Goal: Transaction & Acquisition: Purchase product/service

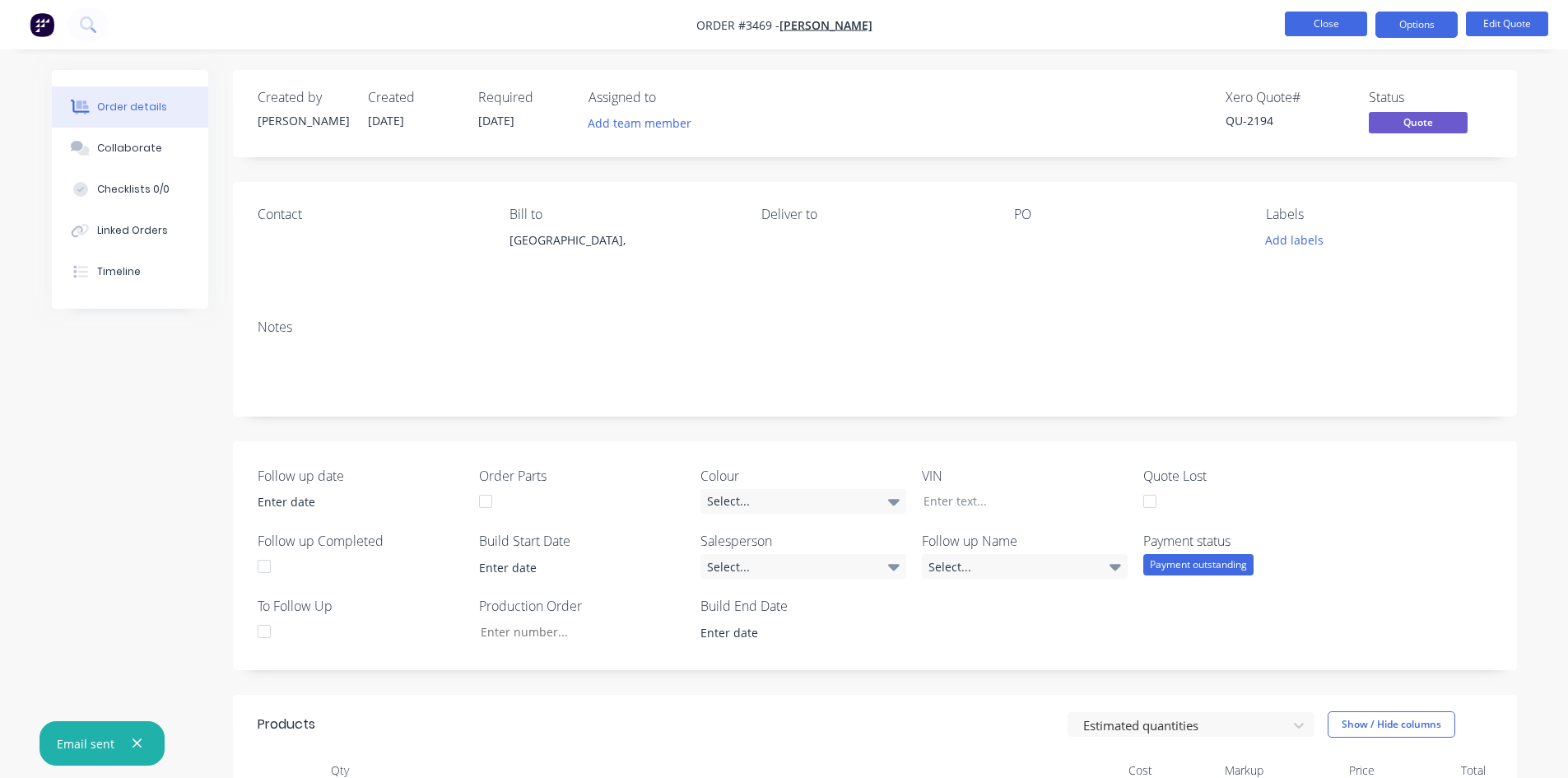
click at [1323, 29] on button "Close" at bounding box center [1325, 23] width 82 height 24
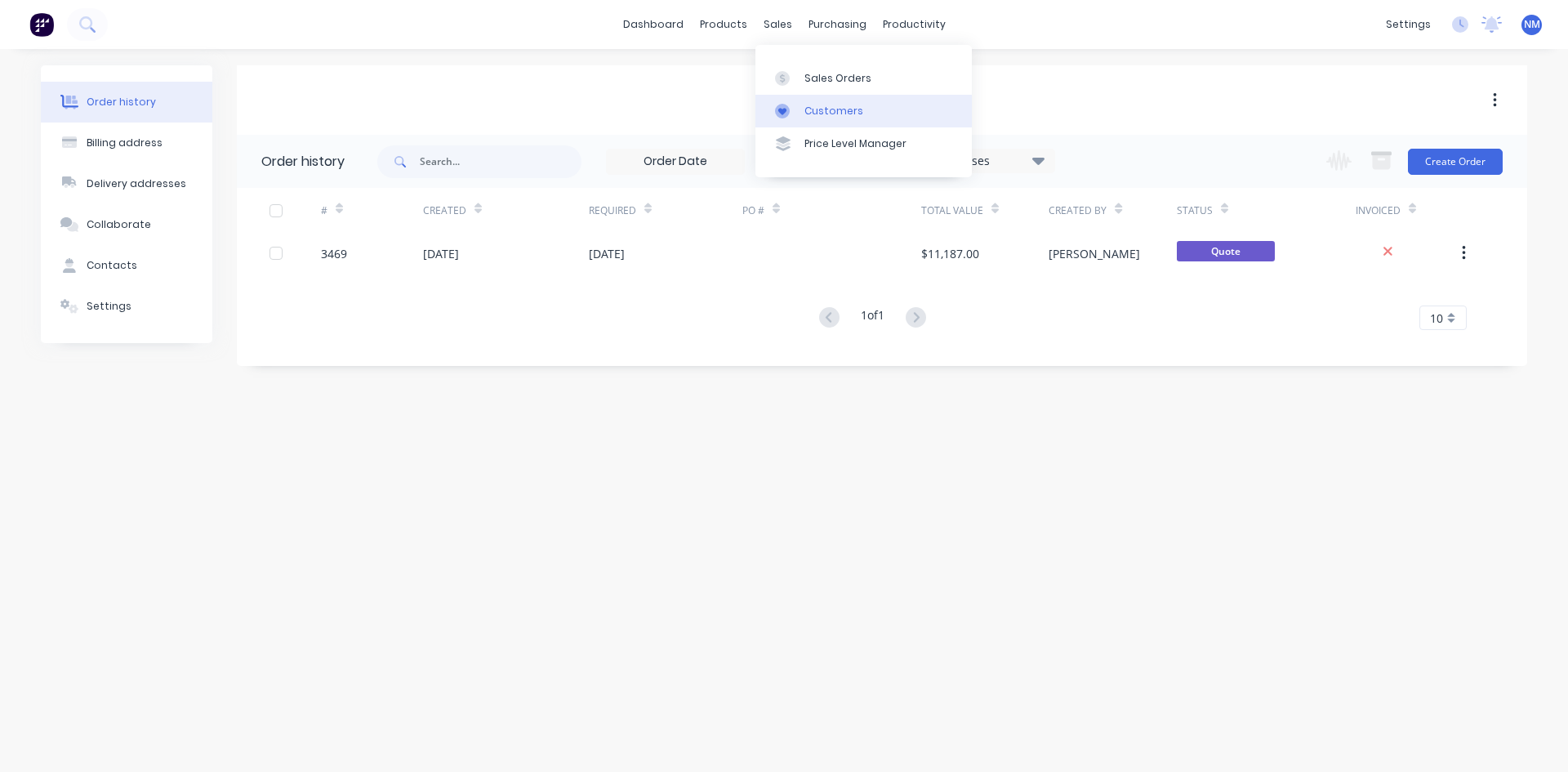
click at [829, 109] on div "Customers" at bounding box center [833, 110] width 59 height 15
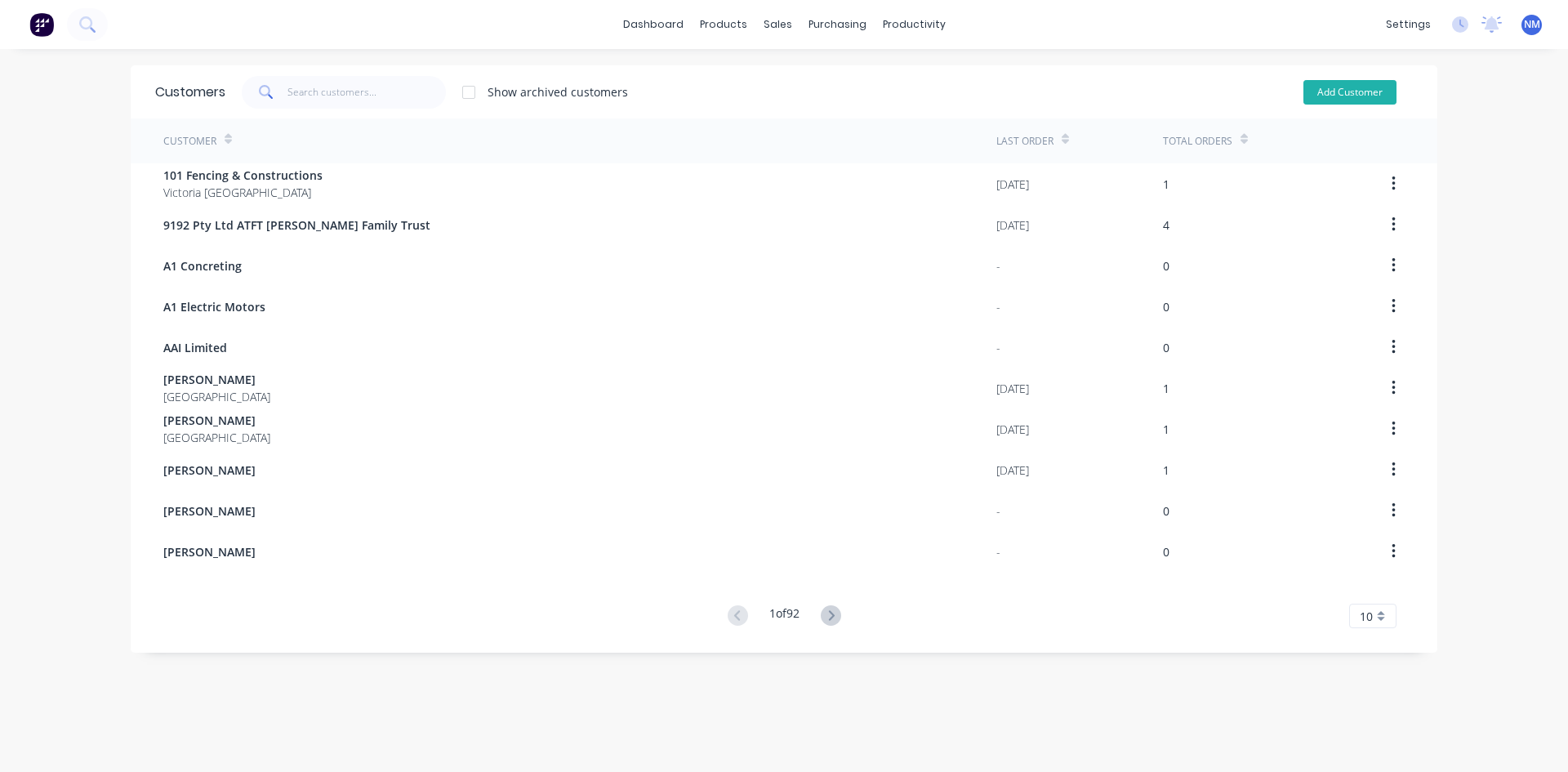
click at [1333, 94] on button "Add Customer" at bounding box center [1350, 92] width 93 height 24
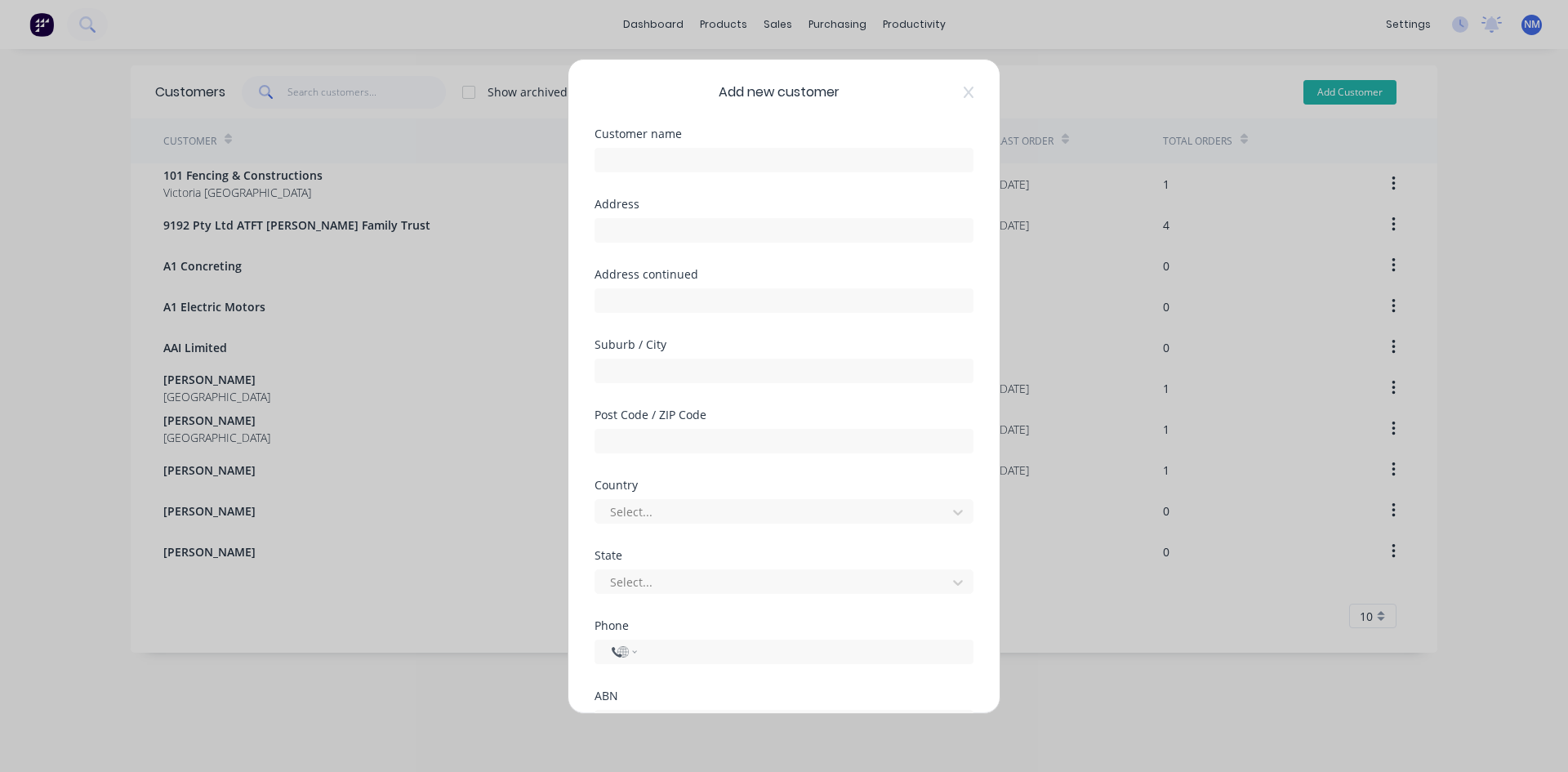
select select "AU"
click at [705, 157] on input "text" at bounding box center [784, 160] width 379 height 24
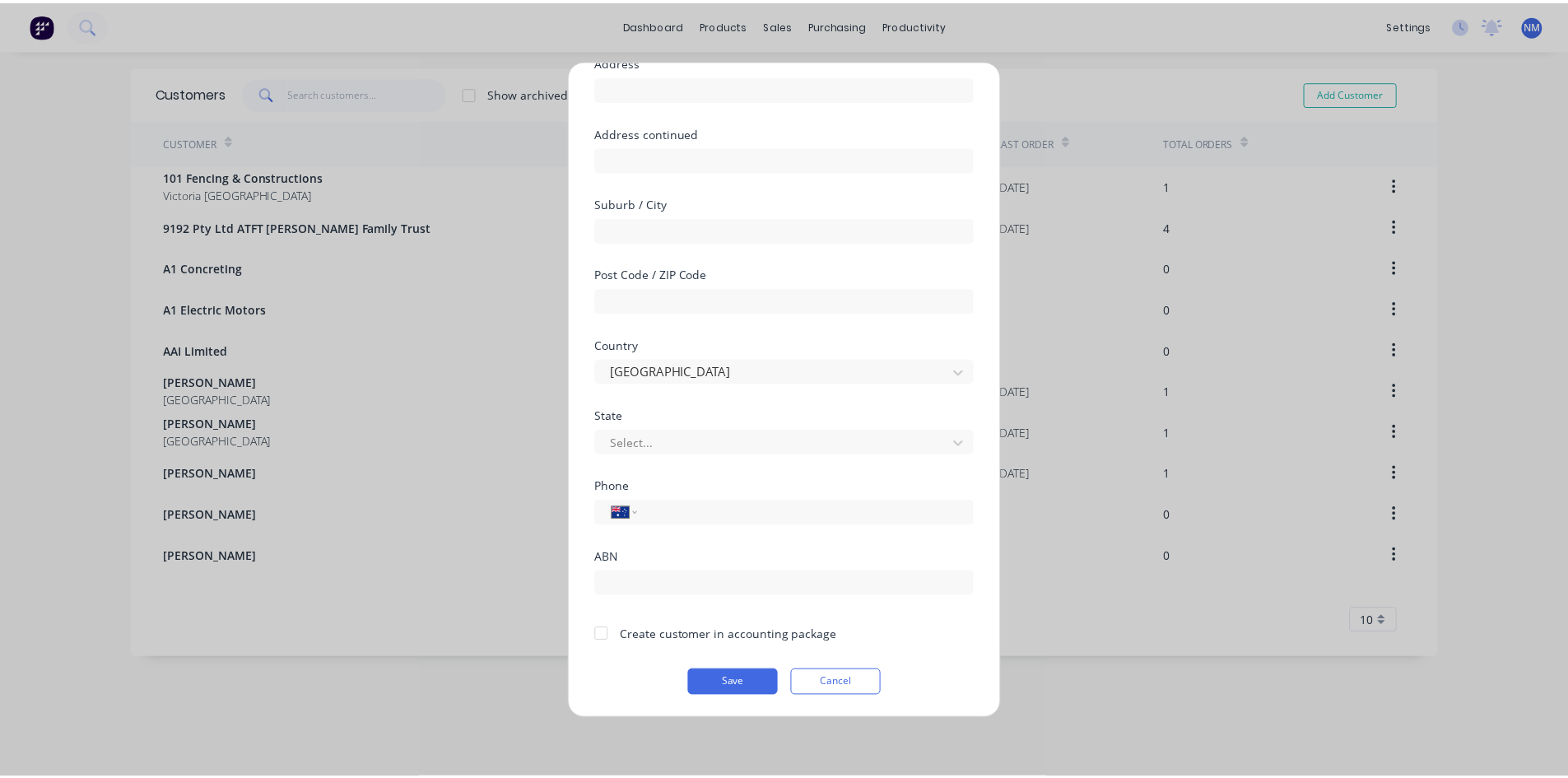
scroll to position [145, 0]
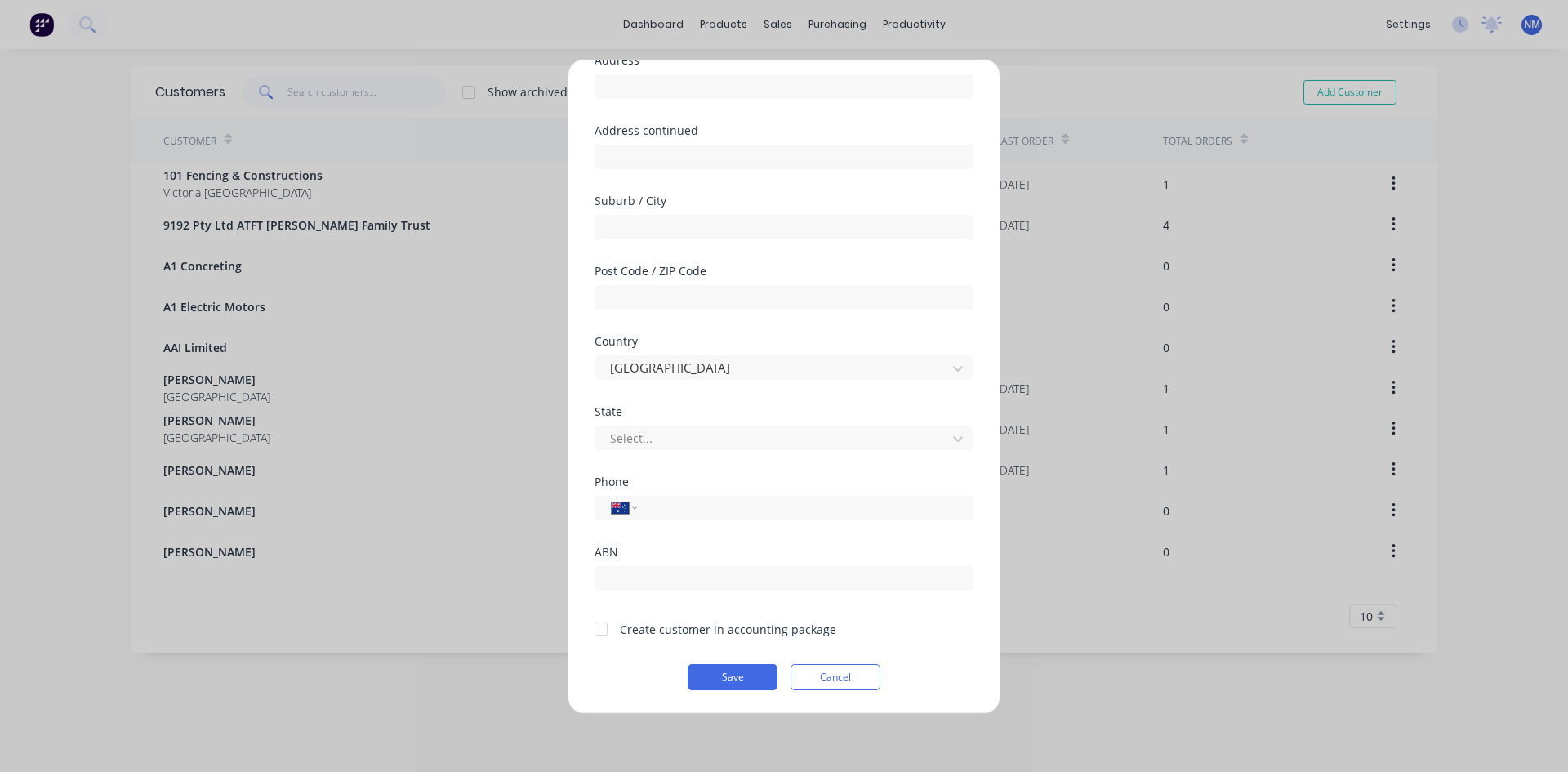
type input "[PERSON_NAME]"
click at [599, 628] on div at bounding box center [601, 629] width 33 height 33
click at [699, 676] on button "Save" at bounding box center [733, 676] width 90 height 26
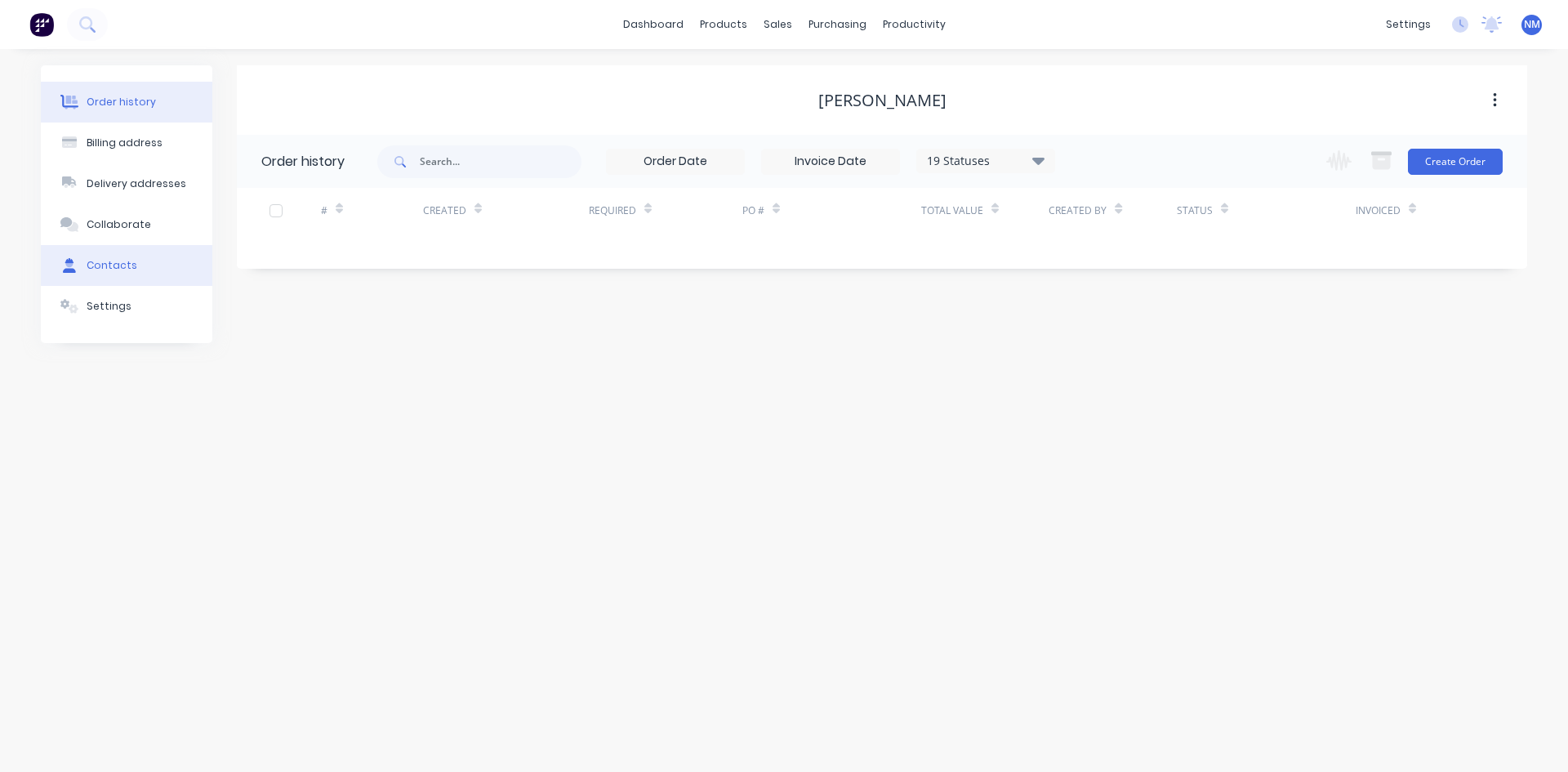
click at [116, 270] on div "Contacts" at bounding box center [111, 265] width 50 height 15
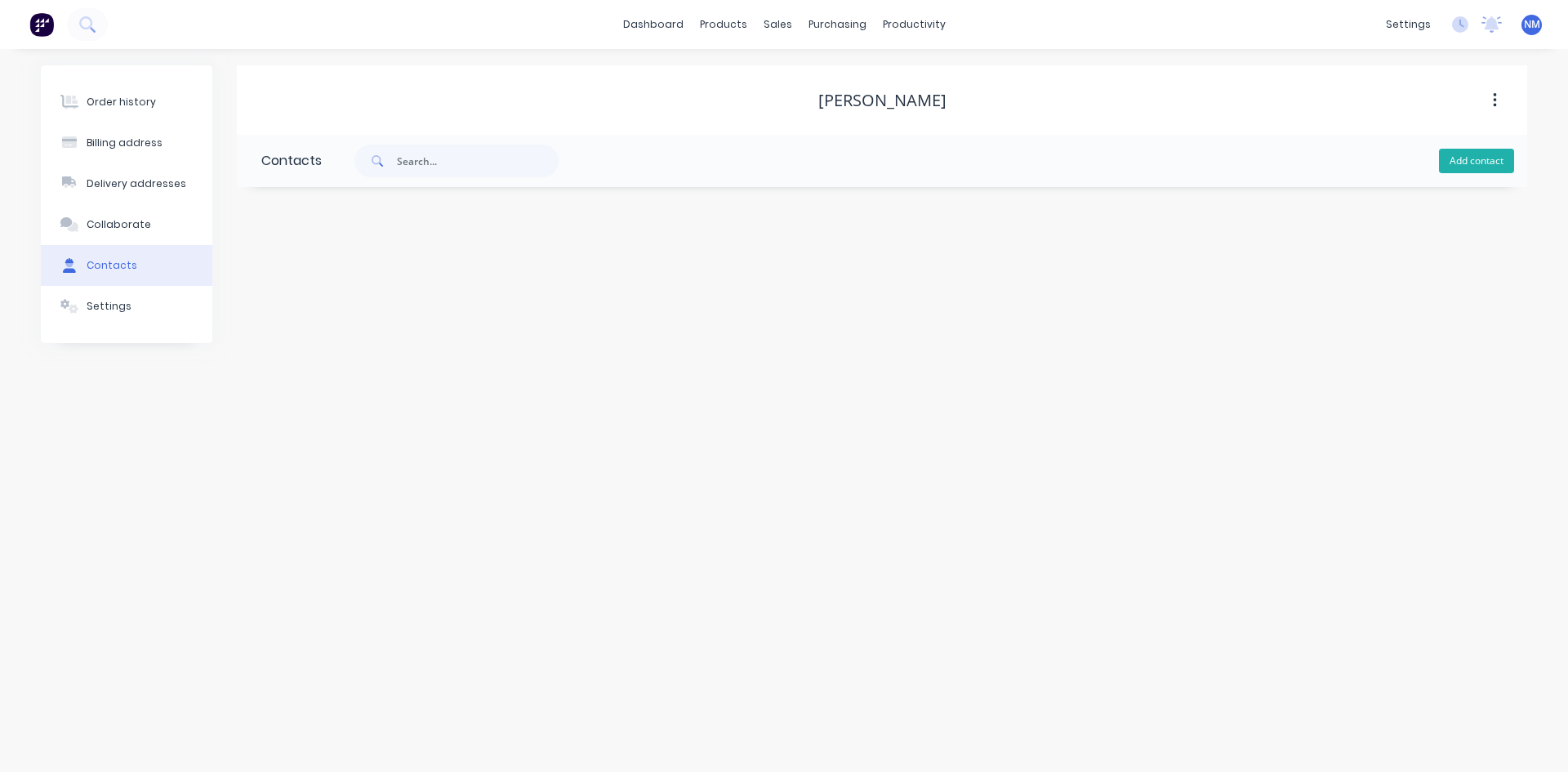
click at [1450, 172] on button "Add contact" at bounding box center [1477, 161] width 75 height 24
select select "AU"
click at [336, 270] on input "text" at bounding box center [395, 281] width 267 height 24
type input "[PERSON_NAME]"
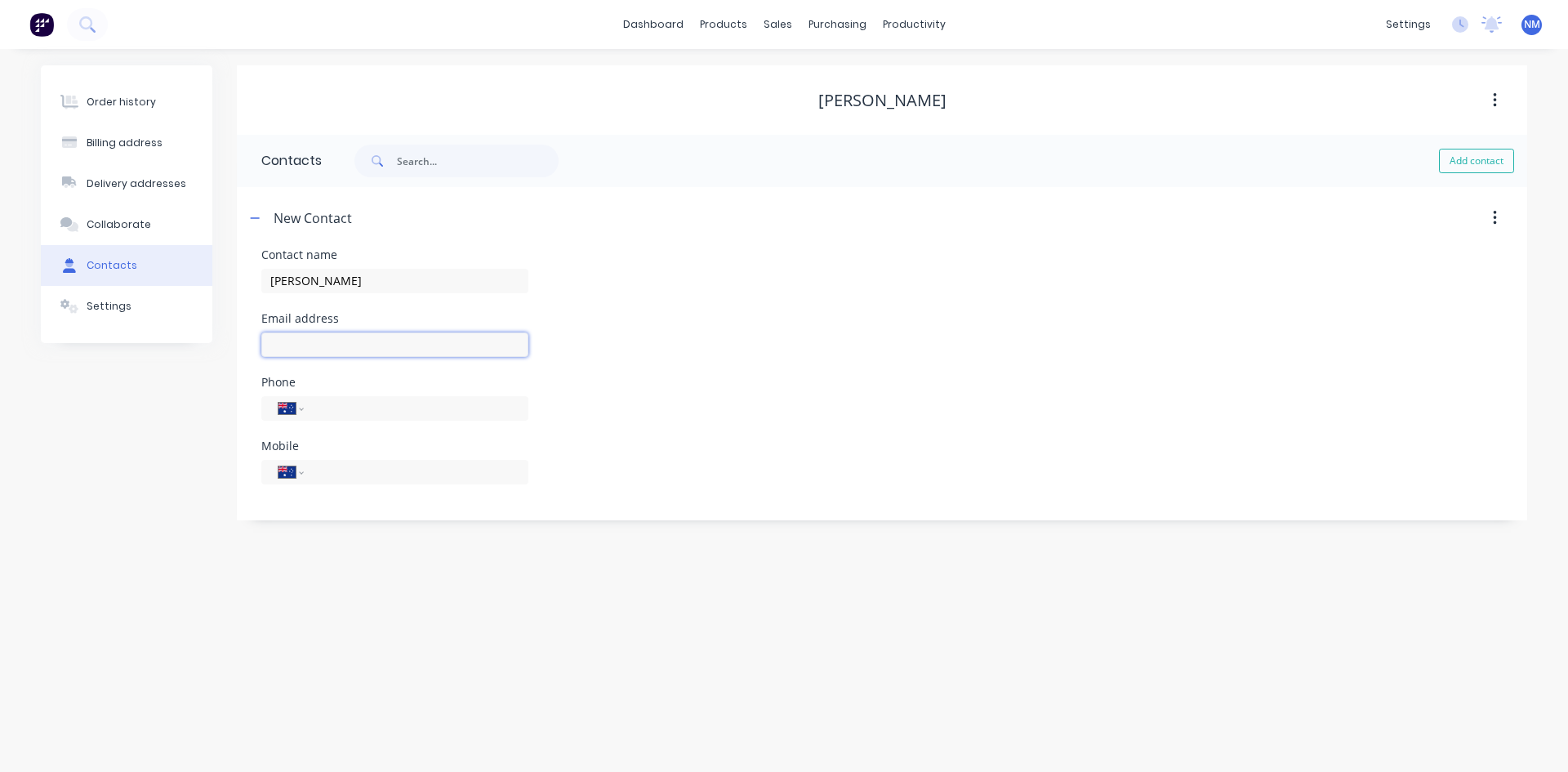
click at [379, 341] on input "text" at bounding box center [395, 344] width 267 height 24
select select "AU"
drag, startPoint x: 368, startPoint y: 354, endPoint x: 379, endPoint y: 346, distance: 13.6
click at [368, 354] on input "text" at bounding box center [395, 344] width 267 height 24
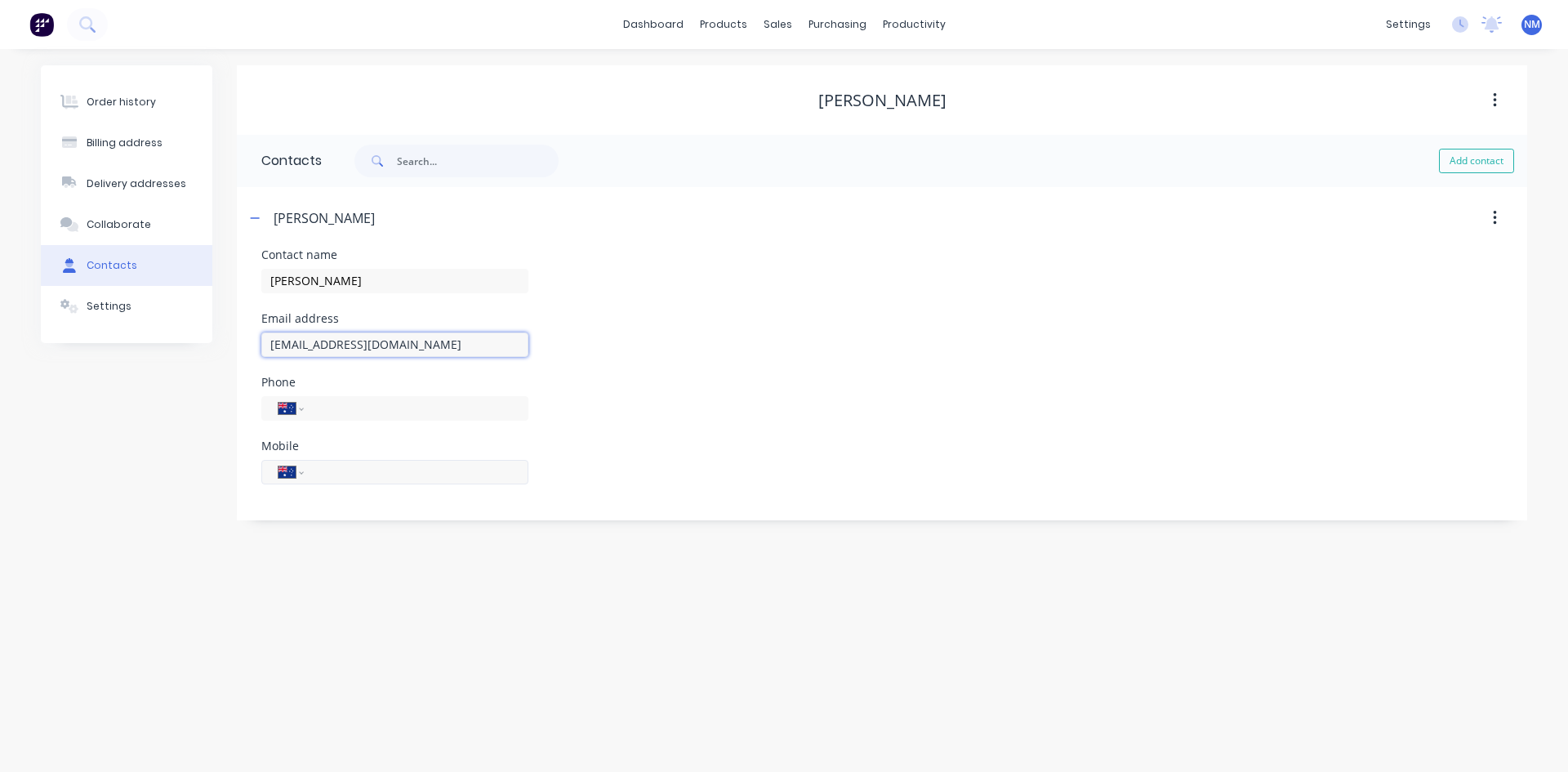
type input "blueybalmer@hotmail.com"
drag, startPoint x: 375, startPoint y: 468, endPoint x: 381, endPoint y: 474, distance: 8.5
click at [375, 468] on input "tel" at bounding box center [413, 471] width 196 height 18
click at [389, 478] on input "tel" at bounding box center [413, 471] width 196 height 18
type input "0400 704 977"
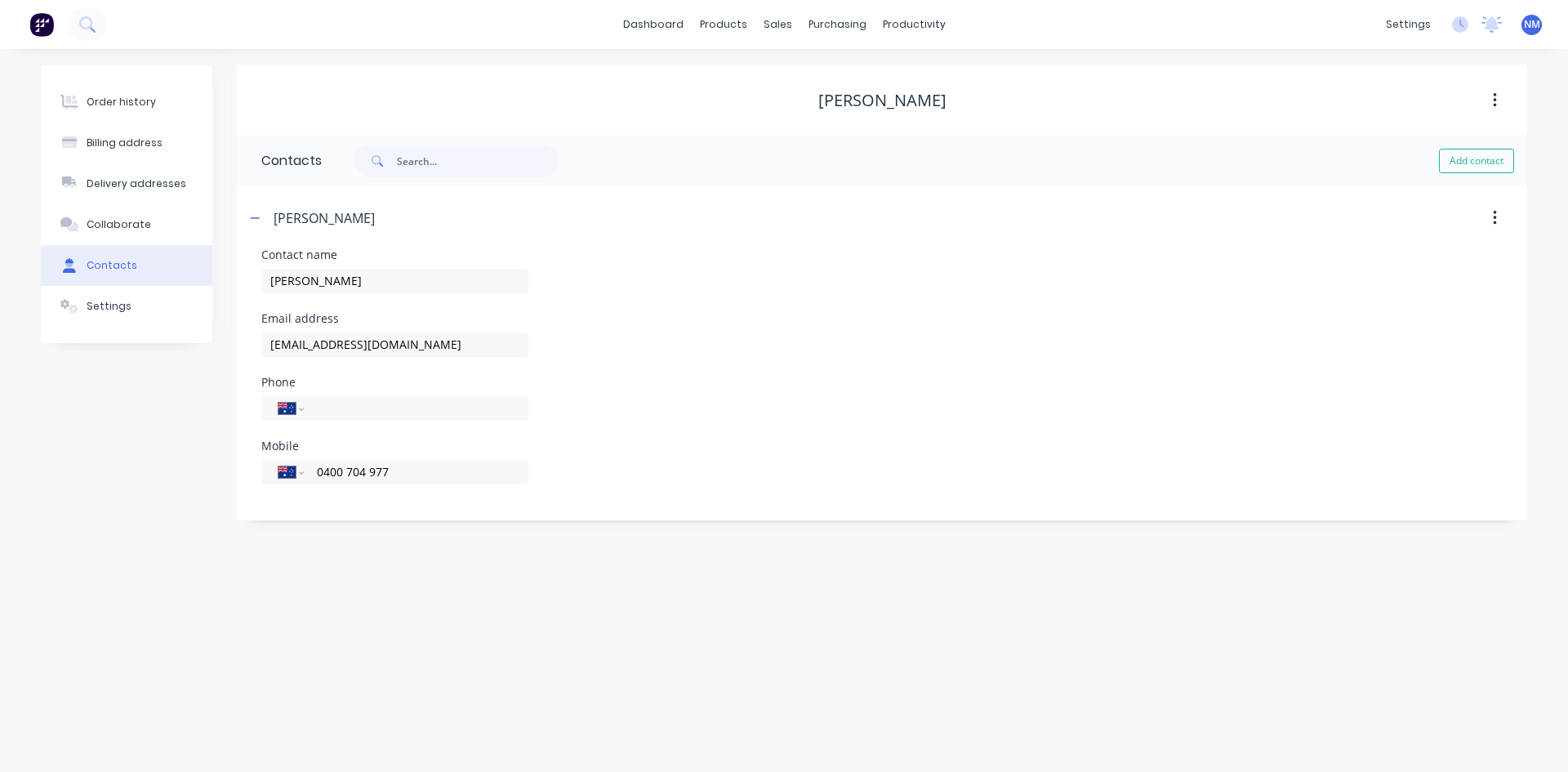
click at [1012, 410] on div "Phone International Afghanistan Åland Islands Albania Algeria American Samoa An…" at bounding box center [882, 408] width 1242 height 64
click at [160, 102] on button "Order history" at bounding box center [126, 102] width 171 height 41
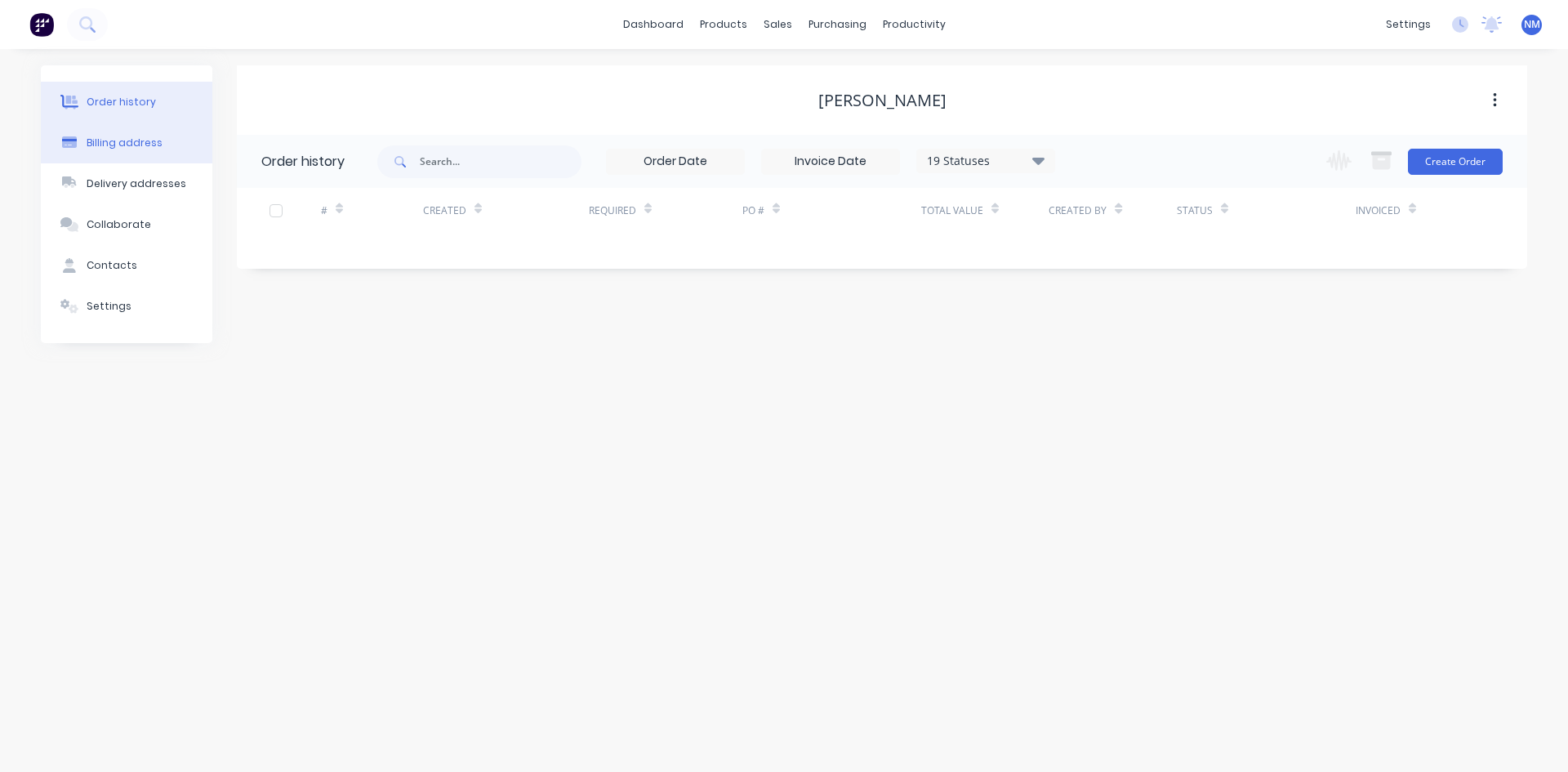
click at [160, 155] on button "Billing address" at bounding box center [126, 143] width 171 height 41
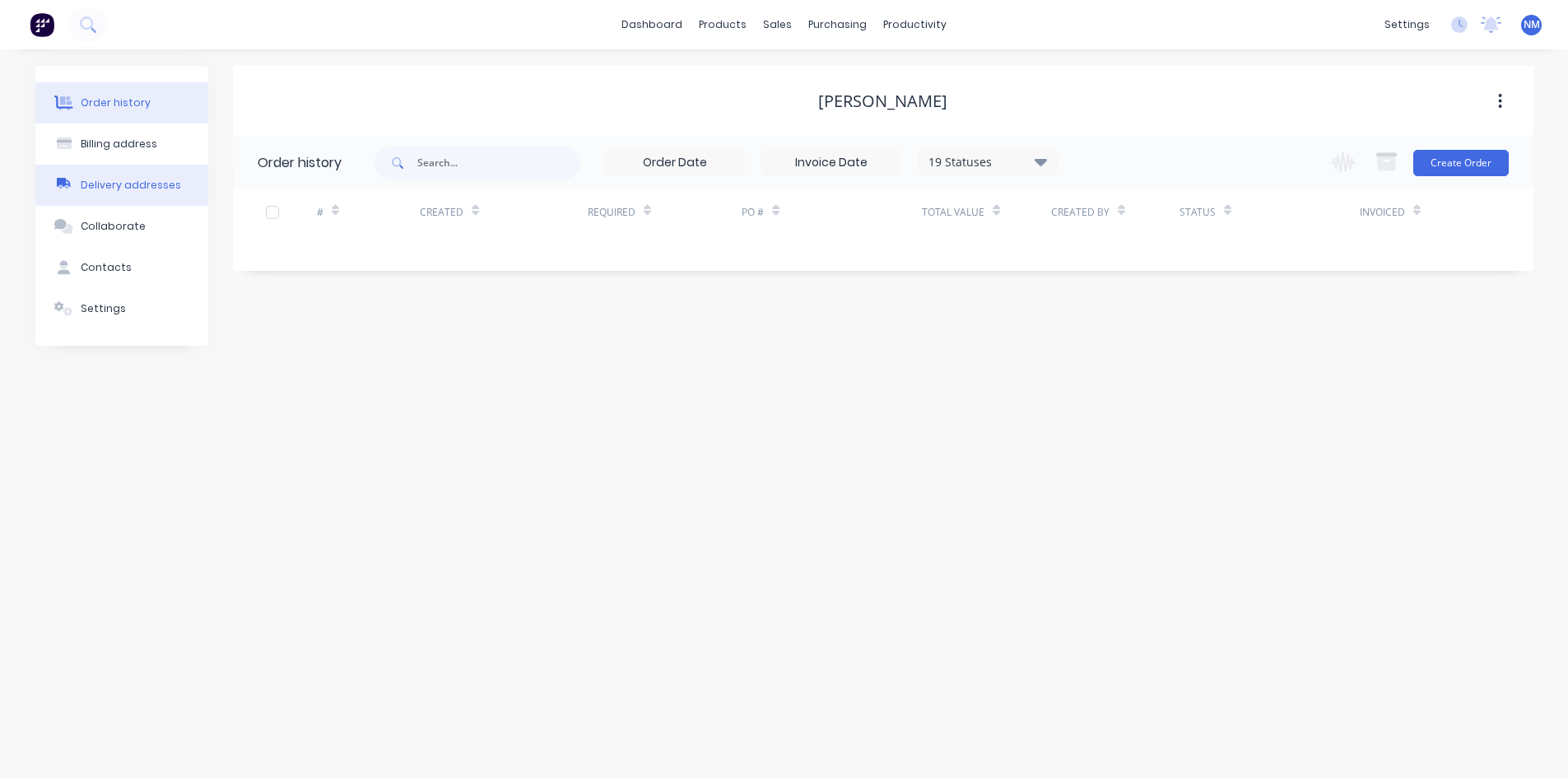
select select "AU"
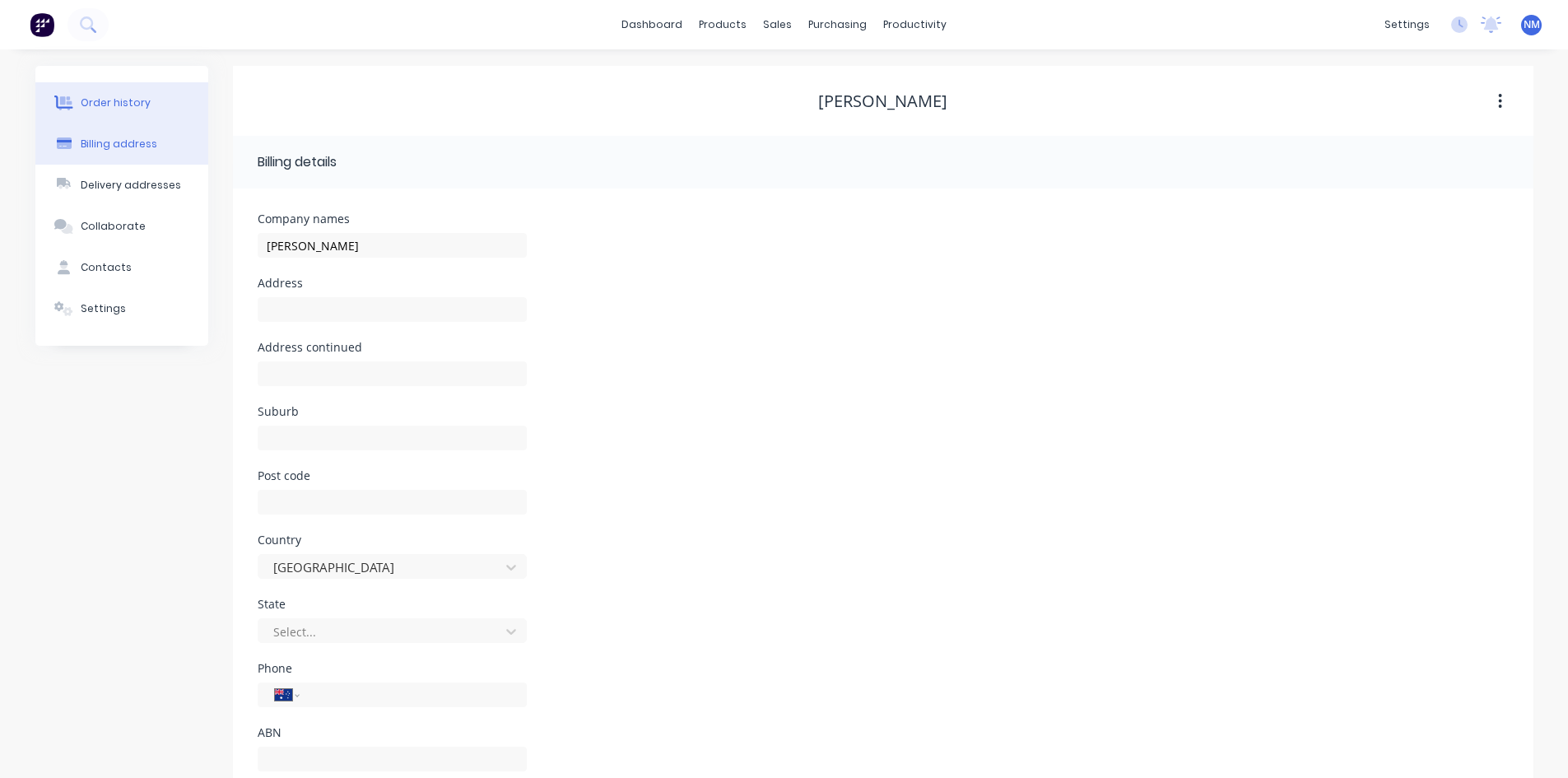
click at [113, 96] on div "Order history" at bounding box center [116, 102] width 70 height 15
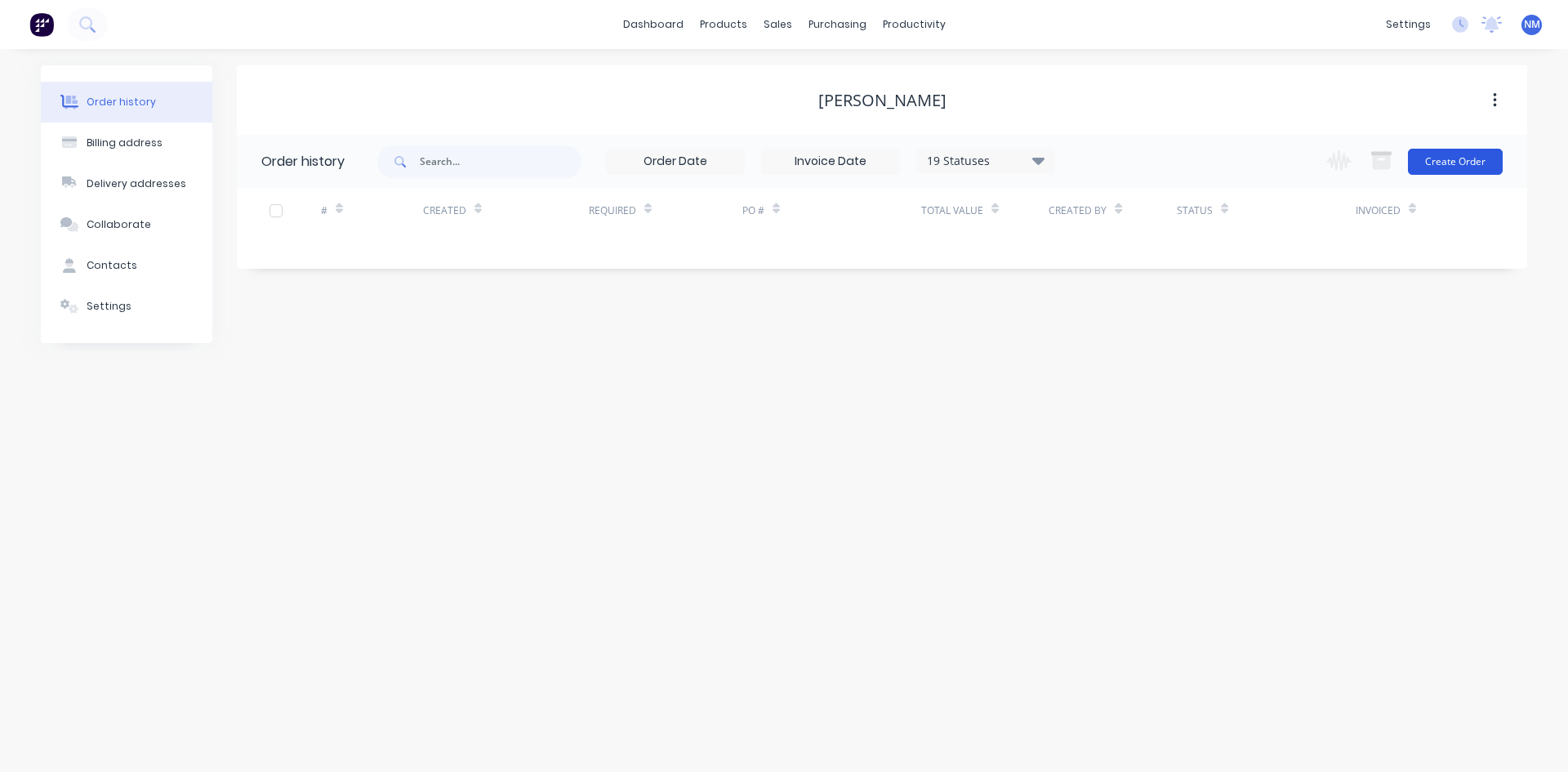
click at [1450, 160] on button "Create Order" at bounding box center [1456, 162] width 95 height 26
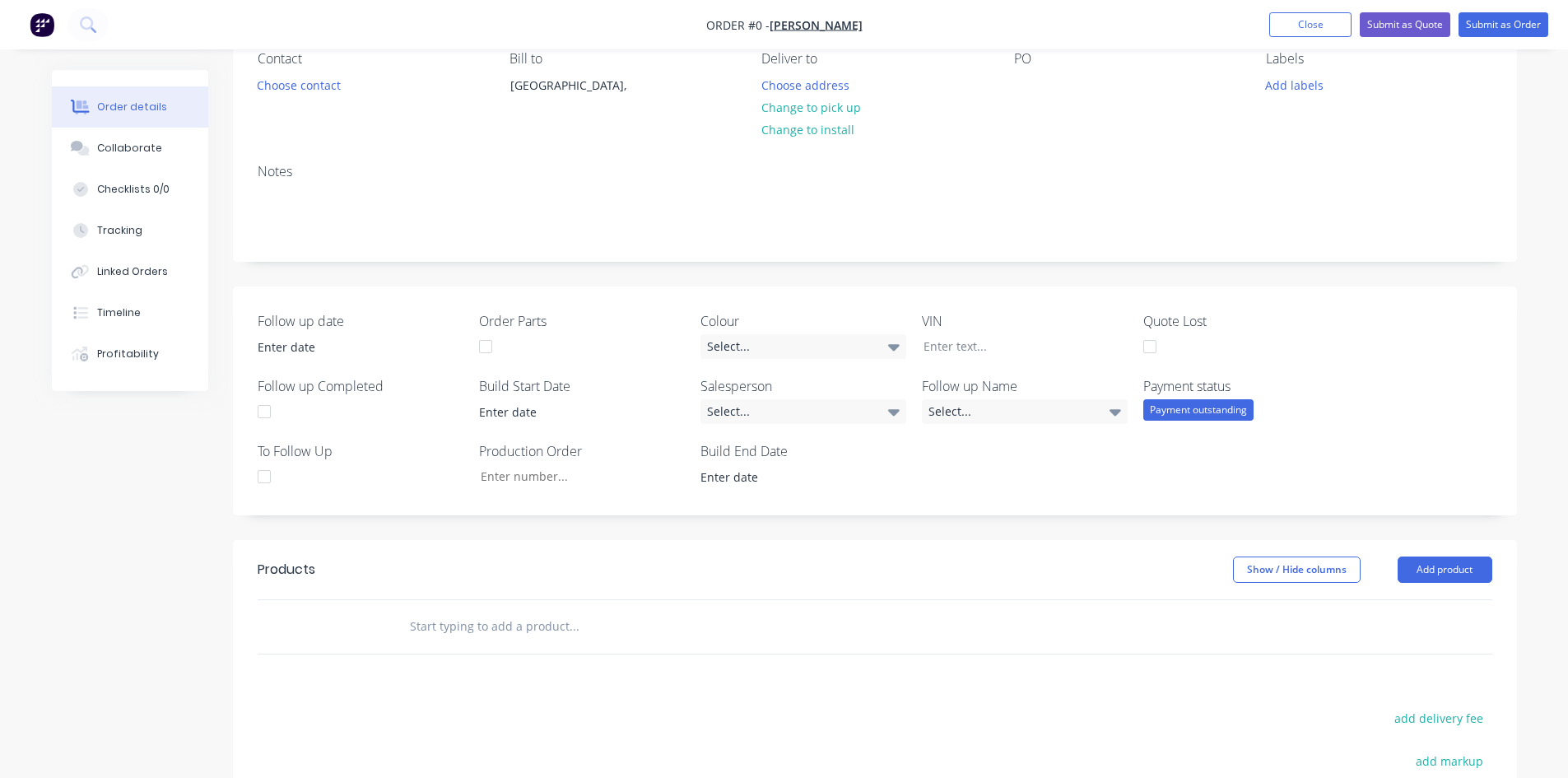
scroll to position [247, 0]
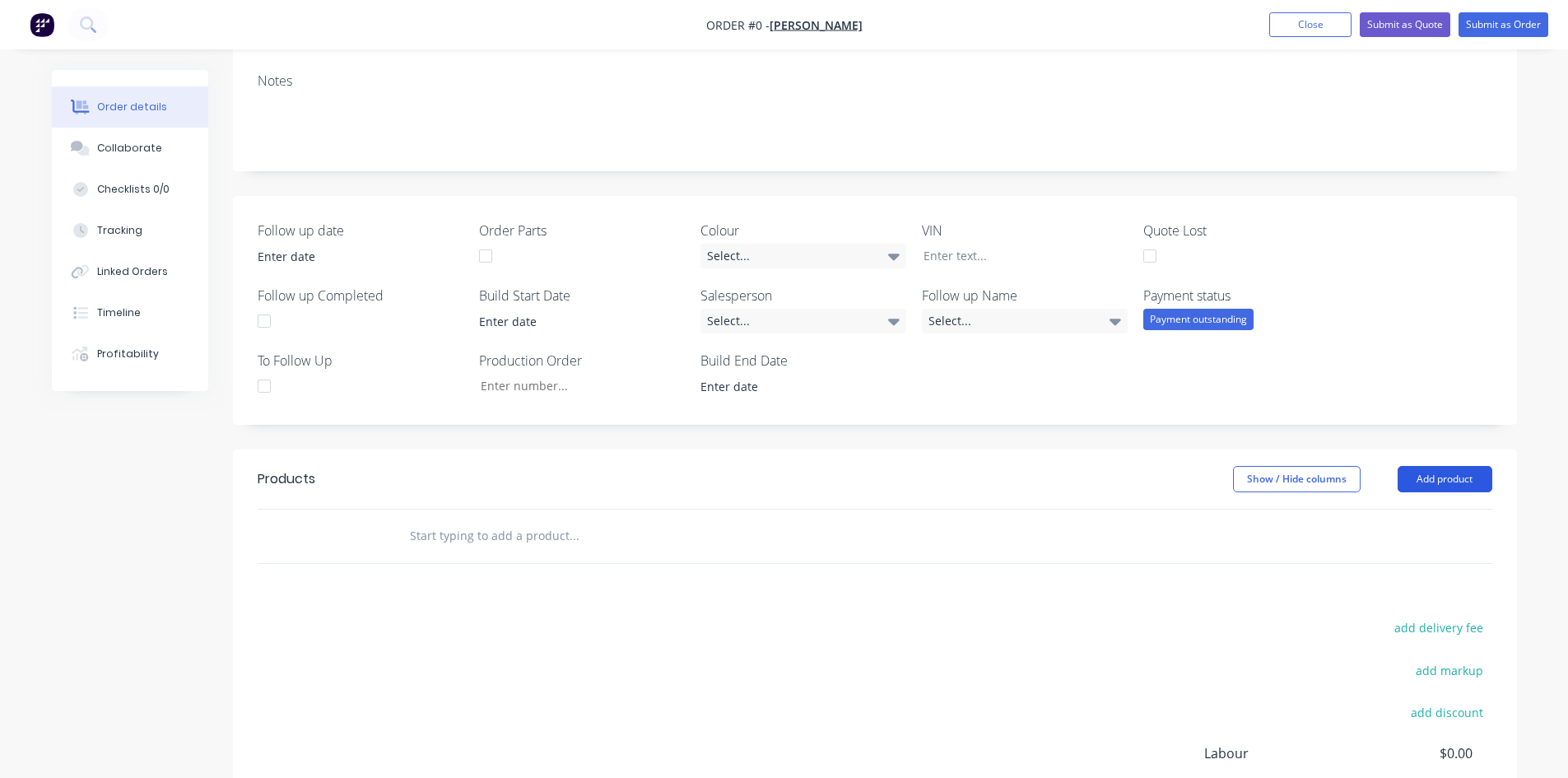
click at [1449, 481] on button "Add product" at bounding box center [1444, 479] width 95 height 26
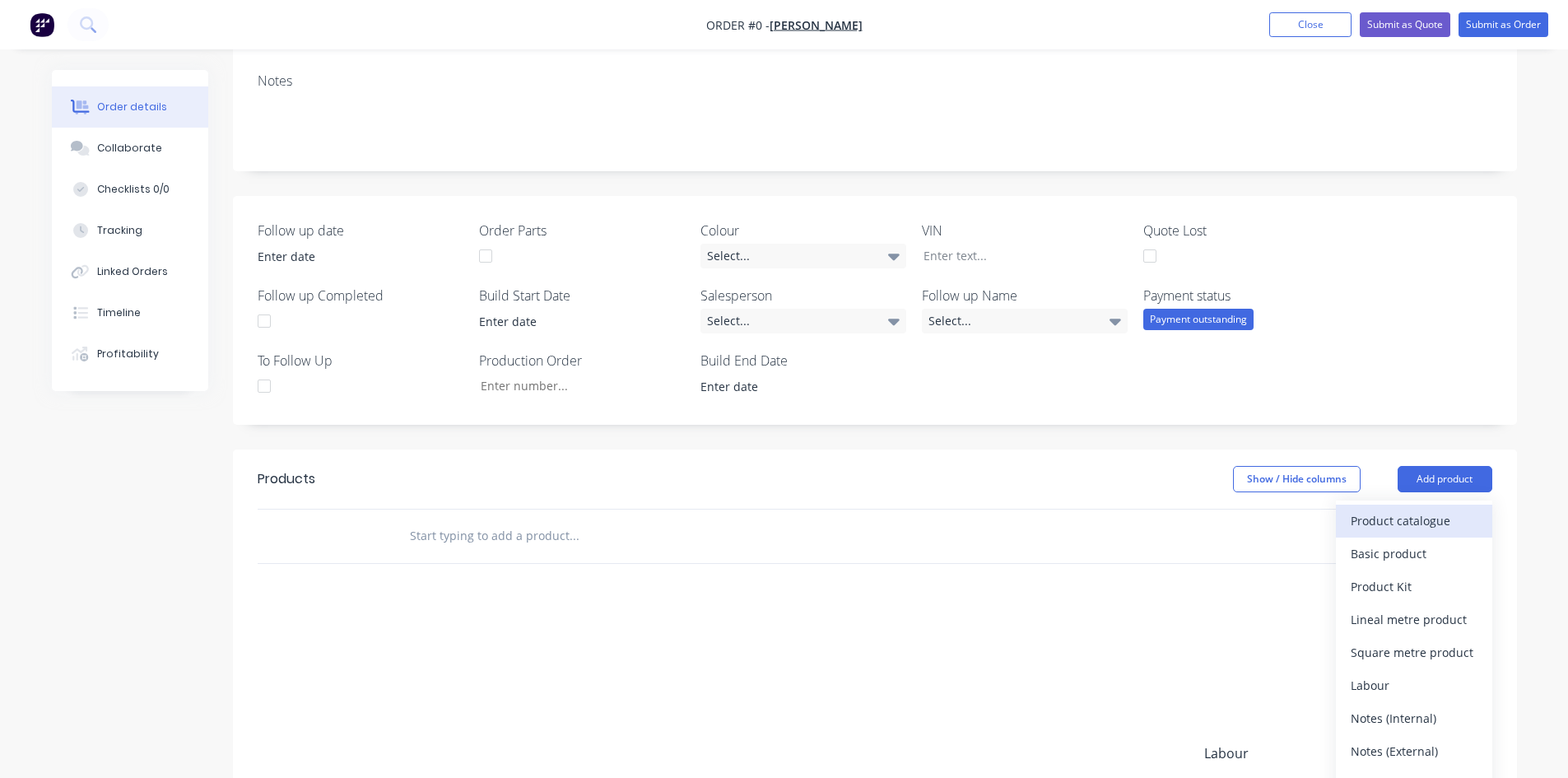
click at [1431, 520] on div "Product catalogue" at bounding box center [1414, 521] width 127 height 23
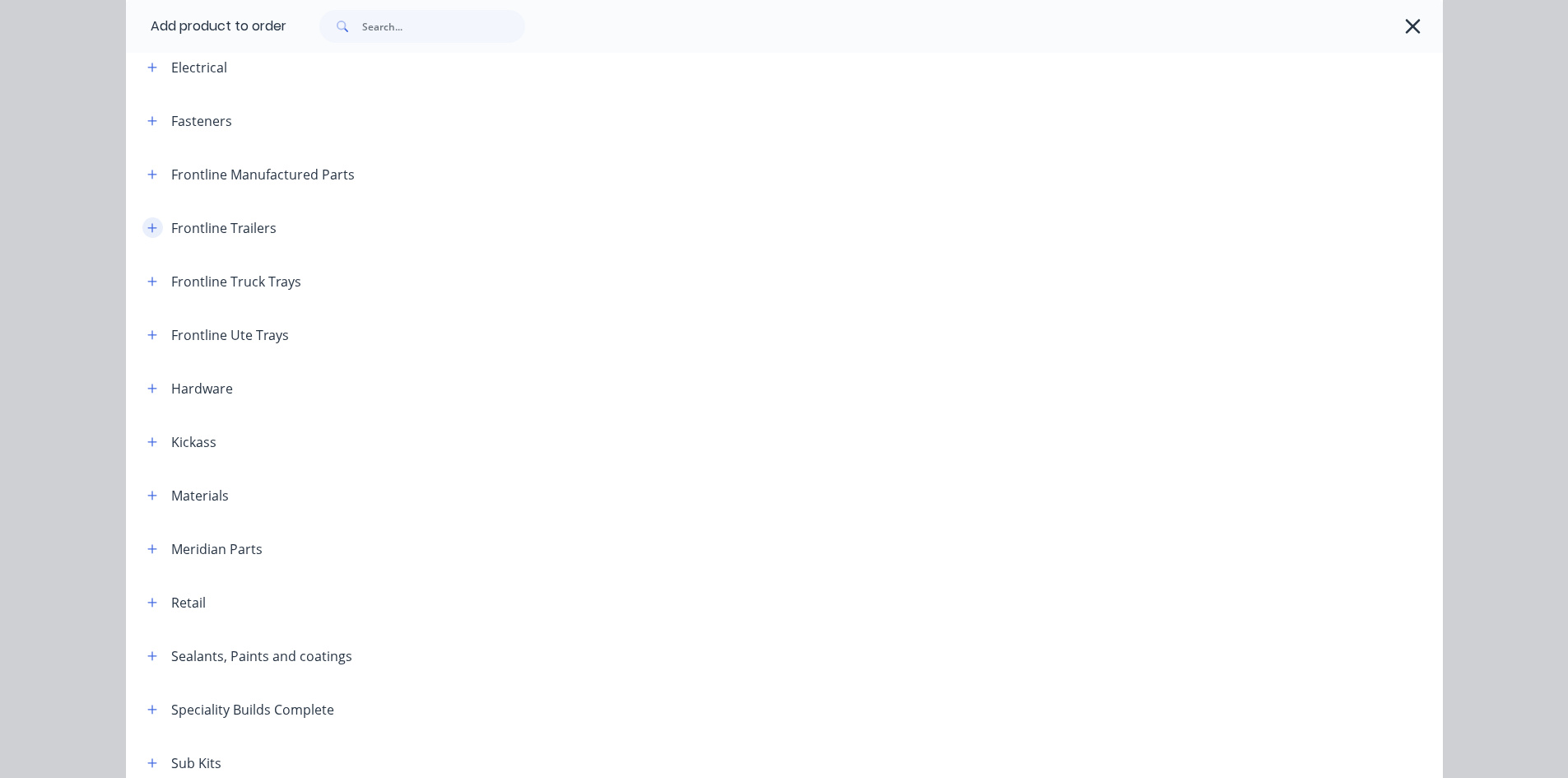
click at [147, 227] on icon "button" at bounding box center [152, 228] width 10 height 12
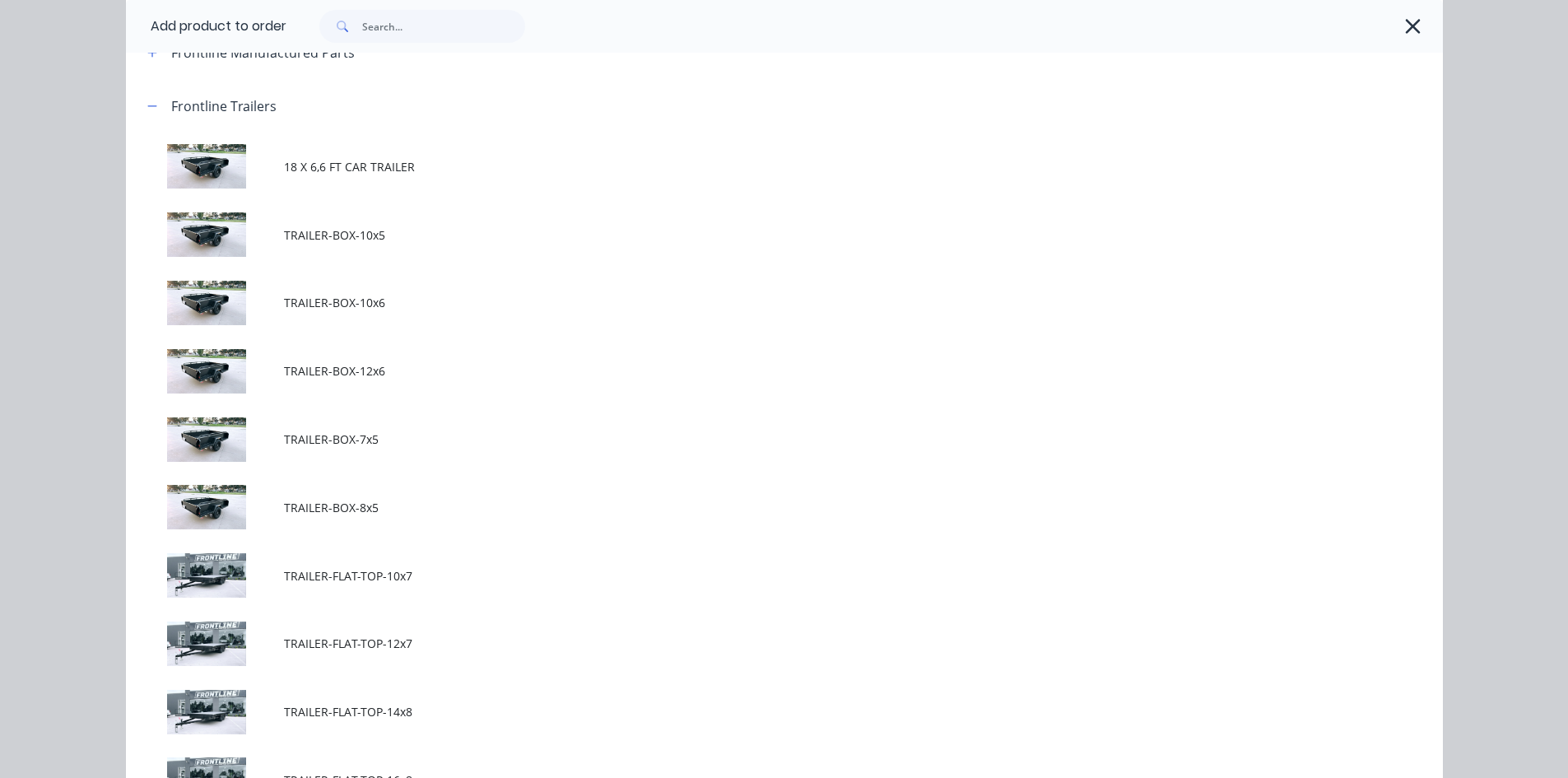
scroll to position [82, 0]
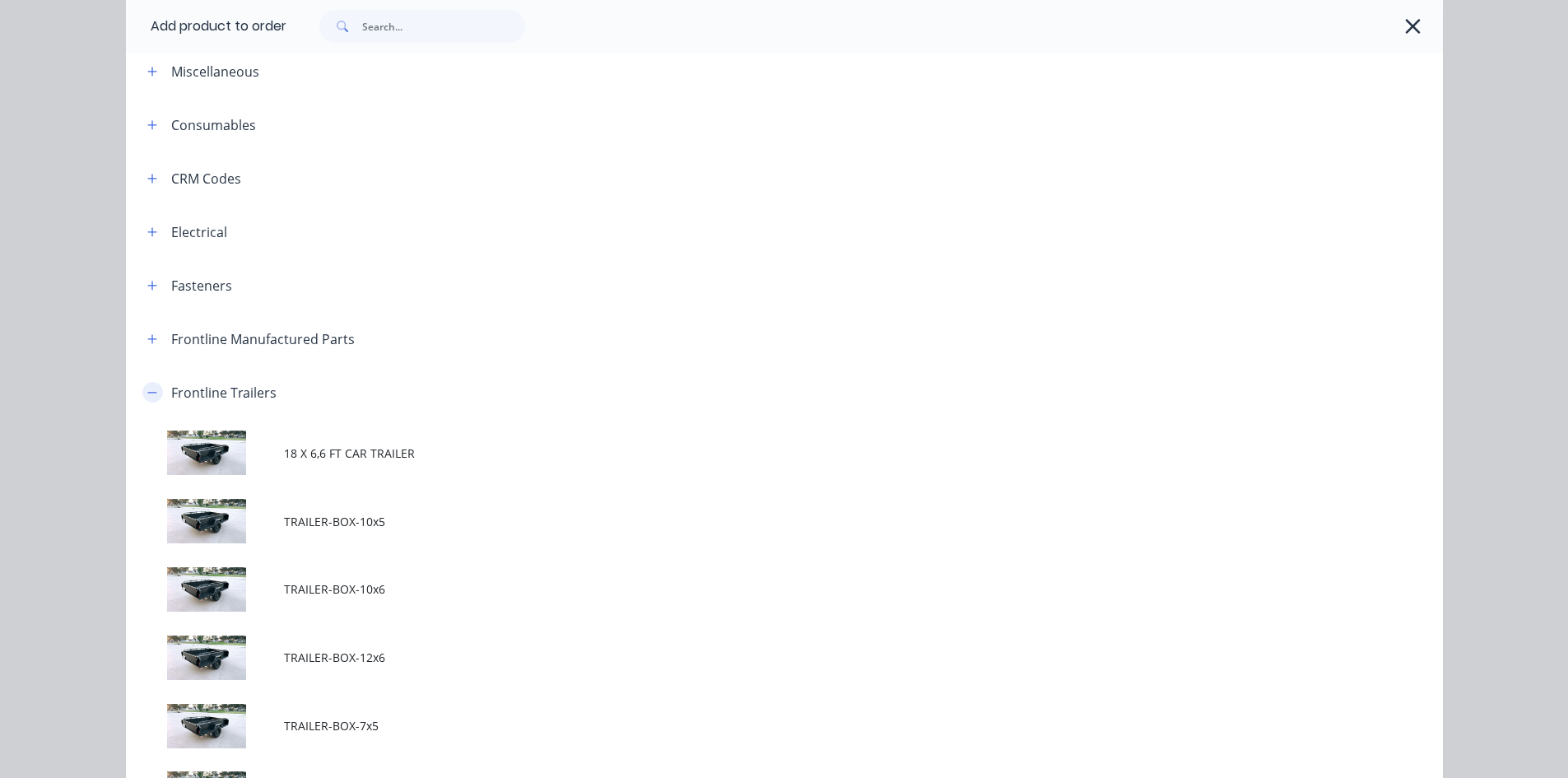
click at [147, 393] on icon "button" at bounding box center [152, 393] width 10 height 12
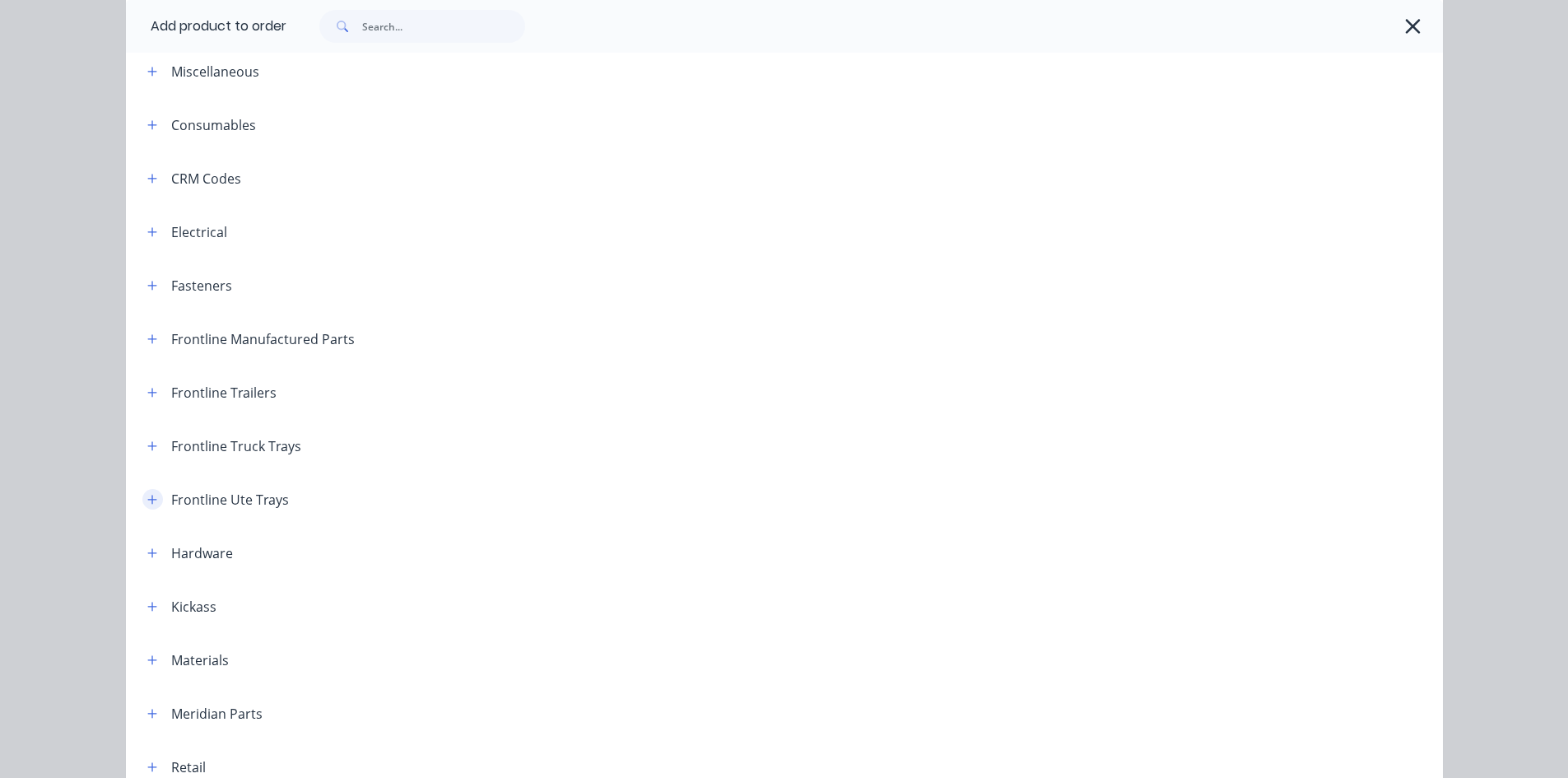
click at [148, 504] on icon "button" at bounding box center [152, 499] width 10 height 12
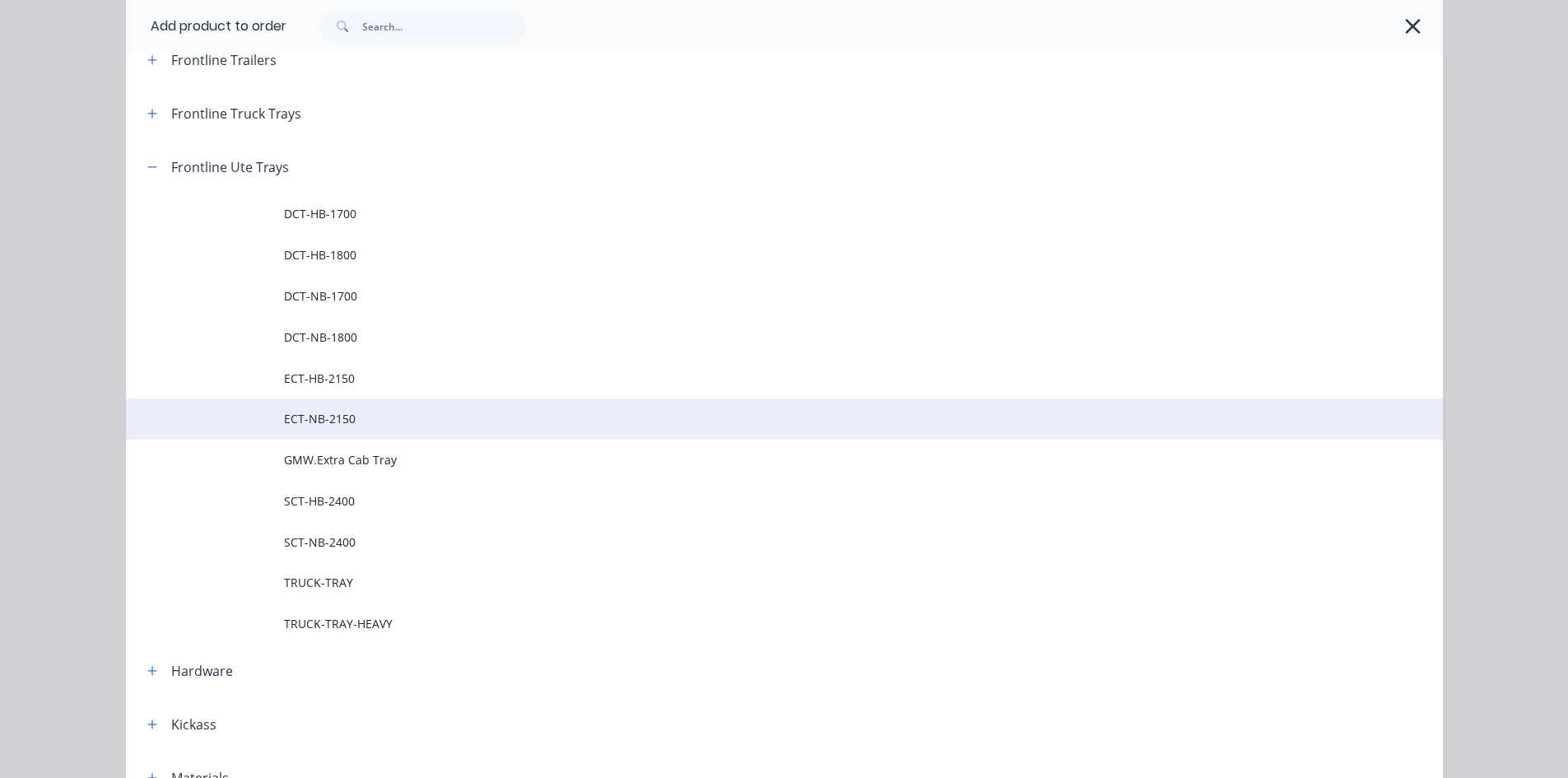
scroll to position [330, 0]
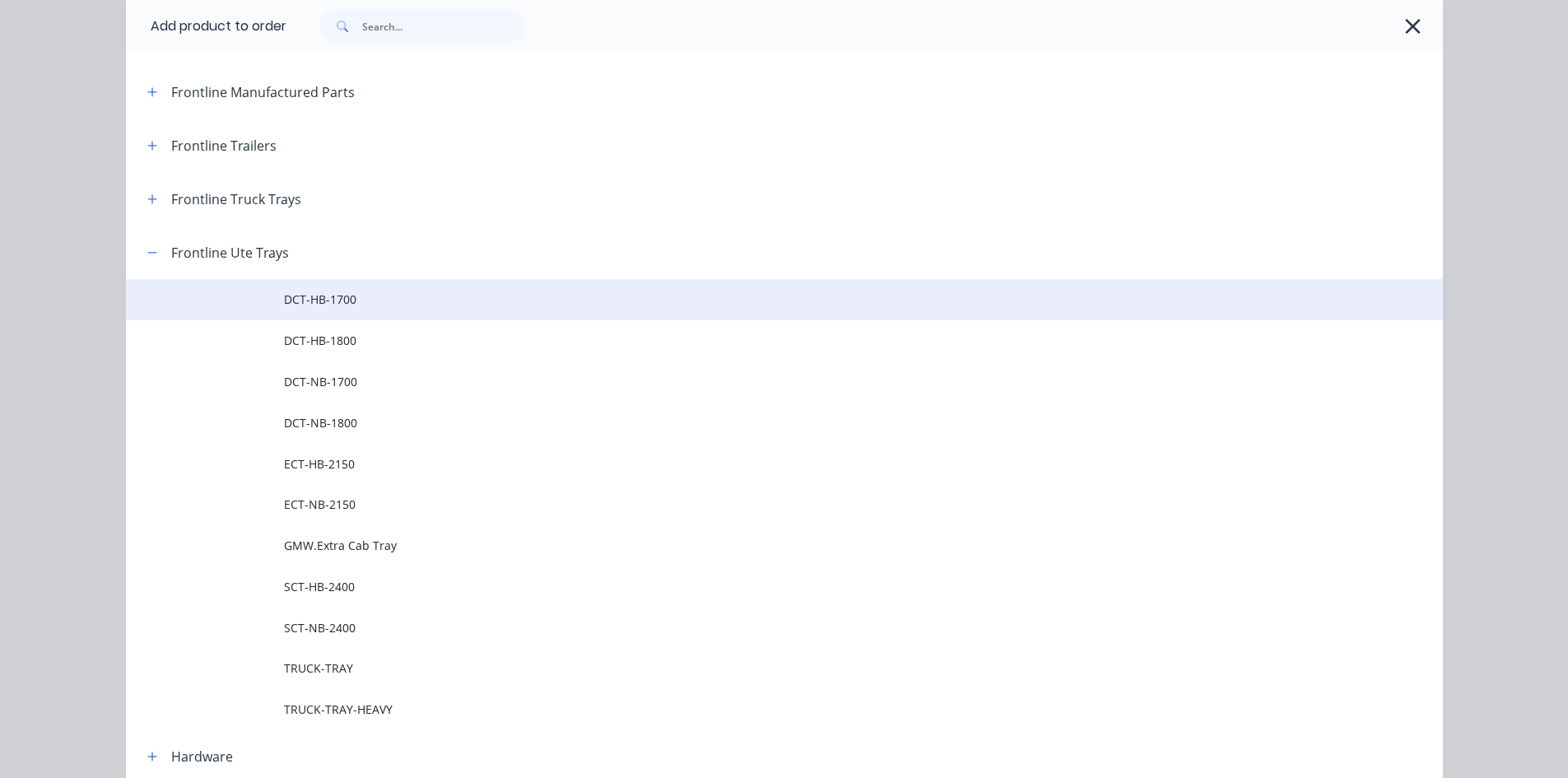
click at [367, 298] on span "DCT-HB-1700" at bounding box center [747, 299] width 926 height 18
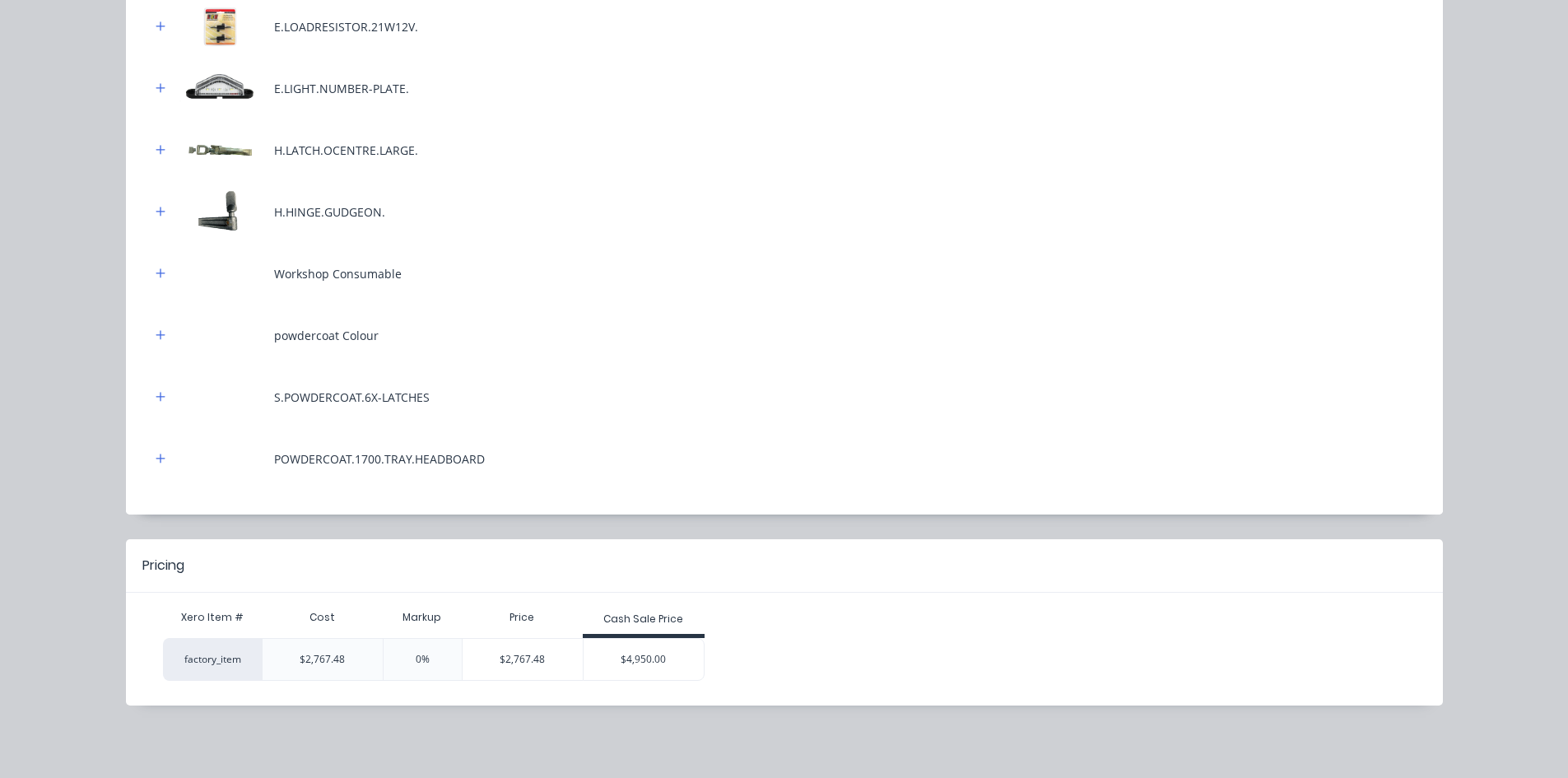
scroll to position [477, 0]
click at [630, 658] on div "$4,950.00" at bounding box center [643, 659] width 120 height 41
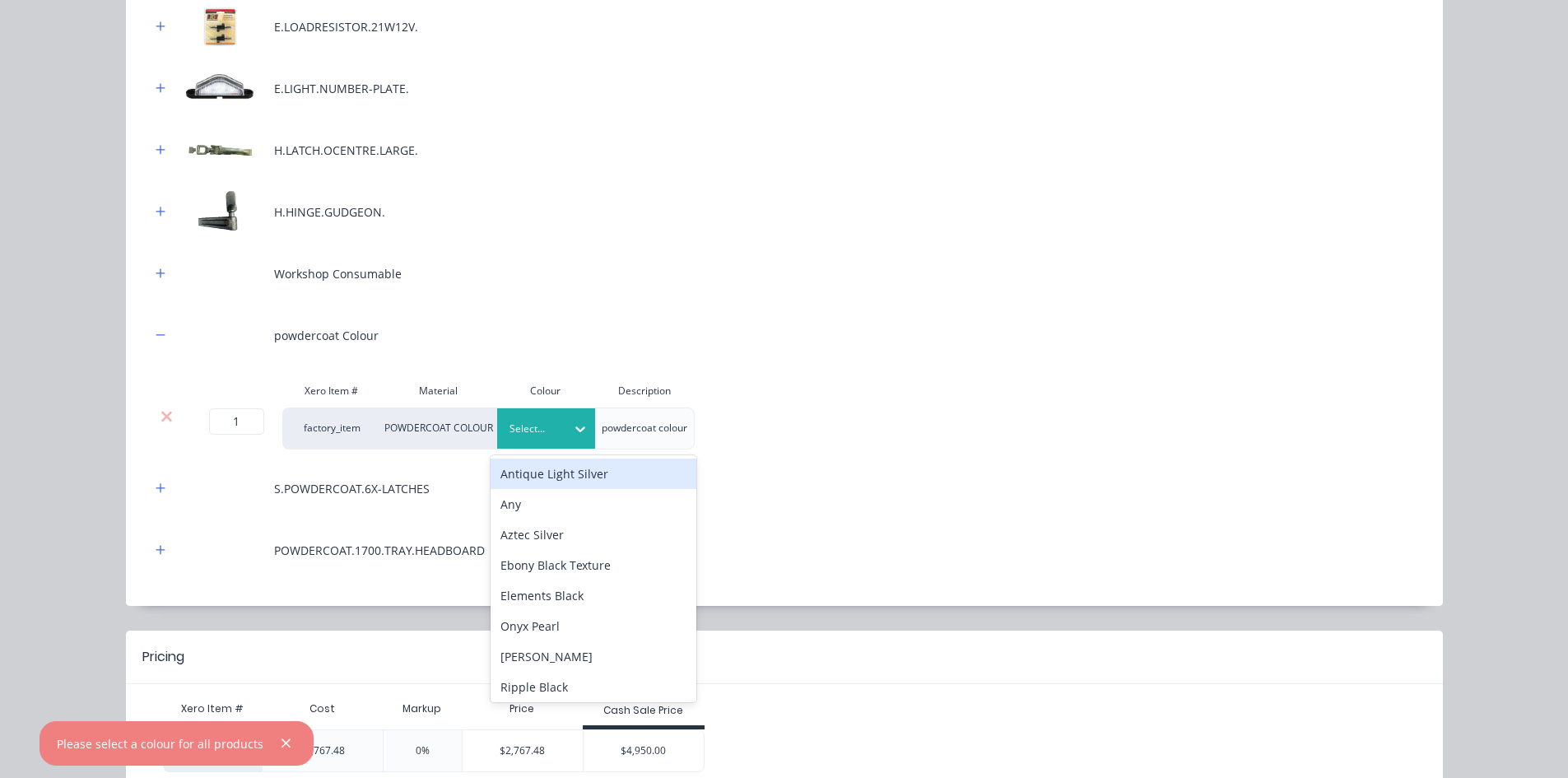
click at [509, 420] on div at bounding box center [533, 428] width 50 height 19
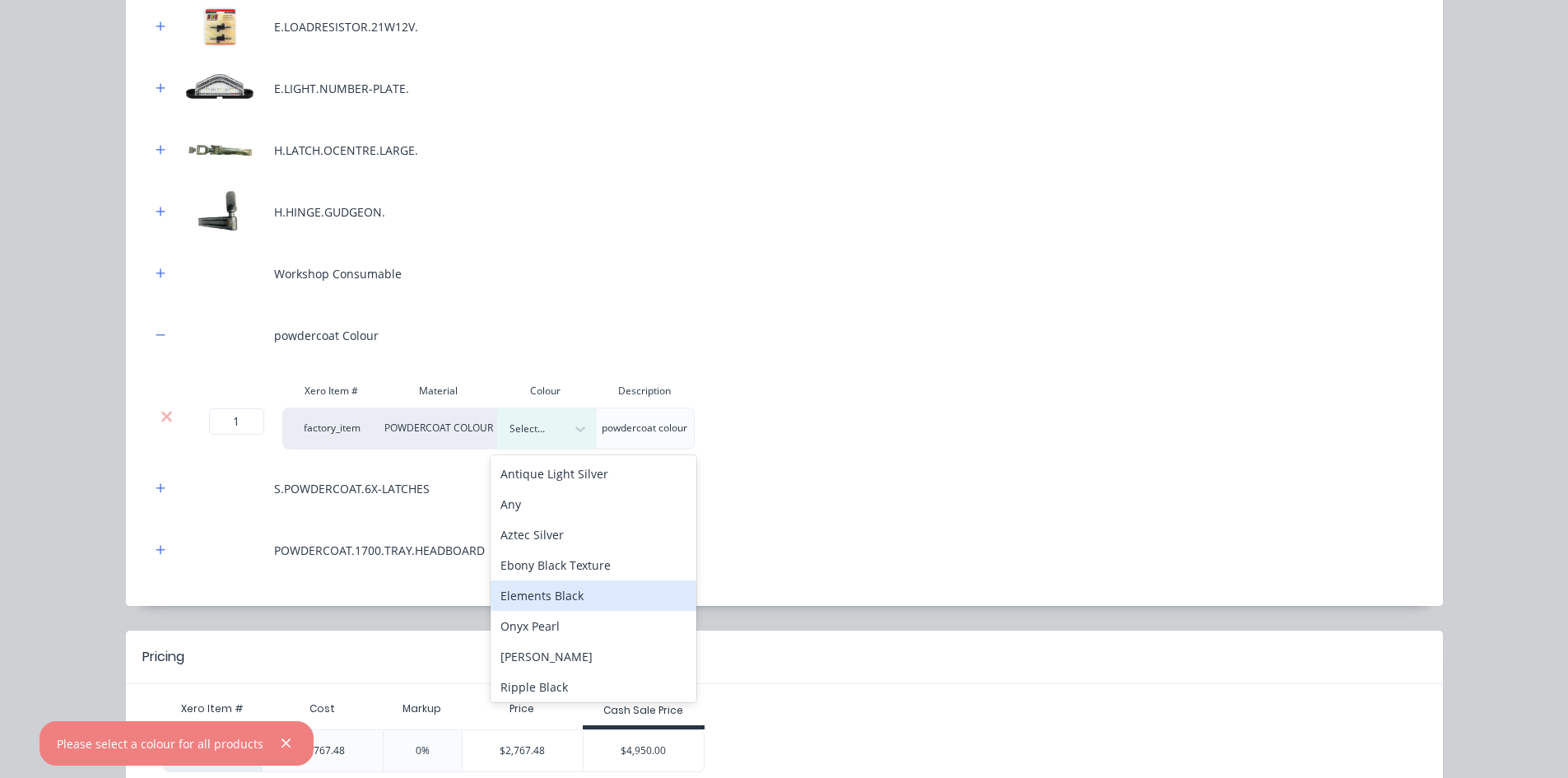
click at [577, 589] on div "Elements Black" at bounding box center [593, 595] width 206 height 30
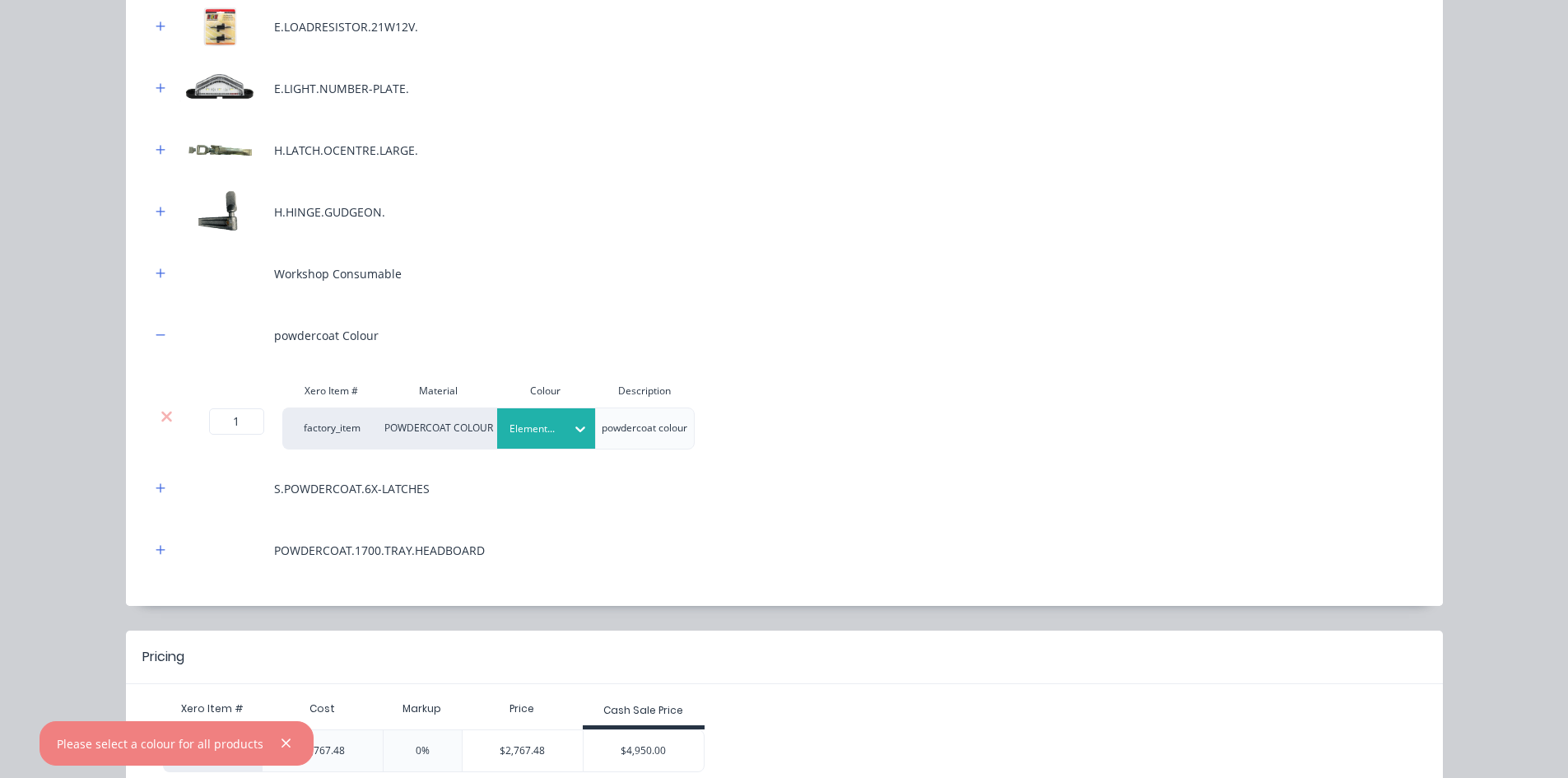
click at [835, 529] on div "POWDERCOAT.1700.TRAY.HEADBOARD" at bounding box center [784, 550] width 1268 height 45
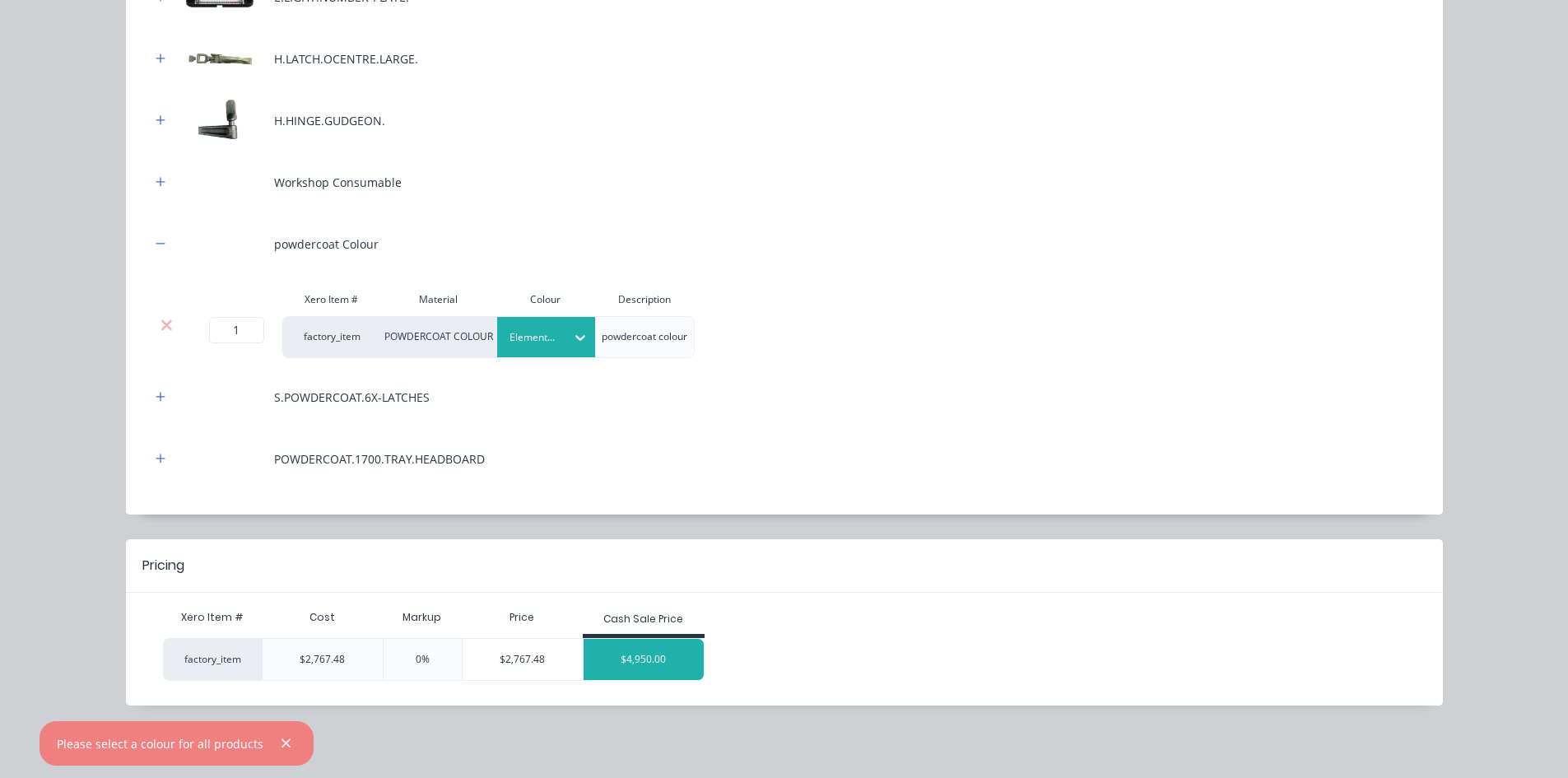
click at [674, 660] on div "$4,950.00" at bounding box center [643, 659] width 120 height 41
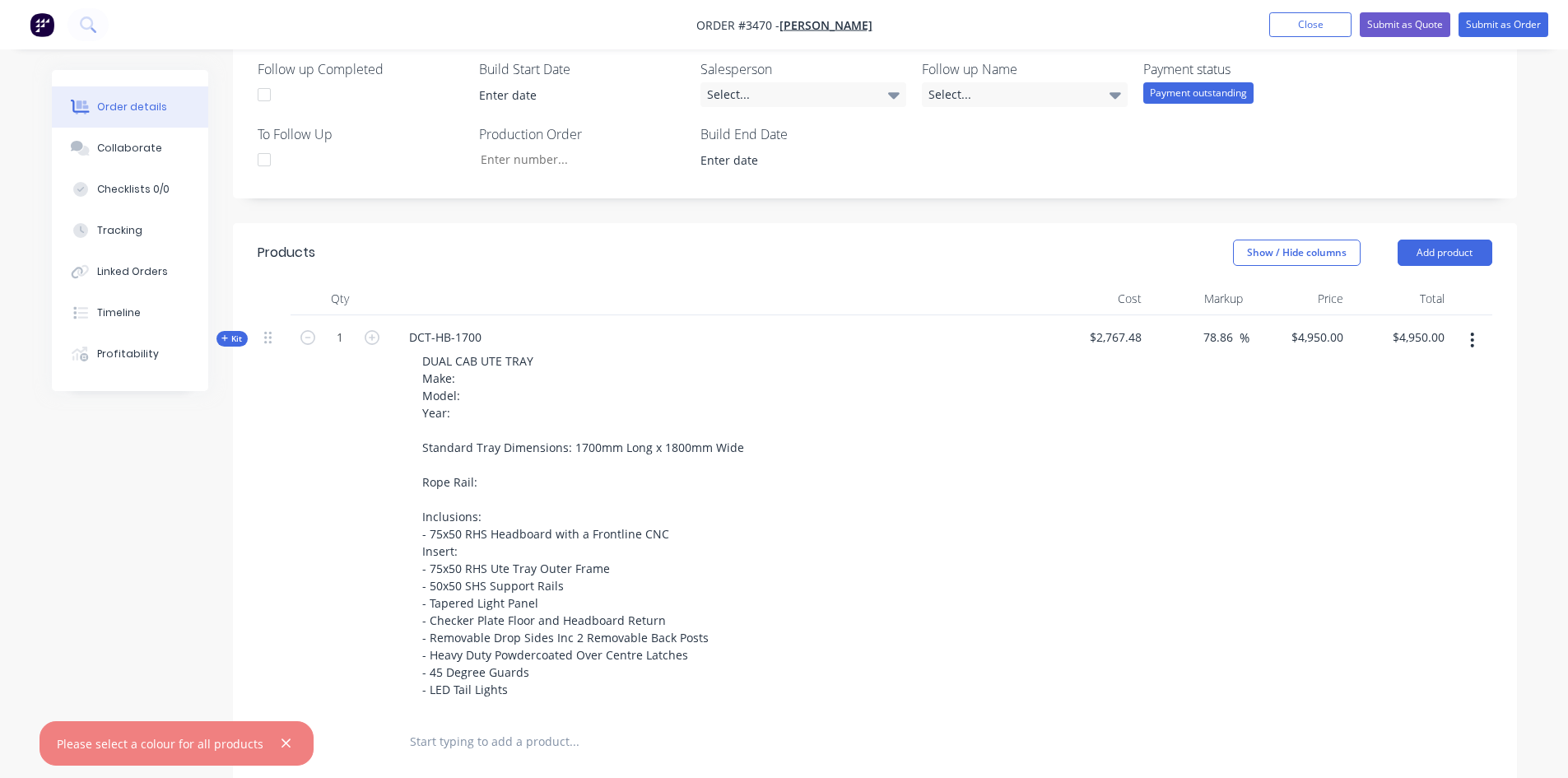
scroll to position [472, 0]
click at [1456, 252] on button "Add product" at bounding box center [1444, 253] width 95 height 26
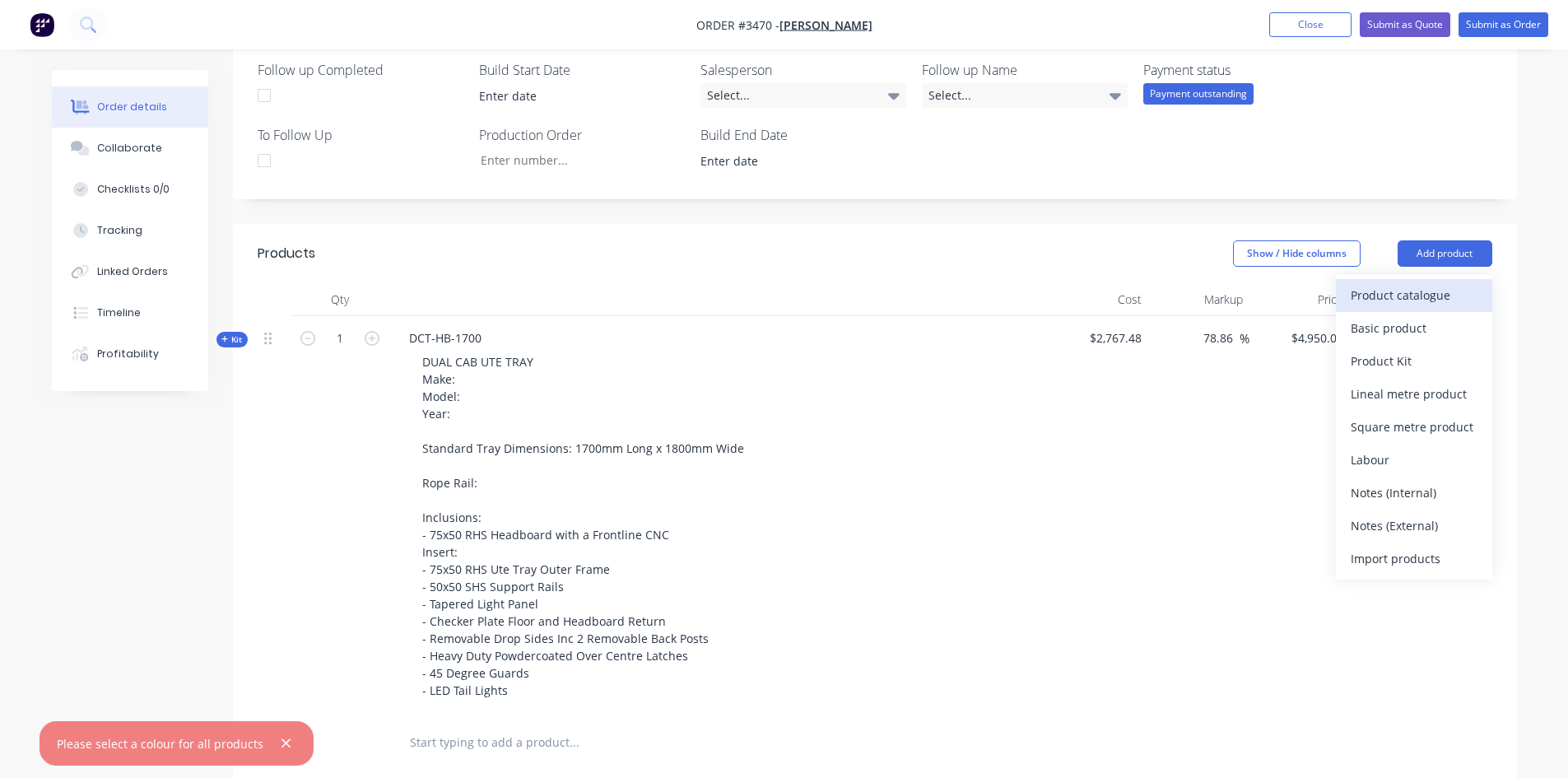
click at [1430, 297] on div "Product catalogue" at bounding box center [1414, 294] width 127 height 23
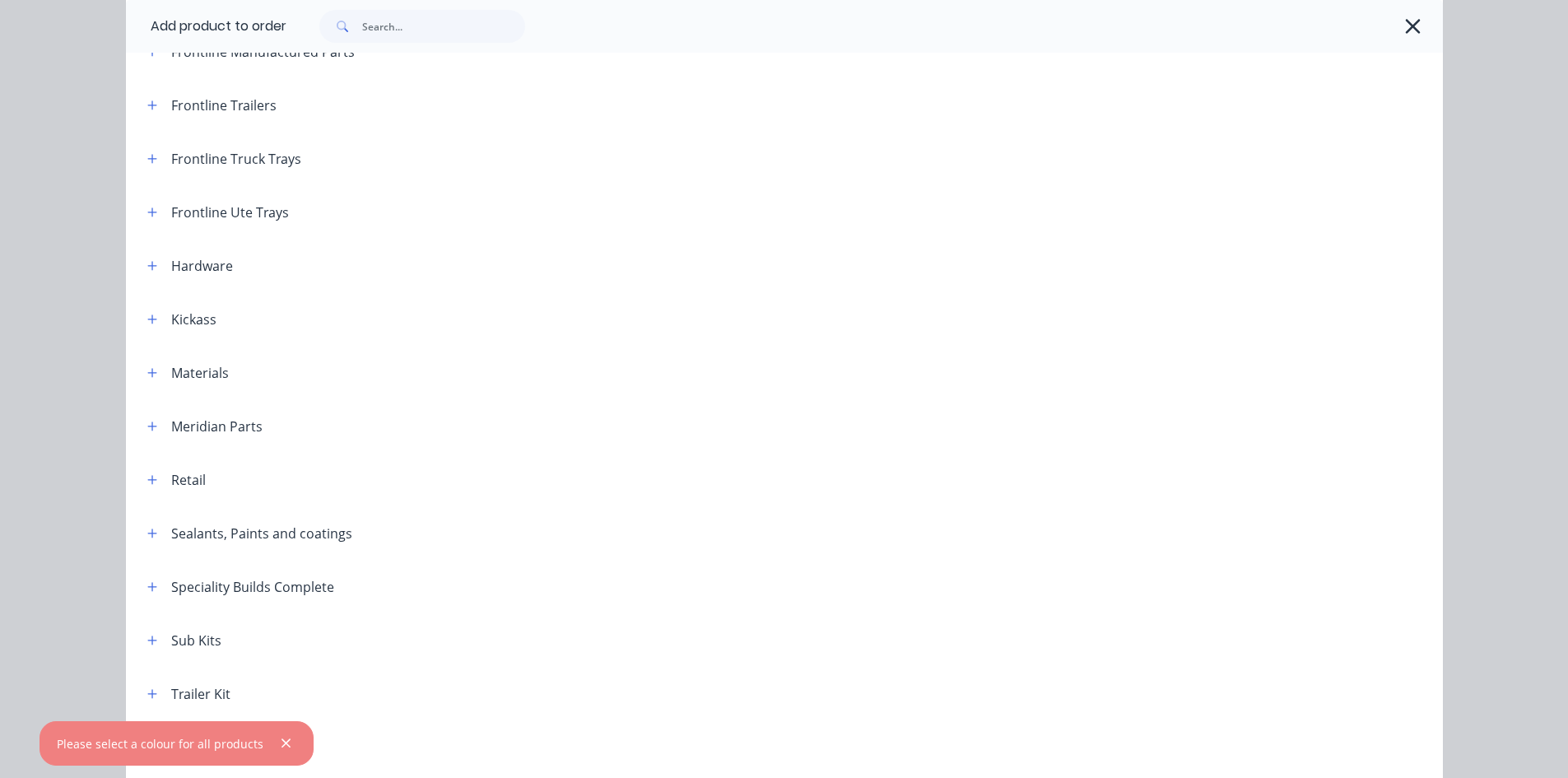
scroll to position [76, 0]
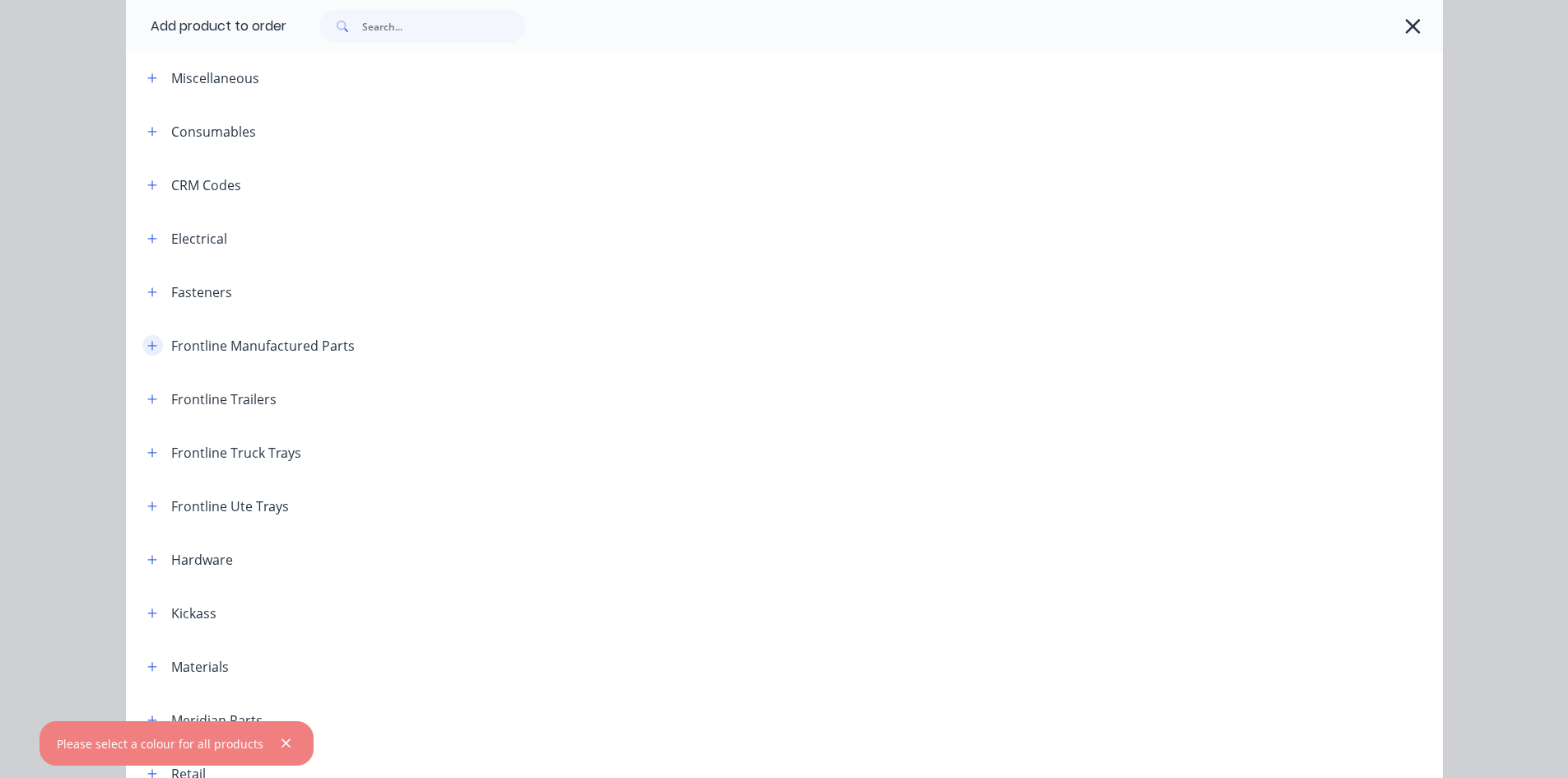
click at [147, 348] on icon "button" at bounding box center [152, 346] width 10 height 12
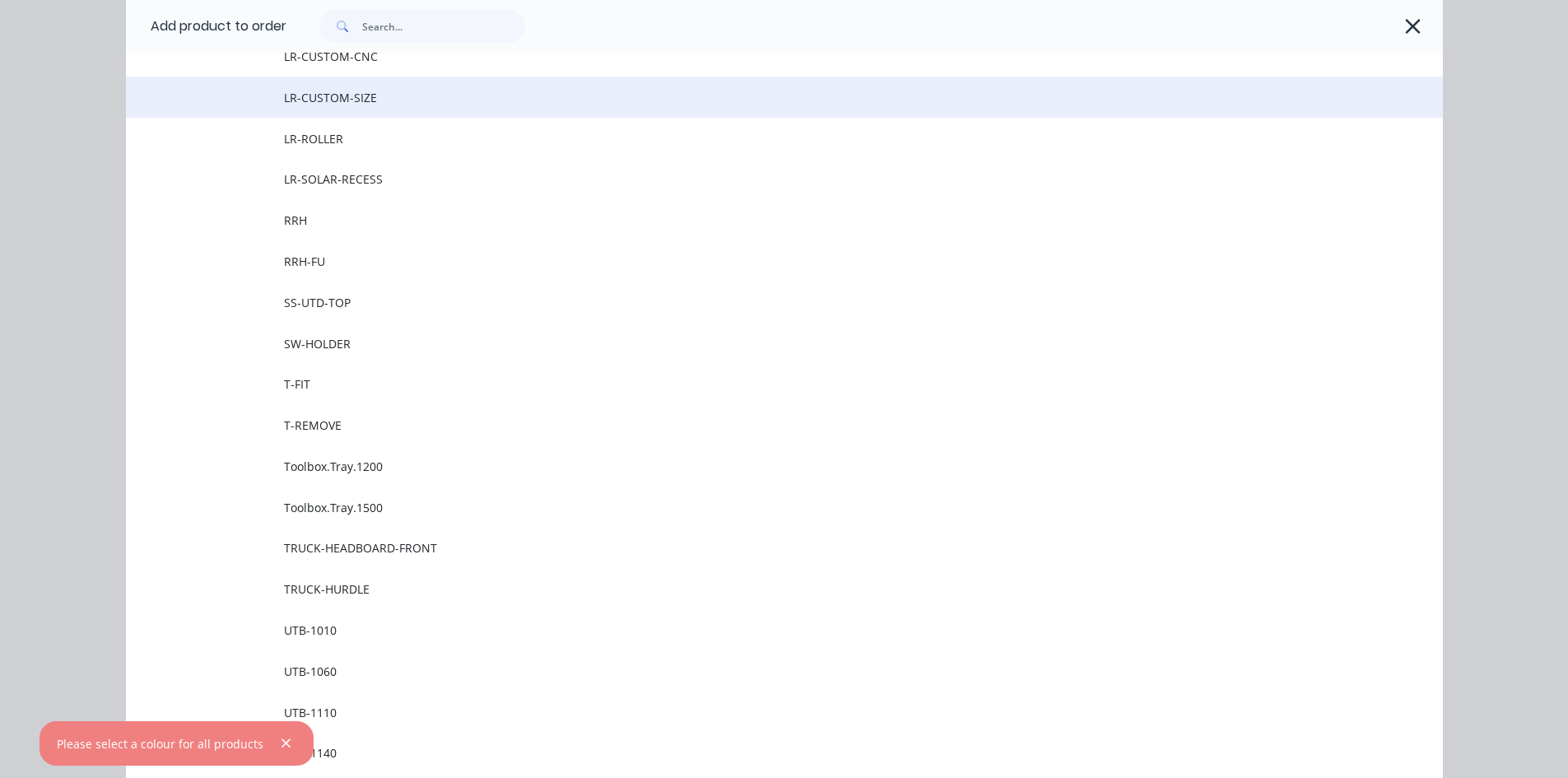
scroll to position [2050, 0]
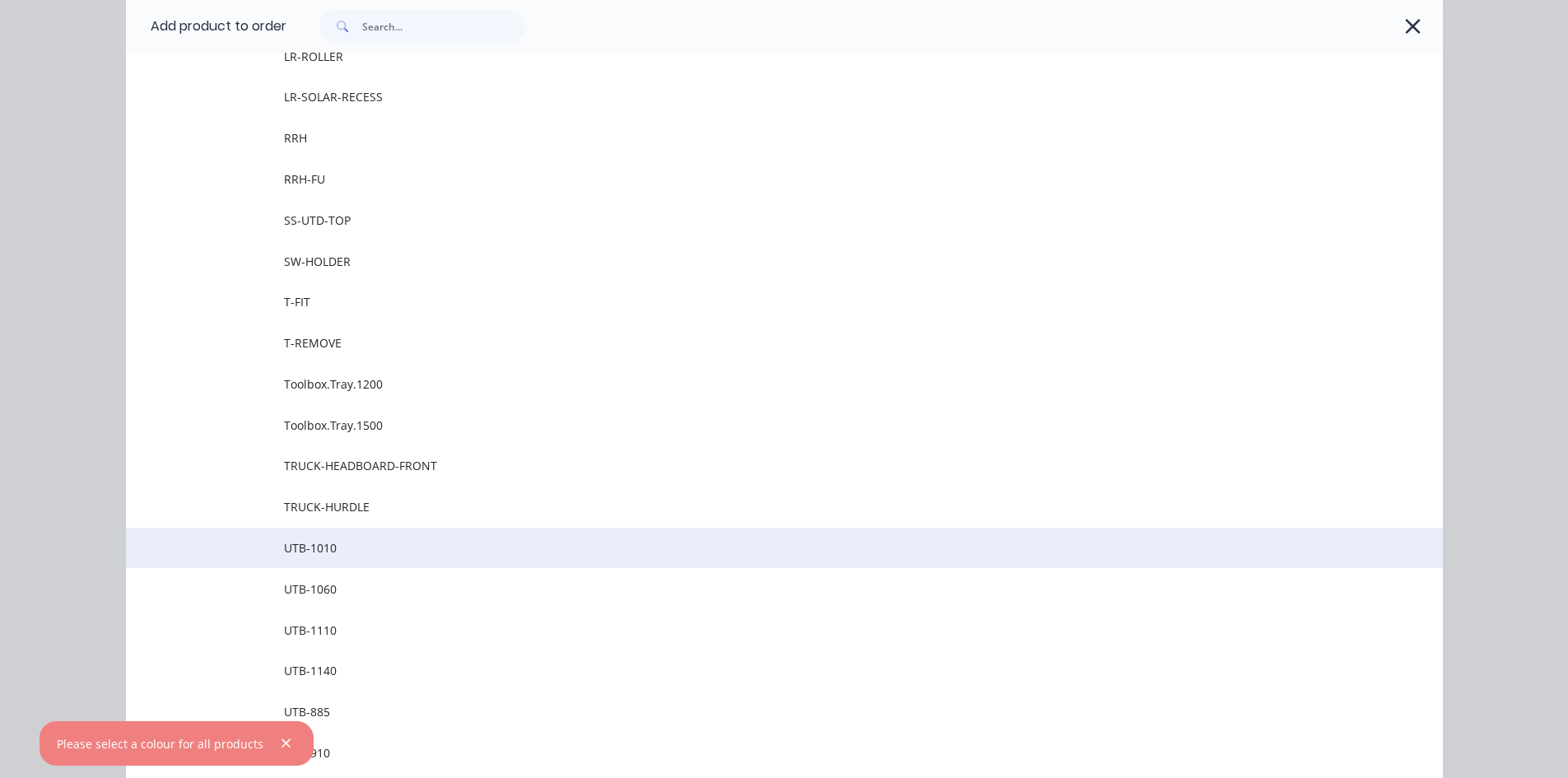
click at [344, 543] on span "UTB-1010" at bounding box center [747, 548] width 926 height 18
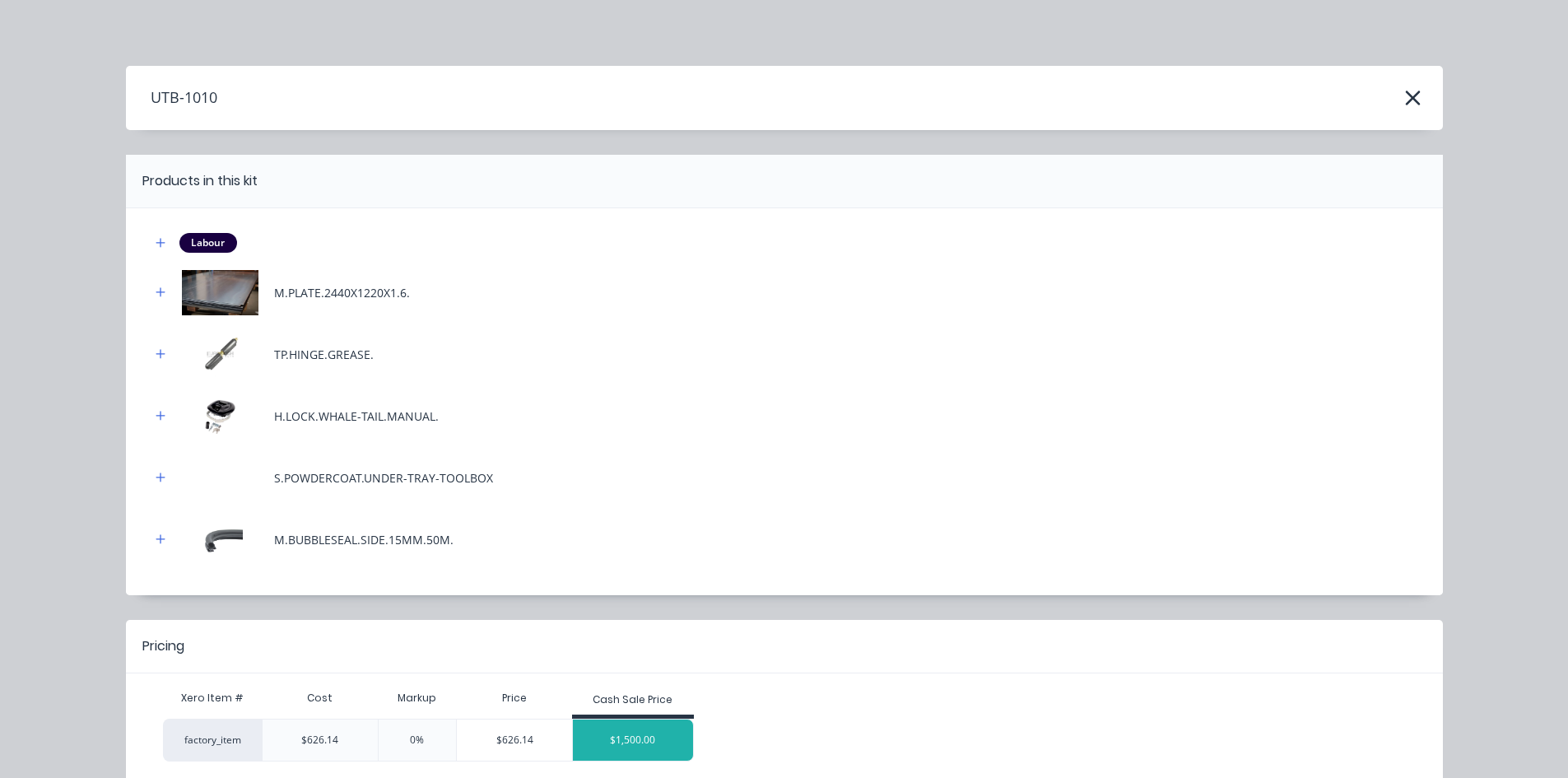
click at [600, 734] on div "$1,500.00" at bounding box center [632, 740] width 120 height 41
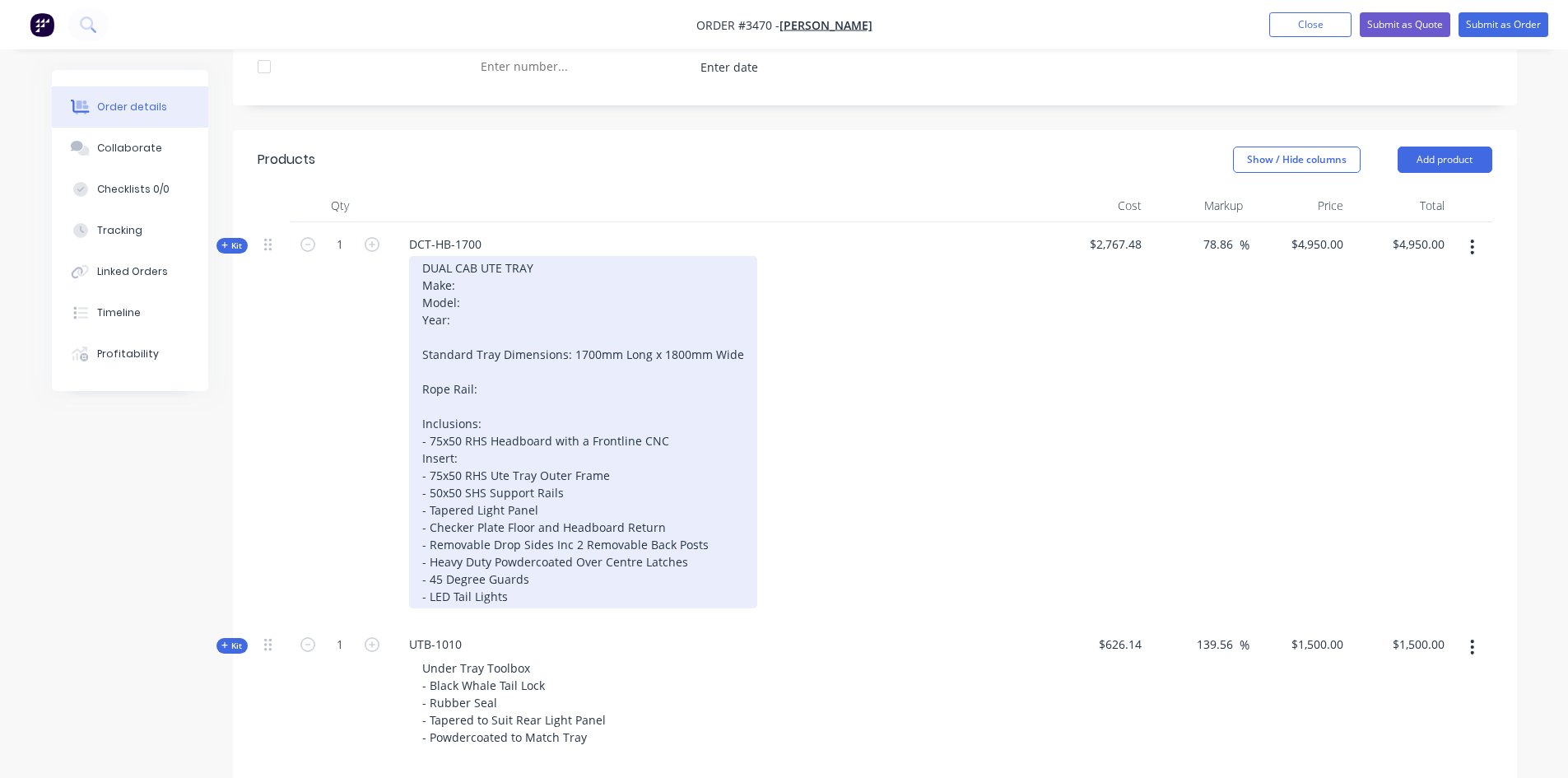
scroll to position [530, 0]
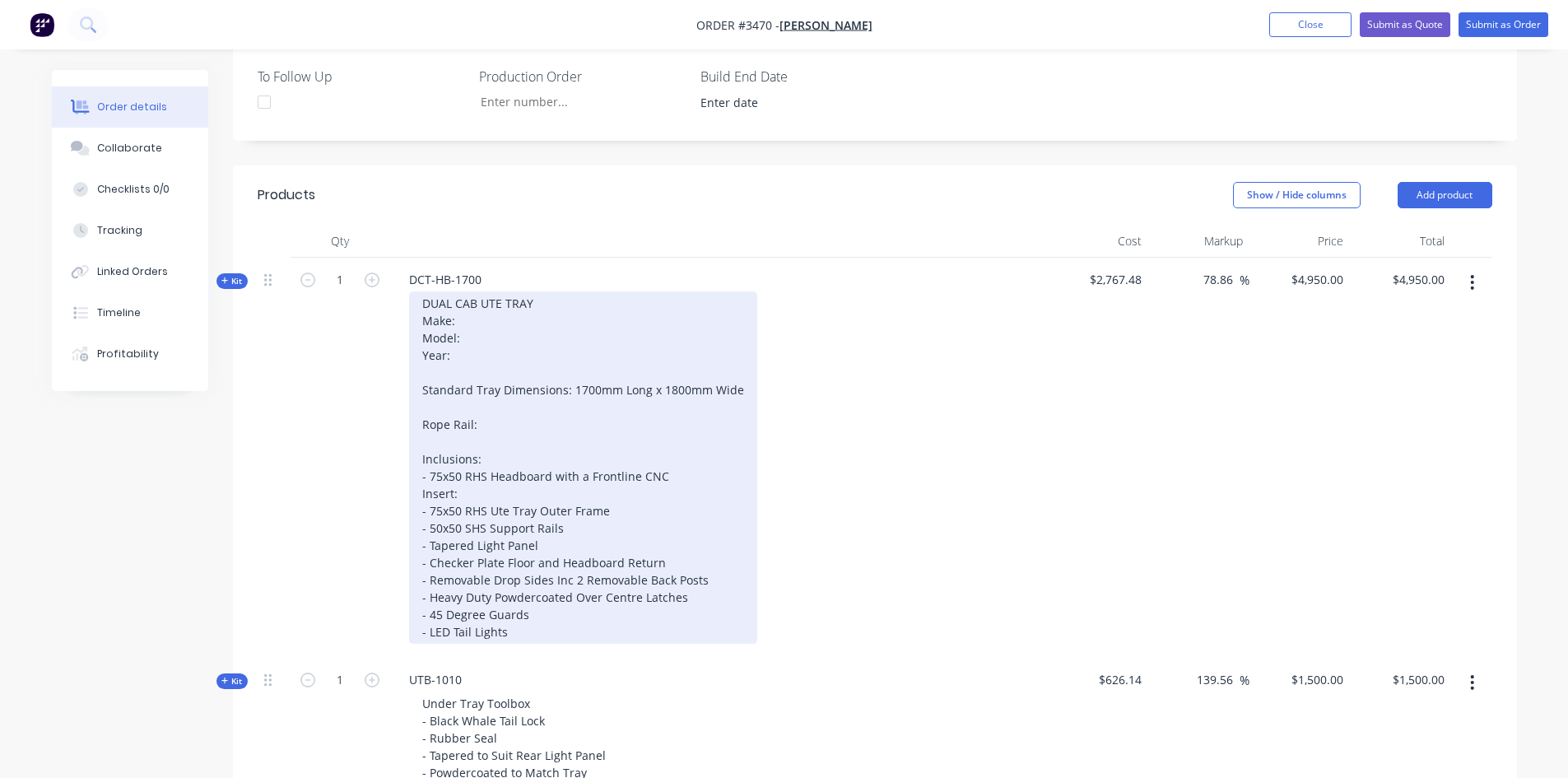
click at [466, 314] on div "DUAL CAB UTE TRAY Make: Model: Year: Standard Tray Dimensions: 1700mm Long x 18…" at bounding box center [582, 467] width 348 height 352
click at [465, 333] on div "DUAL CAB UTE TRAY Make: Toyota Model: Year: Standard Tray Dimensions: 1700mm Lo…" at bounding box center [582, 467] width 348 height 352
click at [493, 425] on div "DUAL CAB UTE TRAY Make: Toyota Model: Hilux Year: Standard Tray Dimensions: 170…" at bounding box center [582, 467] width 348 height 352
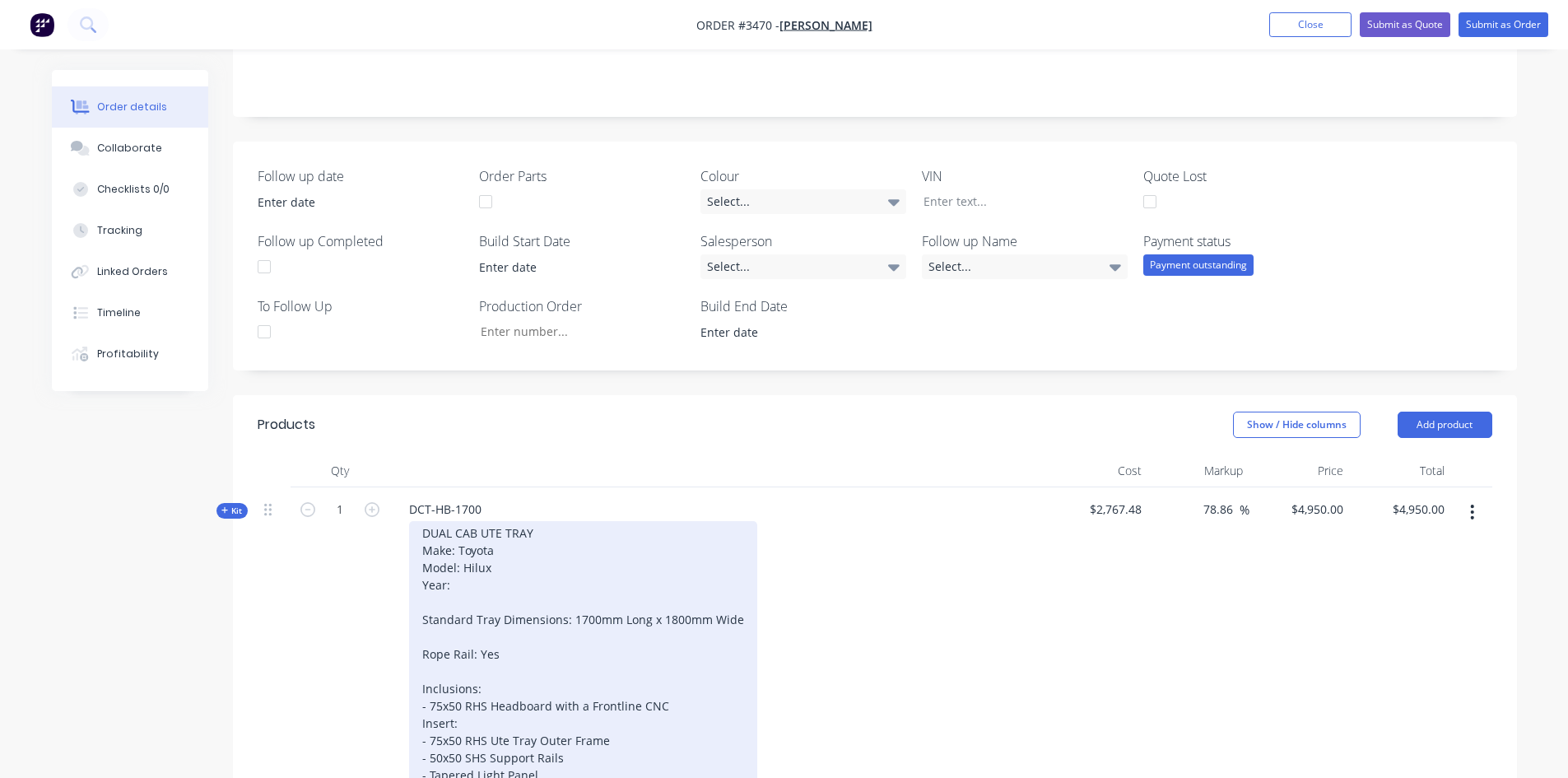
scroll to position [411, 0]
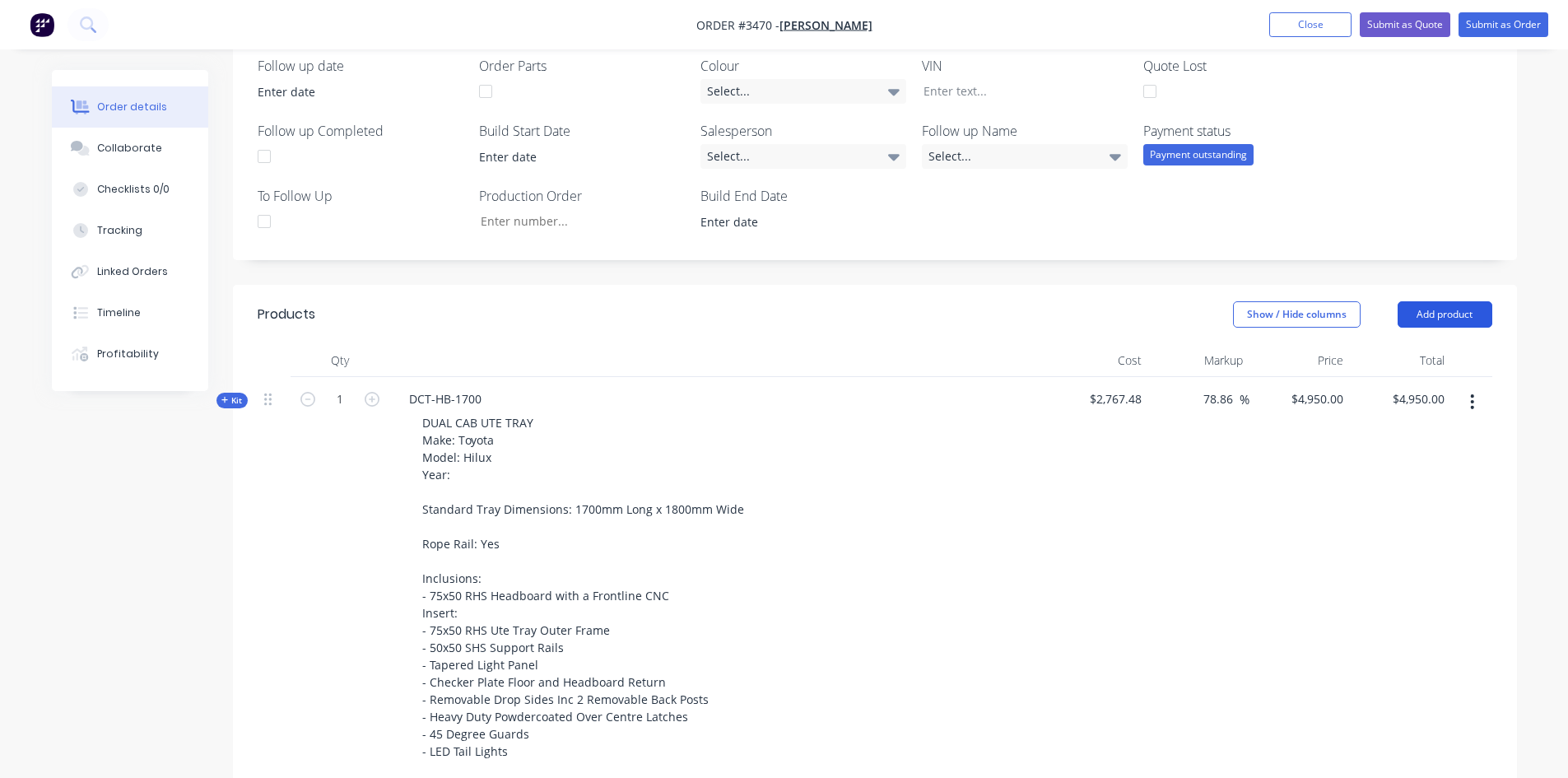
click at [1447, 322] on button "Add product" at bounding box center [1444, 314] width 95 height 26
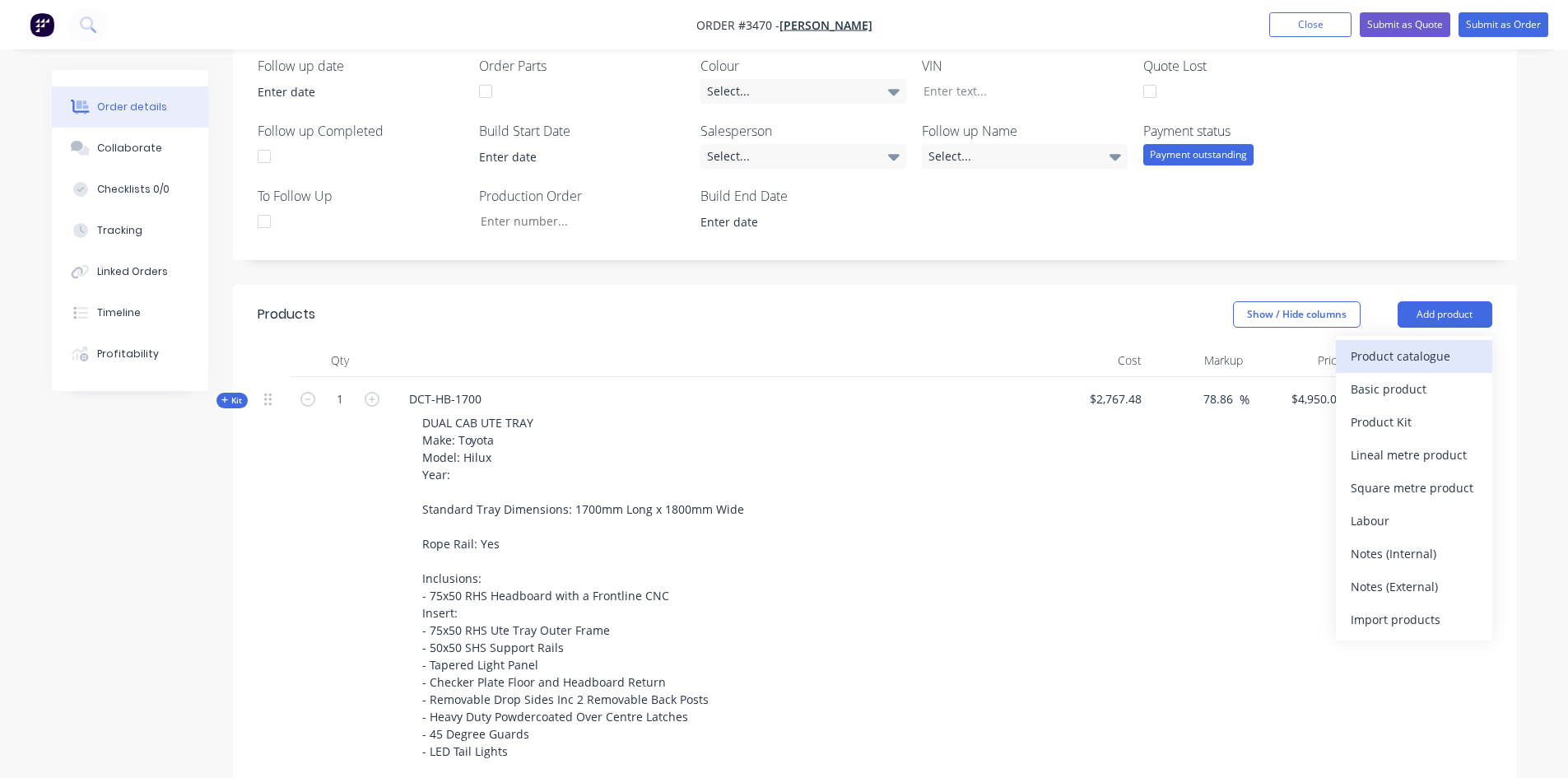
click at [1422, 355] on div "Product catalogue" at bounding box center [1414, 356] width 127 height 23
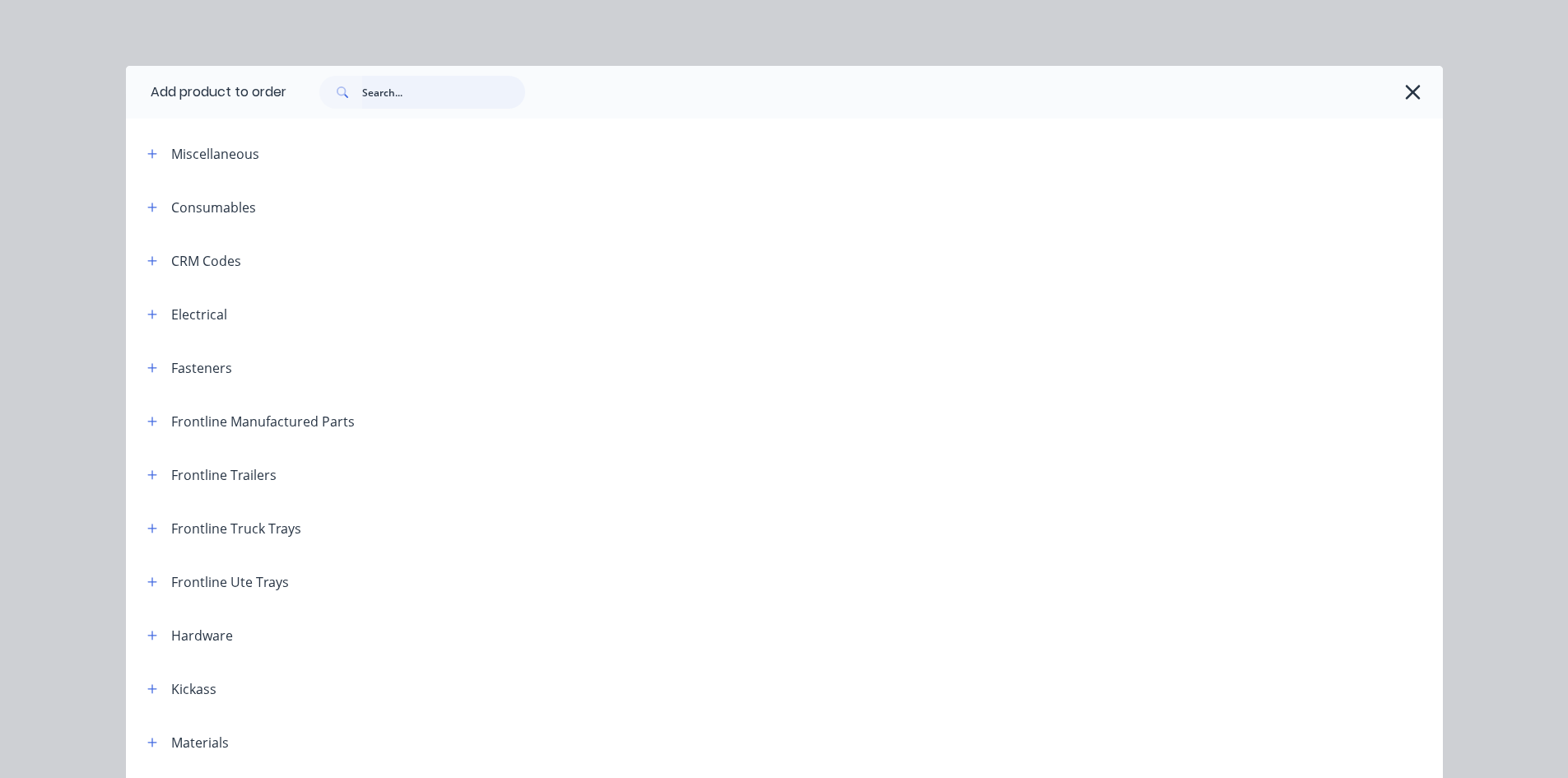
click at [371, 100] on input "text" at bounding box center [443, 93] width 163 height 33
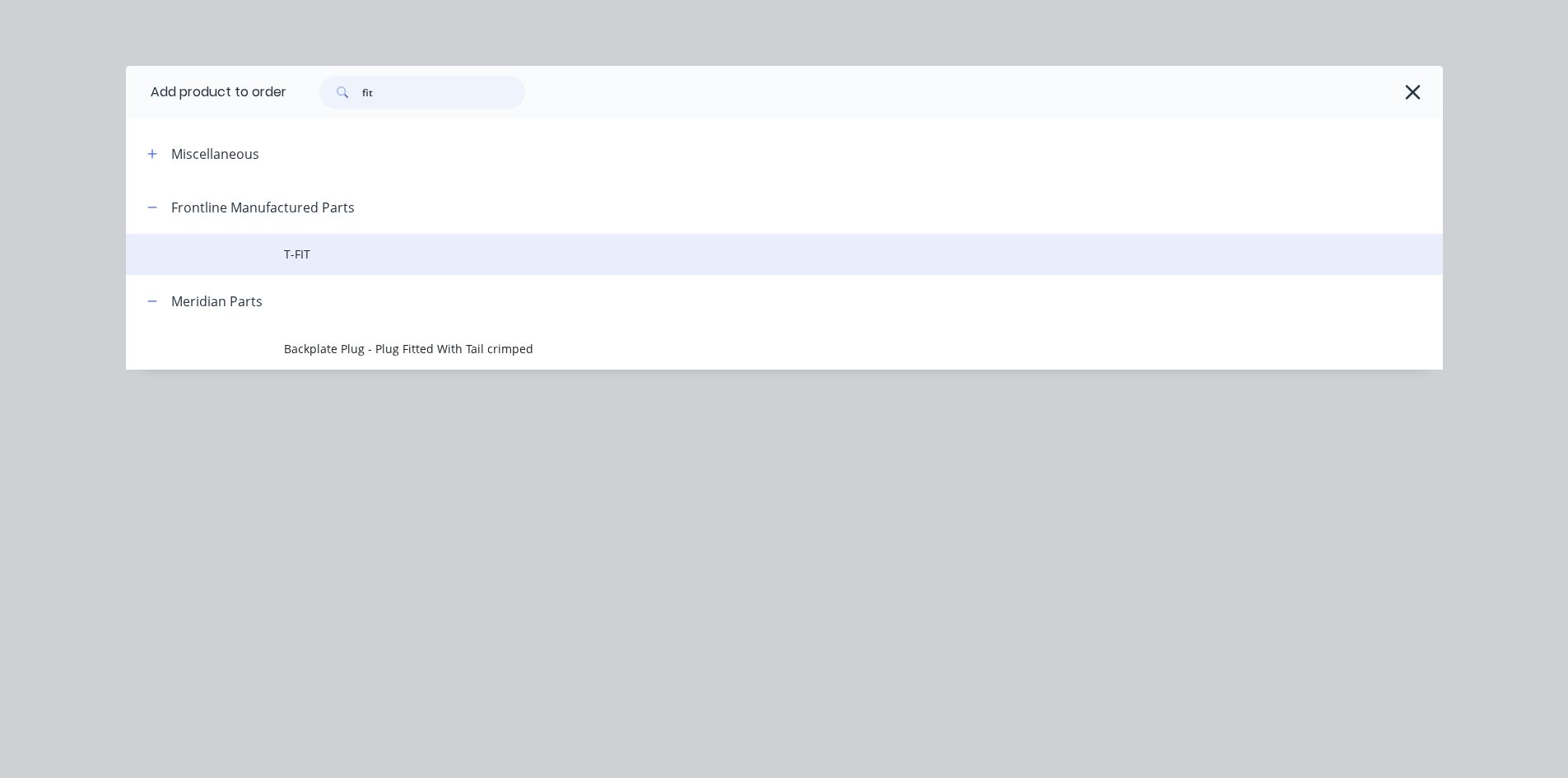
type input "fit"
click at [360, 253] on span "T-FIT" at bounding box center [747, 254] width 926 height 18
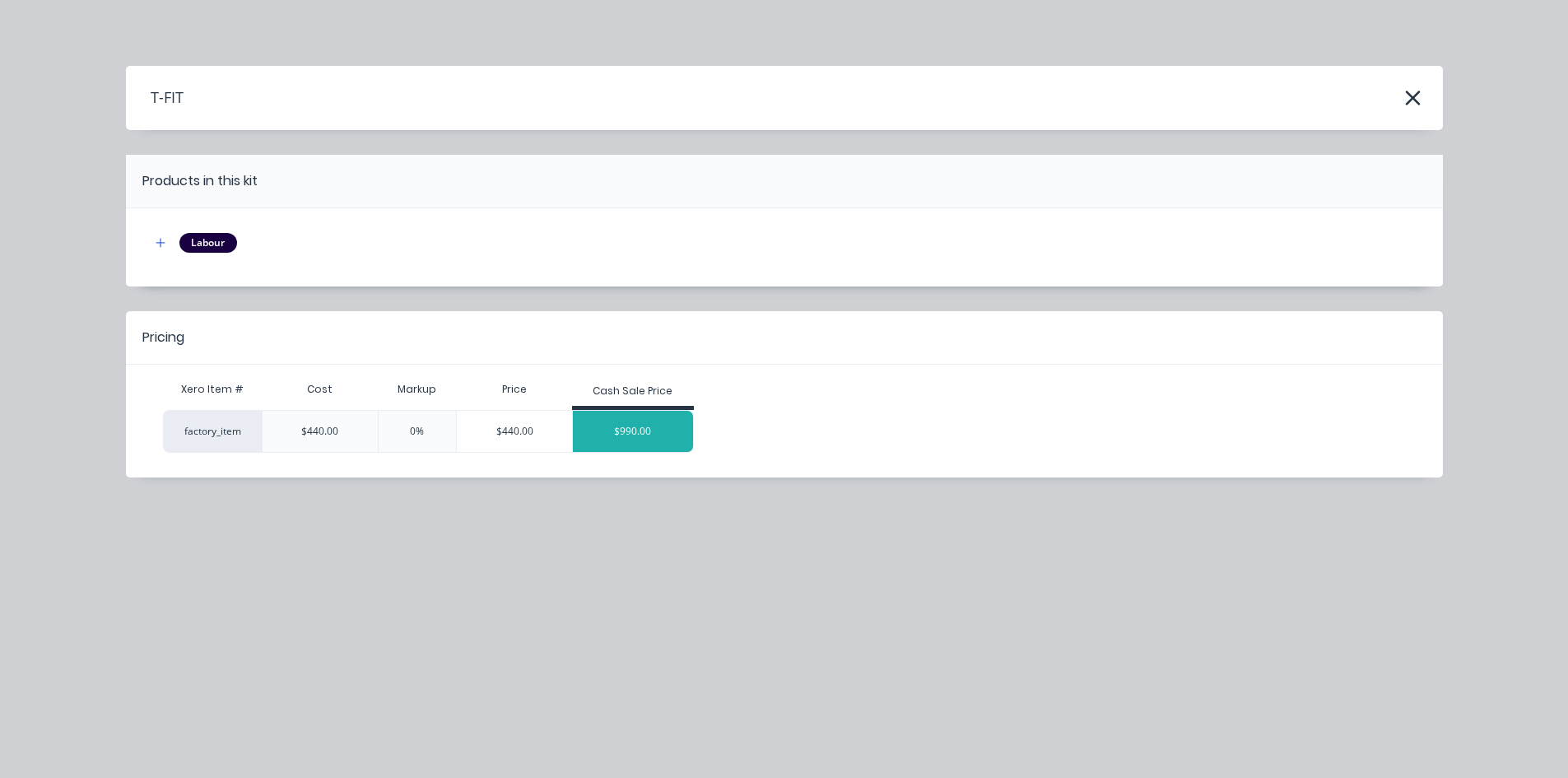
click at [681, 427] on div "$990.00" at bounding box center [632, 431] width 120 height 41
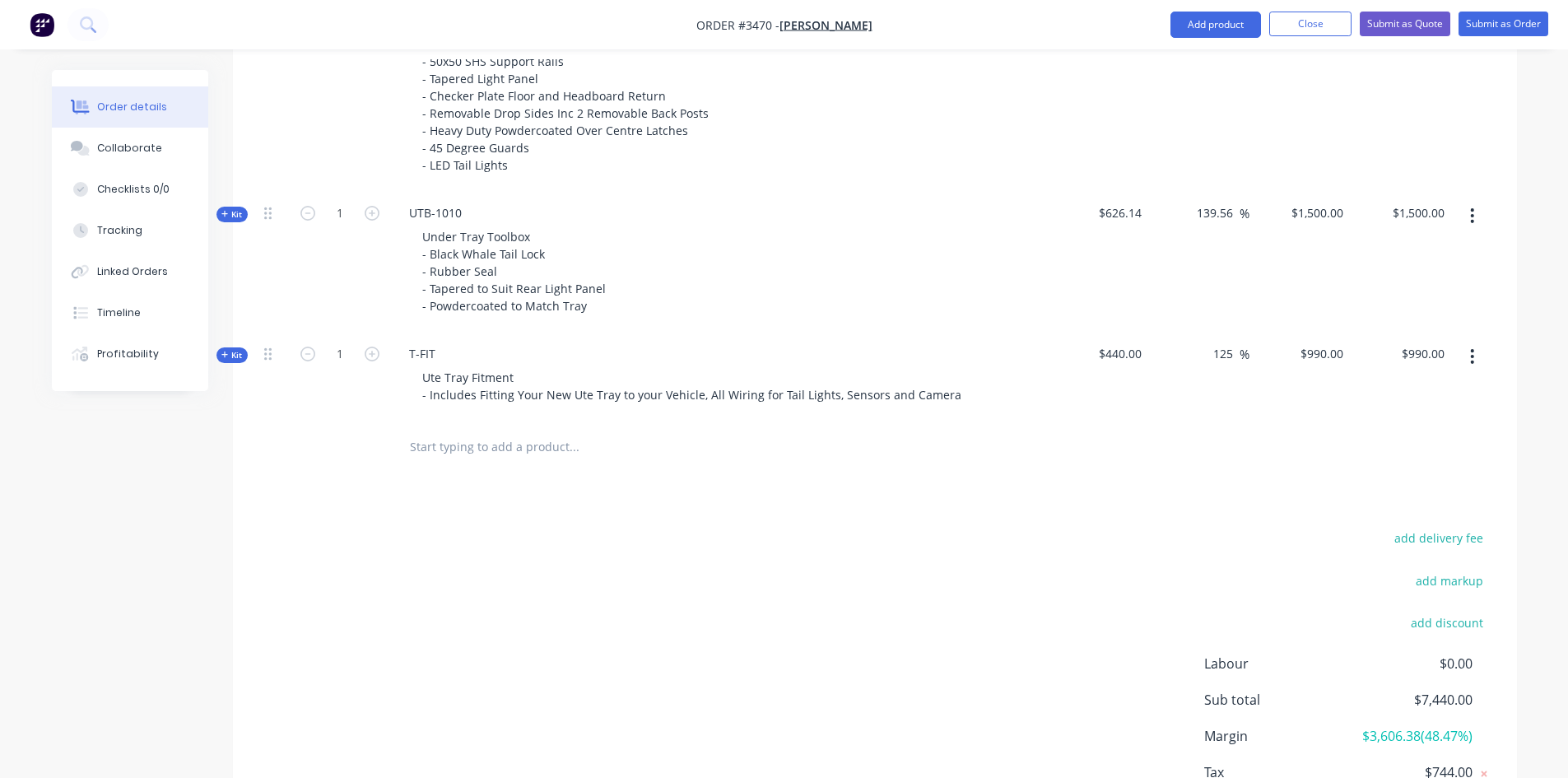
scroll to position [1113, 0]
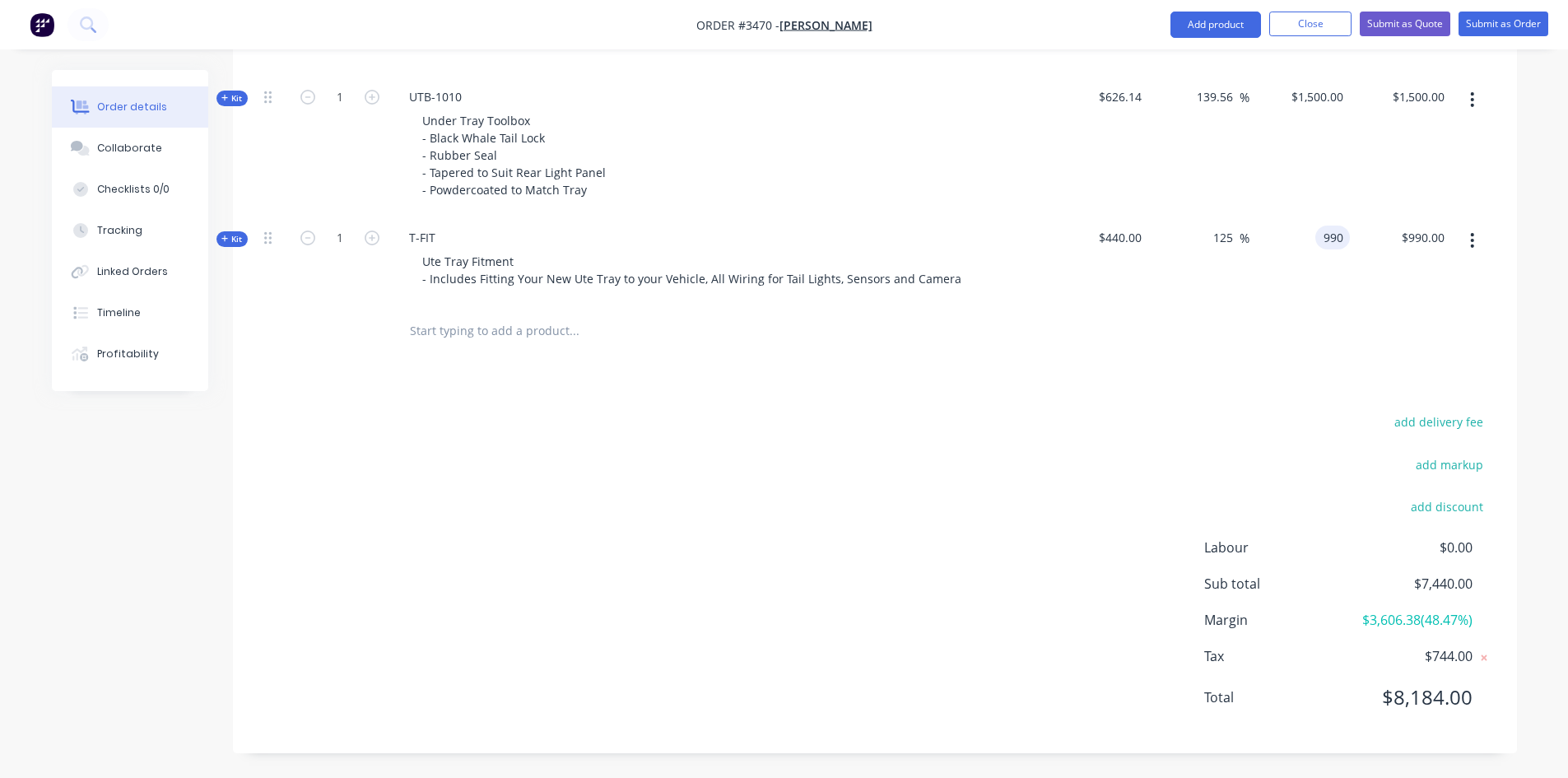
click at [1327, 242] on input "990" at bounding box center [1335, 237] width 28 height 23
type input "790"
type input "79.55"
type input "$790.00"
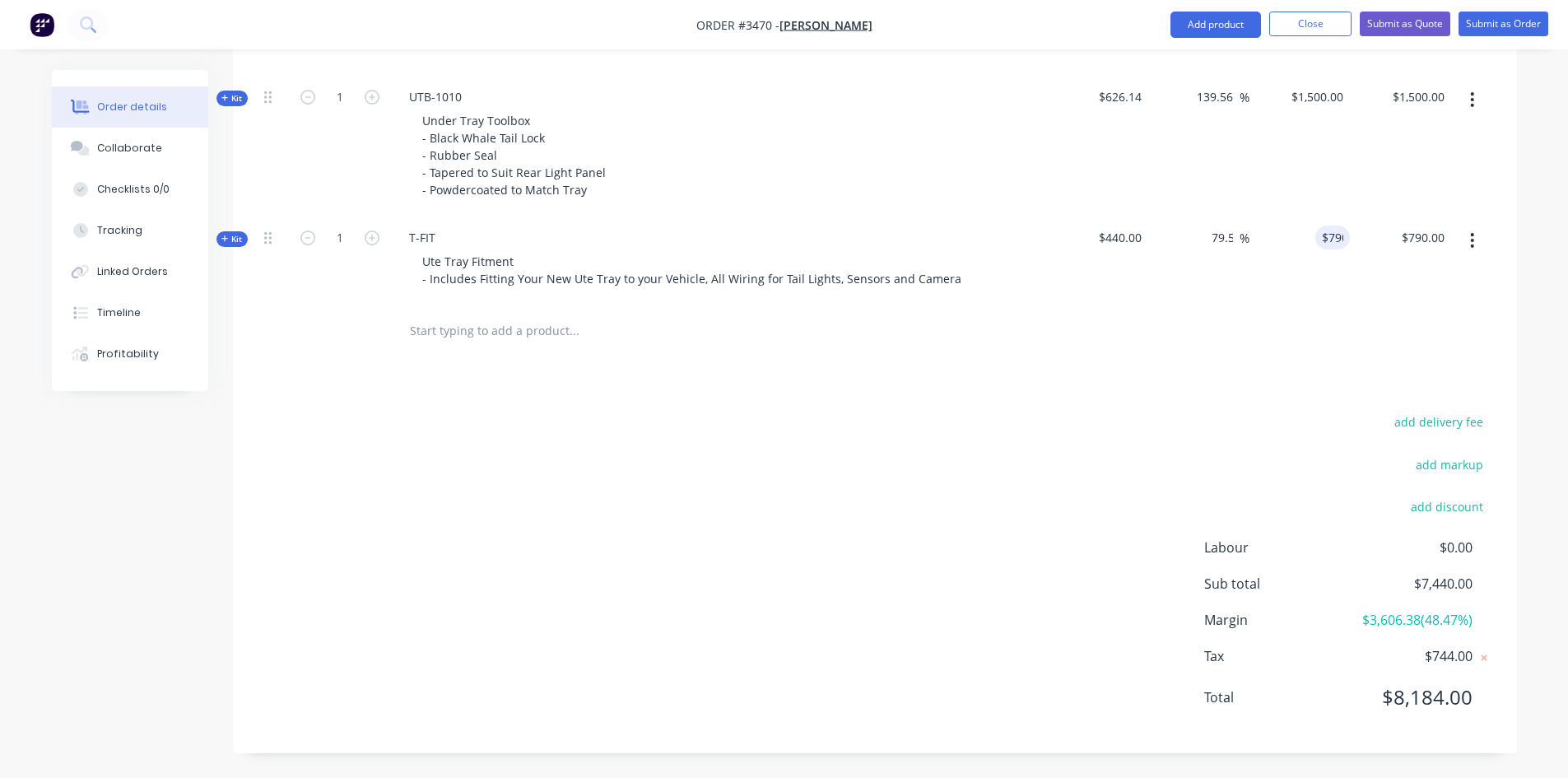
click at [938, 448] on div "add delivery fee add markup add discount Labour $0.00 Sub total $7,440.00 Margi…" at bounding box center [875, 569] width 1235 height 318
click at [1315, 244] on div "790 $790.00" at bounding box center [1300, 259] width 101 height 89
type input "820"
type input "86.36"
type input "$820.00"
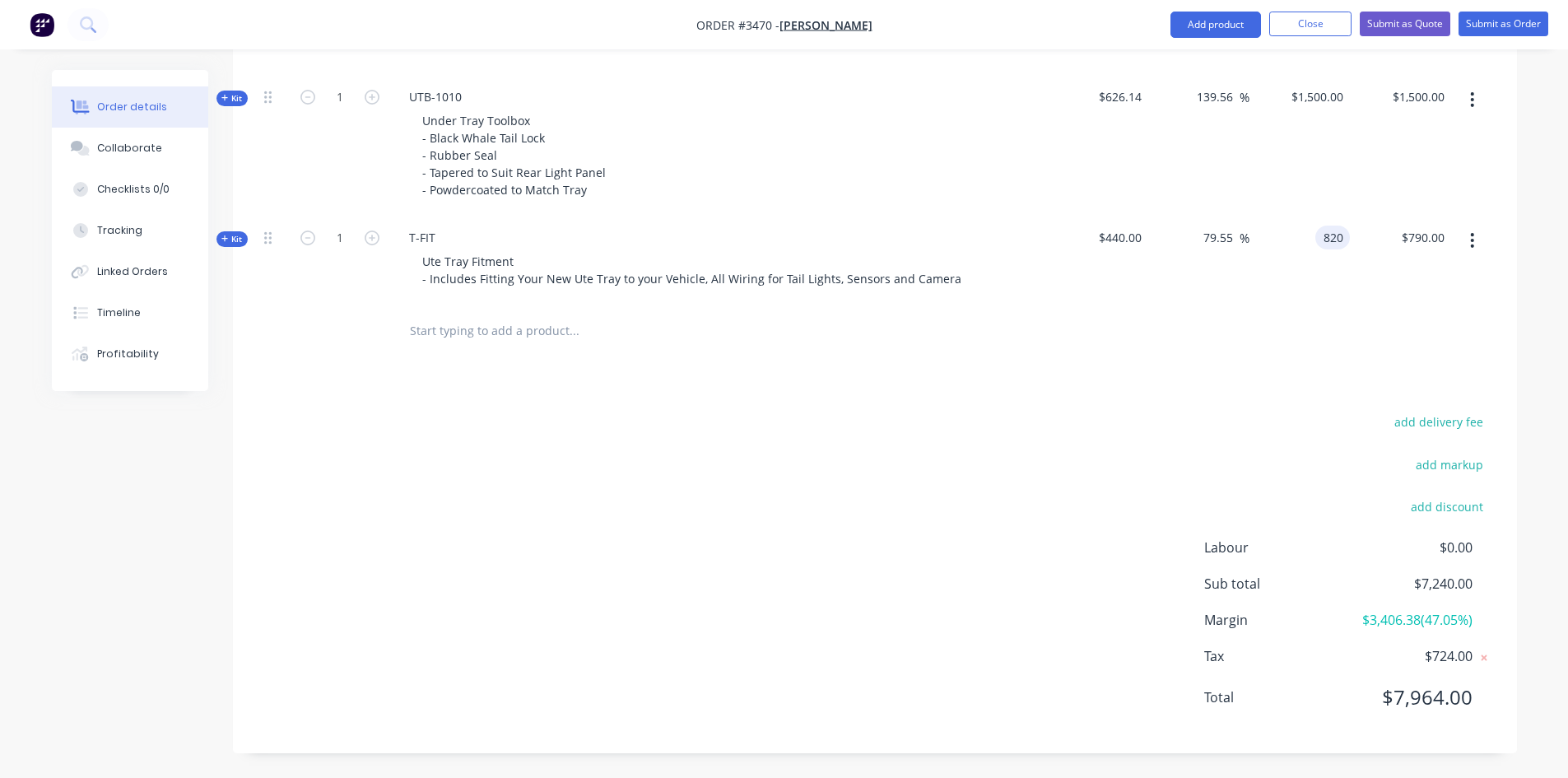
type input "$820.00"
click at [815, 516] on div "add delivery fee add markup add discount Labour $0.00 Sub total $7,270.00 Margi…" at bounding box center [875, 569] width 1235 height 318
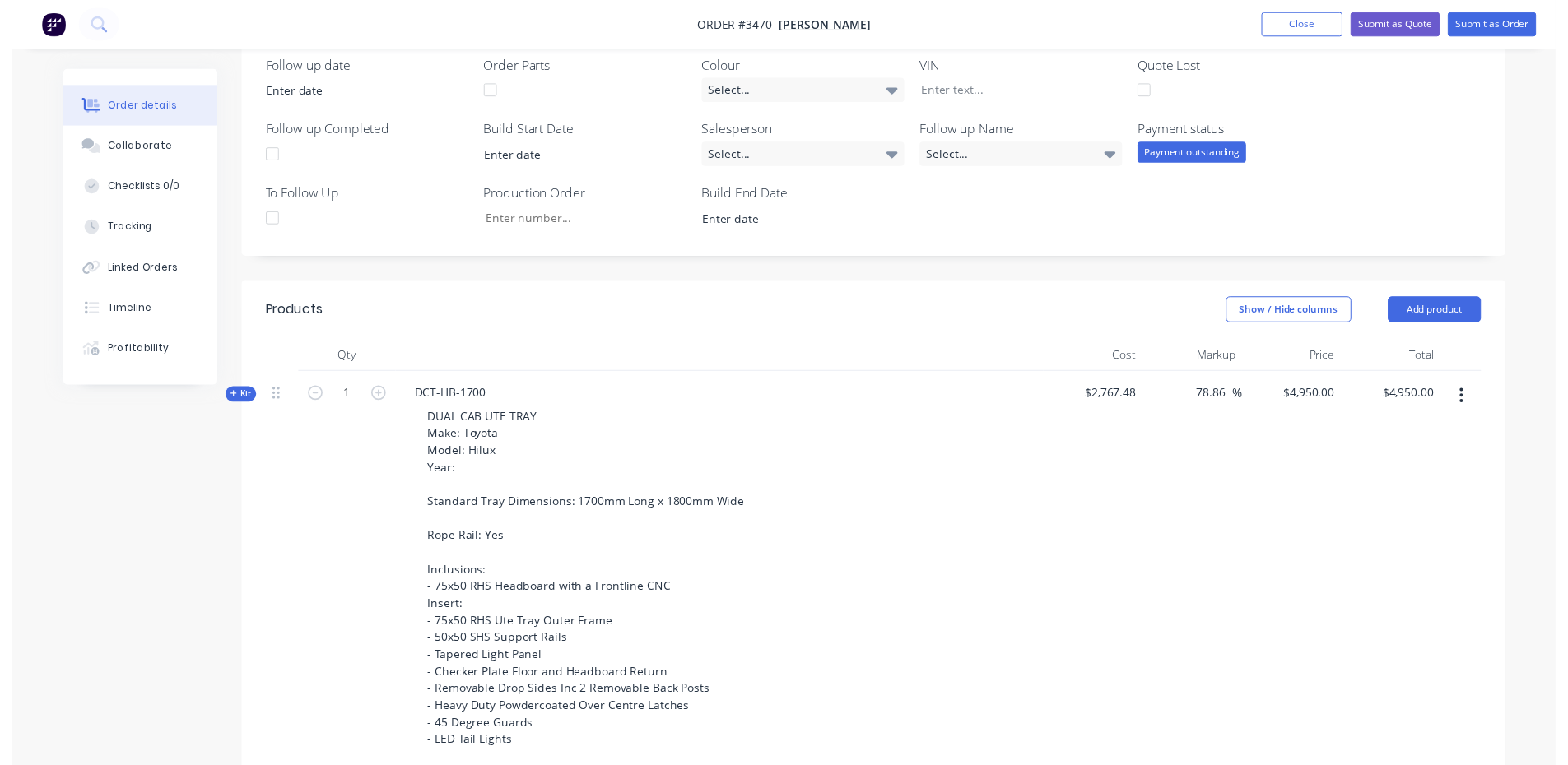
scroll to position [0, 0]
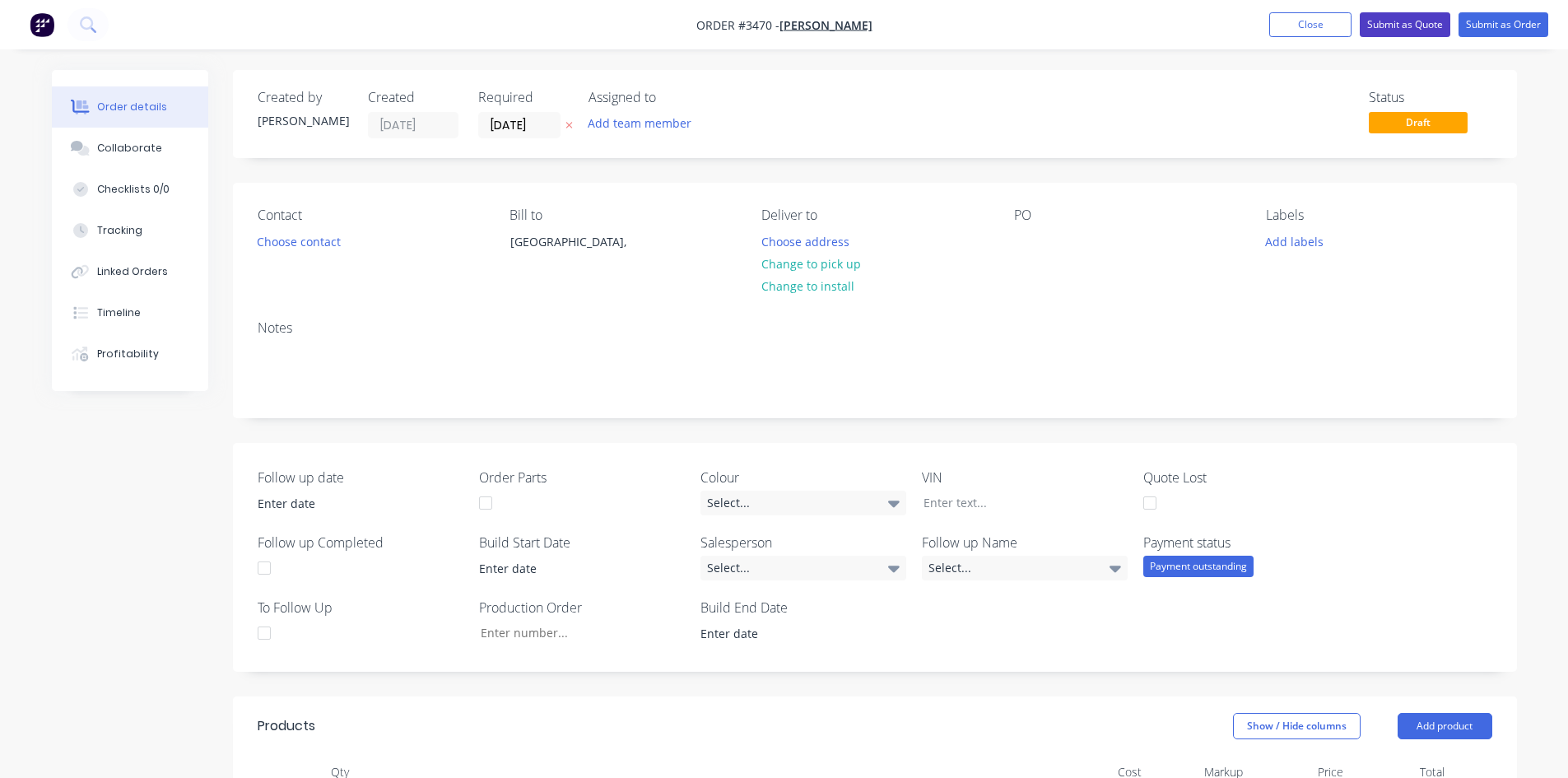
click at [1414, 23] on button "Submit as Quote" at bounding box center [1404, 24] width 91 height 24
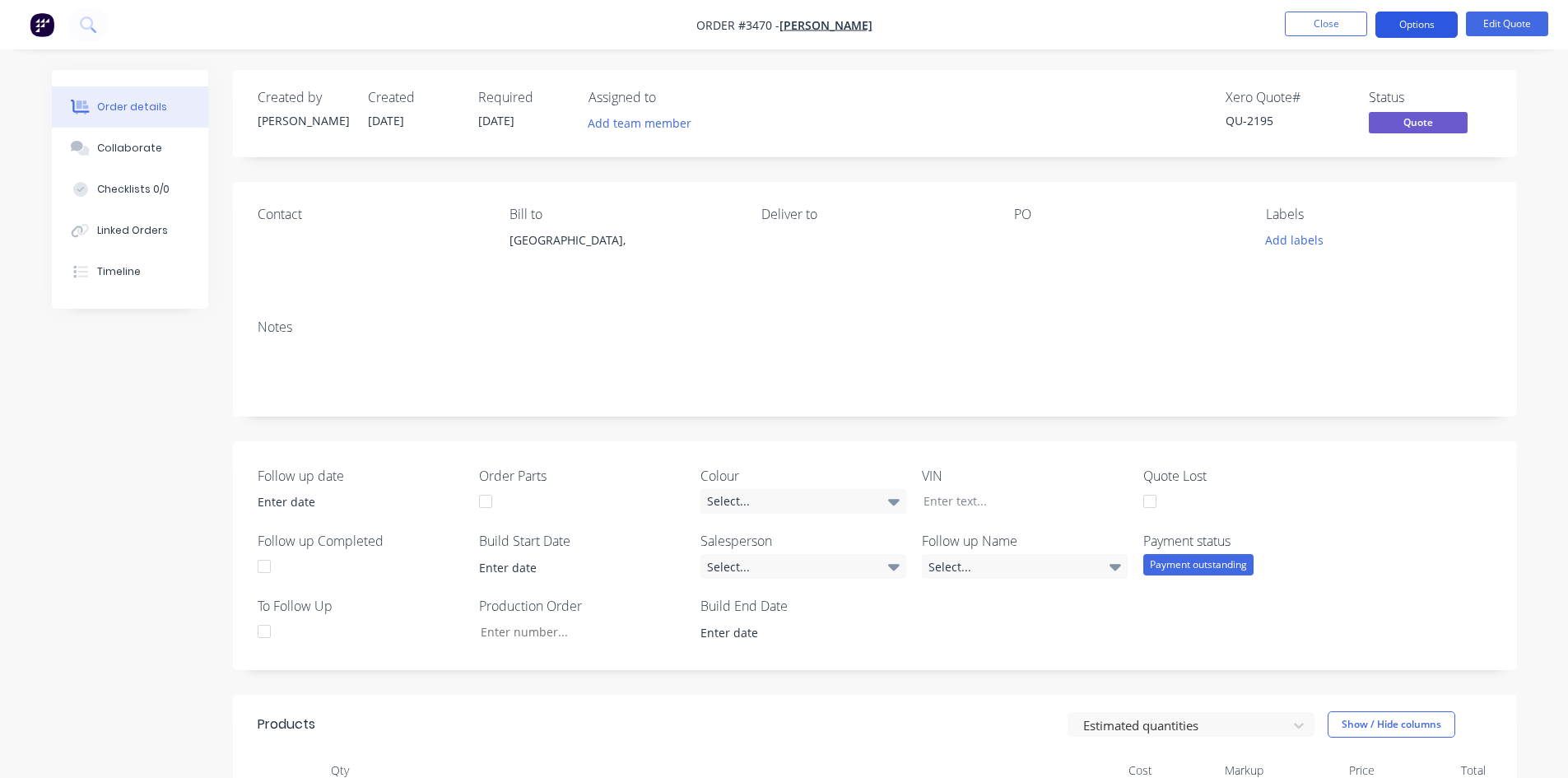
click at [1425, 31] on button "Options" at bounding box center [1416, 24] width 82 height 26
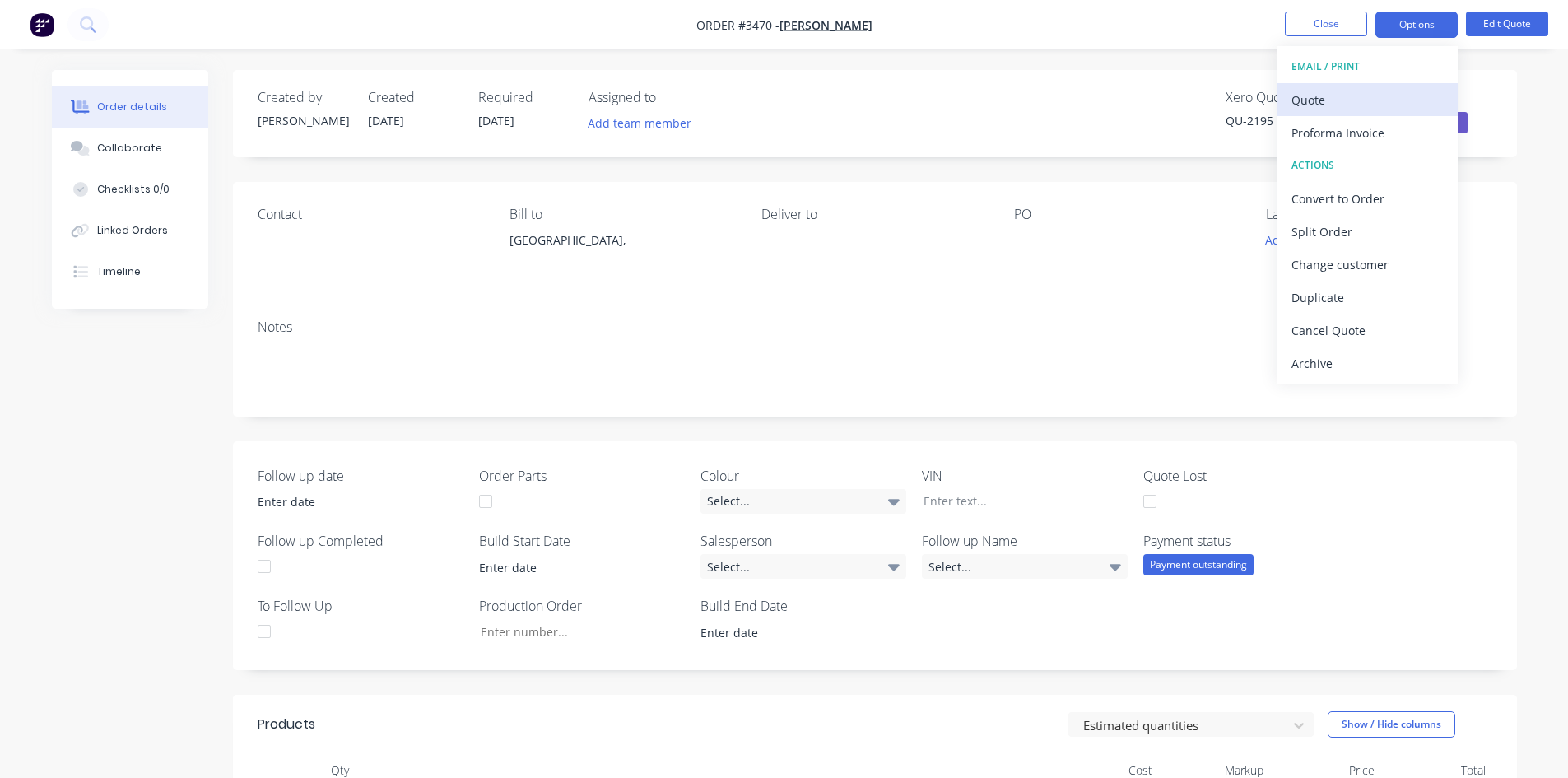
click at [1369, 105] on div "Quote" at bounding box center [1366, 99] width 151 height 23
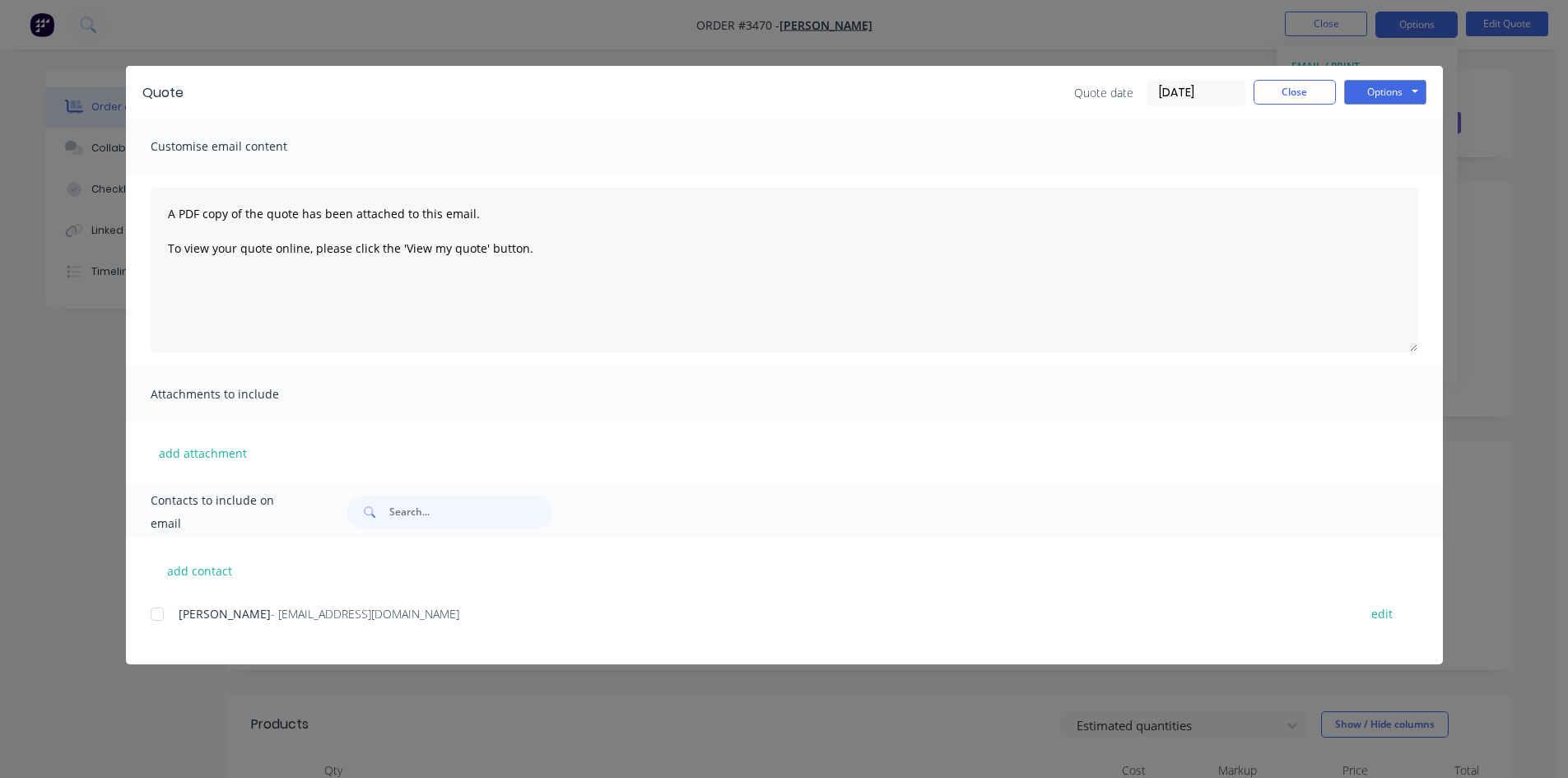
click at [160, 619] on div at bounding box center [157, 614] width 33 height 33
click at [1406, 100] on button "Options" at bounding box center [1385, 92] width 82 height 24
click at [158, 614] on div at bounding box center [157, 614] width 33 height 33
click at [1284, 93] on button "Close" at bounding box center [1294, 92] width 82 height 24
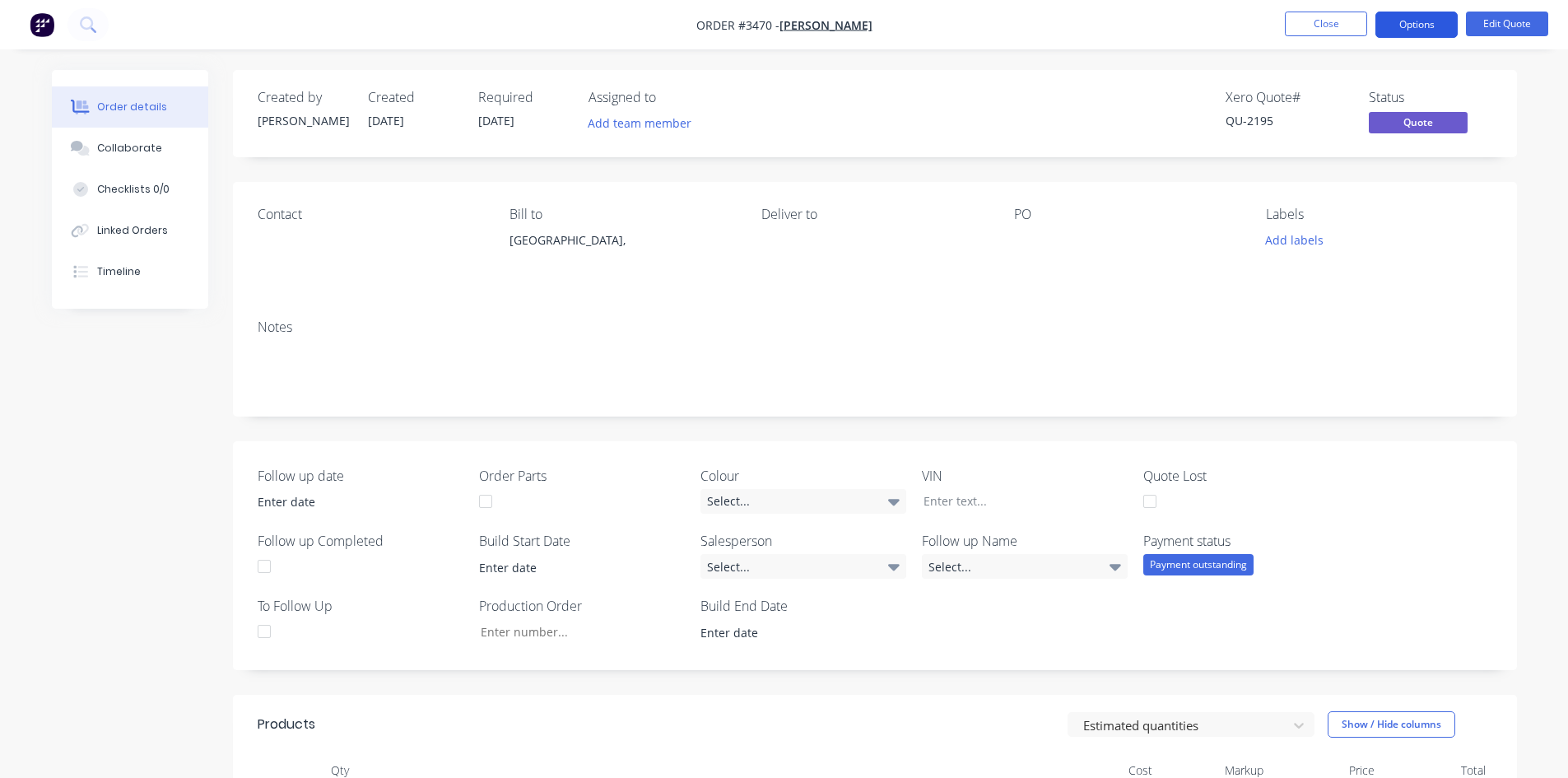
click at [1426, 35] on button "Options" at bounding box center [1416, 24] width 82 height 26
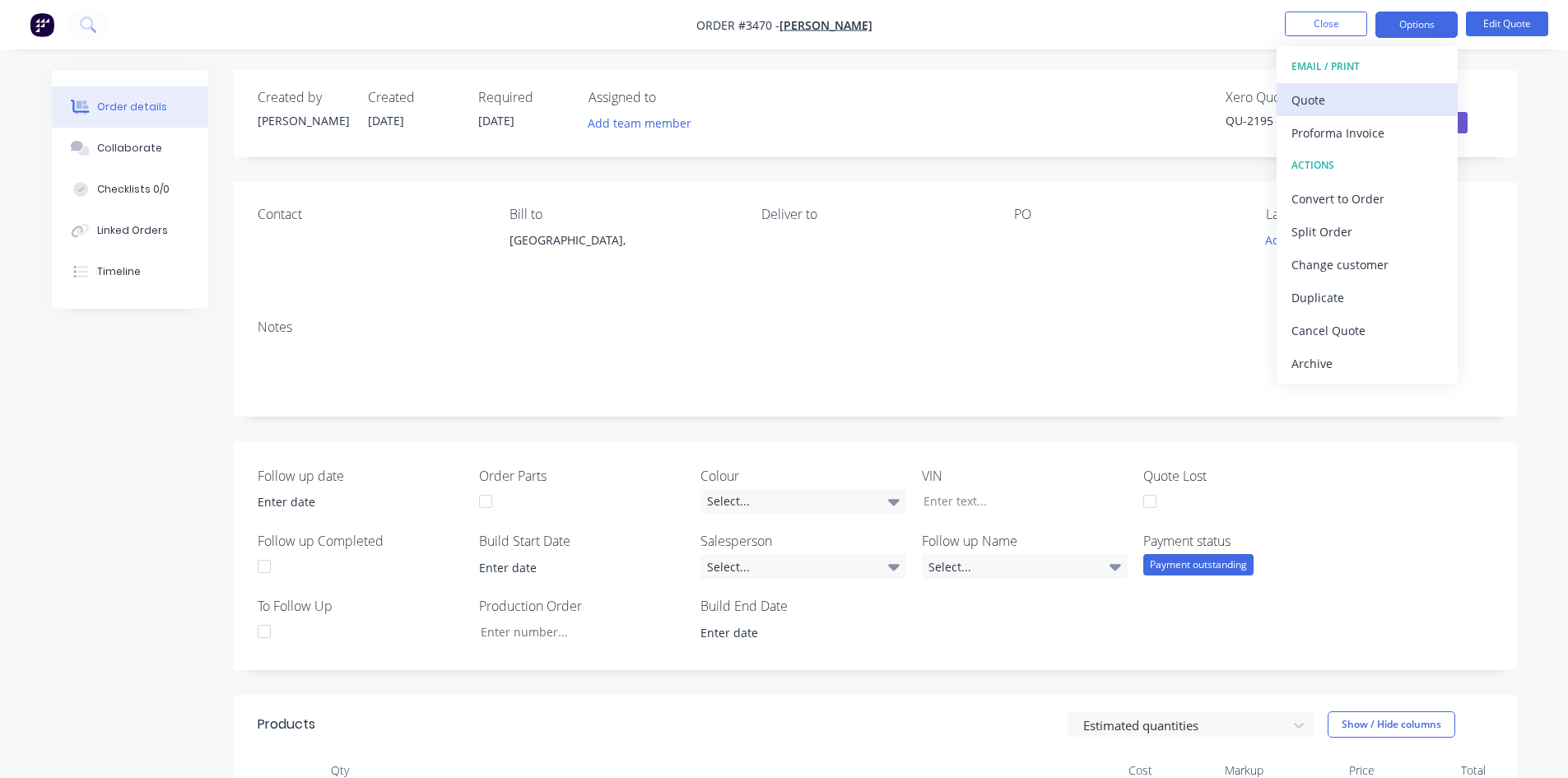
click at [1345, 104] on div "Quote" at bounding box center [1366, 99] width 151 height 23
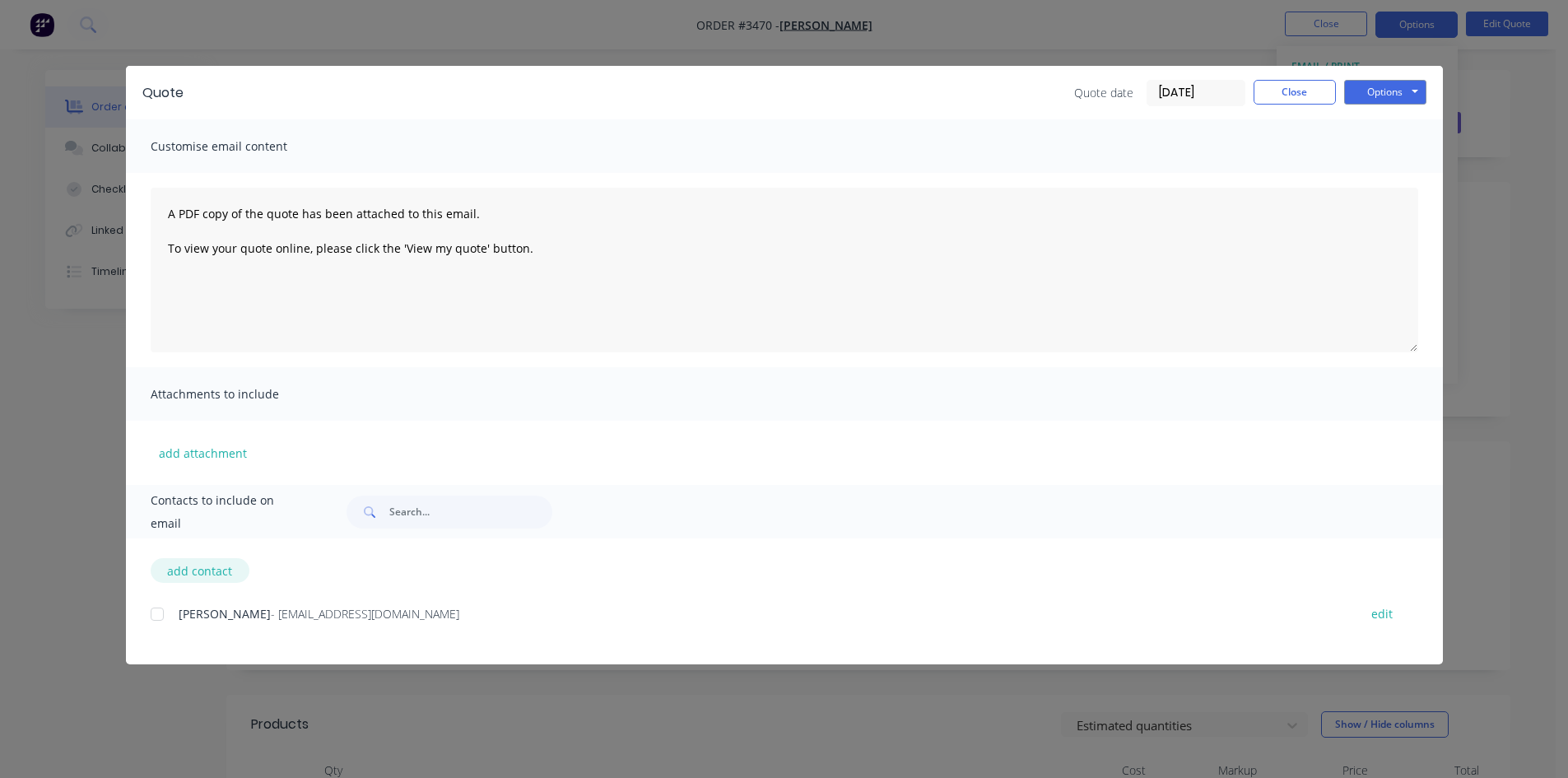
click at [220, 570] on button "add contact" at bounding box center [199, 569] width 98 height 24
select select "AU"
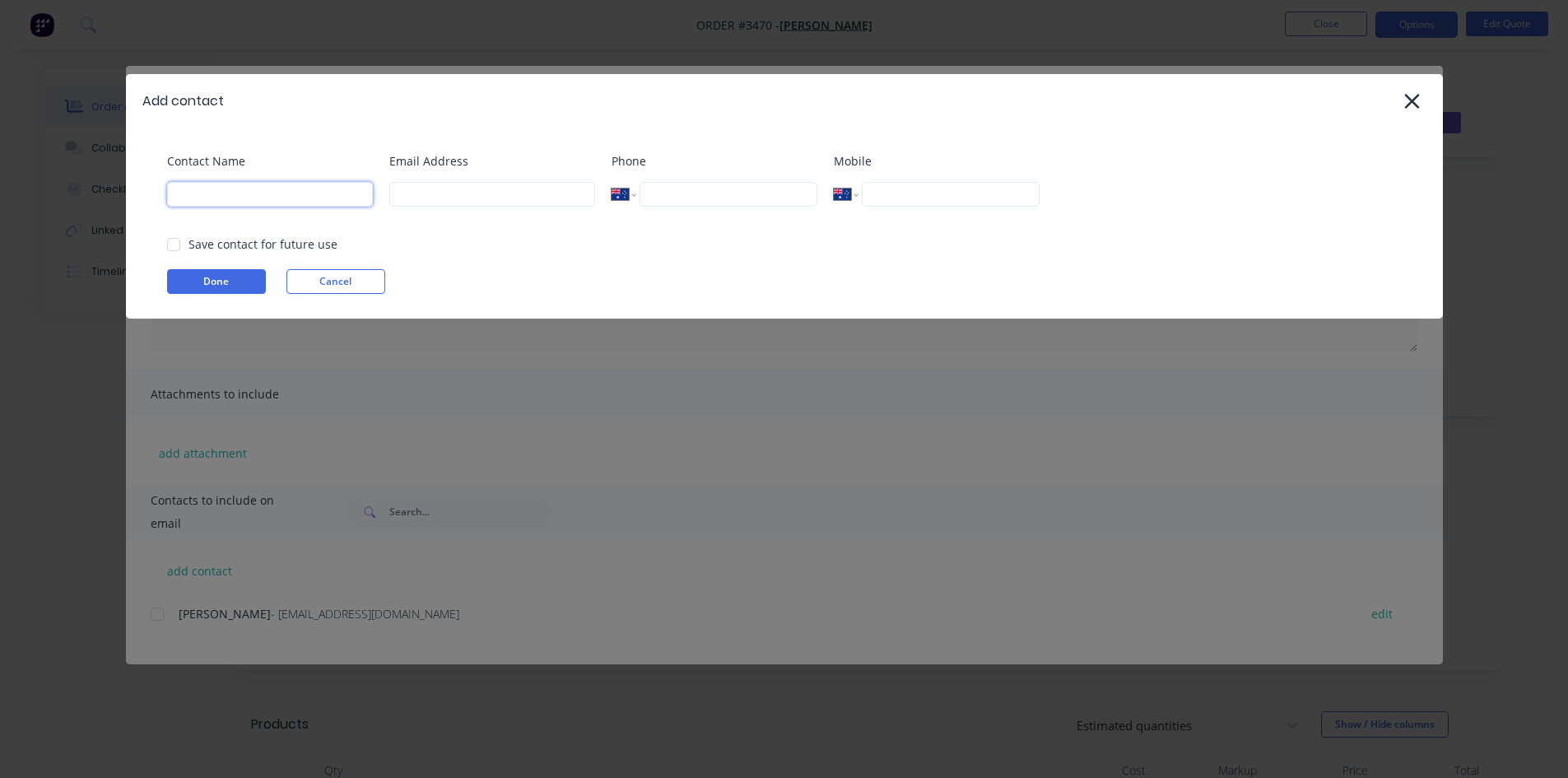
click at [301, 183] on input at bounding box center [269, 194] width 206 height 24
type input "nick"
type input "nick@frontlinetrays.com.au"
click at [240, 285] on button "Done" at bounding box center [216, 281] width 98 height 24
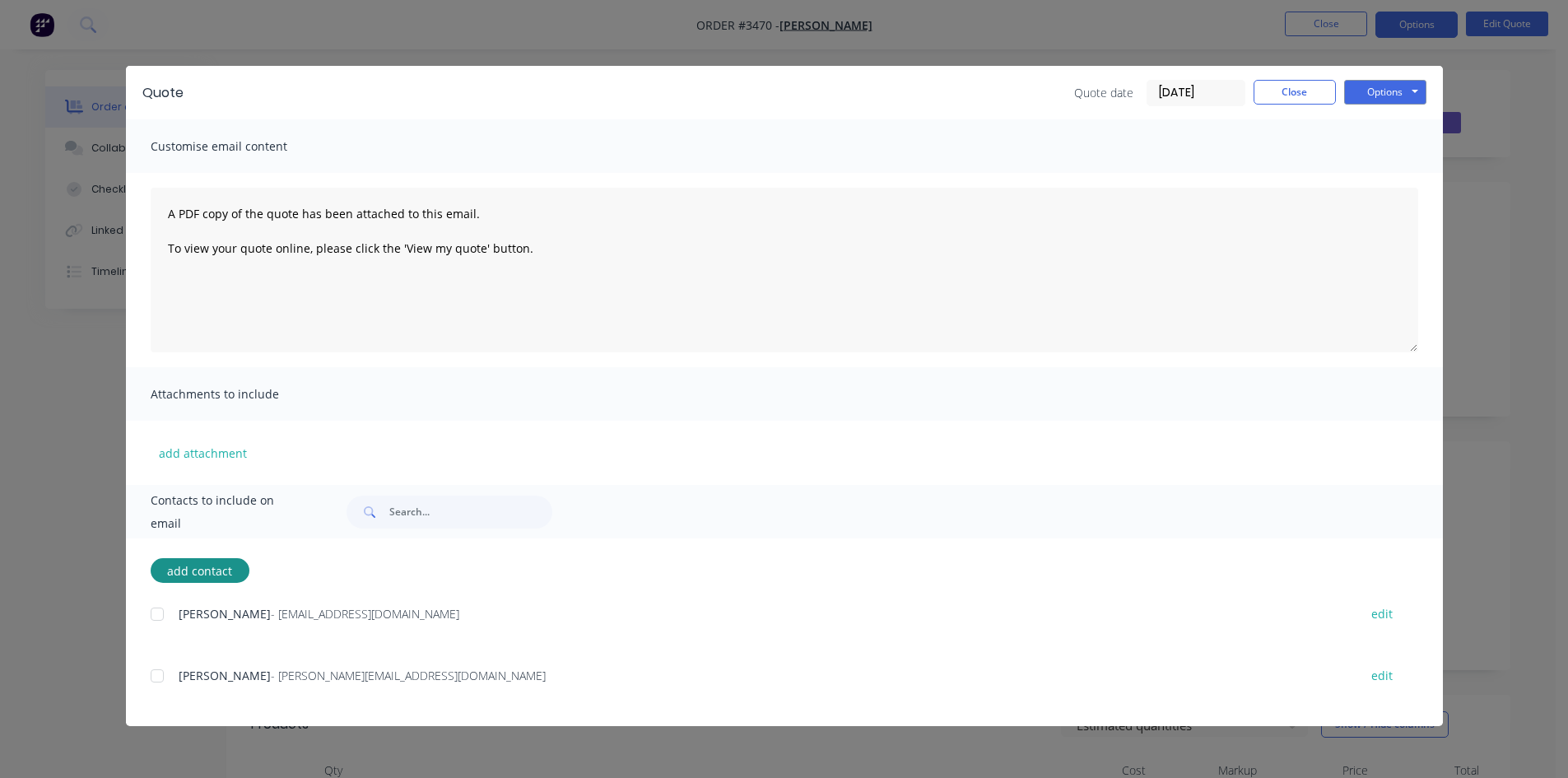
click at [155, 670] on div at bounding box center [157, 676] width 33 height 33
click at [1394, 97] on button "Options" at bounding box center [1385, 92] width 82 height 24
click at [1401, 175] on button "Email" at bounding box center [1396, 175] width 105 height 27
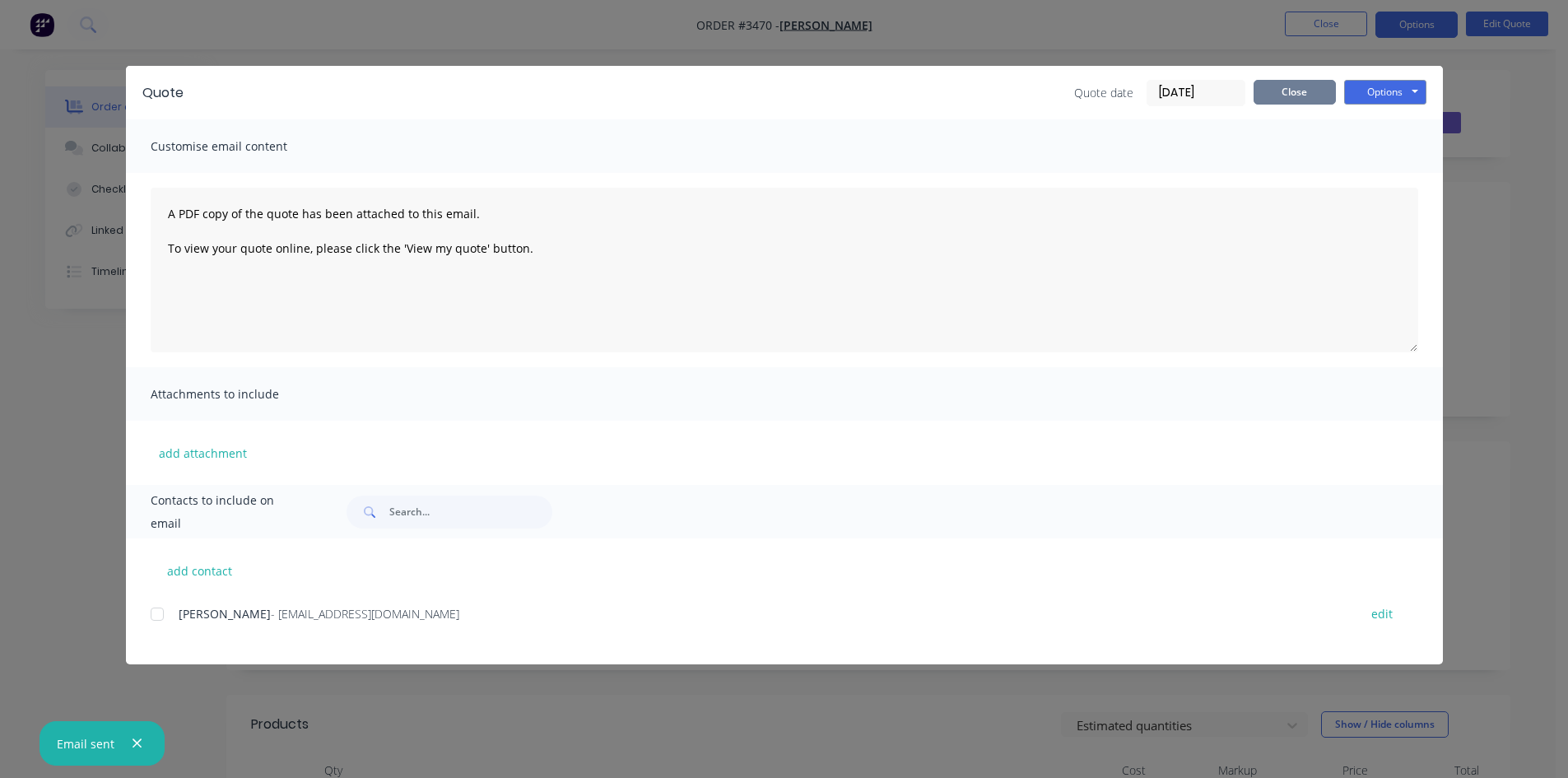
drag, startPoint x: 1264, startPoint y: 87, endPoint x: 1314, endPoint y: 24, distance: 80.4
click at [1269, 87] on button "Close" at bounding box center [1294, 92] width 82 height 24
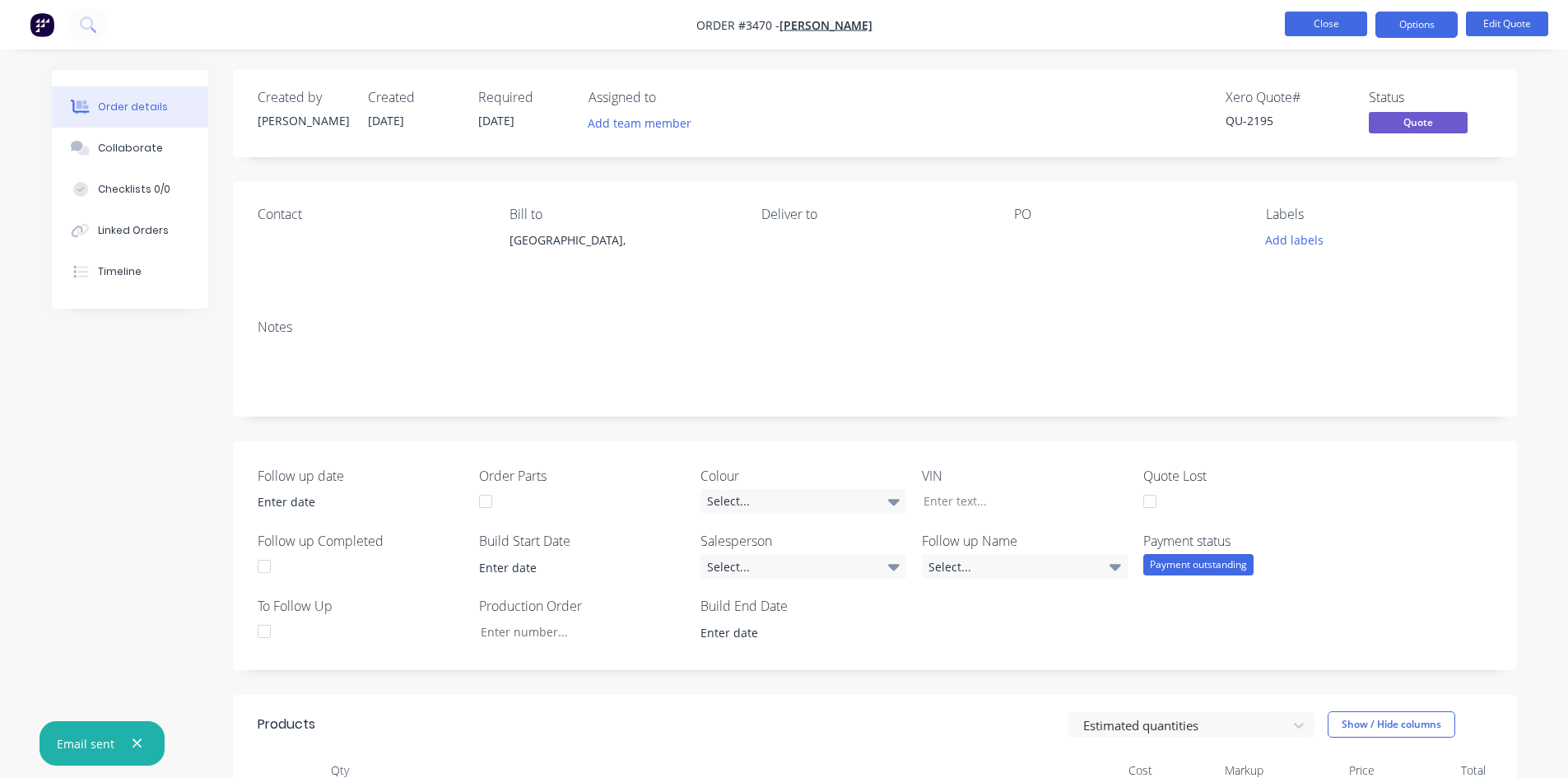
click at [1313, 23] on button "Close" at bounding box center [1325, 23] width 82 height 24
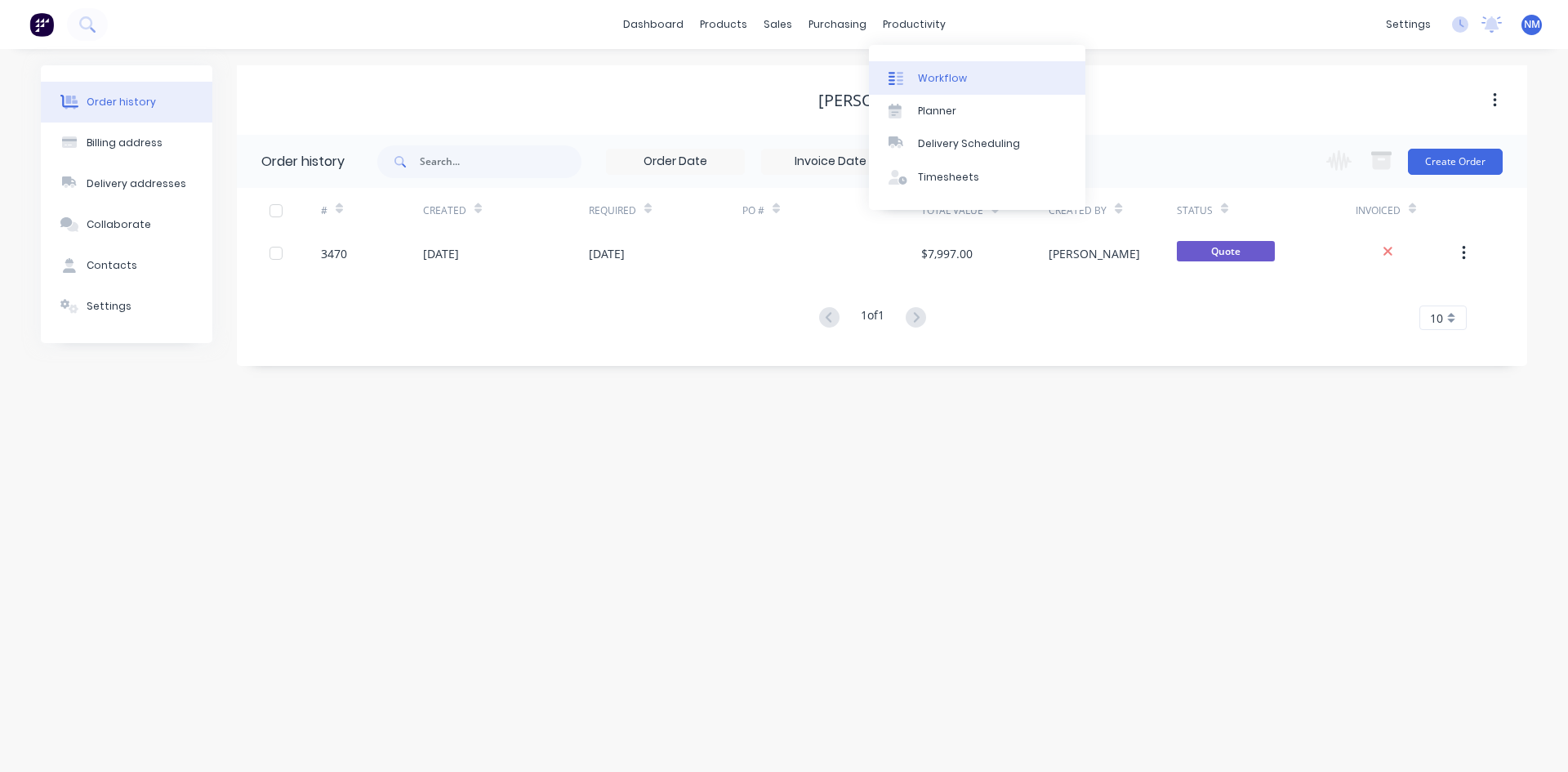
click at [929, 85] on div "Workflow" at bounding box center [943, 77] width 49 height 15
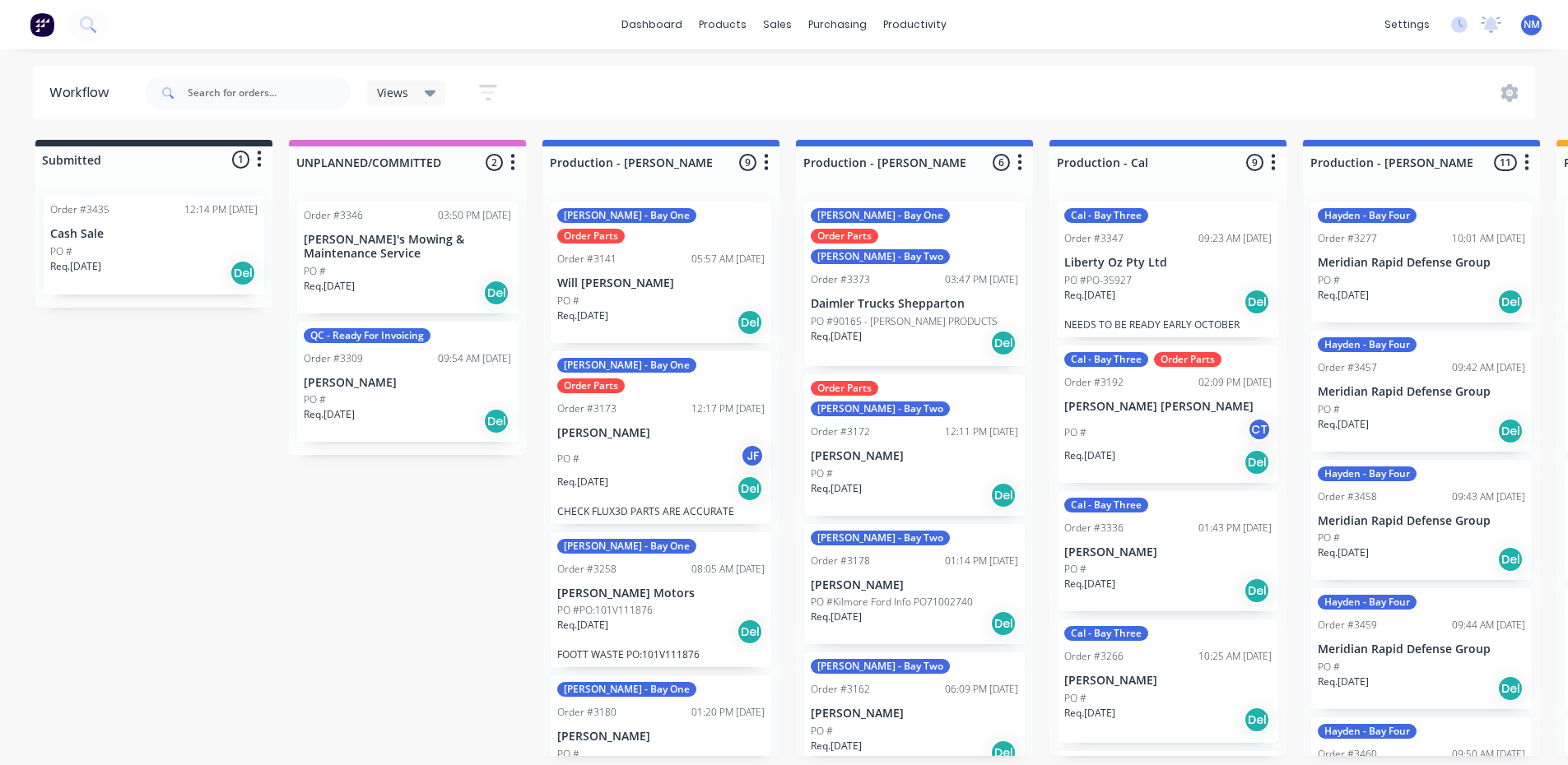
click at [654, 443] on div "PO # JF" at bounding box center [660, 459] width 208 height 31
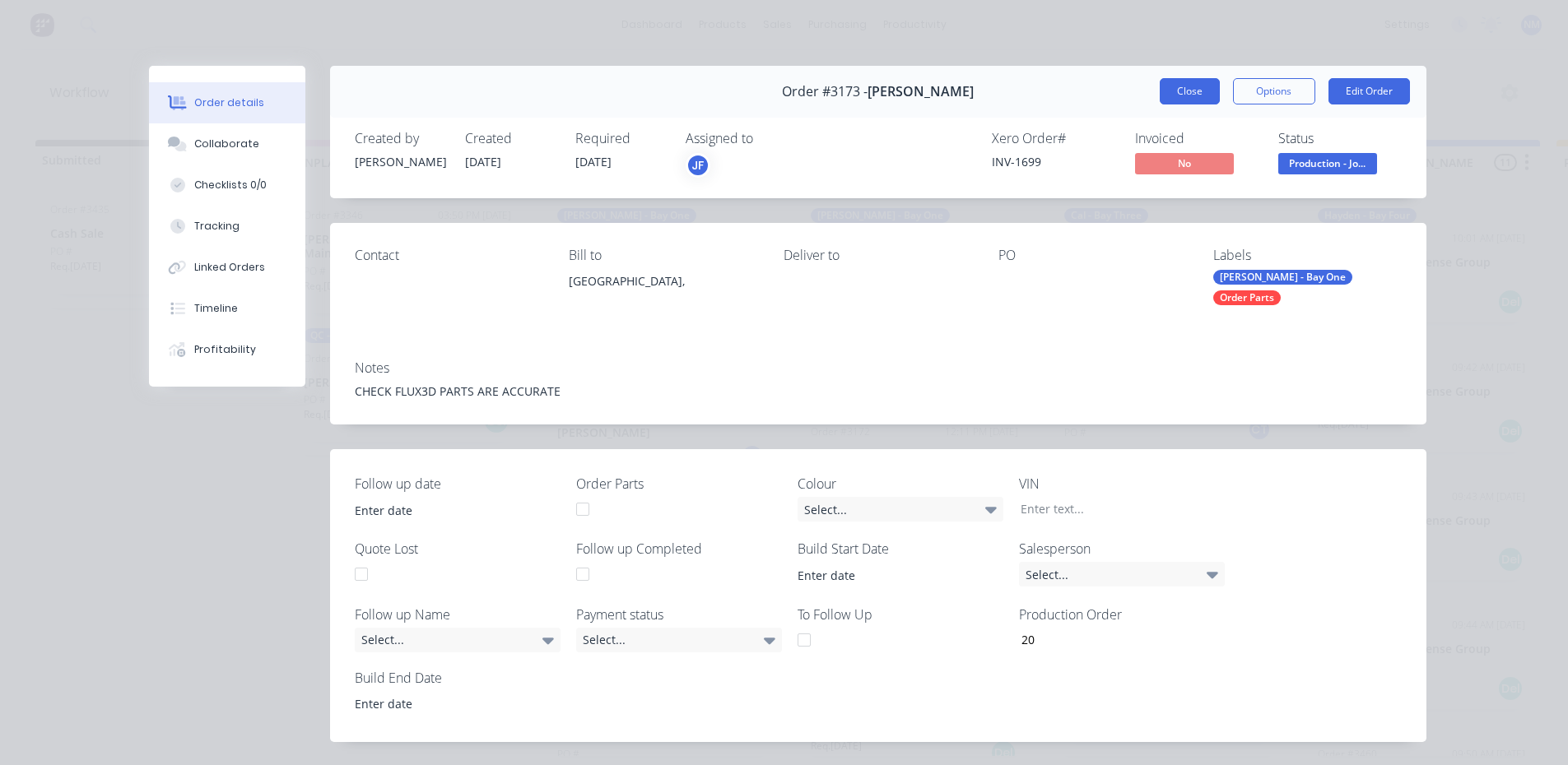
click at [1179, 96] on button "Close" at bounding box center [1190, 91] width 60 height 26
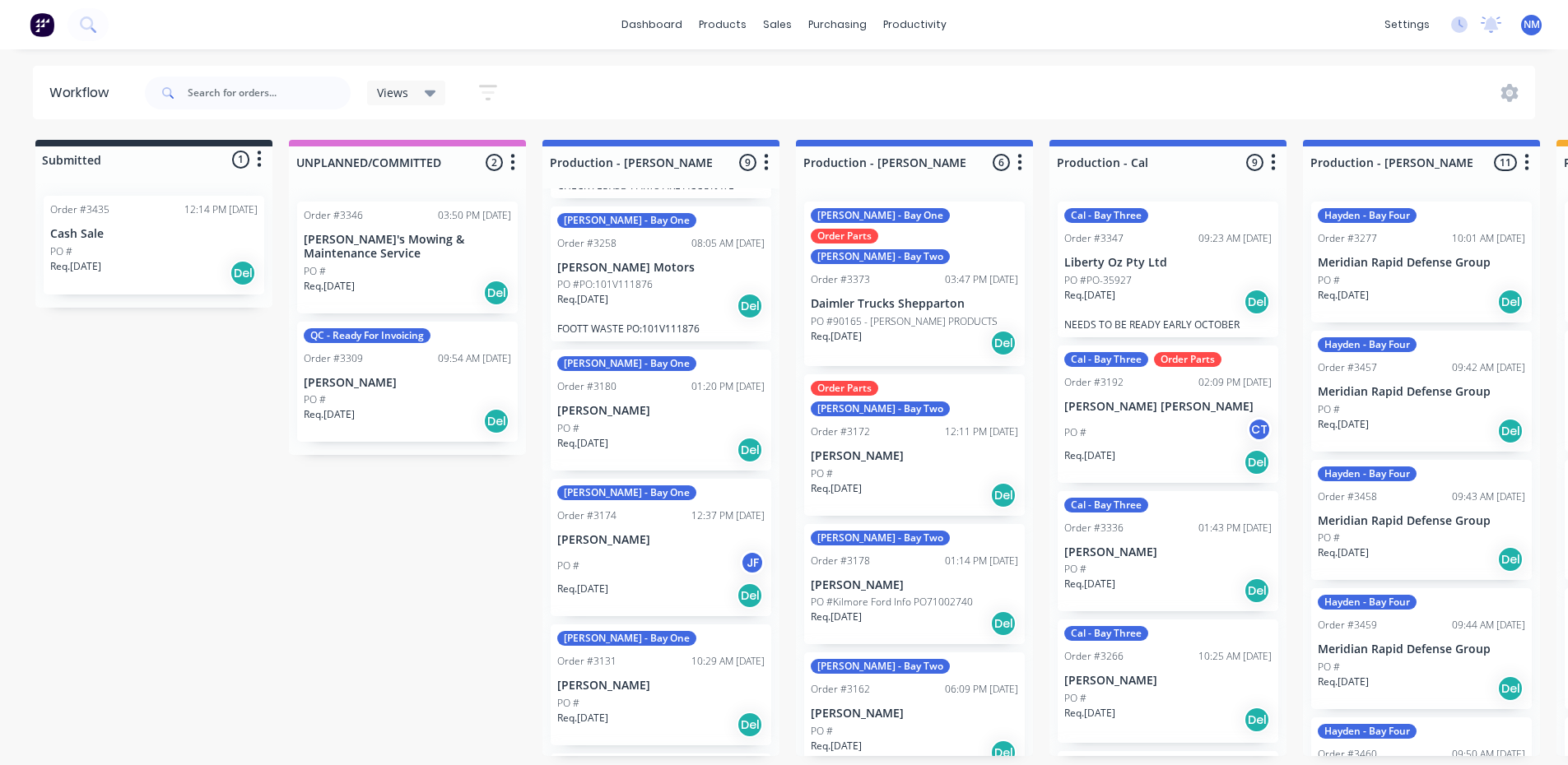
scroll to position [329, 0]
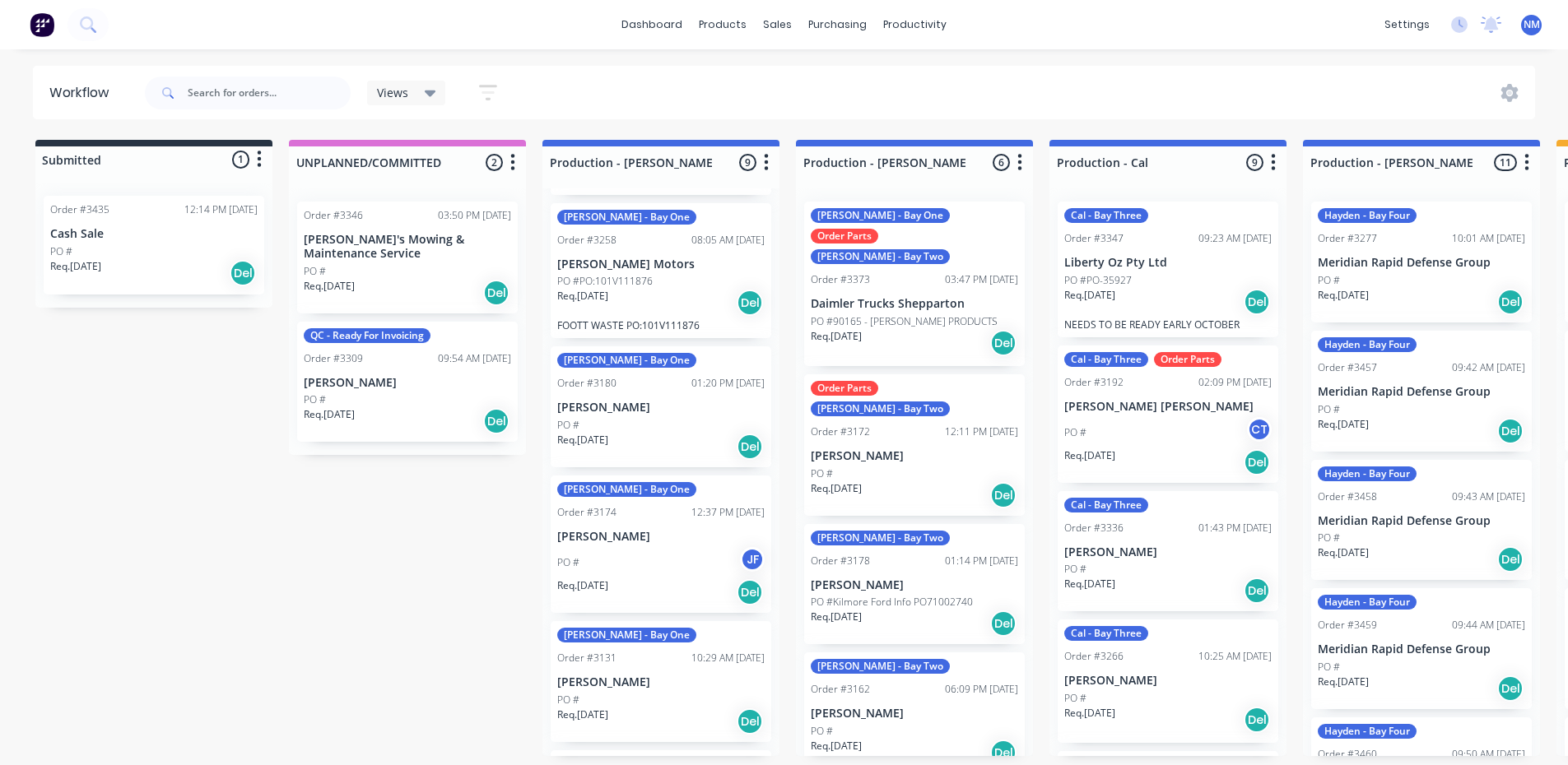
drag, startPoint x: 643, startPoint y: 407, endPoint x: 626, endPoint y: 429, distance: 27.8
click at [633, 418] on div "John - Bay One Order Parts Order #3141 05:57 AM 14/08/25 Will O'sullivan PO # R…" at bounding box center [660, 472] width 237 height 567
click at [630, 374] on div "John - Bay One Order #3180 01:20 PM 06/08/25 Tim Bramich PO # Req. 06/08/25 Del" at bounding box center [661, 406] width 220 height 121
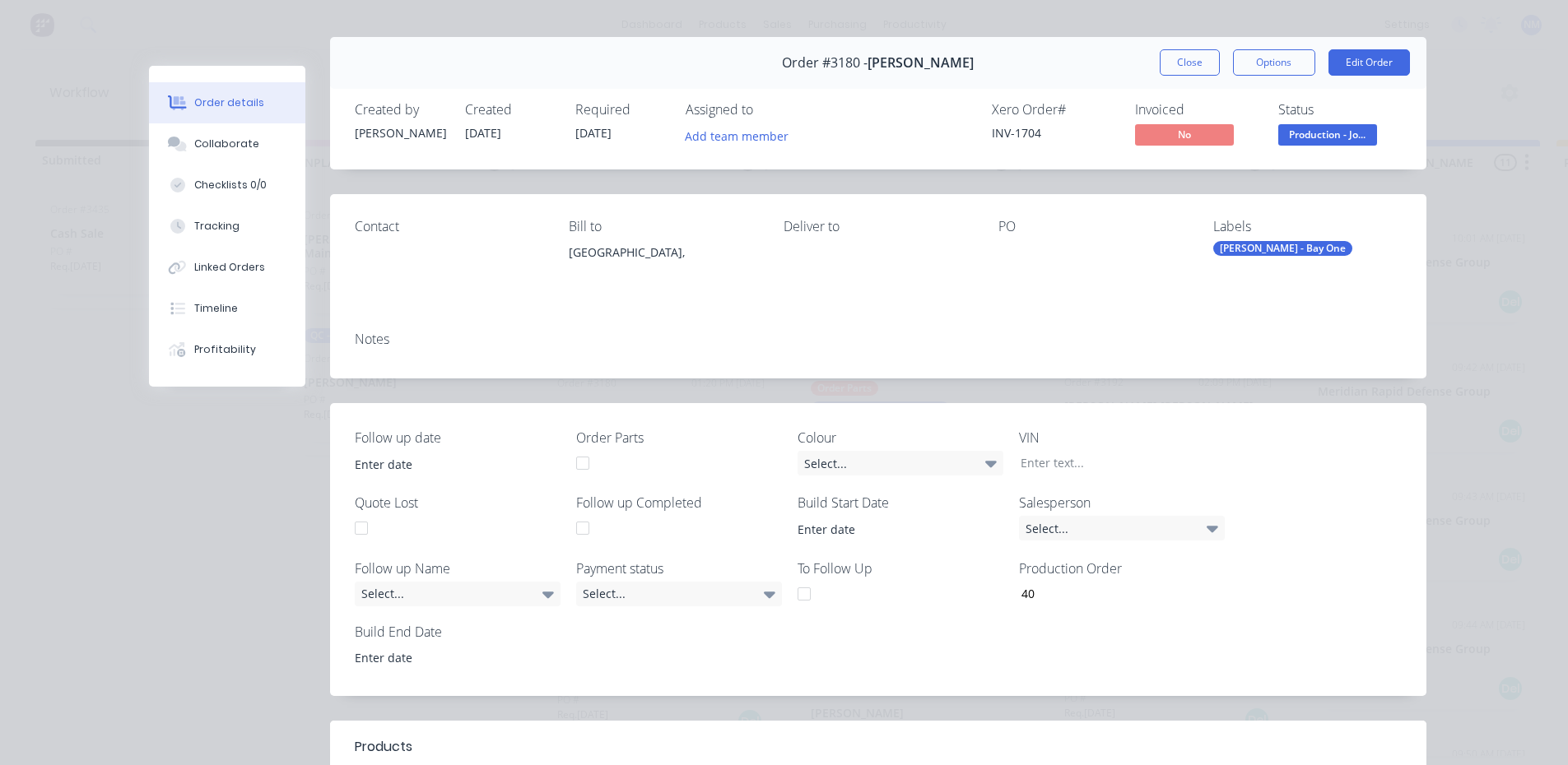
scroll to position [0, 0]
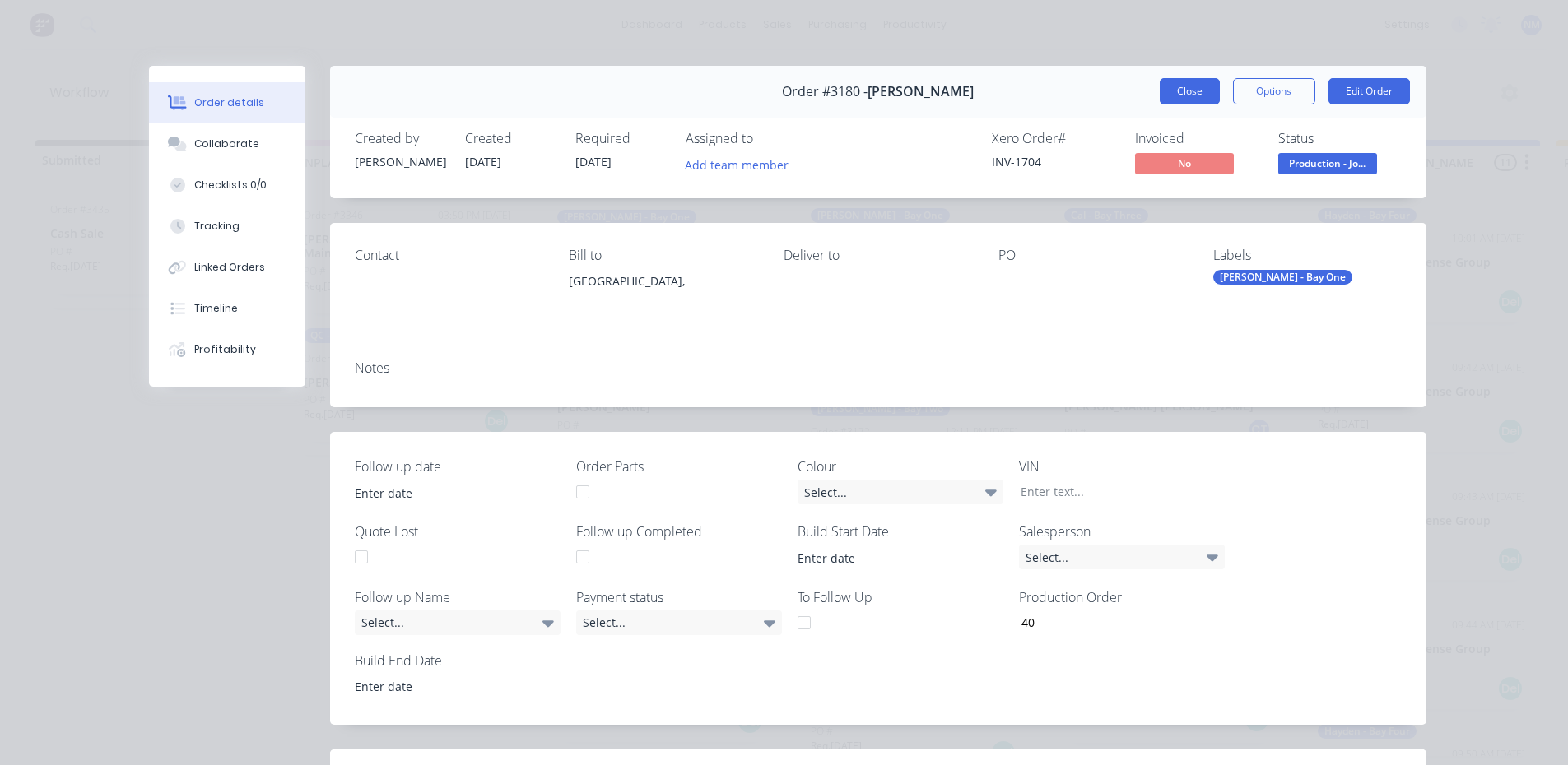
click at [1200, 85] on button "Close" at bounding box center [1190, 91] width 60 height 26
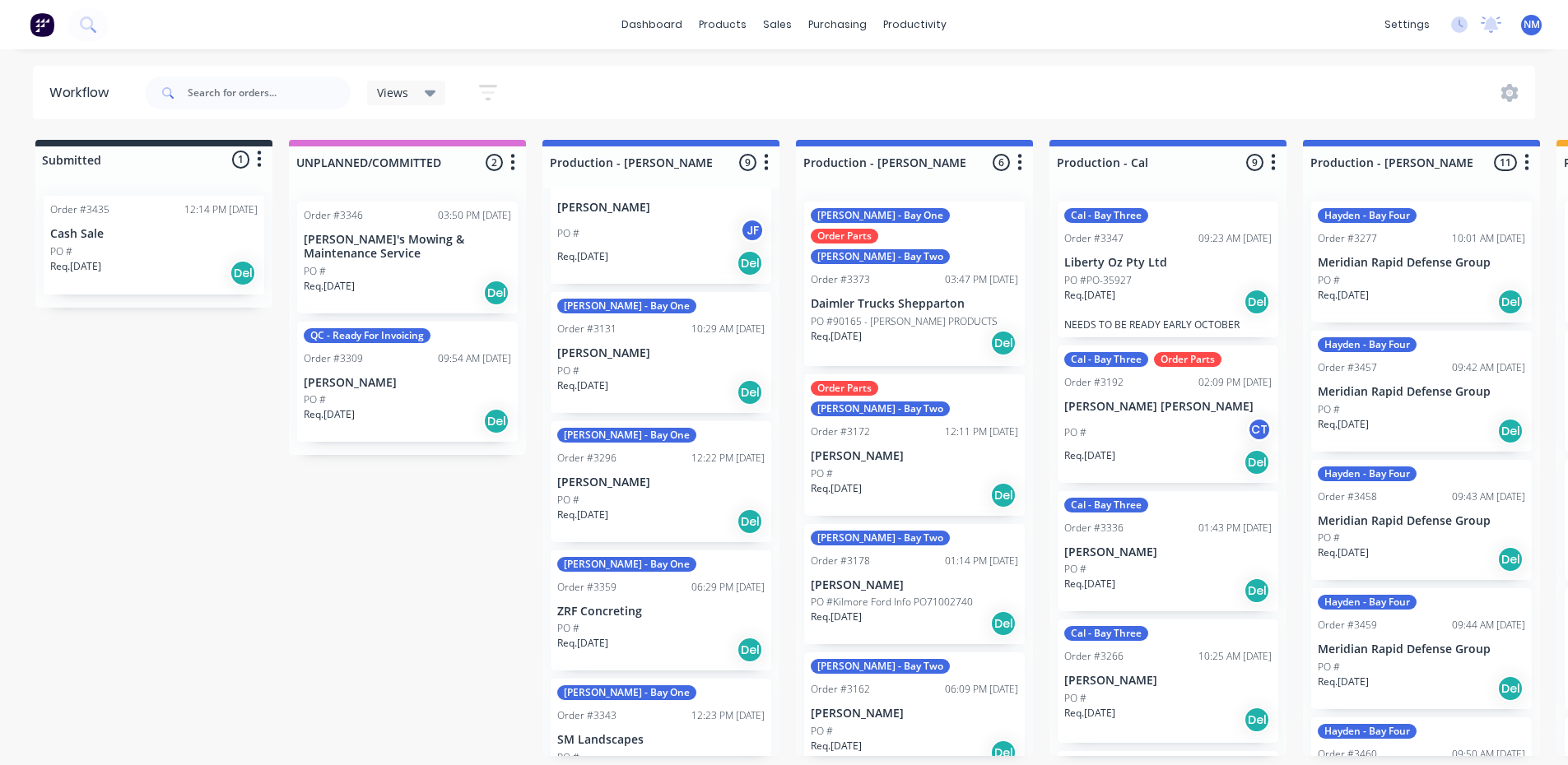
scroll to position [493, 0]
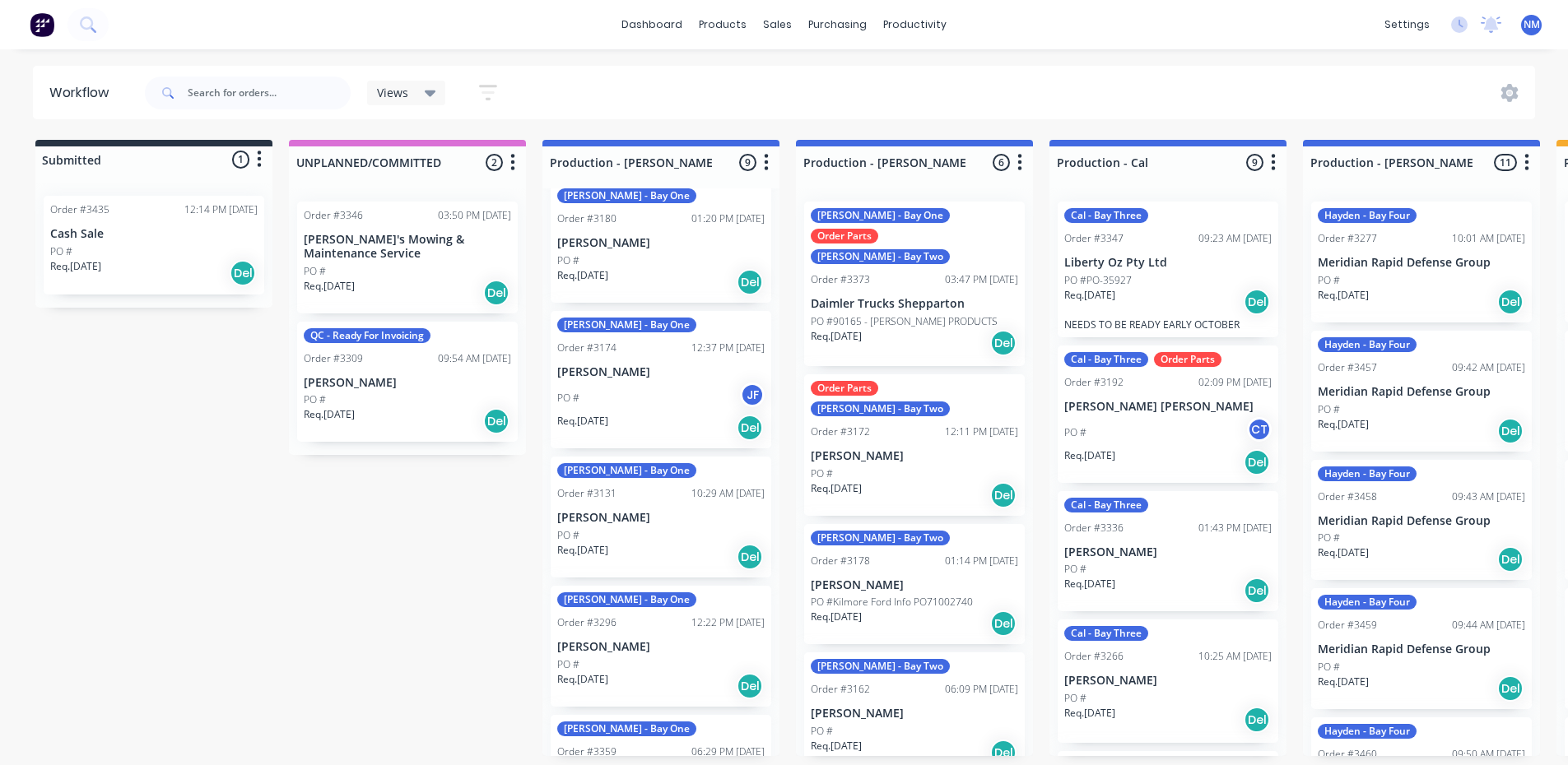
click at [645, 414] on div "Req. 06/08/25 Del" at bounding box center [660, 428] width 208 height 28
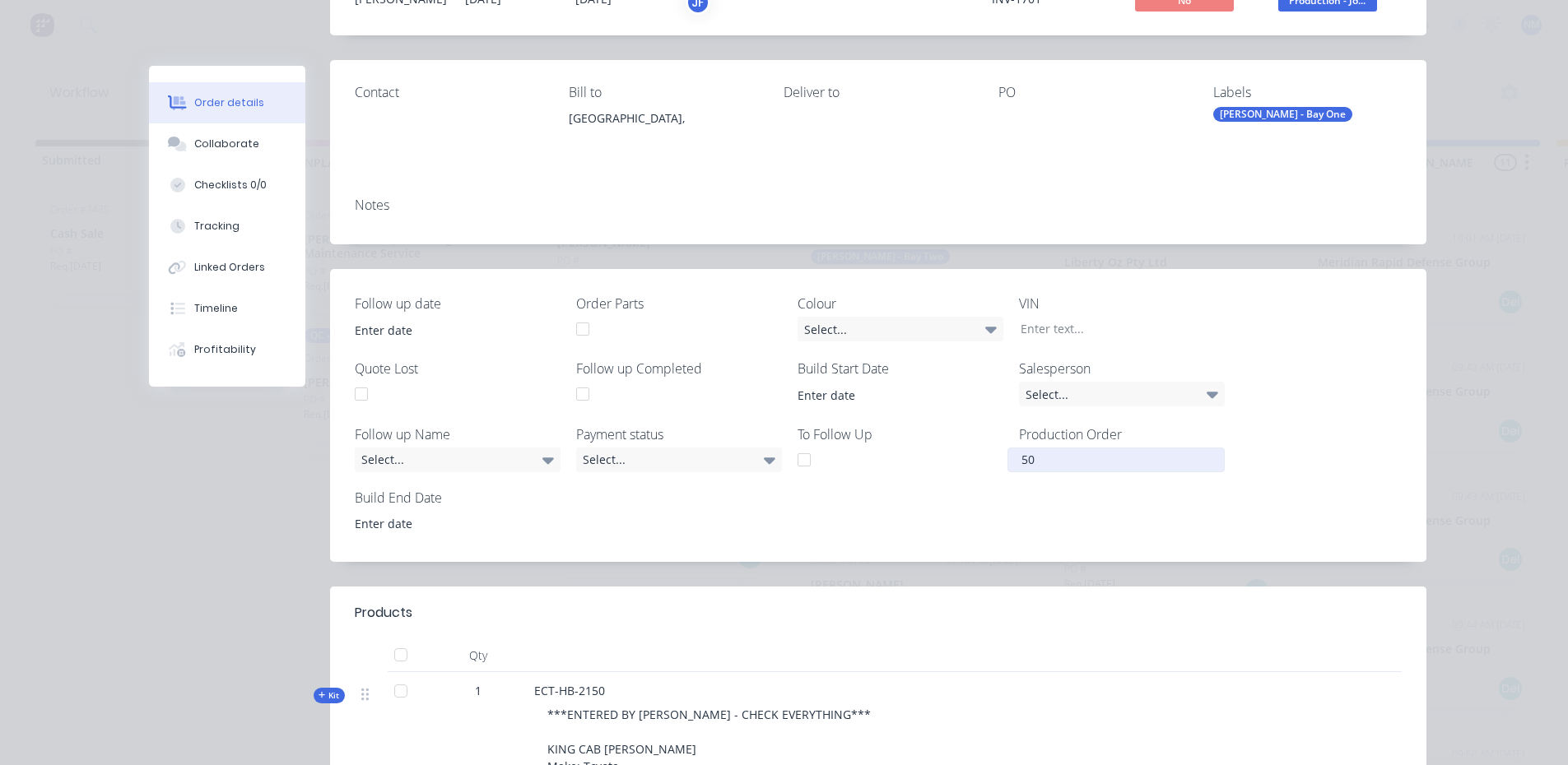
scroll to position [0, 0]
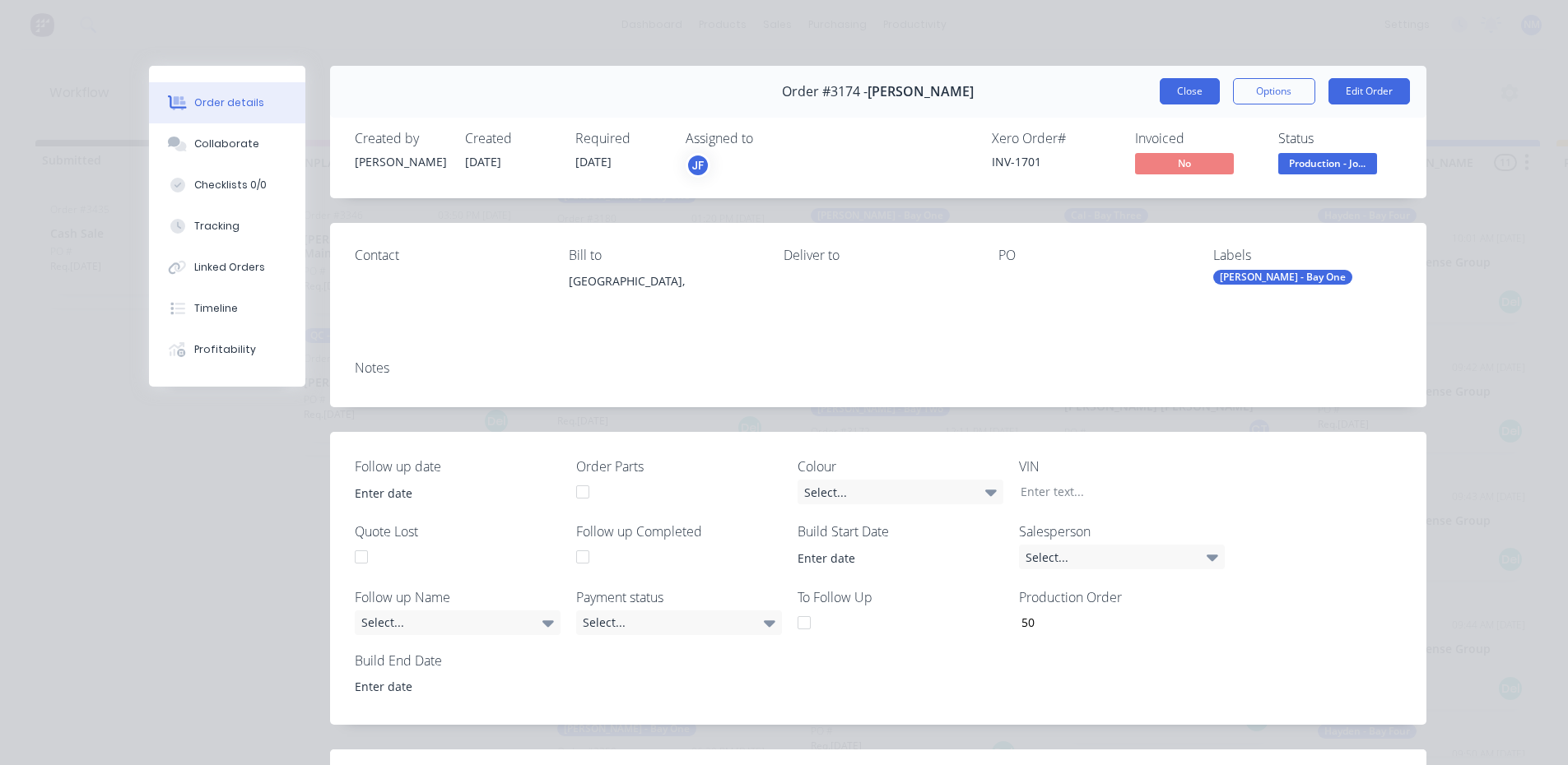
click at [1162, 98] on button "Close" at bounding box center [1190, 91] width 60 height 26
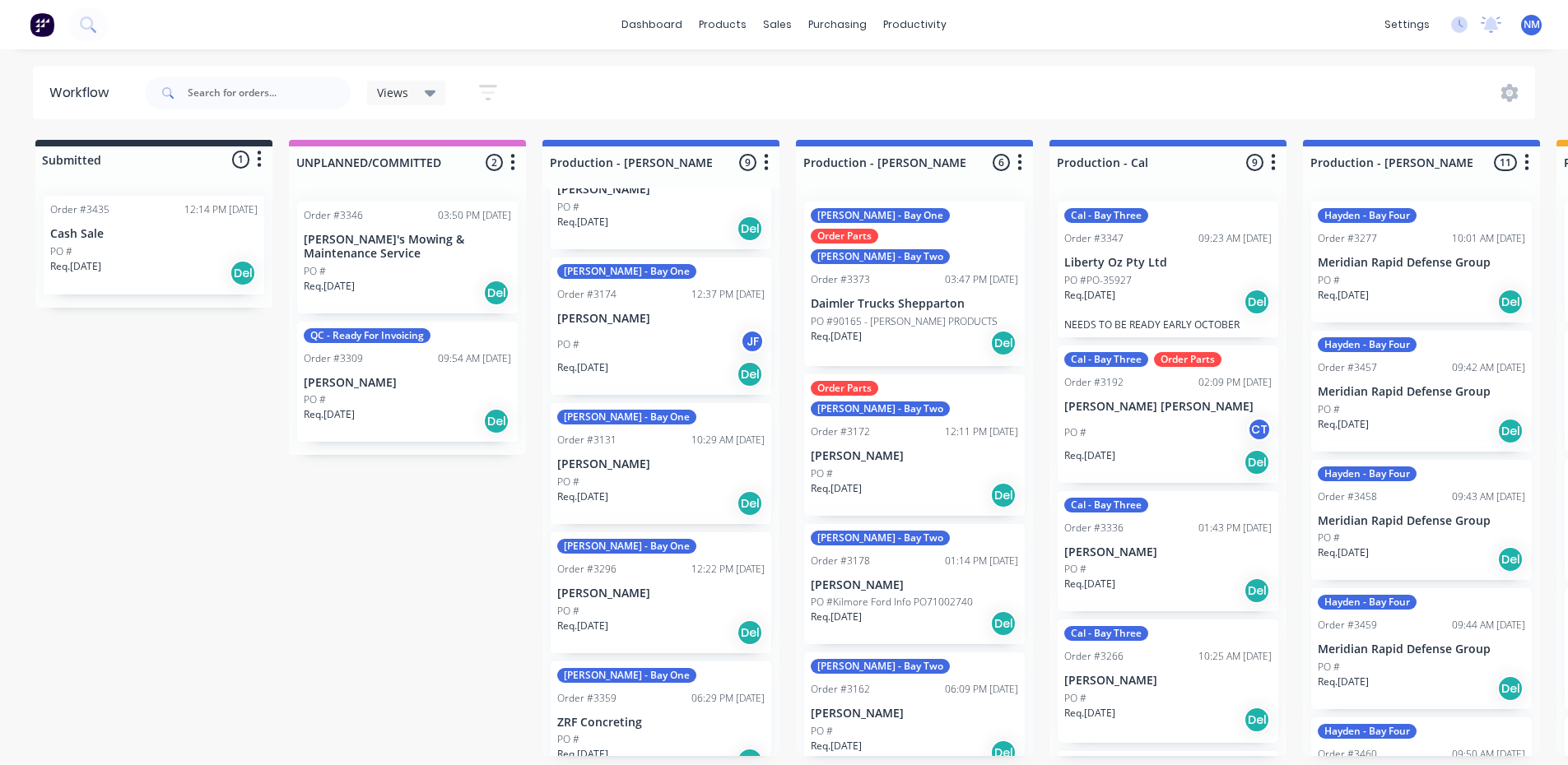
scroll to position [576, 0]
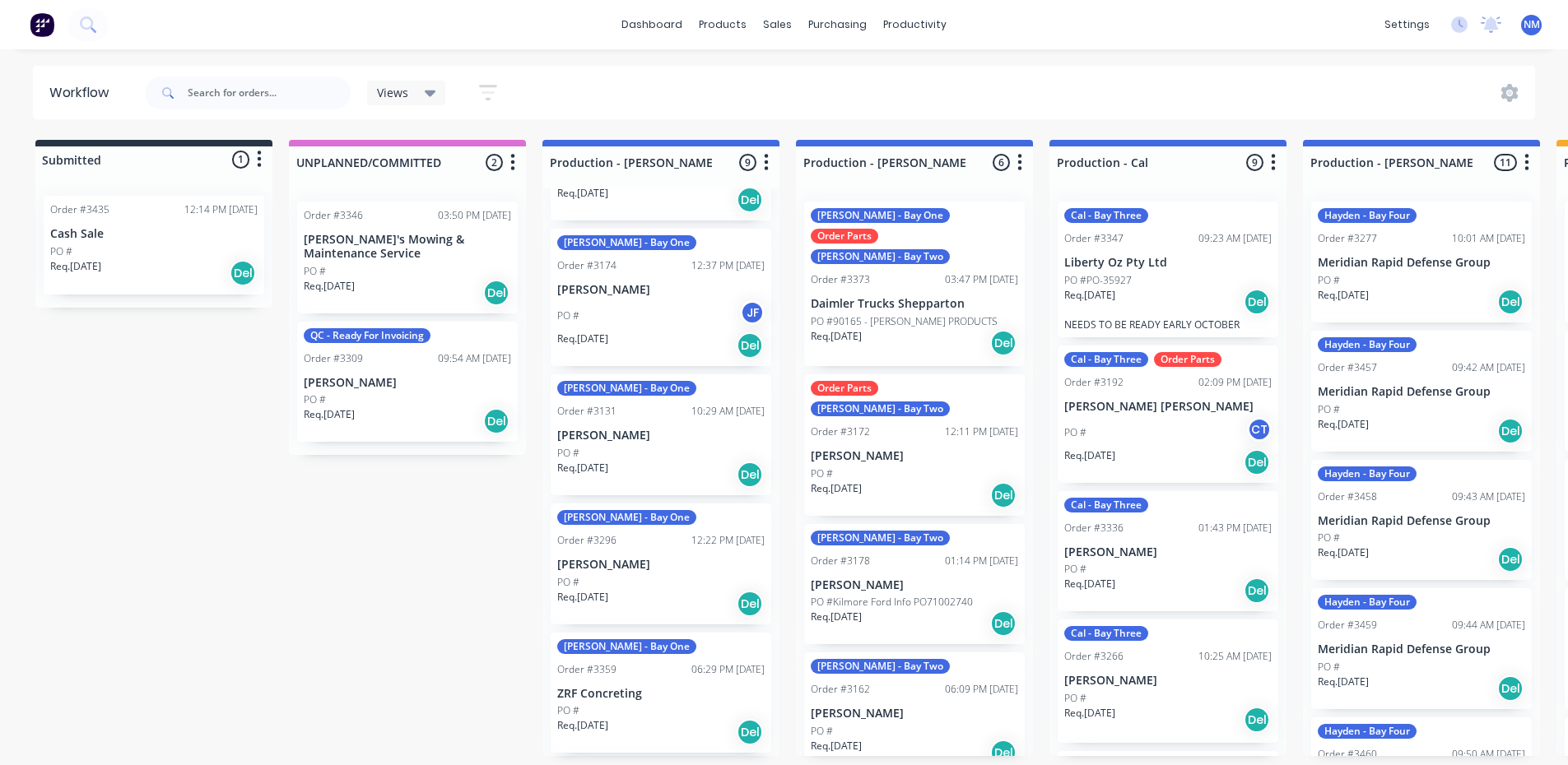
click at [654, 445] on div "PO #" at bounding box center [660, 452] width 208 height 15
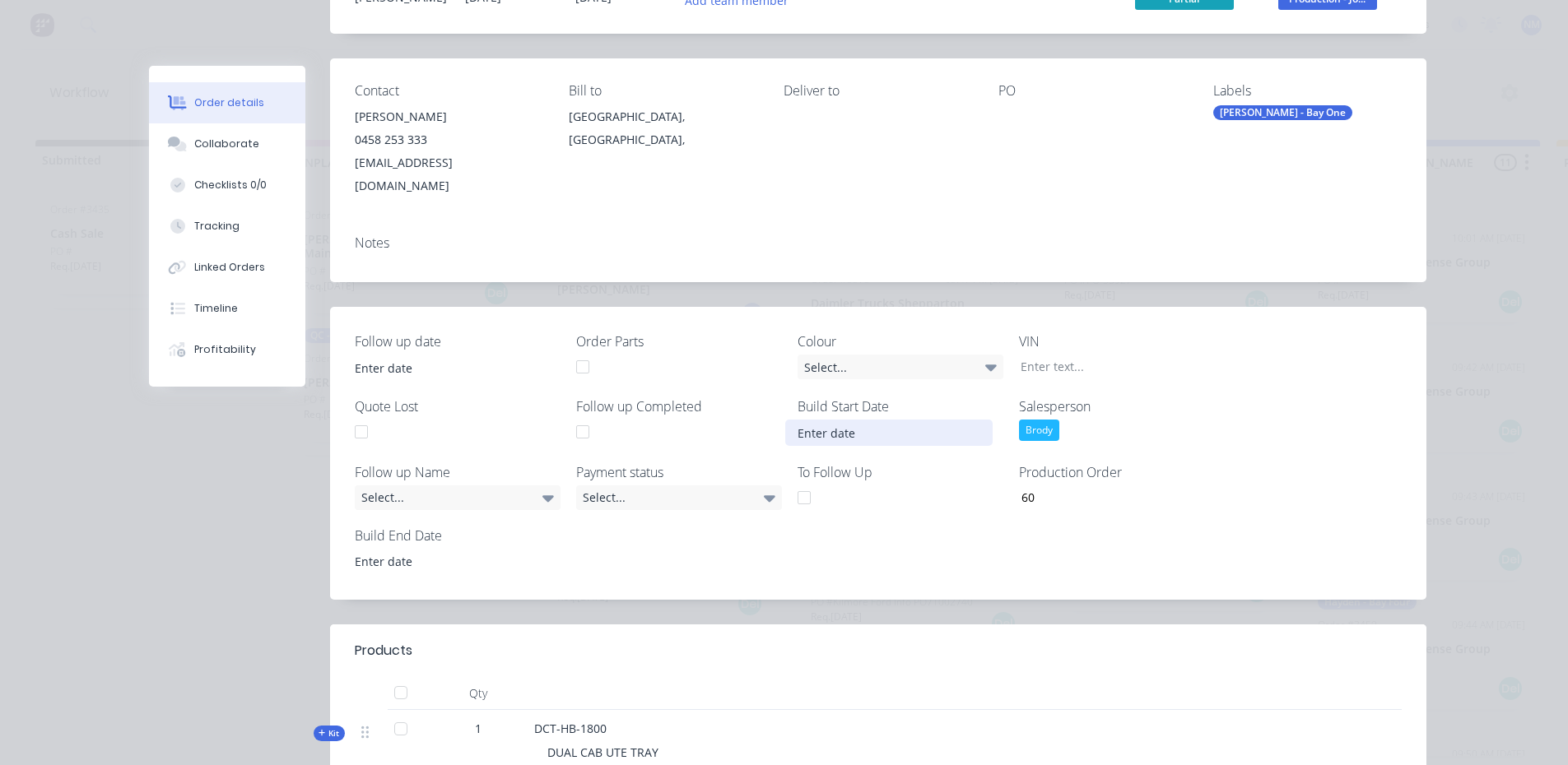
scroll to position [0, 0]
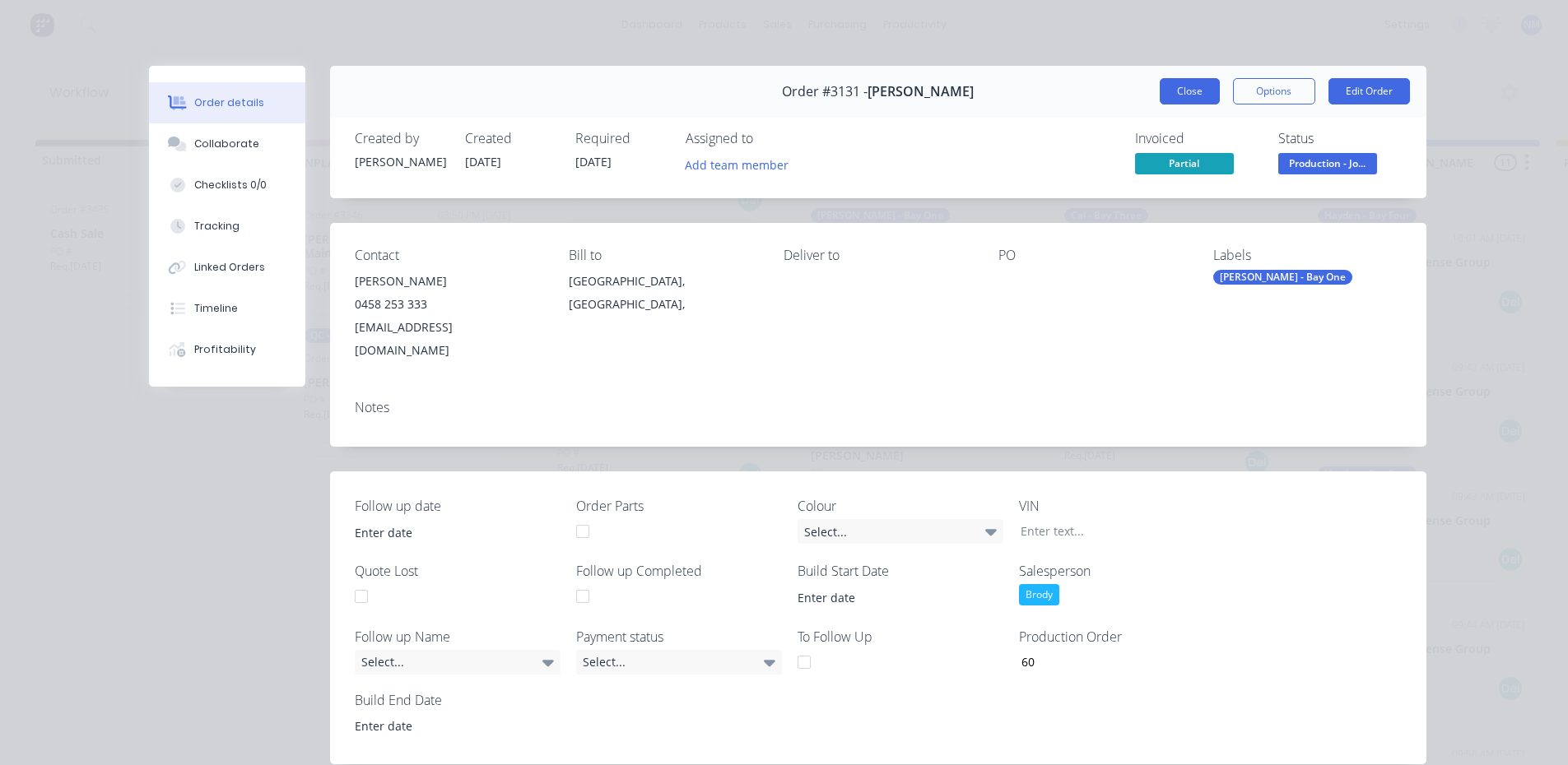
click at [1171, 90] on button "Close" at bounding box center [1190, 91] width 60 height 26
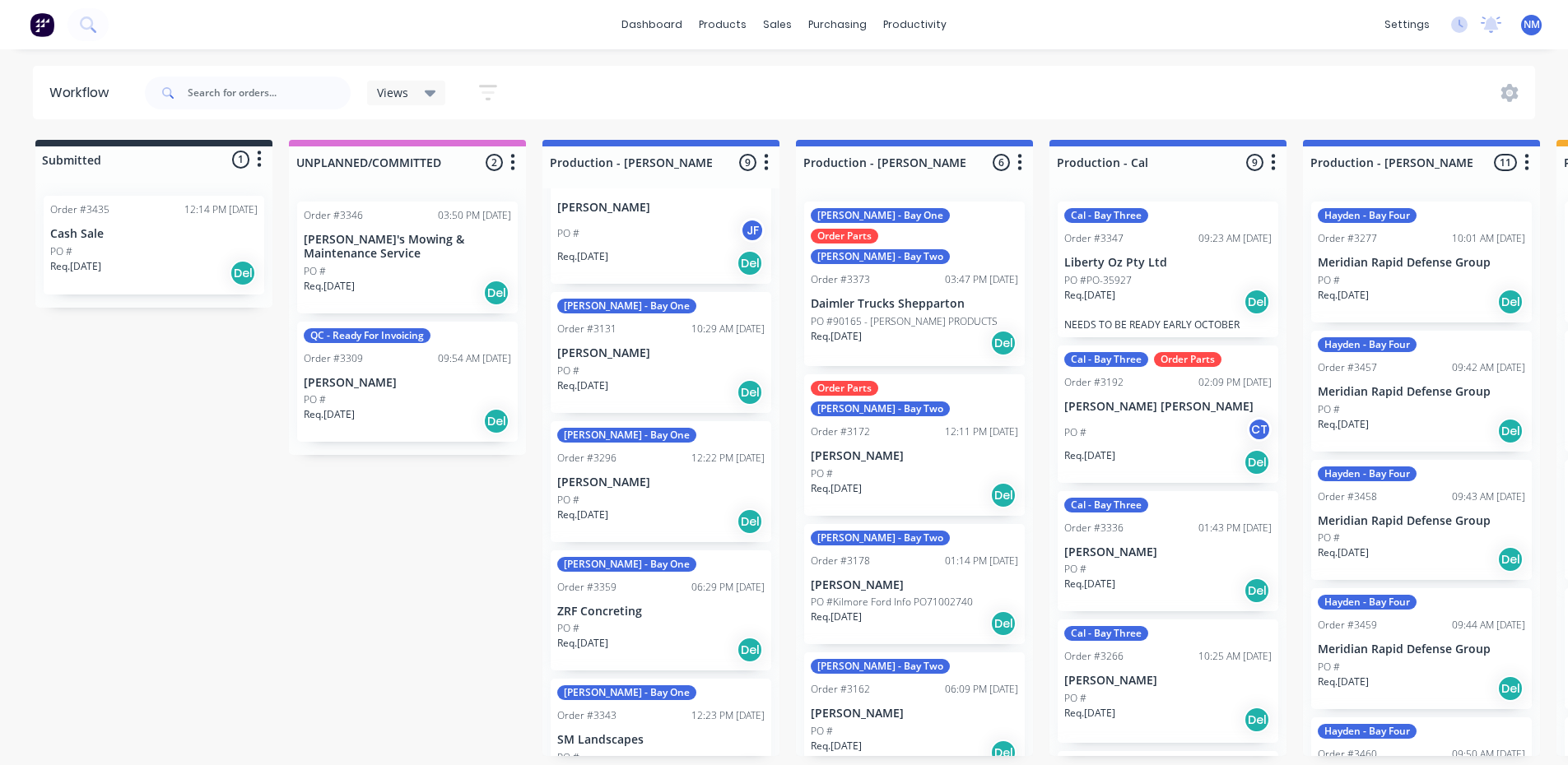
scroll to position [662, 0]
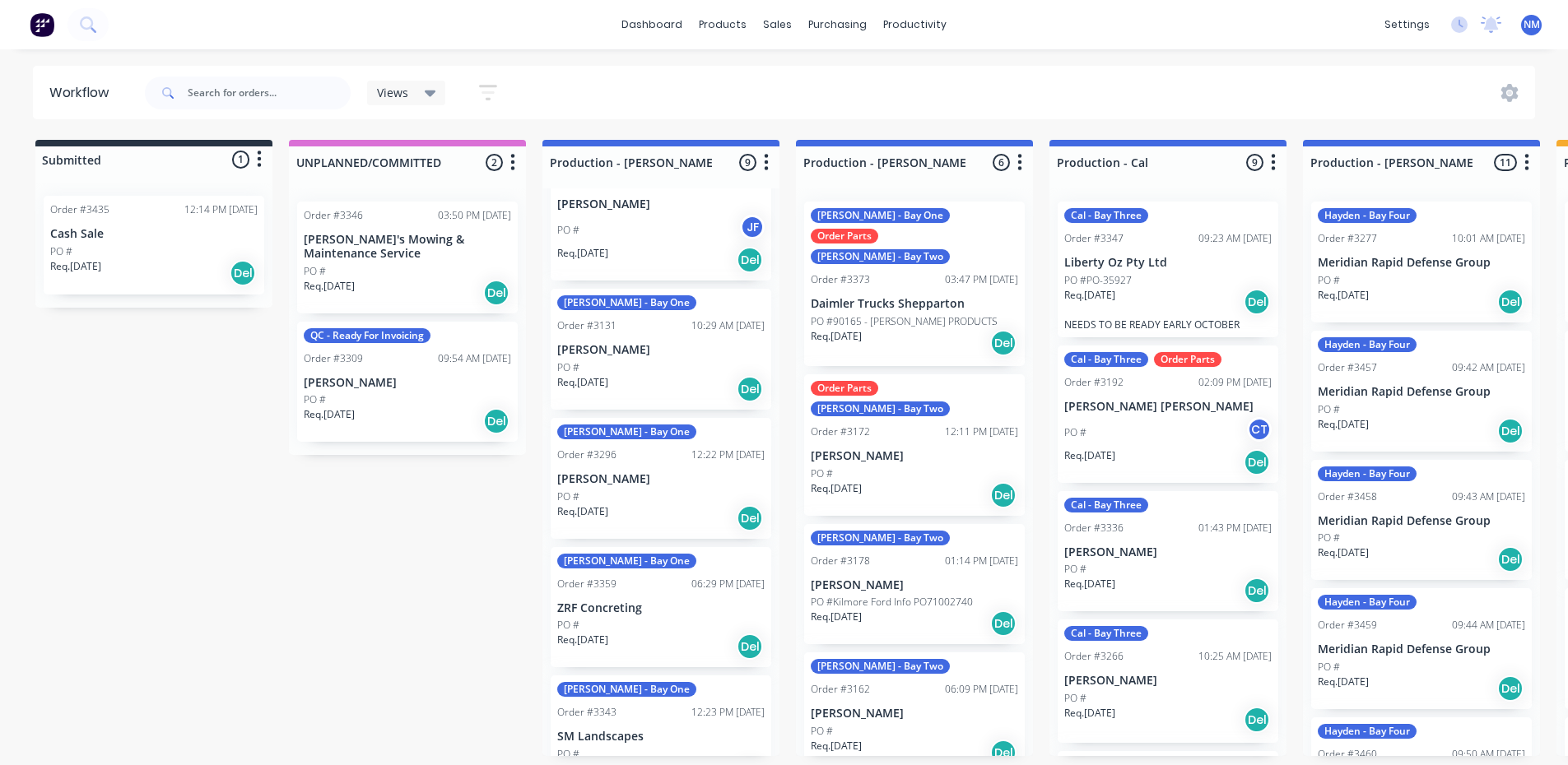
click at [681, 472] on p "[PERSON_NAME]" at bounding box center [660, 478] width 208 height 14
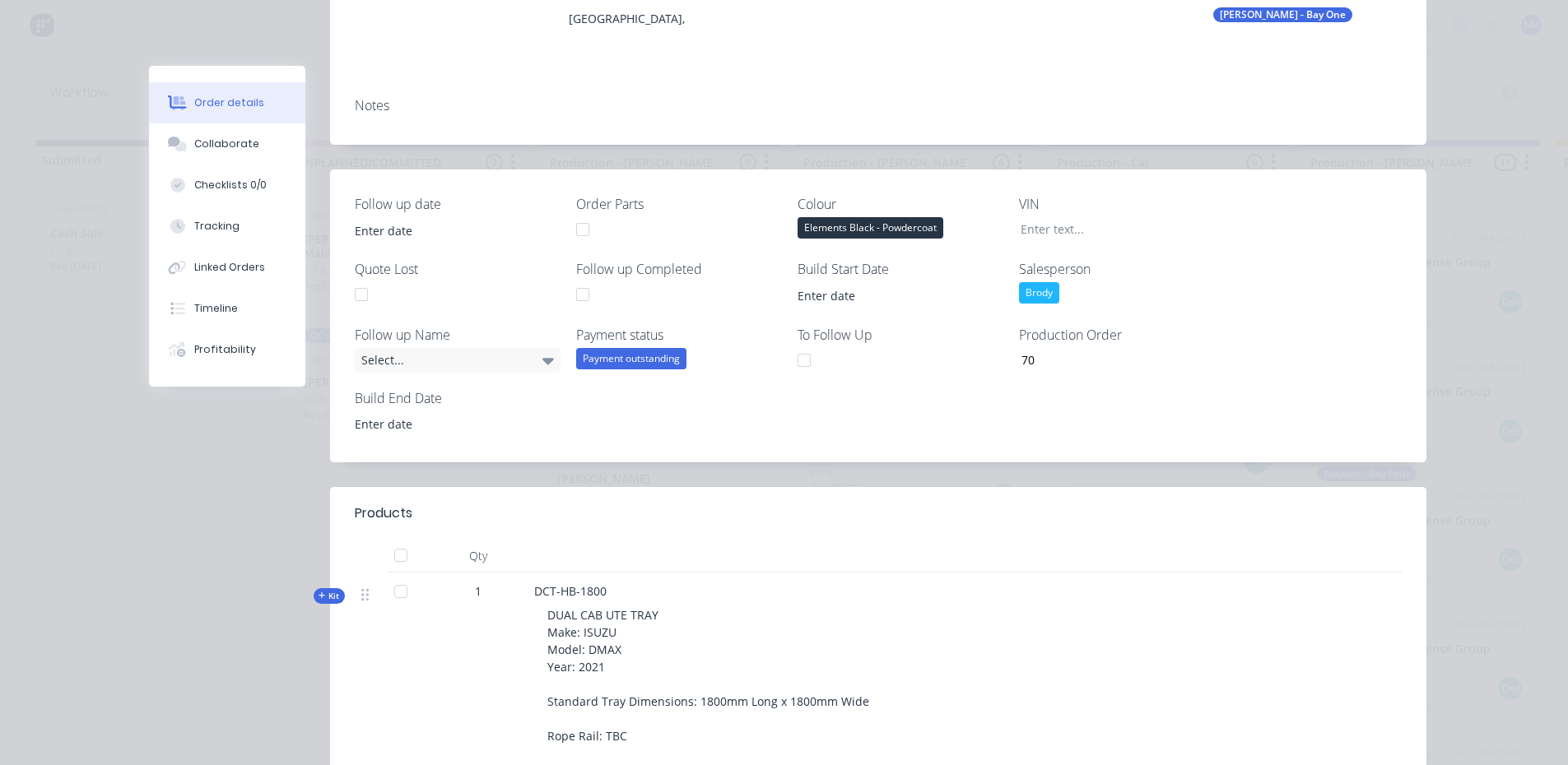
scroll to position [0, 0]
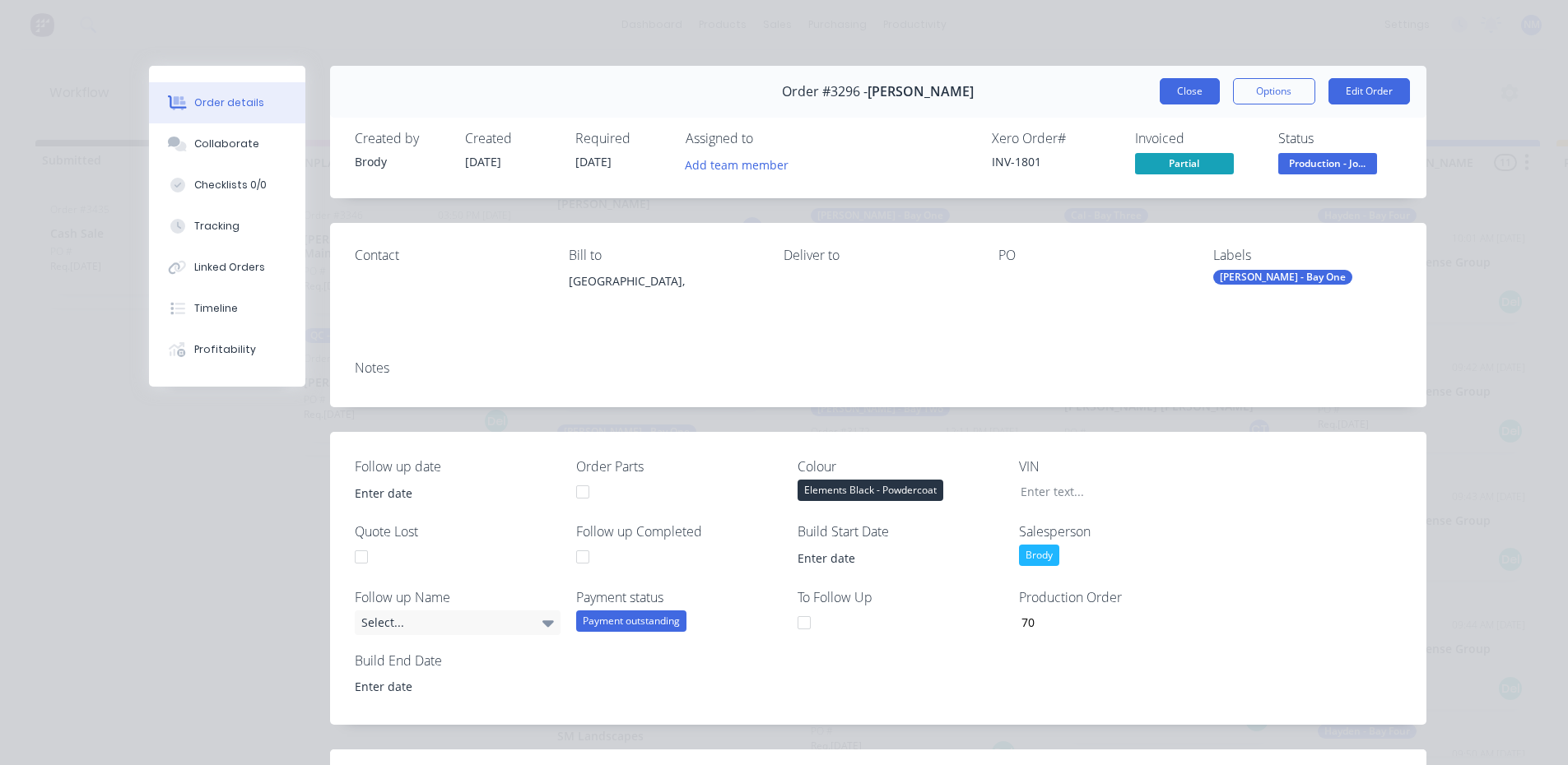
click at [1181, 90] on button "Close" at bounding box center [1190, 91] width 60 height 26
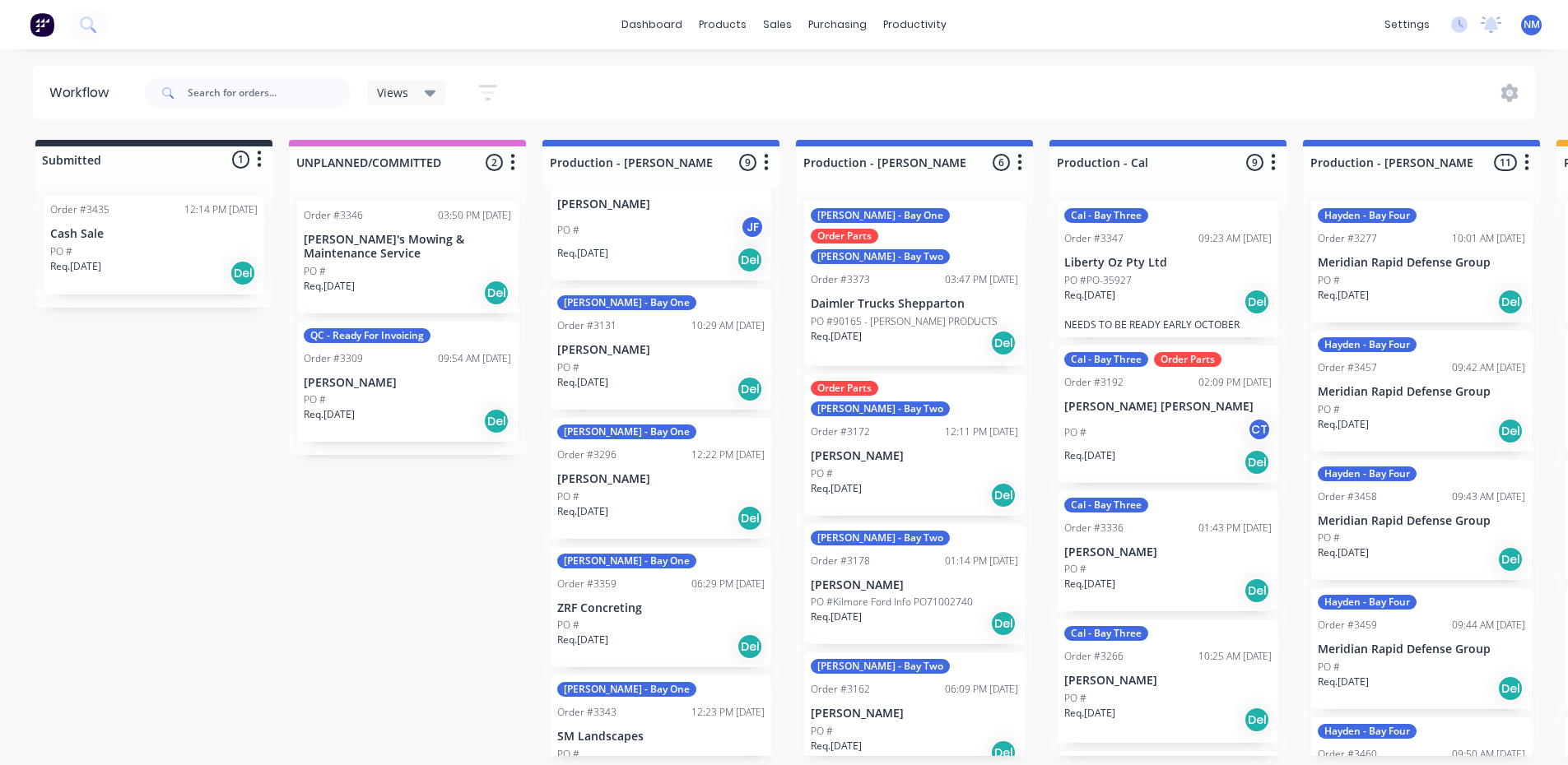
click at [904, 467] on div "PO #" at bounding box center [914, 474] width 208 height 15
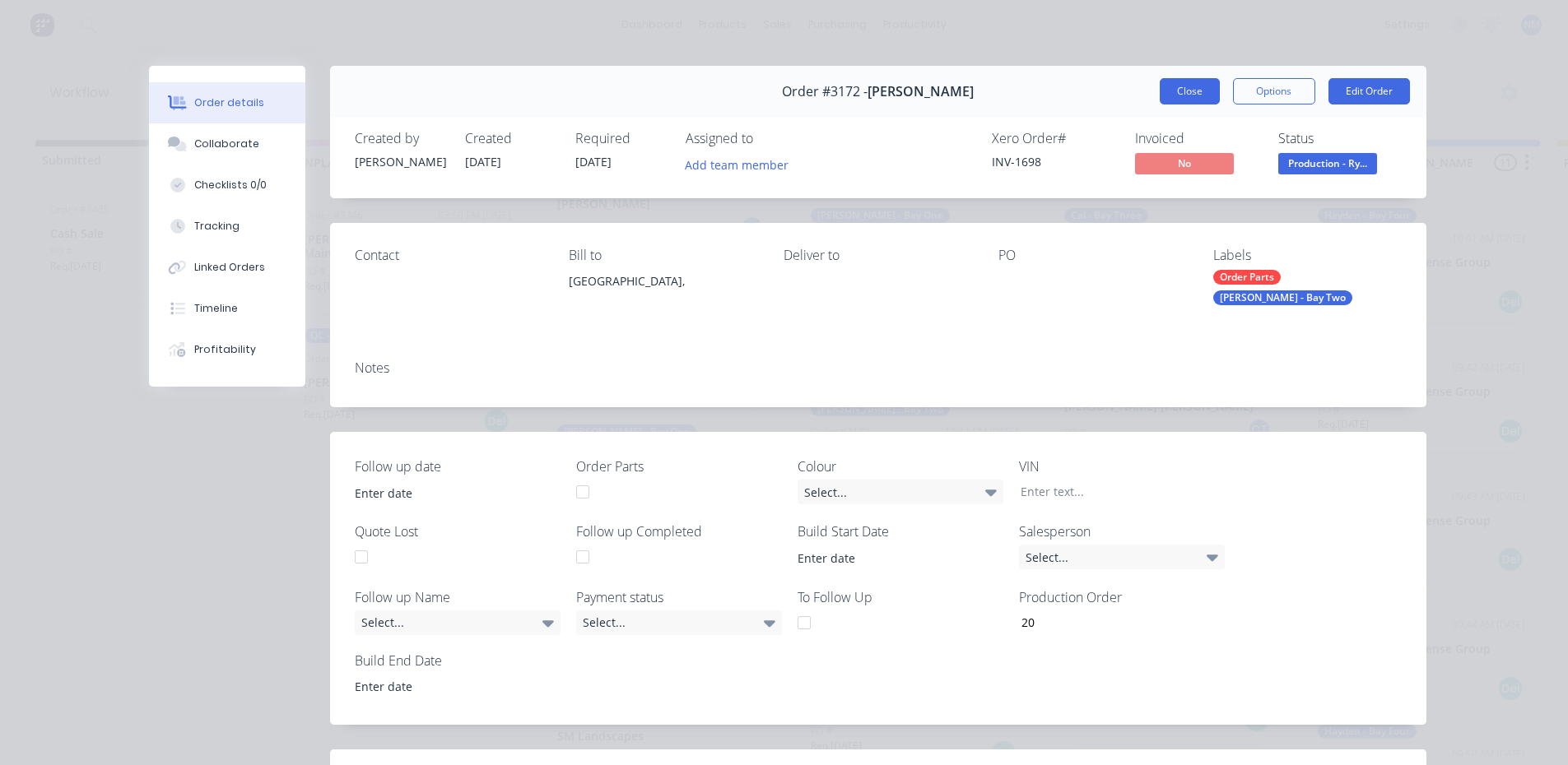
click at [1196, 86] on button "Close" at bounding box center [1190, 91] width 60 height 26
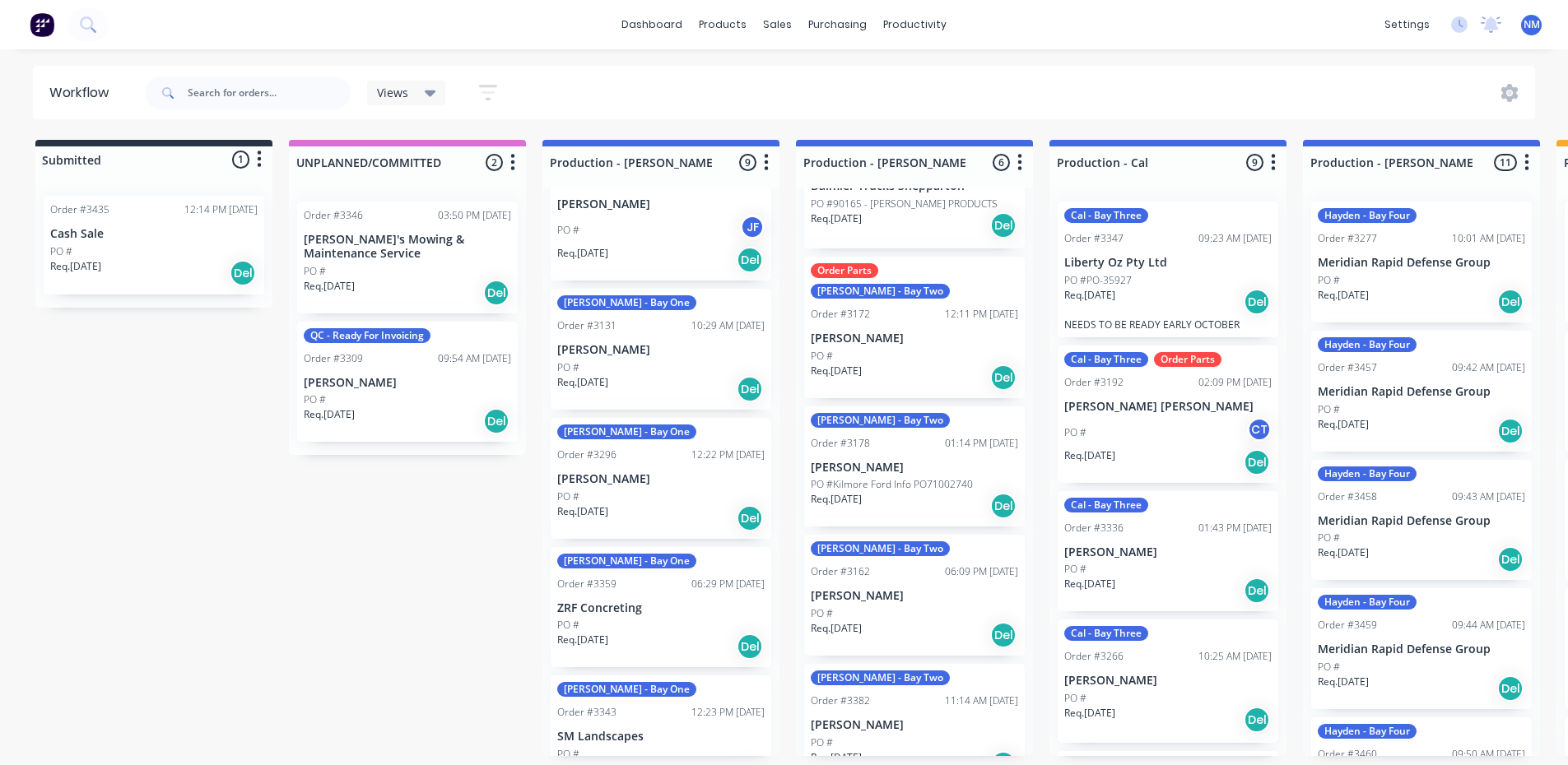
scroll to position [235, 0]
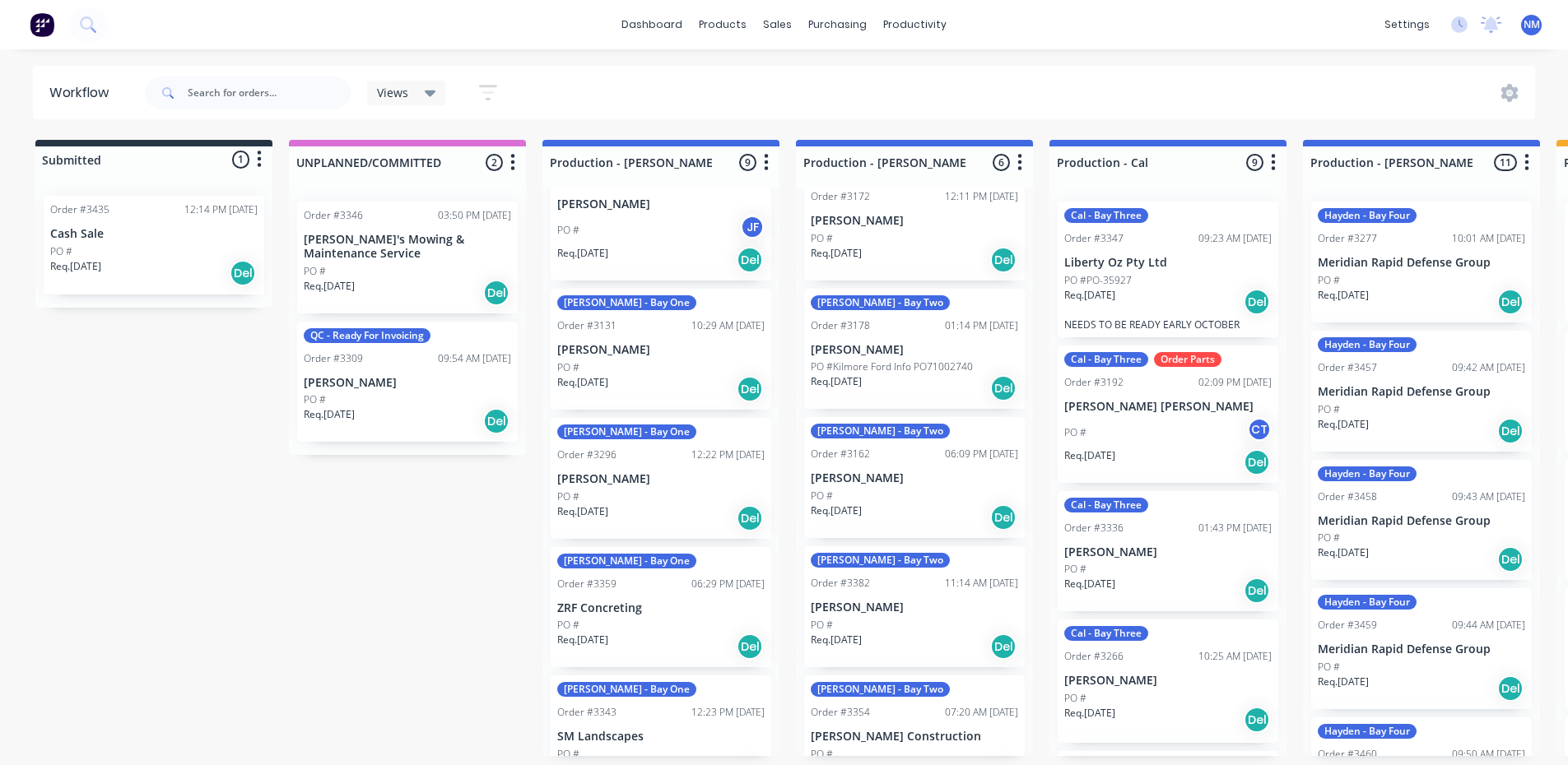
click at [894, 360] on p "PO #Kilmore Ford Info PO71002740" at bounding box center [891, 366] width 162 height 15
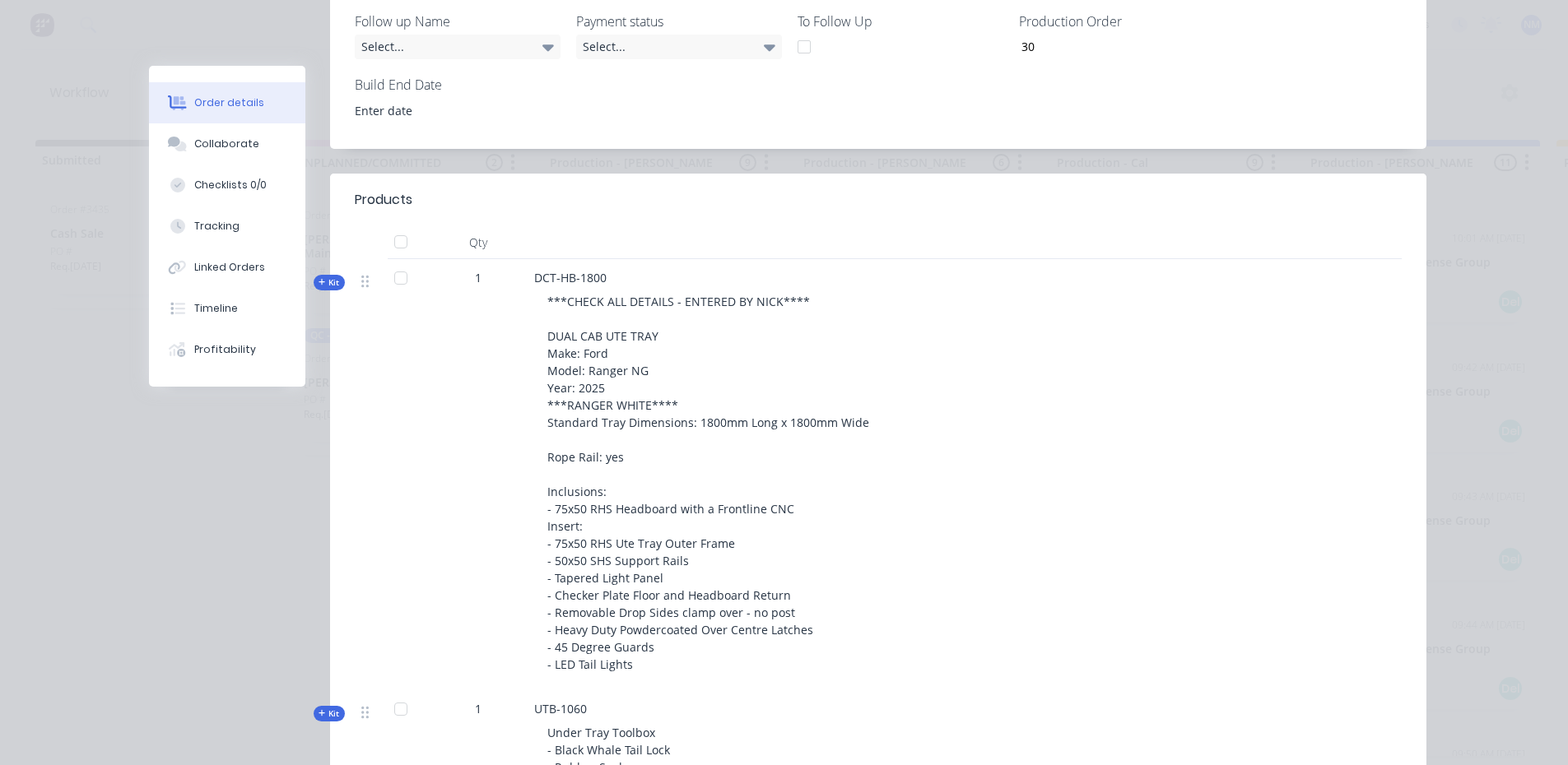
scroll to position [0, 0]
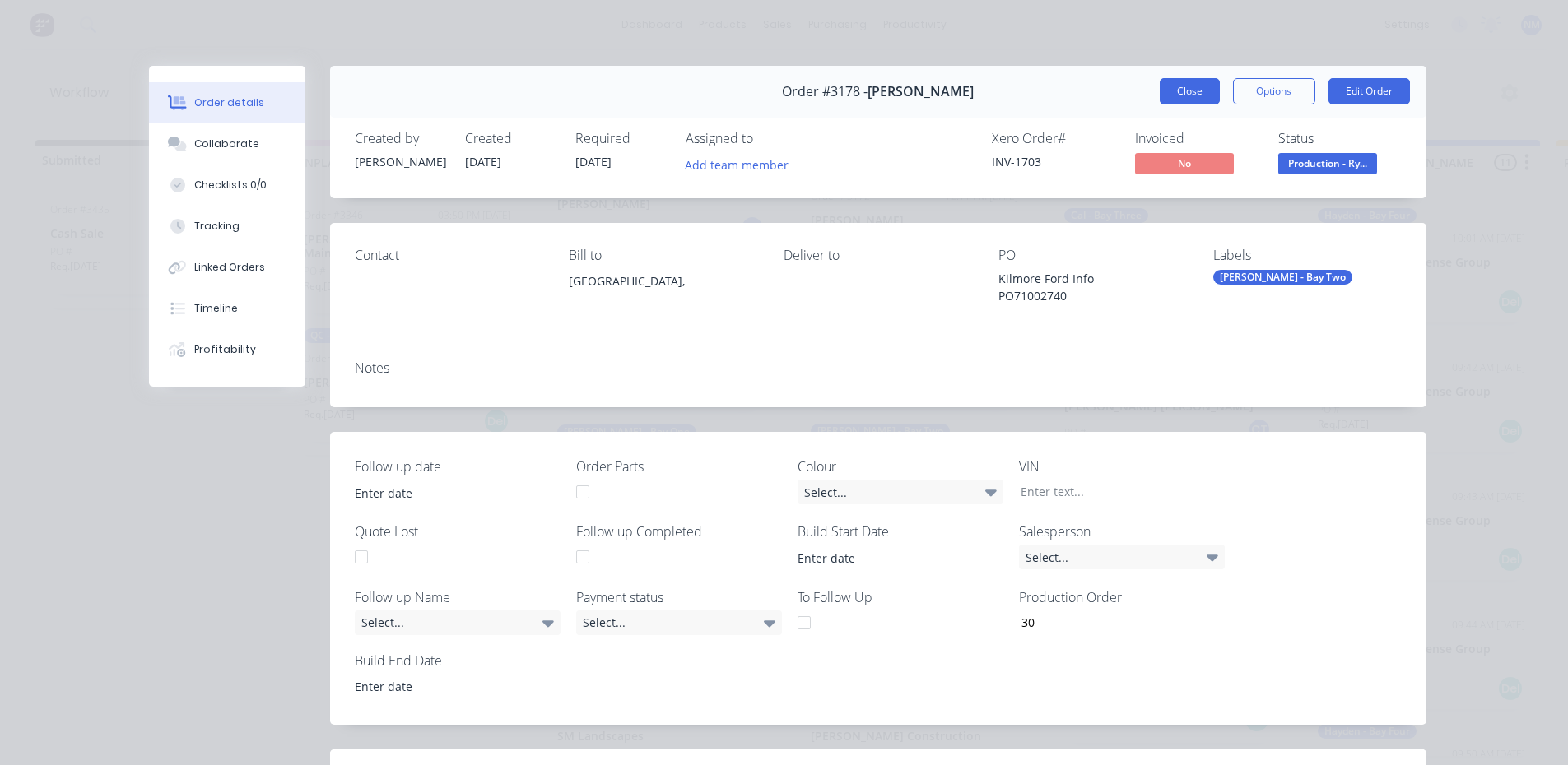
click at [1193, 83] on button "Close" at bounding box center [1190, 91] width 60 height 26
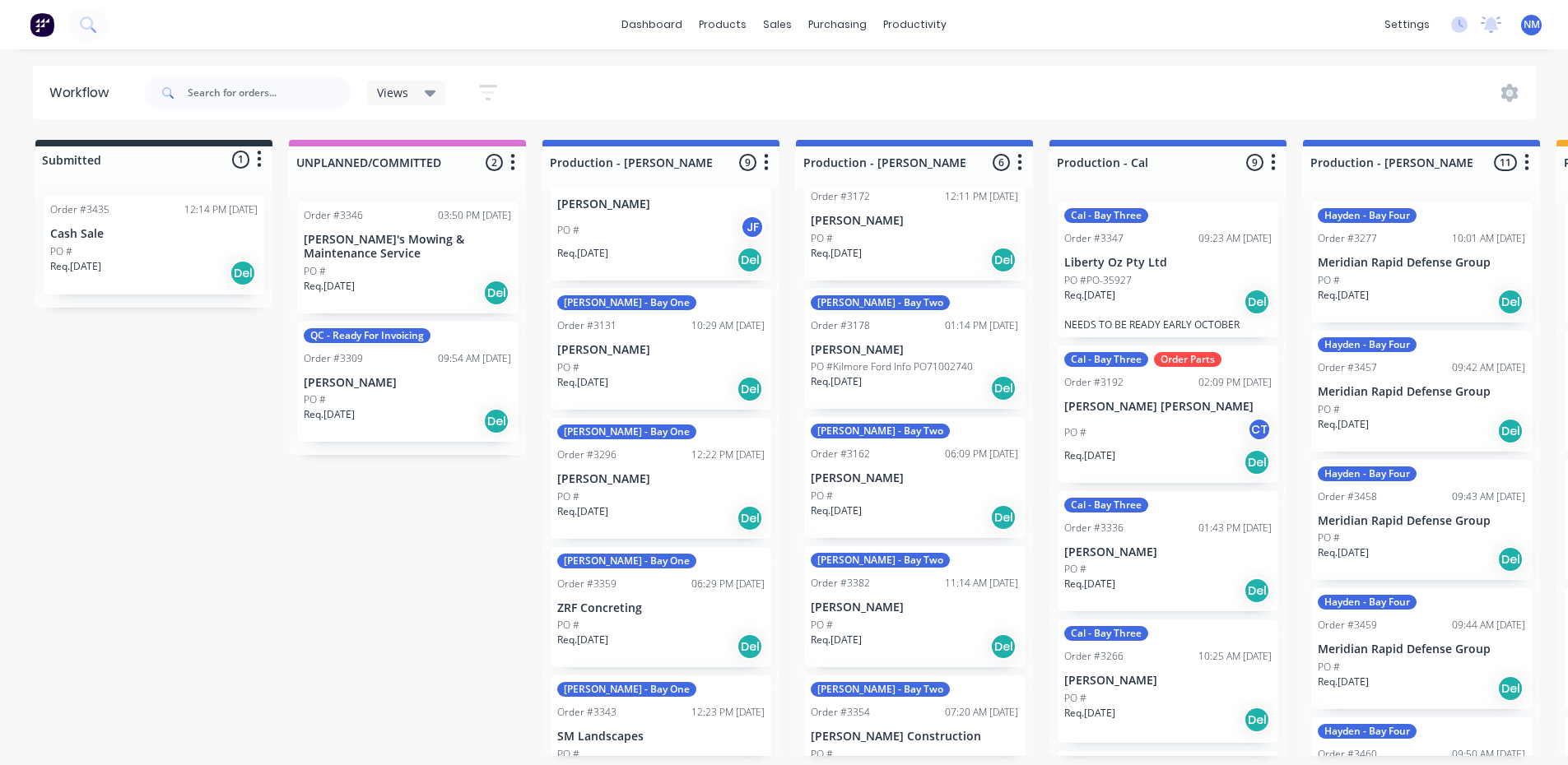
scroll to position [3, 0]
click at [909, 618] on div "PO #" at bounding box center [914, 625] width 208 height 15
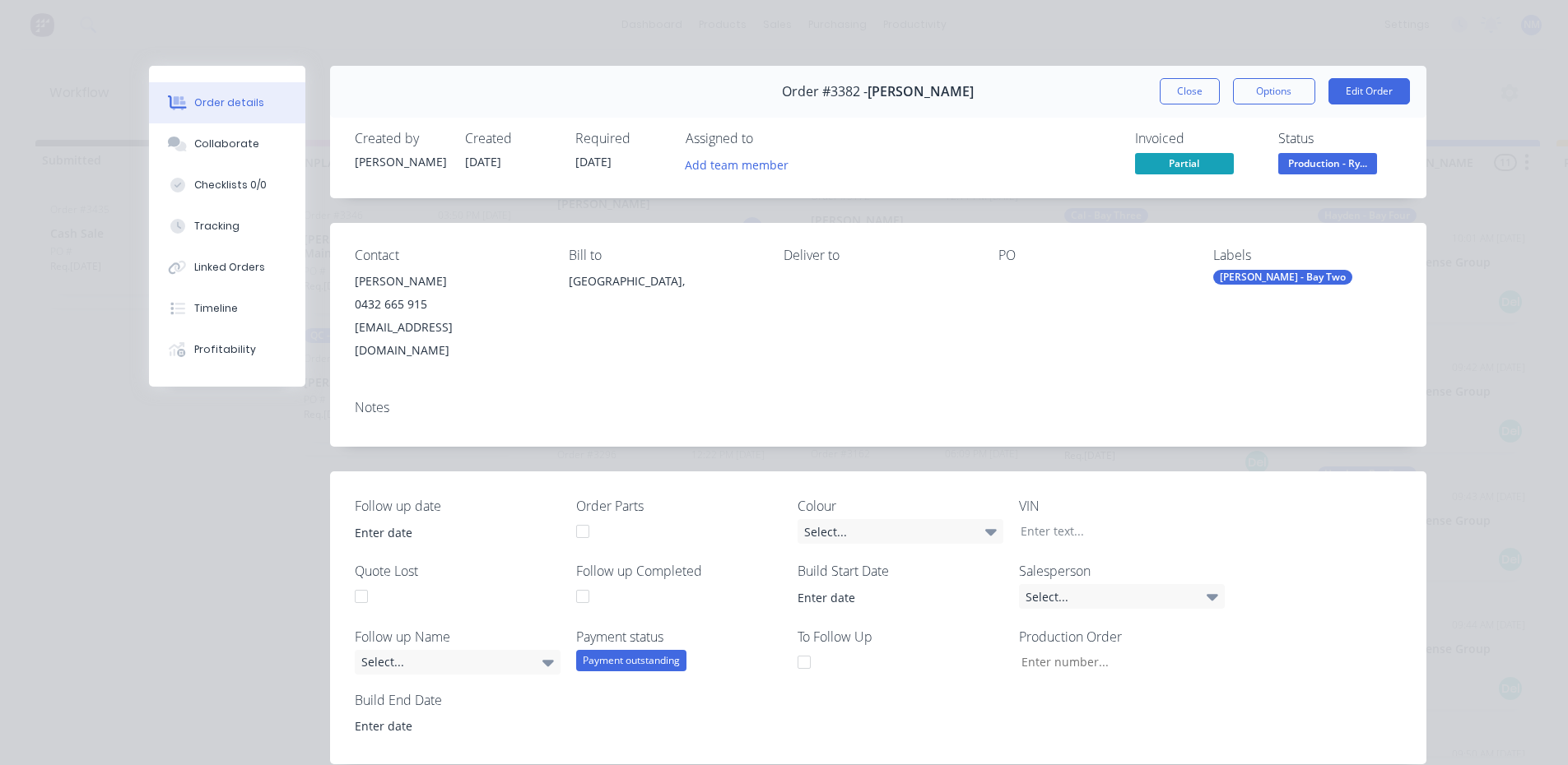
type input "50"
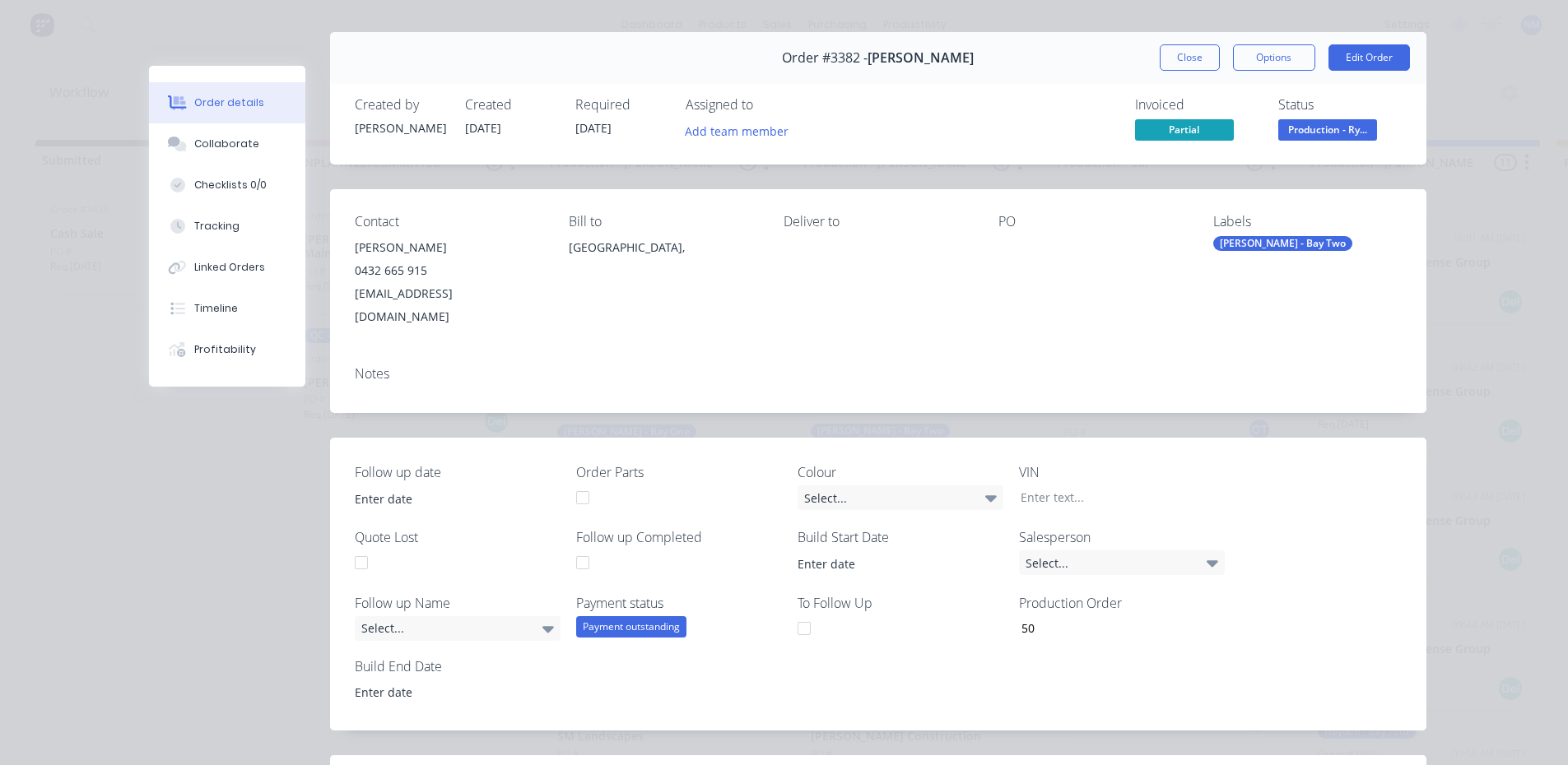
scroll to position [0, 0]
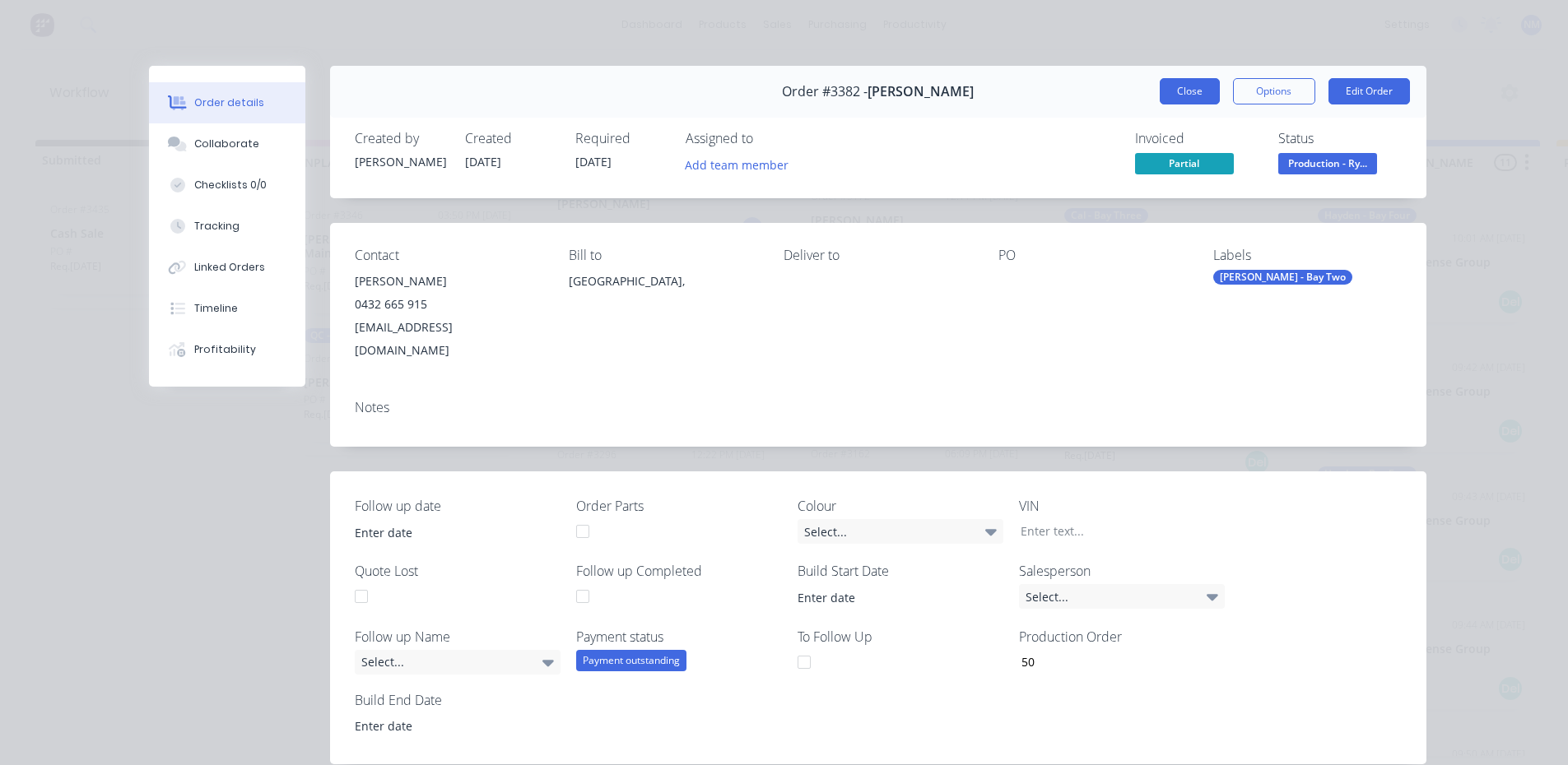
click at [1185, 94] on button "Close" at bounding box center [1190, 91] width 60 height 26
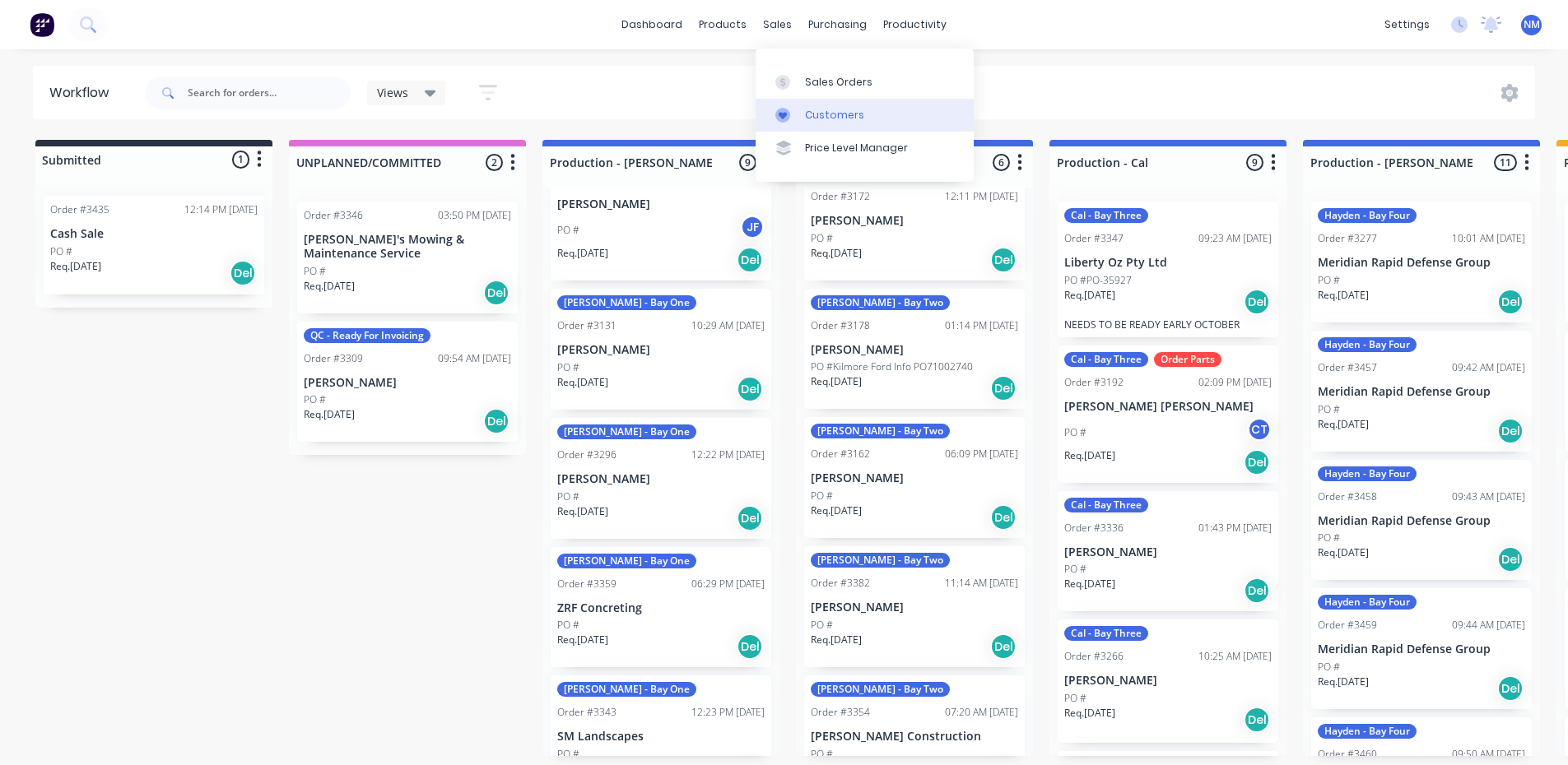
click at [830, 115] on div "Customers" at bounding box center [834, 115] width 59 height 15
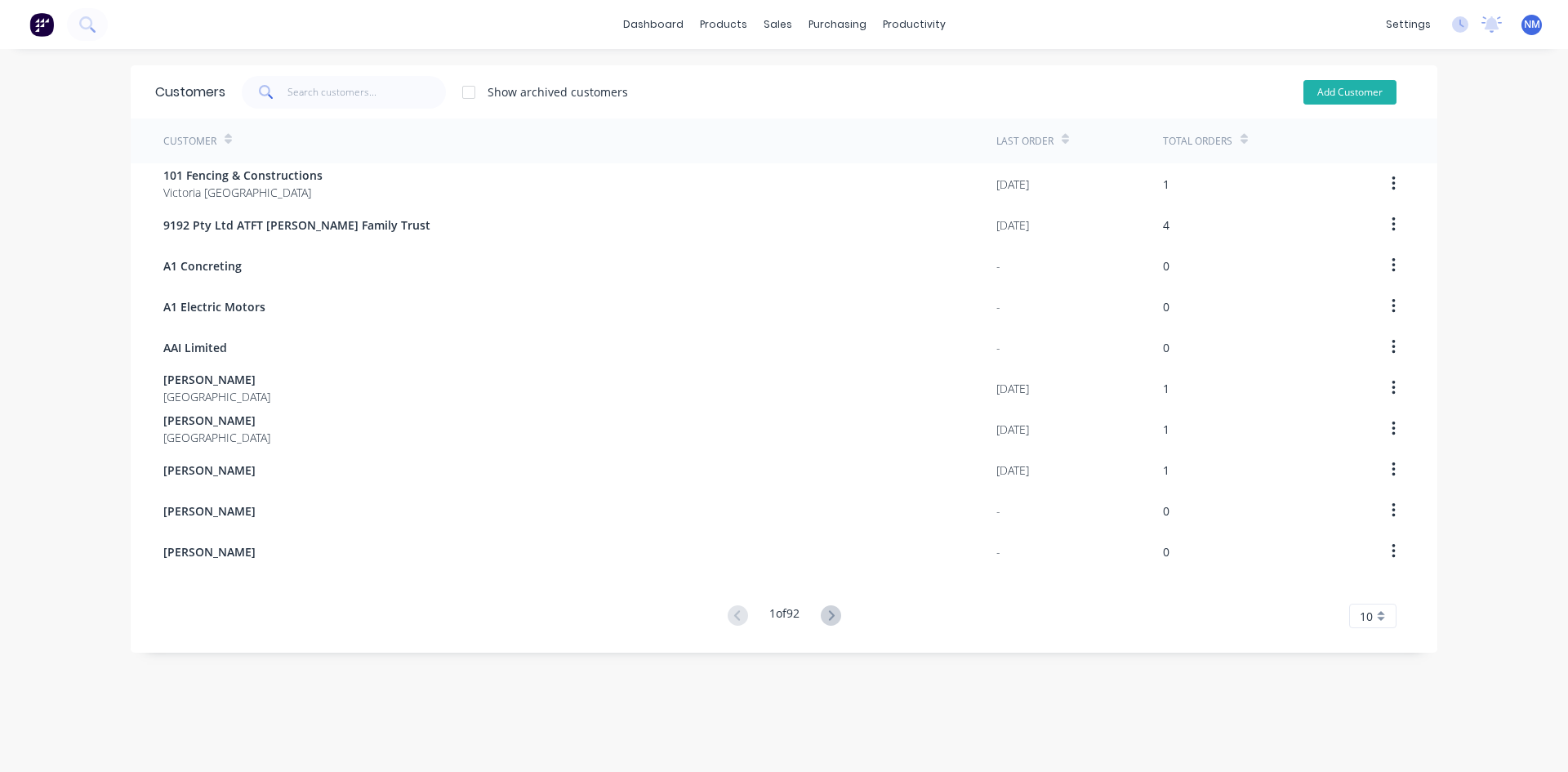
click at [1335, 82] on button "Add Customer" at bounding box center [1350, 92] width 93 height 24
select select "AU"
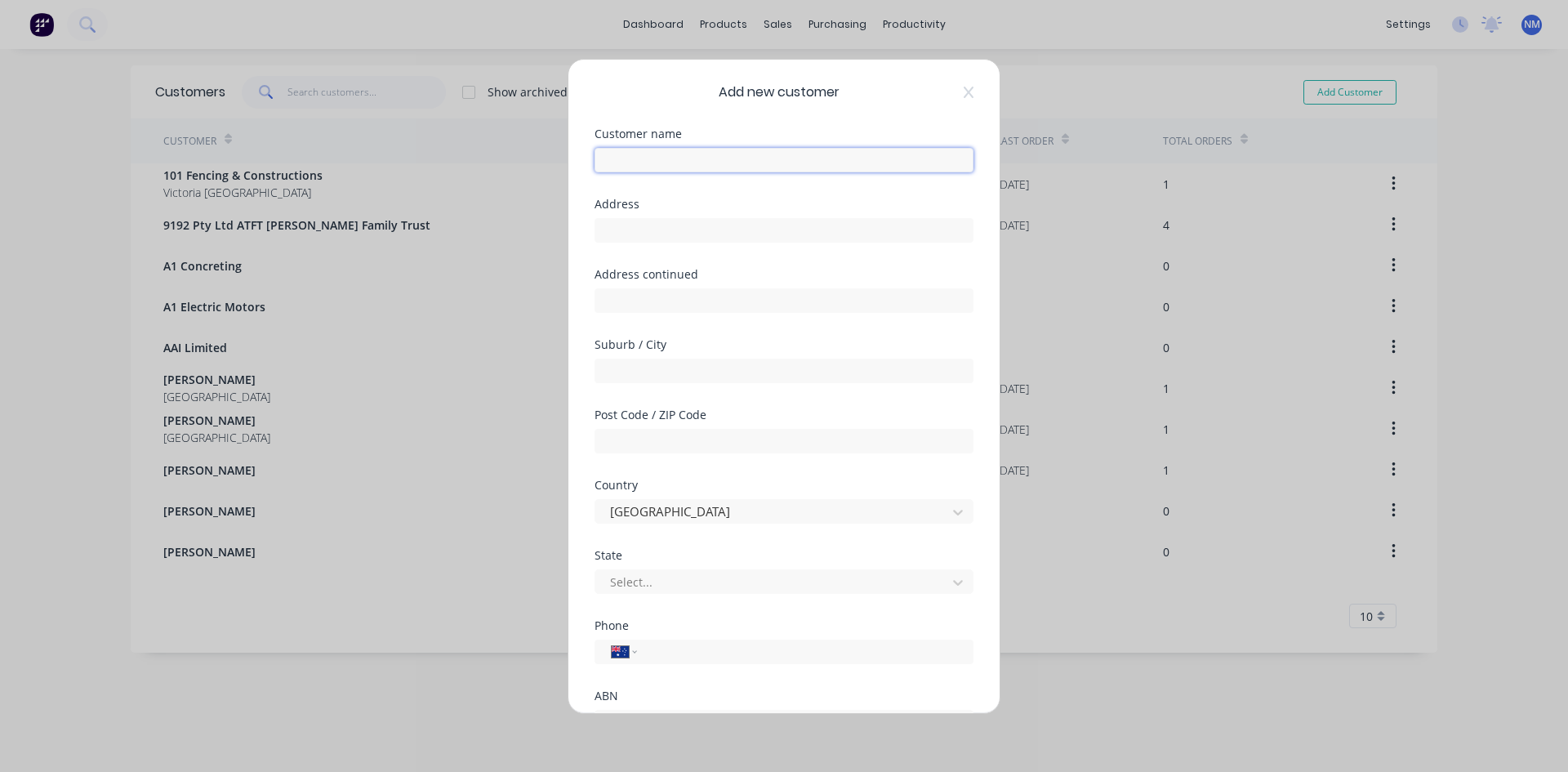
click at [714, 165] on input "text" at bounding box center [784, 160] width 379 height 24
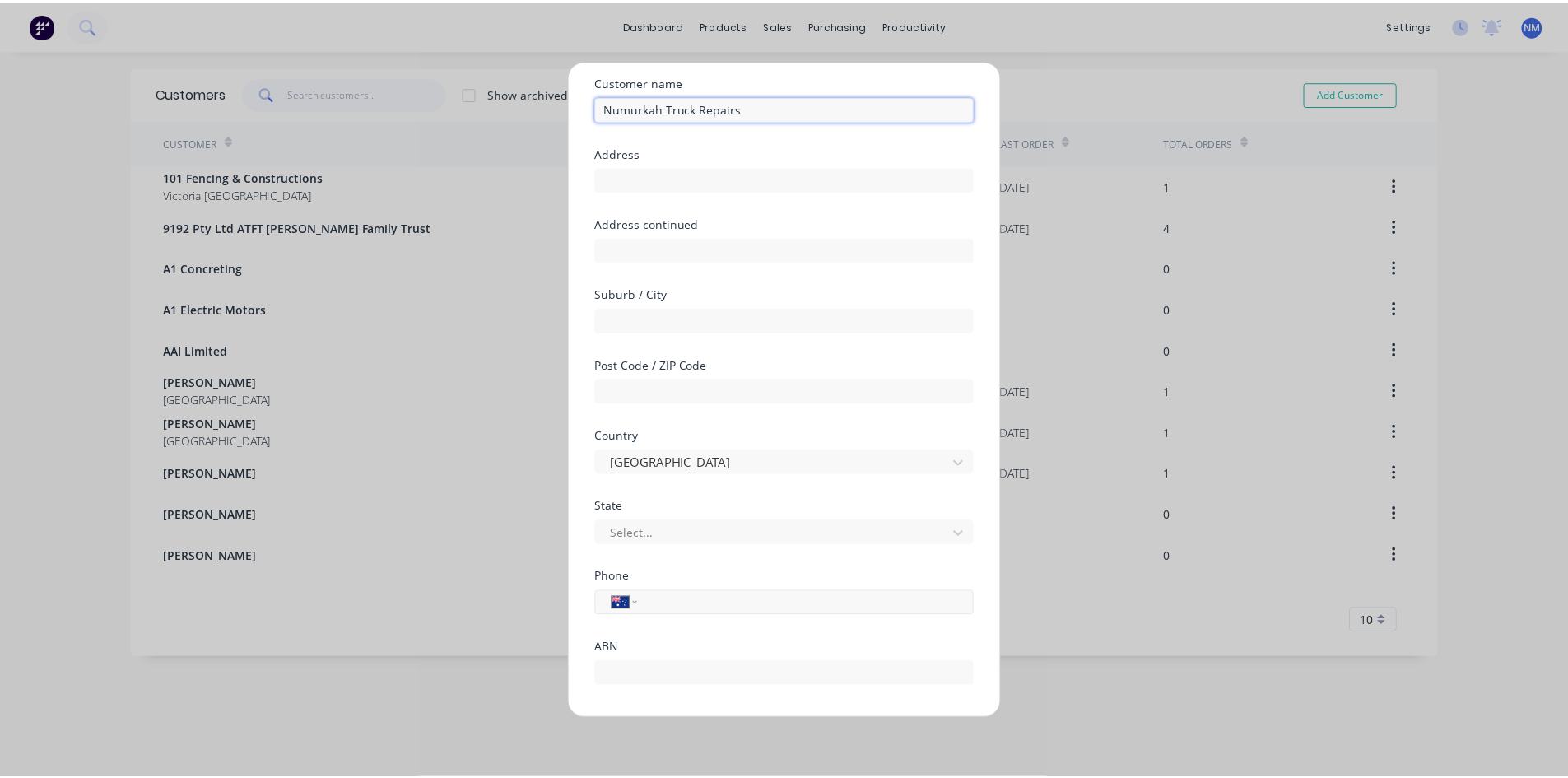
scroll to position [145, 0]
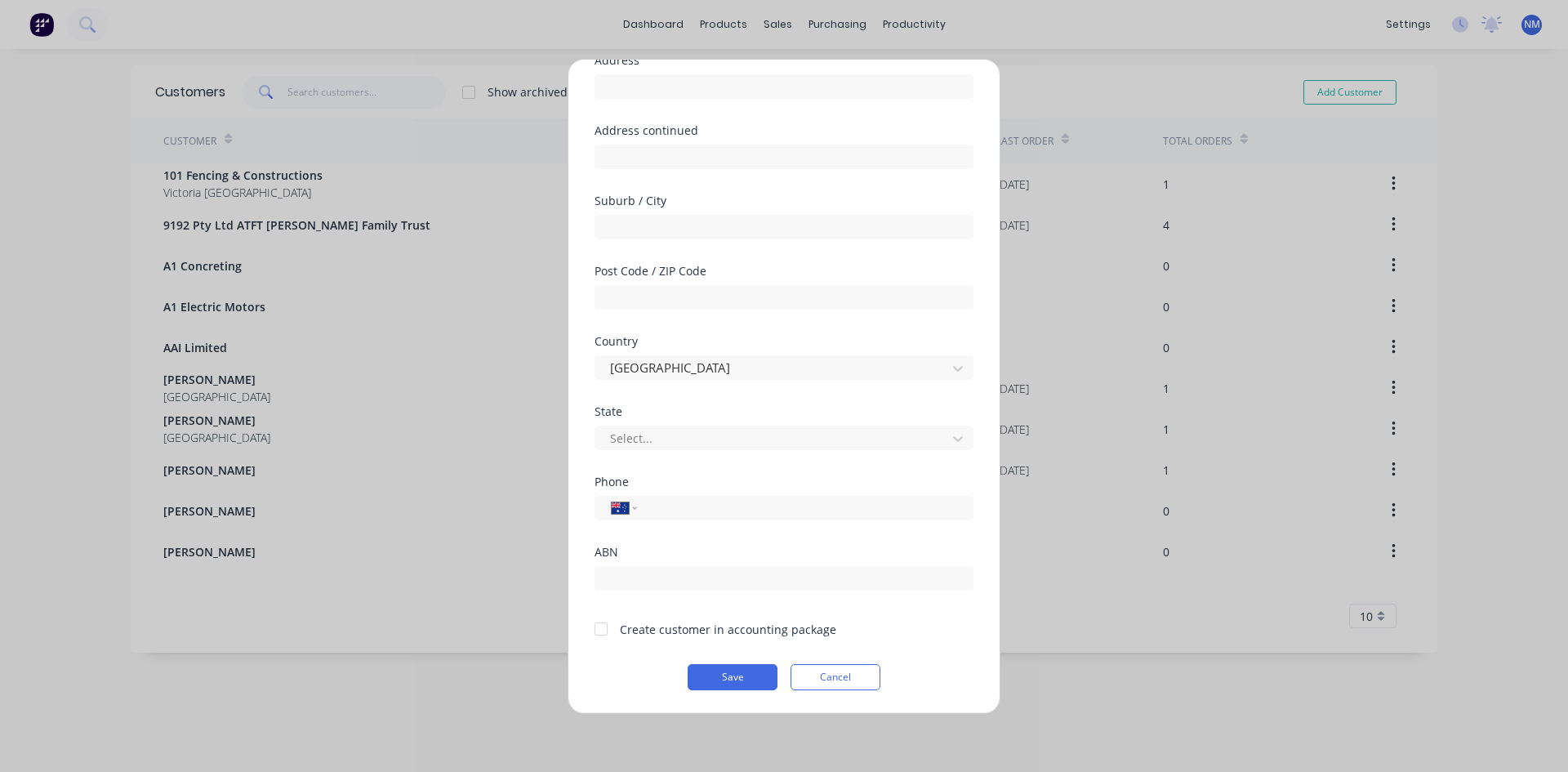
type input "Numurkah Truck Repairs"
drag, startPoint x: 598, startPoint y: 627, endPoint x: 731, endPoint y: 675, distance: 141.4
click at [598, 631] on div at bounding box center [601, 629] width 33 height 33
click at [735, 675] on button "Save" at bounding box center [733, 676] width 90 height 26
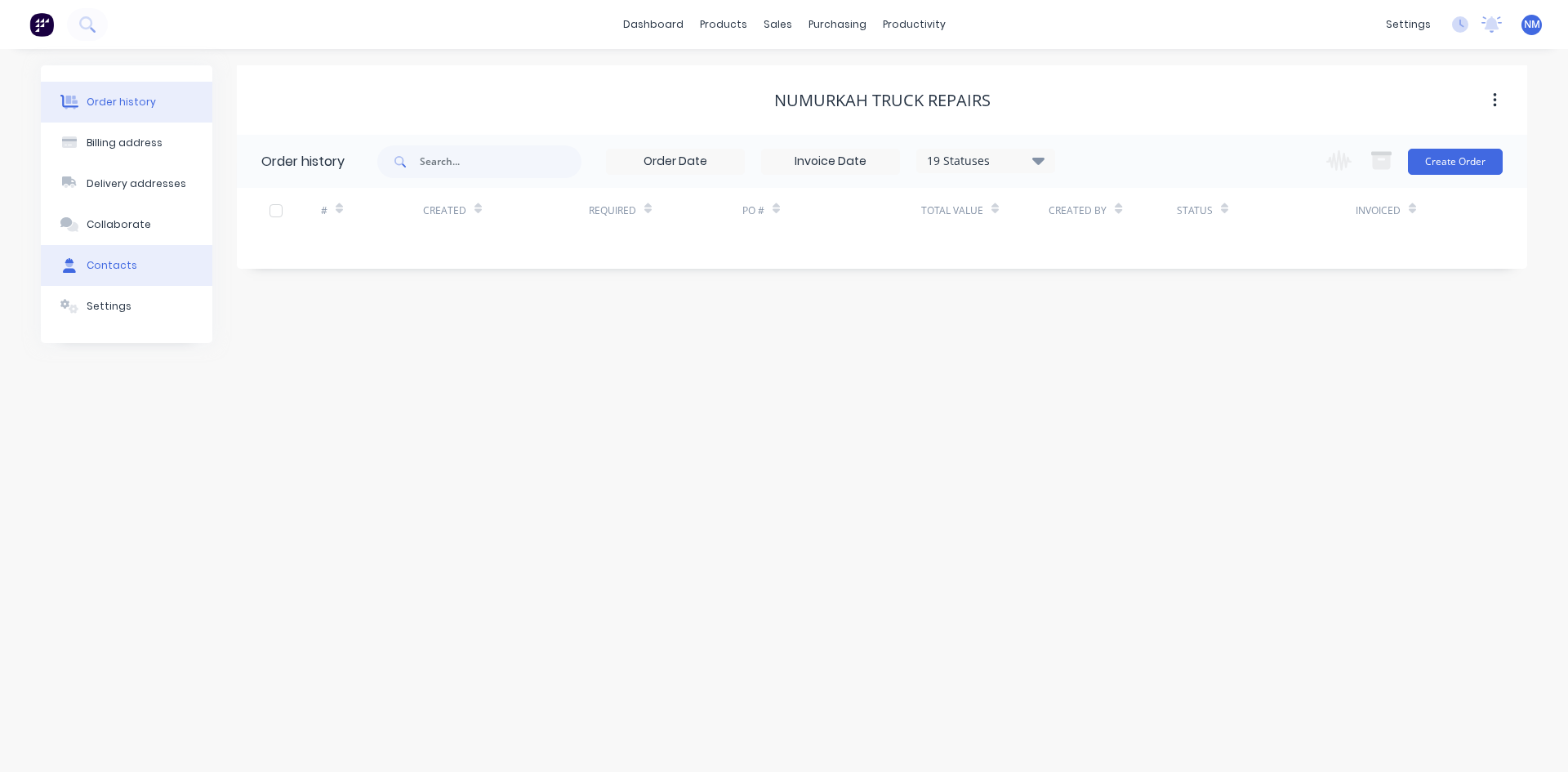
click at [142, 252] on button "Contacts" at bounding box center [126, 265] width 171 height 41
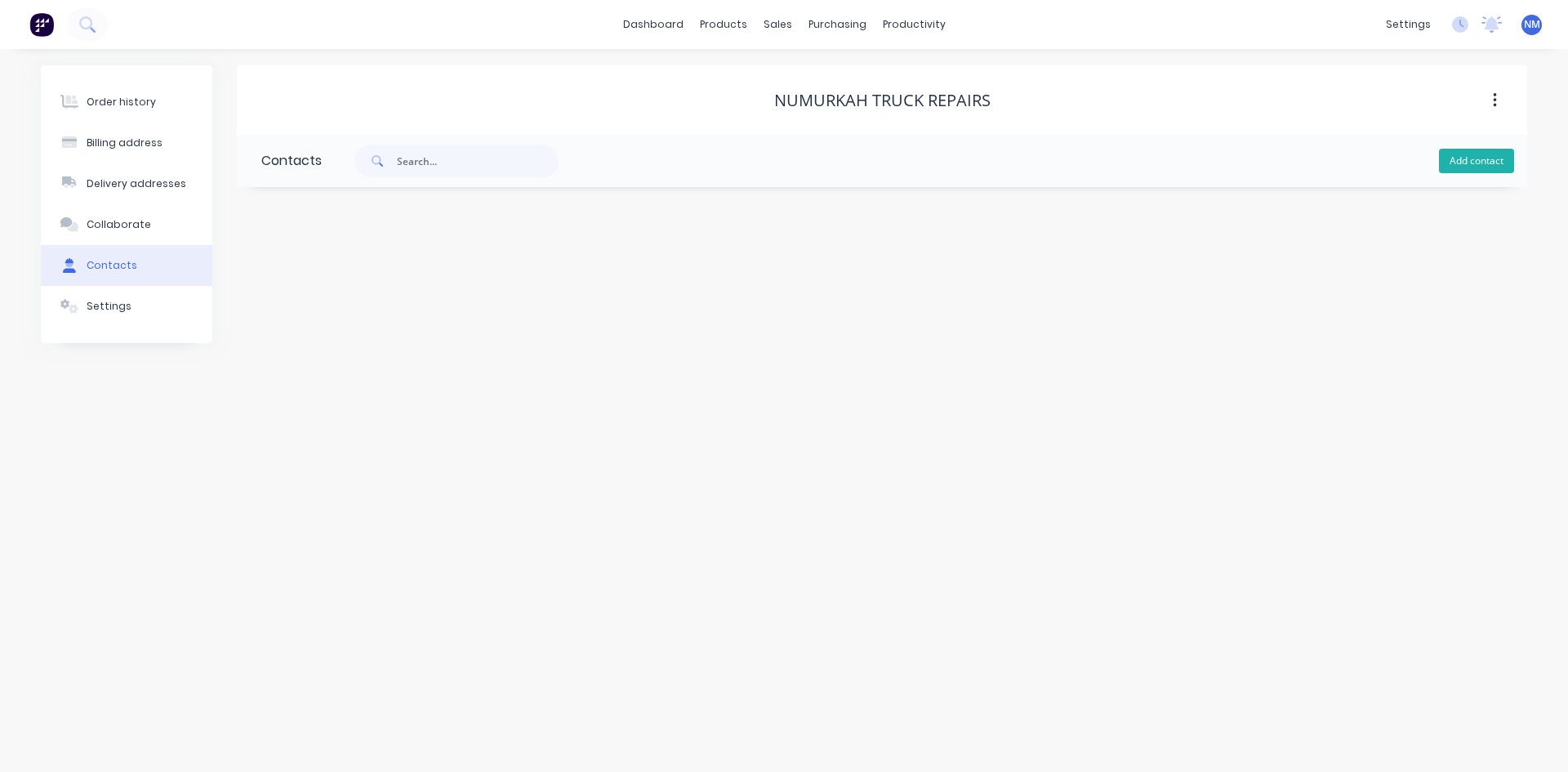
click at [1471, 166] on button "Add contact" at bounding box center [1477, 161] width 75 height 24
select select "AU"
click at [324, 284] on input "text" at bounding box center [395, 281] width 267 height 24
type input "Glenn"
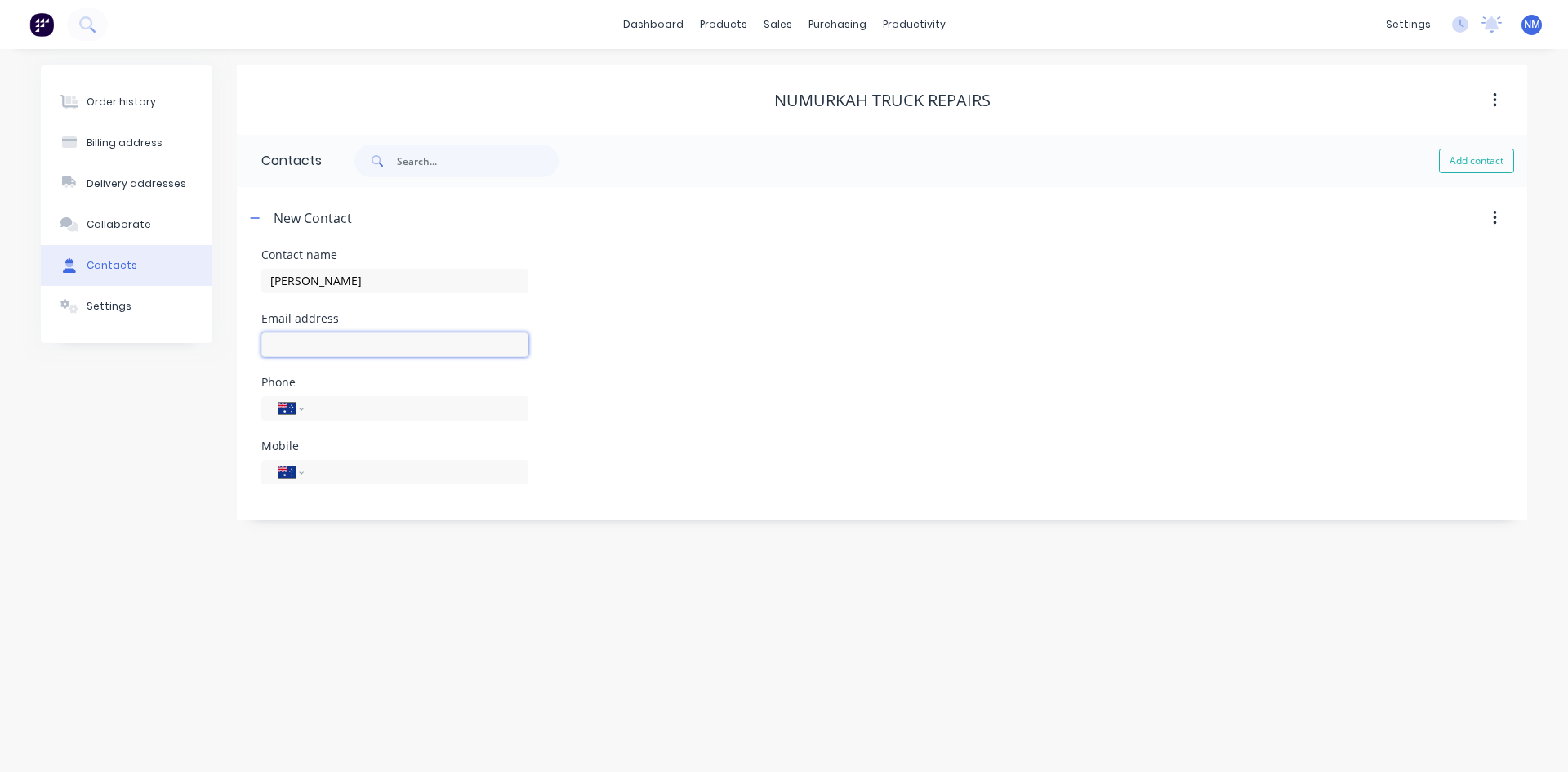
click at [339, 347] on input "text" at bounding box center [395, 344] width 267 height 24
select select "AU"
click at [351, 341] on input "text" at bounding box center [395, 344] width 267 height 24
click at [335, 339] on input "glenn." at bounding box center [395, 344] width 267 height 24
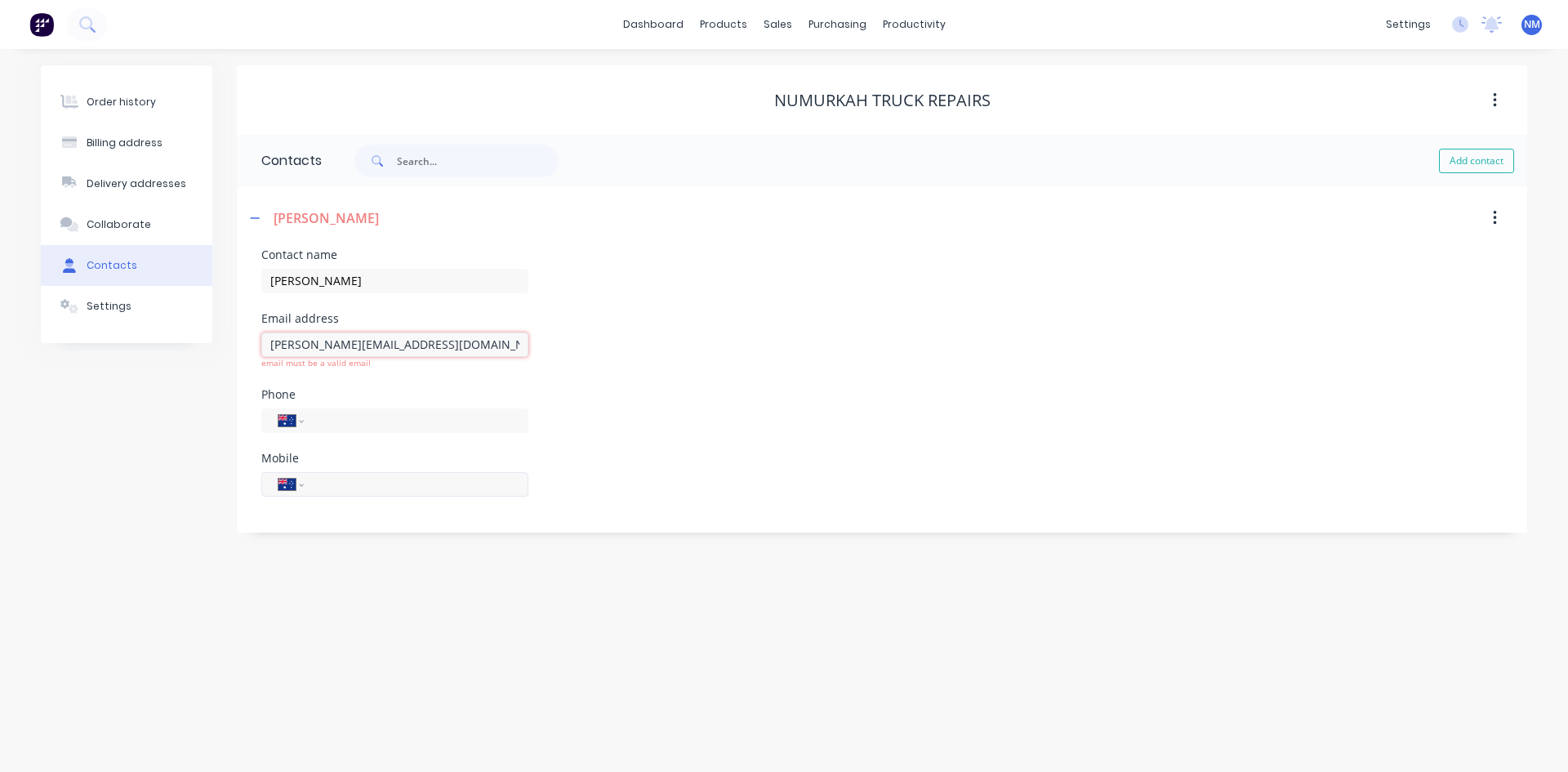
type input "glenn.ntp@outlook.com"
click at [364, 476] on input "tel" at bounding box center [413, 471] width 196 height 18
click at [359, 476] on input "tel" at bounding box center [413, 471] width 196 height 18
type input "0447 777 364"
click at [740, 394] on div "Phone International Afghanistan Åland Islands Albania Algeria American Samoa An…" at bounding box center [882, 408] width 1242 height 64
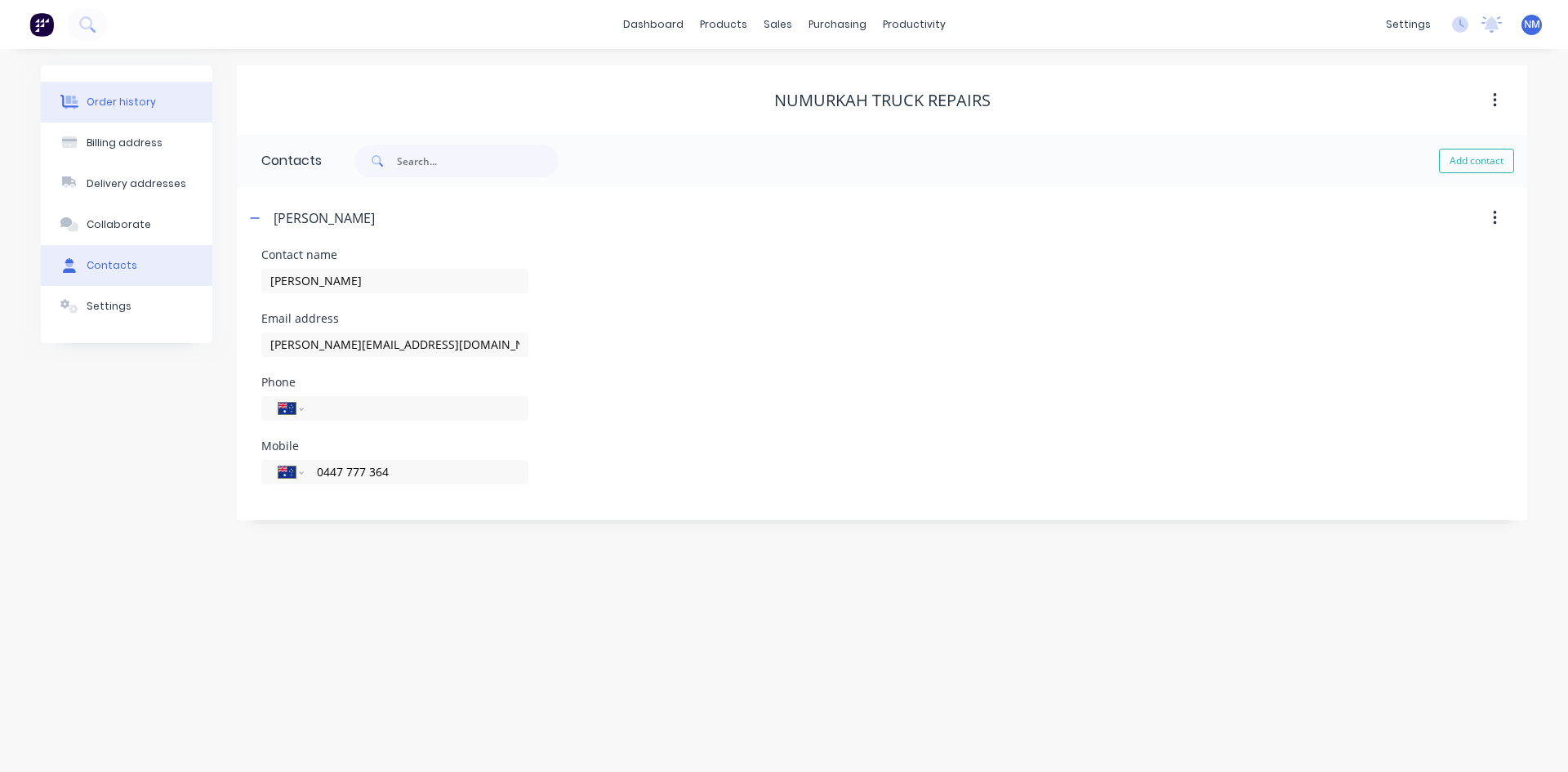
click at [175, 105] on button "Order history" at bounding box center [126, 102] width 171 height 41
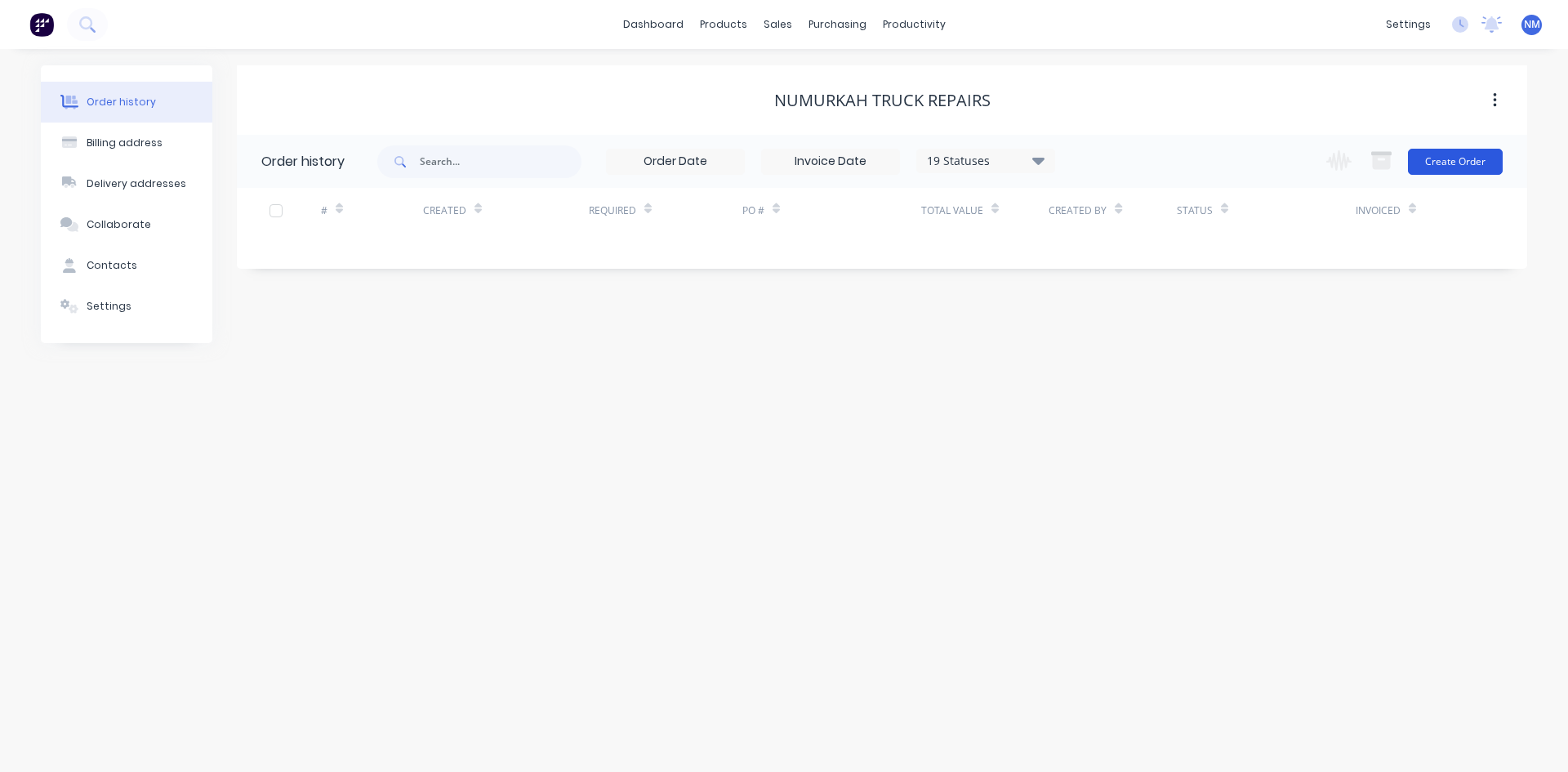
click at [1431, 160] on button "Create Order" at bounding box center [1456, 162] width 95 height 26
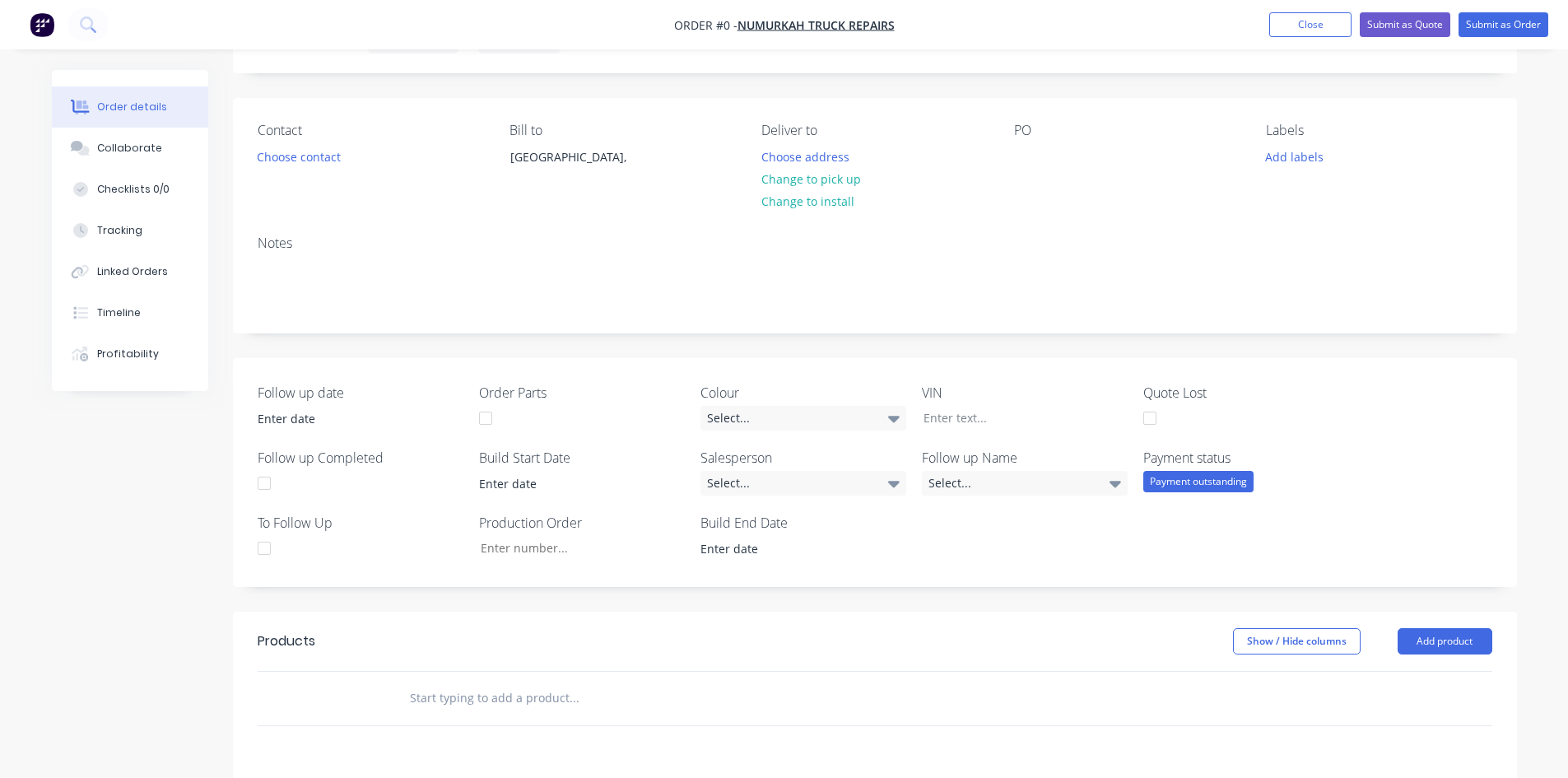
scroll to position [165, 0]
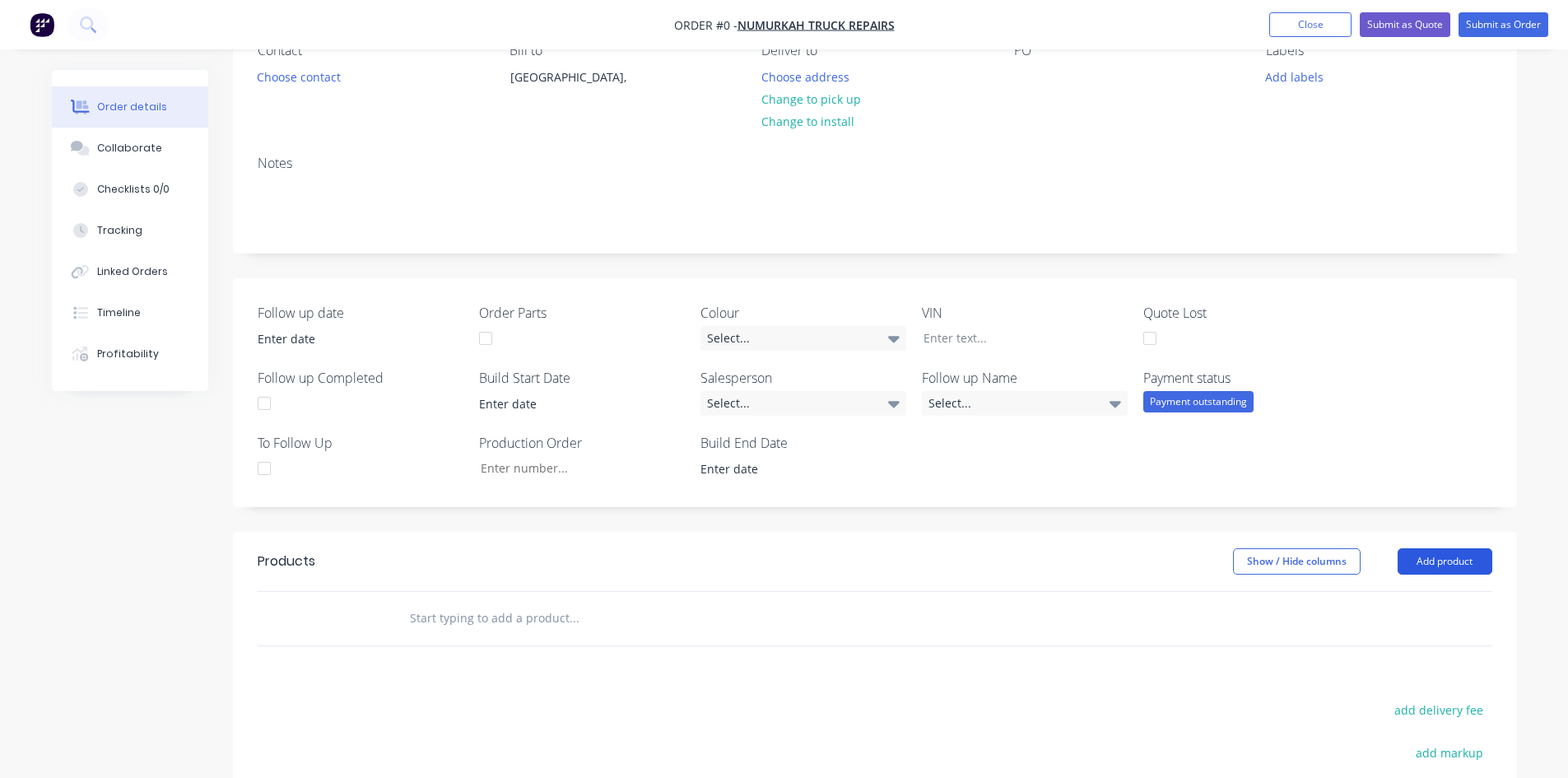
click at [1459, 557] on button "Add product" at bounding box center [1444, 561] width 95 height 26
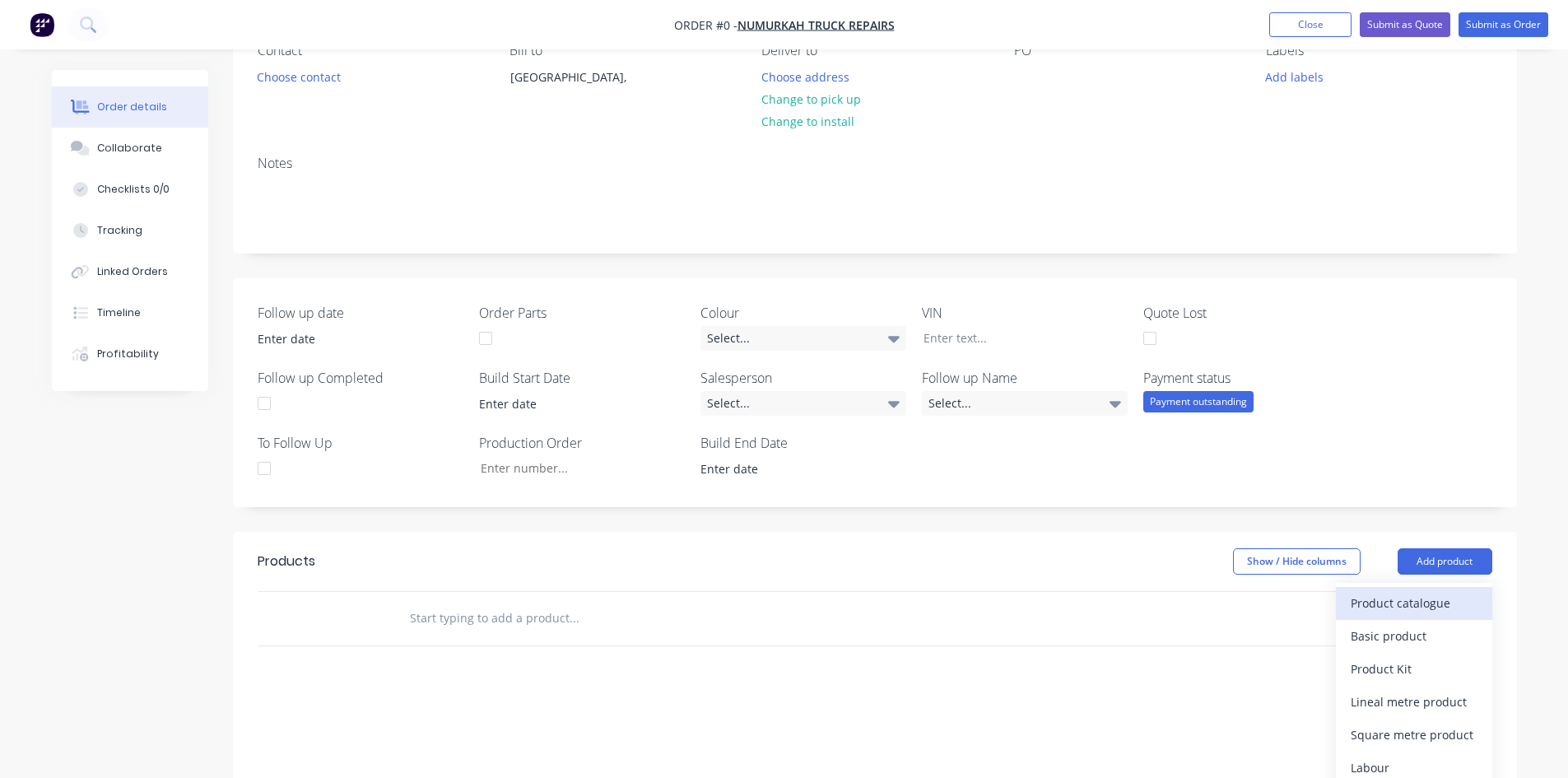
click at [1461, 597] on div "Product catalogue" at bounding box center [1414, 603] width 127 height 23
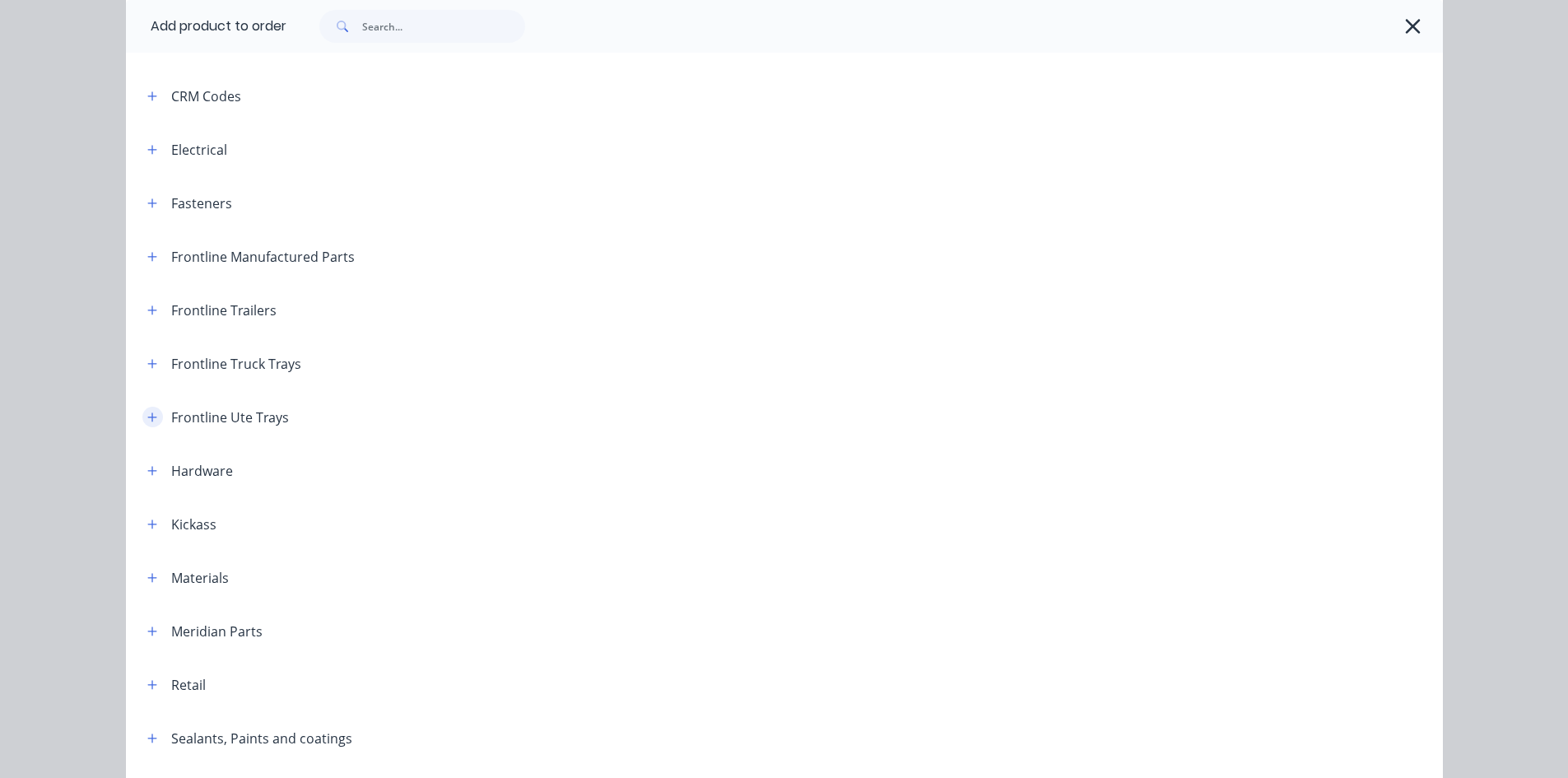
click at [147, 417] on icon "button" at bounding box center [151, 416] width 9 height 9
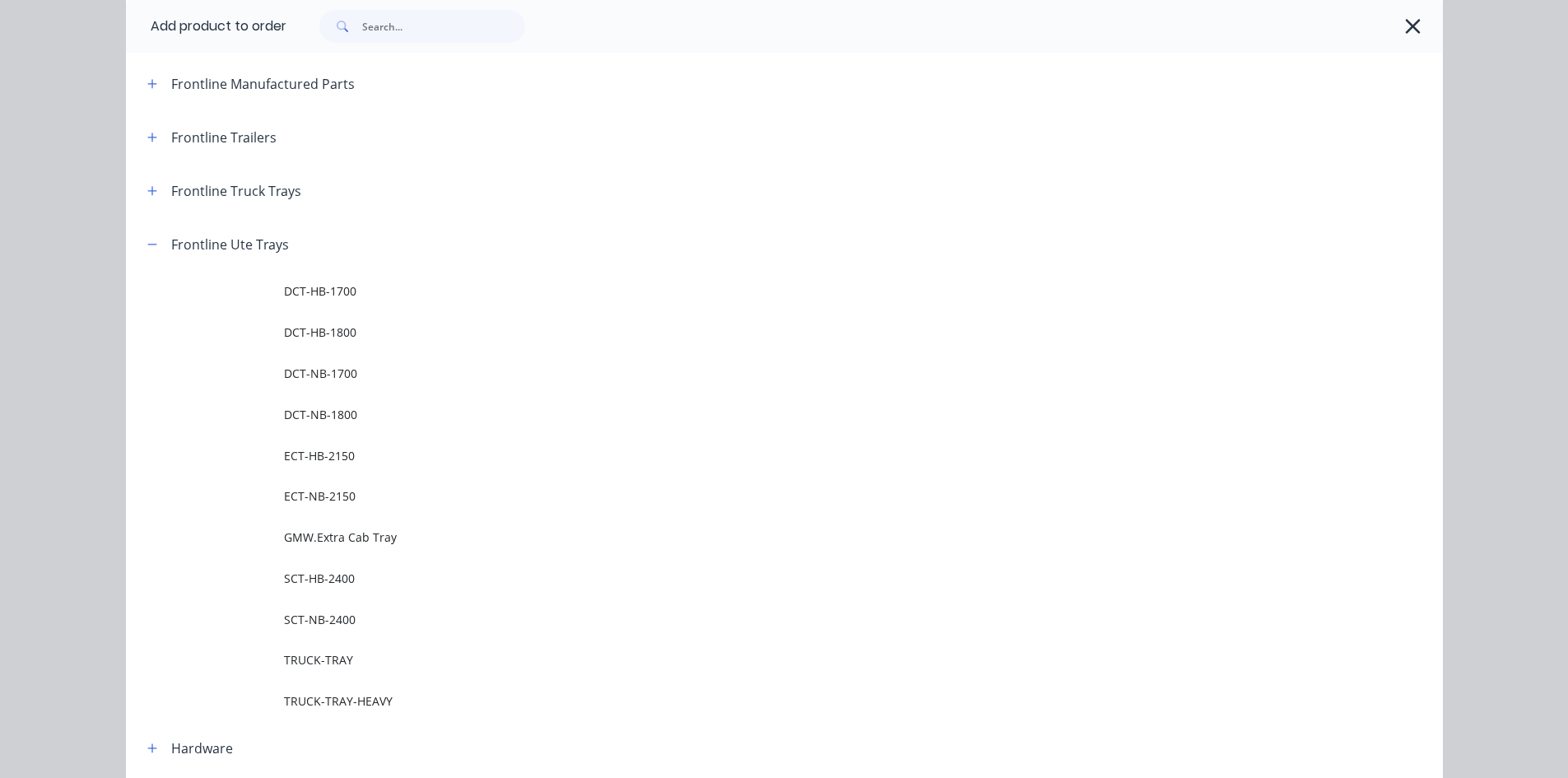
scroll to position [493, 0]
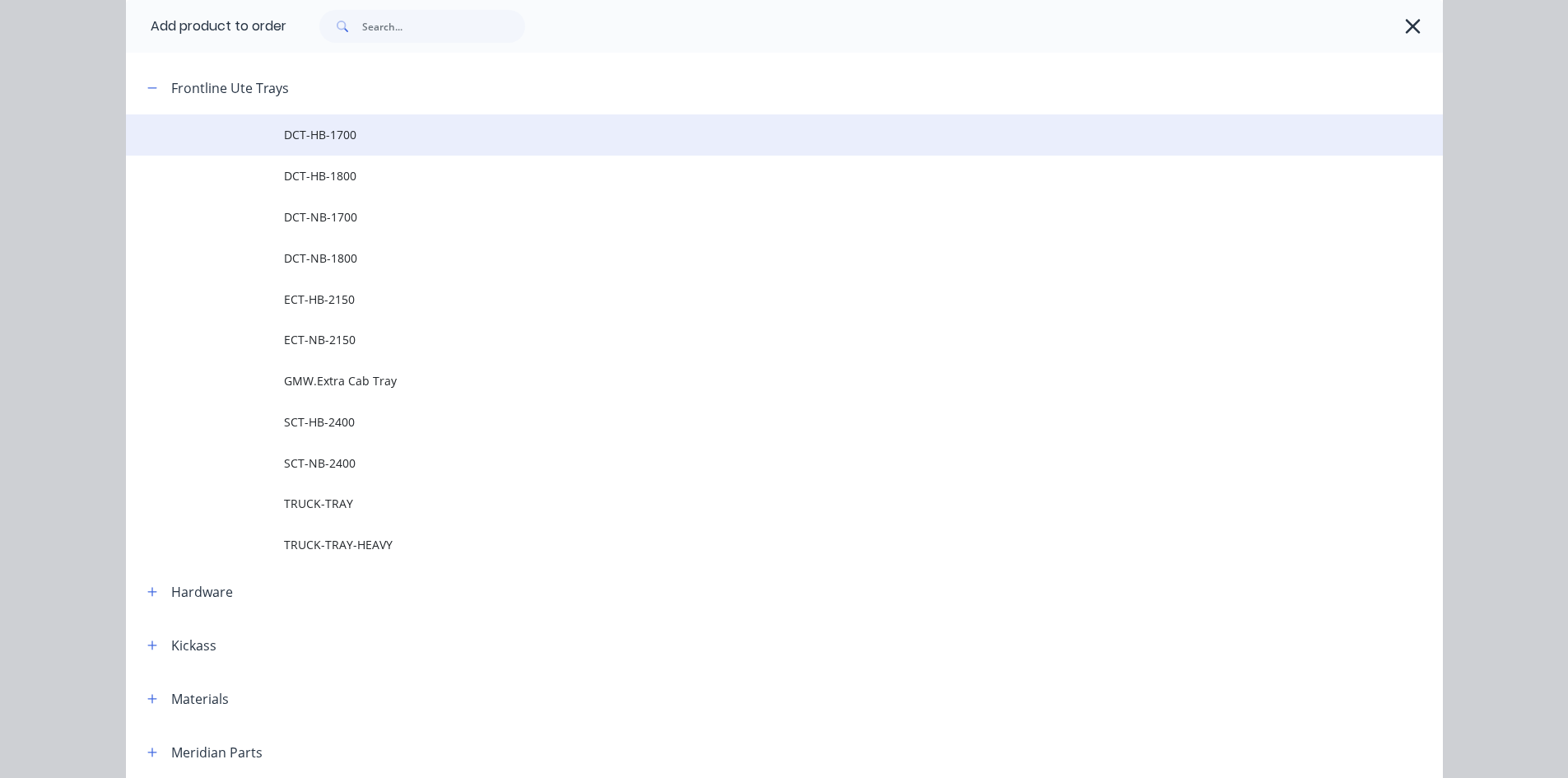
click at [354, 132] on span "DCT-HB-1700" at bounding box center [747, 135] width 926 height 18
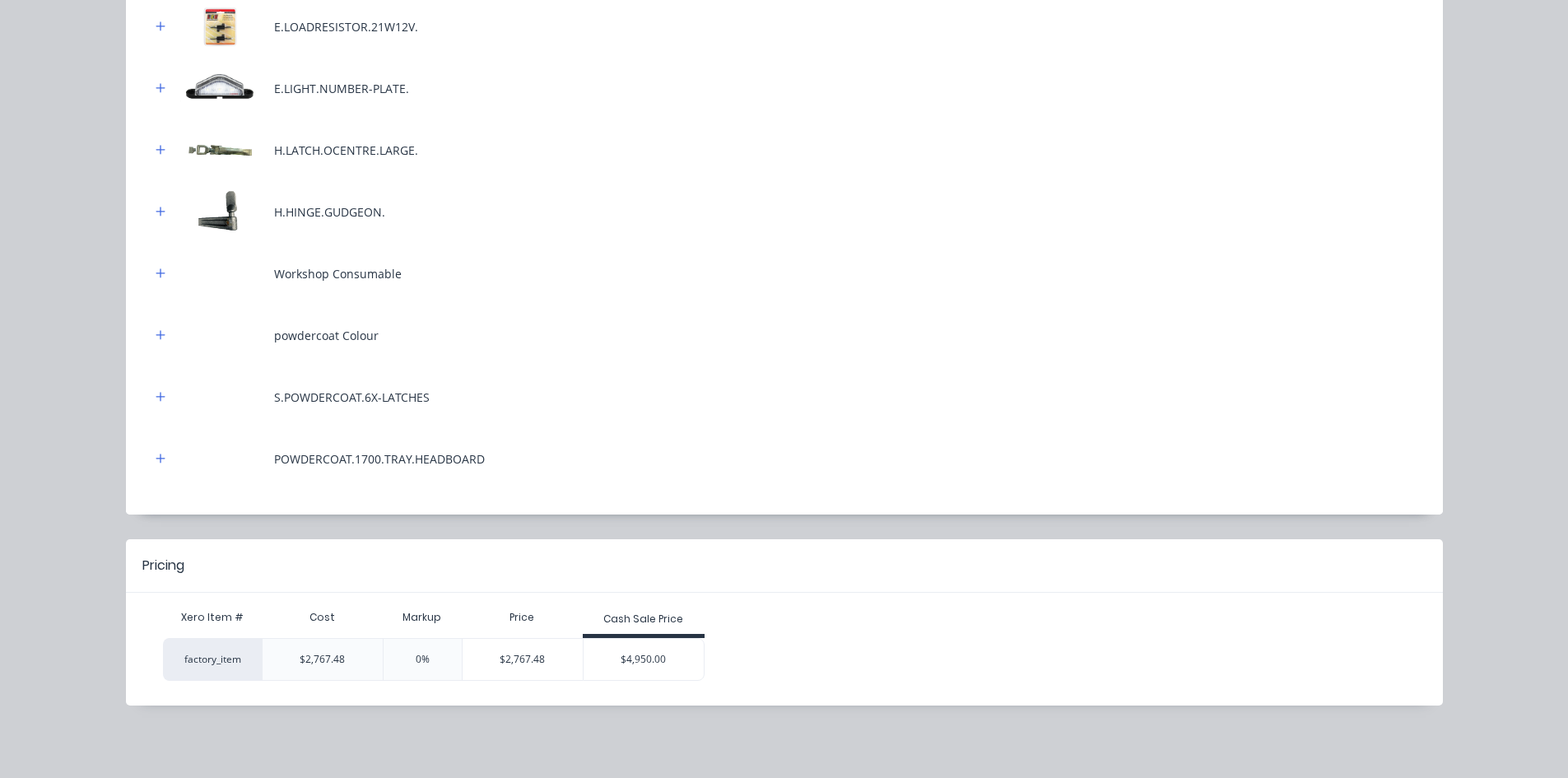
scroll to position [411, 0]
click at [652, 665] on div "$4,950.00" at bounding box center [643, 659] width 120 height 41
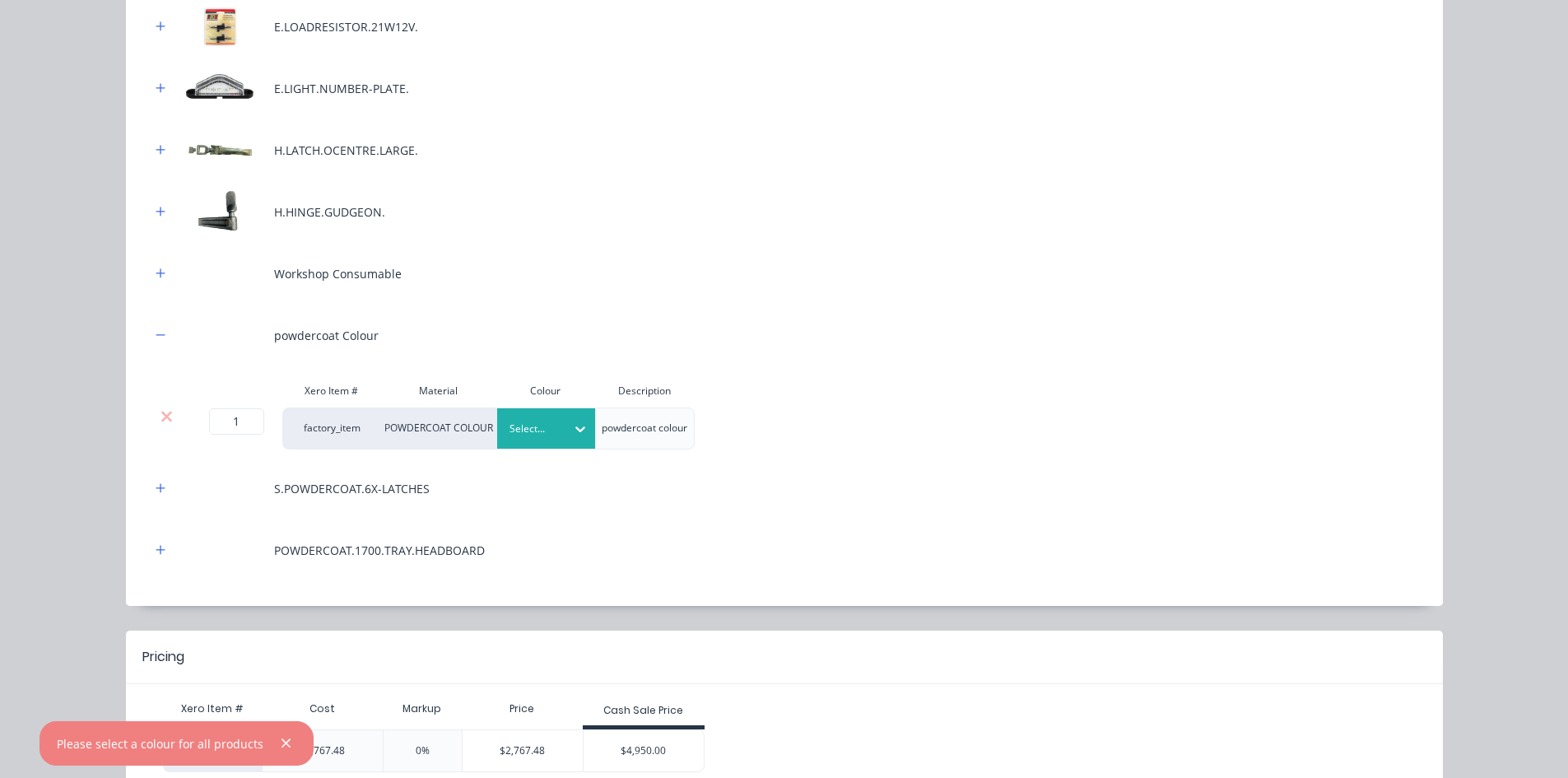
click at [558, 434] on div "Select..." at bounding box center [531, 429] width 67 height 21
click at [206, 528] on div "Elements Black" at bounding box center [102, 513] width 206 height 30
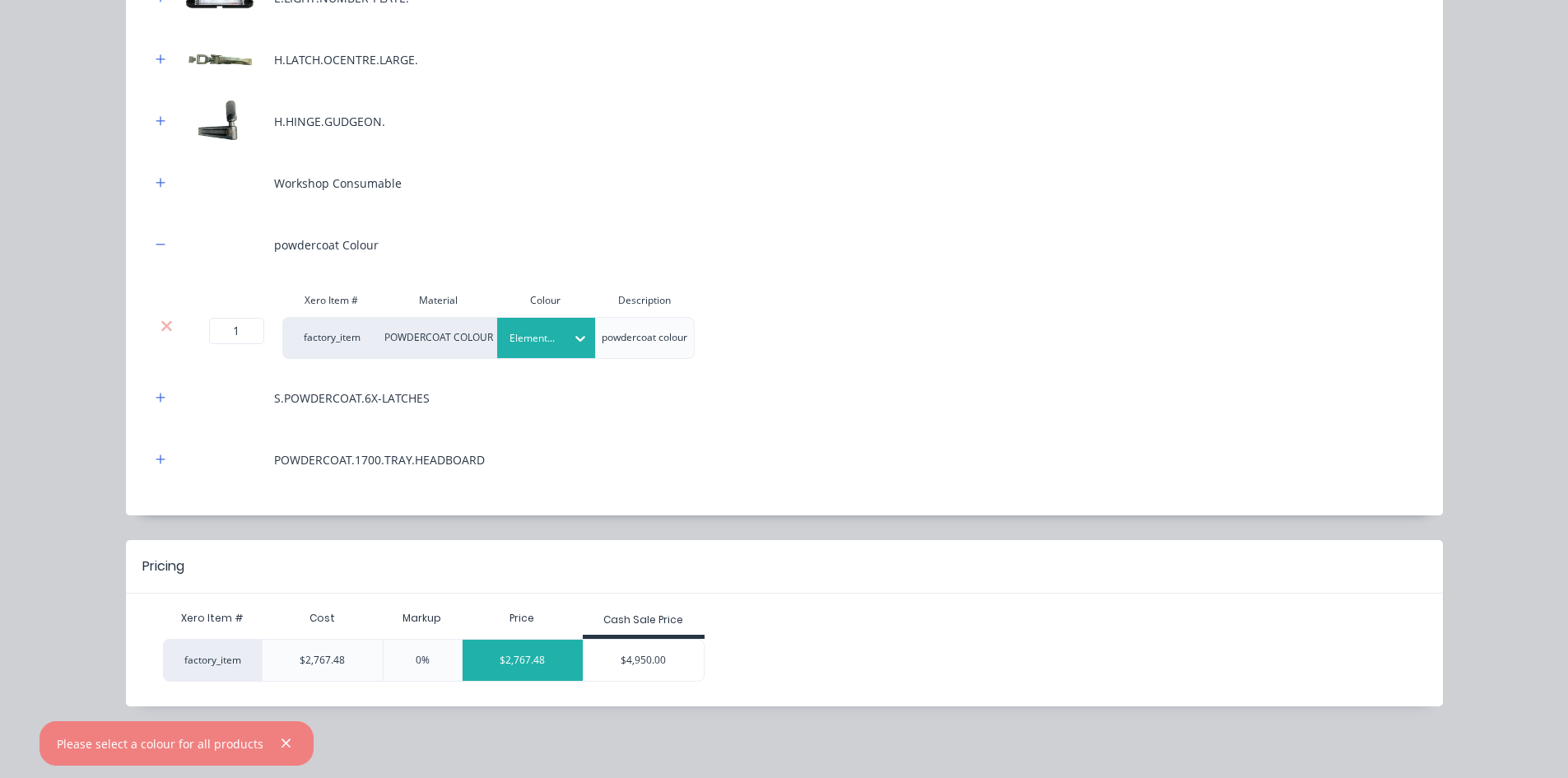
scroll to position [913, 0]
click at [607, 658] on div "$4,950.00" at bounding box center [643, 659] width 120 height 41
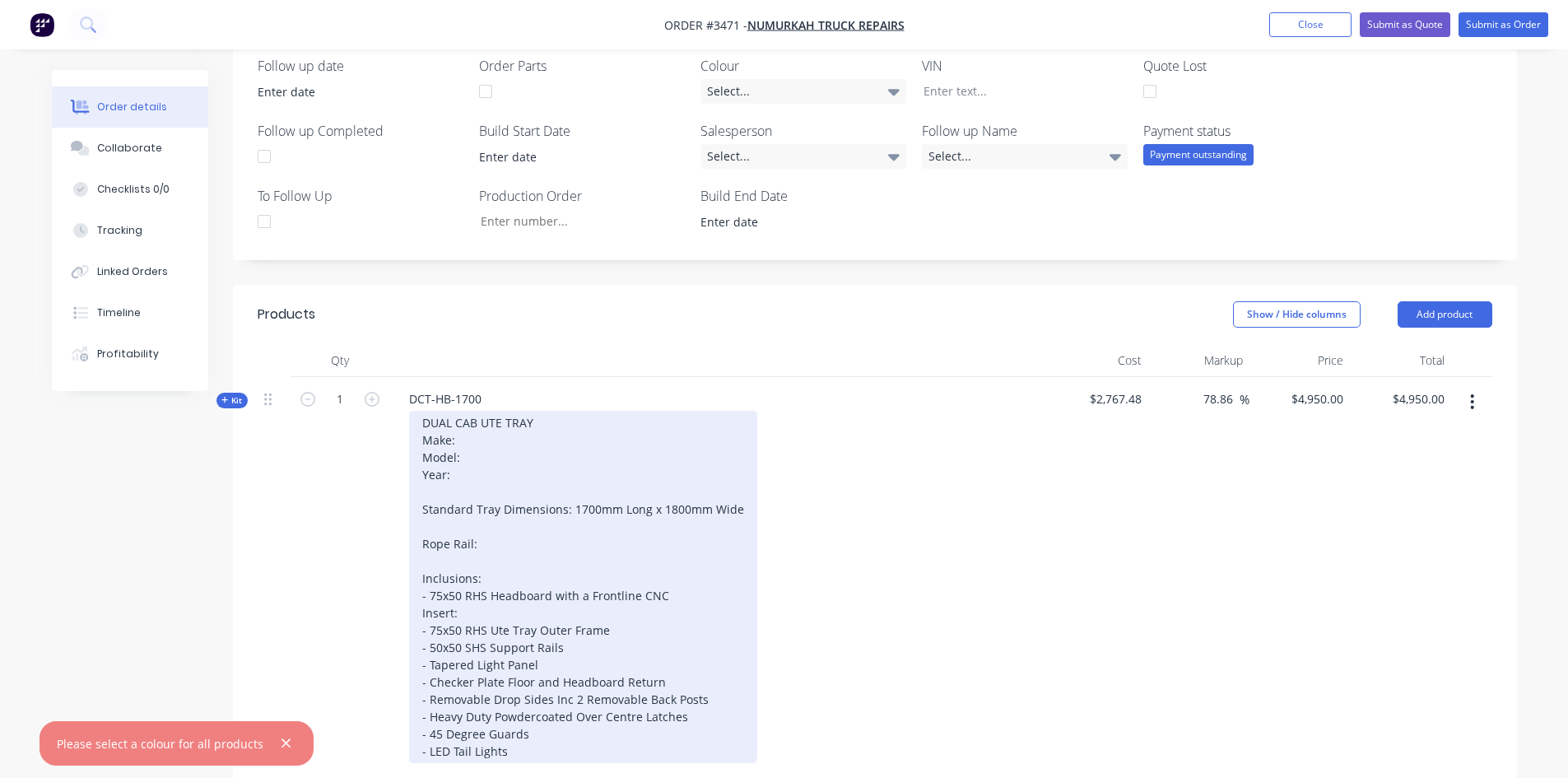
click at [490, 437] on div "DUAL CAB UTE TRAY Make: Model: Year: Standard Tray Dimensions: 1700mm Long x 18…" at bounding box center [582, 586] width 348 height 352
click at [474, 459] on div "DUAL CAB UTE TRAY Make: Toyota Model: Year: Standard Tray Dimensions: 1700mm Lo…" at bounding box center [582, 586] width 348 height 352
click at [486, 535] on div "DUAL CAB UTE TRAY Make: Toyota Model: Hilux 2018 Year: Standard Tray Dimensions…" at bounding box center [582, 586] width 348 height 352
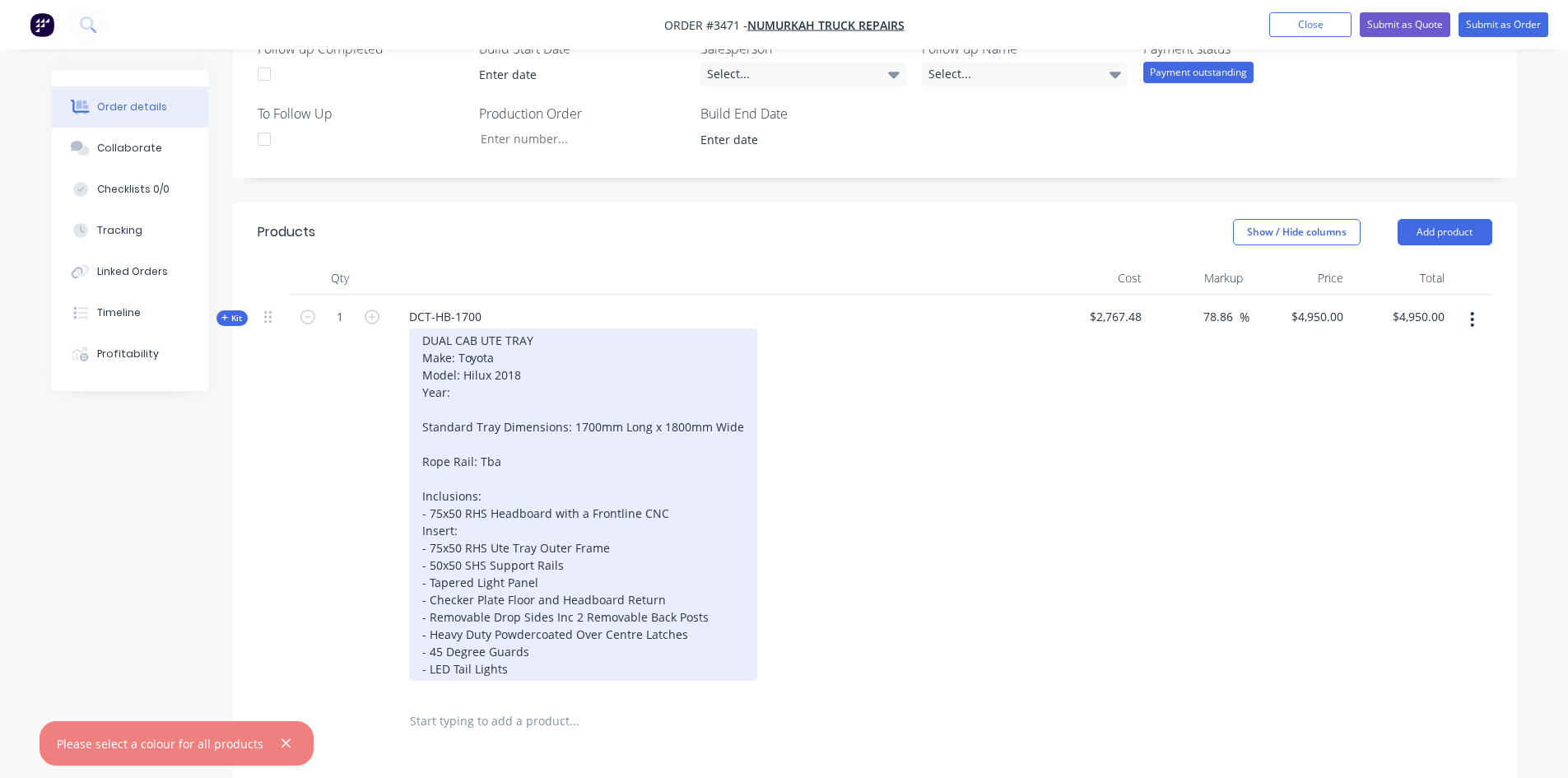
scroll to position [576, 0]
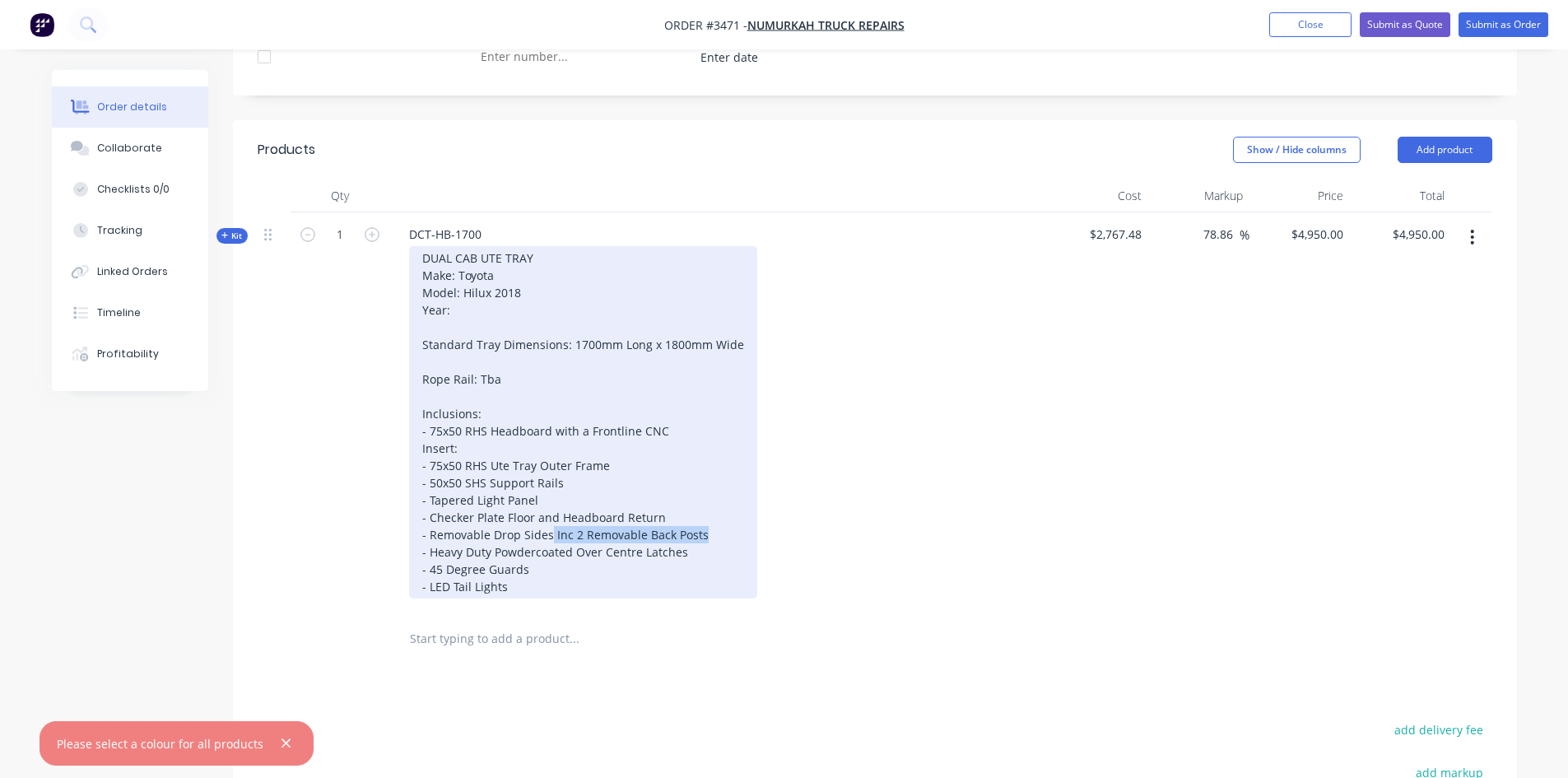
drag, startPoint x: 703, startPoint y: 534, endPoint x: 550, endPoint y: 535, distance: 153.0
click at [550, 535] on div "DUAL CAB UTE TRAY Make: Toyota Model: Hilux 2018 Year: Standard Tray Dimensions…" at bounding box center [582, 421] width 348 height 352
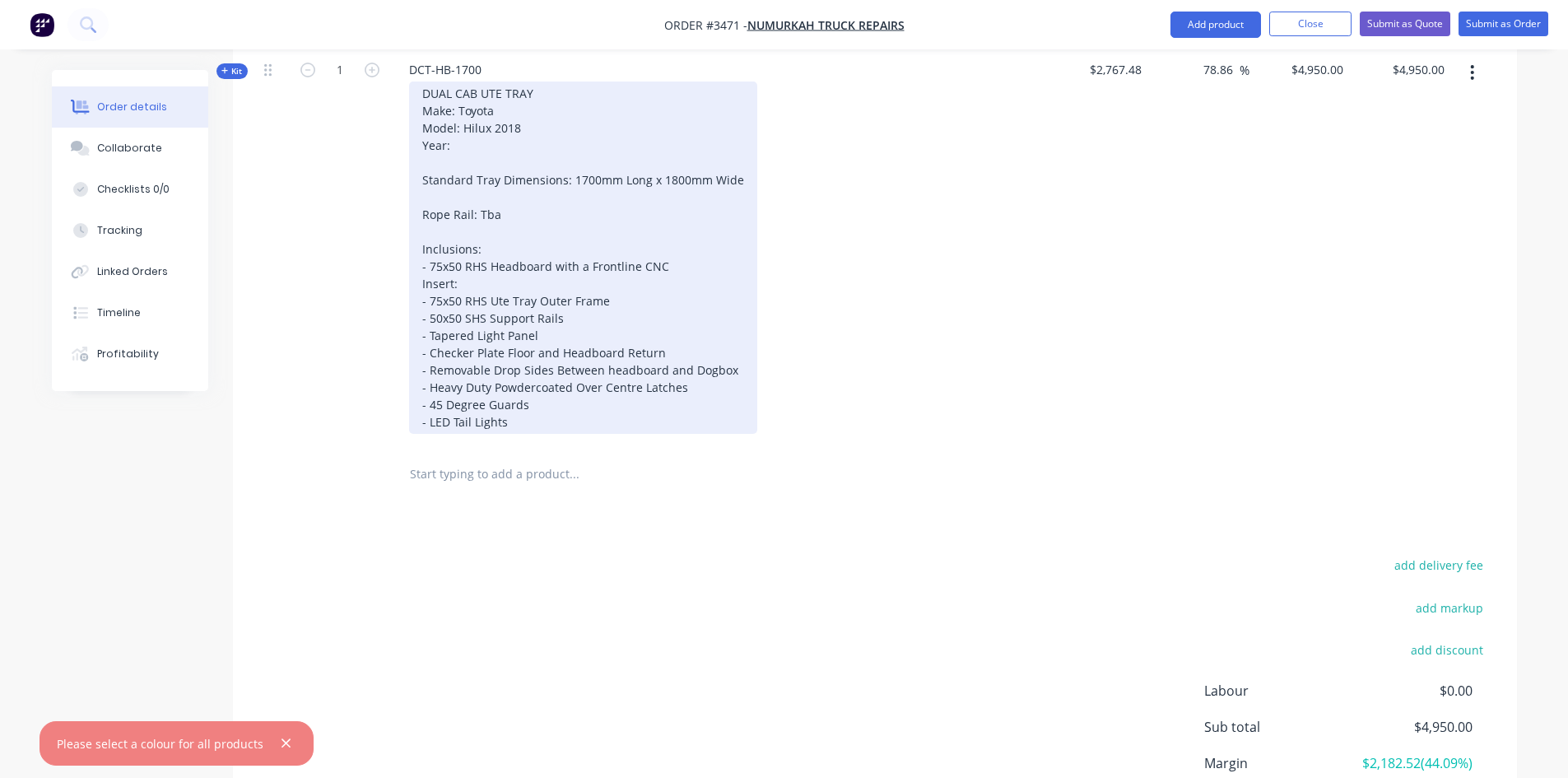
scroll to position [493, 0]
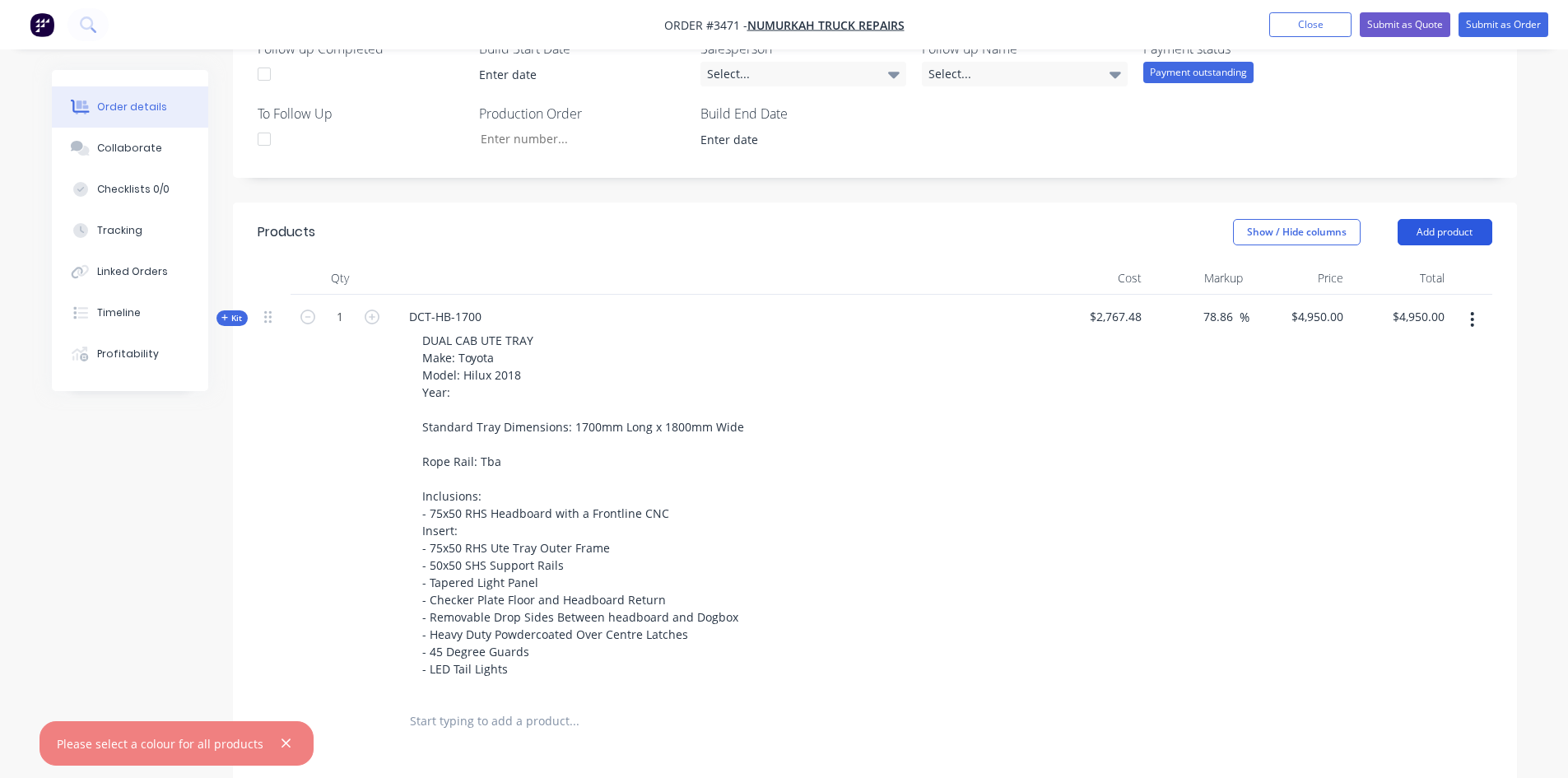
click at [1447, 228] on button "Add product" at bounding box center [1444, 232] width 95 height 26
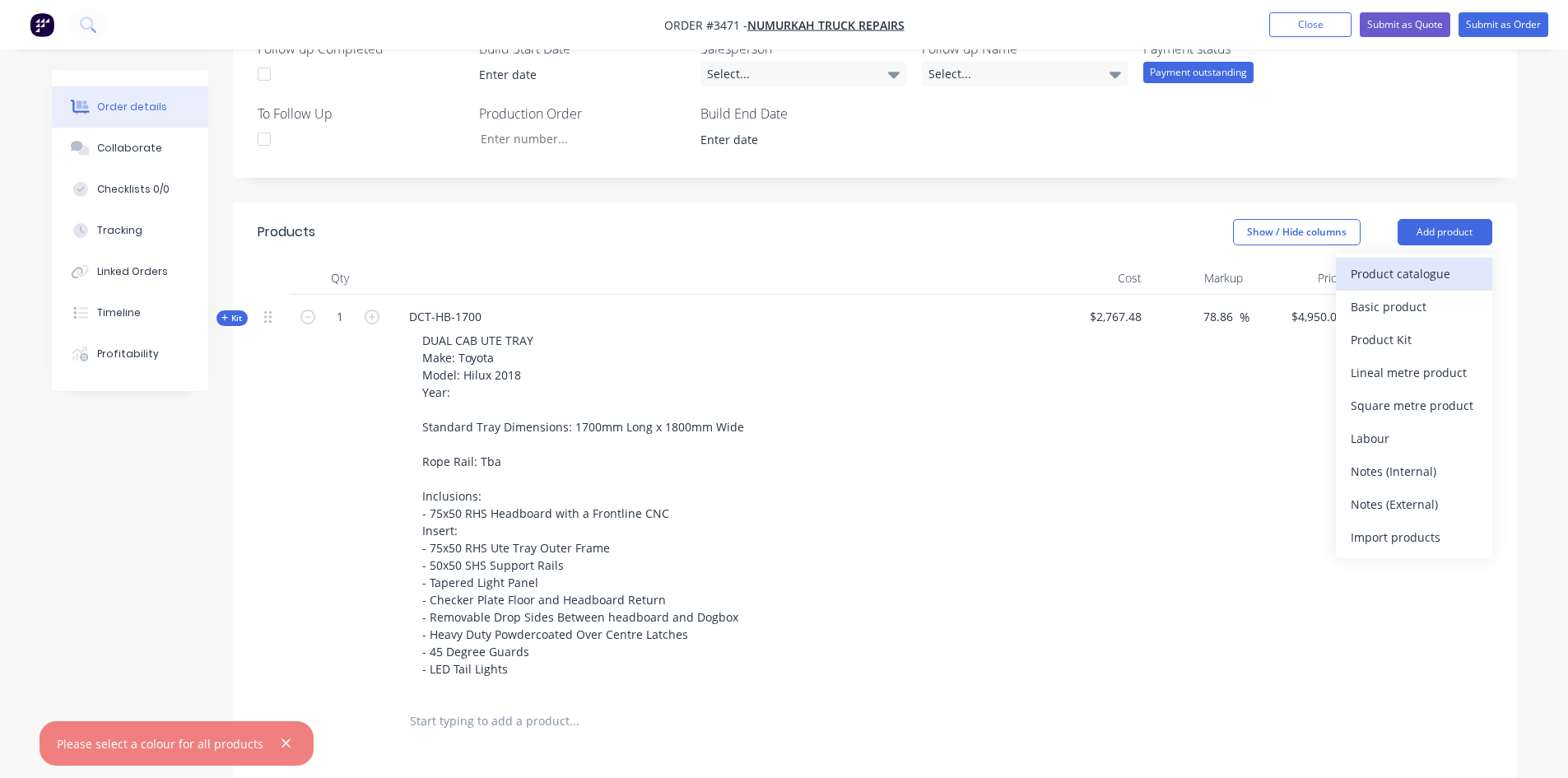
click at [1428, 263] on div "Product catalogue" at bounding box center [1414, 273] width 127 height 23
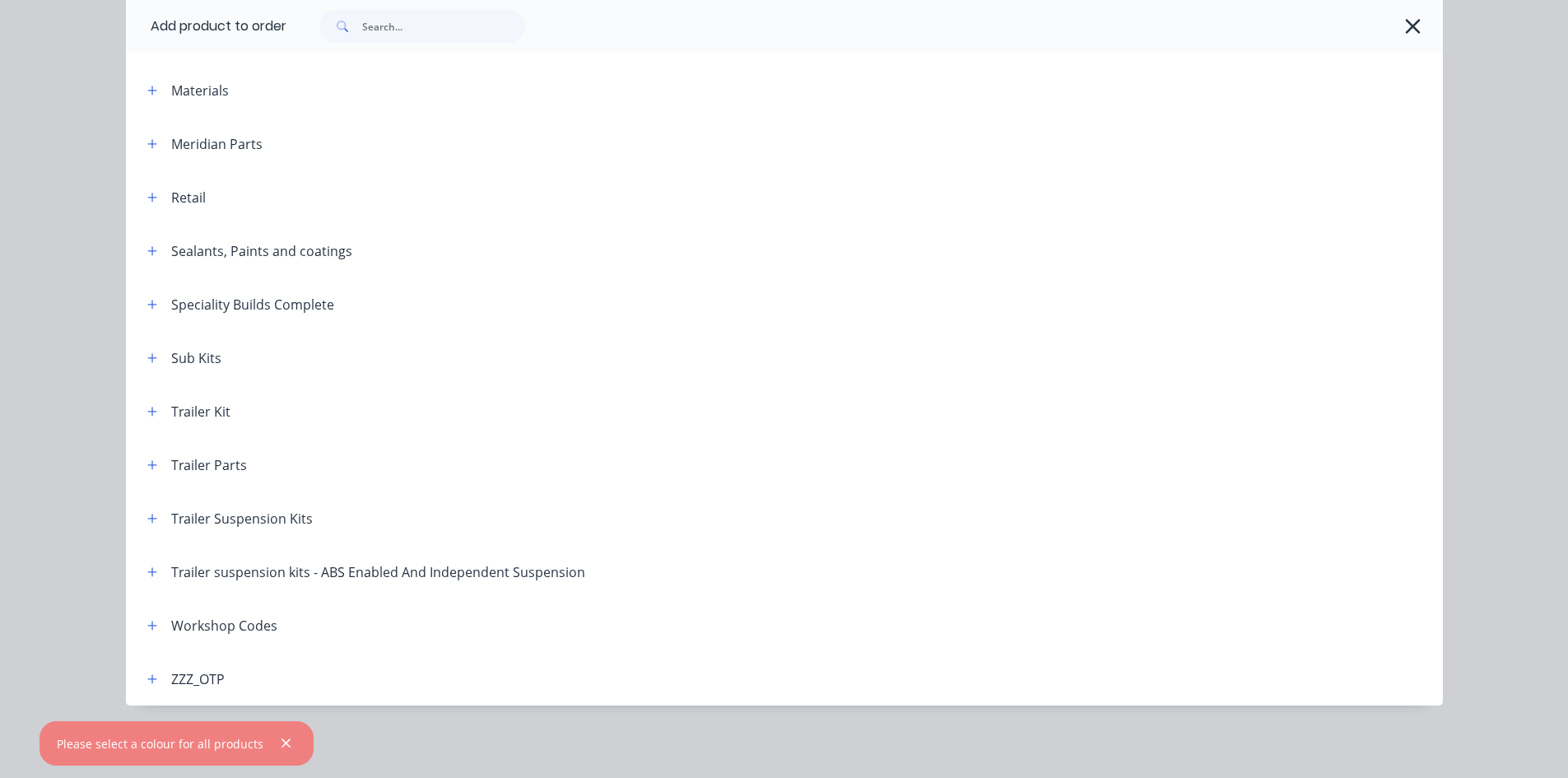
scroll to position [0, 0]
click at [1404, 34] on icon "button" at bounding box center [1413, 26] width 18 height 23
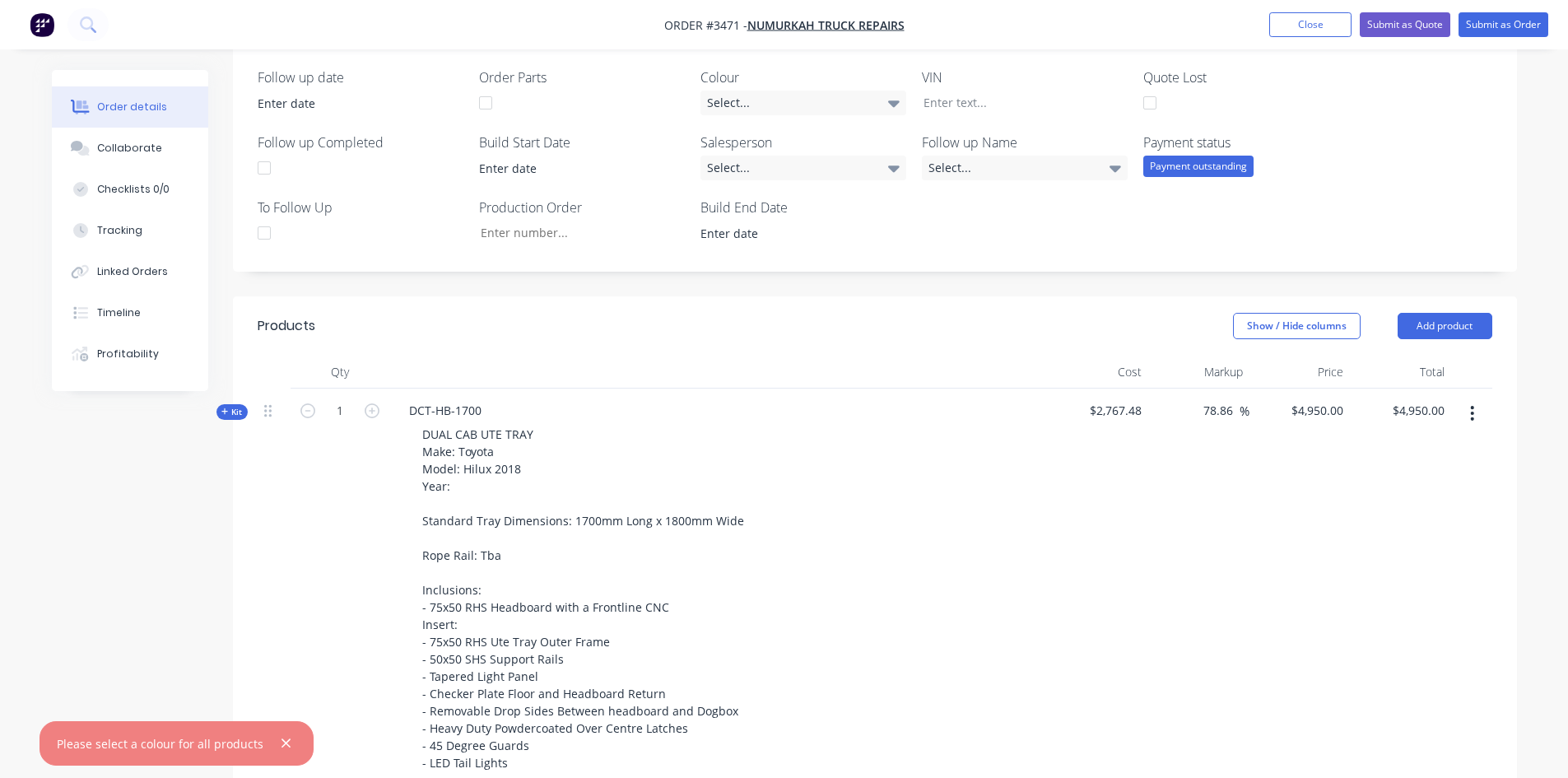
scroll to position [493, 0]
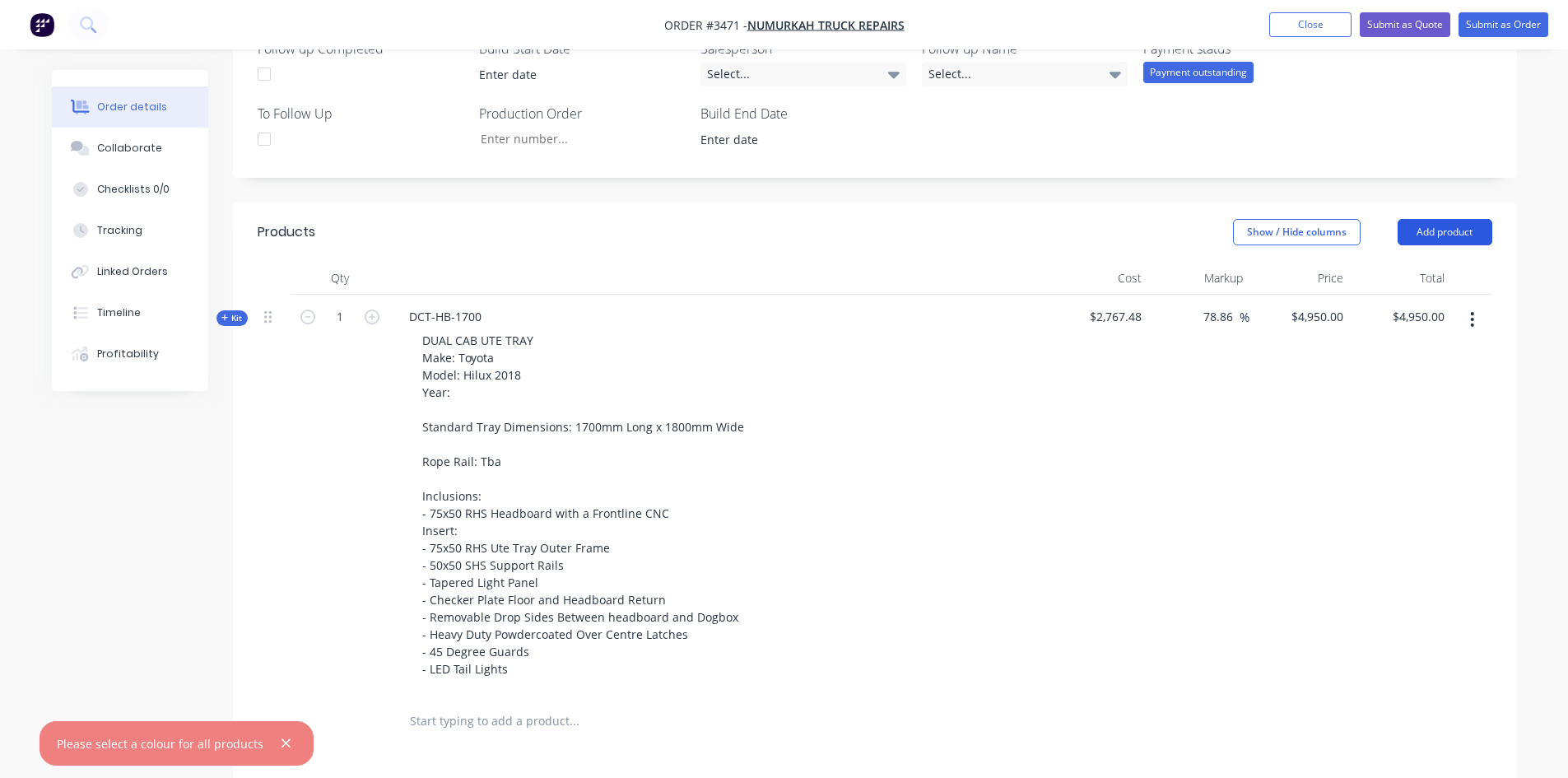
click at [1460, 226] on button "Add product" at bounding box center [1444, 232] width 95 height 26
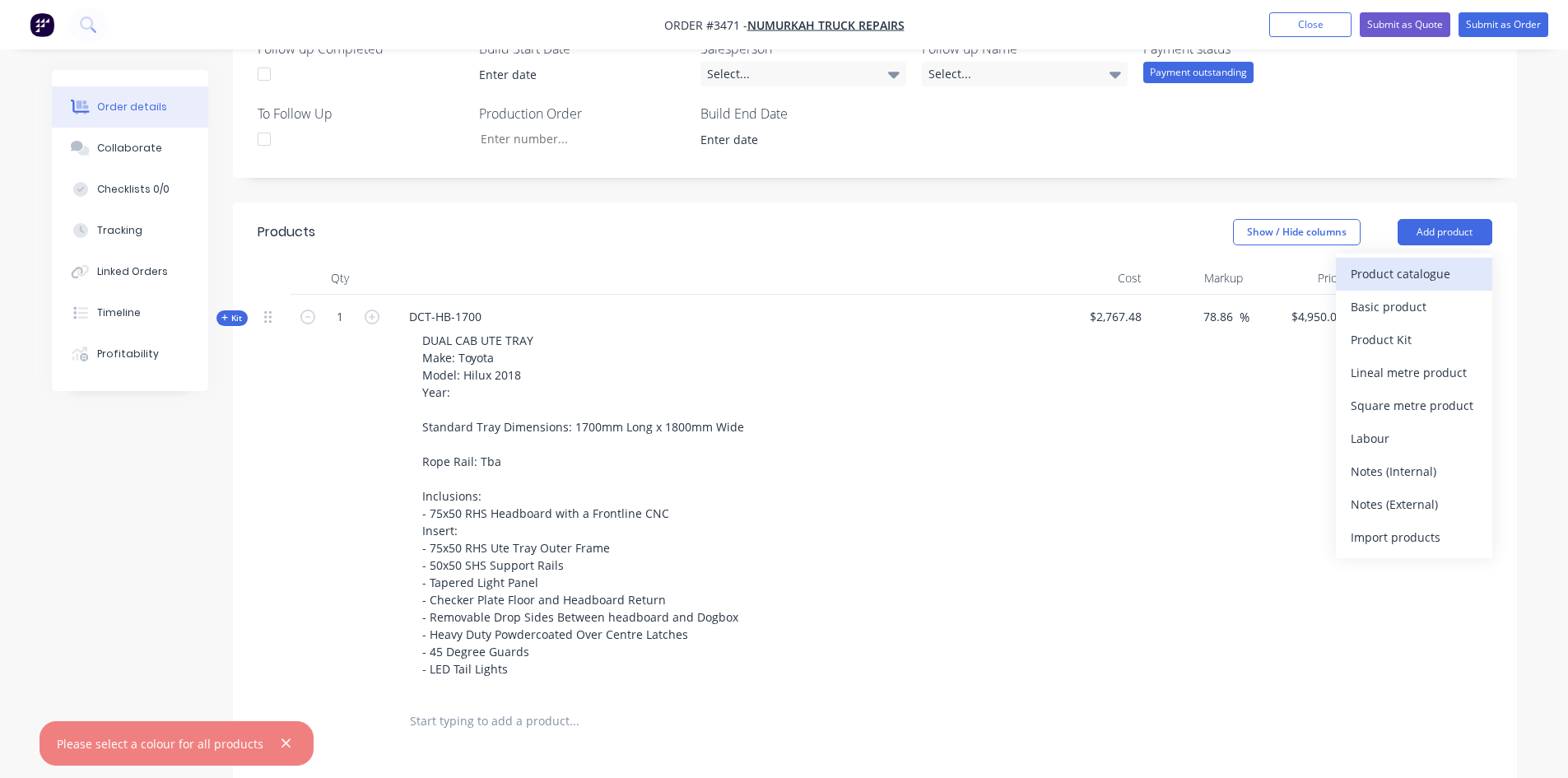
click at [1431, 270] on div "Product catalogue" at bounding box center [1414, 273] width 127 height 23
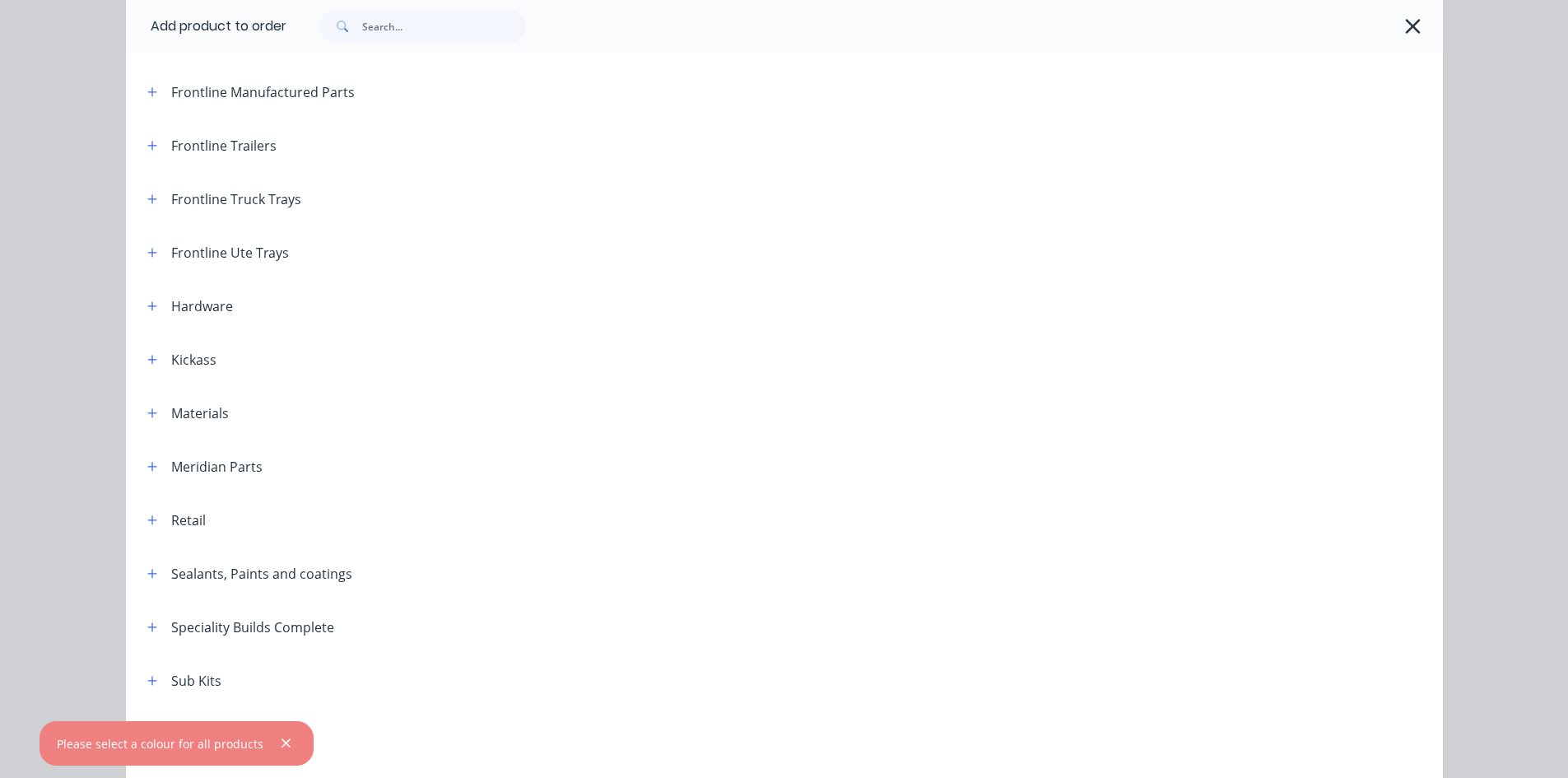
scroll to position [165, 0]
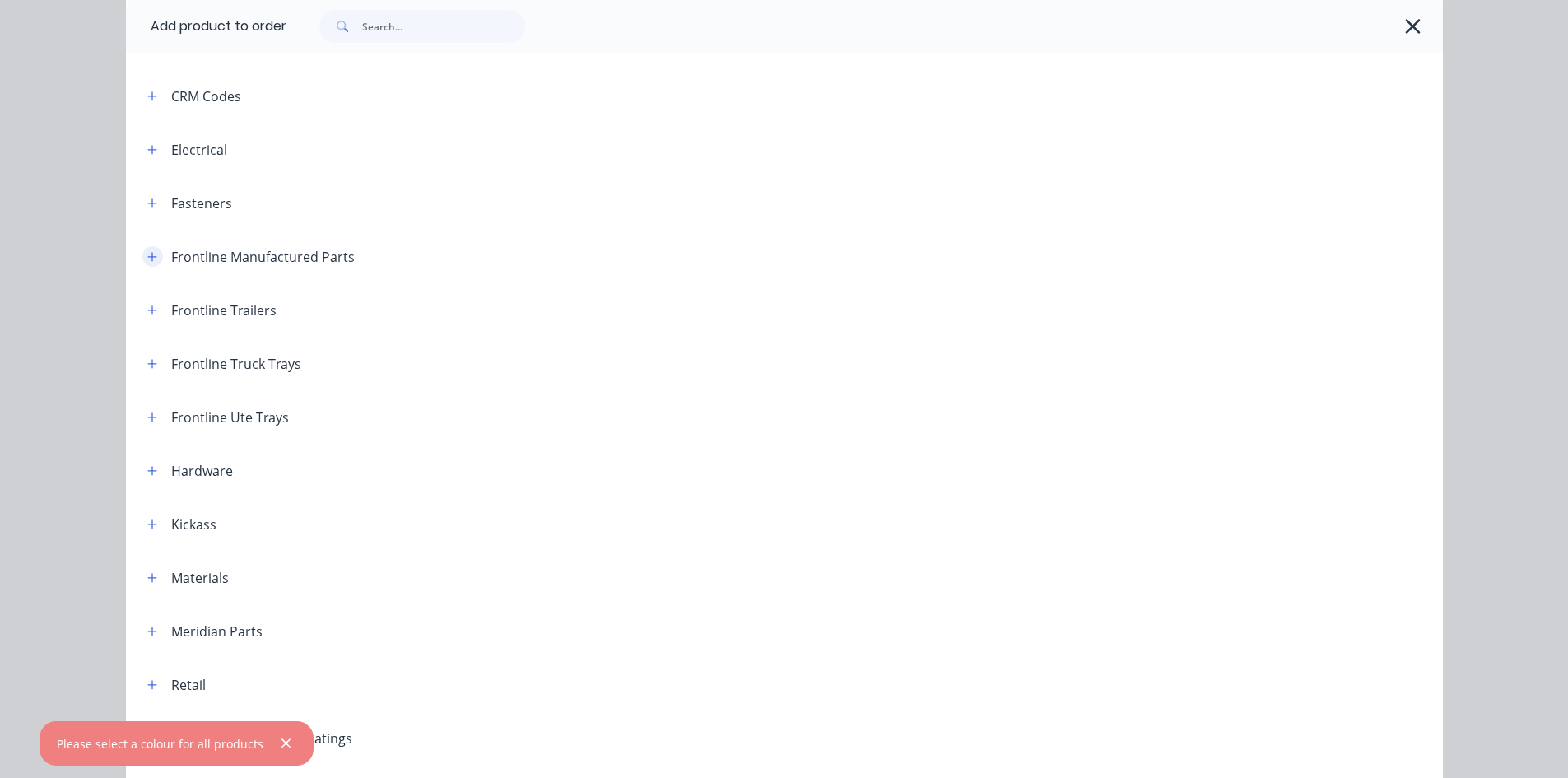
click at [142, 249] on button "button" at bounding box center [152, 255] width 20 height 20
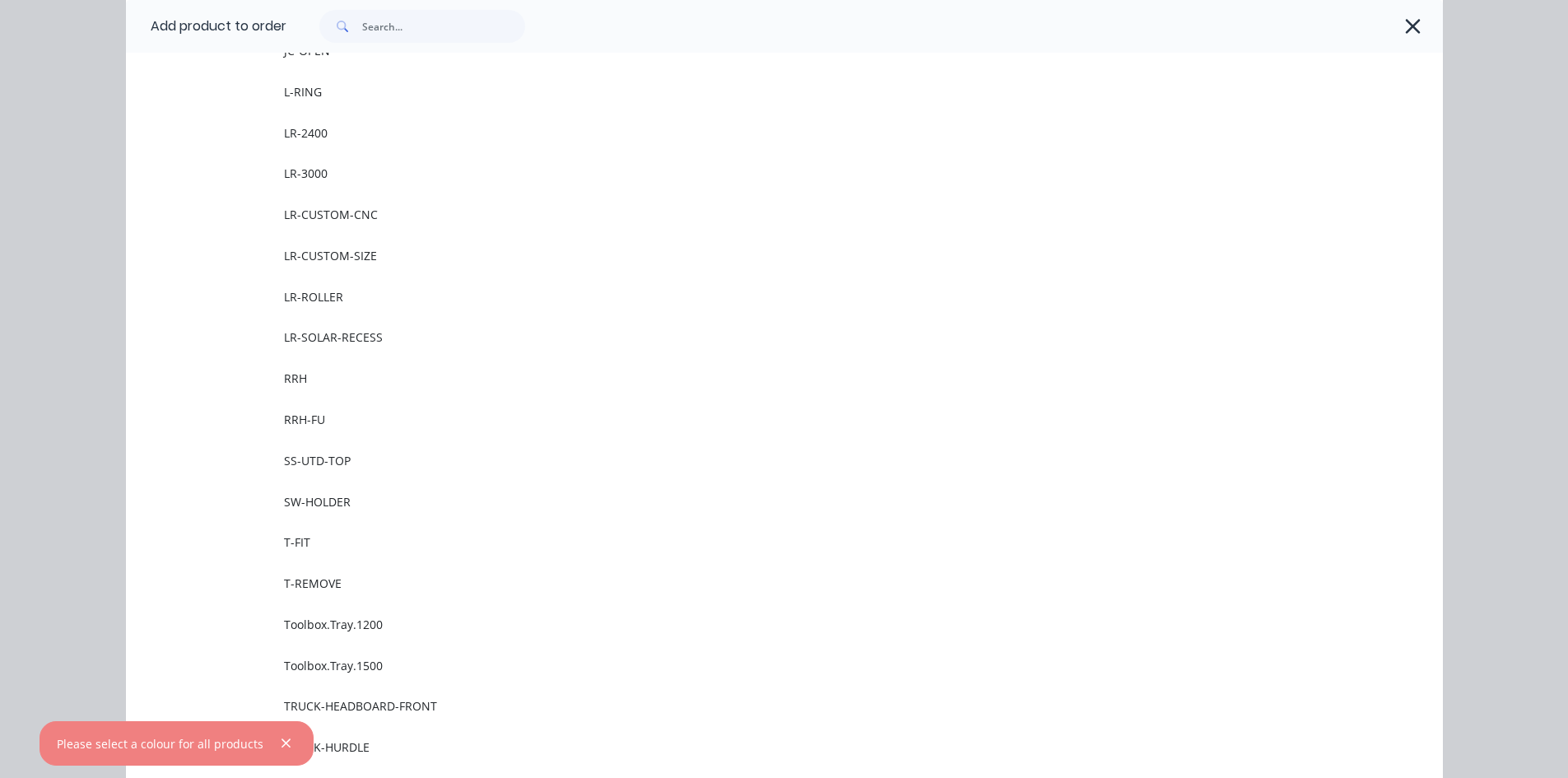
scroll to position [2222, 0]
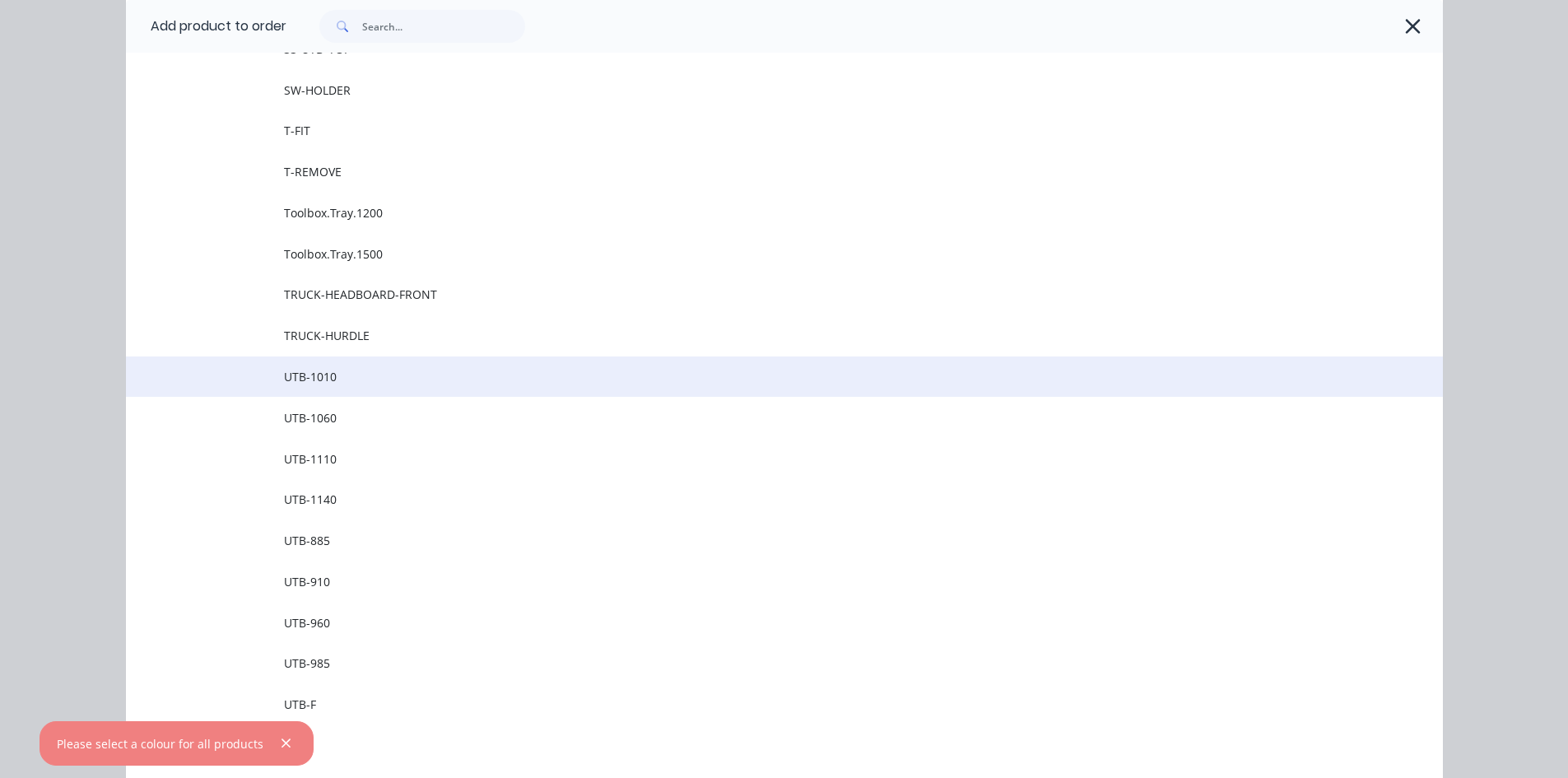
click at [372, 371] on span "UTB-1010" at bounding box center [747, 376] width 926 height 18
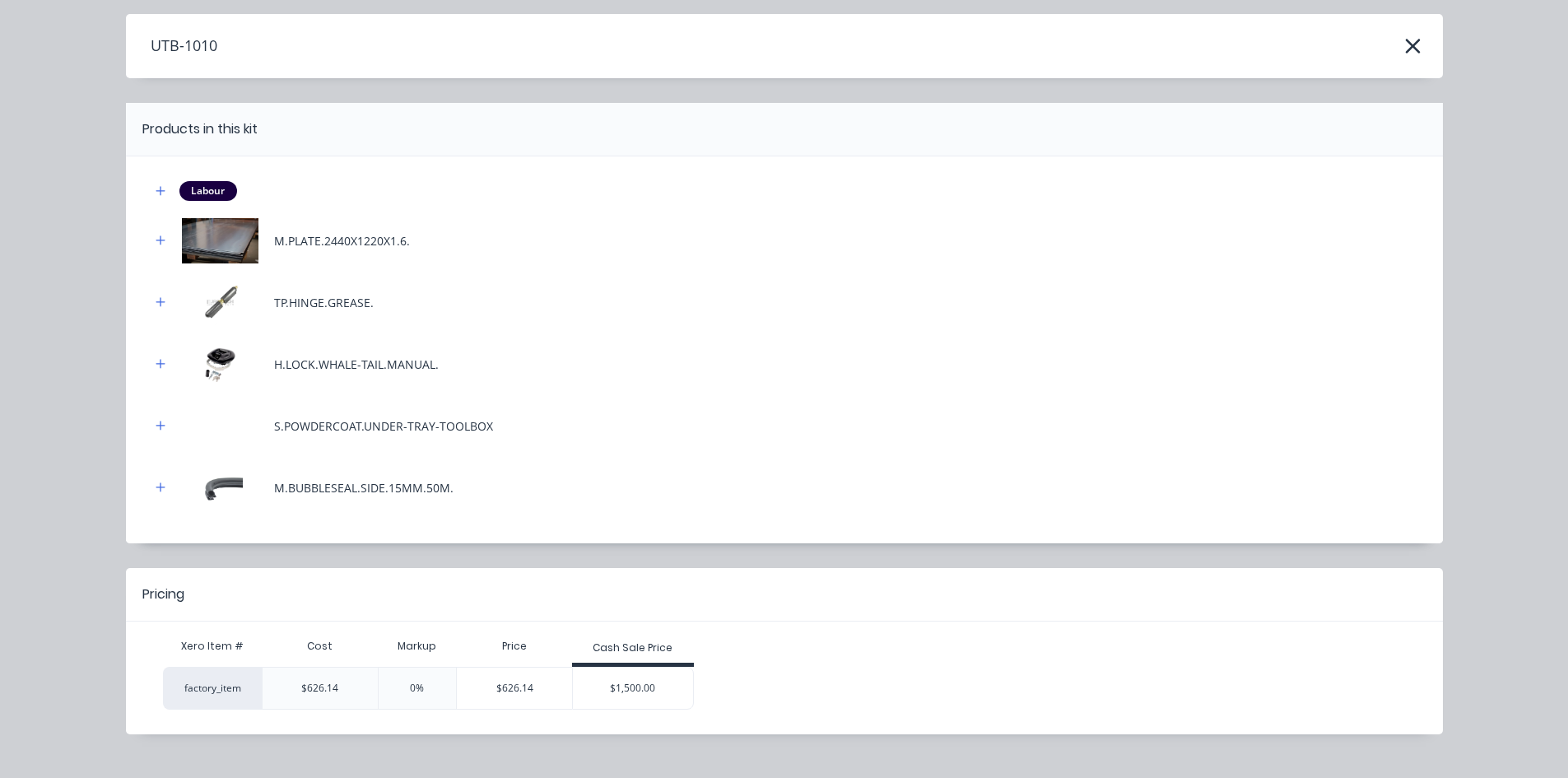
scroll to position [81, 0]
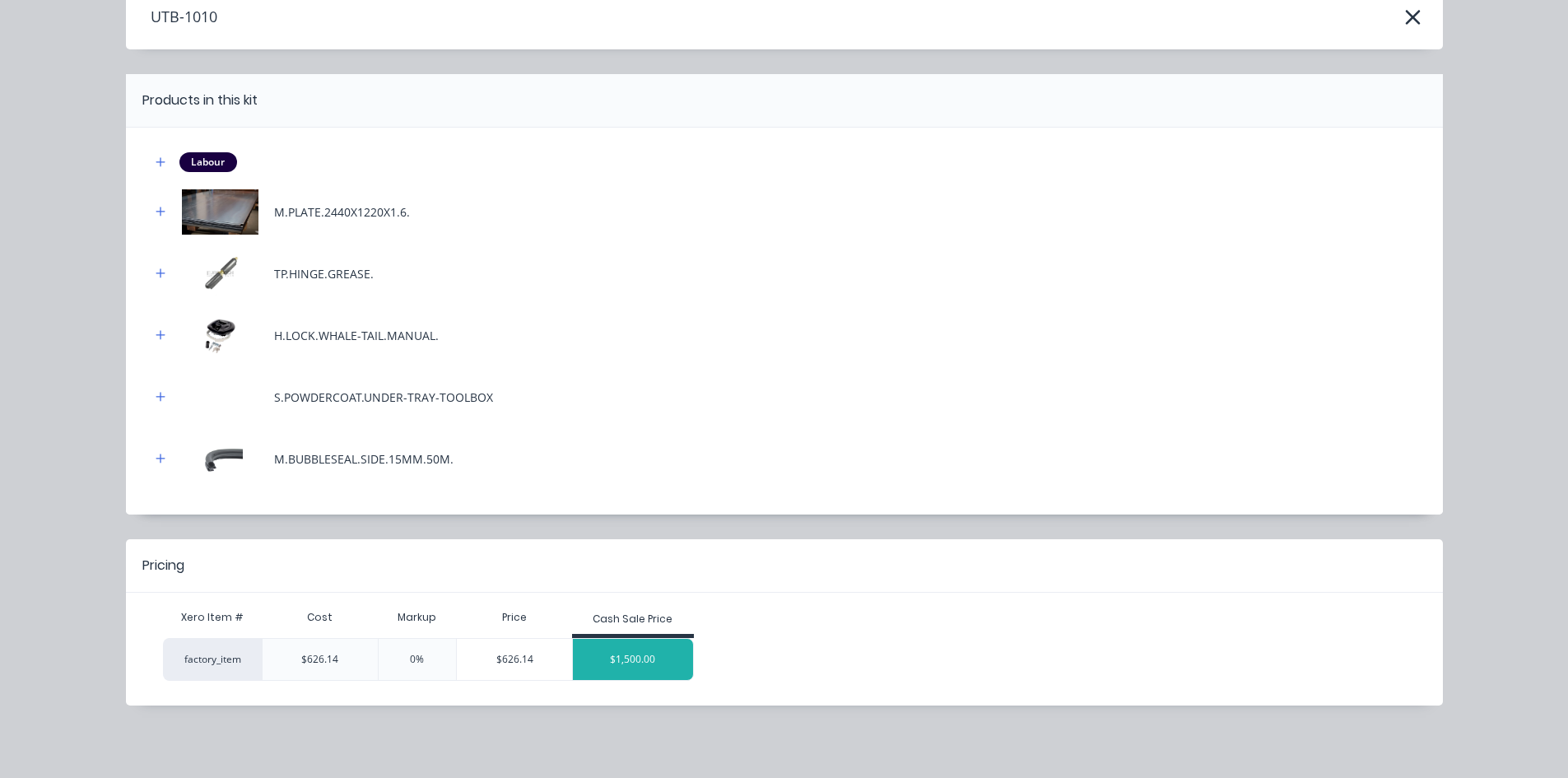
click at [642, 661] on div "$1,500.00" at bounding box center [632, 659] width 120 height 41
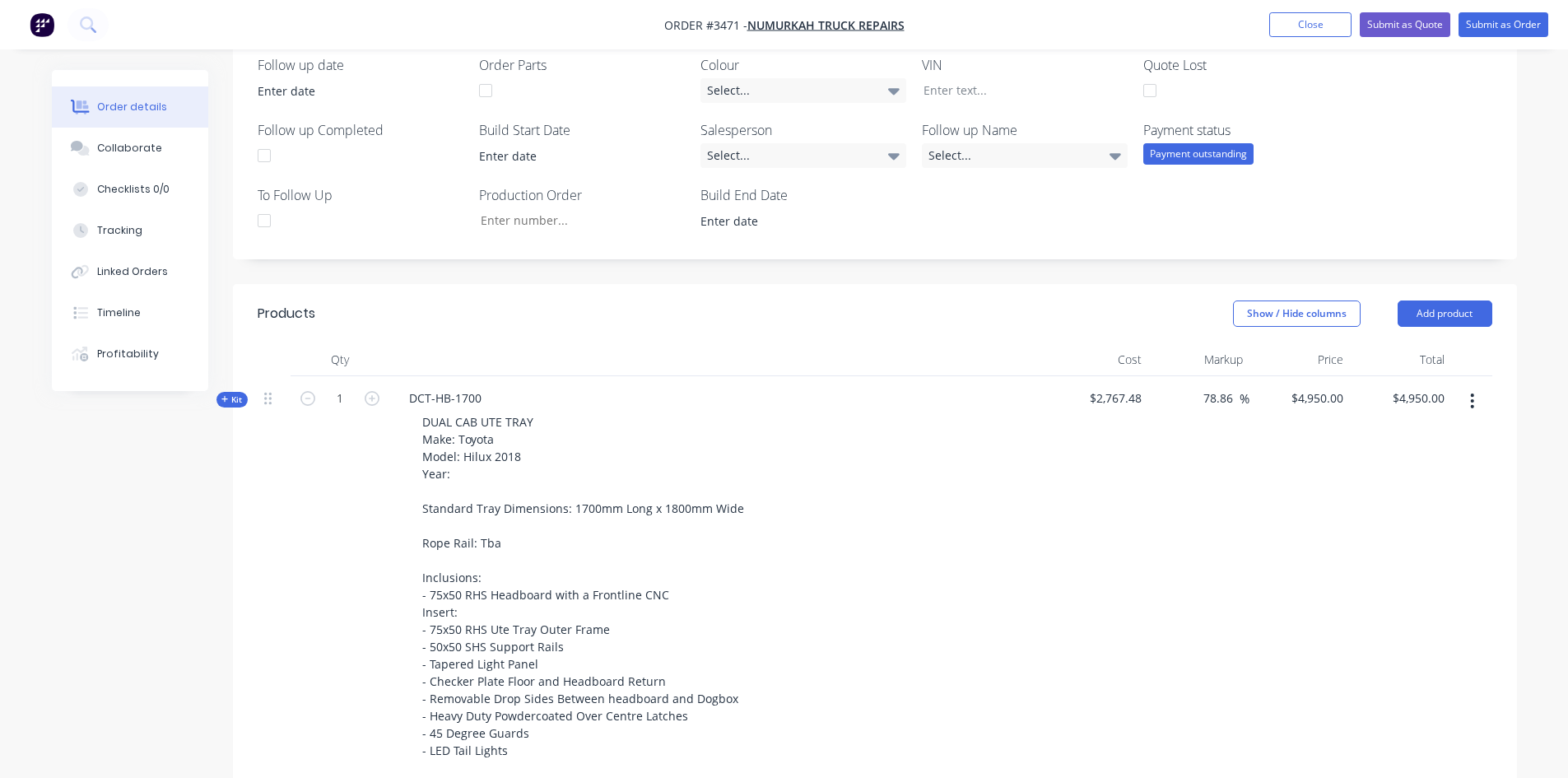
scroll to position [411, 0]
click at [1459, 304] on button "Add product" at bounding box center [1444, 314] width 95 height 26
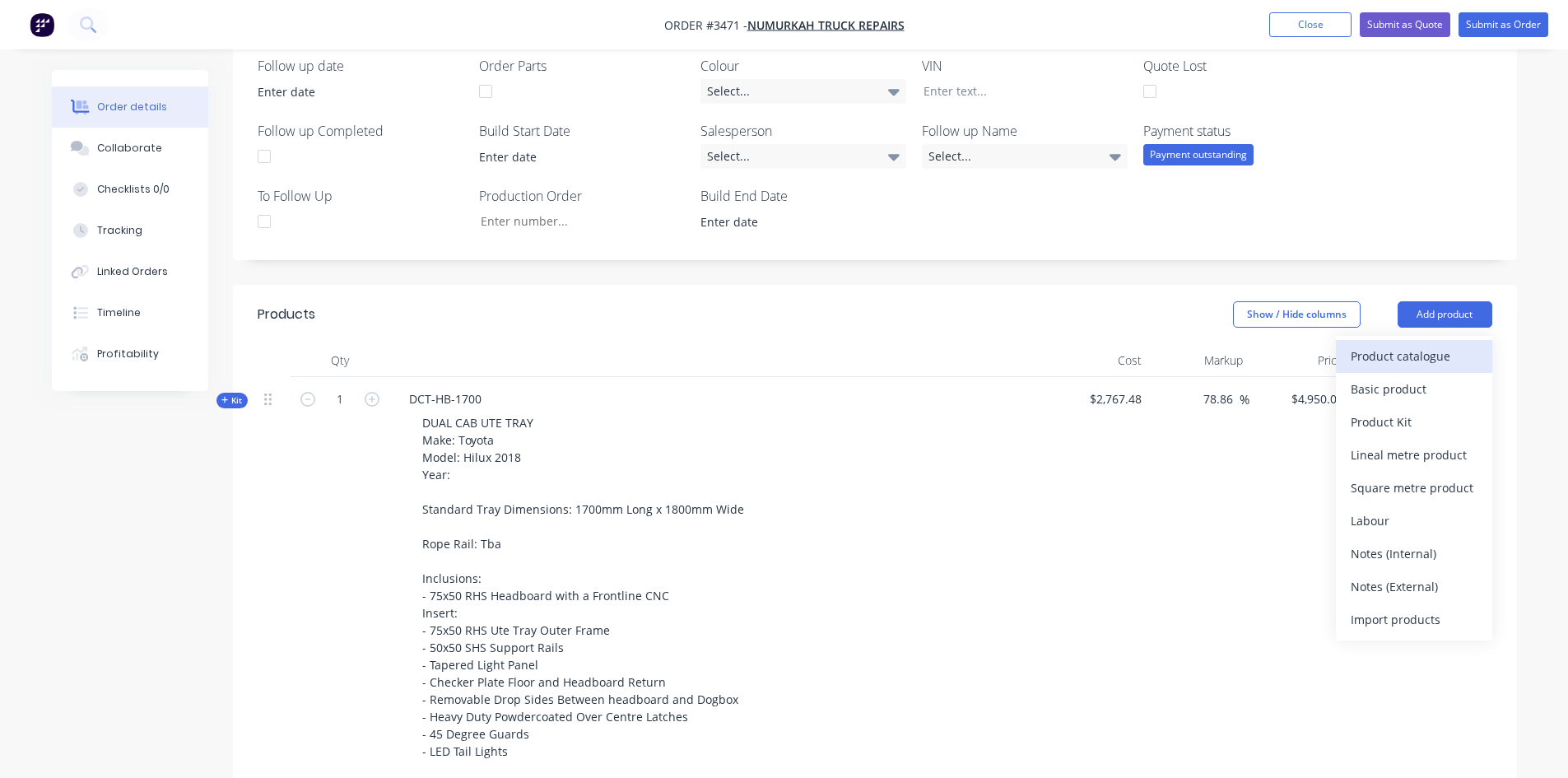
click at [1403, 363] on div "Product catalogue" at bounding box center [1414, 356] width 127 height 23
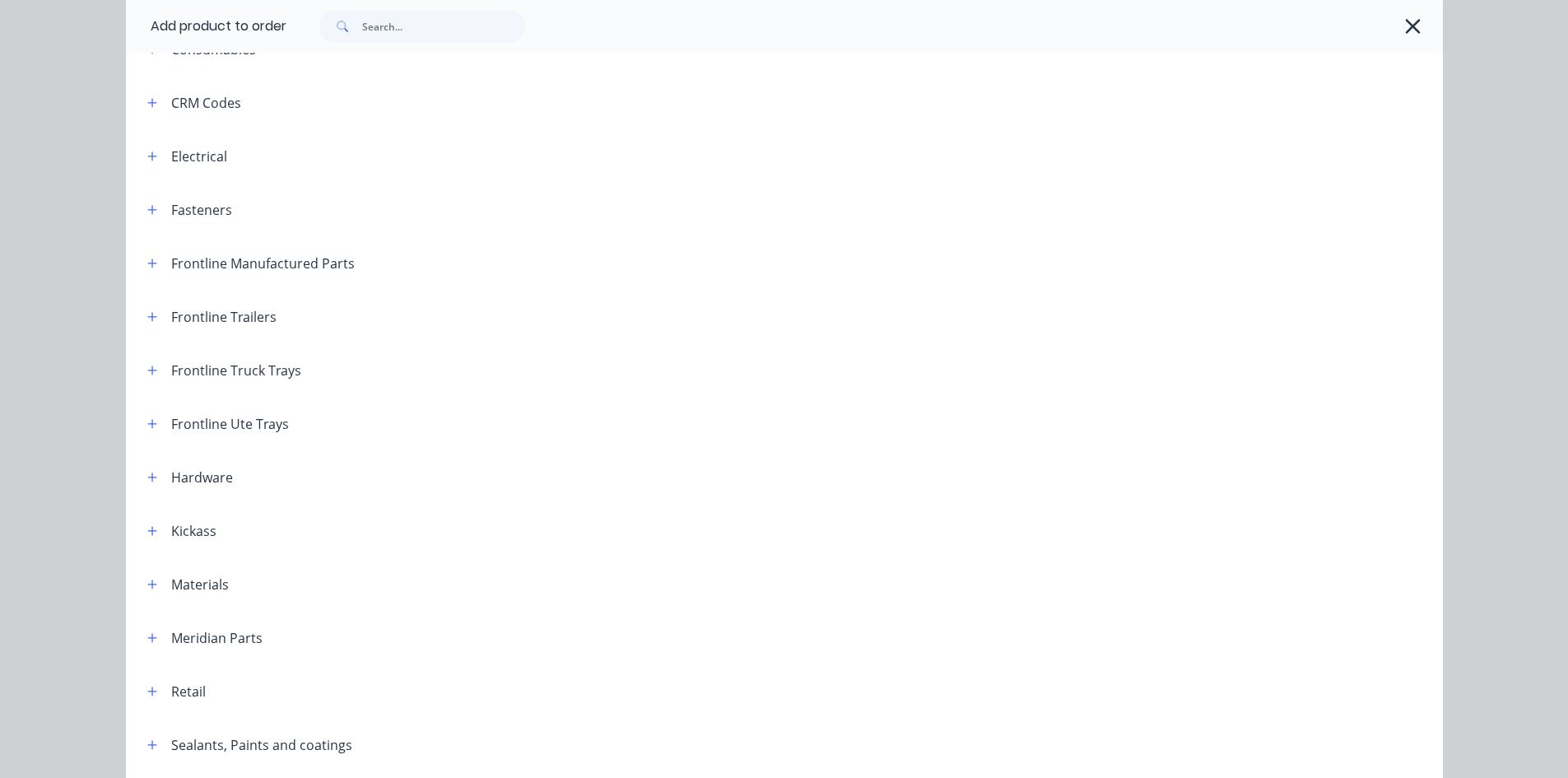
scroll to position [165, 0]
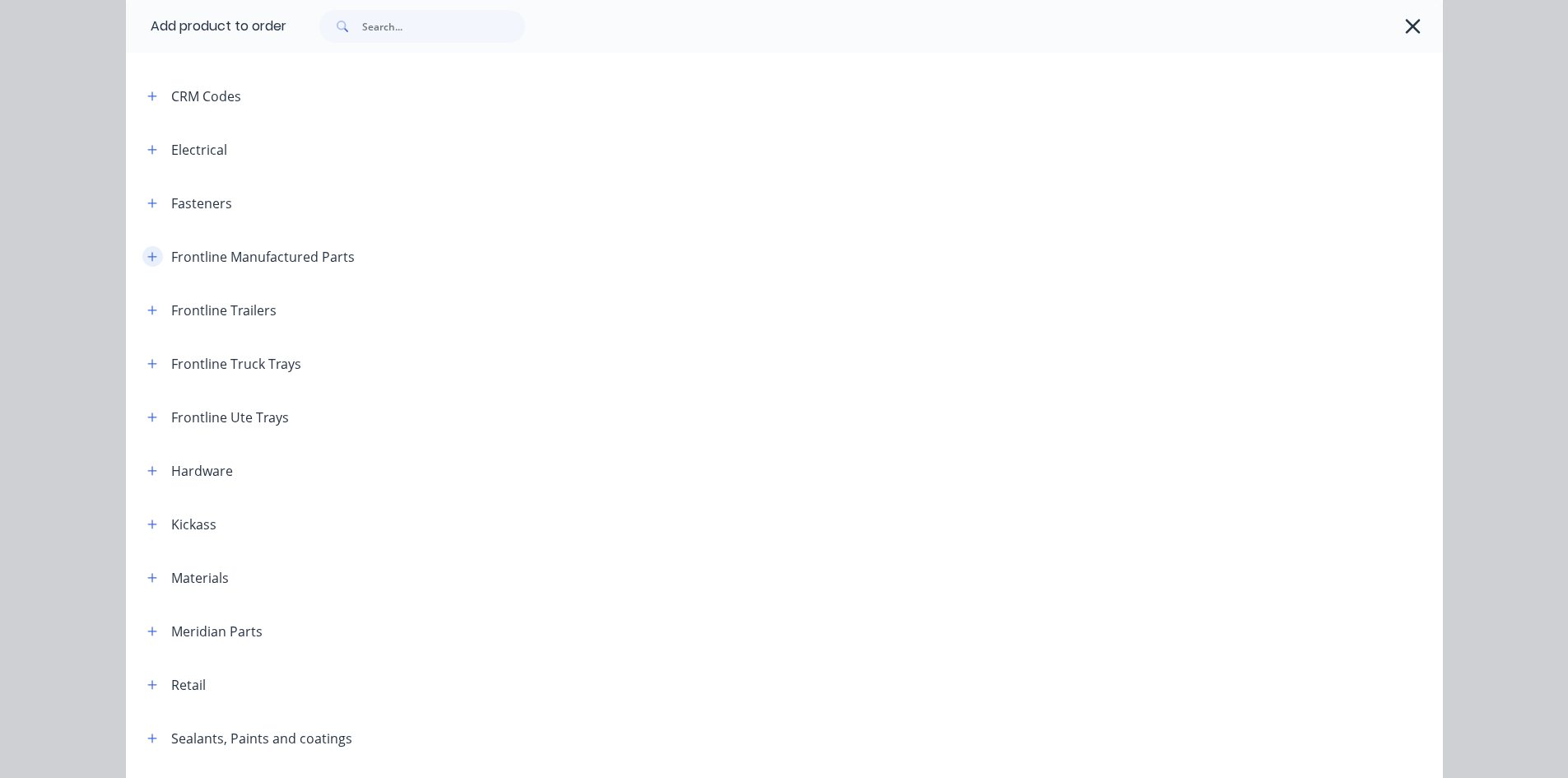
click at [147, 255] on icon "button" at bounding box center [151, 255] width 9 height 9
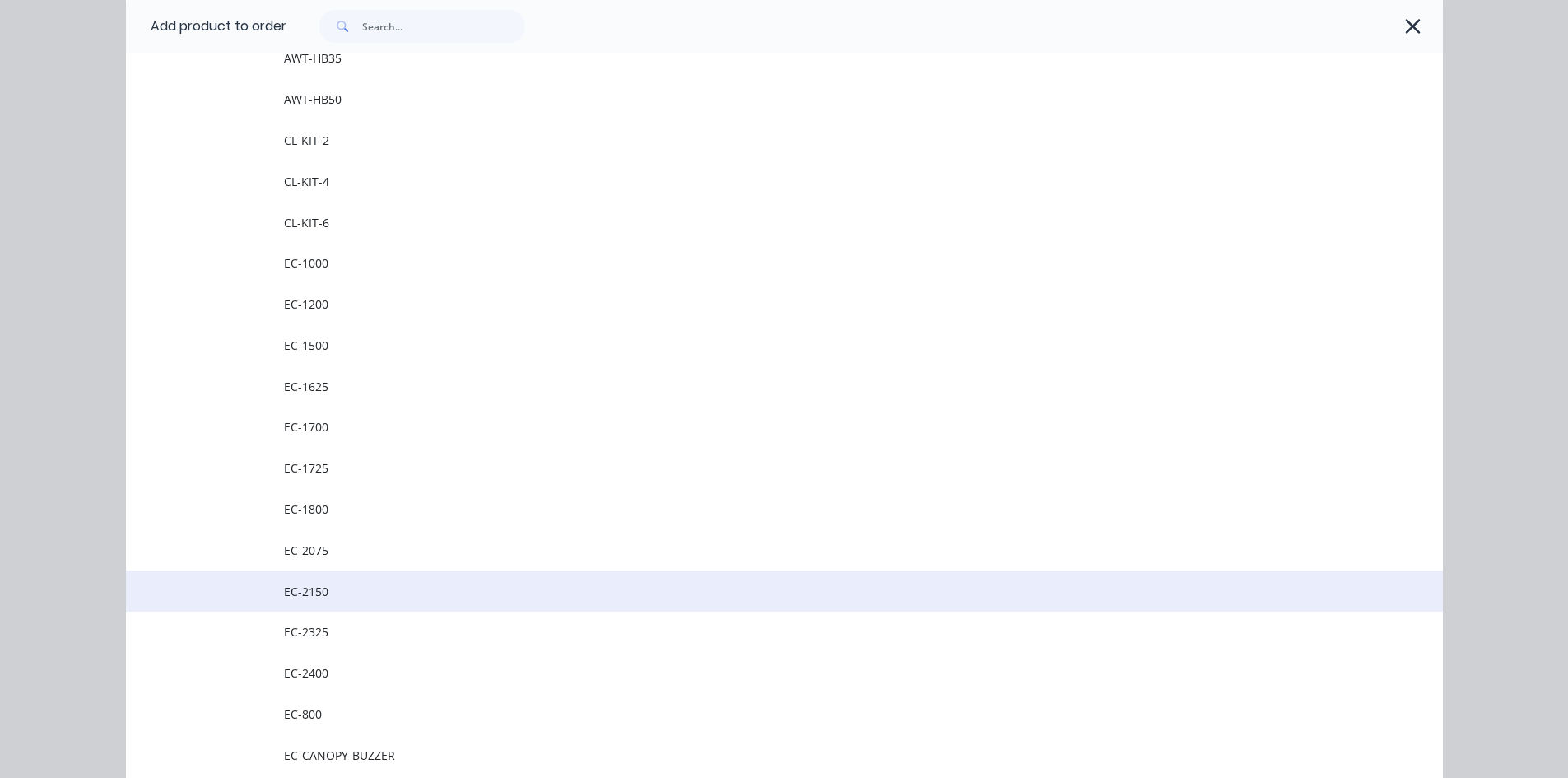
scroll to position [411, 0]
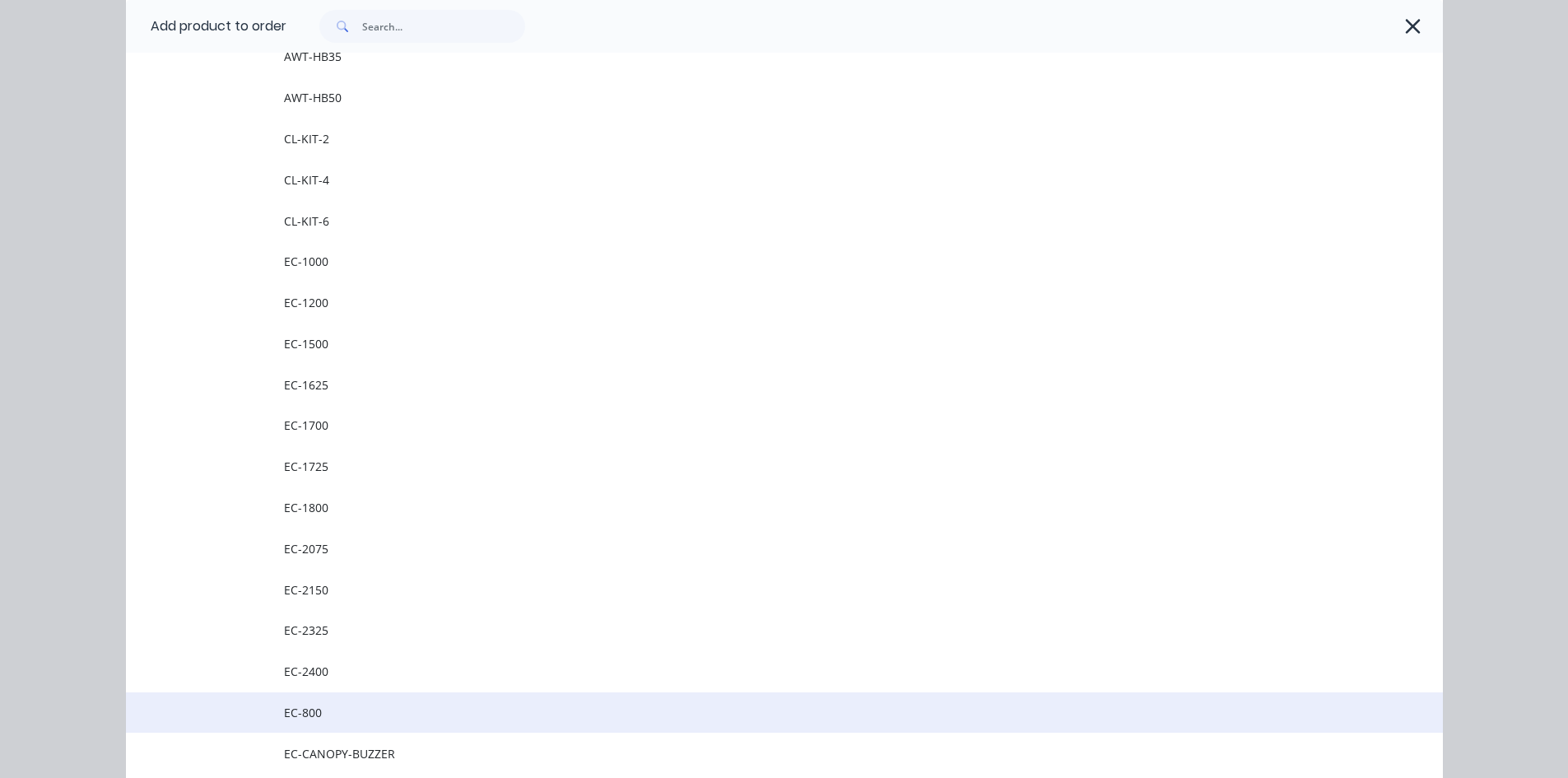
click at [397, 711] on span "EC-800" at bounding box center [747, 713] width 926 height 18
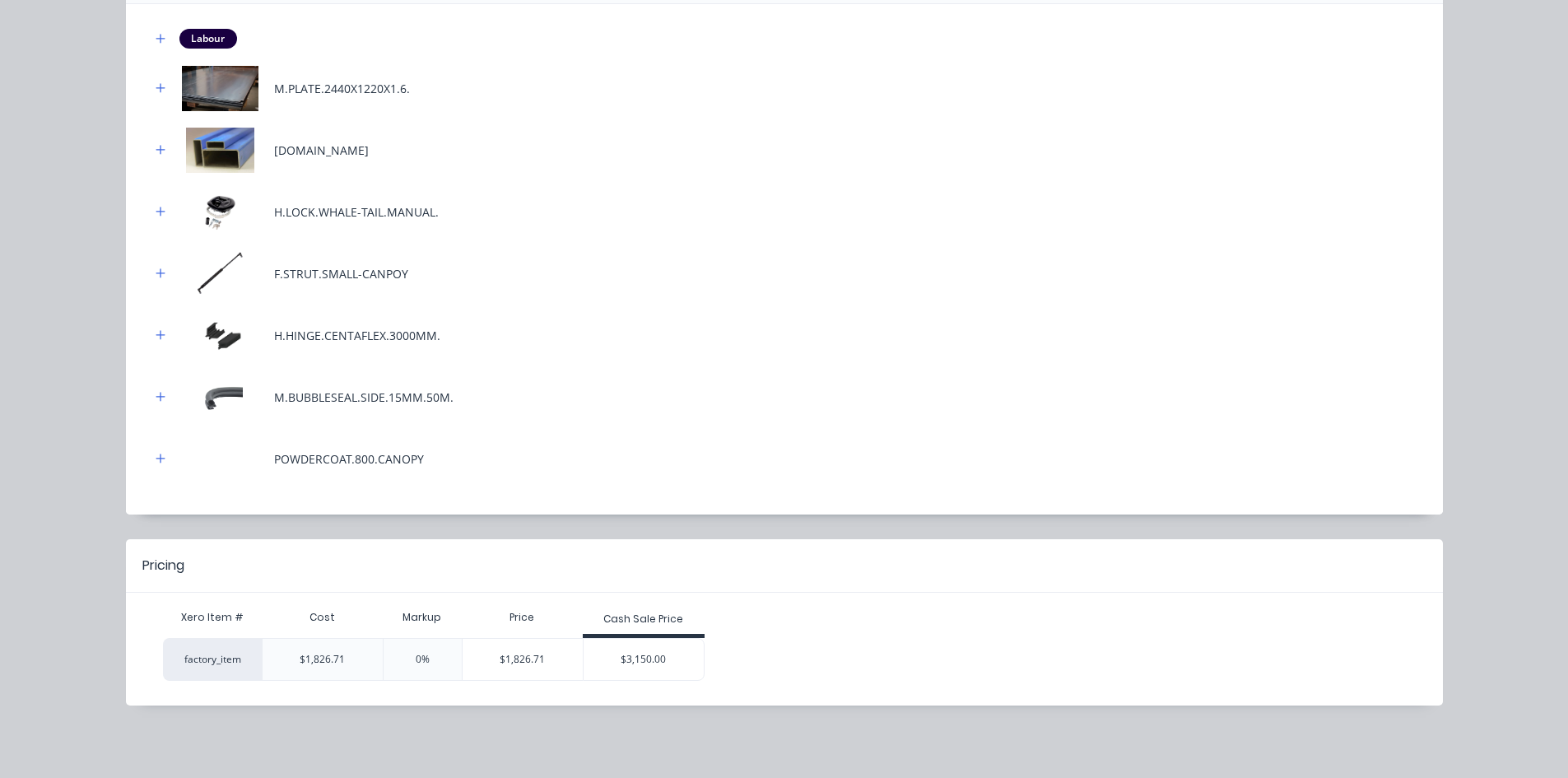
scroll to position [576, 0]
click at [647, 662] on div "$3,150.00" at bounding box center [643, 659] width 120 height 41
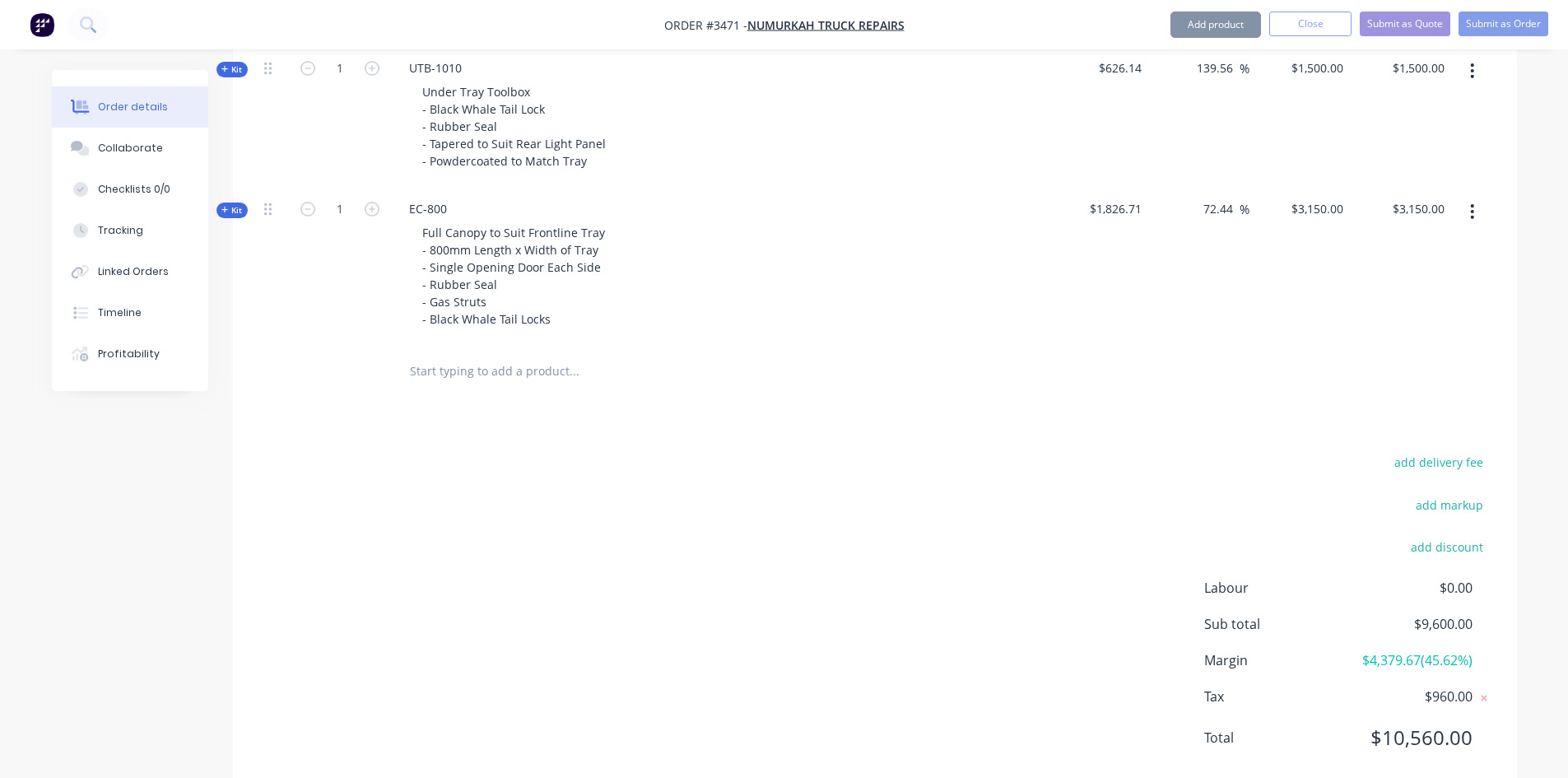
scroll to position [1152, 0]
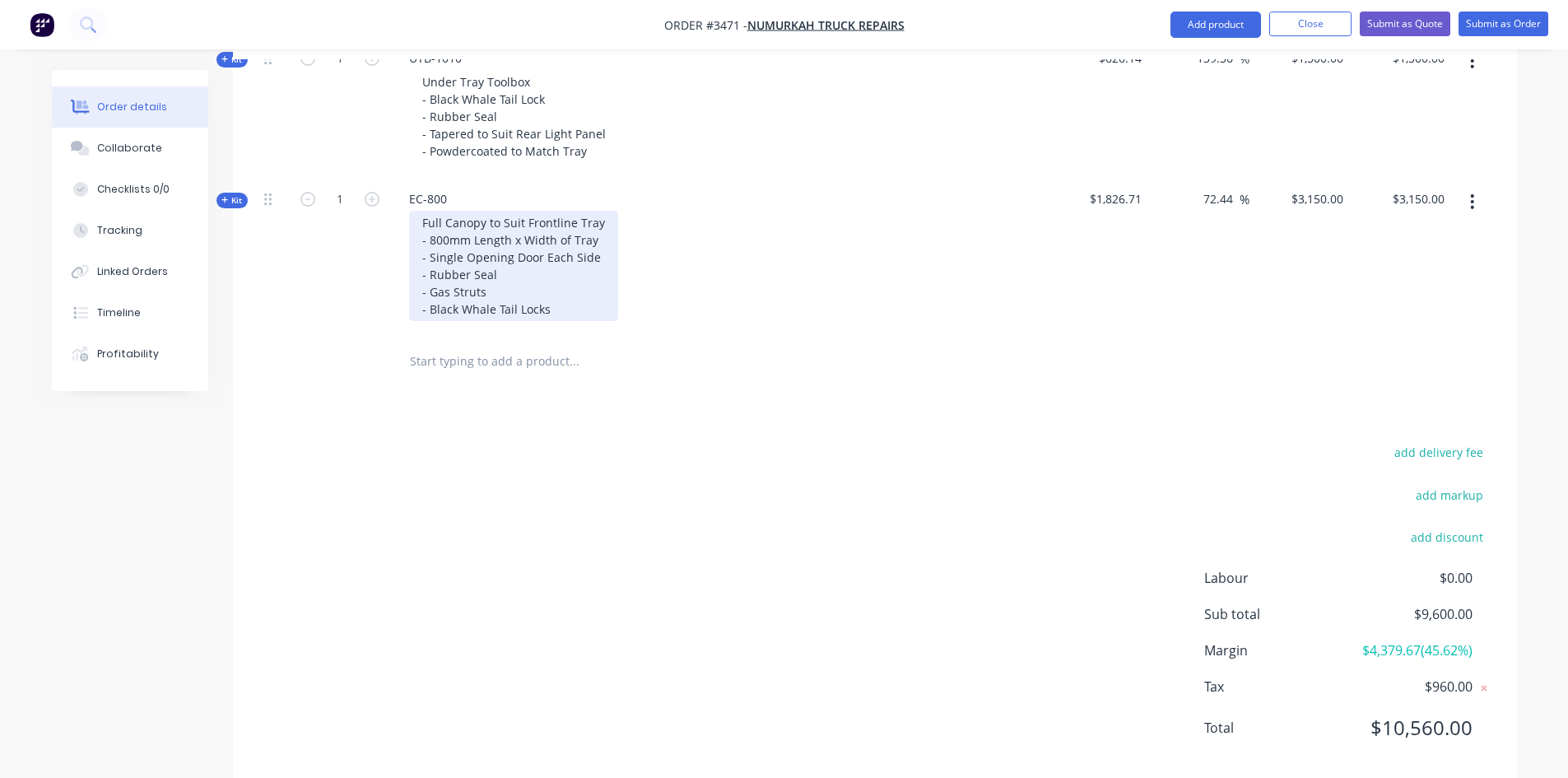
click at [557, 308] on div "Full Canopy to Suit Frontline Tray - 800mm Length x Width of Tray - Single Open…" at bounding box center [513, 265] width 209 height 110
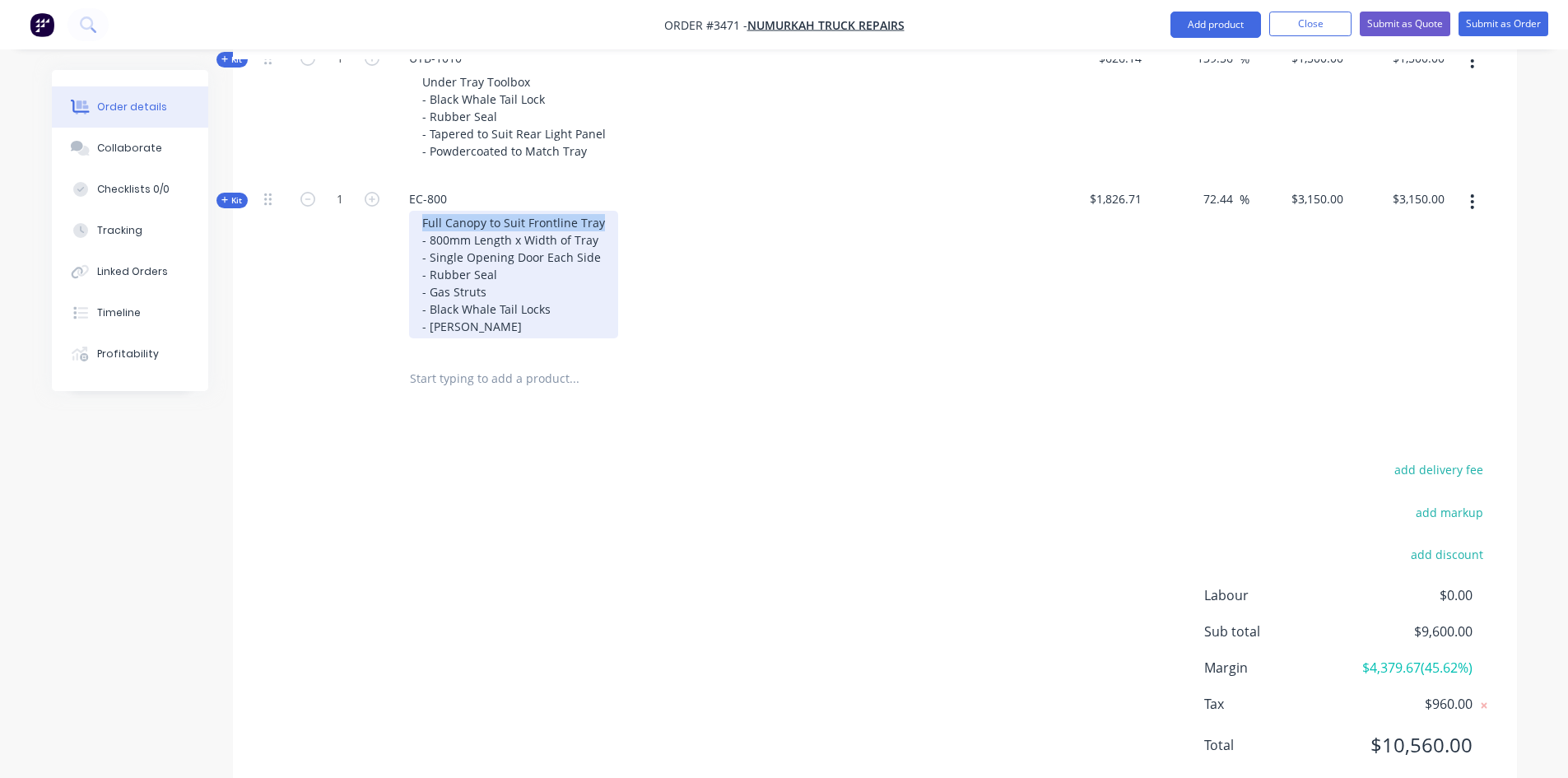
drag, startPoint x: 598, startPoint y: 223, endPoint x: 410, endPoint y: 224, distance: 188.0
click at [410, 224] on div "Full Canopy to Suit Frontline Tray - 800mm Length x Width of Tray - Single Open…" at bounding box center [513, 274] width 209 height 128
drag, startPoint x: 492, startPoint y: 276, endPoint x: 413, endPoint y: 277, distance: 79.0
click at [413, 277] on div "Dogbox Canopy at rear of tray - 800mm Length x Width of Tray - Single Opening D…" at bounding box center [511, 274] width 205 height 128
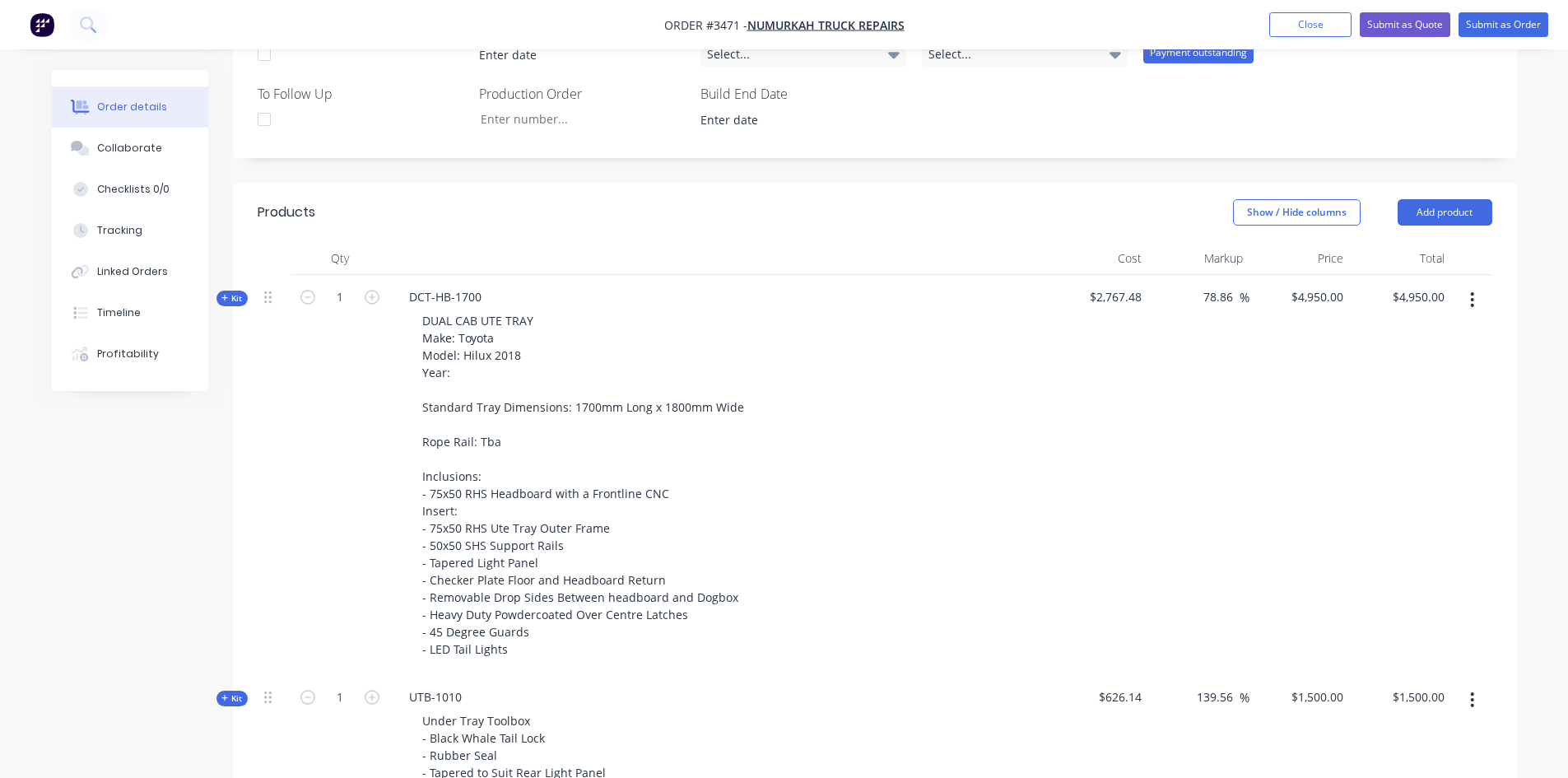
scroll to position [493, 0]
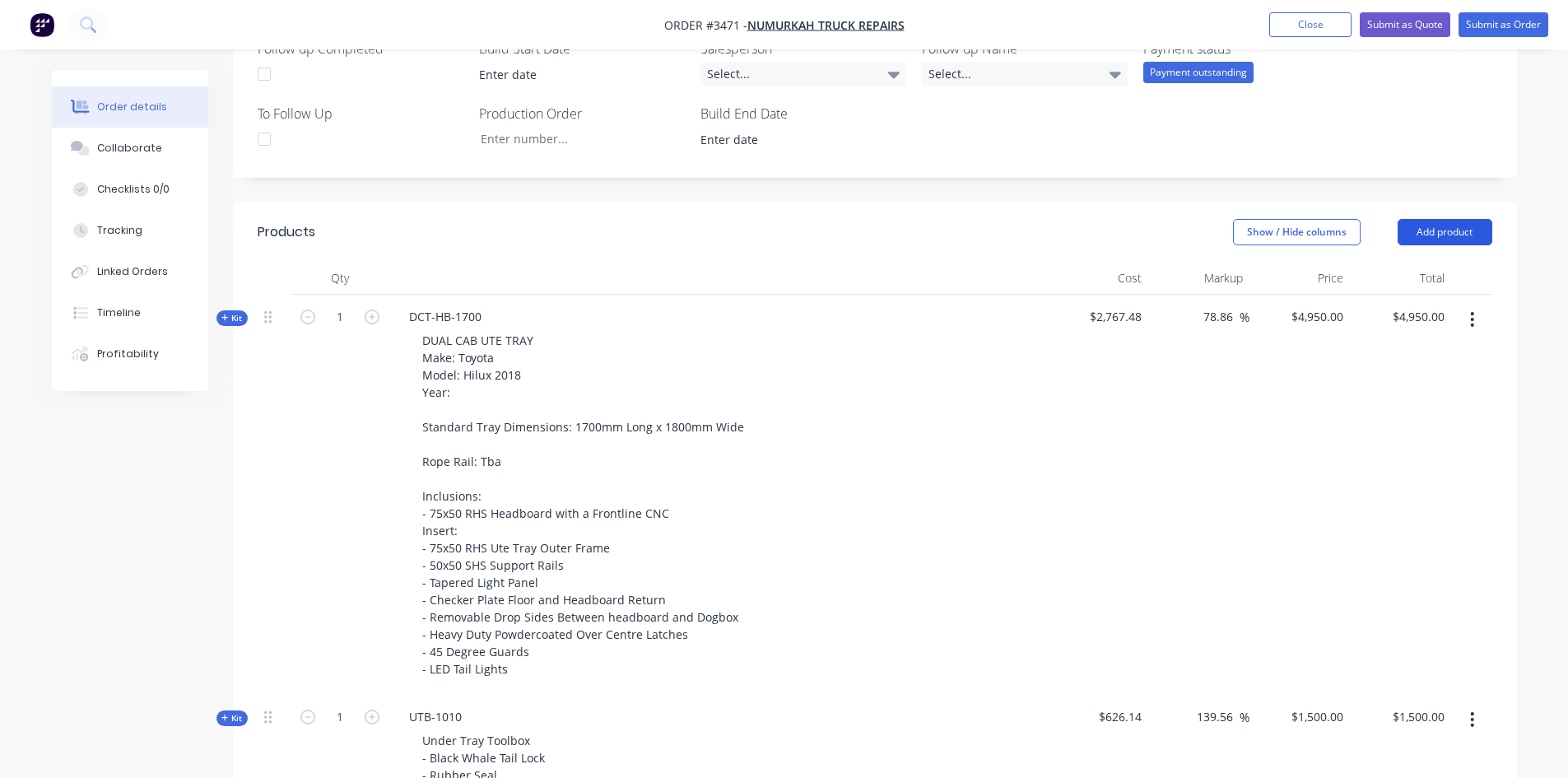
click at [1450, 230] on button "Add product" at bounding box center [1444, 232] width 95 height 26
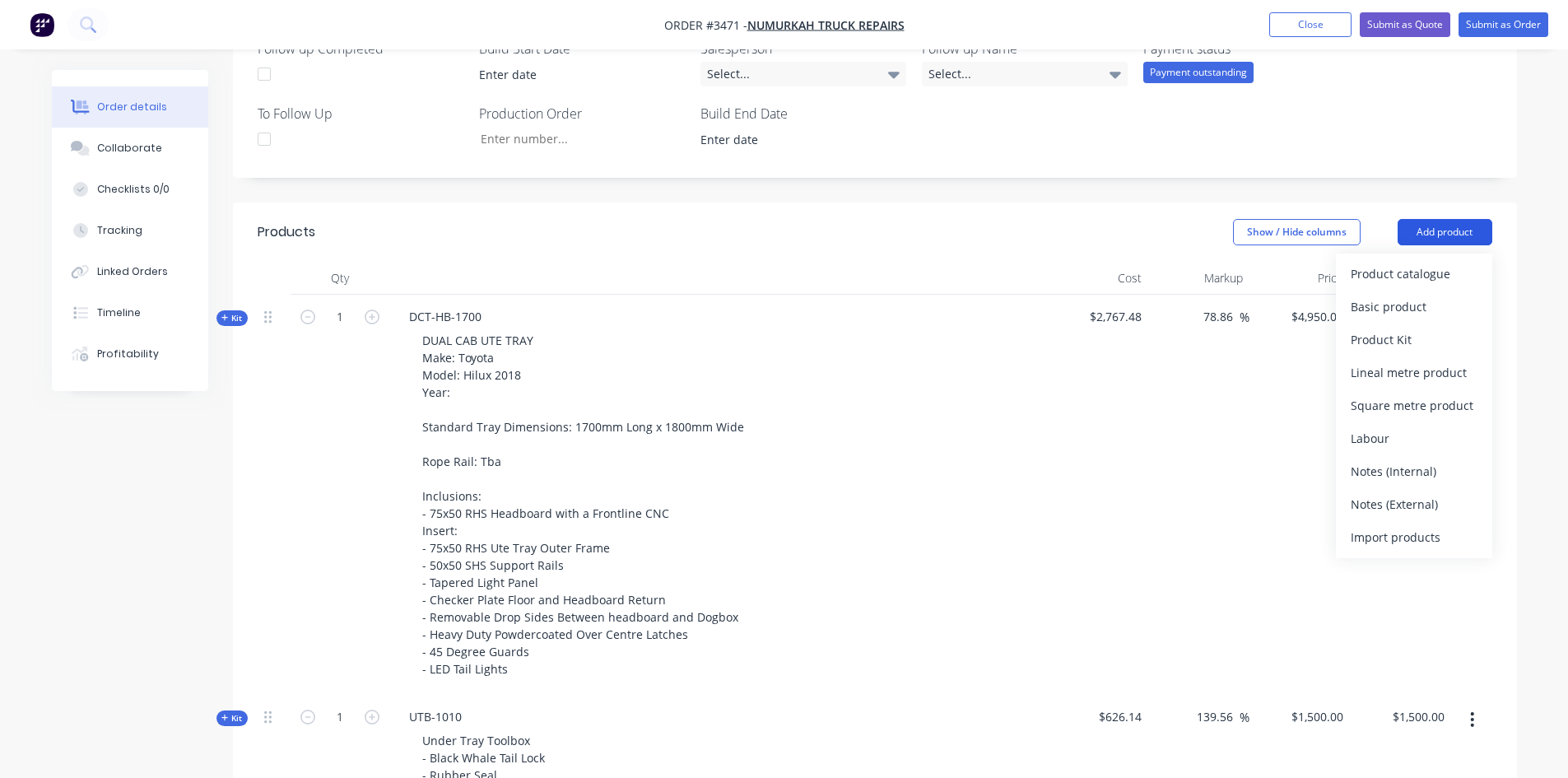
click at [1439, 263] on div "Product catalogue" at bounding box center [1414, 273] width 127 height 23
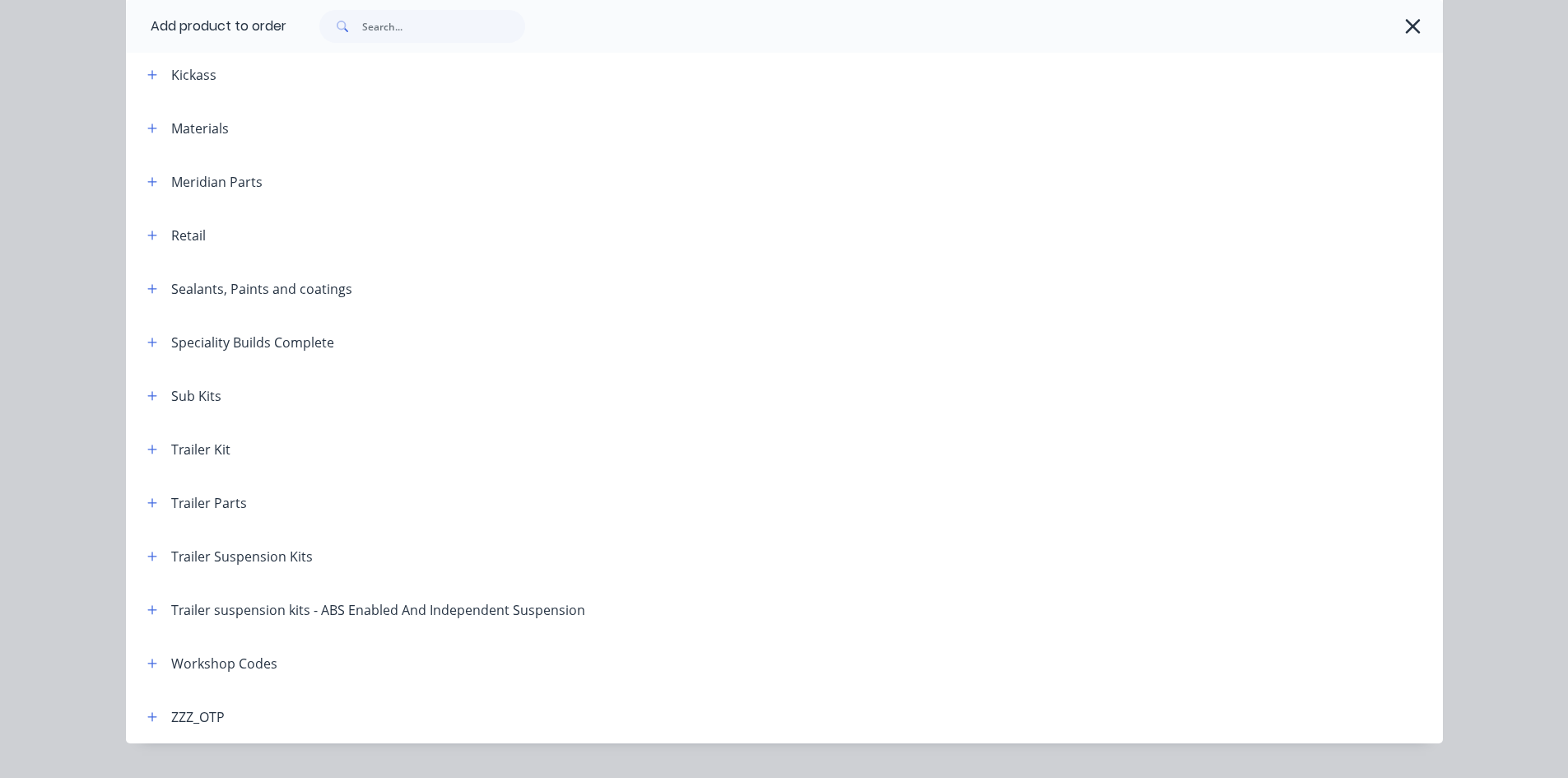
scroll to position [651, 0]
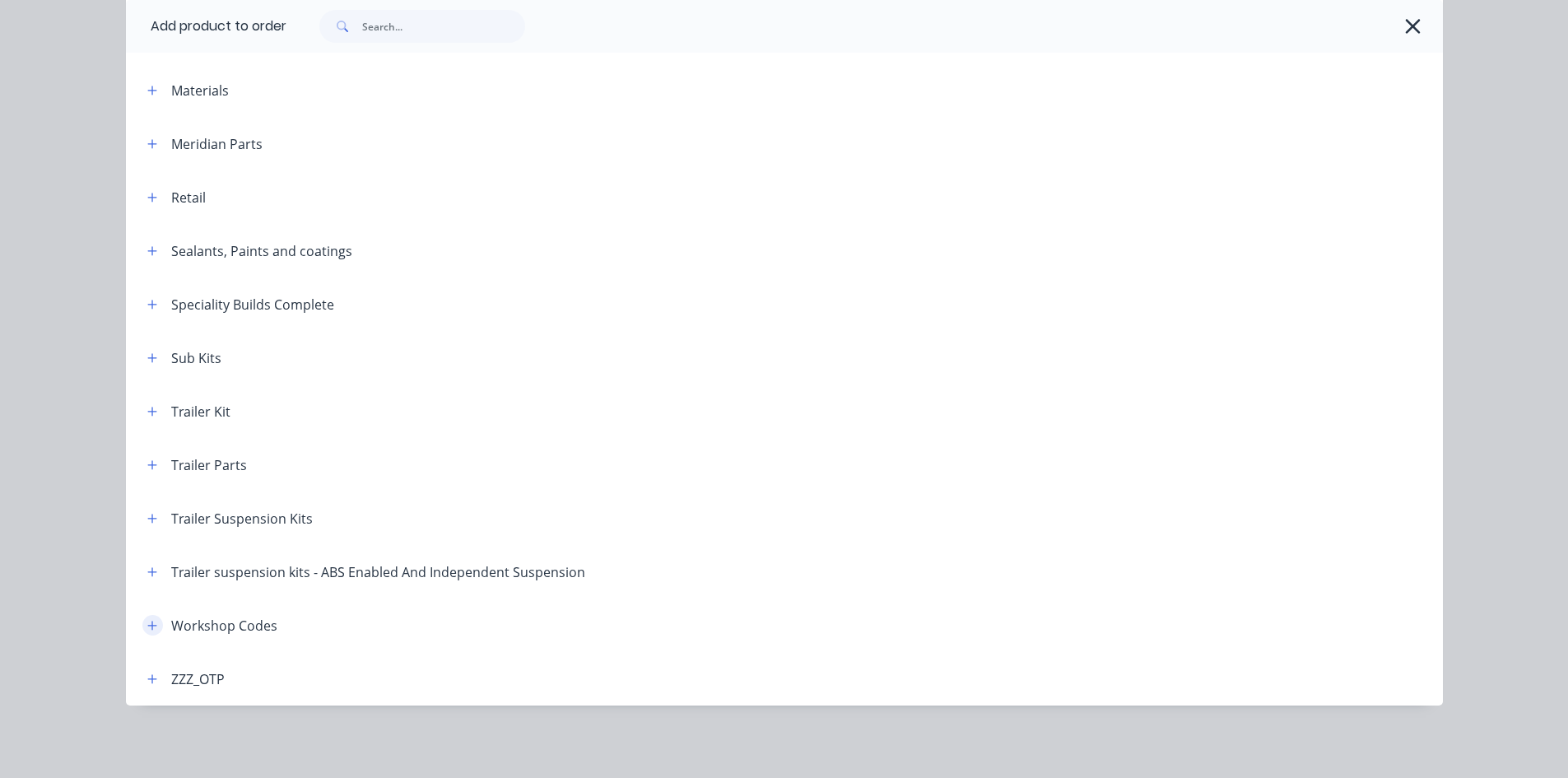
click at [150, 620] on icon "button" at bounding box center [152, 626] width 10 height 12
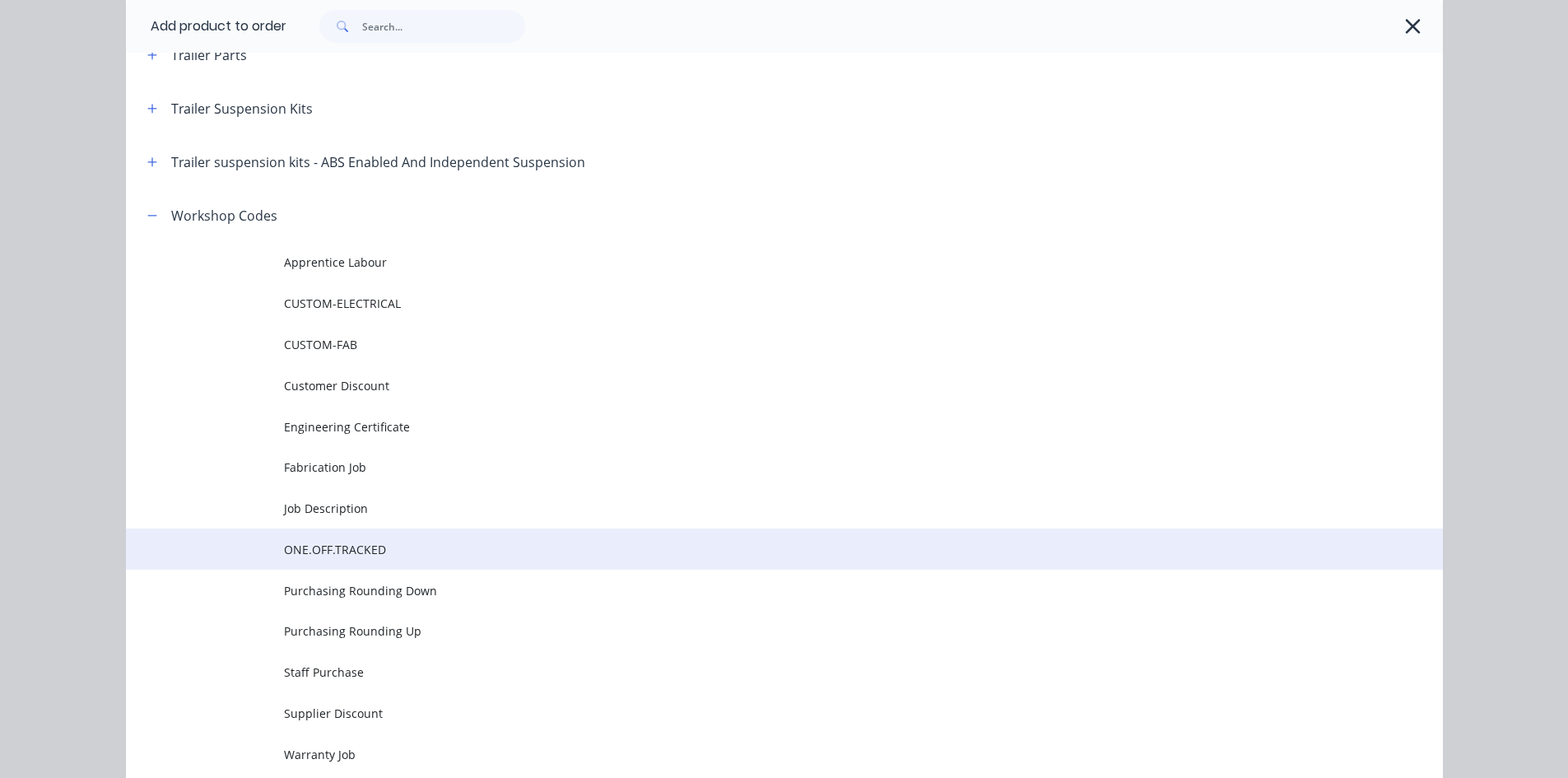
scroll to position [1063, 0]
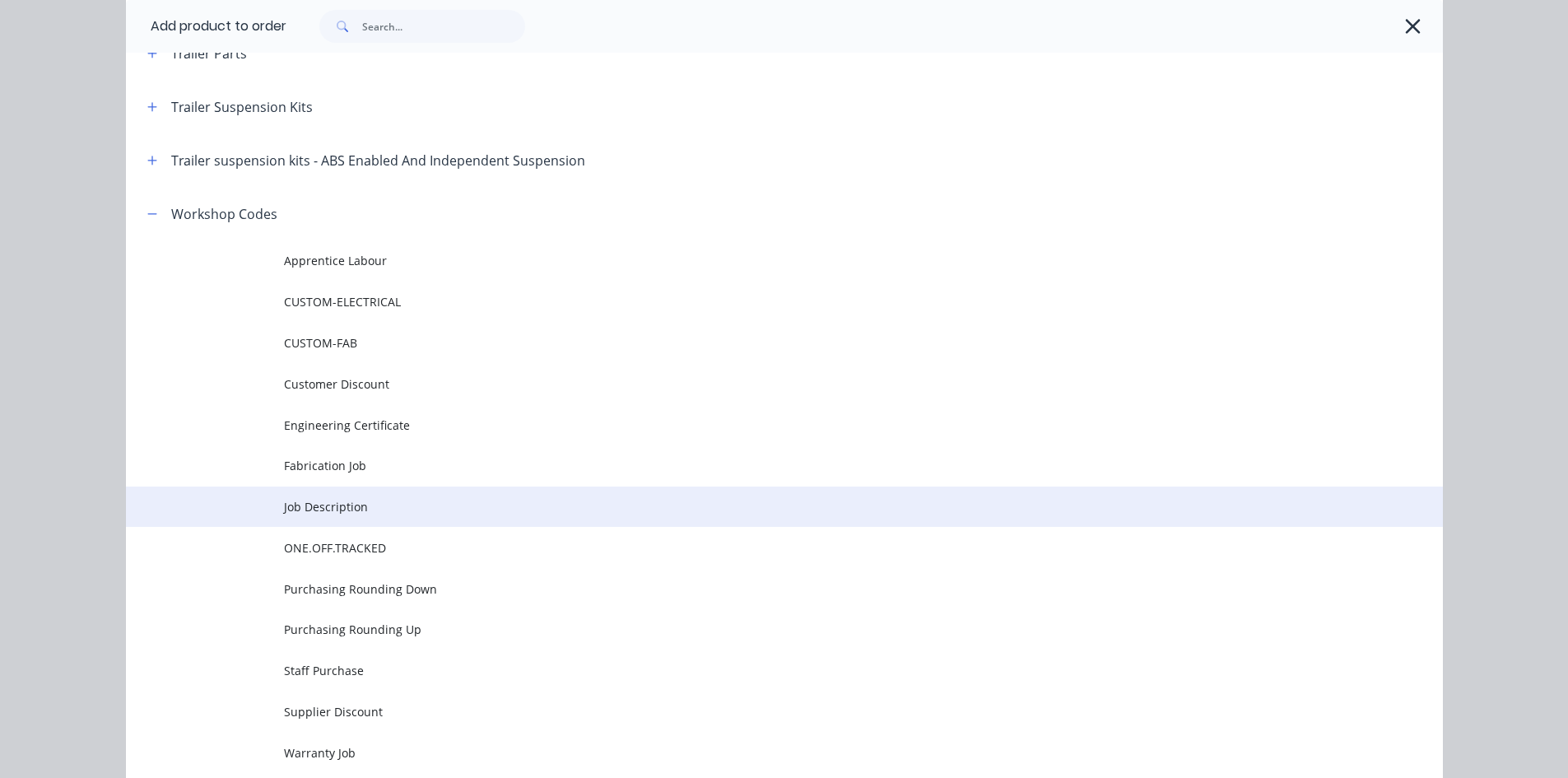
click at [344, 496] on td "Job Description" at bounding box center [863, 507] width 1158 height 41
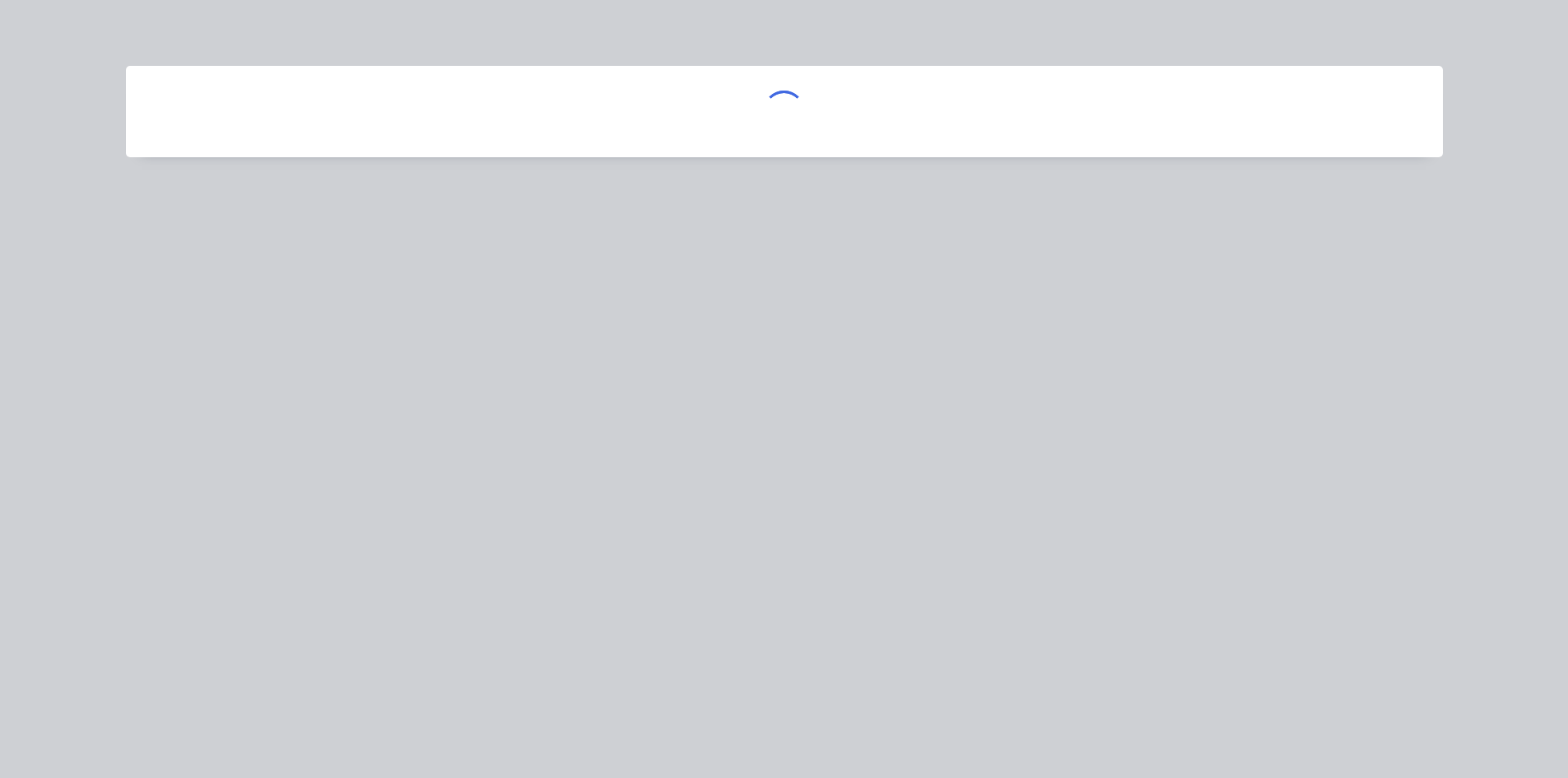
scroll to position [0, 0]
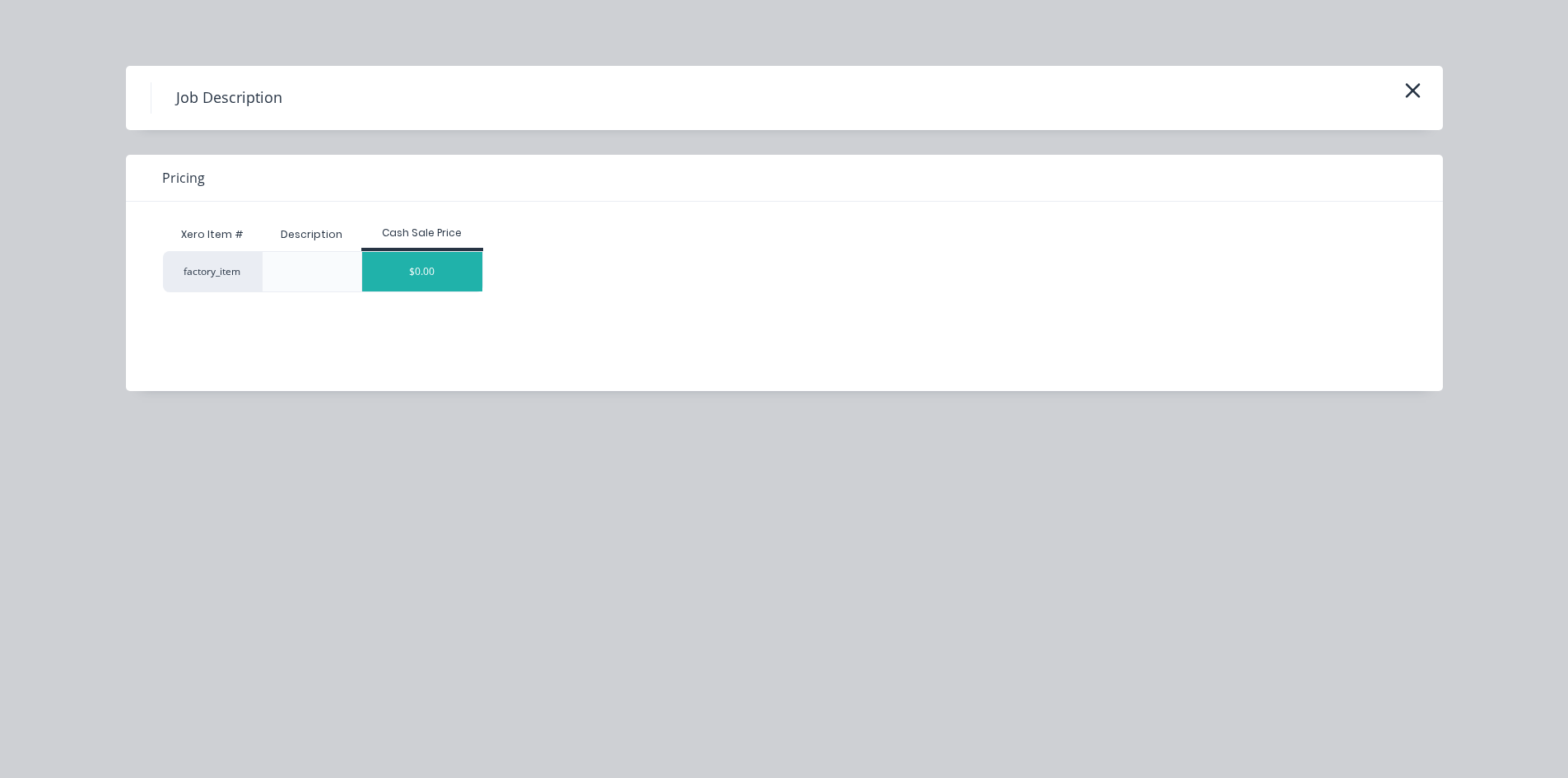
click at [390, 254] on div "$0.00" at bounding box center [421, 271] width 120 height 40
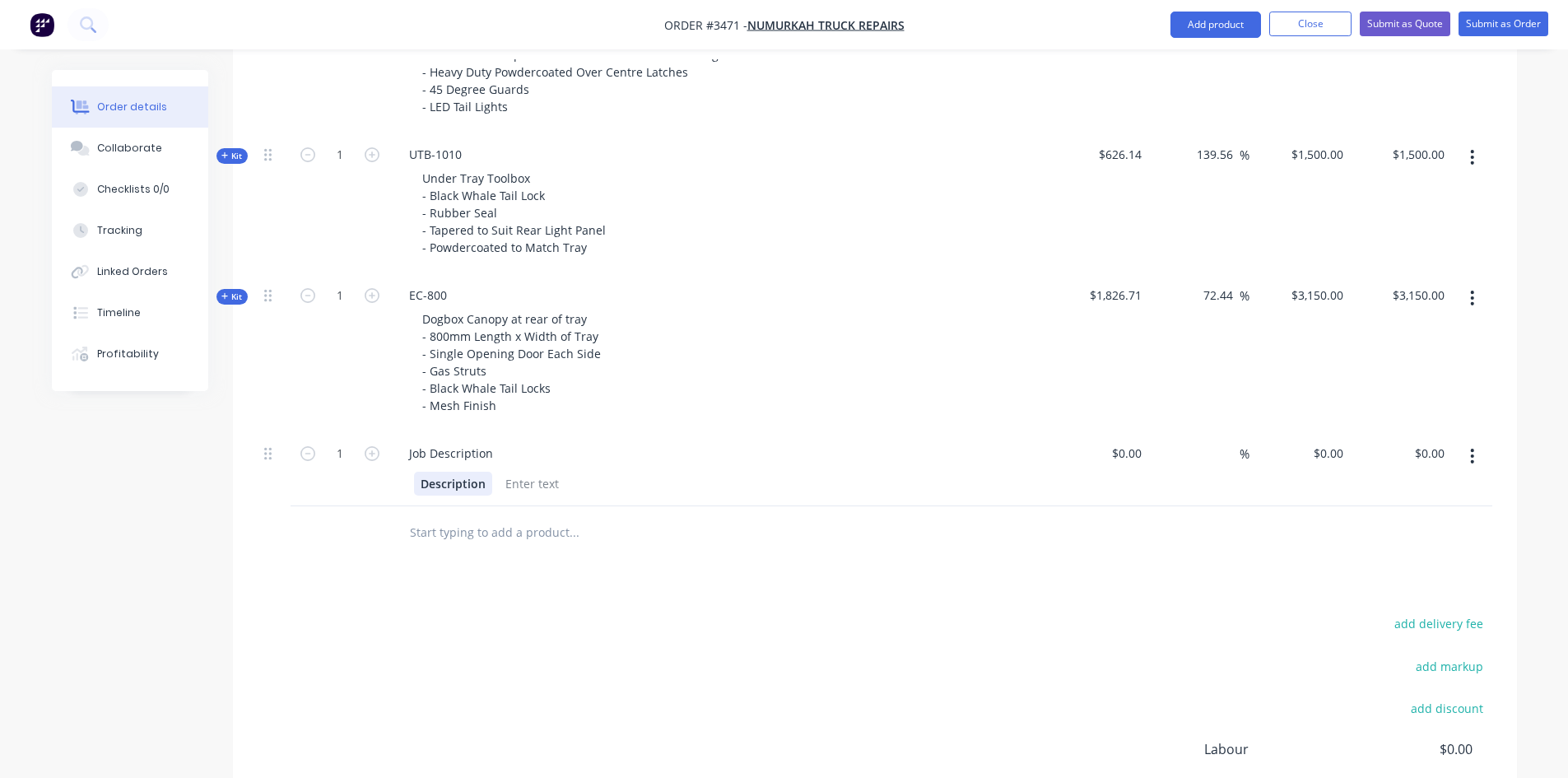
scroll to position [1070, 0]
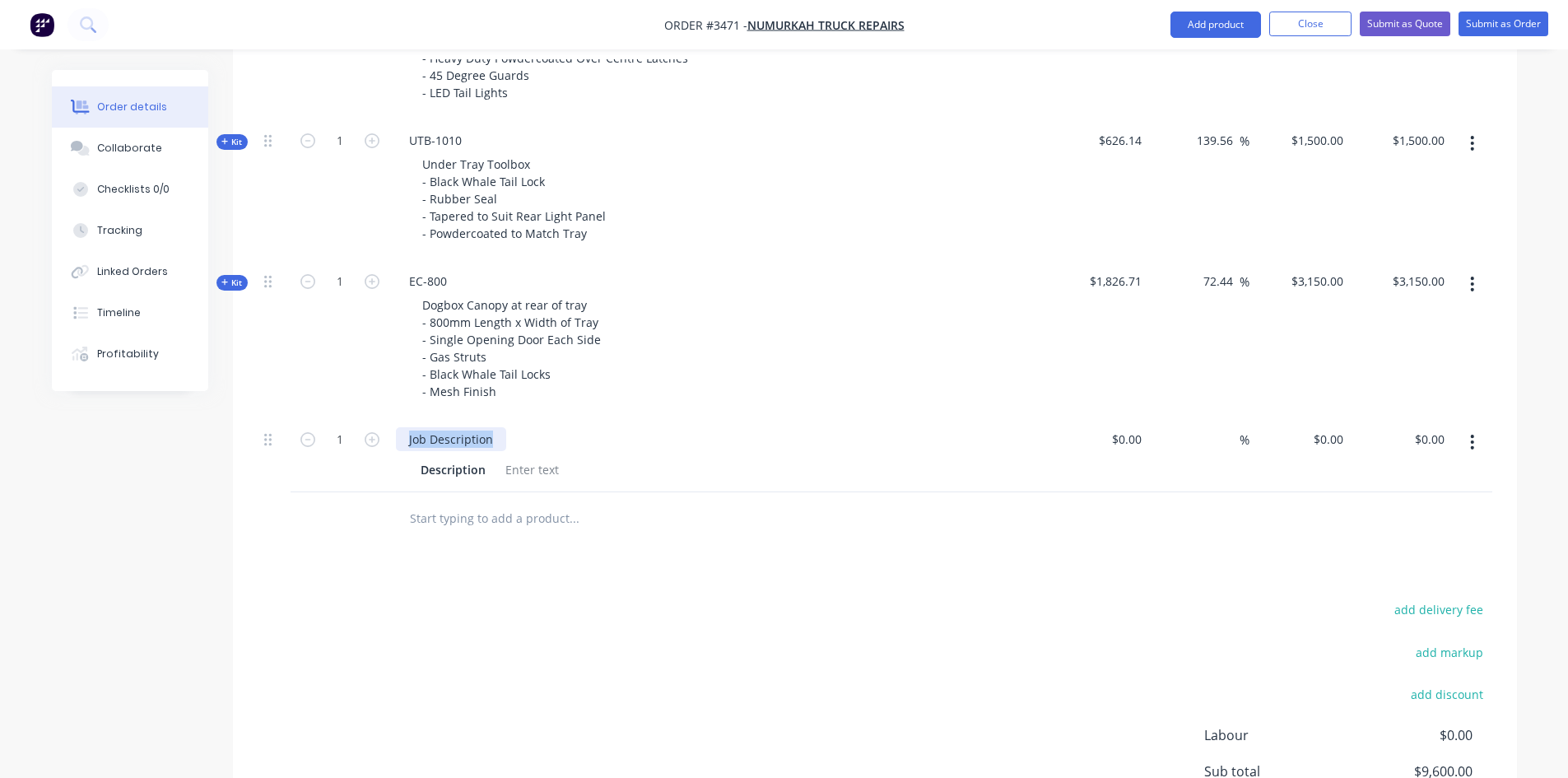
drag, startPoint x: 490, startPoint y: 444, endPoint x: 251, endPoint y: 439, distance: 239.1
click at [251, 439] on div "Qty Cost Markup Price Total Kit 1 DCT-HB-1700 DUAL CAB UTE TRAY Make: Toyota Mo…" at bounding box center [875, 116] width 1284 height 860
click at [1126, 447] on div "$0.00" at bounding box center [1126, 439] width 45 height 23
type input "$400.00"
type input "400"
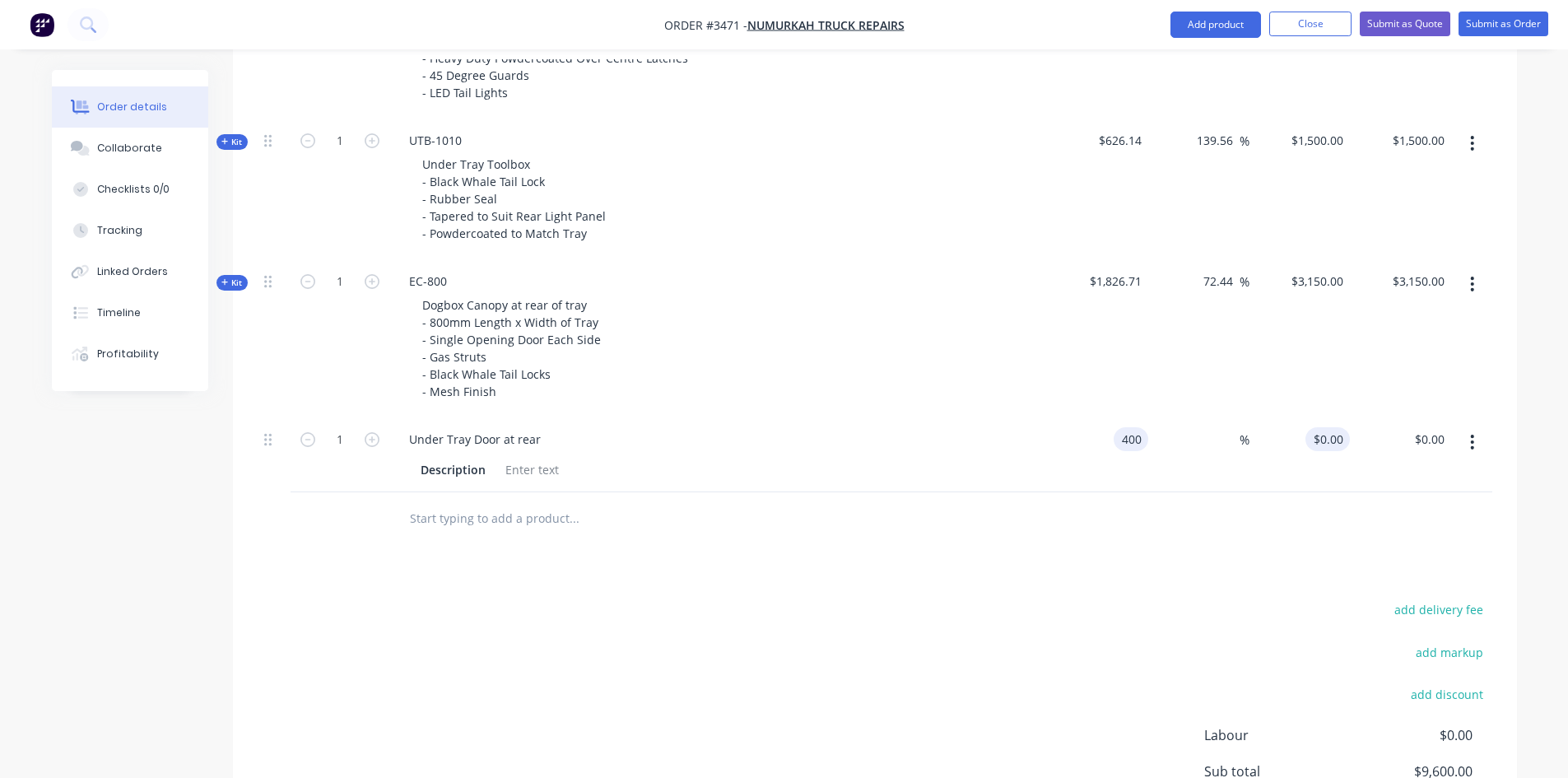
type input "$400.00"
click at [1334, 444] on input "400" at bounding box center [1330, 439] width 38 height 23
type input "900"
type input "125"
type input "$900.00"
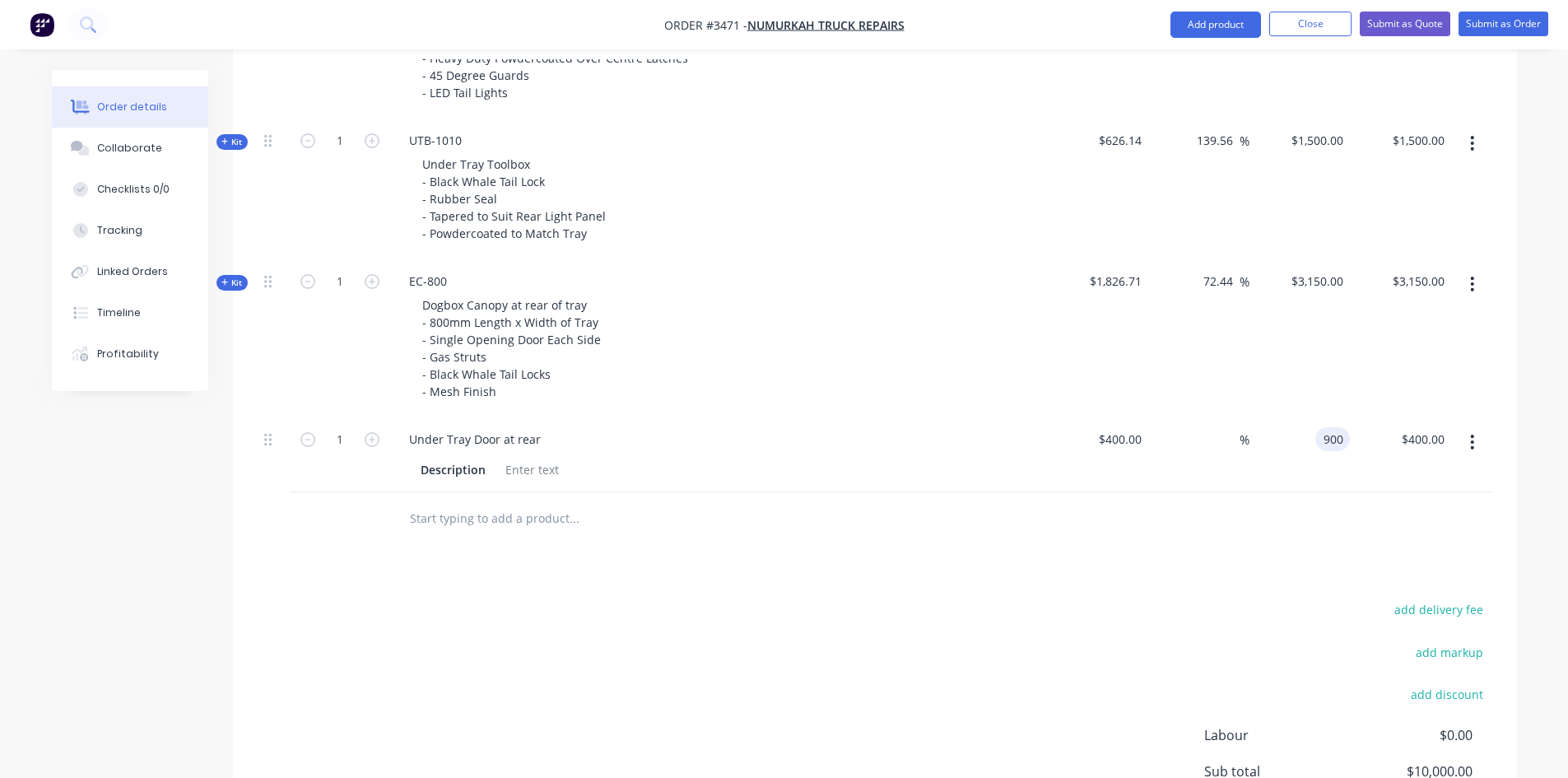
type input "$900.00"
drag, startPoint x: 1057, startPoint y: 625, endPoint x: 1068, endPoint y: 613, distance: 16.3
click at [1058, 624] on div "add delivery fee add markup add discount Labour $0.00 Sub total $10,000.00 Marg…" at bounding box center [875, 758] width 1235 height 318
click at [535, 446] on div "Under Tray Door at rear" at bounding box center [475, 439] width 158 height 23
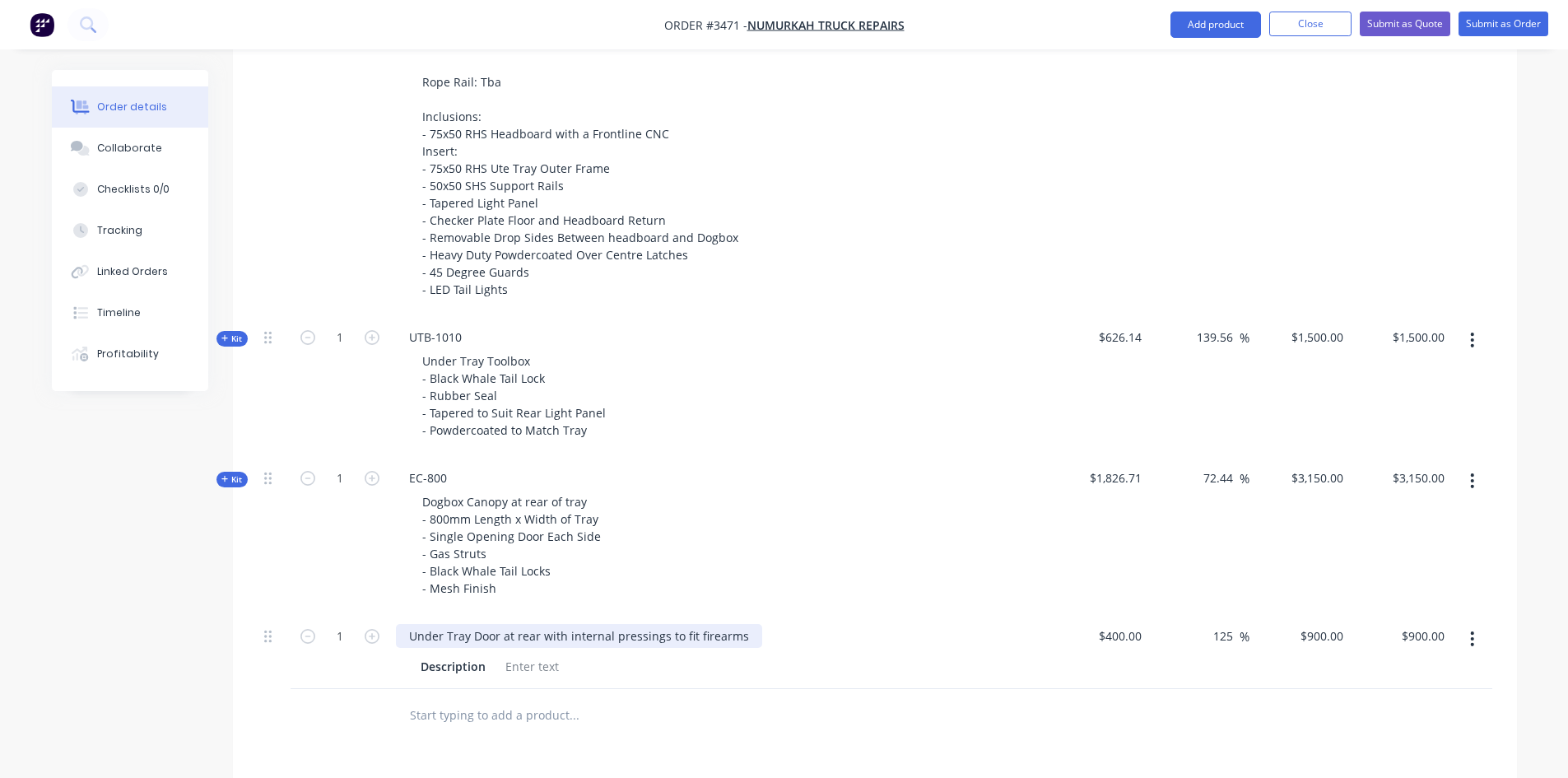
scroll to position [1010, 0]
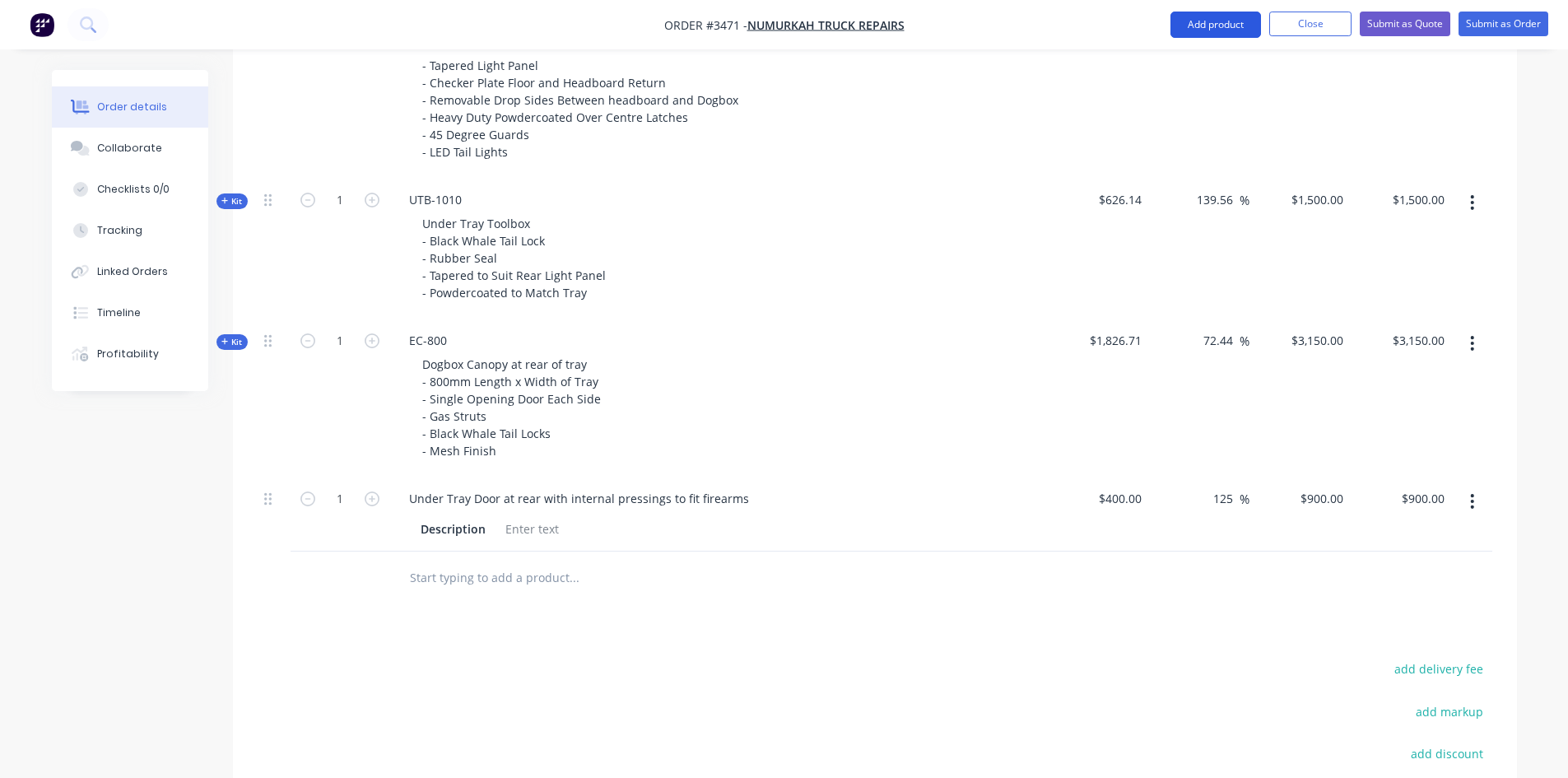
click at [1217, 15] on button "Add product" at bounding box center [1215, 24] width 91 height 26
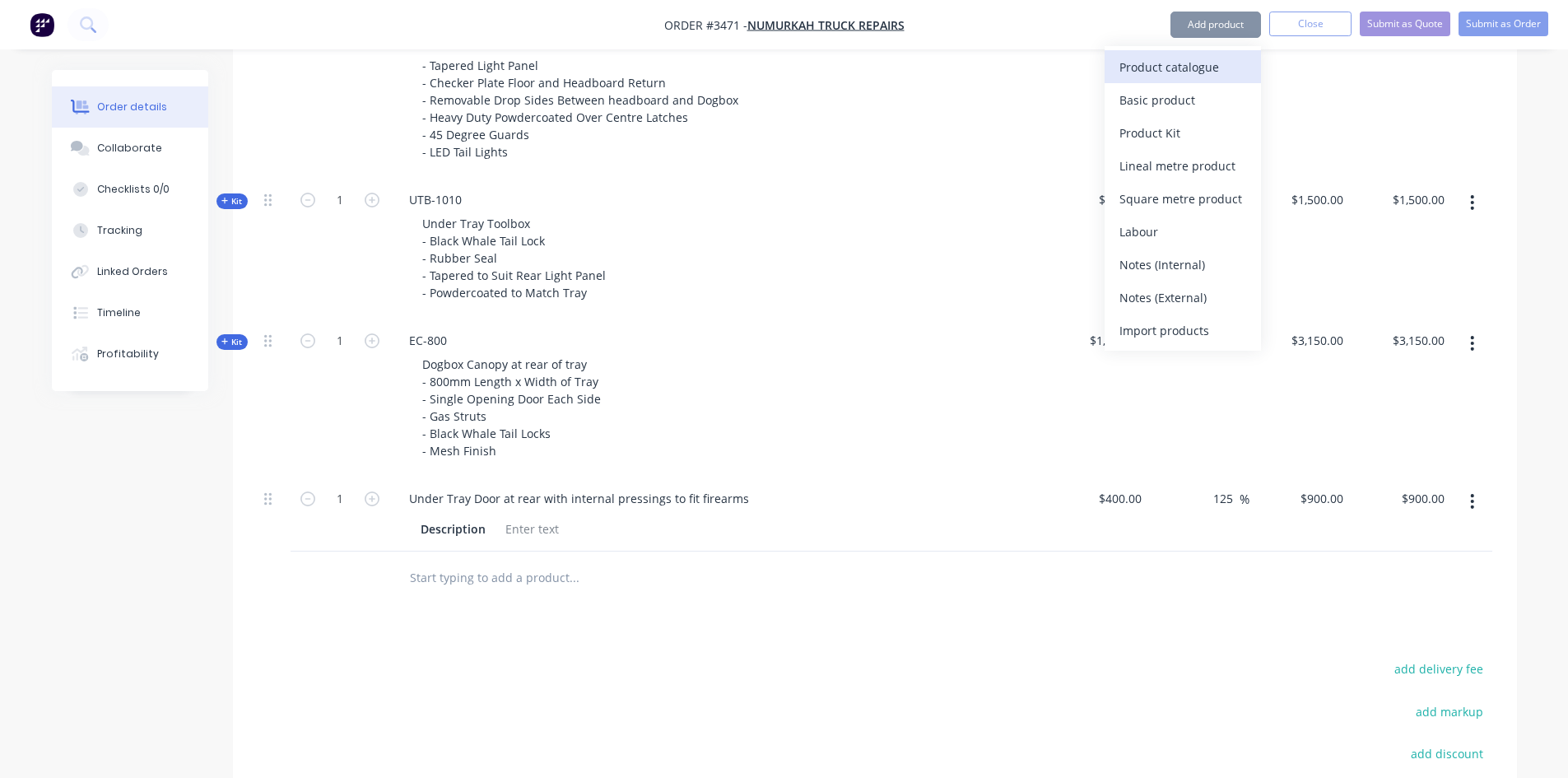
click at [1211, 71] on div "Product catalogue" at bounding box center [1183, 67] width 127 height 23
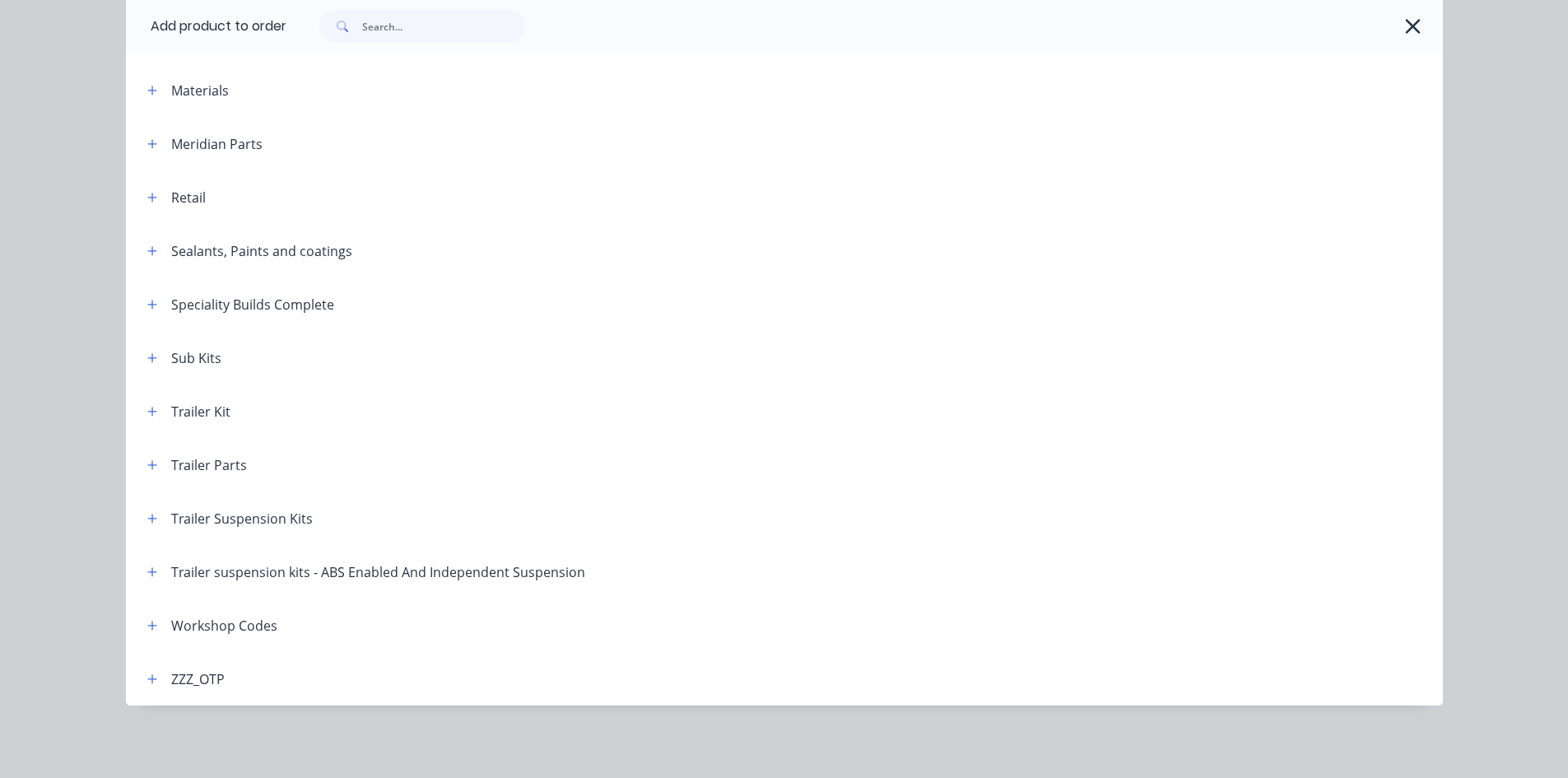
scroll to position [1175, 0]
click at [142, 626] on button "button" at bounding box center [152, 624] width 20 height 20
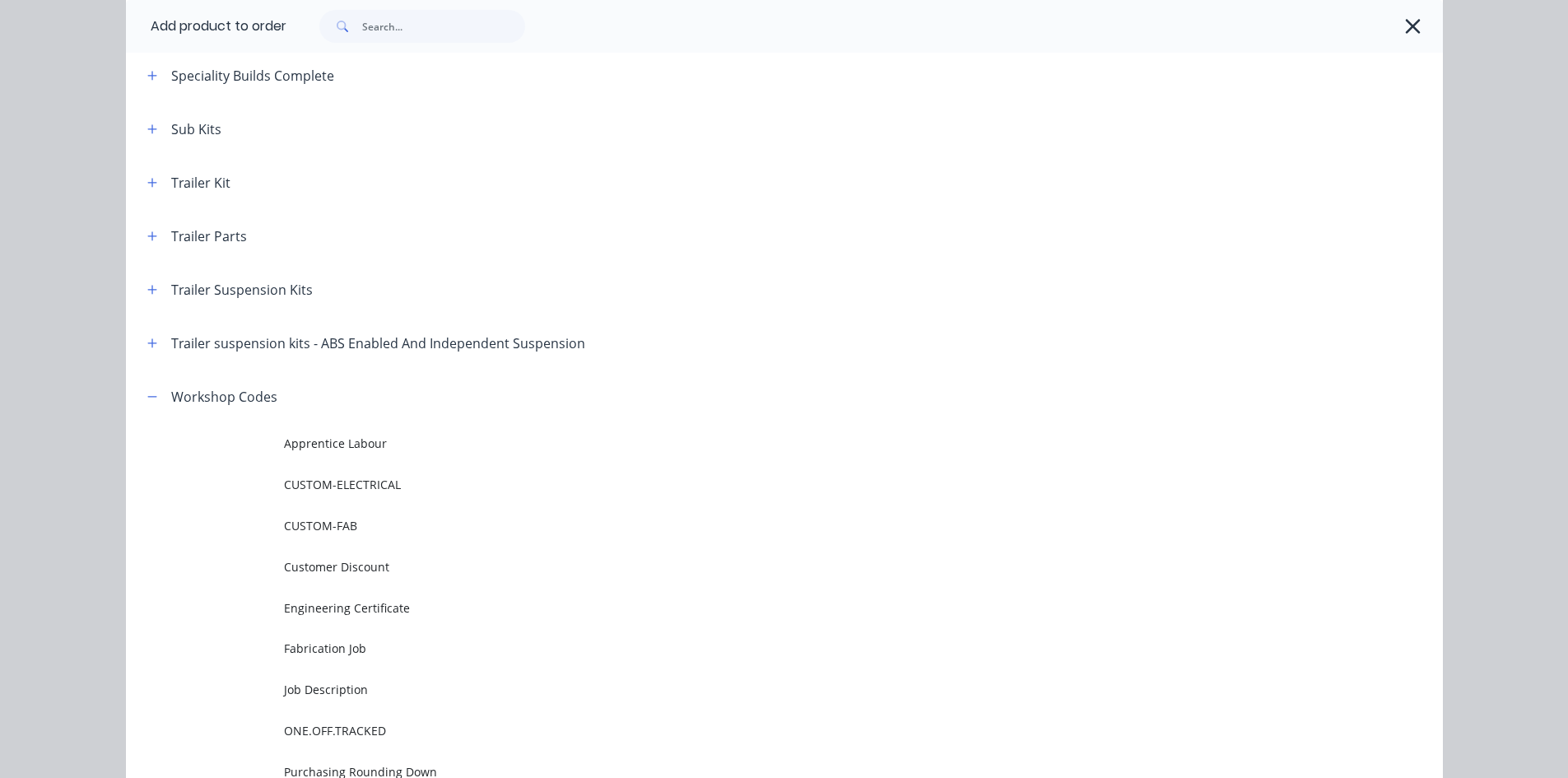
scroll to position [1227, 0]
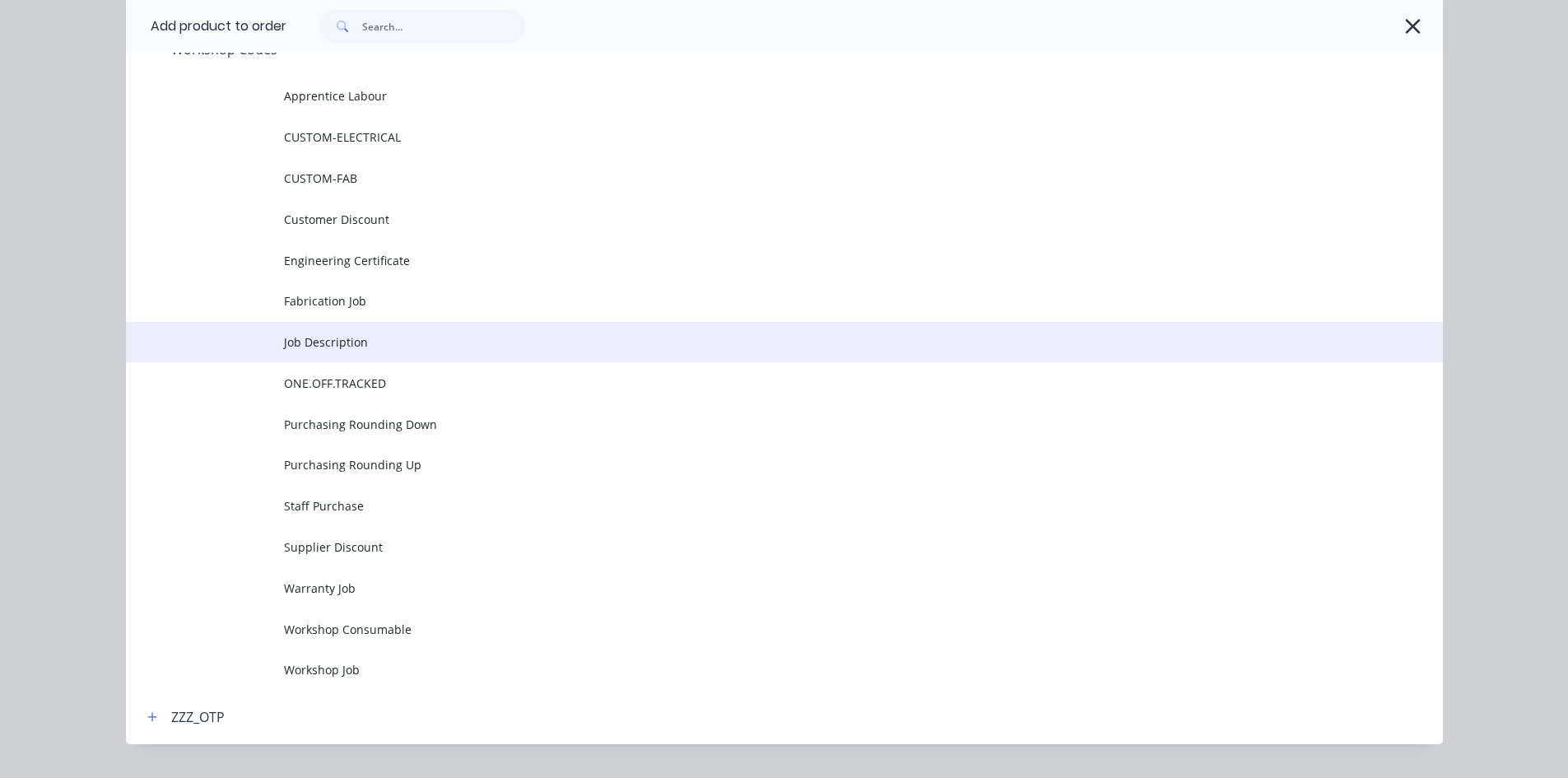
click at [398, 332] on td "Job Description" at bounding box center [863, 342] width 1158 height 41
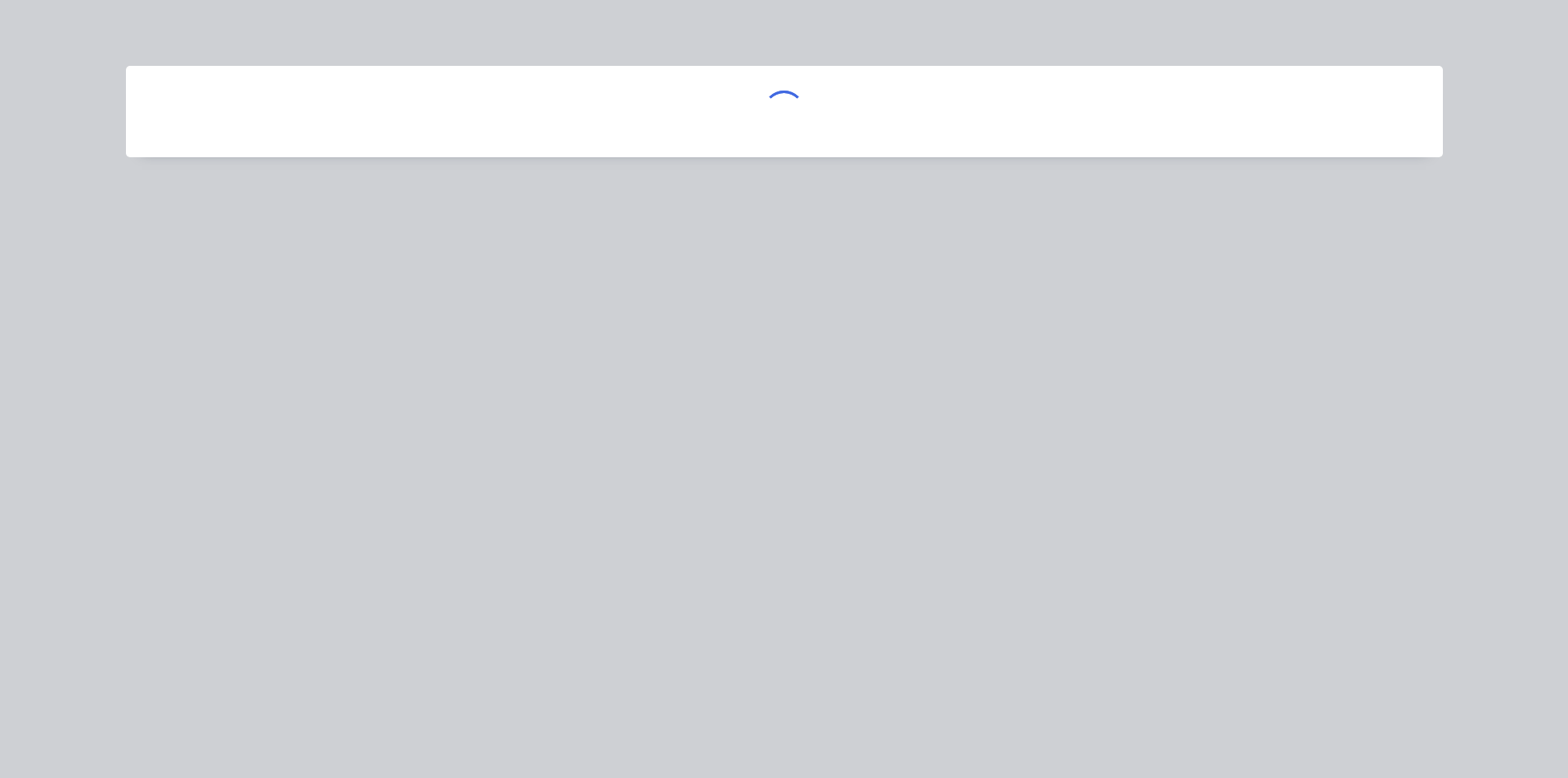
scroll to position [0, 0]
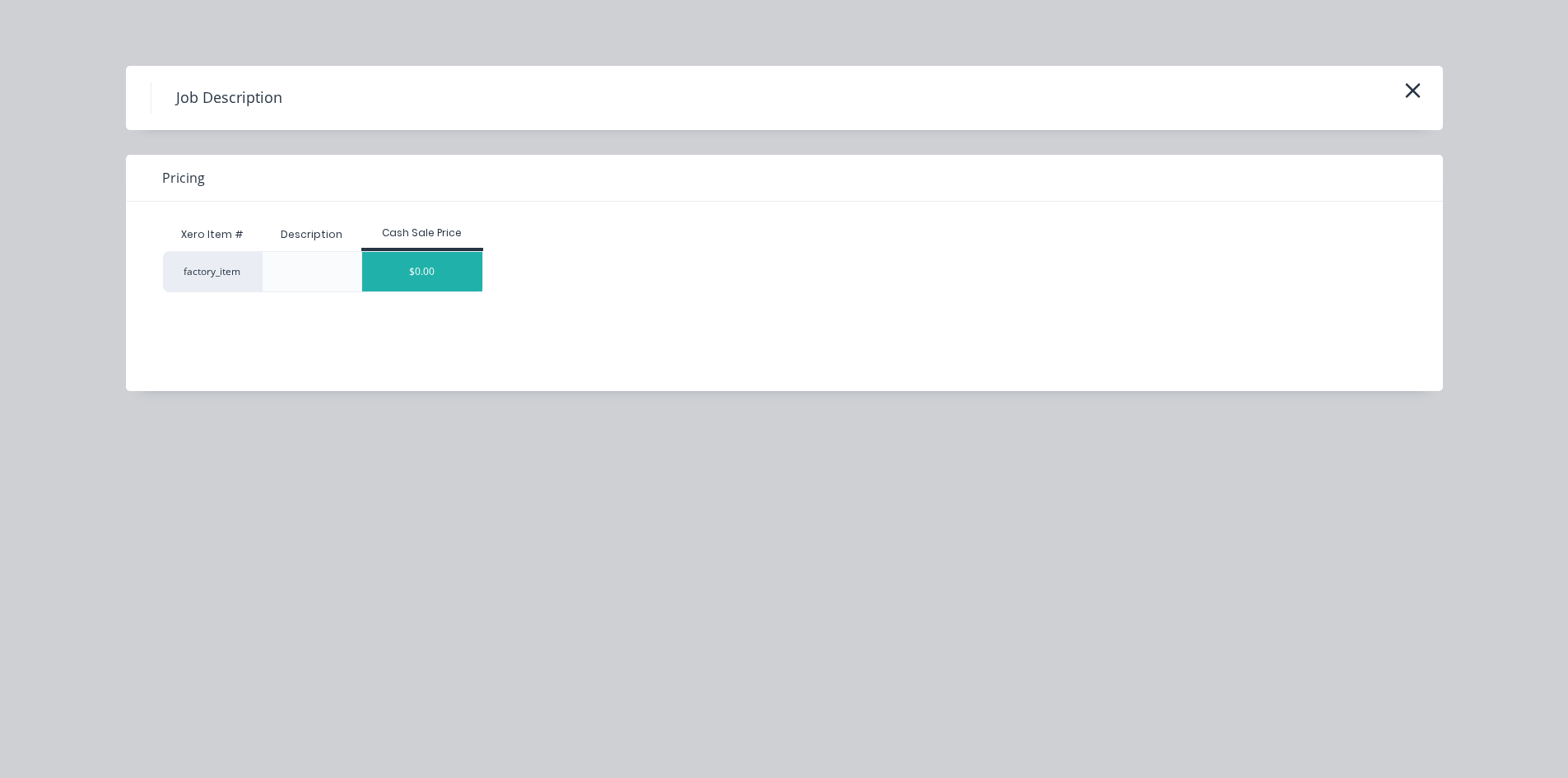
click at [429, 262] on div "$0.00" at bounding box center [421, 271] width 120 height 40
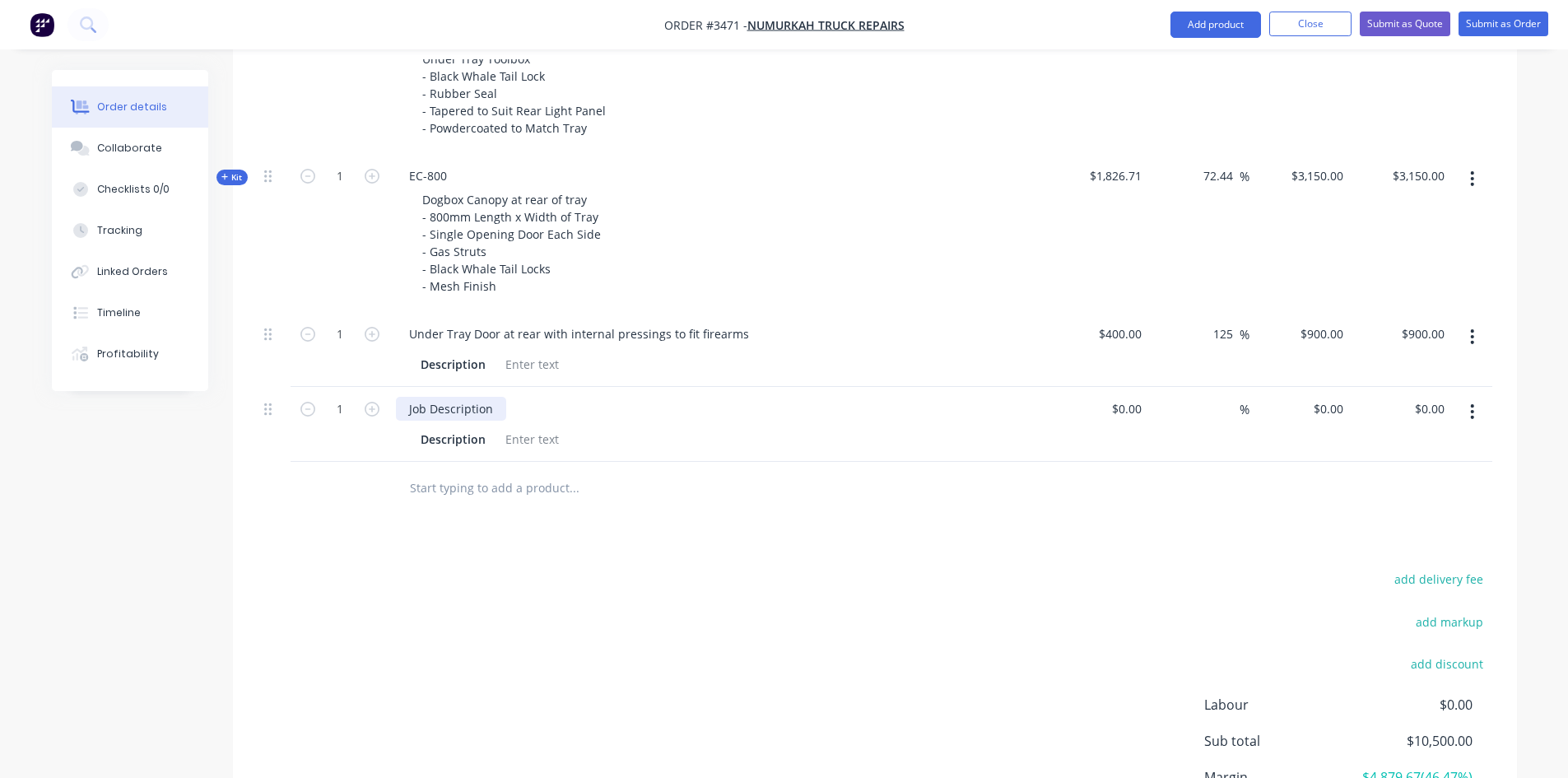
drag, startPoint x: 495, startPoint y: 410, endPoint x: 187, endPoint y: 400, distance: 308.2
click at [1122, 411] on div "$0.00" at bounding box center [1126, 408] width 45 height 23
type input "$1,200.00"
type input "1200"
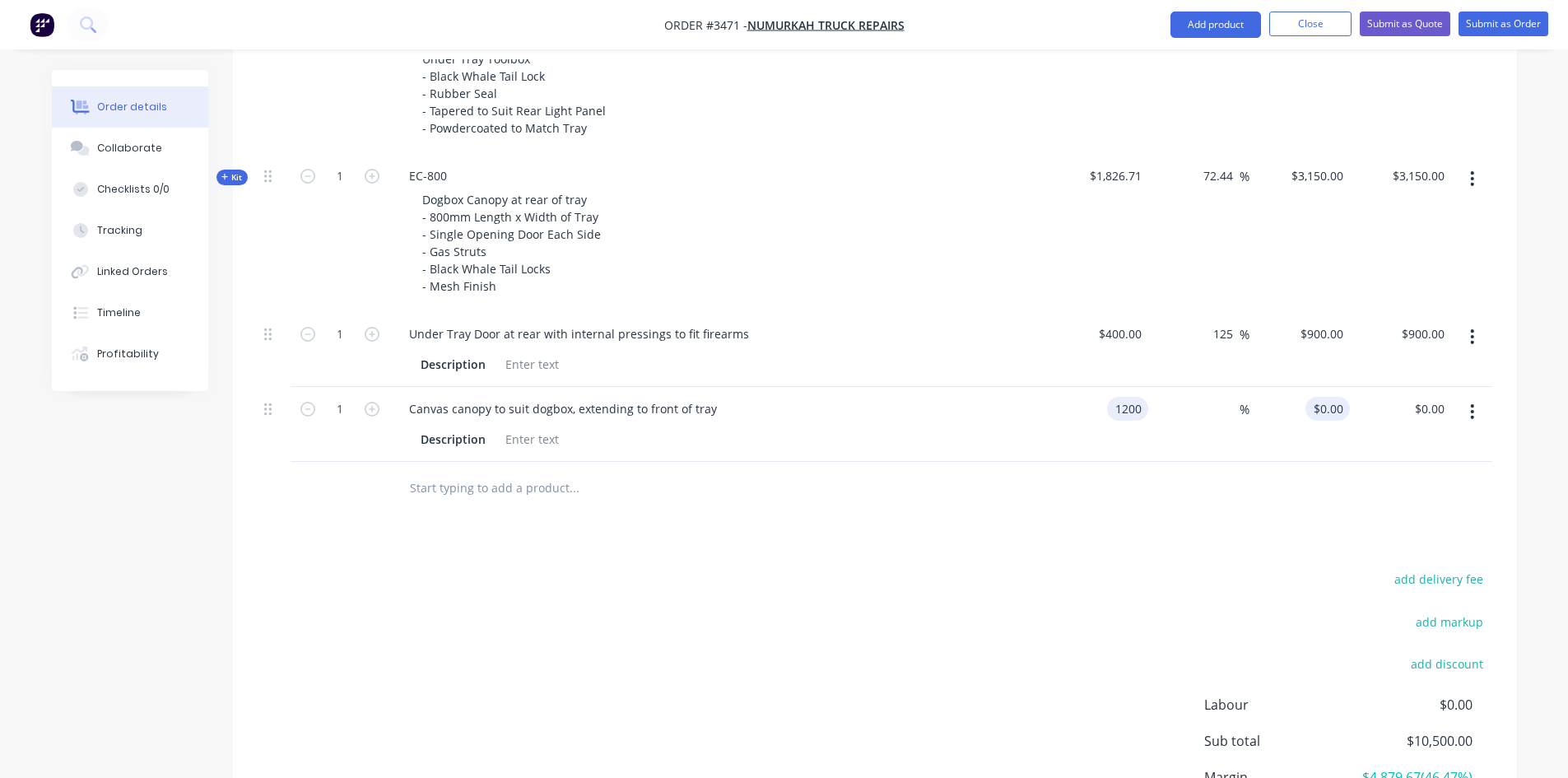
type input "$1,200.00"
click at [1332, 408] on input "1200" at bounding box center [1332, 408] width 34 height 23
type input "1500"
type input "25"
type input "$1,500.00"
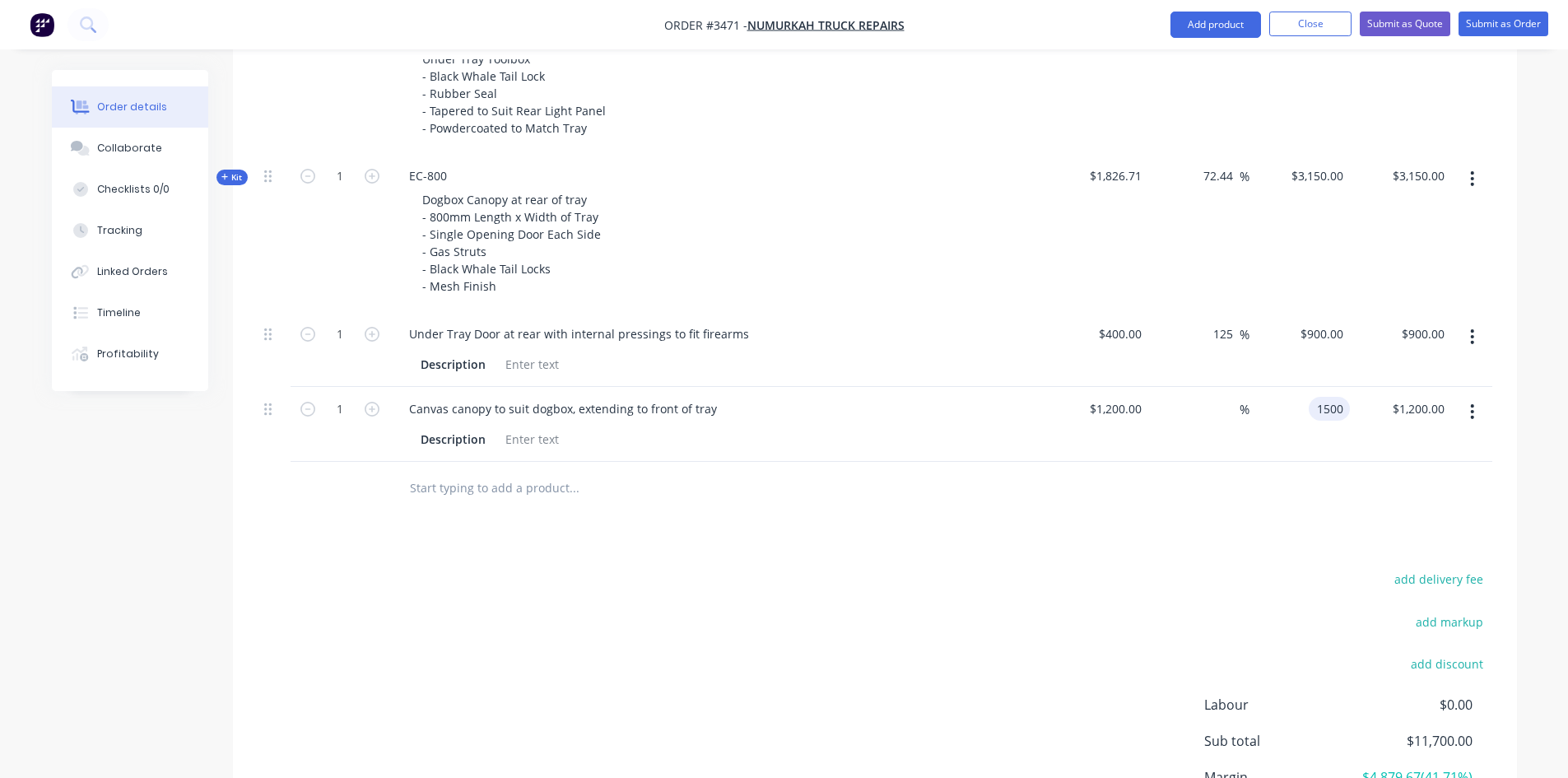
type input "$1,500.00"
click at [1118, 584] on div "add delivery fee add markup add discount Labour $0.00 Sub total $11,700.00 Marg…" at bounding box center [875, 726] width 1235 height 318
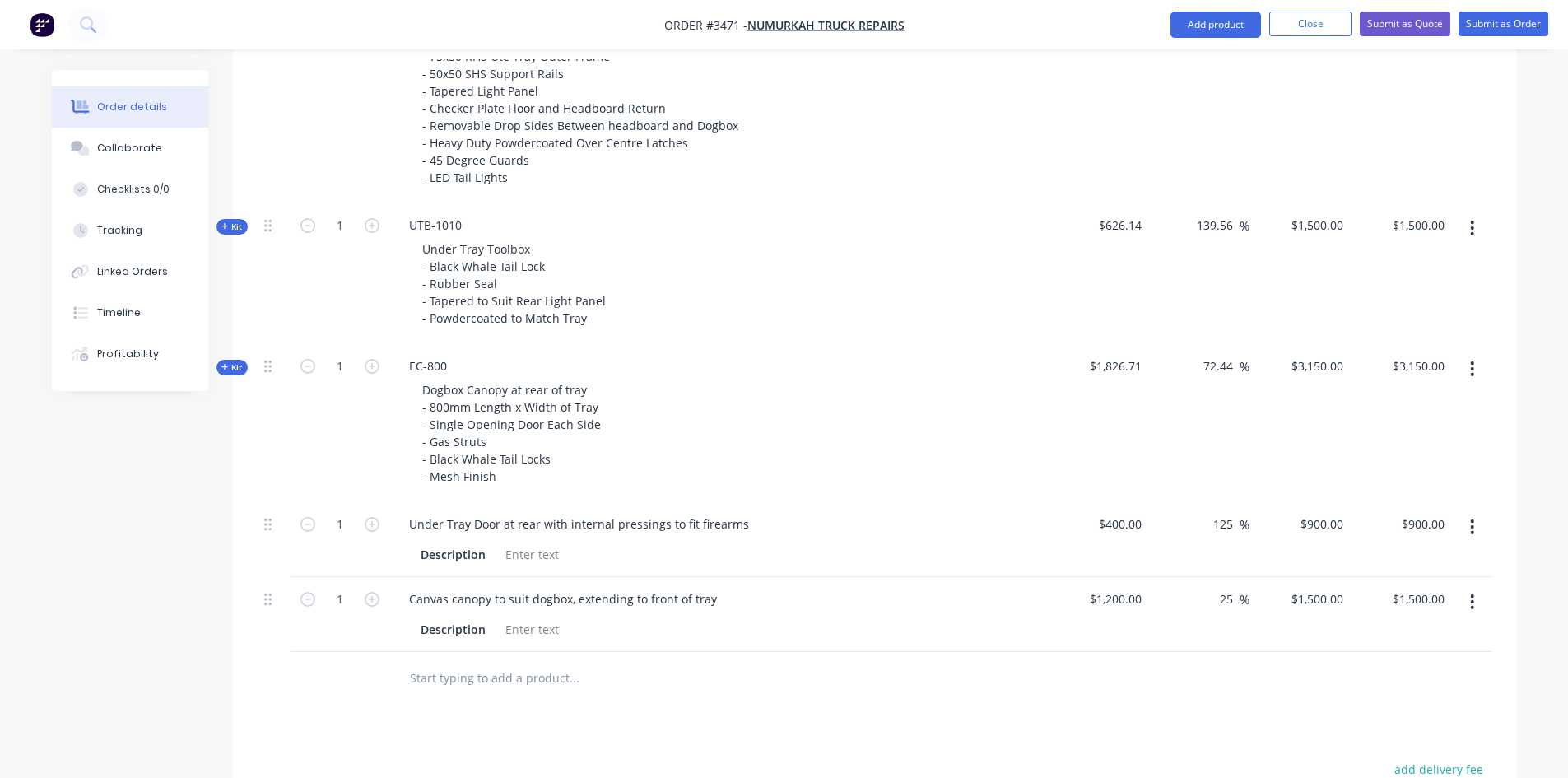
scroll to position [1168, 0]
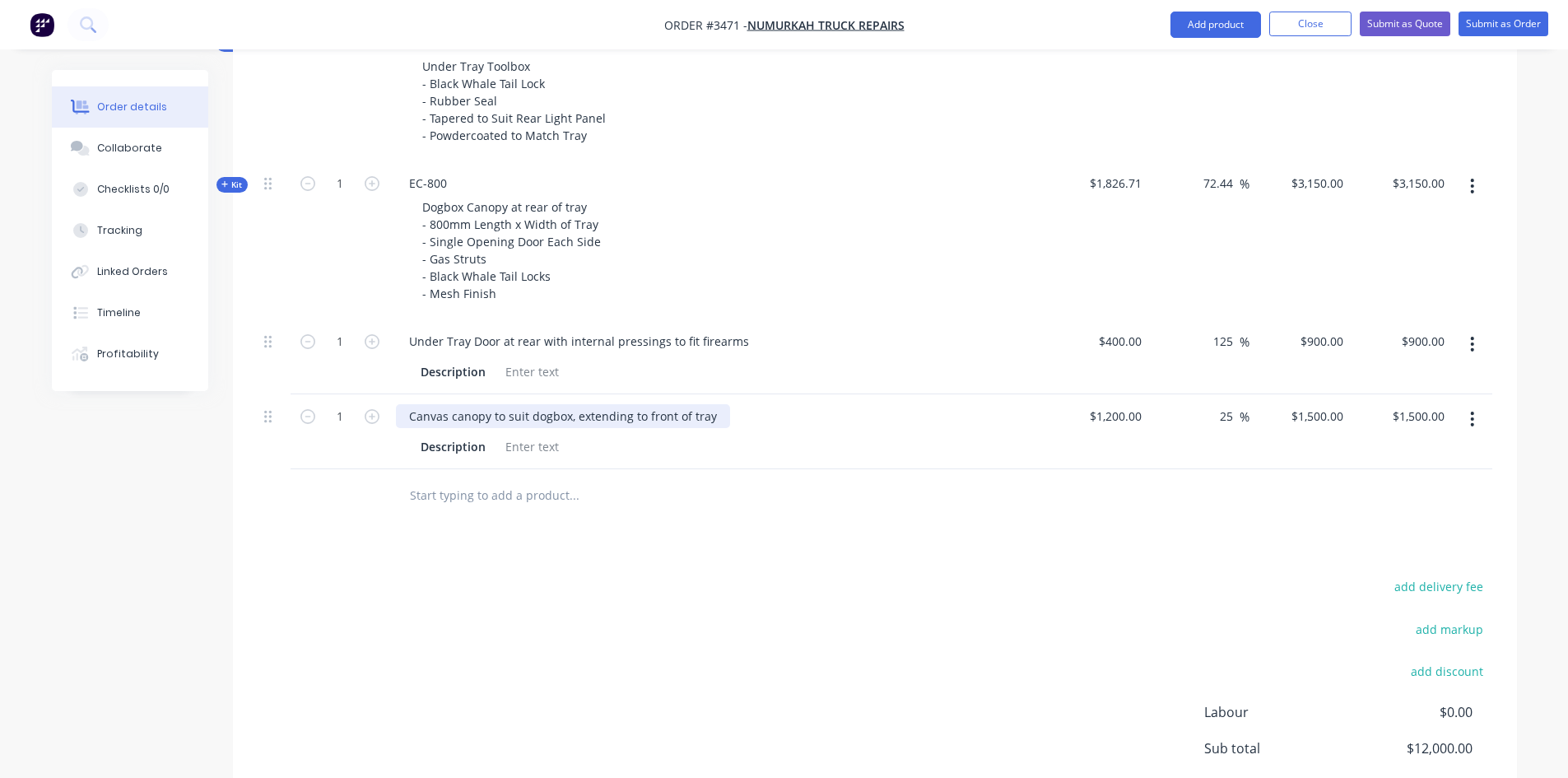
click at [713, 419] on div "Canvas canopy to suit dogbox, extending to front of tray" at bounding box center [563, 415] width 334 height 23
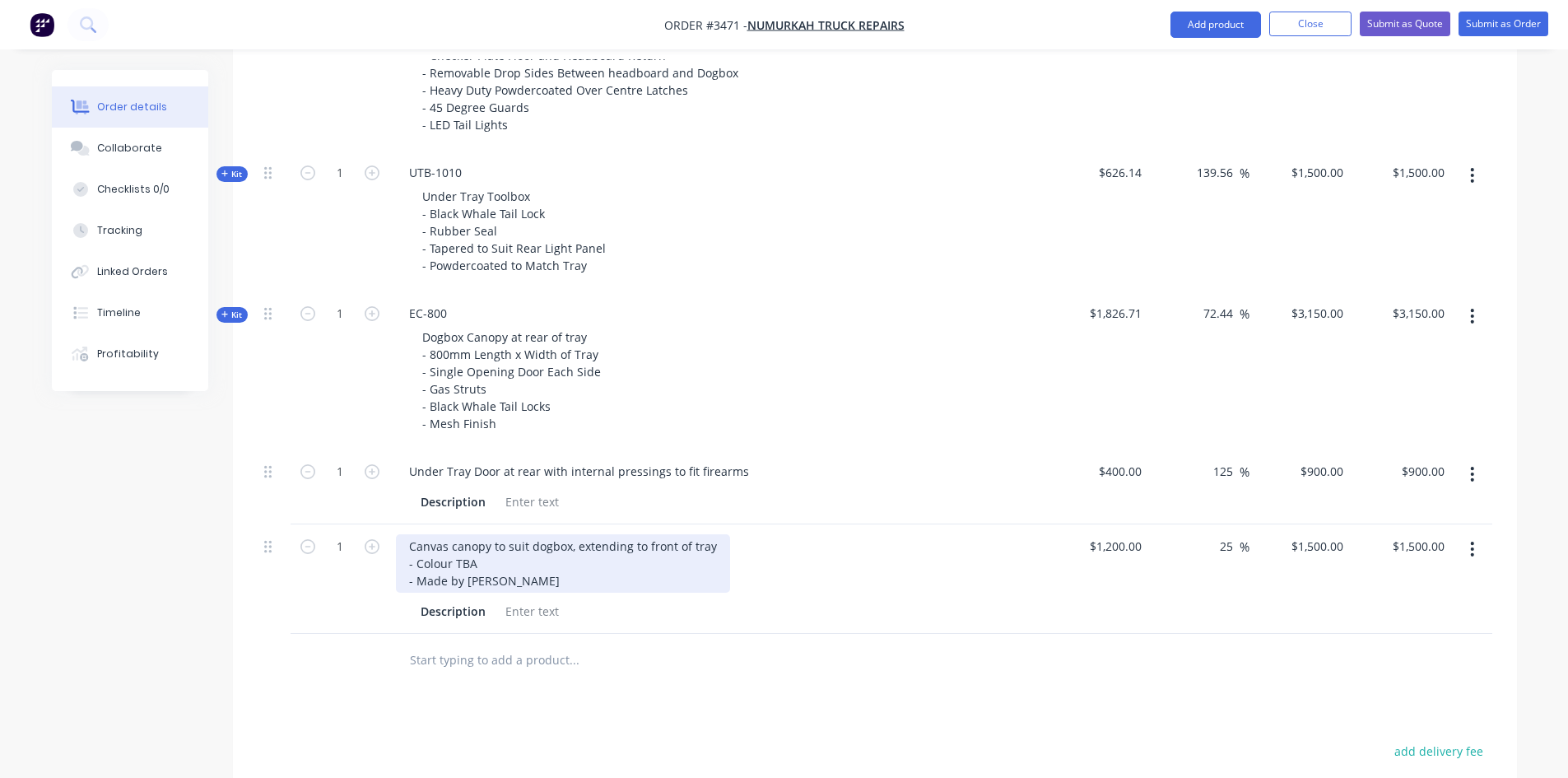
scroll to position [873, 0]
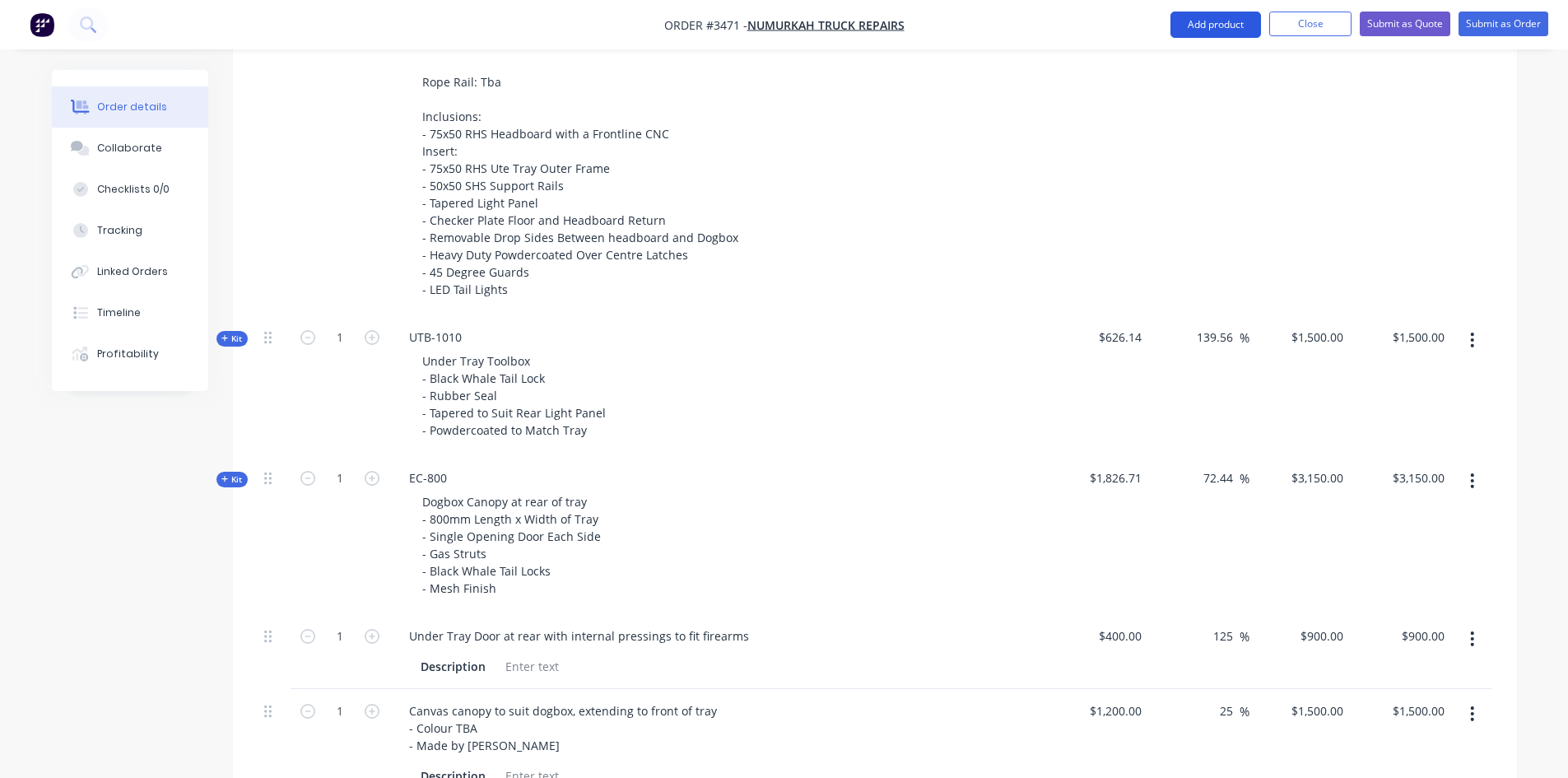
click at [1204, 28] on button "Add product" at bounding box center [1215, 24] width 91 height 26
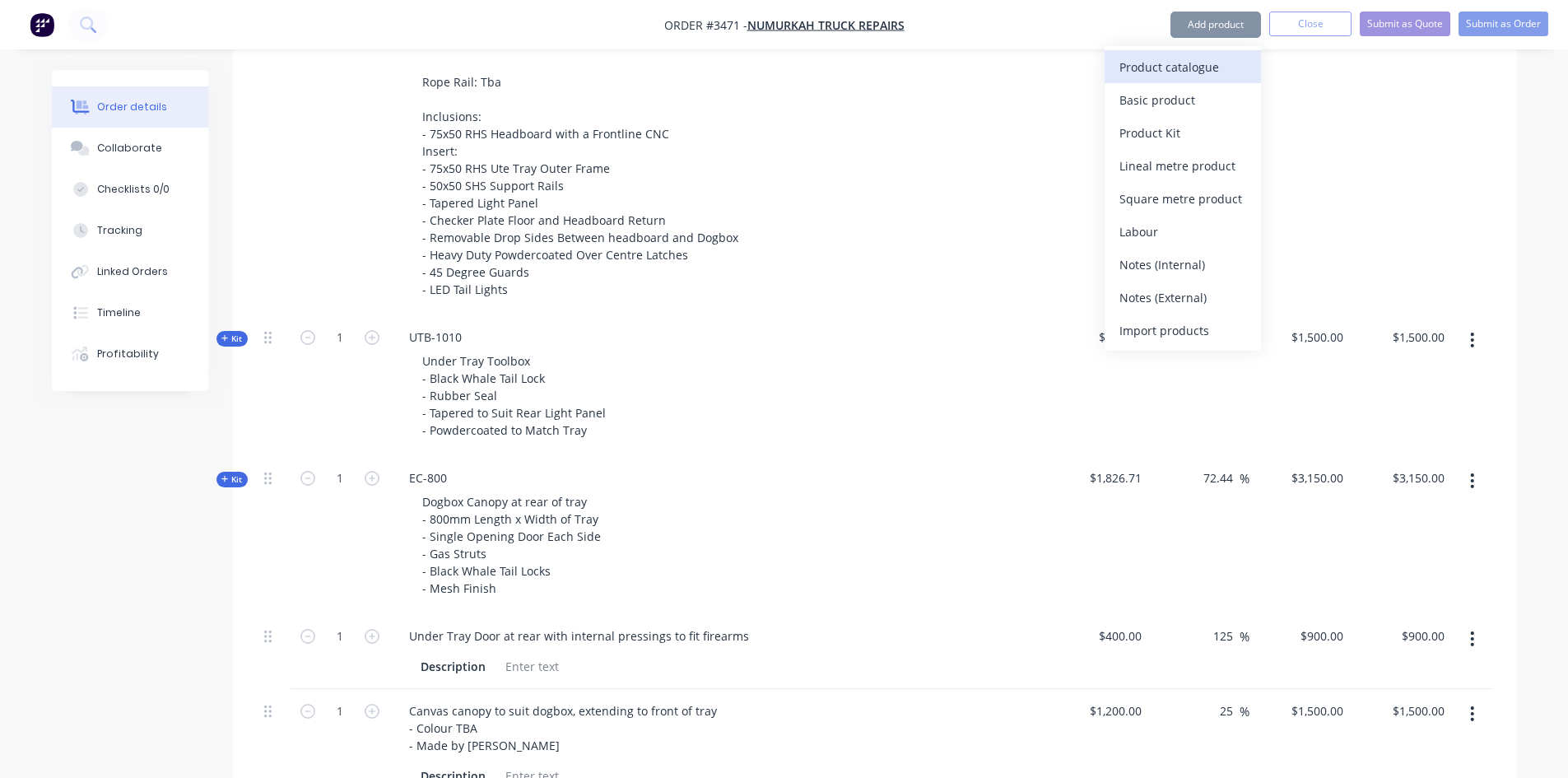
click at [1201, 70] on div "Product catalogue" at bounding box center [1183, 67] width 127 height 23
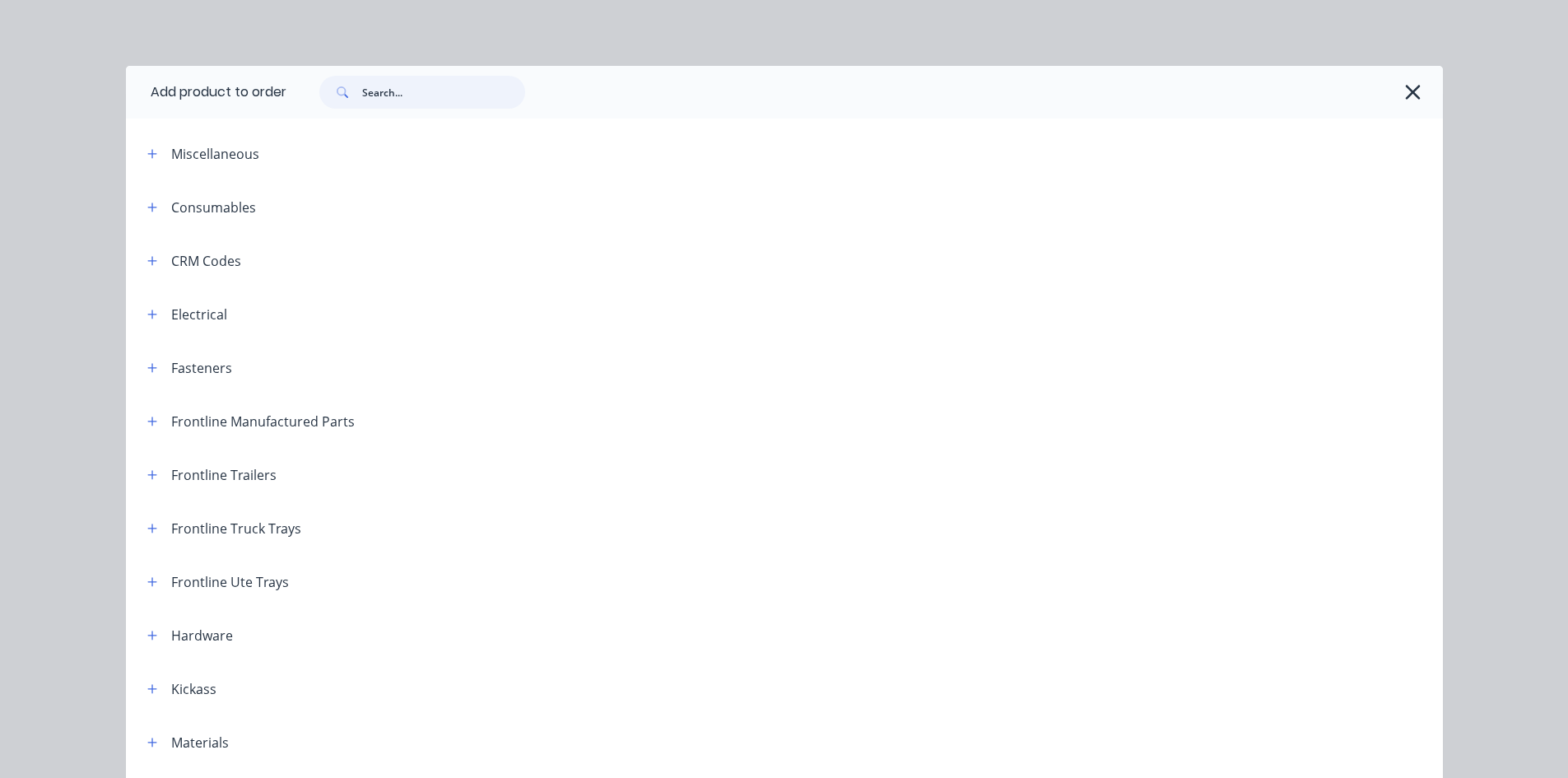
click at [367, 96] on input "text" at bounding box center [443, 93] width 163 height 33
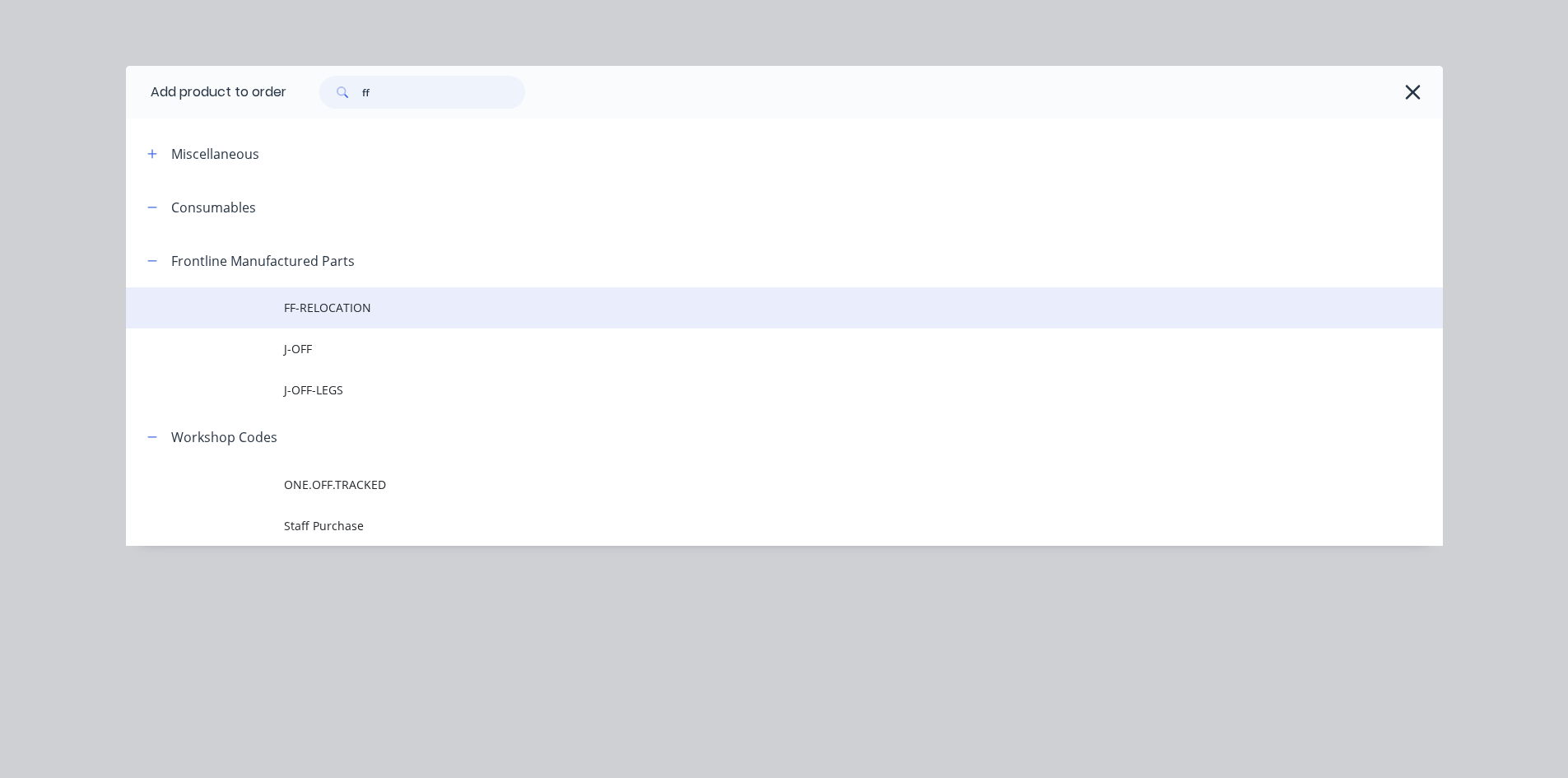
type input "ff"
click at [349, 308] on span "FF-RELOCATION" at bounding box center [747, 307] width 926 height 18
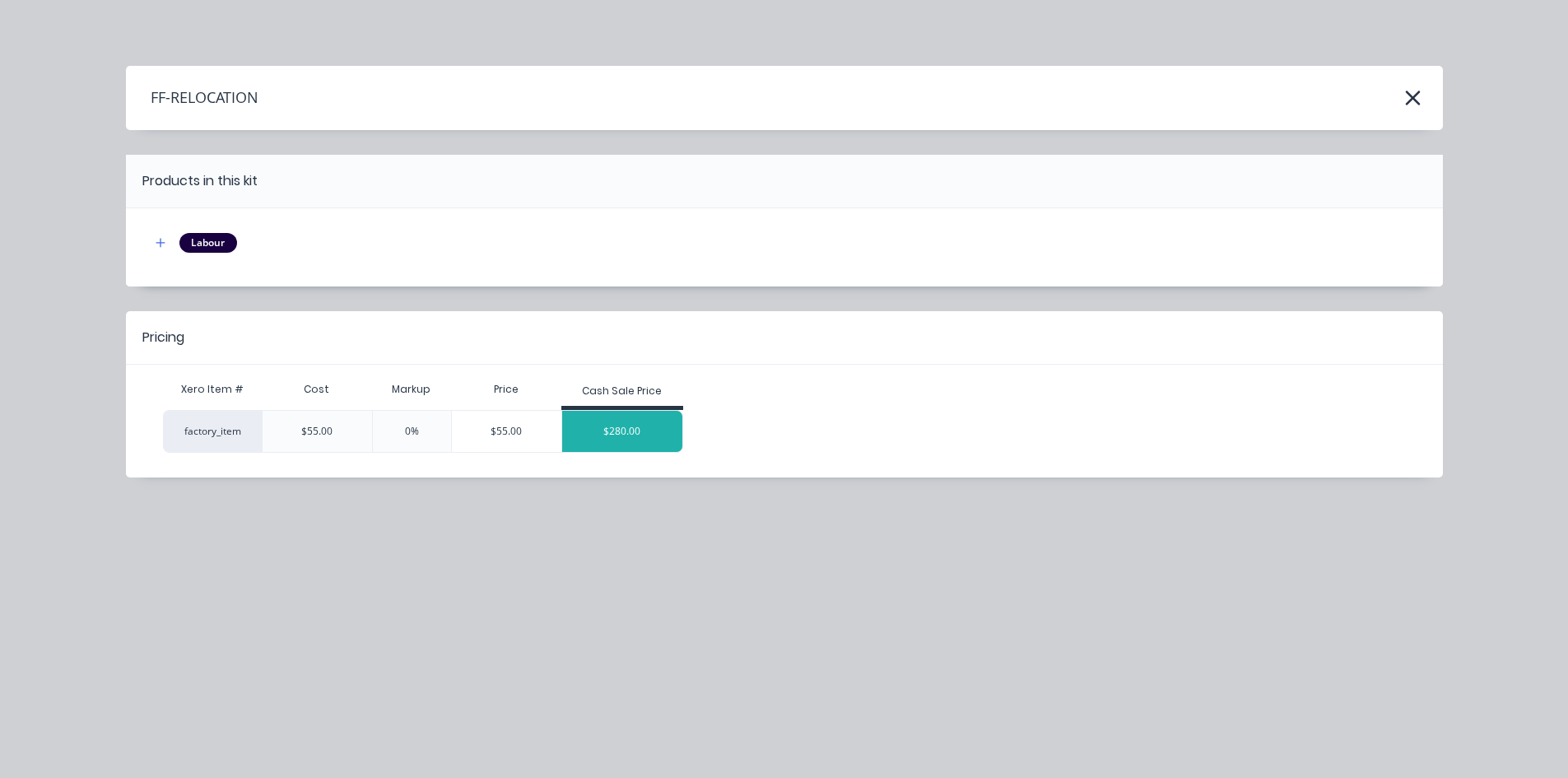
click at [624, 434] on div "$280.00" at bounding box center [621, 431] width 120 height 41
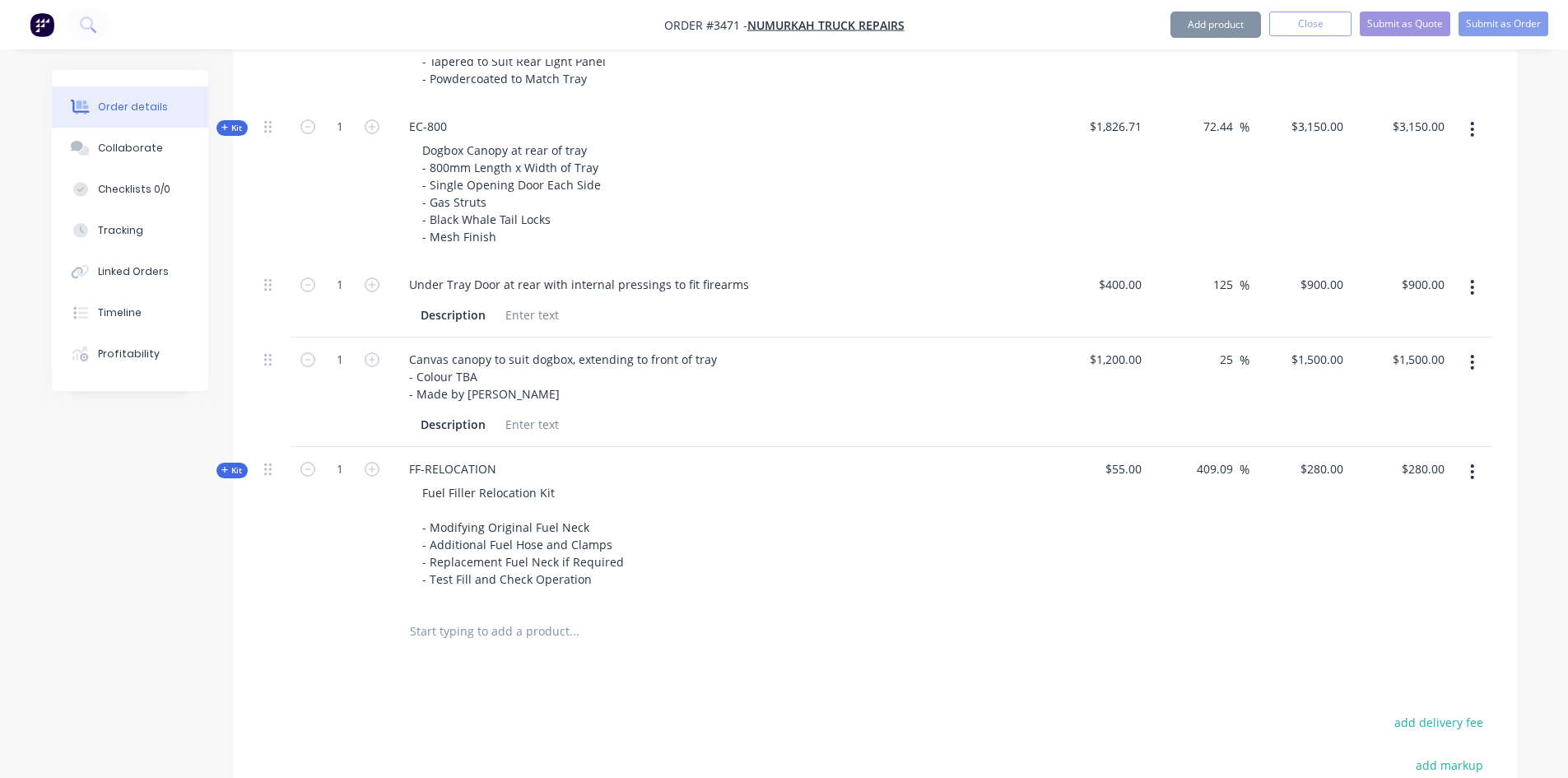
scroll to position [1449, 0]
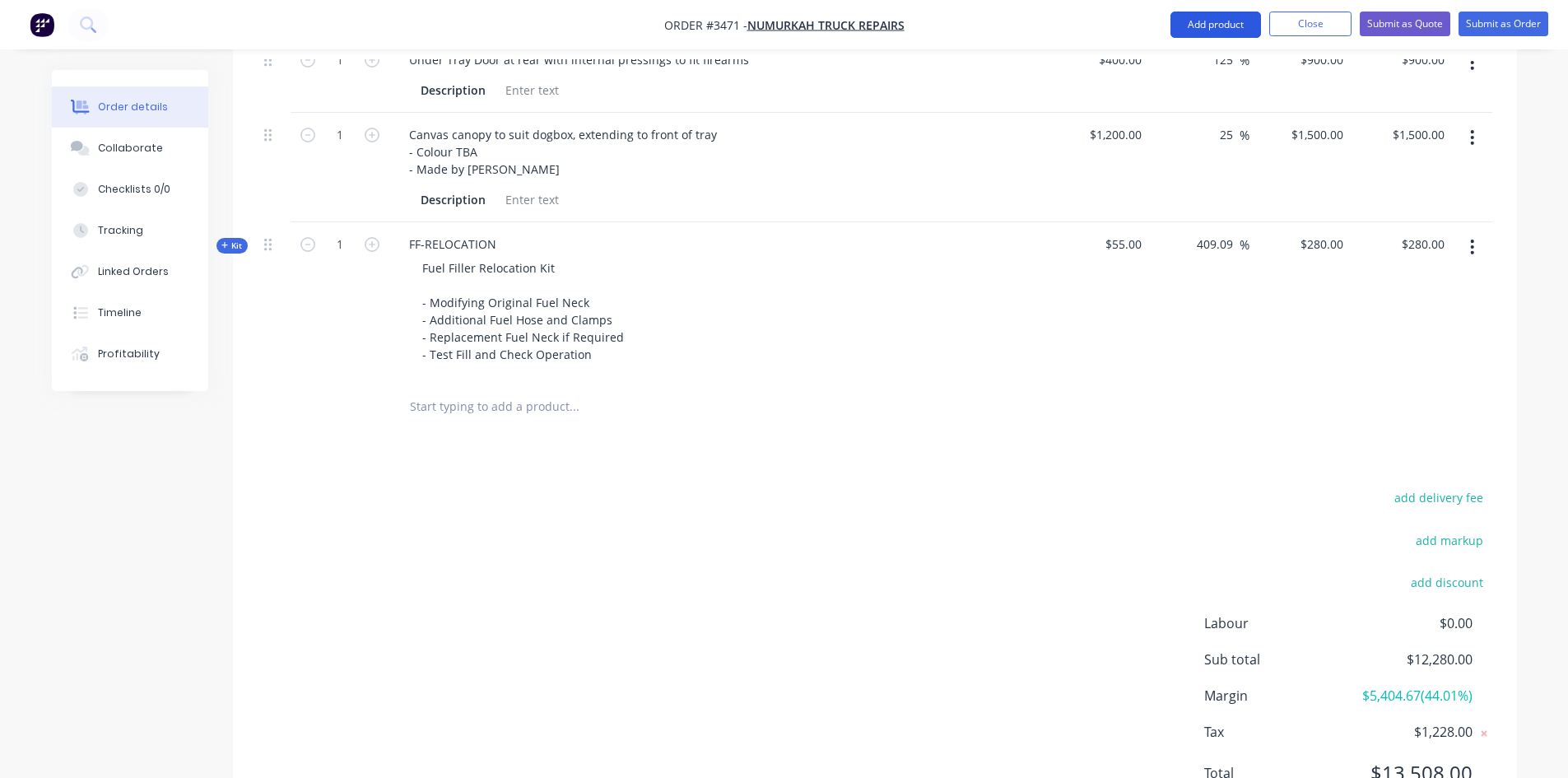
click at [1205, 20] on button "Add product" at bounding box center [1215, 24] width 91 height 26
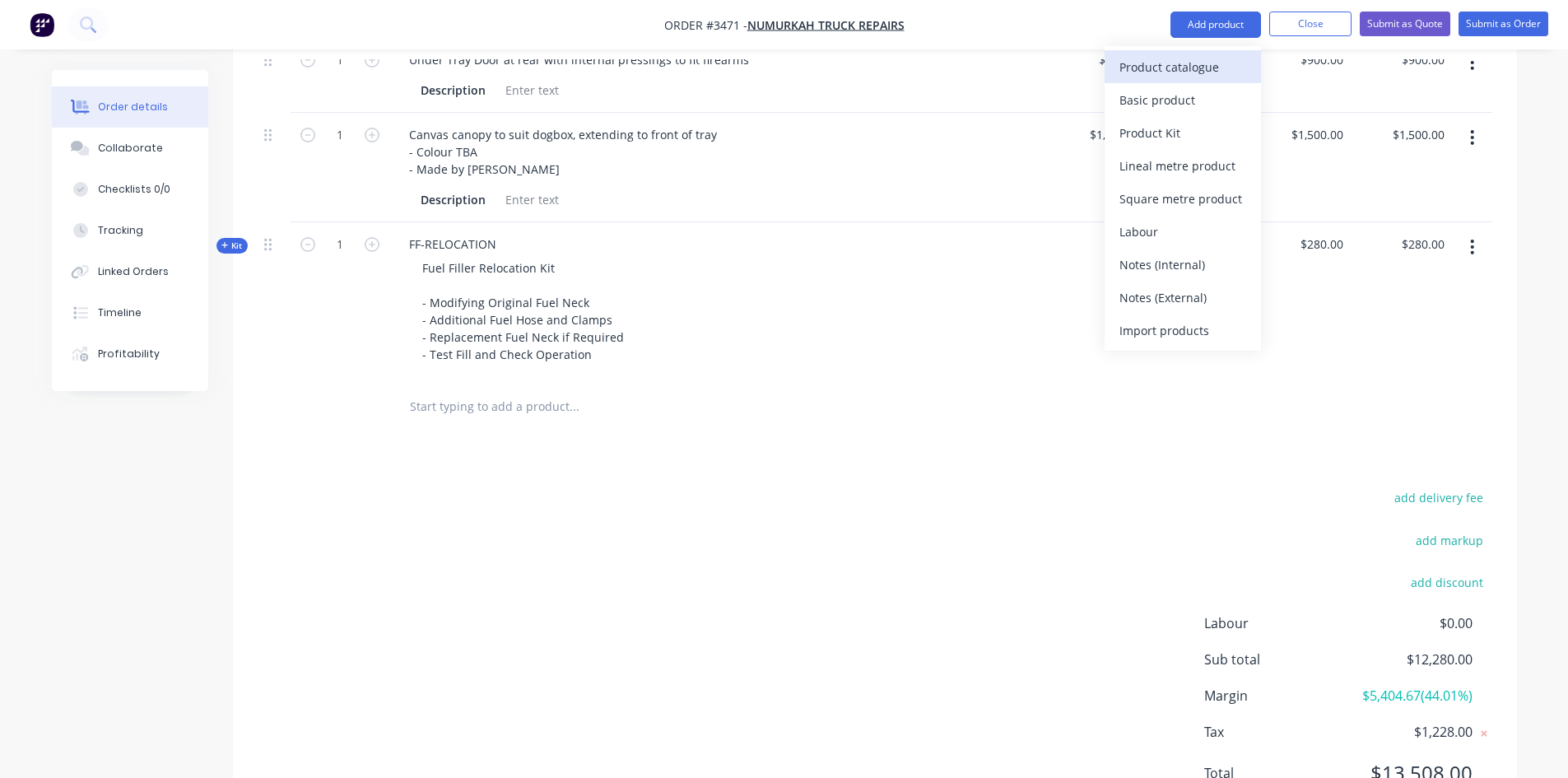
click at [1203, 71] on div "Product catalogue" at bounding box center [1183, 67] width 127 height 23
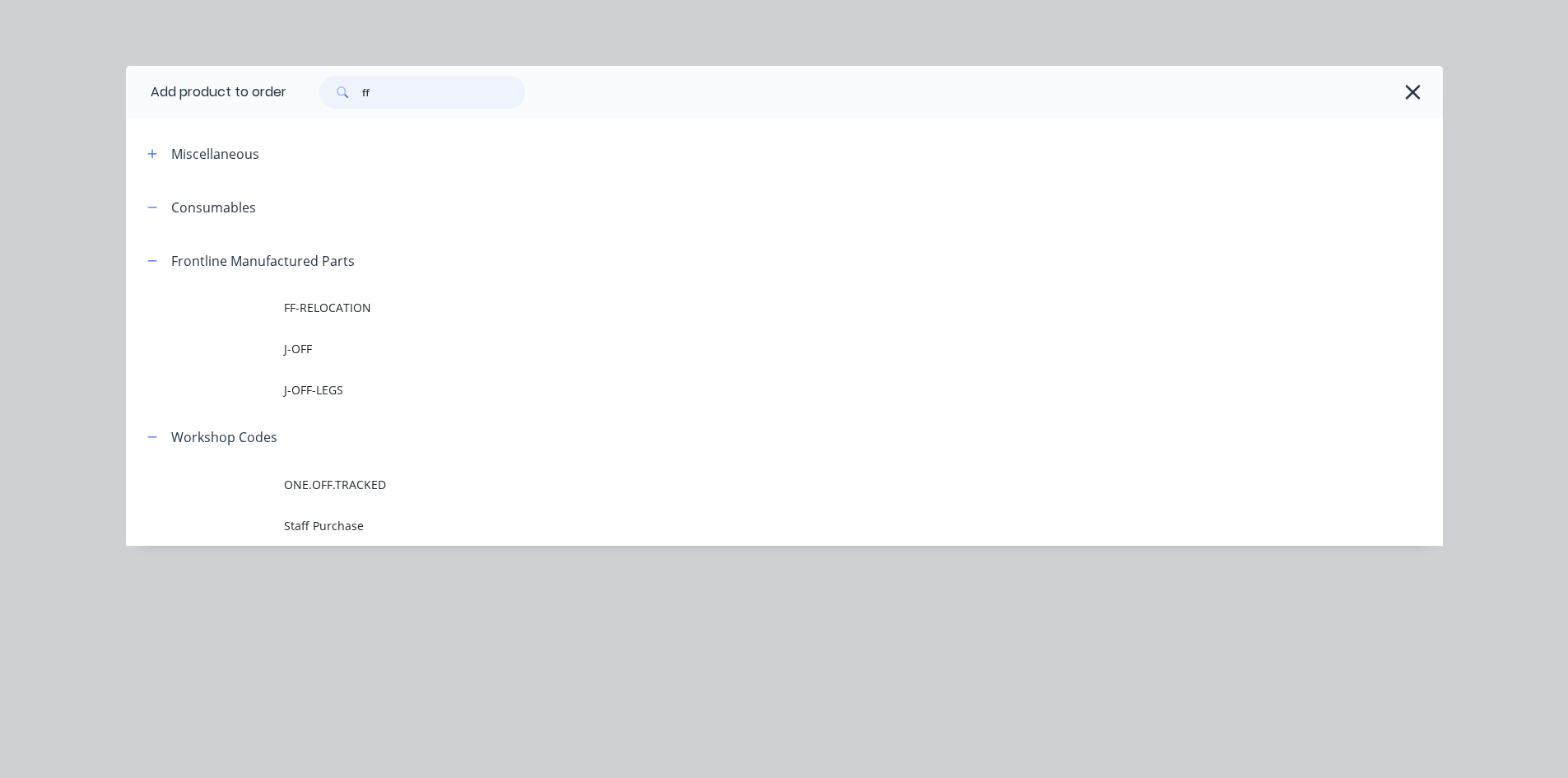
drag, startPoint x: 403, startPoint y: 97, endPoint x: 138, endPoint y: 104, distance: 265.1
click at [162, 104] on header "Add product to order ff" at bounding box center [784, 93] width 1316 height 53
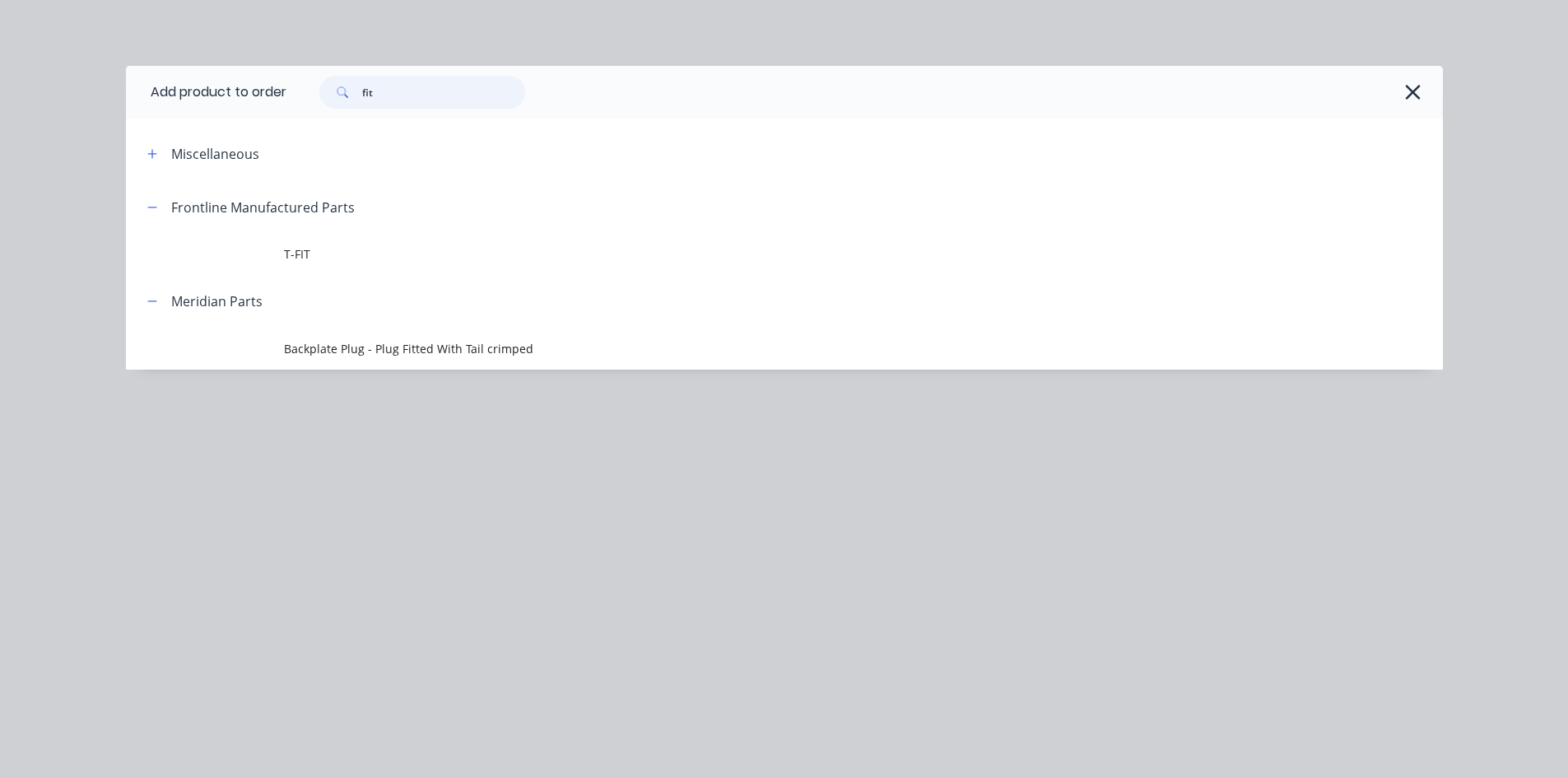
drag, startPoint x: 419, startPoint y: 92, endPoint x: 0, endPoint y: 94, distance: 419.0
click at [0, 93] on div "Add product to order fit Miscellaneous Frontline Manufactured Parts T-FIT Merid…" at bounding box center [784, 389] width 1568 height 778
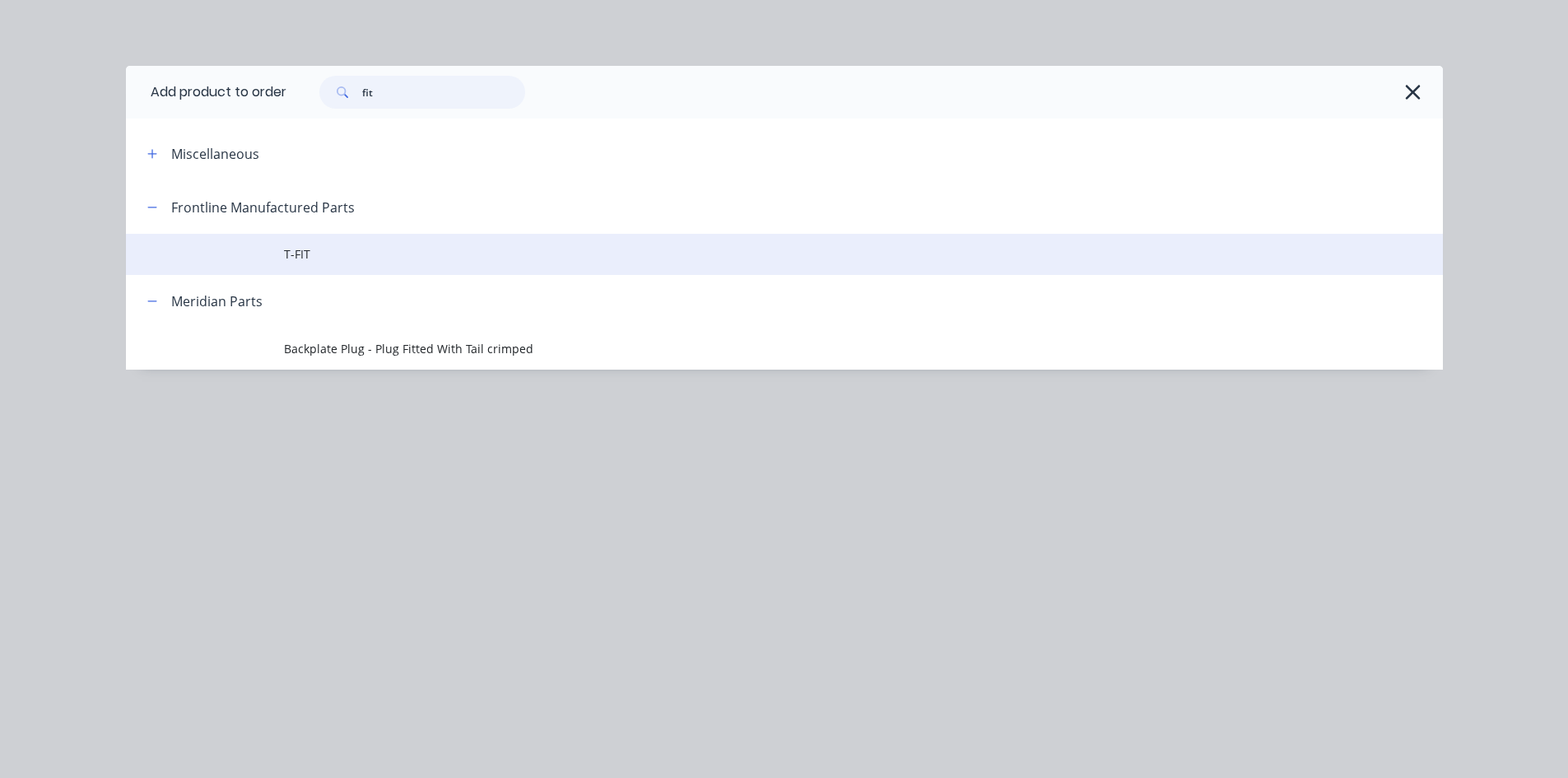
type input "fit"
click at [345, 257] on span "T-FIT" at bounding box center [747, 254] width 926 height 18
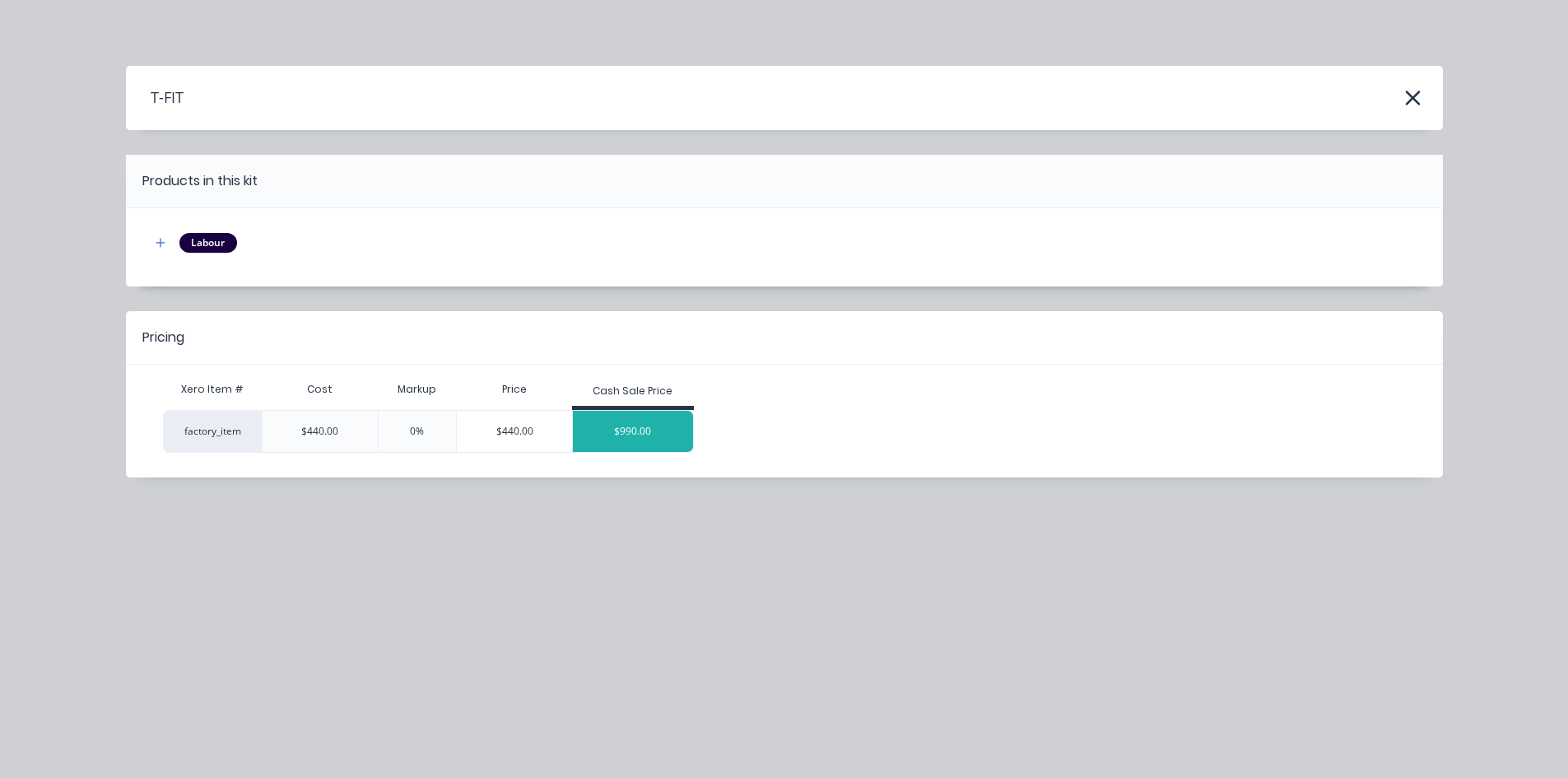
click at [650, 444] on div "$990.00" at bounding box center [632, 431] width 120 height 41
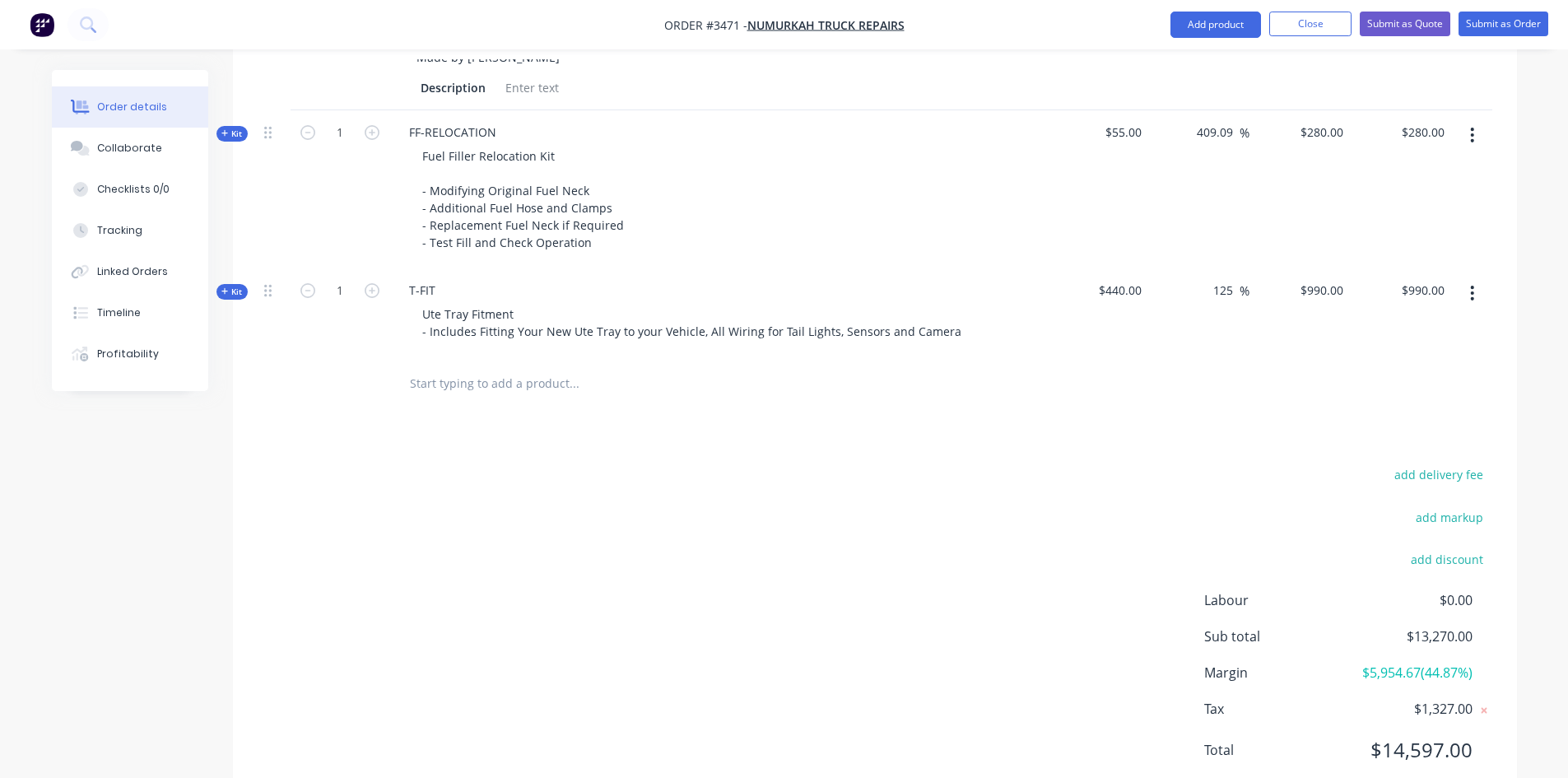
scroll to position [1532, 0]
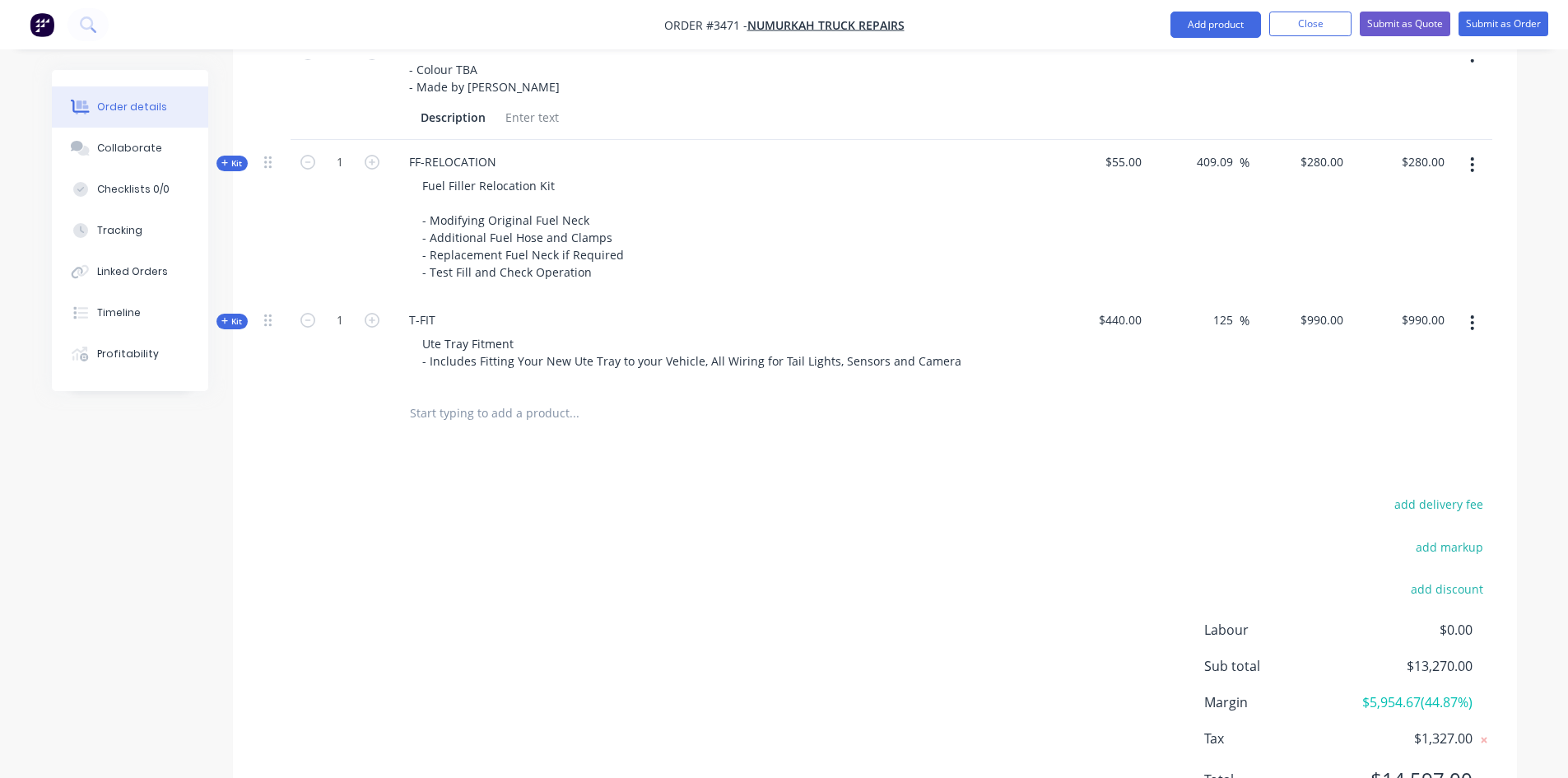
click at [1320, 36] on li "Close" at bounding box center [1310, 24] width 82 height 26
click at [1324, 29] on button "Close" at bounding box center [1310, 23] width 82 height 24
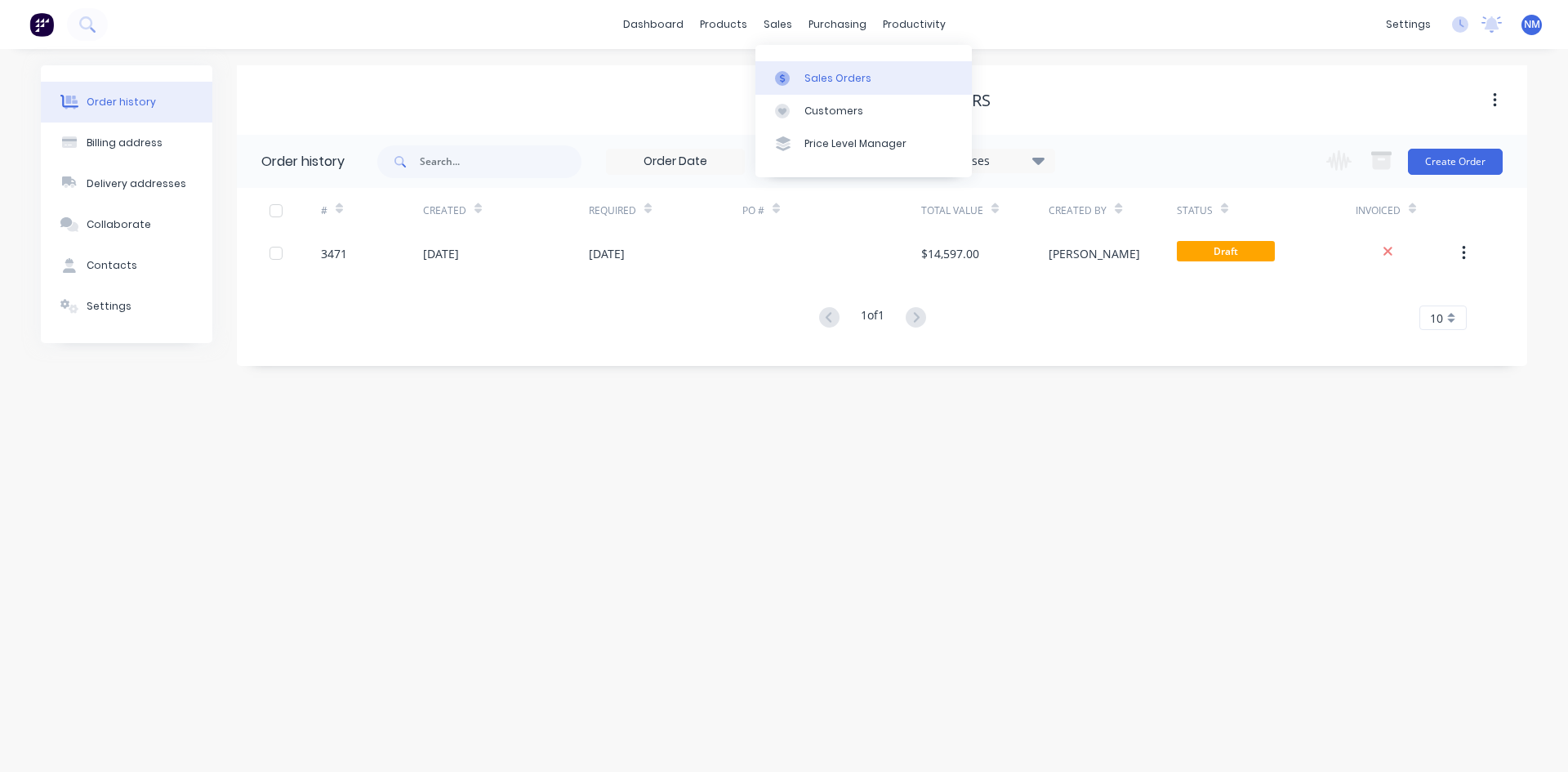
click at [815, 75] on div "Sales Orders" at bounding box center [837, 77] width 67 height 15
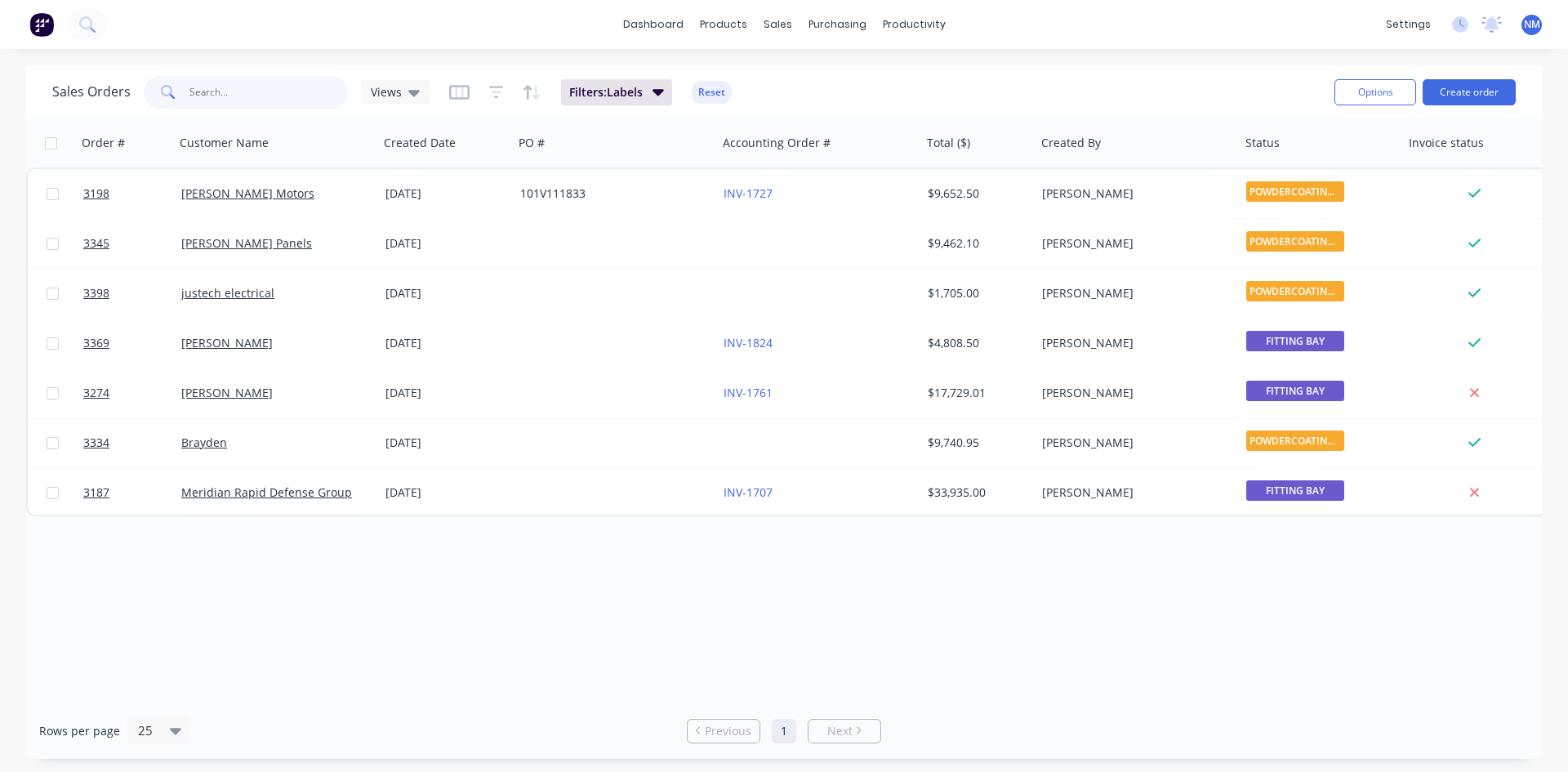
click at [250, 96] on input "text" at bounding box center [269, 92] width 160 height 33
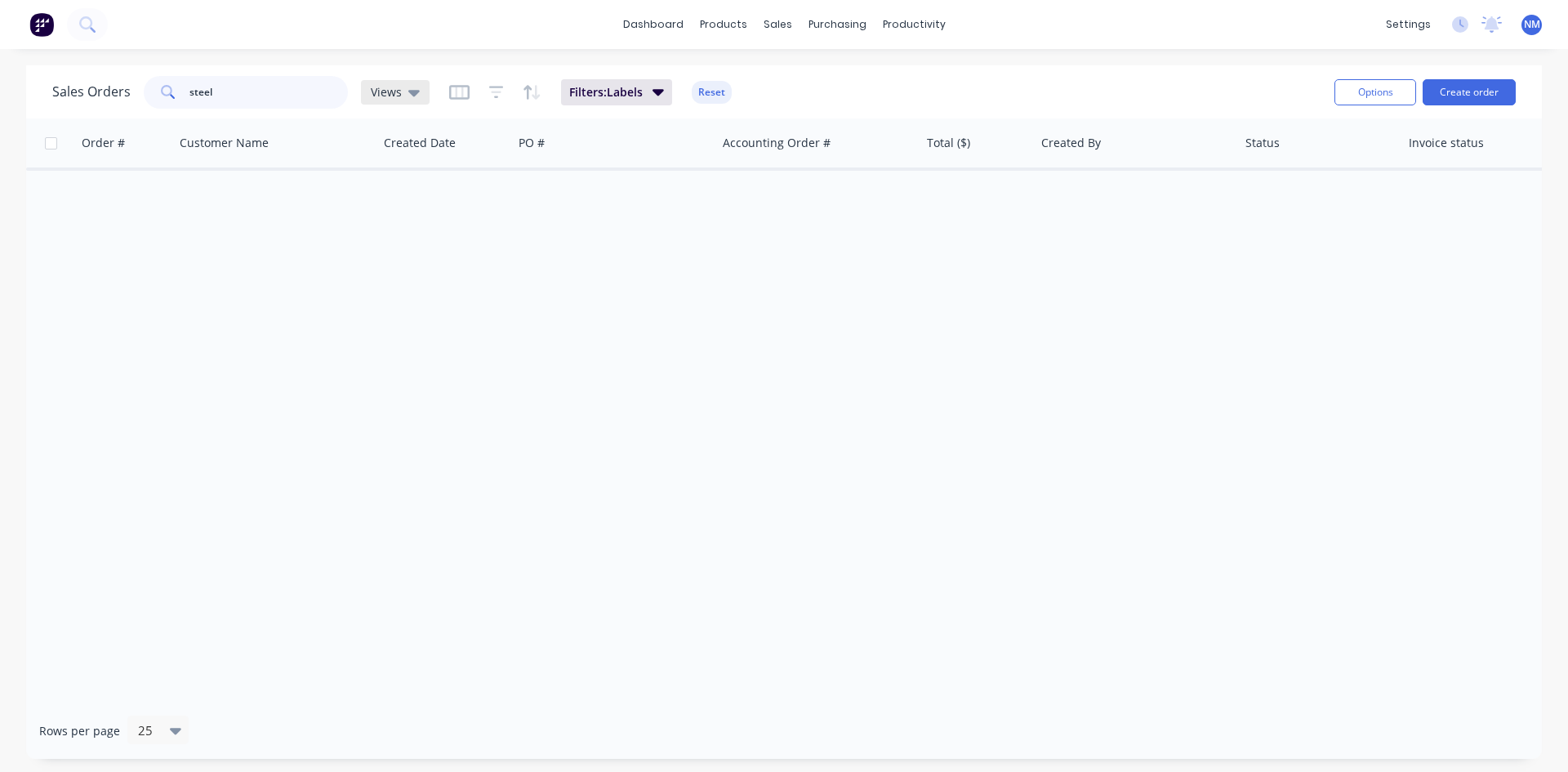
type input "steel"
click at [411, 91] on icon at bounding box center [414, 93] width 12 height 7
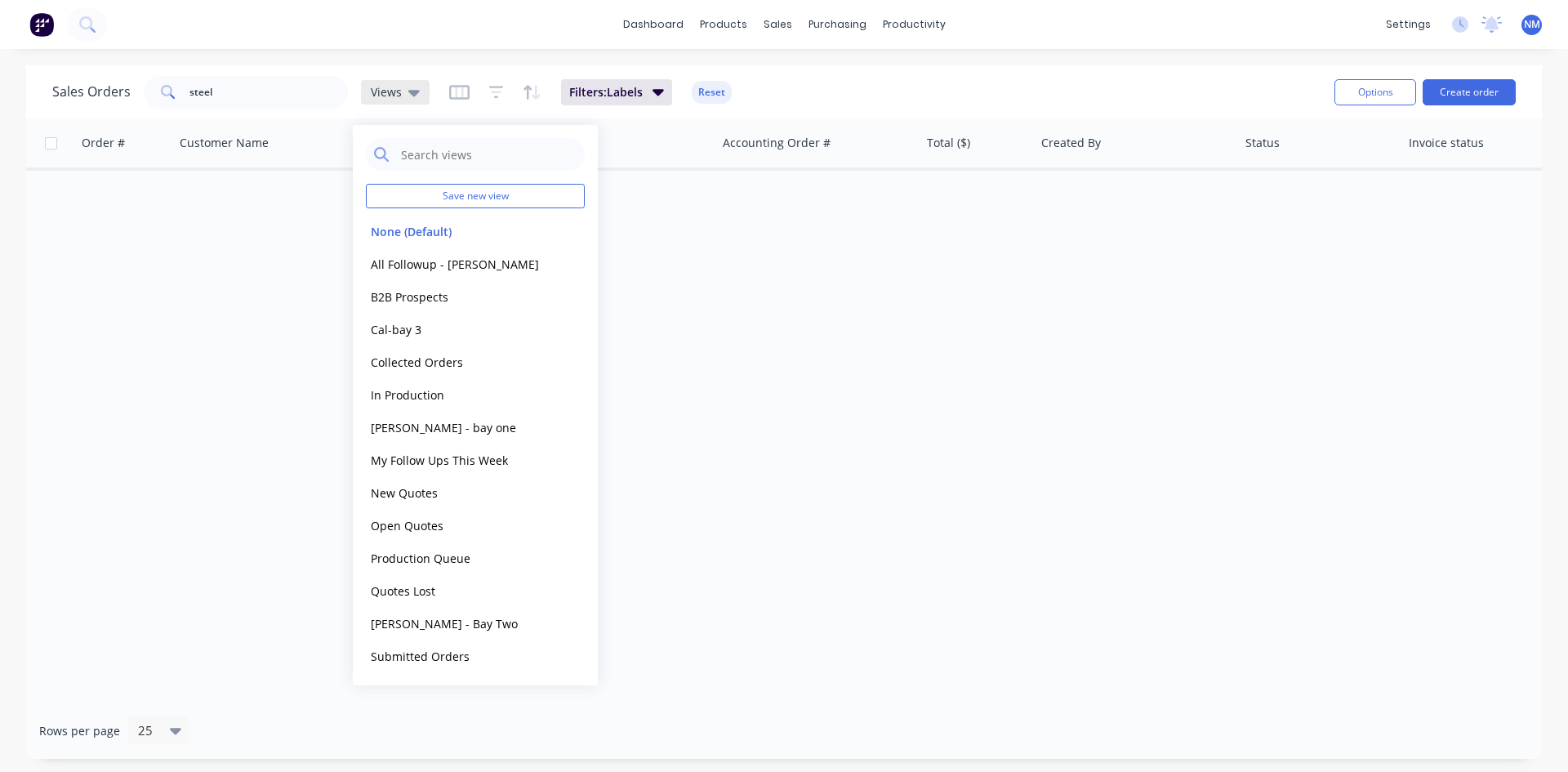
click at [414, 90] on icon at bounding box center [414, 93] width 12 height 7
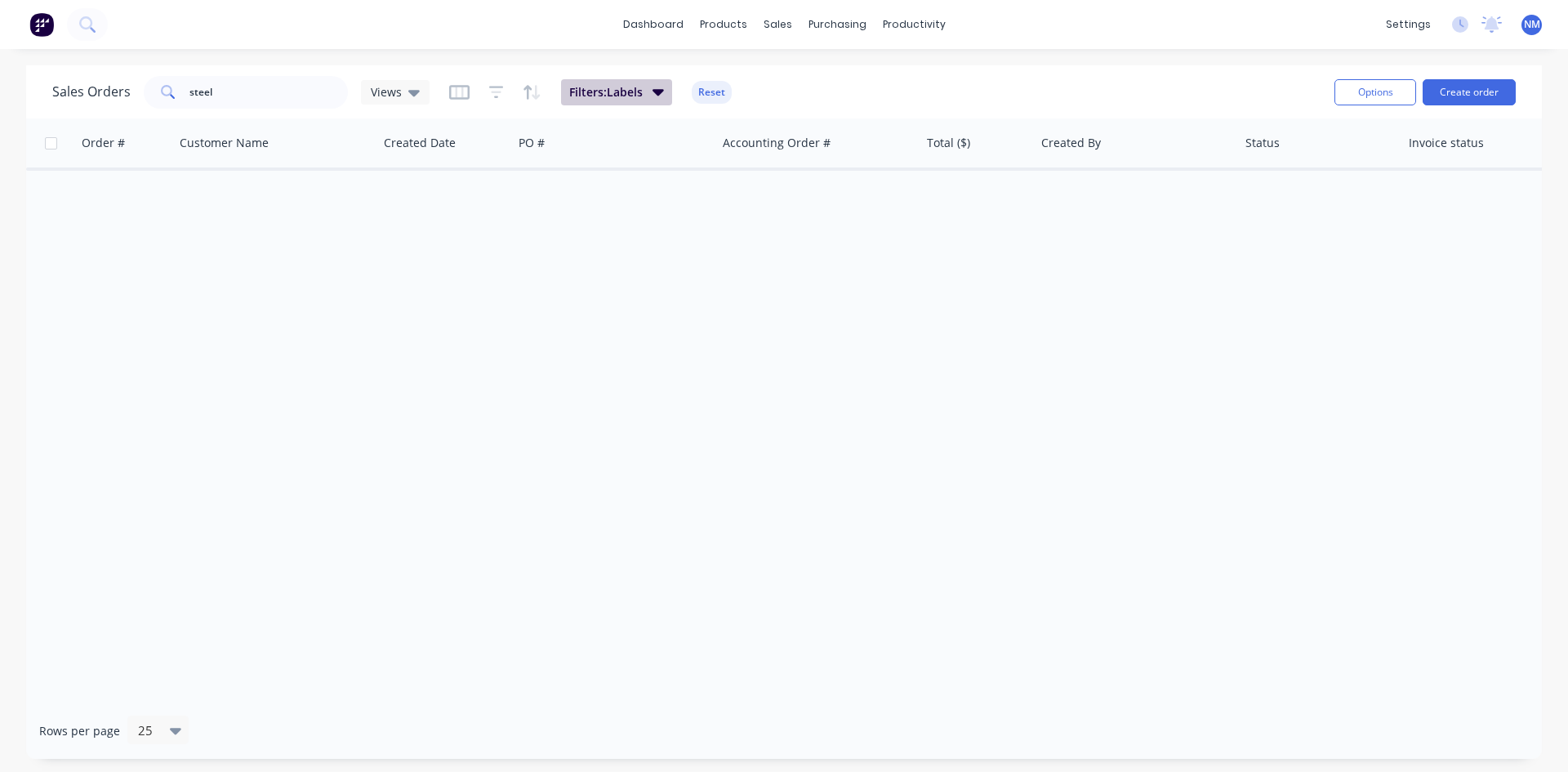
click at [589, 86] on span "Filters: Labels" at bounding box center [606, 92] width 74 height 16
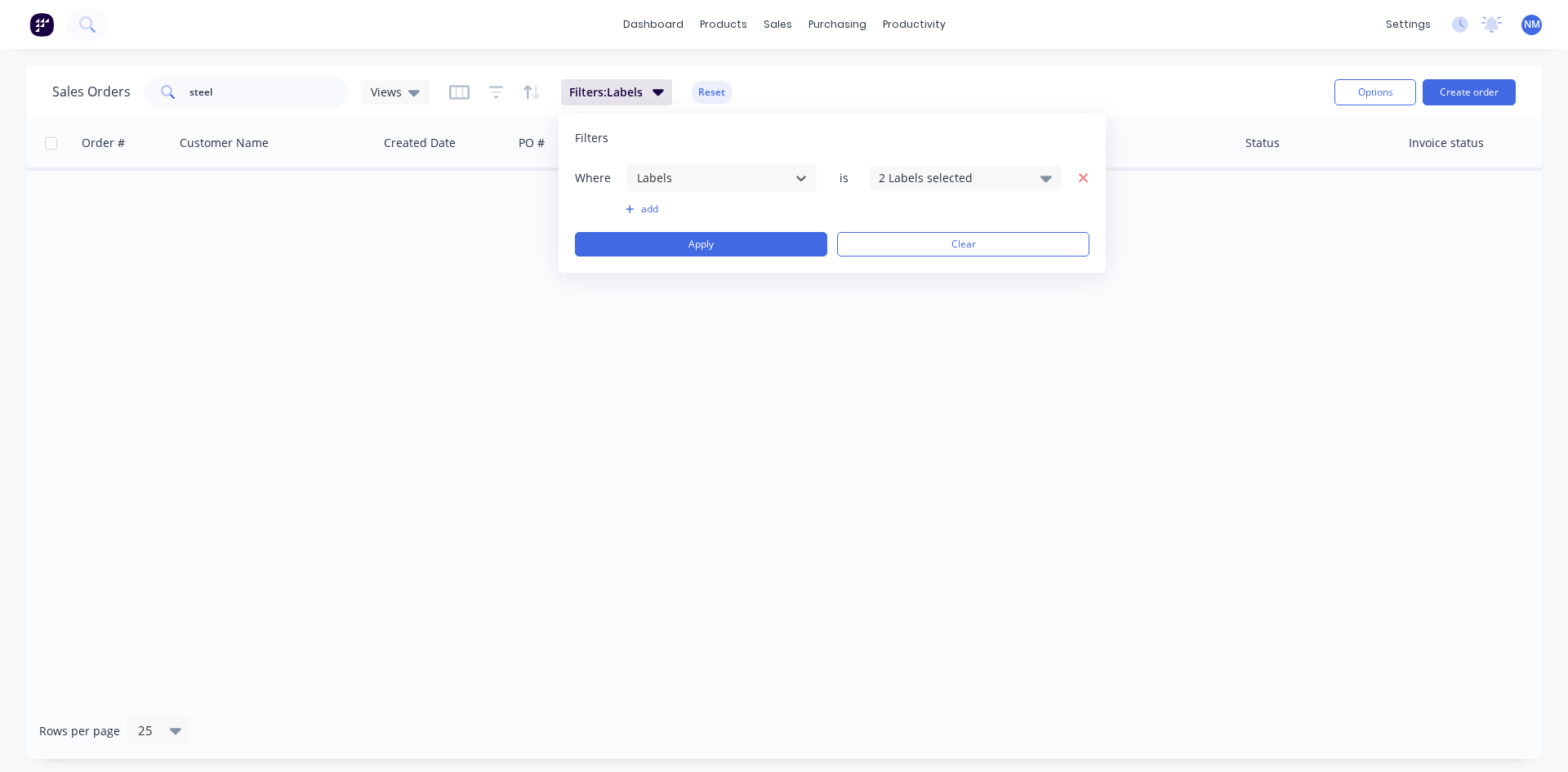
click at [1084, 176] on icon "button" at bounding box center [1083, 177] width 9 height 9
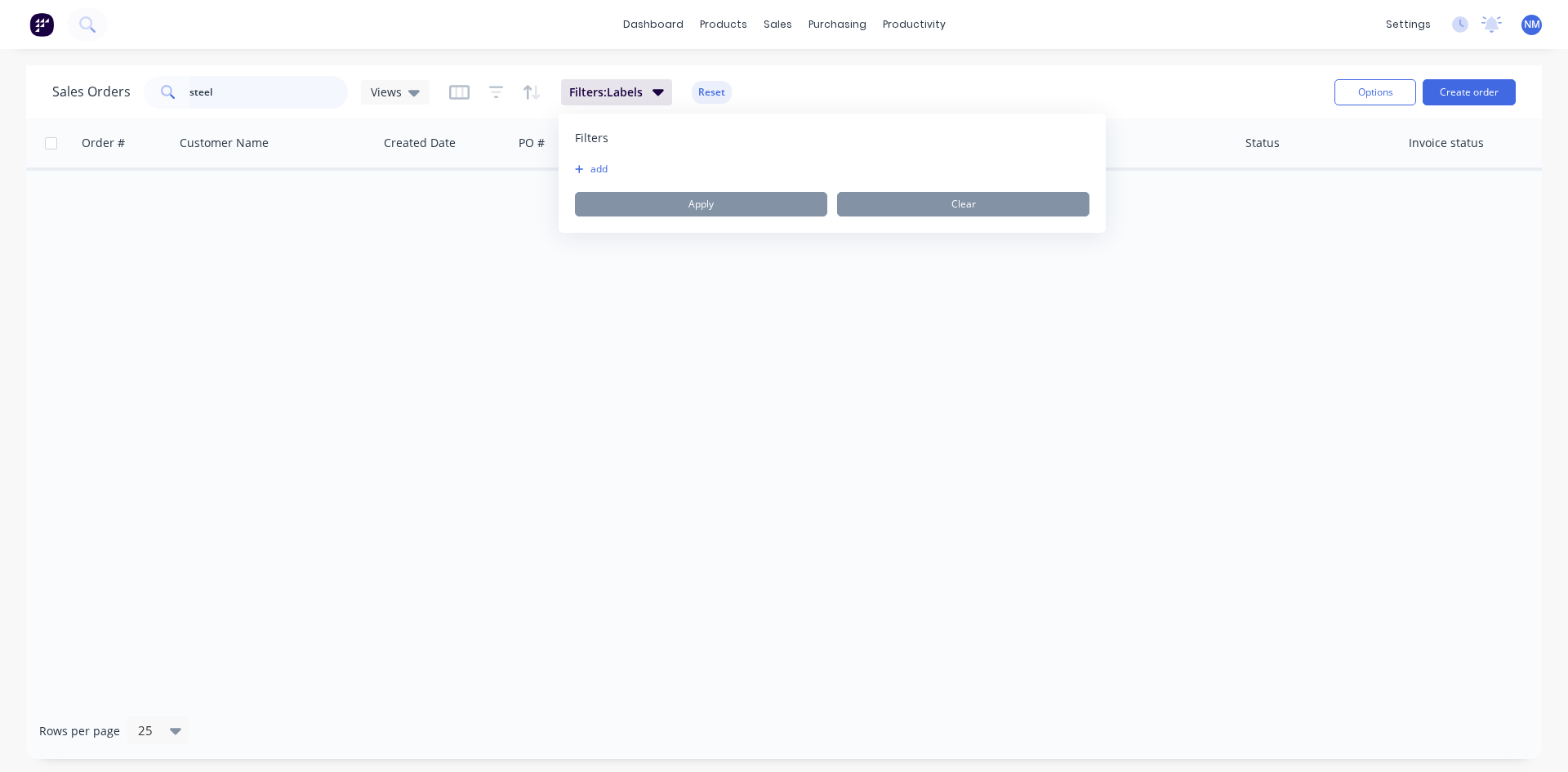
click at [221, 87] on input "steel" at bounding box center [269, 92] width 160 height 33
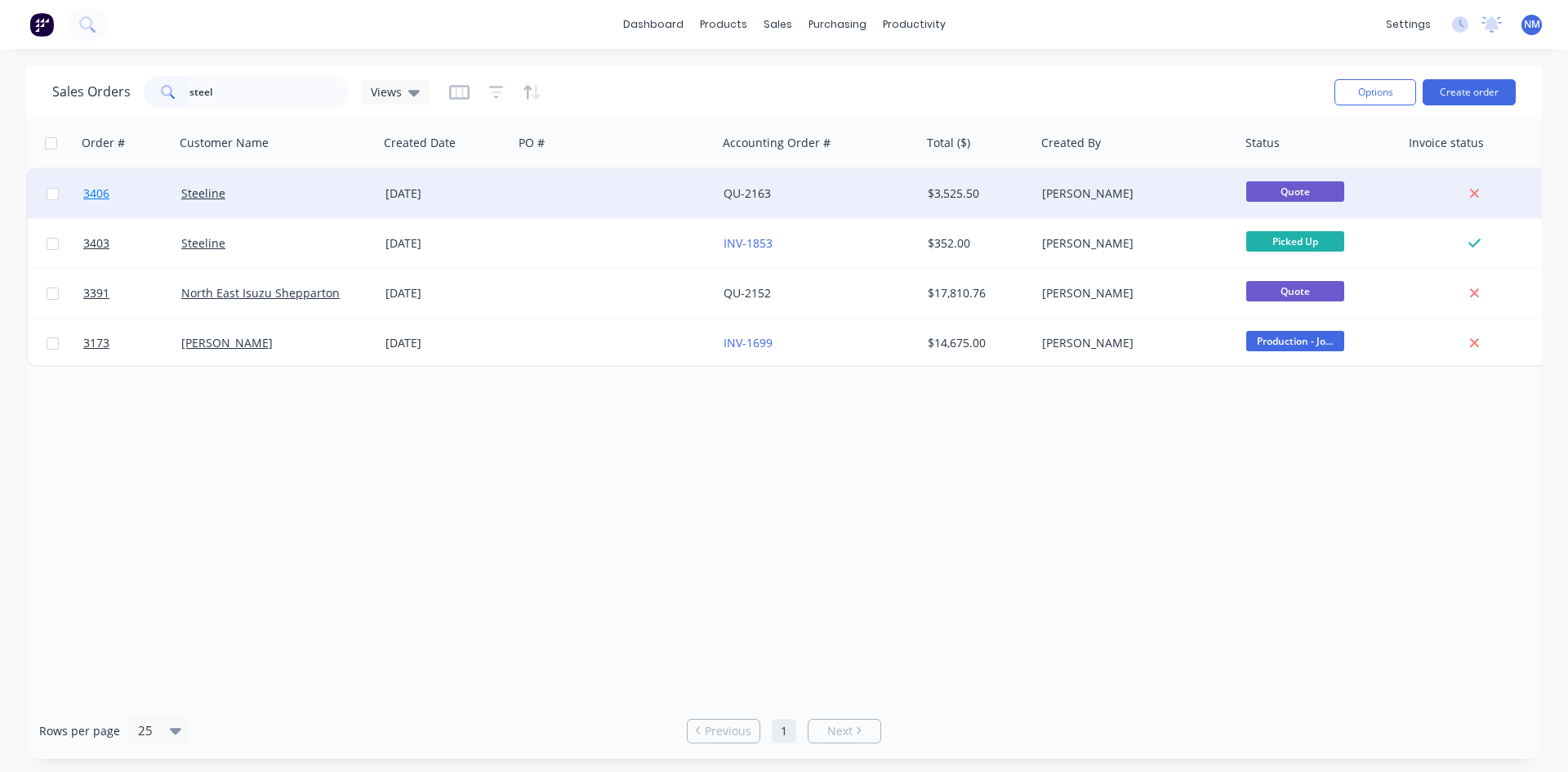
click at [95, 187] on span "3406" at bounding box center [96, 193] width 26 height 16
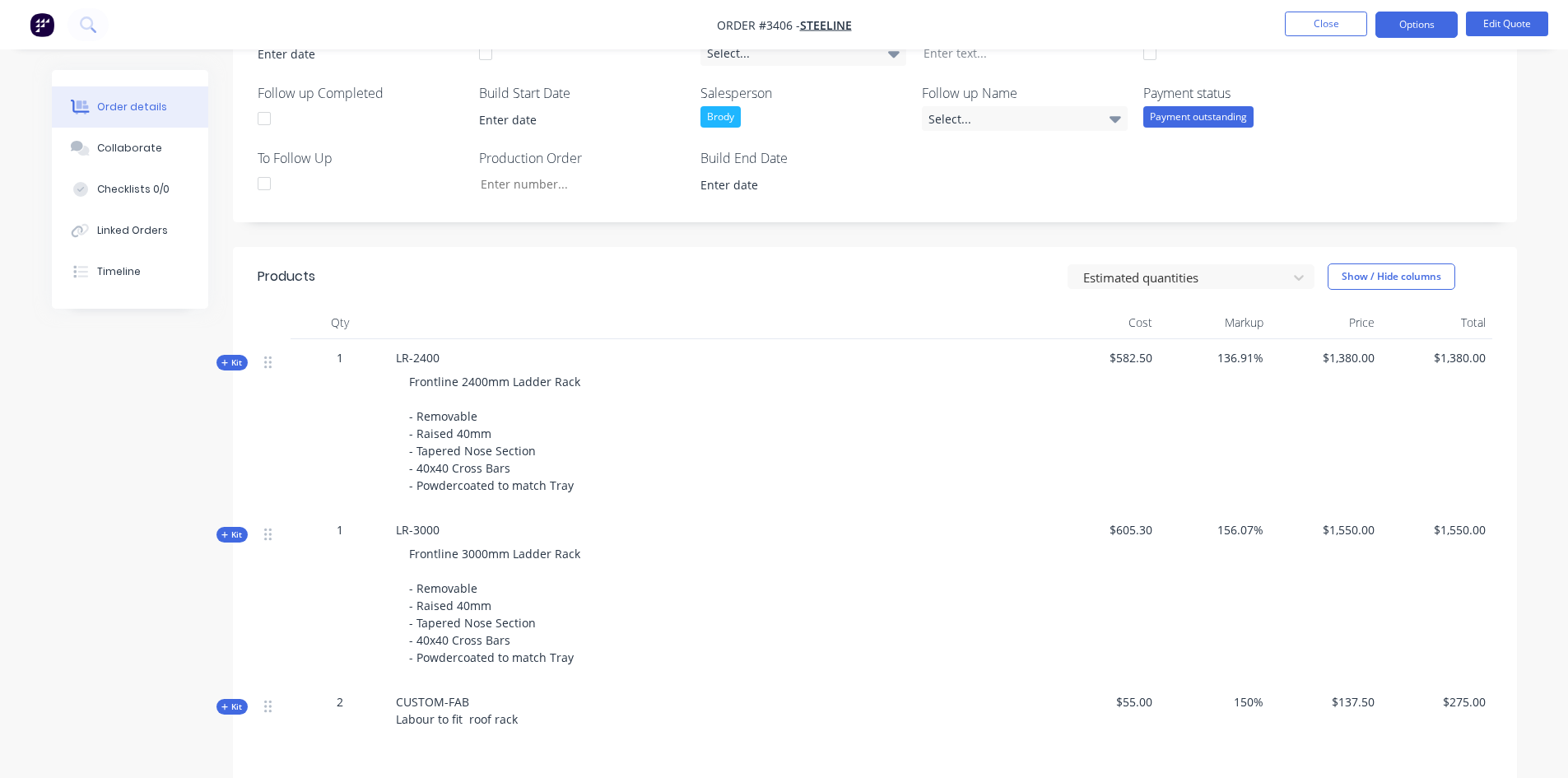
scroll to position [411, 0]
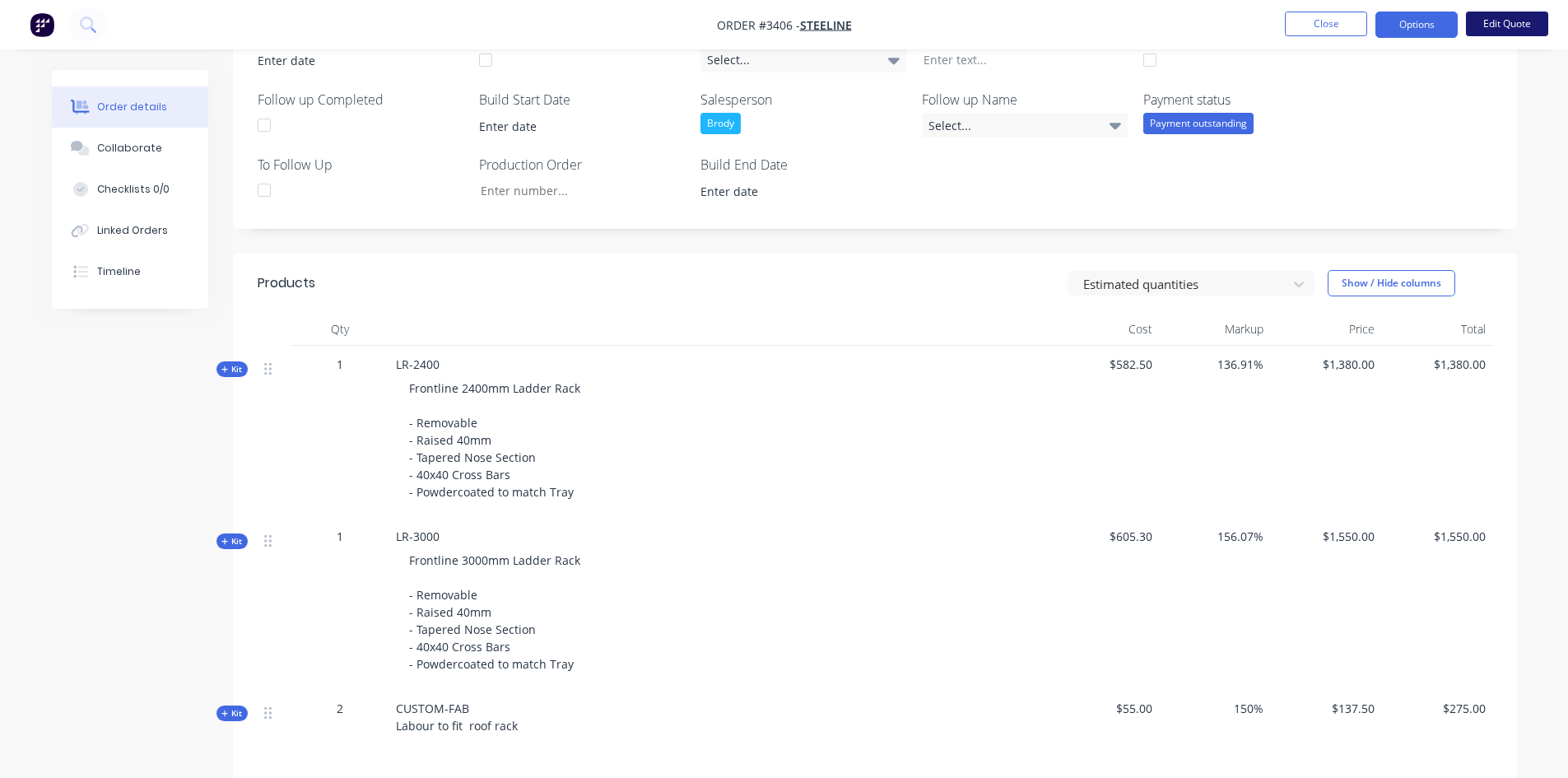
click at [1528, 18] on button "Edit Quote" at bounding box center [1507, 23] width 82 height 24
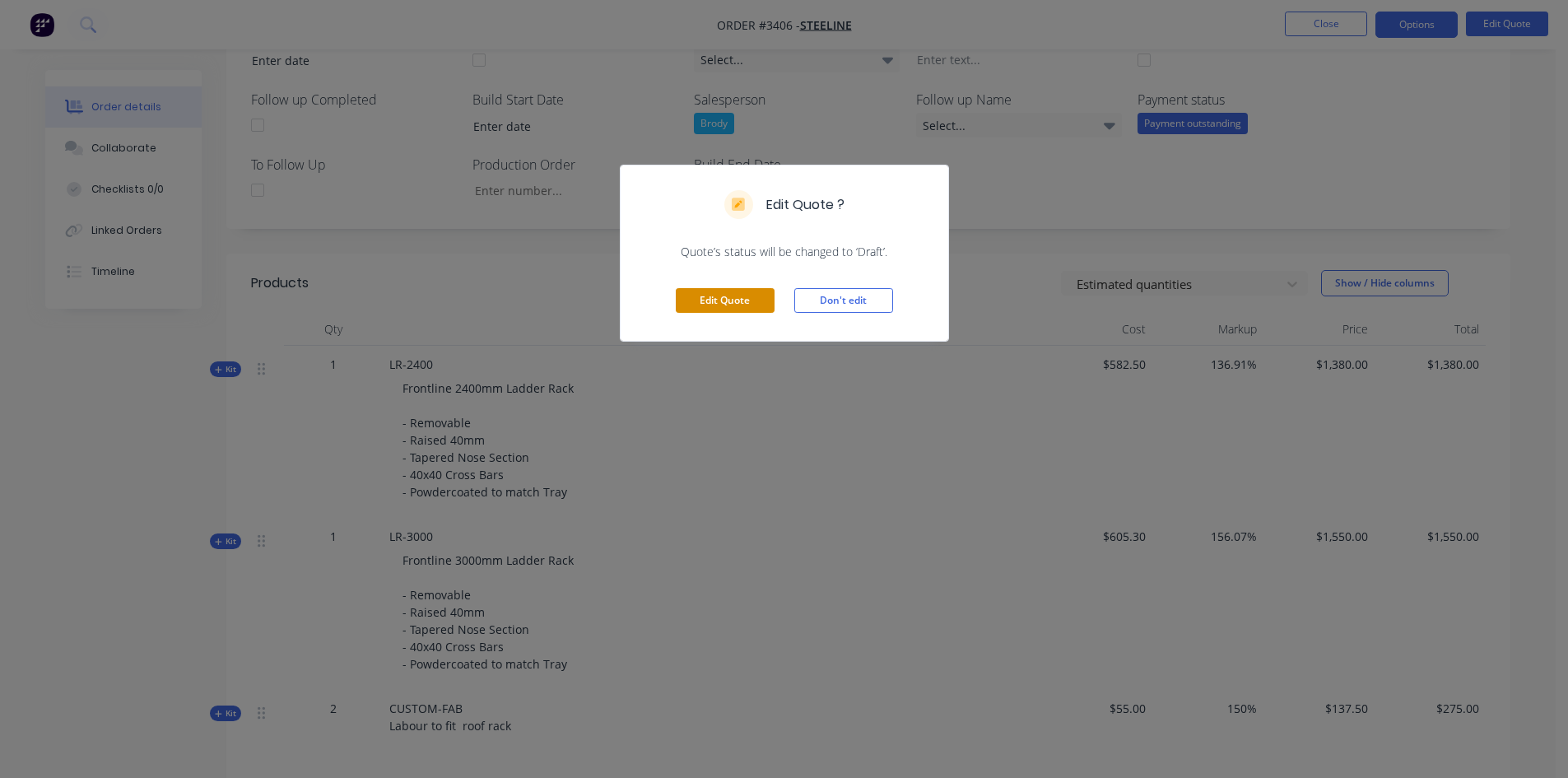
click at [744, 294] on button "Edit Quote" at bounding box center [725, 299] width 98 height 24
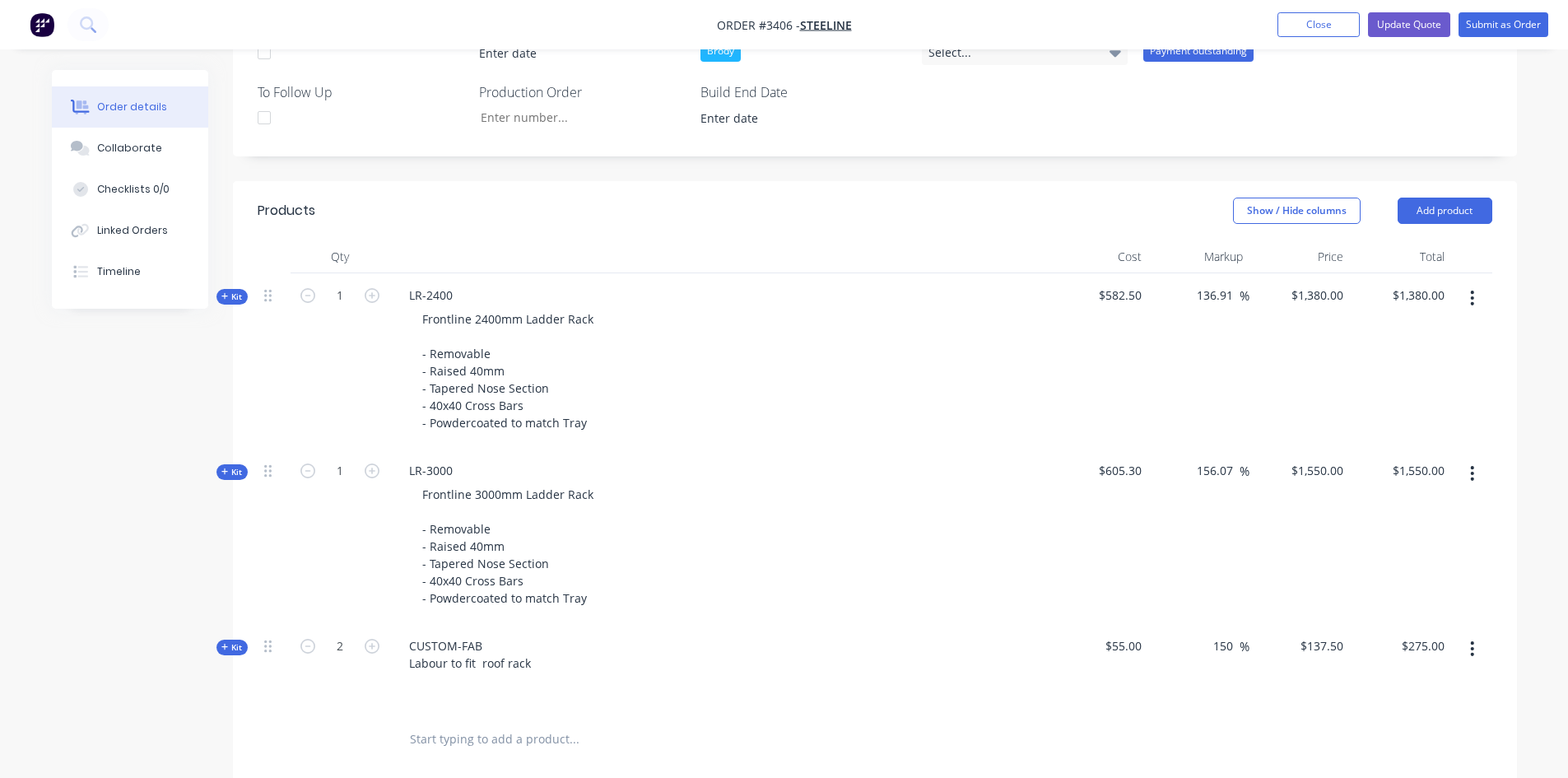
scroll to position [493, 0]
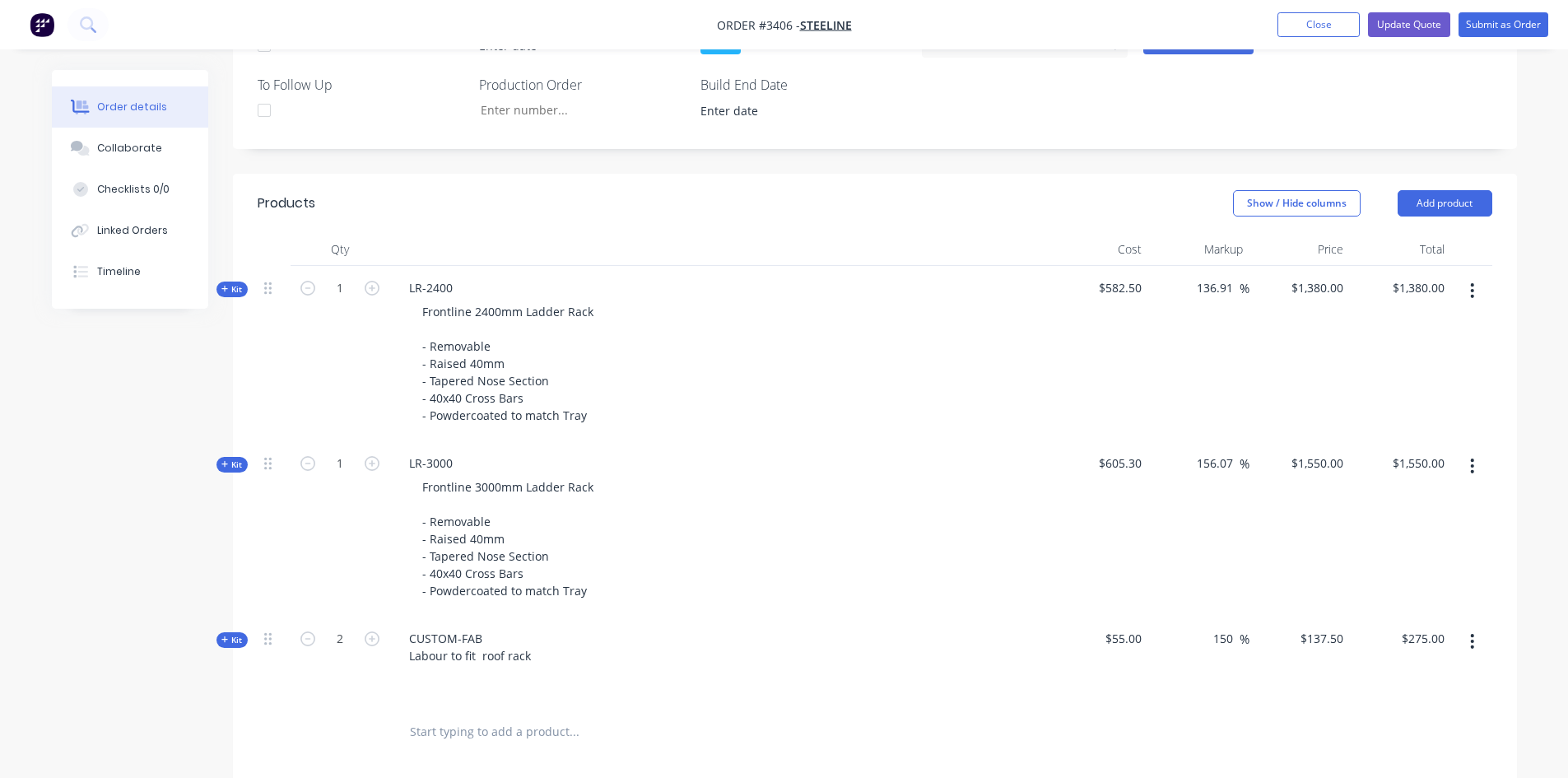
click at [1478, 282] on button "button" at bounding box center [1472, 291] width 39 height 29
click at [1391, 463] on div "Delete" at bounding box center [1414, 465] width 127 height 23
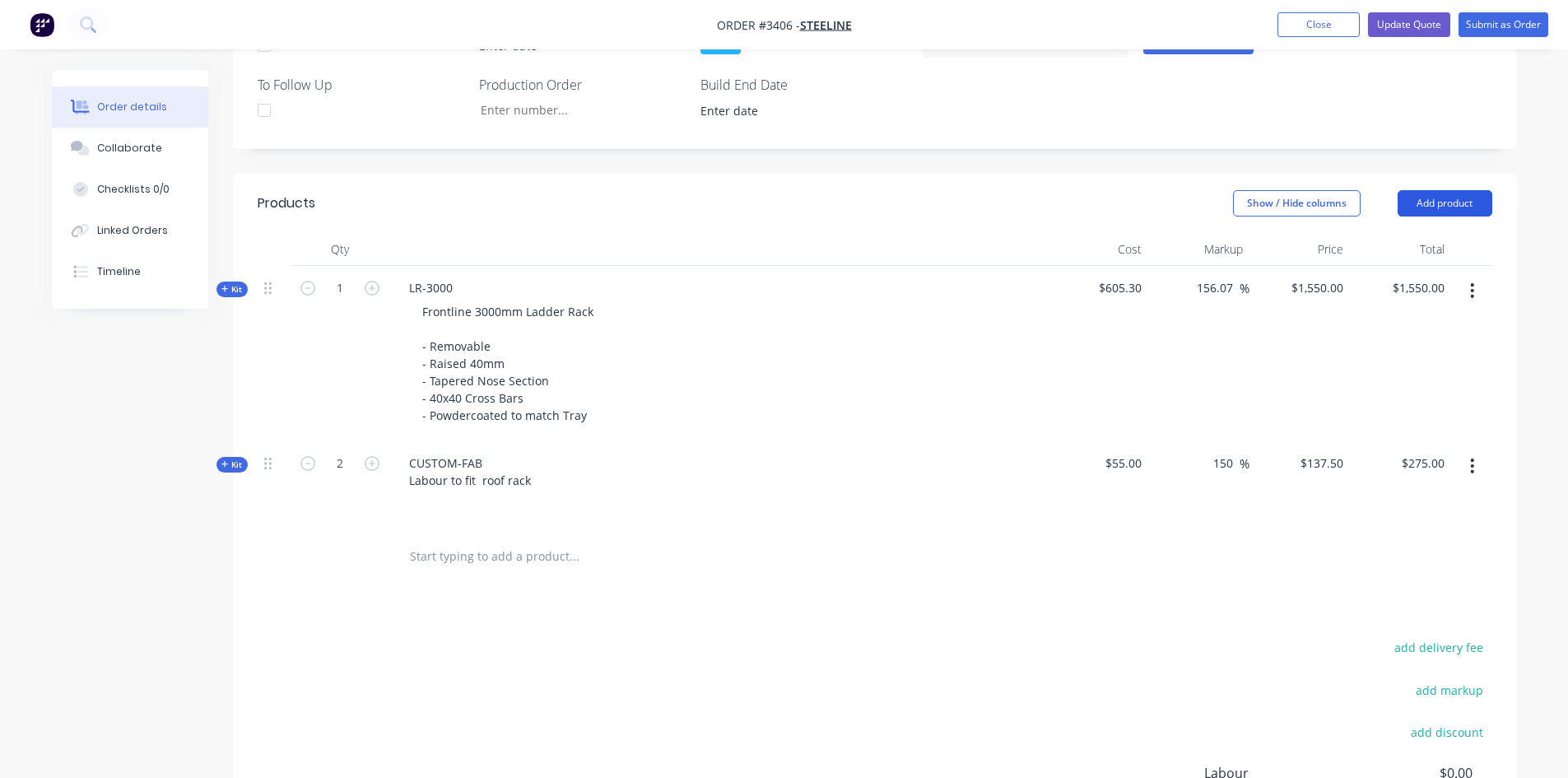
click at [1454, 214] on button "Add product" at bounding box center [1444, 203] width 95 height 26
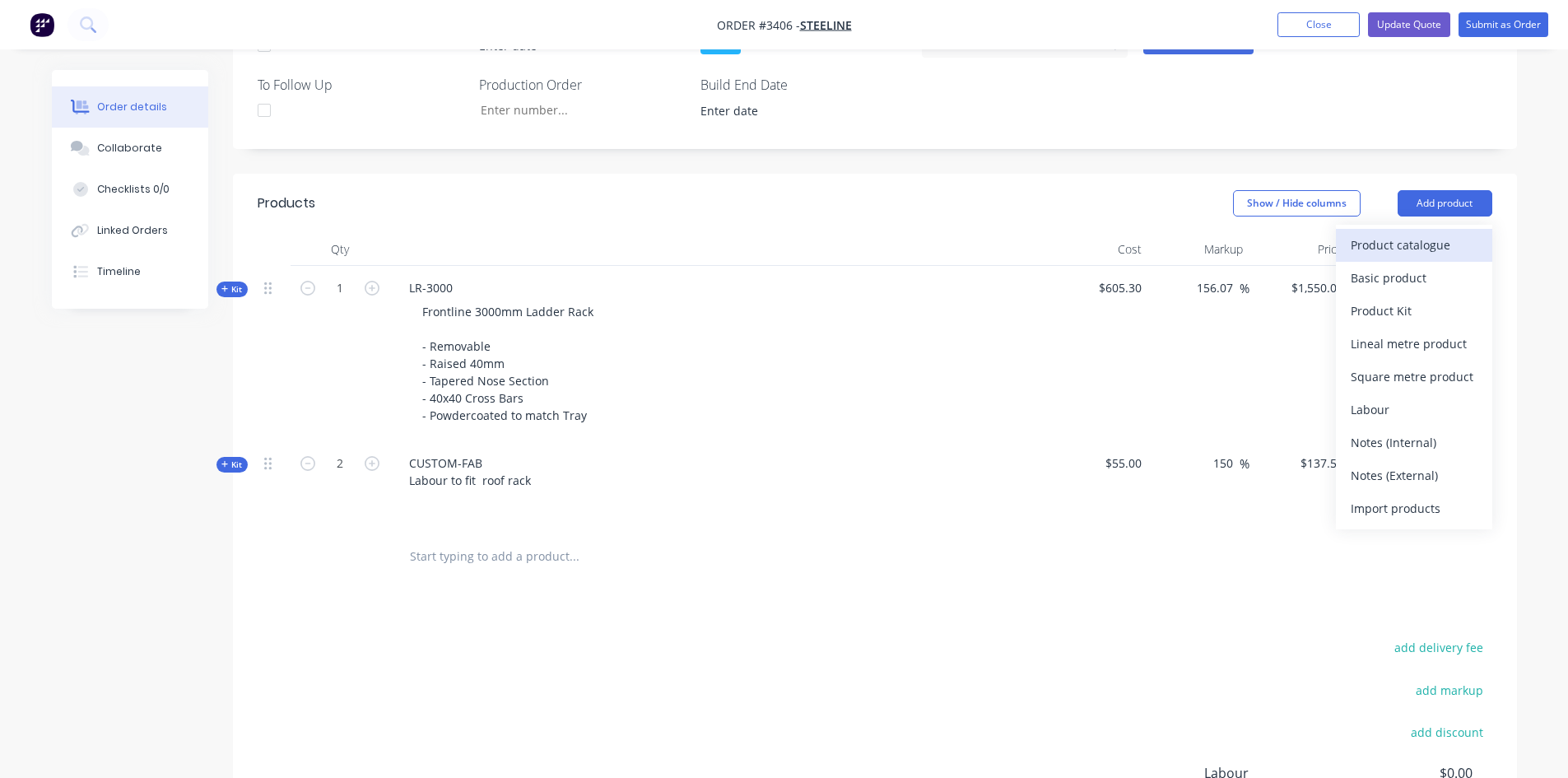
click at [1448, 246] on div "Product catalogue" at bounding box center [1414, 245] width 127 height 23
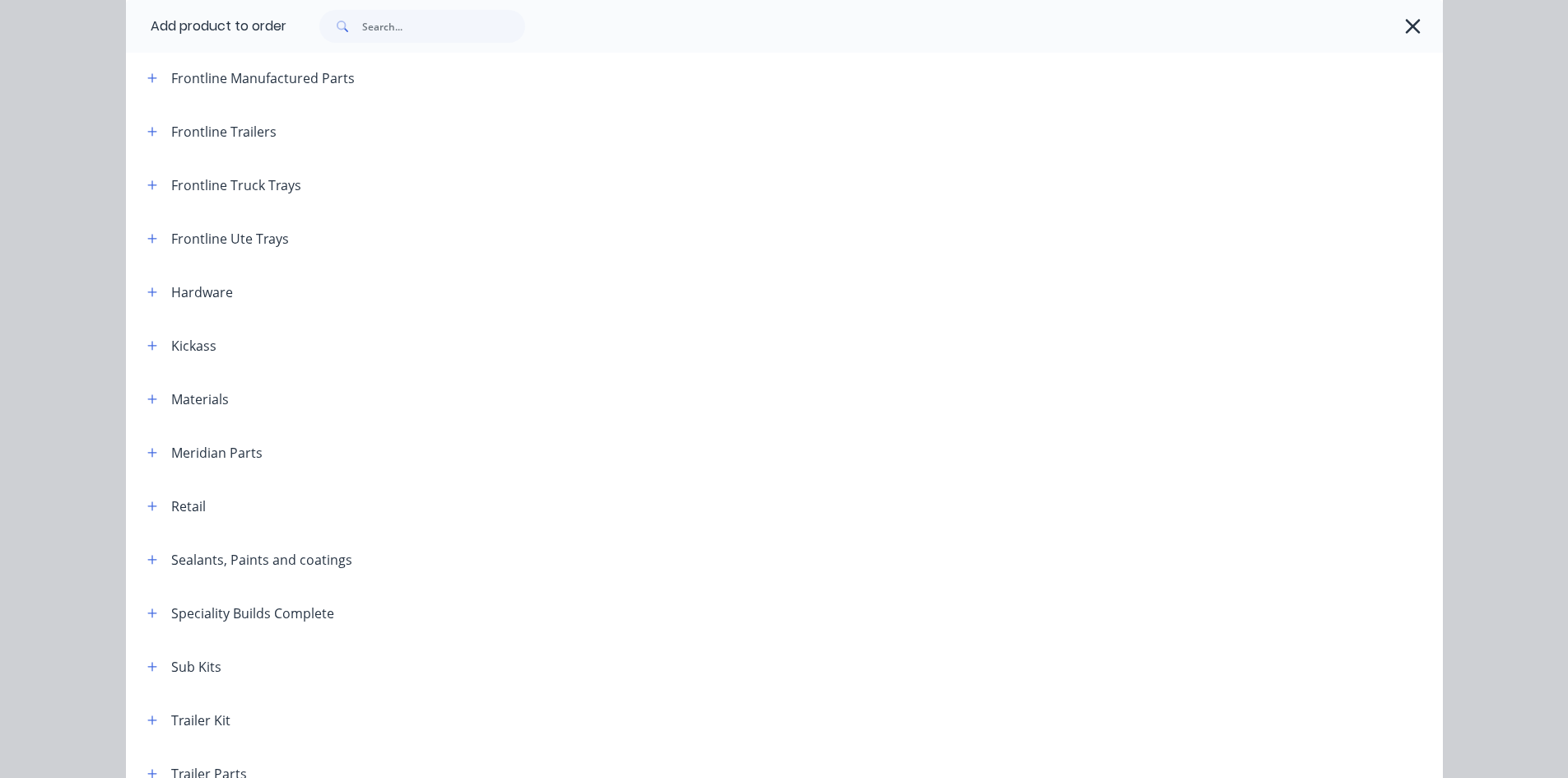
scroll to position [240, 0]
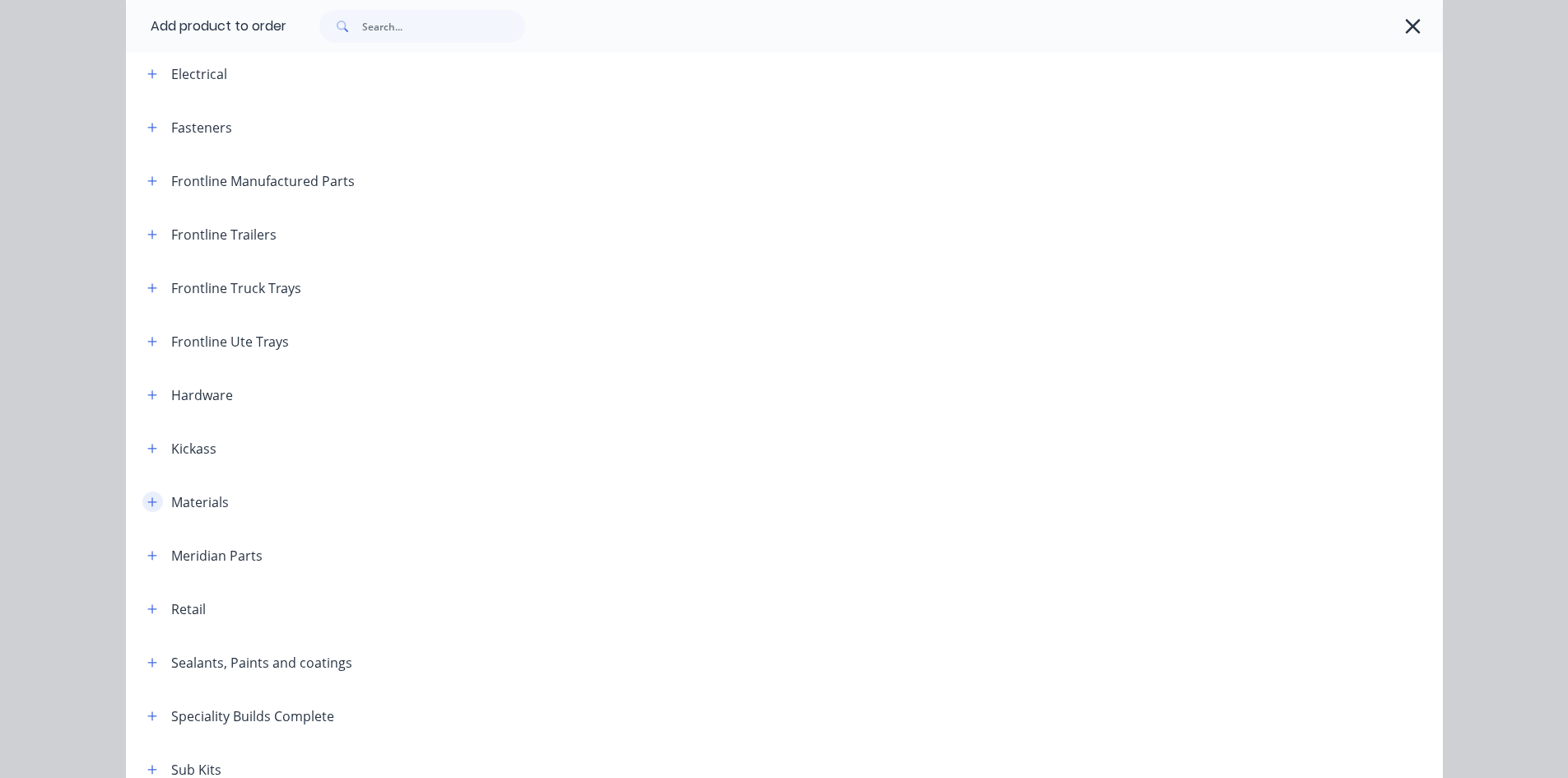
click at [147, 504] on icon "button" at bounding box center [152, 502] width 10 height 12
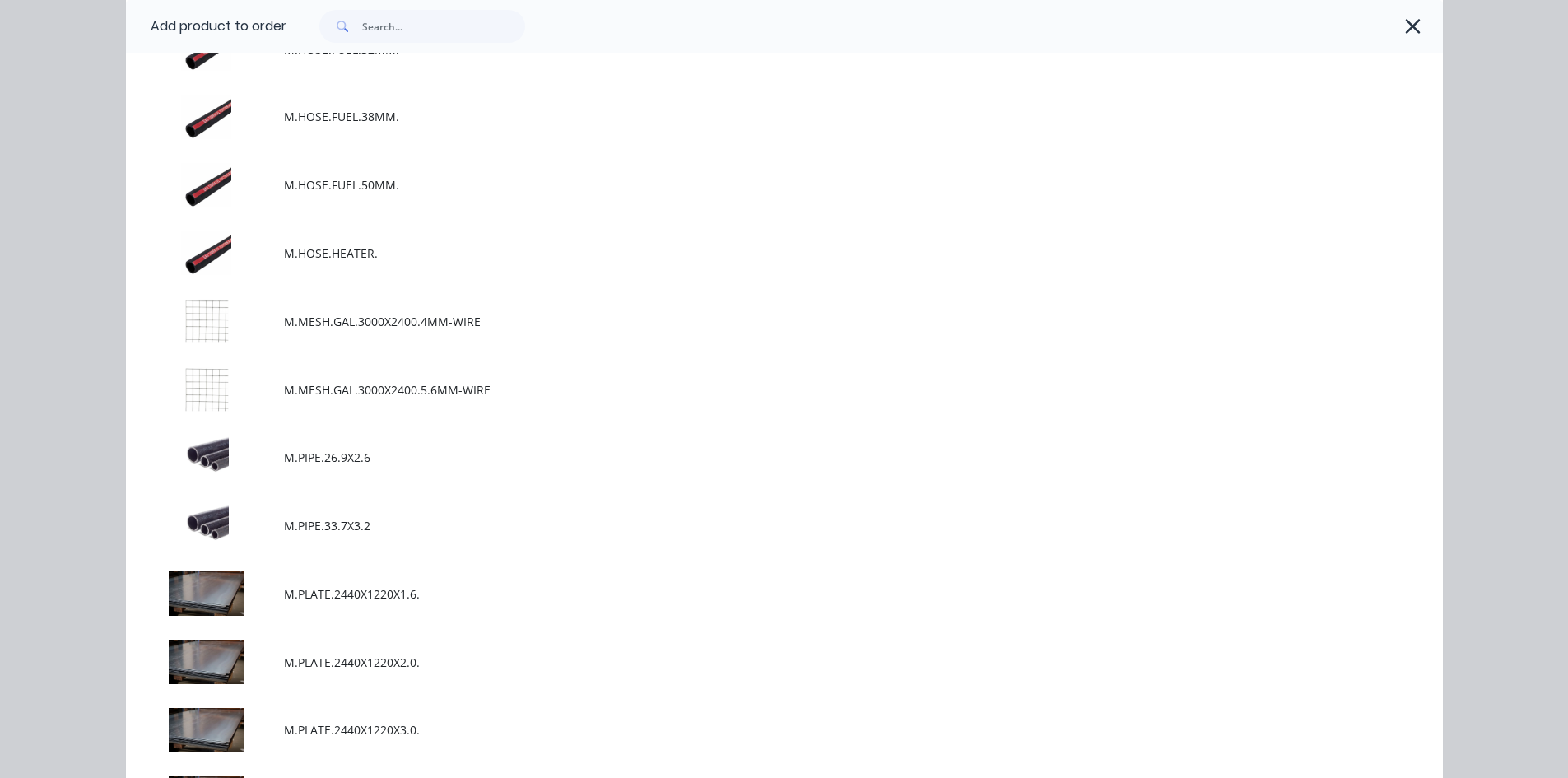
scroll to position [1886, 0]
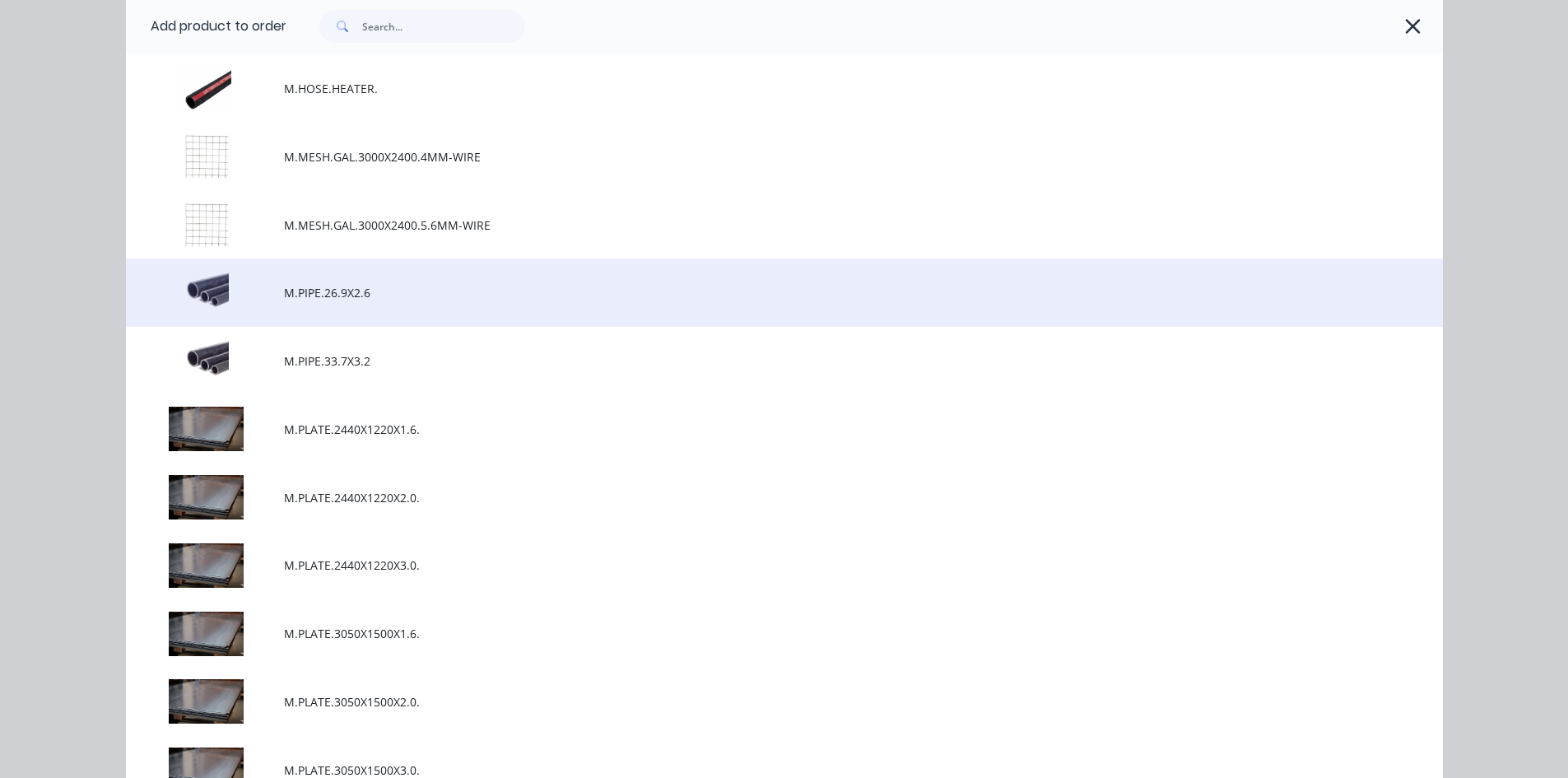
click at [396, 304] on td "M.PIPE.26.9X2.6" at bounding box center [863, 292] width 1158 height 68
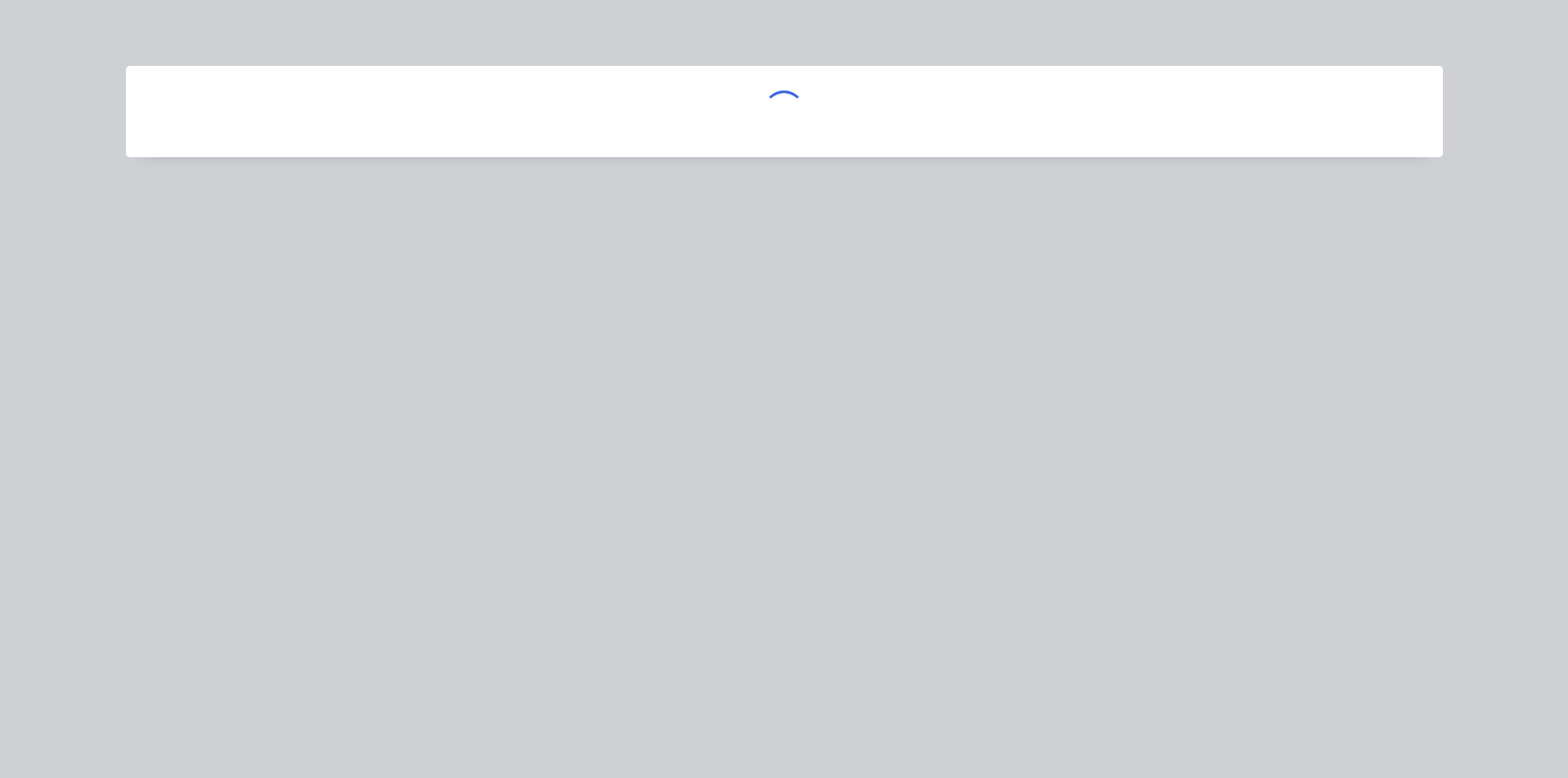
scroll to position [0, 0]
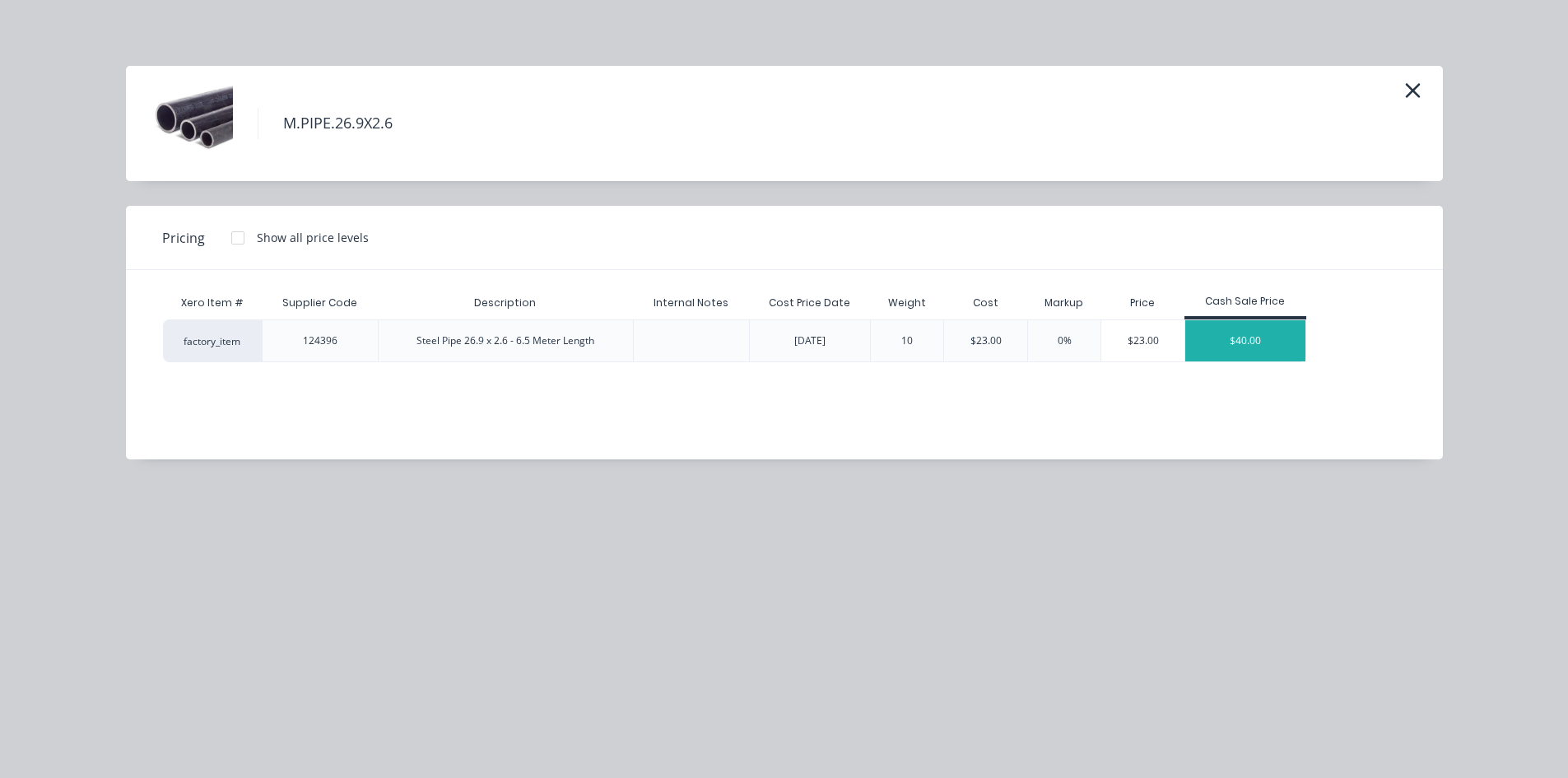
click at [1252, 339] on div "$40.00" at bounding box center [1244, 340] width 120 height 41
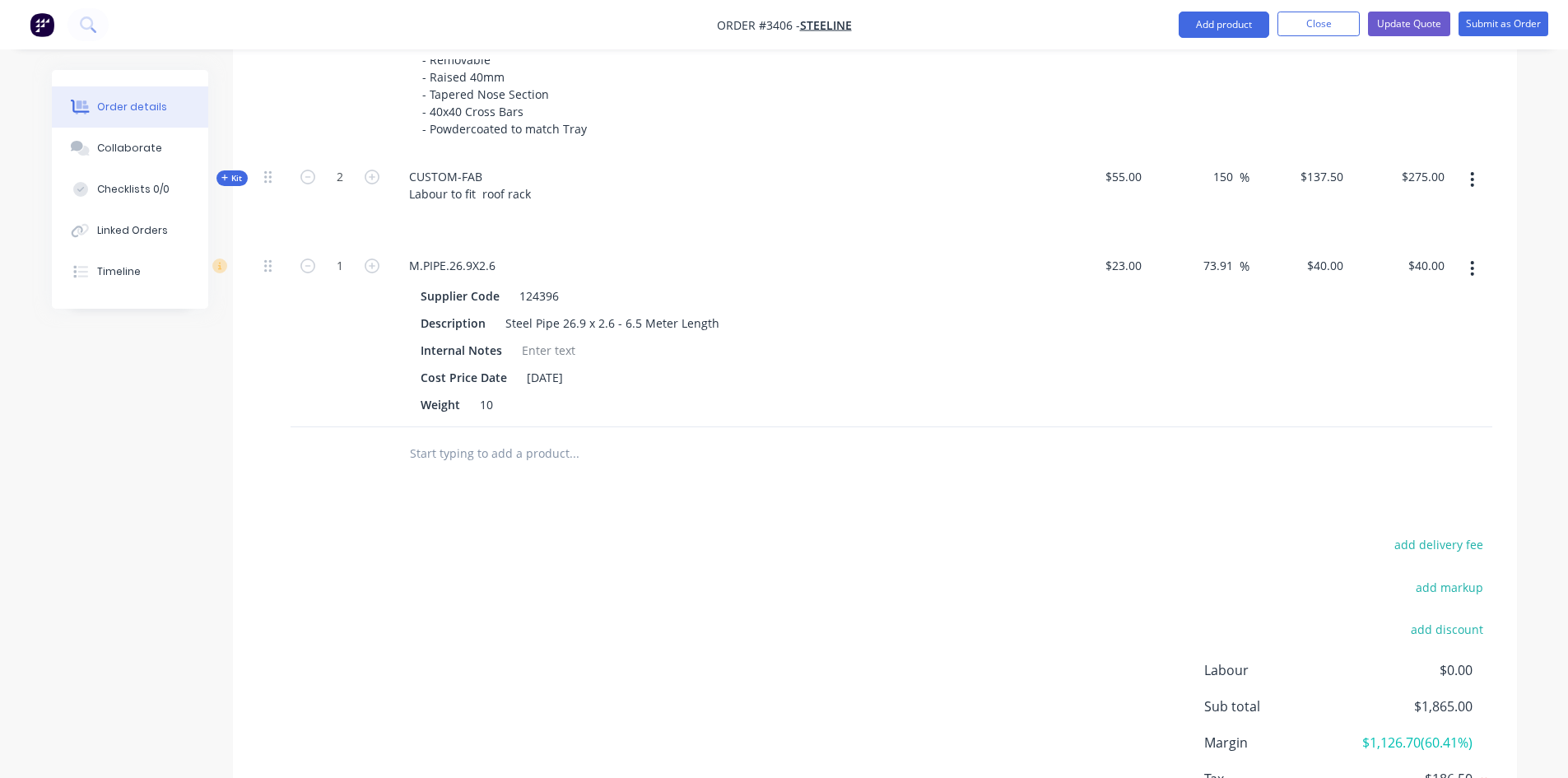
scroll to position [741, 0]
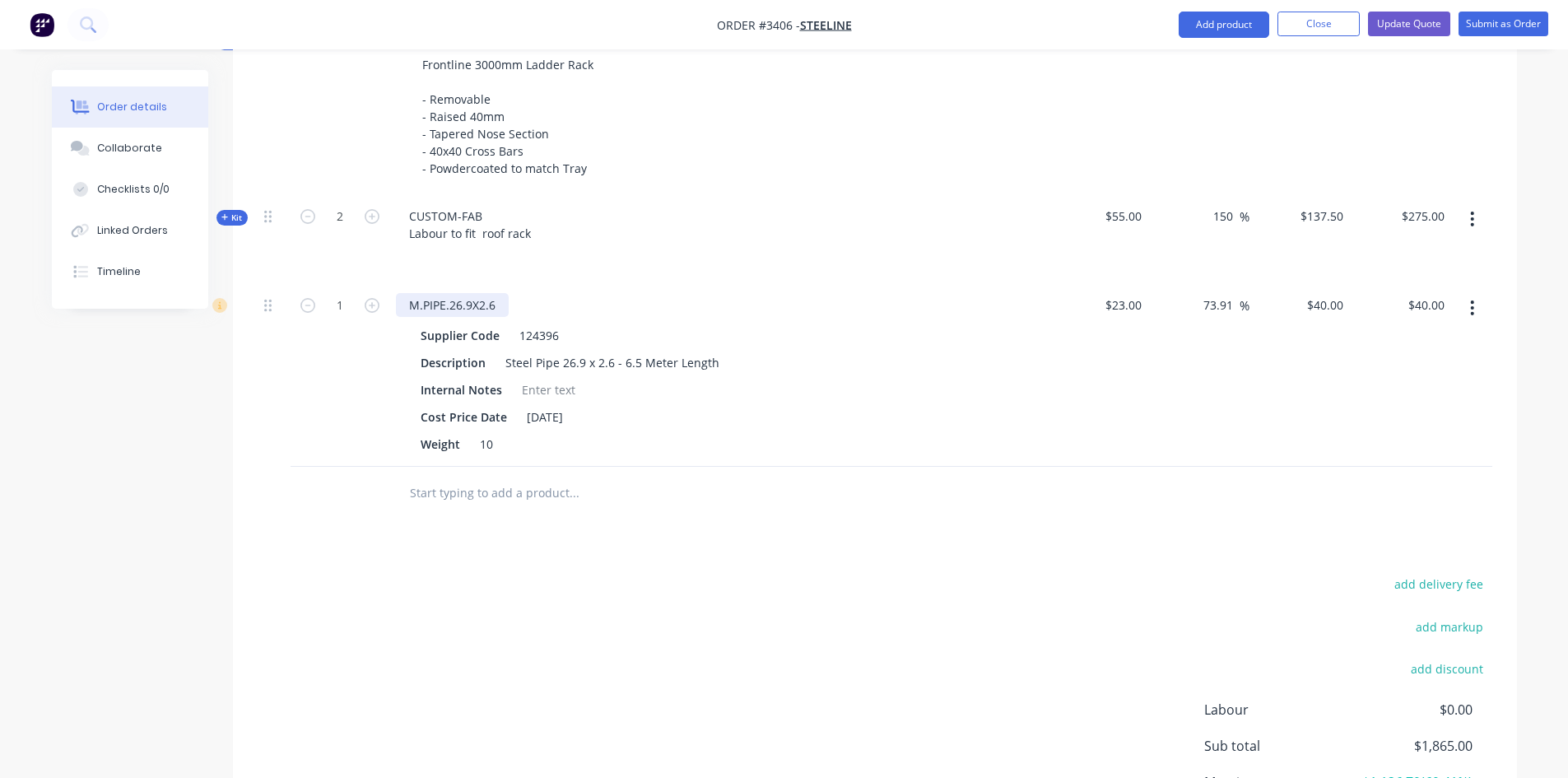
click at [497, 299] on div "M.PIPE.26.9X2.6" at bounding box center [452, 304] width 113 height 23
click at [1314, 306] on div "40 $40.00" at bounding box center [1300, 374] width 101 height 183
type input "80"
type input "247.83"
type input "$80.00"
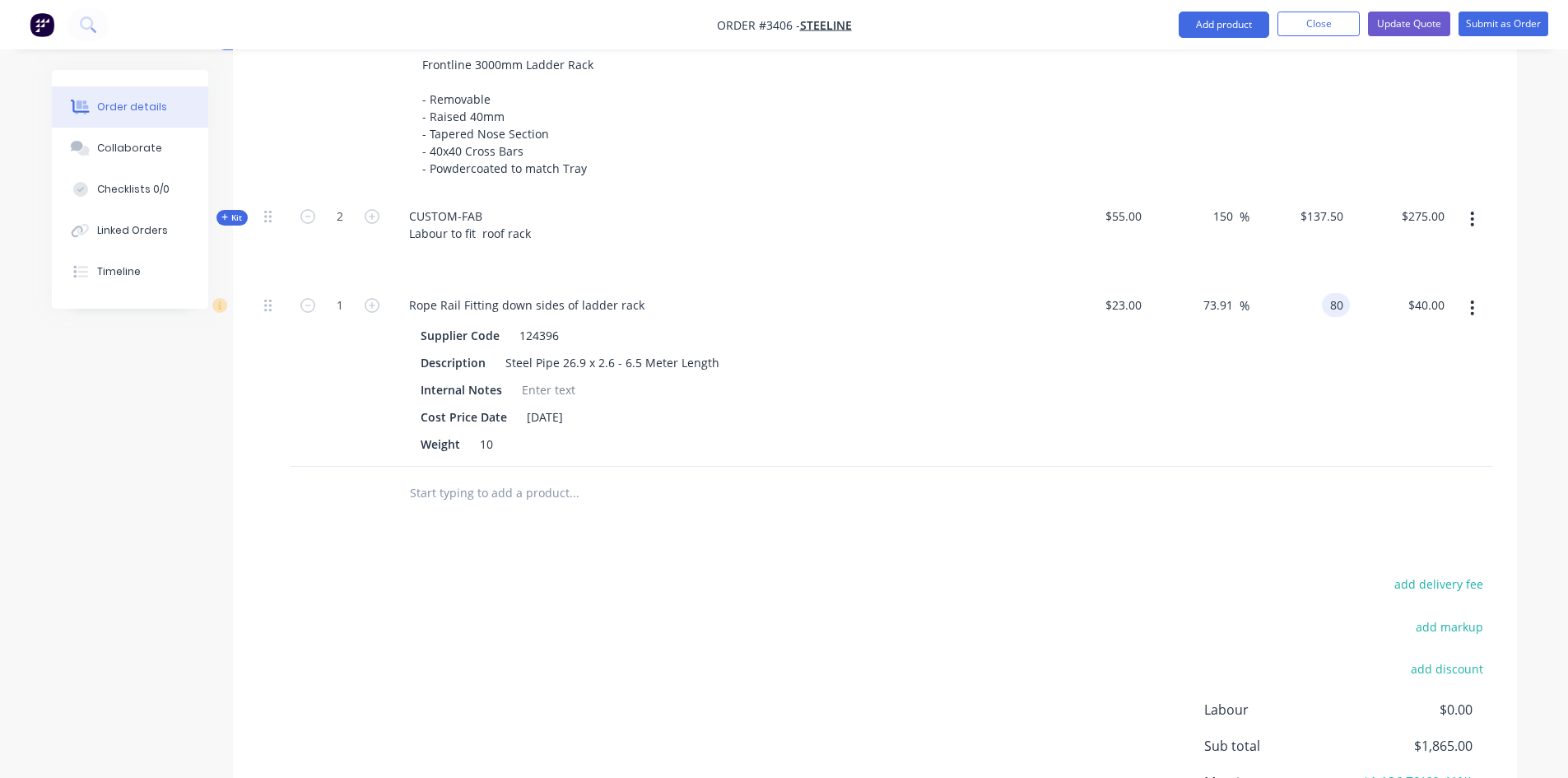
type input "$80.00"
drag, startPoint x: 1049, startPoint y: 514, endPoint x: 1066, endPoint y: 487, distance: 31.9
click at [1049, 513] on div at bounding box center [875, 493] width 1235 height 54
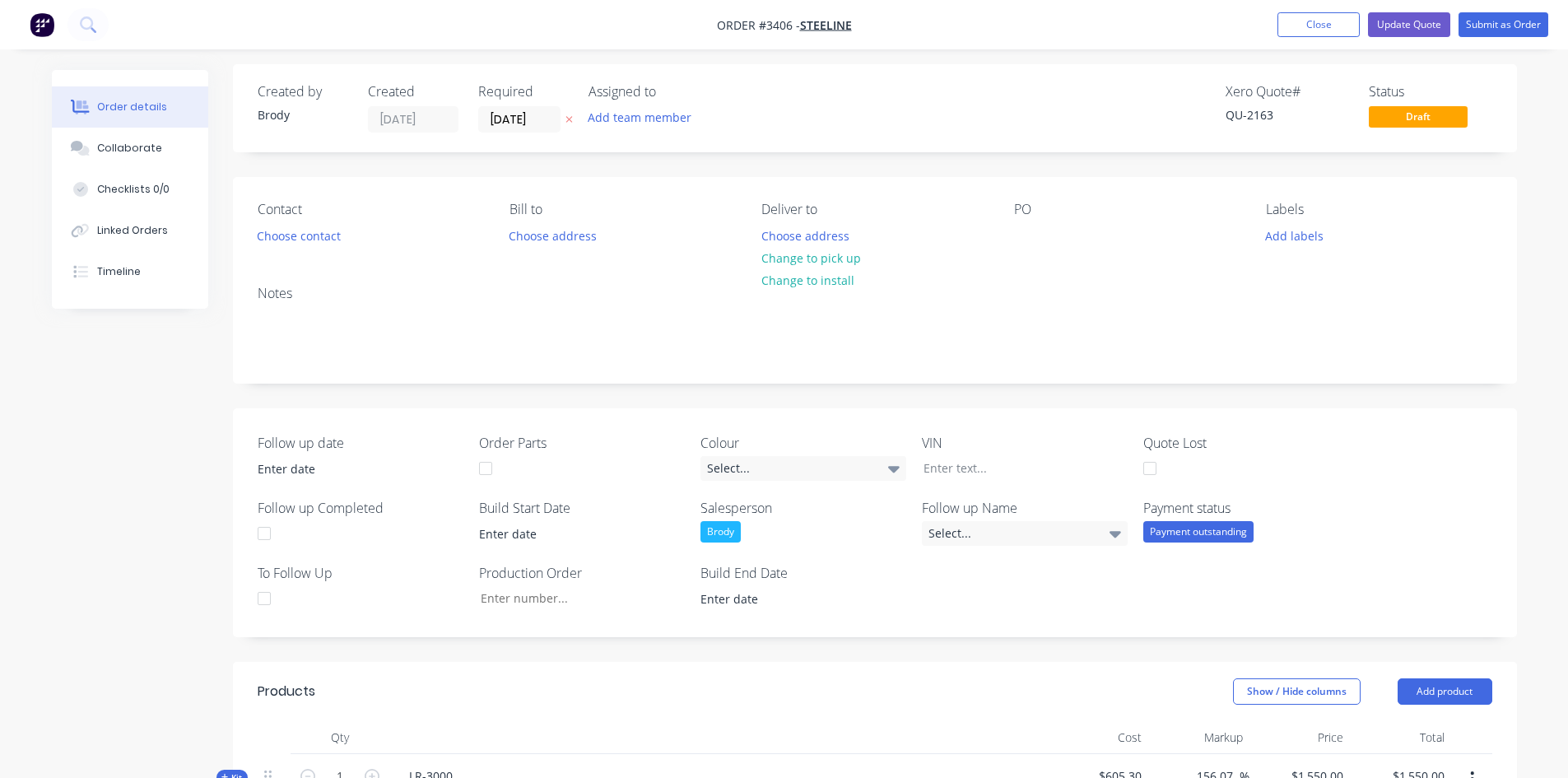
scroll to position [0, 0]
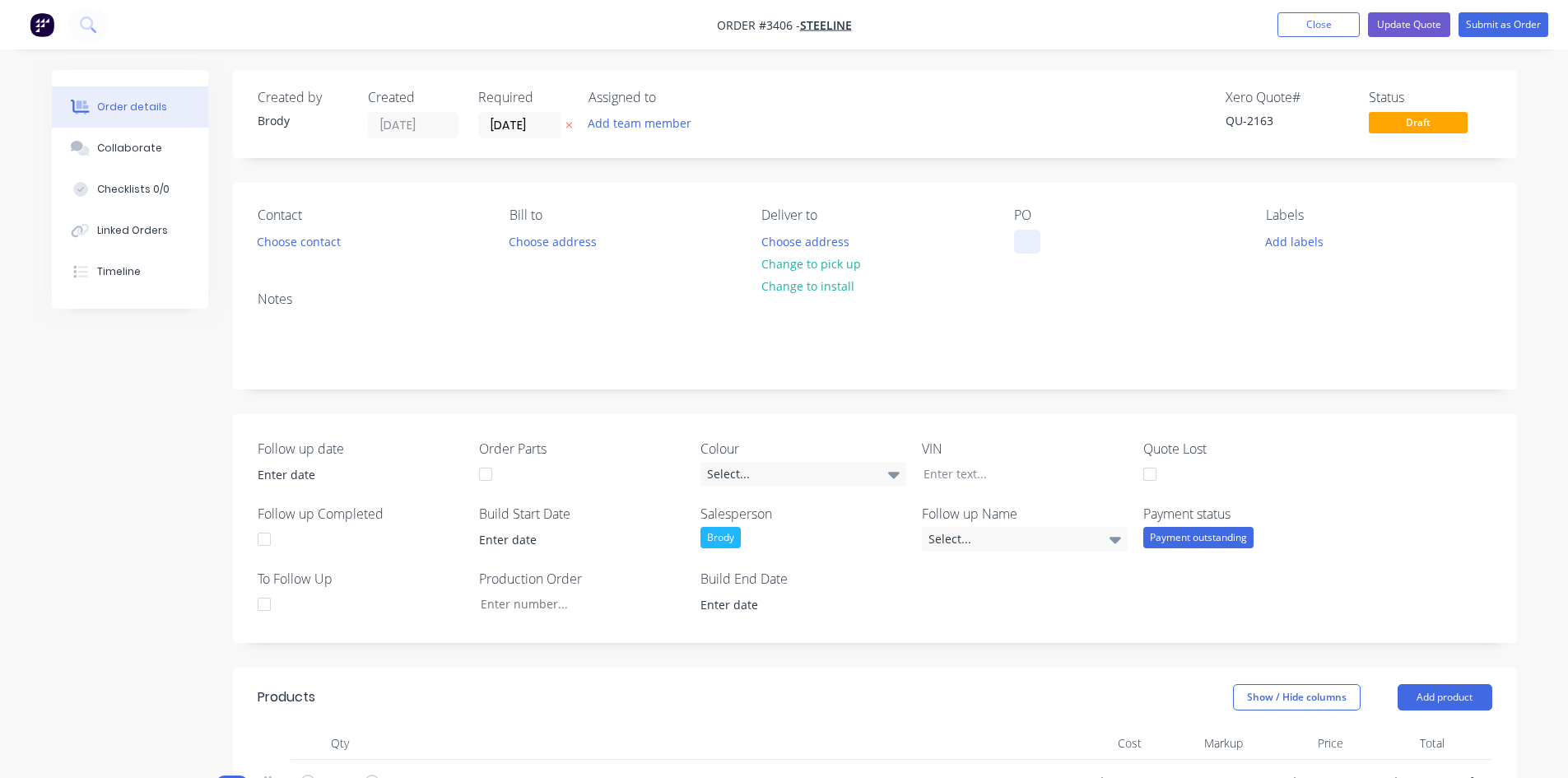
click at [1020, 243] on div at bounding box center [1027, 241] width 26 height 23
click at [1490, 23] on button "Submit as Order" at bounding box center [1504, 24] width 90 height 24
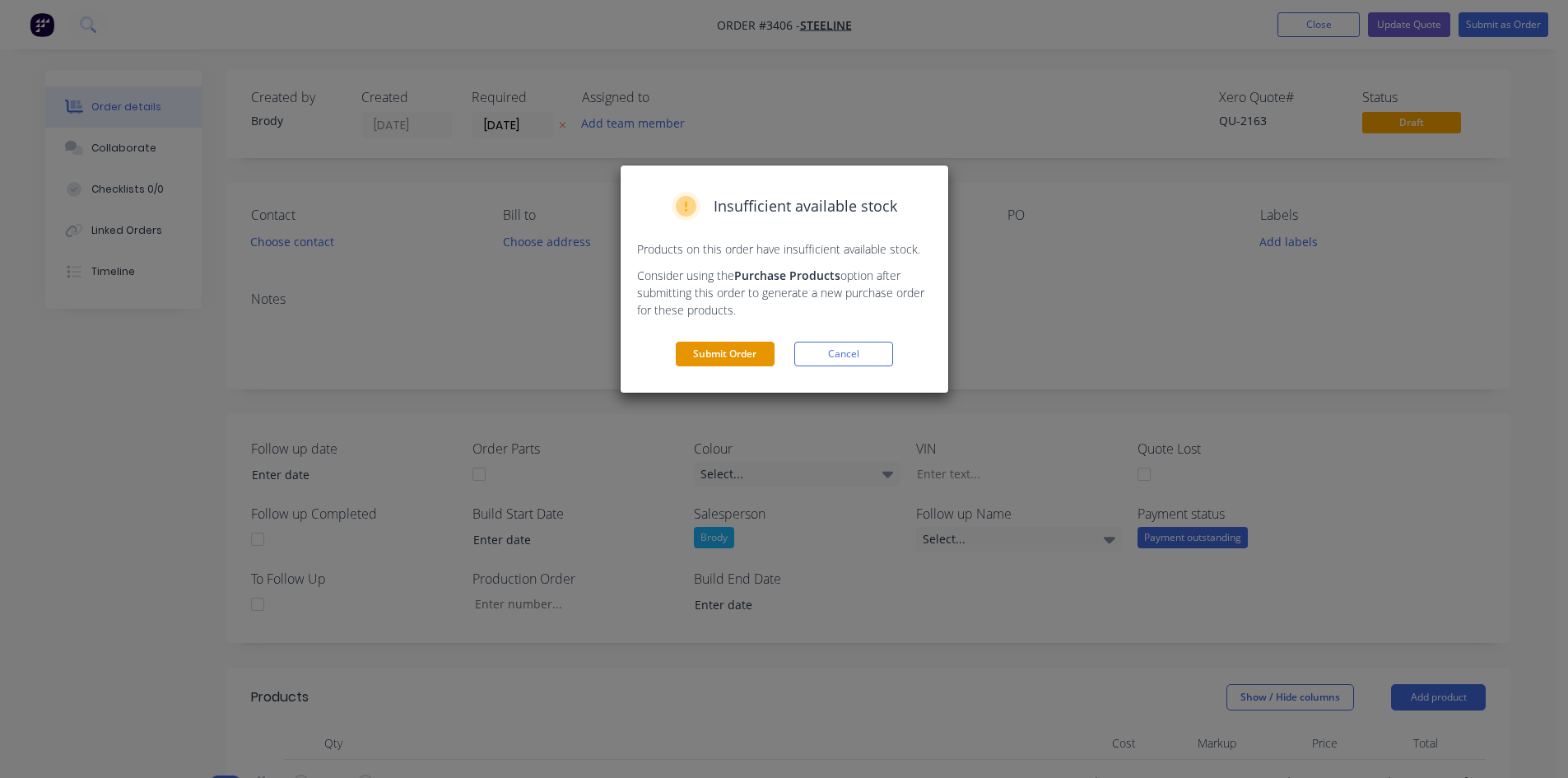
click at [748, 356] on button "Submit Order" at bounding box center [725, 353] width 98 height 24
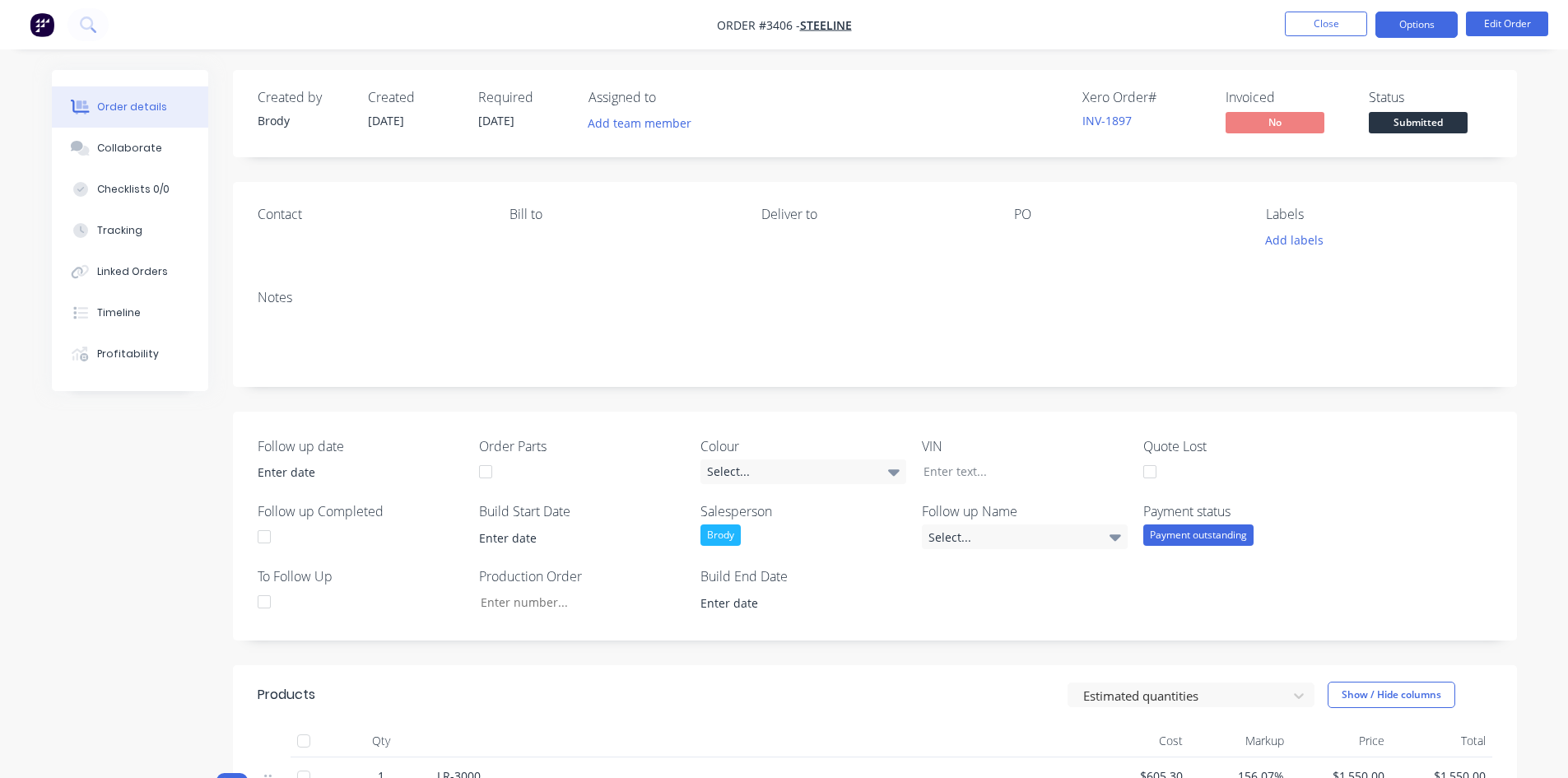
click at [1425, 28] on button "Options" at bounding box center [1416, 24] width 82 height 26
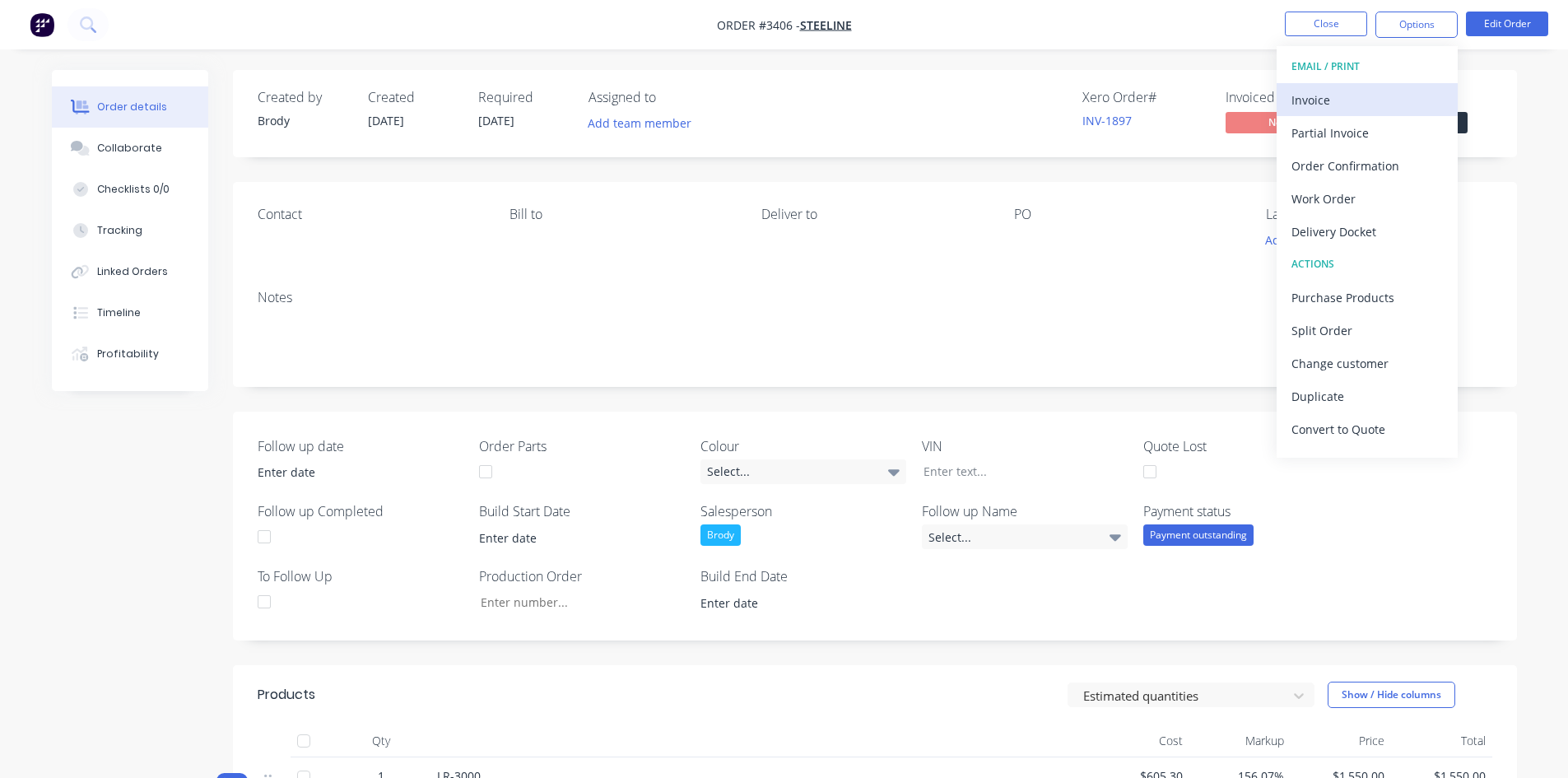
click at [1361, 97] on div "Invoice" at bounding box center [1366, 99] width 151 height 23
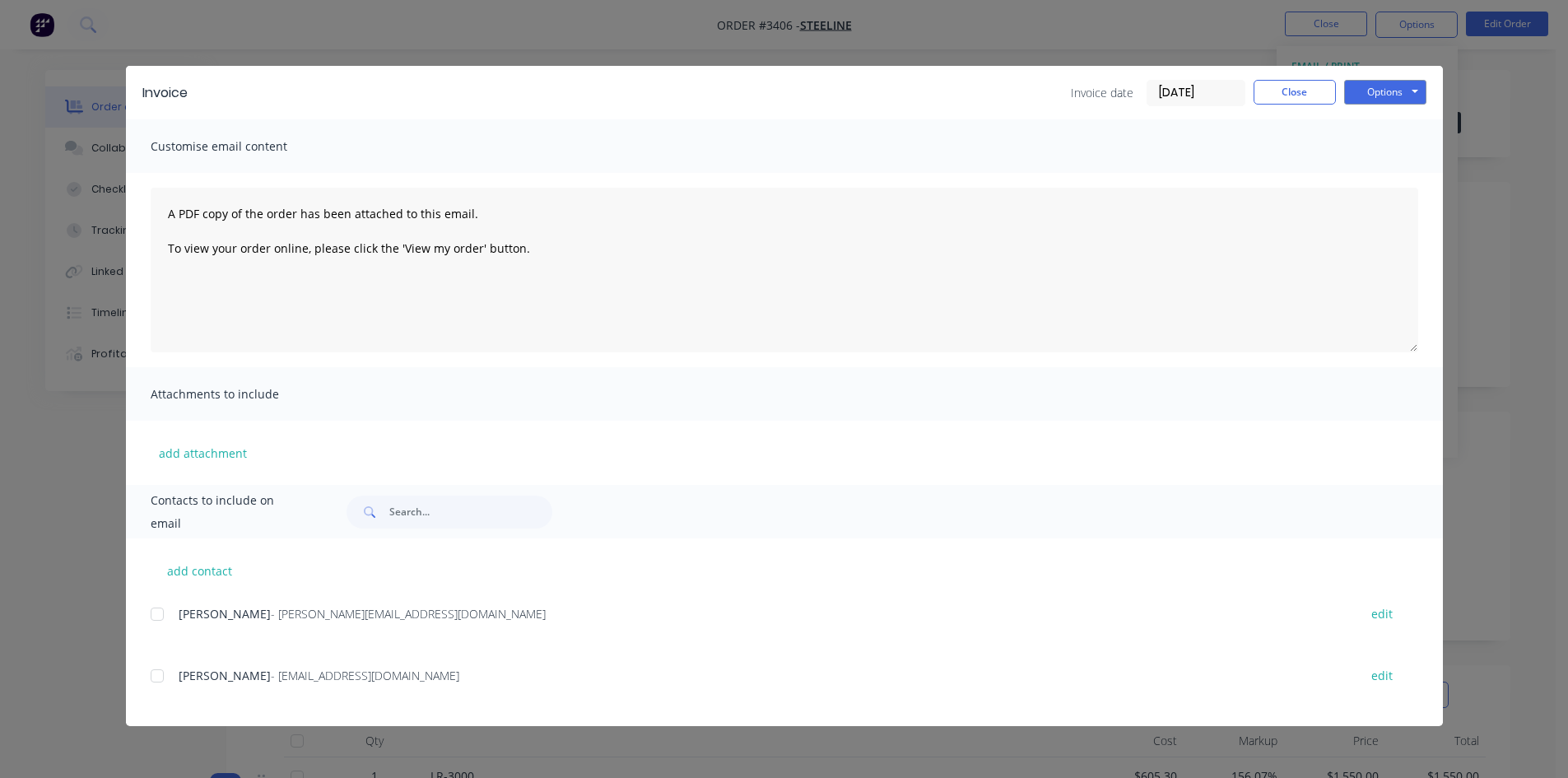
click at [159, 677] on div at bounding box center [157, 676] width 33 height 33
click at [1386, 84] on button "Options" at bounding box center [1385, 92] width 82 height 24
click at [1408, 175] on button "Email" at bounding box center [1396, 175] width 105 height 27
click at [1301, 97] on button "Close" at bounding box center [1294, 92] width 82 height 24
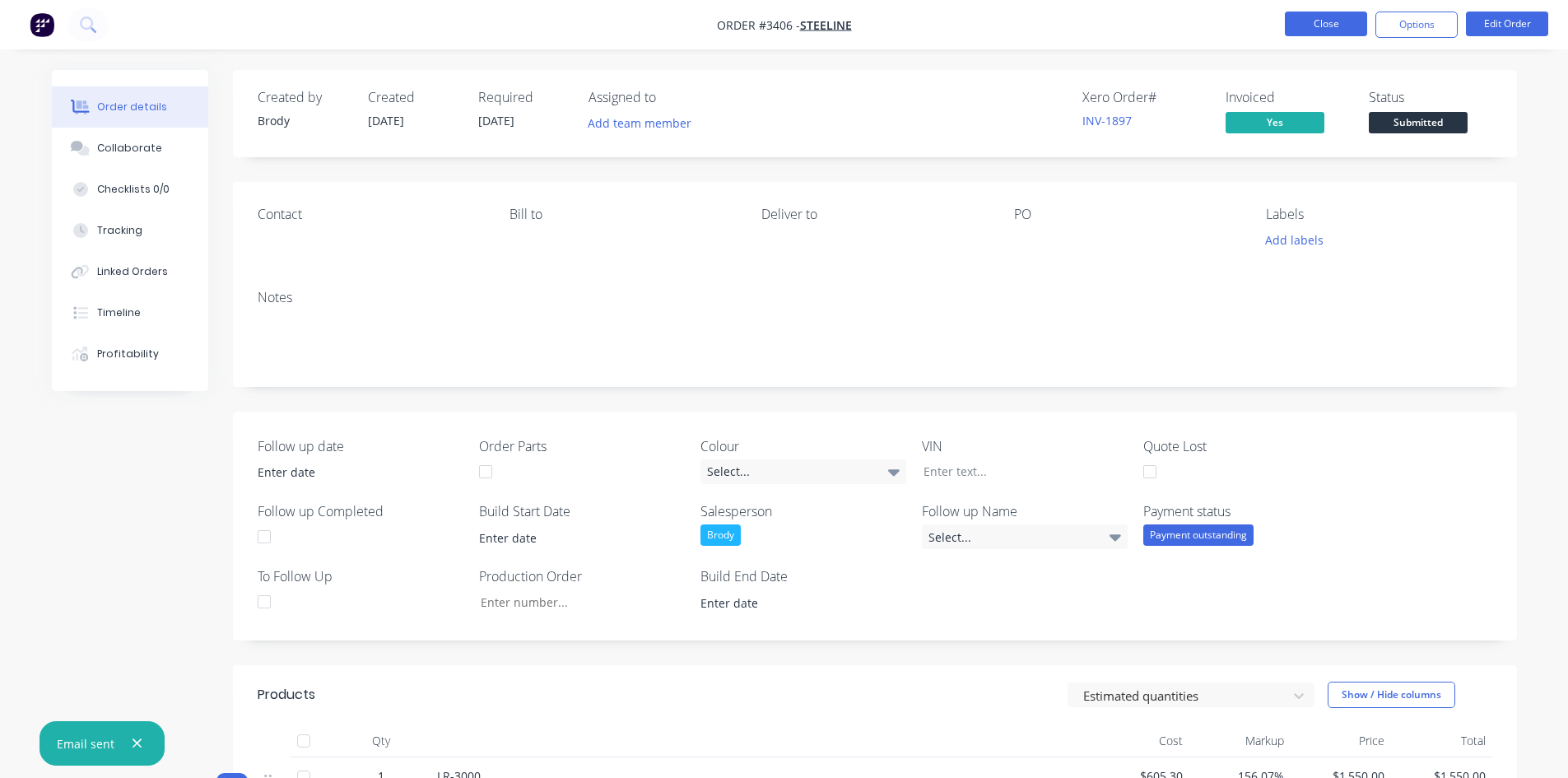
click at [1327, 20] on button "Close" at bounding box center [1325, 23] width 82 height 24
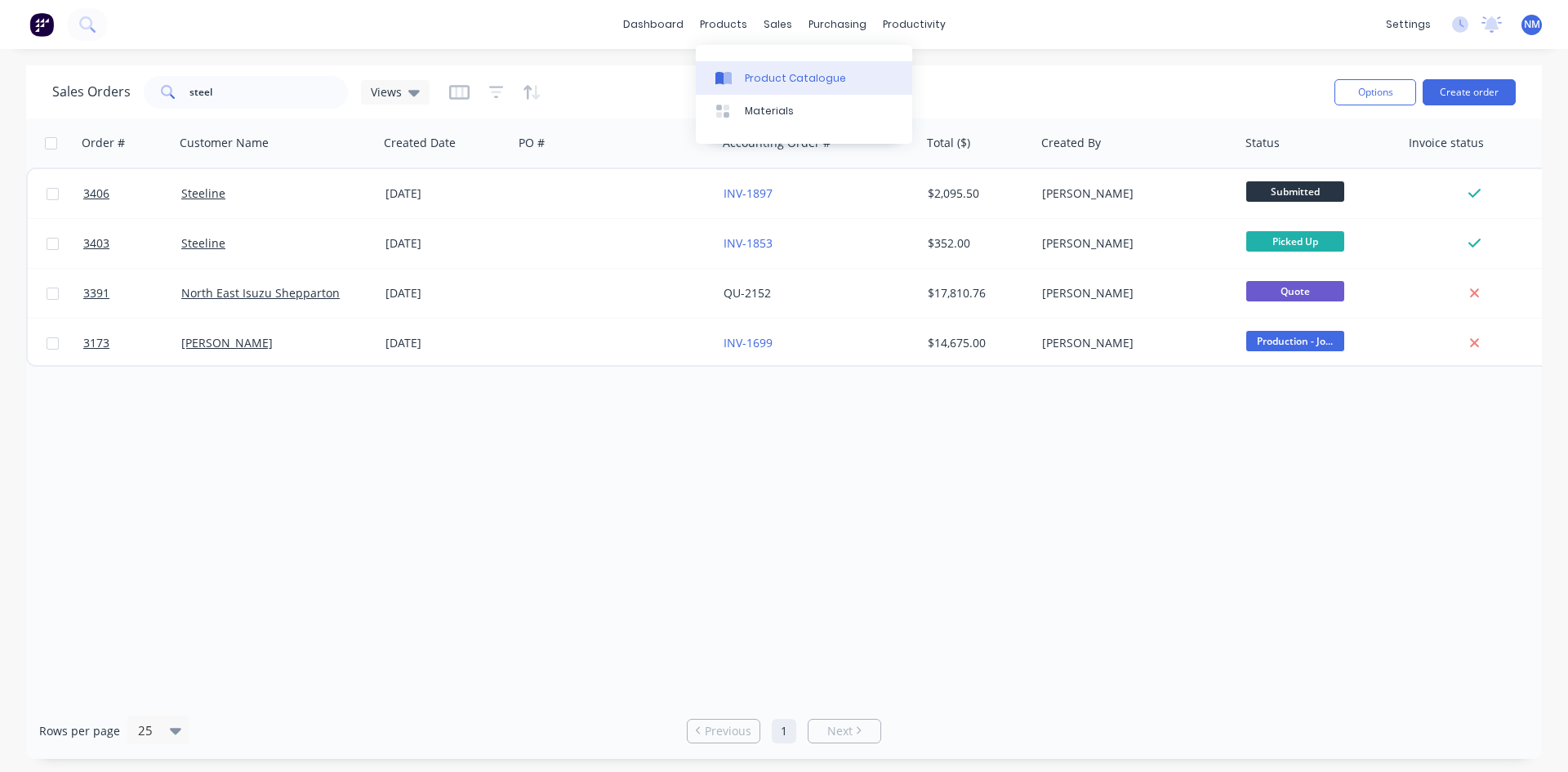
click at [735, 81] on div at bounding box center [727, 77] width 24 height 15
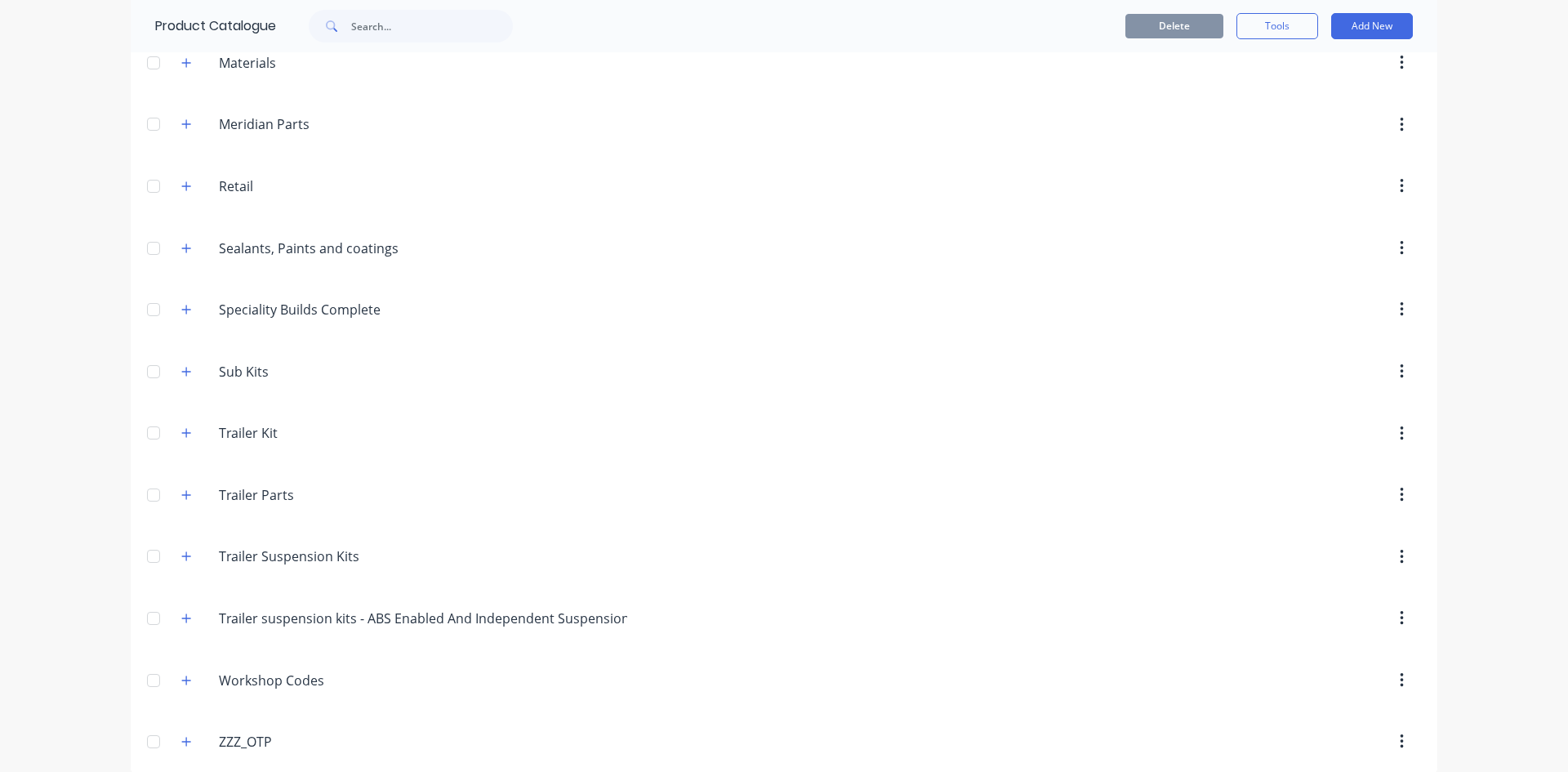
scroll to position [773, 0]
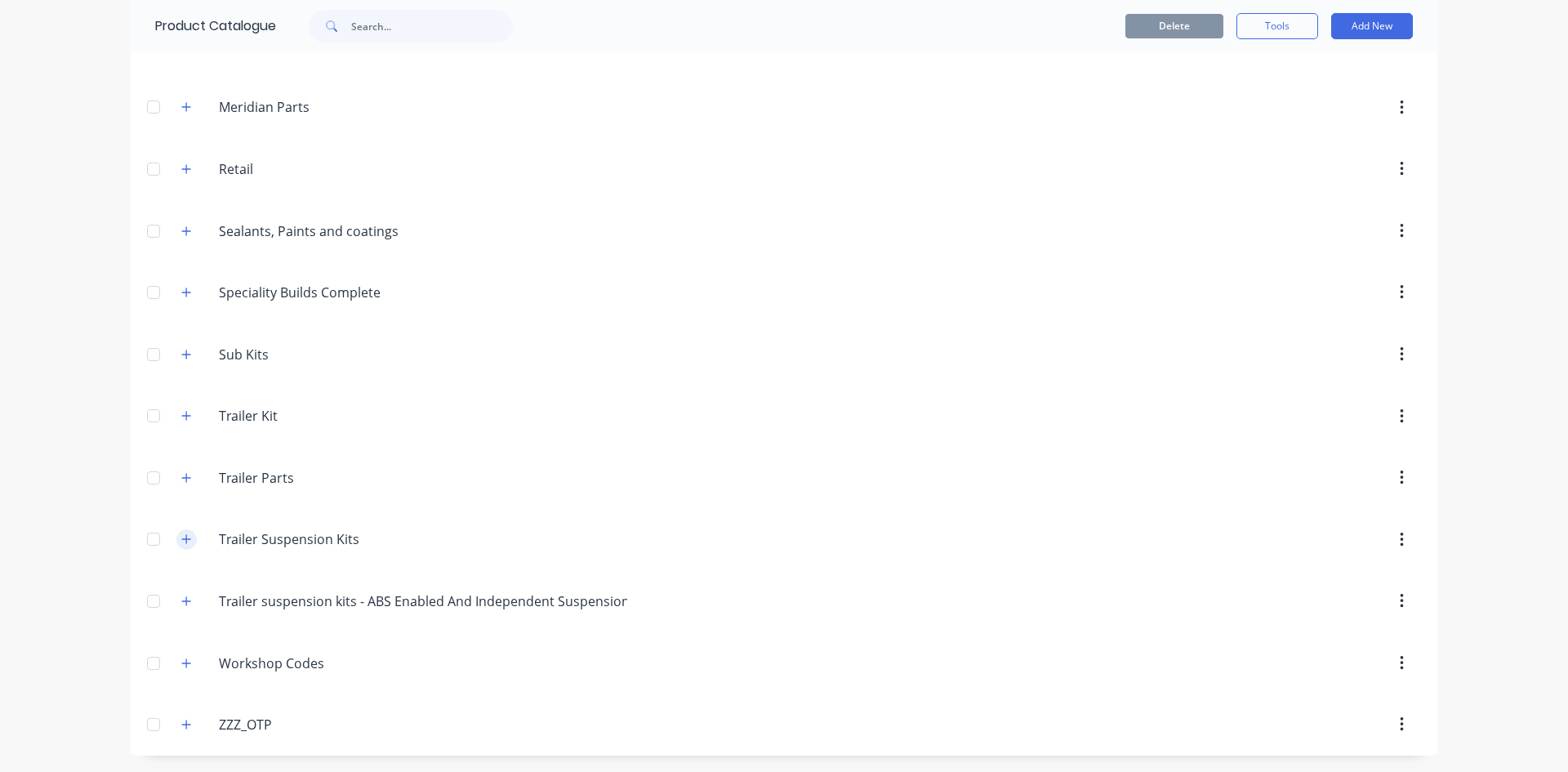
click at [181, 537] on icon "button" at bounding box center [186, 539] width 10 height 12
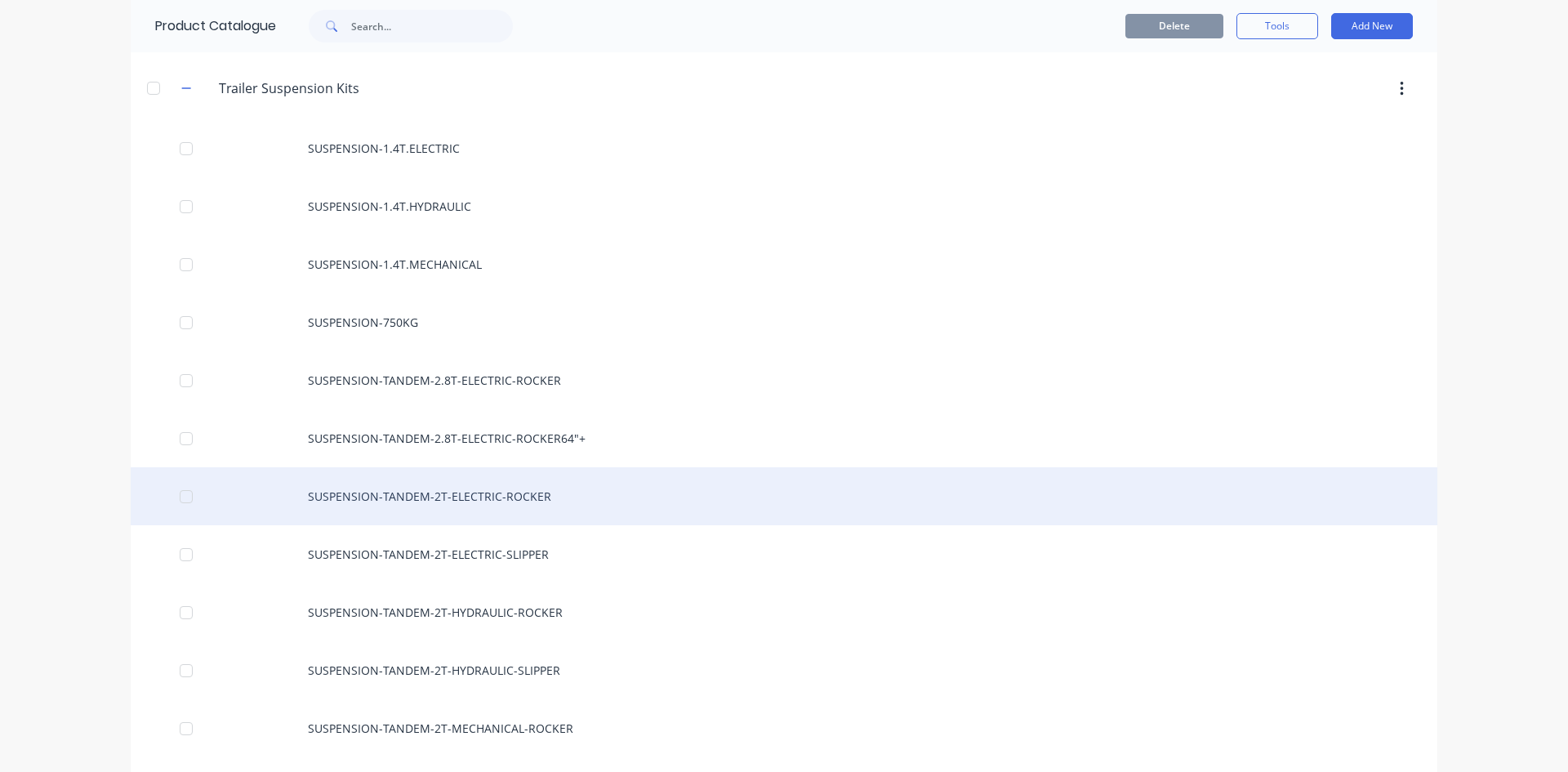
scroll to position [1263, 0]
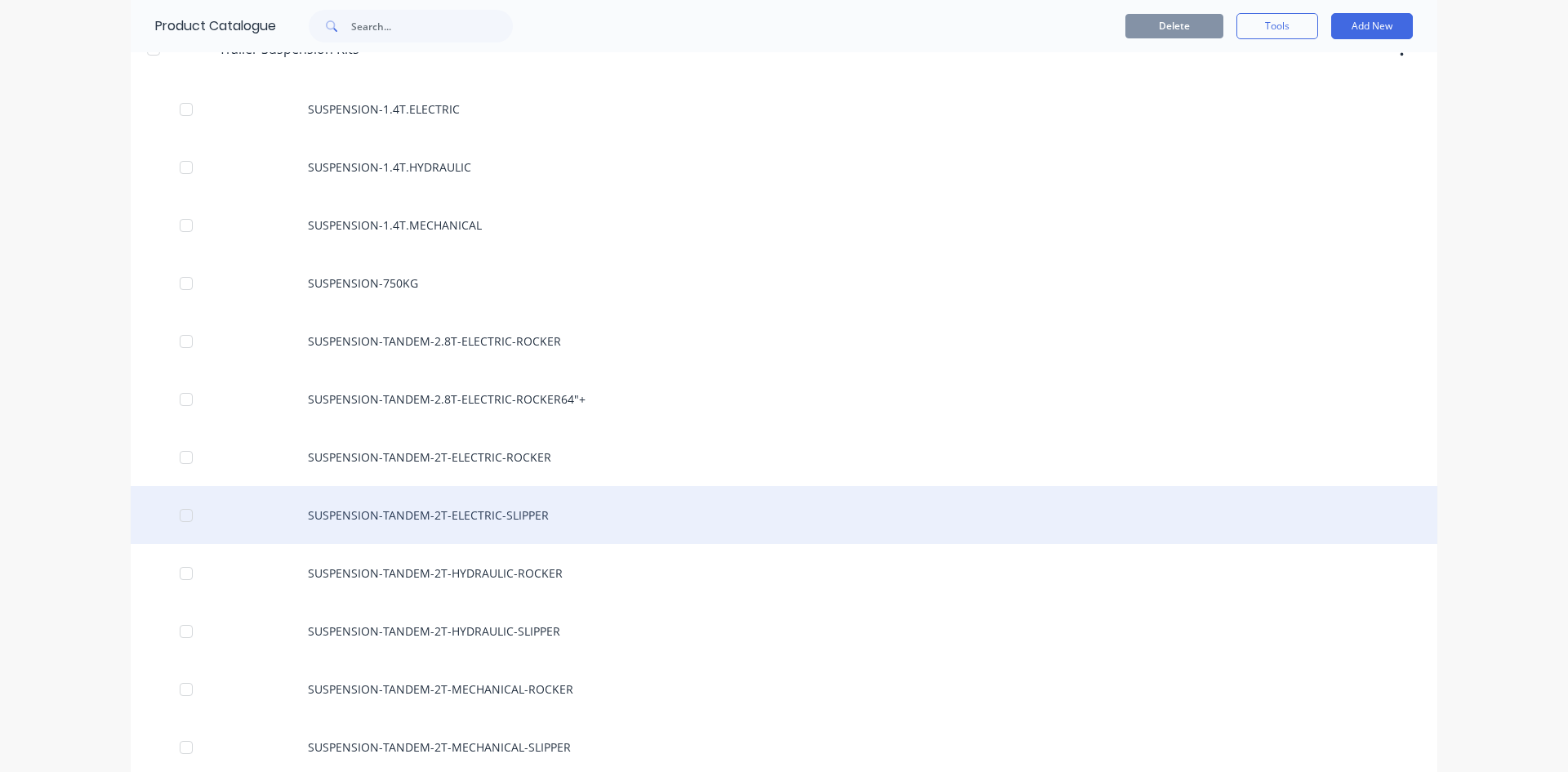
click at [563, 520] on div "SUSPENSION-TANDEM-2T-ELECTRIC-SLIPPER" at bounding box center [784, 515] width 1307 height 58
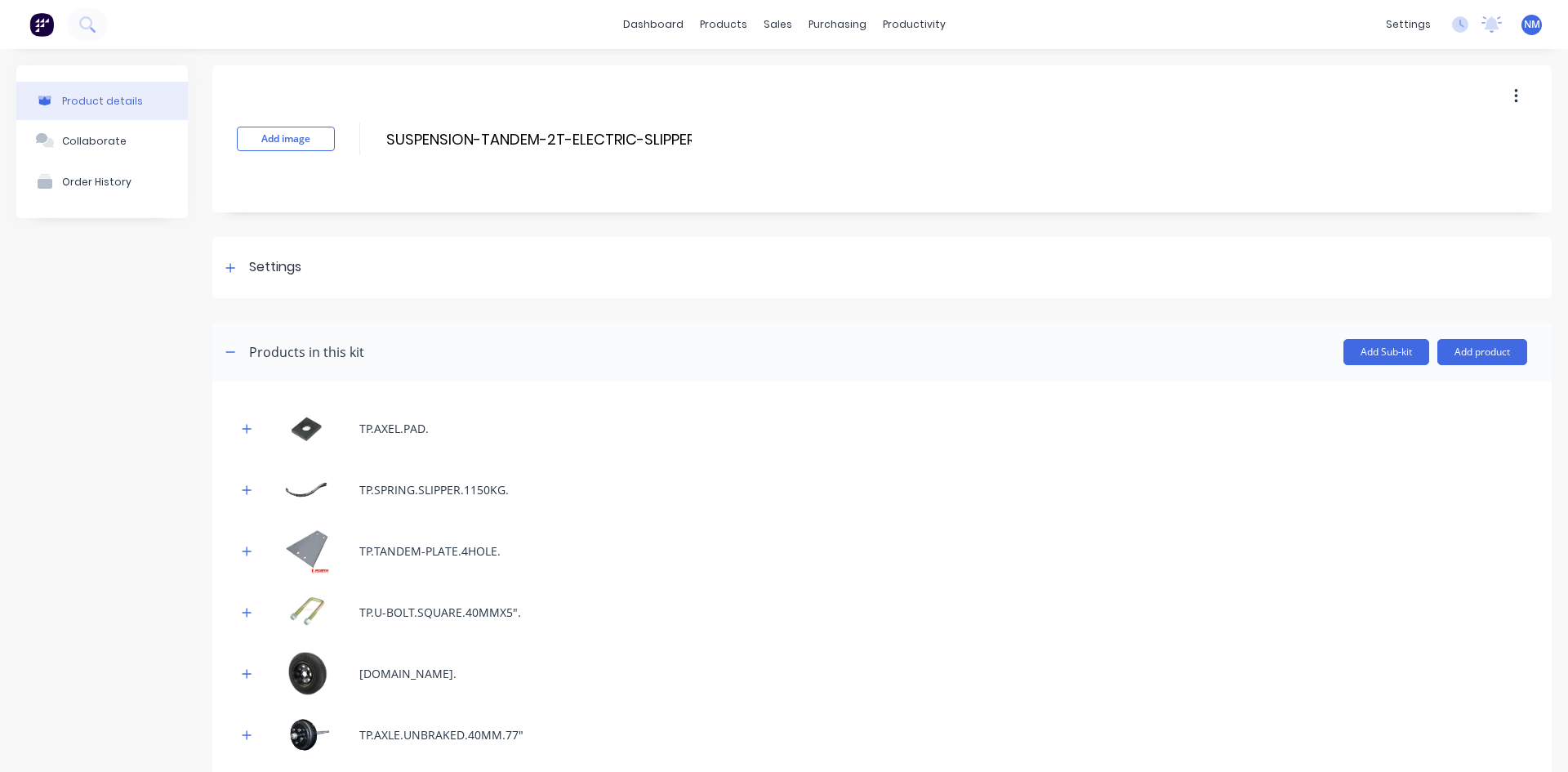
click at [1515, 90] on icon "button" at bounding box center [1516, 96] width 3 height 15
click at [1410, 168] on div "Delete" at bounding box center [1459, 171] width 126 height 23
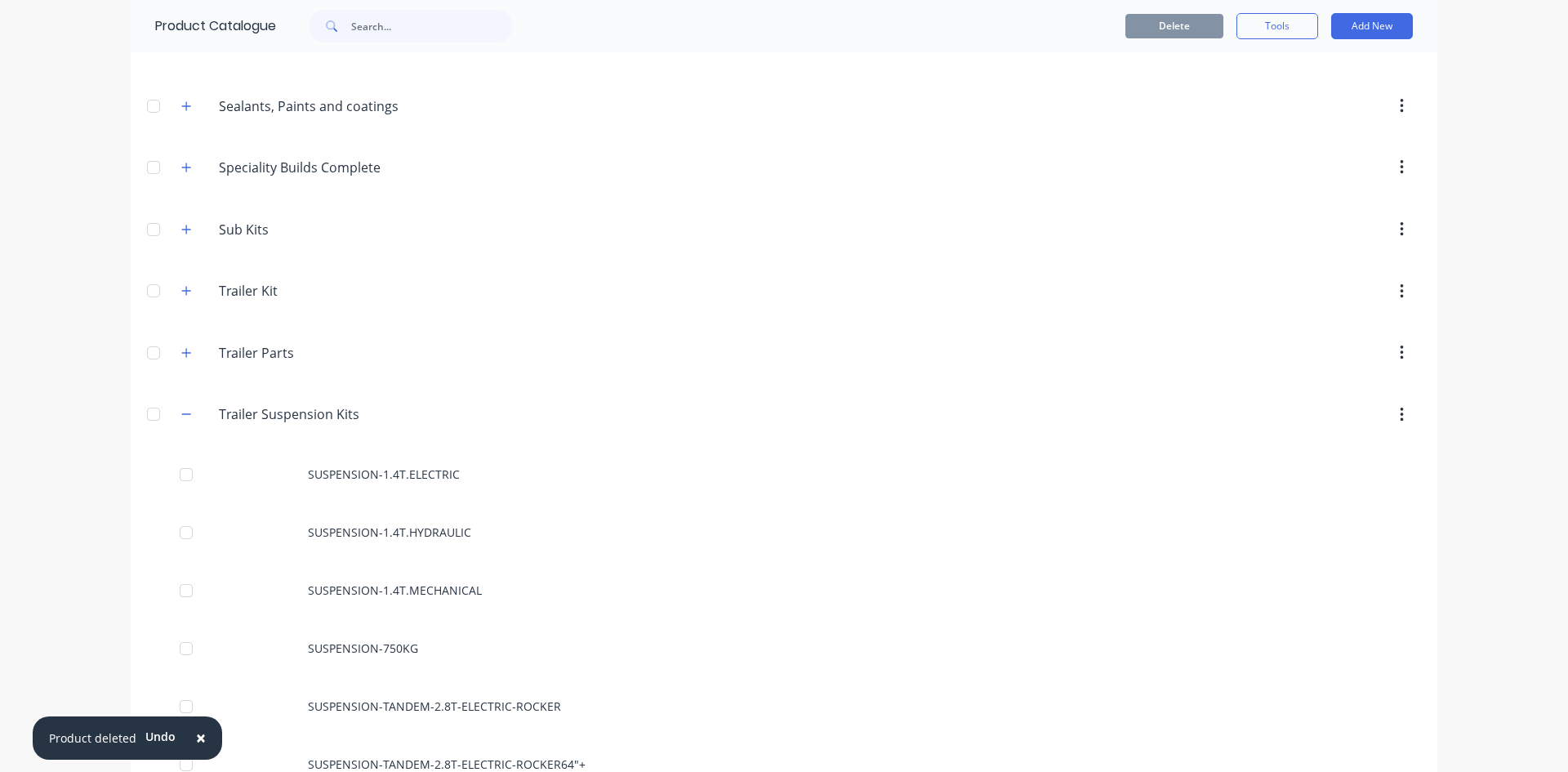
scroll to position [1470, 0]
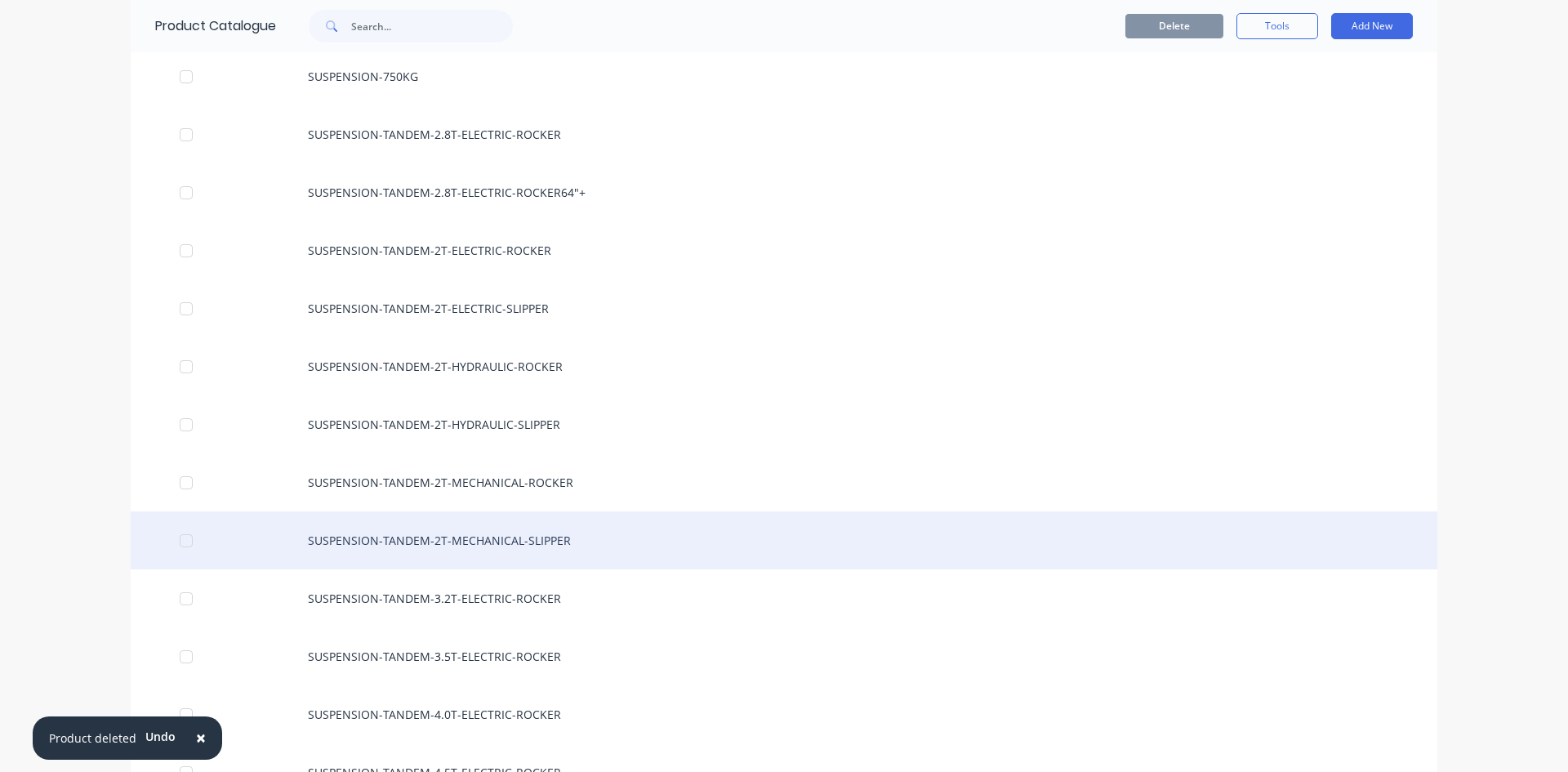
click at [564, 537] on div "SUSPENSION-TANDEM-2T-MECHANICAL-SLIPPER" at bounding box center [784, 540] width 1307 height 58
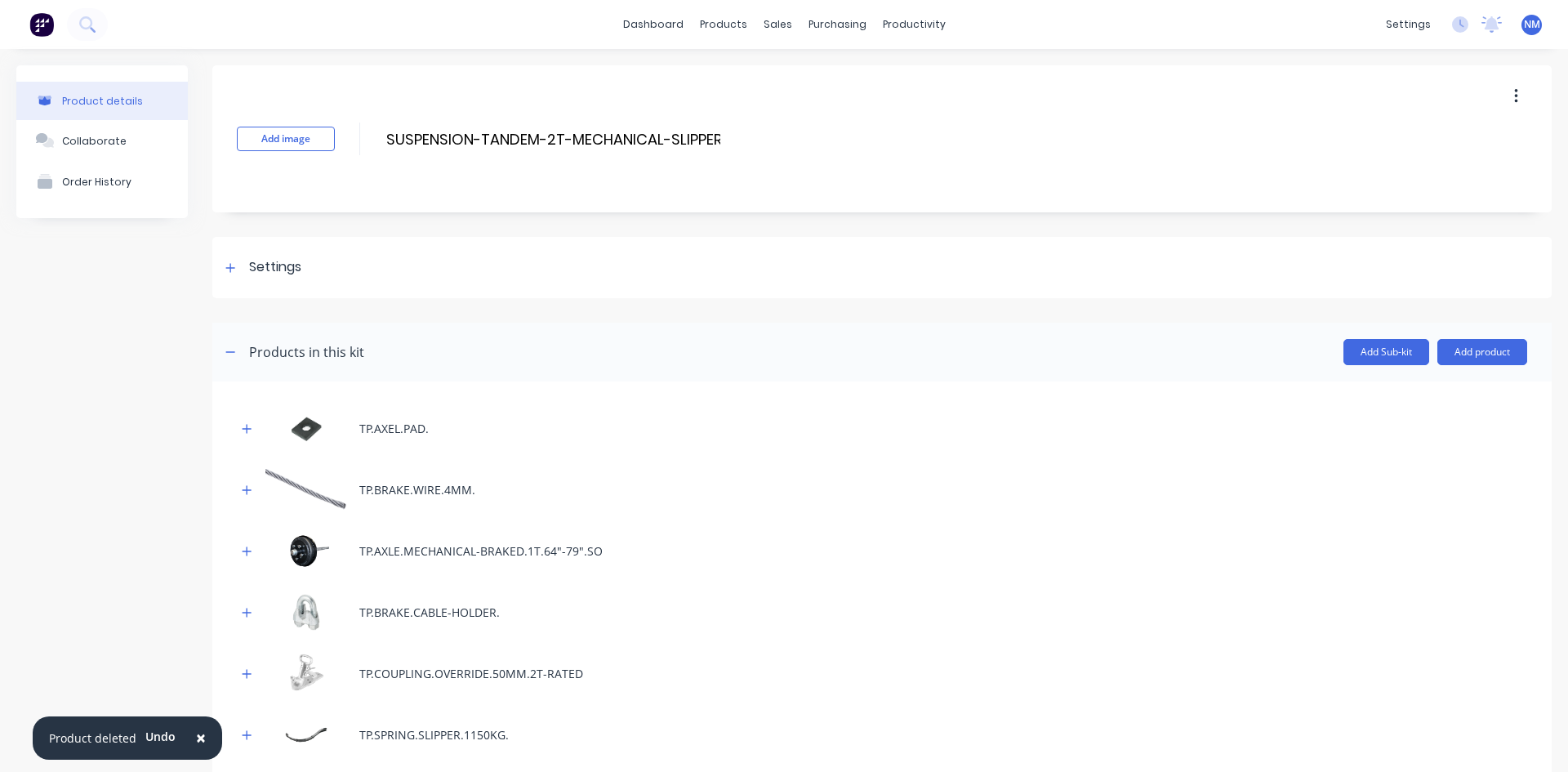
click at [1500, 109] on button "button" at bounding box center [1517, 96] width 39 height 29
click at [1401, 174] on div "Delete" at bounding box center [1459, 171] width 126 height 23
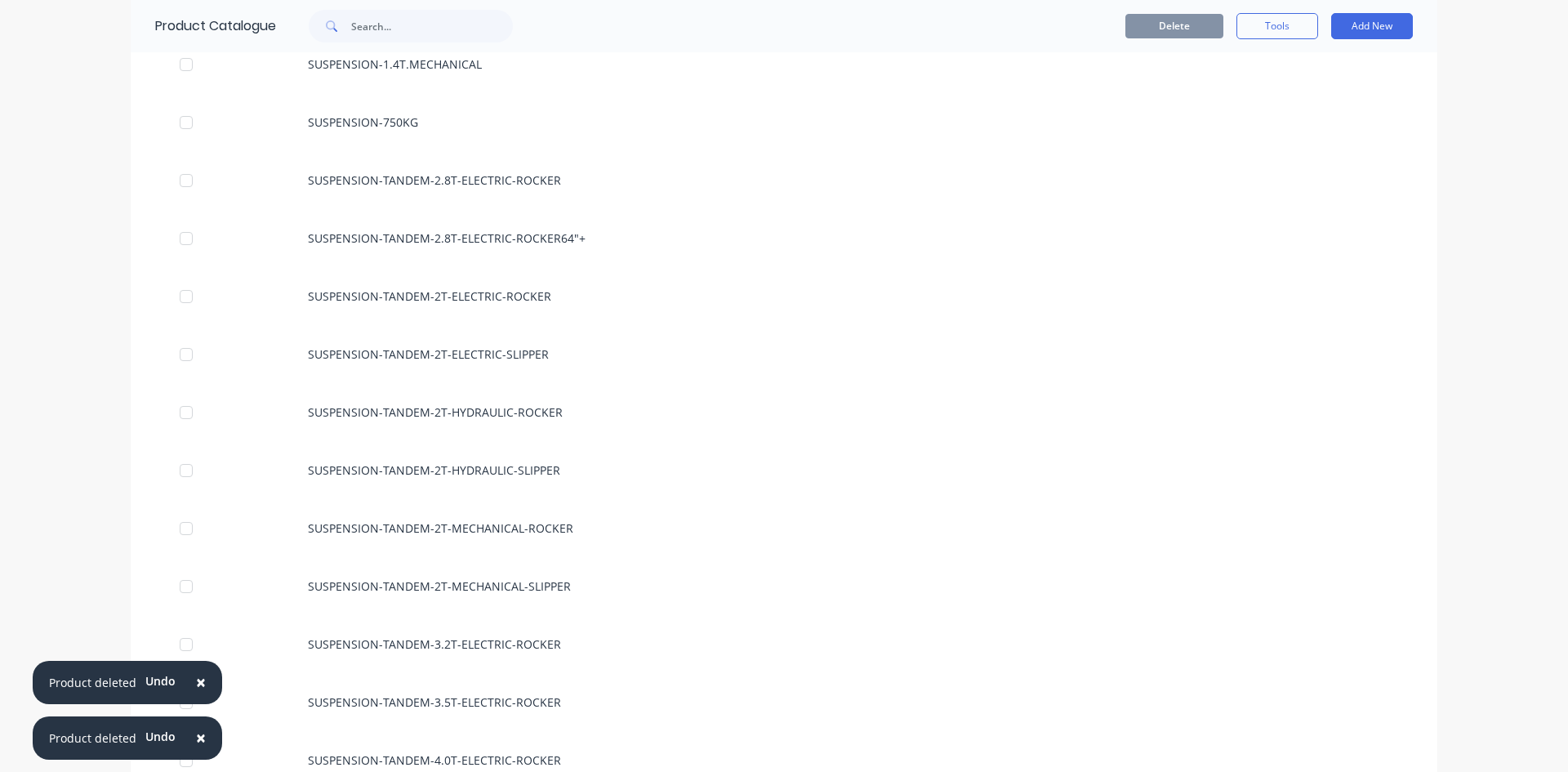
scroll to position [1470, 0]
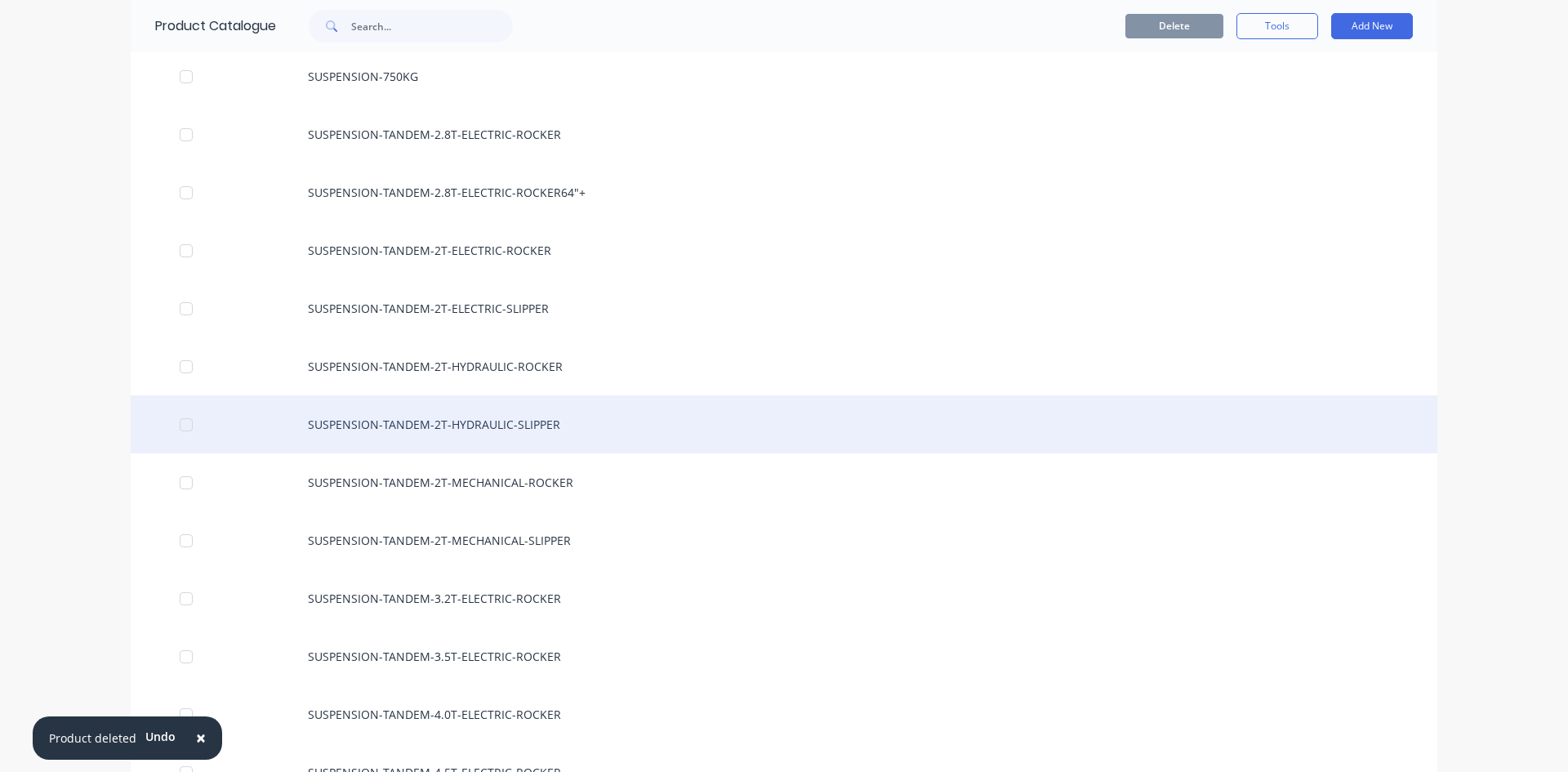
click at [550, 420] on div "SUSPENSION-TANDEM-2T-HYDRAULIC-SLIPPER" at bounding box center [784, 424] width 1307 height 58
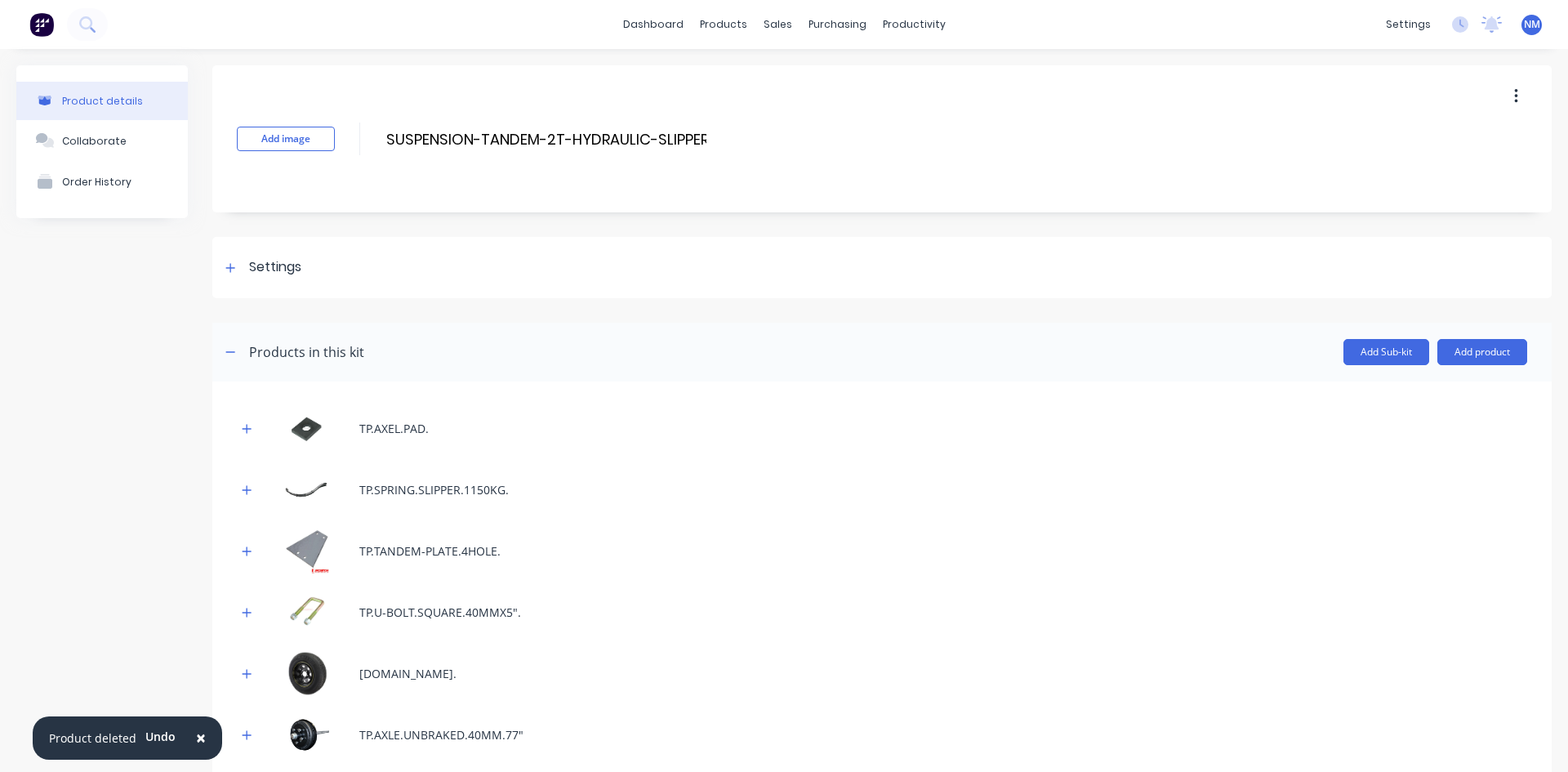
click at [1497, 97] on button "button" at bounding box center [1517, 96] width 39 height 29
click at [1414, 170] on div "Delete" at bounding box center [1459, 171] width 126 height 23
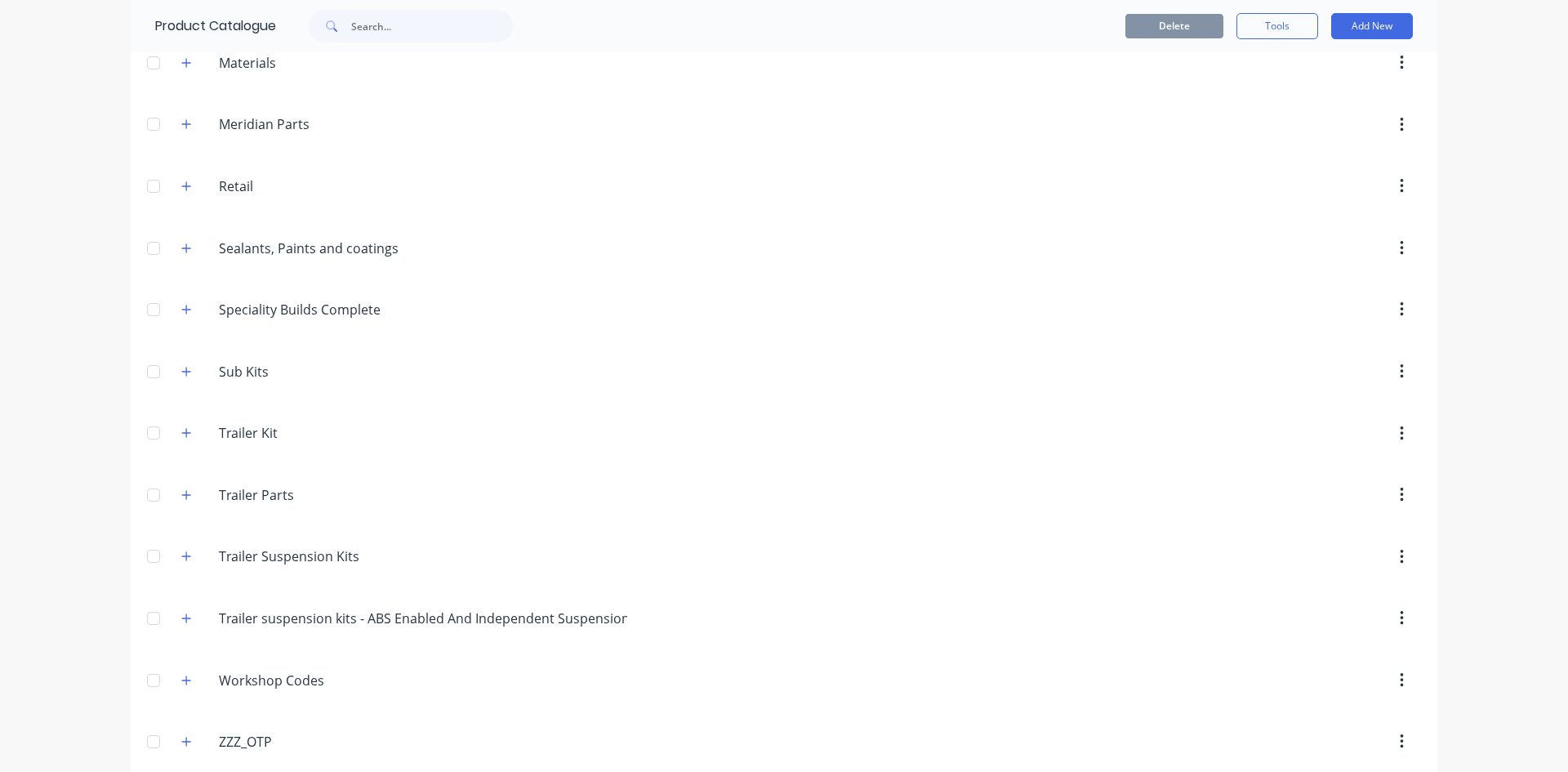
scroll to position [773, 0]
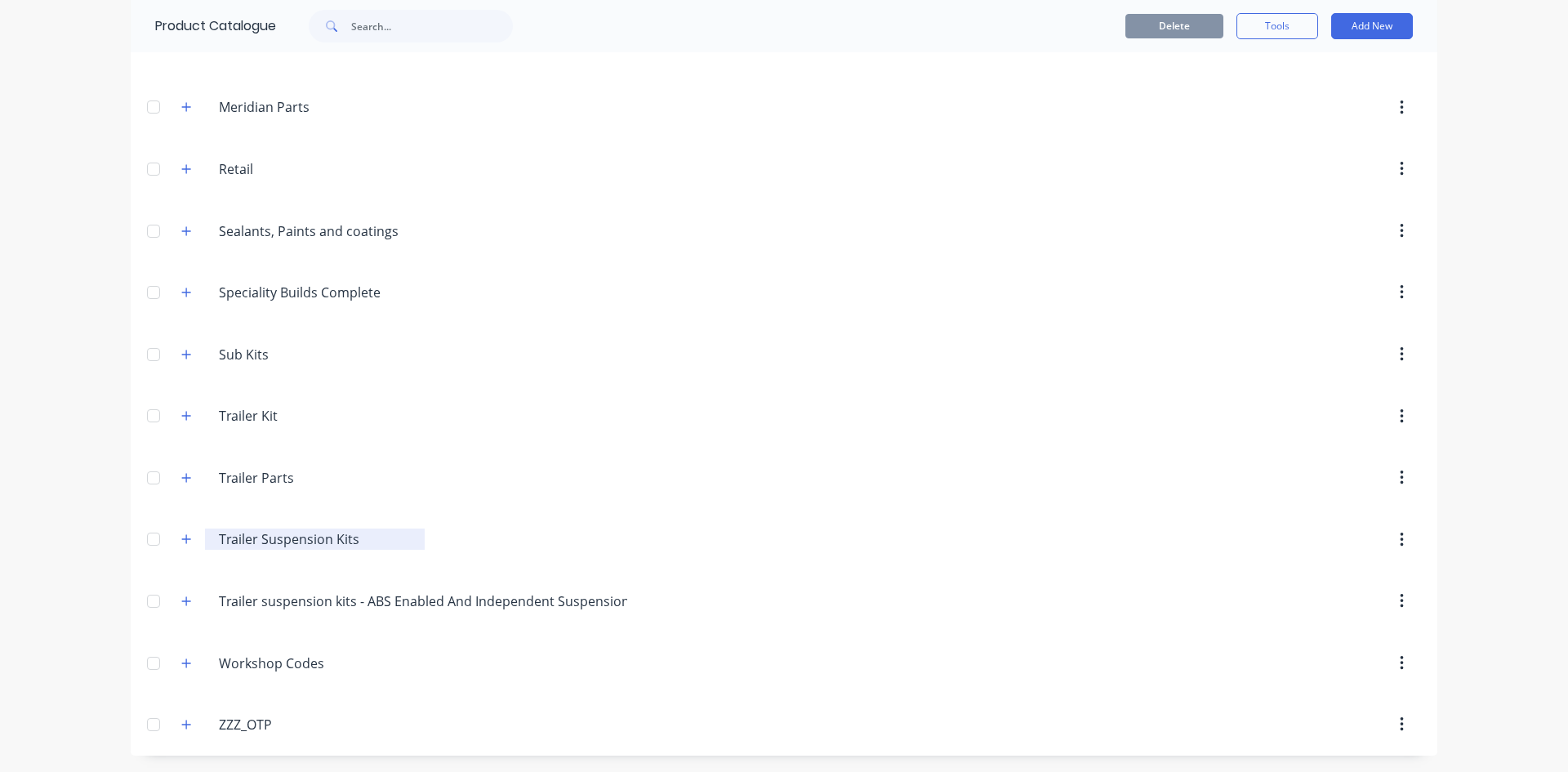
click at [235, 530] on input "Trailer Suspension Kits" at bounding box center [316, 539] width 194 height 19
click at [185, 537] on icon "button" at bounding box center [186, 539] width 10 height 12
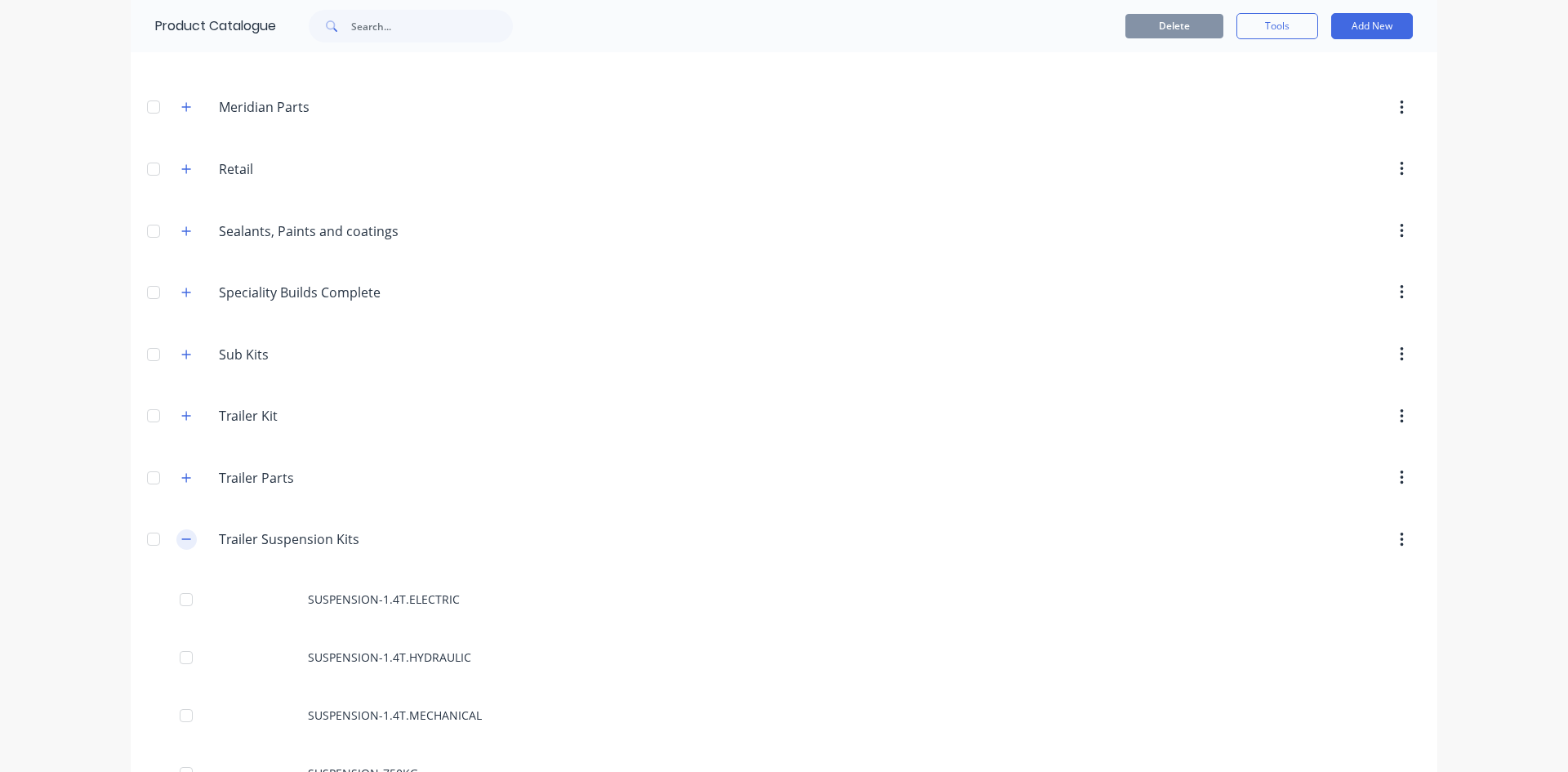
click at [181, 537] on icon "button" at bounding box center [186, 539] width 10 height 12
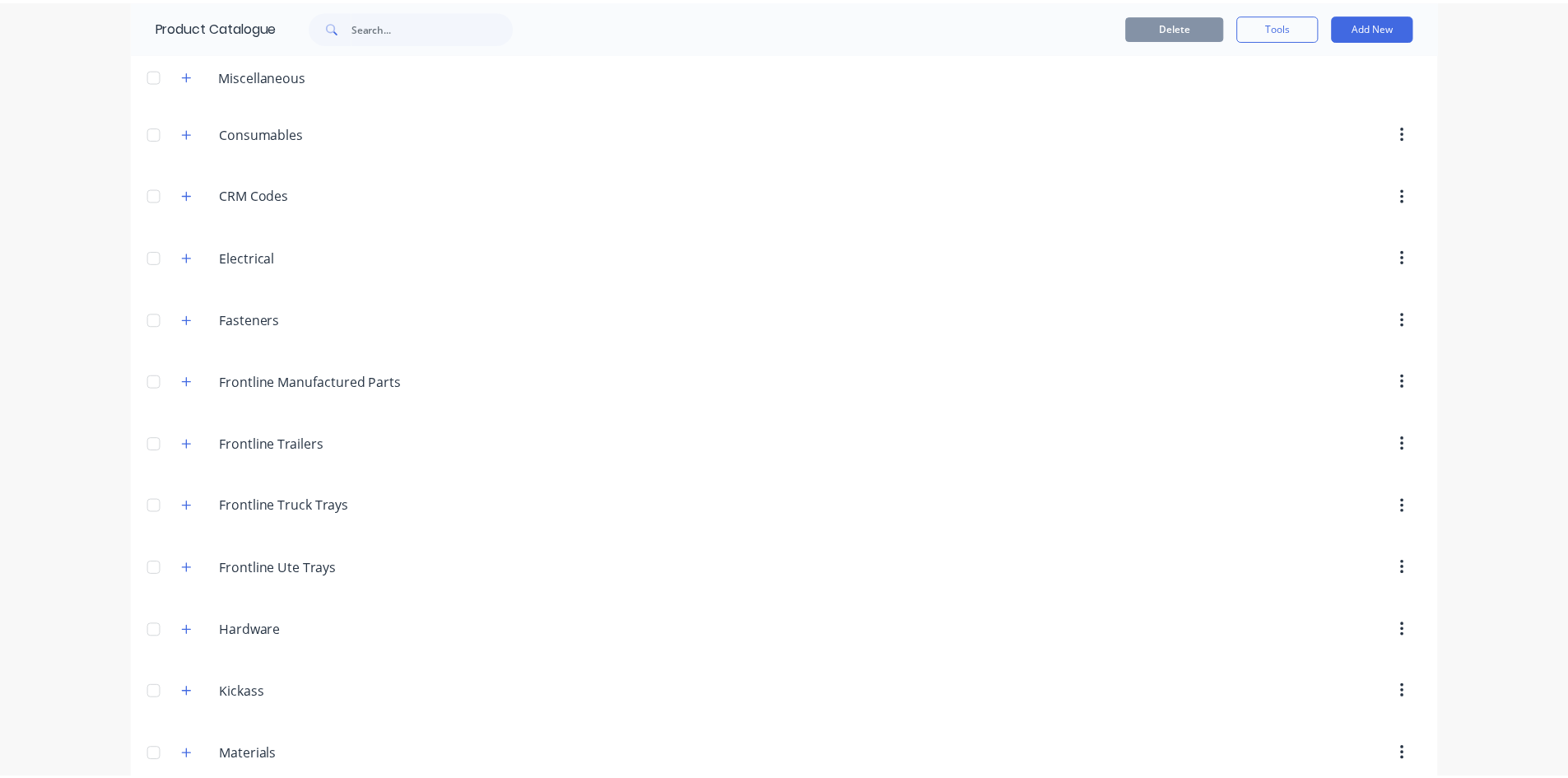
scroll to position [0, 0]
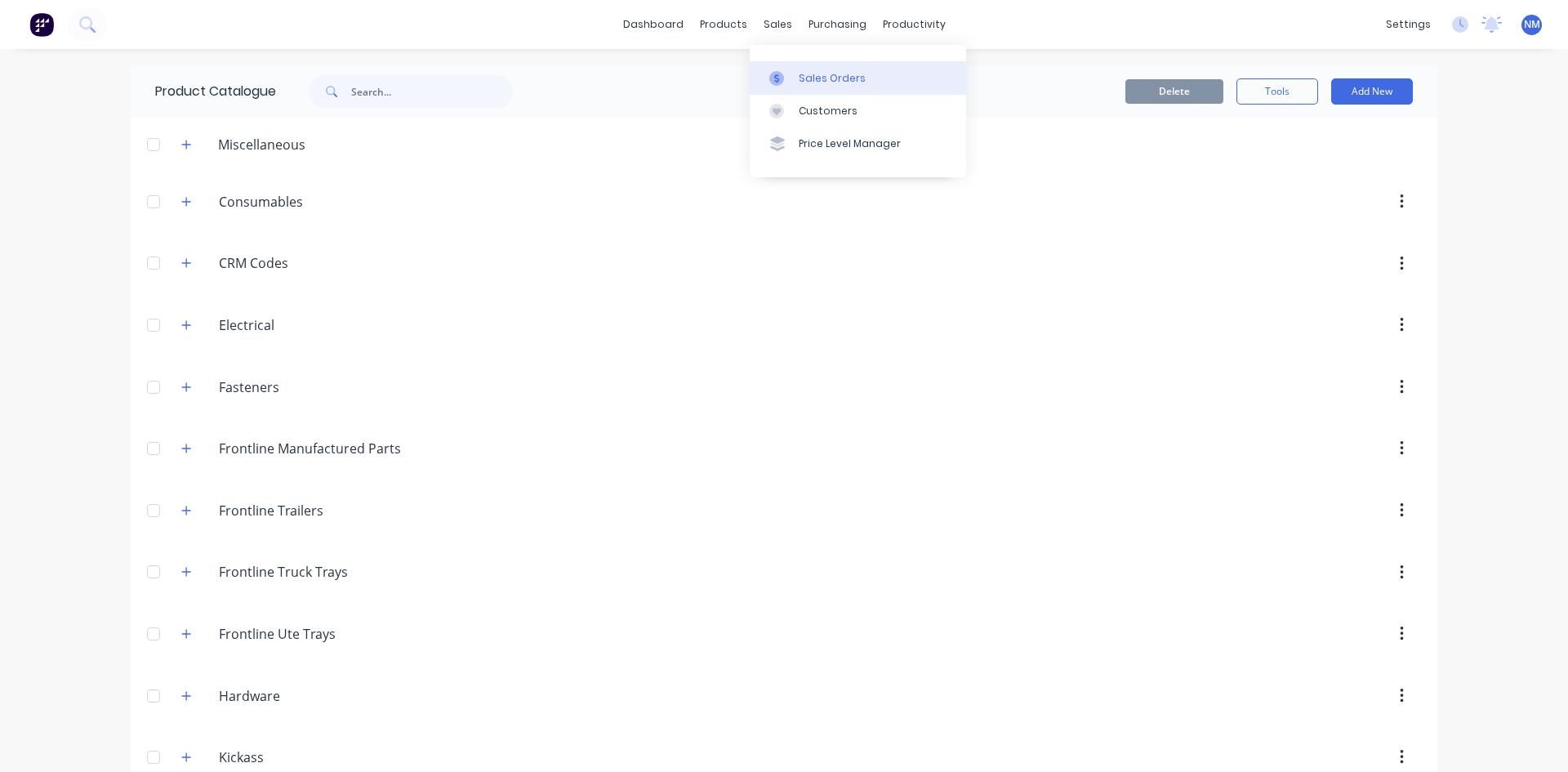
click at [818, 76] on div "Sales Orders" at bounding box center [831, 77] width 67 height 15
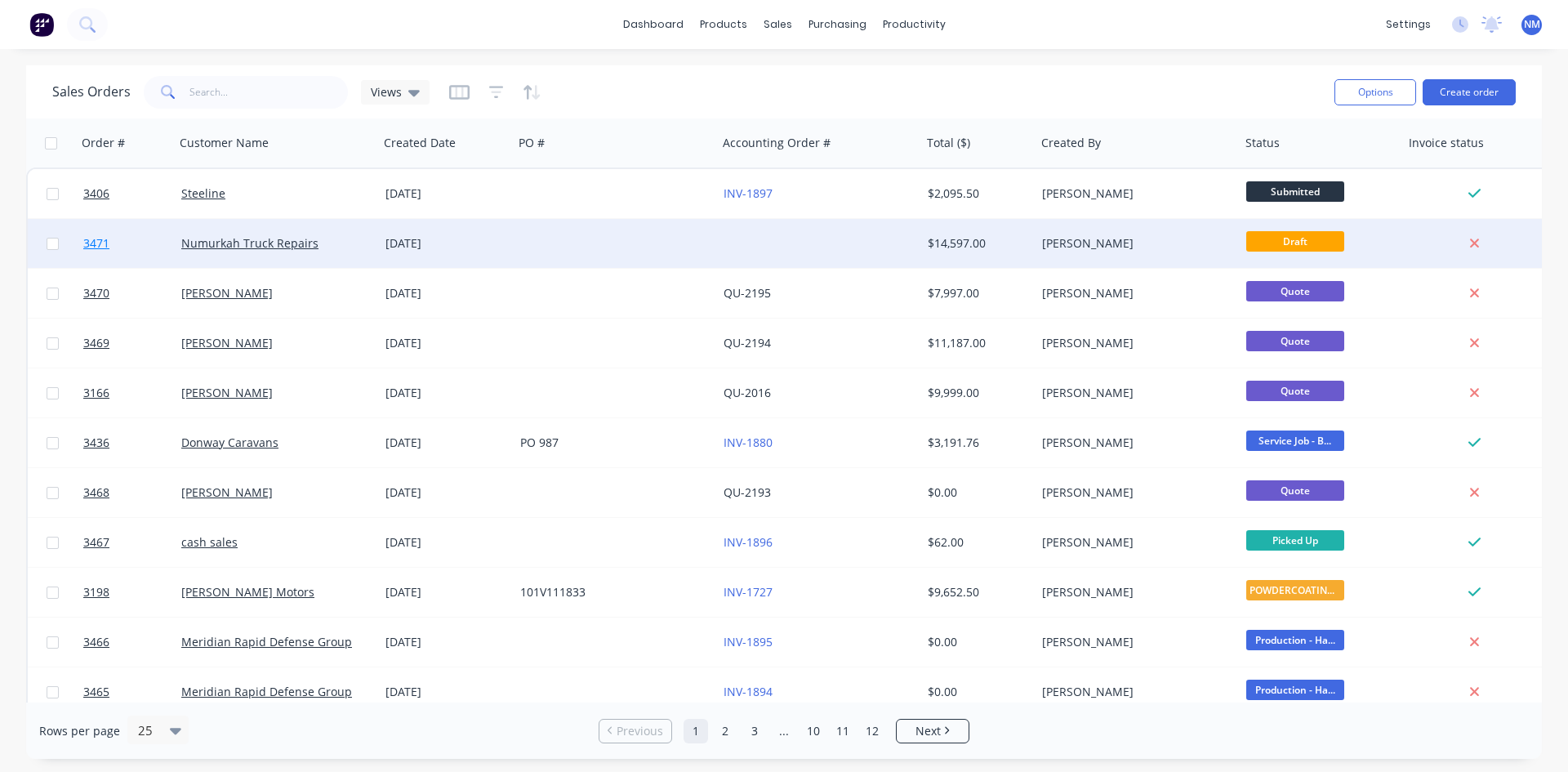
click at [89, 241] on span "3471" at bounding box center [96, 243] width 26 height 16
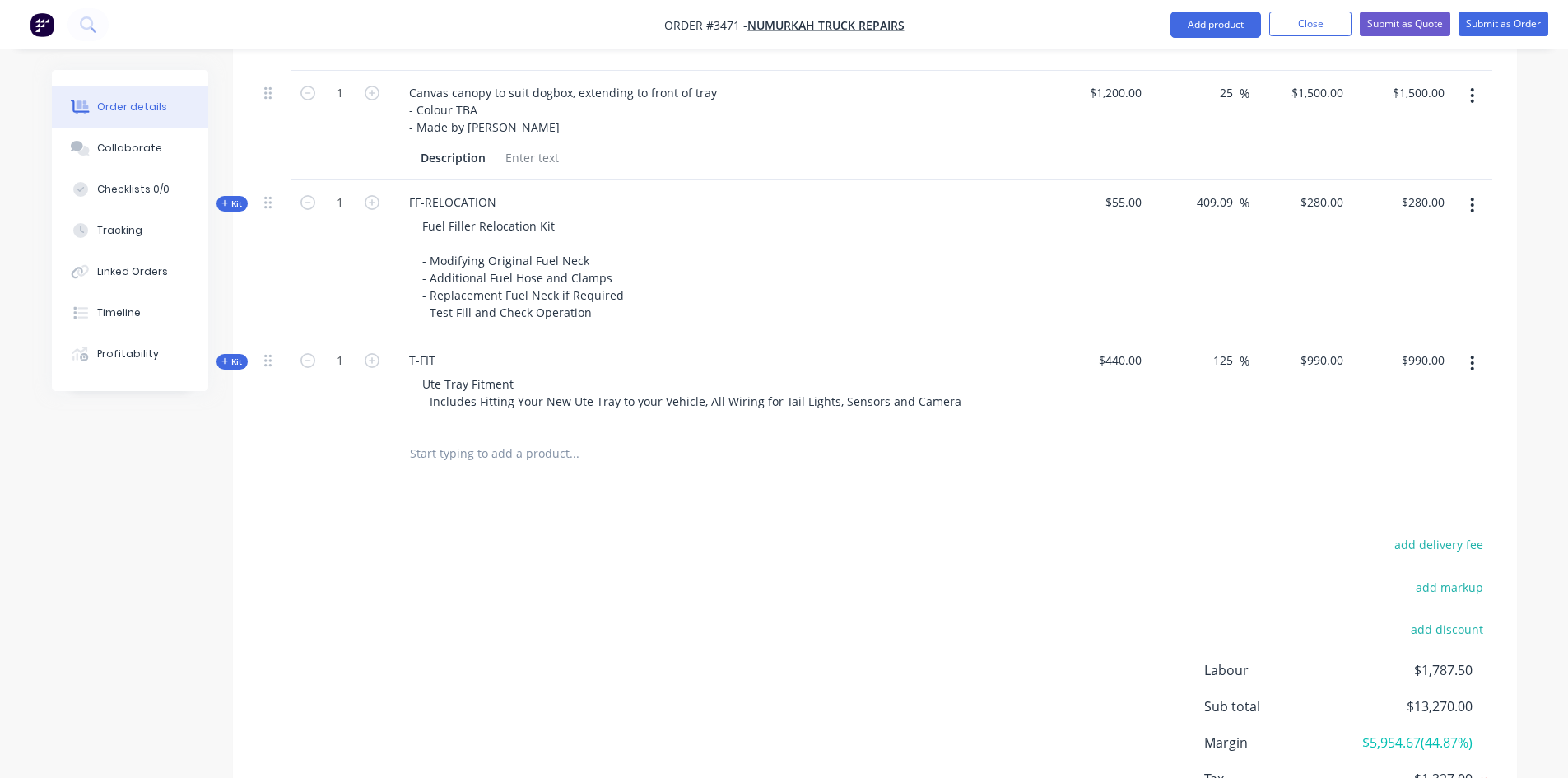
scroll to position [1367, 0]
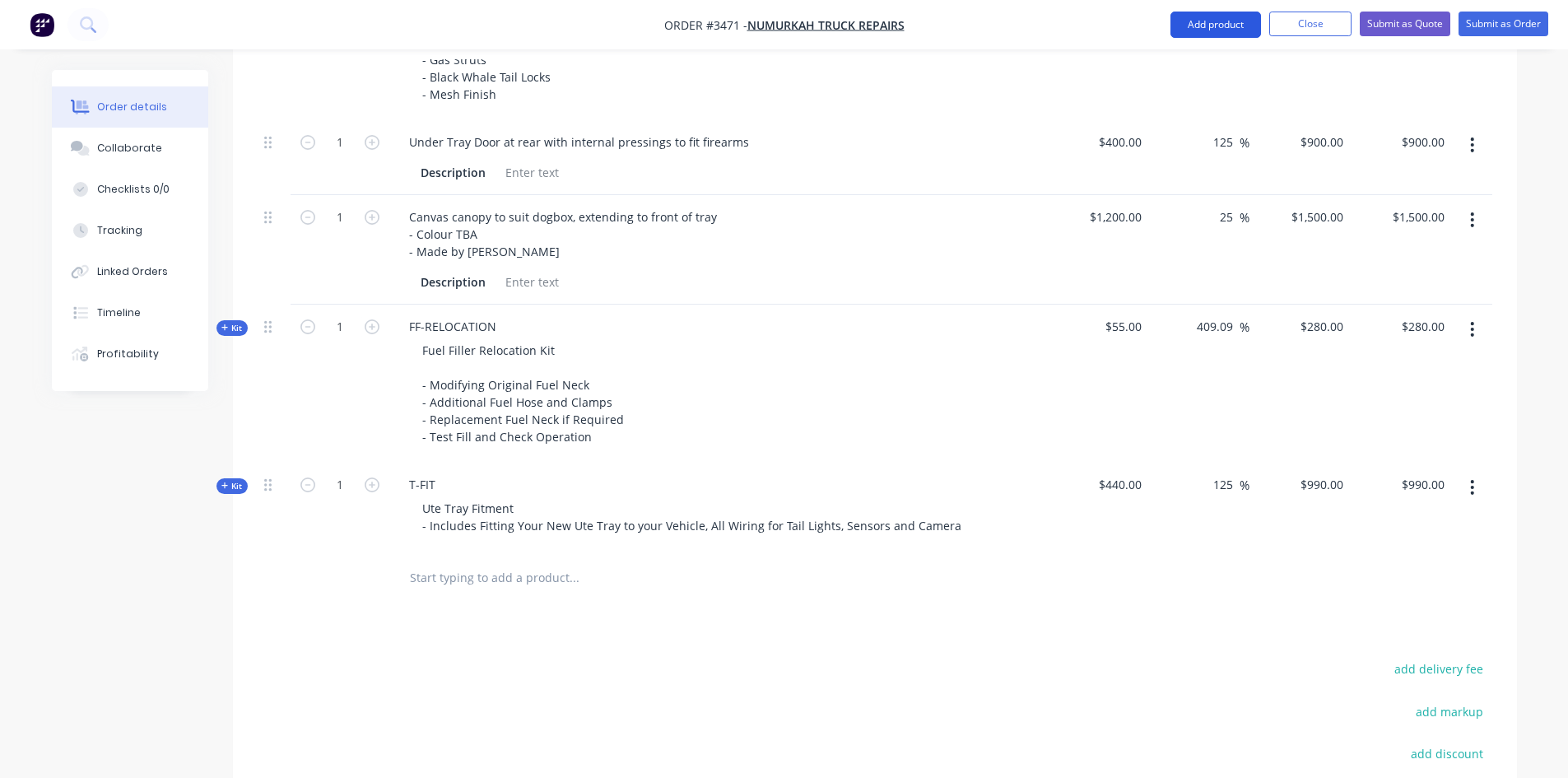
click at [1194, 29] on button "Add product" at bounding box center [1215, 24] width 91 height 26
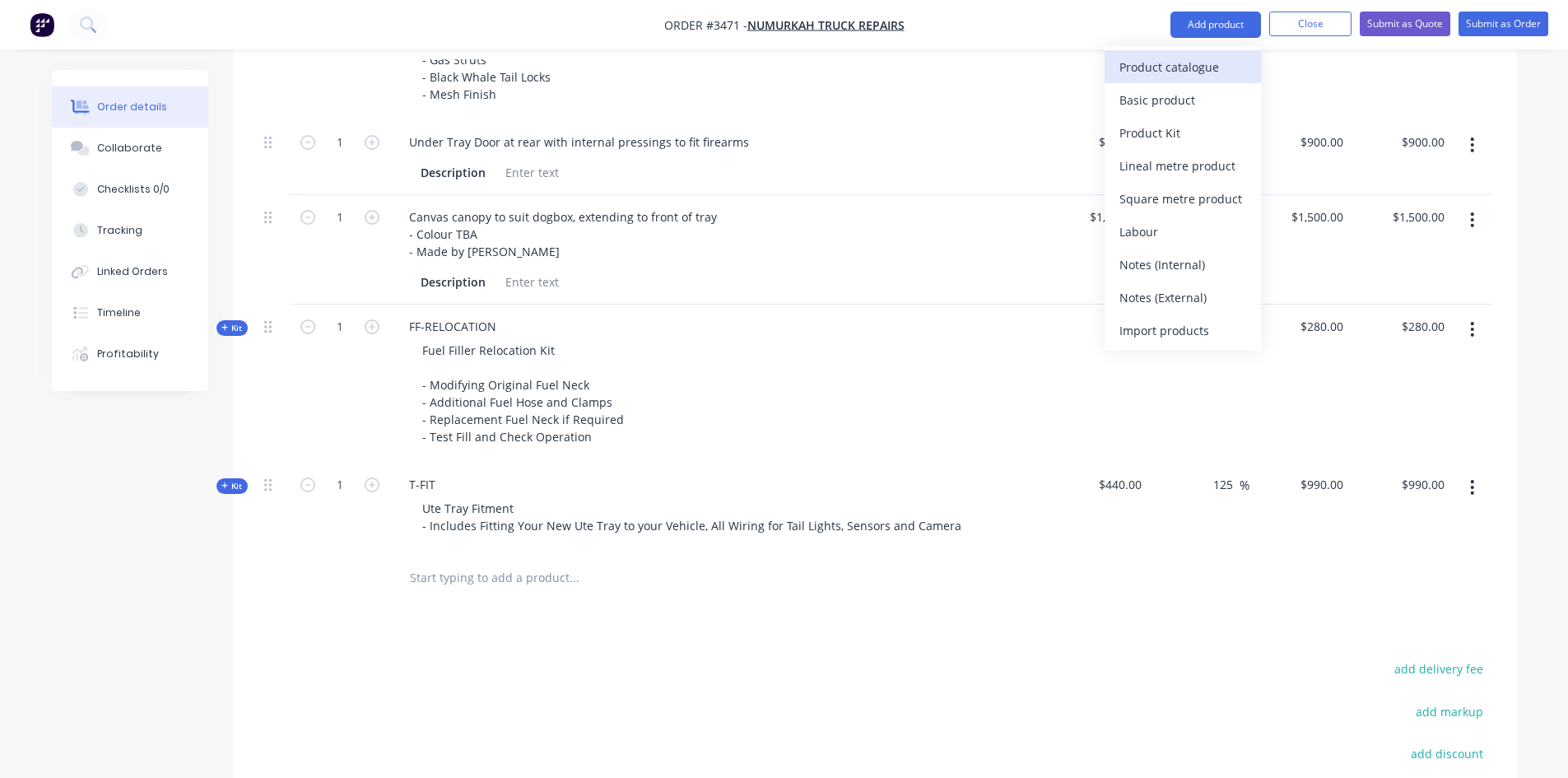
click at [1196, 71] on div "Product catalogue" at bounding box center [1183, 67] width 127 height 23
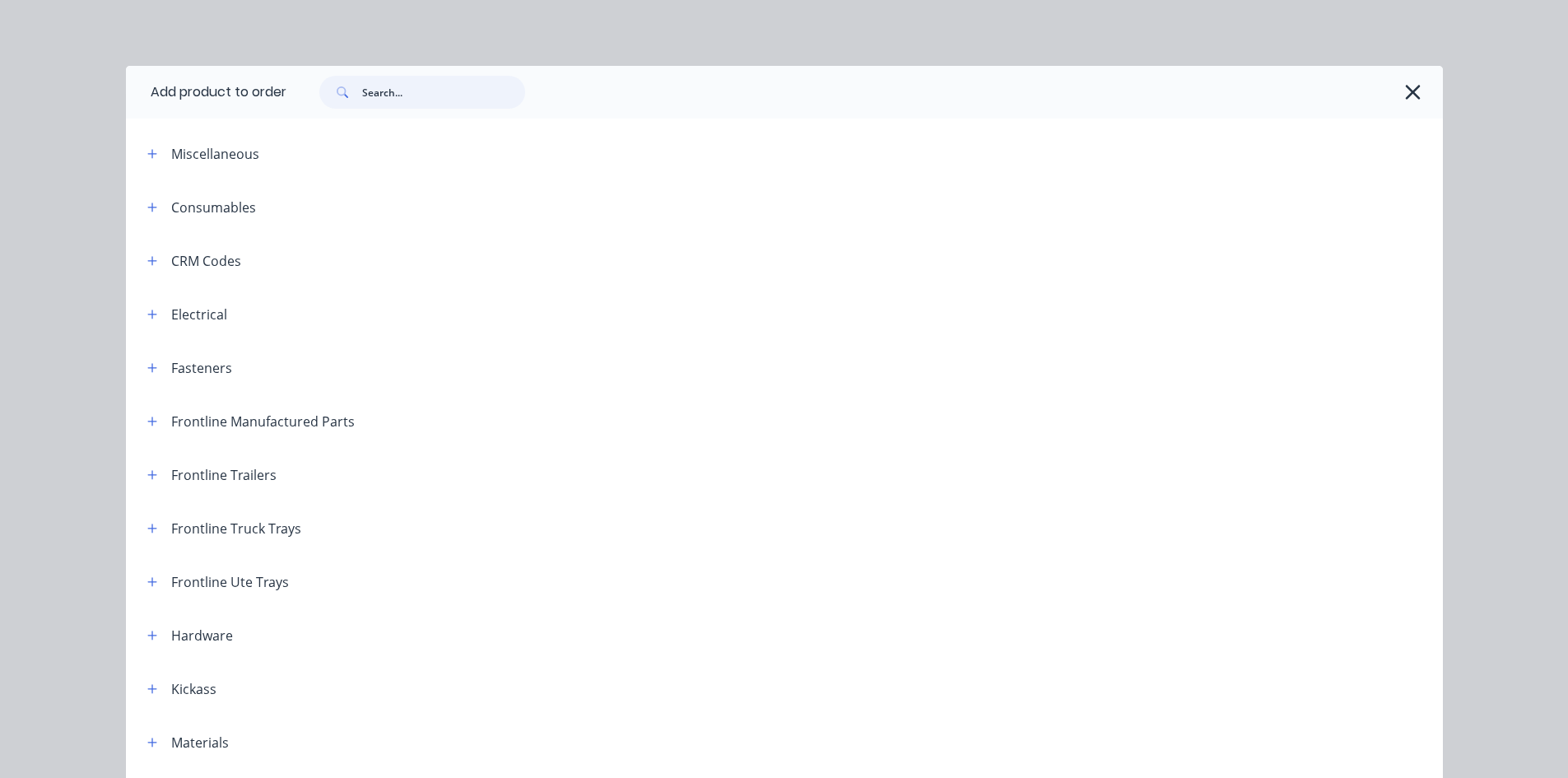
click at [394, 91] on input "text" at bounding box center [443, 93] width 163 height 33
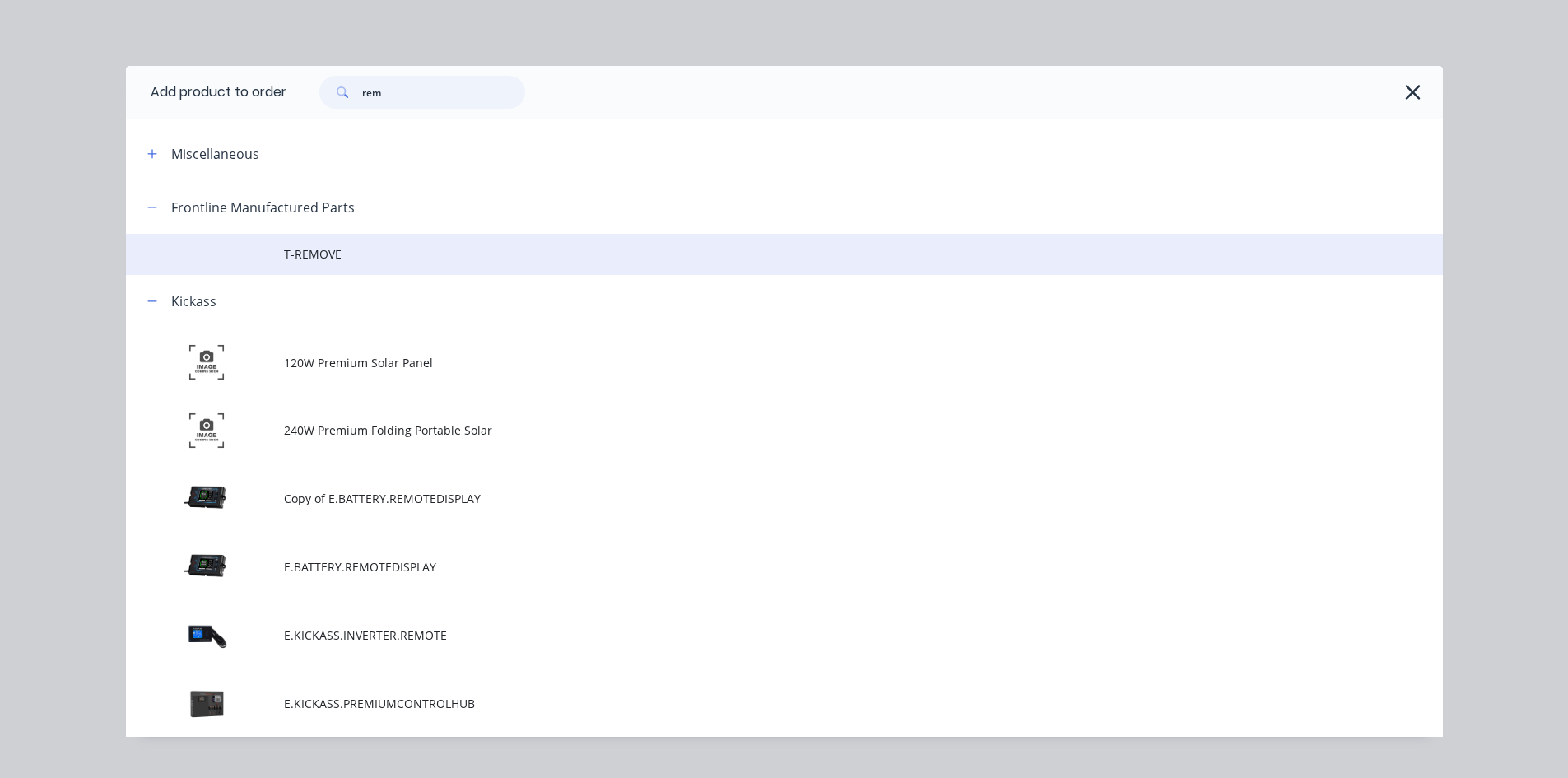
type input "rem"
click at [371, 243] on td "T-REMOVE" at bounding box center [863, 254] width 1158 height 41
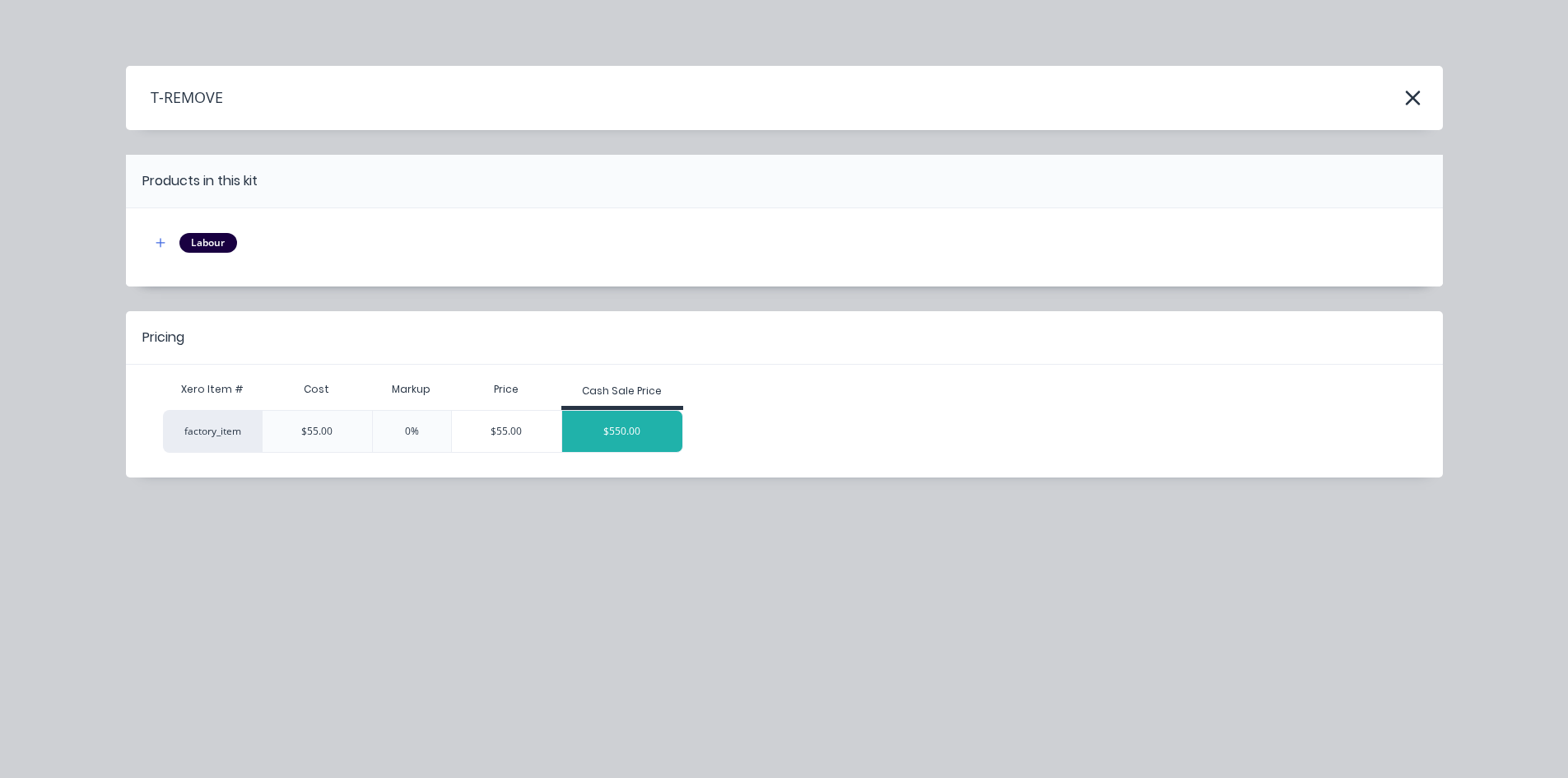
click at [602, 438] on div "$550.00" at bounding box center [621, 431] width 120 height 41
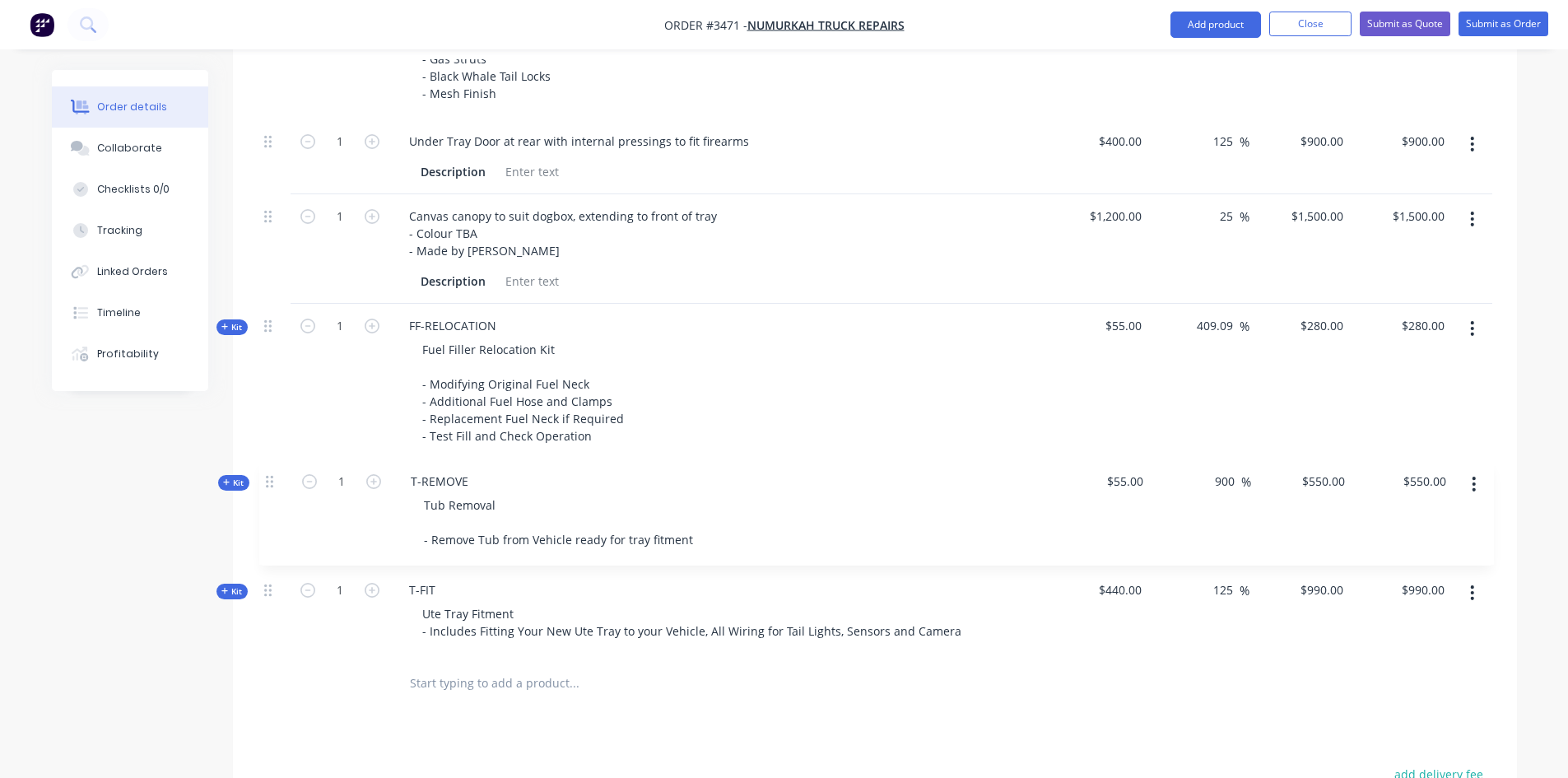
drag, startPoint x: 271, startPoint y: 572, endPoint x: 272, endPoint y: 473, distance: 99.0
click at [272, 473] on div "Kit 1 DCT-HB-1700 DUAL CAB UTE TRAY Make: Toyota Model: Hilux 2018 Year: Standa…" at bounding box center [875, 39] width 1235 height 1236
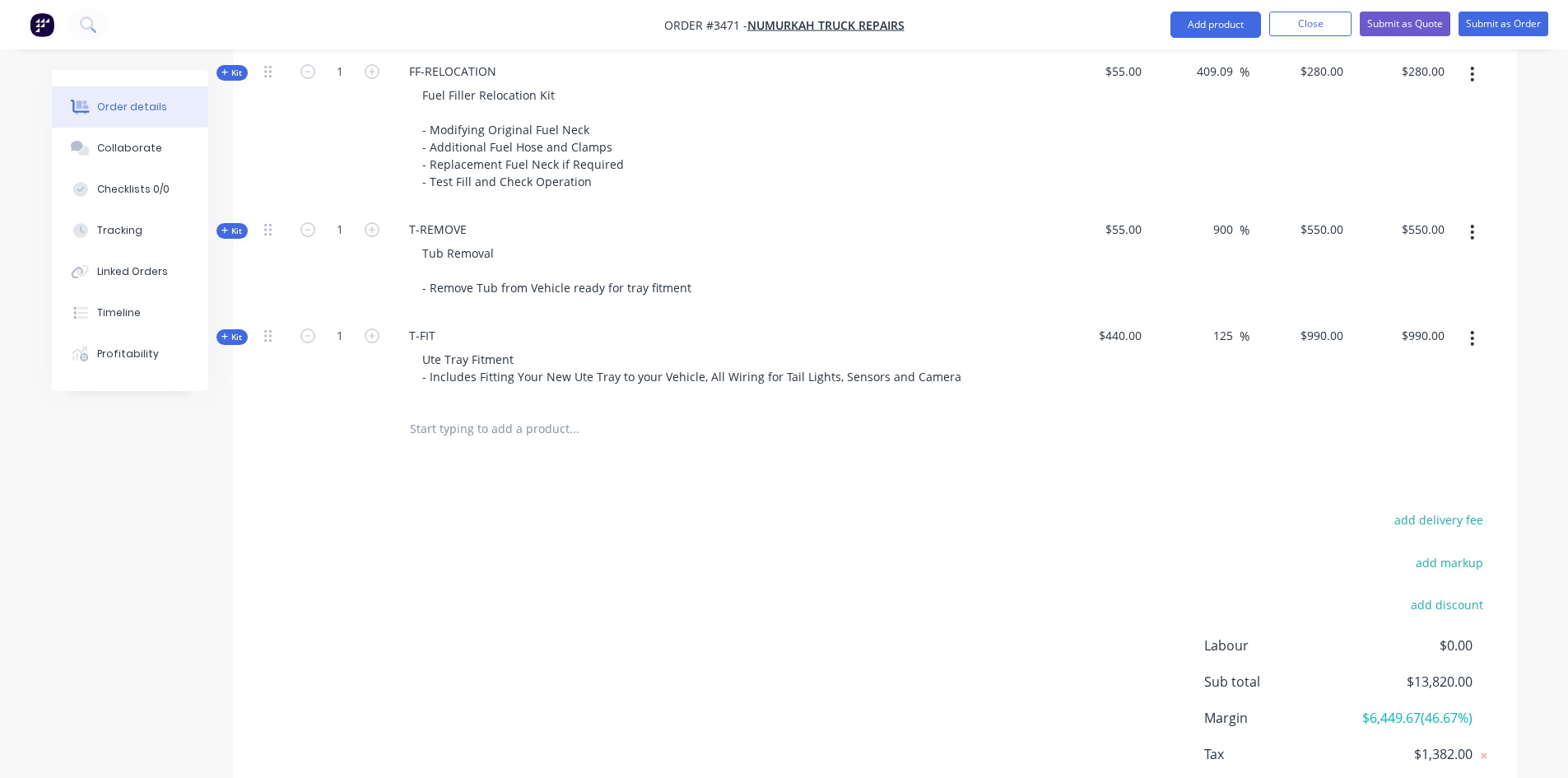
scroll to position [1720, 0]
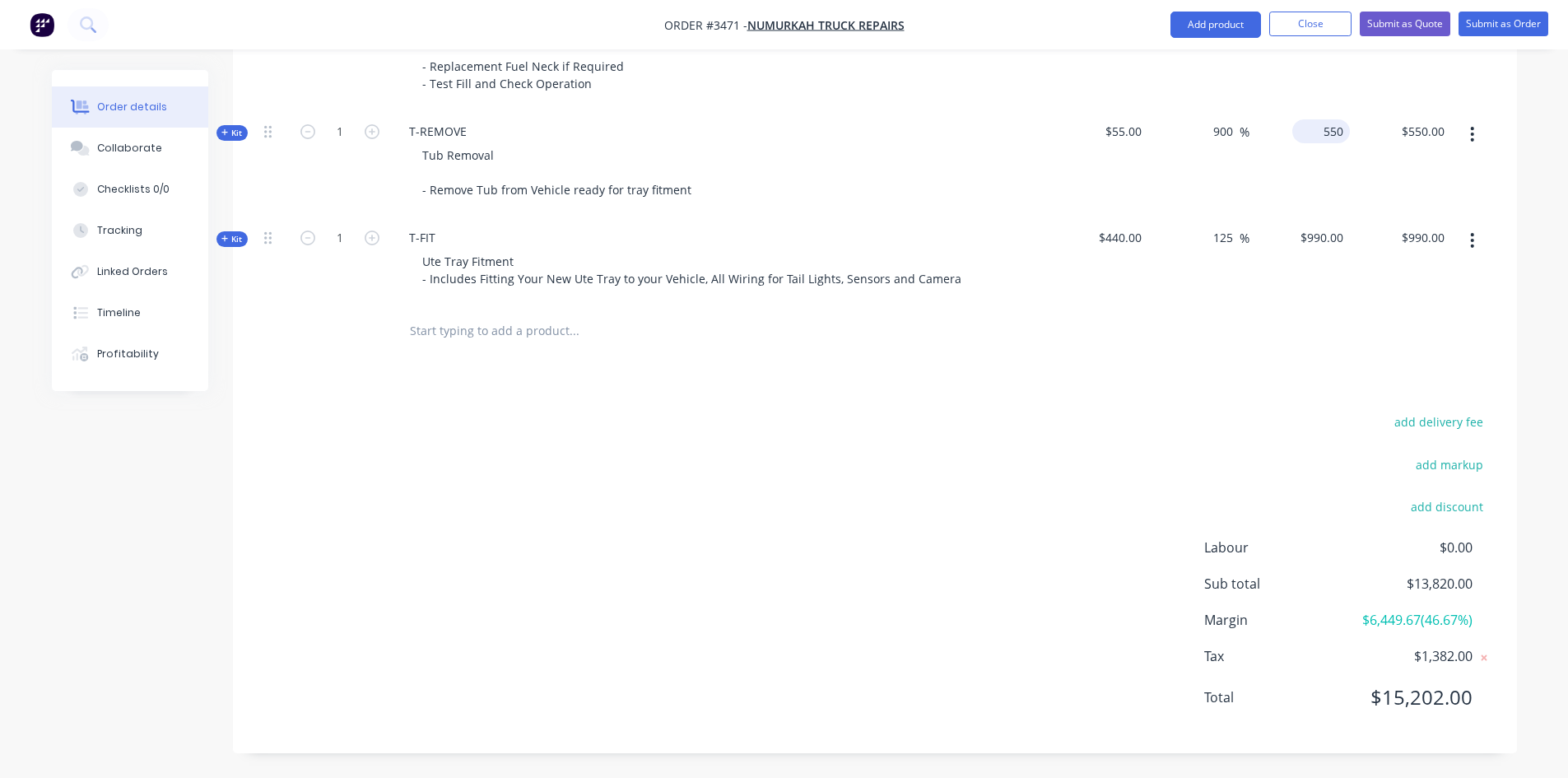
click at [1314, 133] on div "550 $550.00" at bounding box center [1300, 162] width 101 height 106
type input "350"
type input "536.36"
type input "$350.00"
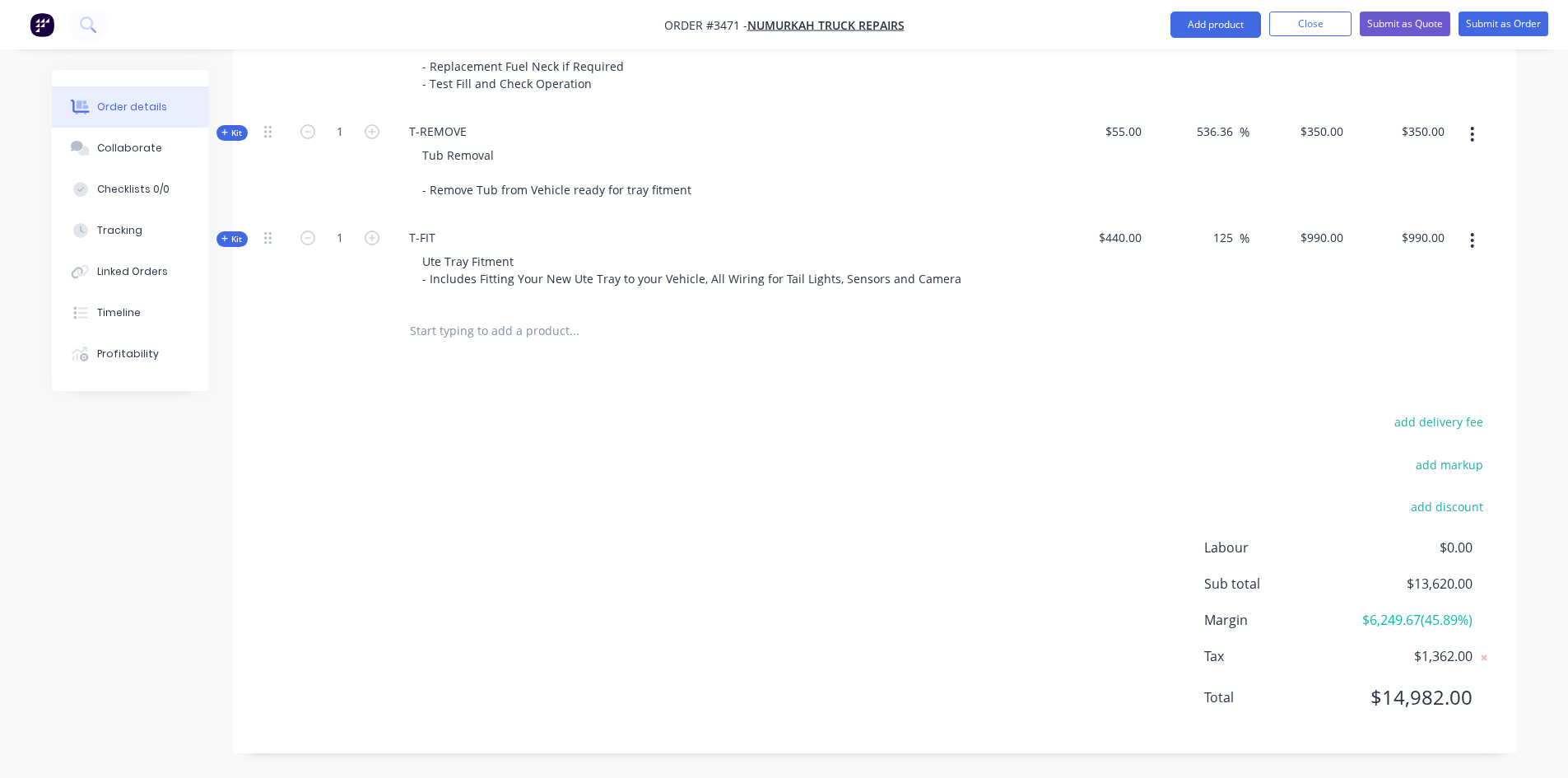
click at [889, 419] on div "add delivery fee add markup add discount Labour $0.00 Sub total $13,620.00 Marg…" at bounding box center [875, 569] width 1235 height 318
click at [1306, 133] on div "350 350" at bounding box center [1300, 162] width 101 height 106
type input "349"
type input "534.55"
type input "$349.00"
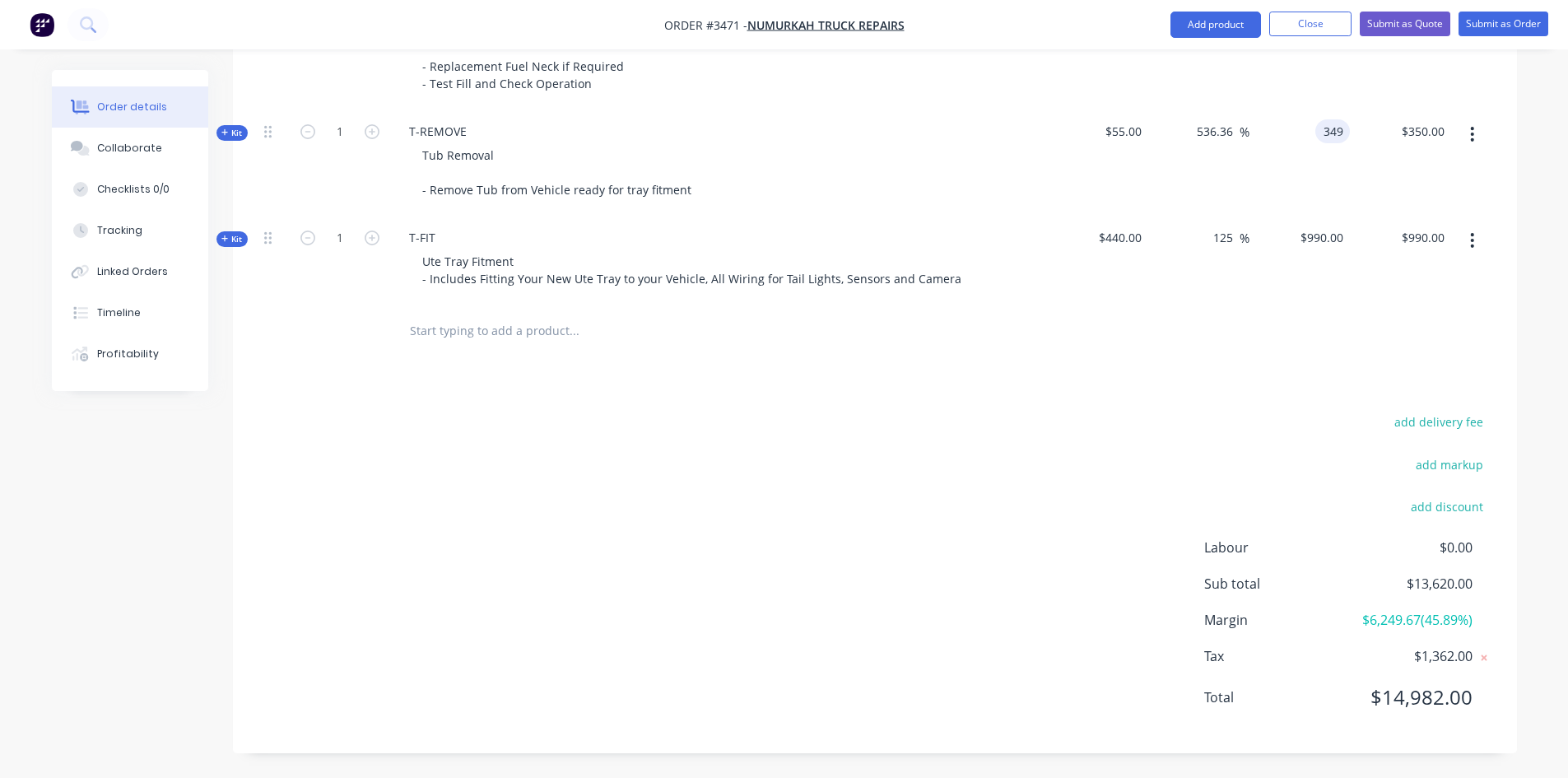
type input "$349.00"
click at [1122, 433] on div "add delivery fee add markup add discount Labour $0.00 Sub total $13,620.00 Marg…" at bounding box center [875, 569] width 1235 height 318
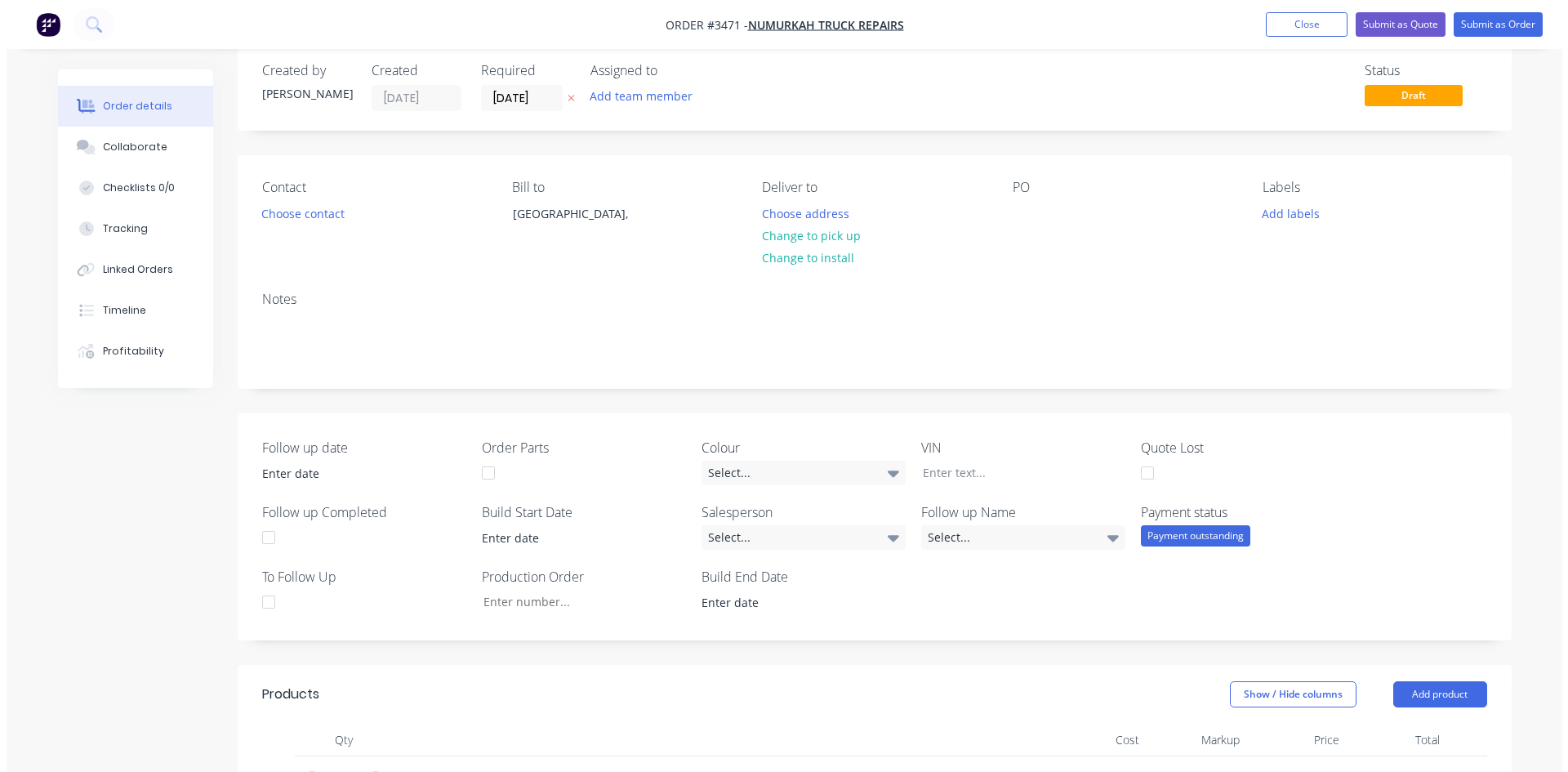
scroll to position [0, 0]
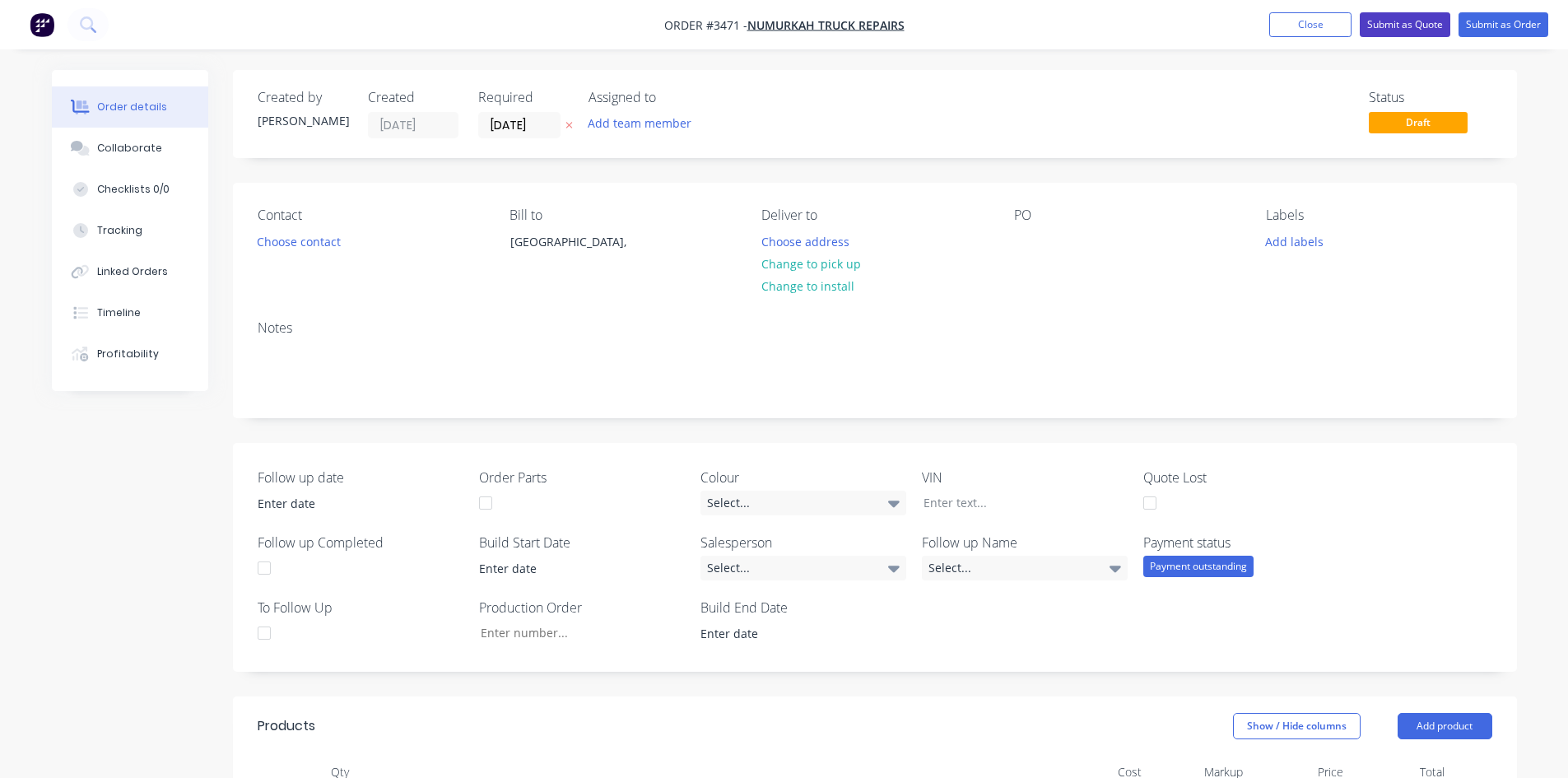
click at [1403, 25] on button "Submit as Quote" at bounding box center [1404, 24] width 91 height 24
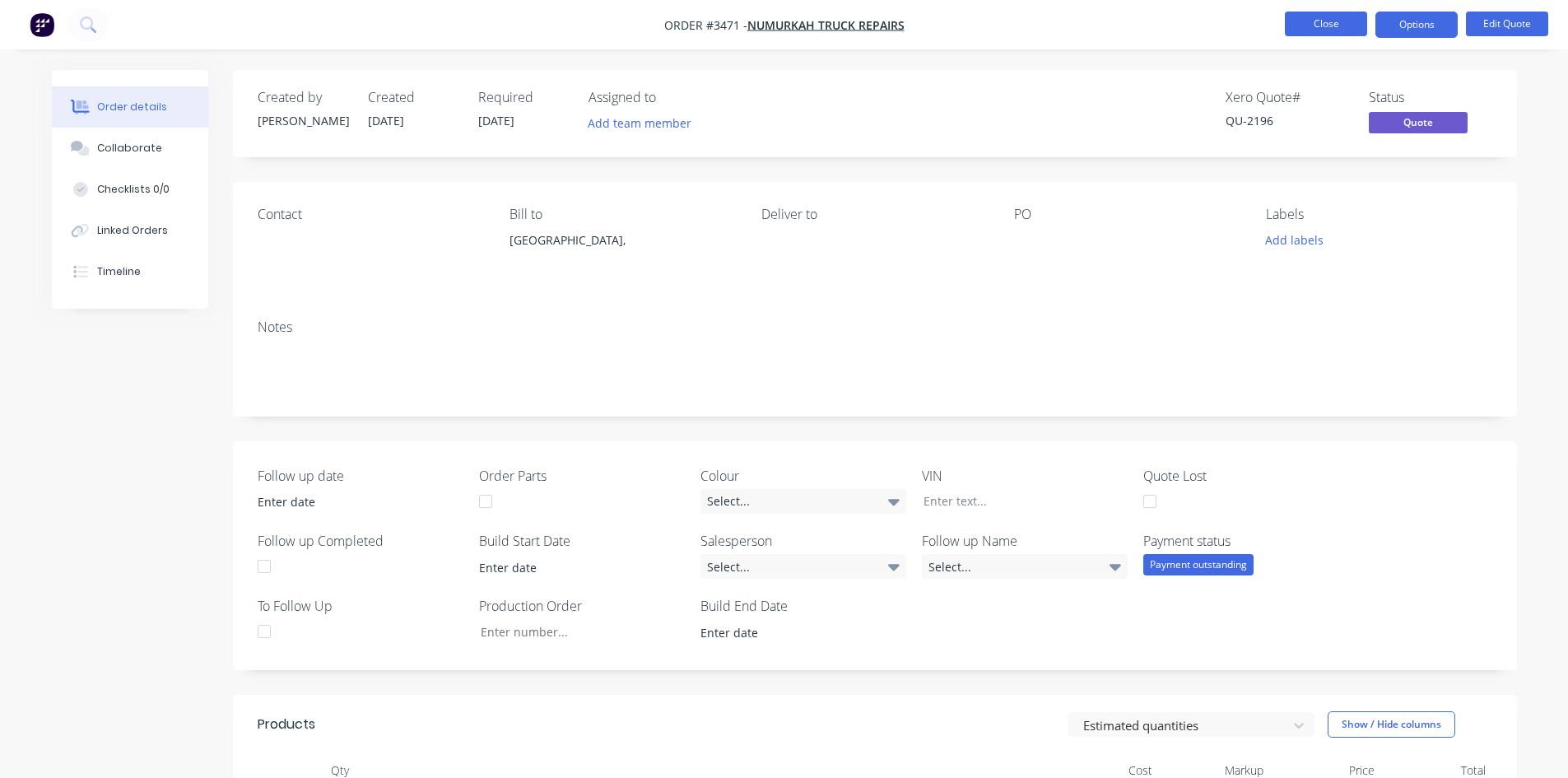
click at [1316, 21] on button "Close" at bounding box center [1325, 23] width 82 height 24
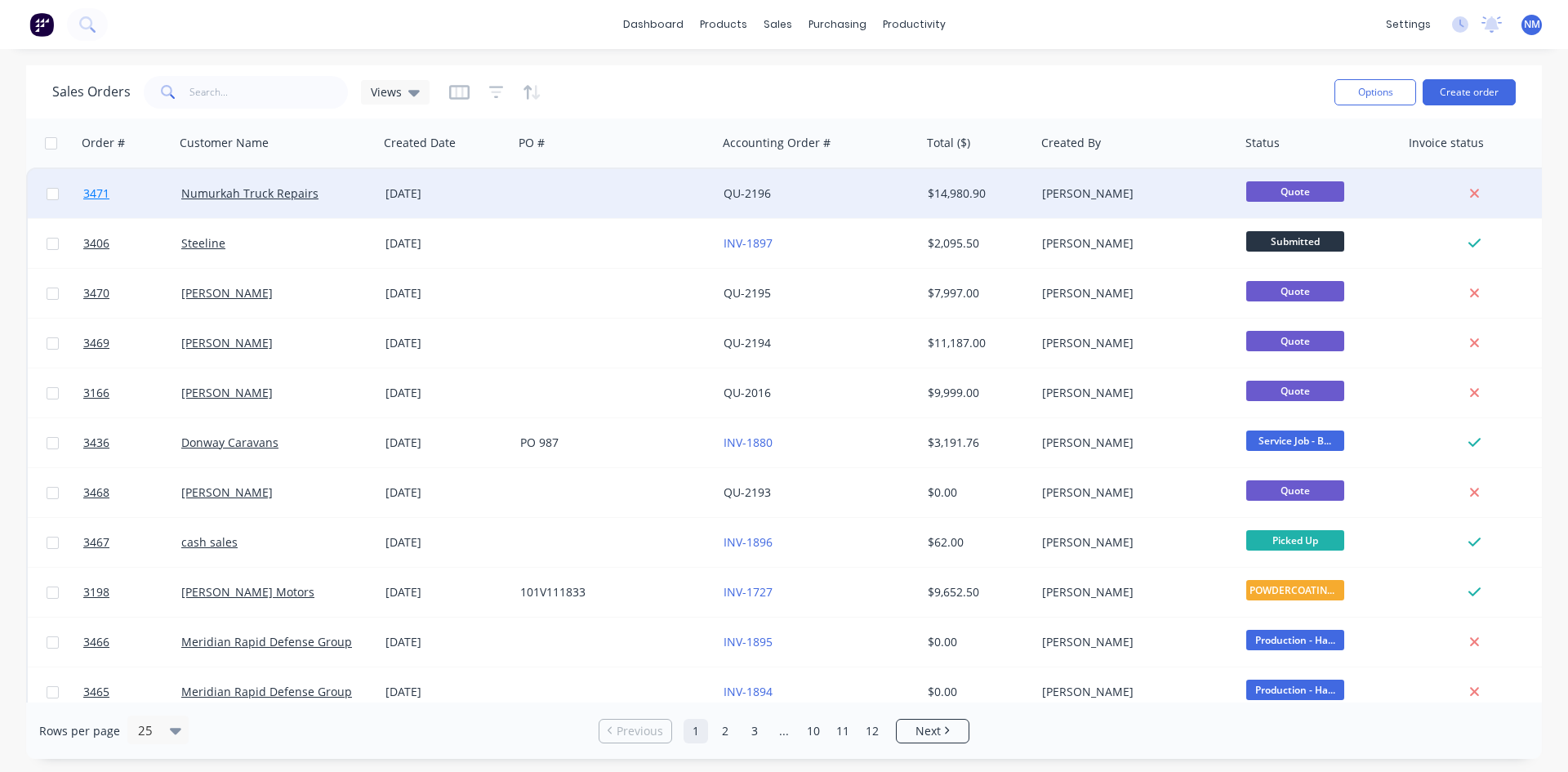
click at [99, 196] on span "3471" at bounding box center [96, 193] width 26 height 16
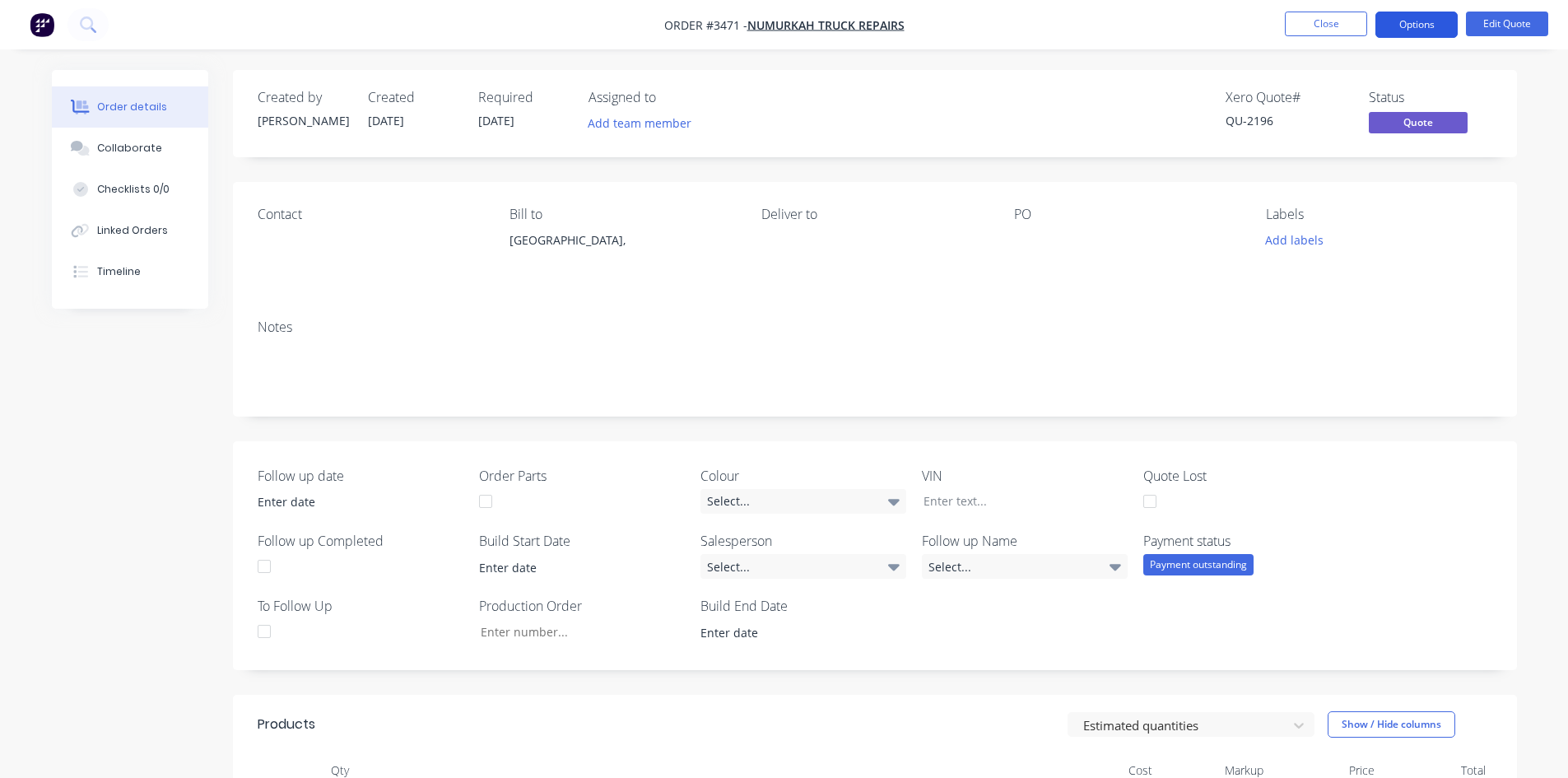
click at [1395, 24] on button "Options" at bounding box center [1416, 24] width 82 height 26
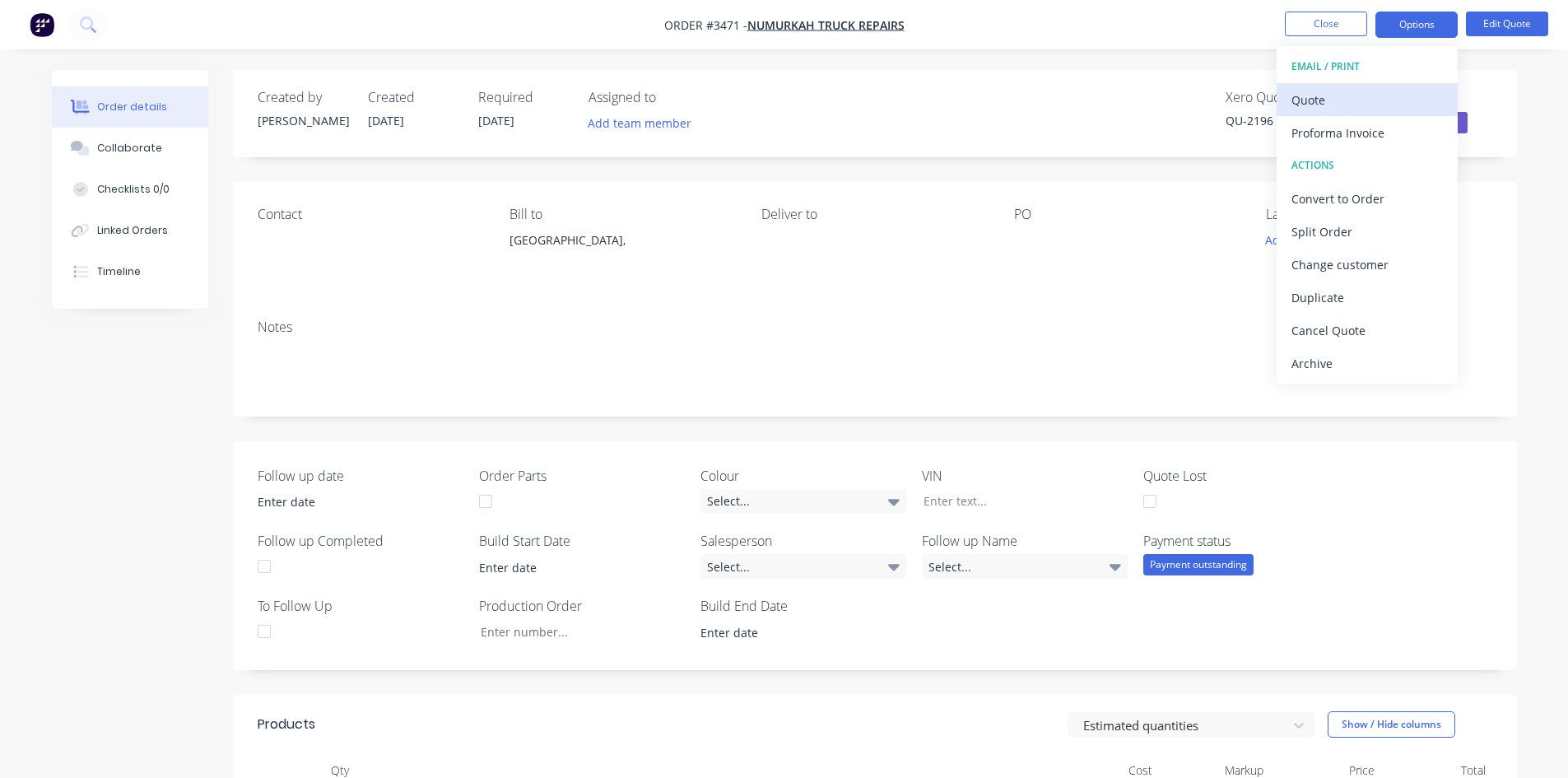
click at [1327, 102] on div "Quote" at bounding box center [1366, 99] width 151 height 23
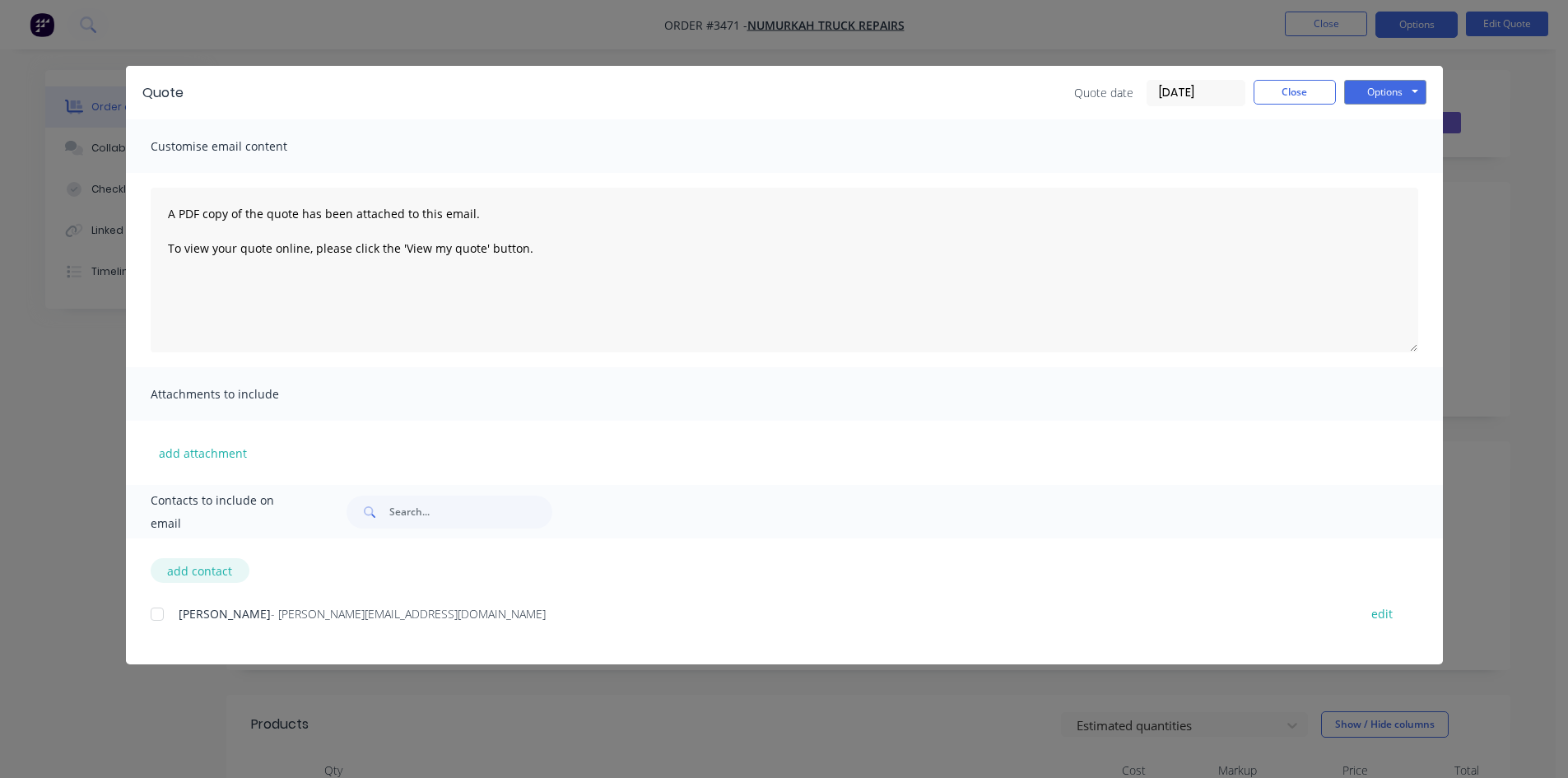
click at [192, 574] on button "add contact" at bounding box center [199, 569] width 98 height 24
select select "AU"
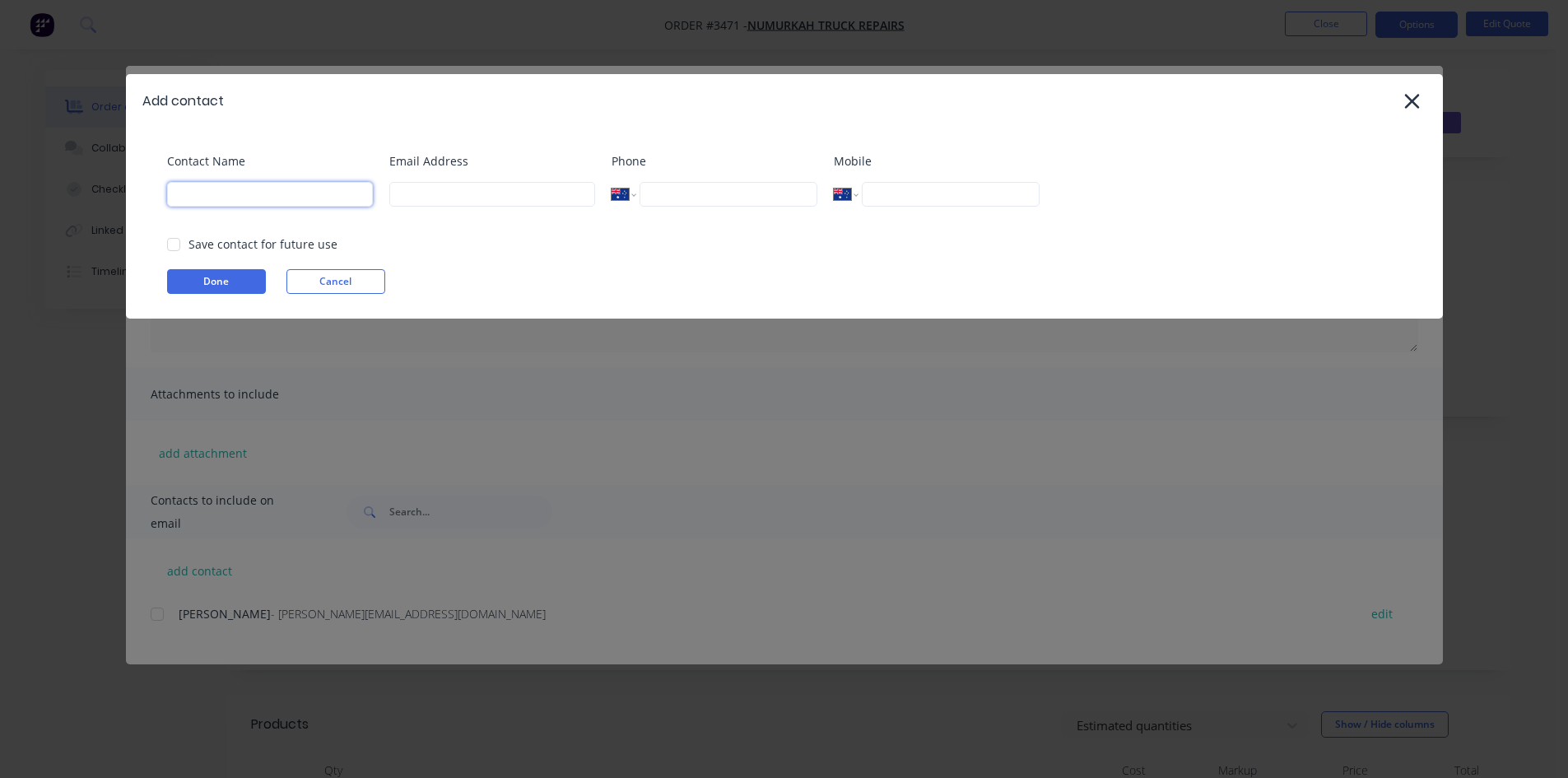
click at [258, 205] on input at bounding box center [269, 194] width 206 height 24
type input "nick"
type input "nick@frontlinetrays.com.au"
click at [174, 248] on div at bounding box center [174, 245] width 33 height 33
click at [190, 280] on button "Done" at bounding box center [216, 281] width 98 height 24
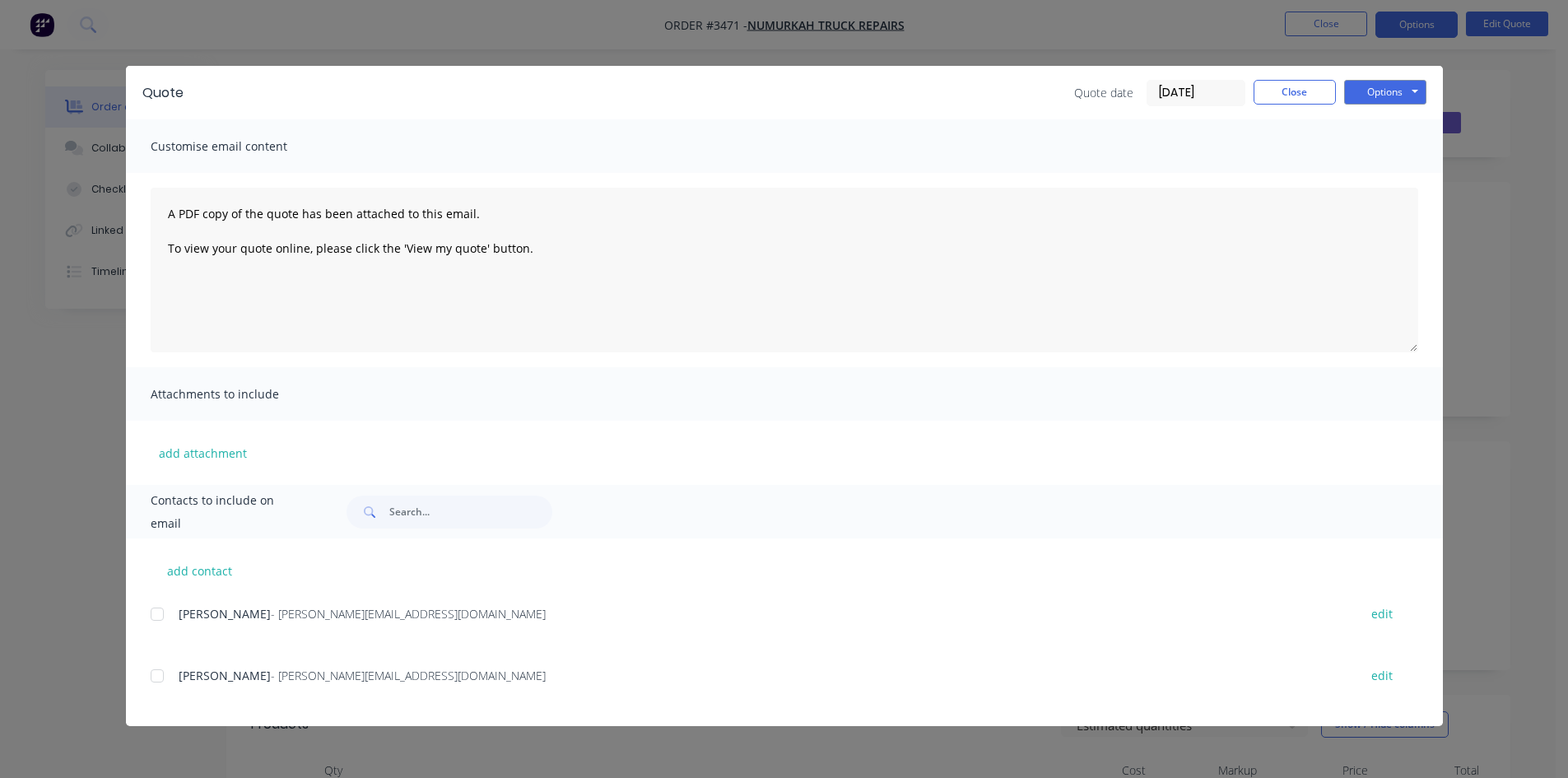
click at [156, 675] on div at bounding box center [157, 676] width 33 height 33
click at [1415, 89] on button "Options" at bounding box center [1385, 92] width 82 height 24
click at [1404, 180] on button "Email" at bounding box center [1396, 175] width 105 height 27
click at [1295, 96] on button "Close" at bounding box center [1294, 92] width 82 height 24
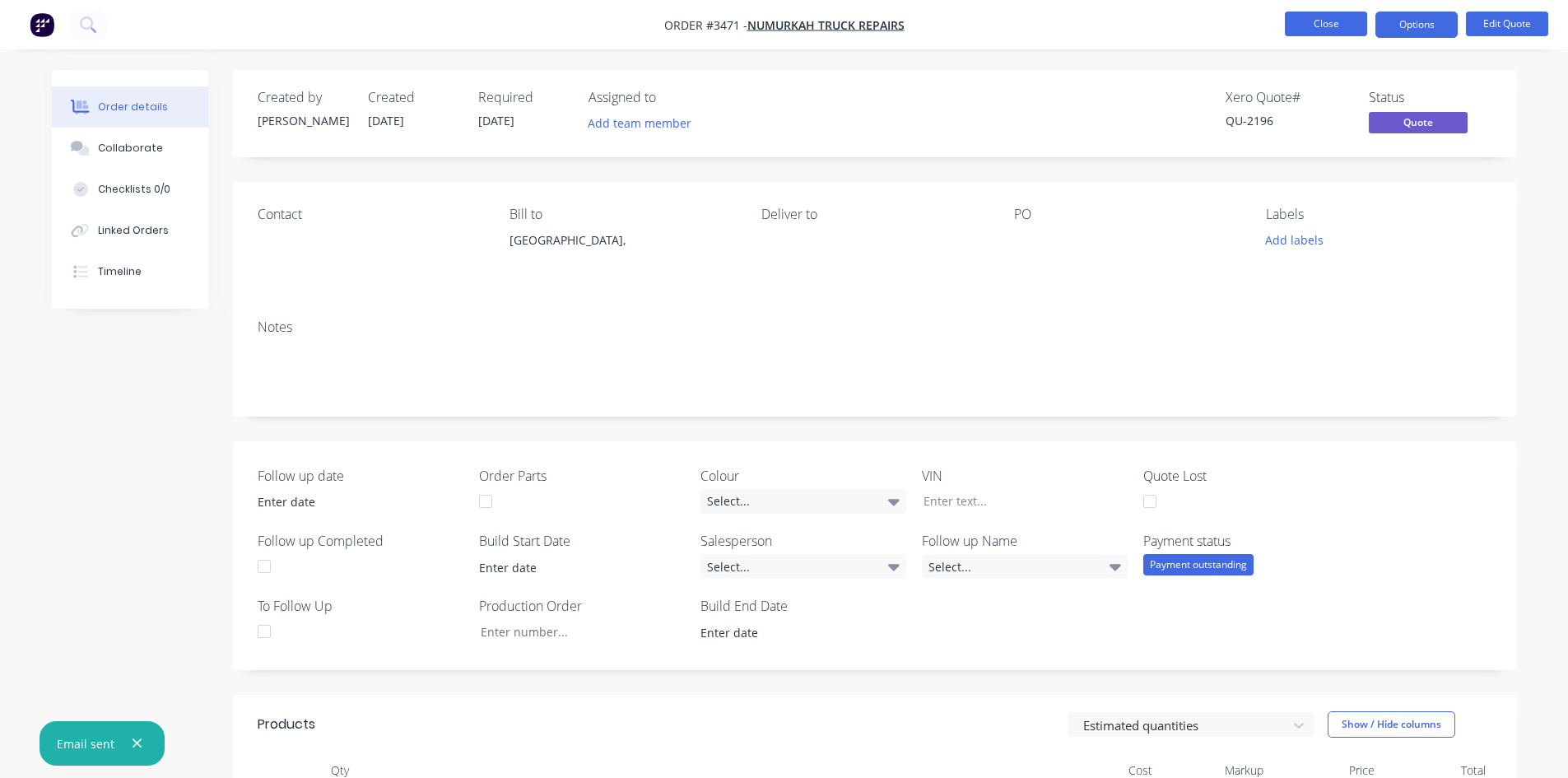
click at [1318, 29] on button "Close" at bounding box center [1325, 23] width 82 height 24
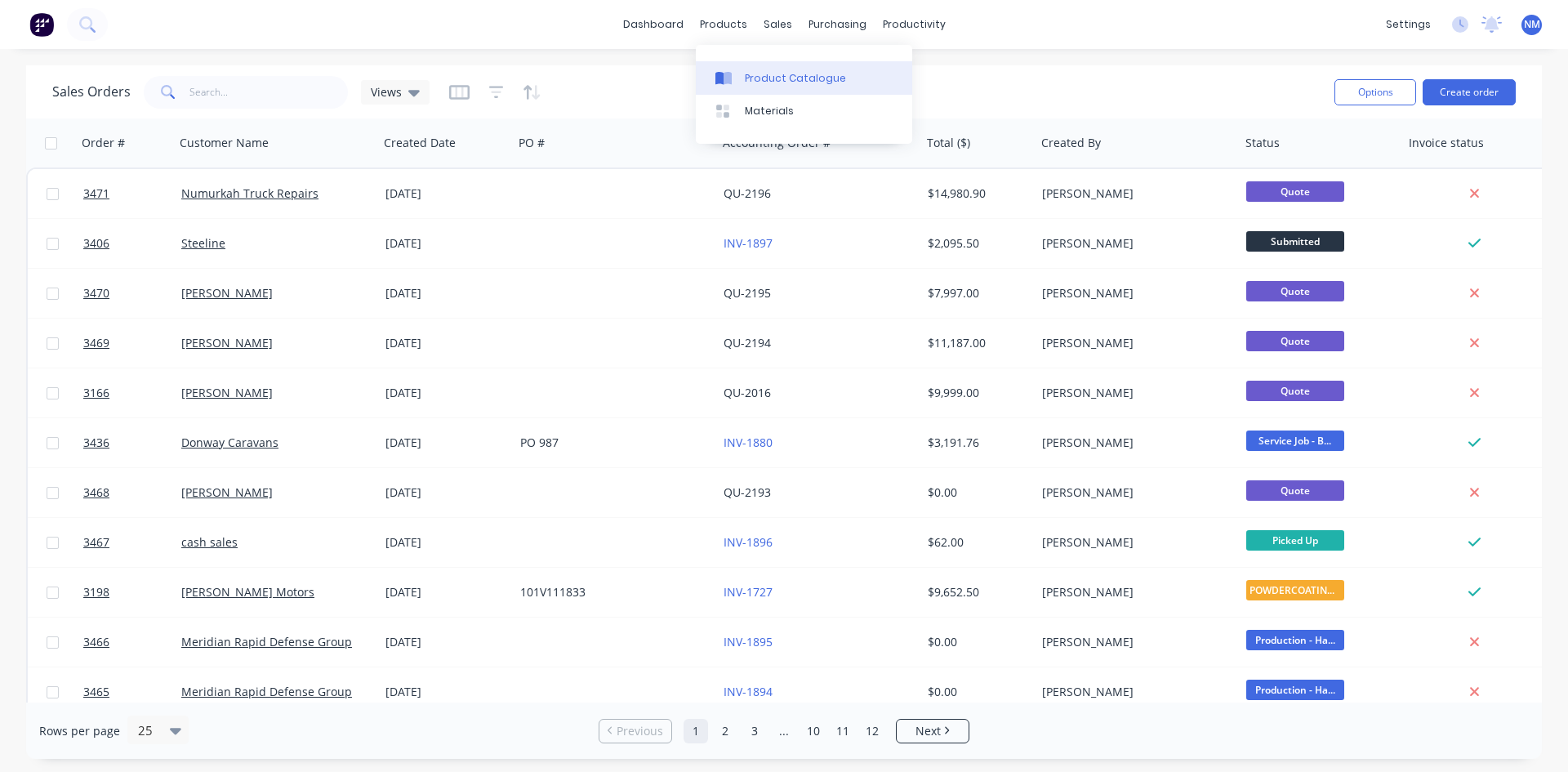
click at [770, 92] on link "Product Catalogue" at bounding box center [804, 77] width 217 height 33
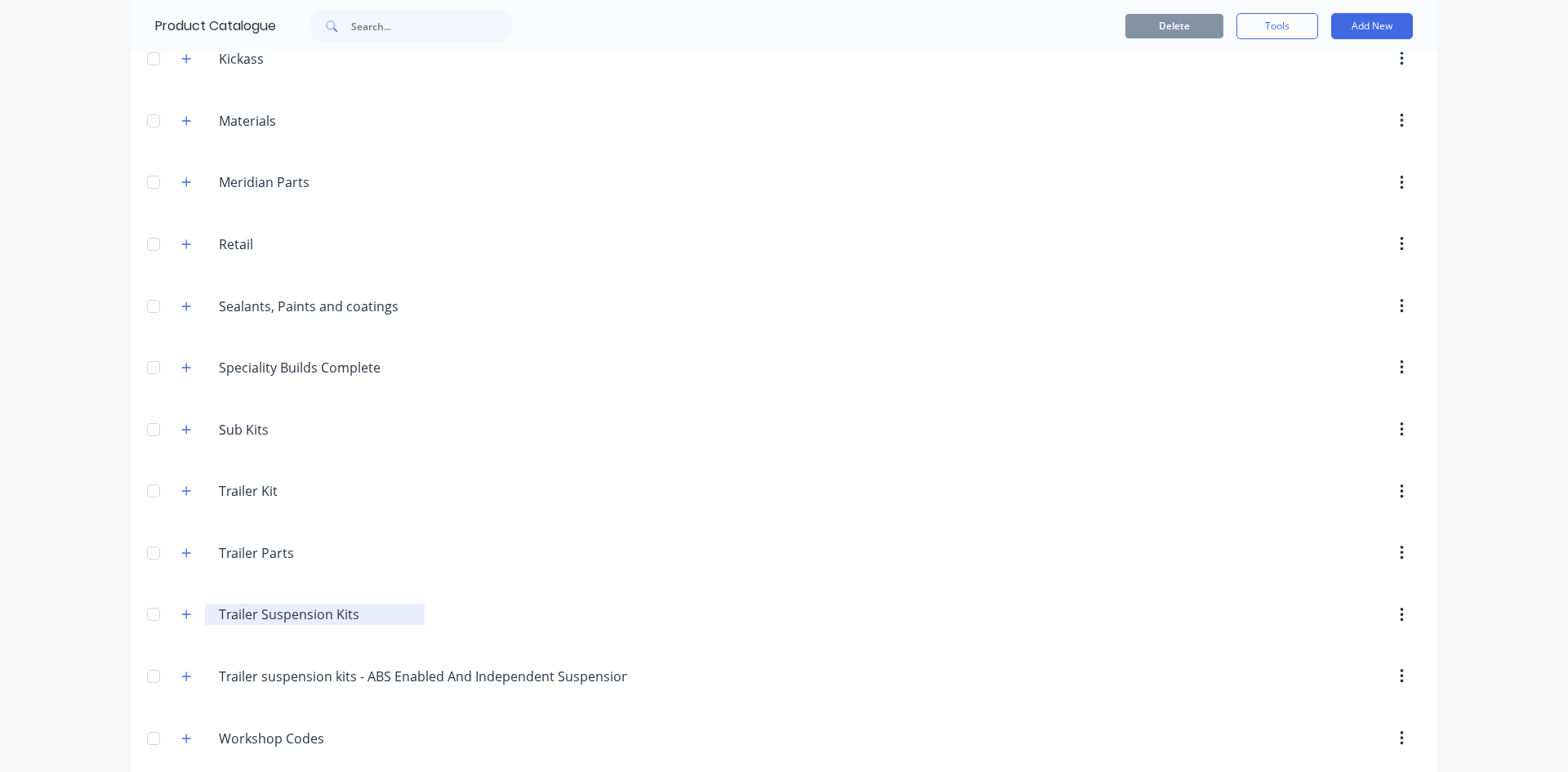
scroll to position [773, 0]
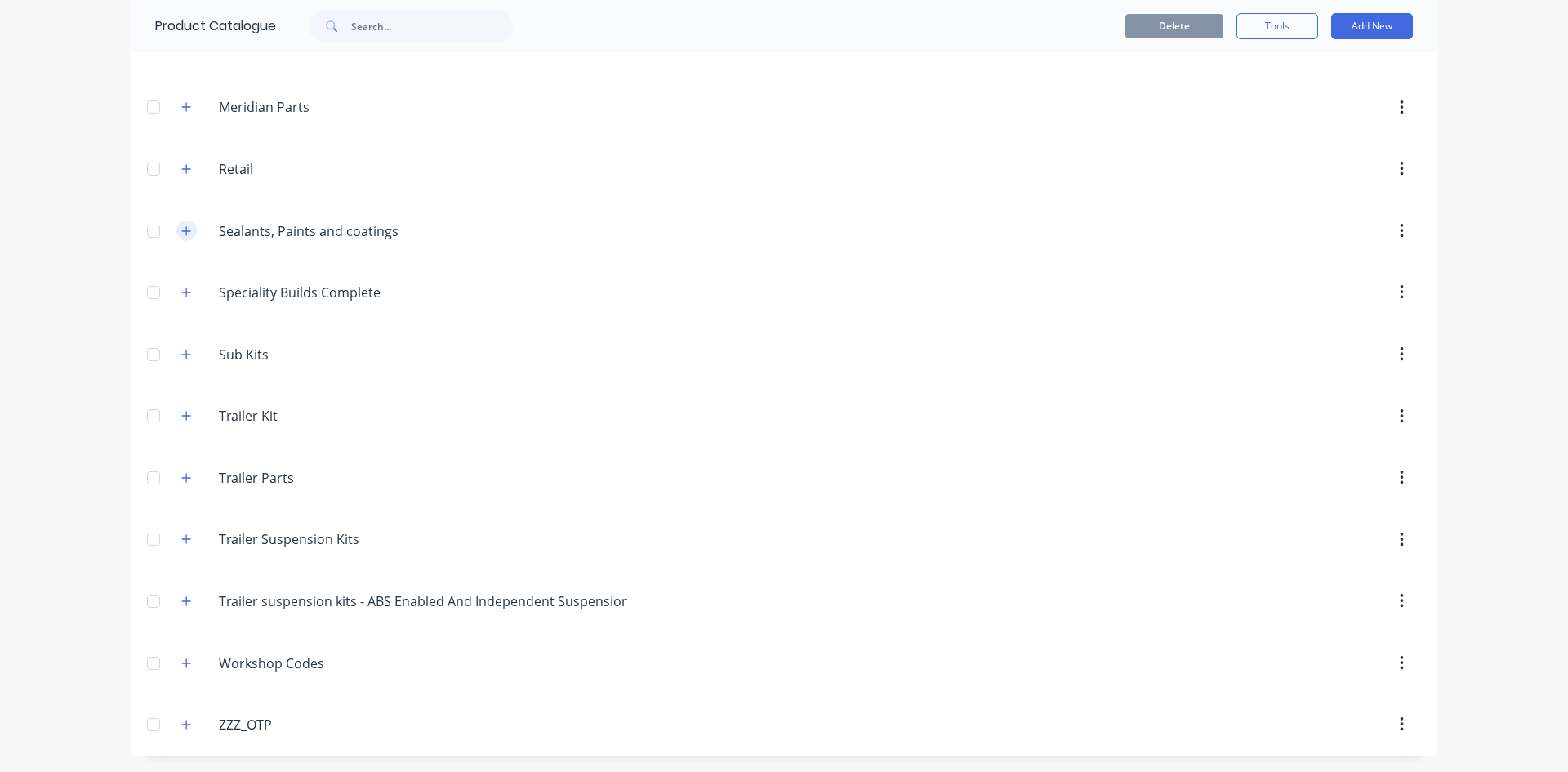
click at [181, 228] on icon "button" at bounding box center [186, 231] width 10 height 12
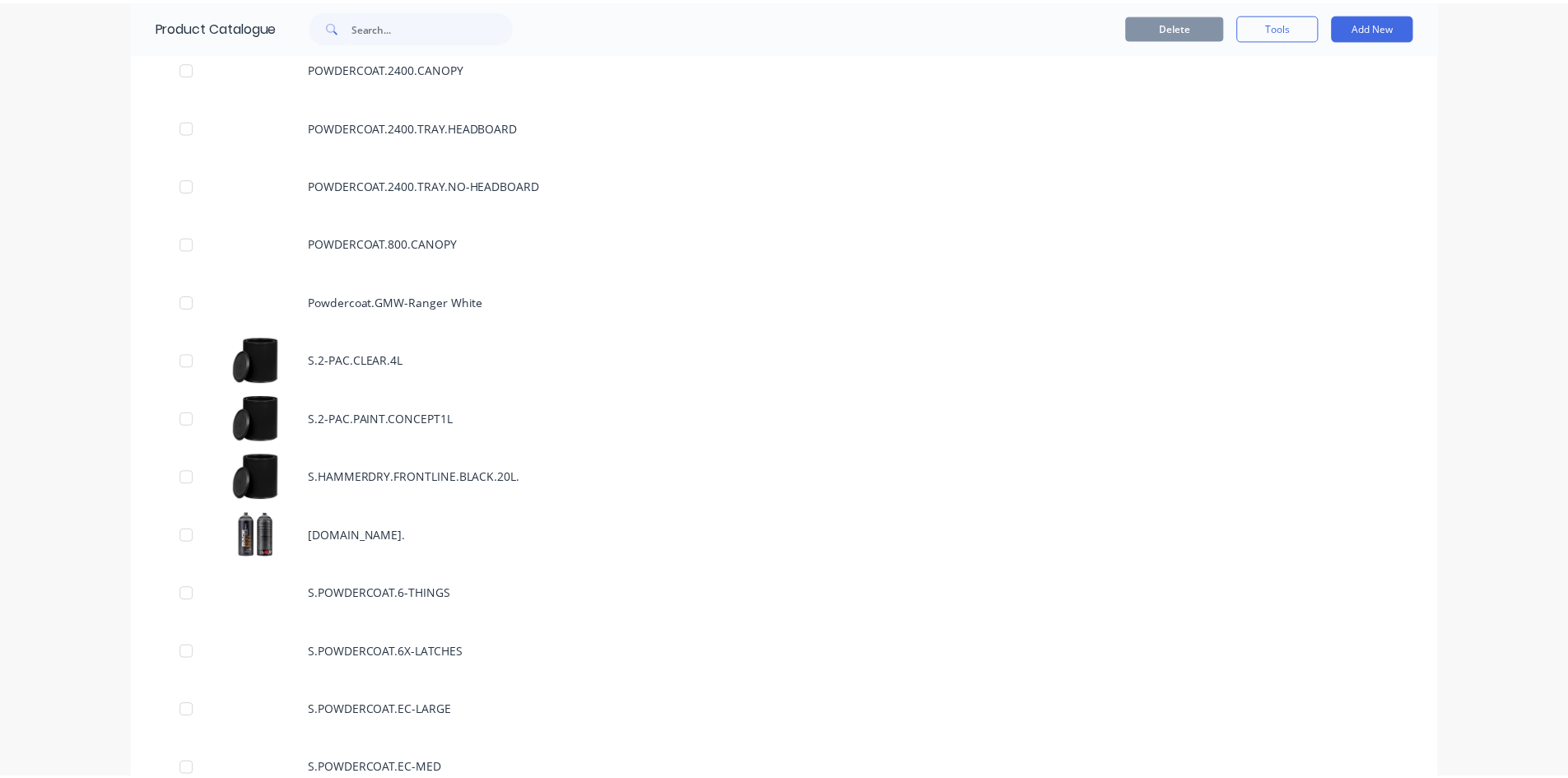
scroll to position [2260, 0]
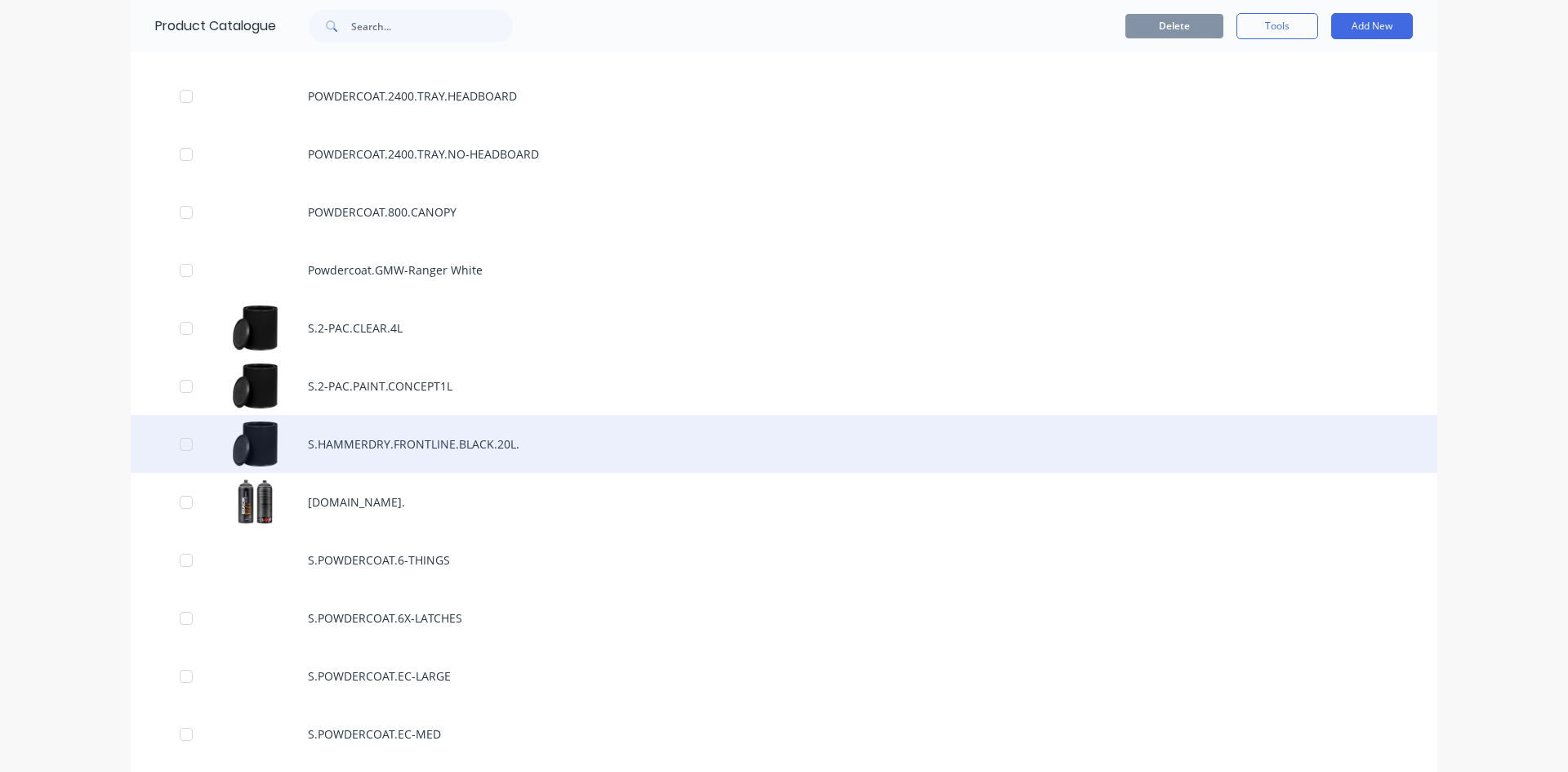
click at [442, 446] on div "S.HAMMERDRY.FRONTLINE.BLACK.20L." at bounding box center [784, 444] width 1307 height 58
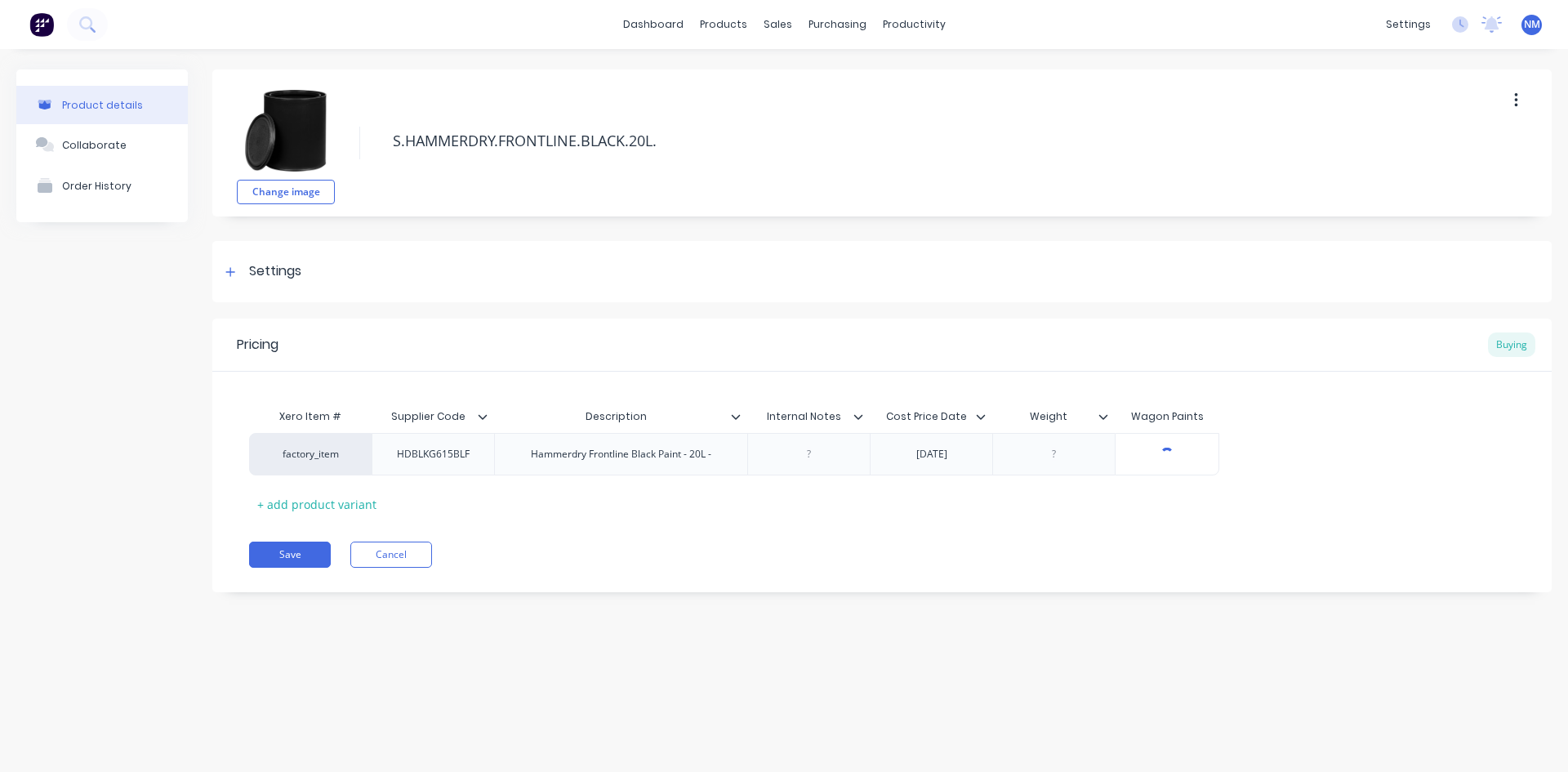
type textarea "x"
type input "$228.00"
drag, startPoint x: 1188, startPoint y: 452, endPoint x: 783, endPoint y: 496, distance: 407.4
click at [783, 496] on div "Xero Item # Supplier Code Description Internal Notes Cost Price Date Weight Wag…" at bounding box center [882, 459] width 1266 height 117
type textarea "x"
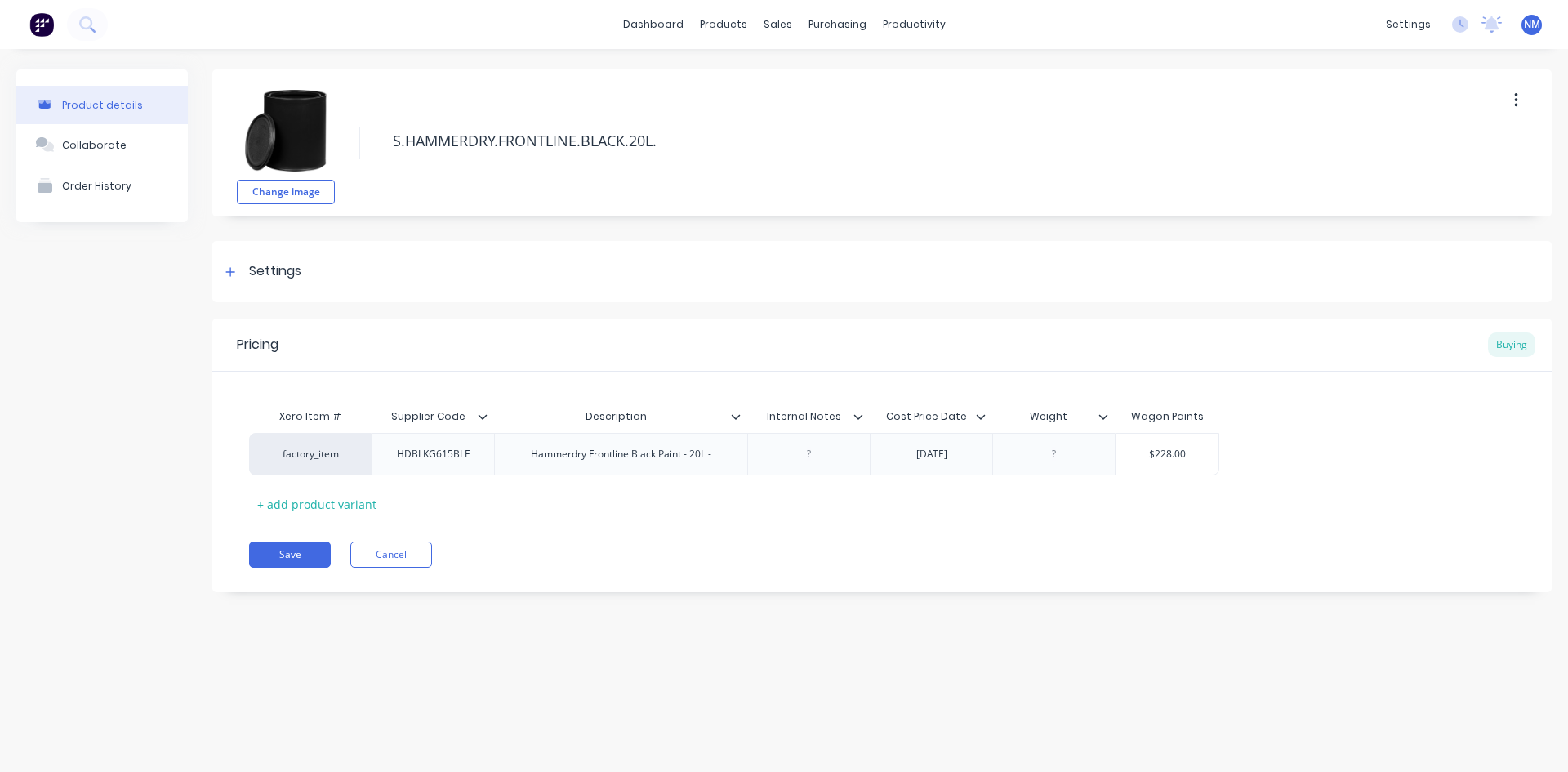
type input "2"
type textarea "x"
type input "23"
type textarea "x"
type input "237"
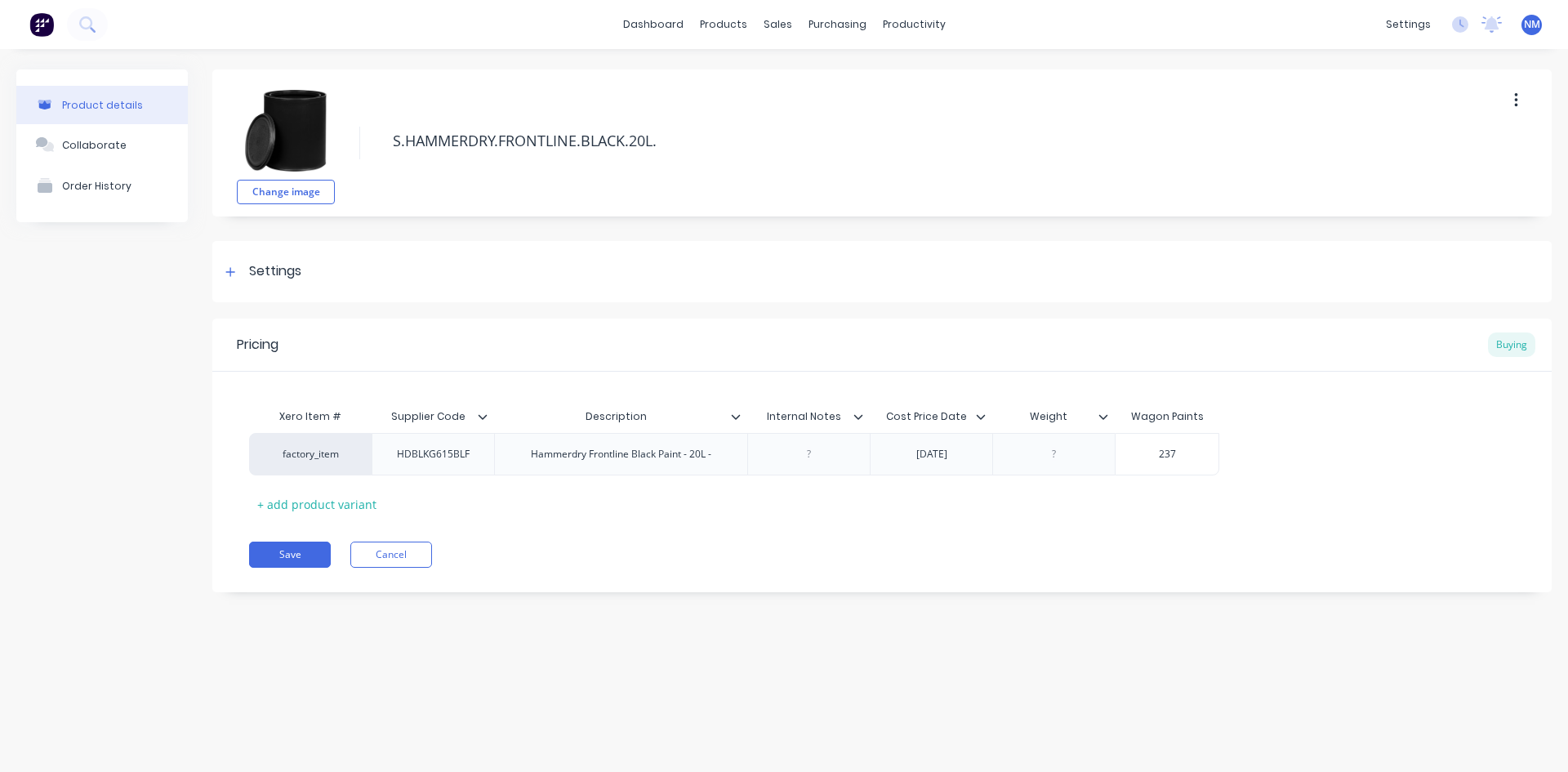
type textarea "x"
type input "237."
type textarea "x"
type input "237.1"
type textarea "x"
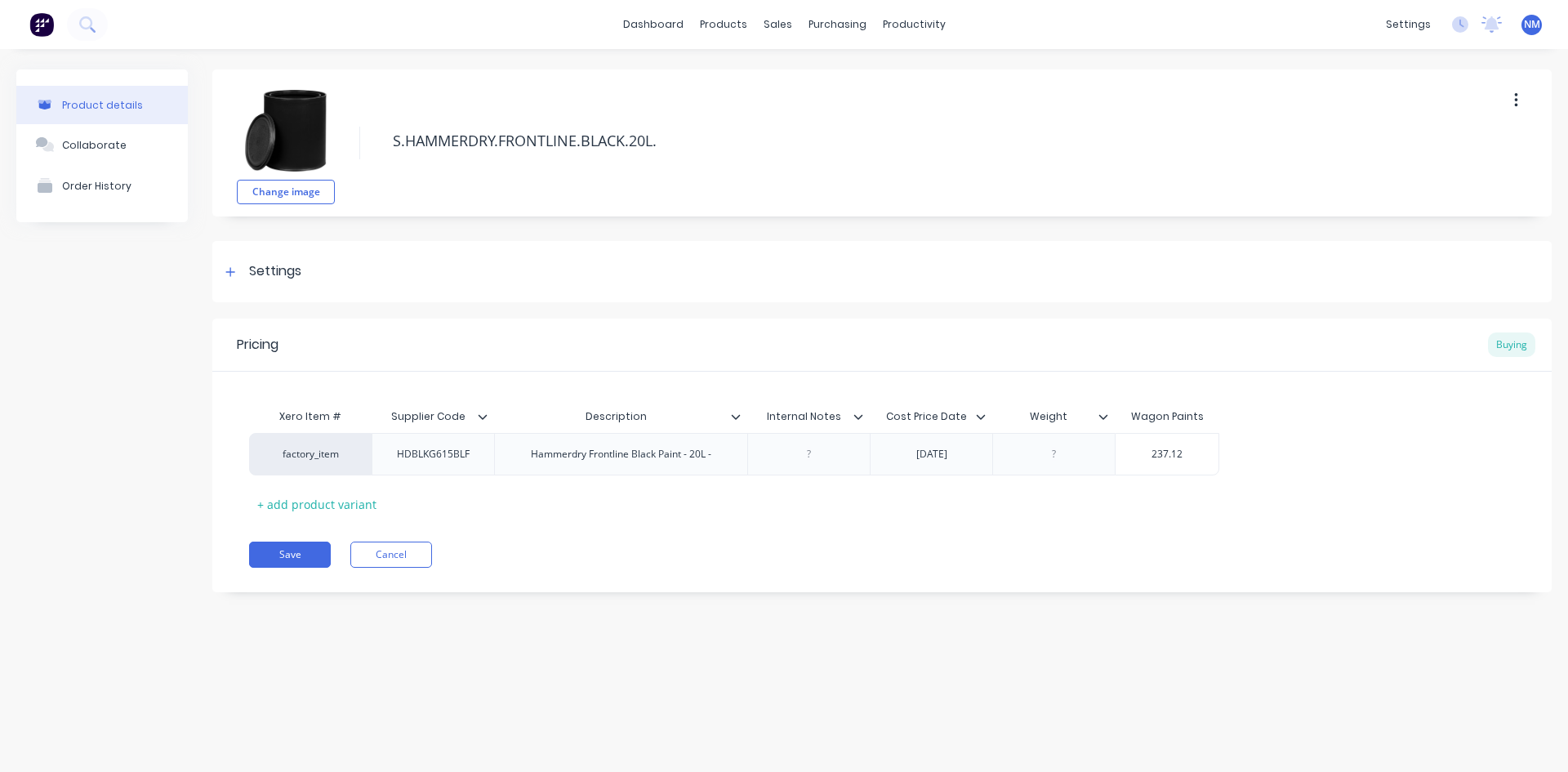
type input "237.12"
click at [976, 531] on div "Pricing Buying Xero Item # Supplier Code Description Internal Notes Cost Price …" at bounding box center [882, 455] width 1340 height 274
click at [284, 554] on button "Save" at bounding box center [289, 554] width 81 height 26
type textarea "x"
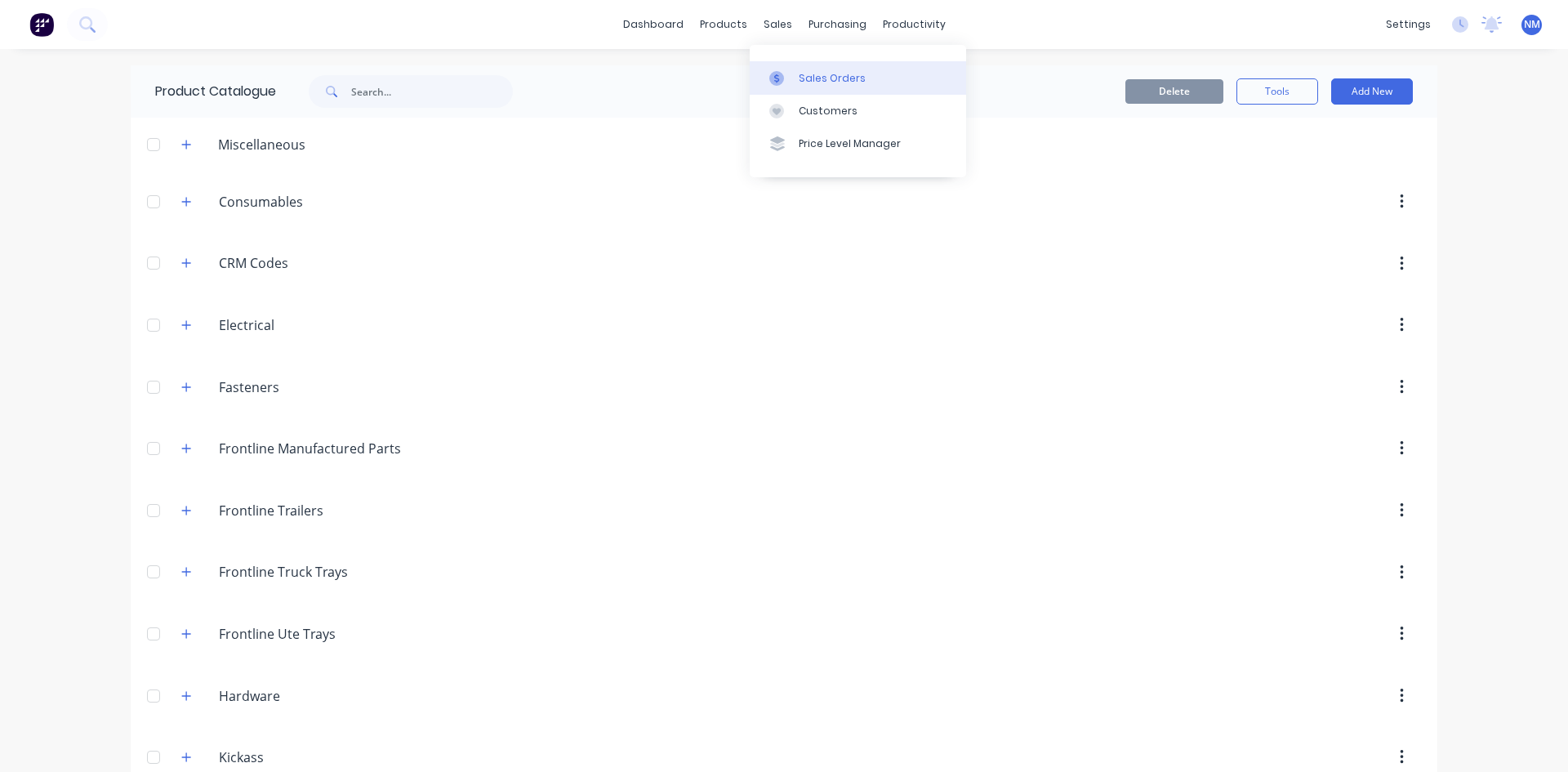
click at [798, 68] on link "Sales Orders" at bounding box center [859, 77] width 217 height 33
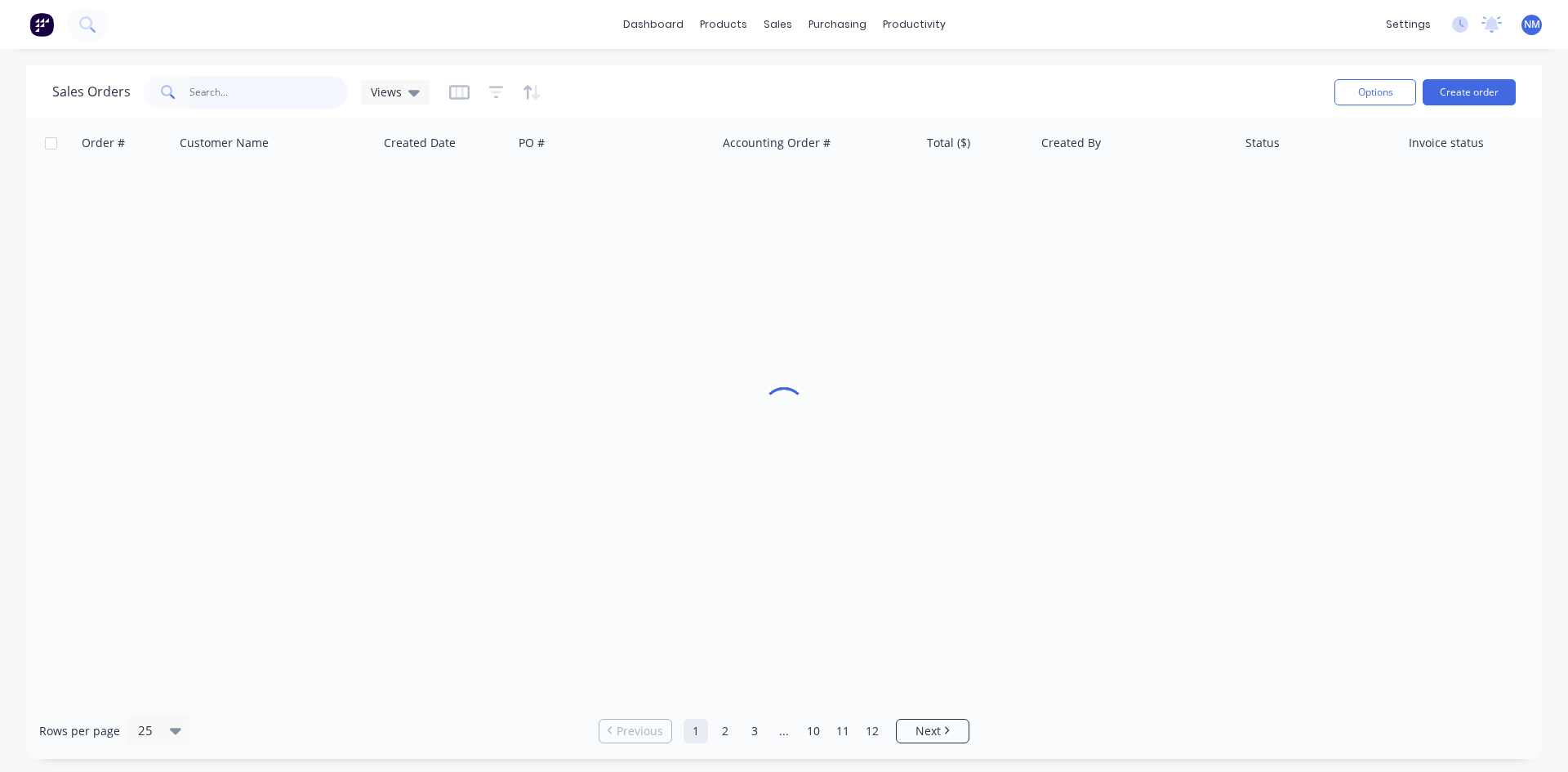
click at [276, 89] on input "text" at bounding box center [269, 92] width 160 height 33
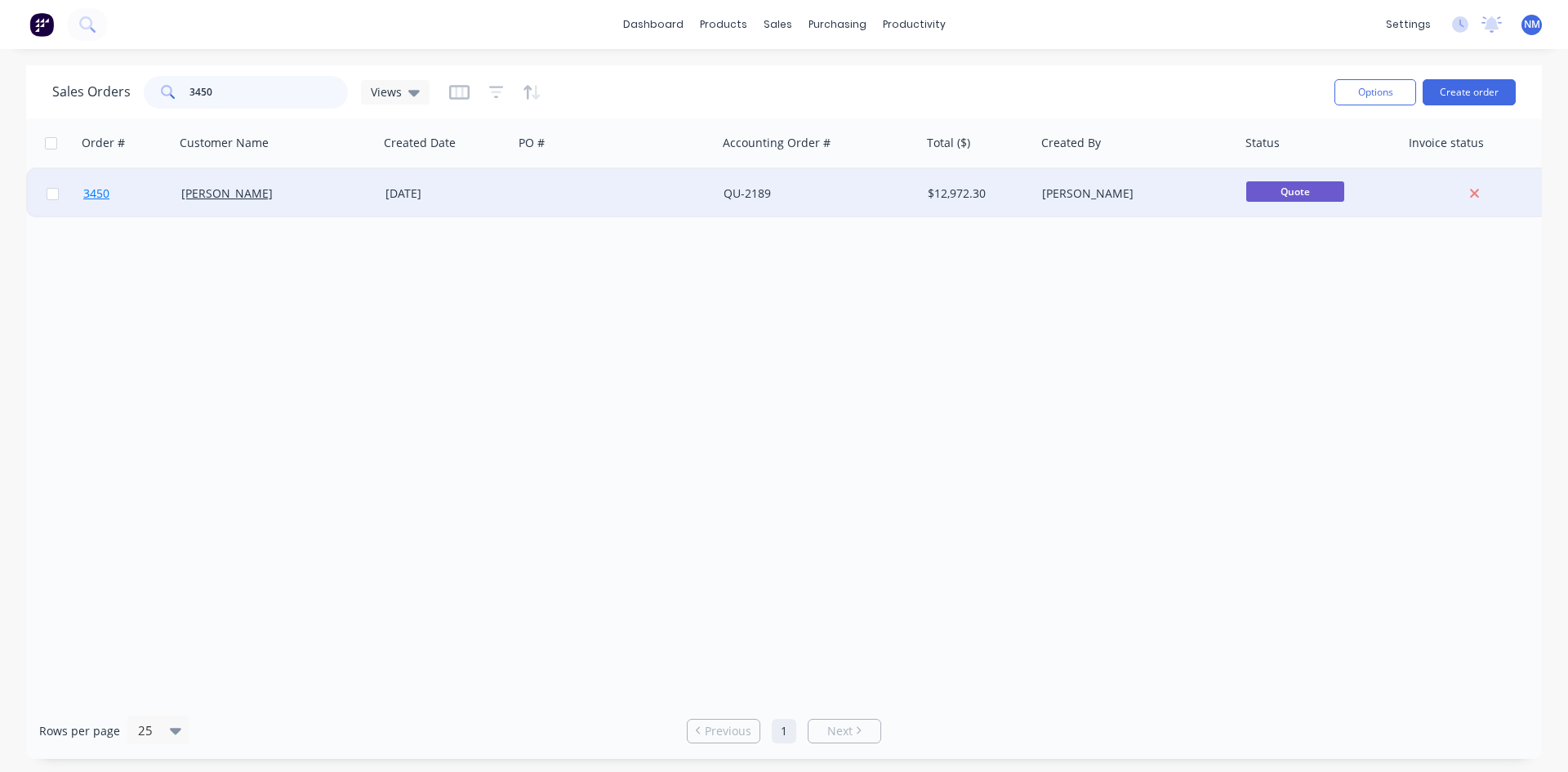
type input "3450"
click at [91, 191] on span "3450" at bounding box center [96, 193] width 26 height 16
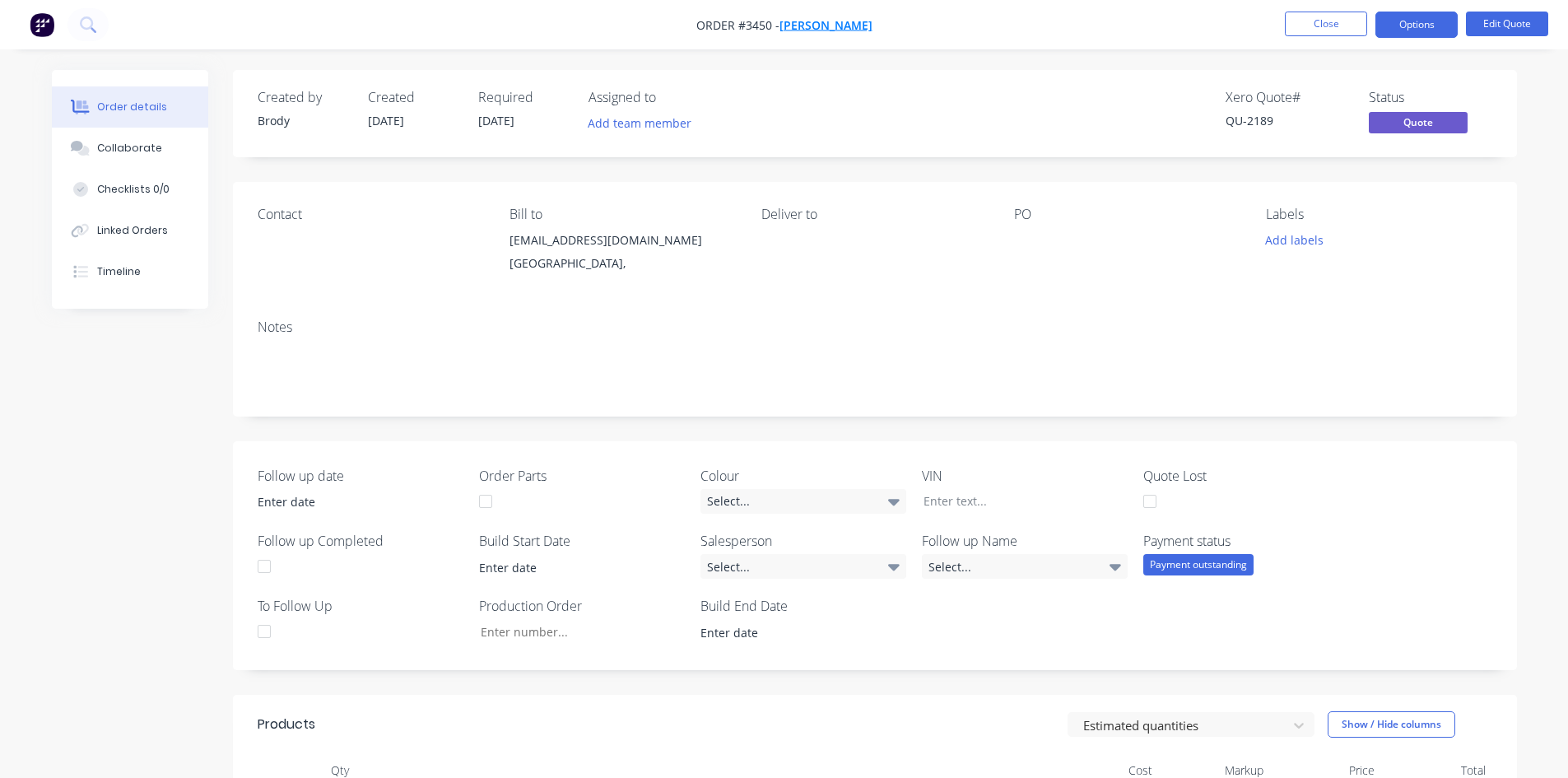
click at [824, 28] on span "[PERSON_NAME]" at bounding box center [825, 25] width 93 height 16
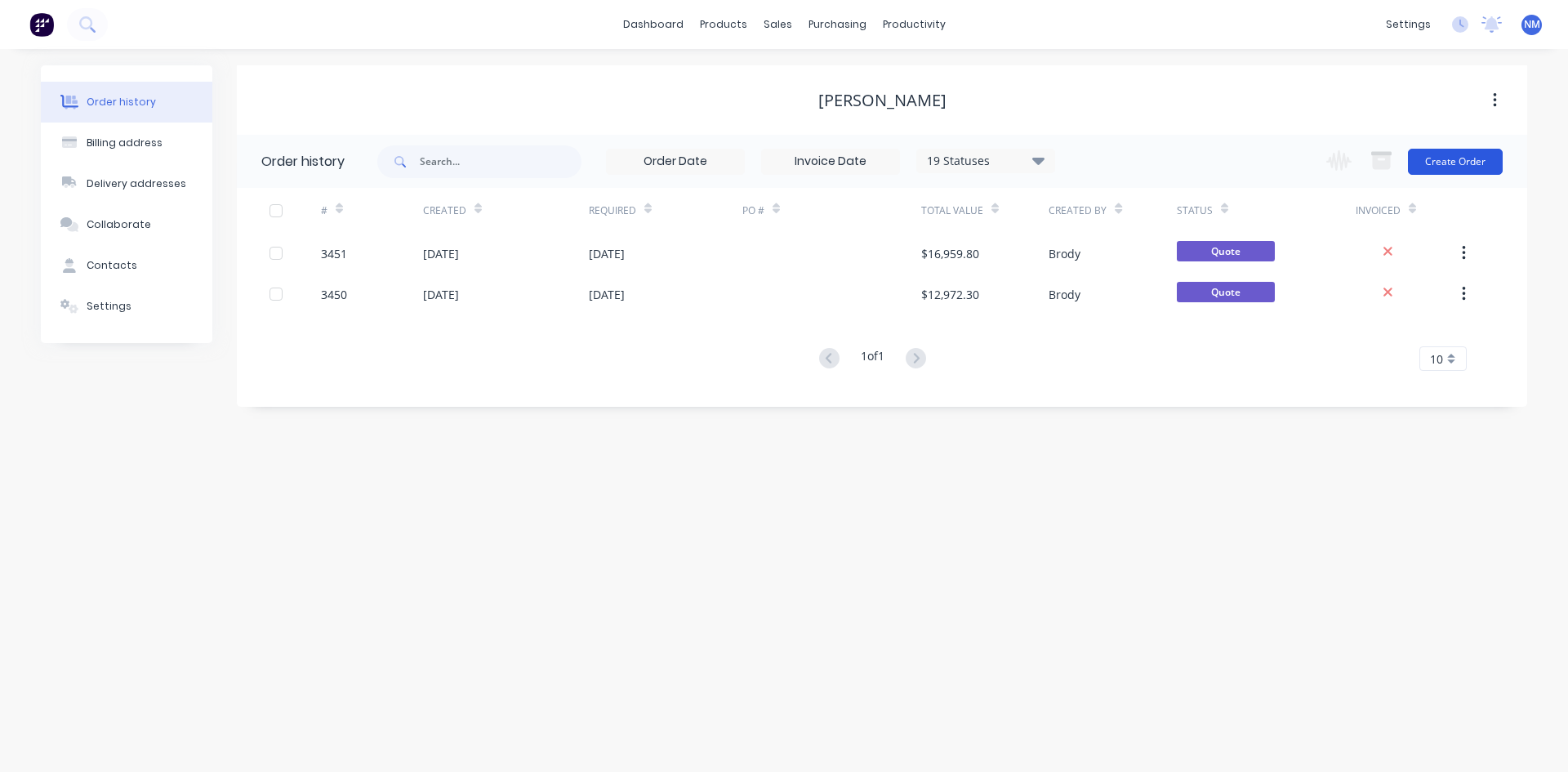
click at [1442, 157] on button "Create Order" at bounding box center [1456, 162] width 95 height 26
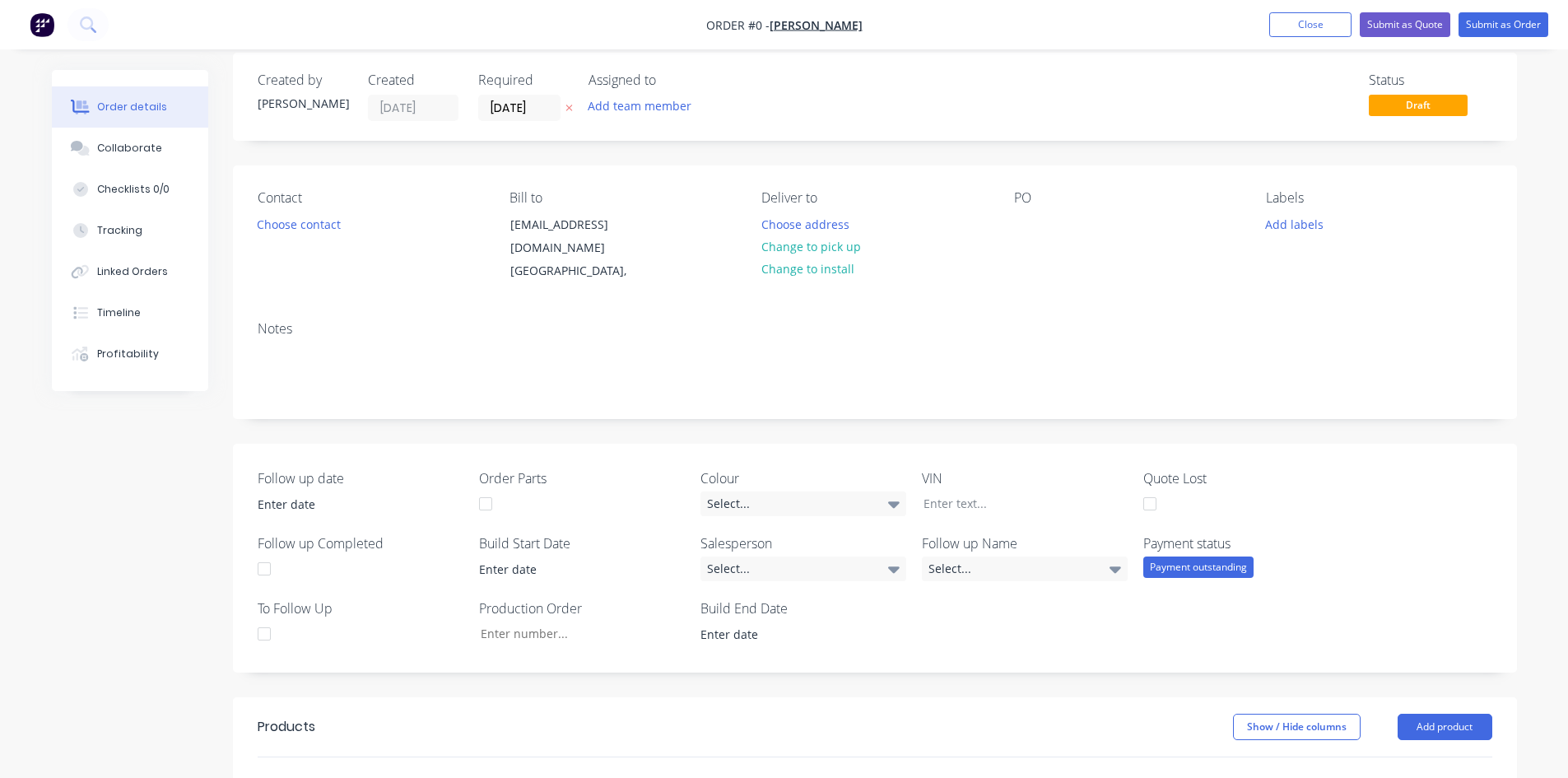
scroll to position [247, 0]
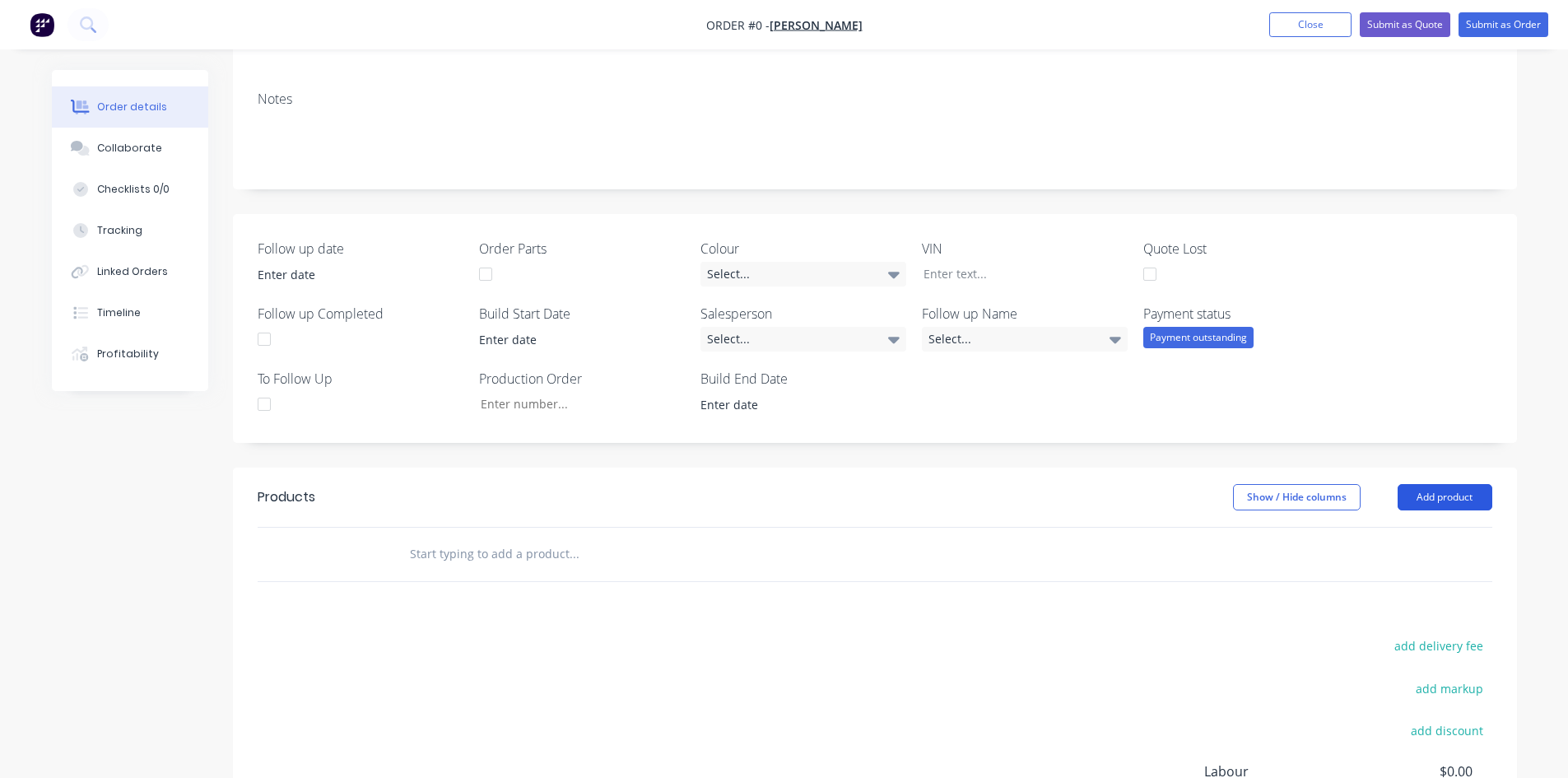
click at [1463, 484] on button "Add product" at bounding box center [1444, 496] width 95 height 26
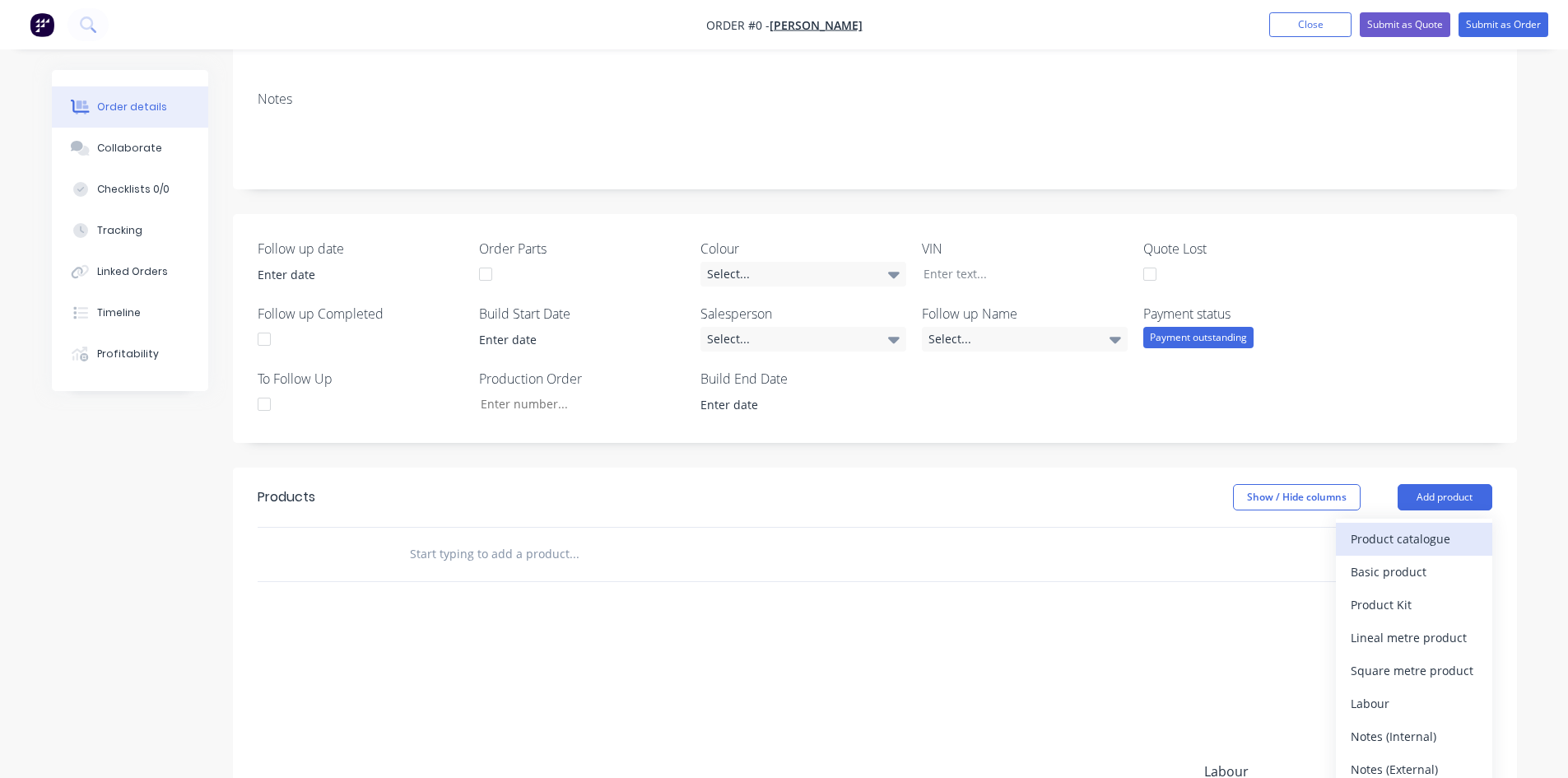
click at [1385, 526] on div "Product catalogue" at bounding box center [1414, 538] width 127 height 23
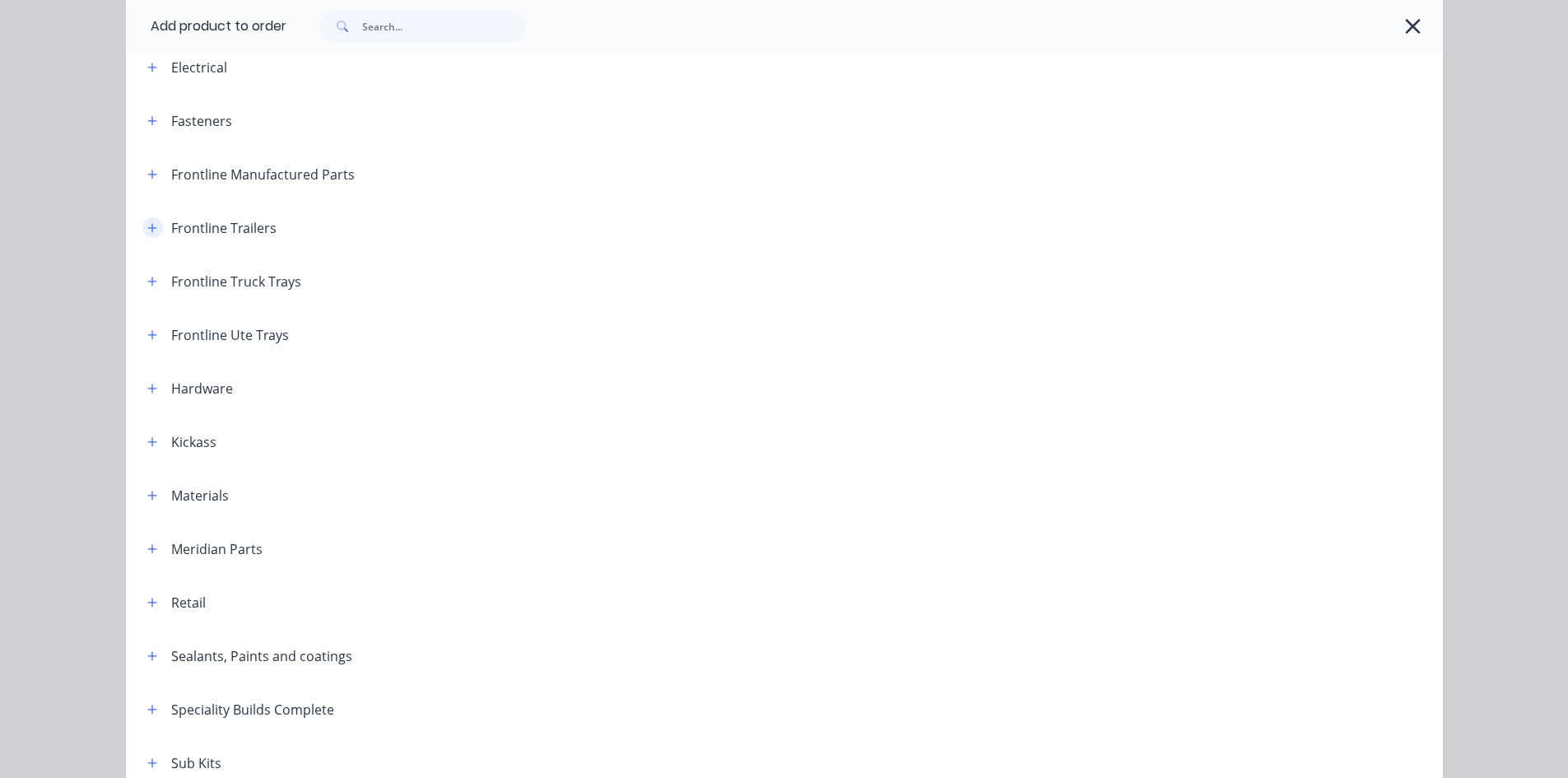
click at [149, 228] on icon "button" at bounding box center [151, 227] width 9 height 9
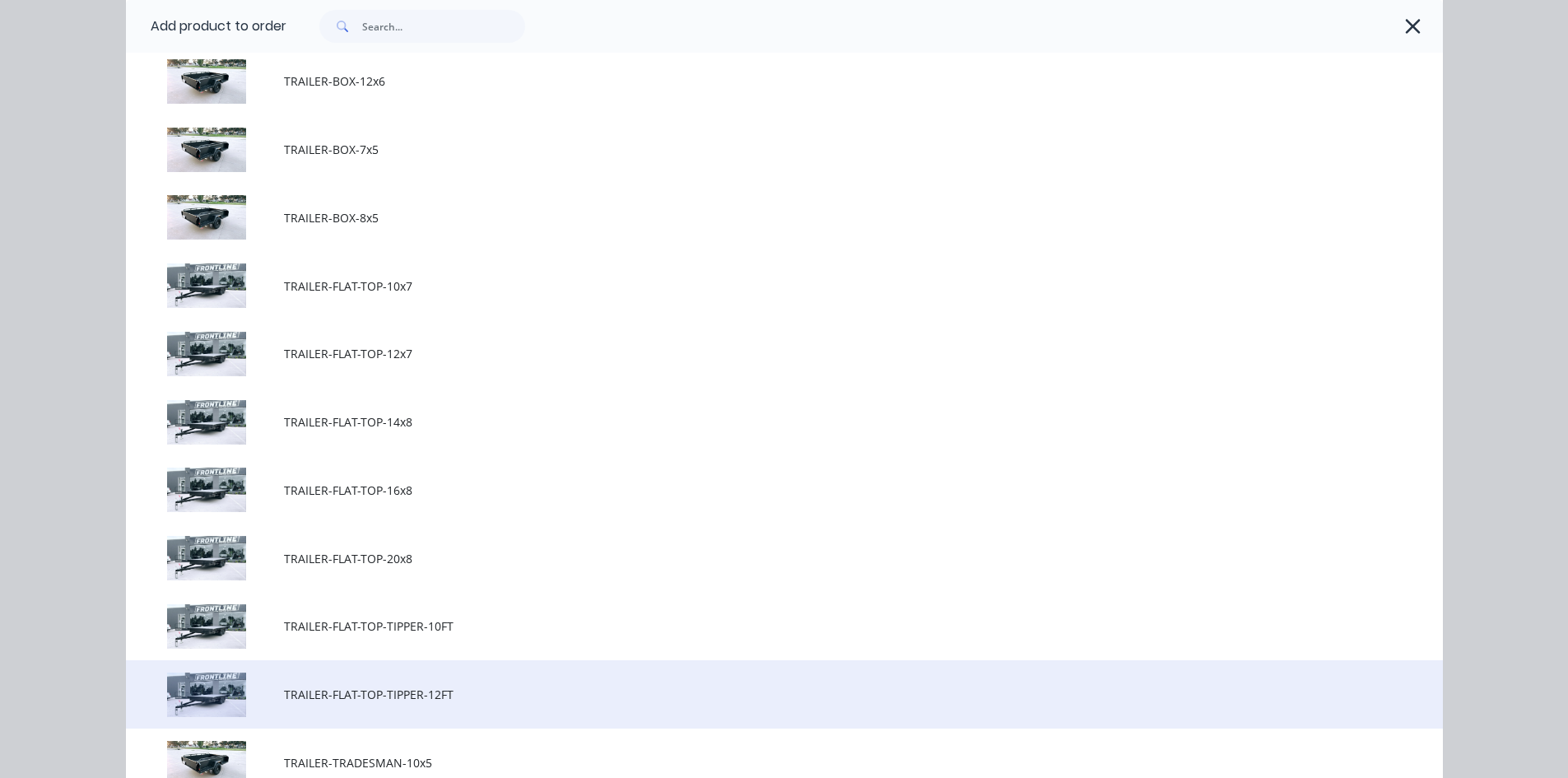
scroll to position [576, 0]
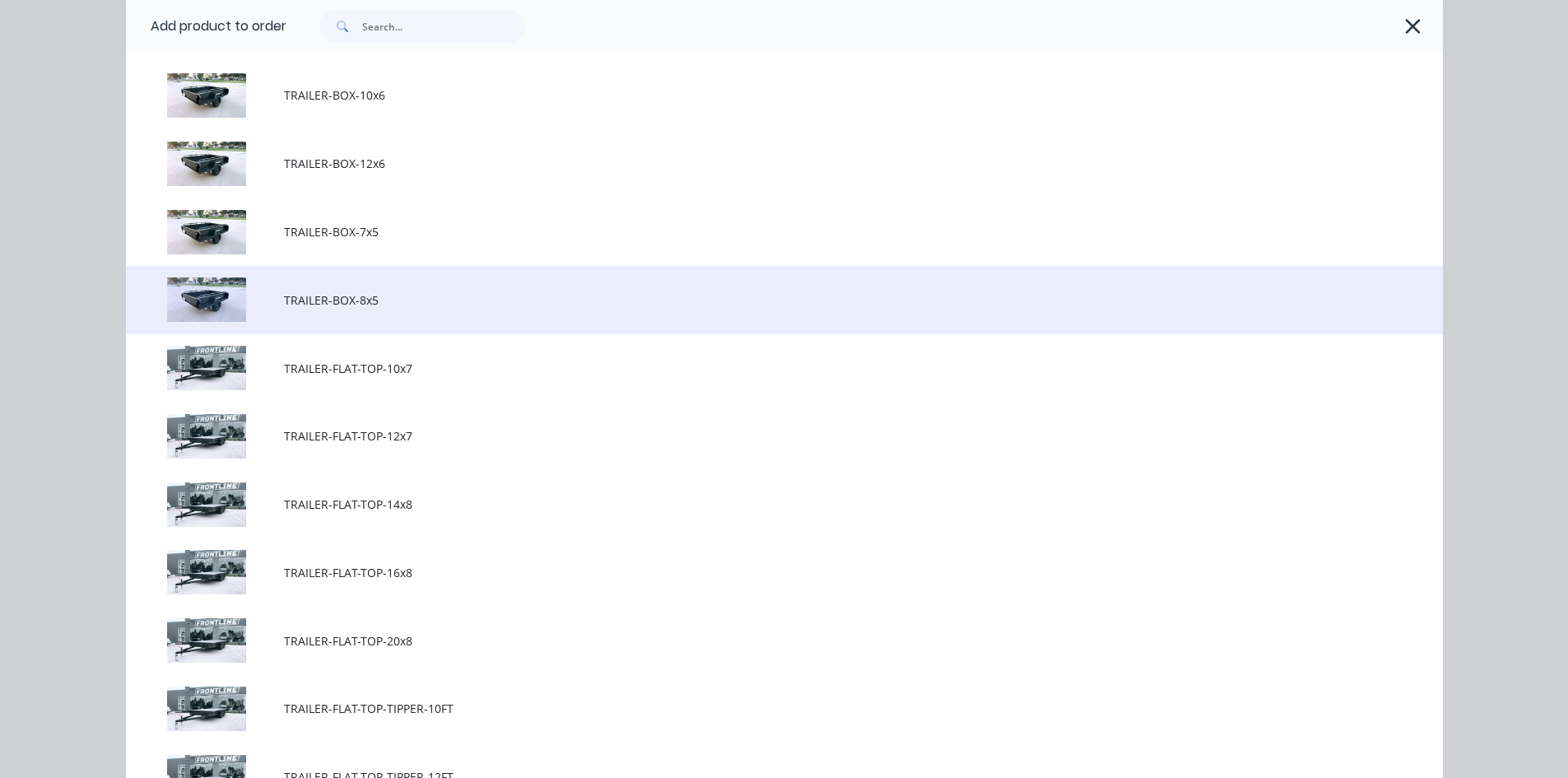
click at [322, 304] on span "TRAILER-BOX-8x5" at bounding box center [747, 300] width 926 height 18
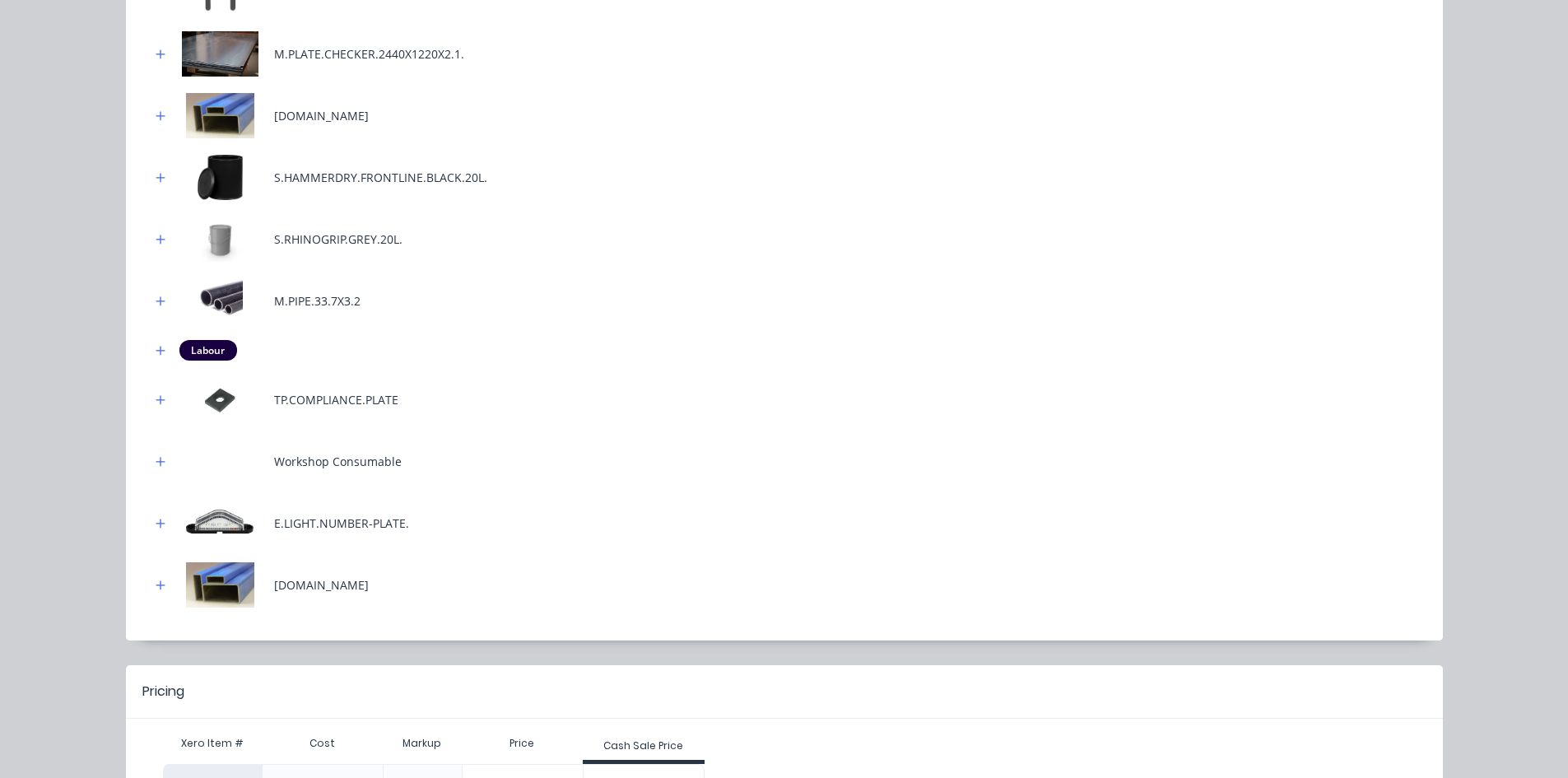
scroll to position [789, 0]
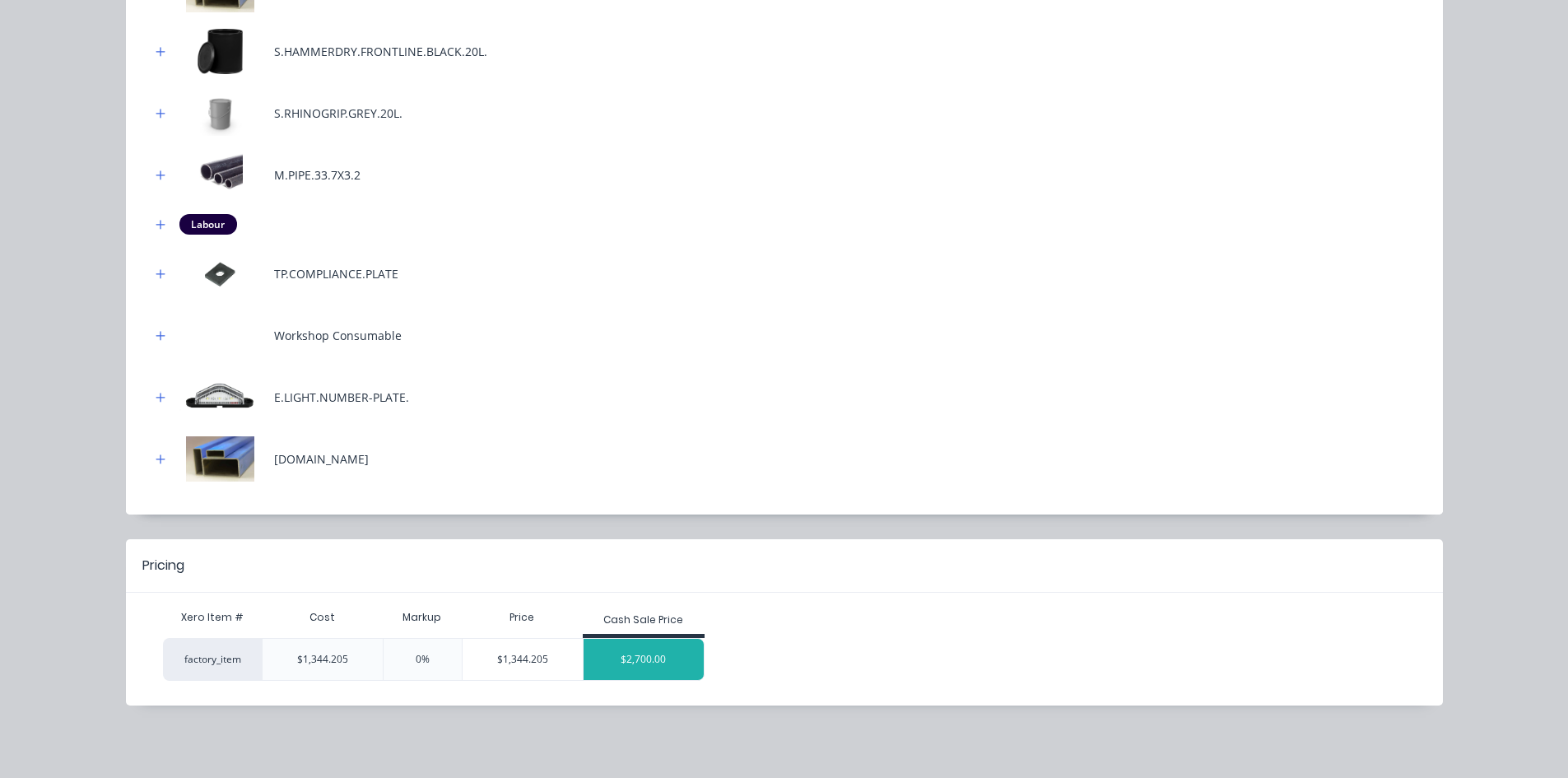
click at [661, 660] on div "$2,700.00" at bounding box center [643, 659] width 120 height 41
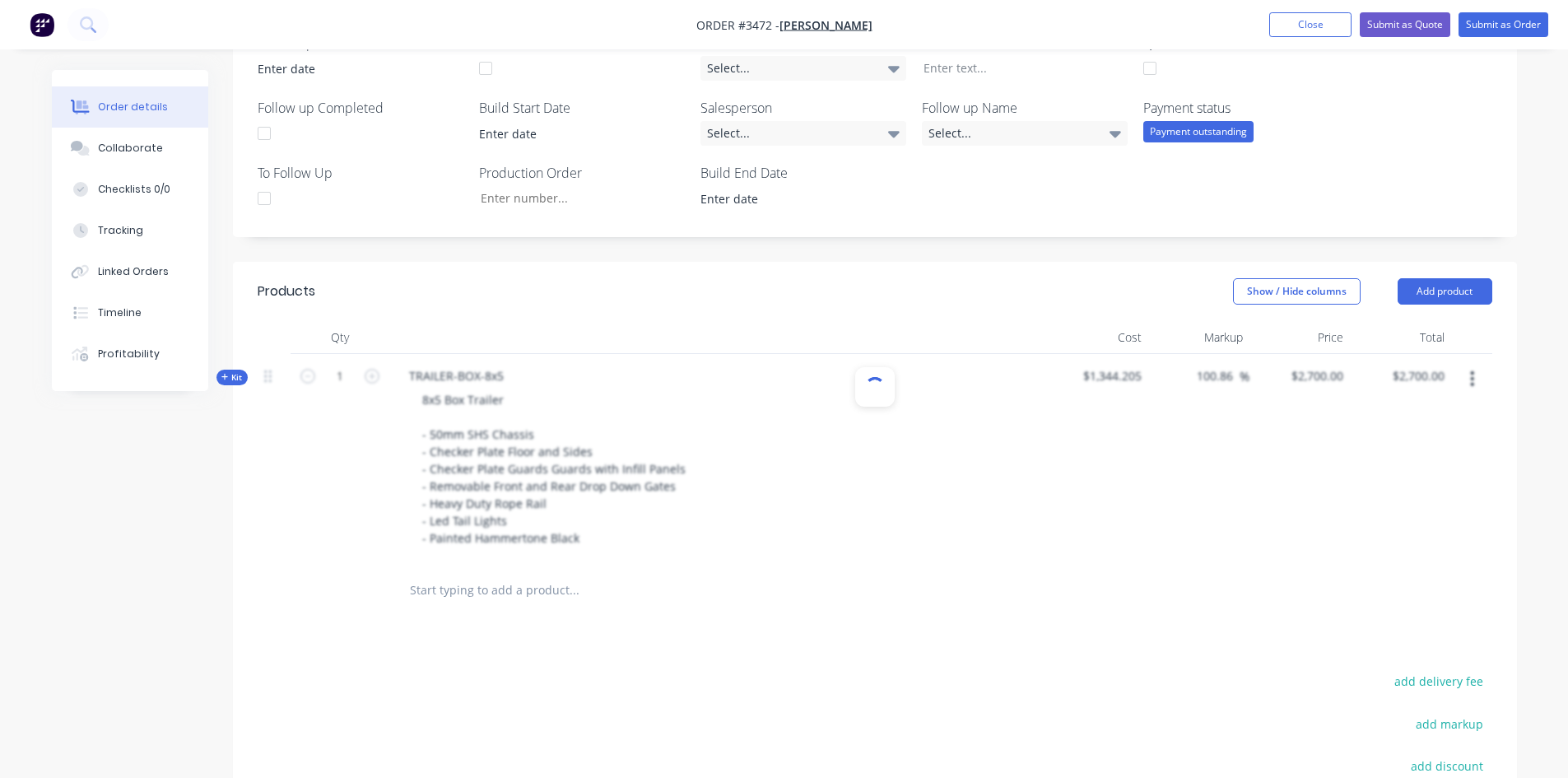
scroll to position [617, 0]
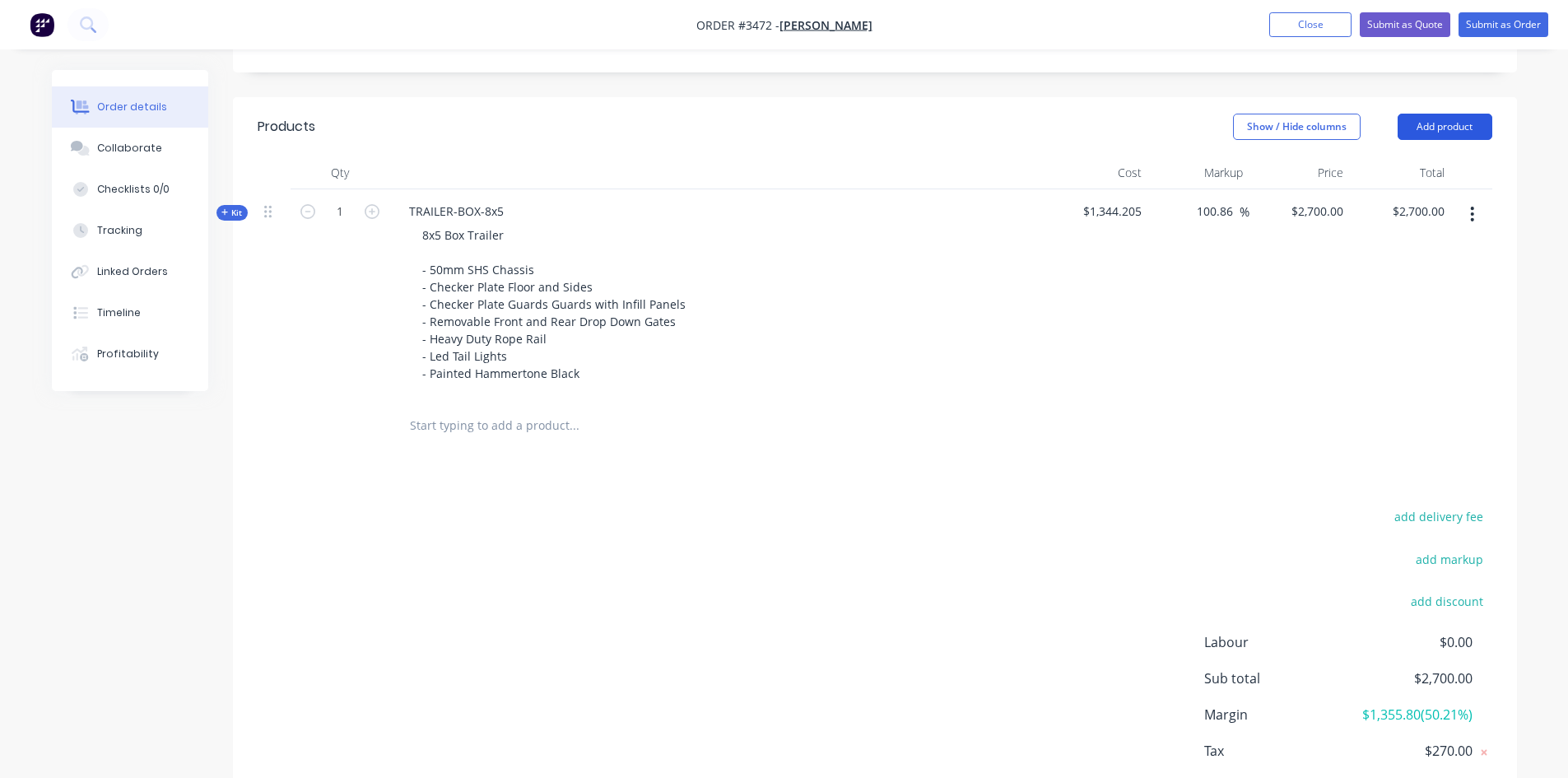
click at [1430, 113] on button "Add product" at bounding box center [1444, 126] width 95 height 26
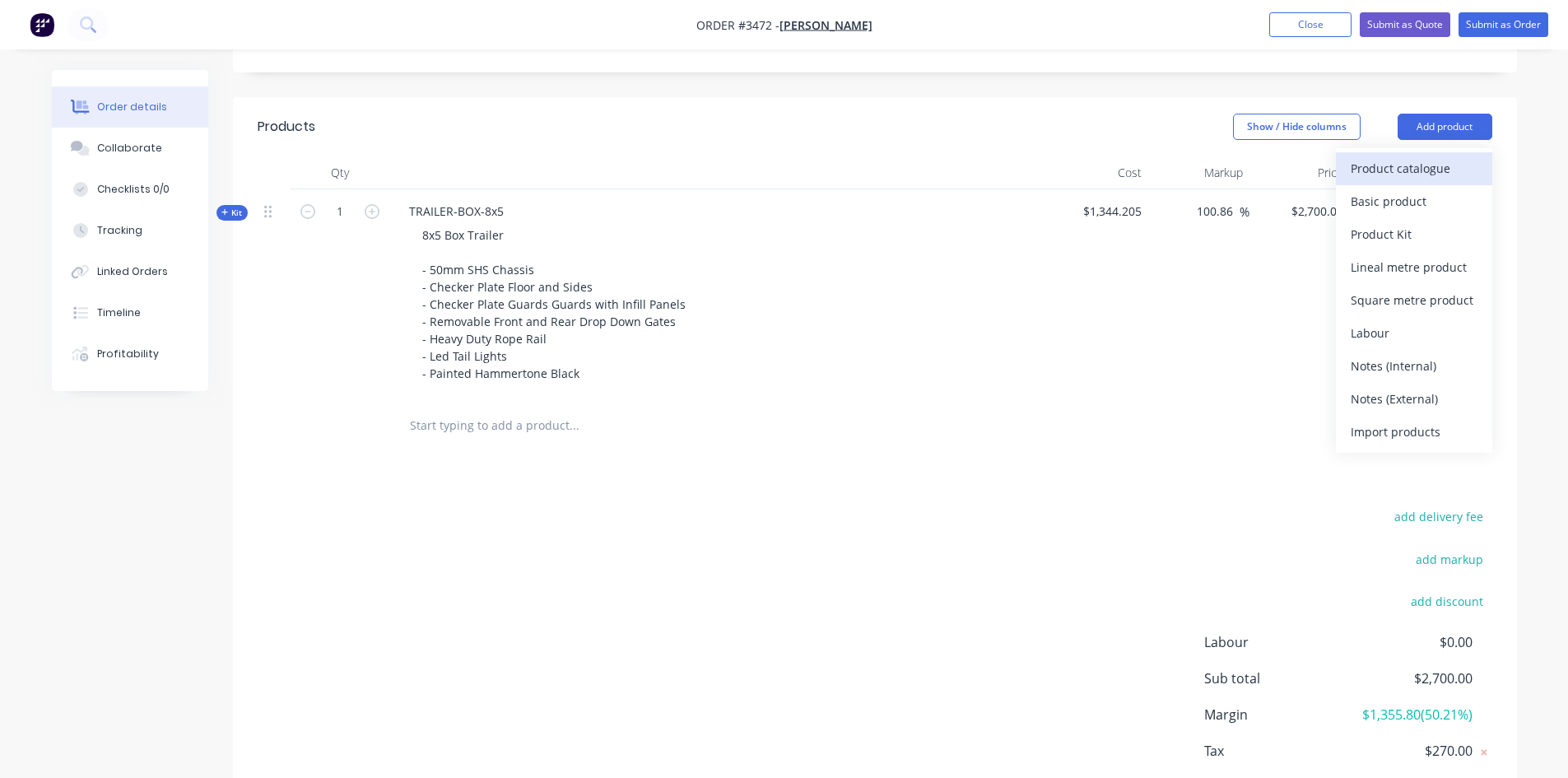
click at [1414, 156] on div "Product catalogue" at bounding box center [1414, 168] width 127 height 23
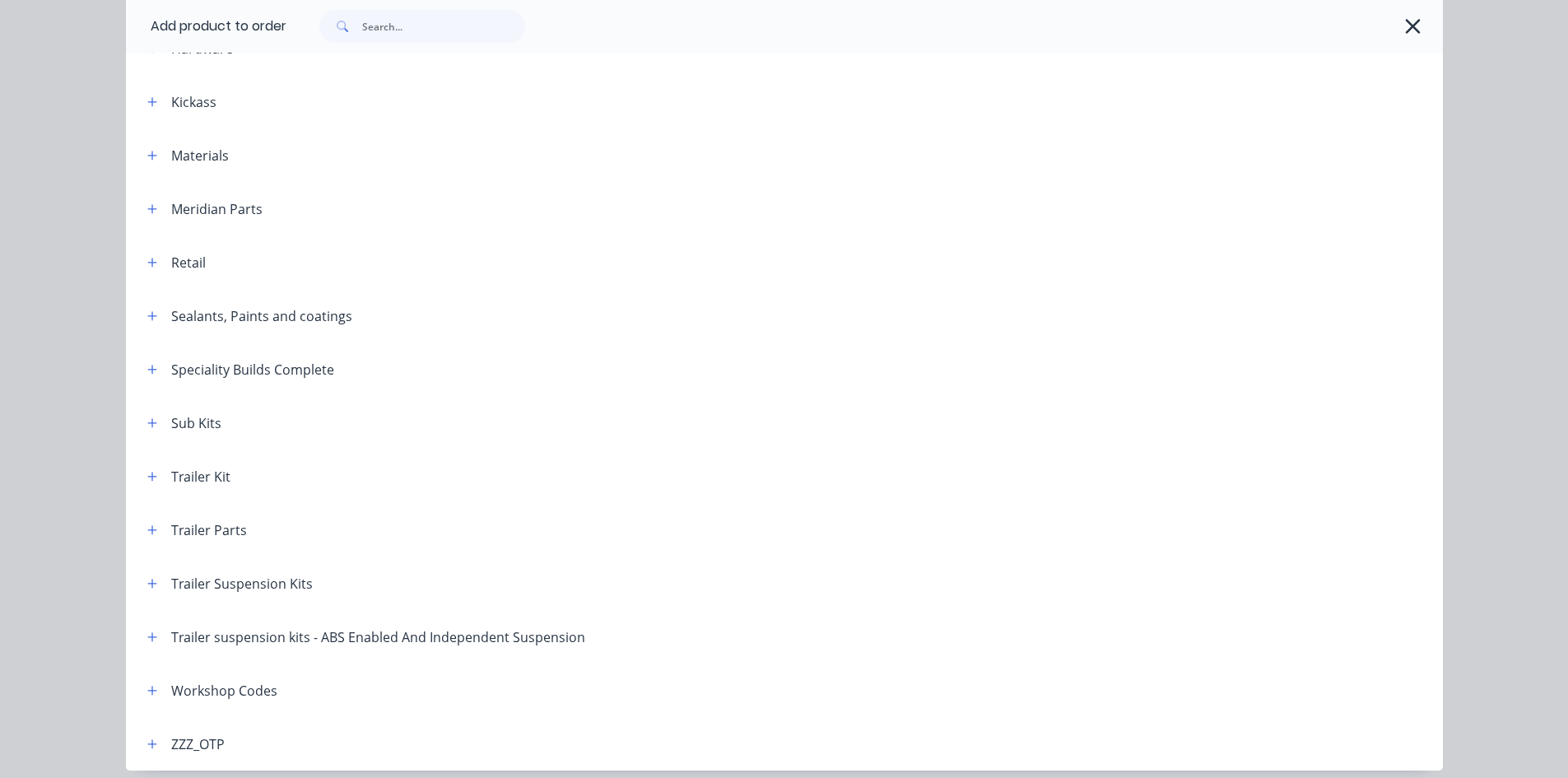
scroll to position [651, 0]
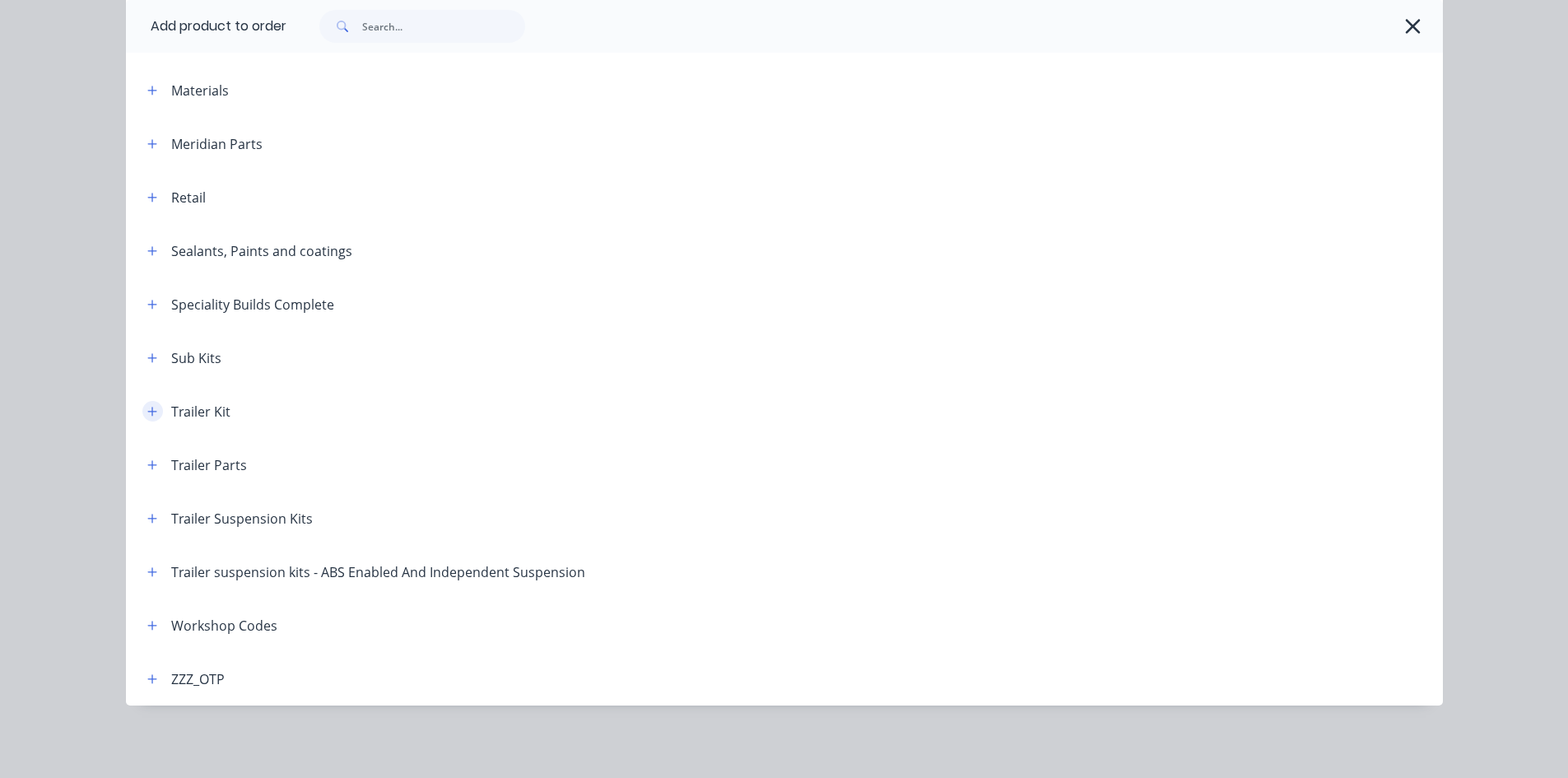
click at [142, 406] on button "button" at bounding box center [152, 410] width 20 height 20
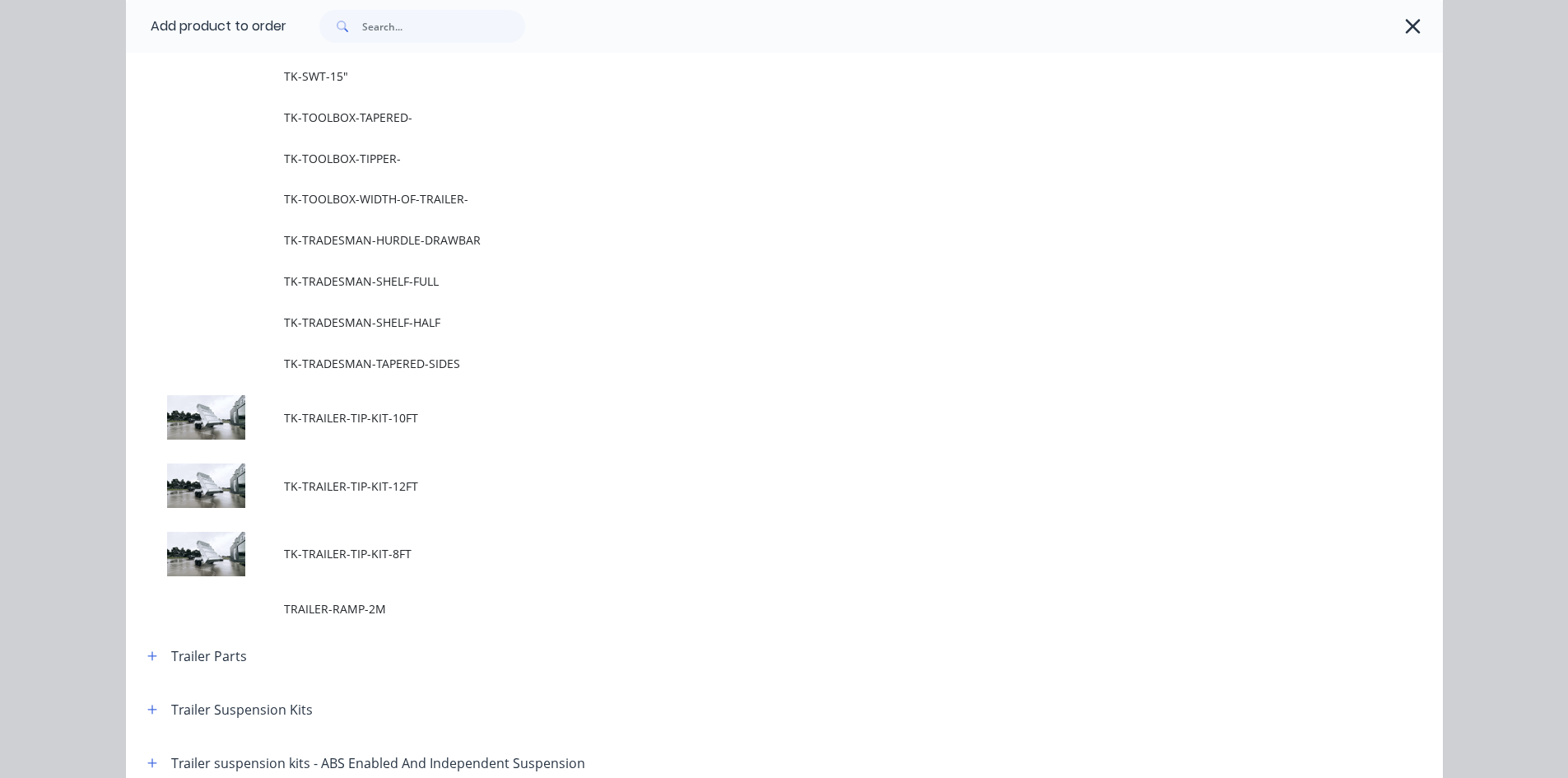
scroll to position [1804, 0]
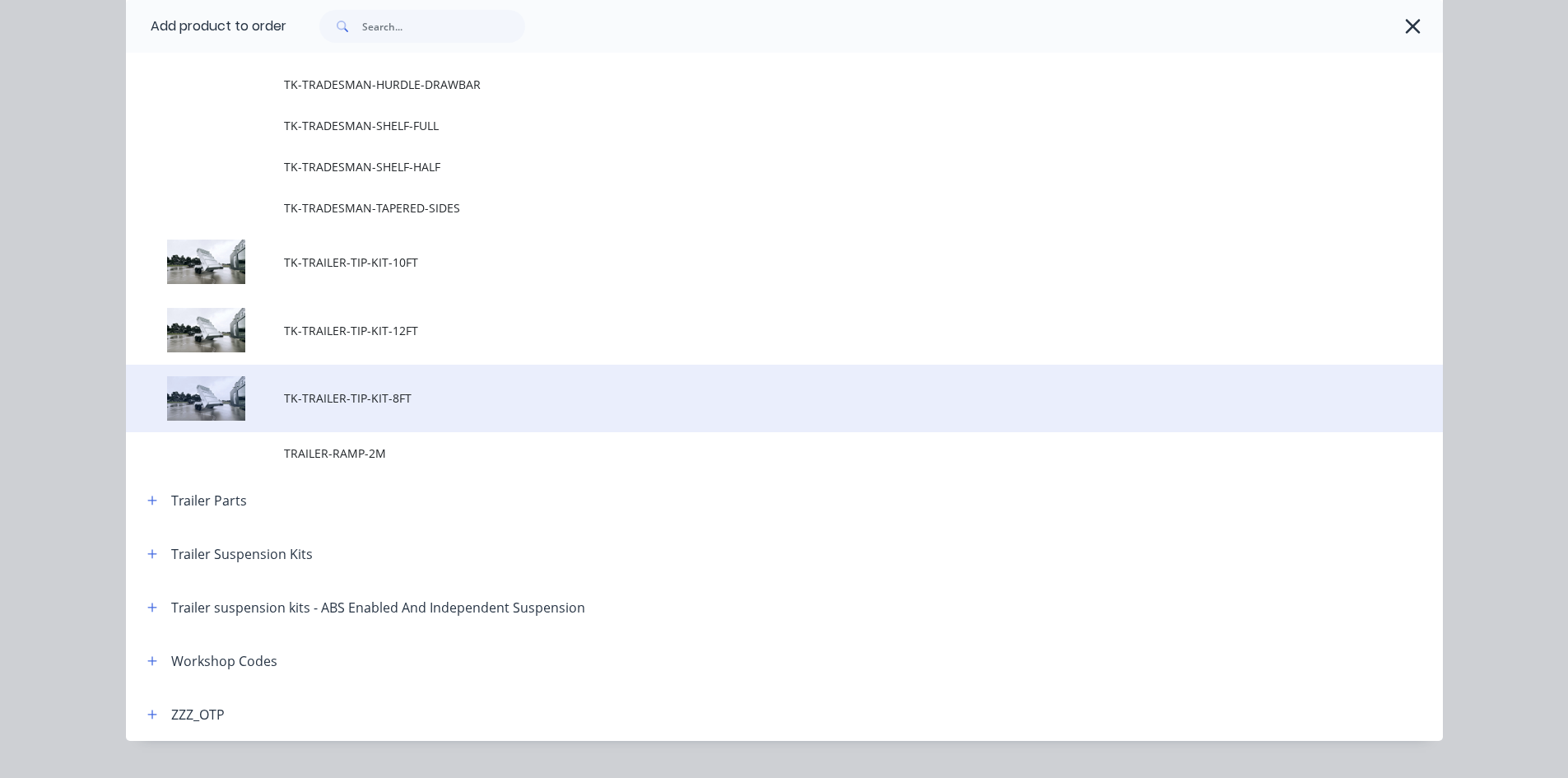
click at [415, 400] on span "TK-TRAILER-TIP-KIT-8FT" at bounding box center [747, 398] width 926 height 18
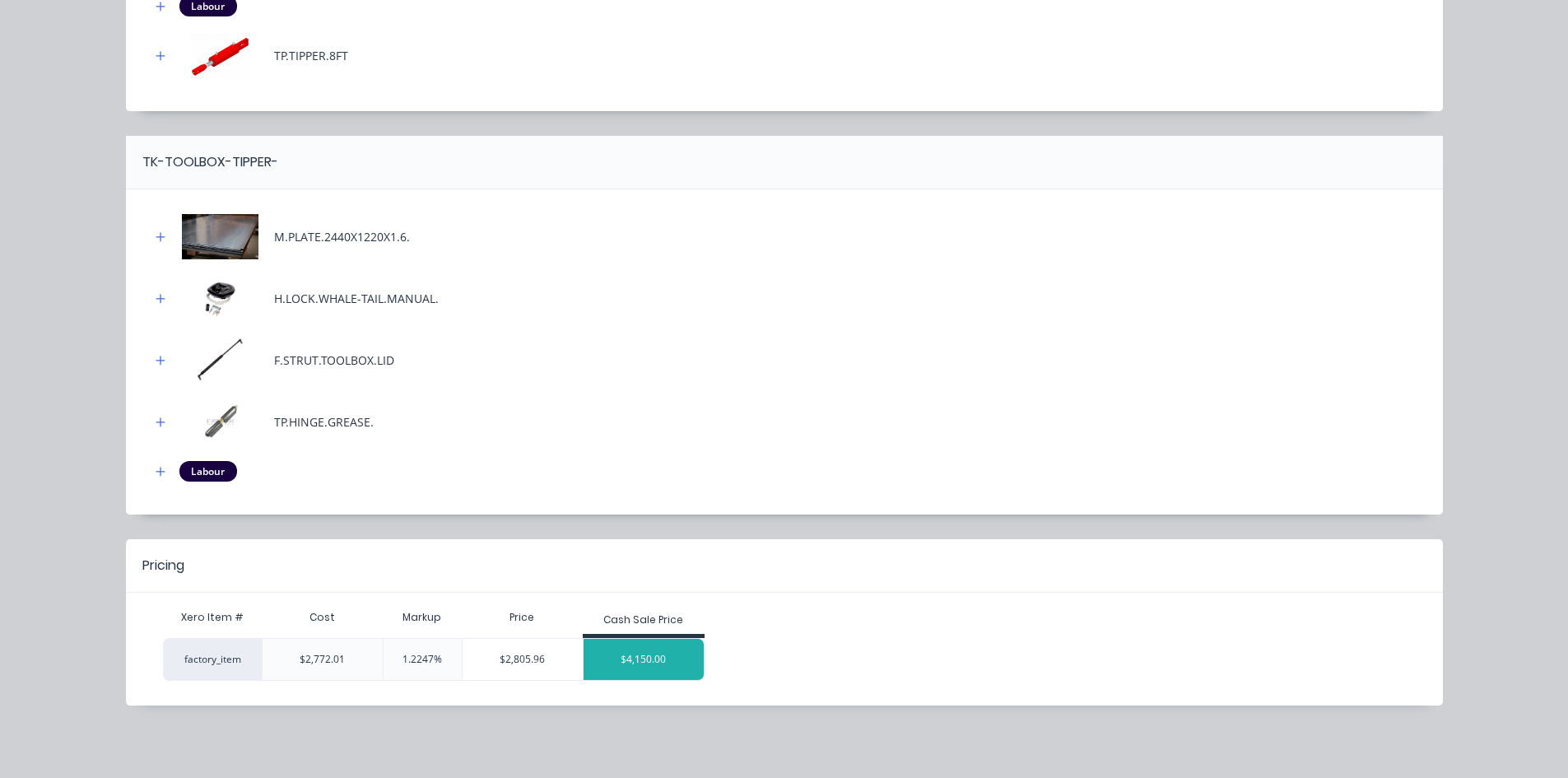
scroll to position [718, 0]
click at [664, 656] on div "$4,150.00" at bounding box center [643, 659] width 120 height 41
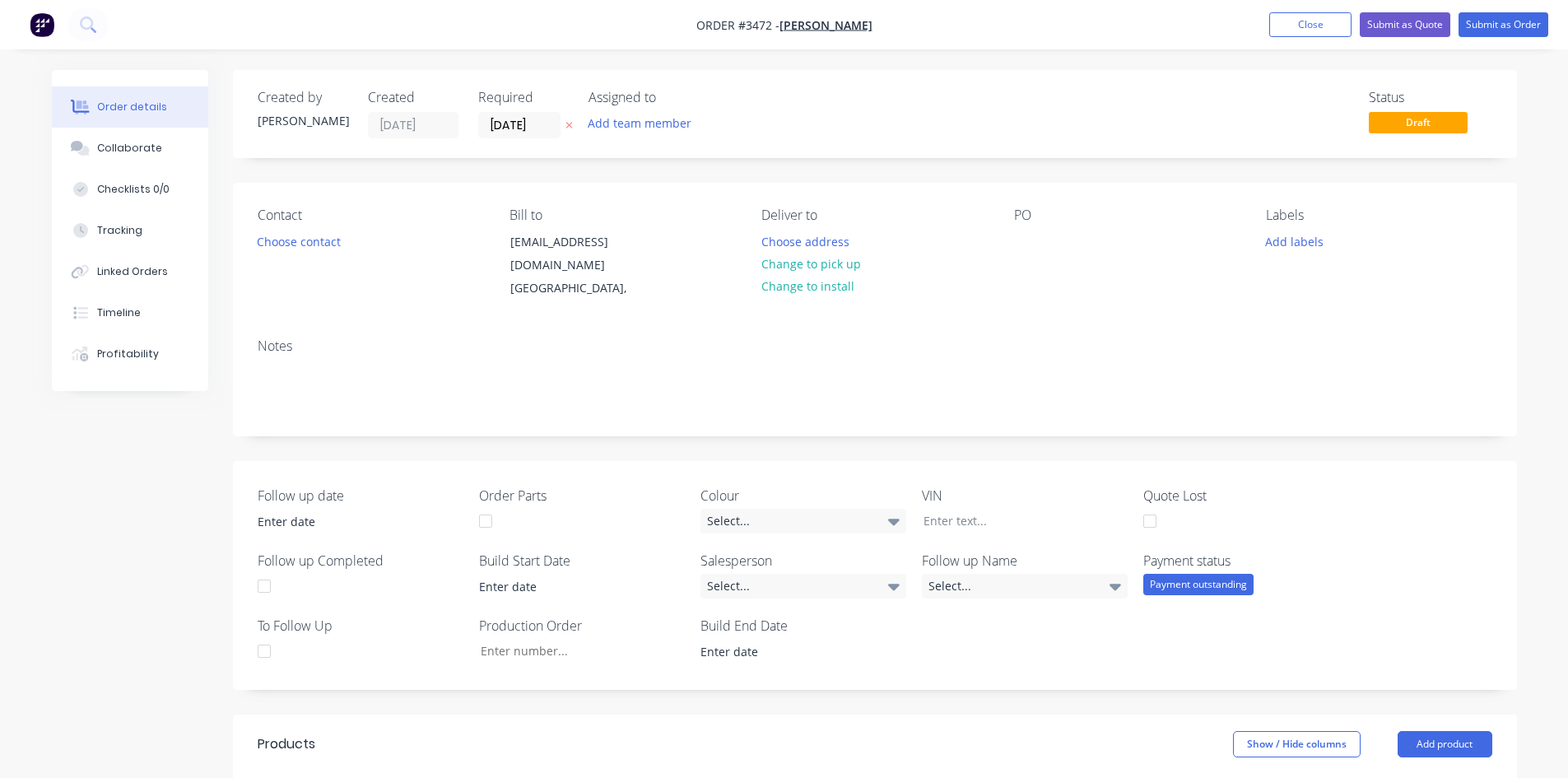
scroll to position [411, 0]
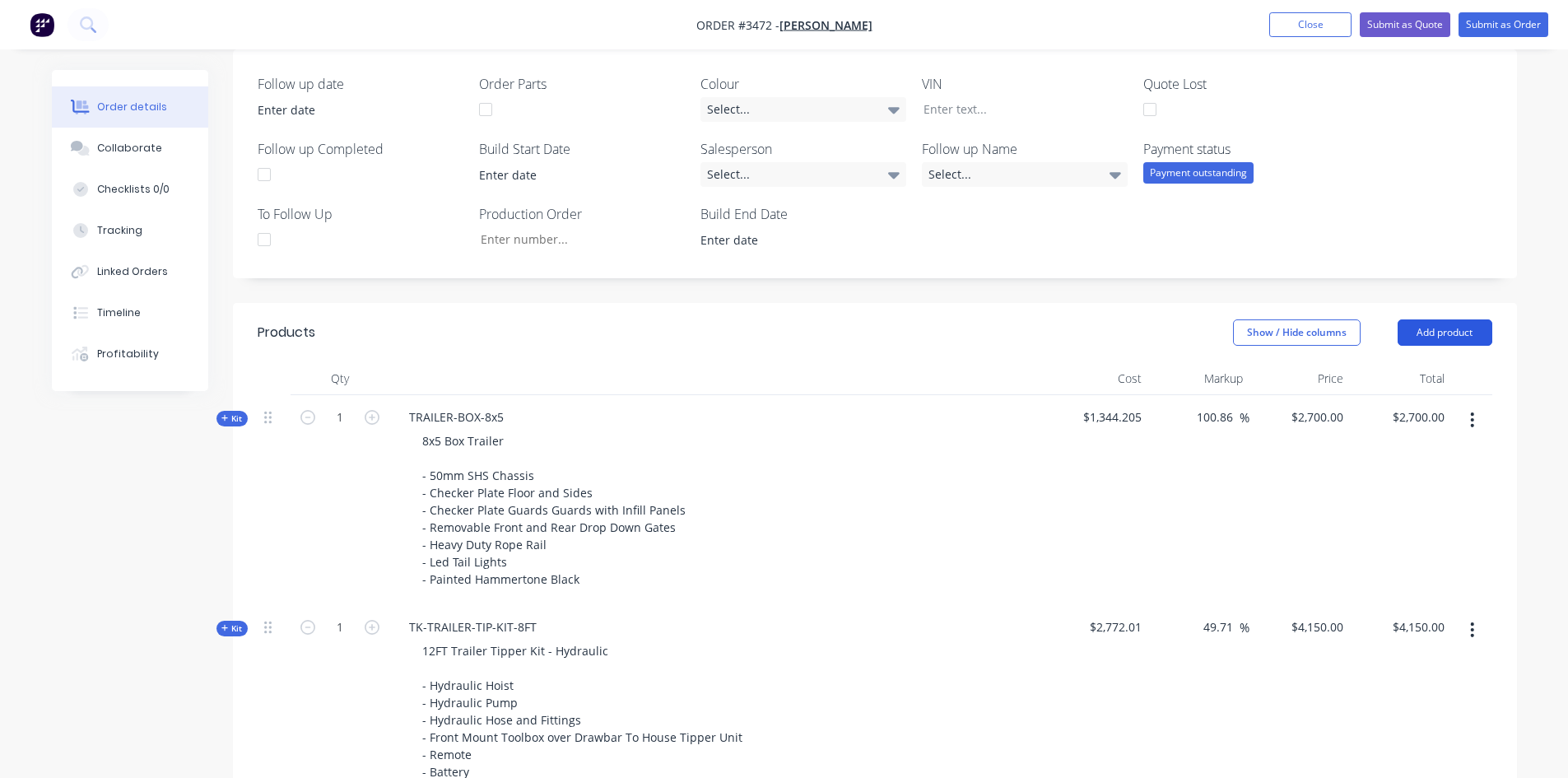
click at [1459, 319] on button "Add product" at bounding box center [1444, 331] width 95 height 26
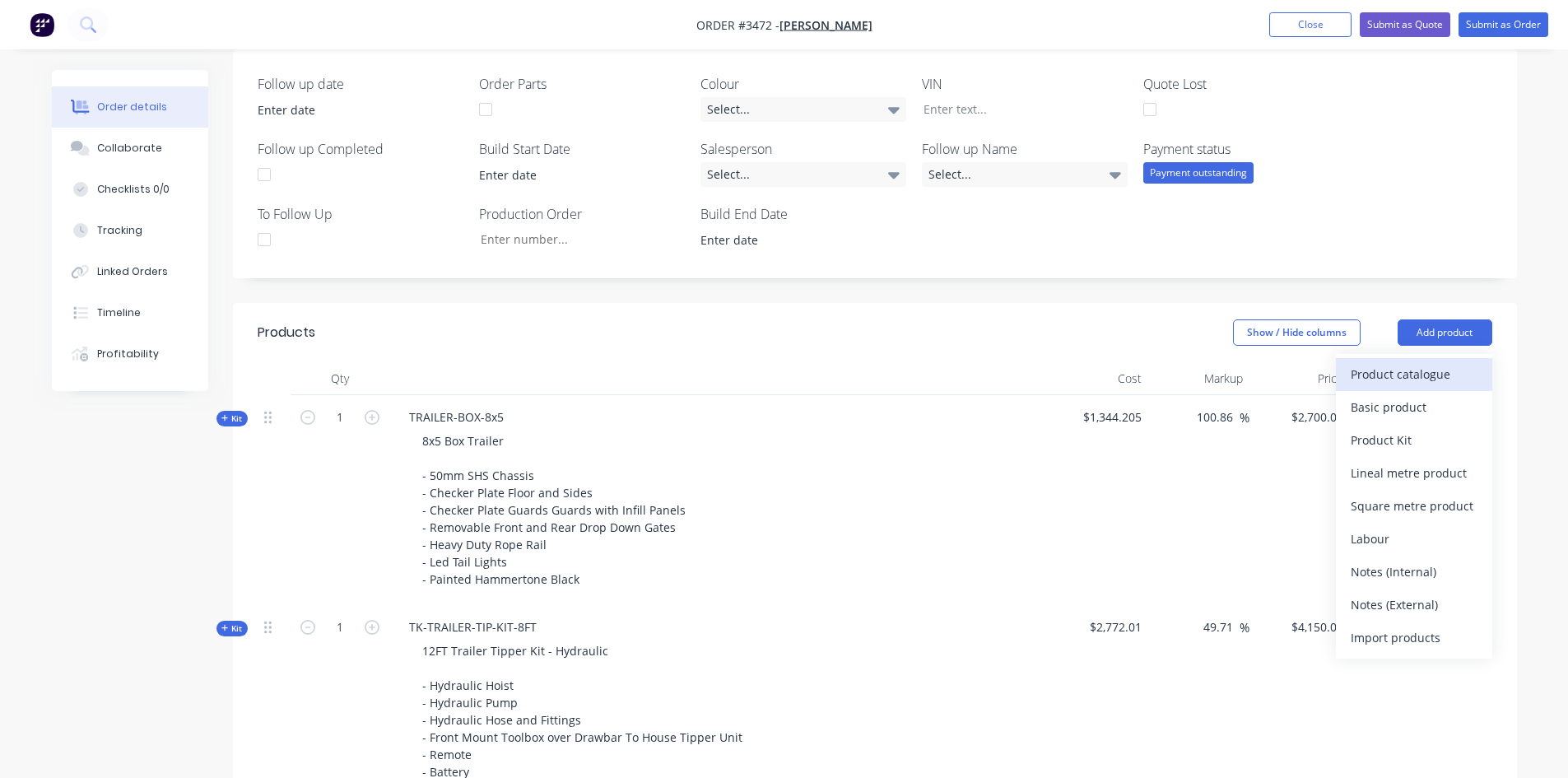
click at [1395, 364] on div "Product catalogue" at bounding box center [1414, 373] width 127 height 23
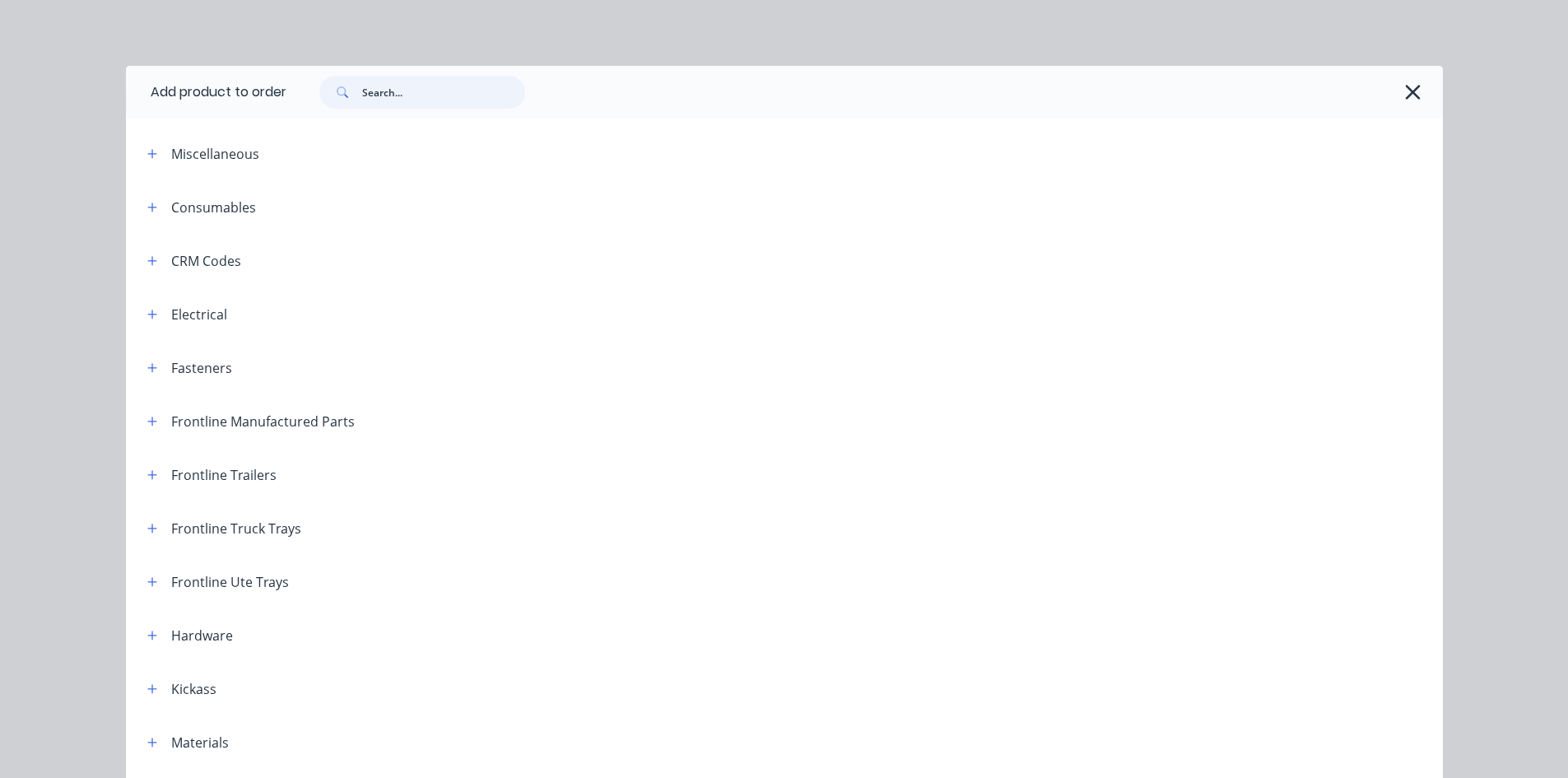
drag, startPoint x: 401, startPoint y: 89, endPoint x: 1223, endPoint y: 85, distance: 822.0
click at [402, 89] on input "text" at bounding box center [443, 93] width 163 height 33
type input "3"
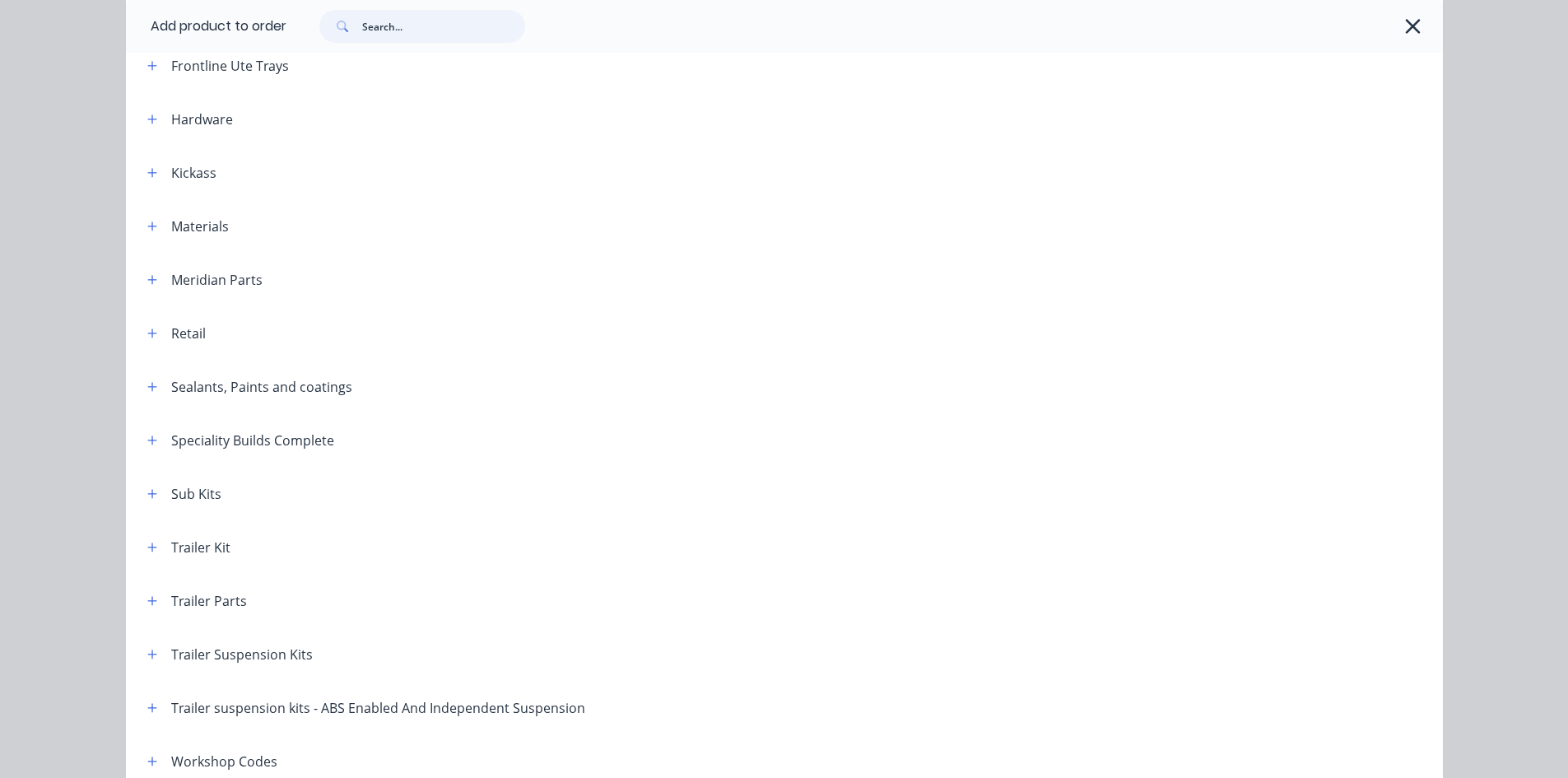
scroll to position [651, 0]
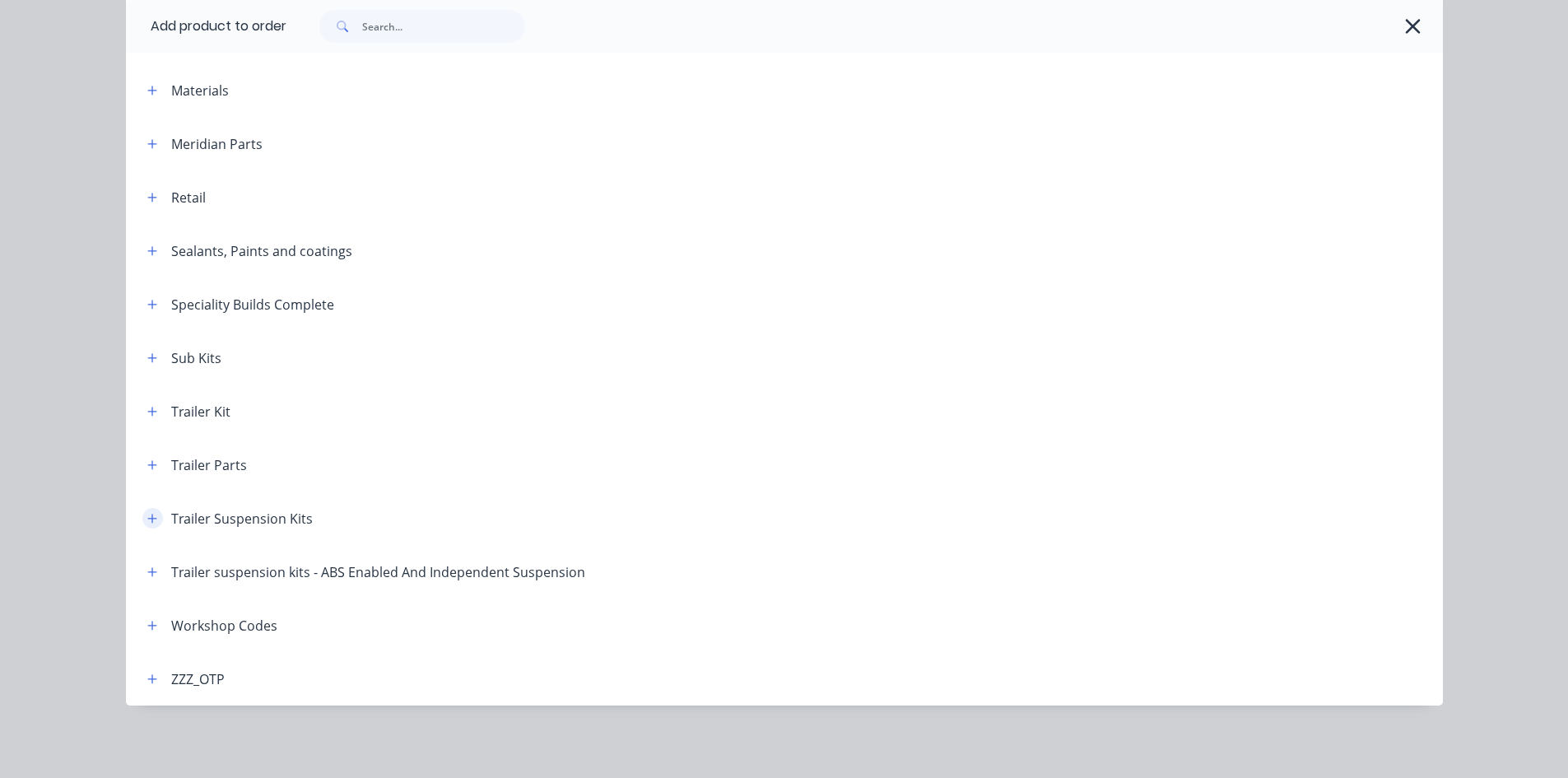
click at [147, 514] on icon "button" at bounding box center [152, 519] width 10 height 12
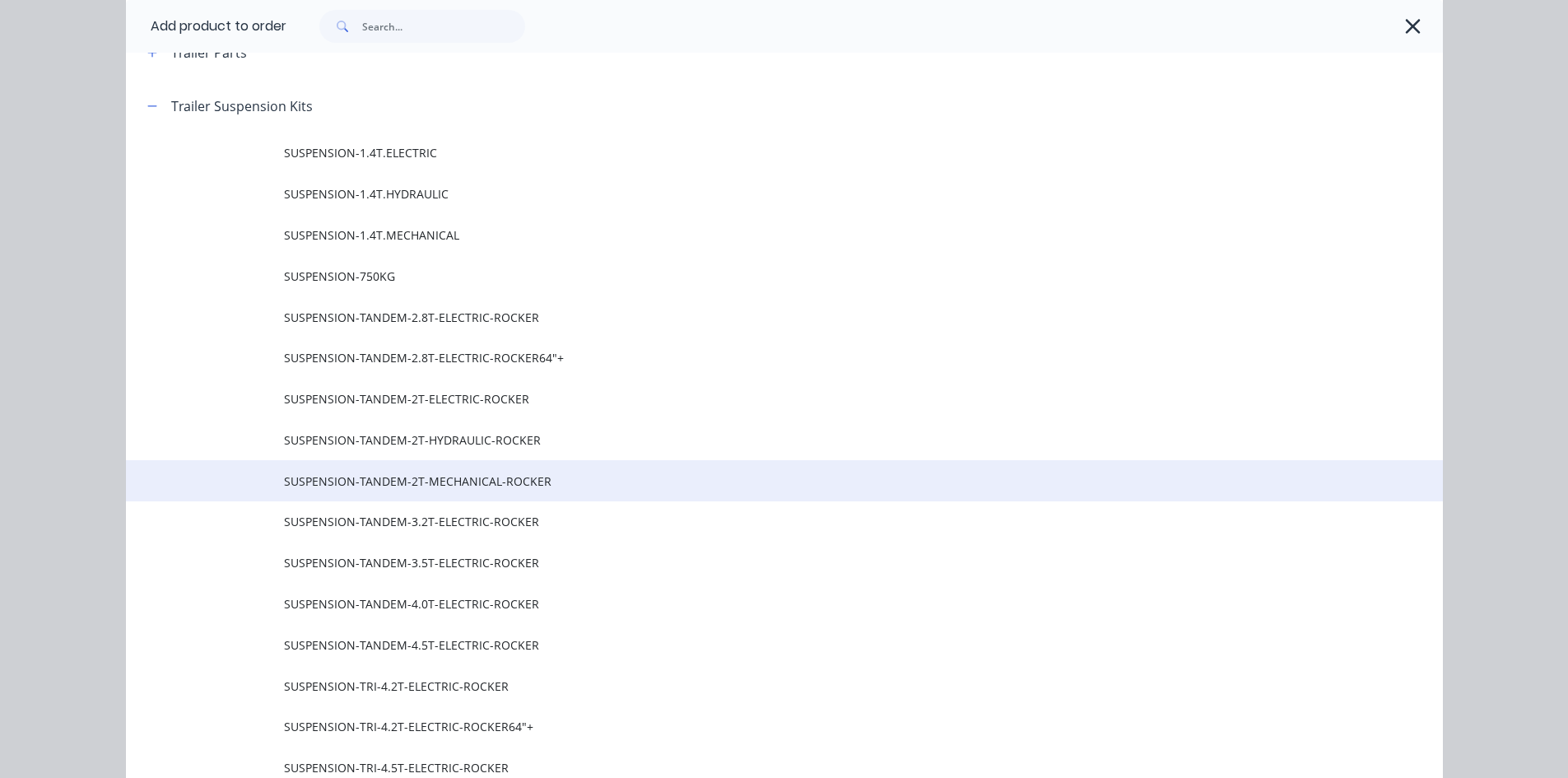
scroll to position [1227, 0]
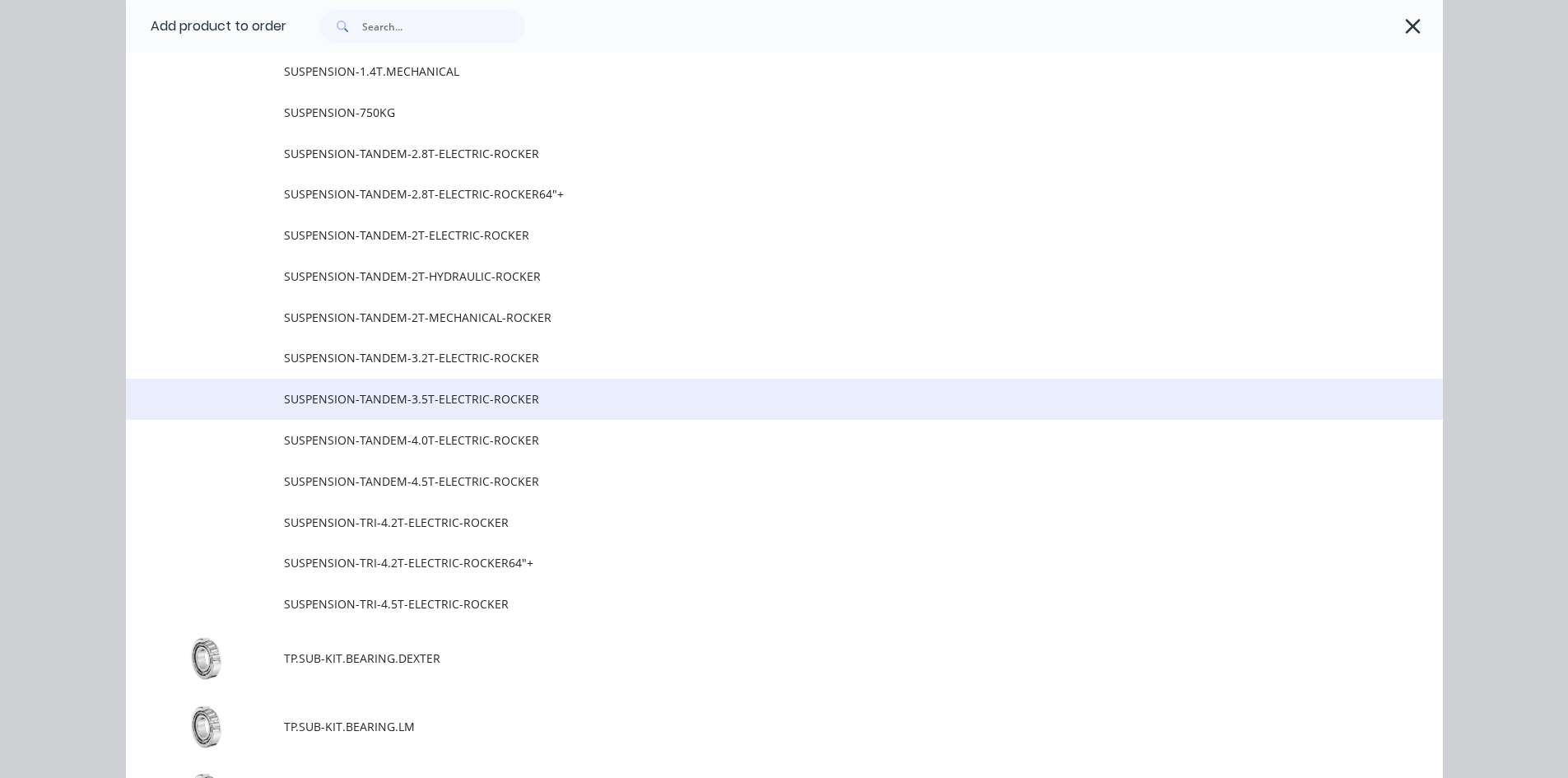
click at [516, 398] on span "SUSPENSION-TANDEM-3.5T-ELECTRIC-ROCKER" at bounding box center [747, 399] width 926 height 18
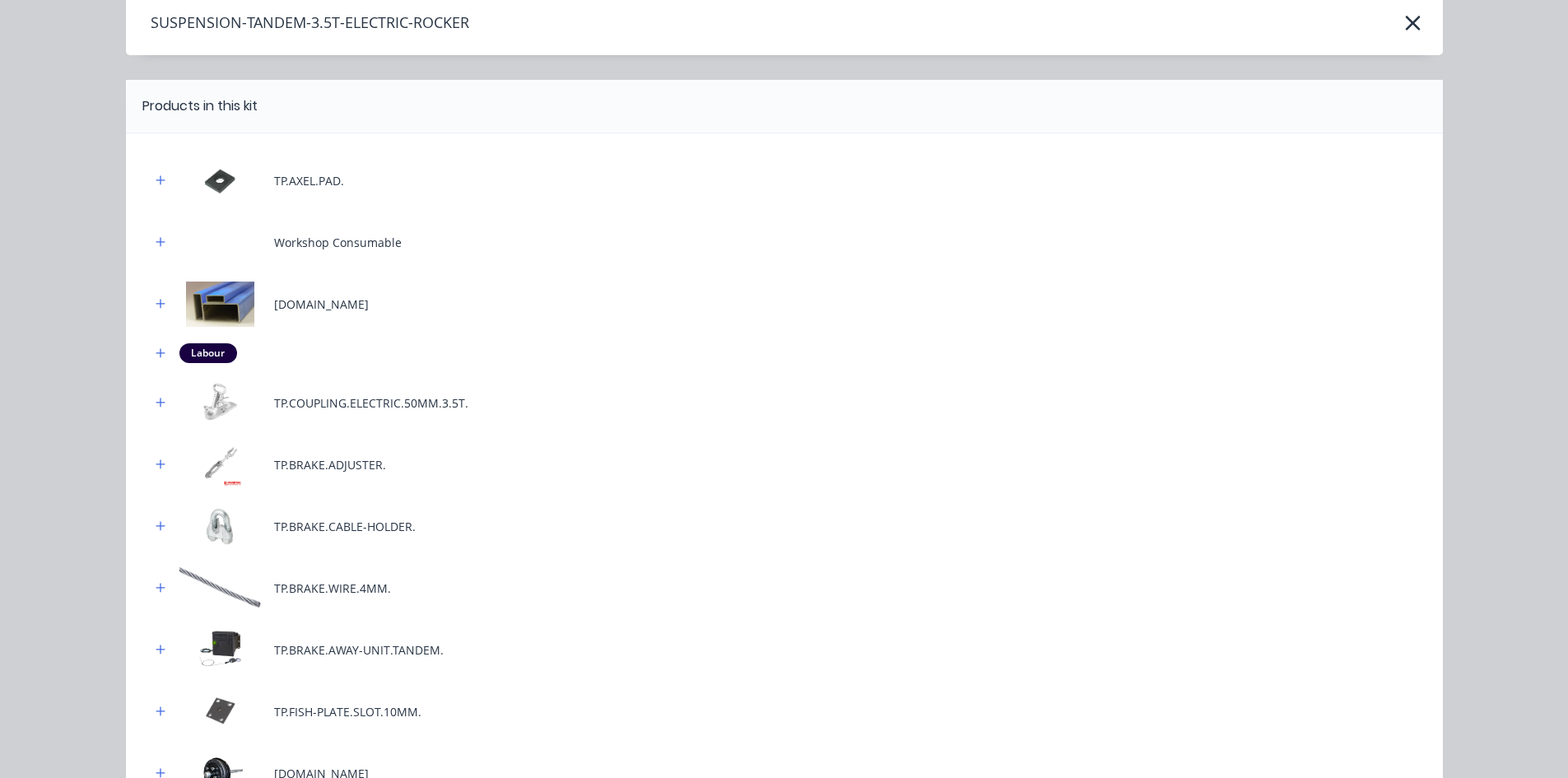
scroll to position [0, 0]
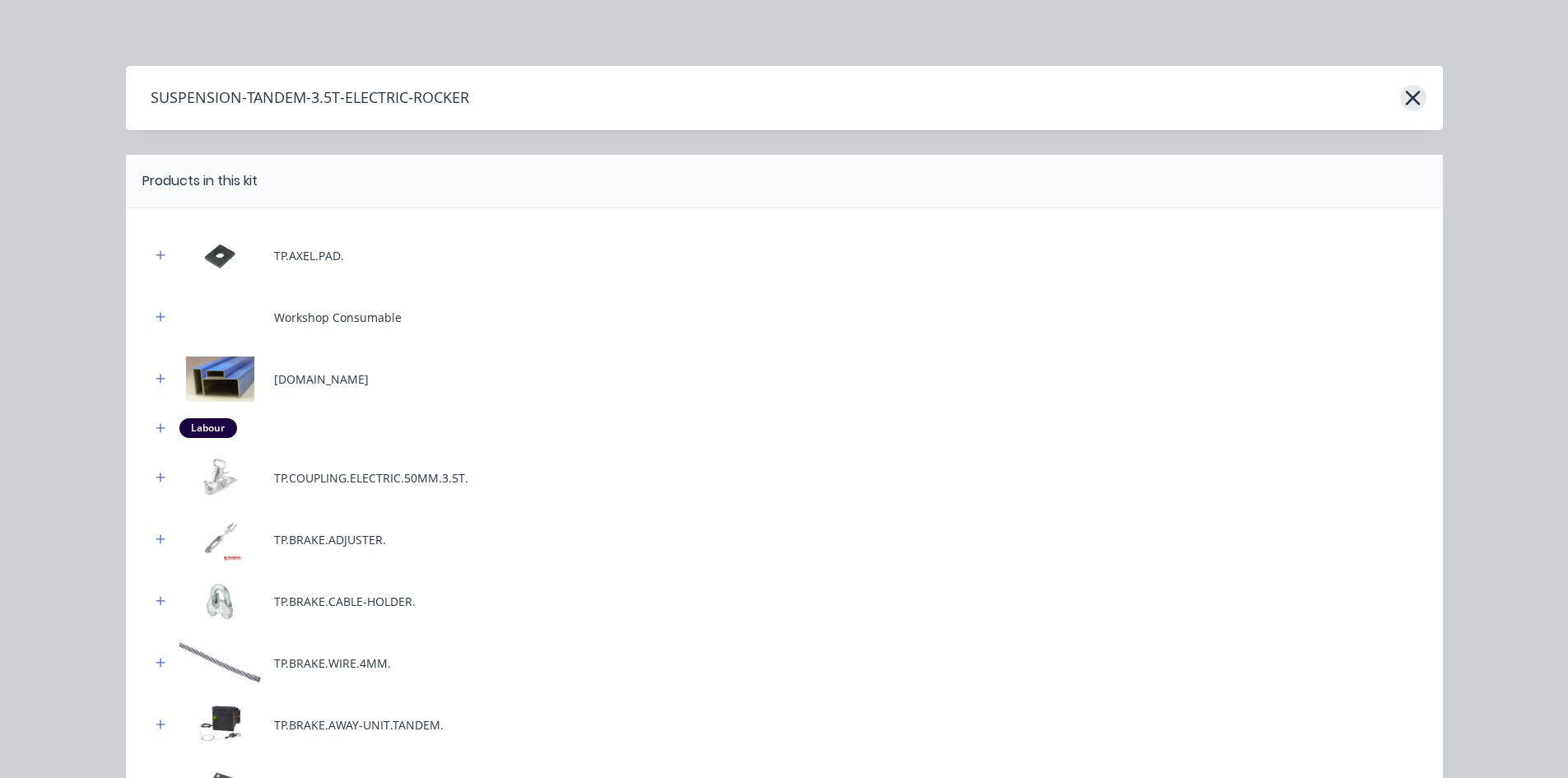
click at [1406, 103] on icon "button" at bounding box center [1413, 97] width 15 height 15
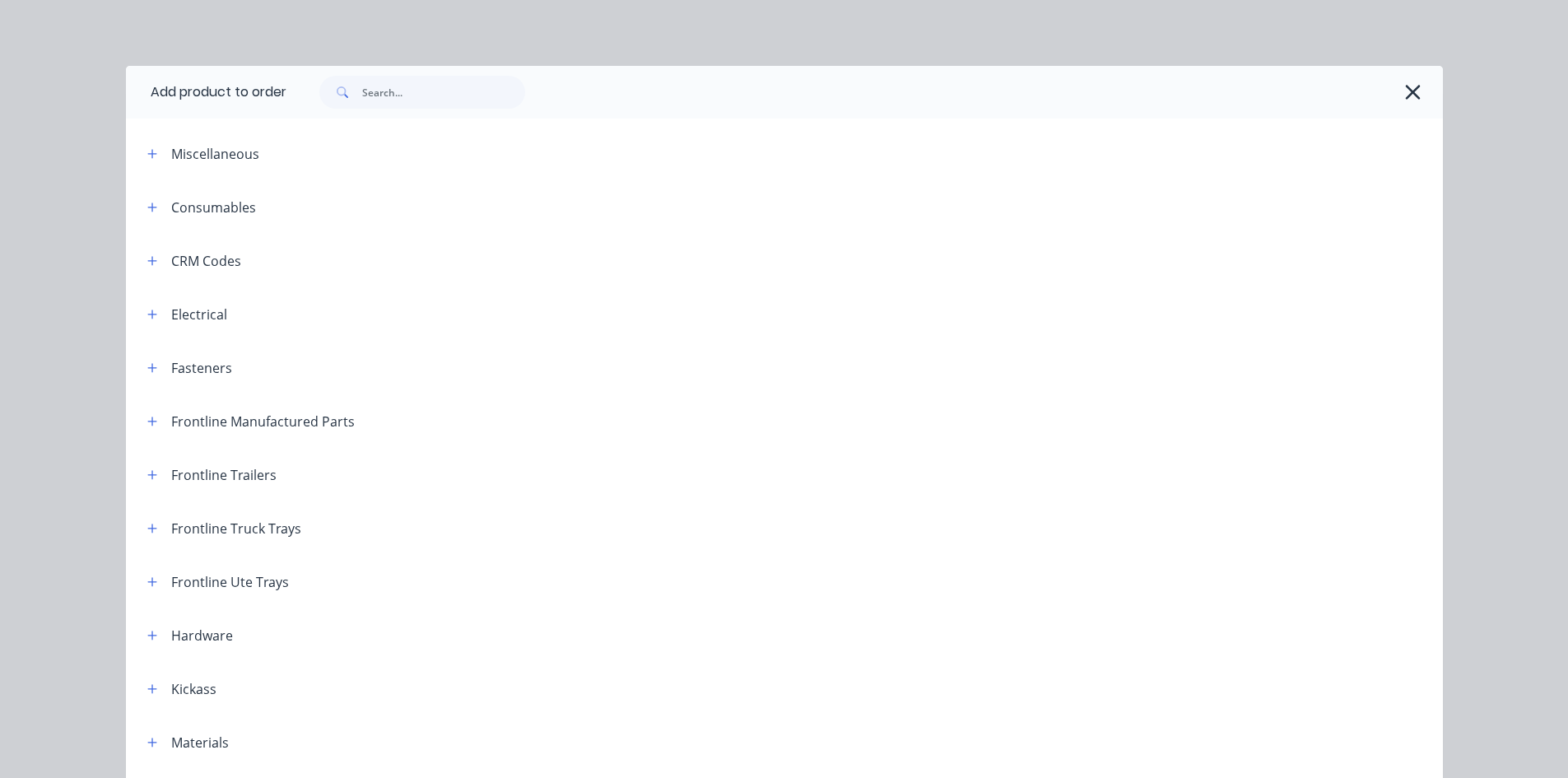
scroll to position [1143, 0]
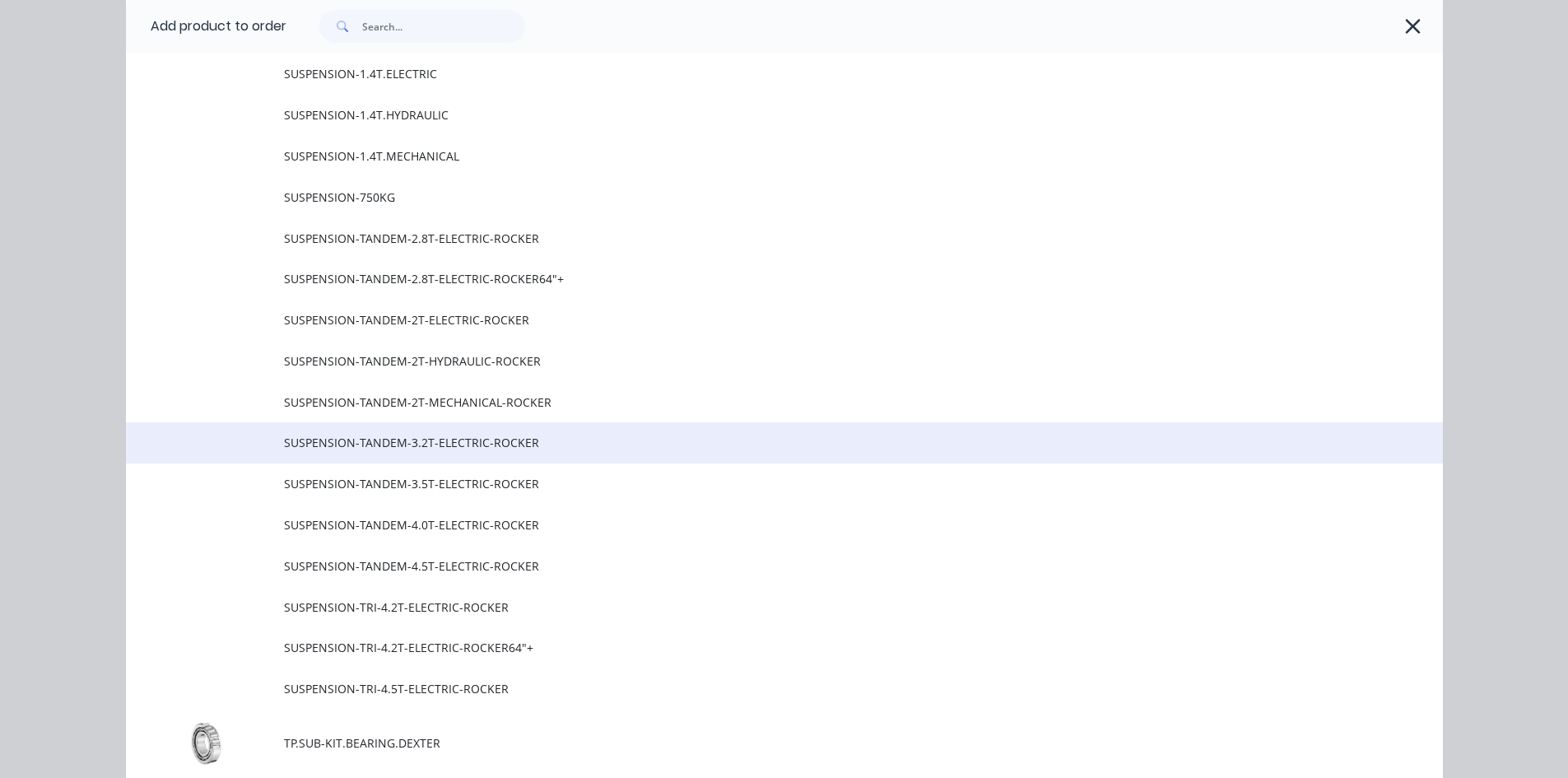
click at [497, 442] on span "SUSPENSION-TANDEM-3.2T-ELECTRIC-ROCKER" at bounding box center [747, 443] width 926 height 18
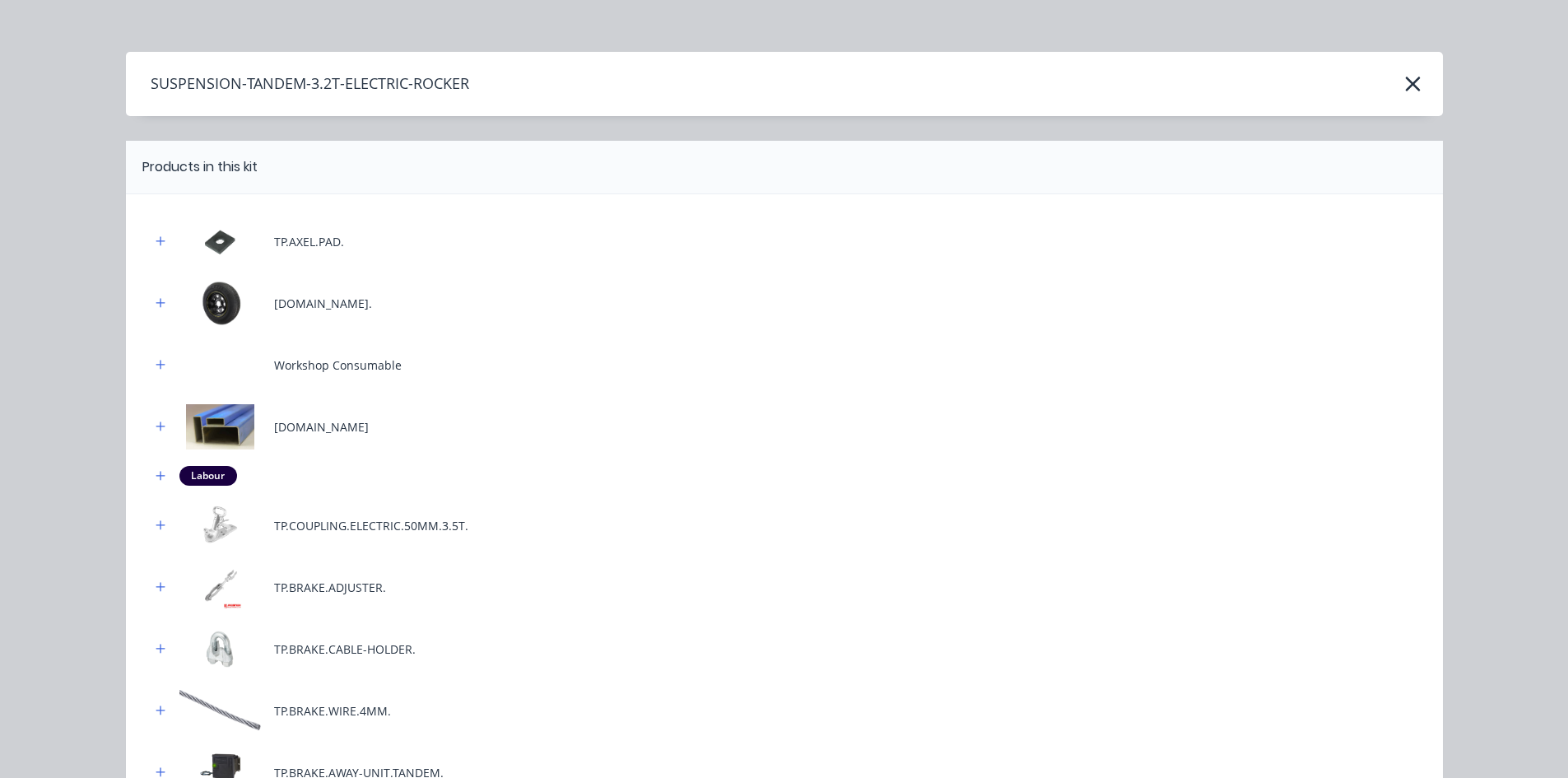
scroll to position [0, 0]
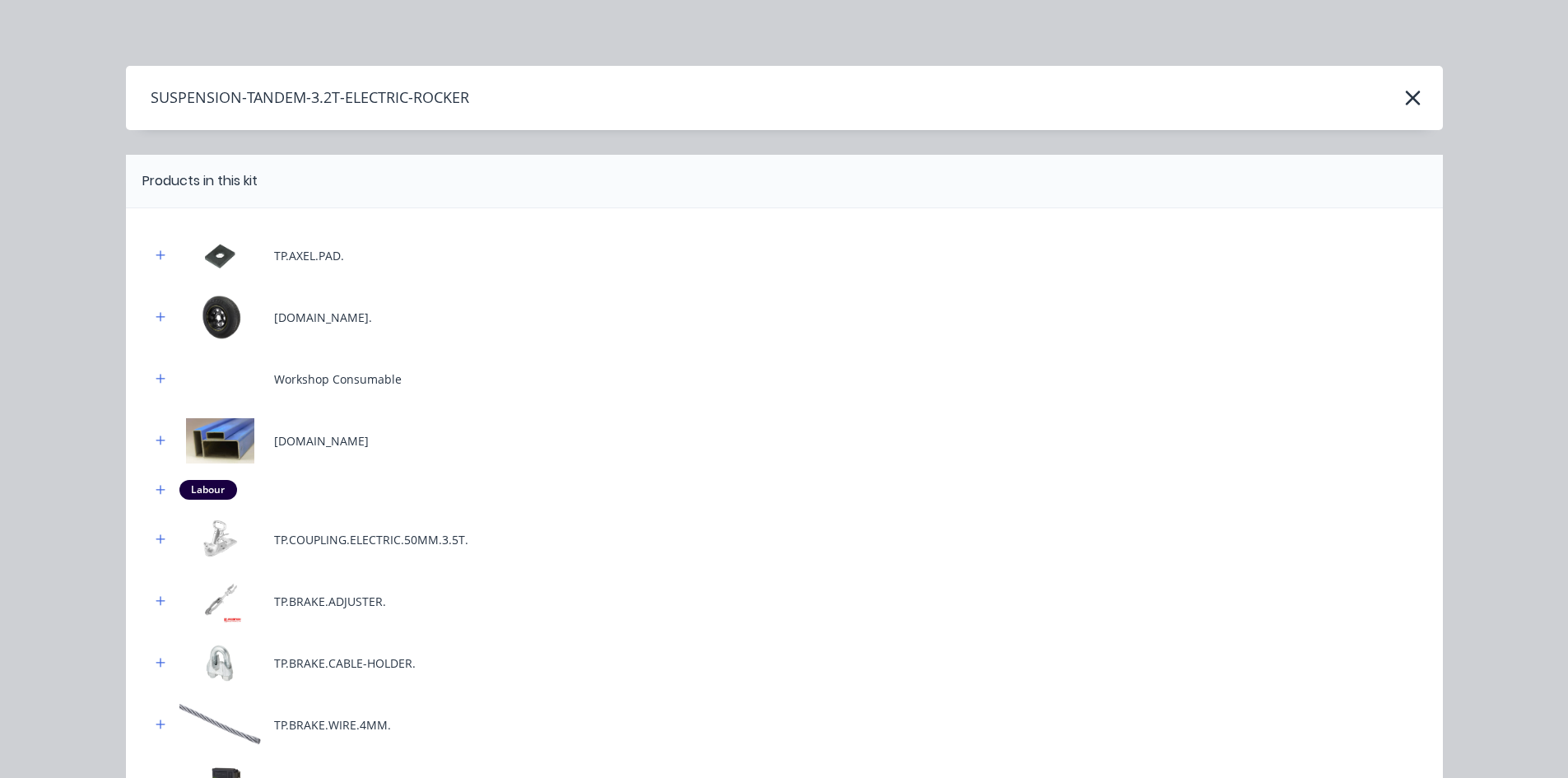
click at [1395, 88] on div "SUSPENSION-TANDEM-3.2T-ELECTRIC-ROCKER" at bounding box center [784, 97] width 1316 height 31
click at [1405, 112] on div "SUSPENSION-TANDEM-3.2T-ELECTRIC-ROCKER" at bounding box center [784, 97] width 1316 height 31
click at [1406, 105] on icon "button" at bounding box center [1413, 98] width 18 height 23
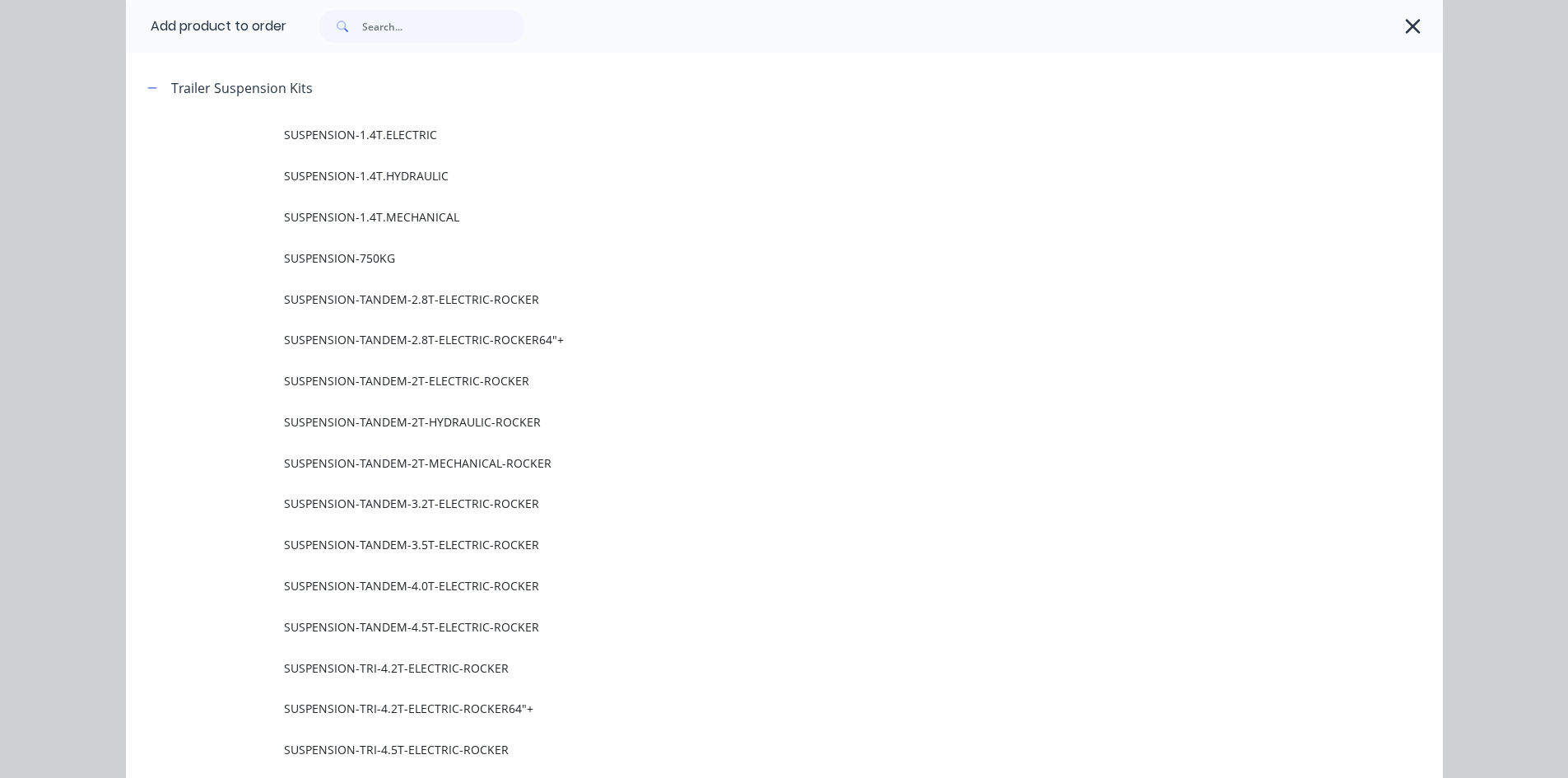
scroll to position [896, 0]
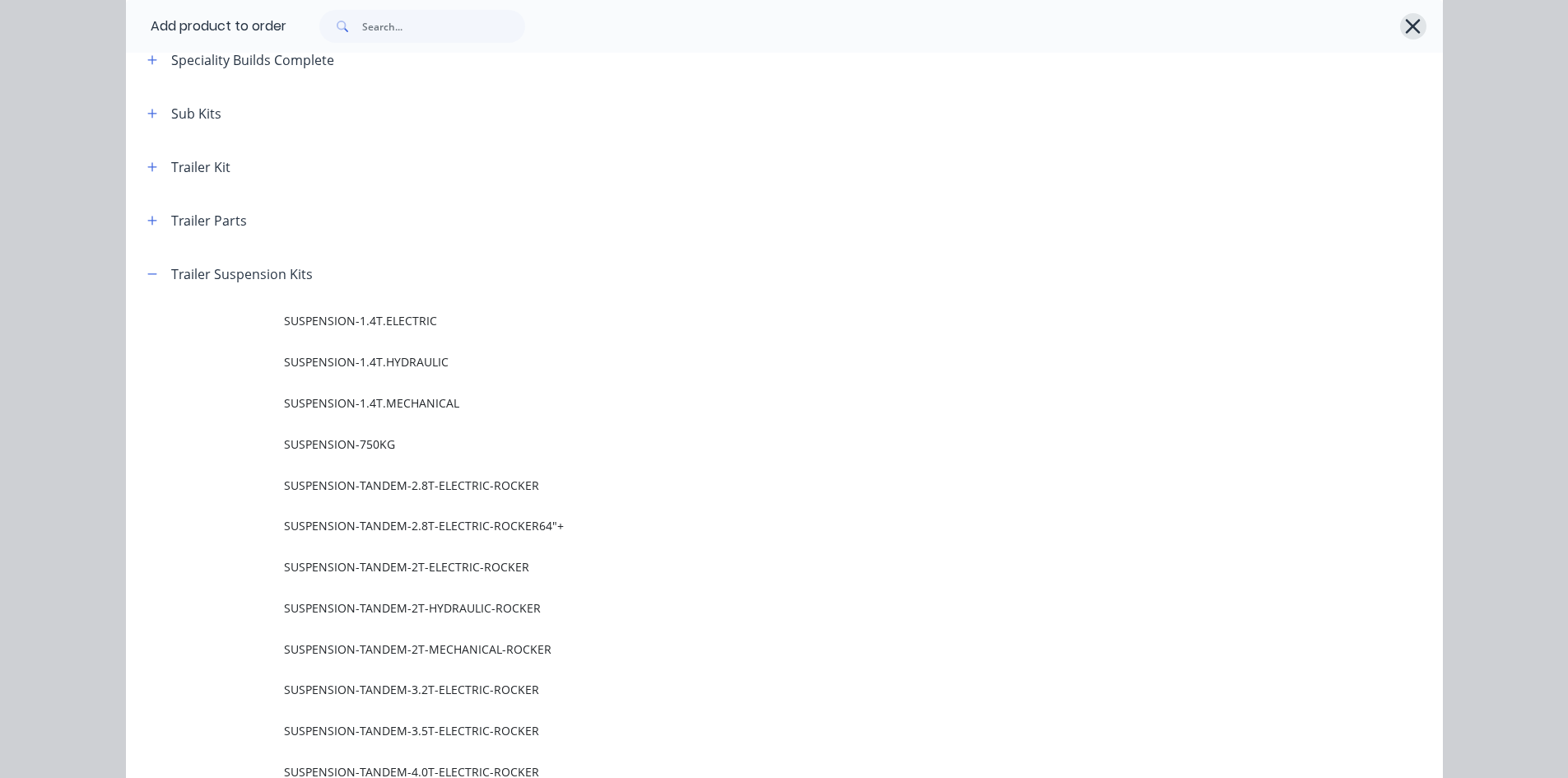
click at [1406, 21] on icon "button" at bounding box center [1413, 26] width 18 height 23
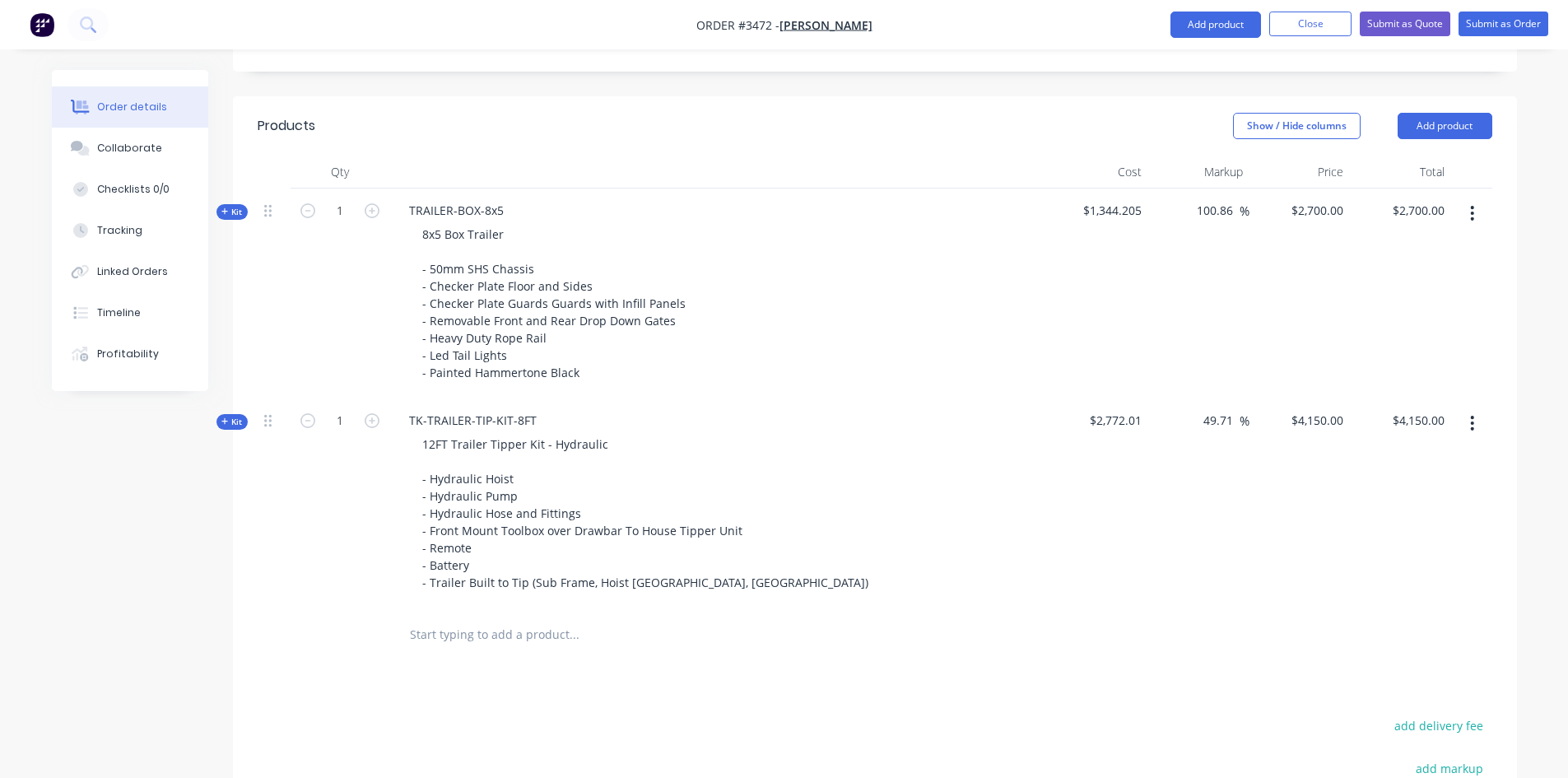
scroll to position [574, 0]
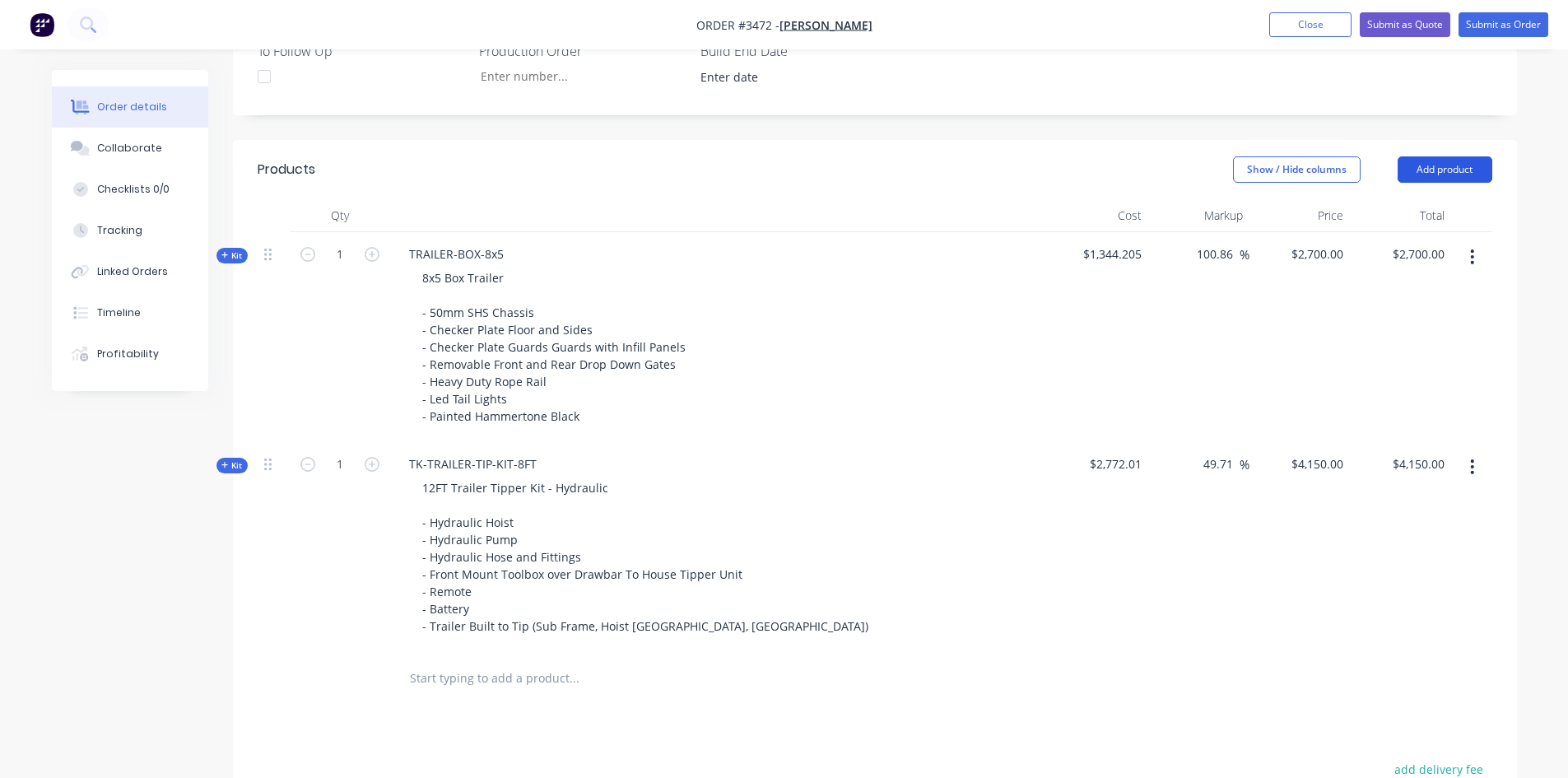
click at [1451, 156] on button "Add product" at bounding box center [1444, 169] width 95 height 26
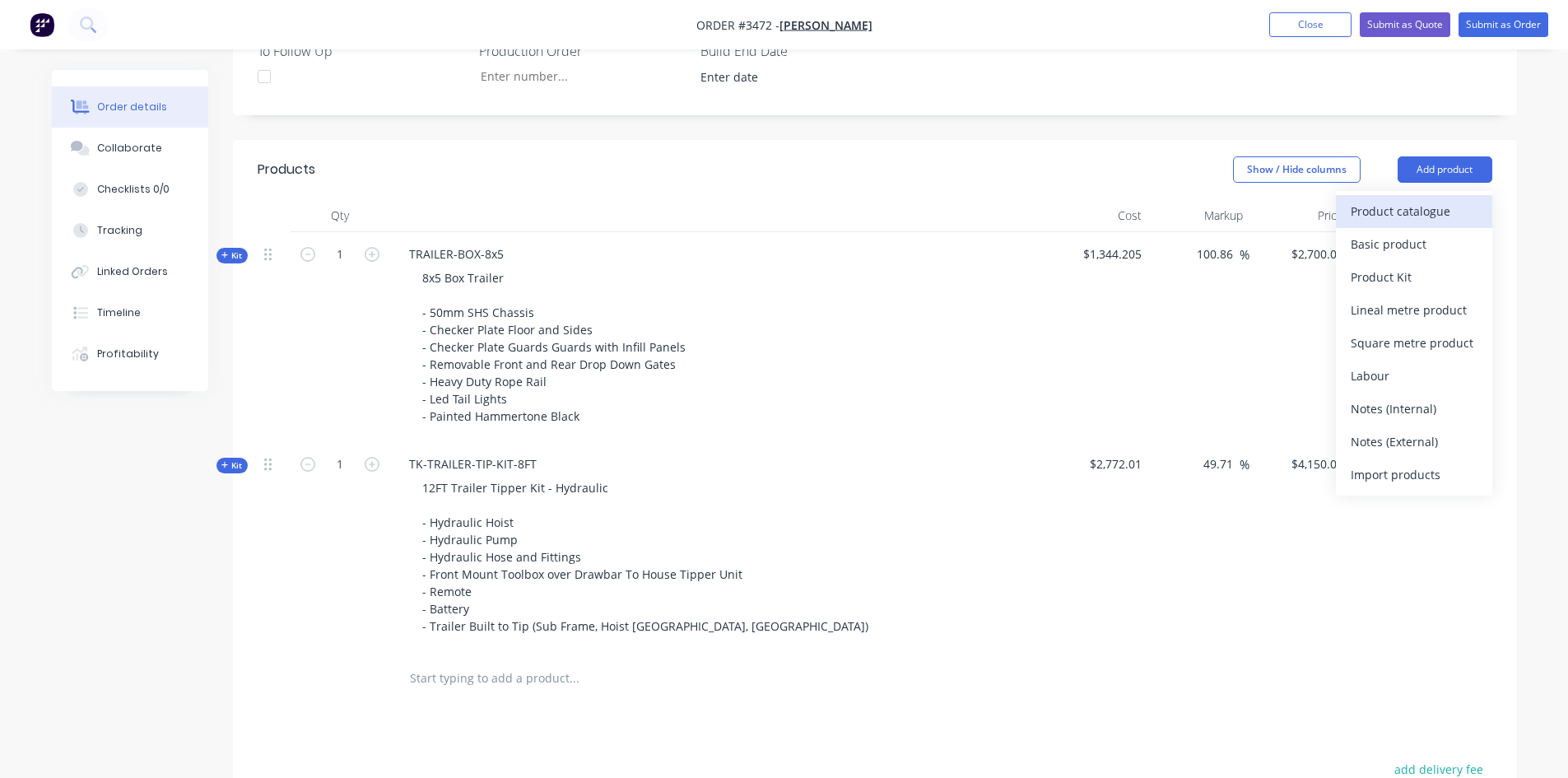
click at [1448, 199] on div "Product catalogue" at bounding box center [1414, 211] width 127 height 23
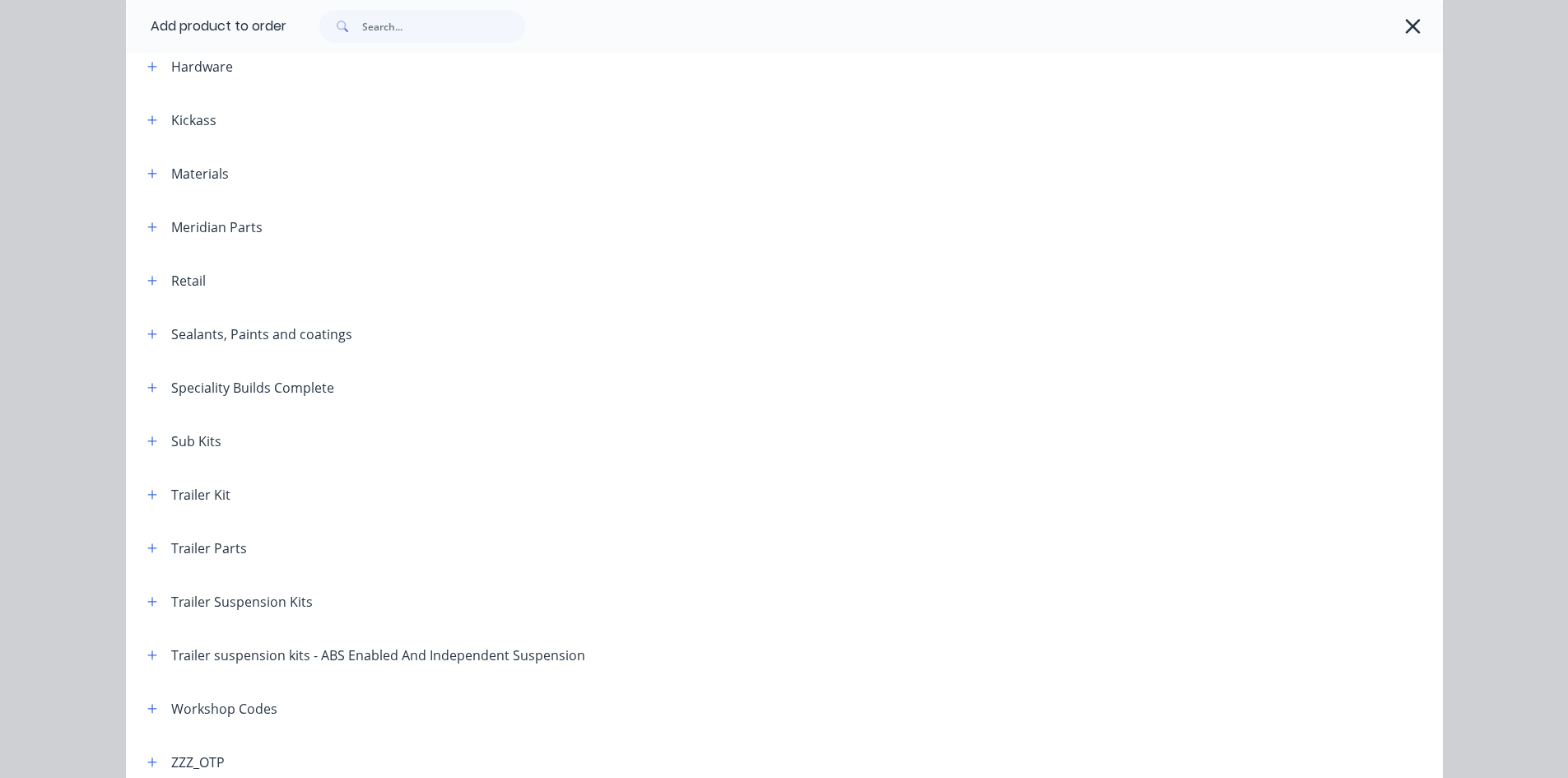
scroll to position [569, 0]
click at [151, 599] on button "button" at bounding box center [152, 600] width 20 height 20
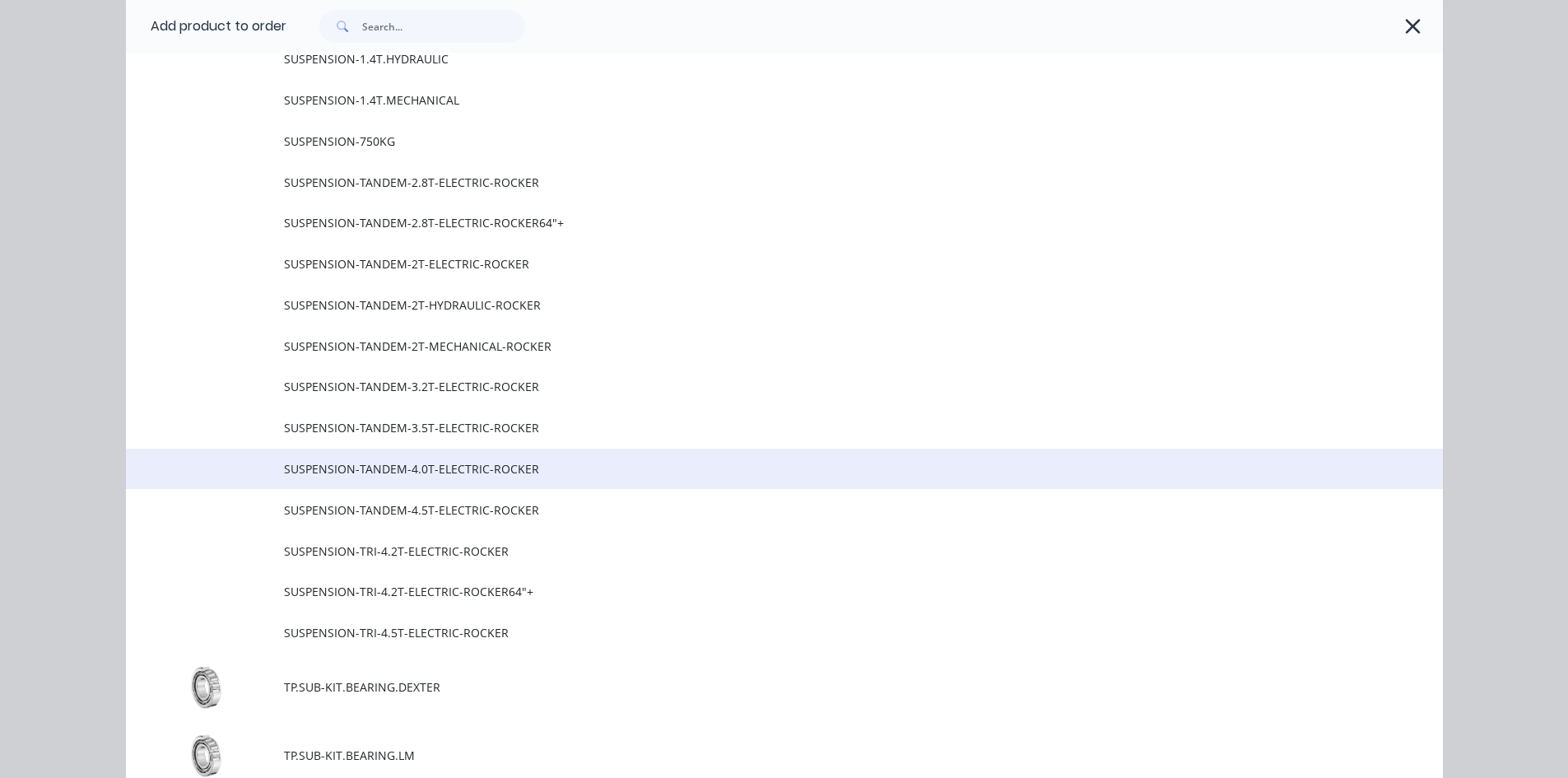
scroll to position [1227, 0]
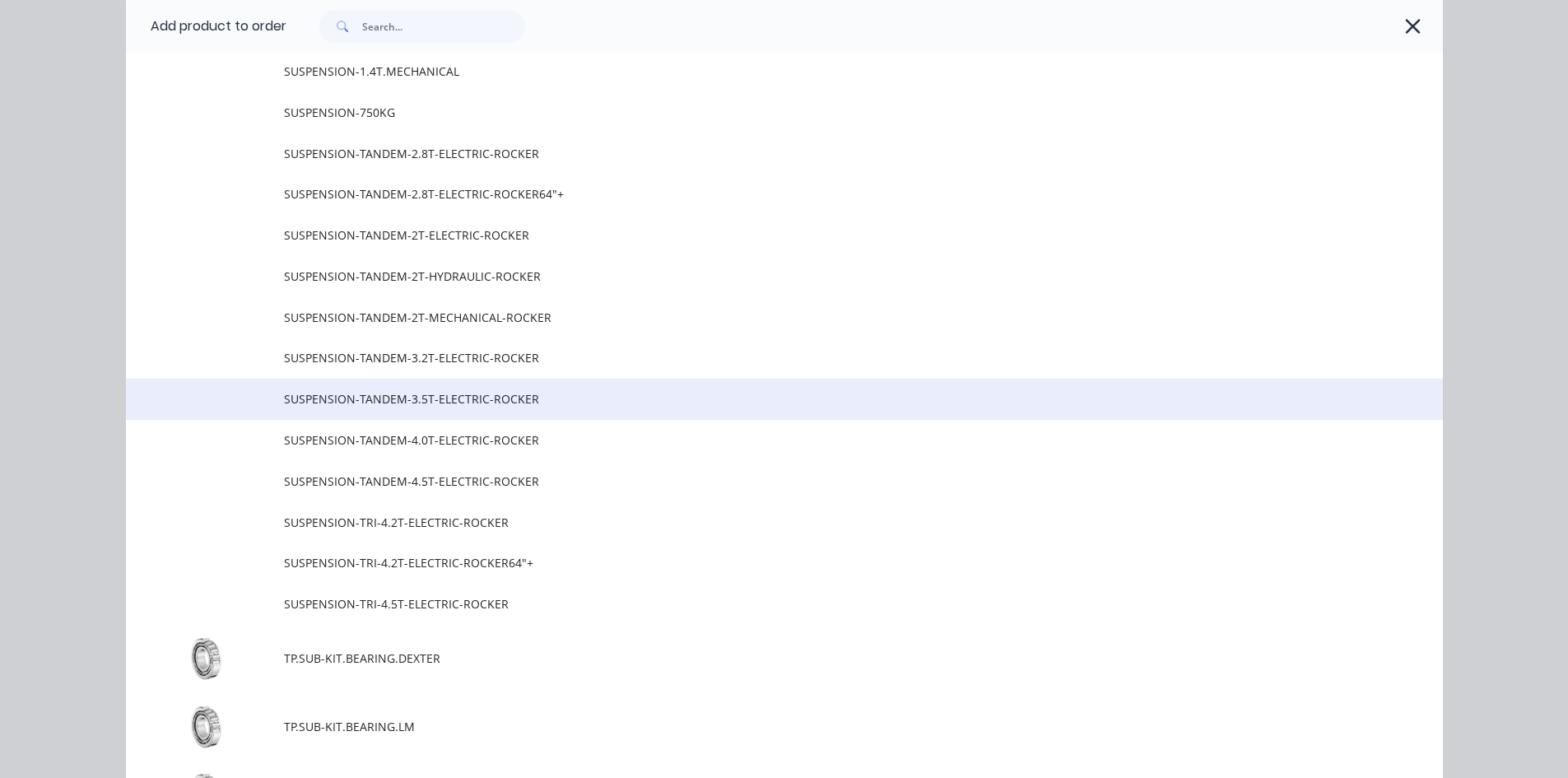
click at [472, 397] on span "SUSPENSION-TANDEM-3.5T-ELECTRIC-ROCKER" at bounding box center [747, 399] width 926 height 18
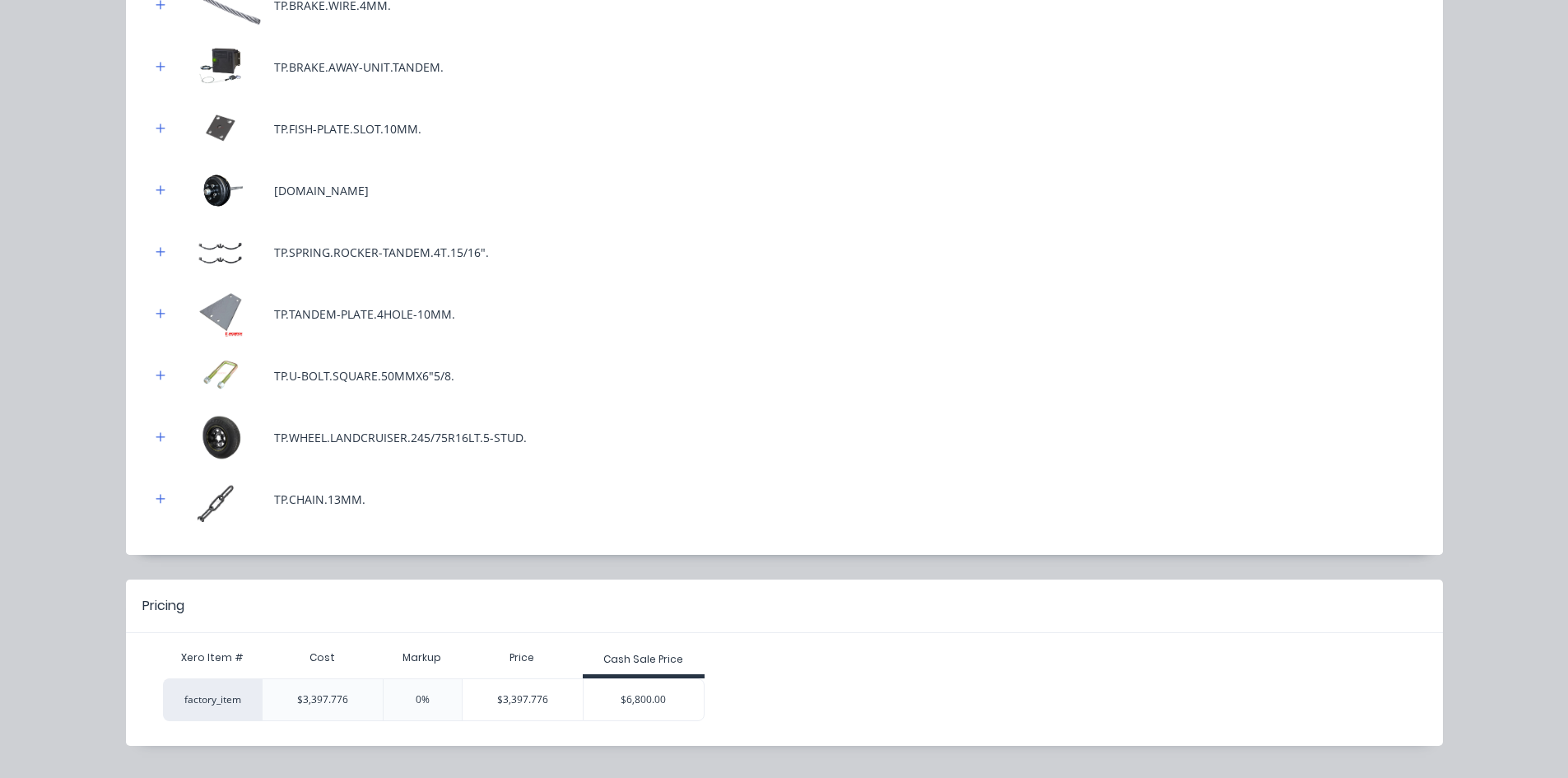
scroll to position [698, 0]
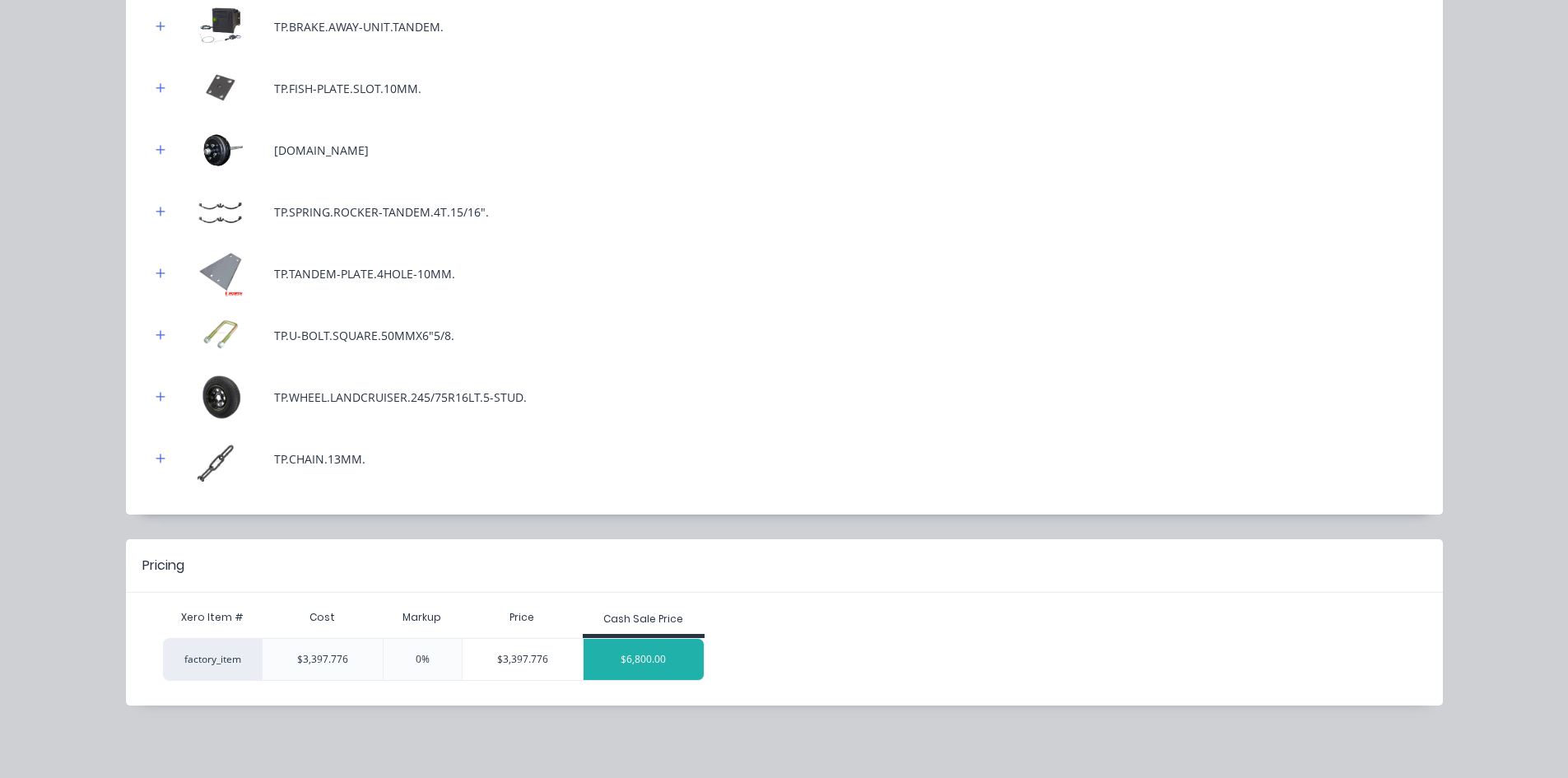
click at [642, 659] on div "$6,800.00" at bounding box center [643, 659] width 120 height 41
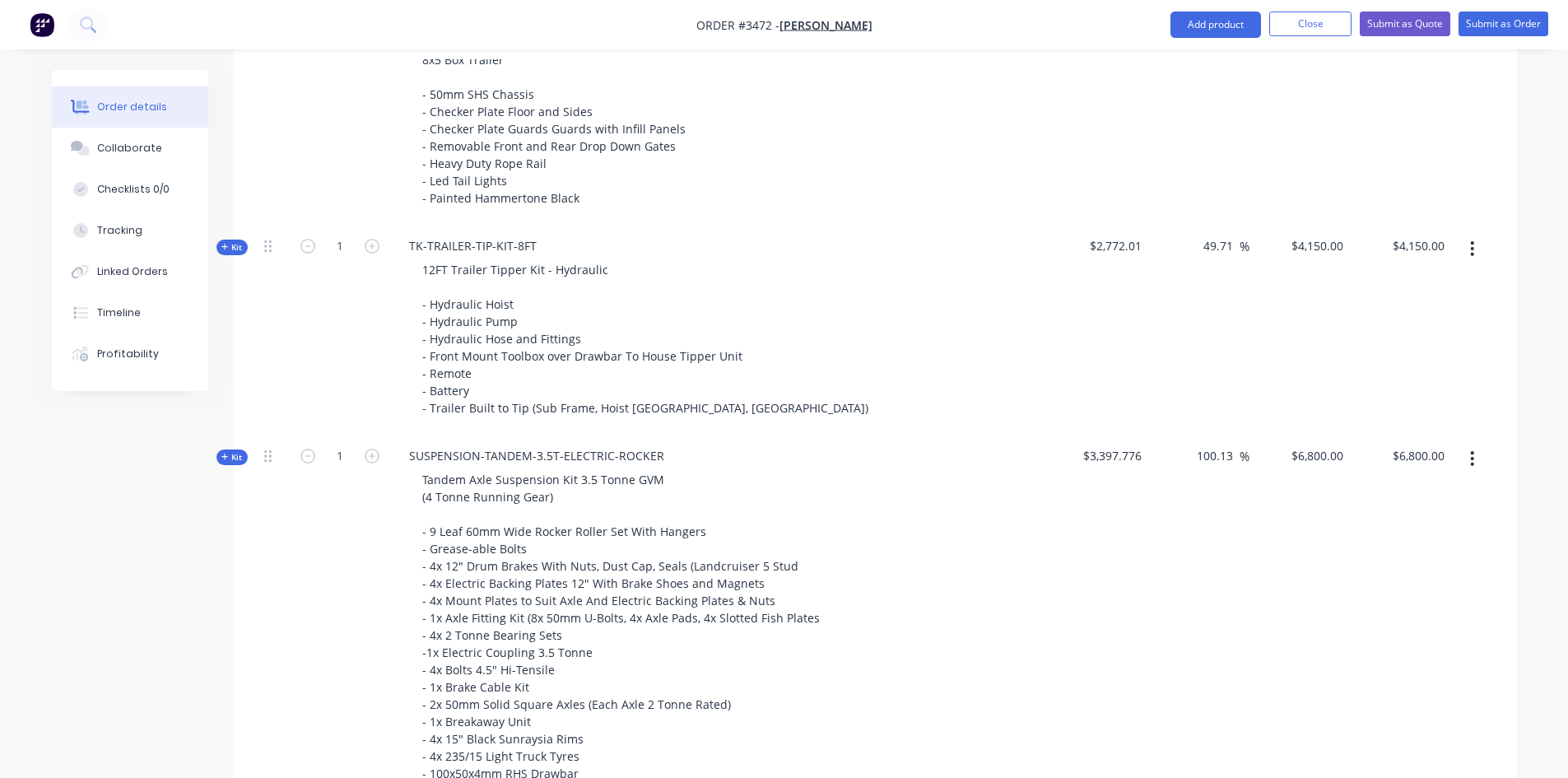
scroll to position [821, 0]
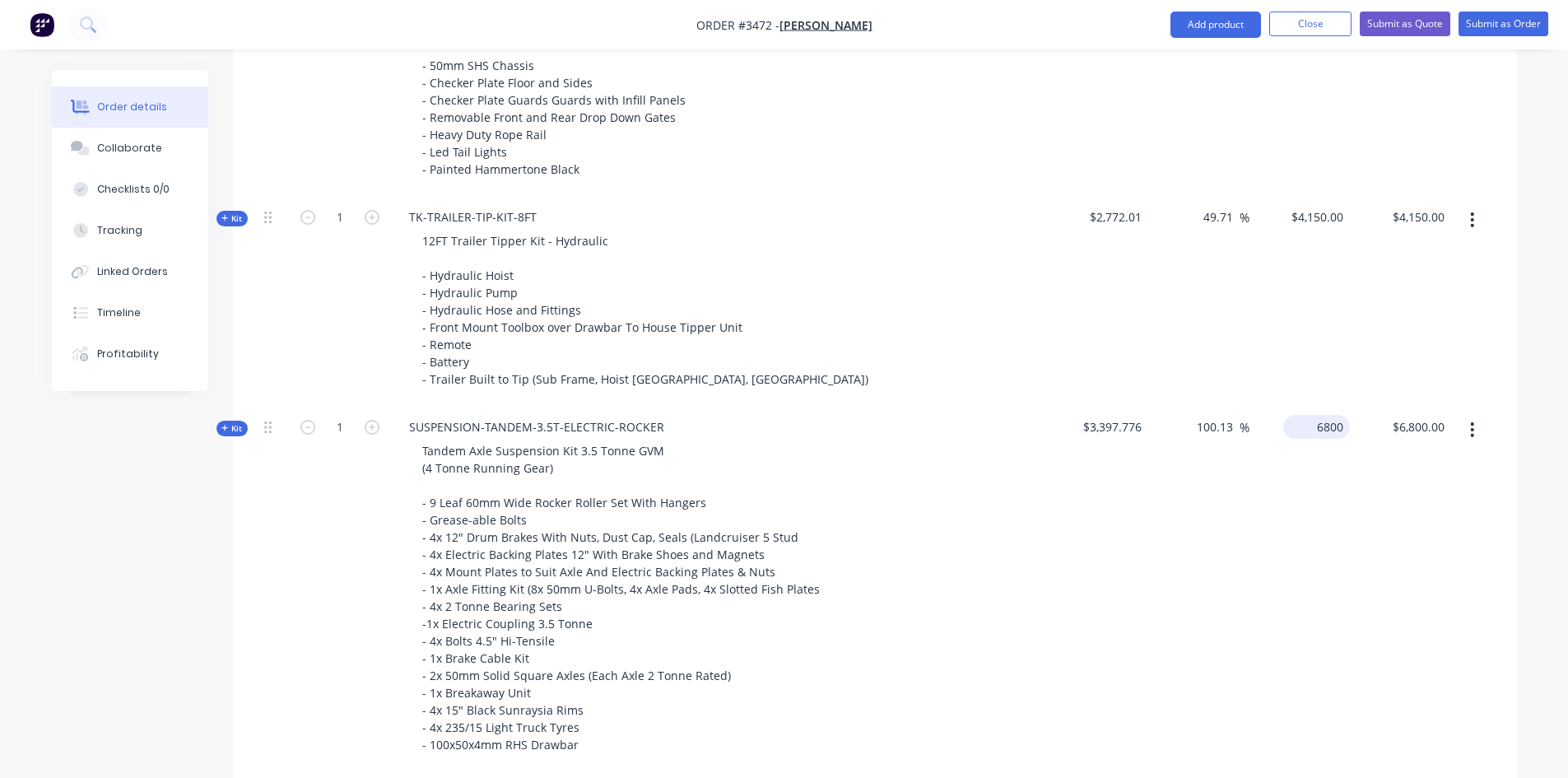
click at [1320, 414] on input "6800" at bounding box center [1320, 426] width 60 height 23
type input "6000"
click at [1225, 604] on div "100.13 100.13 %" at bounding box center [1198, 587] width 101 height 366
type input "76.59"
type input "$6,000.00"
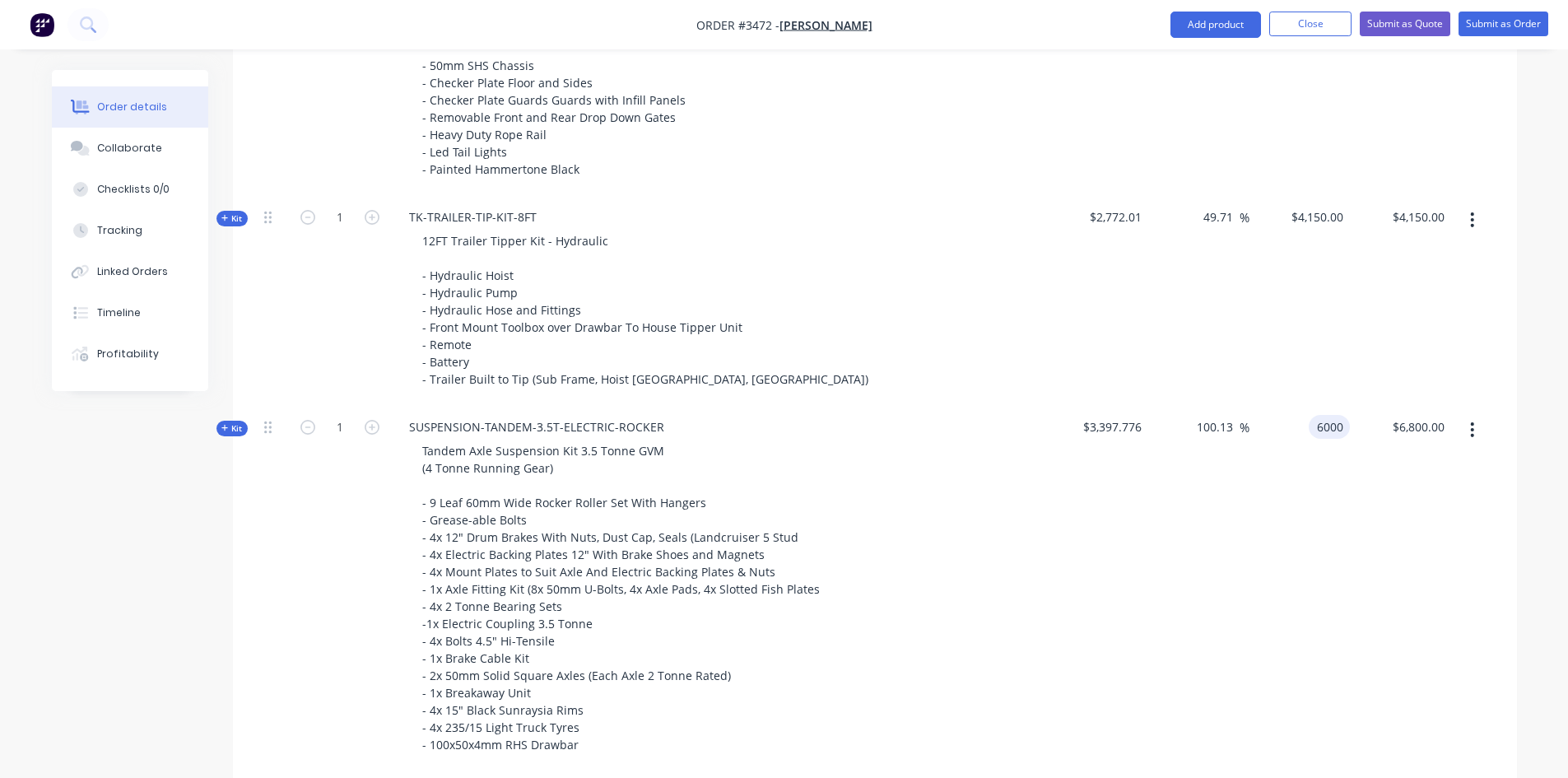
type input "$6,000.00"
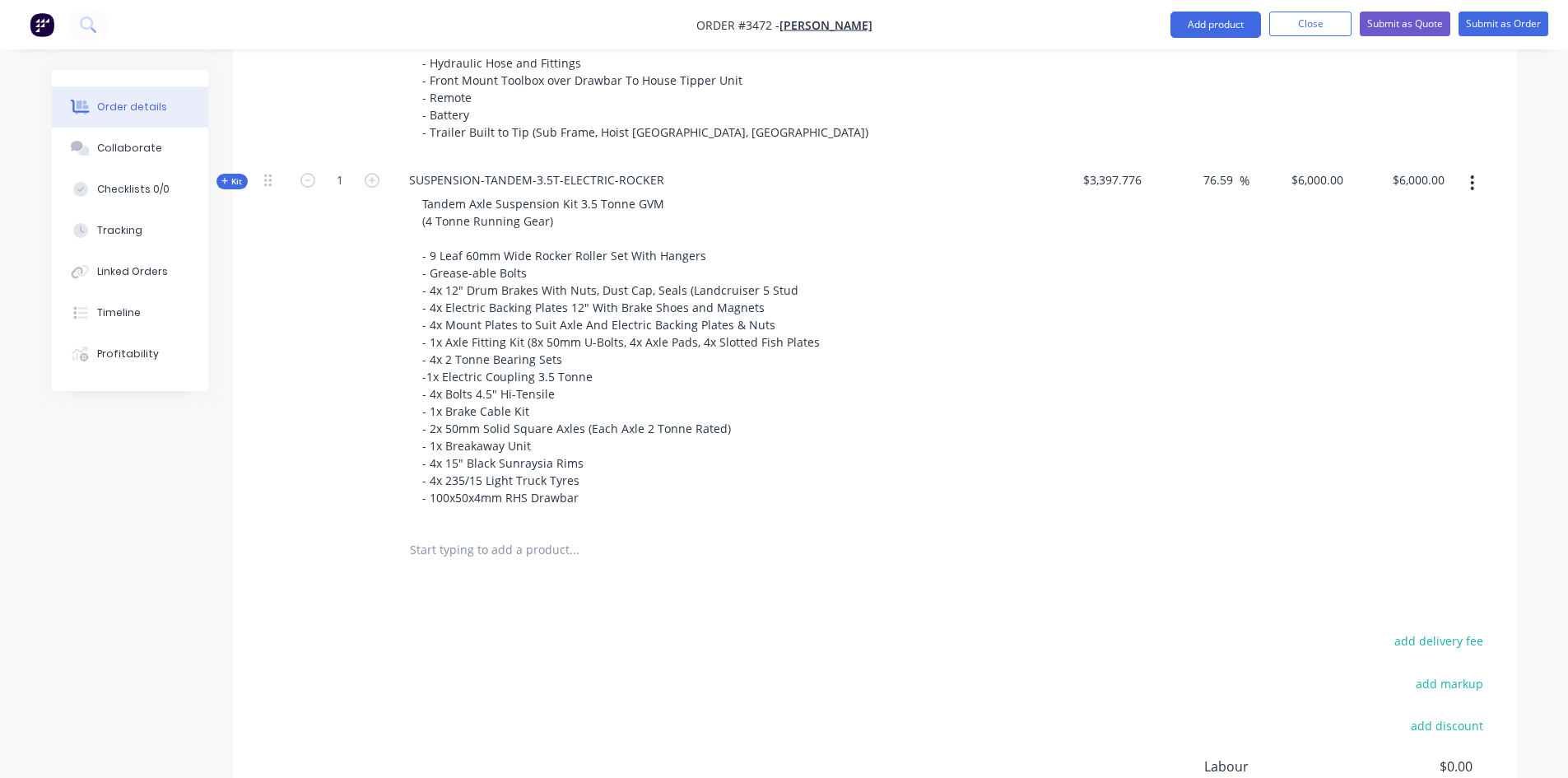
scroll to position [940, 0]
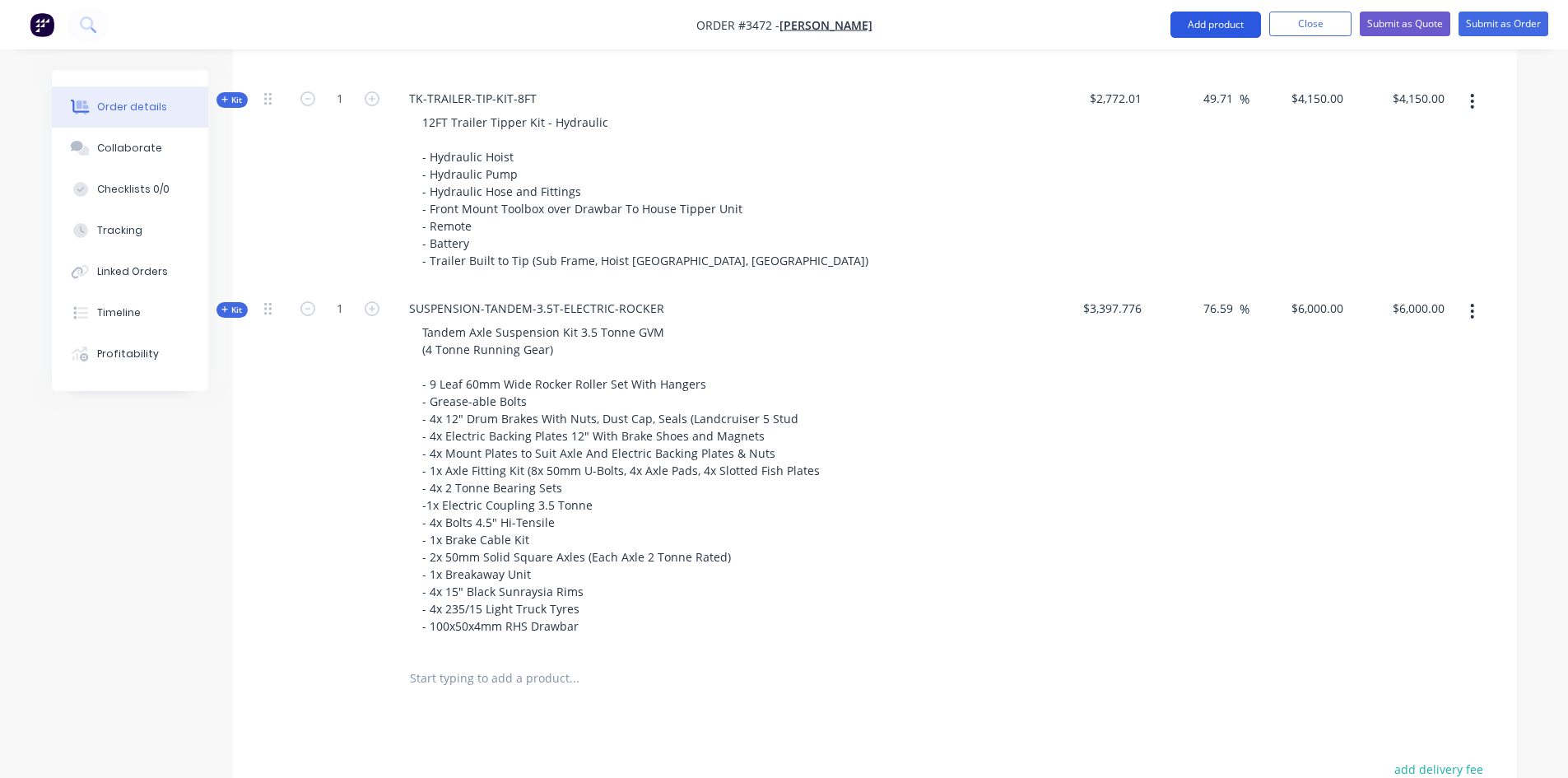
click at [1224, 27] on button "Add product" at bounding box center [1215, 24] width 91 height 26
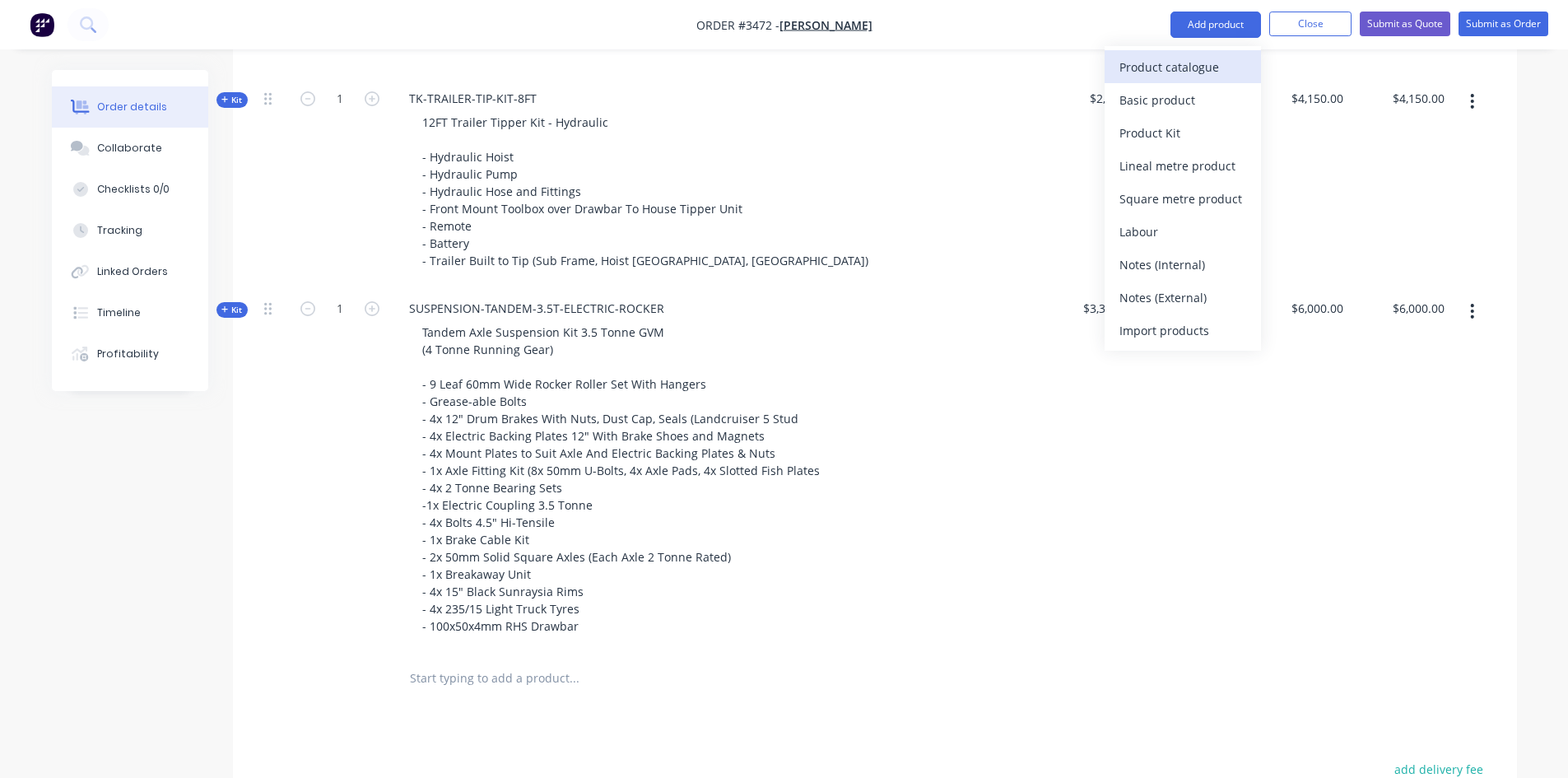
click at [1193, 73] on div "Product catalogue" at bounding box center [1183, 67] width 127 height 23
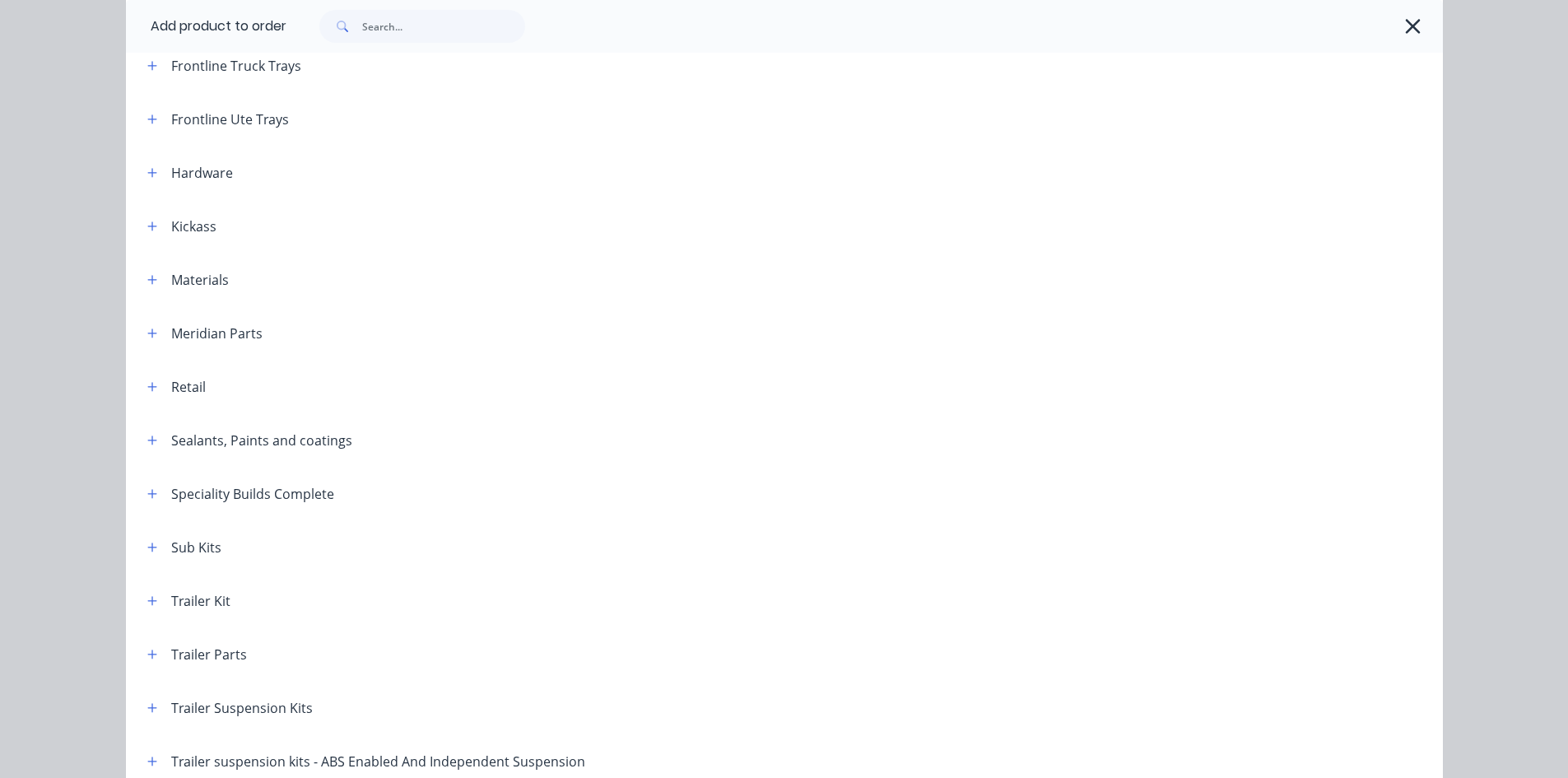
scroll to position [323, 0]
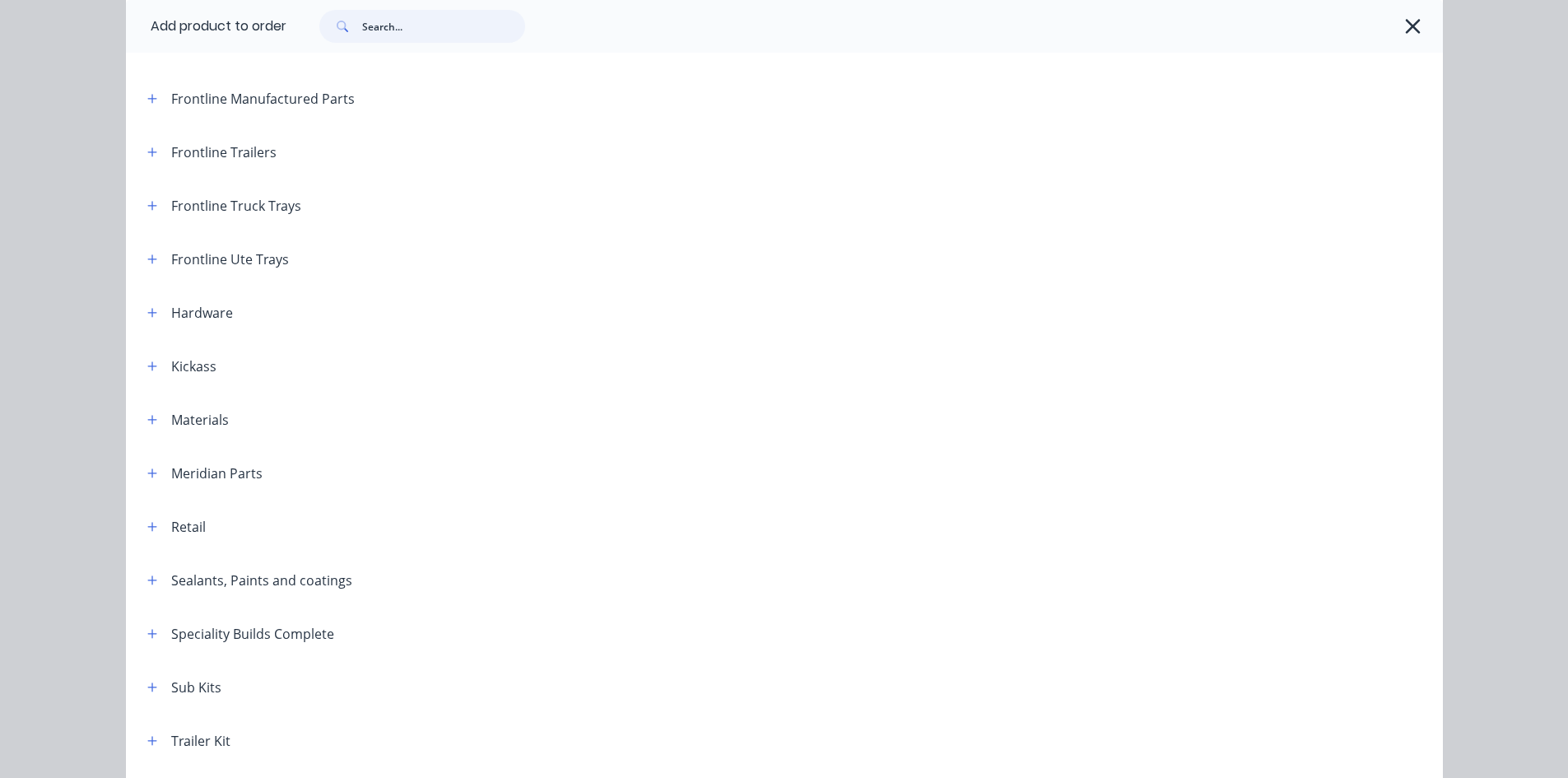
click at [374, 28] on input "text" at bounding box center [443, 26] width 163 height 33
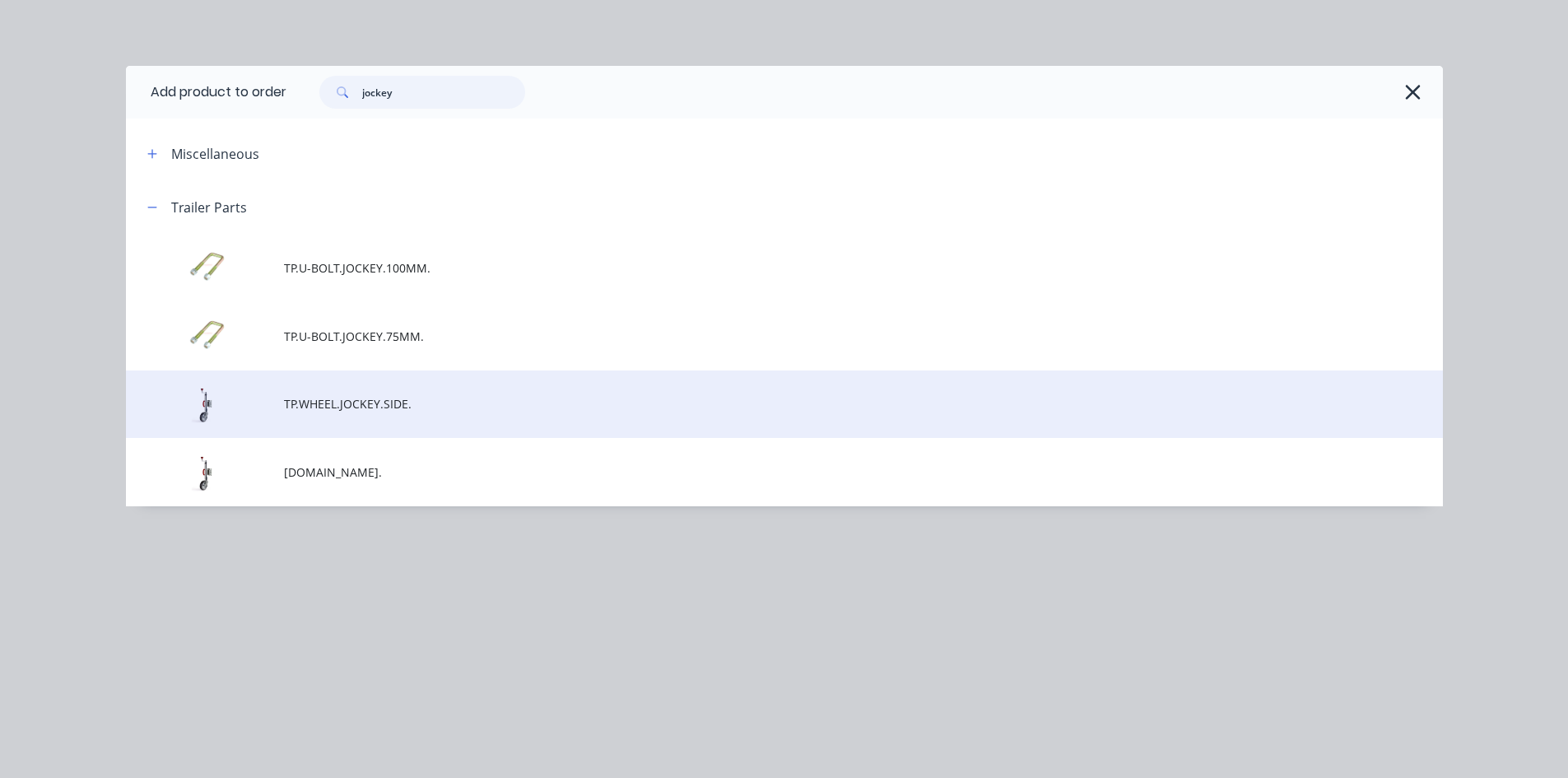
type input "jockey"
click at [415, 417] on td "TP.WHEEL.JOCKEY.SIDE." at bounding box center [863, 405] width 1158 height 68
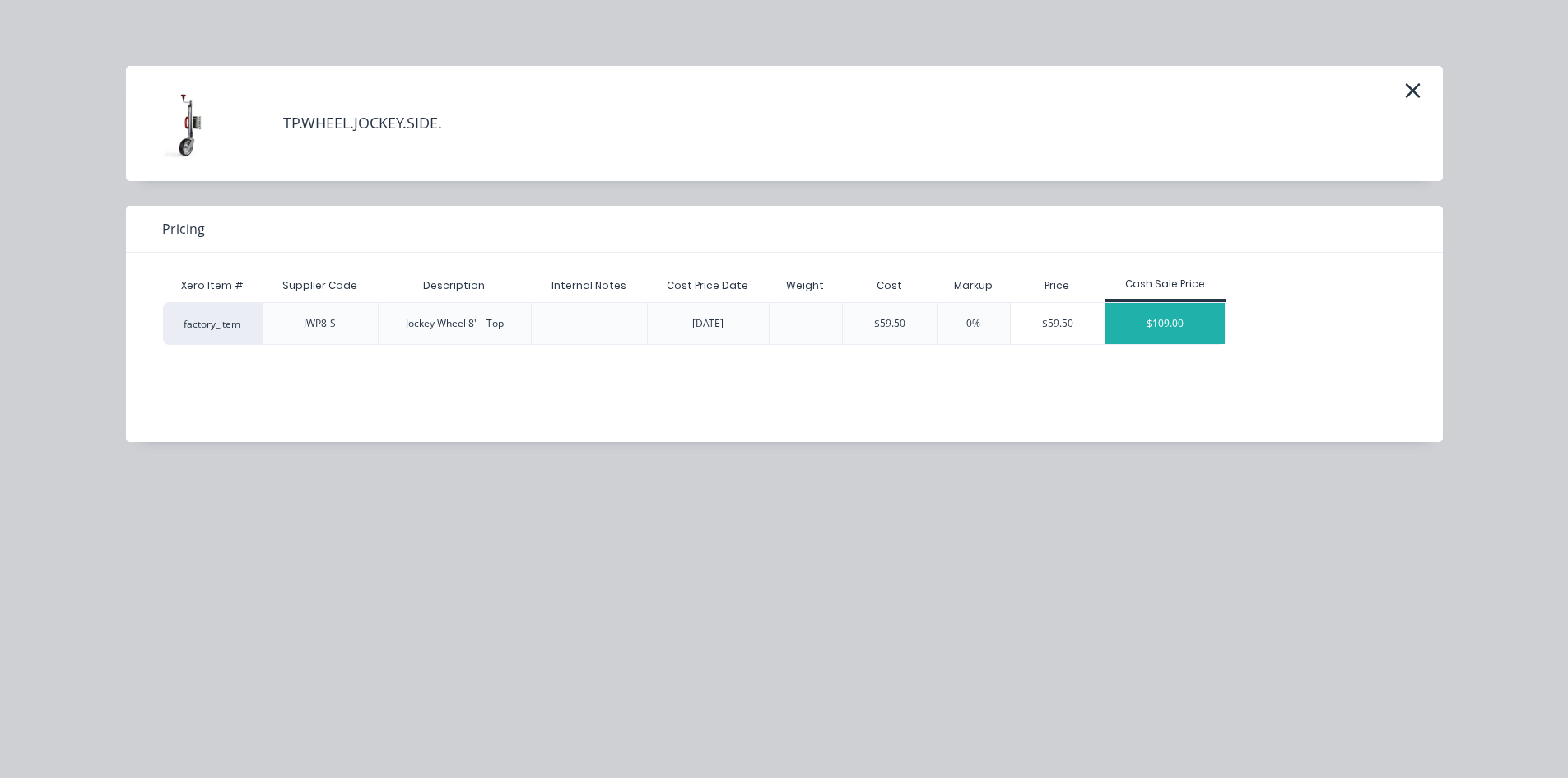
click at [1163, 322] on div "$109.00" at bounding box center [1164, 324] width 120 height 41
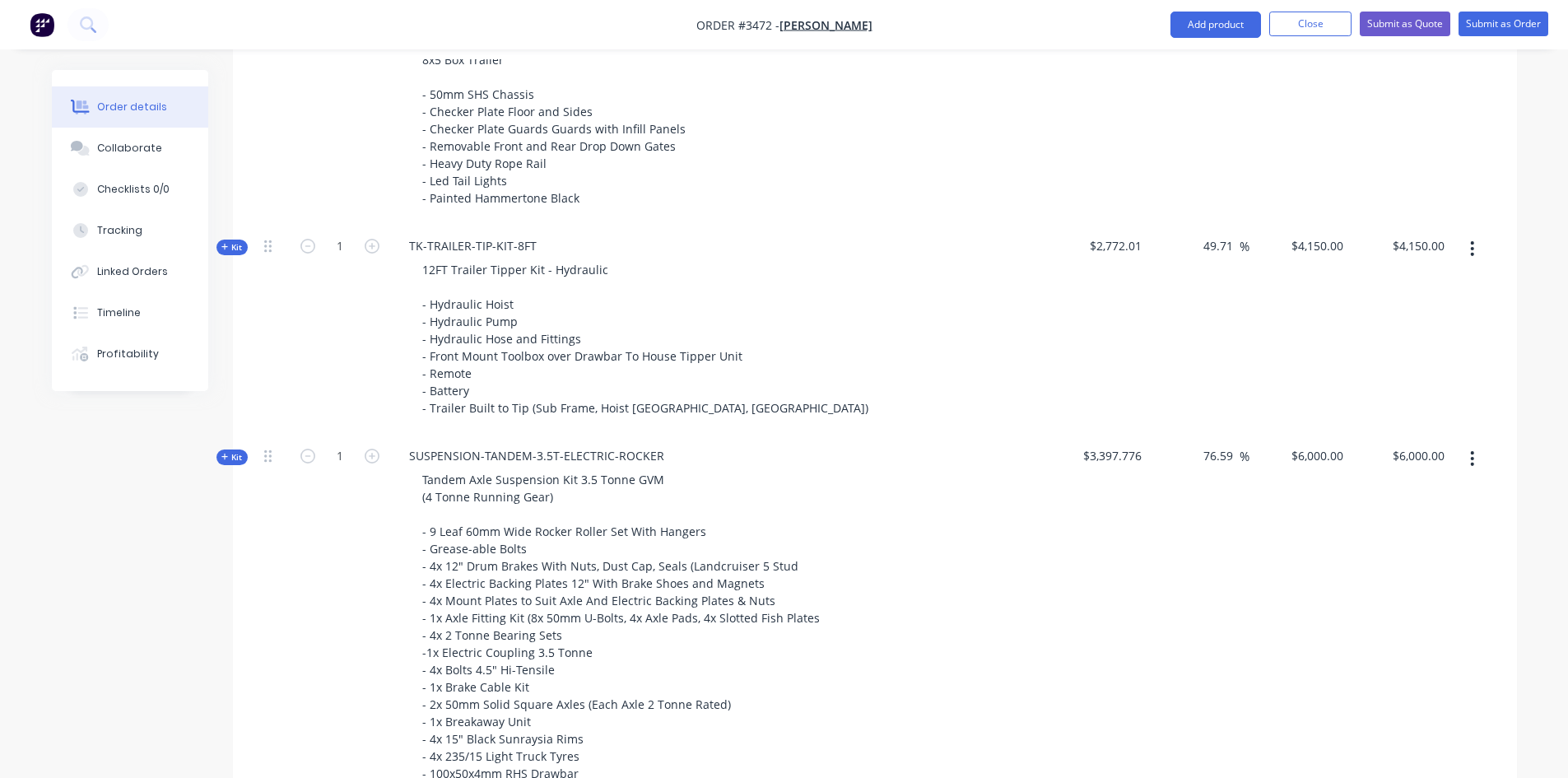
scroll to position [712, 0]
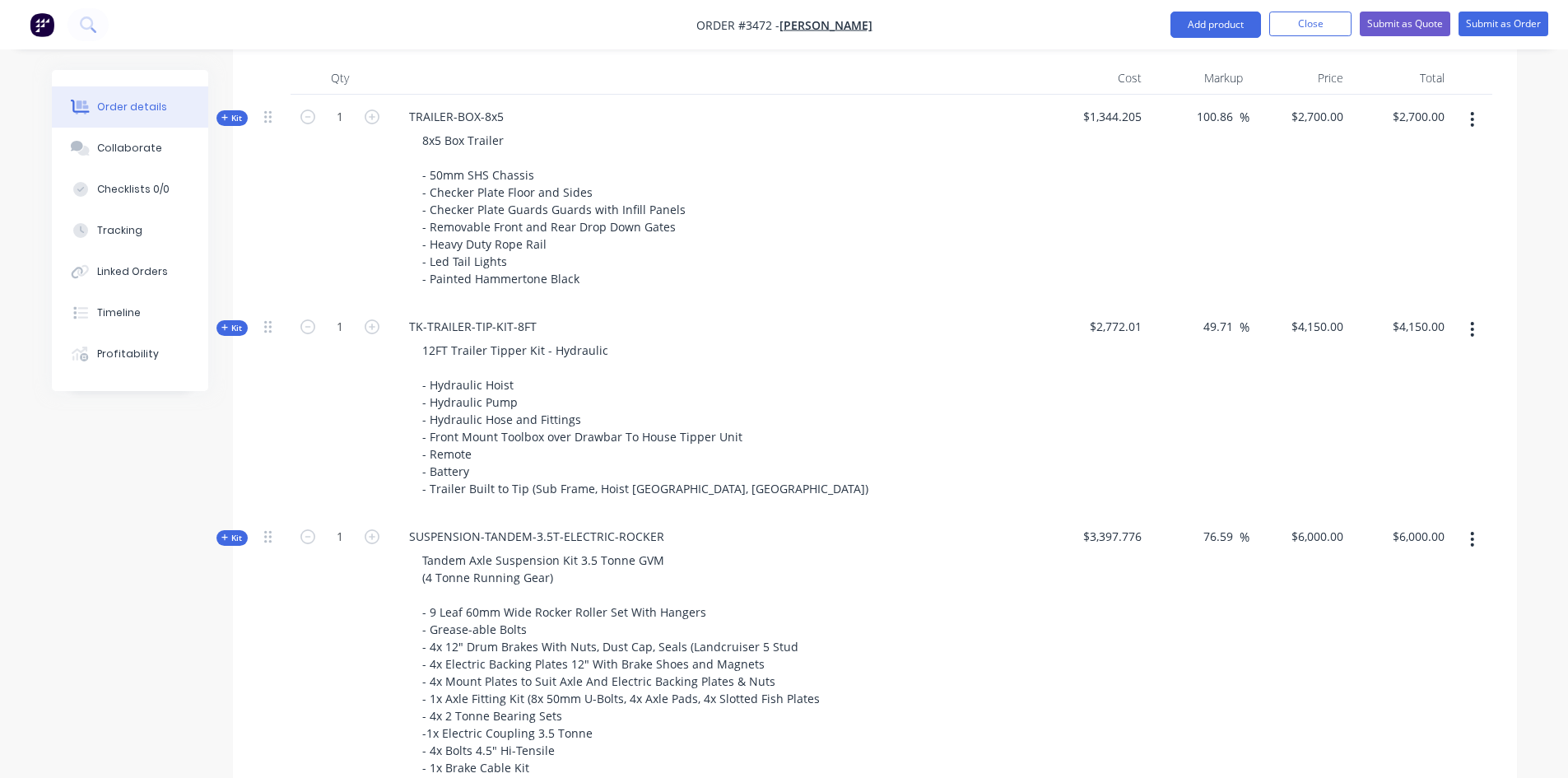
click at [237, 322] on span "Kit" at bounding box center [232, 328] width 21 height 13
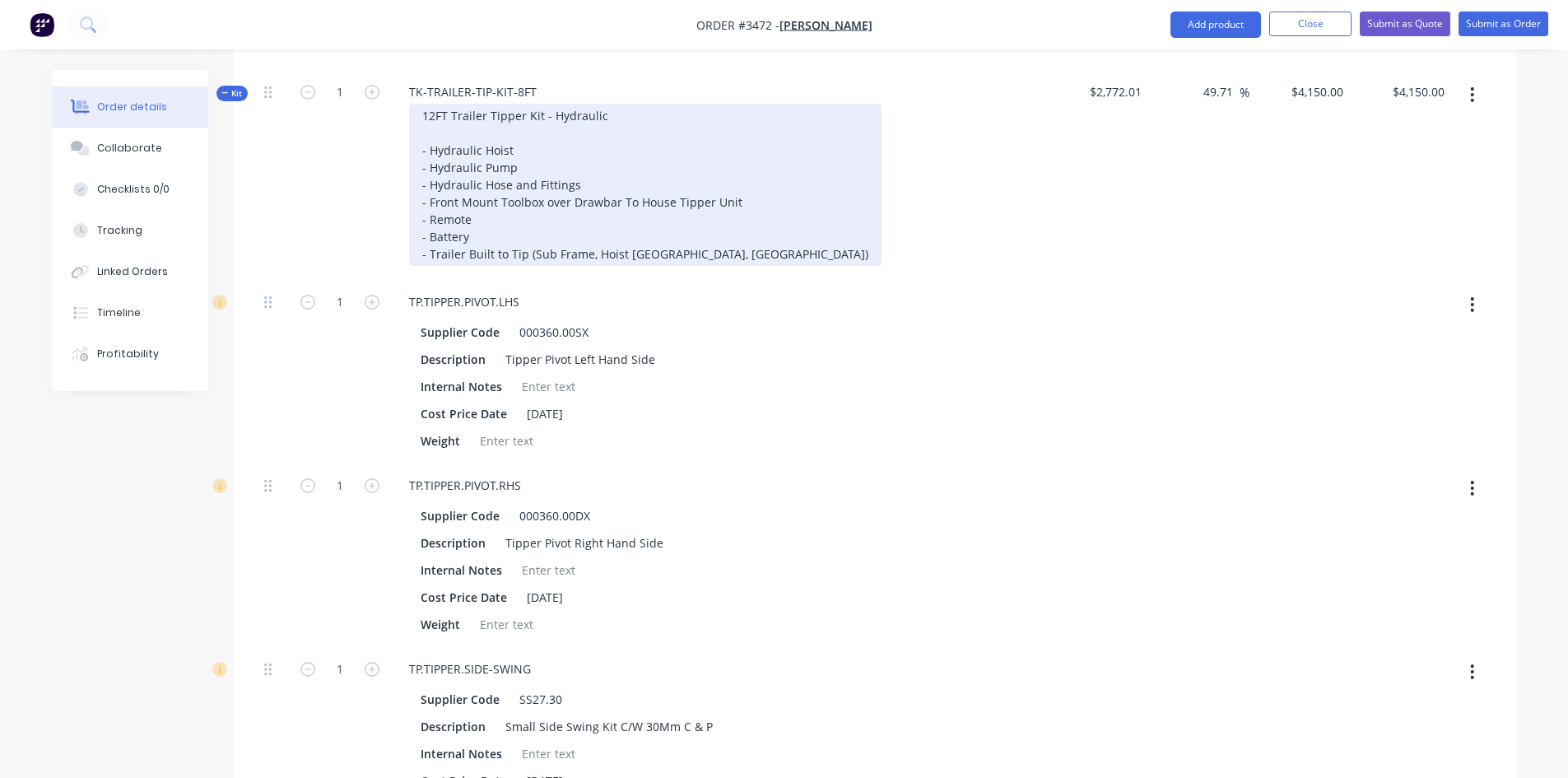
scroll to position [794, 0]
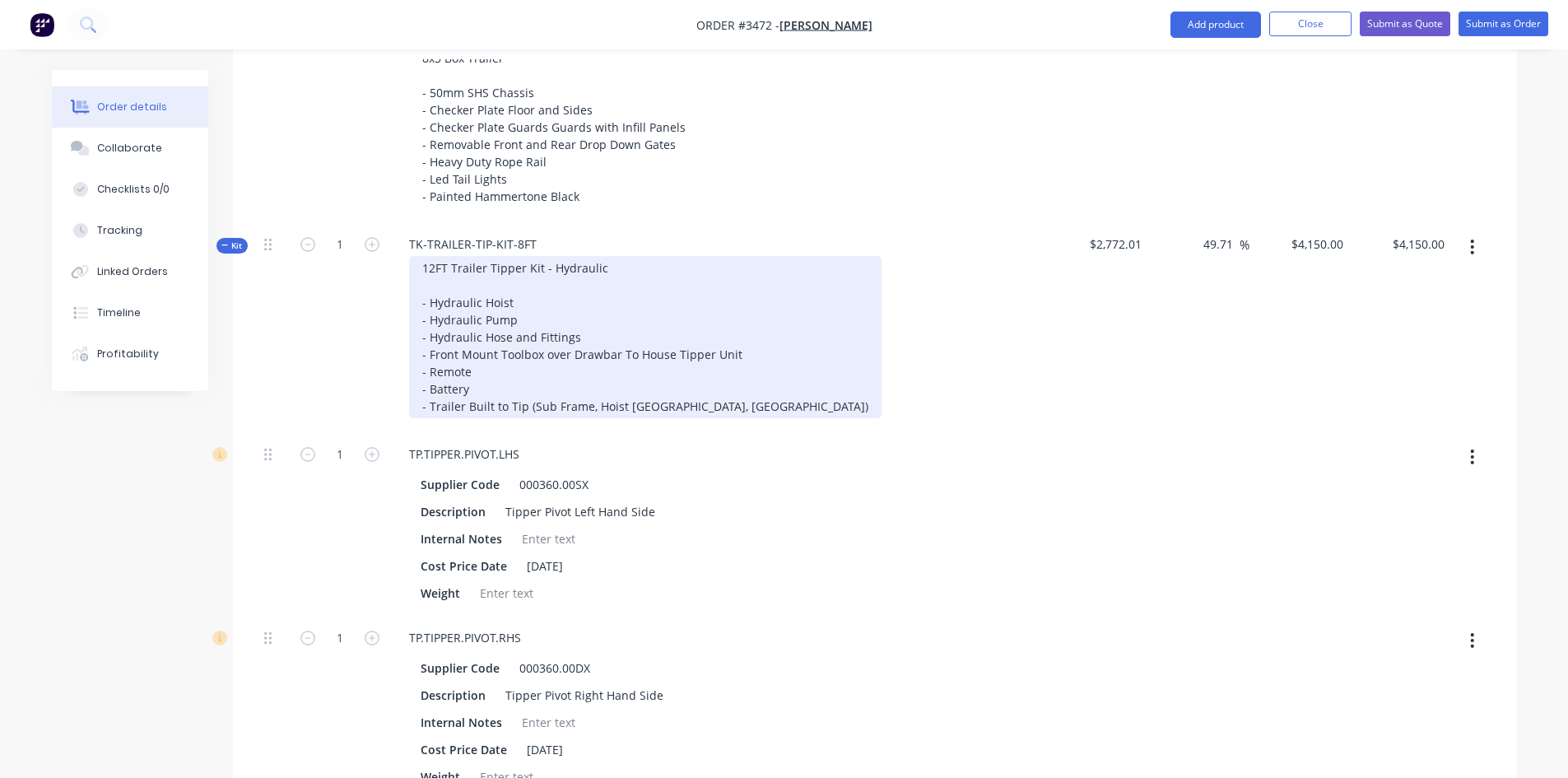
click at [434, 255] on div "12FT Trailer Tipper Kit - Hydraulic - Hydraulic Hoist - Hydraulic Pump - Hydrau…" at bounding box center [645, 336] width 472 height 162
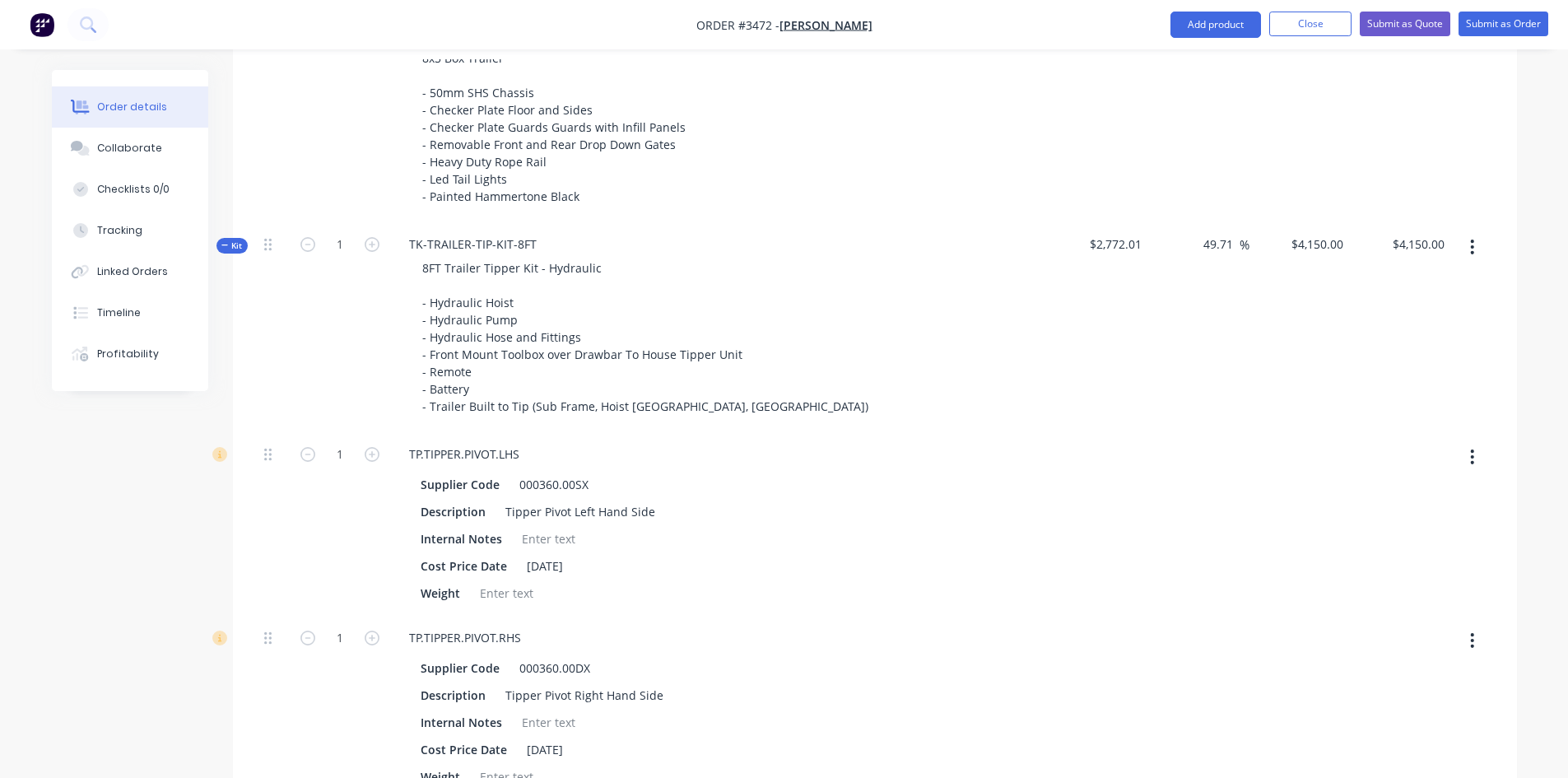
drag, startPoint x: 958, startPoint y: 399, endPoint x: 1123, endPoint y: 316, distance: 184.7
click at [962, 398] on div "8FT Trailer Tipper Kit - Hydraulic - Hydraulic Hoist - Hydraulic Pump - Hydraul…" at bounding box center [719, 336] width 646 height 162
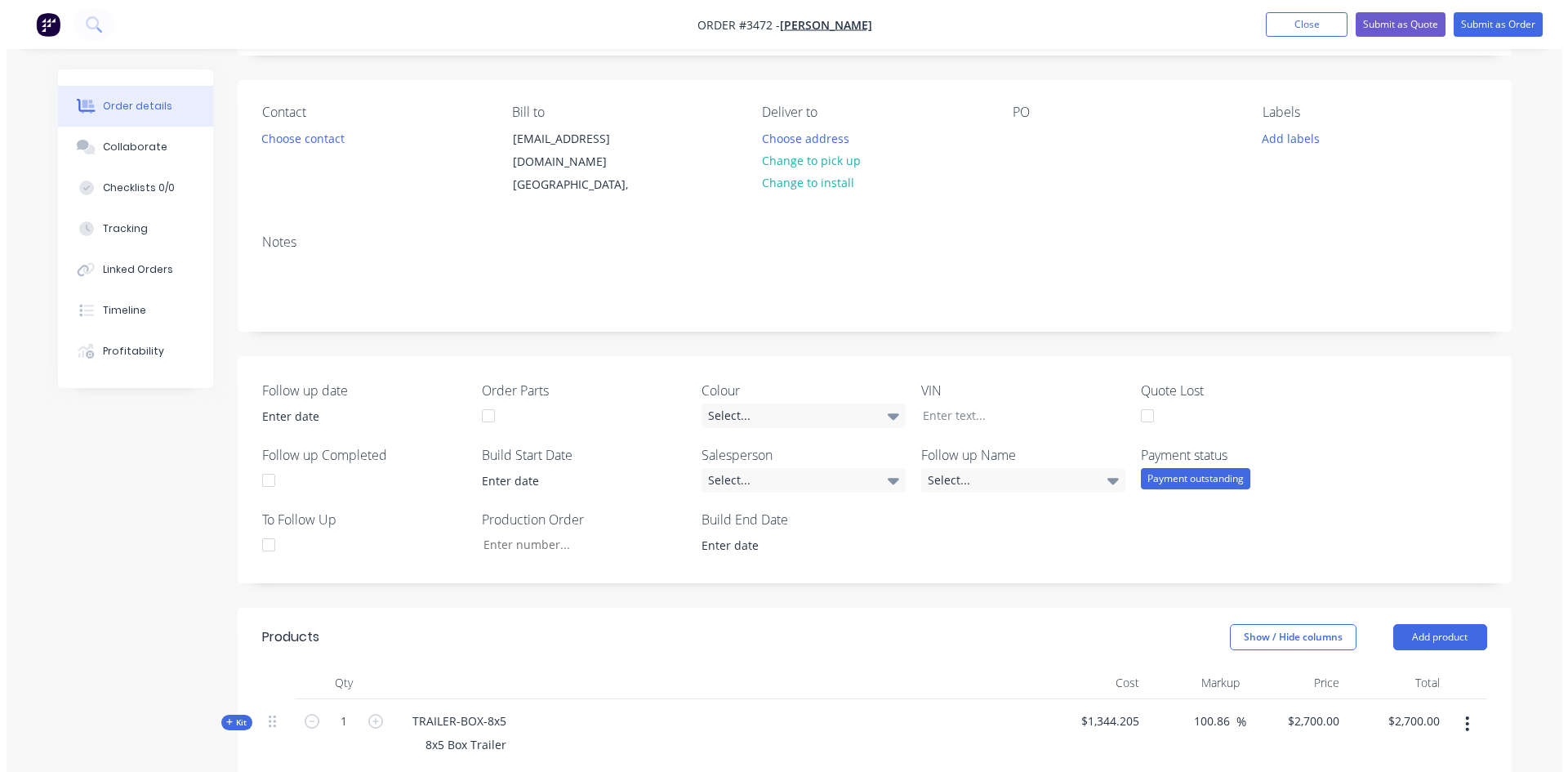
scroll to position [0, 0]
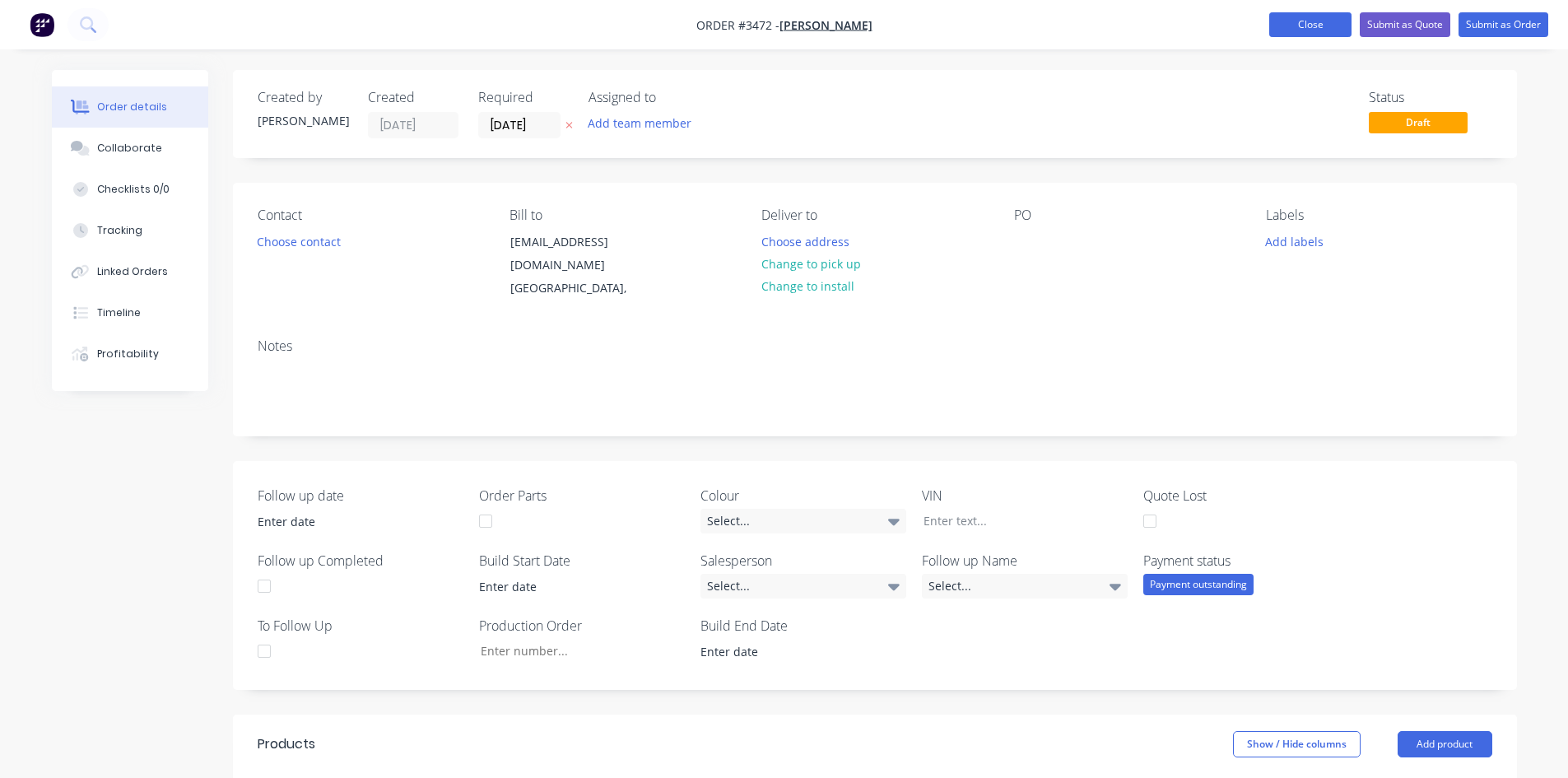
click at [1314, 25] on button "Close" at bounding box center [1310, 24] width 82 height 24
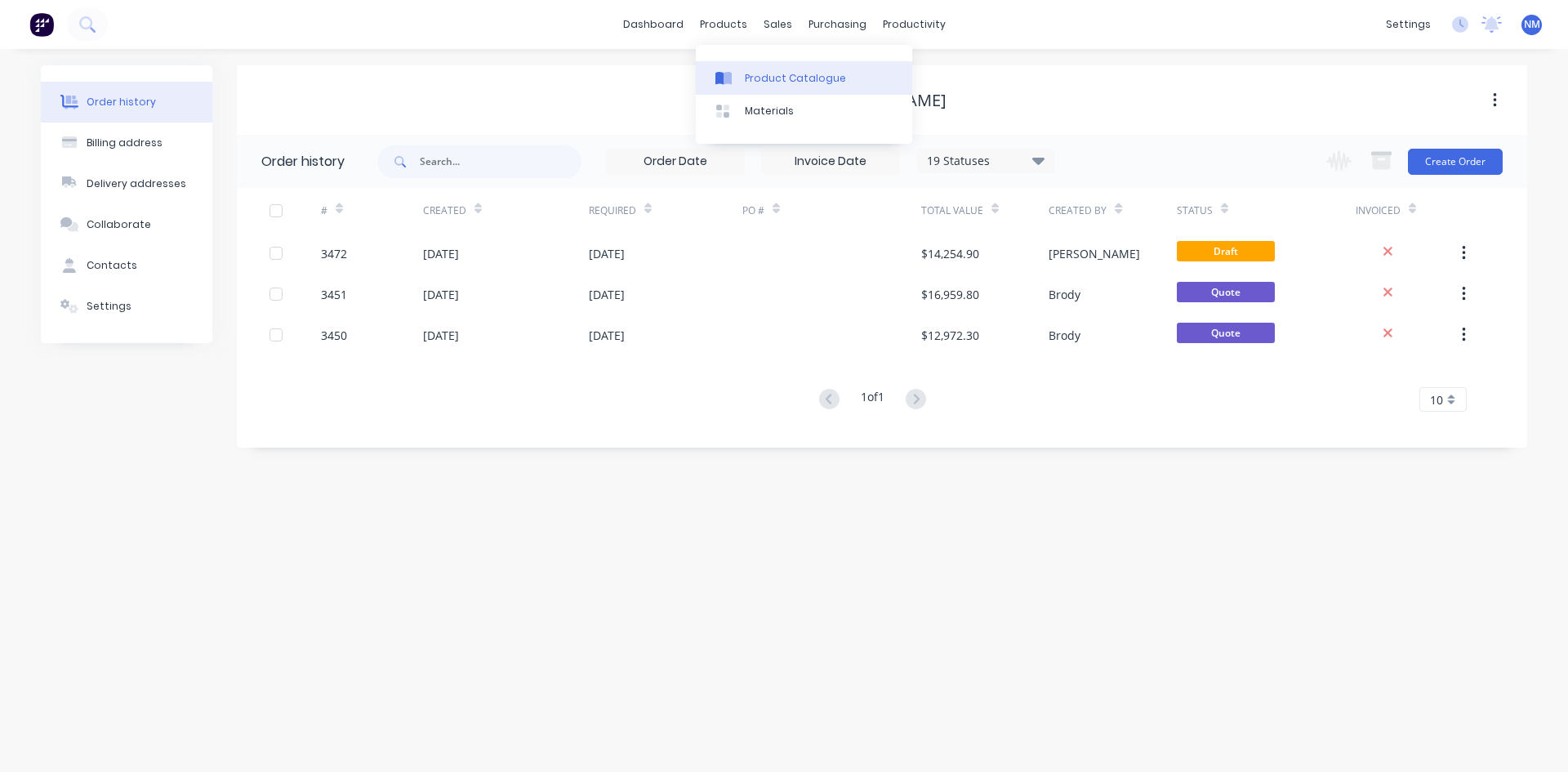
click at [762, 74] on div "Product Catalogue" at bounding box center [796, 77] width 102 height 15
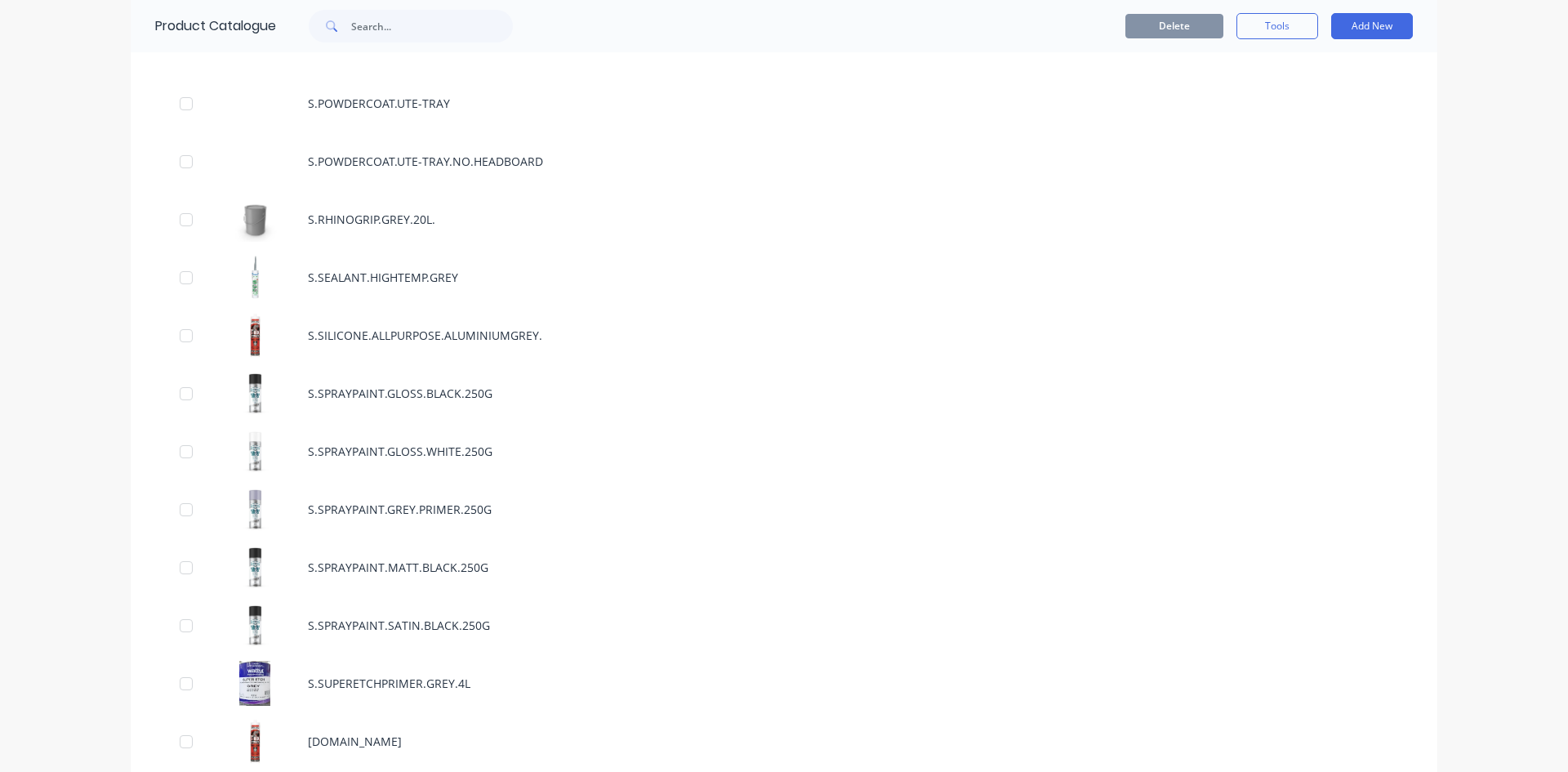
scroll to position [4078, 0]
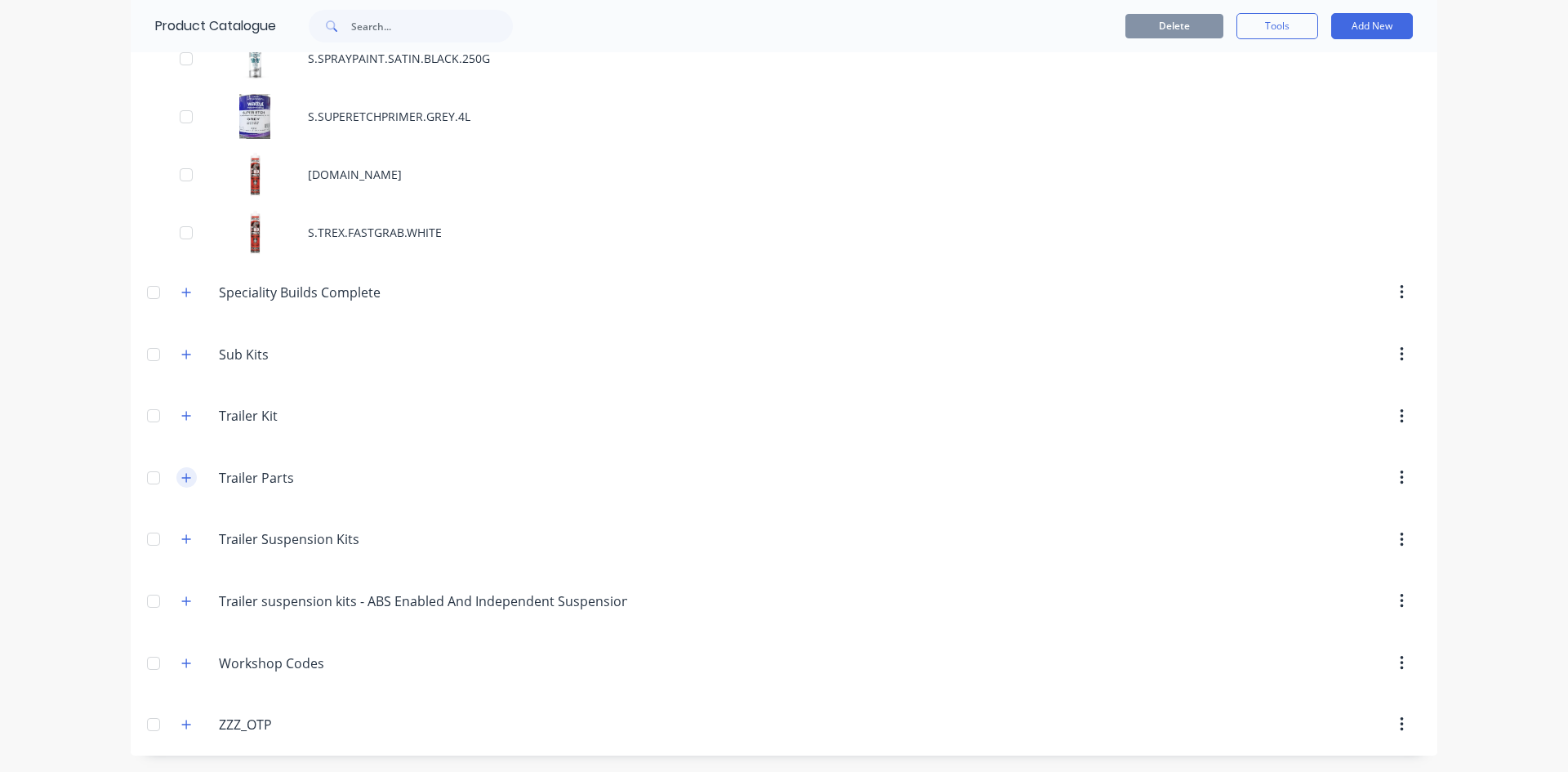
click at [181, 474] on icon "button" at bounding box center [186, 478] width 10 height 12
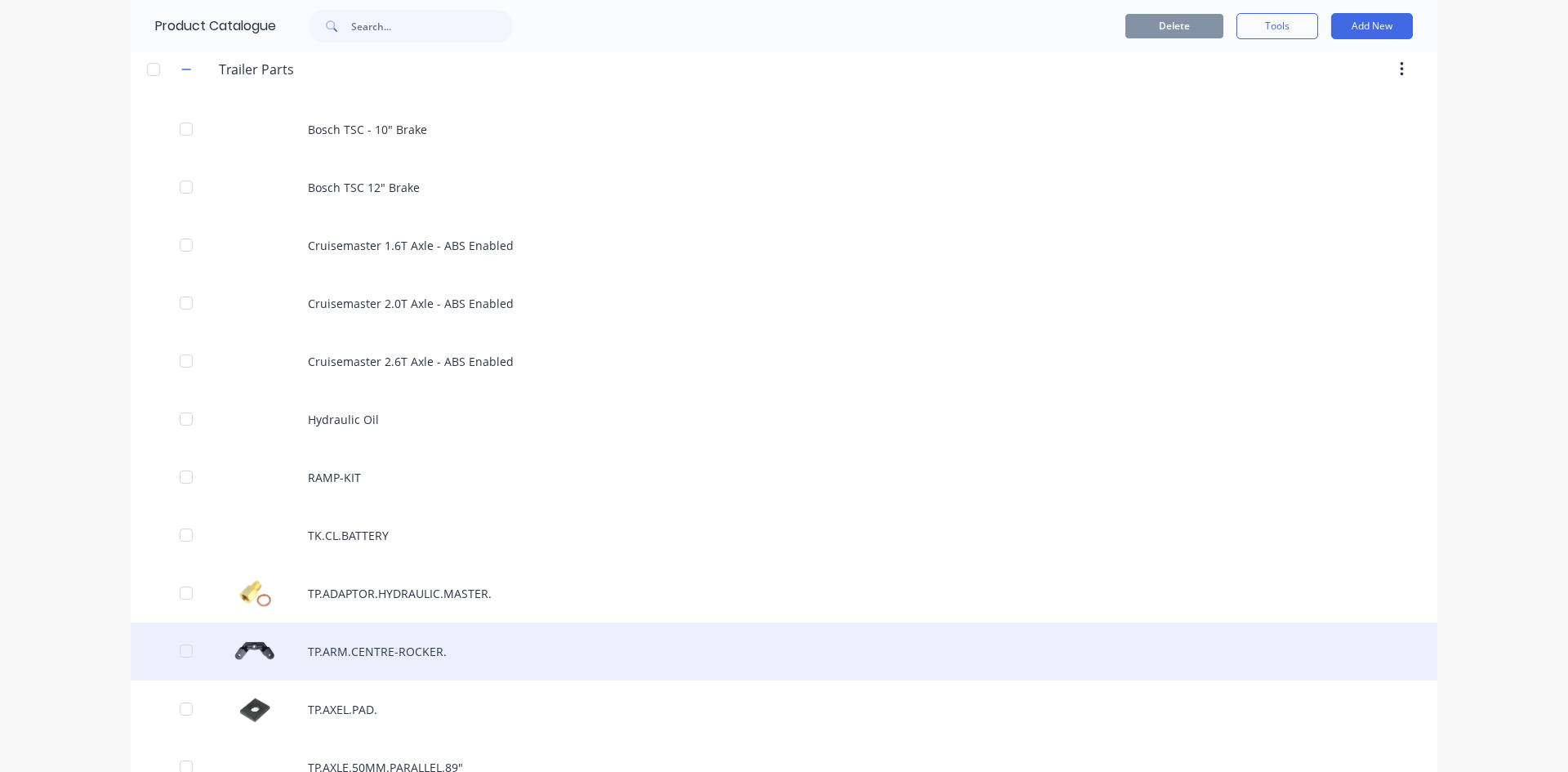
scroll to position [3996, 0]
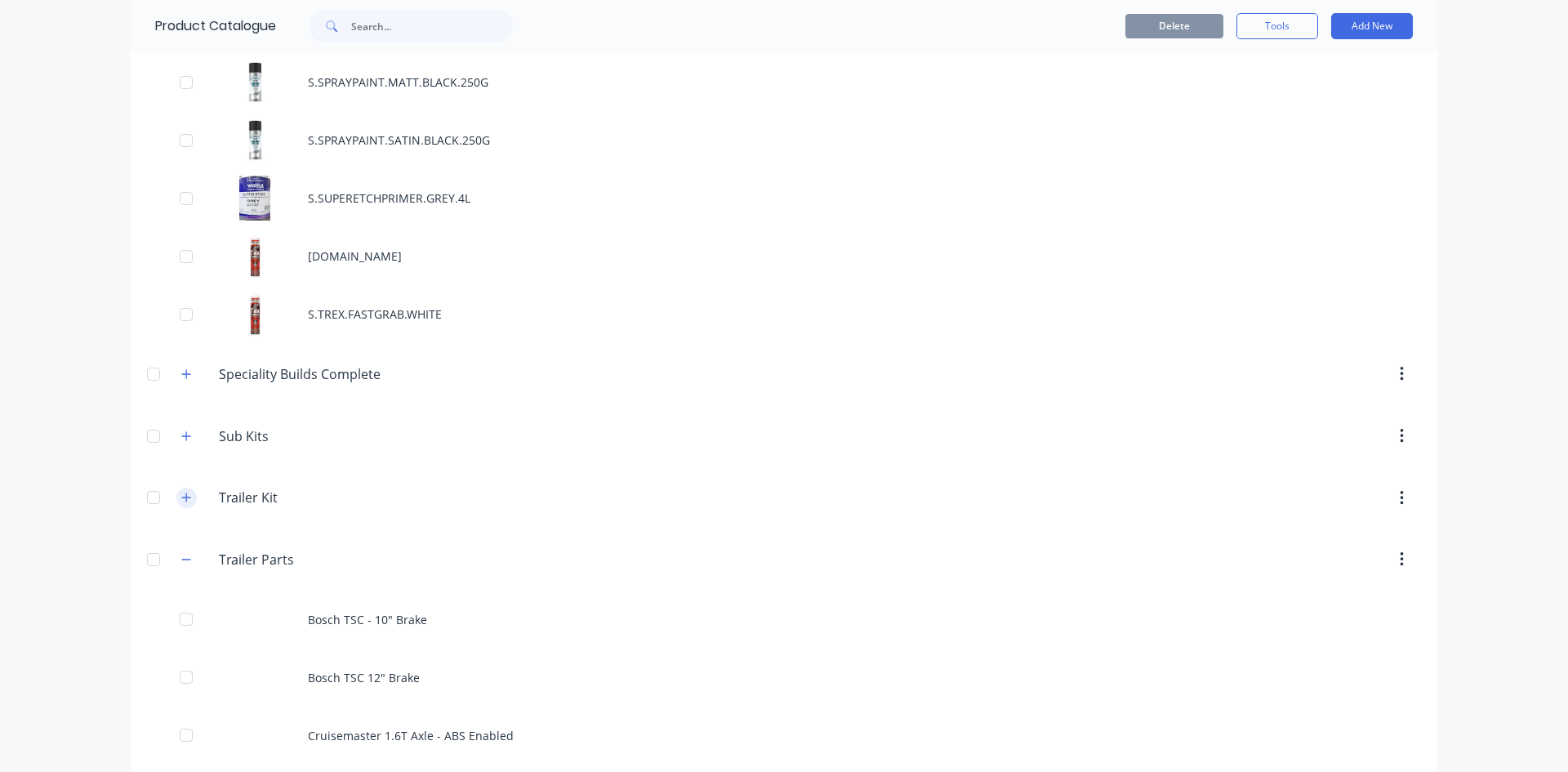
click at [181, 492] on icon "button" at bounding box center [186, 497] width 10 height 12
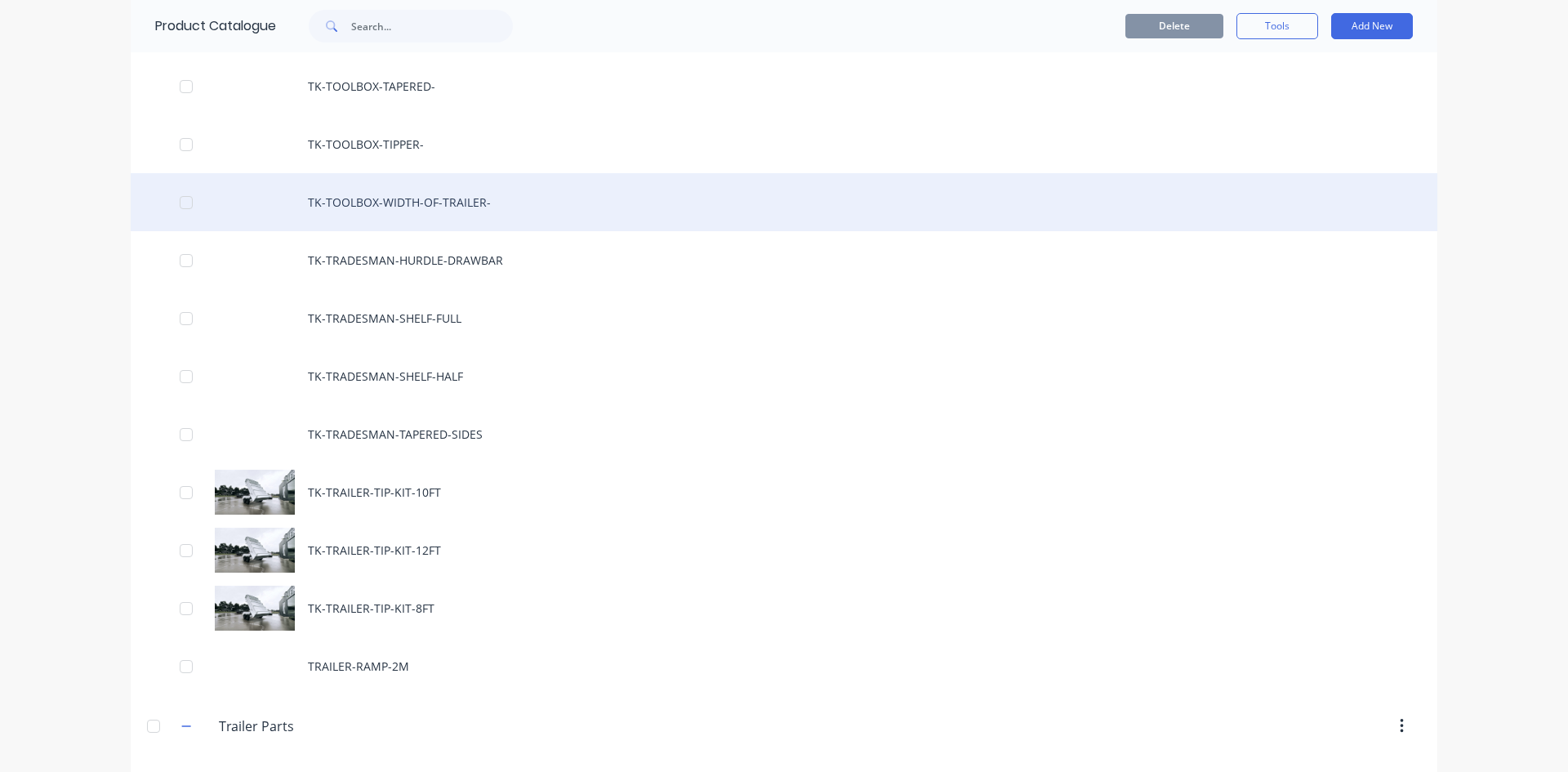
scroll to position [5466, 0]
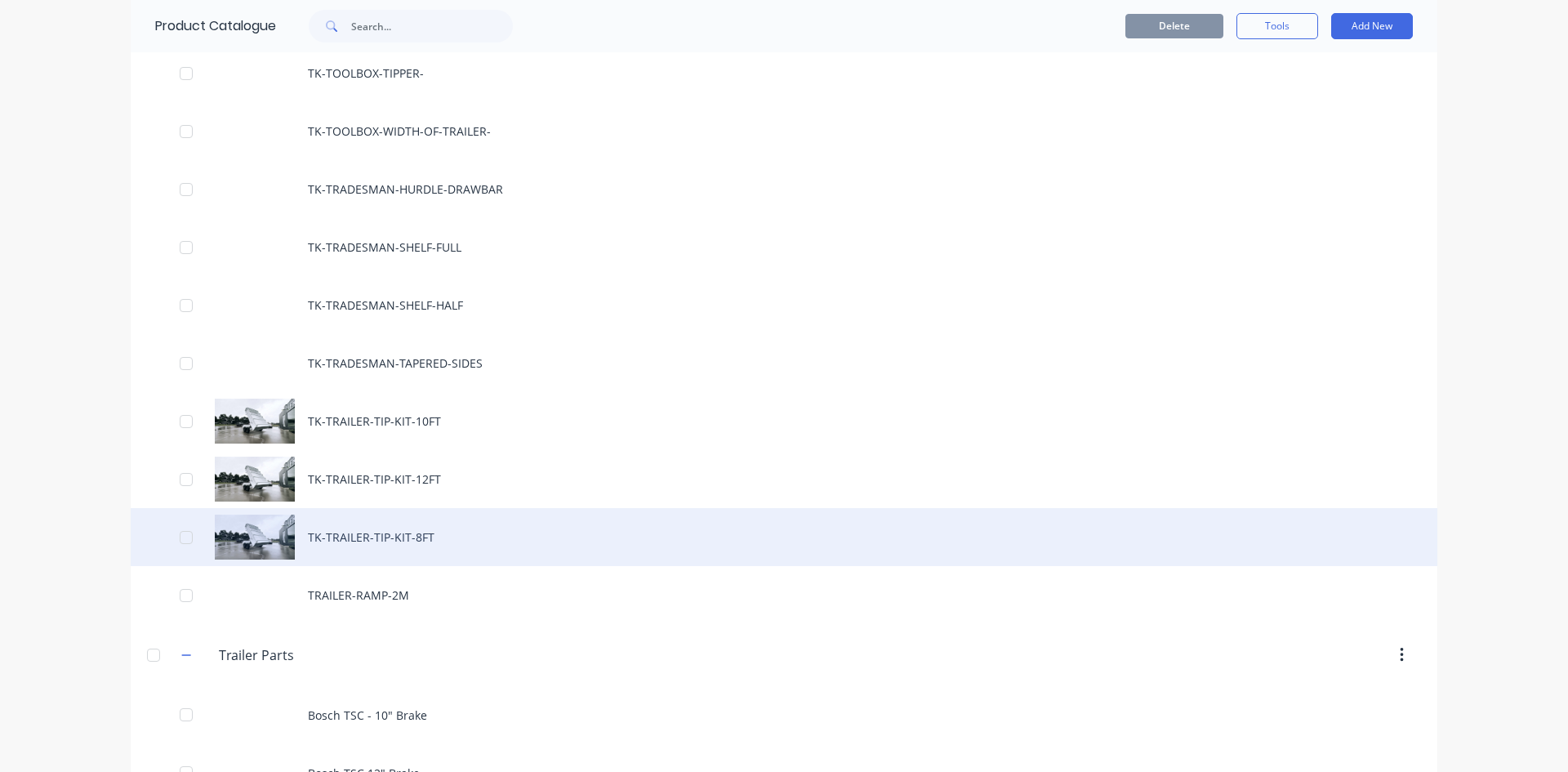
click at [392, 534] on div "TK-TRAILER-TIP-KIT-8FT" at bounding box center [784, 537] width 1307 height 58
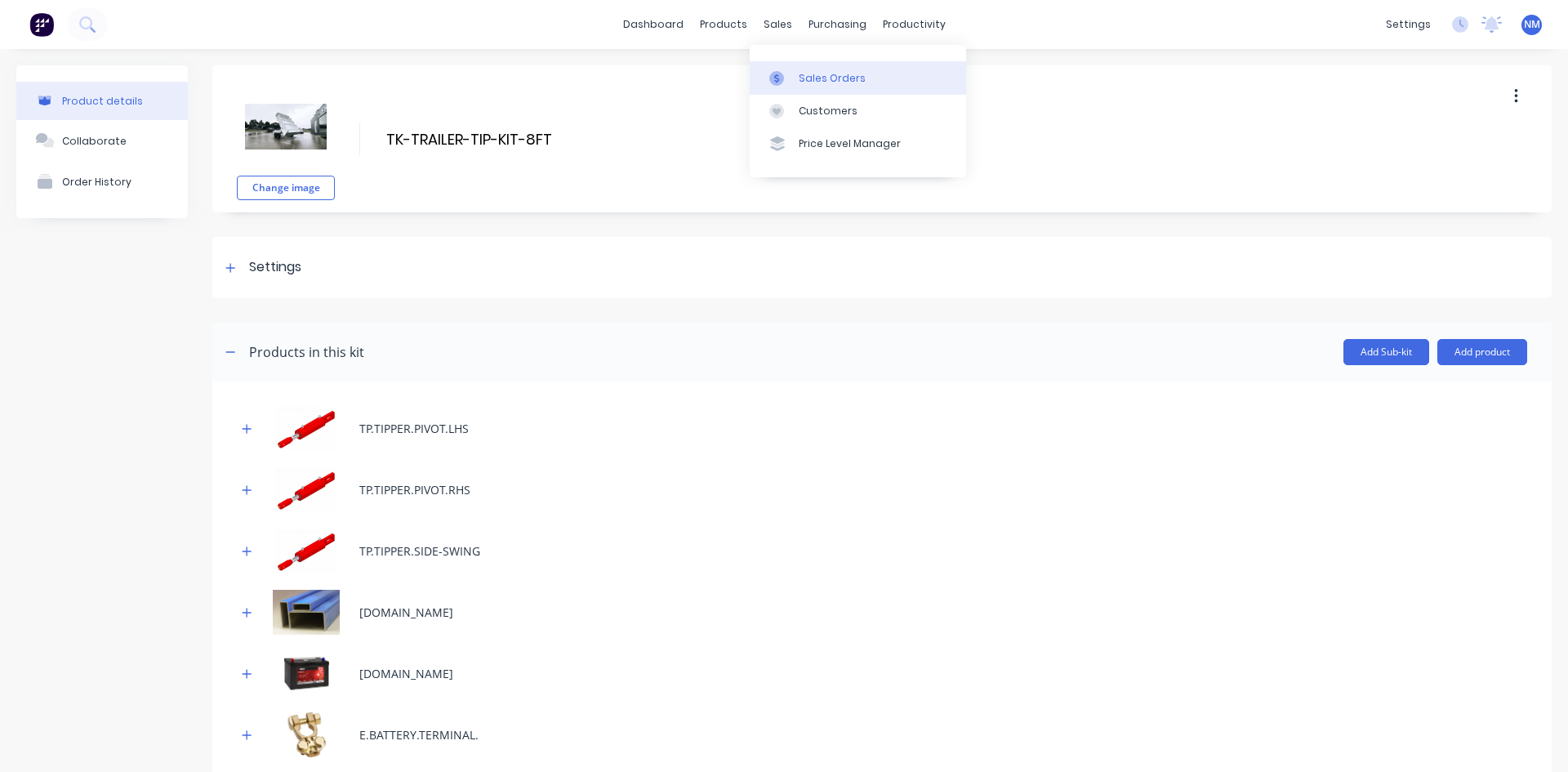
click at [803, 74] on div "Sales Orders" at bounding box center [831, 77] width 67 height 15
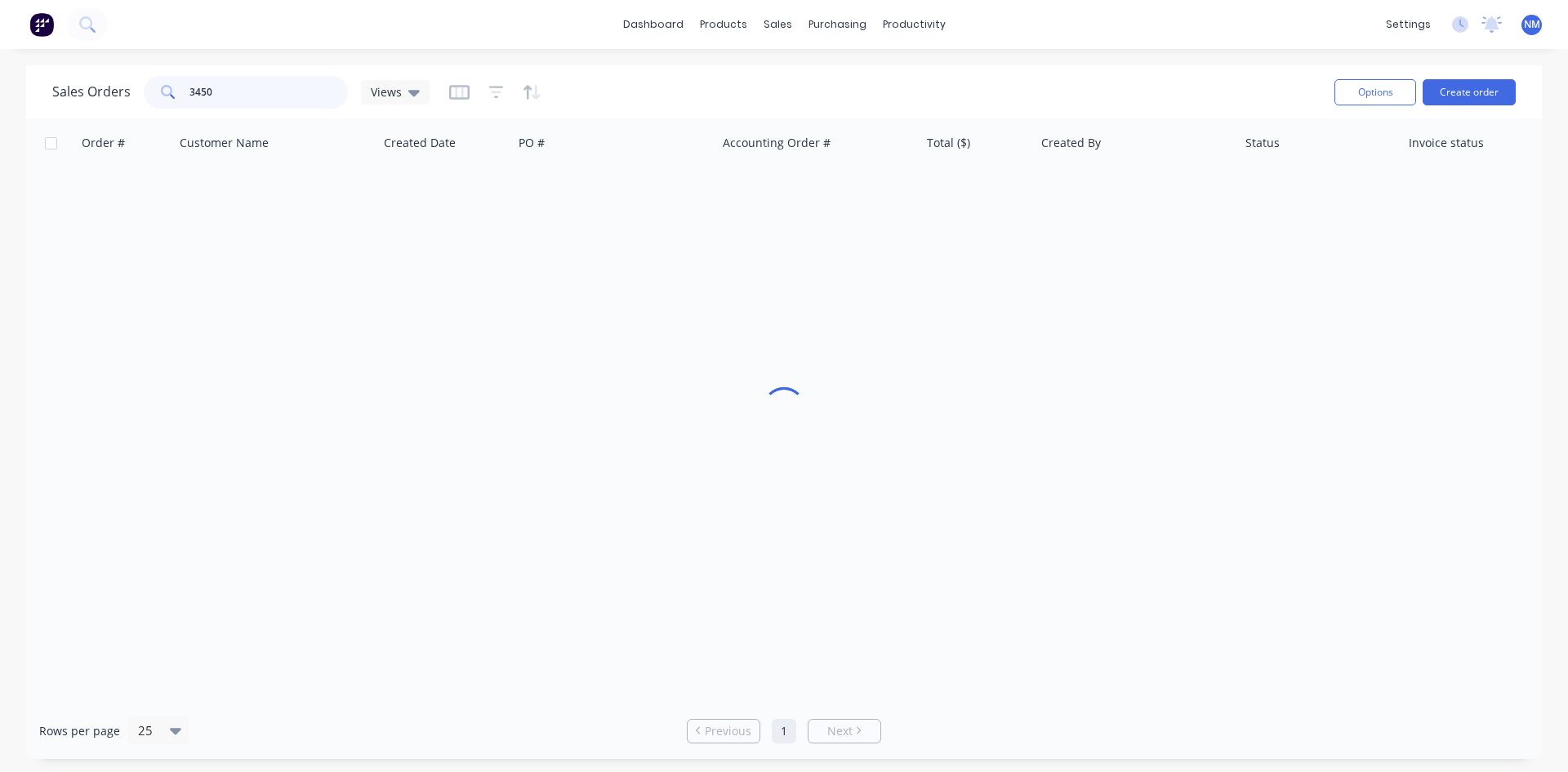
drag, startPoint x: 223, startPoint y: 90, endPoint x: 9, endPoint y: 102, distance: 214.3
click at [0, 103] on div "Sales Orders 3450 Views Options Create order Order # Customer Name Created Date…" at bounding box center [784, 412] width 1568 height 694
click at [1155, 466] on div at bounding box center [784, 409] width 1516 height 583
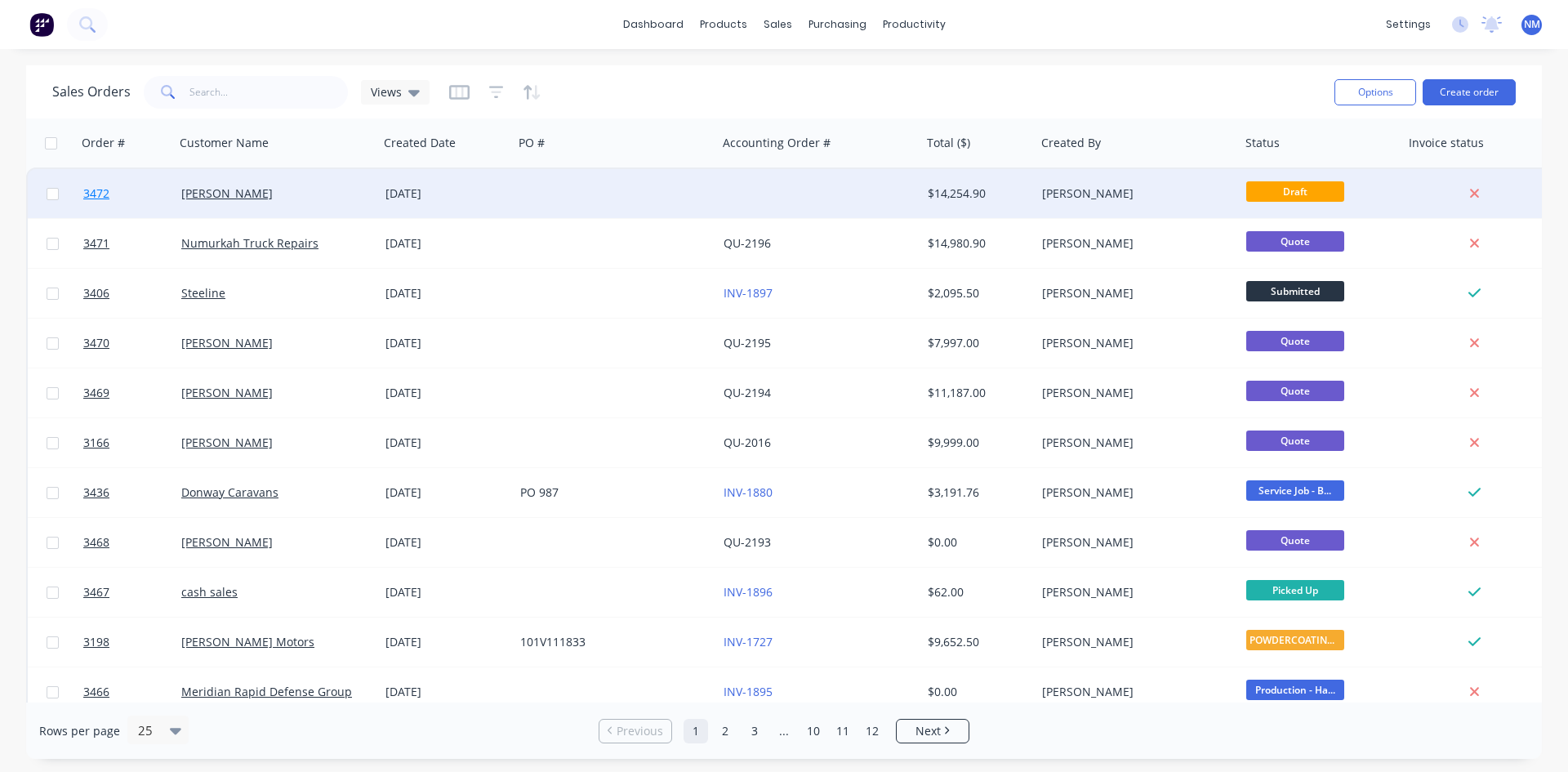
click at [101, 189] on span "3472" at bounding box center [96, 193] width 26 height 16
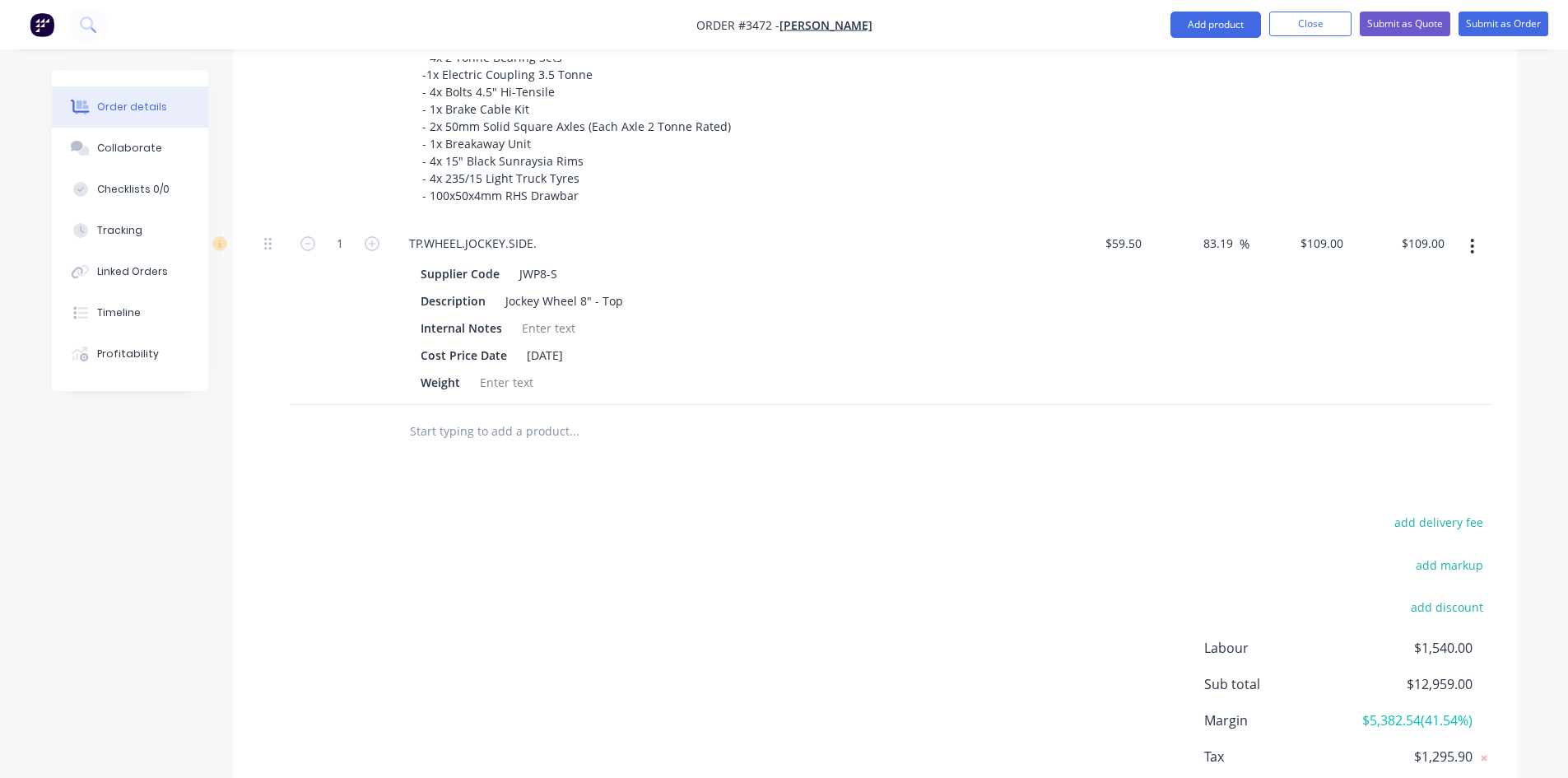
scroll to position [1453, 0]
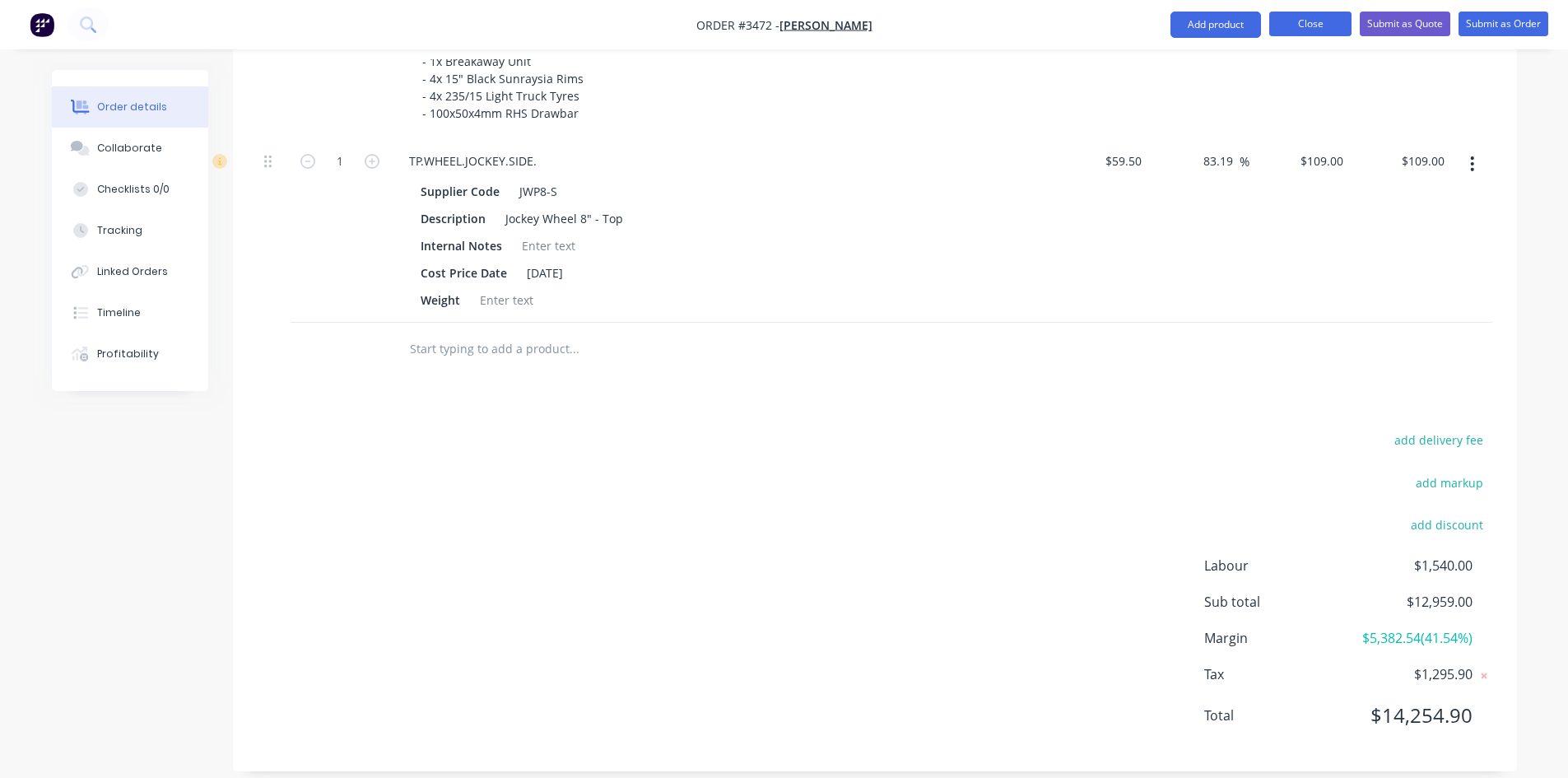
click at [1290, 32] on button "Close" at bounding box center [1310, 23] width 82 height 24
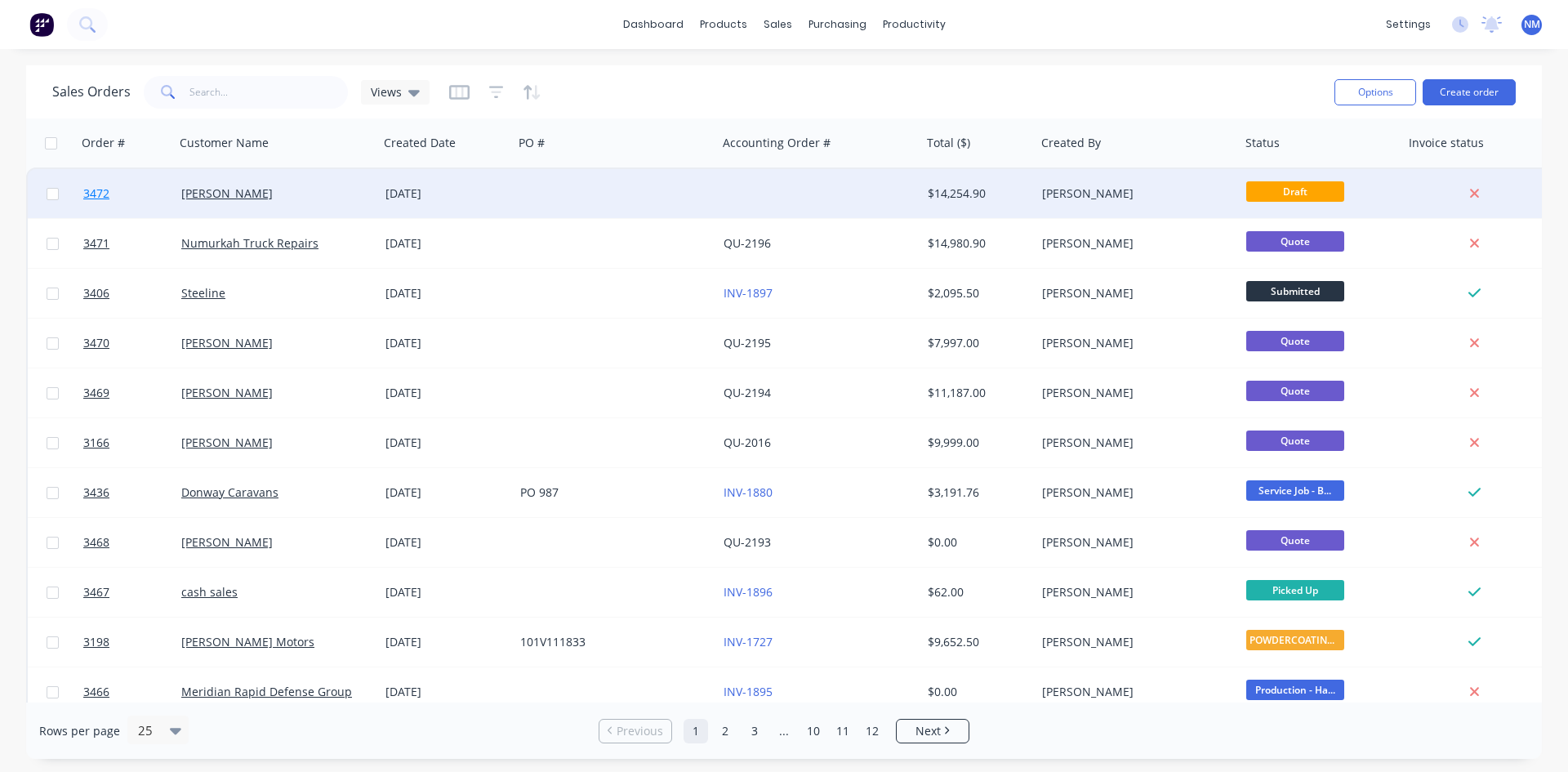
click at [102, 200] on span "3472" at bounding box center [96, 193] width 26 height 16
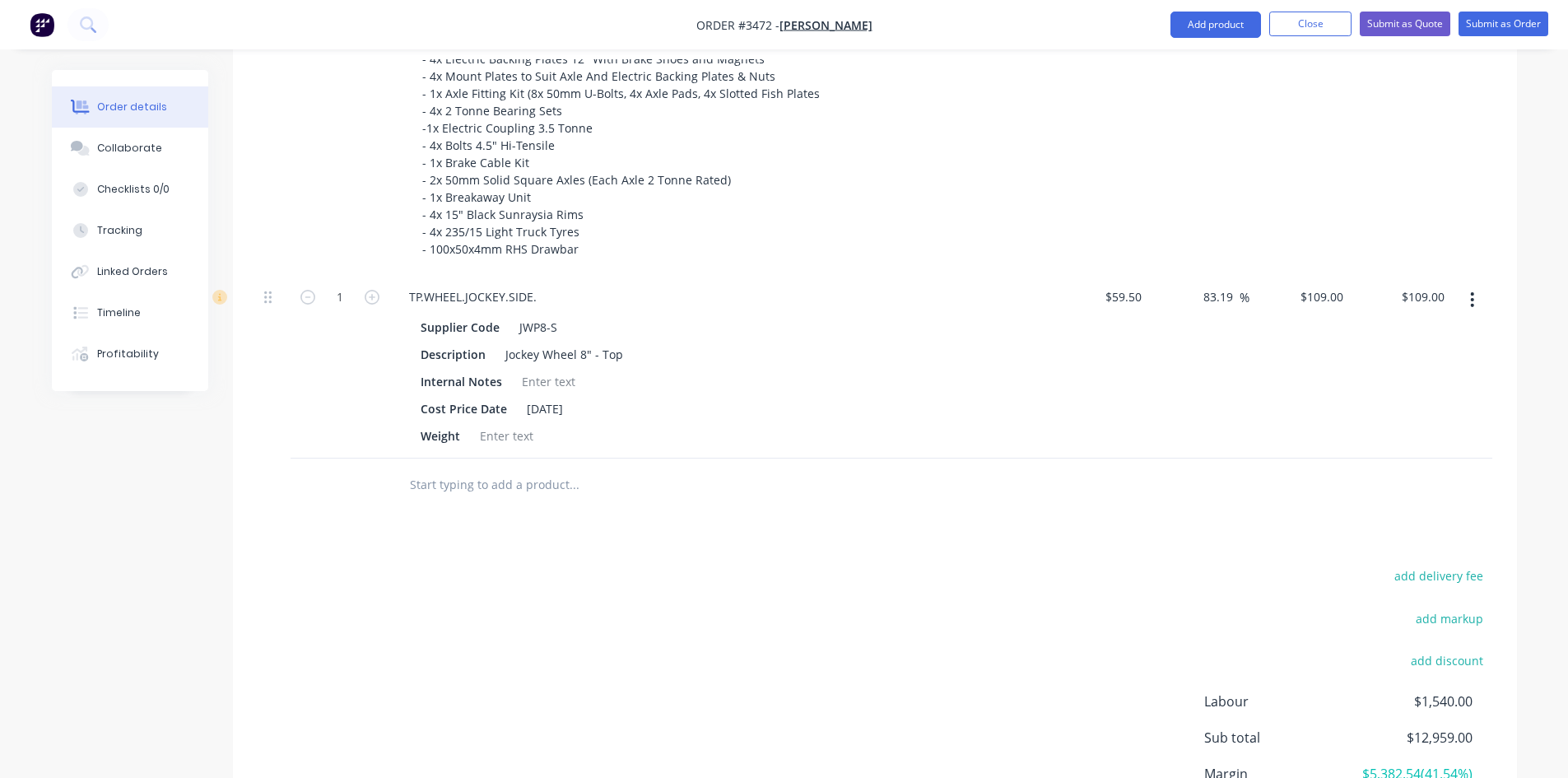
scroll to position [1453, 0]
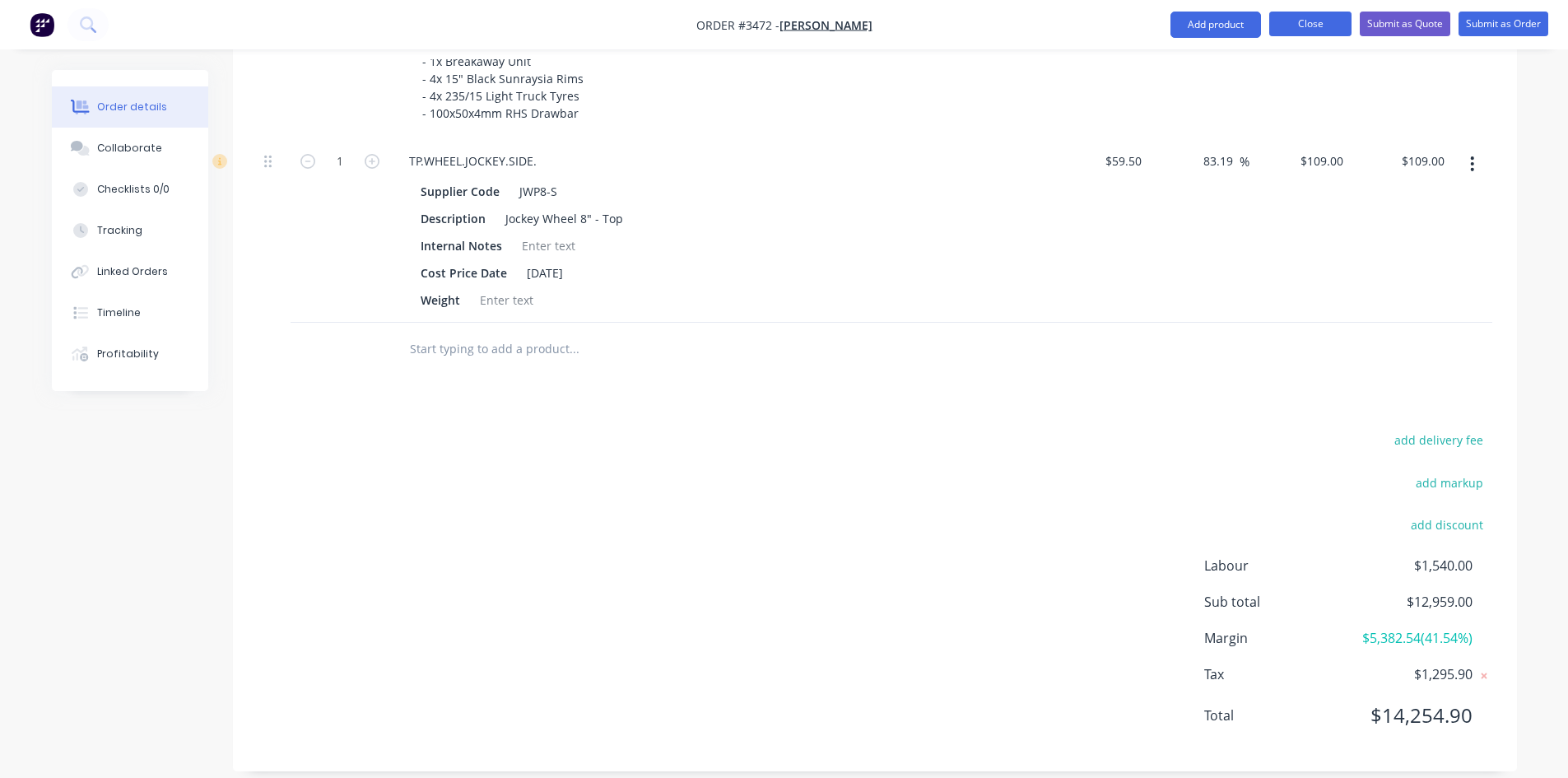
click at [1285, 35] on button "Close" at bounding box center [1310, 23] width 82 height 24
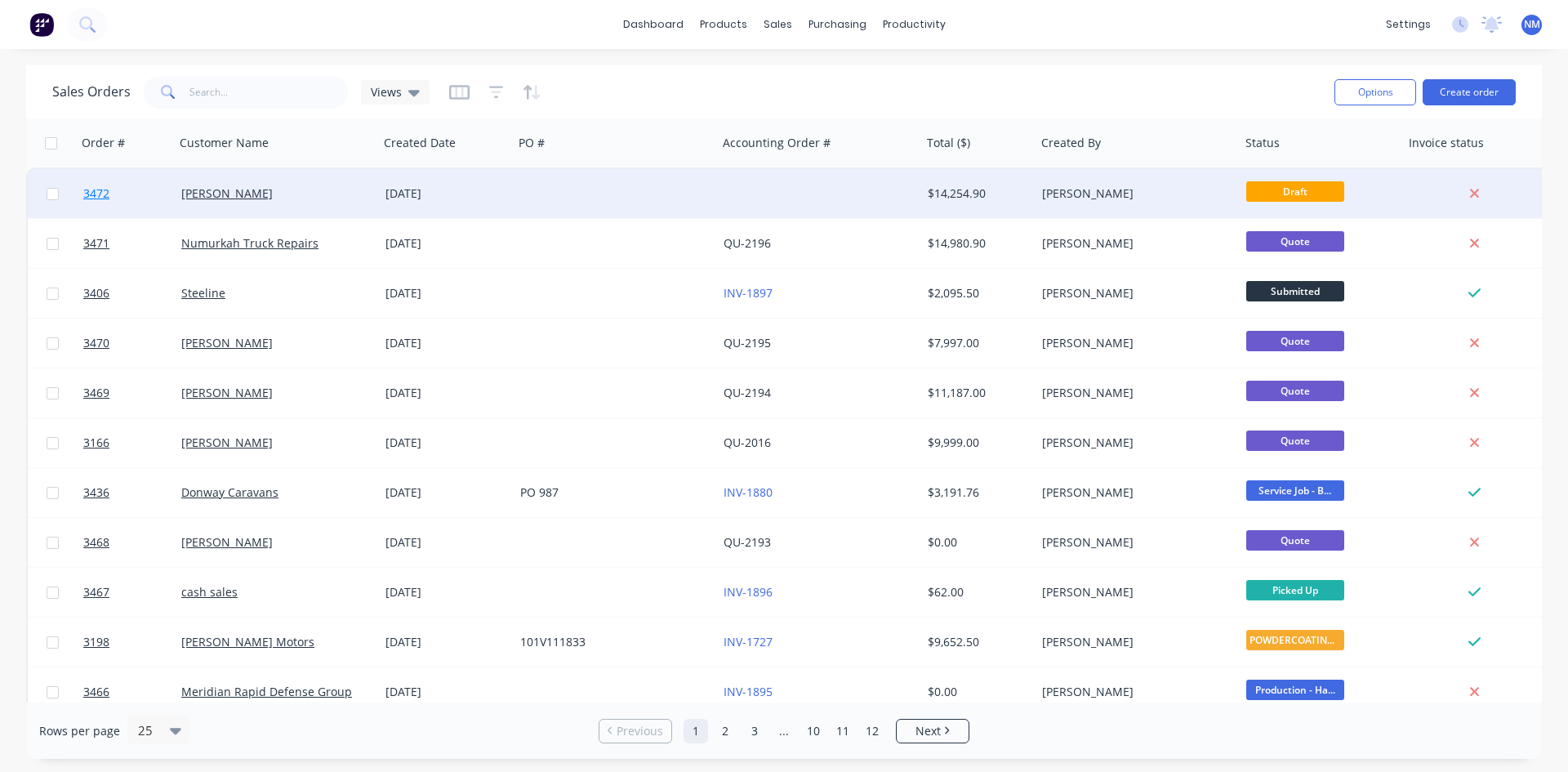
click at [97, 196] on span "3472" at bounding box center [96, 193] width 26 height 16
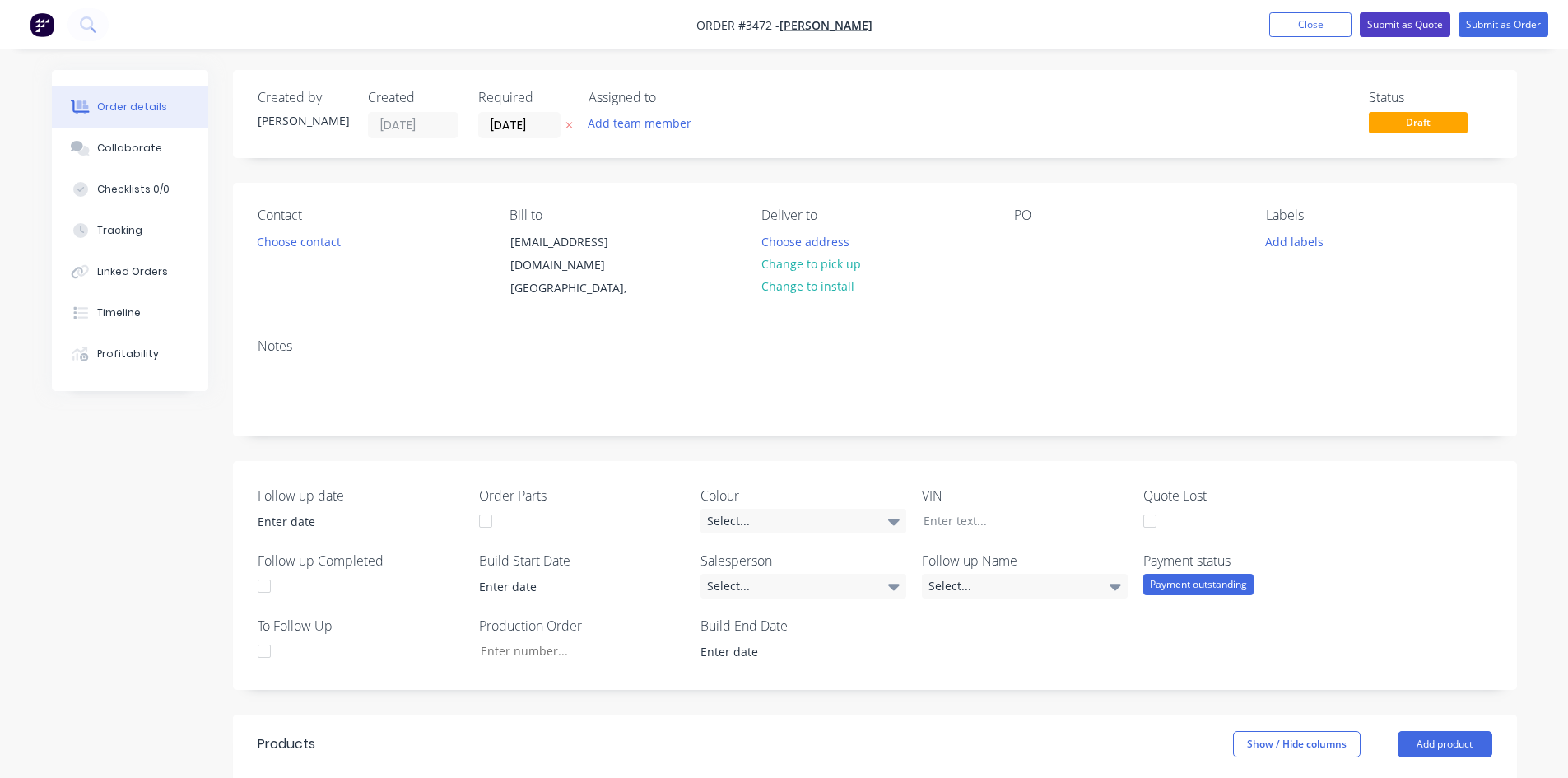
click at [1410, 28] on button "Submit as Quote" at bounding box center [1404, 24] width 91 height 24
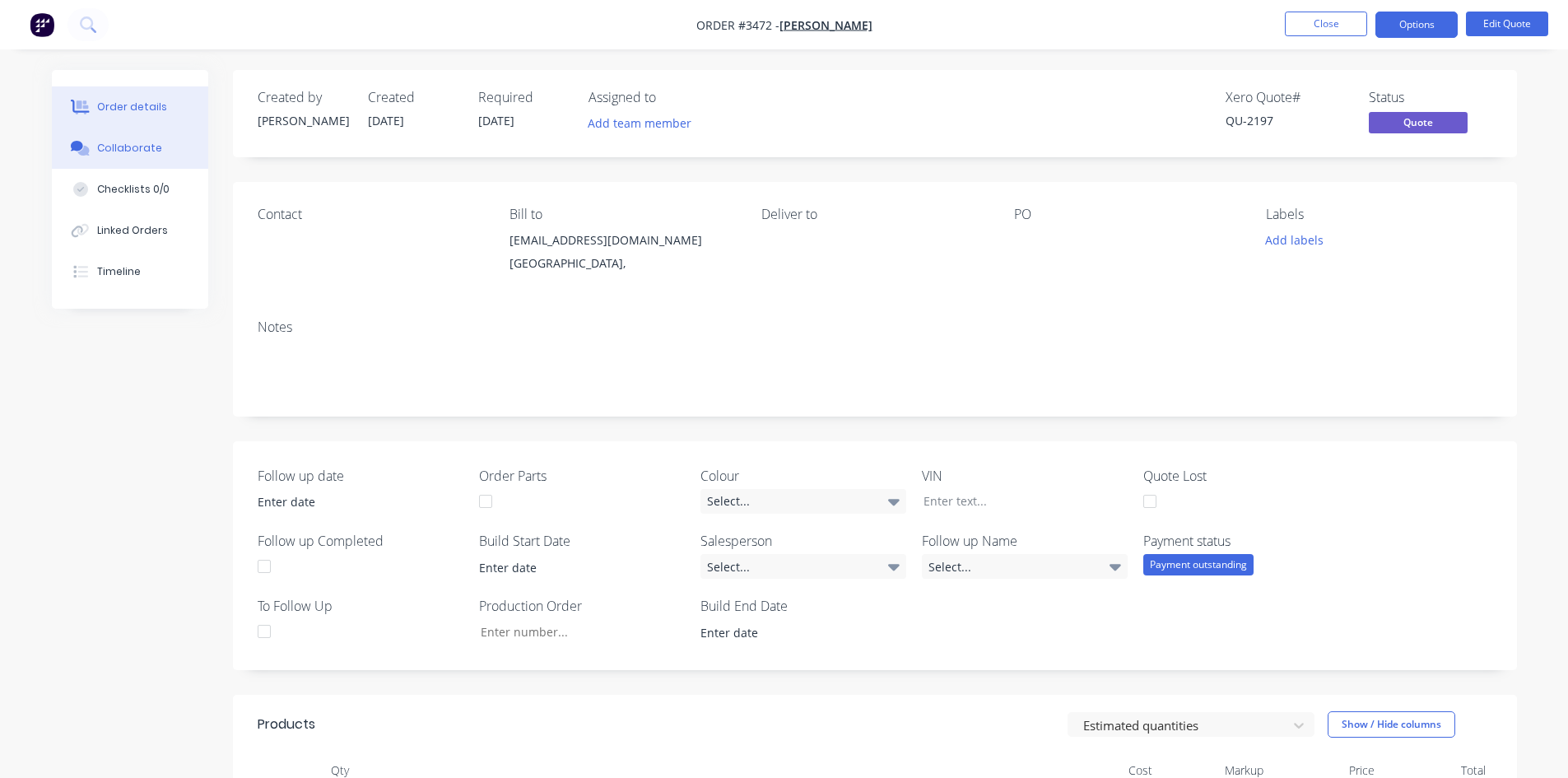
click at [153, 148] on div "Collaborate" at bounding box center [130, 147] width 65 height 15
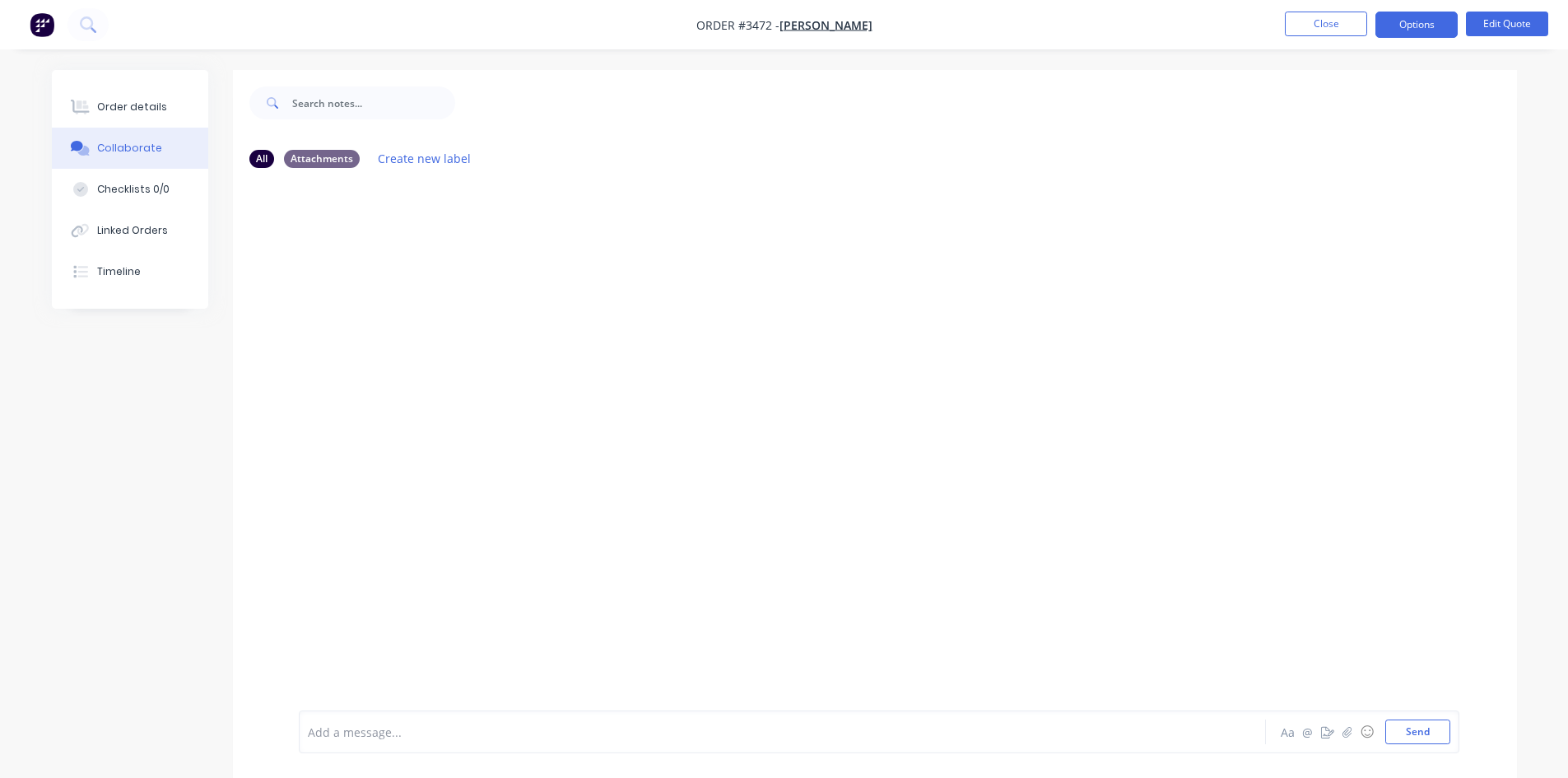
click at [451, 725] on div at bounding box center [736, 732] width 856 height 18
click at [1391, 734] on button "Send" at bounding box center [1417, 731] width 65 height 24
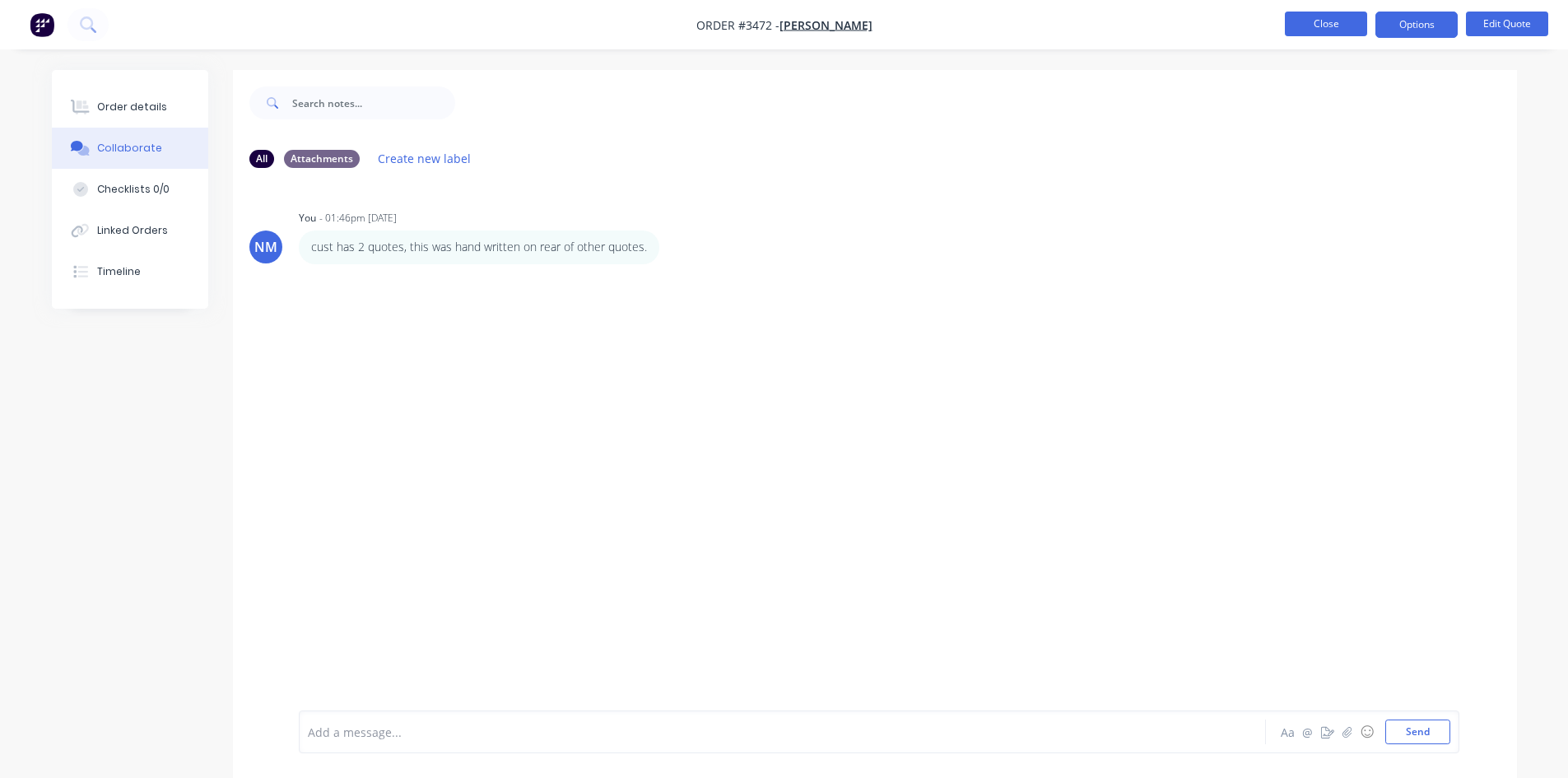
click at [1349, 19] on button "Close" at bounding box center [1325, 23] width 82 height 24
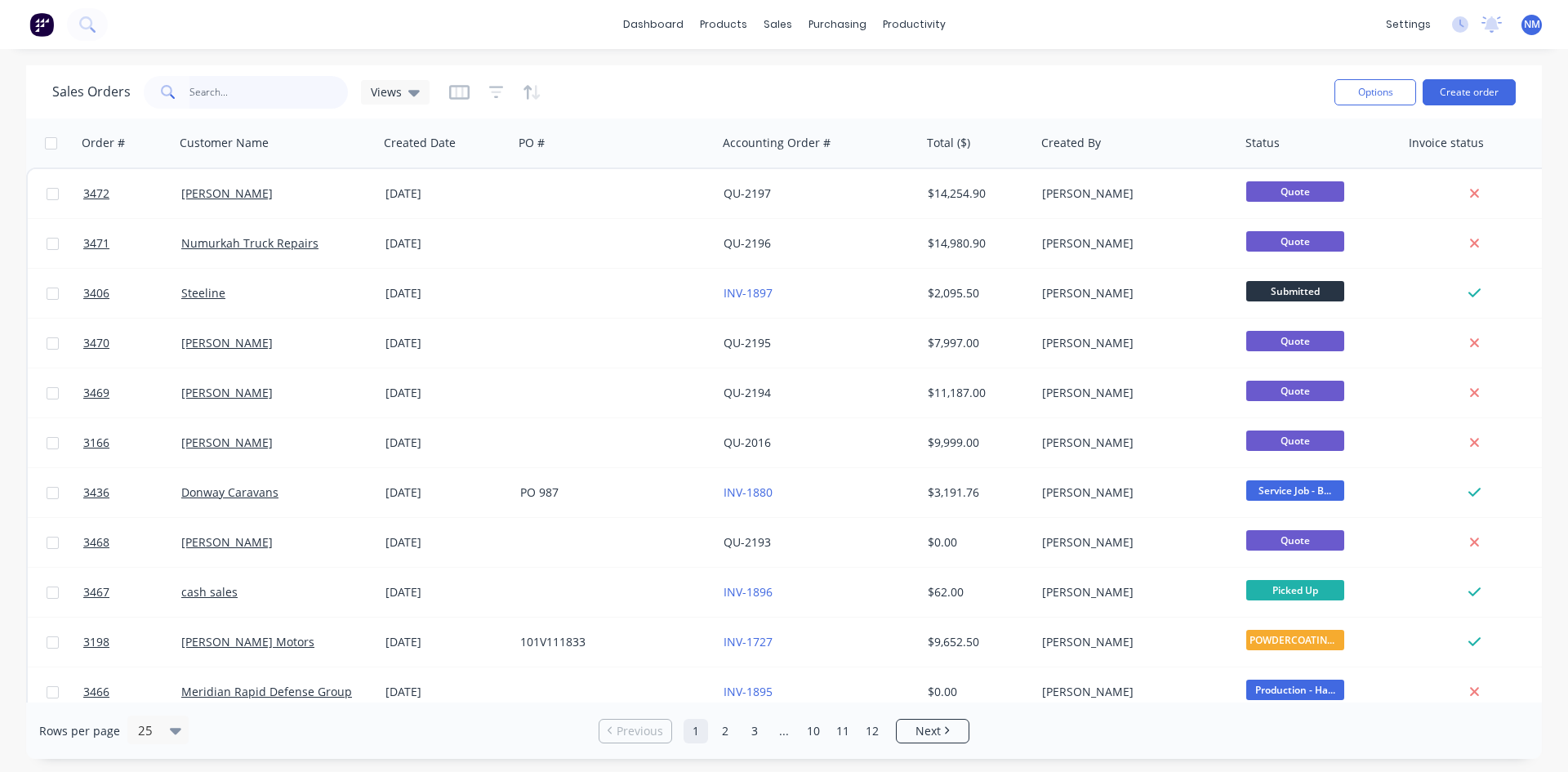
click at [238, 87] on input "text" at bounding box center [269, 92] width 160 height 33
click at [414, 97] on icon at bounding box center [414, 92] width 12 height 18
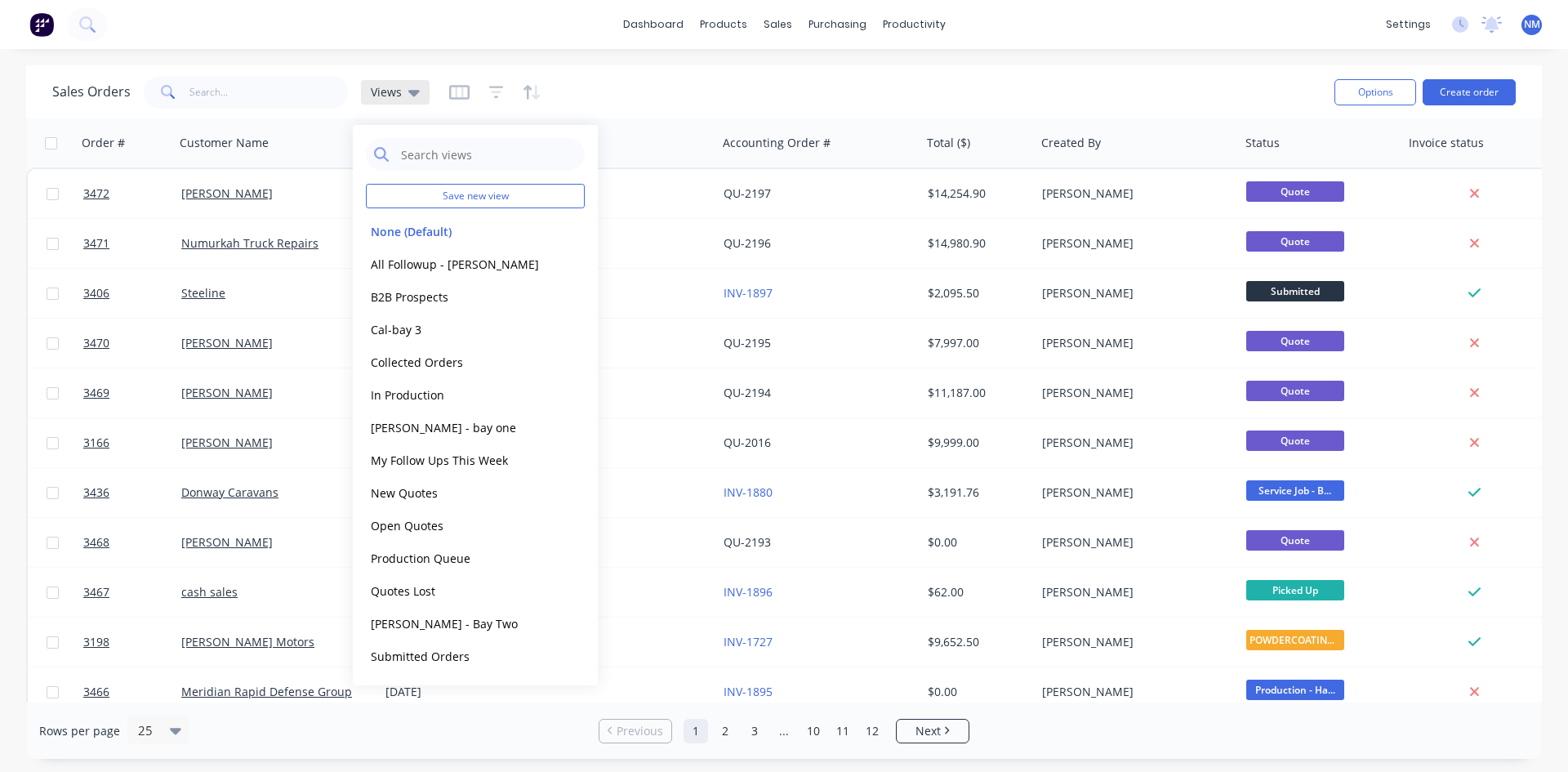
click at [414, 95] on icon at bounding box center [414, 92] width 12 height 18
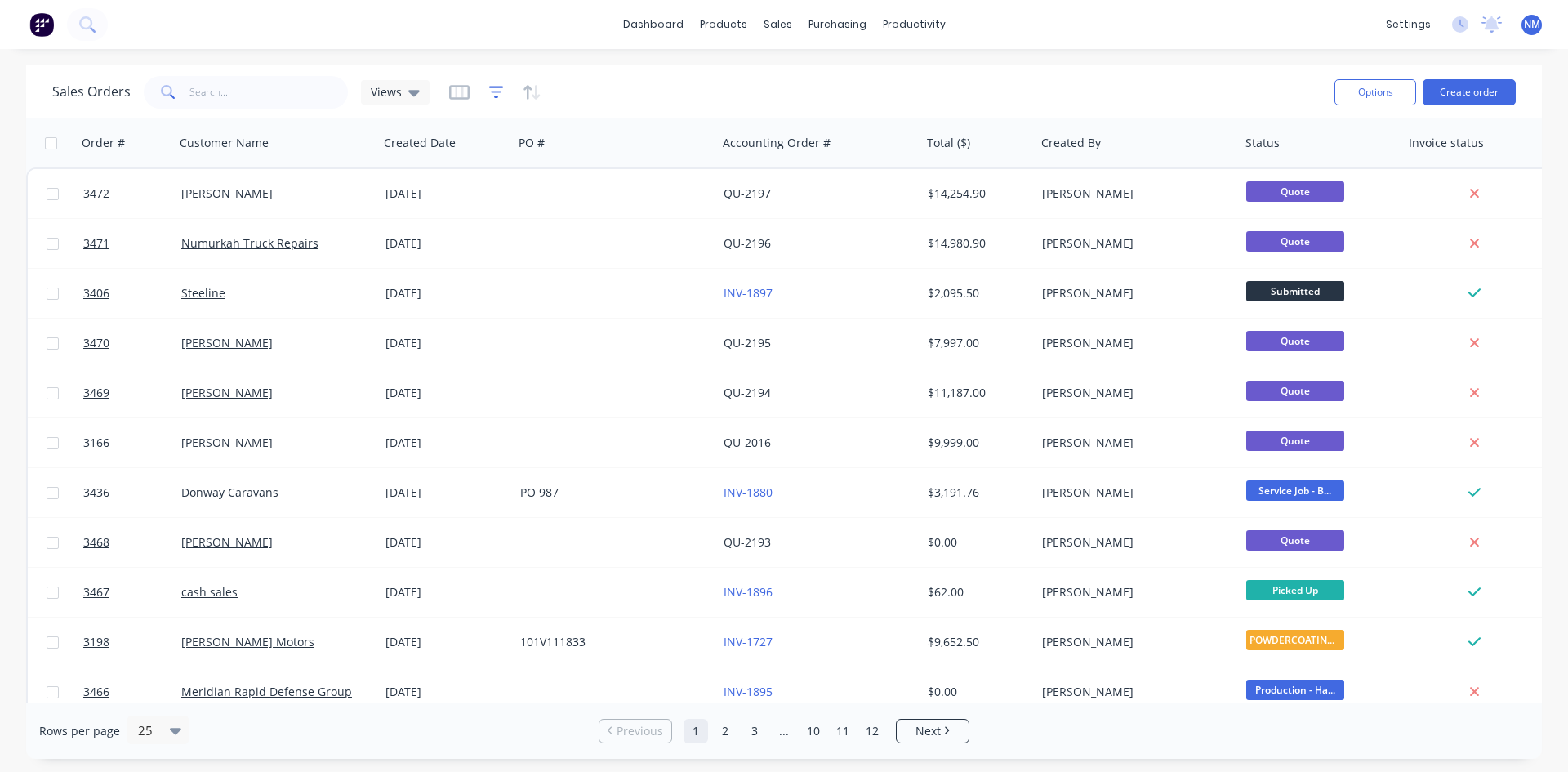
click at [498, 99] on icon "button" at bounding box center [497, 92] width 15 height 16
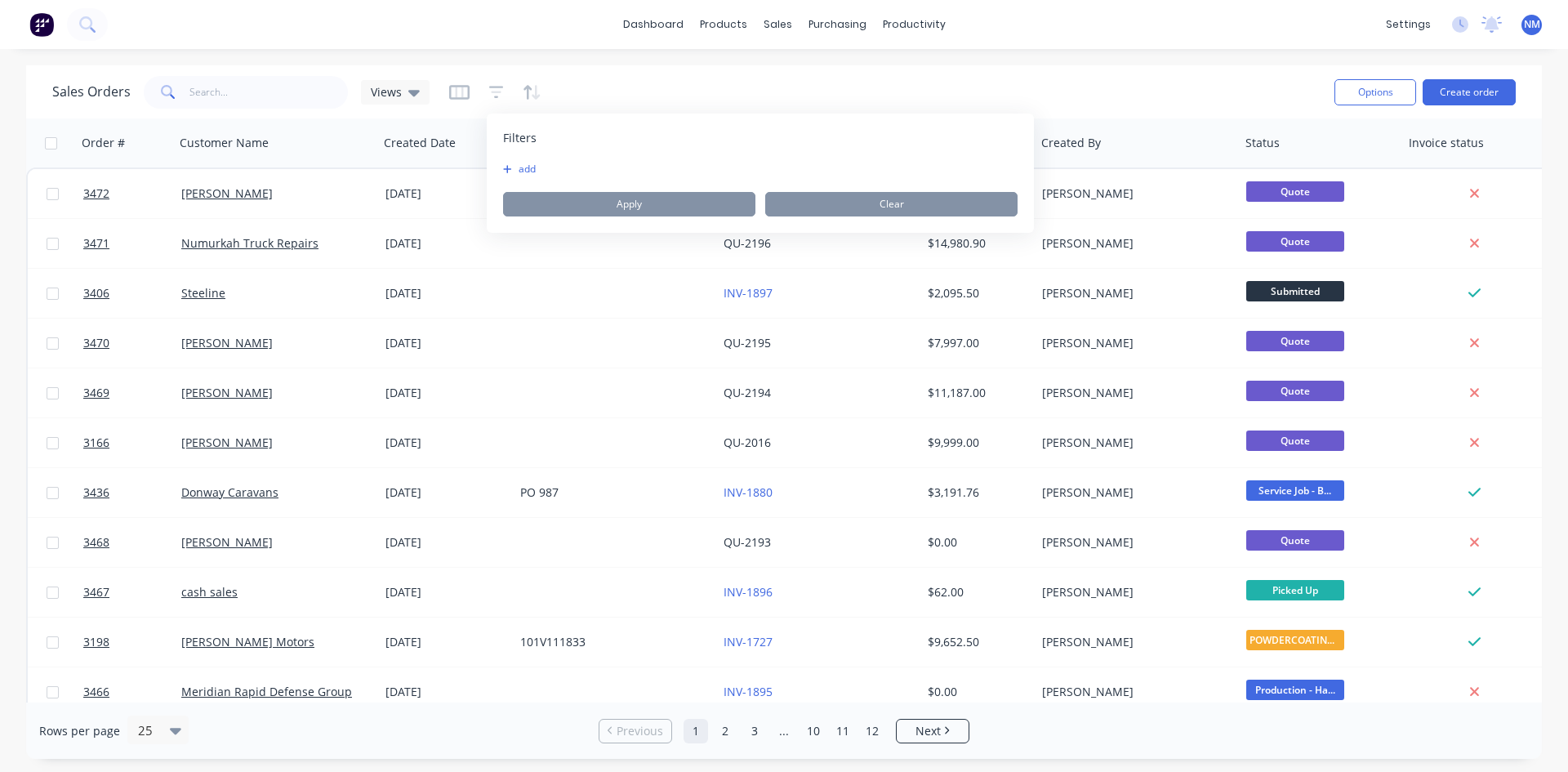
click at [520, 166] on button "add" at bounding box center [524, 169] width 41 height 14
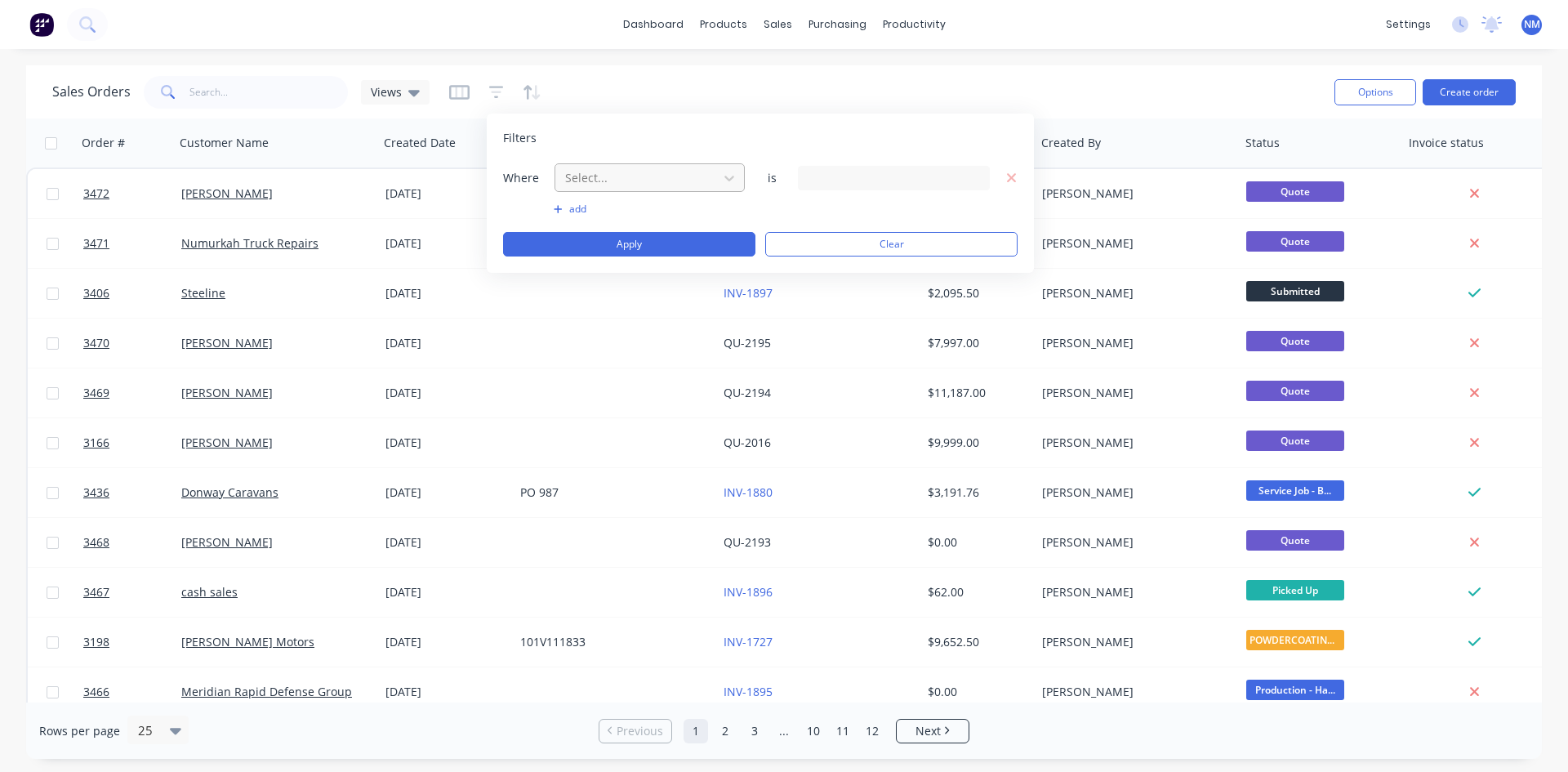
click at [579, 185] on div at bounding box center [636, 177] width 146 height 20
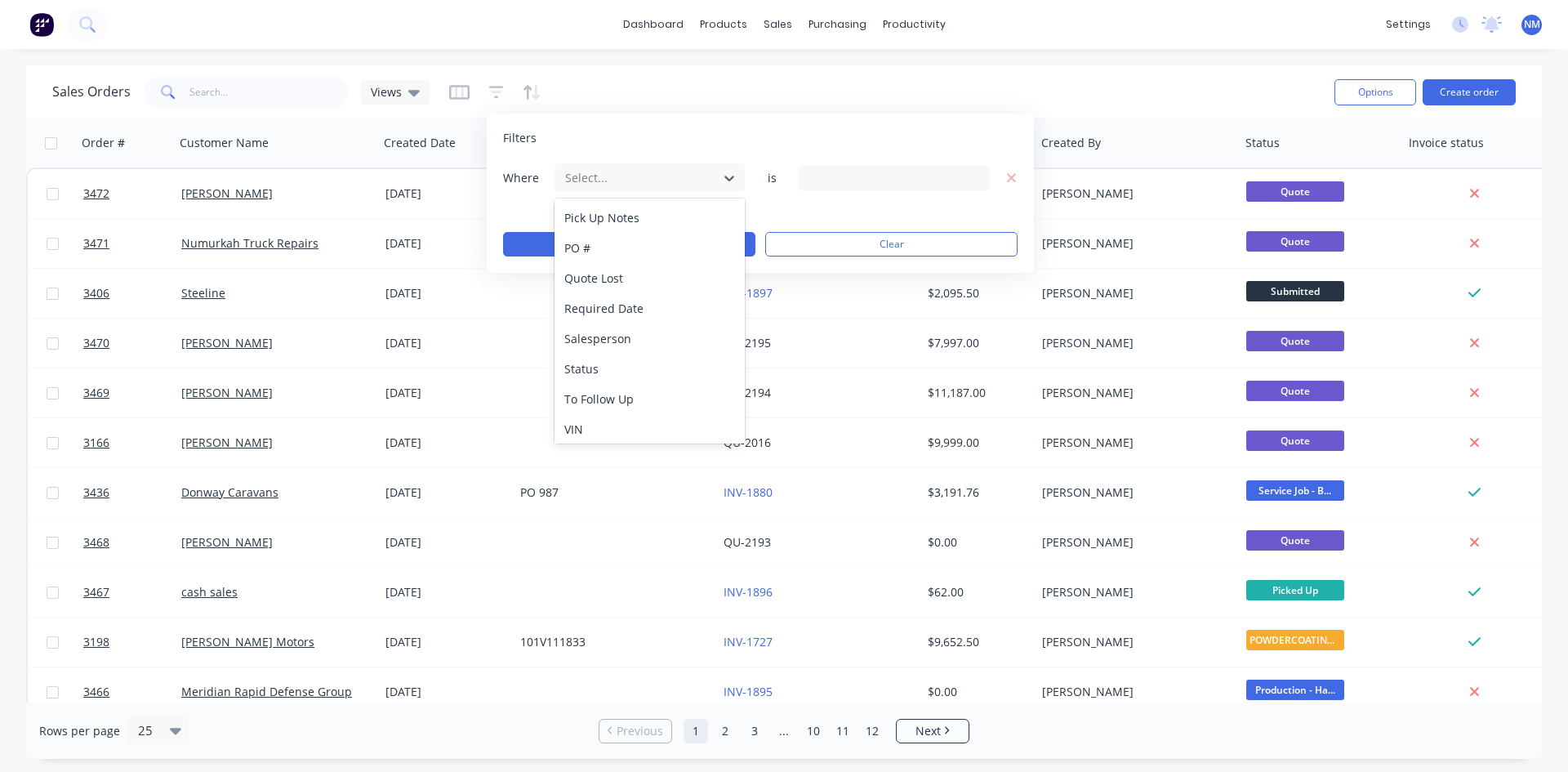
scroll to position [758, 0]
click at [622, 368] on div "Status" at bounding box center [649, 364] width 191 height 30
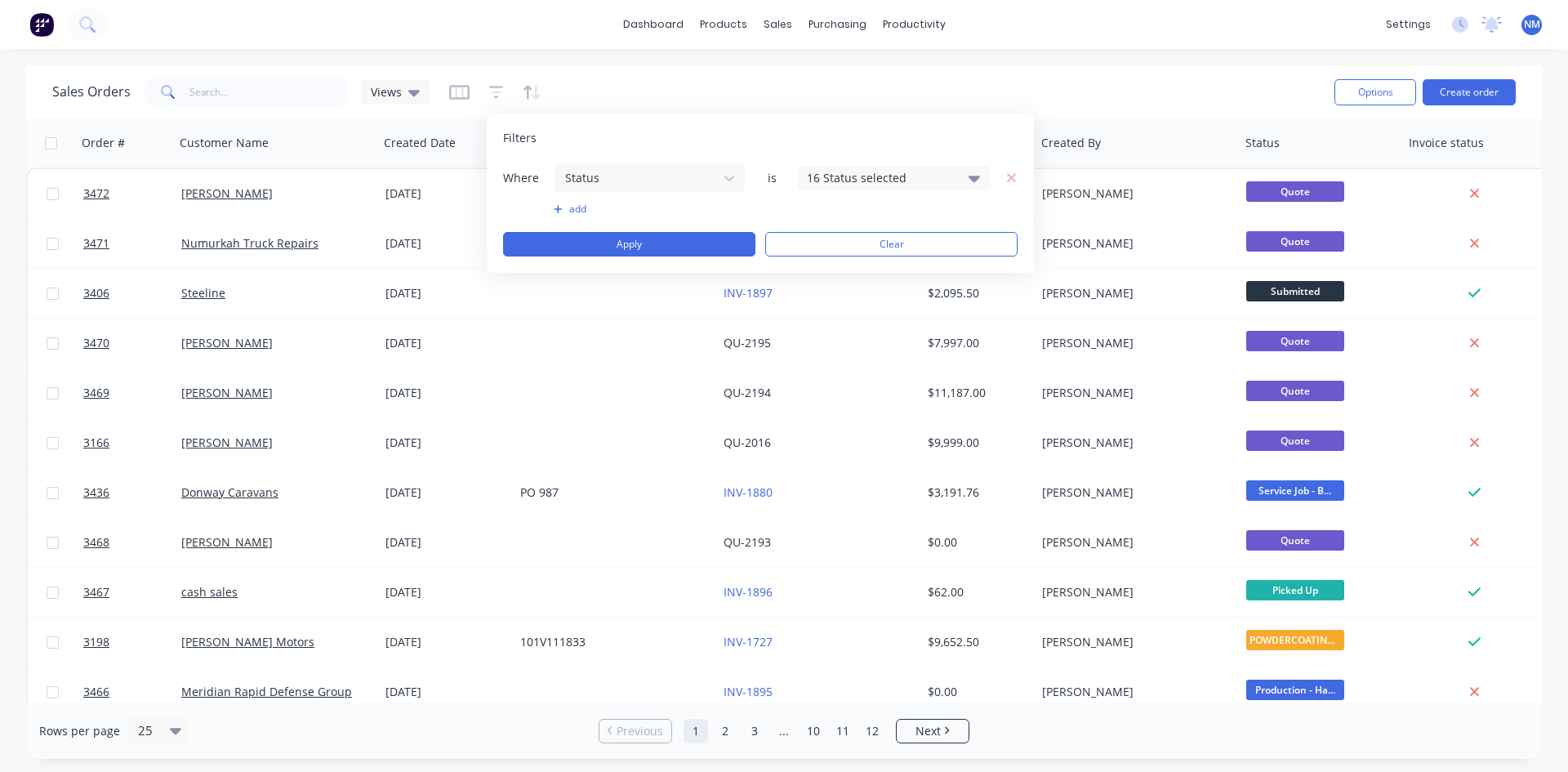
click at [845, 180] on div "16 Status selected" at bounding box center [881, 178] width 148 height 17
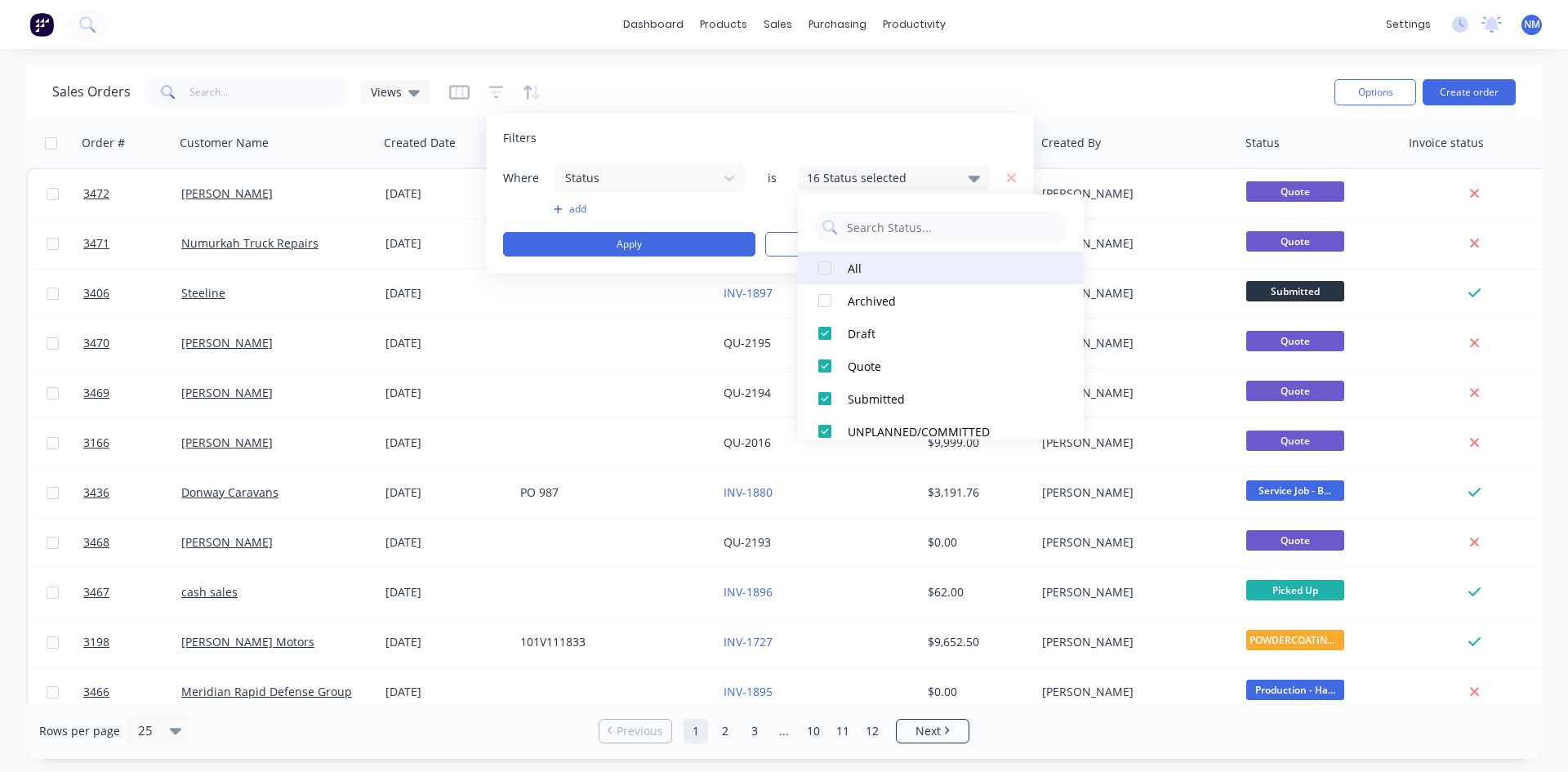
click at [855, 259] on div "All" at bounding box center [946, 268] width 196 height 17
click at [859, 272] on div "All" at bounding box center [946, 268] width 196 height 17
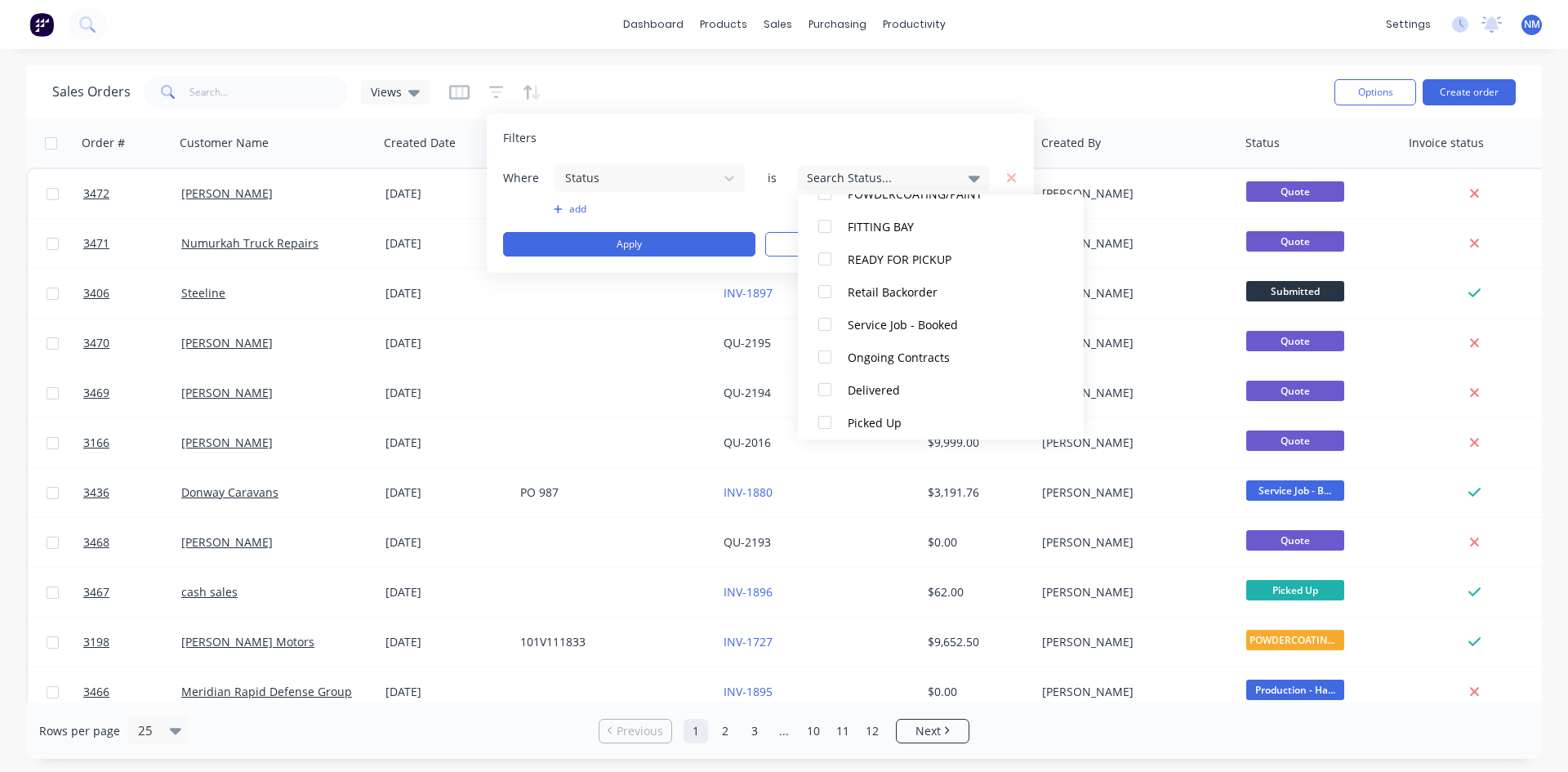
scroll to position [408, 0]
click at [884, 412] on div "Picked Up" at bounding box center [946, 415] width 196 height 17
click at [886, 389] on div "Delivered" at bounding box center [946, 383] width 196 height 17
click at [645, 246] on button "Apply" at bounding box center [629, 244] width 253 height 24
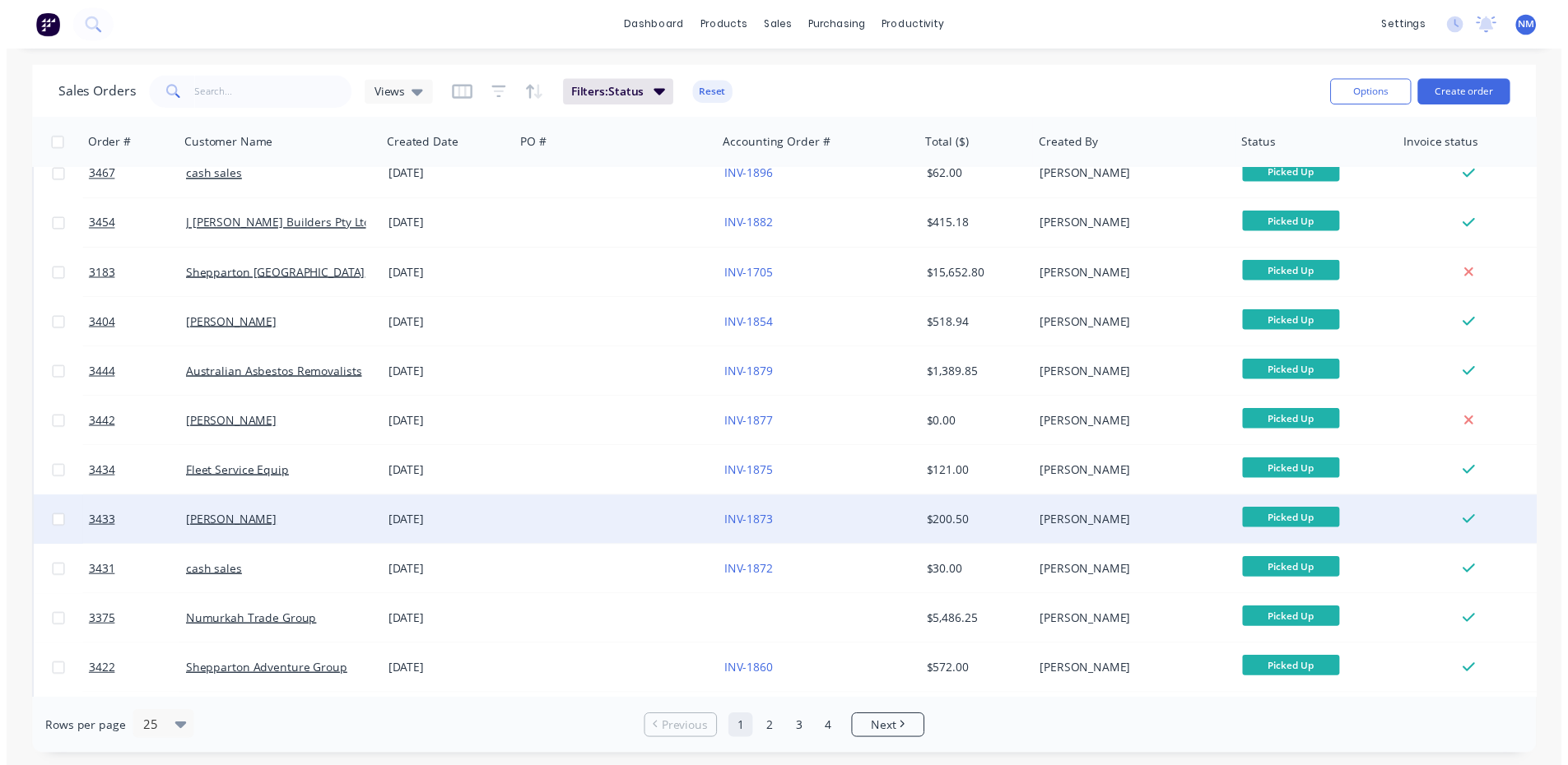
scroll to position [0, 0]
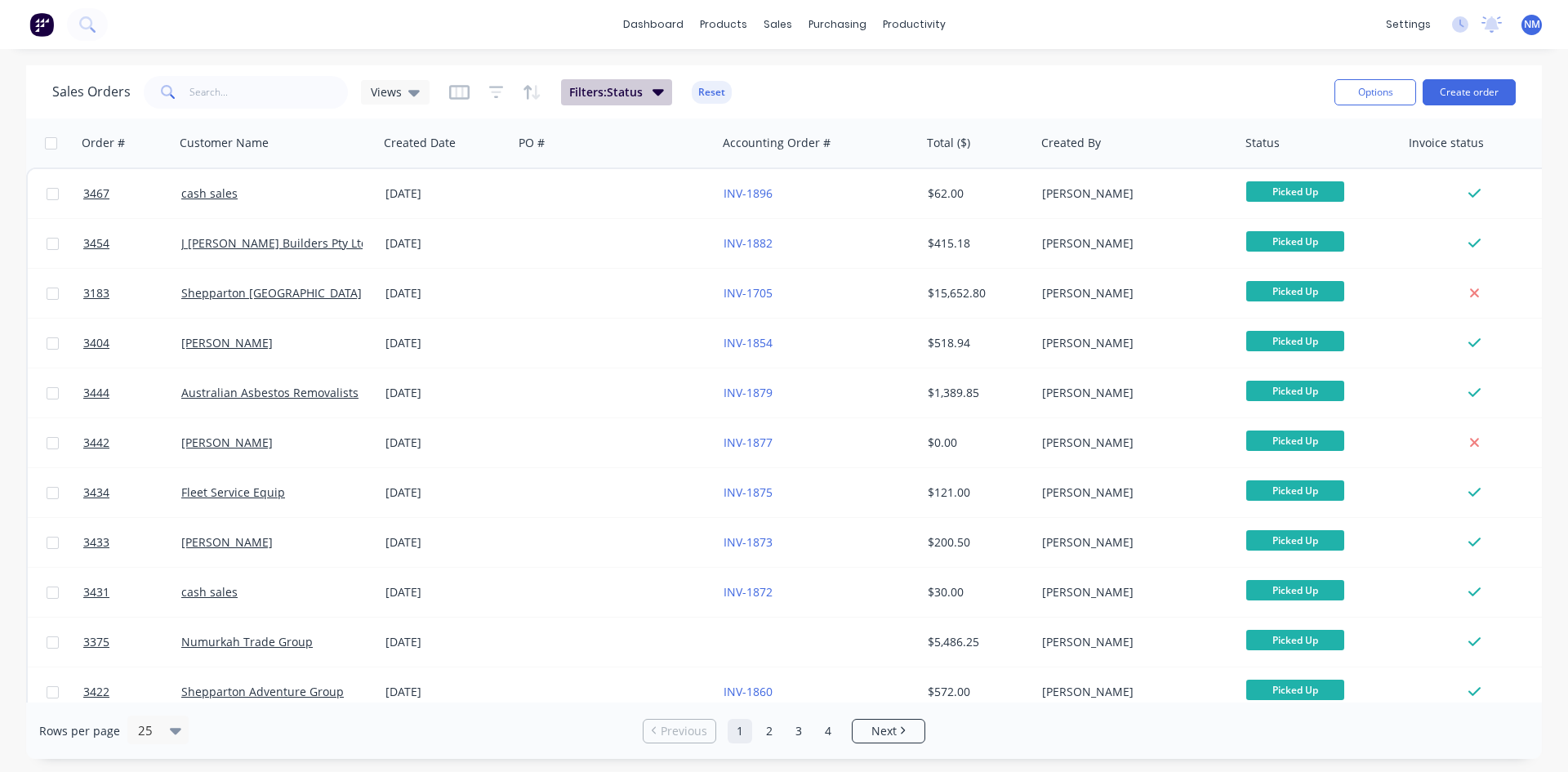
click at [625, 95] on span "Filters: Status" at bounding box center [606, 92] width 74 height 16
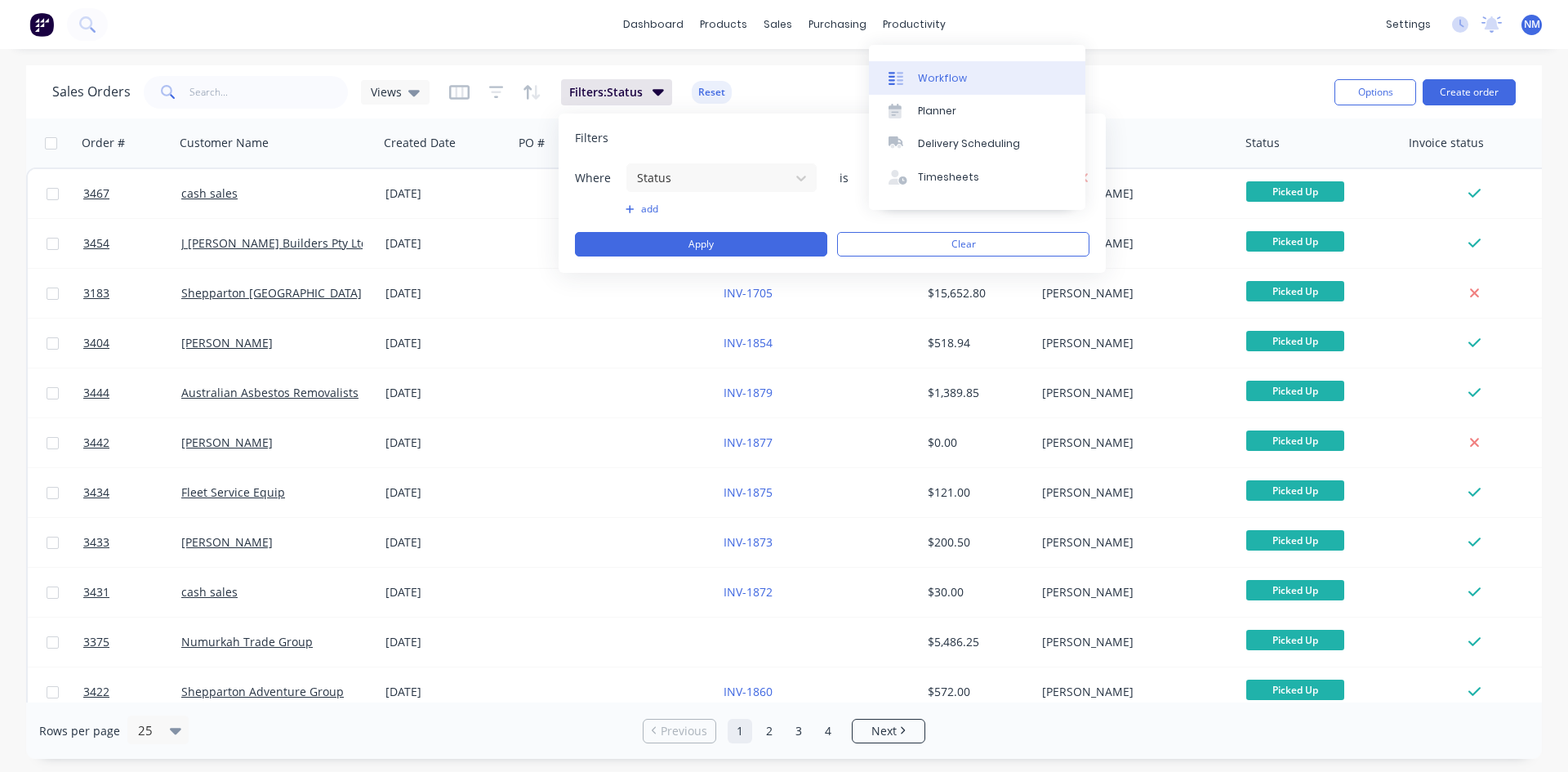
click at [938, 74] on div "Workflow" at bounding box center [943, 77] width 49 height 15
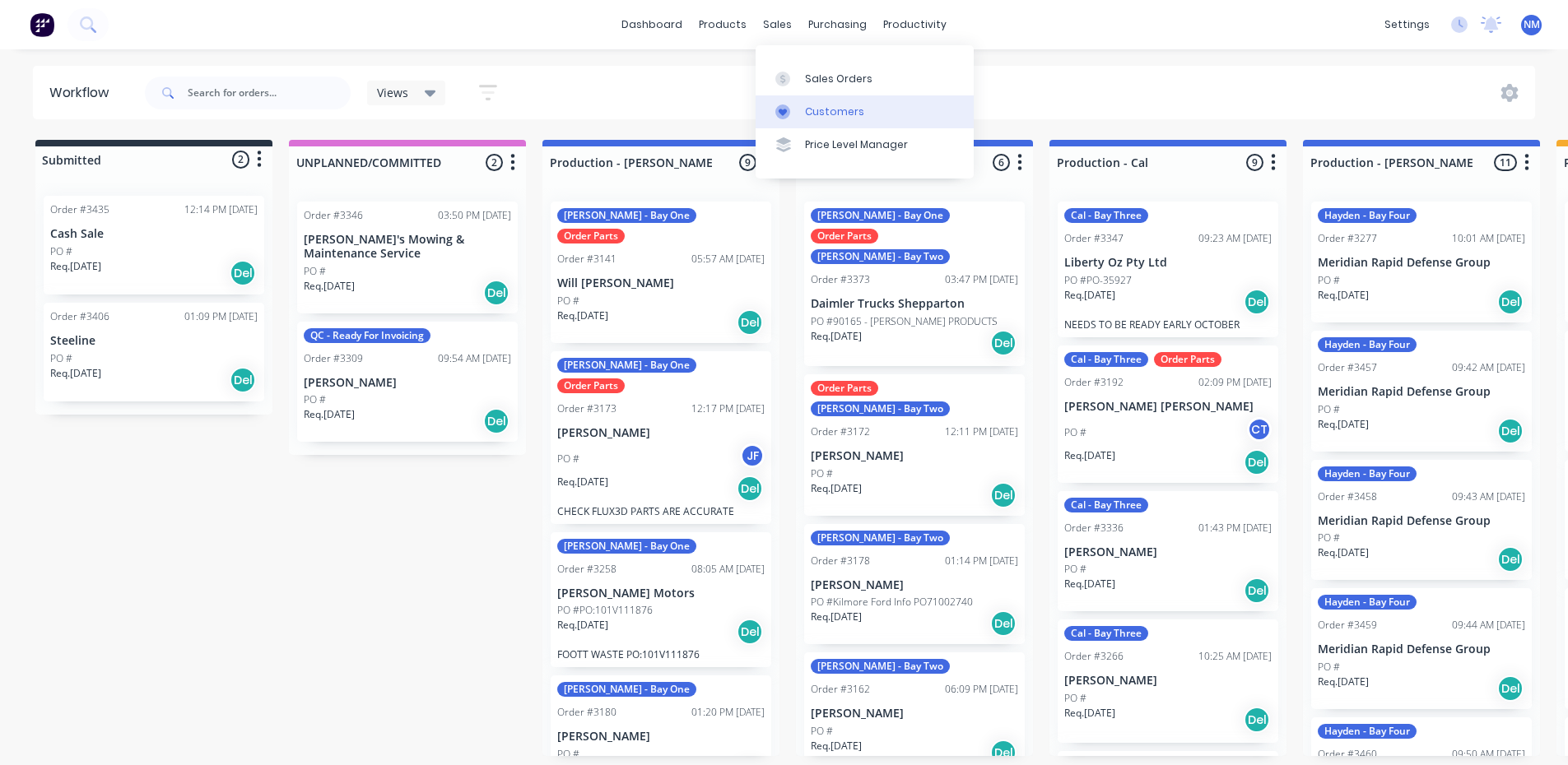
click at [860, 109] on link "Customers" at bounding box center [865, 112] width 218 height 33
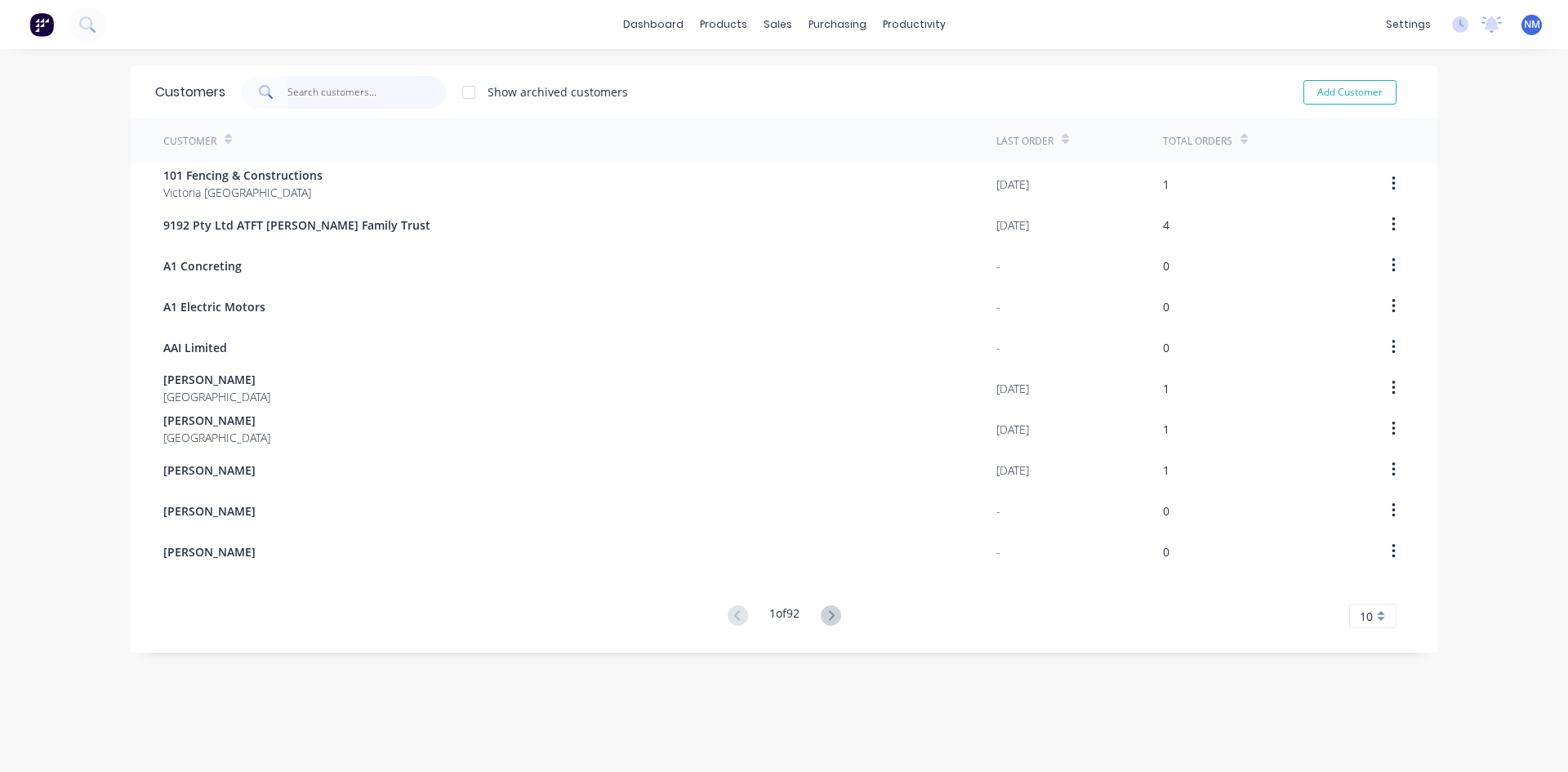
click at [385, 96] on input "text" at bounding box center [367, 92] width 160 height 33
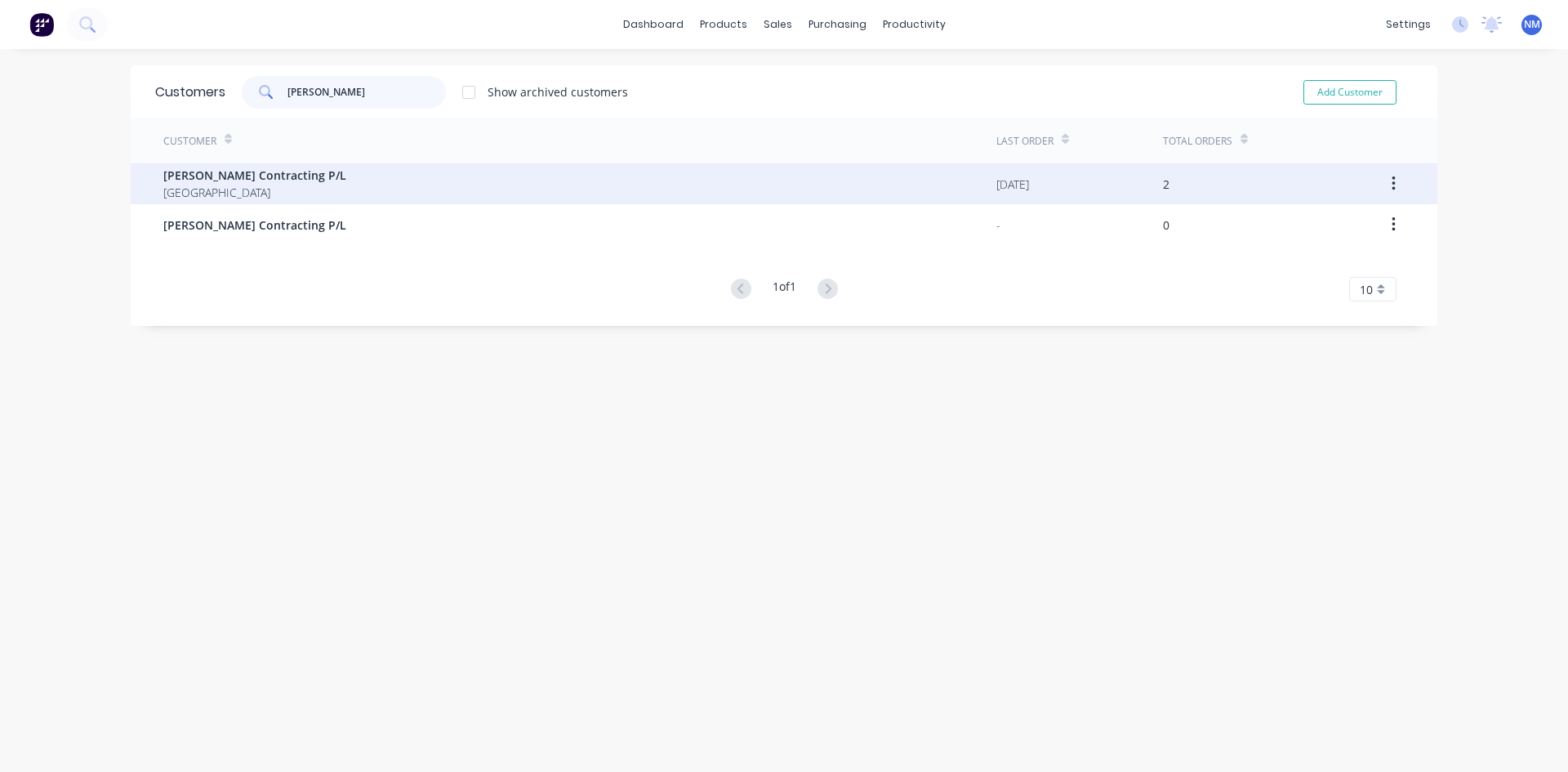
type input "mj park"
click at [384, 186] on div "MJ Parker Contracting P/L Australia" at bounding box center [580, 184] width 833 height 41
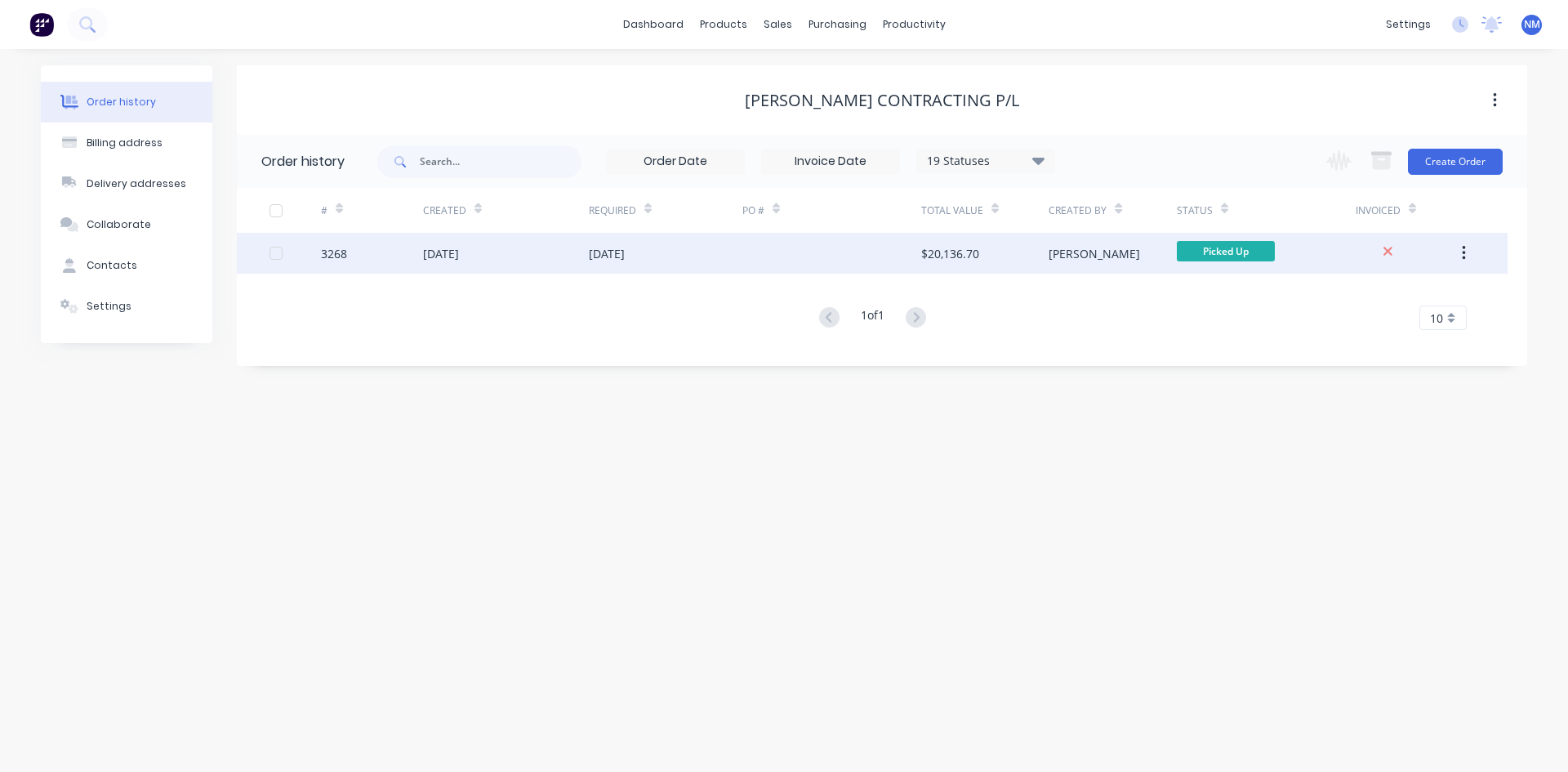
click at [759, 253] on div at bounding box center [831, 253] width 179 height 41
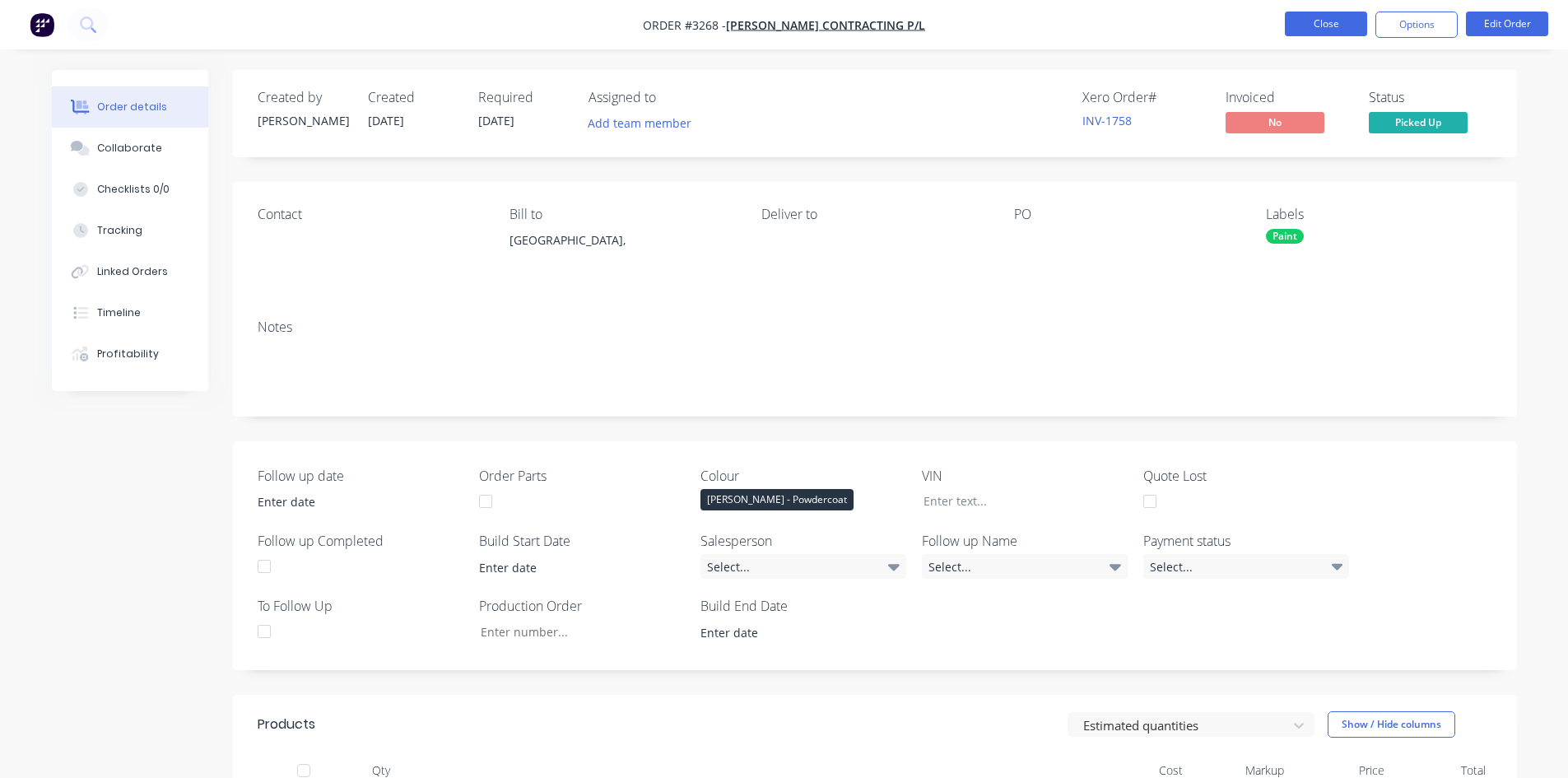
click at [1297, 19] on button "Close" at bounding box center [1325, 23] width 82 height 24
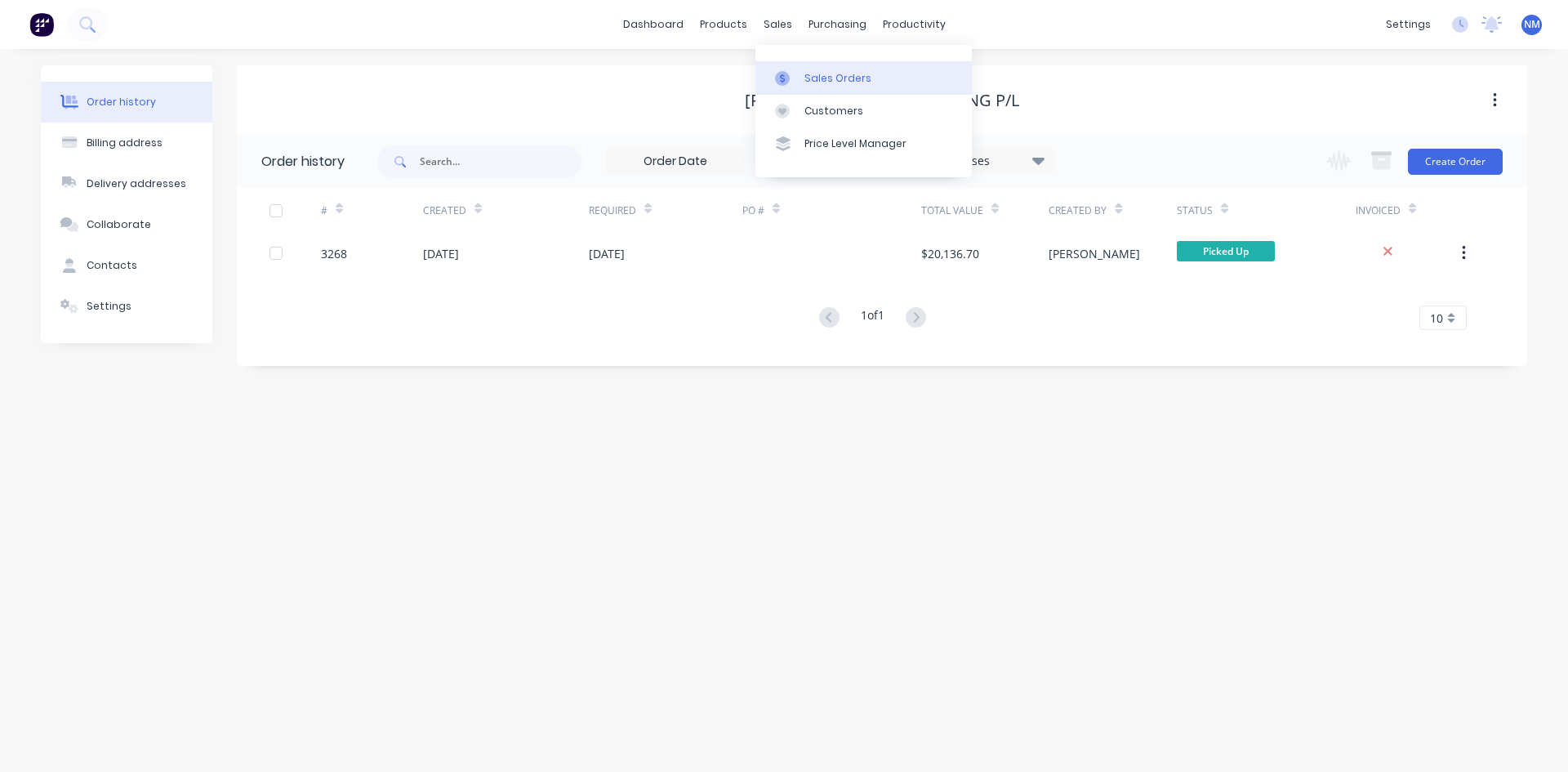
click at [836, 83] on div "Sales Orders" at bounding box center [837, 77] width 67 height 15
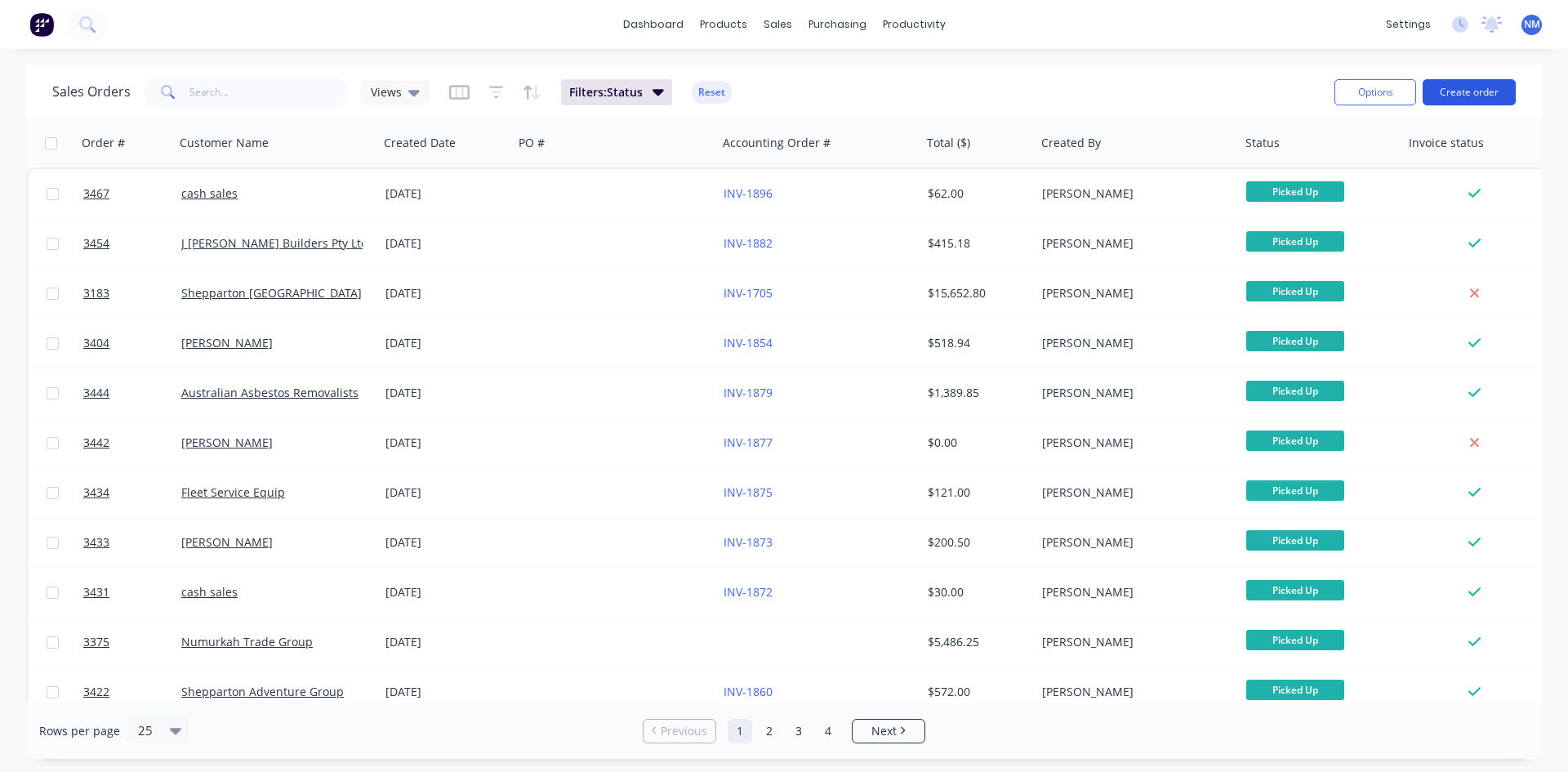
click at [1478, 102] on button "Create order" at bounding box center [1469, 92] width 93 height 26
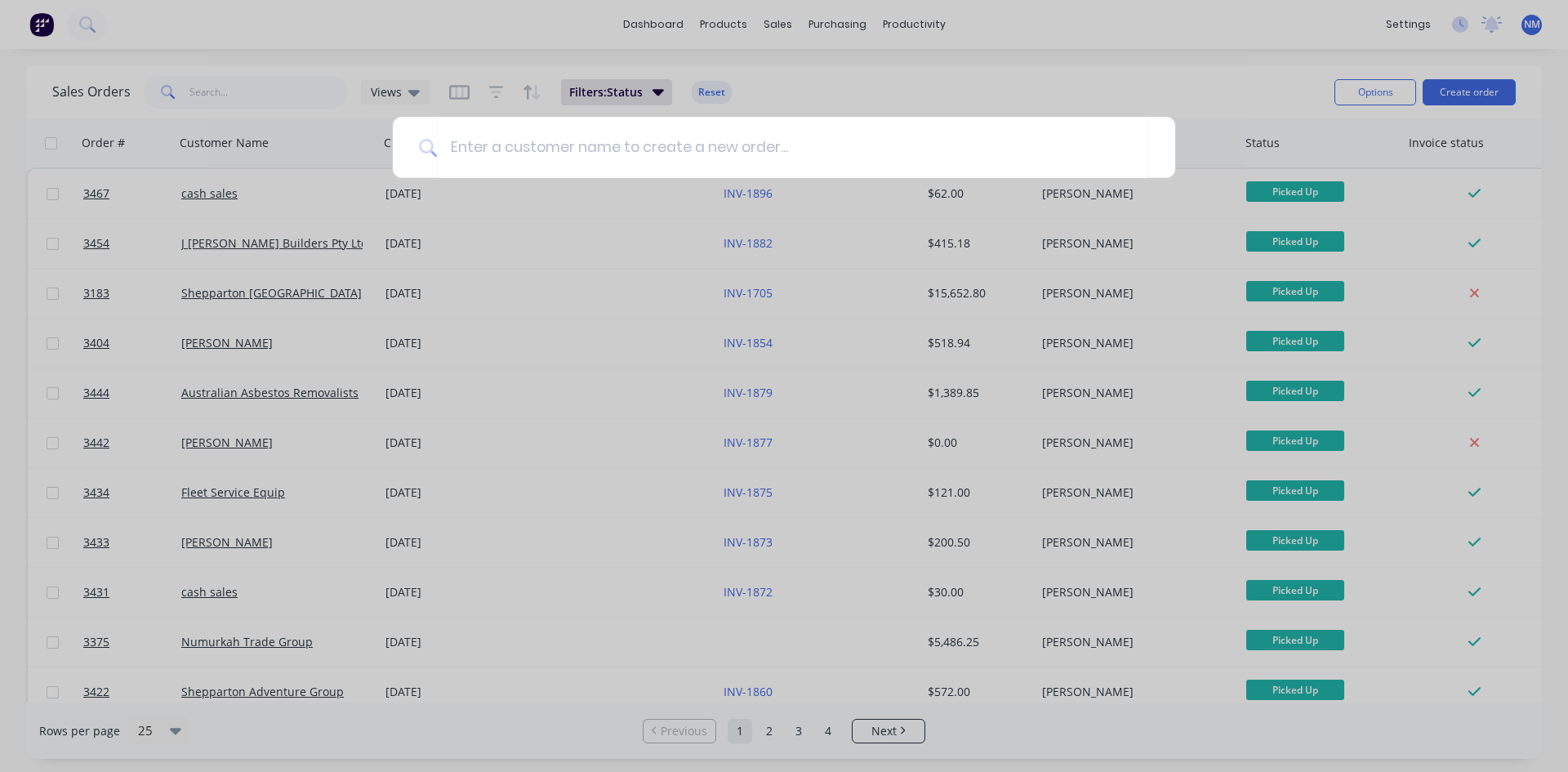
click at [772, 25] on div at bounding box center [784, 386] width 1568 height 772
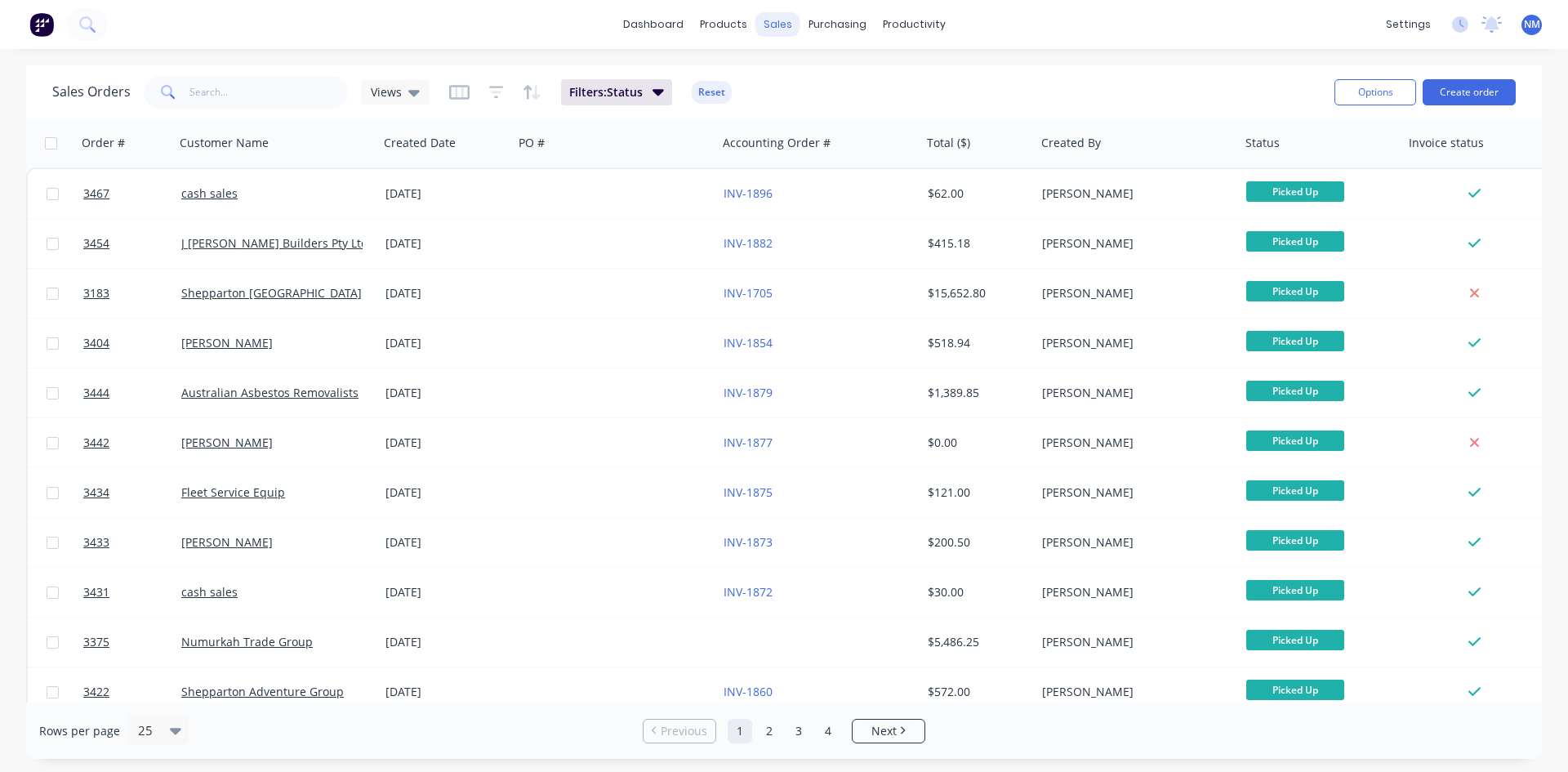
click at [777, 19] on div "sales" at bounding box center [778, 24] width 45 height 24
click at [828, 105] on div "Customers" at bounding box center [833, 110] width 59 height 15
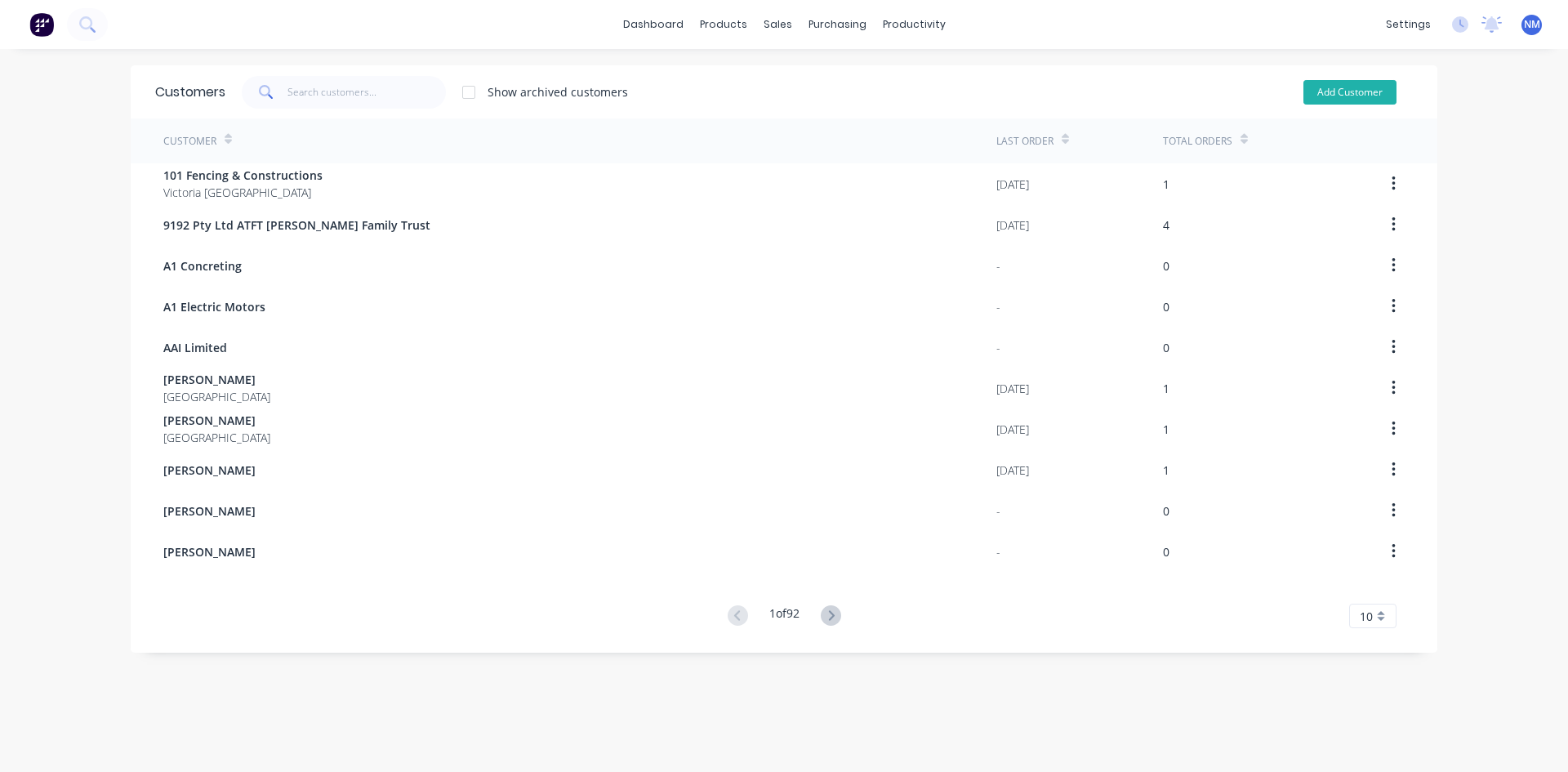
click at [1344, 92] on button "Add Customer" at bounding box center [1350, 92] width 93 height 24
select select "AU"
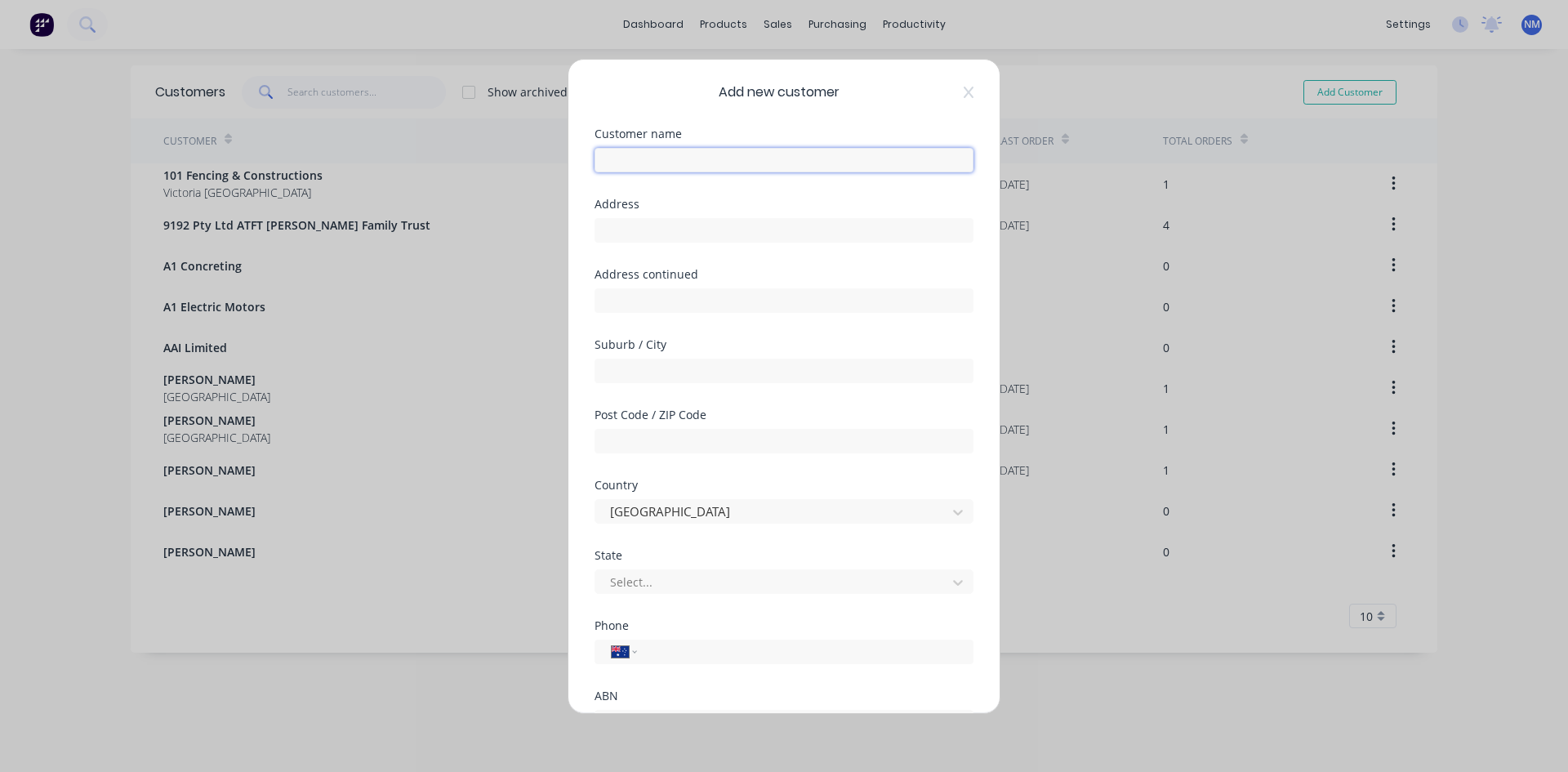
click at [710, 162] on input "text" at bounding box center [784, 160] width 379 height 24
click at [711, 162] on input "text" at bounding box center [784, 160] width 379 height 24
type input "a"
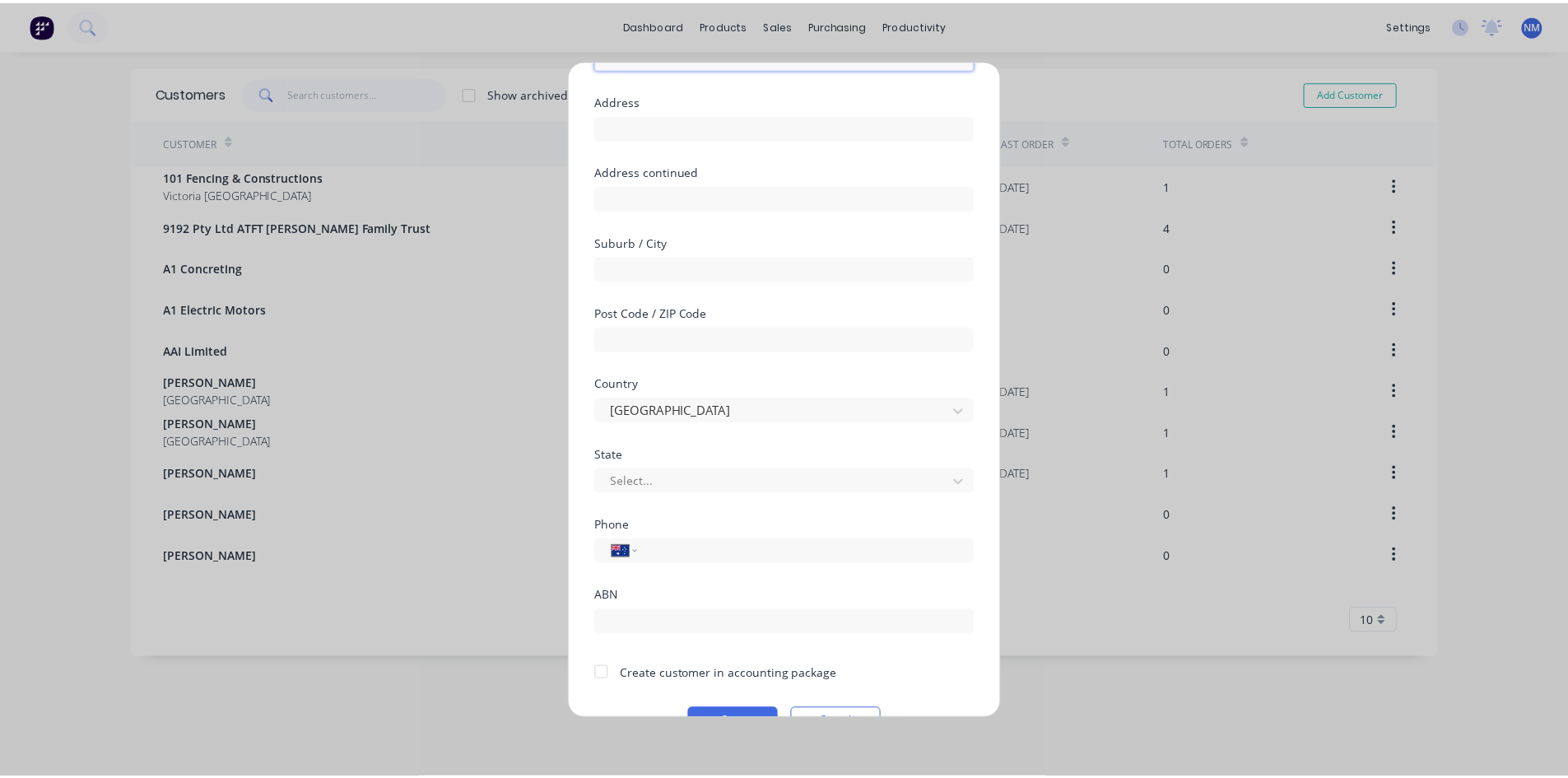
scroll to position [145, 0]
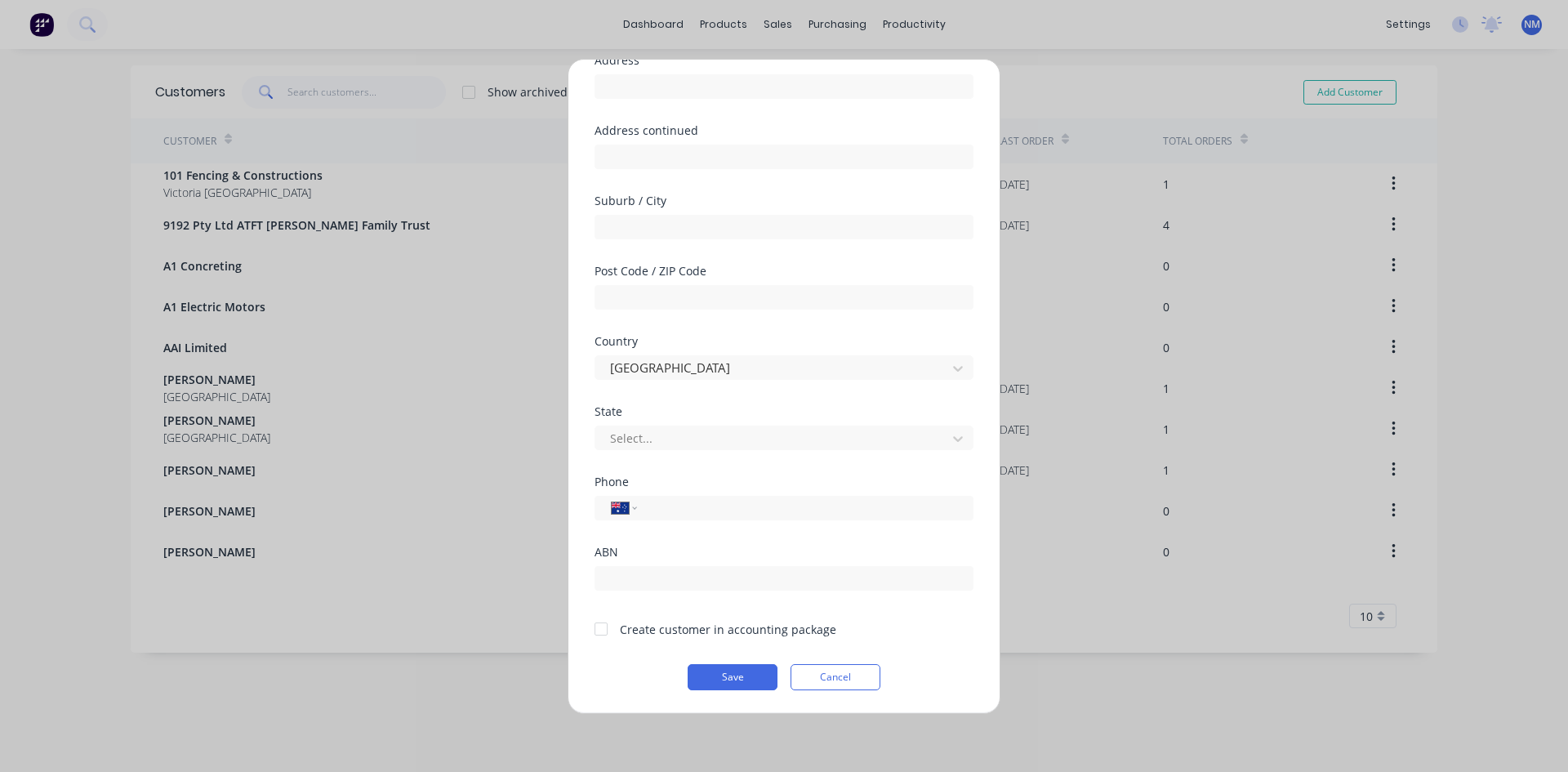
type input "Acbuilt"
click at [599, 631] on div at bounding box center [601, 629] width 33 height 33
click at [725, 690] on div "Add new customer Customer name Acbuilt Address Address continued Suburb / City …" at bounding box center [784, 386] width 432 height 653
click at [732, 677] on button "Save" at bounding box center [733, 676] width 90 height 26
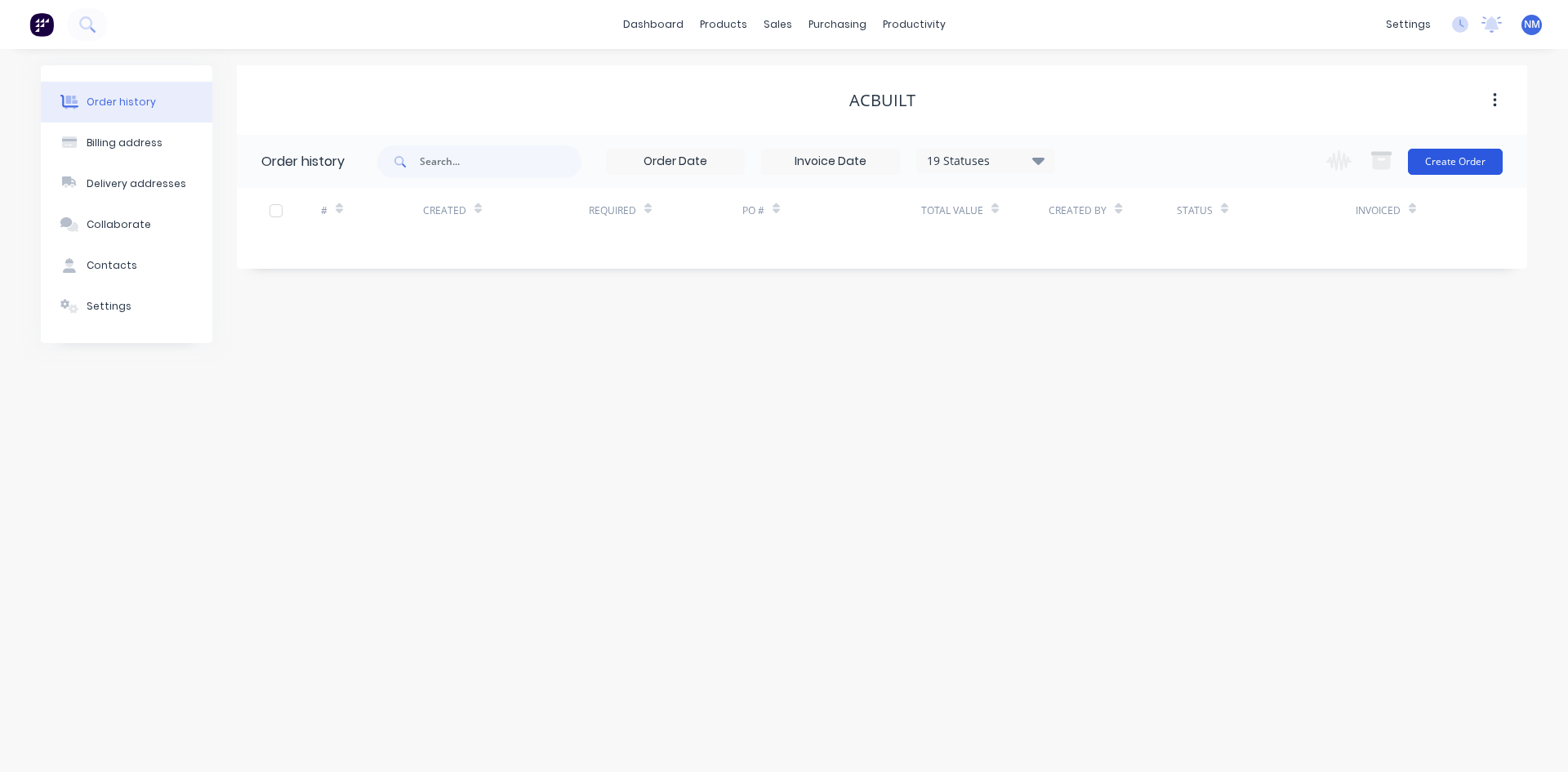
click at [1470, 161] on button "Create Order" at bounding box center [1456, 162] width 95 height 26
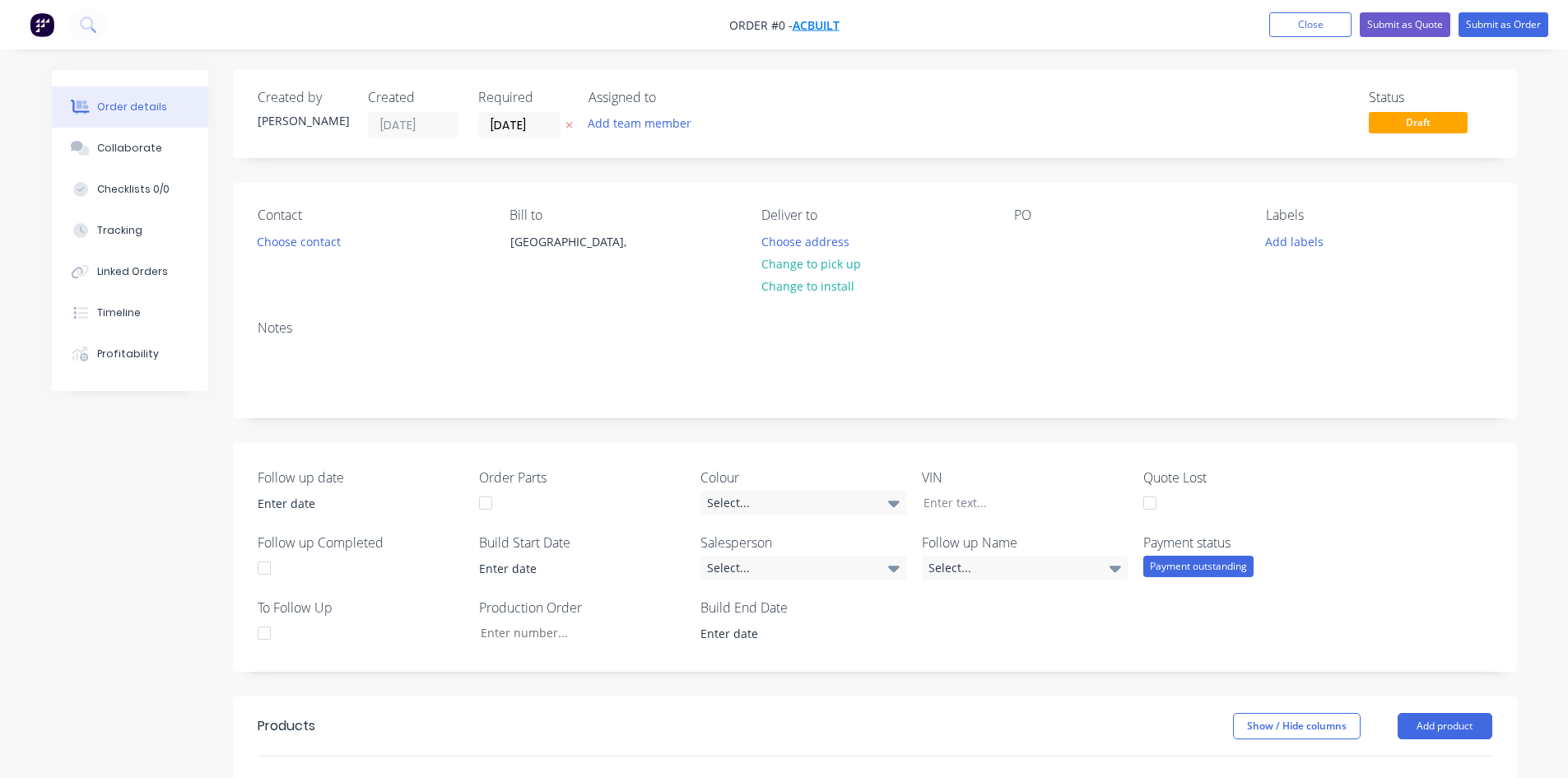
click at [808, 26] on span "Acbuilt" at bounding box center [816, 25] width 47 height 16
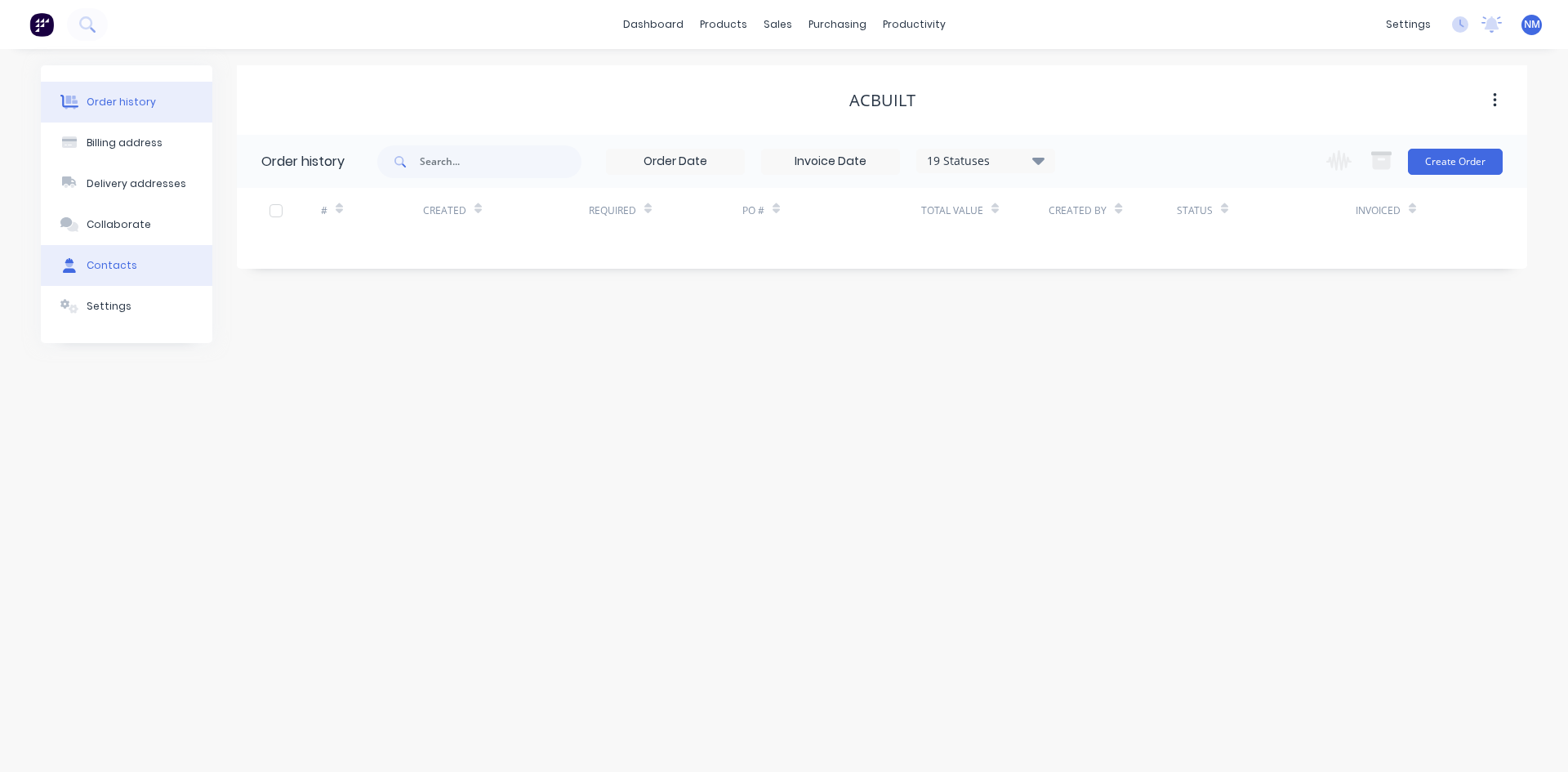
click at [108, 260] on div "Contacts" at bounding box center [111, 265] width 50 height 15
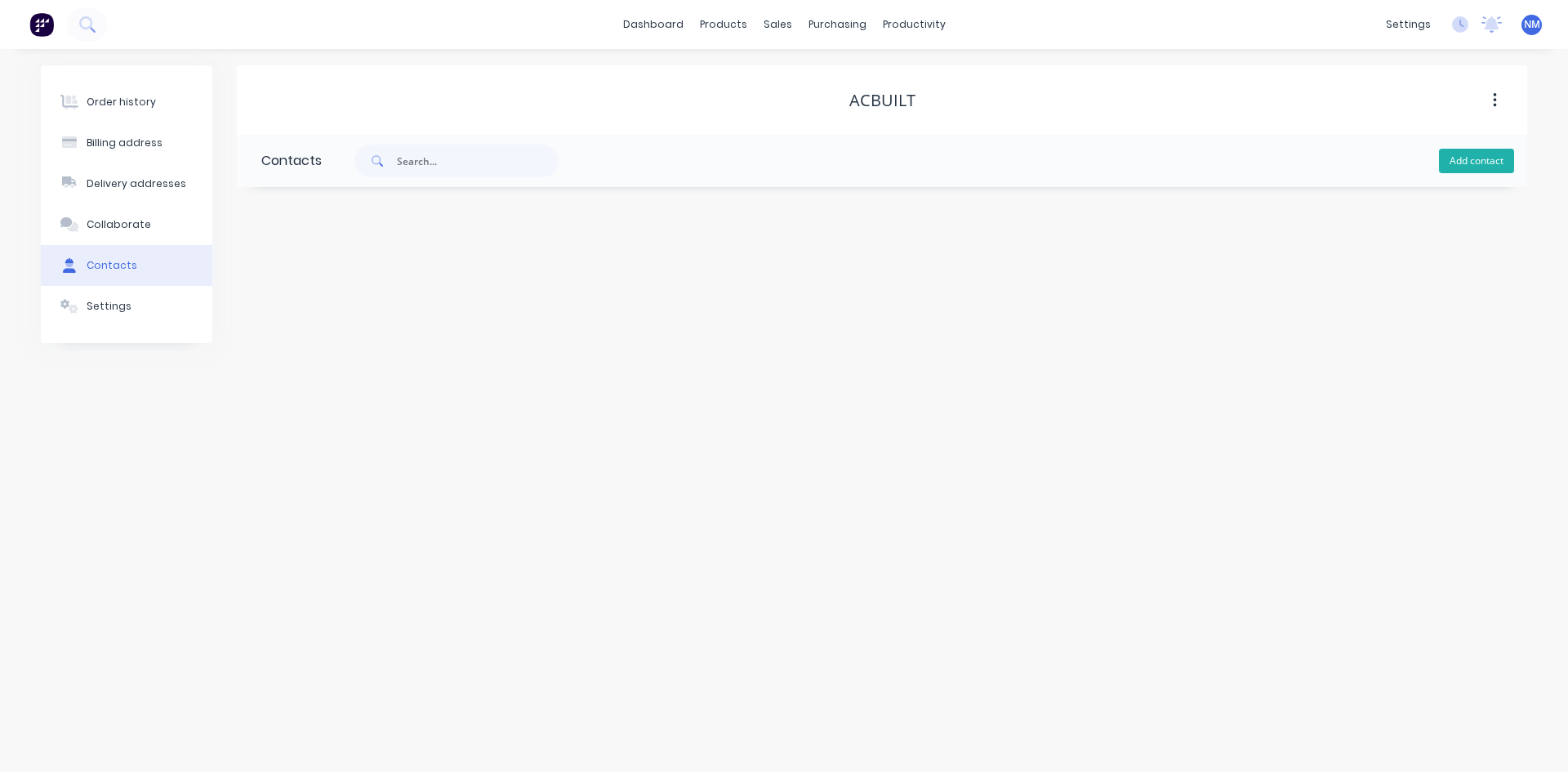
click at [1497, 161] on button "Add contact" at bounding box center [1477, 161] width 75 height 24
select select "AU"
click at [293, 280] on input "text" at bounding box center [395, 281] width 267 height 24
type input "Alex"
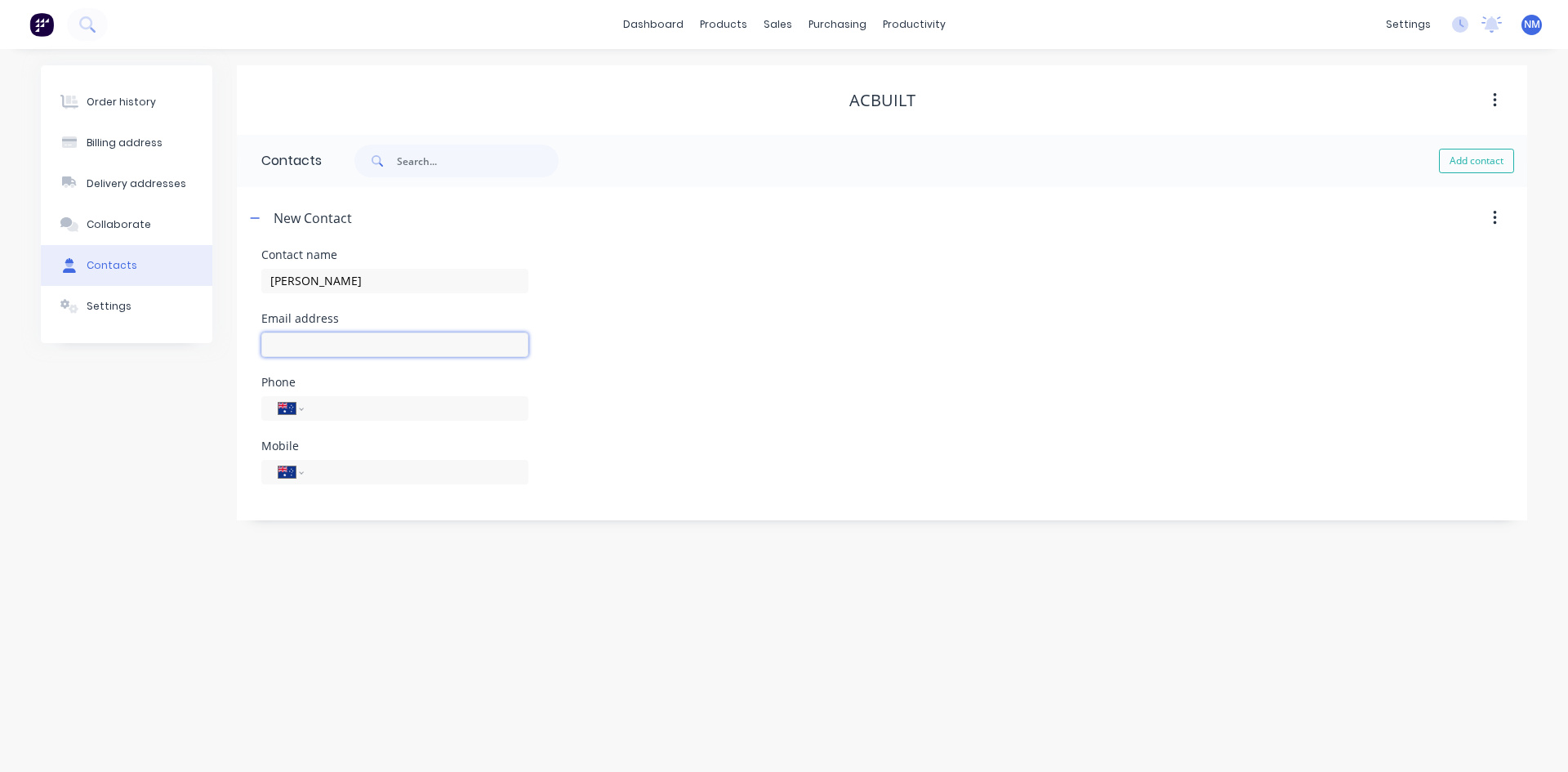
click at [325, 340] on input "text" at bounding box center [395, 344] width 267 height 24
select select "AU"
click at [332, 340] on input "text" at bounding box center [395, 344] width 267 height 24
type input "alex122@live.com.au"
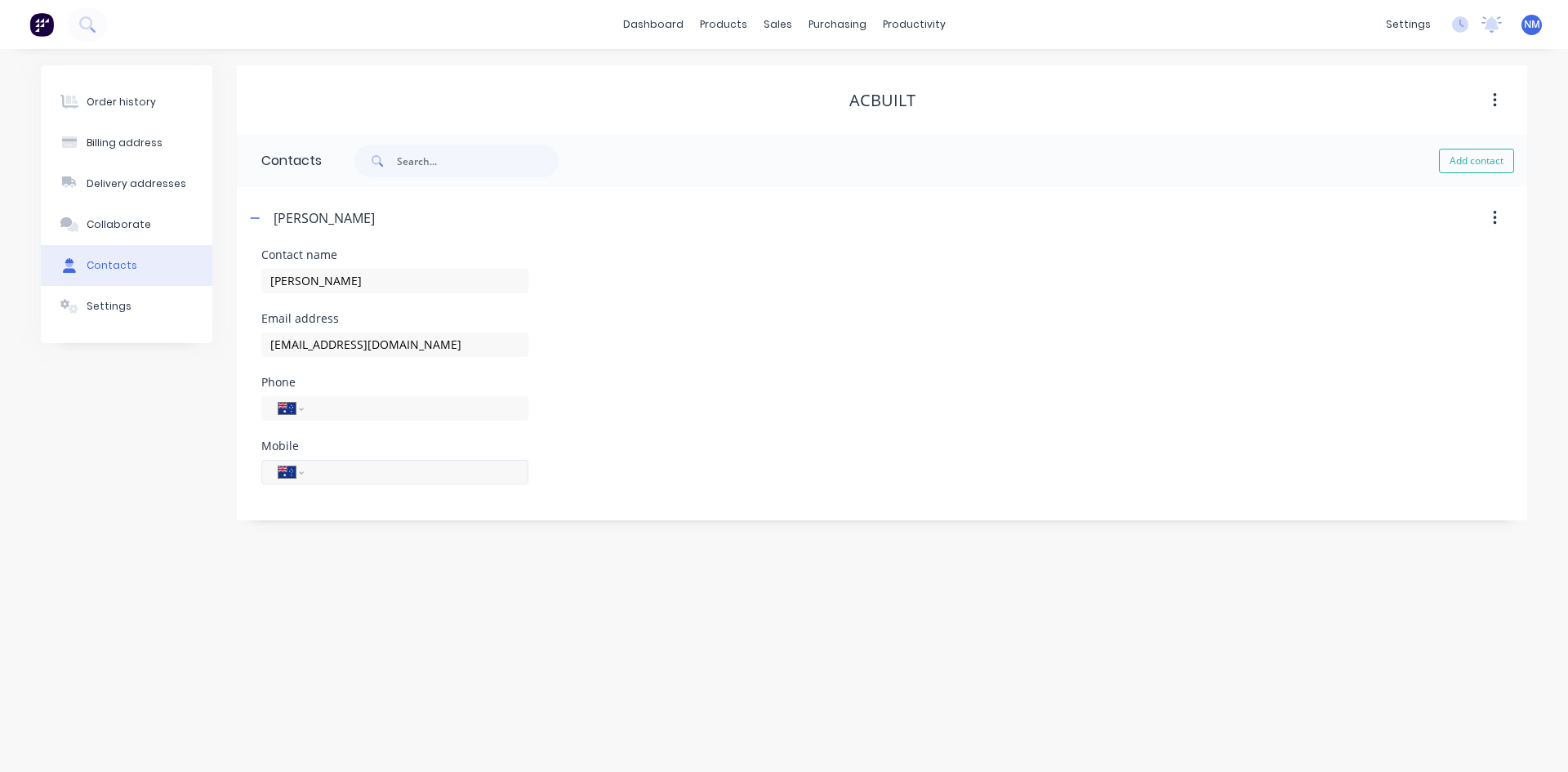
click at [429, 484] on div "International Afghanistan Åland Islands Albania Algeria American Samoa Andorra …" at bounding box center [395, 471] width 267 height 24
click at [429, 479] on input "tel" at bounding box center [413, 471] width 196 height 18
click at [432, 474] on input "tel" at bounding box center [413, 471] width 196 height 18
type input "0448 573 017"
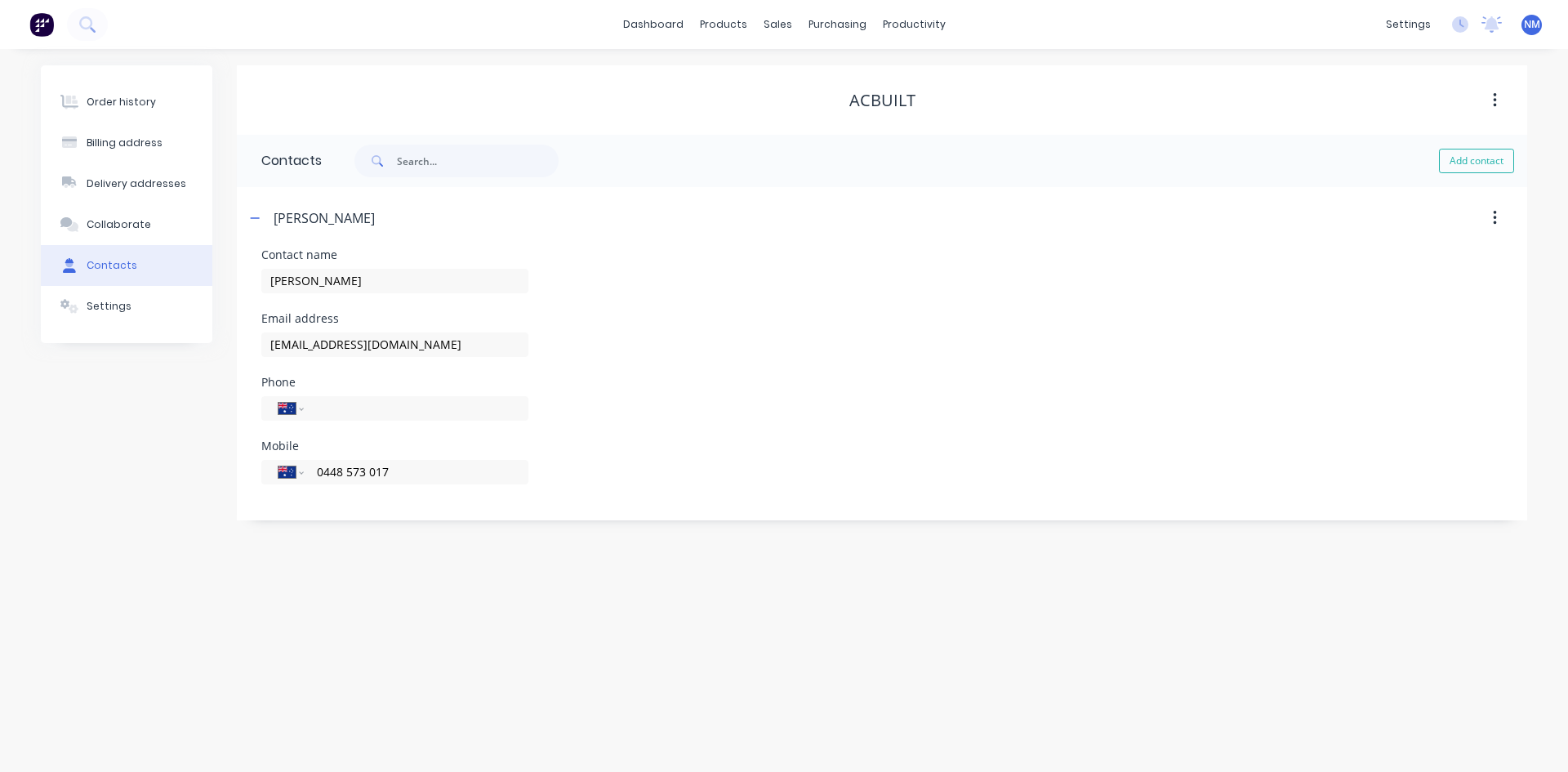
drag, startPoint x: 925, startPoint y: 380, endPoint x: 894, endPoint y: 380, distance: 31.0
click at [922, 382] on div "Phone International Afghanistan Åland Islands Albania Algeria American Samoa An…" at bounding box center [882, 408] width 1242 height 64
click at [150, 92] on button "Order history" at bounding box center [126, 102] width 171 height 41
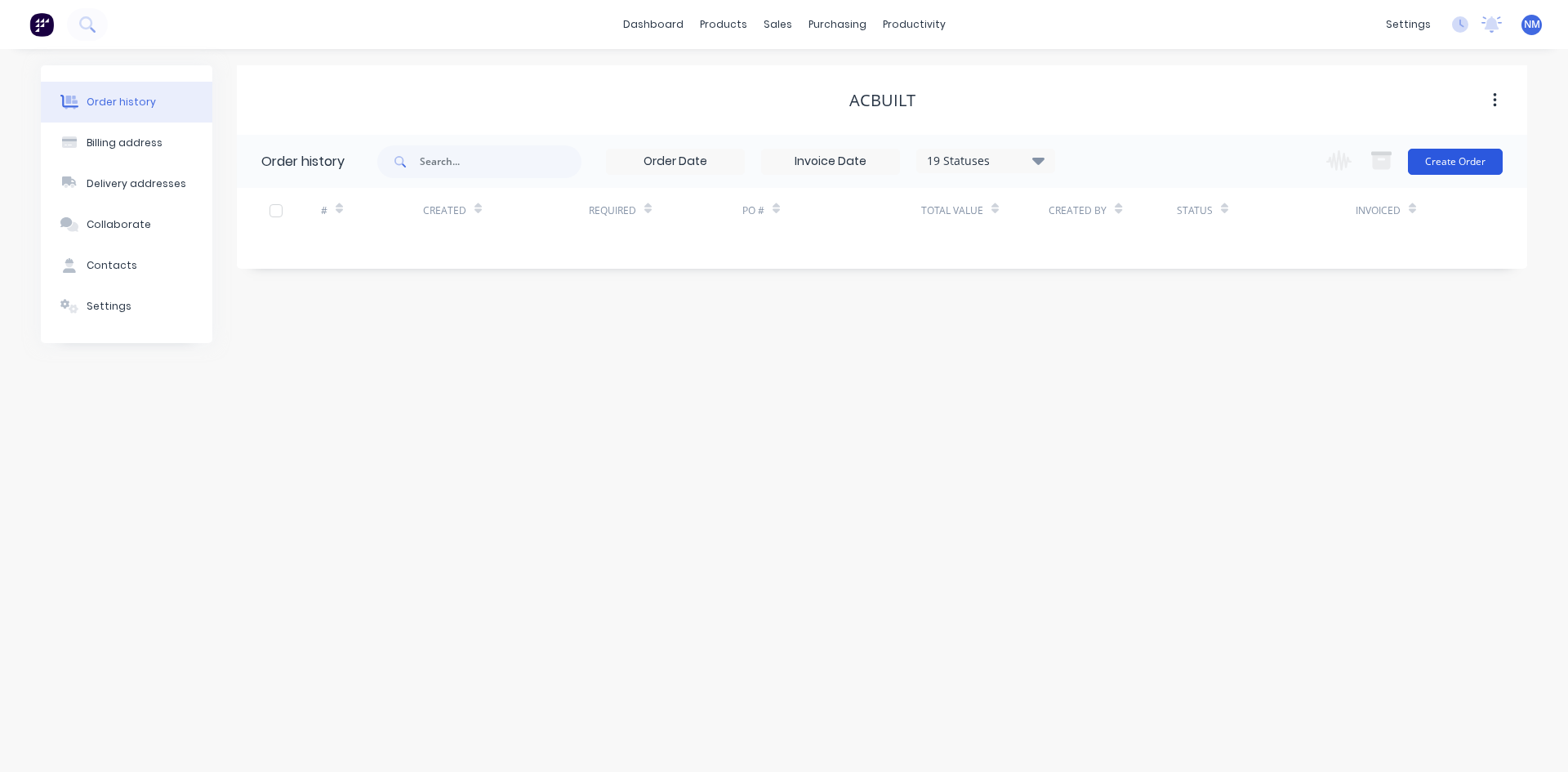
click at [1467, 154] on button "Create Order" at bounding box center [1456, 162] width 95 height 26
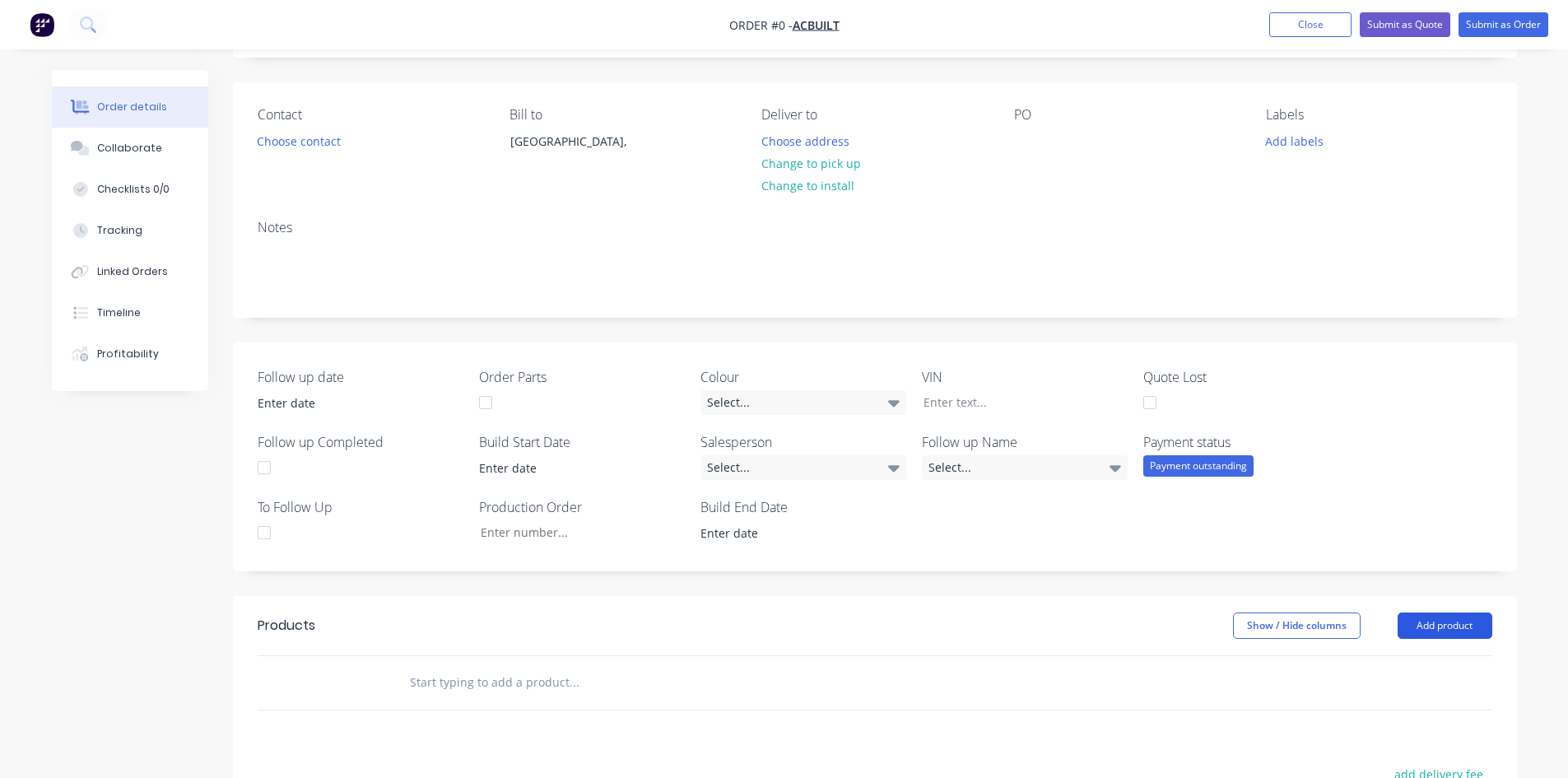
scroll to position [165, 0]
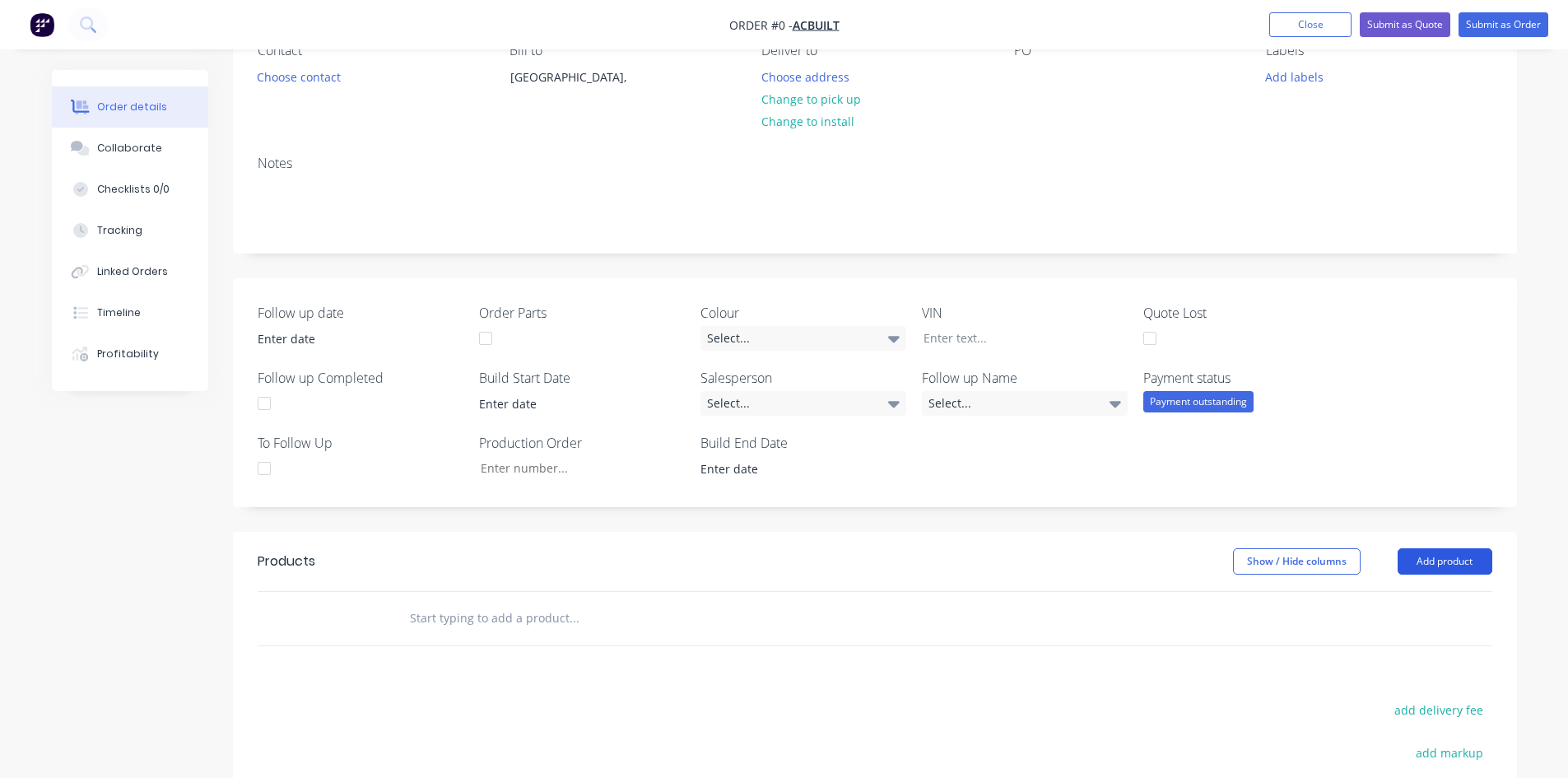
click at [1440, 550] on button "Add product" at bounding box center [1444, 561] width 95 height 26
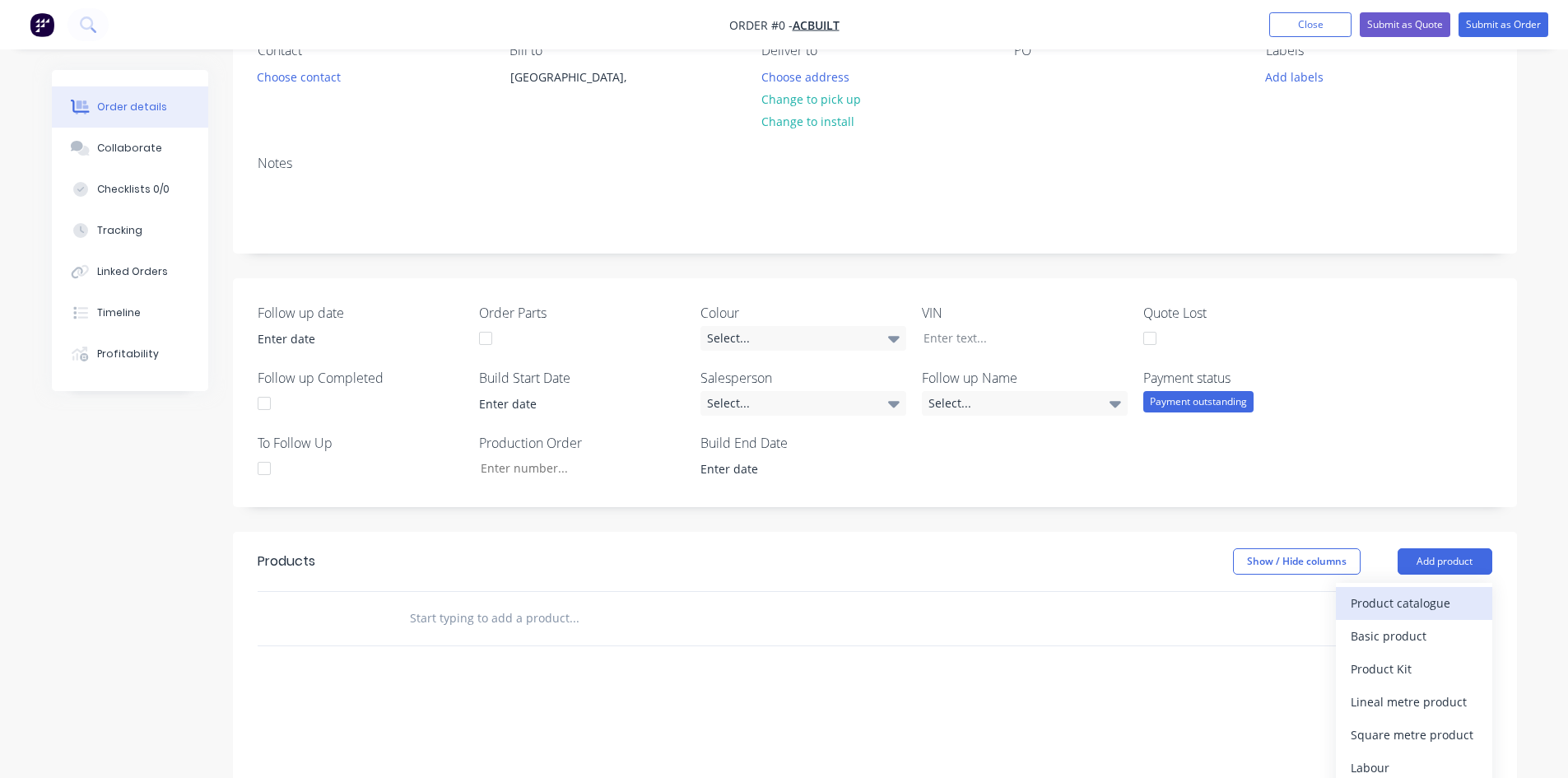
click at [1414, 605] on div "Product catalogue" at bounding box center [1414, 603] width 127 height 23
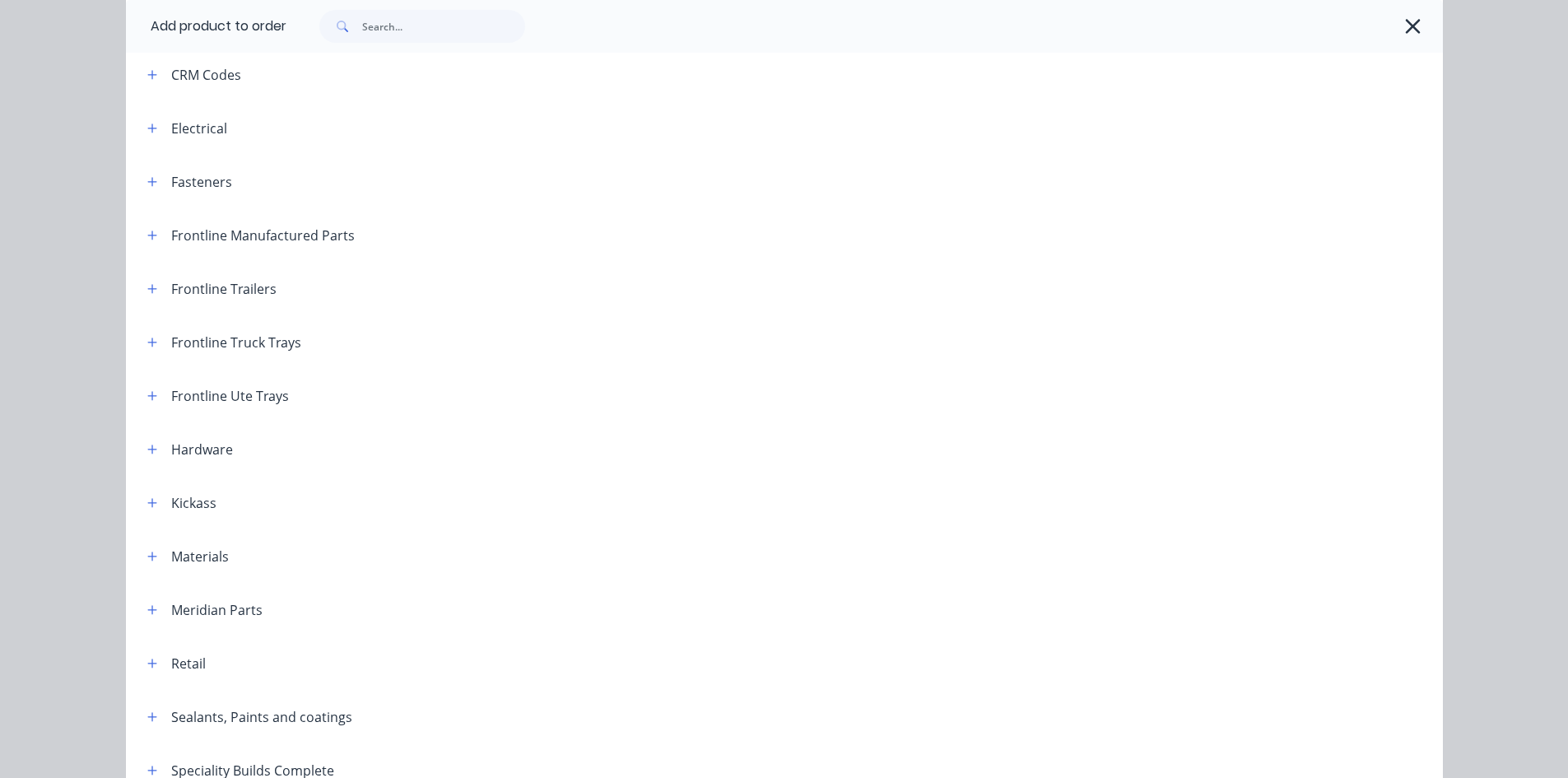
scroll to position [76, 0]
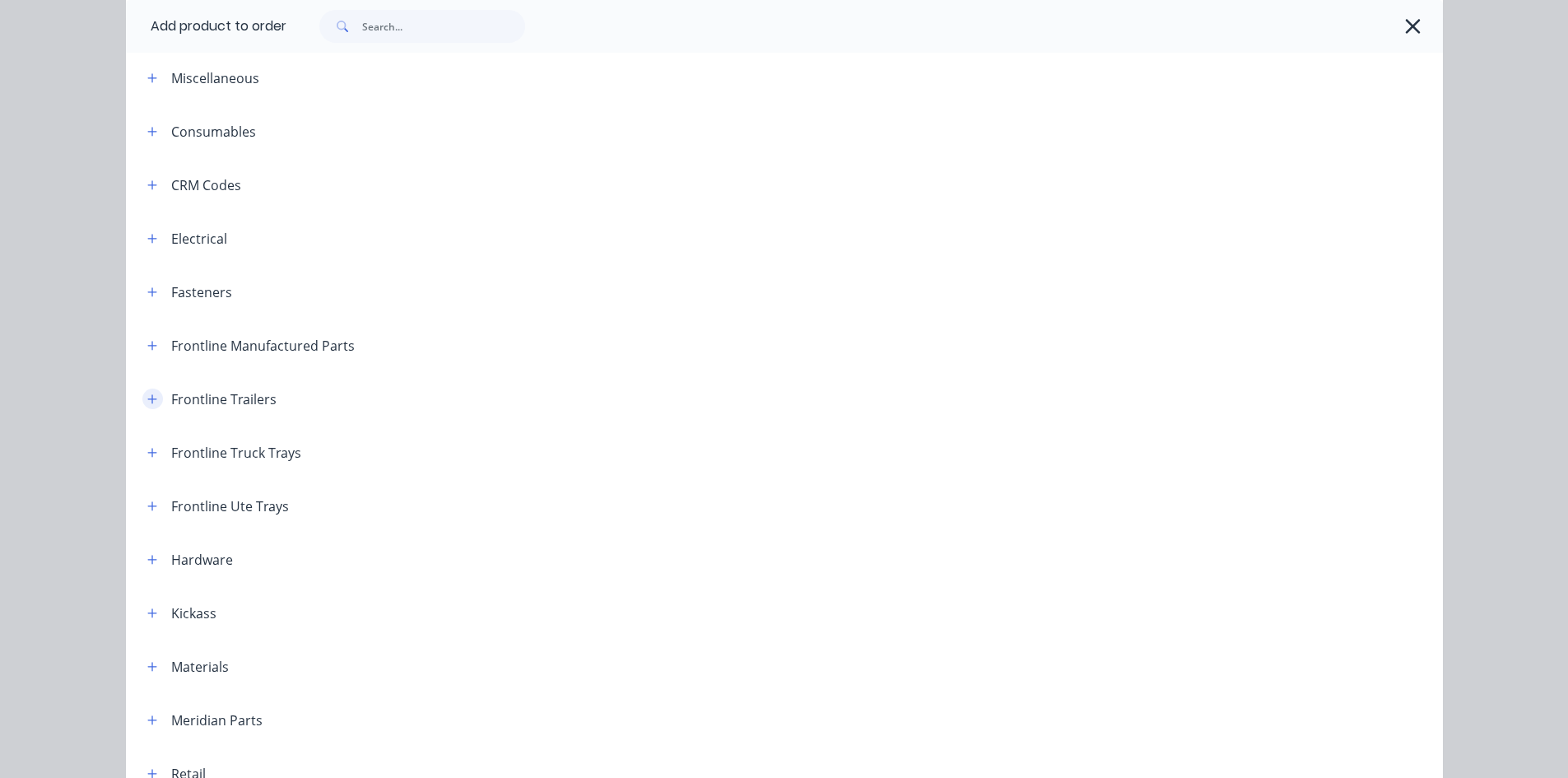
click at [142, 403] on button "button" at bounding box center [152, 398] width 20 height 20
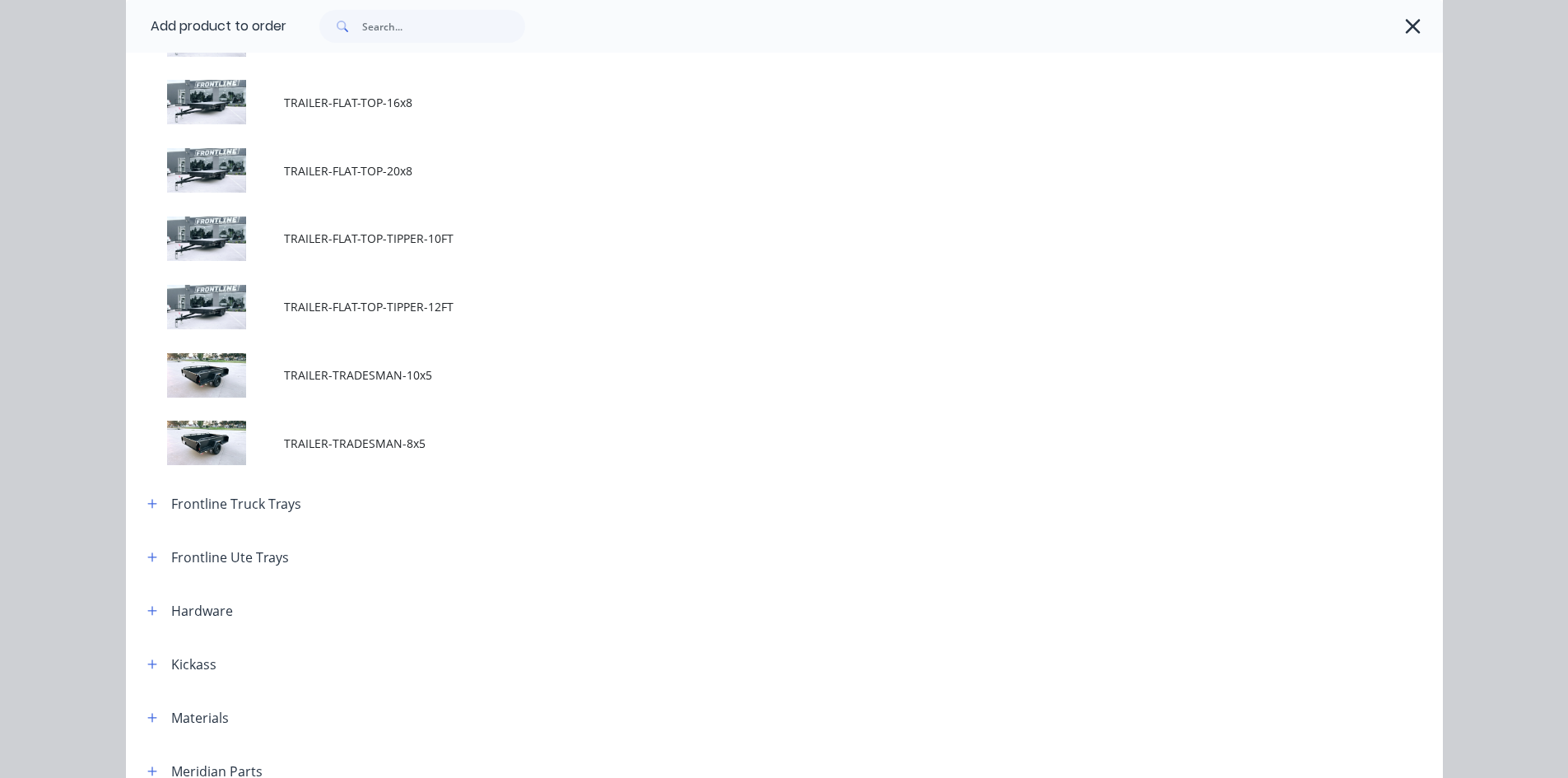
scroll to position [1063, 0]
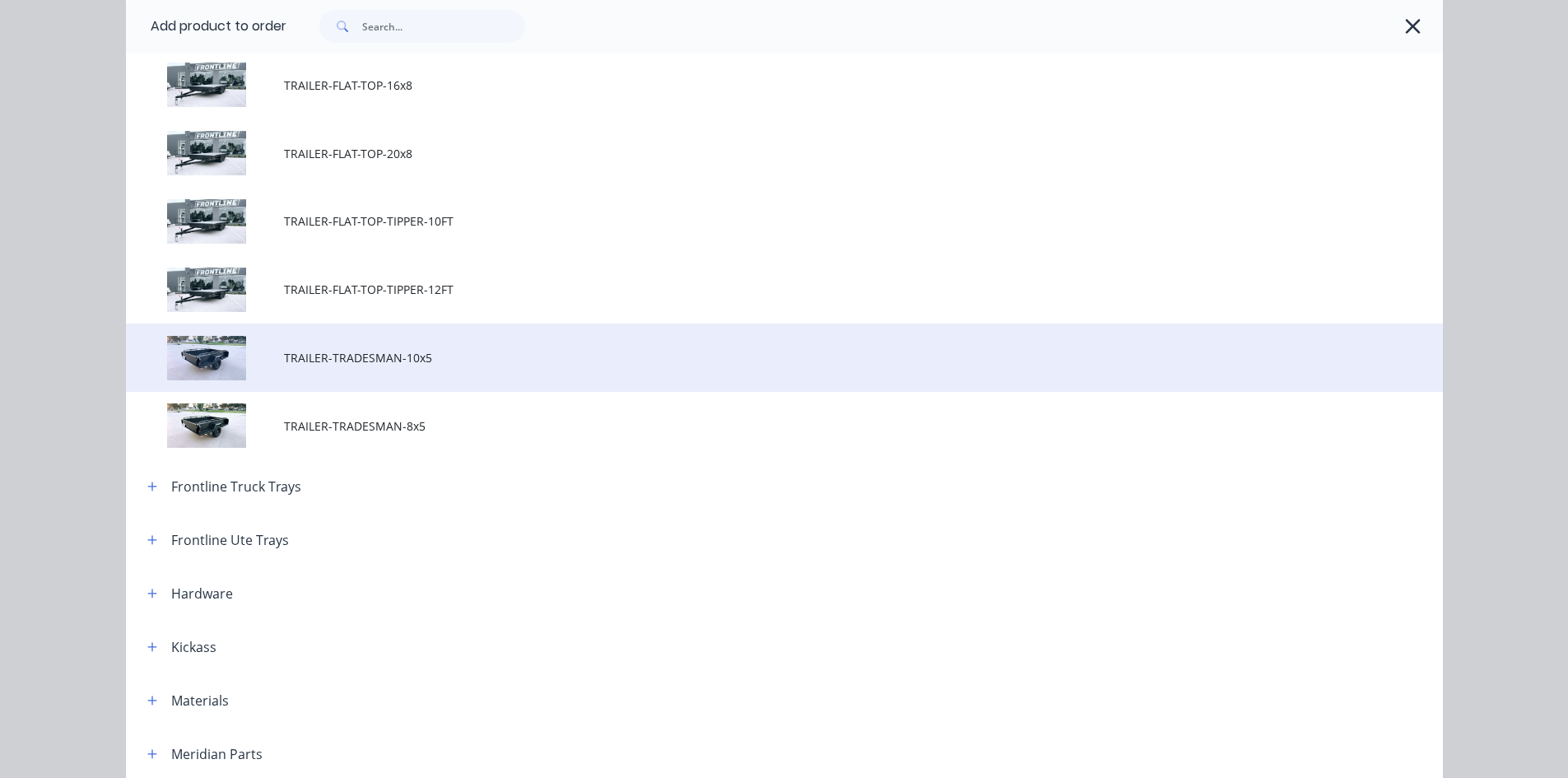
click at [435, 380] on td "TRAILER-TRADESMAN-10x5" at bounding box center [863, 358] width 1158 height 68
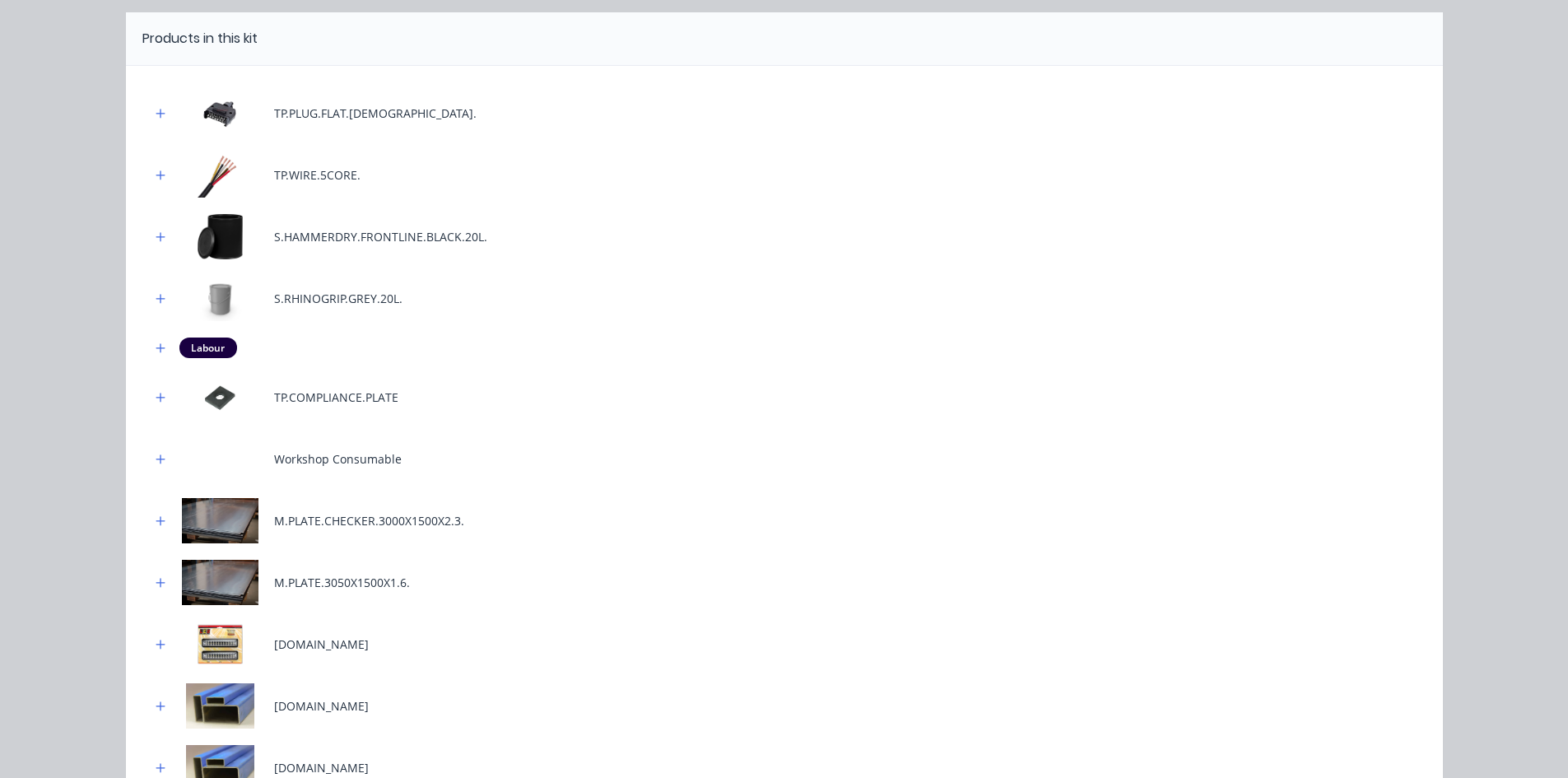
scroll to position [0, 0]
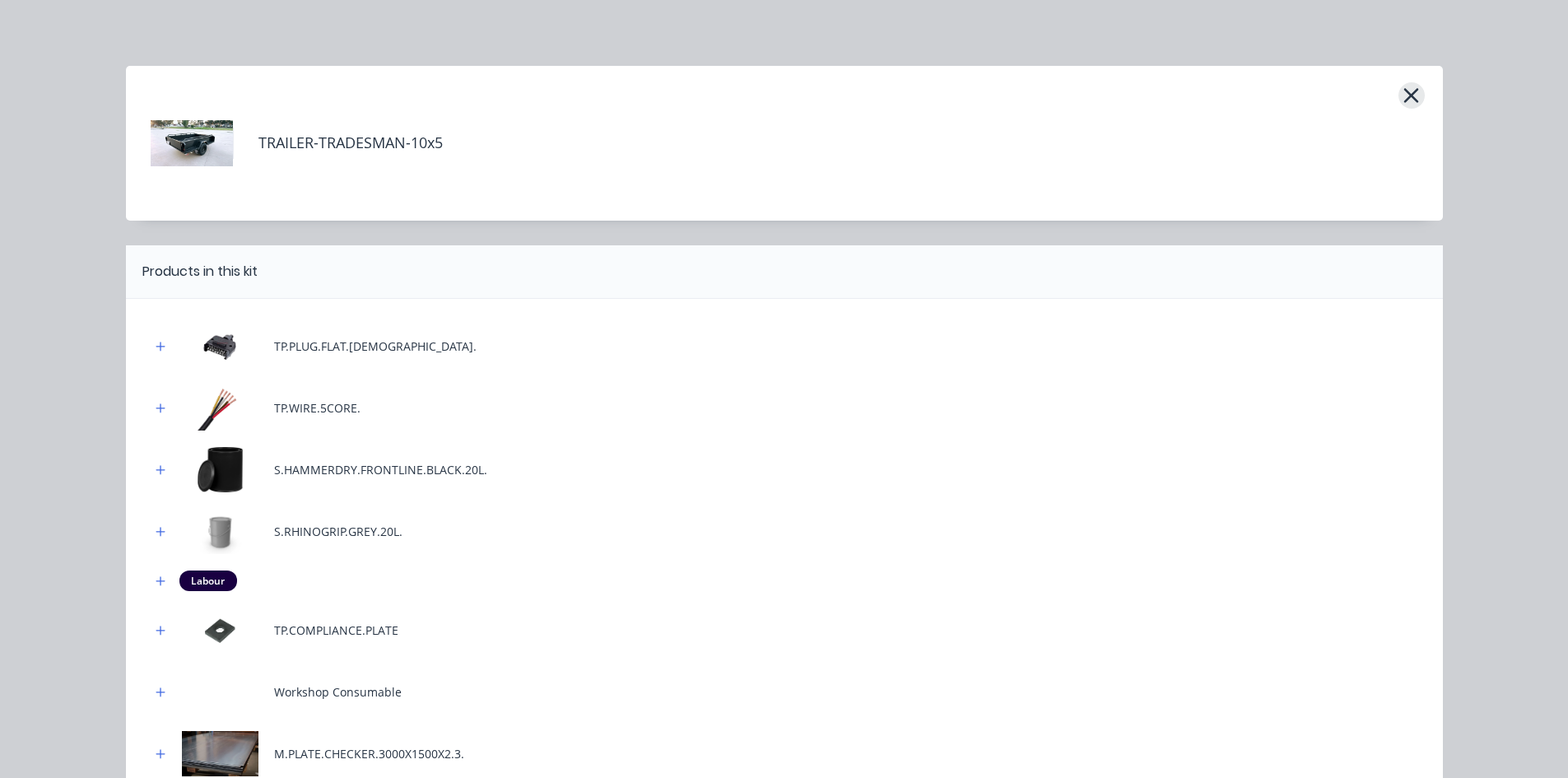
click at [1404, 92] on icon "button" at bounding box center [1411, 95] width 15 height 15
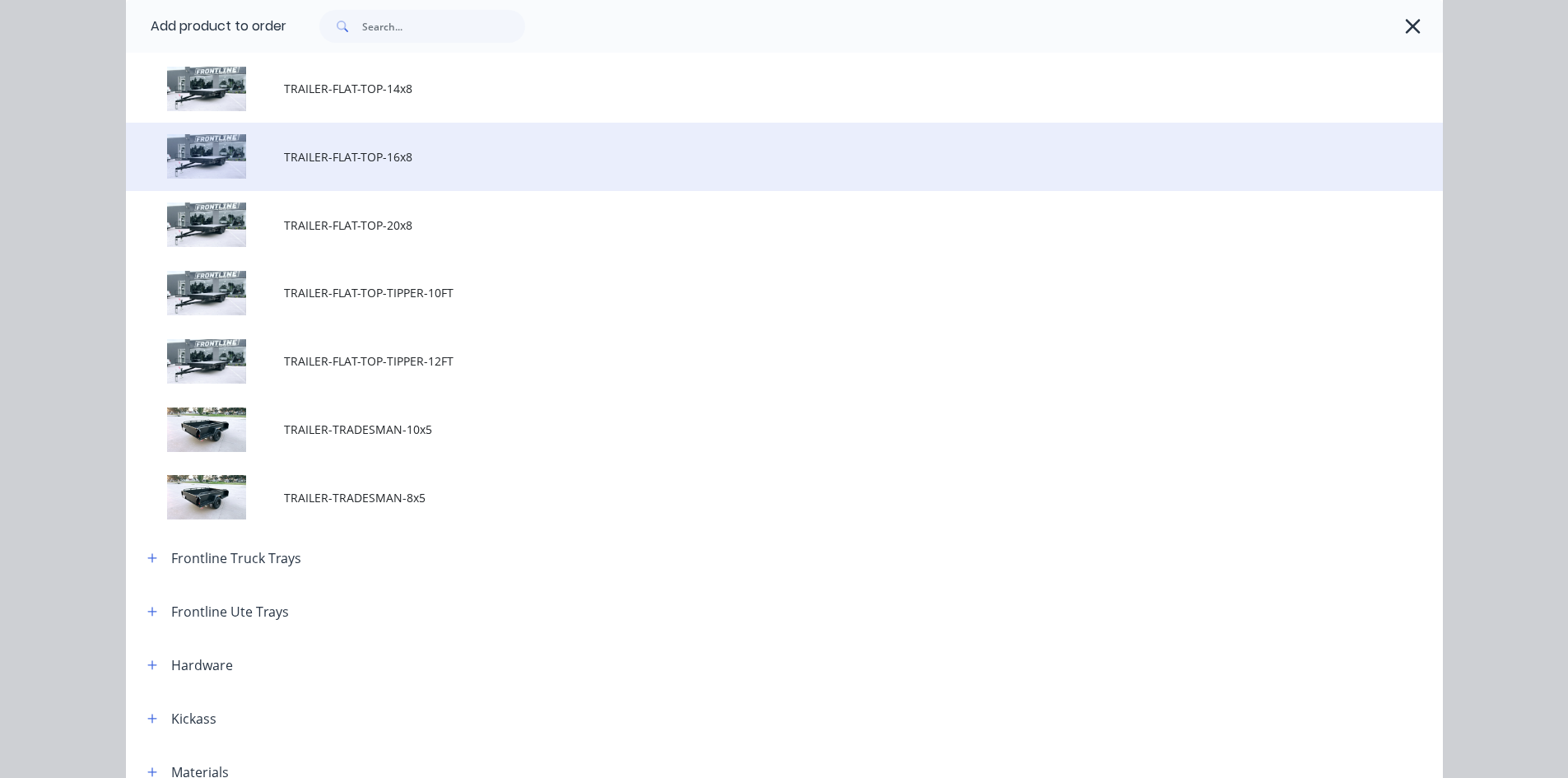
scroll to position [1106, 0]
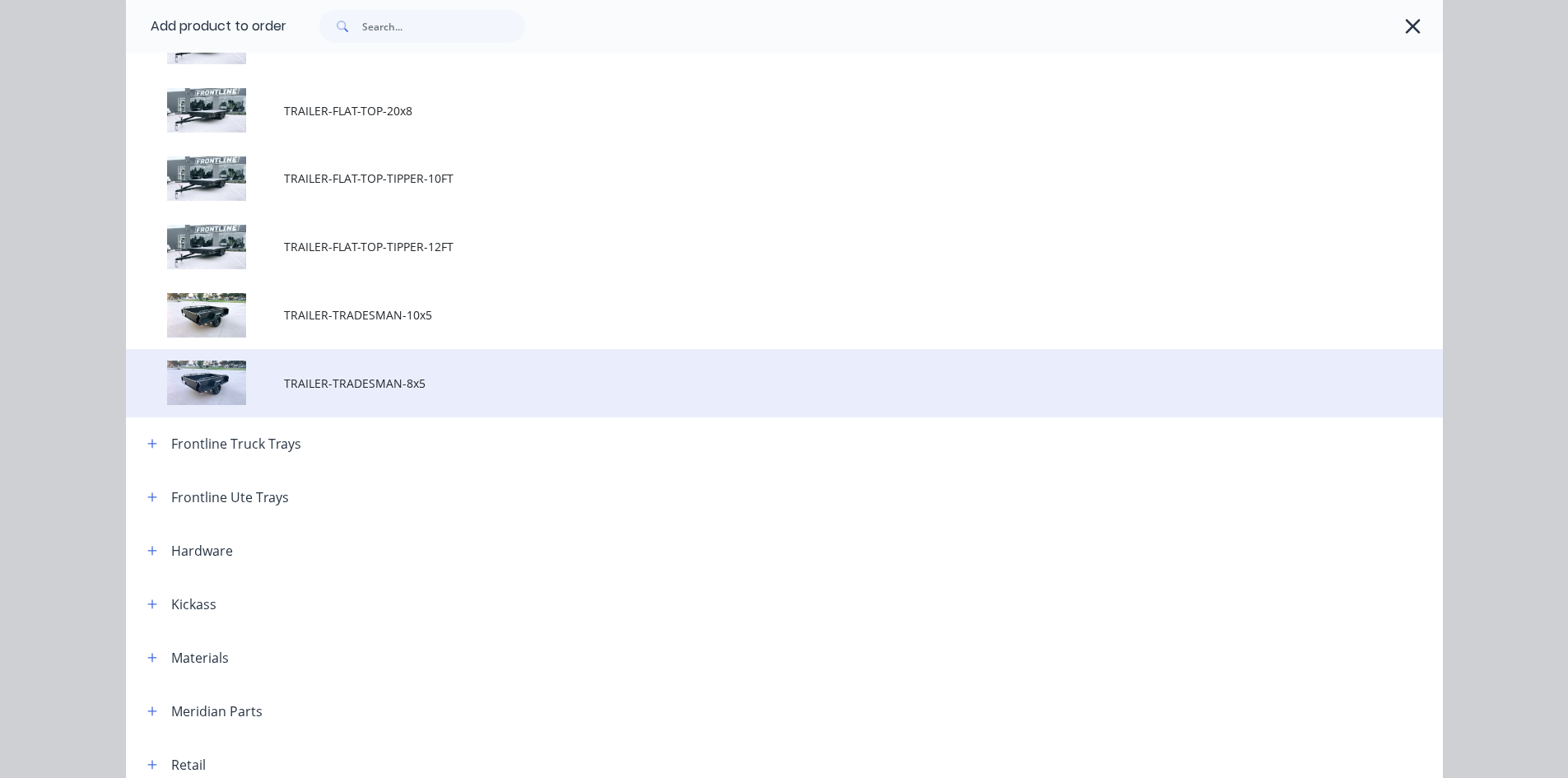
click at [412, 380] on span "TRAILER-TRADESMAN-8x5" at bounding box center [747, 383] width 926 height 18
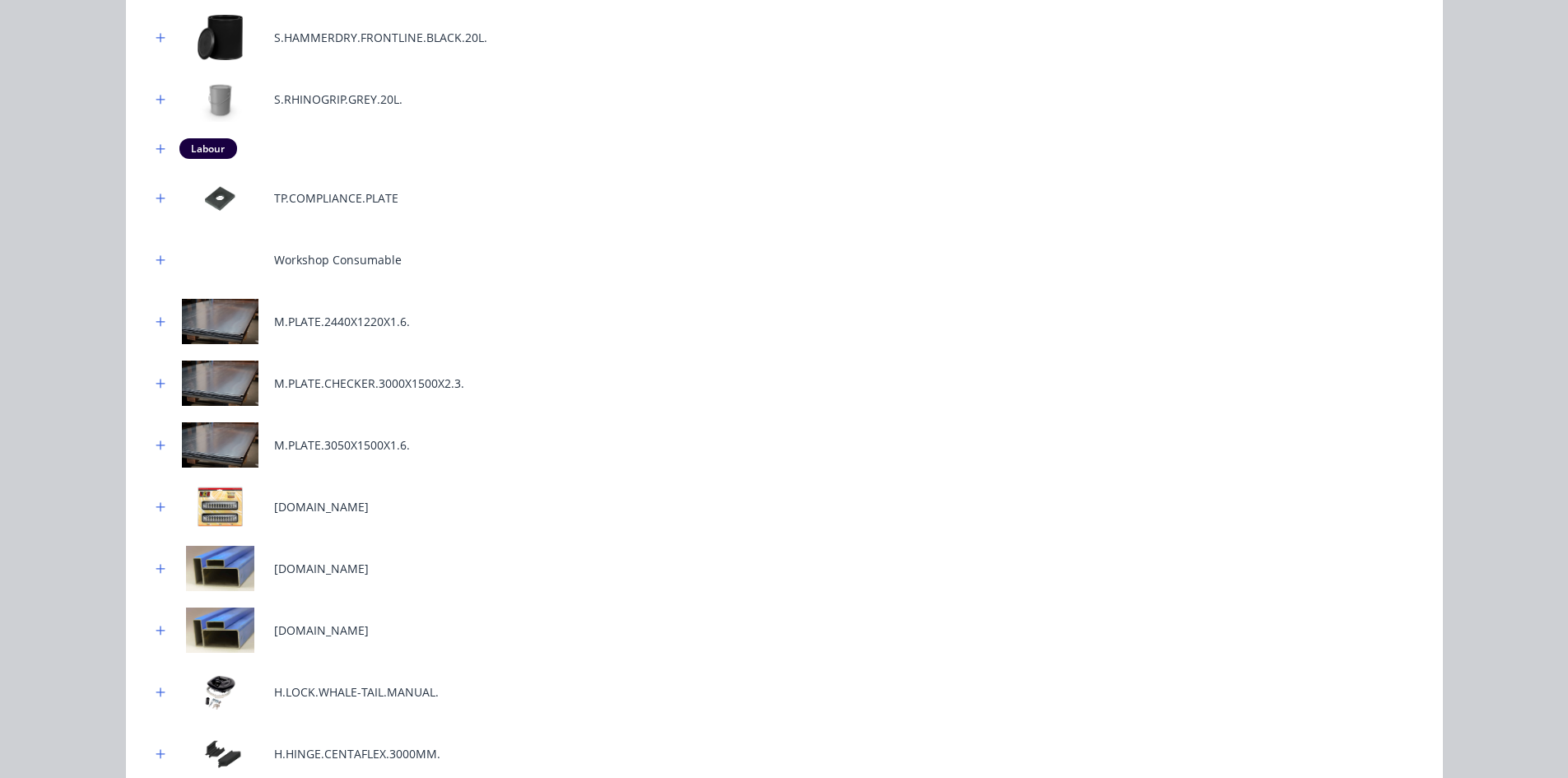
scroll to position [1035, 0]
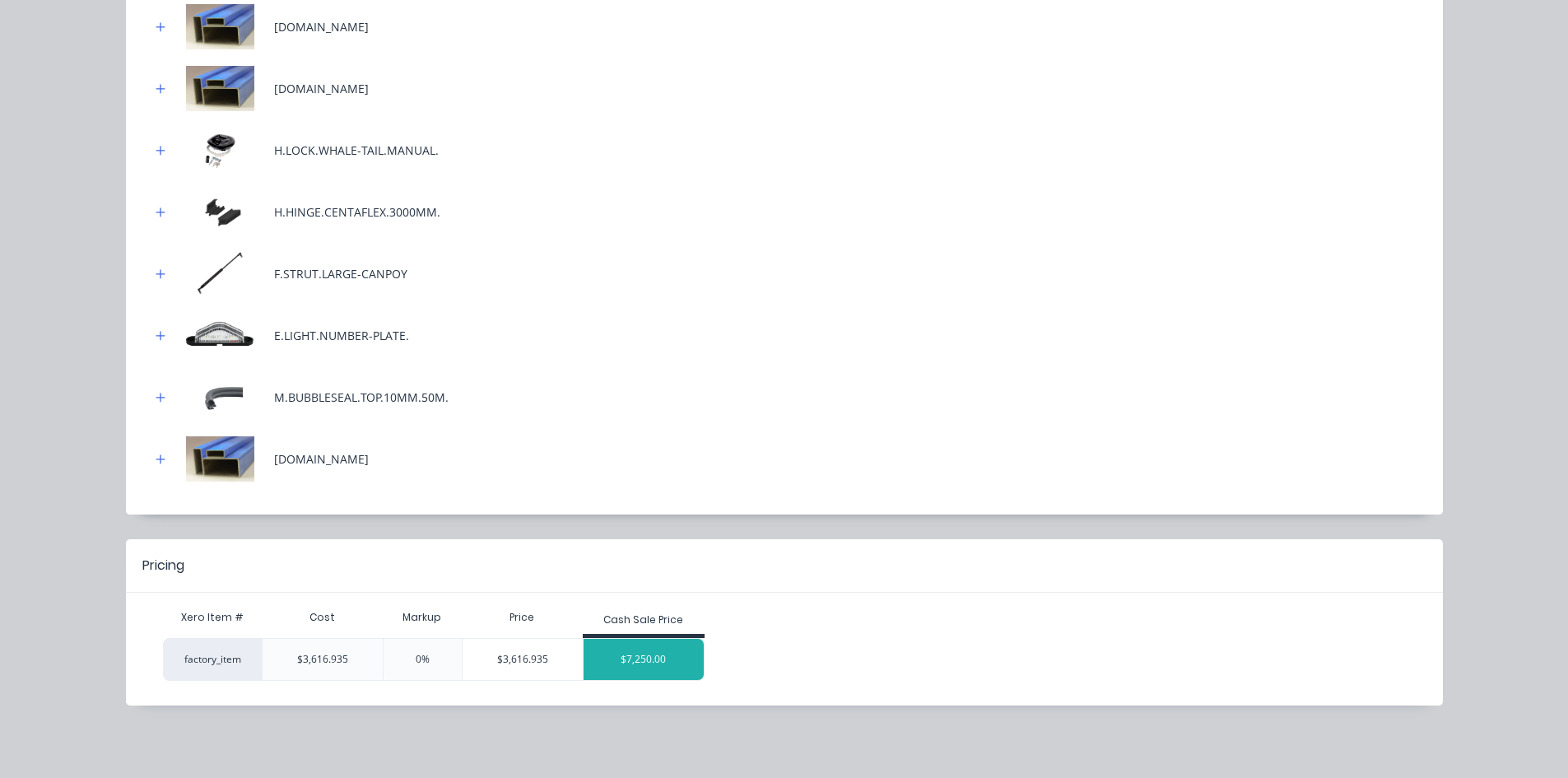
click at [636, 667] on div "$7,250.00" at bounding box center [643, 659] width 120 height 41
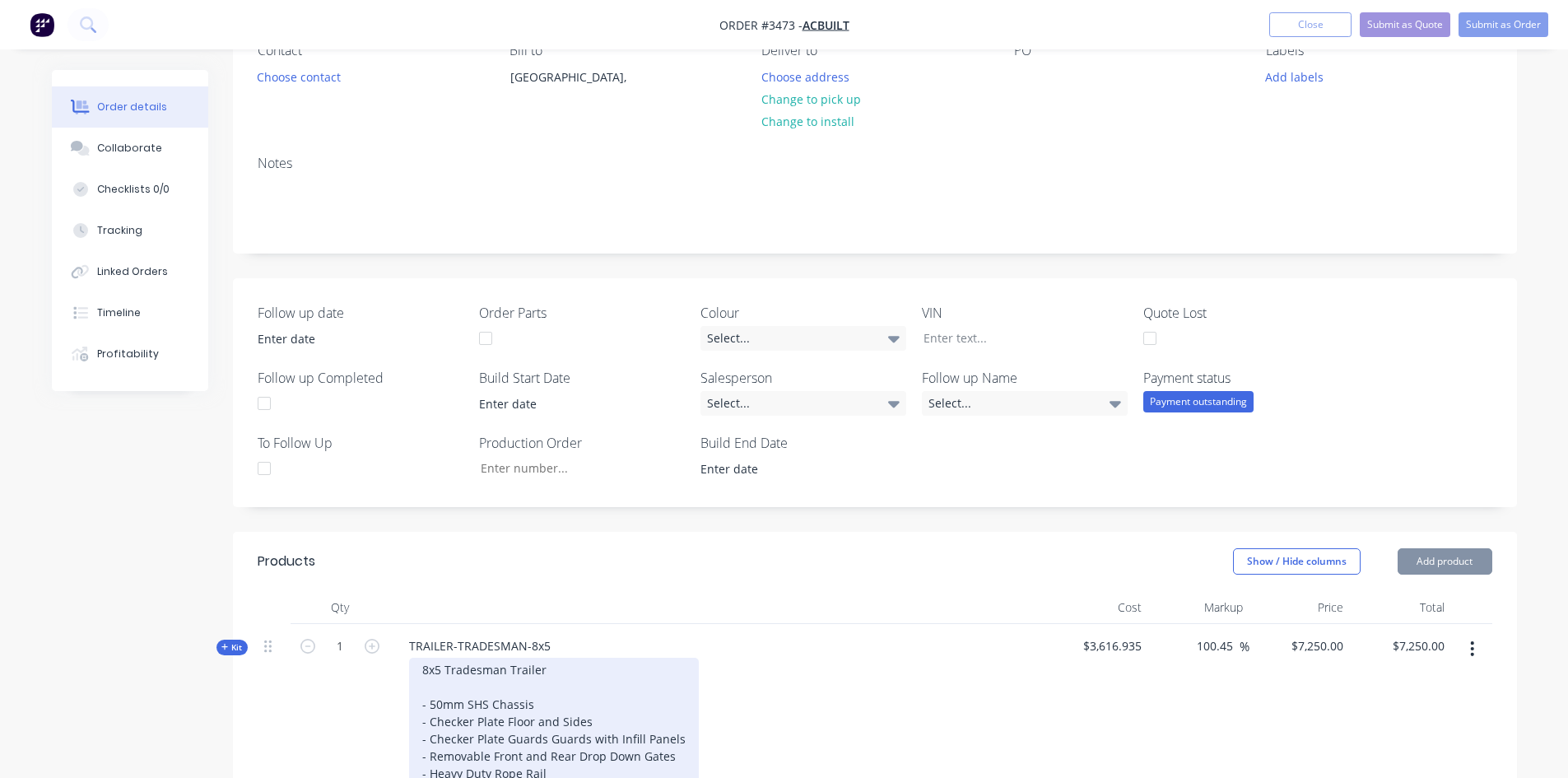
click at [428, 669] on div "8x5 Tradesman Trailer - 50mm SHS Chassis - Checker Plate Floor and Sides - Chec…" at bounding box center [553, 738] width 290 height 162
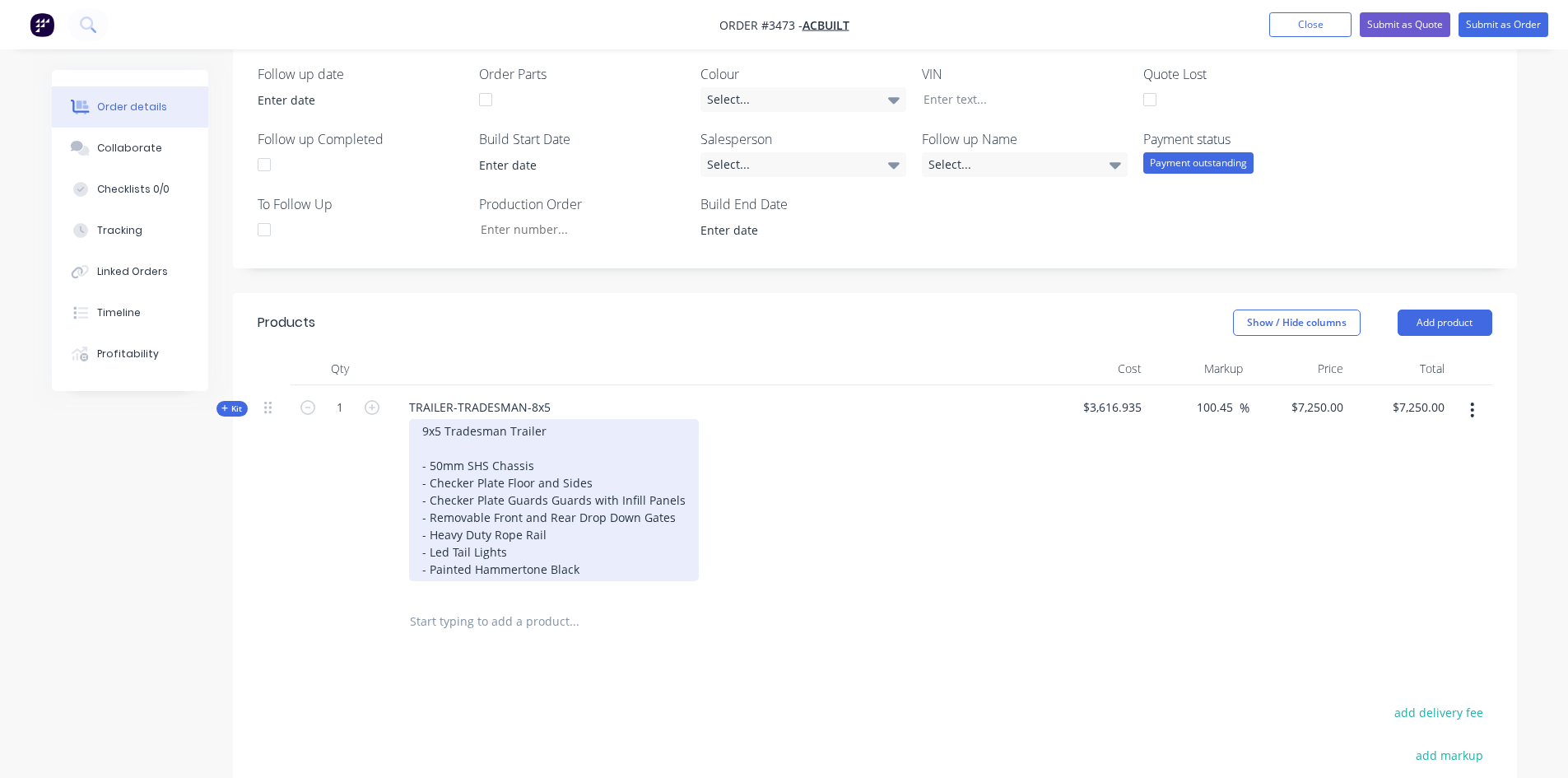
scroll to position [411, 0]
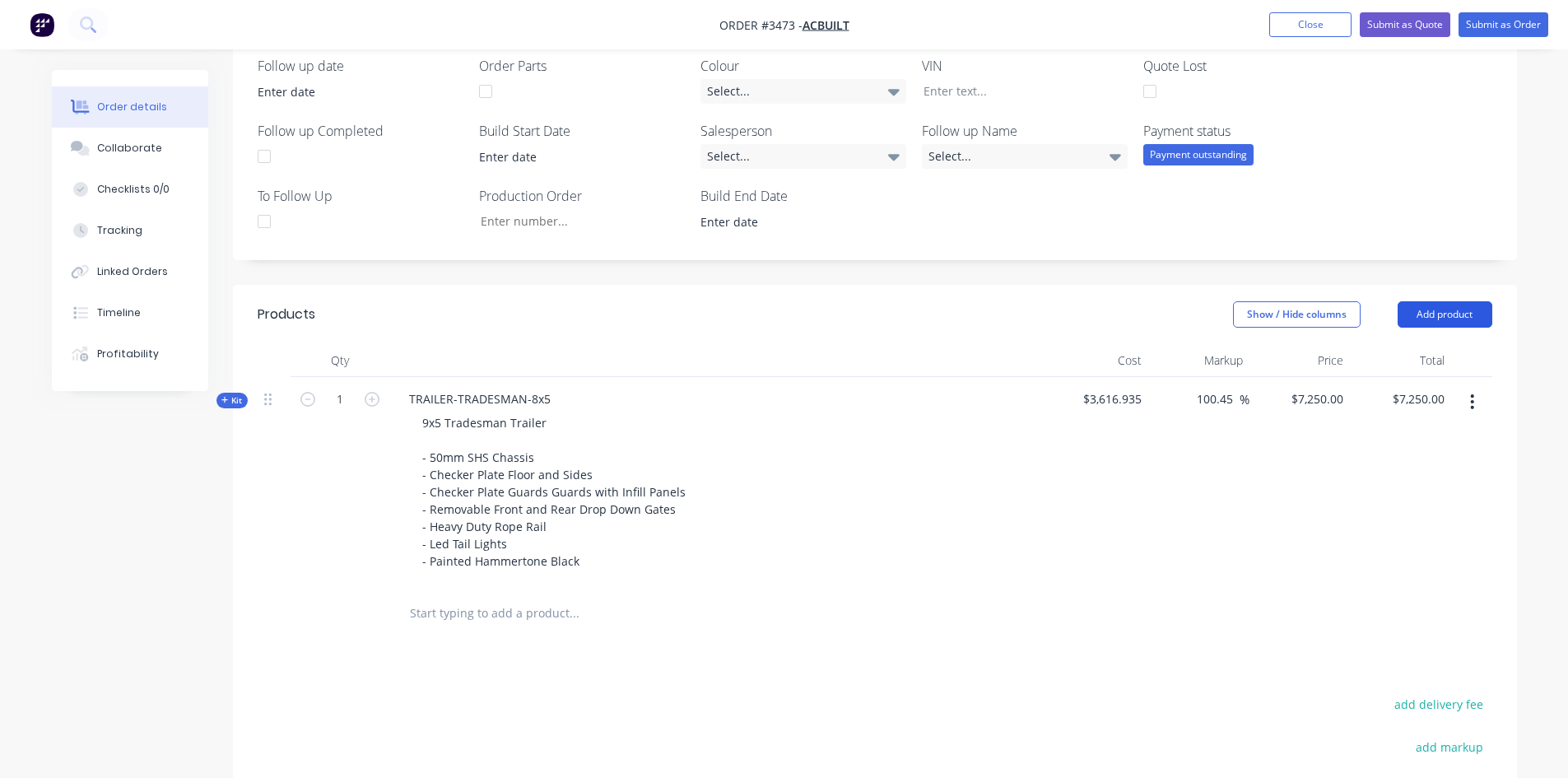
click at [1453, 312] on button "Add product" at bounding box center [1444, 314] width 95 height 26
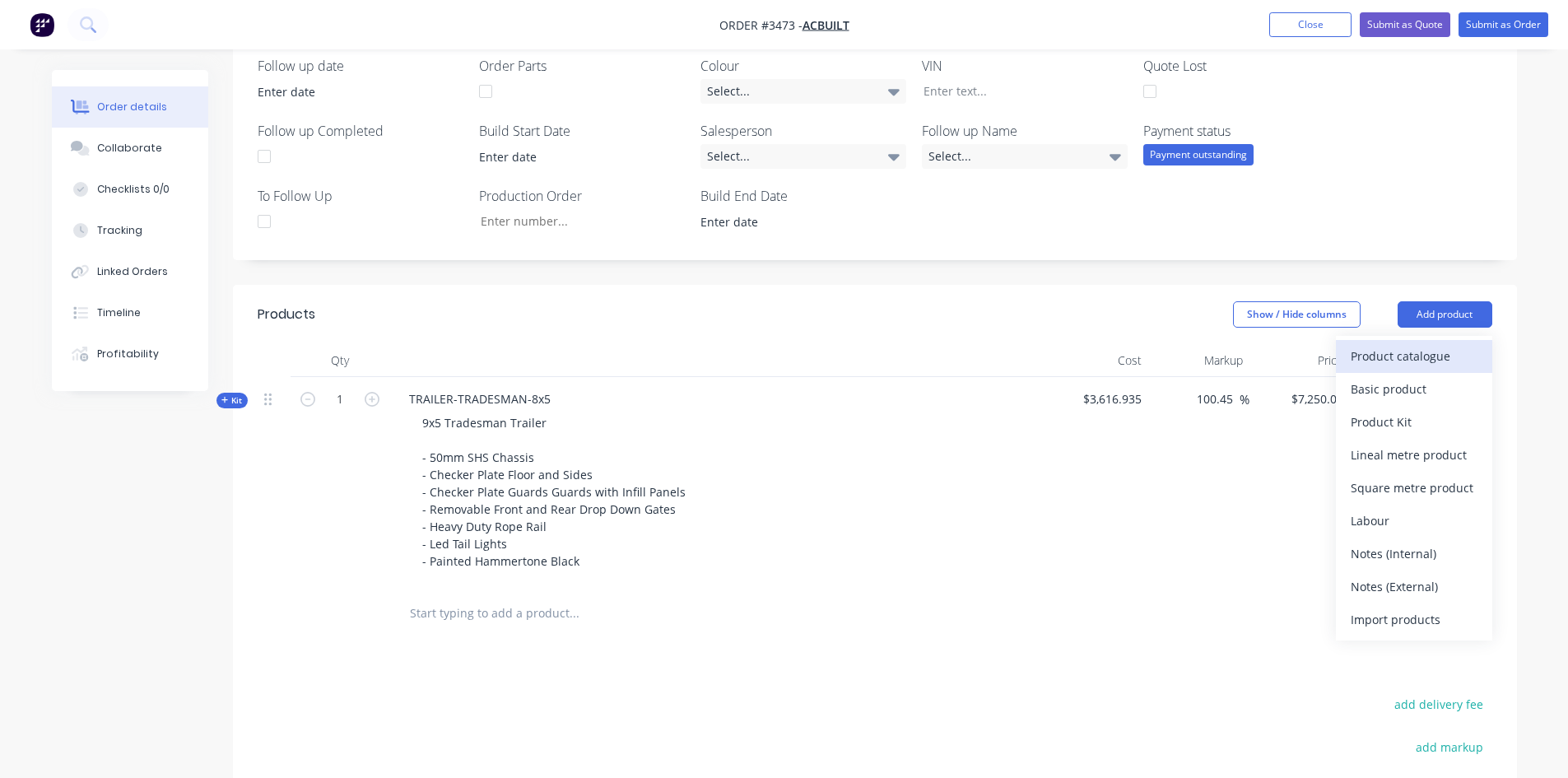
click at [1386, 360] on div "Product catalogue" at bounding box center [1414, 356] width 127 height 23
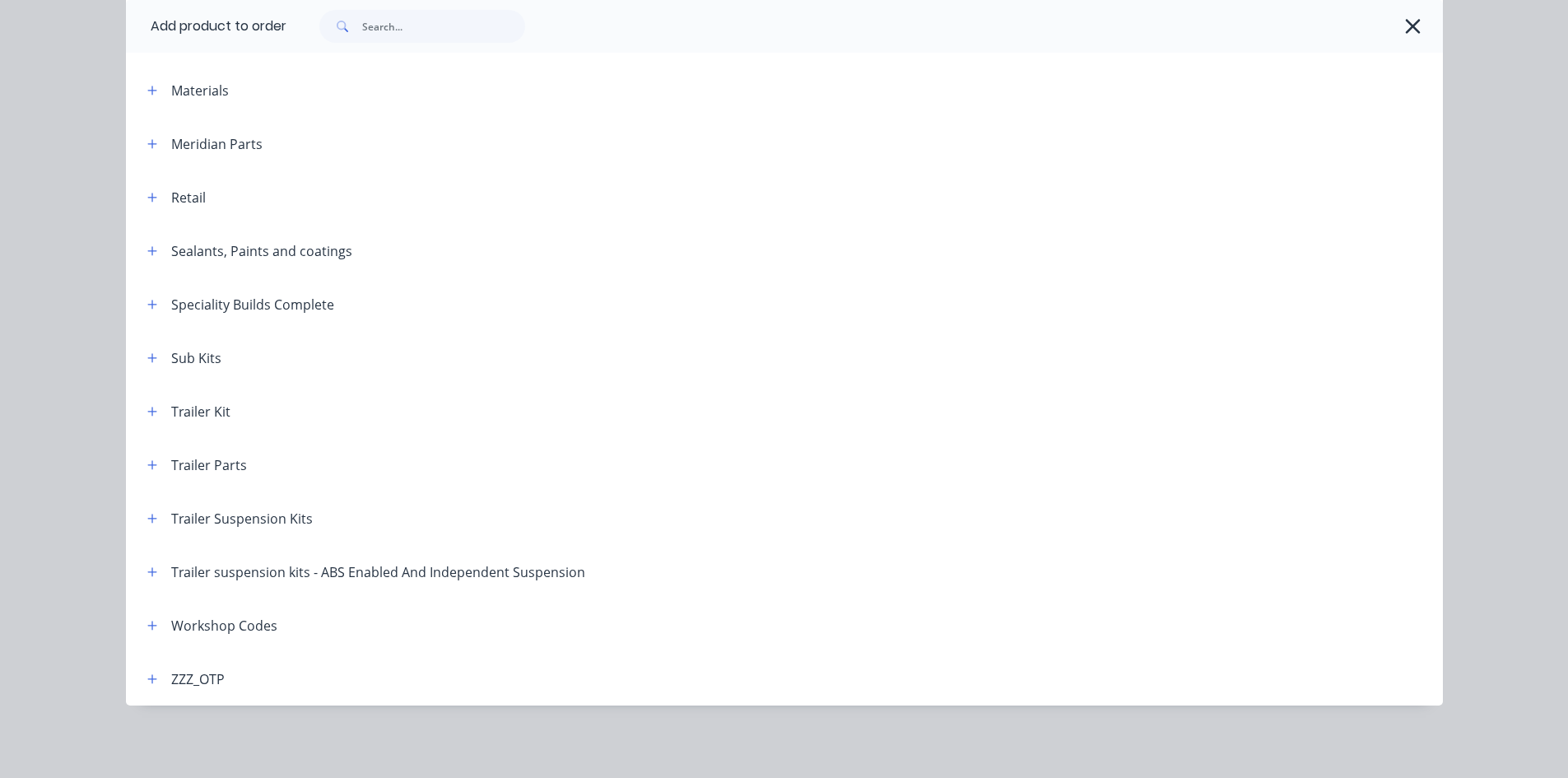
scroll to position [493, 0]
click at [148, 514] on icon "button" at bounding box center [152, 519] width 10 height 12
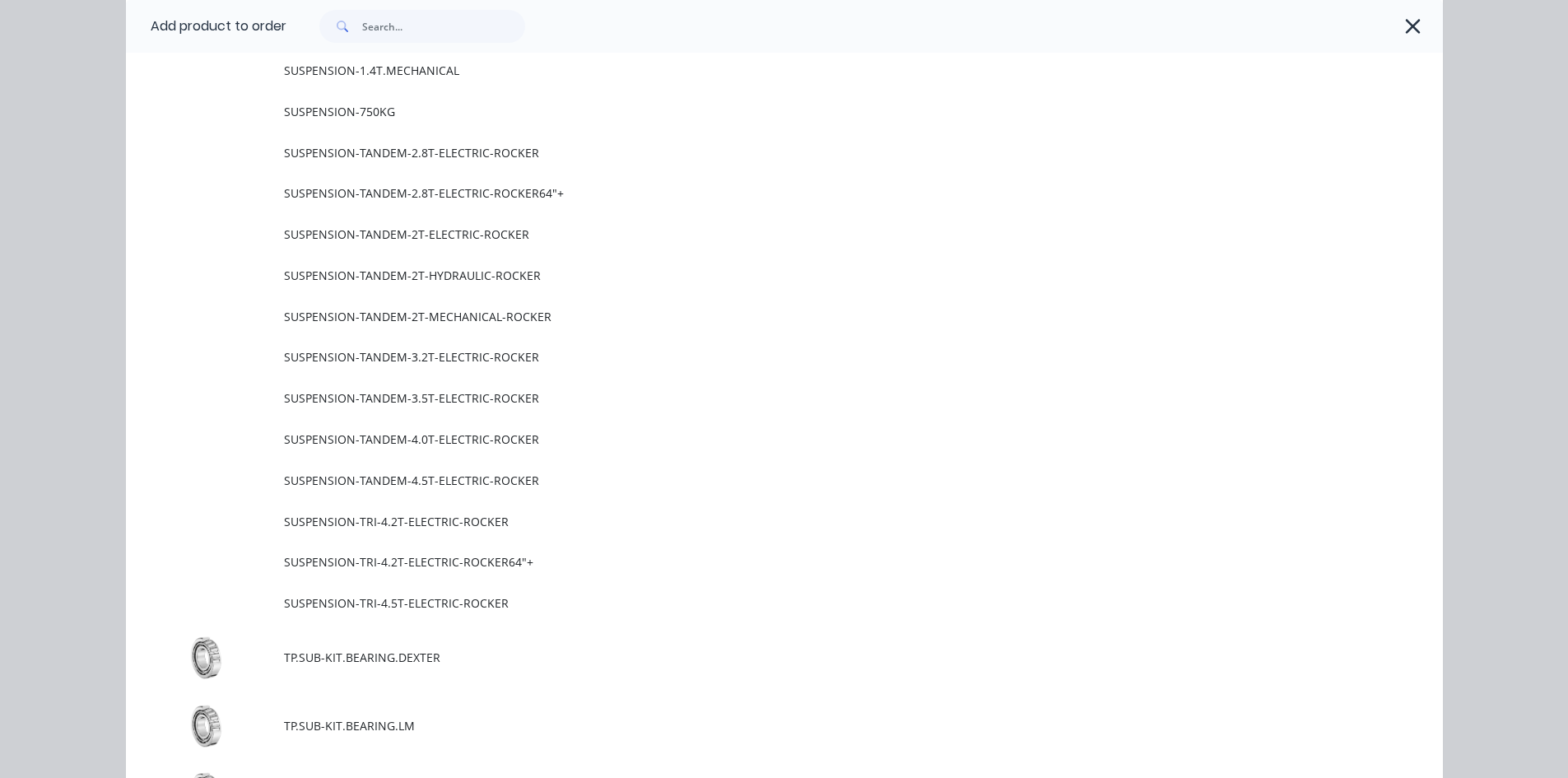
scroll to position [1227, 0]
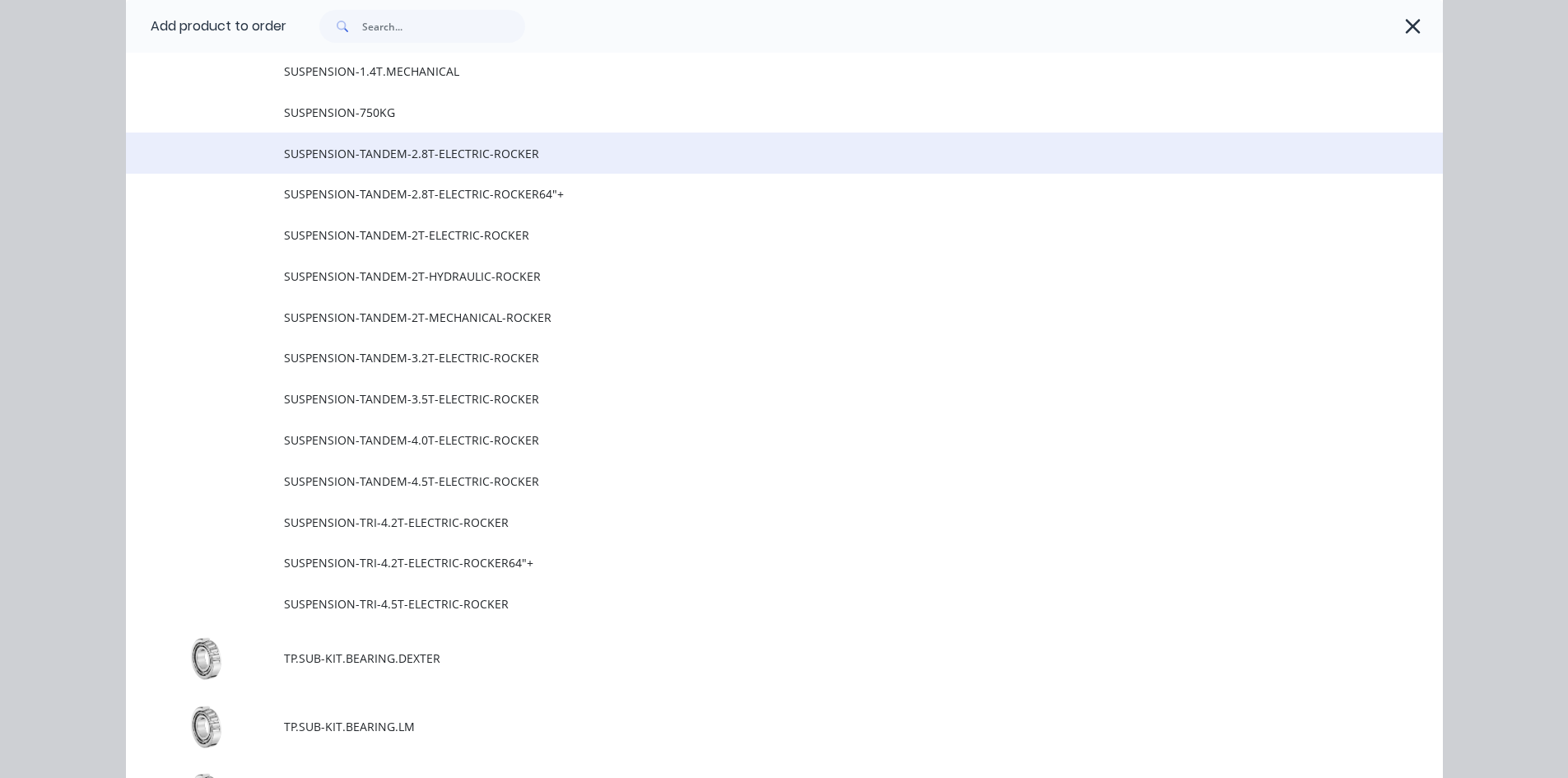
click at [535, 156] on span "SUSPENSION-TANDEM-2.8T-ELECTRIC-ROCKER" at bounding box center [747, 154] width 926 height 18
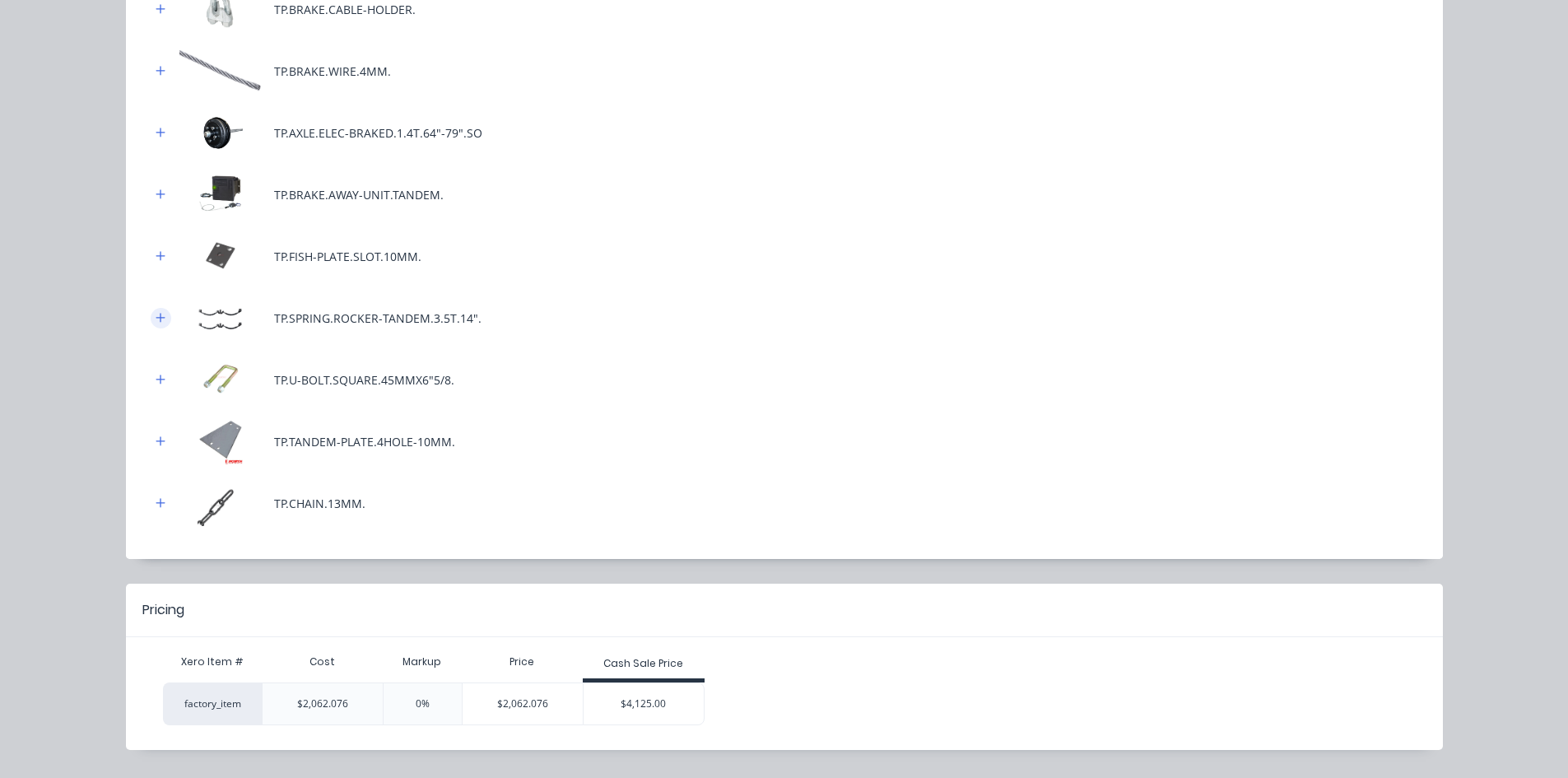
scroll to position [615, 0]
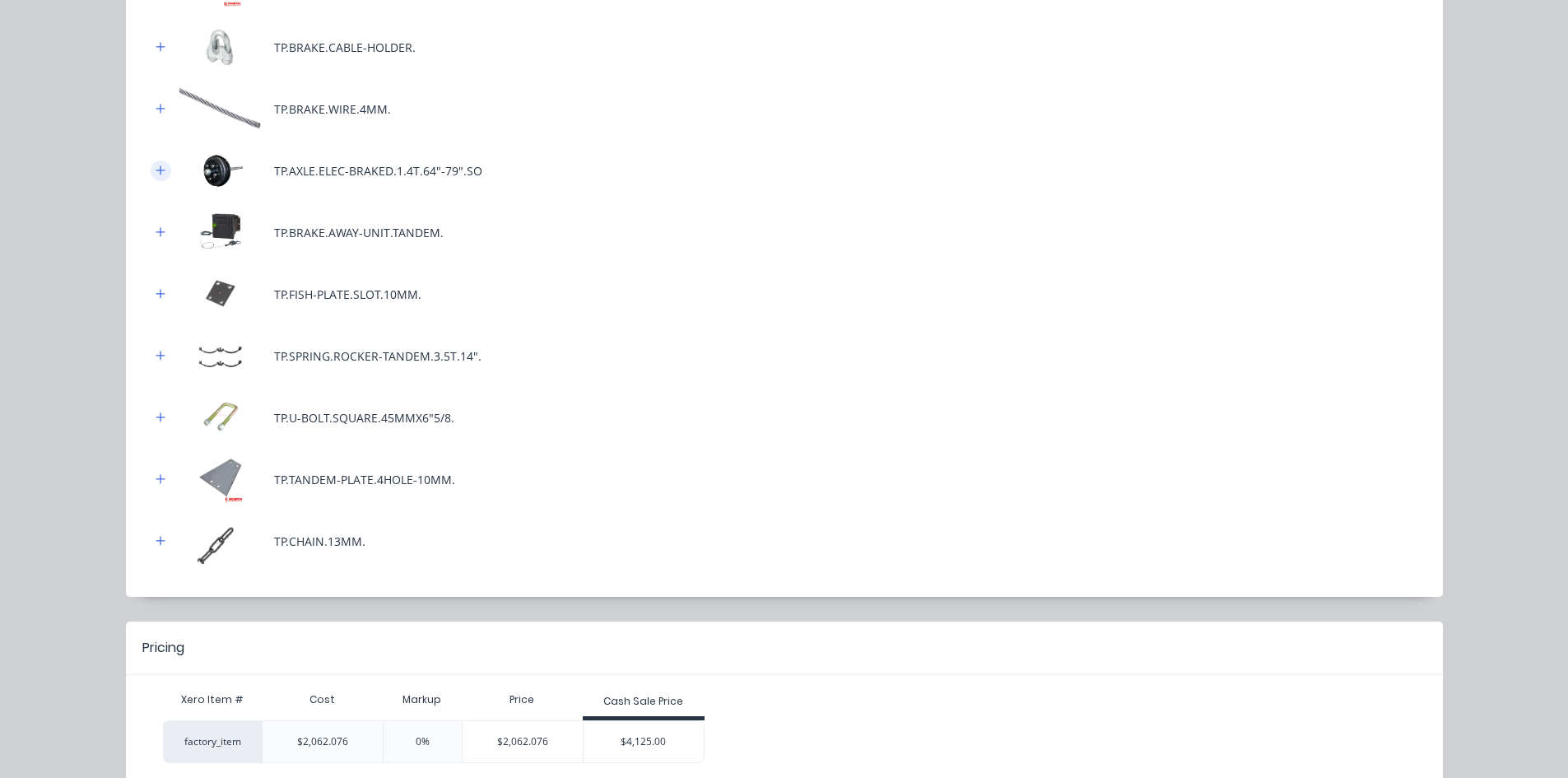
click at [156, 174] on icon "button" at bounding box center [160, 170] width 9 height 9
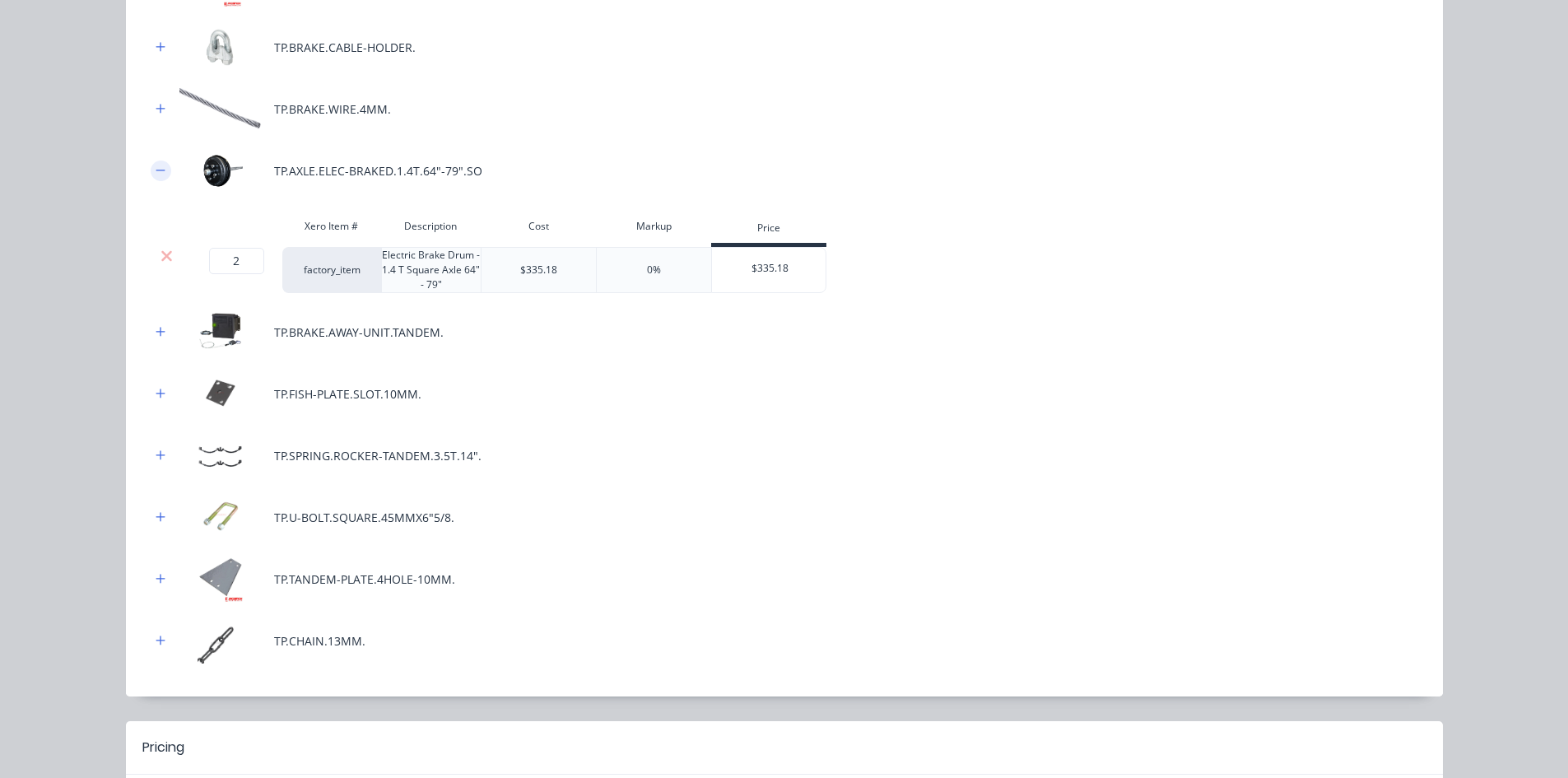
click at [156, 174] on icon "button" at bounding box center [161, 171] width 10 height 12
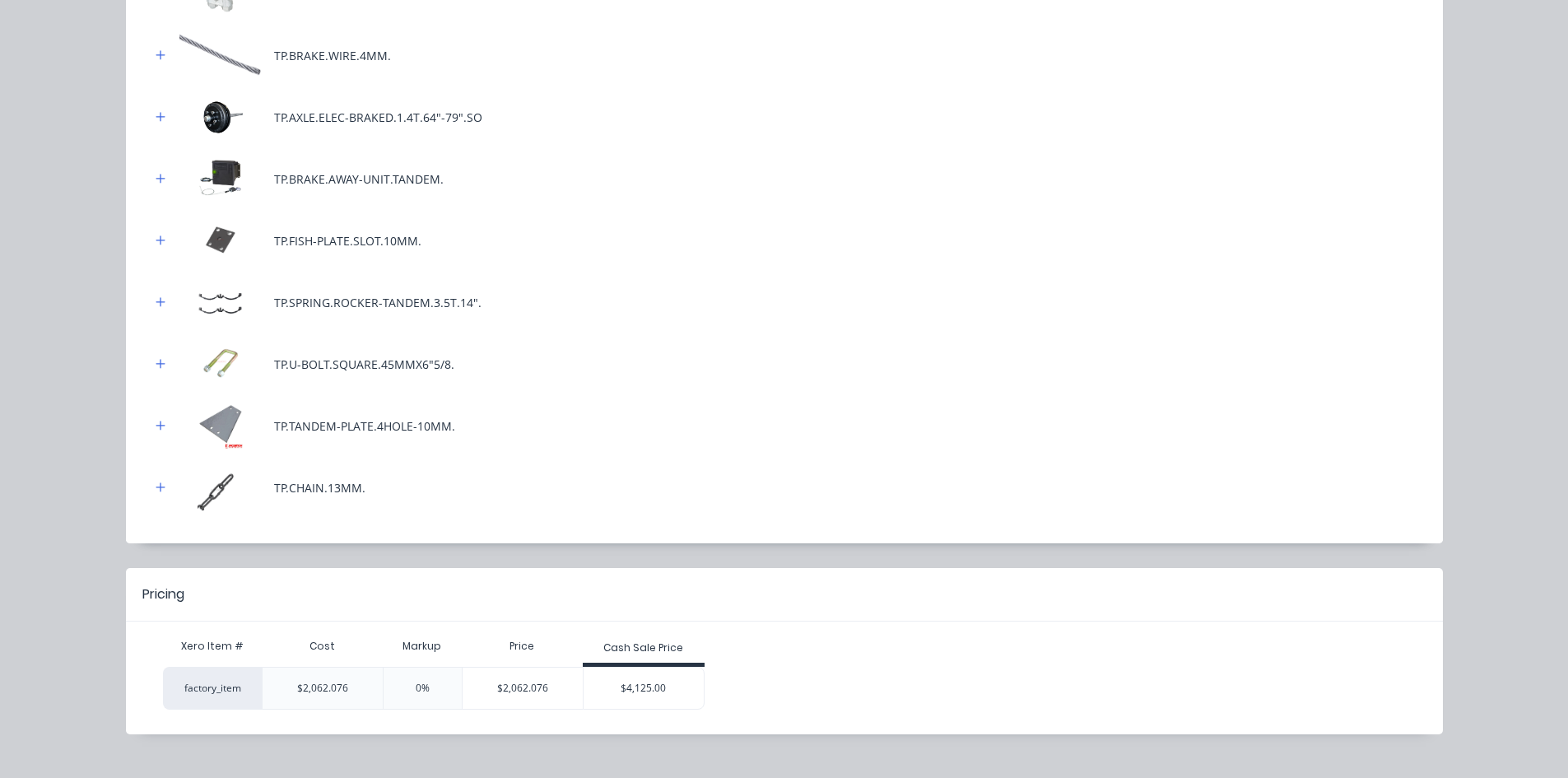
scroll to position [698, 0]
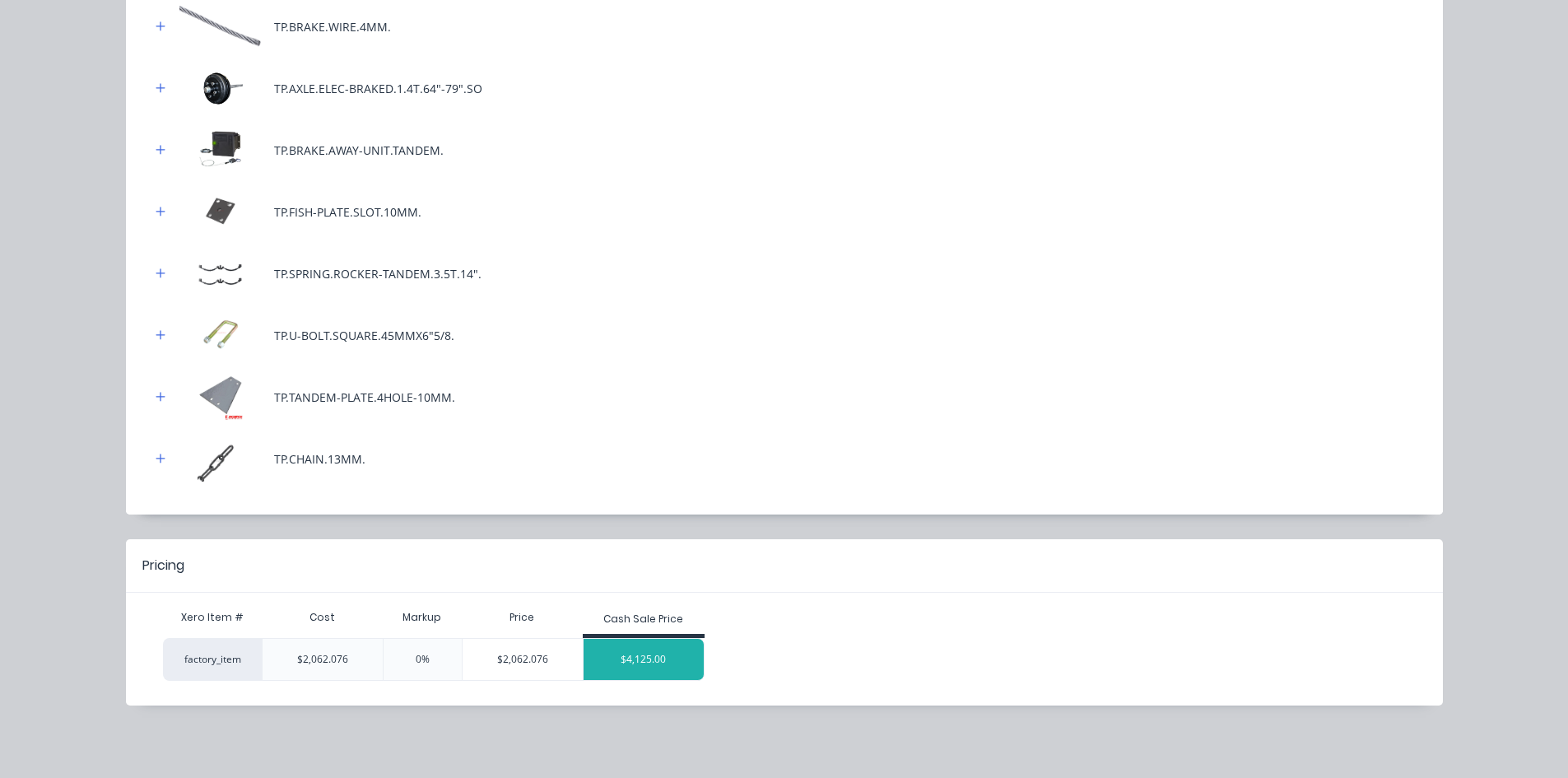
click at [645, 662] on div "$4,125.00" at bounding box center [643, 659] width 120 height 41
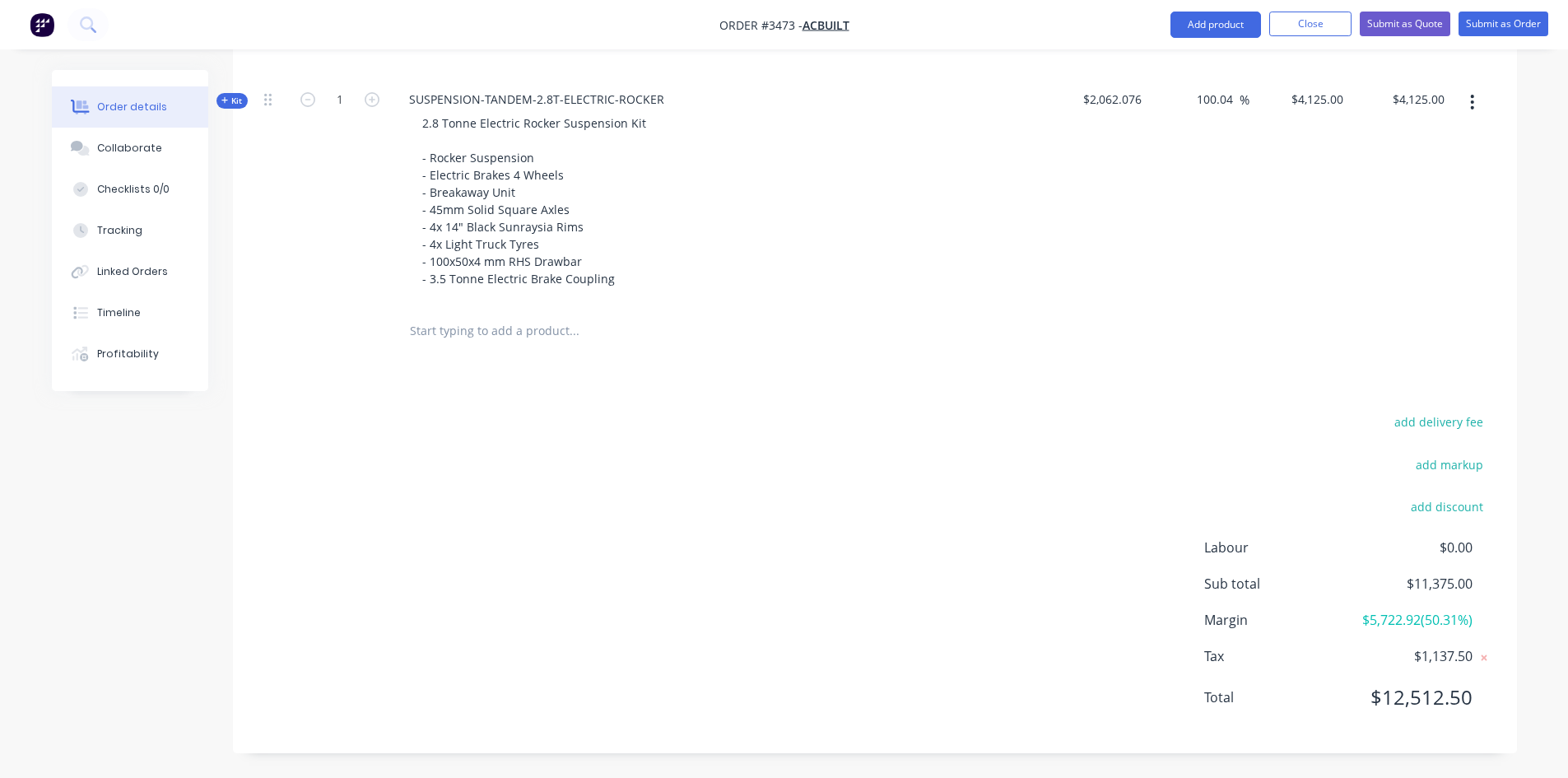
scroll to position [262, 0]
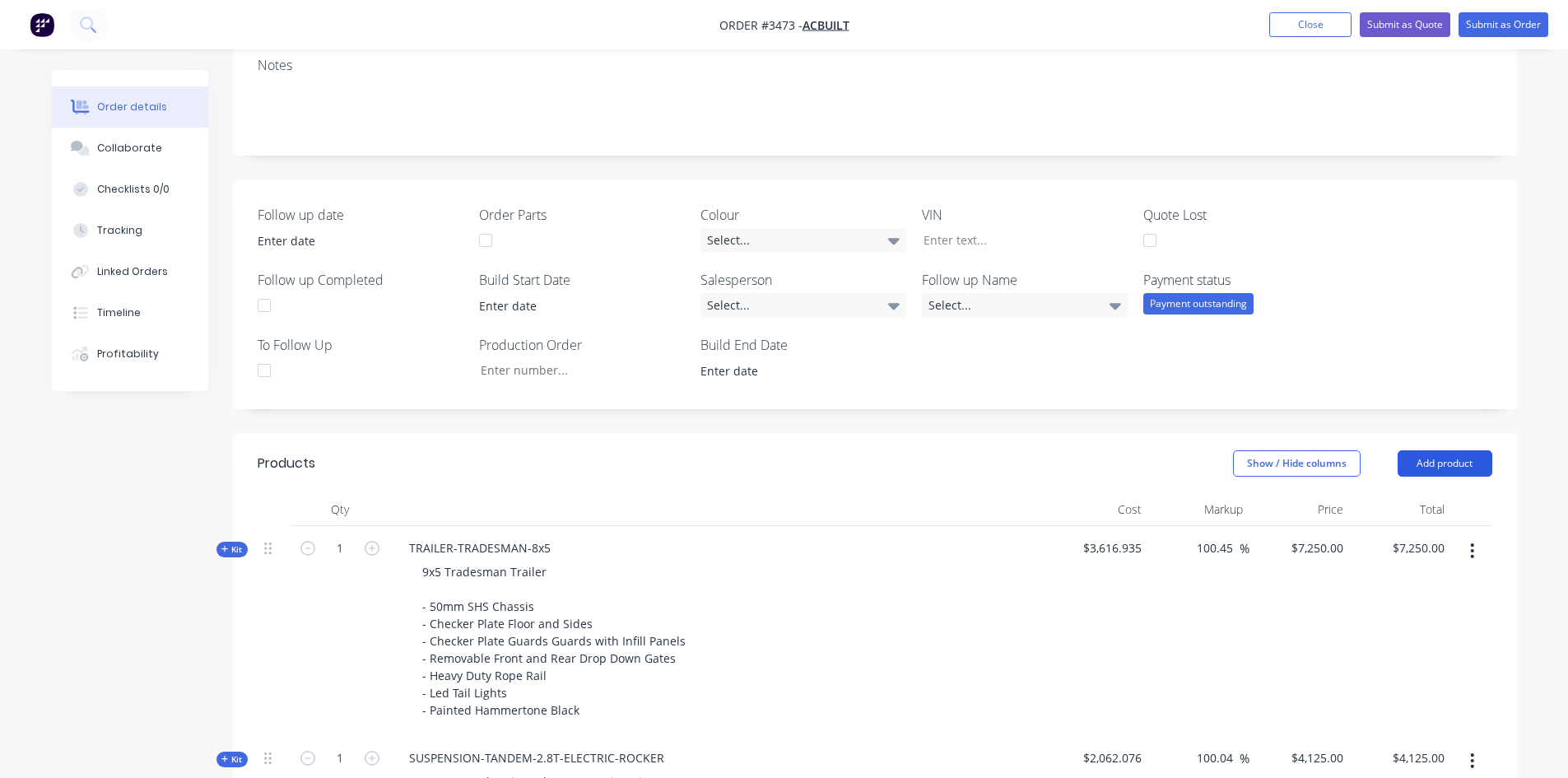
click at [1462, 461] on button "Add product" at bounding box center [1444, 463] width 95 height 26
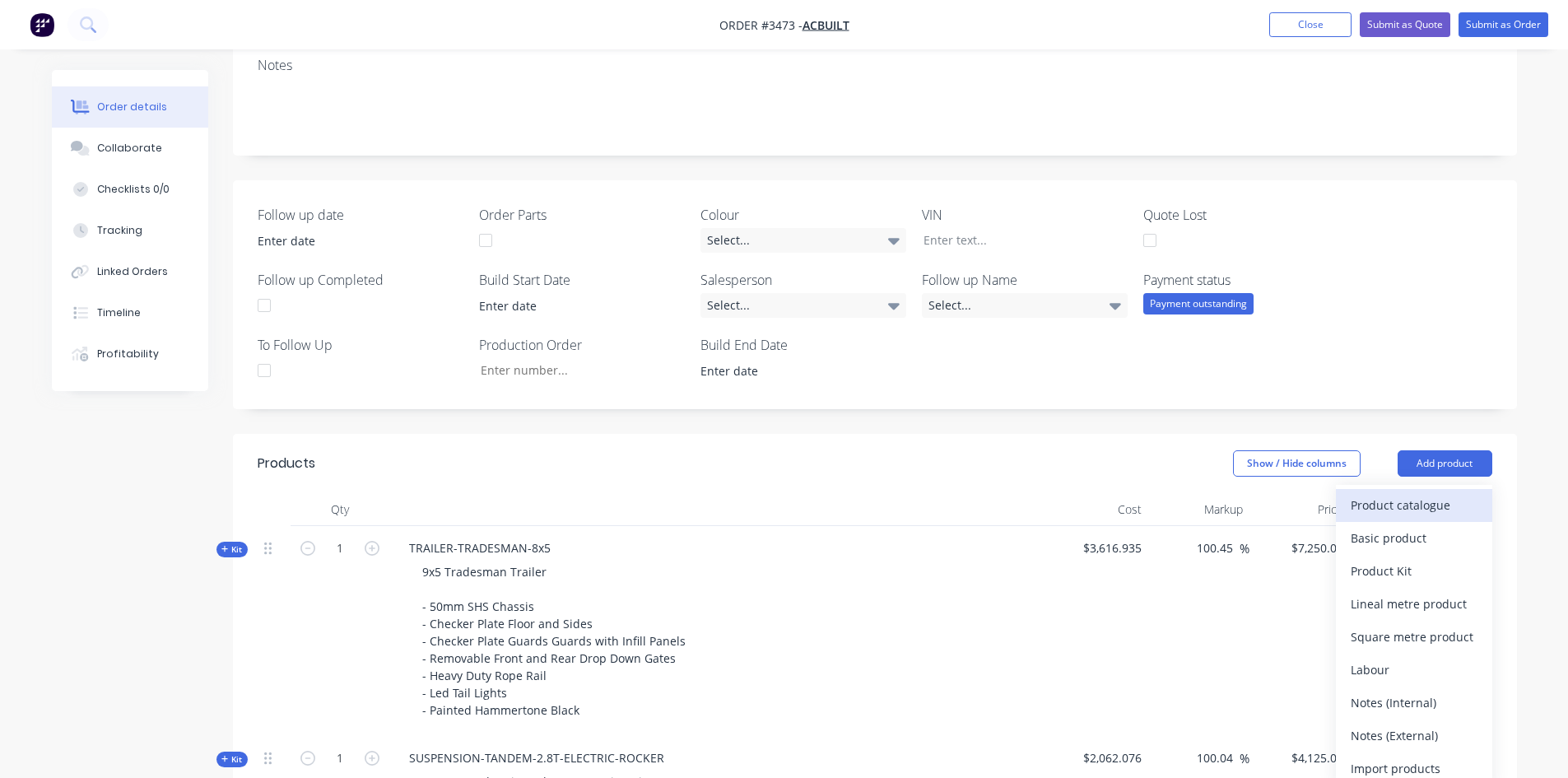
click at [1427, 510] on div "Product catalogue" at bounding box center [1414, 505] width 127 height 23
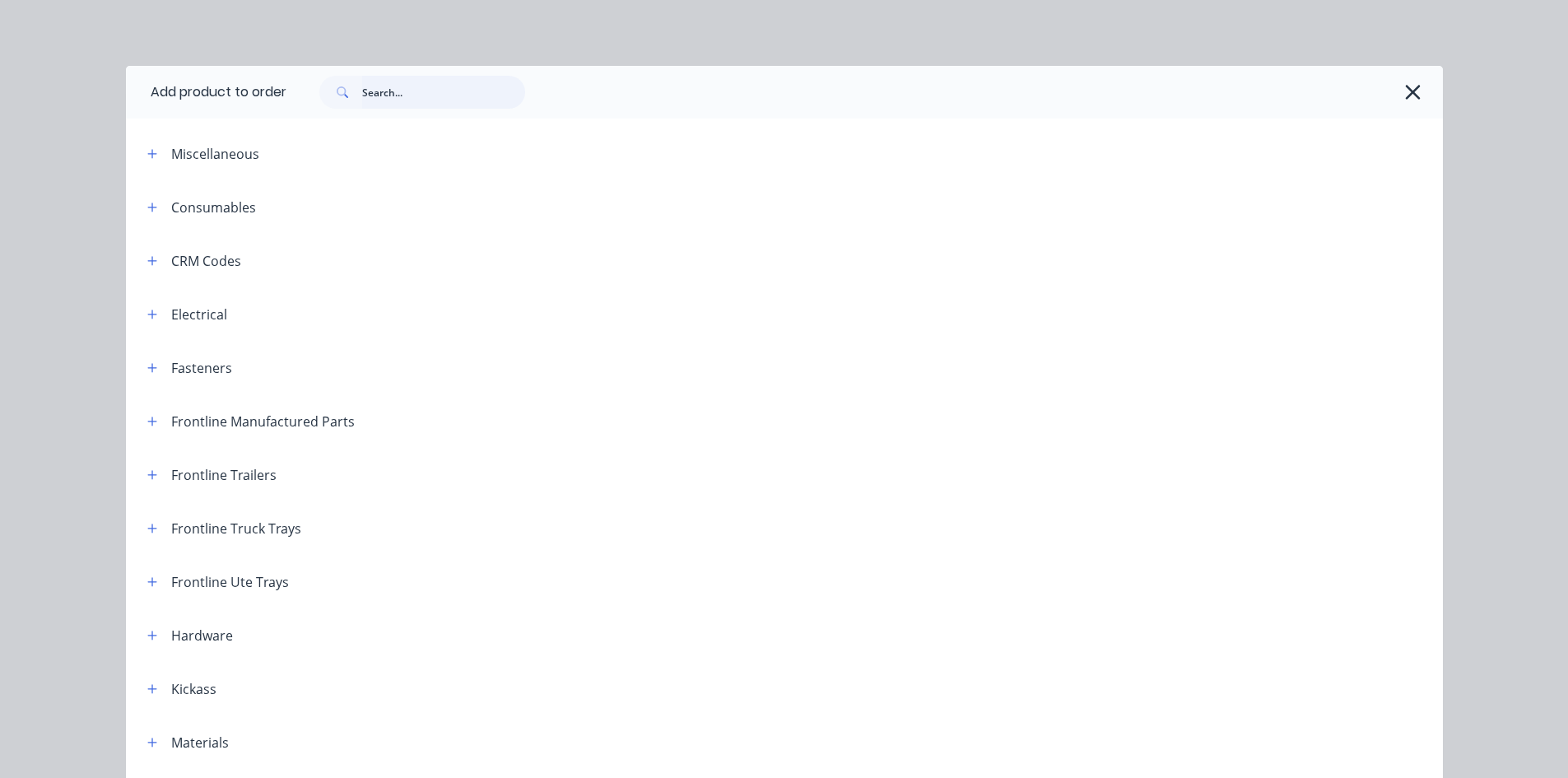
click at [409, 96] on input "text" at bounding box center [443, 93] width 163 height 33
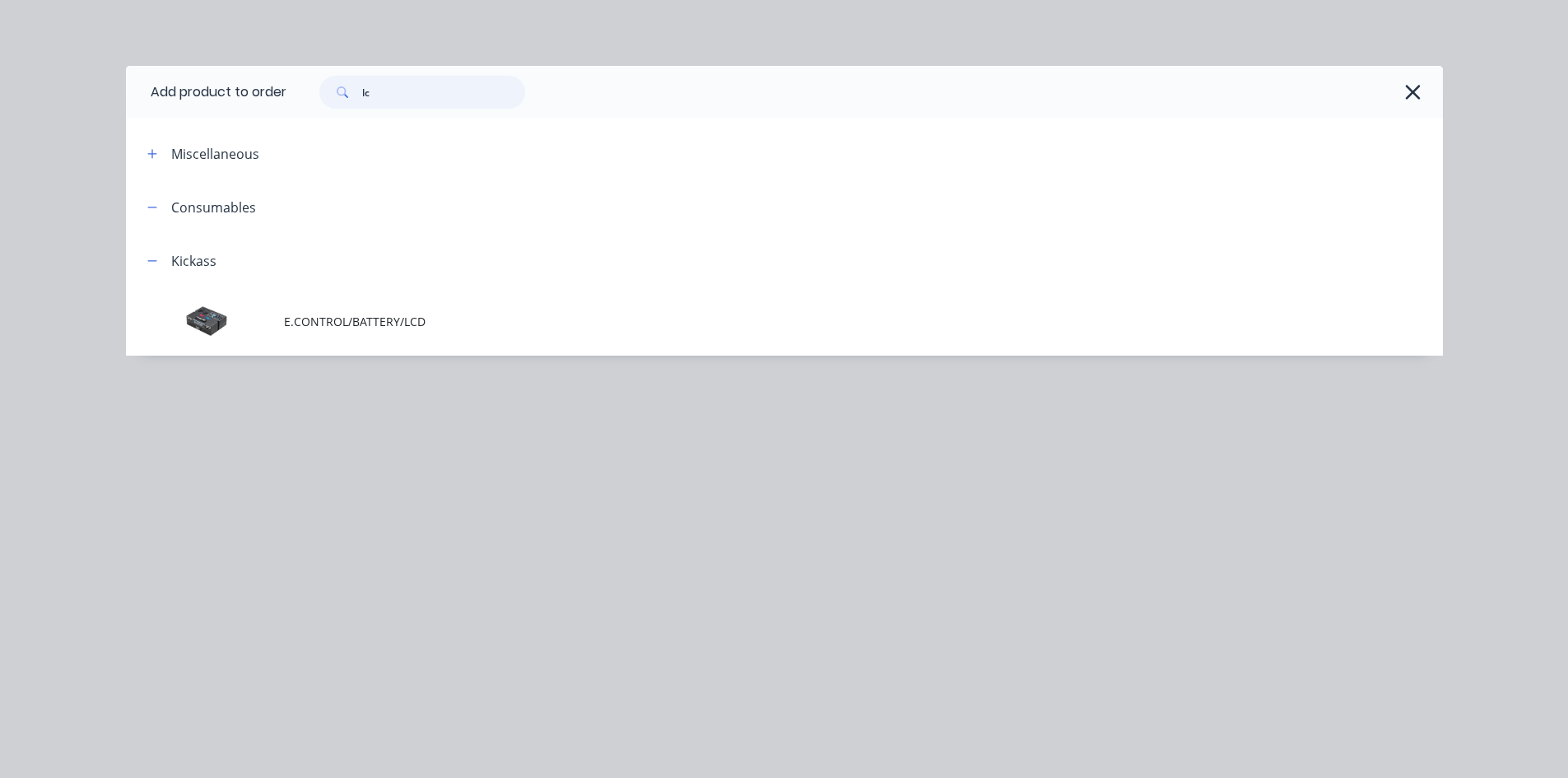
click at [417, 94] on input "lc" at bounding box center [443, 93] width 163 height 33
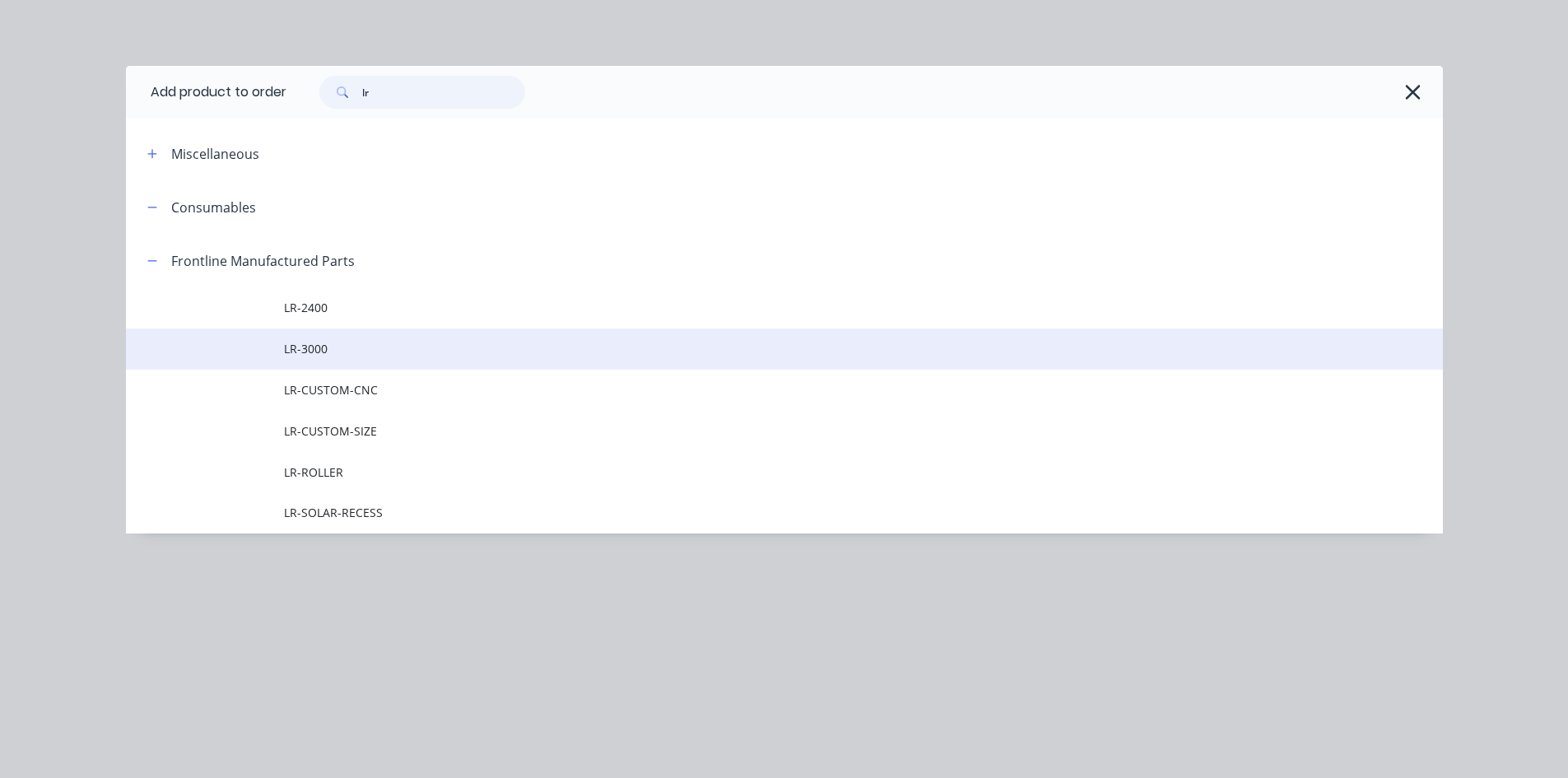
type input "lr"
click at [342, 345] on span "LR-3000" at bounding box center [747, 349] width 926 height 18
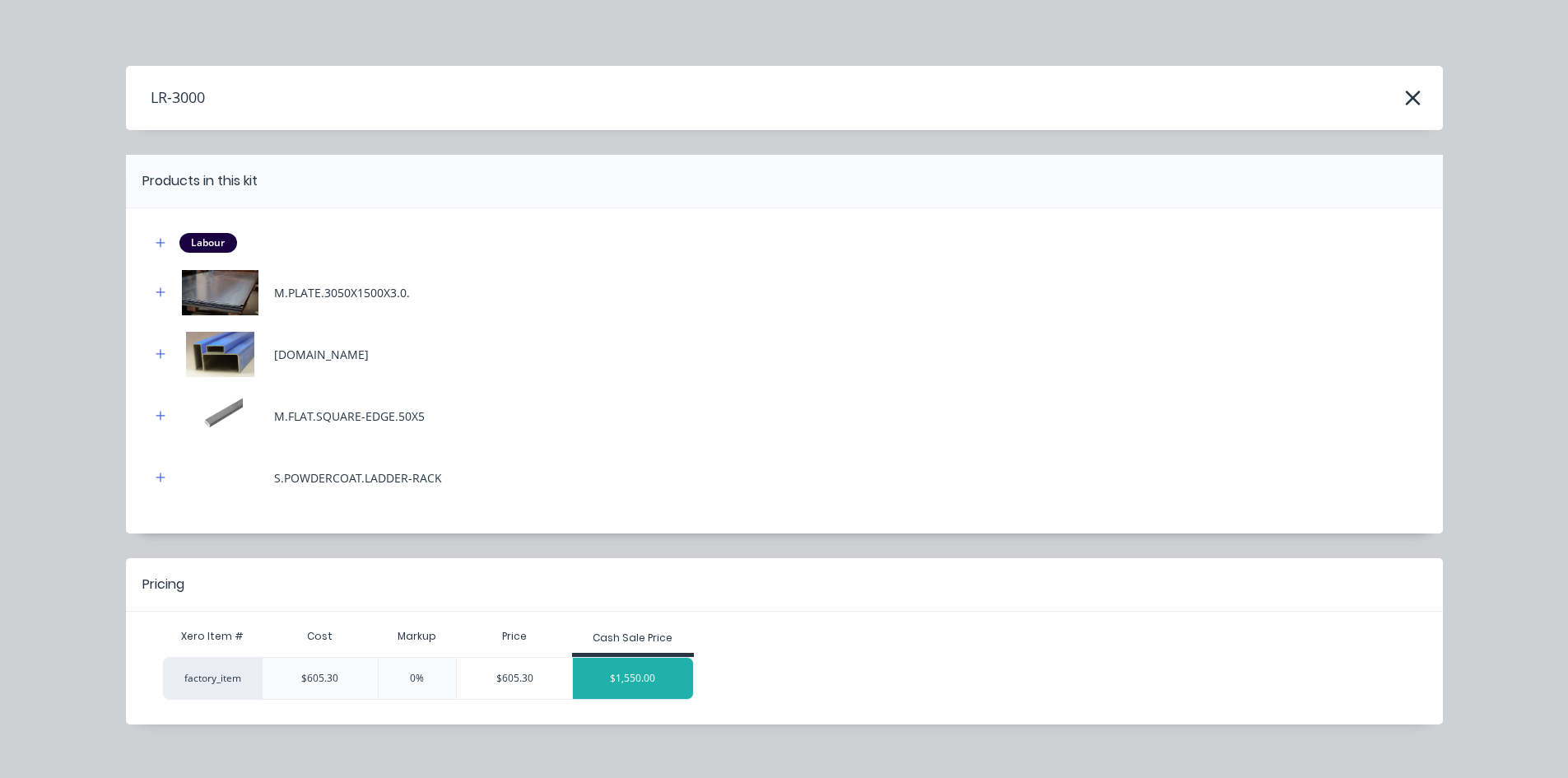
click at [646, 680] on div "$1,550.00" at bounding box center [632, 678] width 120 height 41
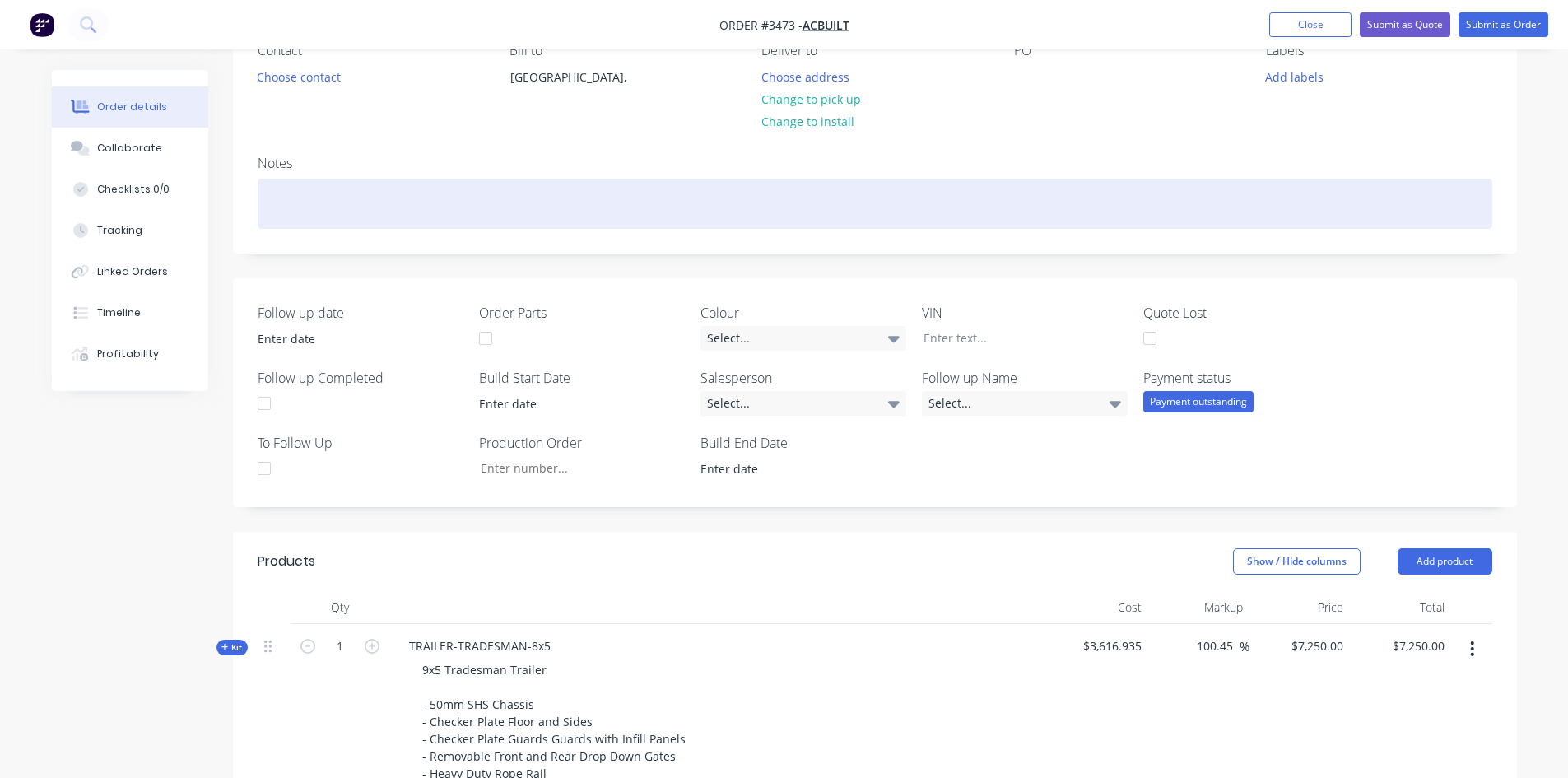
scroll to position [0, 0]
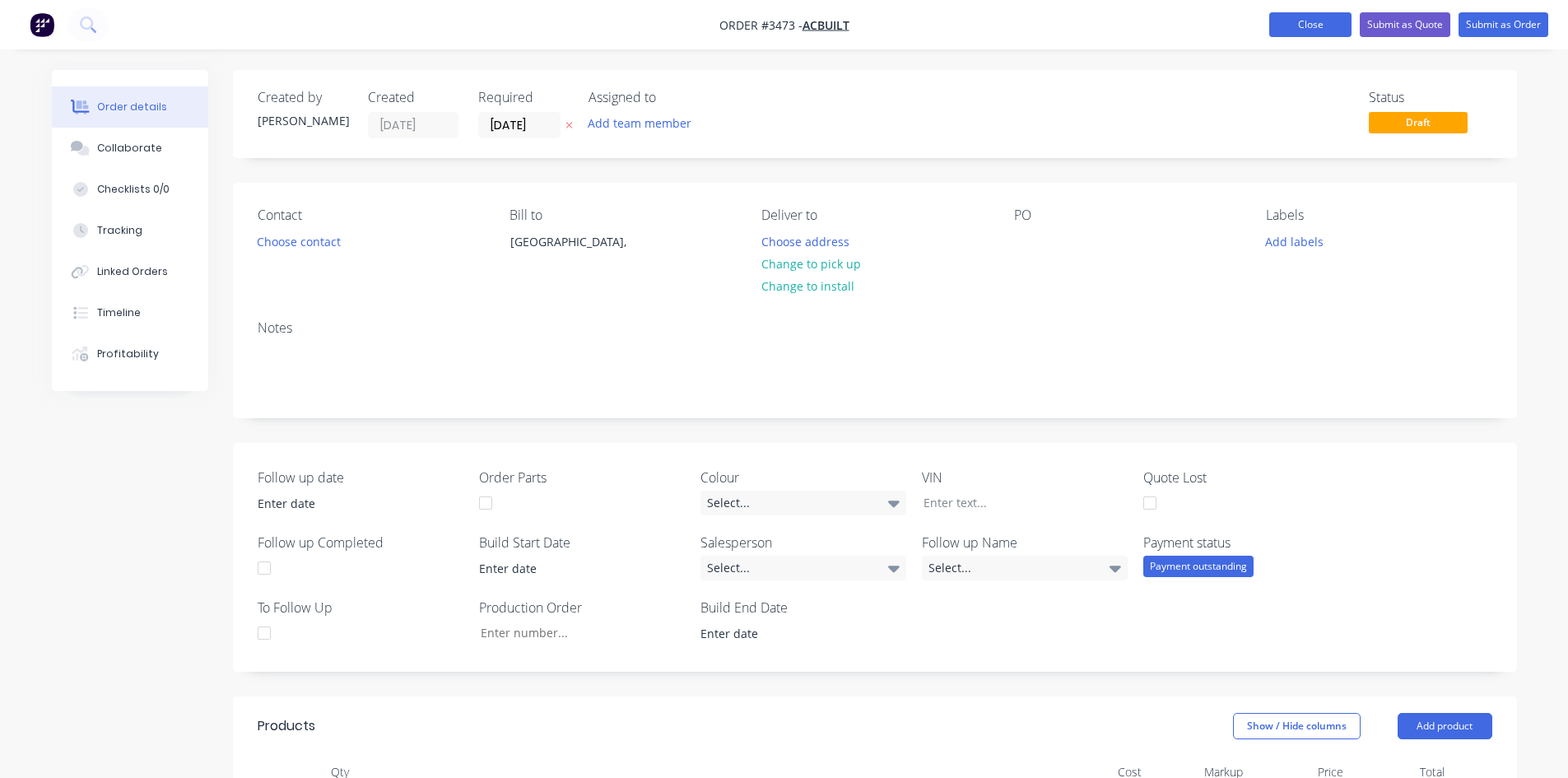
click at [1303, 15] on button "Close" at bounding box center [1310, 24] width 82 height 24
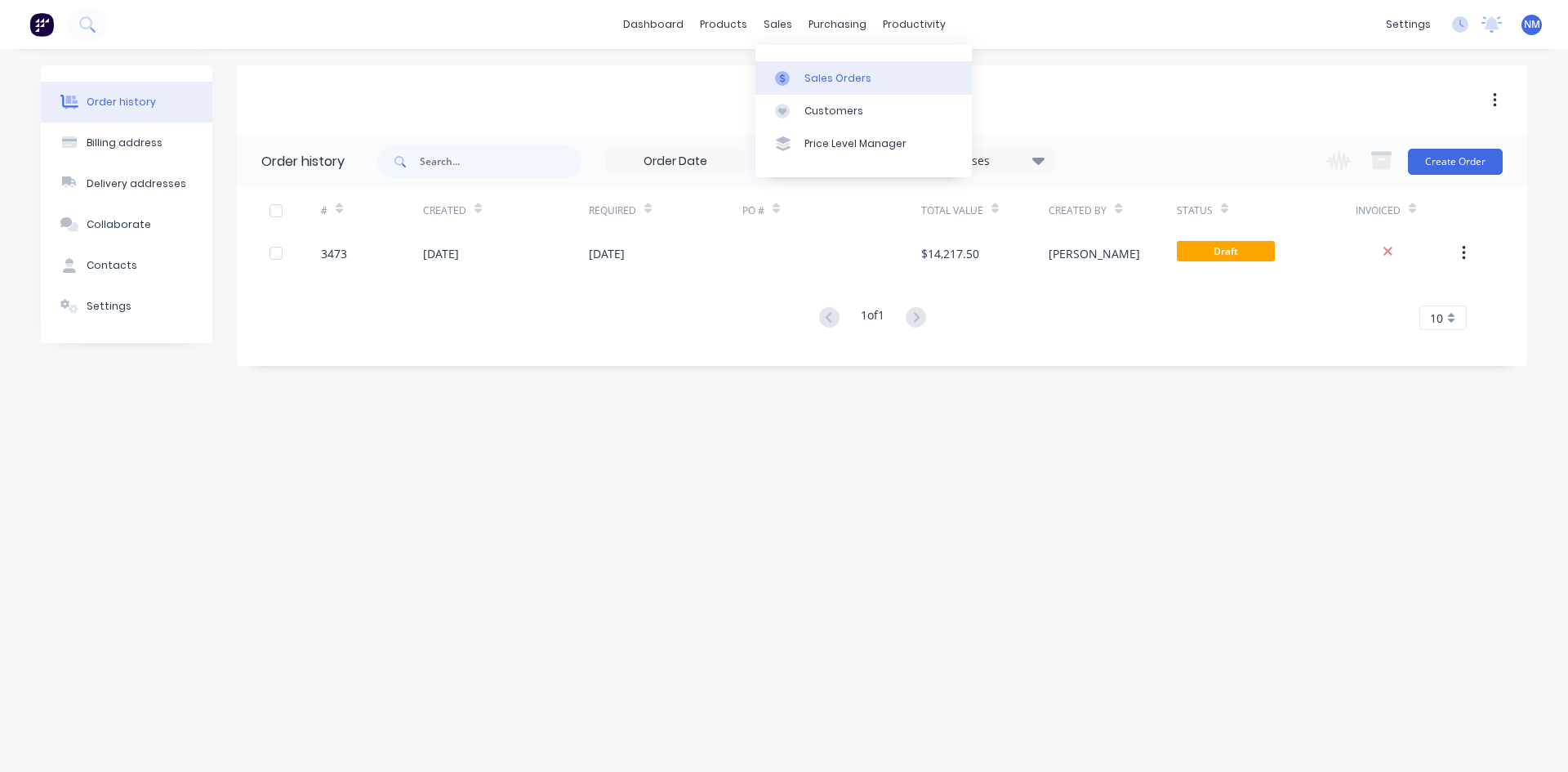
click at [822, 75] on div "Sales Orders" at bounding box center [837, 77] width 67 height 15
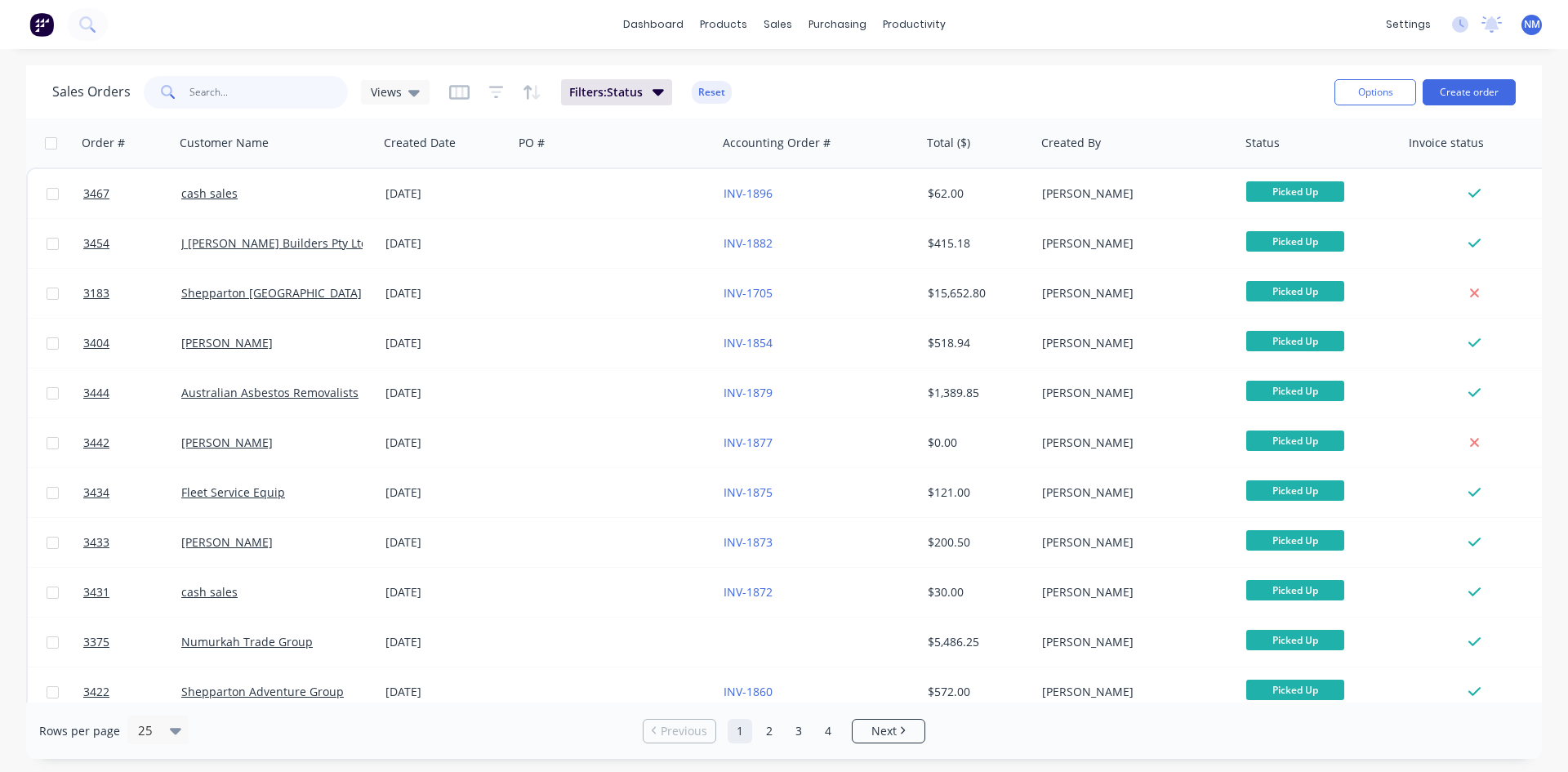
click at [252, 95] on input "text" at bounding box center [269, 92] width 160 height 33
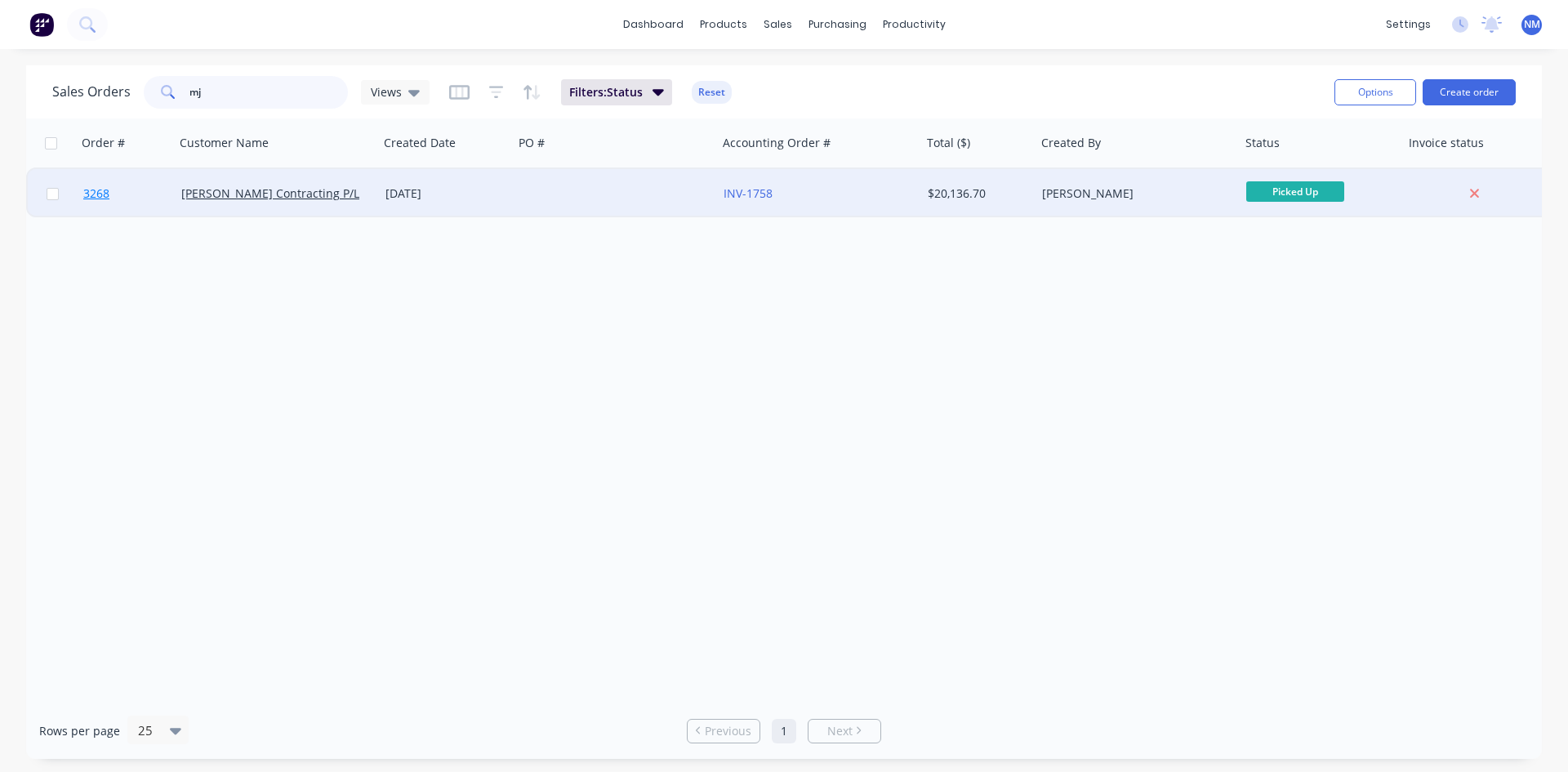
type input "mj"
click at [86, 191] on span "3268" at bounding box center [96, 193] width 26 height 16
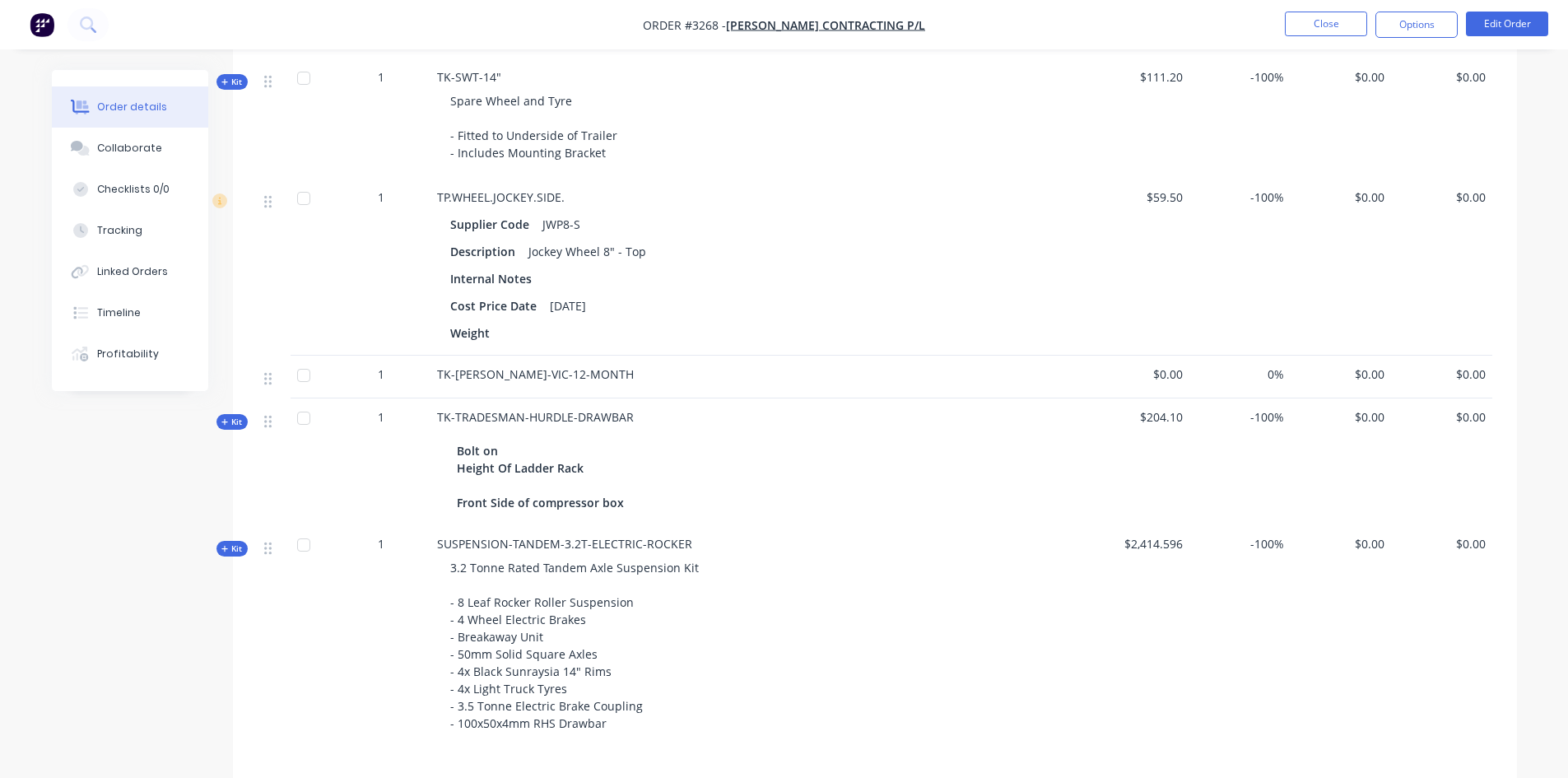
scroll to position [2469, 0]
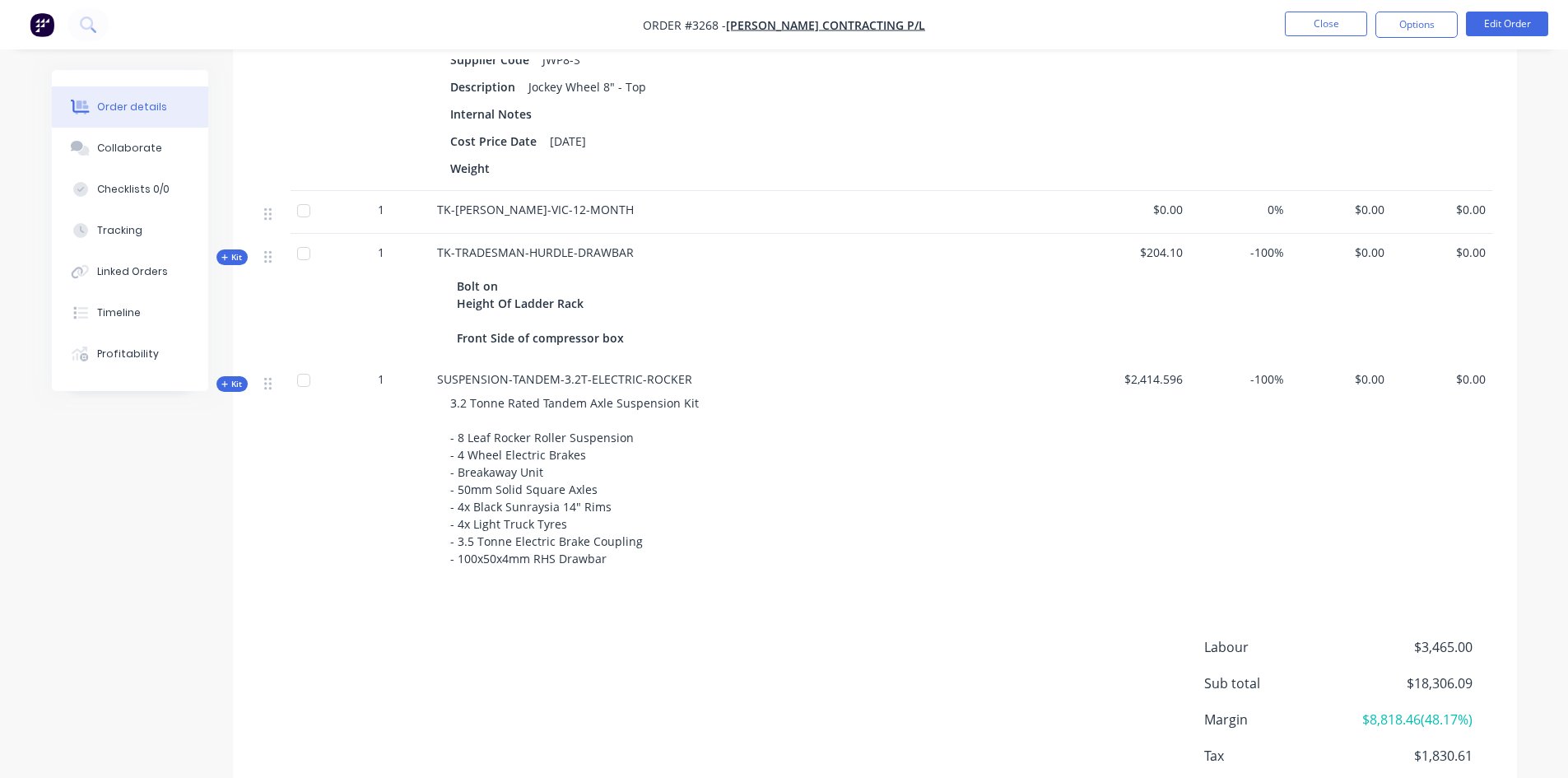
click at [1327, 11] on nav "Order #3268 - MJ Parker Contracting P/L Close Options Edit Order" at bounding box center [784, 24] width 1568 height 50
click at [1323, 23] on button "Close" at bounding box center [1325, 23] width 82 height 24
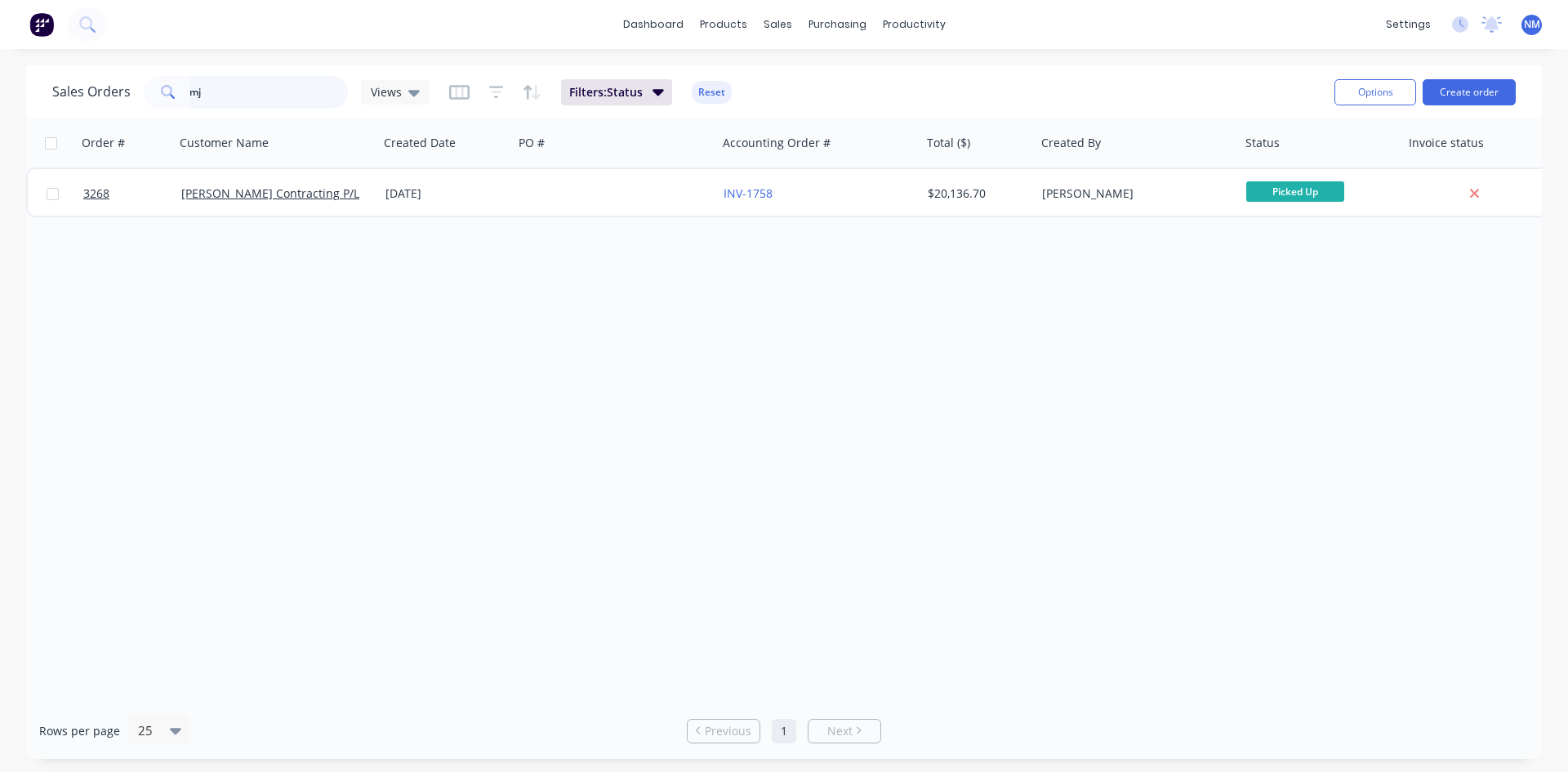
drag, startPoint x: 280, startPoint y: 89, endPoint x: 30, endPoint y: 81, distance: 250.1
click at [10, 86] on div "Sales Orders mj Views Filters: Status Reset Options Create order Order # Custom…" at bounding box center [784, 412] width 1568 height 694
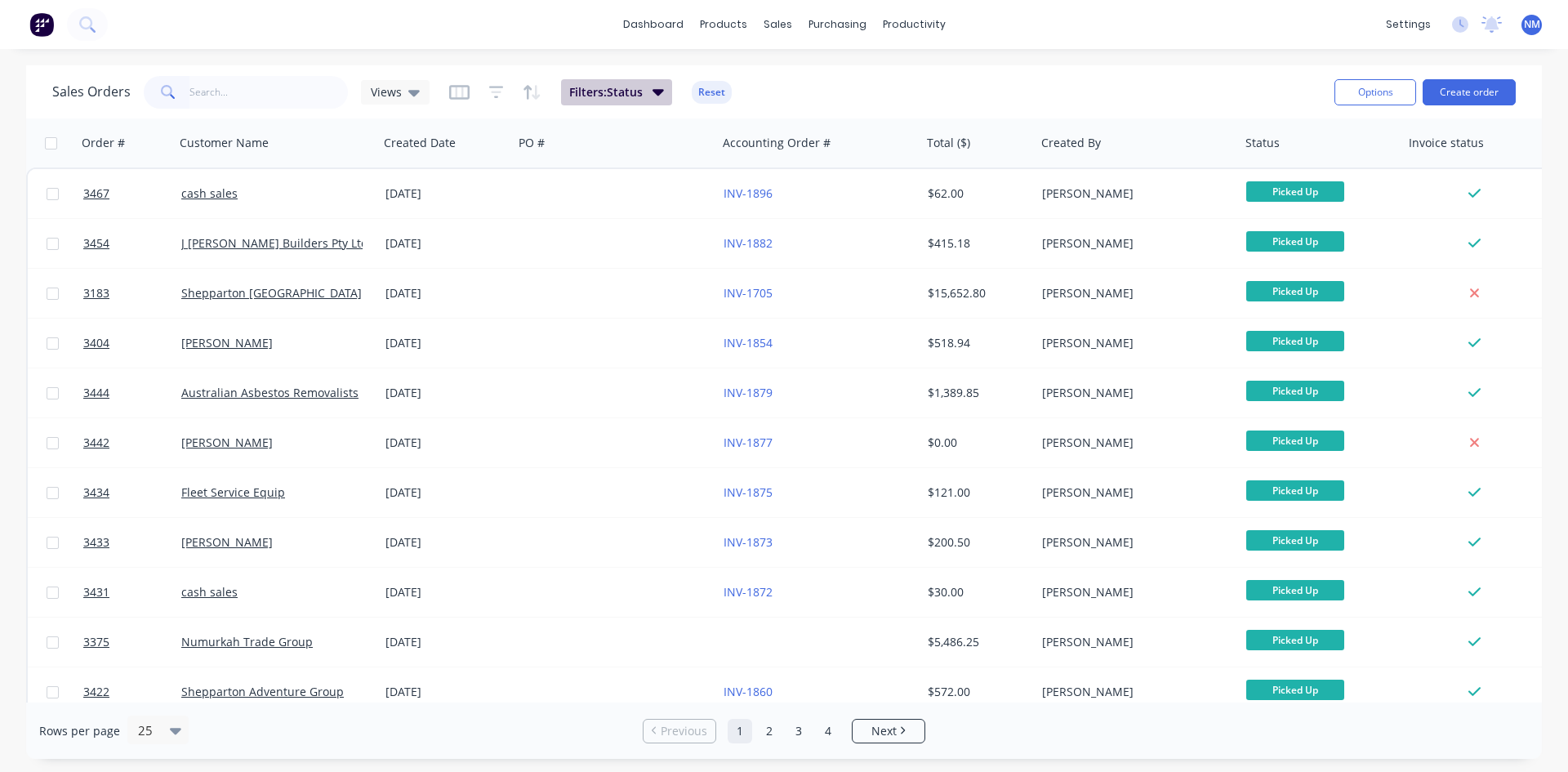
click at [599, 94] on span "Filters: Status" at bounding box center [606, 92] width 74 height 16
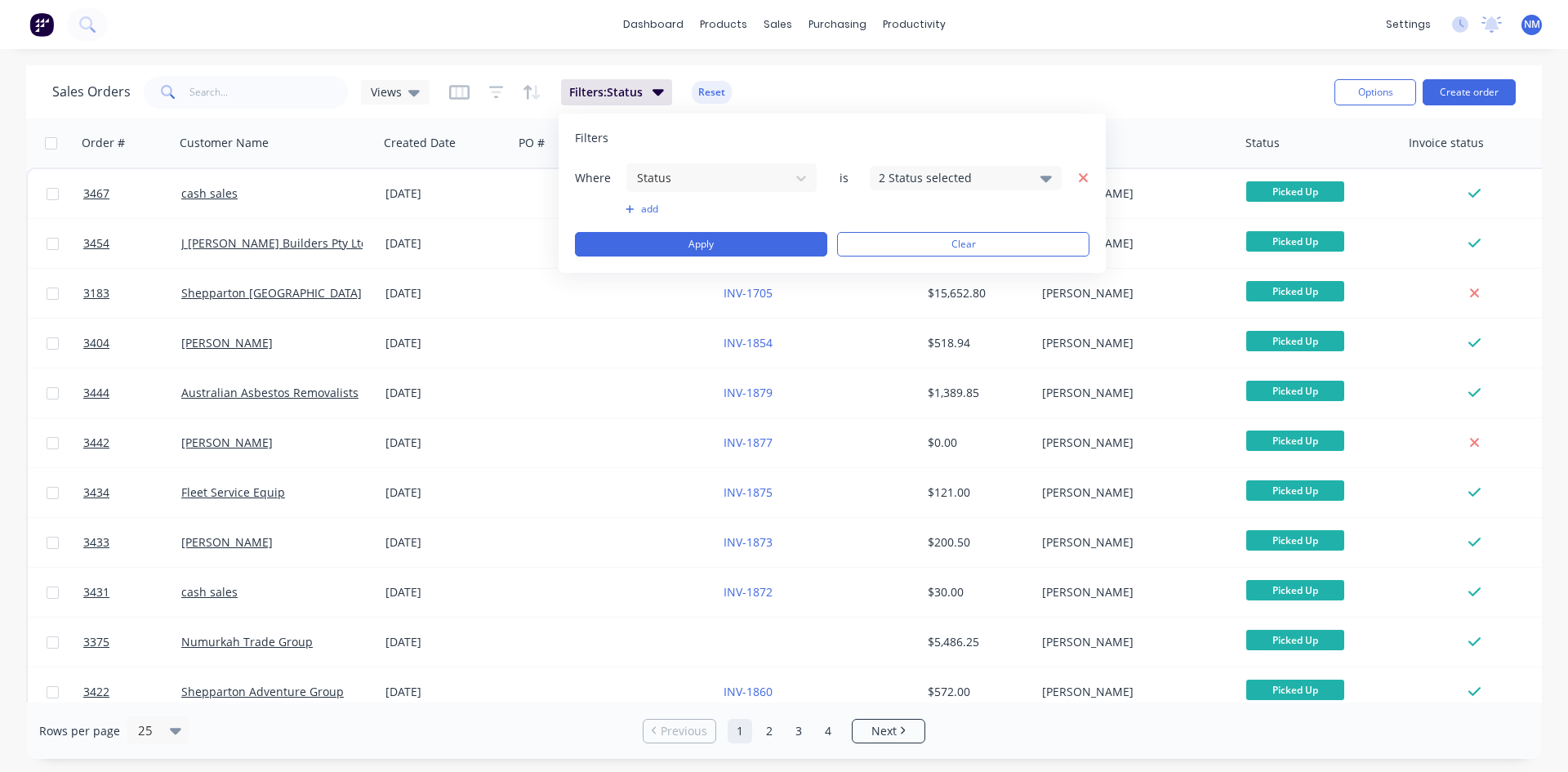
click at [1087, 182] on icon "button" at bounding box center [1084, 177] width 12 height 15
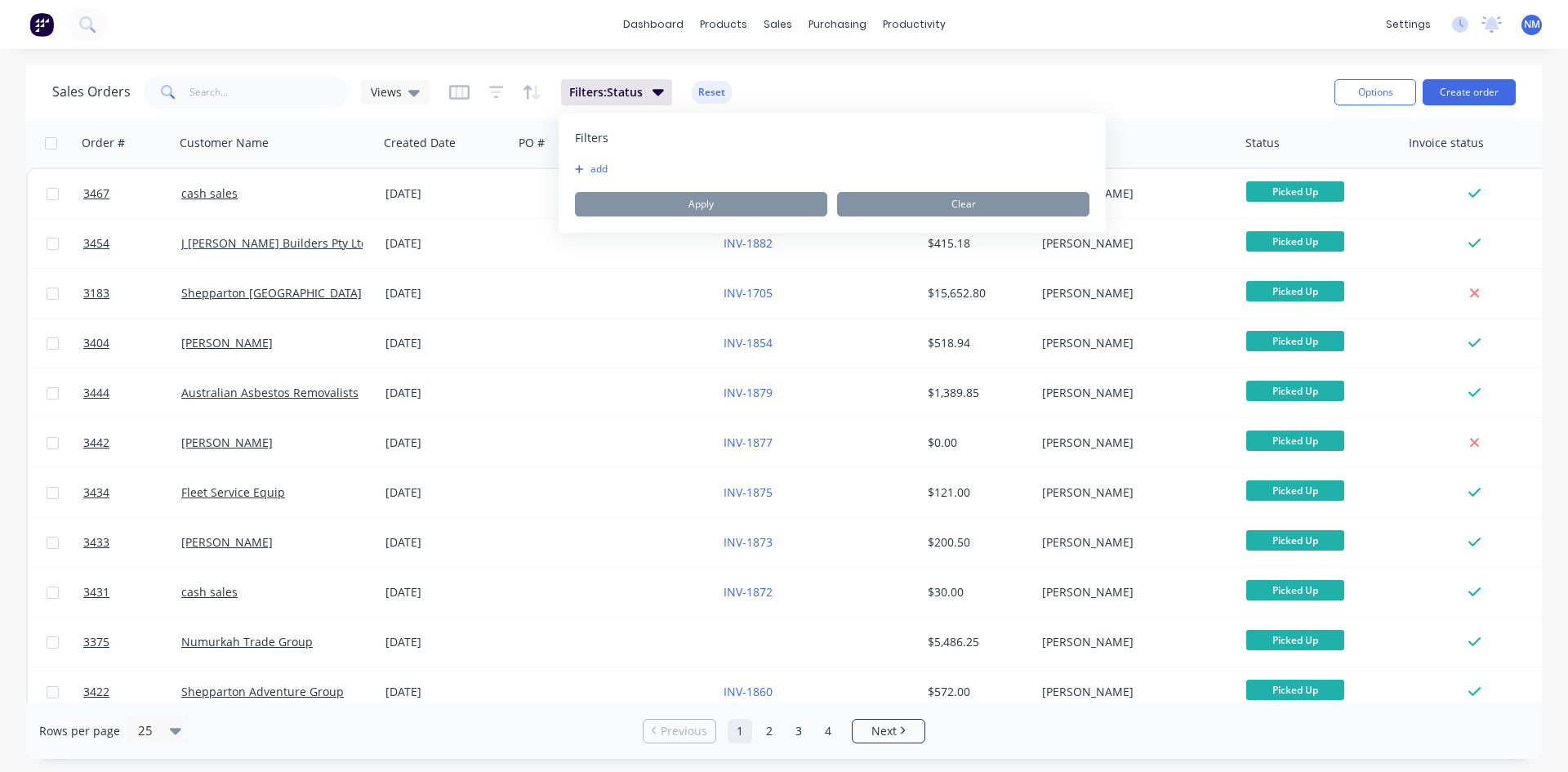
click at [770, 66] on div "Sales Orders Views Filters: Status Reset Options Create order" at bounding box center [784, 92] width 1516 height 53
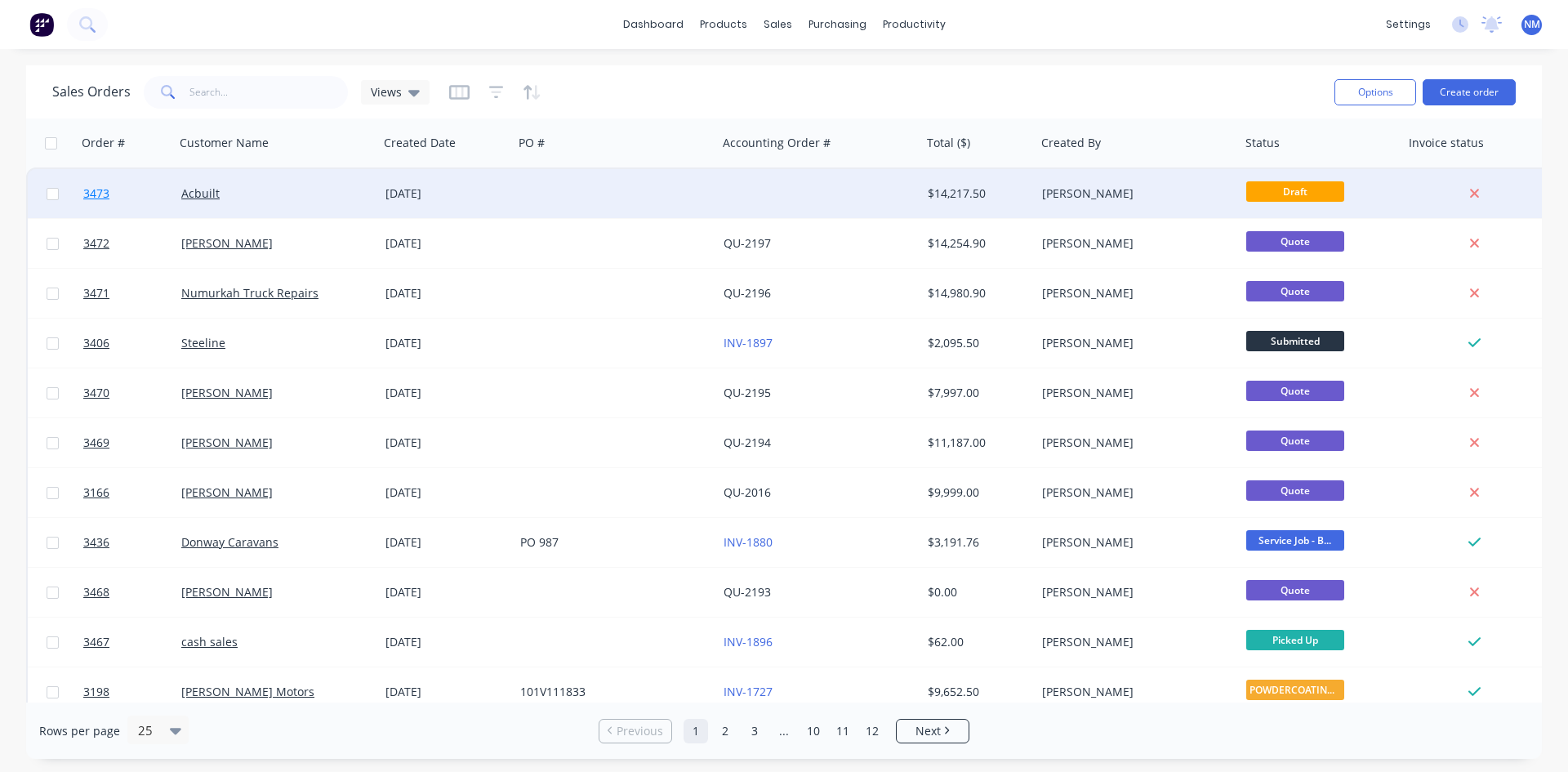
click at [101, 194] on span "3473" at bounding box center [96, 193] width 26 height 16
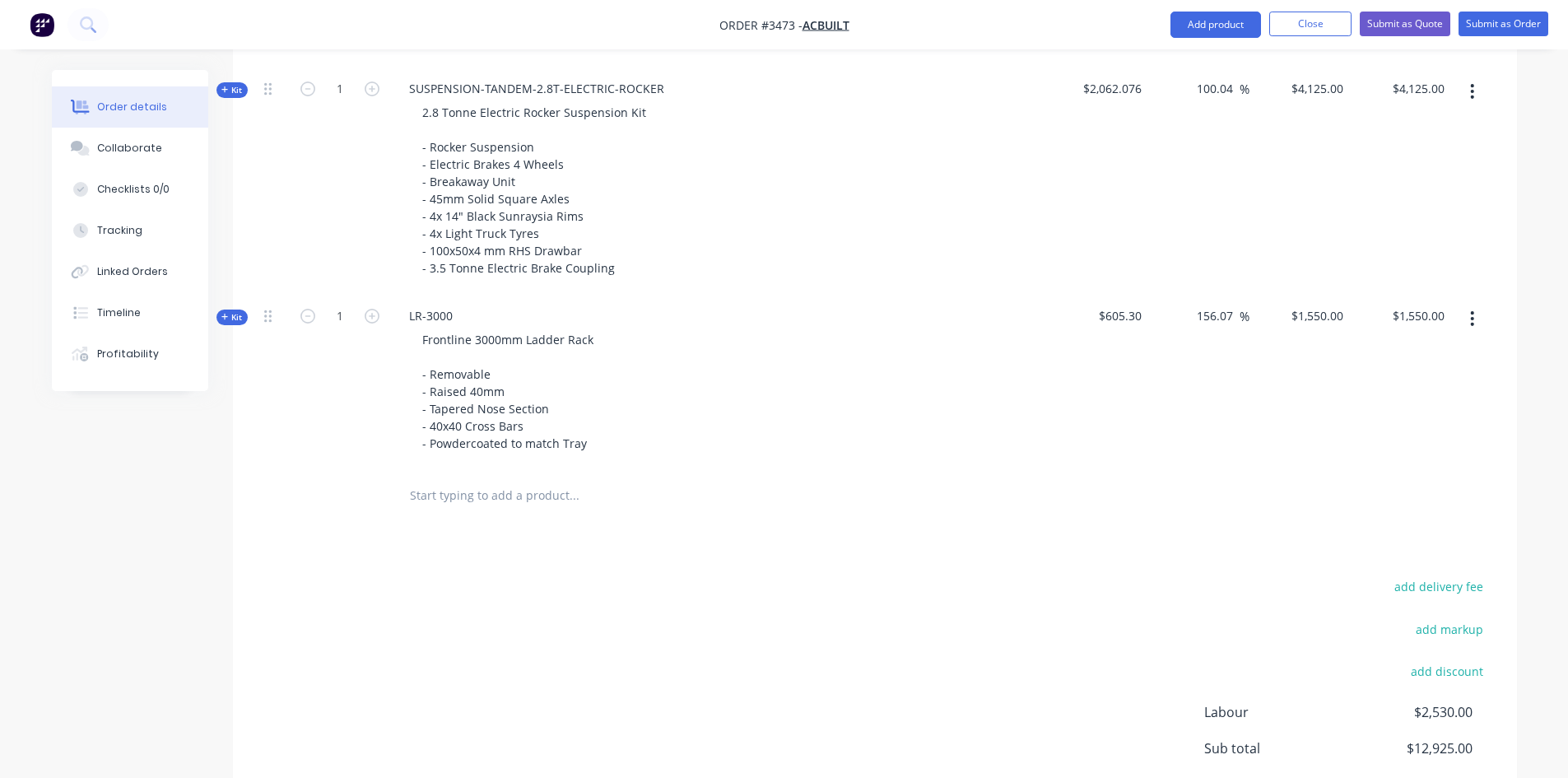
scroll to position [1096, 0]
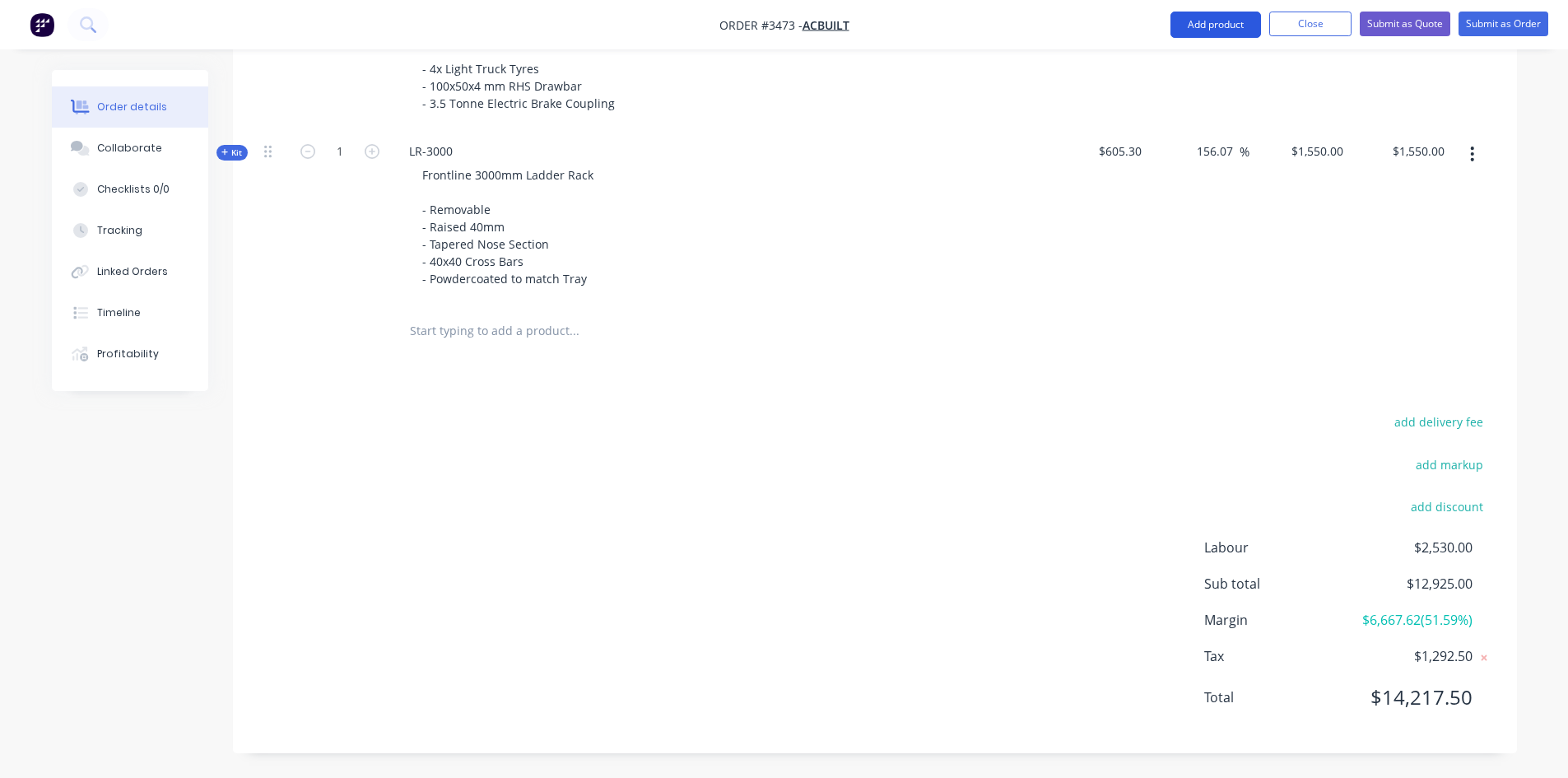
click at [1226, 24] on button "Add product" at bounding box center [1215, 24] width 91 height 26
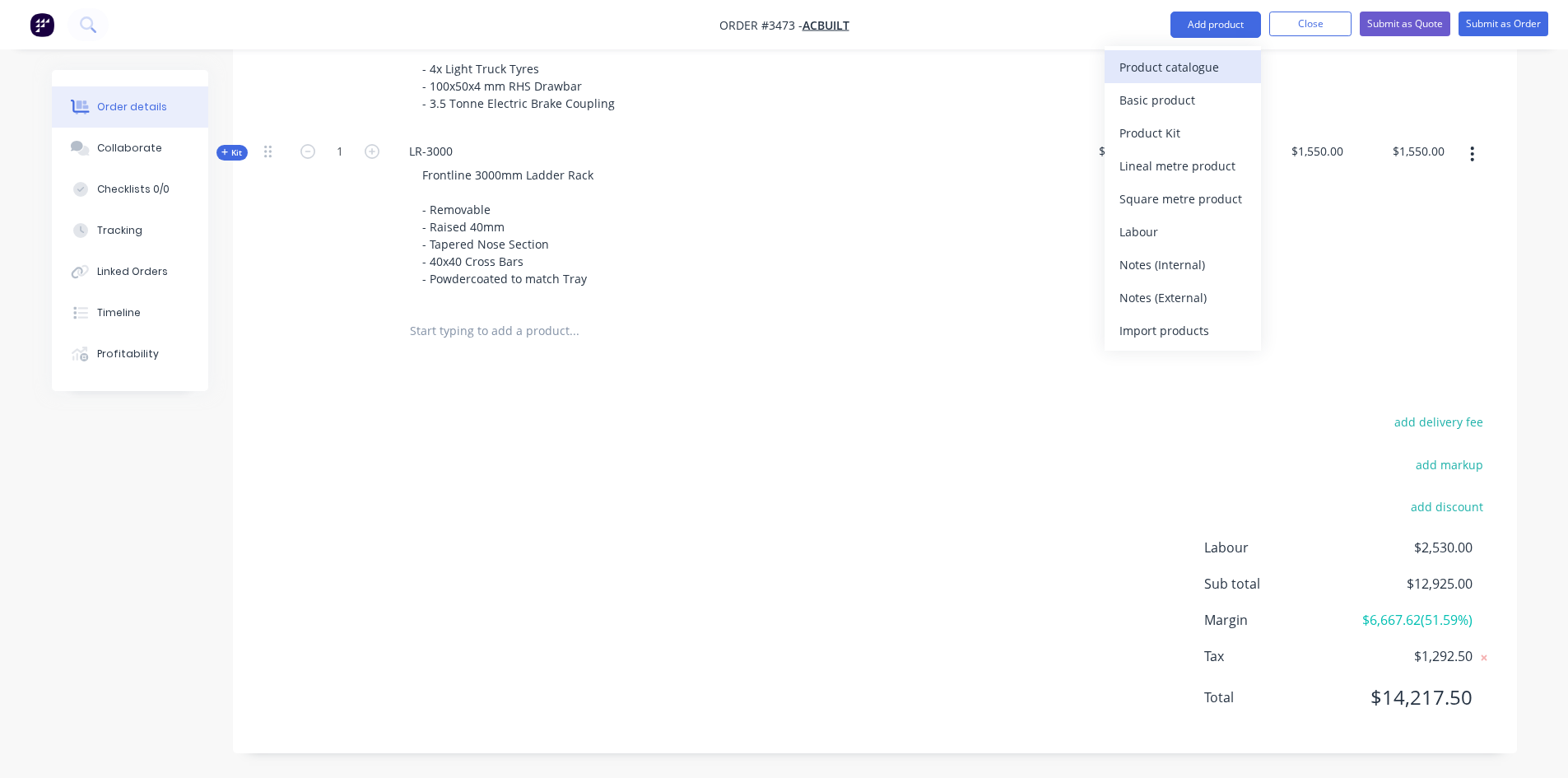
click at [1155, 66] on div "Product catalogue" at bounding box center [1183, 67] width 127 height 23
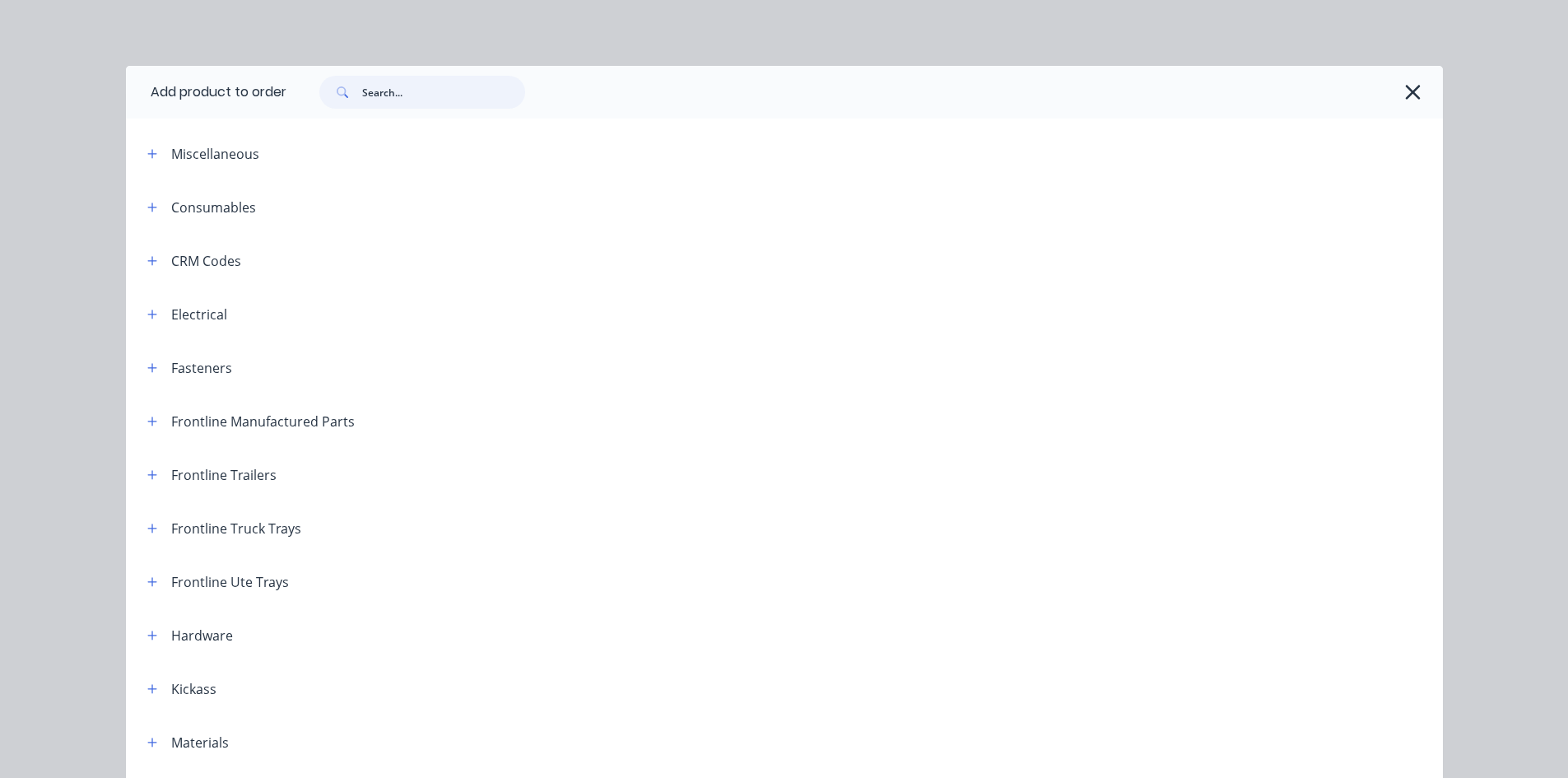
click at [436, 85] on input "text" at bounding box center [443, 93] width 163 height 33
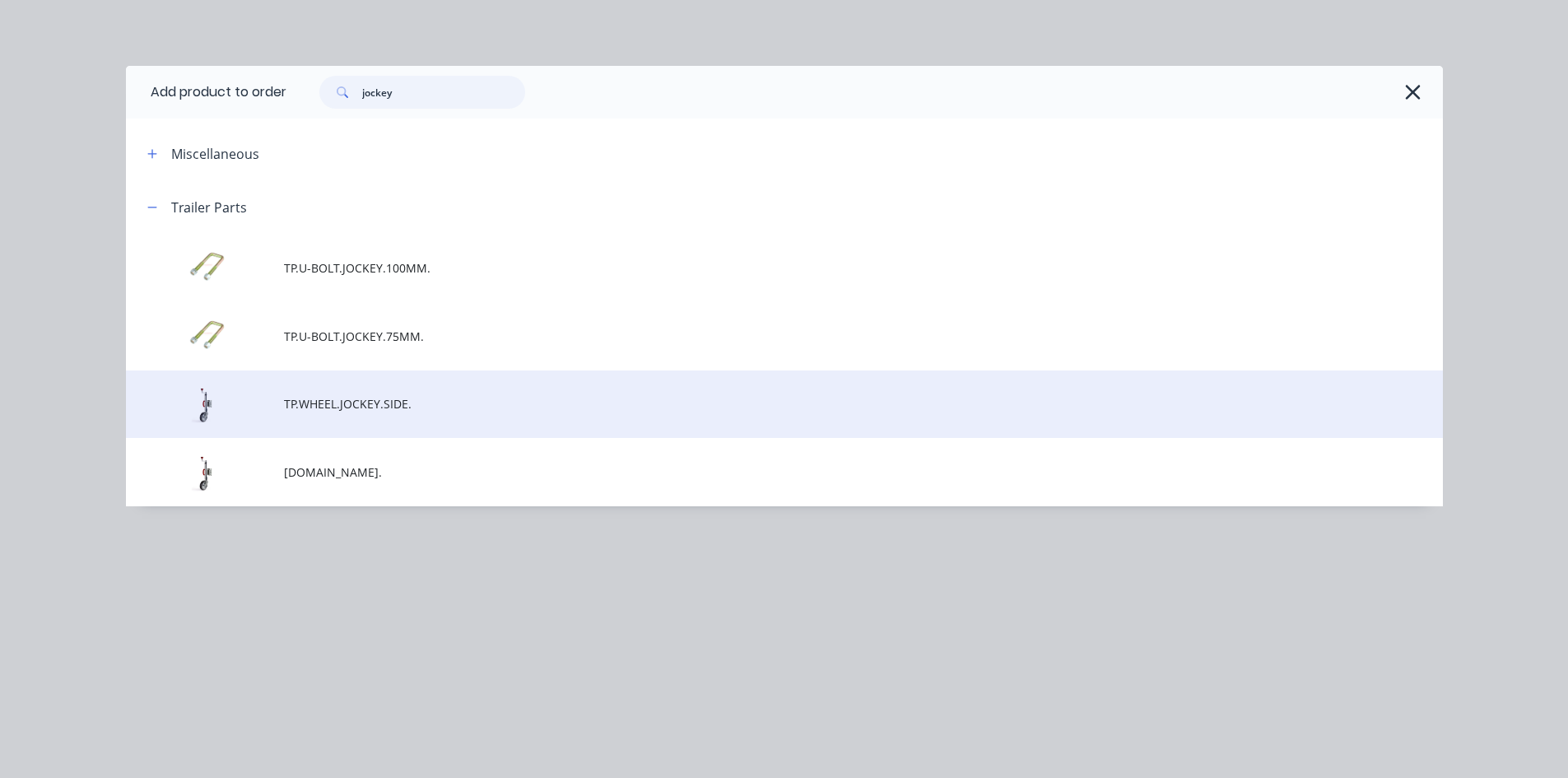
type input "jockey"
click at [398, 417] on td "TP.WHEEL.JOCKEY.SIDE." at bounding box center [863, 405] width 1158 height 68
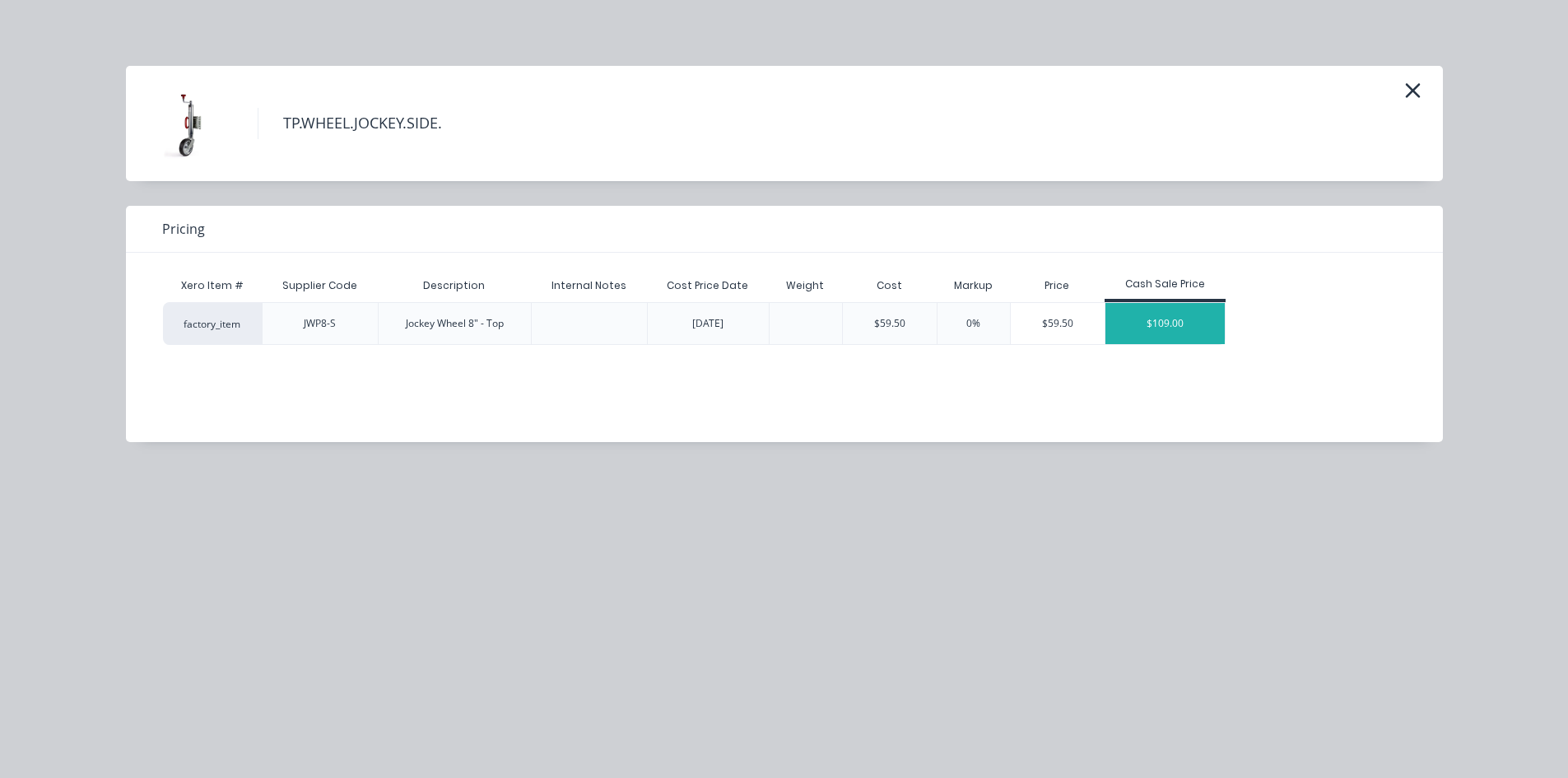
click at [1163, 330] on div "$109.00" at bounding box center [1164, 324] width 120 height 41
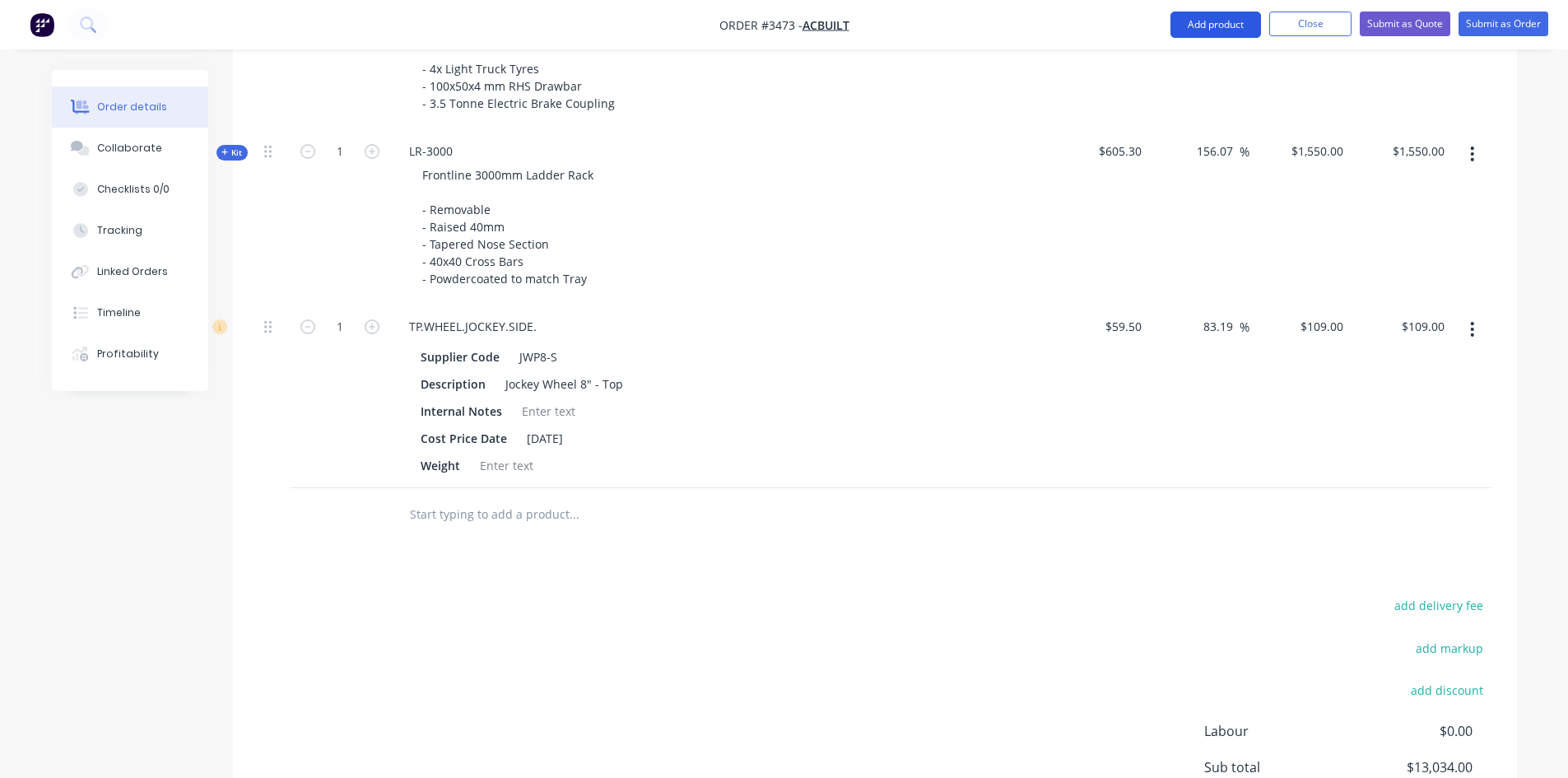
click at [1221, 24] on button "Add product" at bounding box center [1215, 24] width 91 height 26
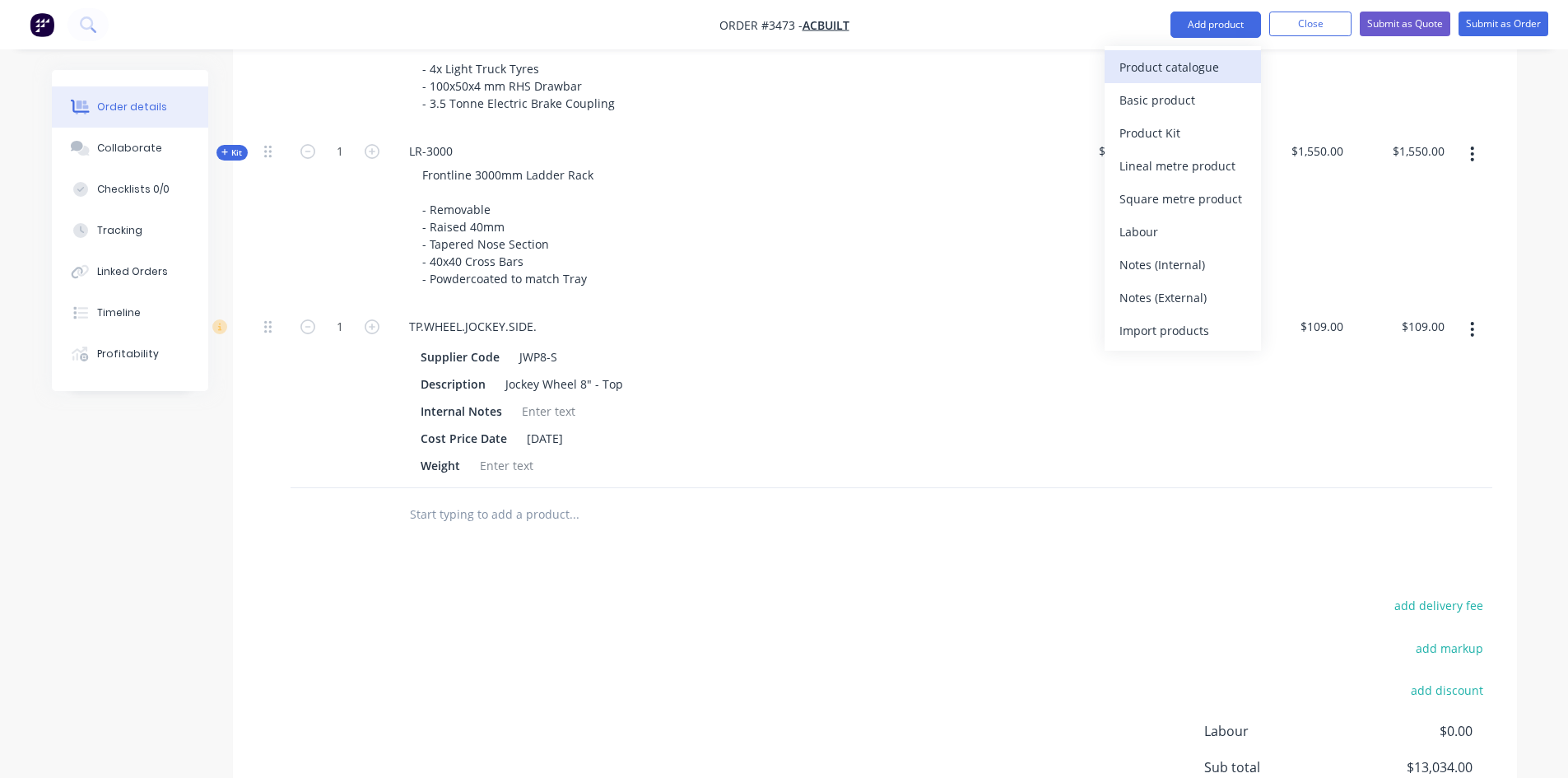
click at [1185, 71] on div "Product catalogue" at bounding box center [1183, 67] width 127 height 23
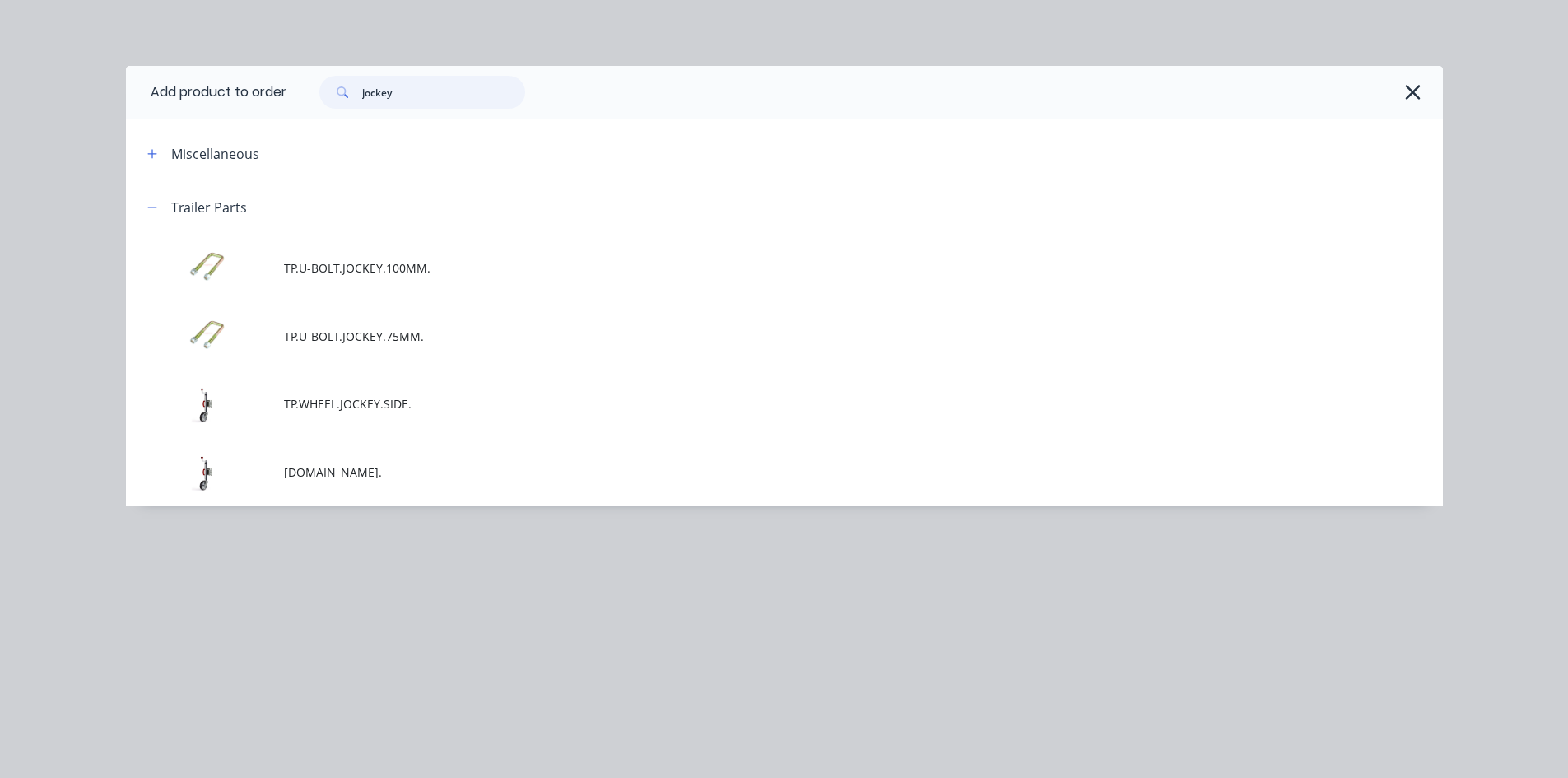
drag, startPoint x: 404, startPoint y: 87, endPoint x: 0, endPoint y: 87, distance: 404.0
click at [0, 87] on div "Add product to order jockey Miscellaneous Trailer Parts TP.U-BOLT.JOCKEY.100MM.…" at bounding box center [784, 389] width 1568 height 778
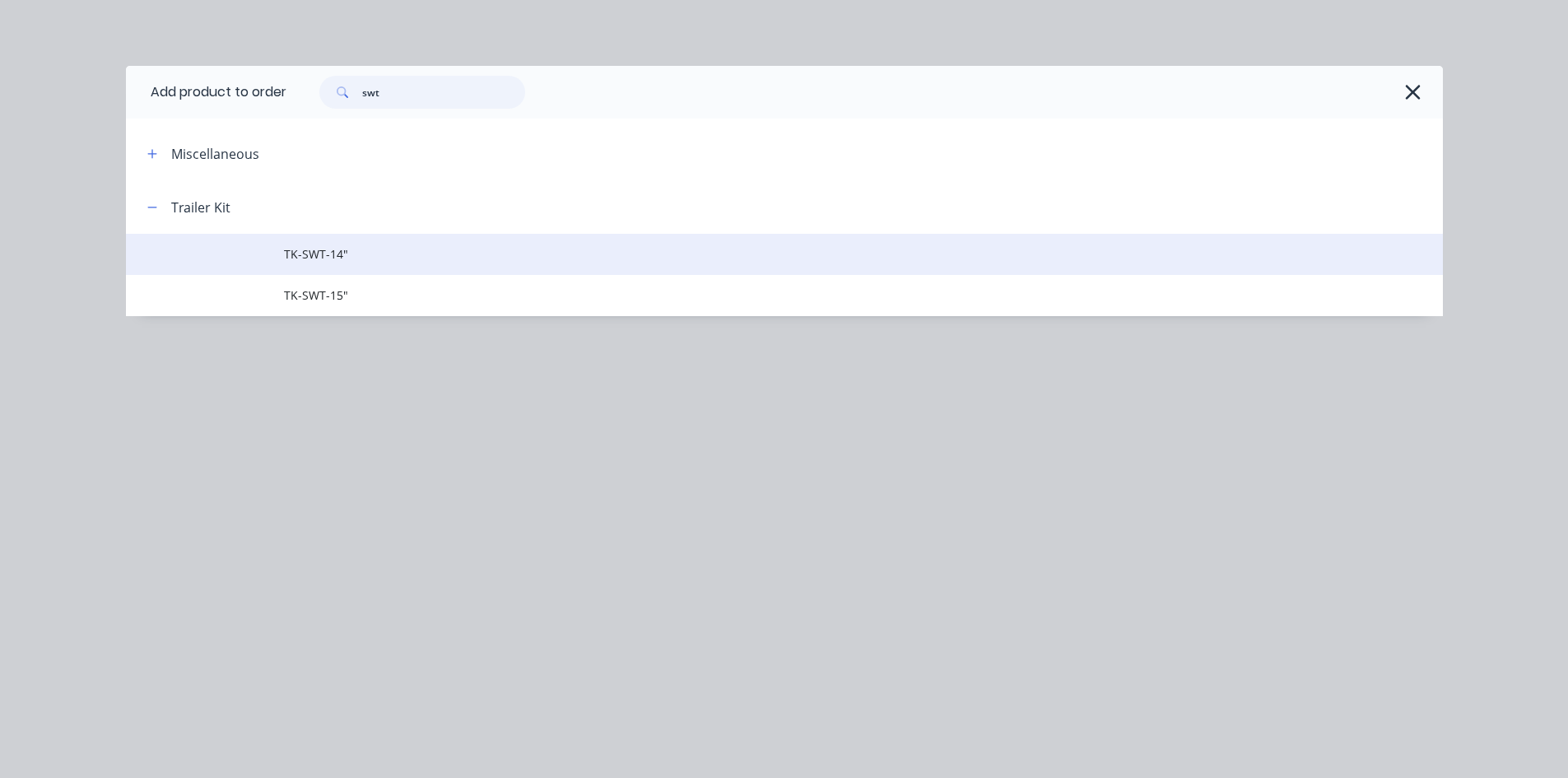
type input "swt"
click at [378, 258] on span "TK-SWT-14"" at bounding box center [747, 254] width 926 height 18
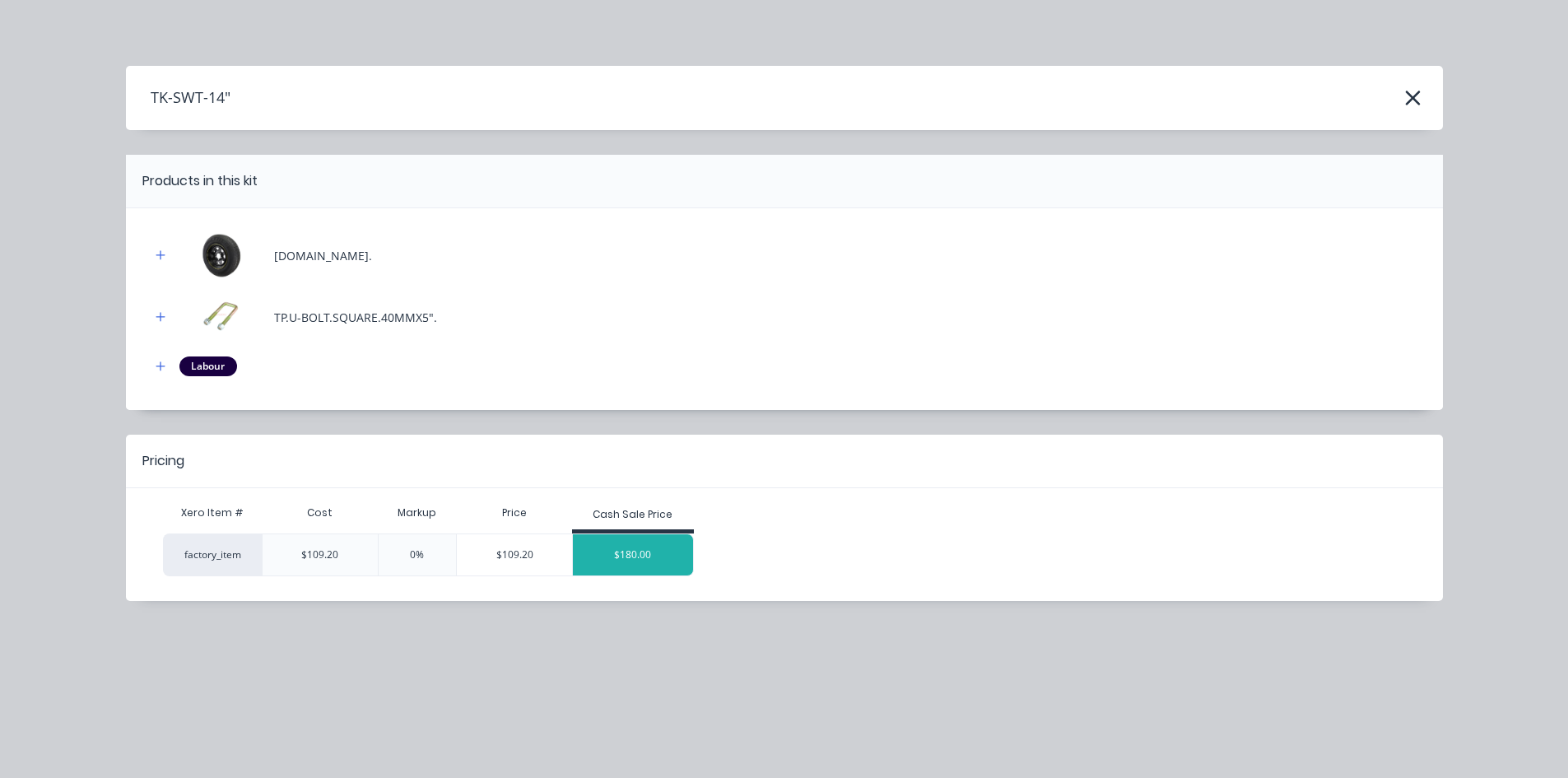
click at [659, 549] on div "$180.00" at bounding box center [632, 555] width 120 height 41
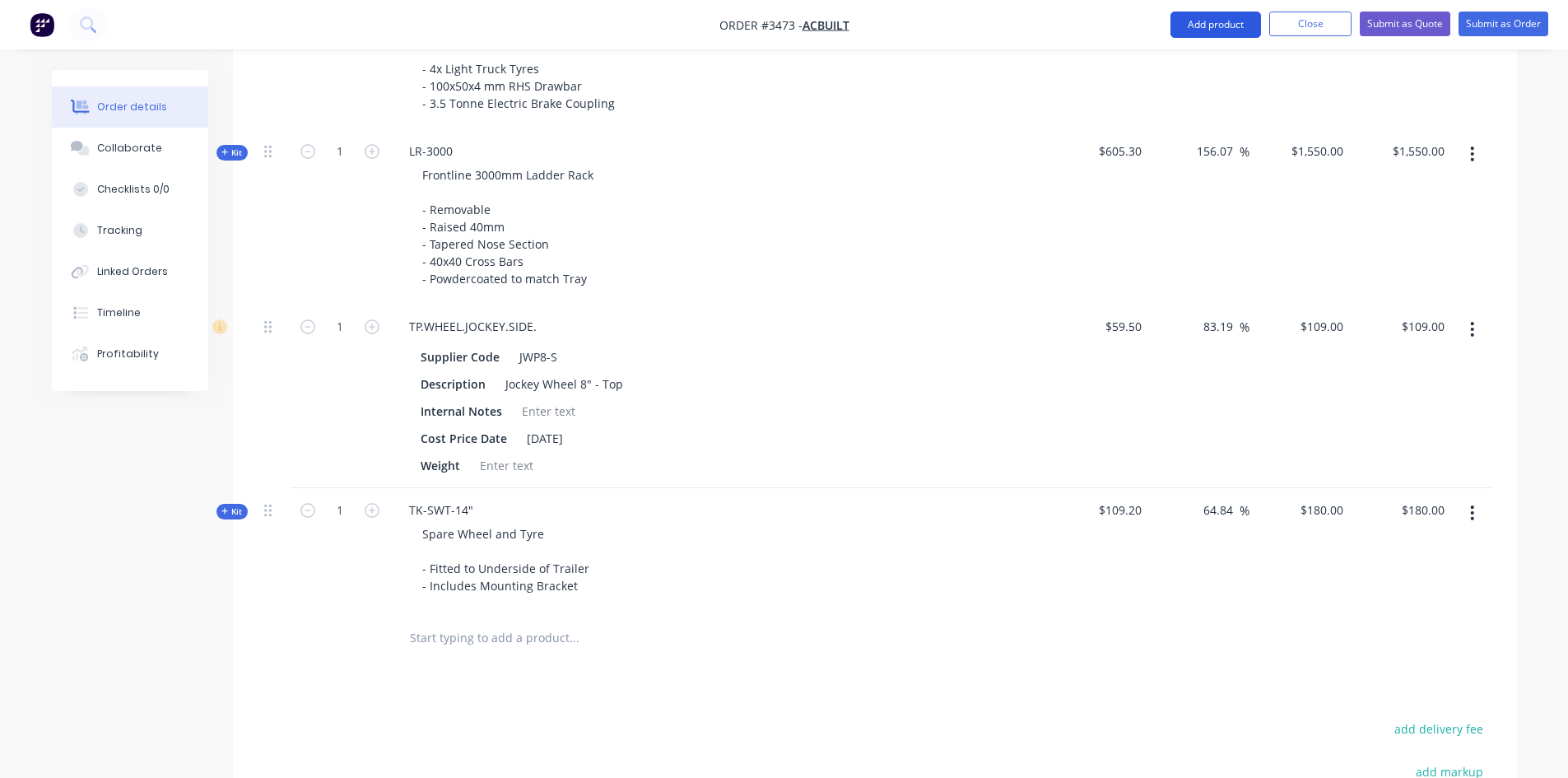
click at [1204, 15] on button "Add product" at bounding box center [1215, 24] width 91 height 26
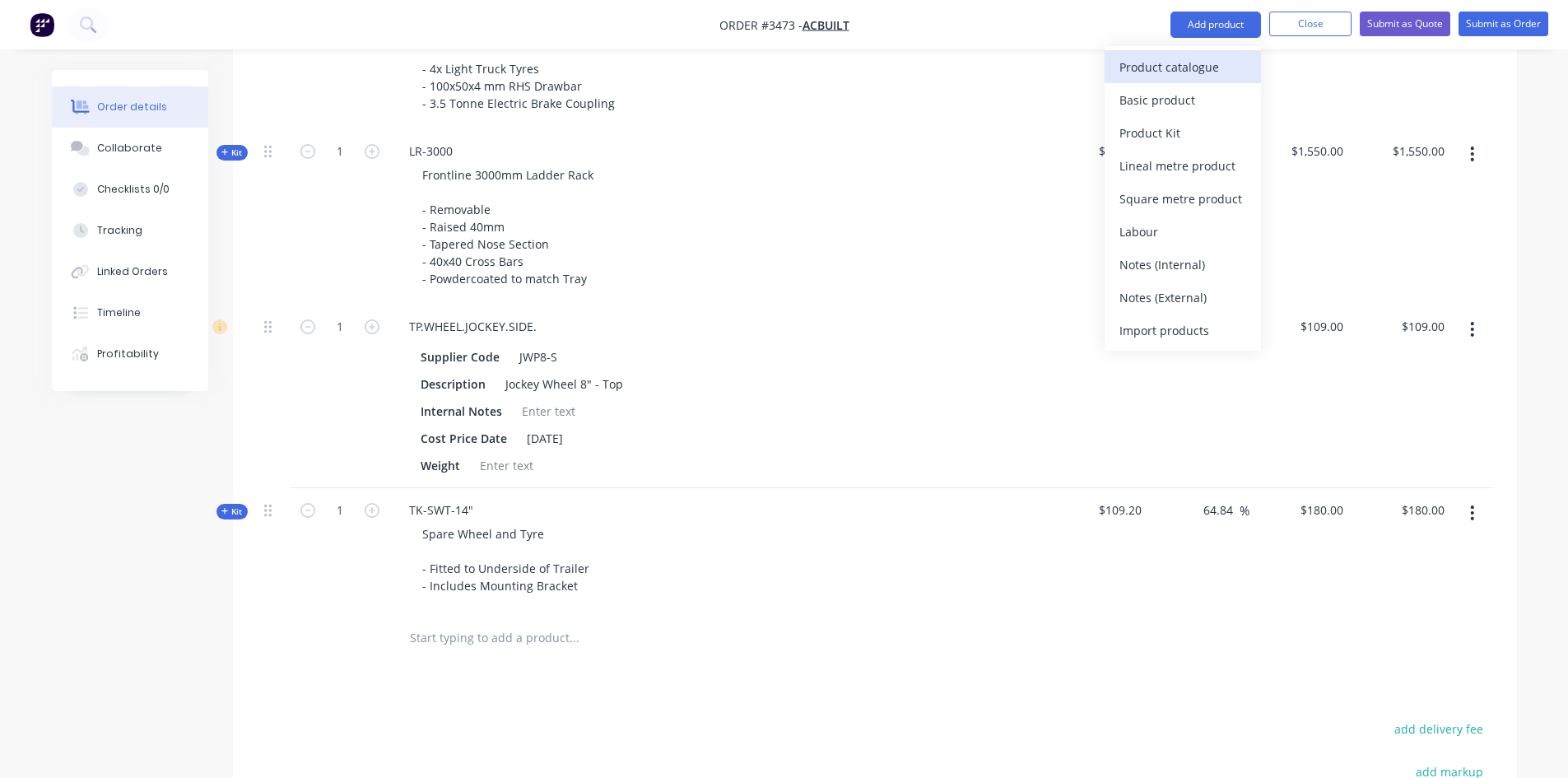
click at [1176, 71] on div "Product catalogue" at bounding box center [1183, 67] width 127 height 23
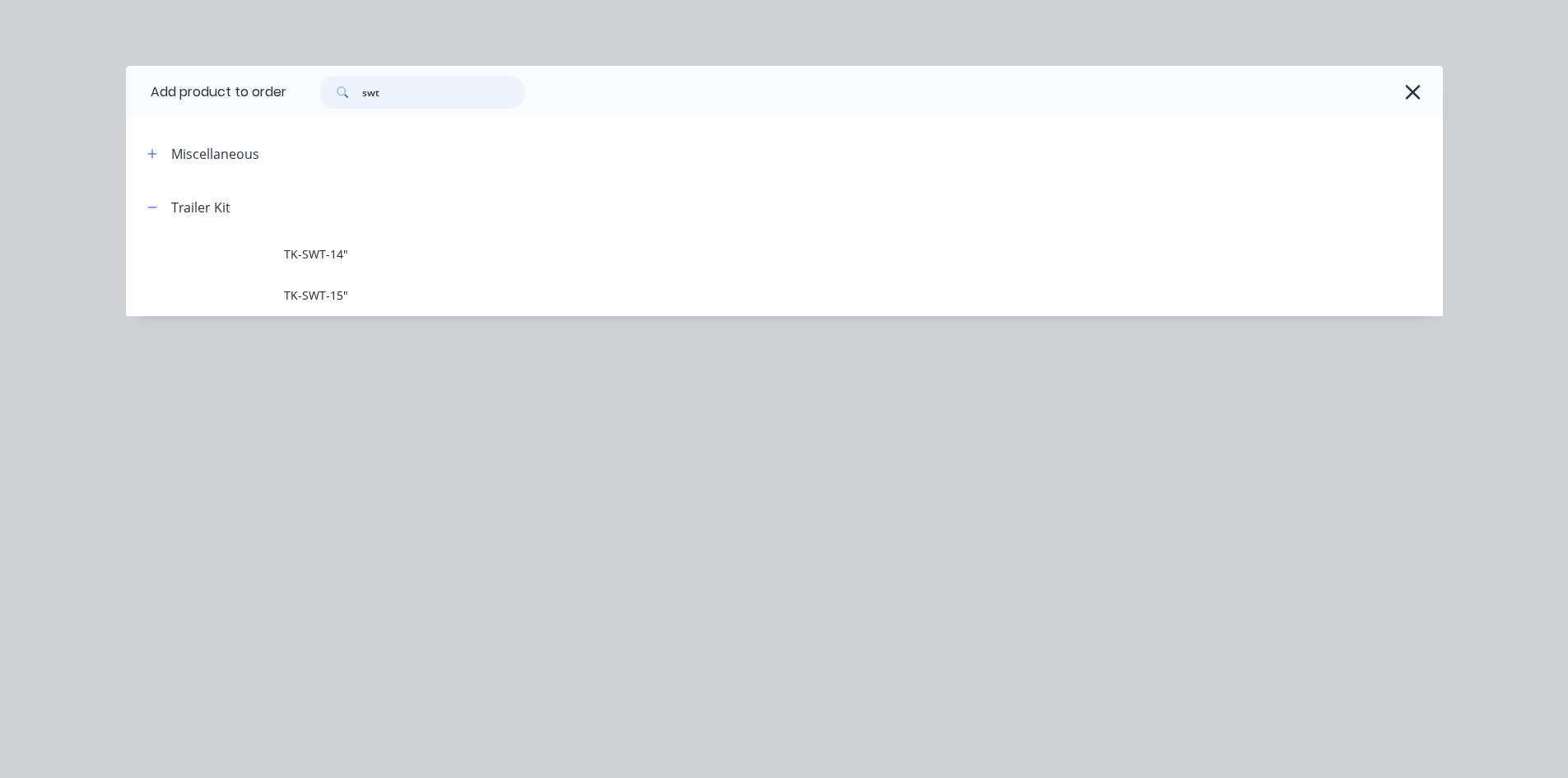
click at [0, 93] on div "Add product to order swt Miscellaneous Trailer Kit TK-SWT-14" TK-SWT-15"" at bounding box center [784, 389] width 1568 height 778
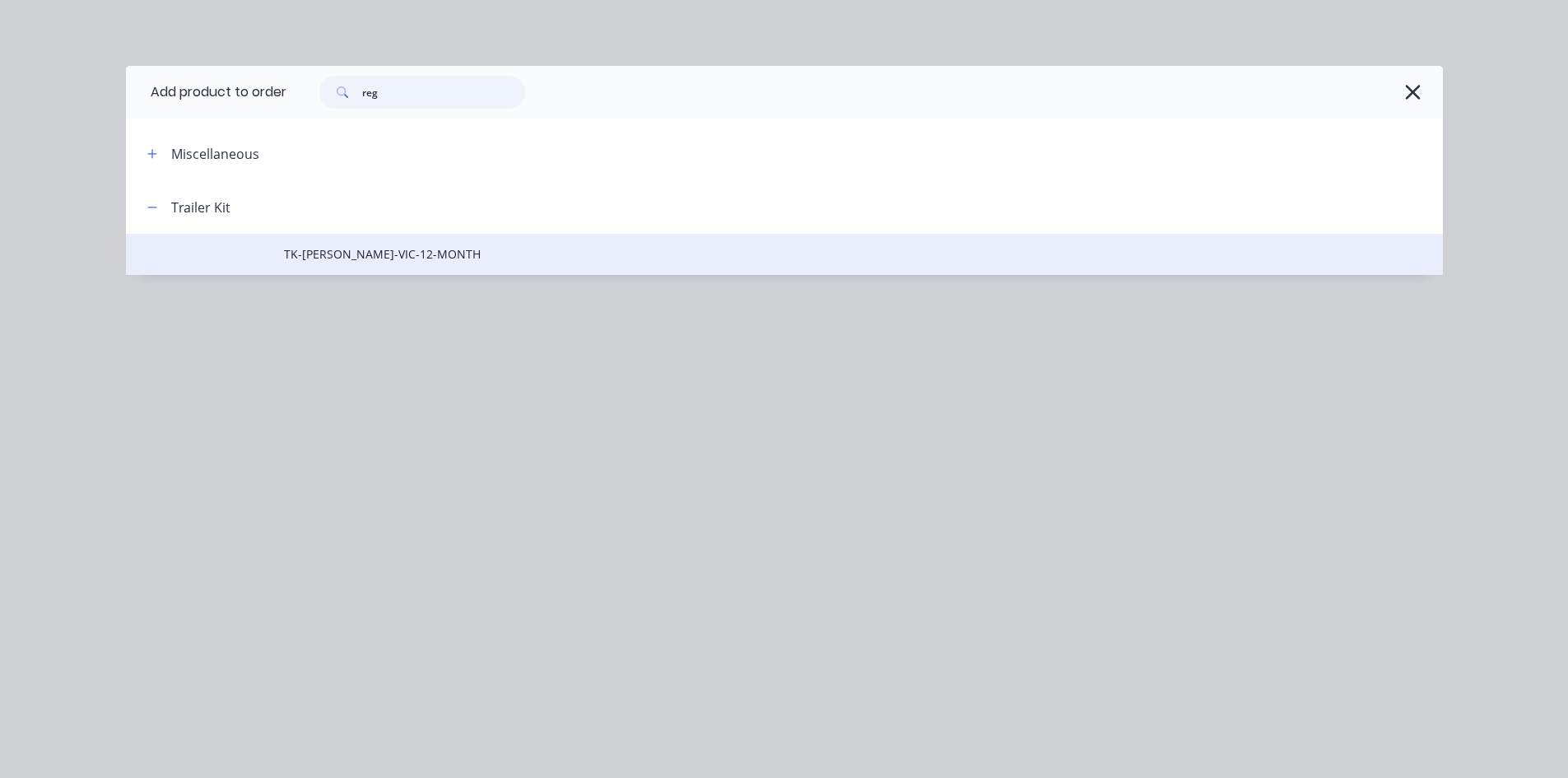
type input "reg"
click at [402, 254] on span "TK-[PERSON_NAME]-VIC-12-MONTH" at bounding box center [747, 254] width 926 height 18
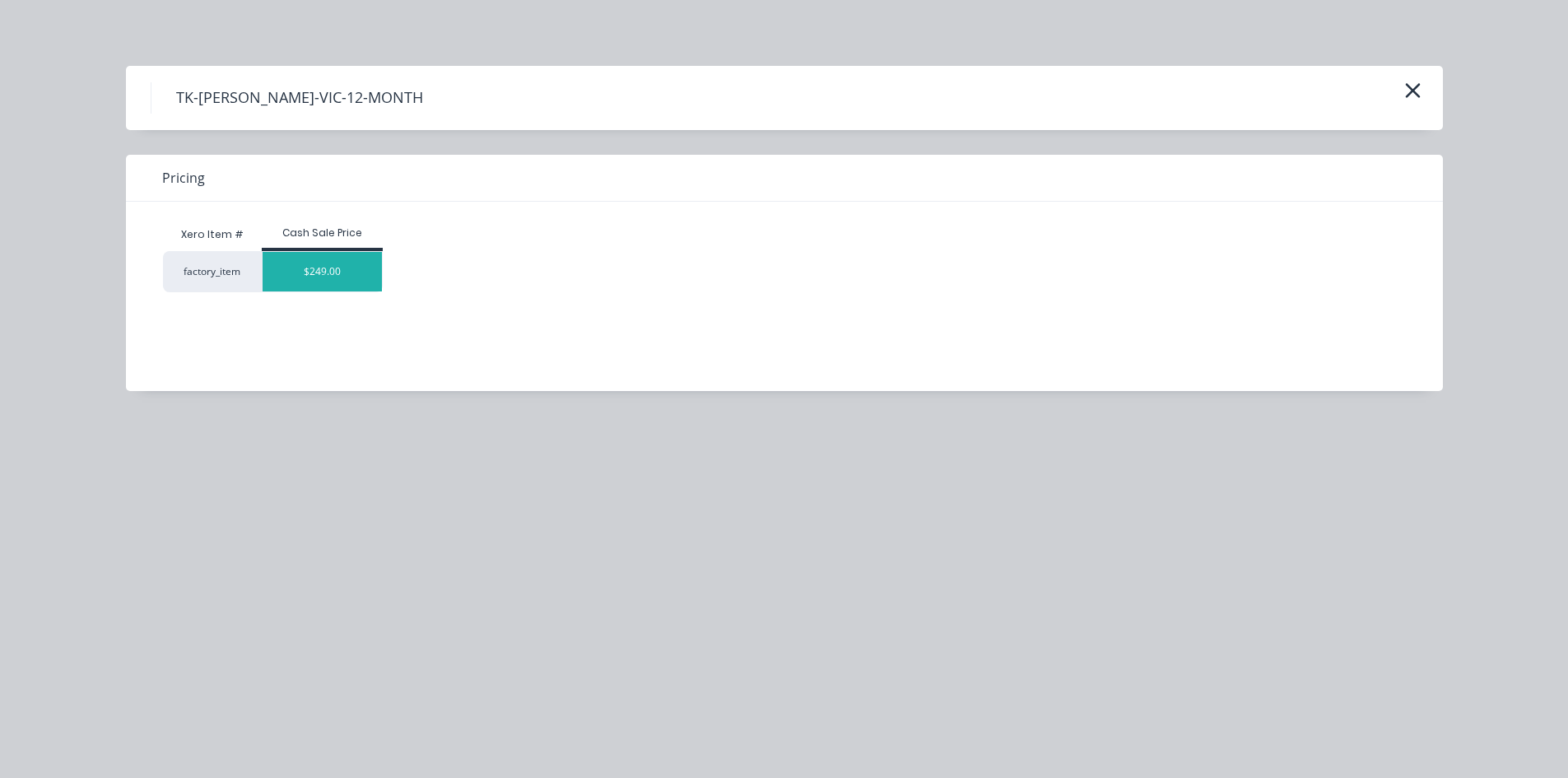
click at [280, 277] on div "$249.00" at bounding box center [322, 271] width 120 height 40
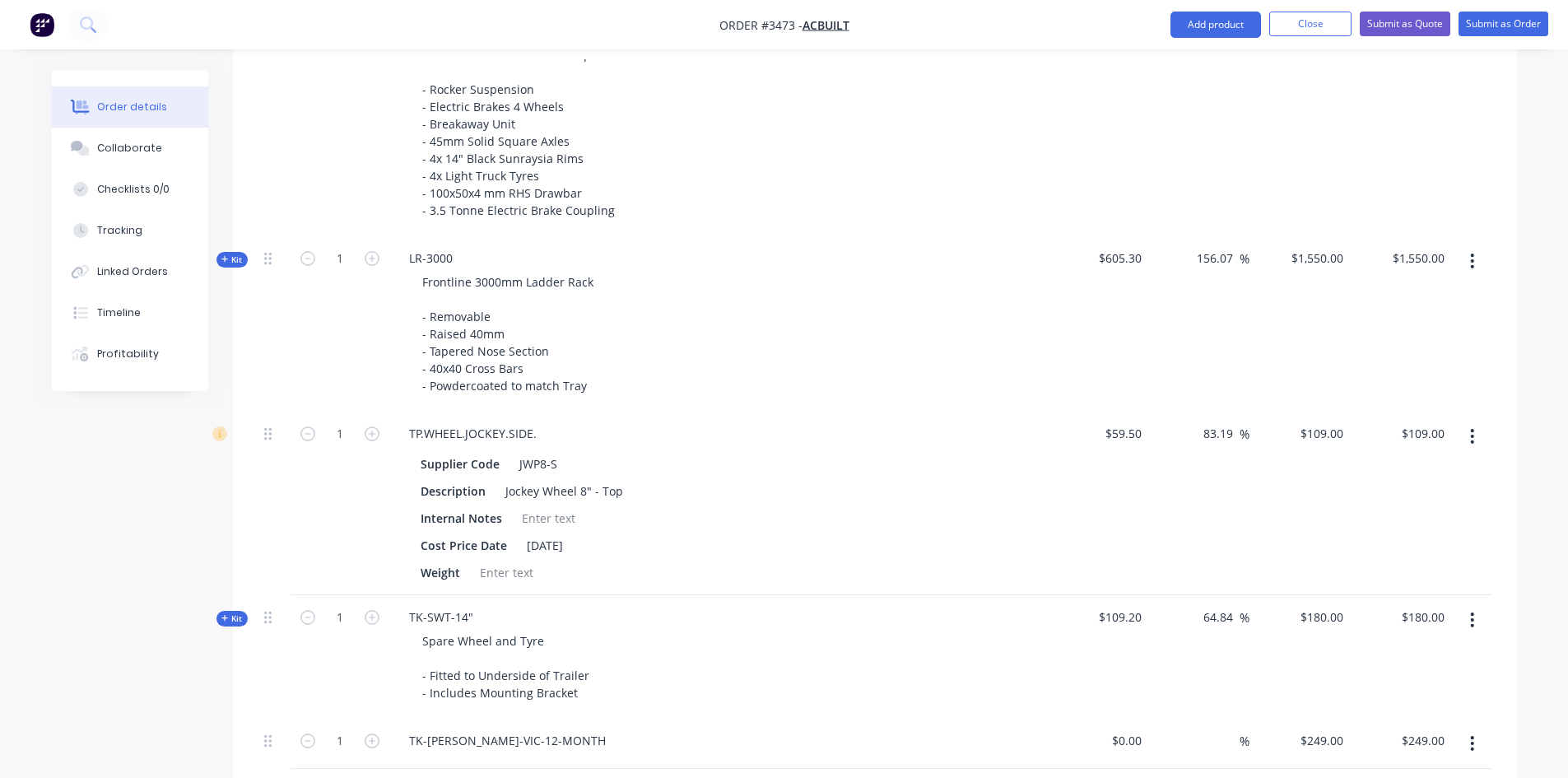
scroll to position [877, 0]
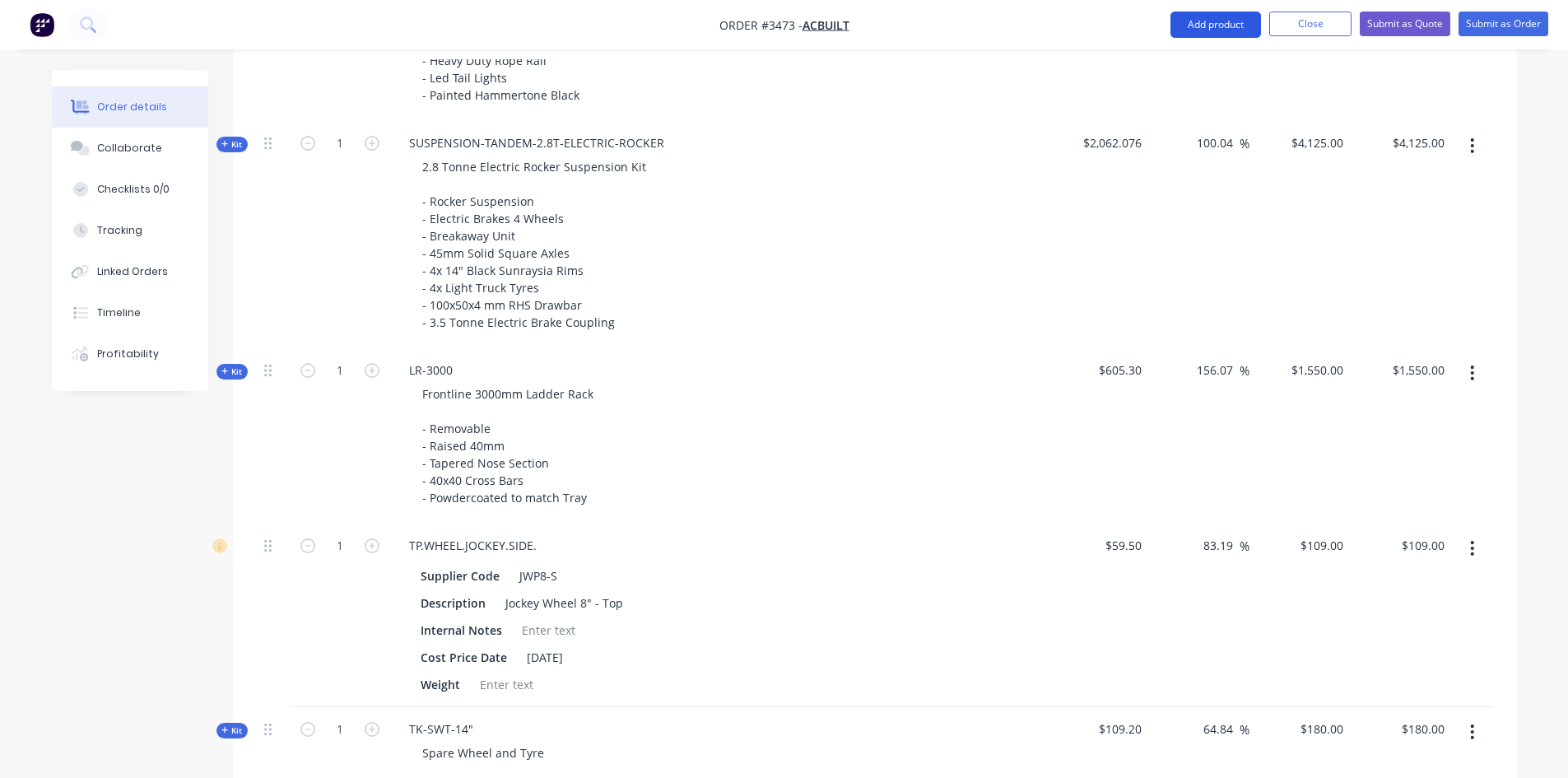
click at [1200, 28] on button "Add product" at bounding box center [1215, 24] width 91 height 26
click at [1211, 52] on button "Product catalogue" at bounding box center [1183, 66] width 156 height 33
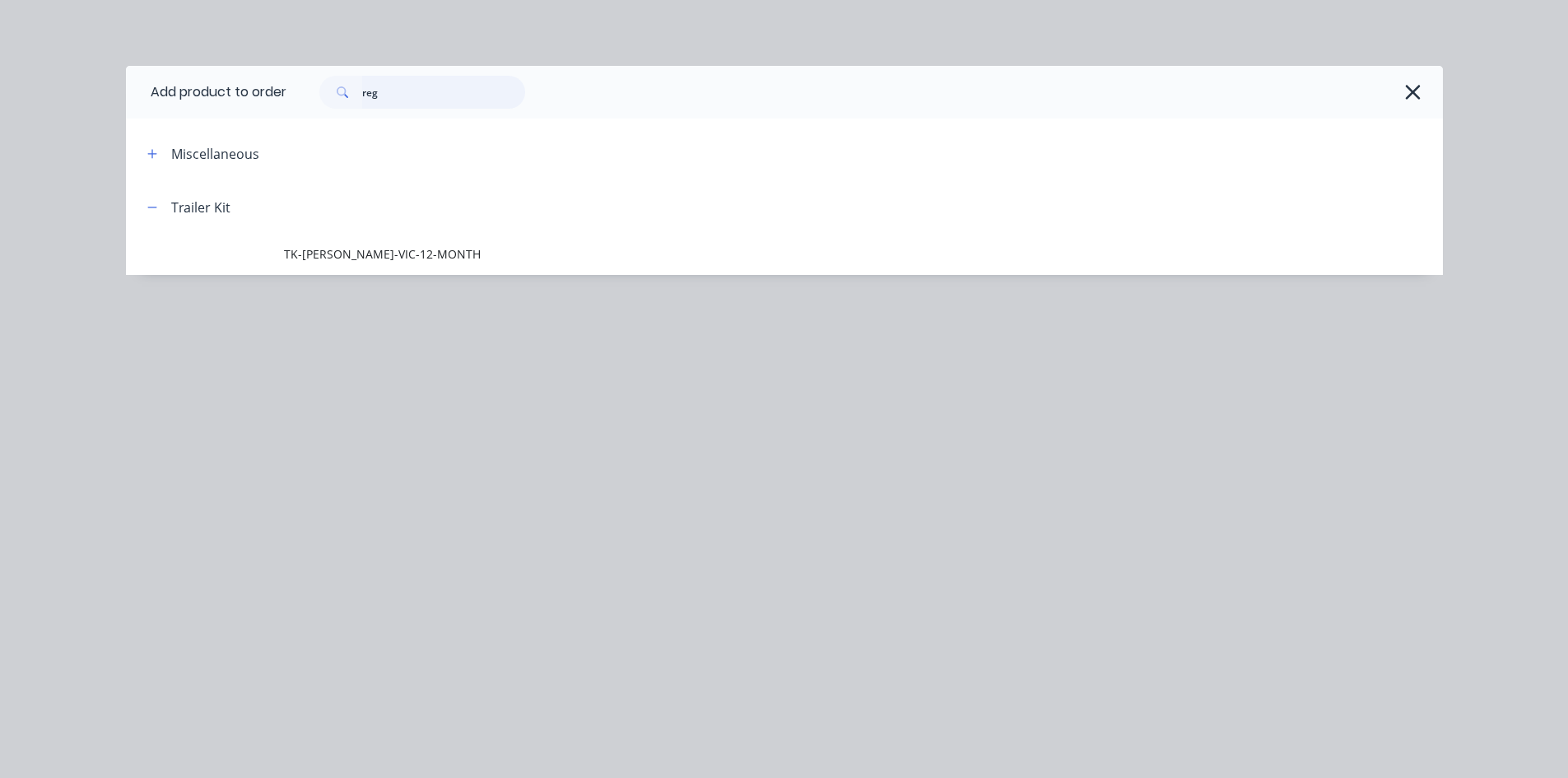
drag, startPoint x: 327, startPoint y: 96, endPoint x: 3, endPoint y: 116, distance: 324.6
click at [52, 96] on div "Add product to order reg Miscellaneous Trailer Kit TK-REGO-VIC-12-MONTH" at bounding box center [784, 389] width 1568 height 778
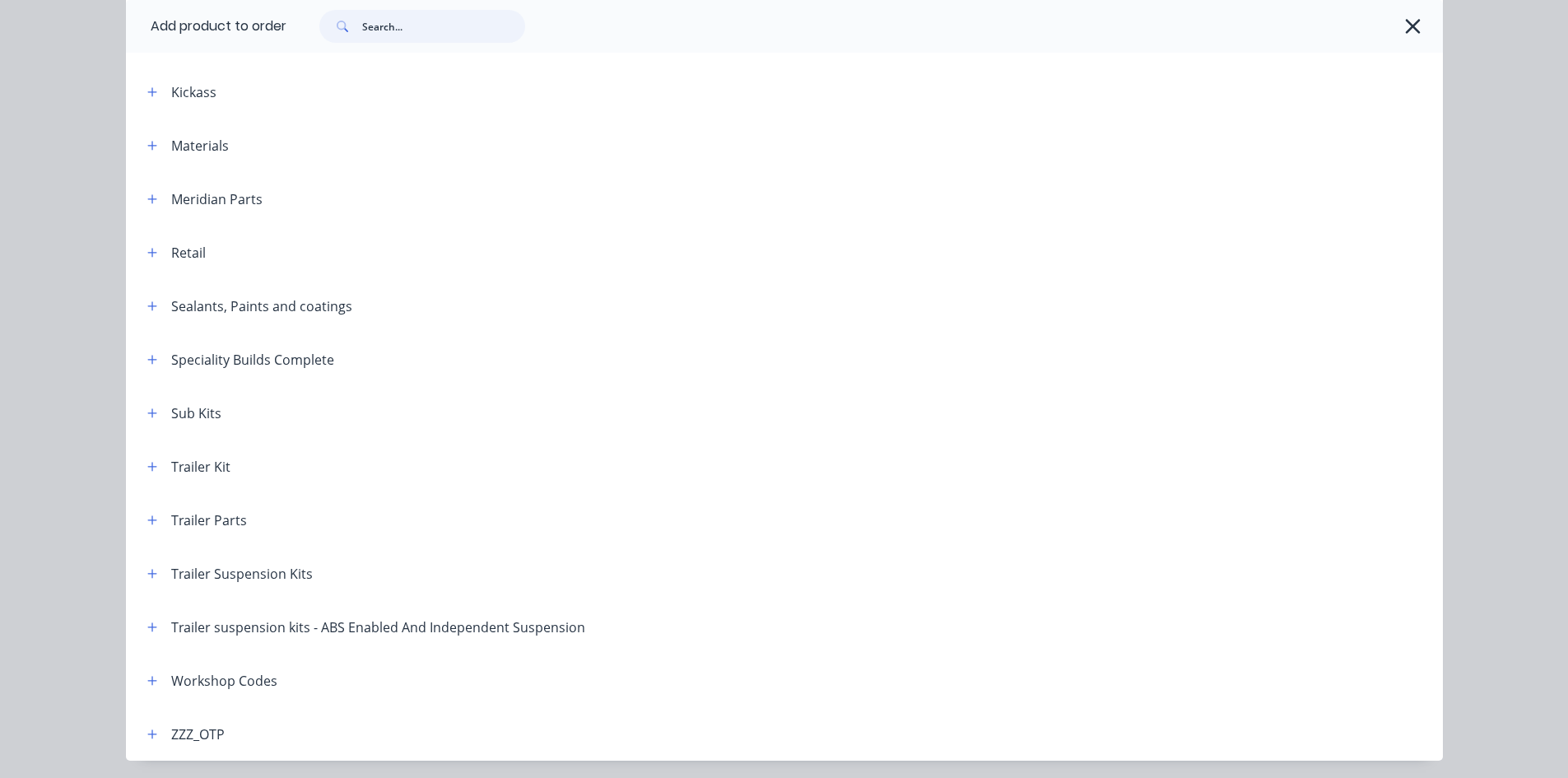
scroll to position [651, 0]
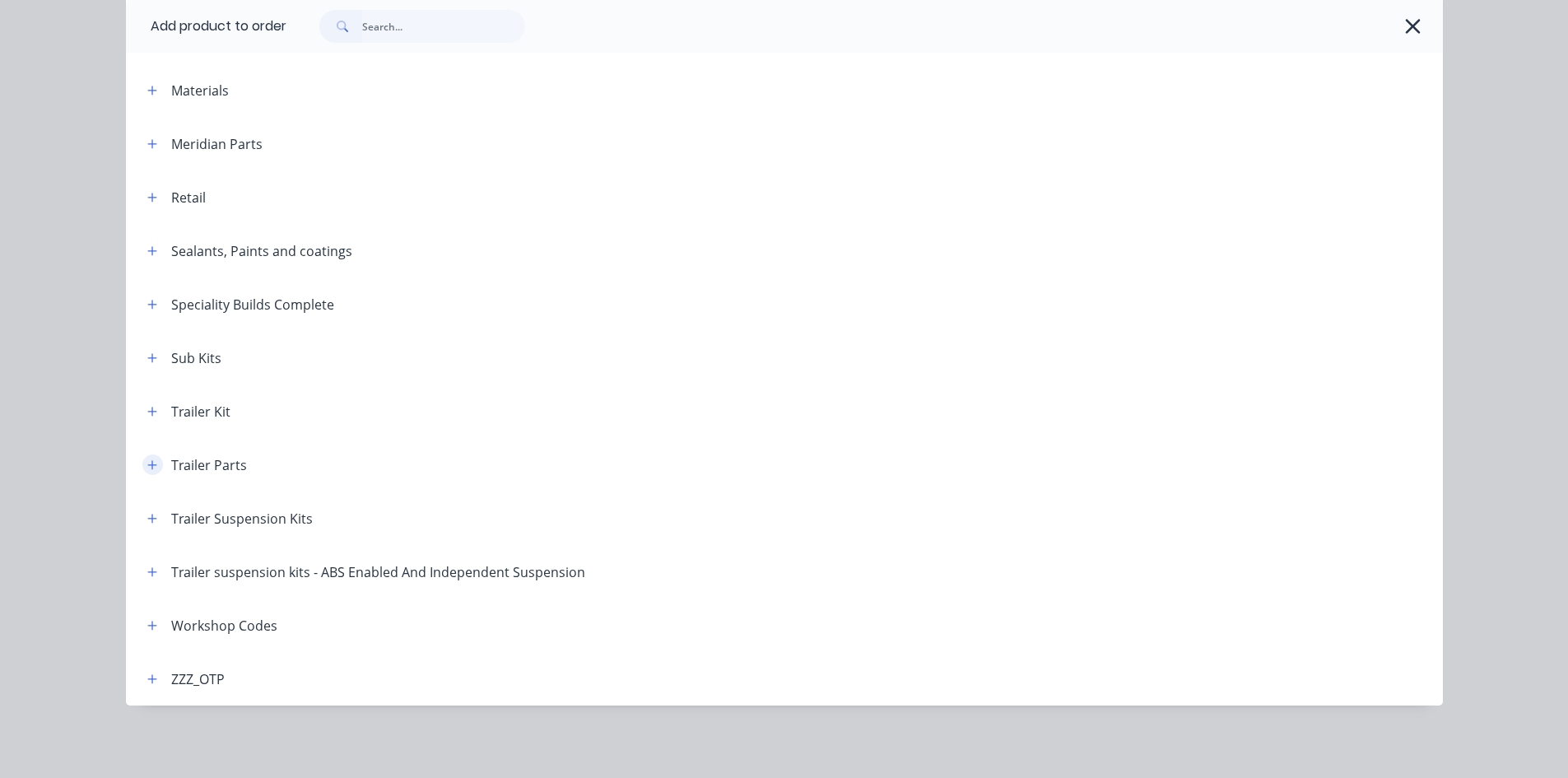
click at [147, 467] on icon "button" at bounding box center [152, 465] width 10 height 12
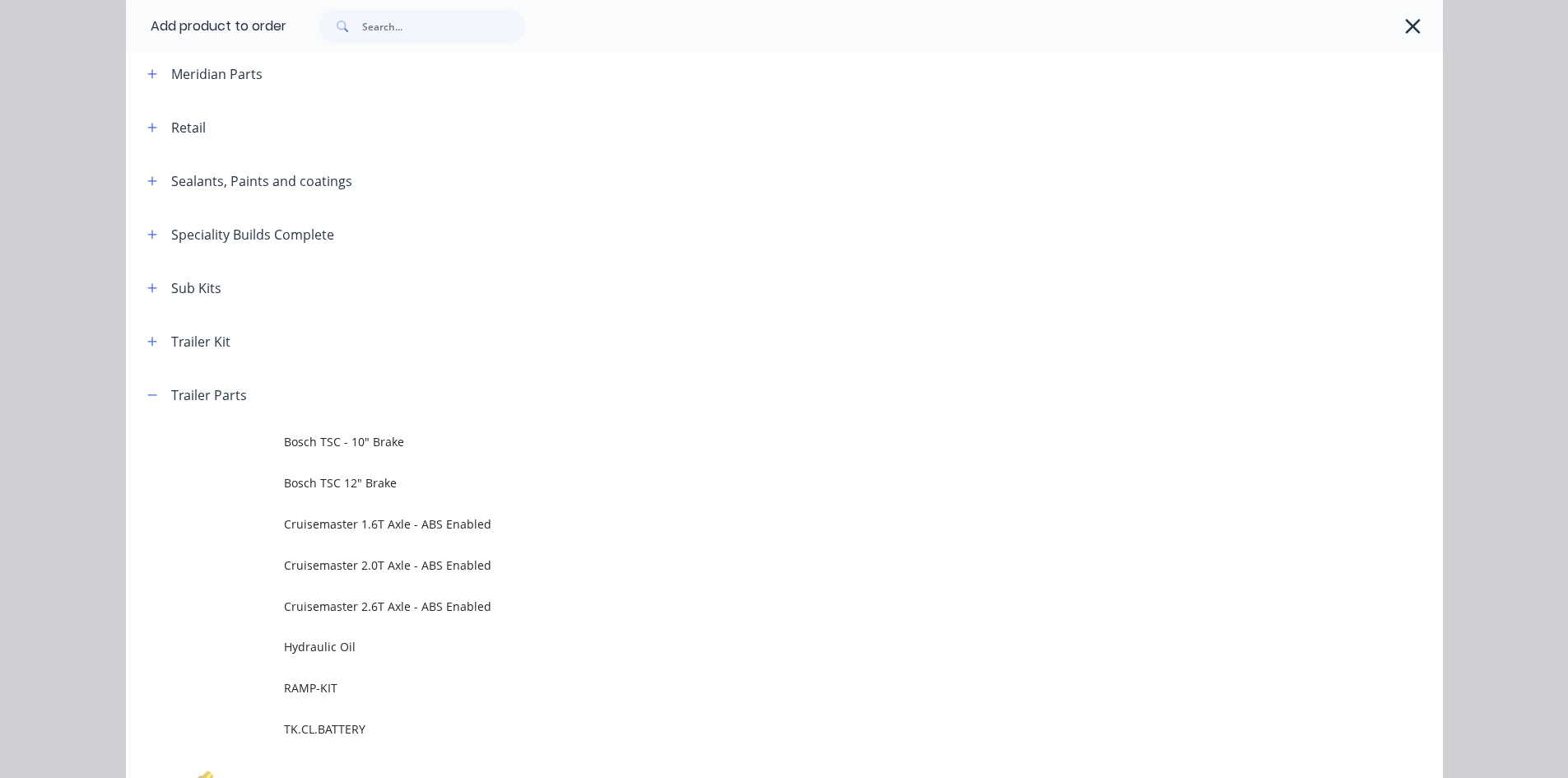
scroll to position [487, 0]
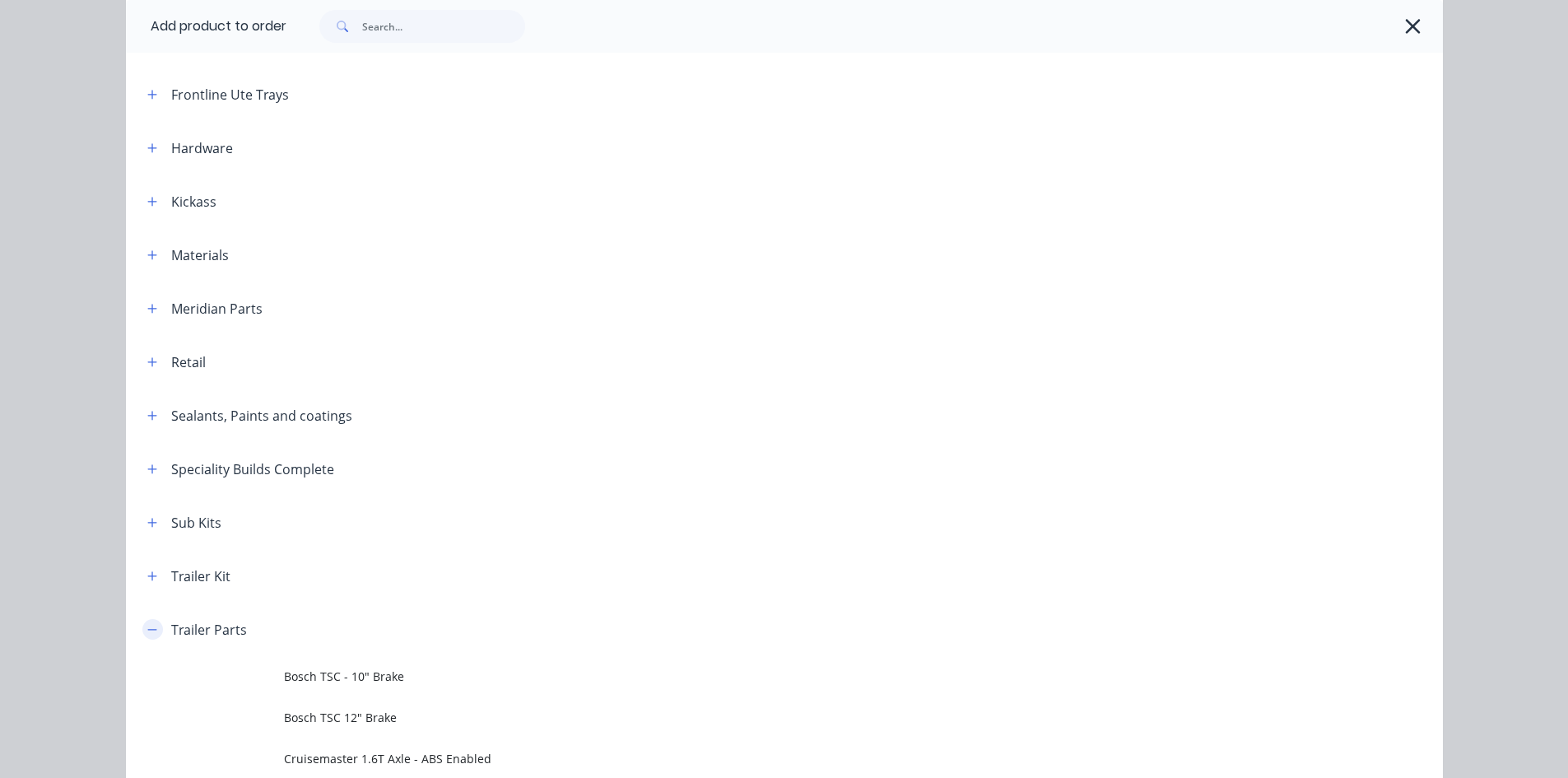
click at [148, 635] on icon "button" at bounding box center [152, 630] width 10 height 12
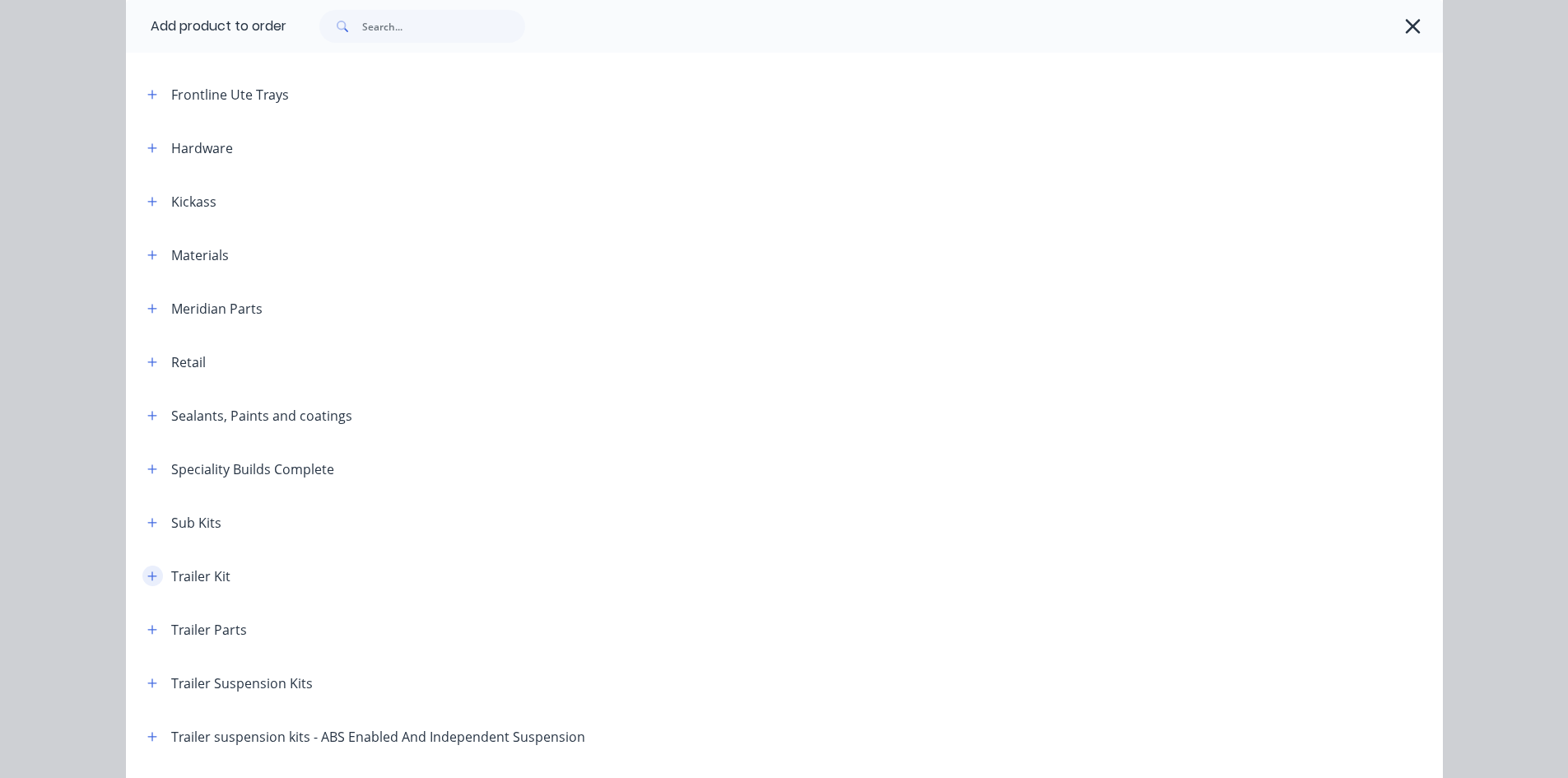
click at [142, 572] on button "button" at bounding box center [152, 575] width 20 height 20
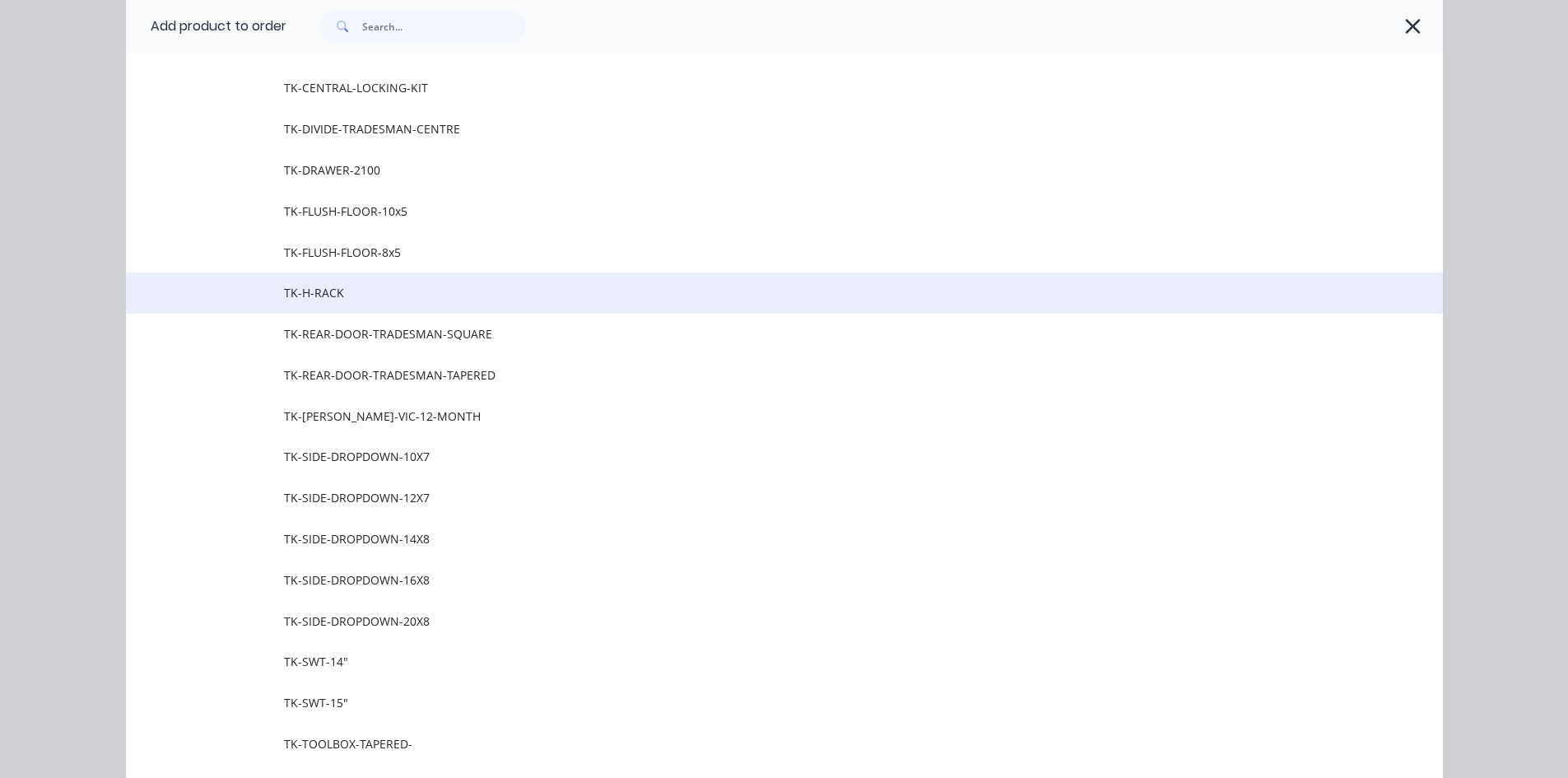
scroll to position [1063, 0]
click at [371, 288] on span "TK-REAR-DOOR-TRADESMAN-SQUARE" at bounding box center [747, 292] width 926 height 18
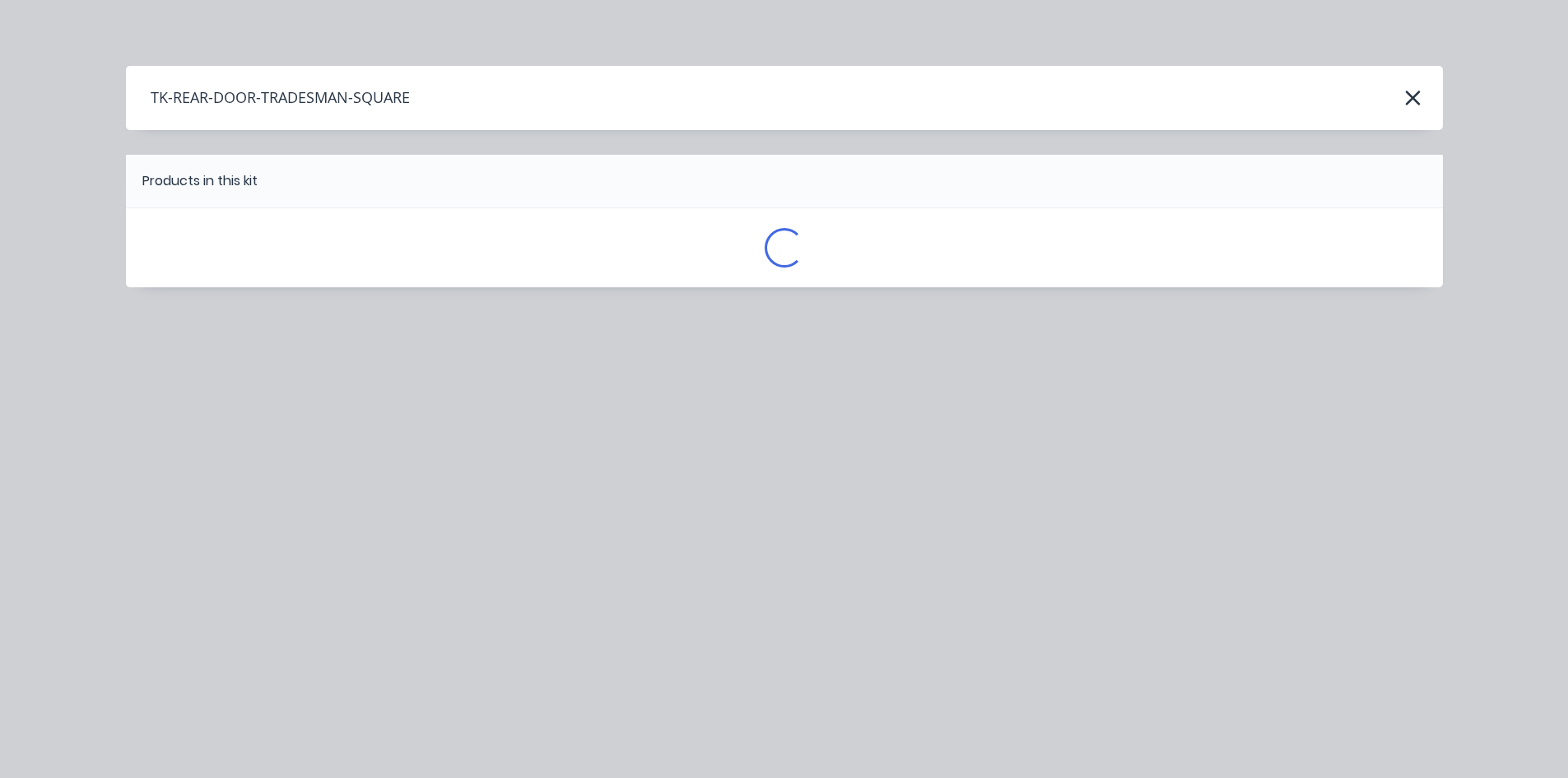
scroll to position [0, 0]
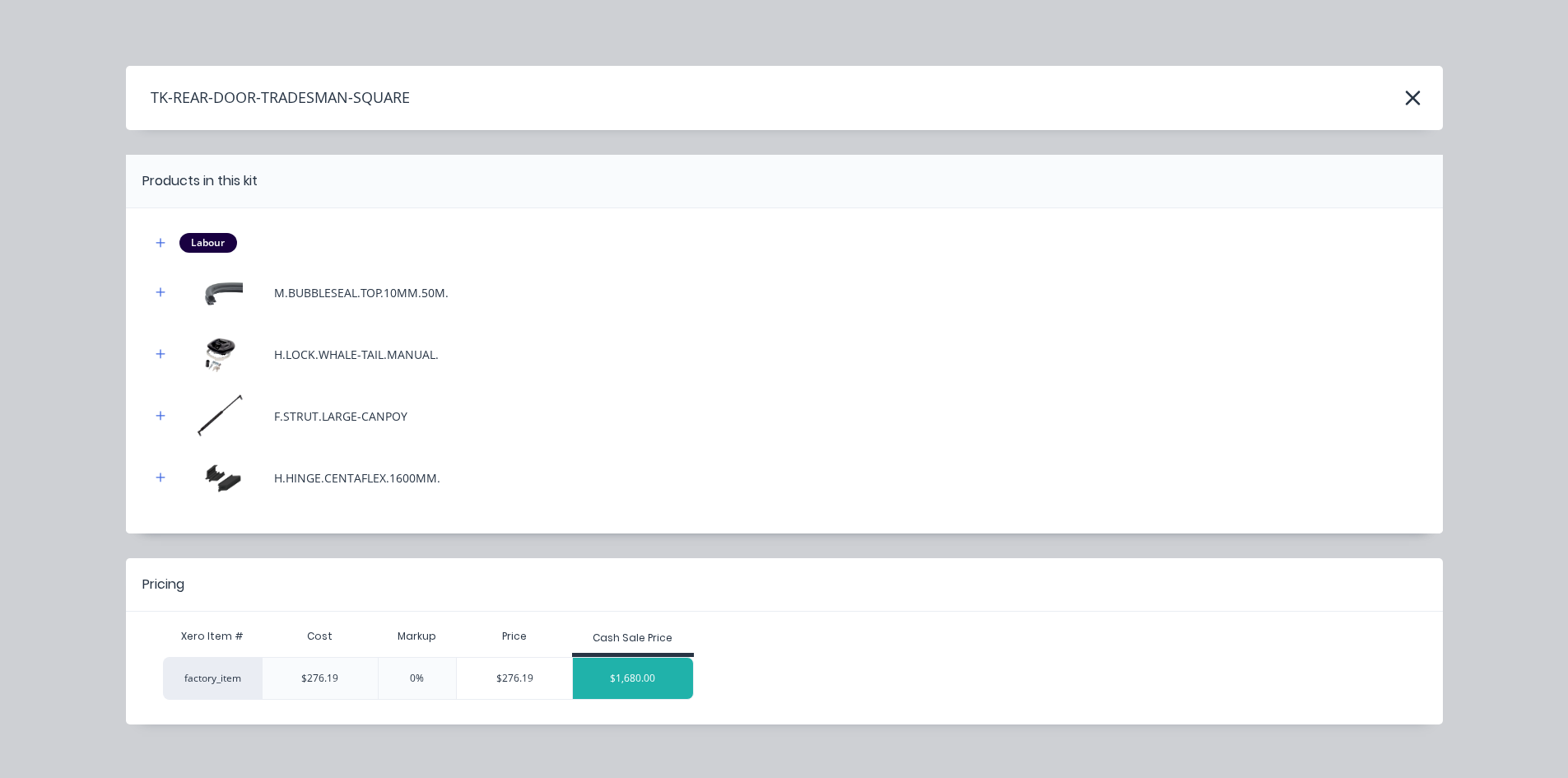
click at [635, 676] on div "$1,680.00" at bounding box center [632, 678] width 120 height 41
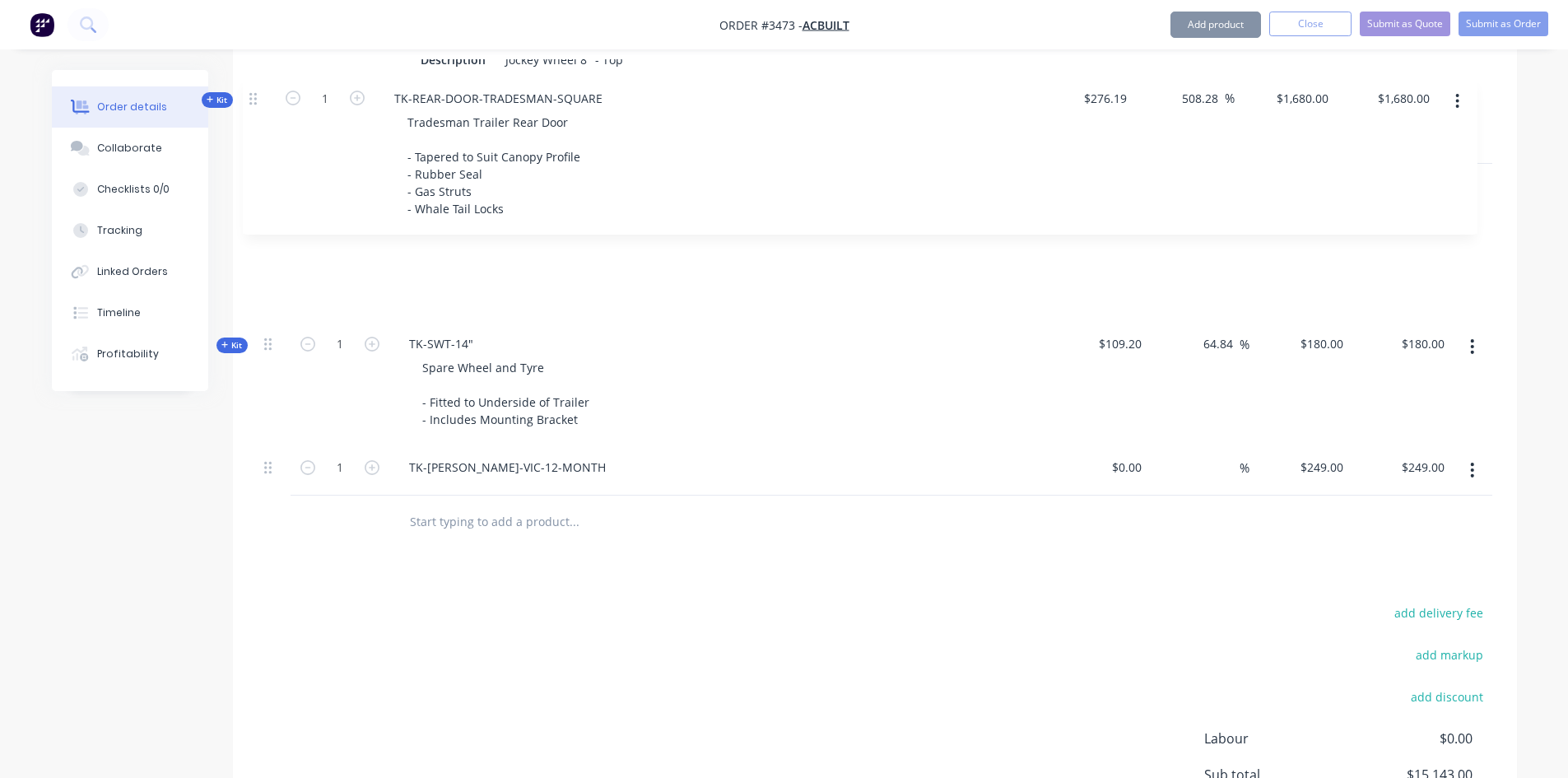
scroll to position [1414, 0]
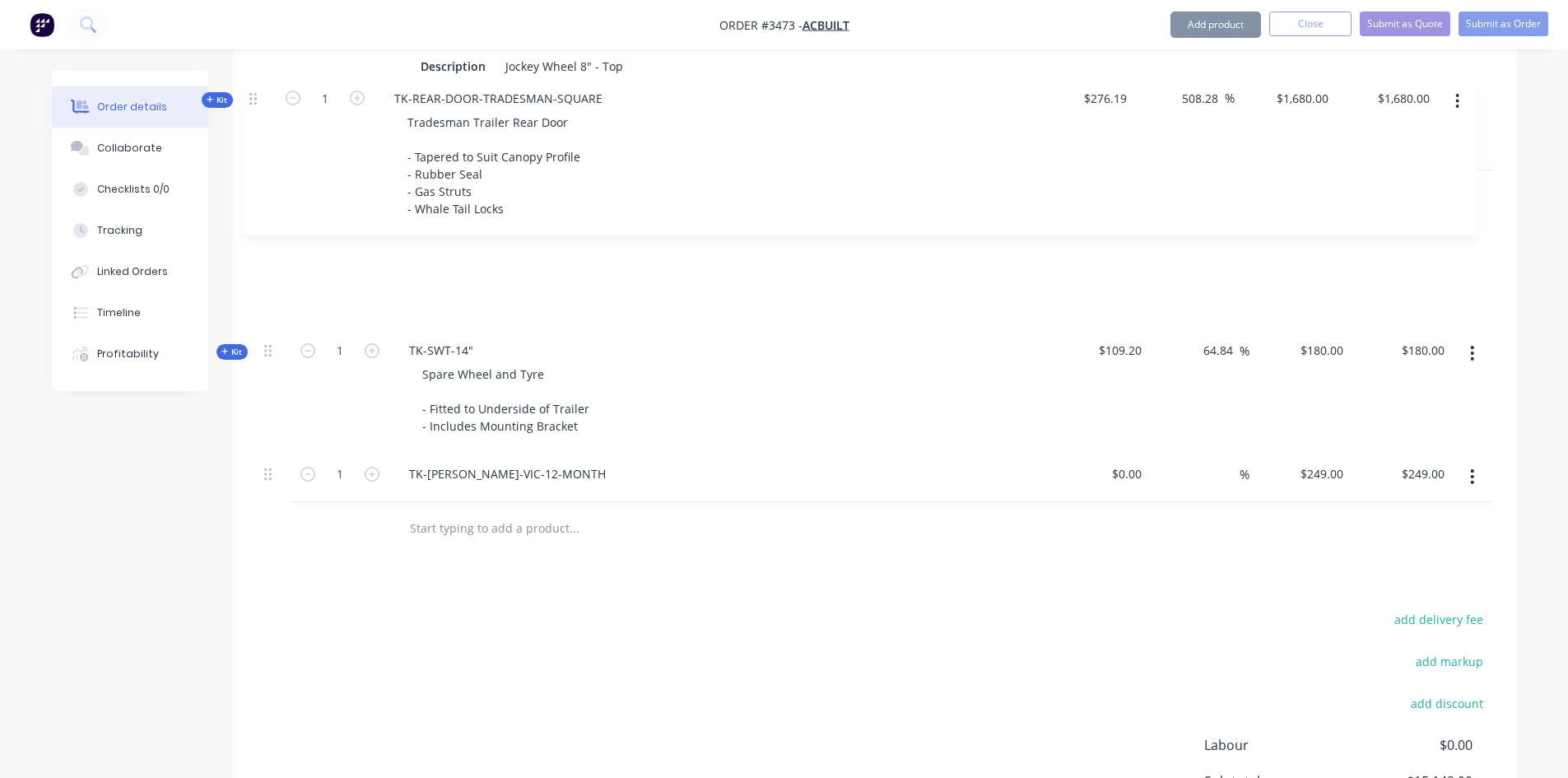
drag, startPoint x: 268, startPoint y: 306, endPoint x: 254, endPoint y: 83, distance: 223.4
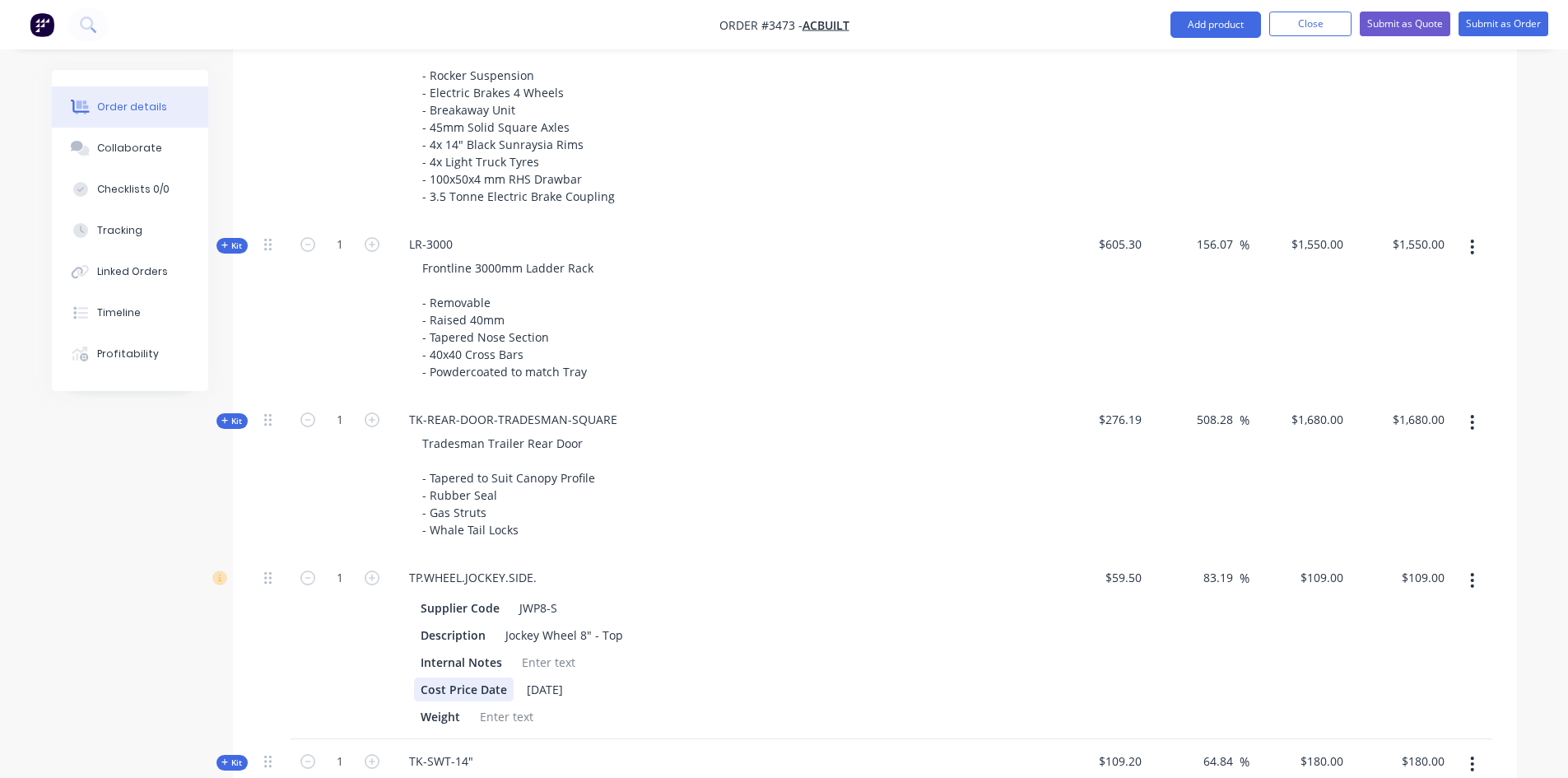
scroll to position [1002, 0]
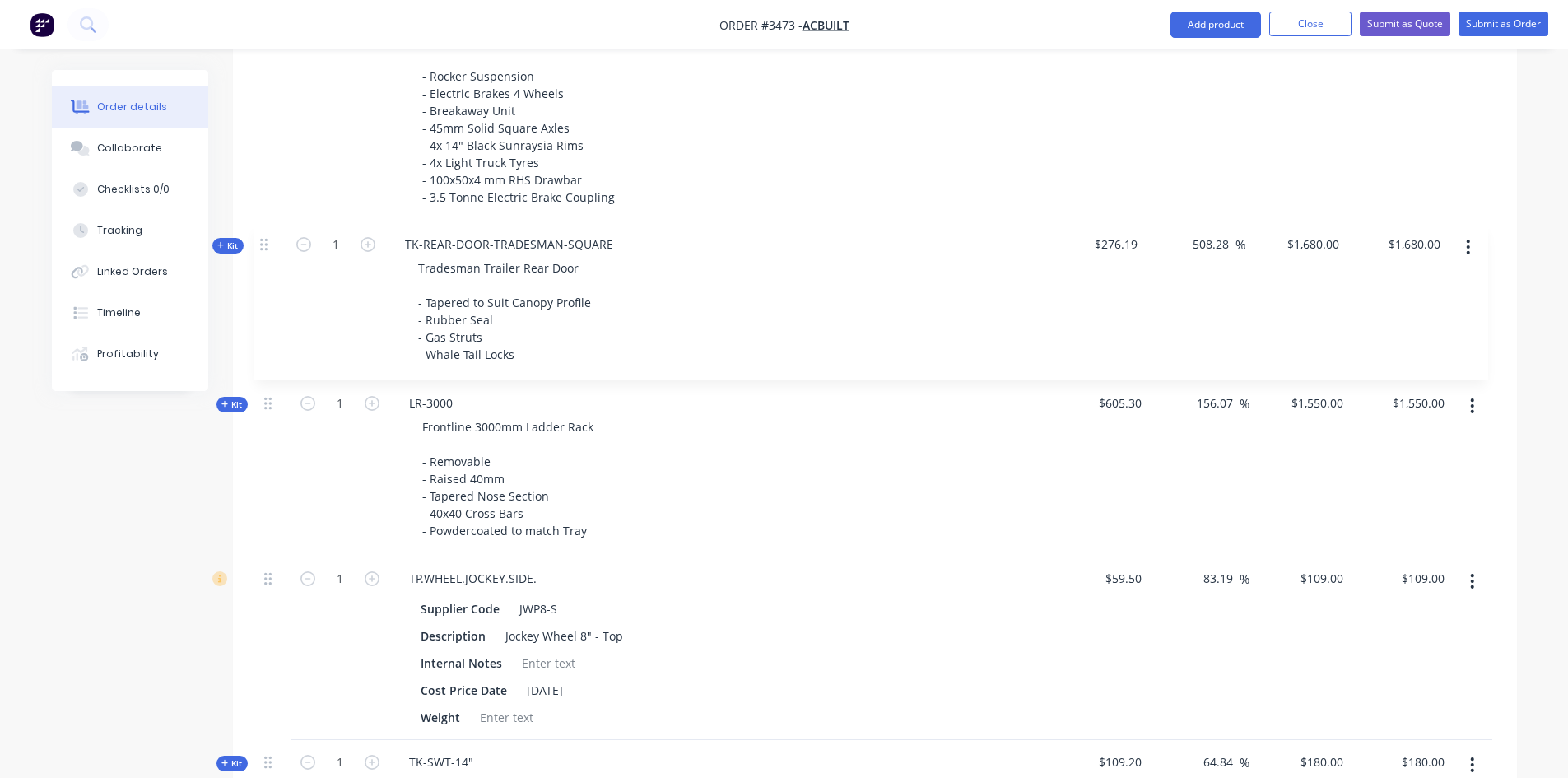
drag, startPoint x: 271, startPoint y: 420, endPoint x: 272, endPoint y: 213, distance: 207.0
click at [272, 213] on div "Kit 1 TRAILER-TRADESMAN-8x5 9x5 Tradesman Trailer - 50mm SHS Chassis - Checker …" at bounding box center [875, 350] width 1235 height 1127
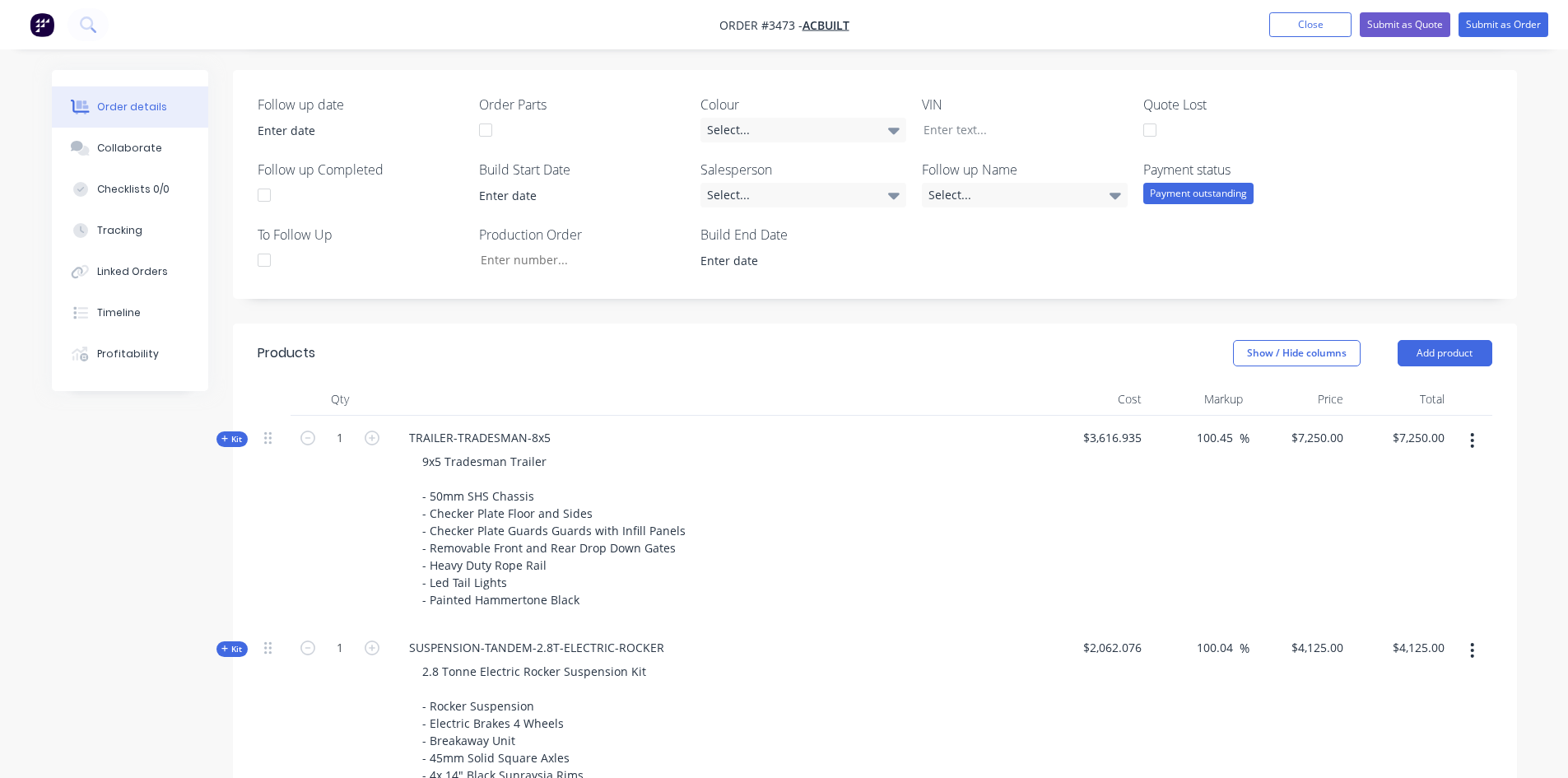
scroll to position [411, 0]
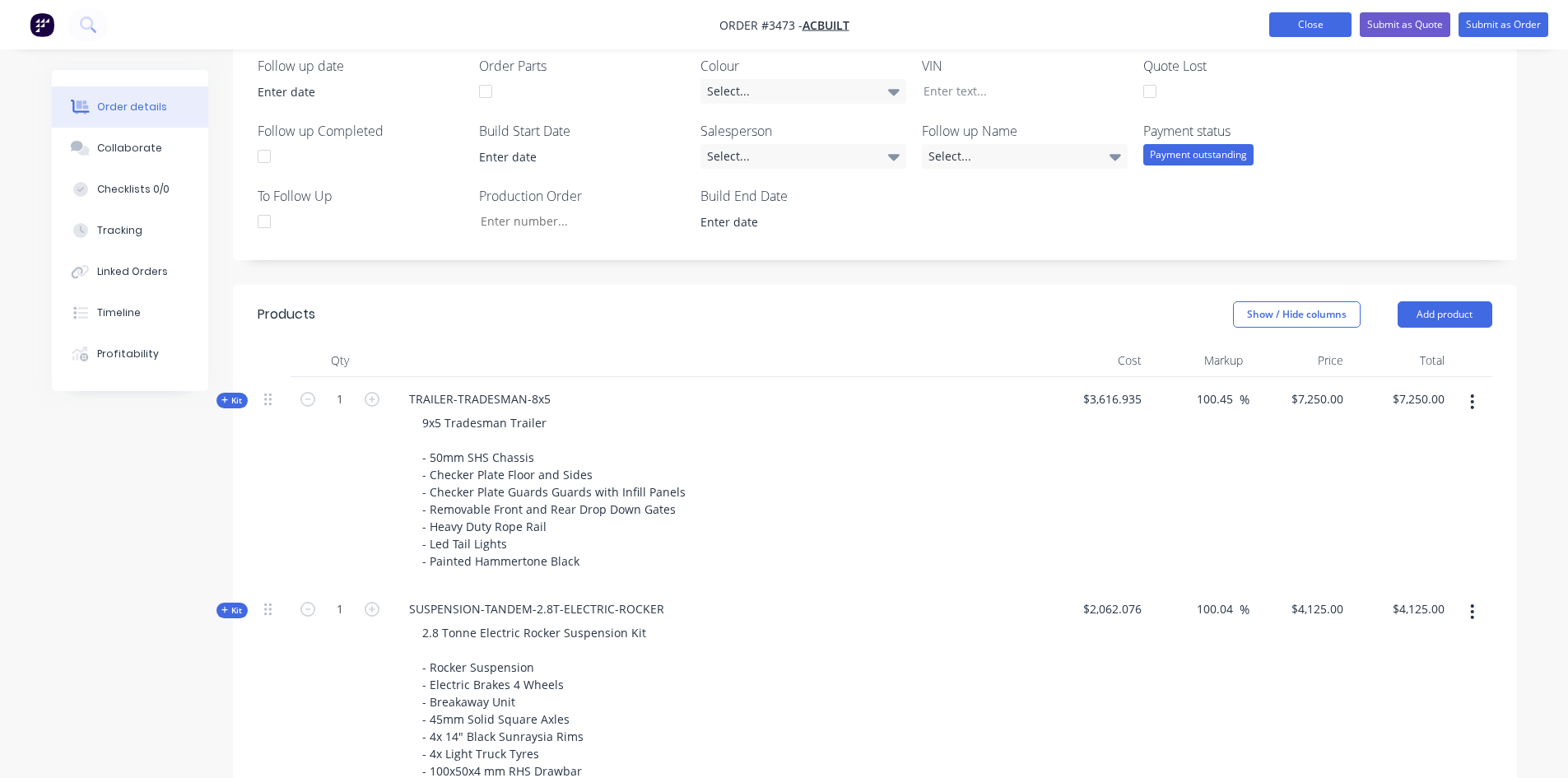
click at [1330, 29] on button "Close" at bounding box center [1310, 24] width 82 height 24
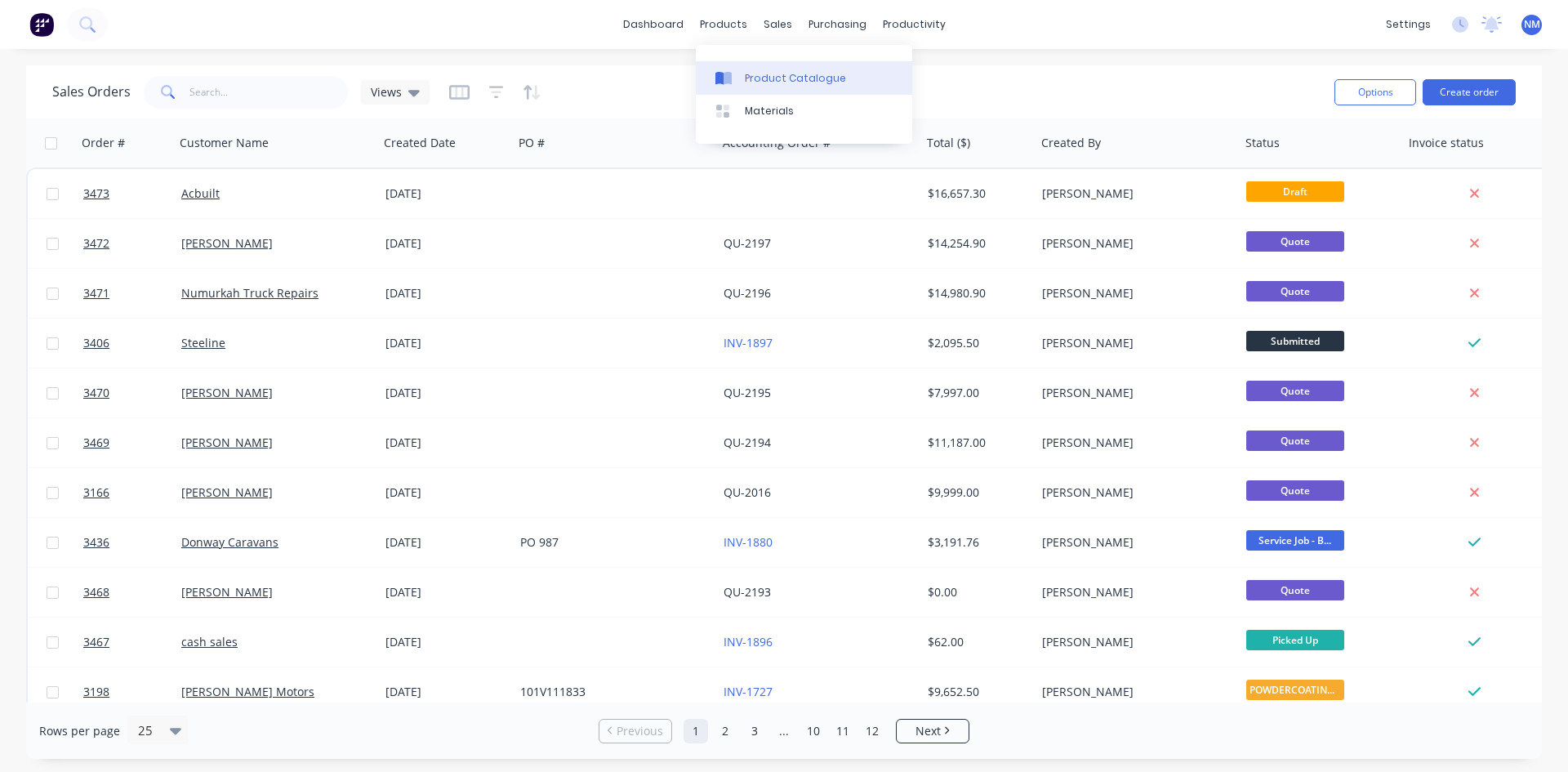
click at [823, 85] on div "Product Catalogue" at bounding box center [796, 77] width 102 height 15
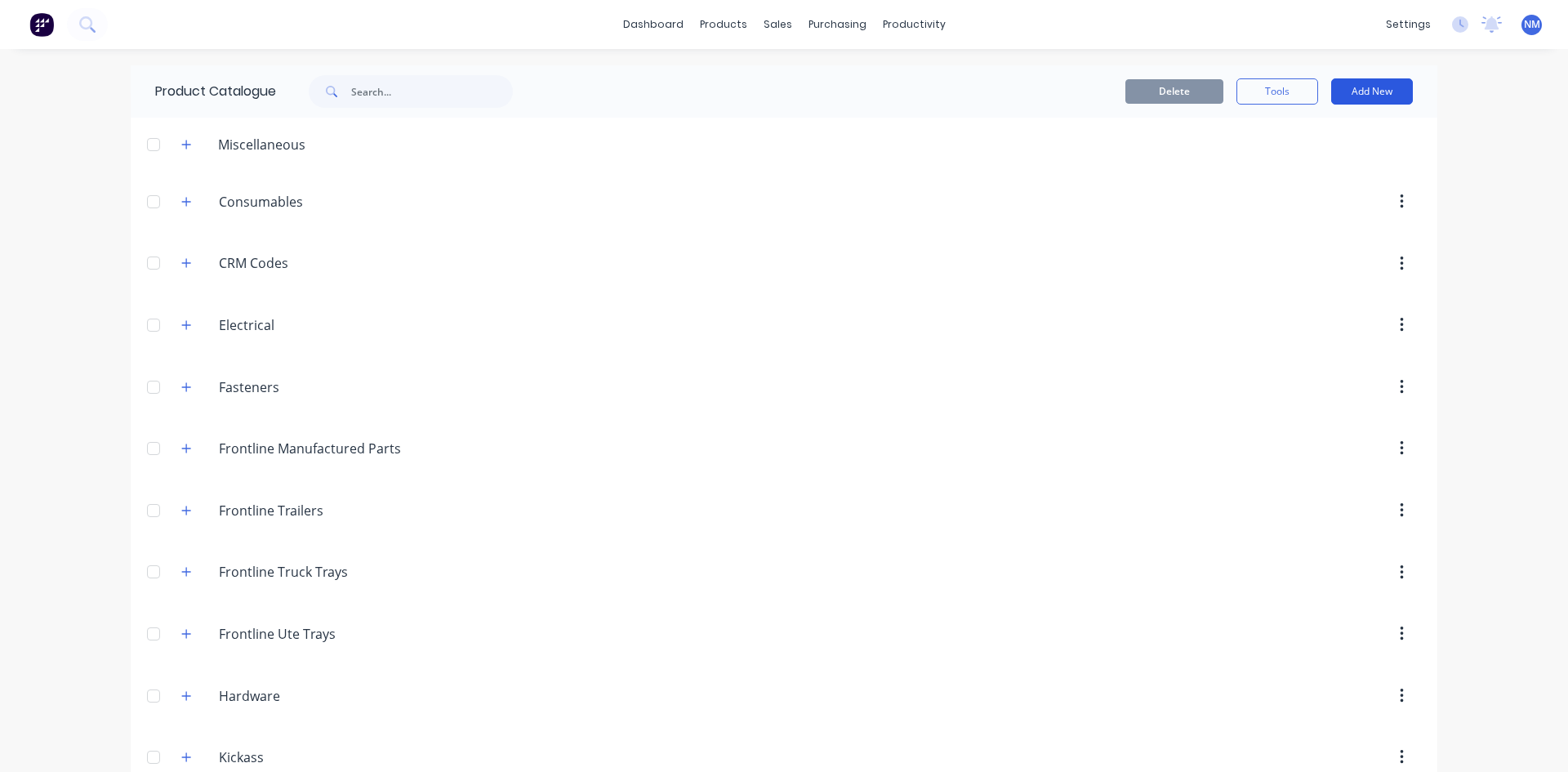
click at [1360, 93] on button "Add New" at bounding box center [1372, 91] width 81 height 26
click at [1353, 186] on button "Product Kit" at bounding box center [1336, 198] width 155 height 33
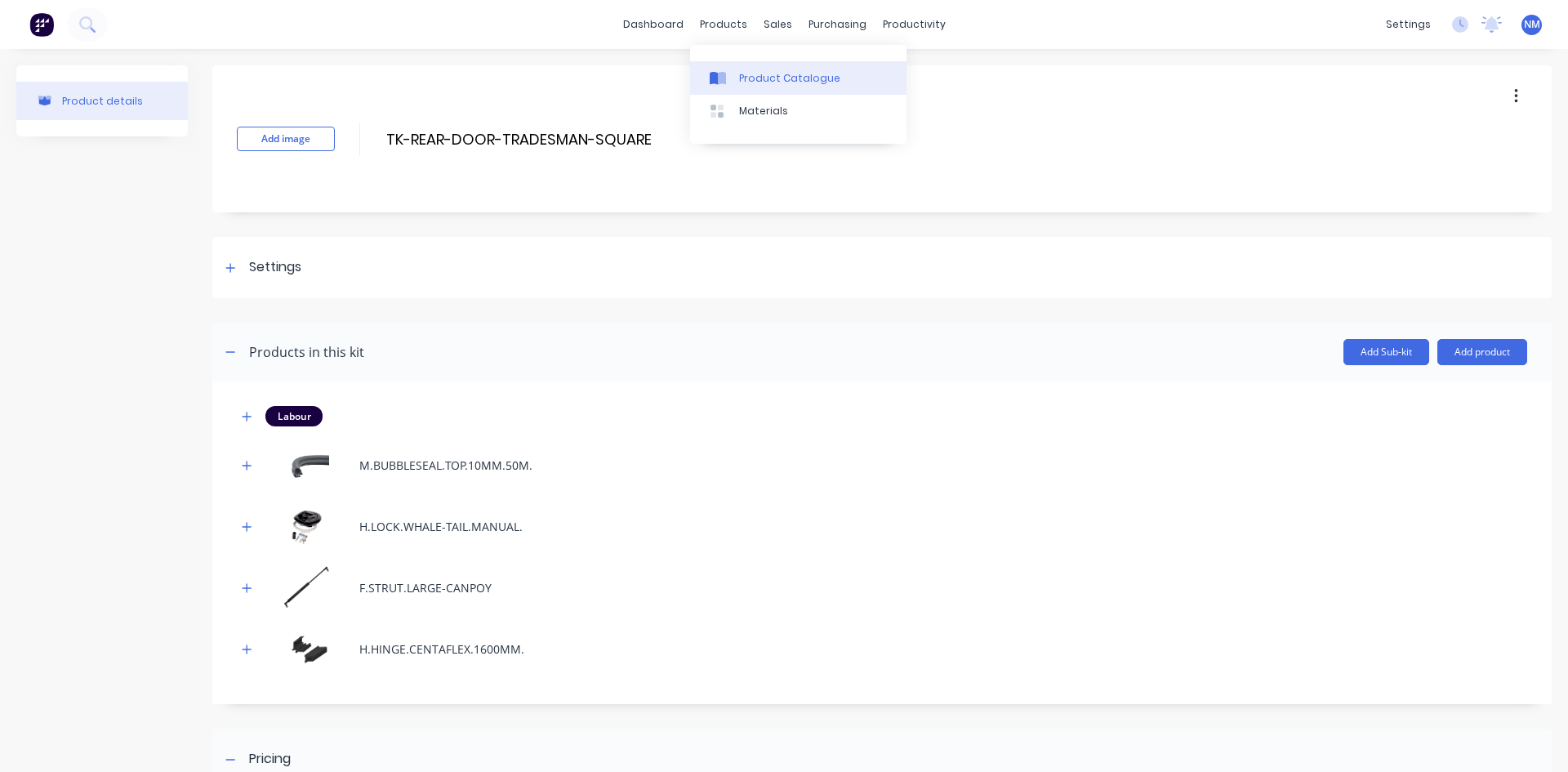
click at [772, 76] on div "Product Catalogue" at bounding box center [790, 77] width 102 height 15
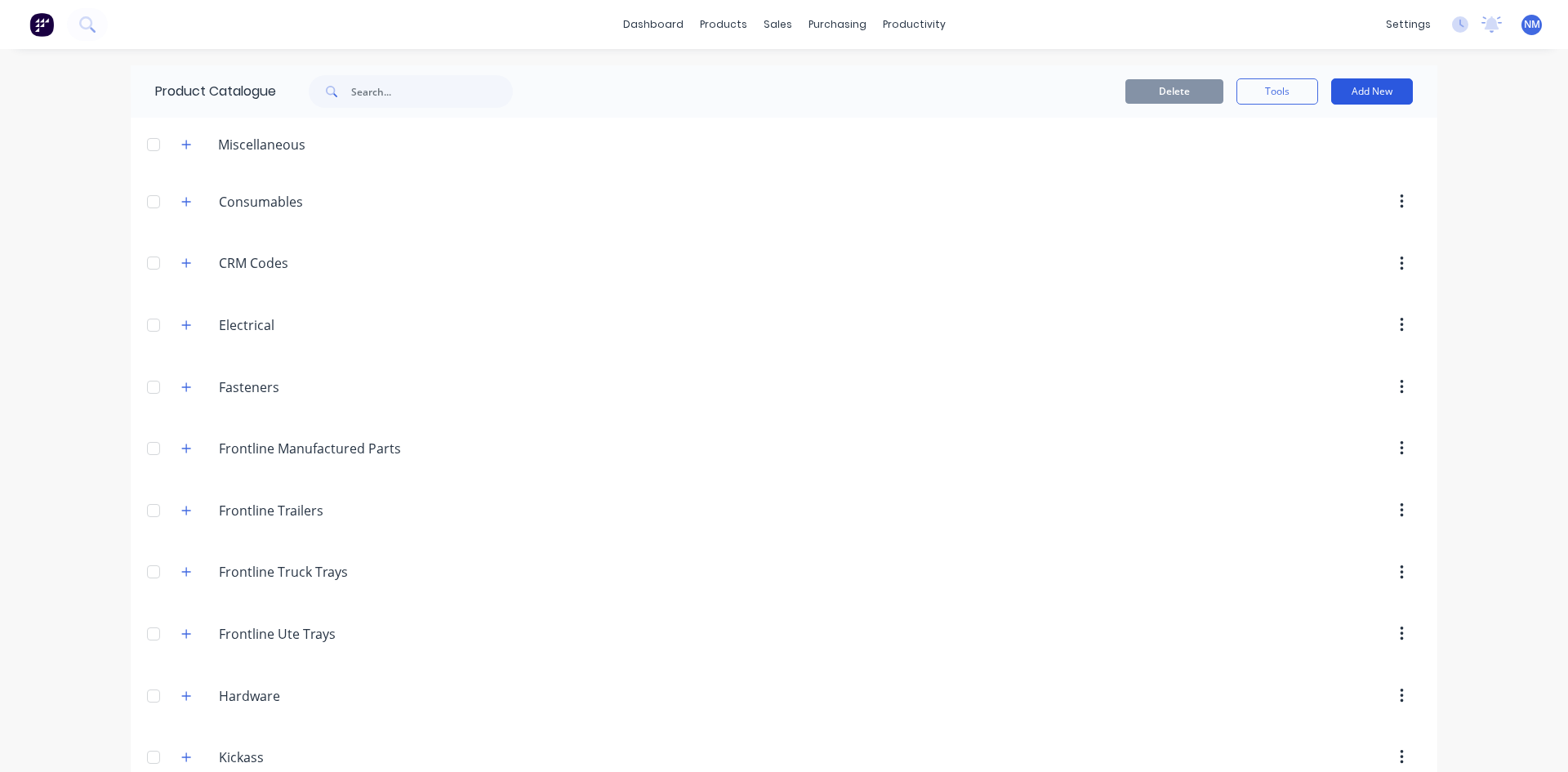
click at [1360, 96] on button "Add New" at bounding box center [1372, 91] width 81 height 26
click at [1312, 198] on div "Product Kit" at bounding box center [1336, 198] width 126 height 23
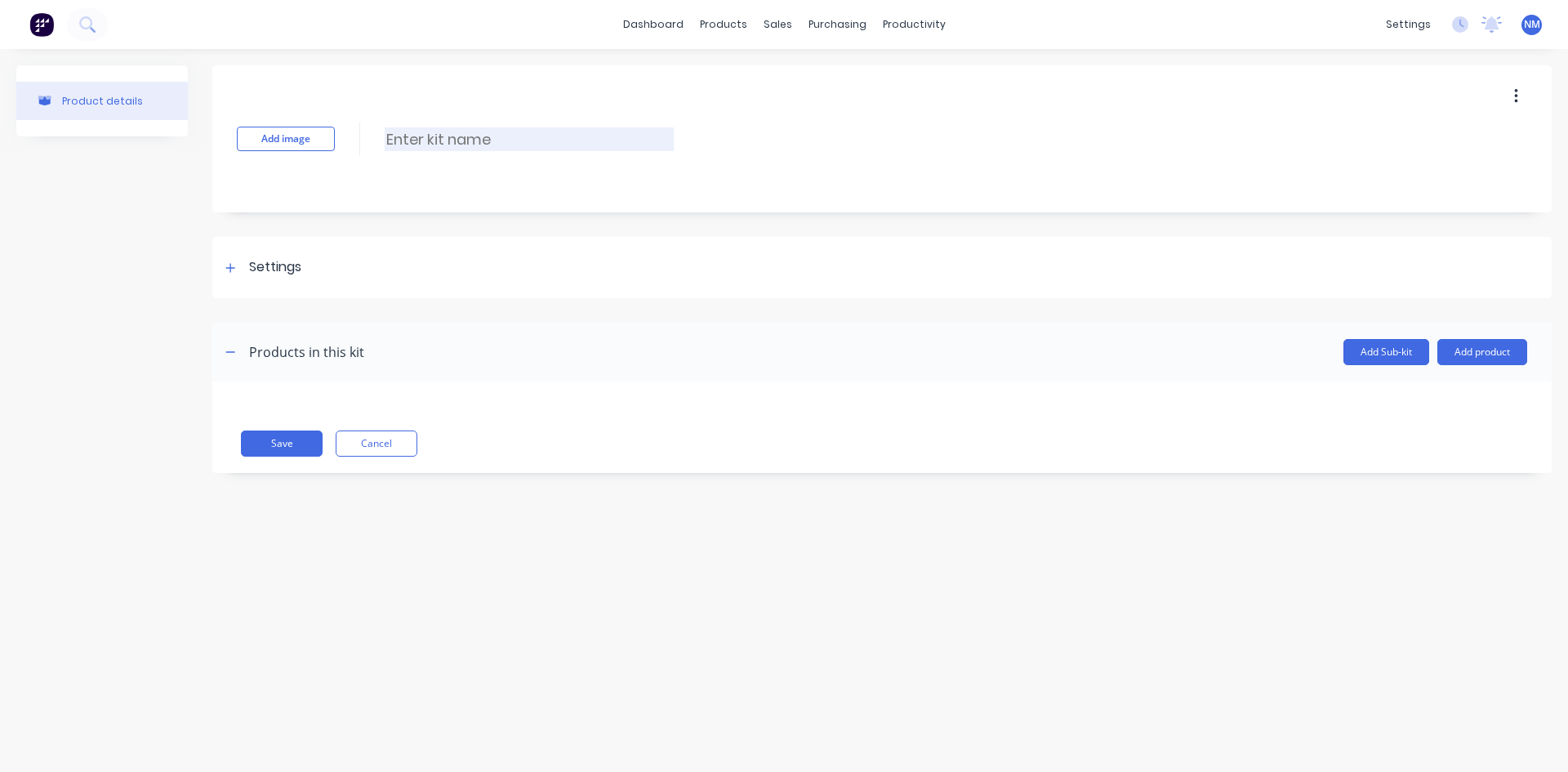
click at [462, 143] on input at bounding box center [529, 139] width 289 height 23
type input "TK-TRADESMAN-A/C BOX"
click at [232, 272] on icon at bounding box center [230, 268] width 10 height 12
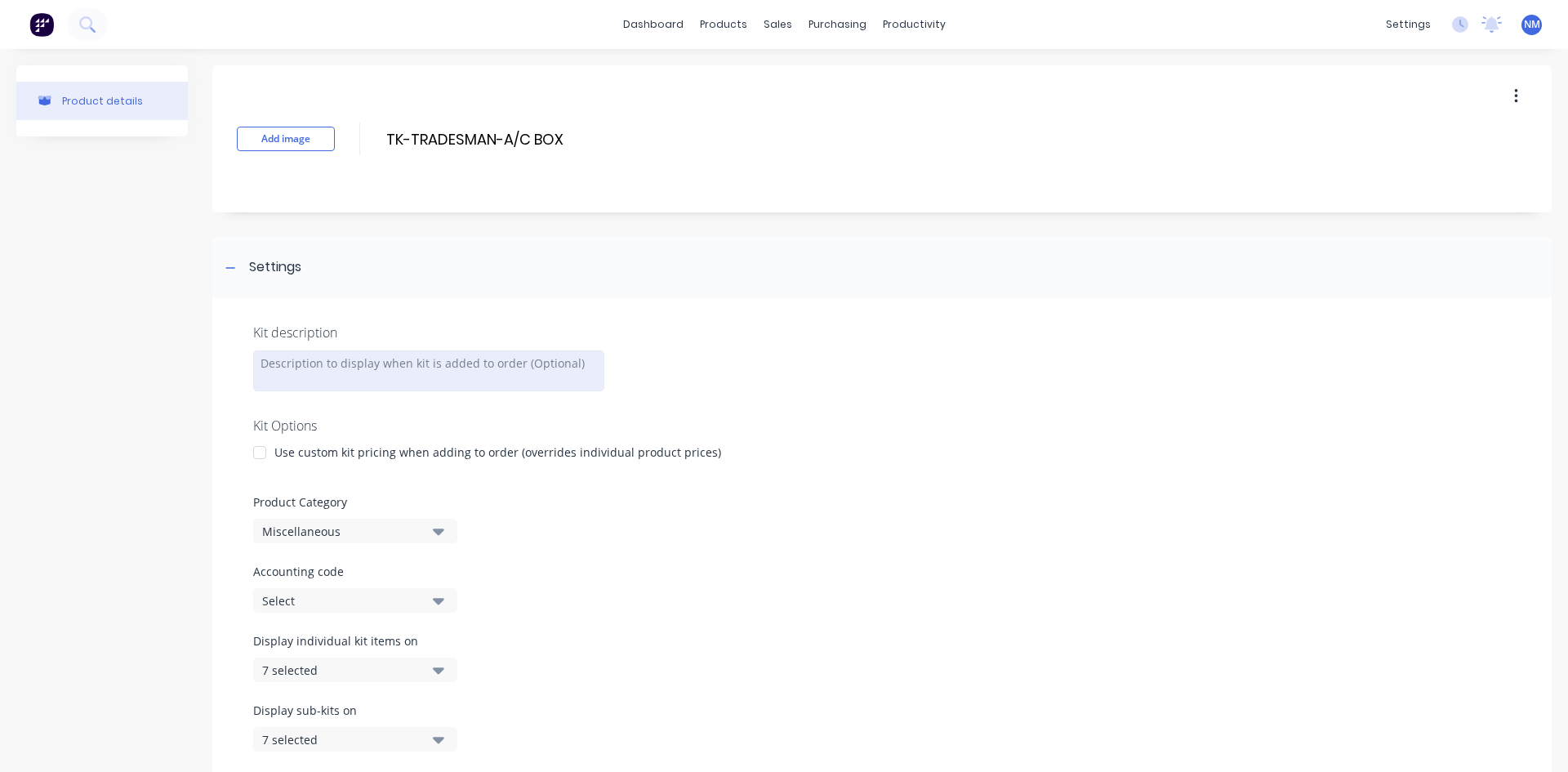
drag, startPoint x: 382, startPoint y: 352, endPoint x: 756, endPoint y: 385, distance: 375.5
click at [381, 352] on div at bounding box center [429, 371] width 351 height 41
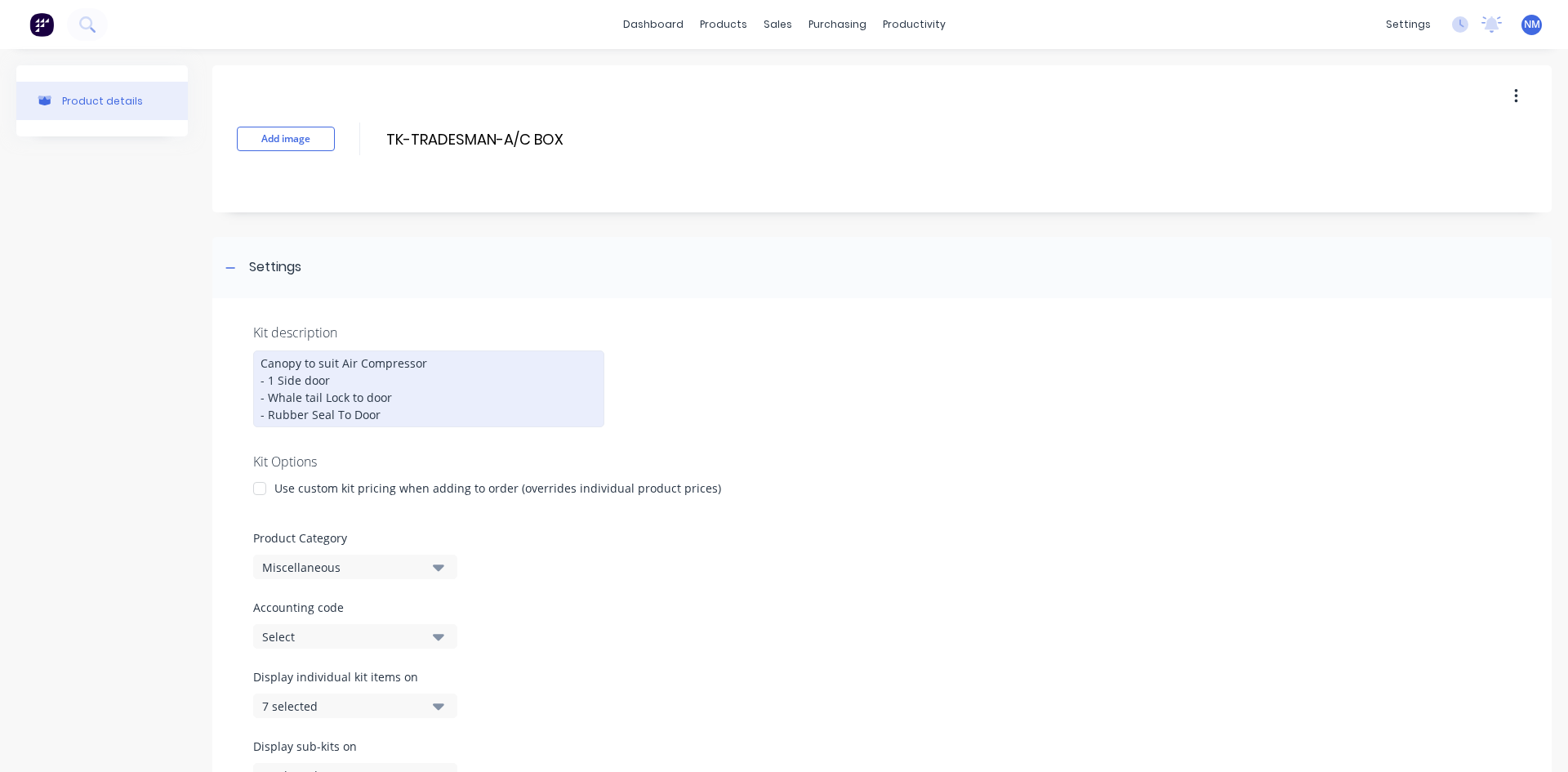
click at [305, 396] on div "Canopy to suit Air Compressor - 1 Side door - Whale tail Lock to door - Rubber …" at bounding box center [429, 388] width 351 height 76
click at [372, 399] on div "Canopy to suit Air Compressor - 1 Side door - Whale Tail Lock to door - Rubber …" at bounding box center [429, 388] width 351 height 76
drag, startPoint x: 392, startPoint y: 397, endPoint x: 350, endPoint y: 393, distance: 42.2
click at [350, 393] on div "Canopy to suit Air Compressor - 1 Side door - Whale Tail Lock to Door - Rubber …" at bounding box center [429, 388] width 351 height 76
click at [379, 415] on div "Canopy to suit Air Compressor - 1 Side door - Whale Tail Lock on Canopy Door - …" at bounding box center [429, 388] width 351 height 76
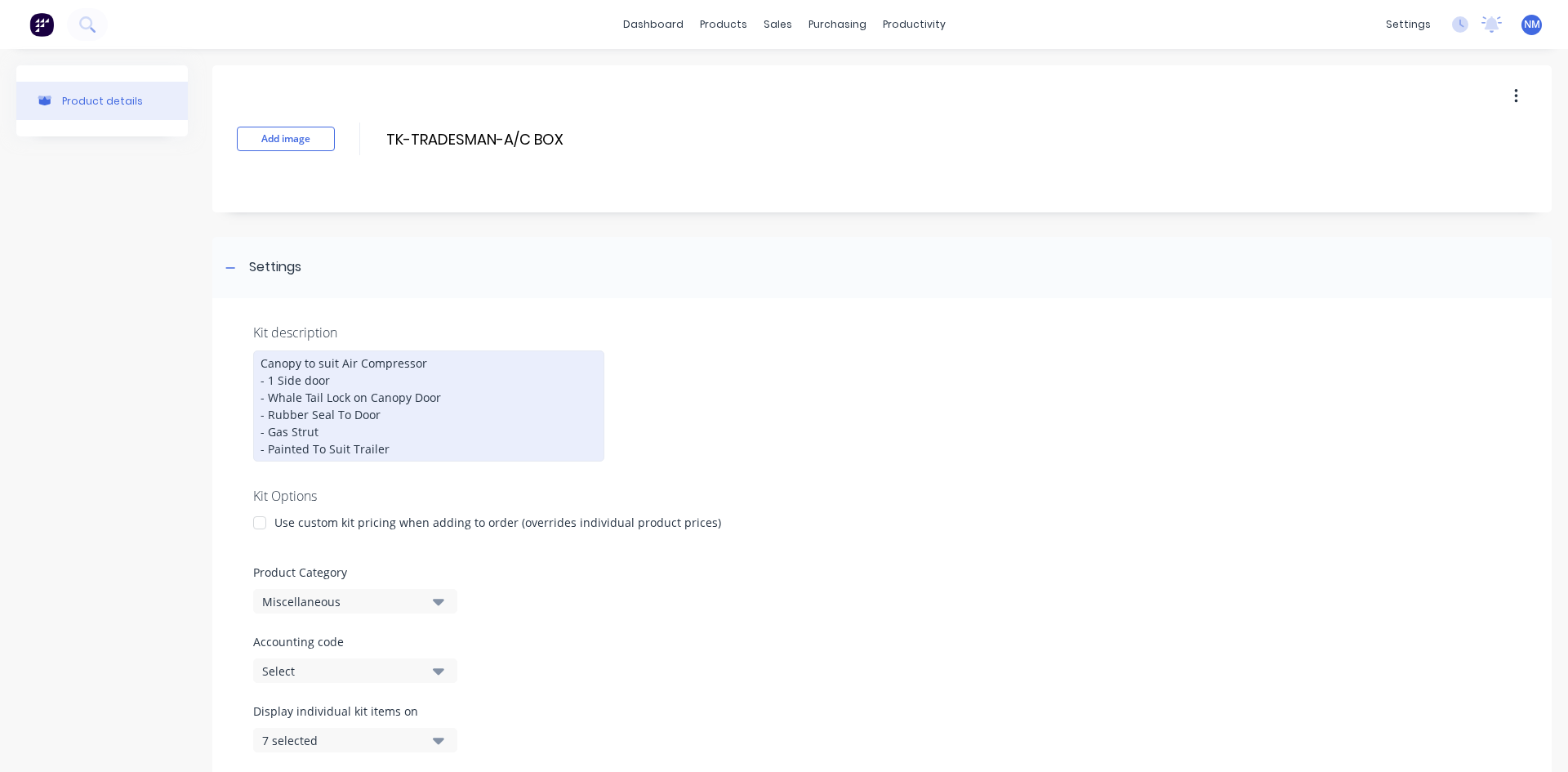
click at [422, 366] on div "Canopy to suit Air Compressor - 1 Side door - Whale Tail Lock on Canopy Door - …" at bounding box center [429, 405] width 351 height 111
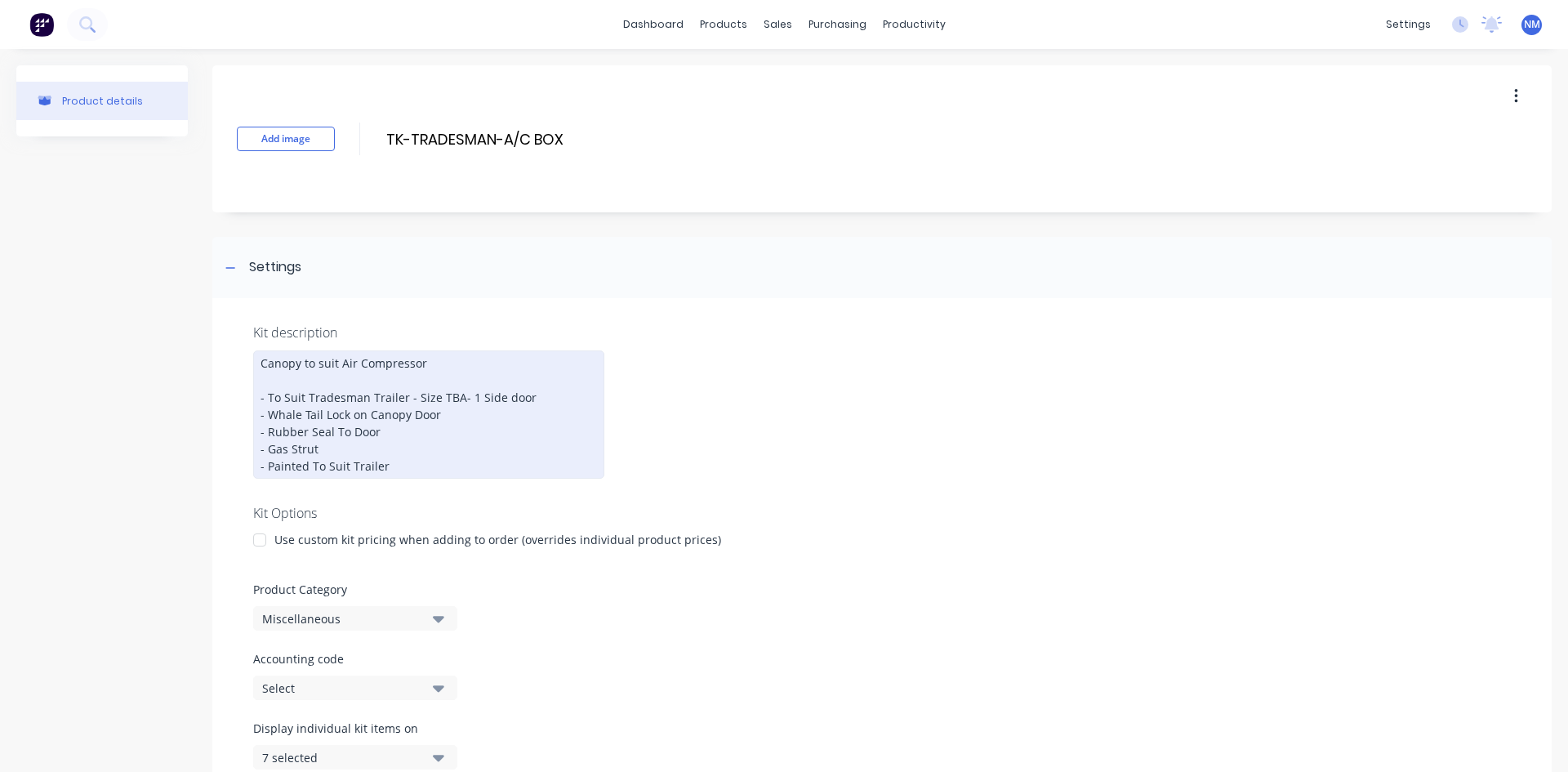
click at [261, 556] on div at bounding box center [260, 540] width 33 height 33
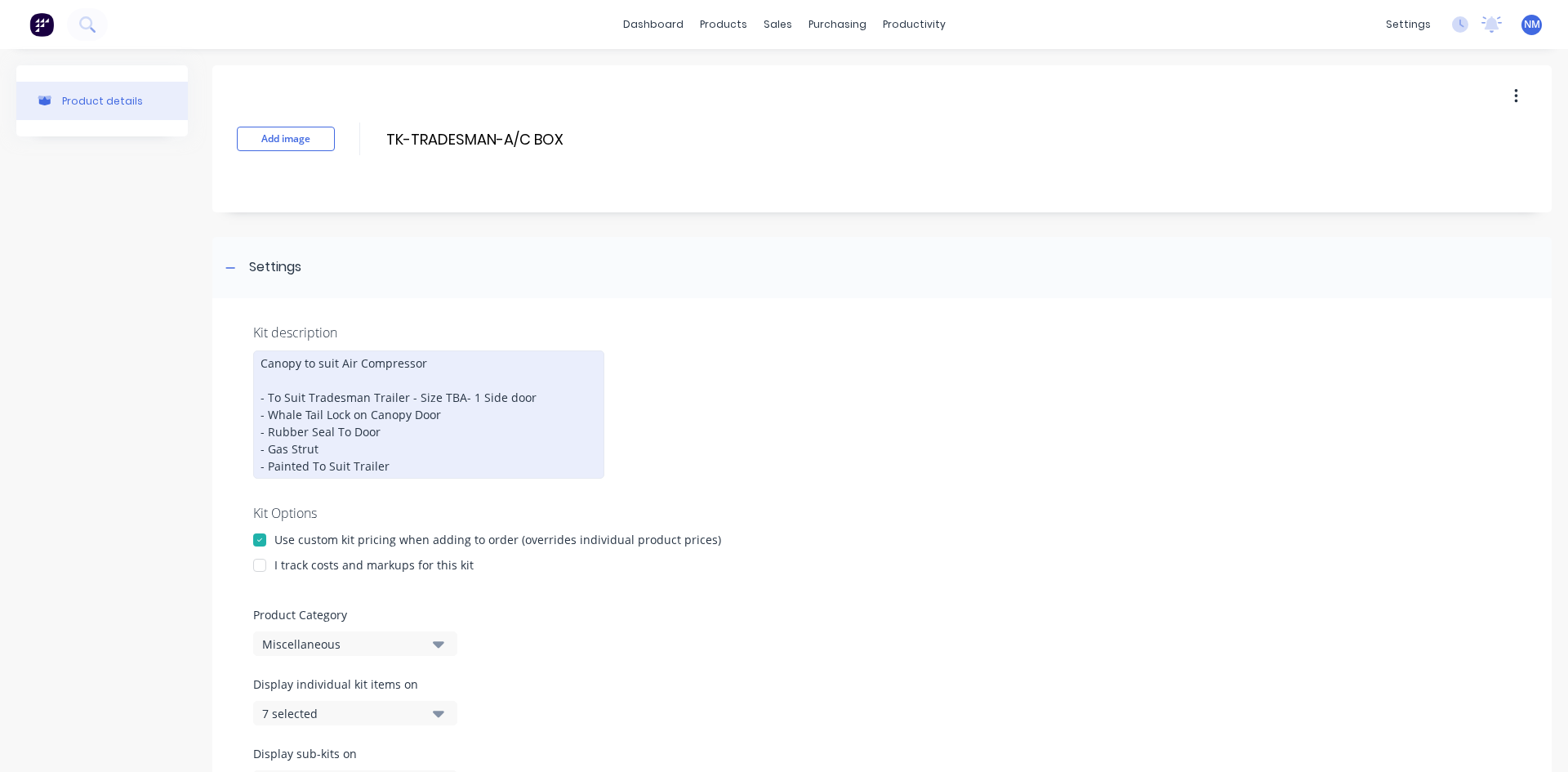
drag, startPoint x: 259, startPoint y: 584, endPoint x: 558, endPoint y: 609, distance: 300.0
click at [263, 581] on div at bounding box center [260, 565] width 33 height 33
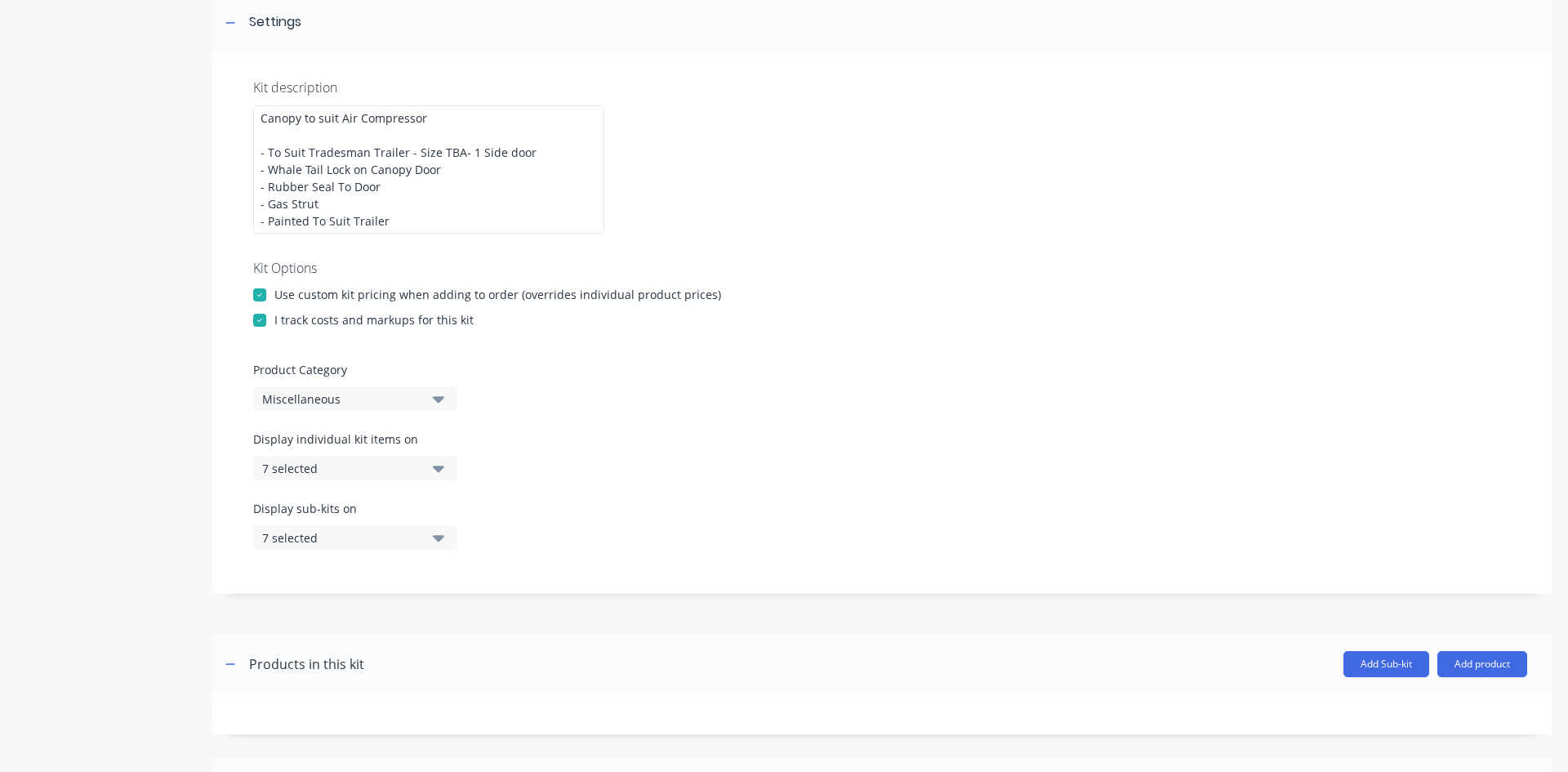
click at [364, 403] on button "Miscellaneous" at bounding box center [355, 398] width 204 height 24
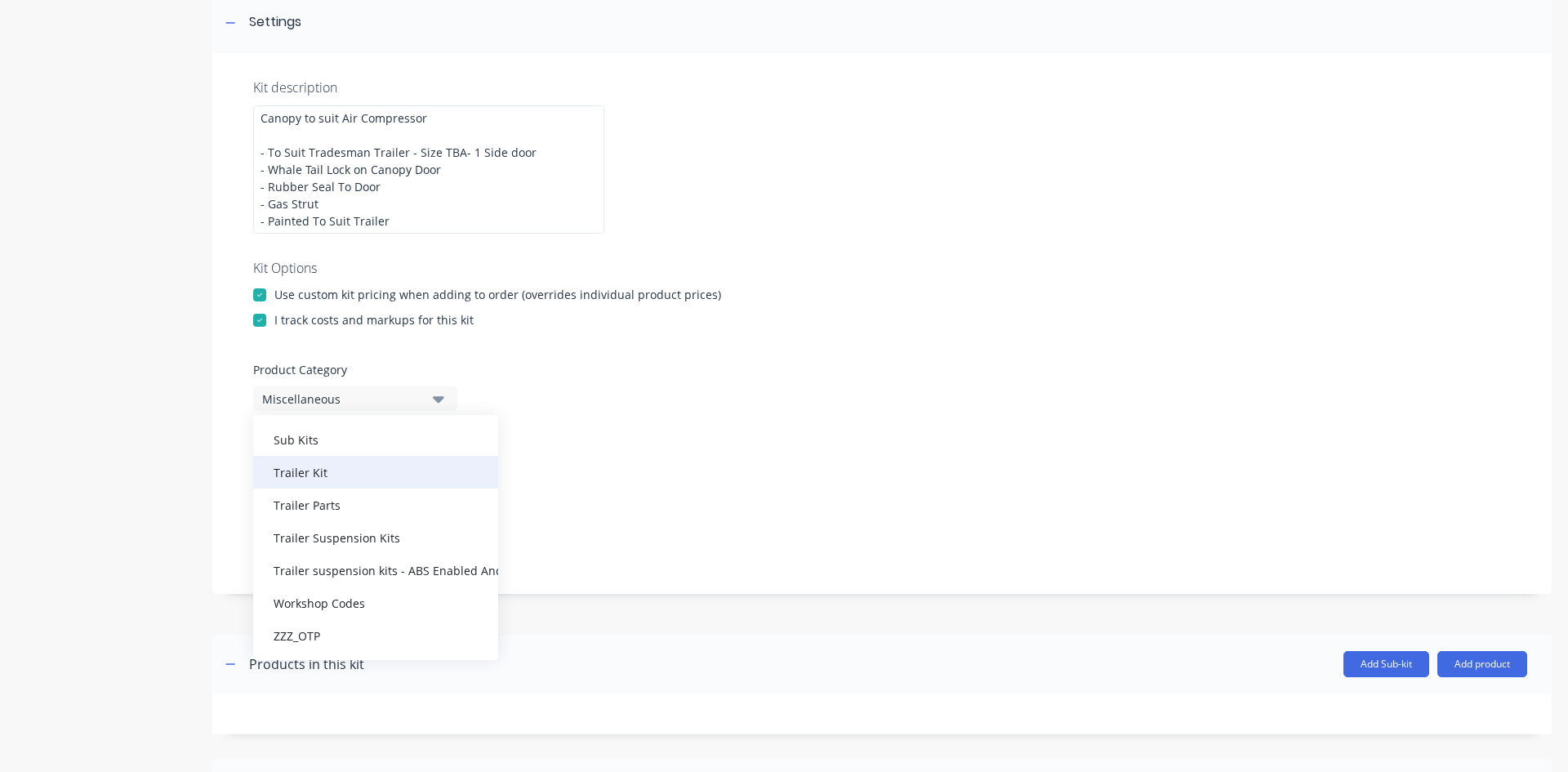
click at [333, 489] on div "Trailer Kit" at bounding box center [376, 472] width 245 height 33
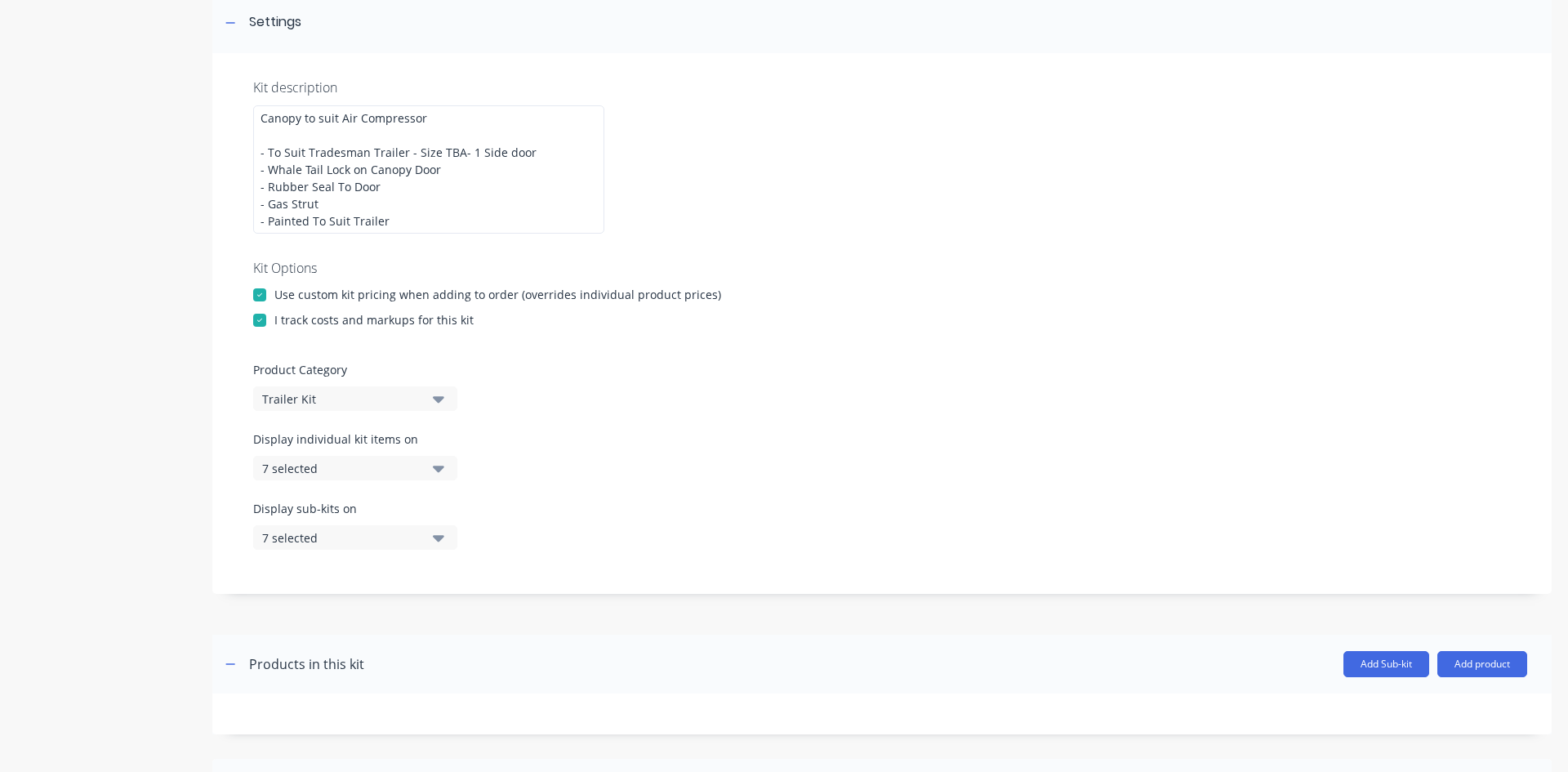
click at [450, 473] on button "7 selected" at bounding box center [355, 467] width 204 height 24
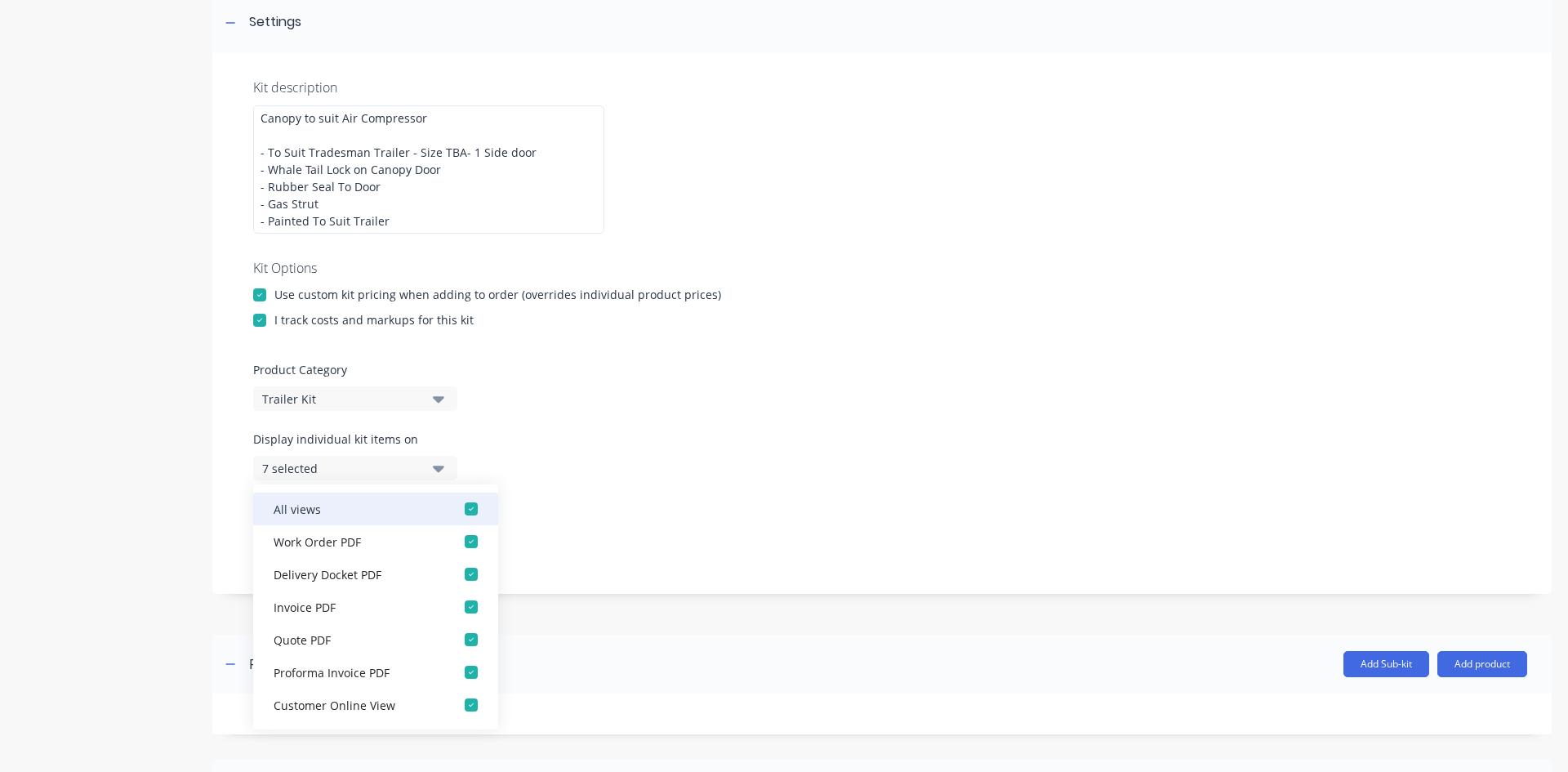
click at [348, 525] on button "All views" at bounding box center [376, 509] width 245 height 33
click at [596, 488] on div "Display individual kit items on None" at bounding box center [883, 465] width 1258 height 70
click at [445, 480] on button "None" at bounding box center [355, 467] width 204 height 24
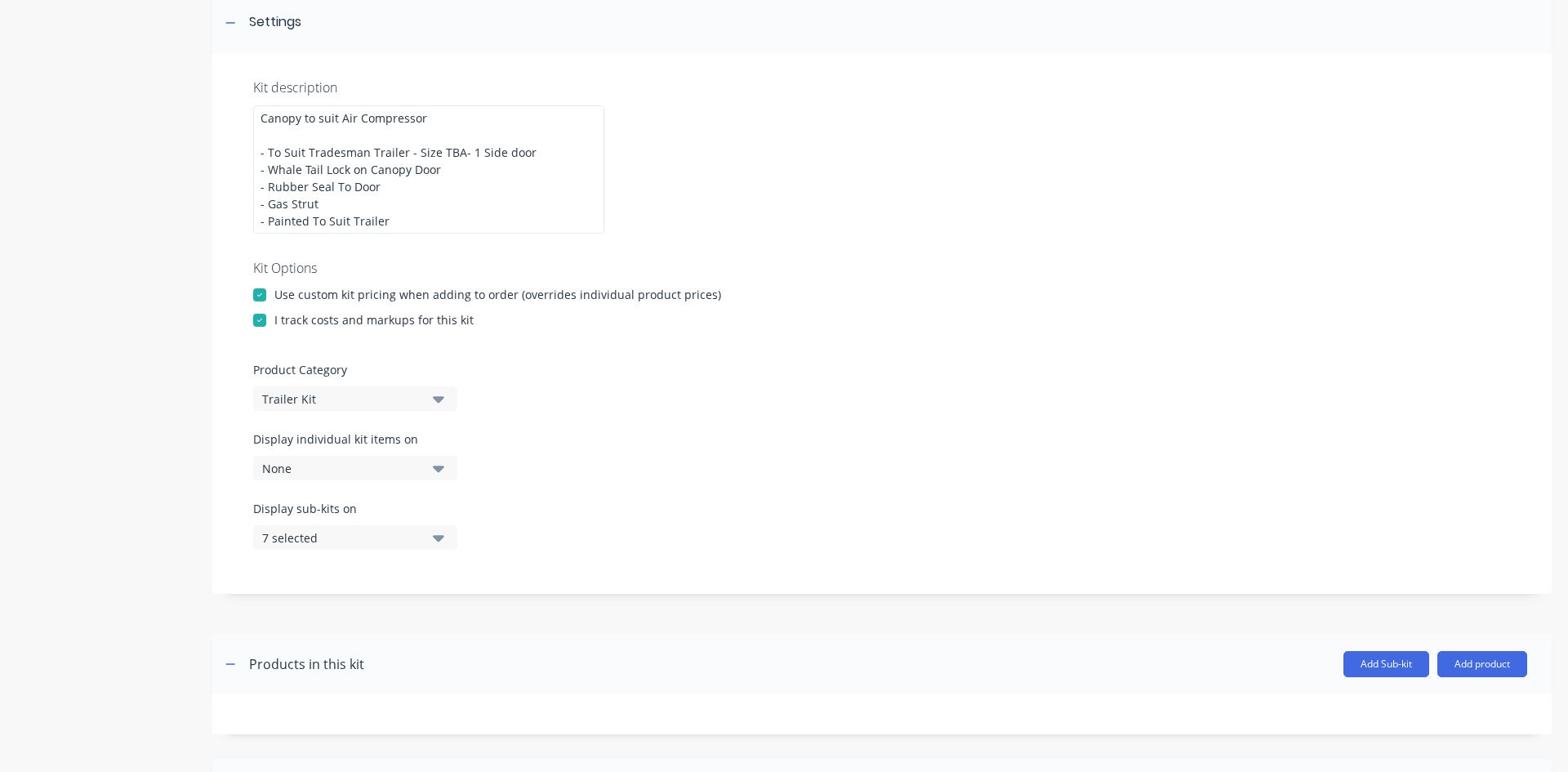
click at [434, 542] on icon "button" at bounding box center [438, 538] width 12 height 7
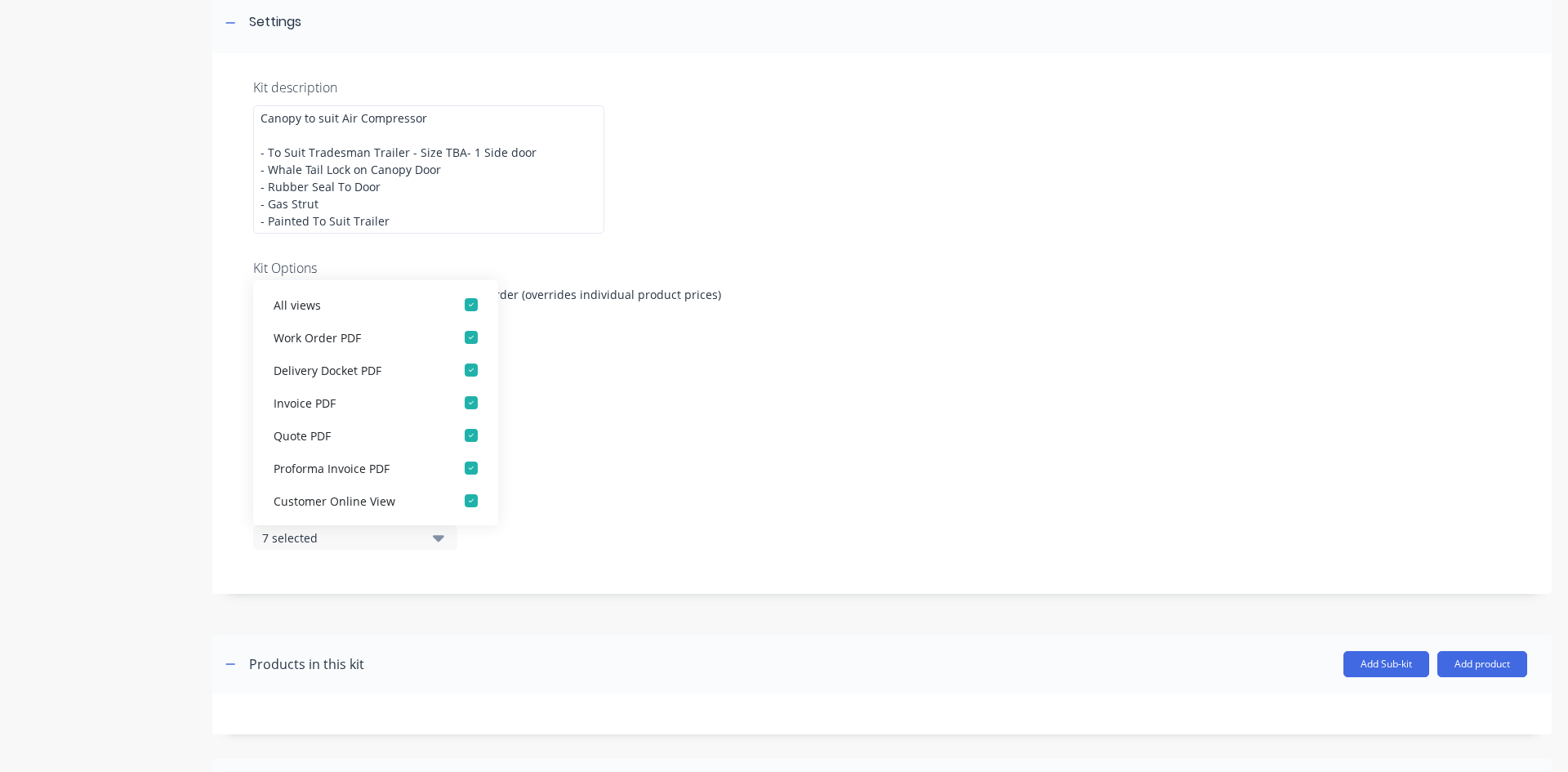
drag, startPoint x: 465, startPoint y: 319, endPoint x: 574, endPoint y: 397, distance: 134.0
click at [464, 321] on div "button" at bounding box center [471, 305] width 33 height 33
click at [578, 400] on div "Product Category Trailer Kit" at bounding box center [883, 385] width 1258 height 49
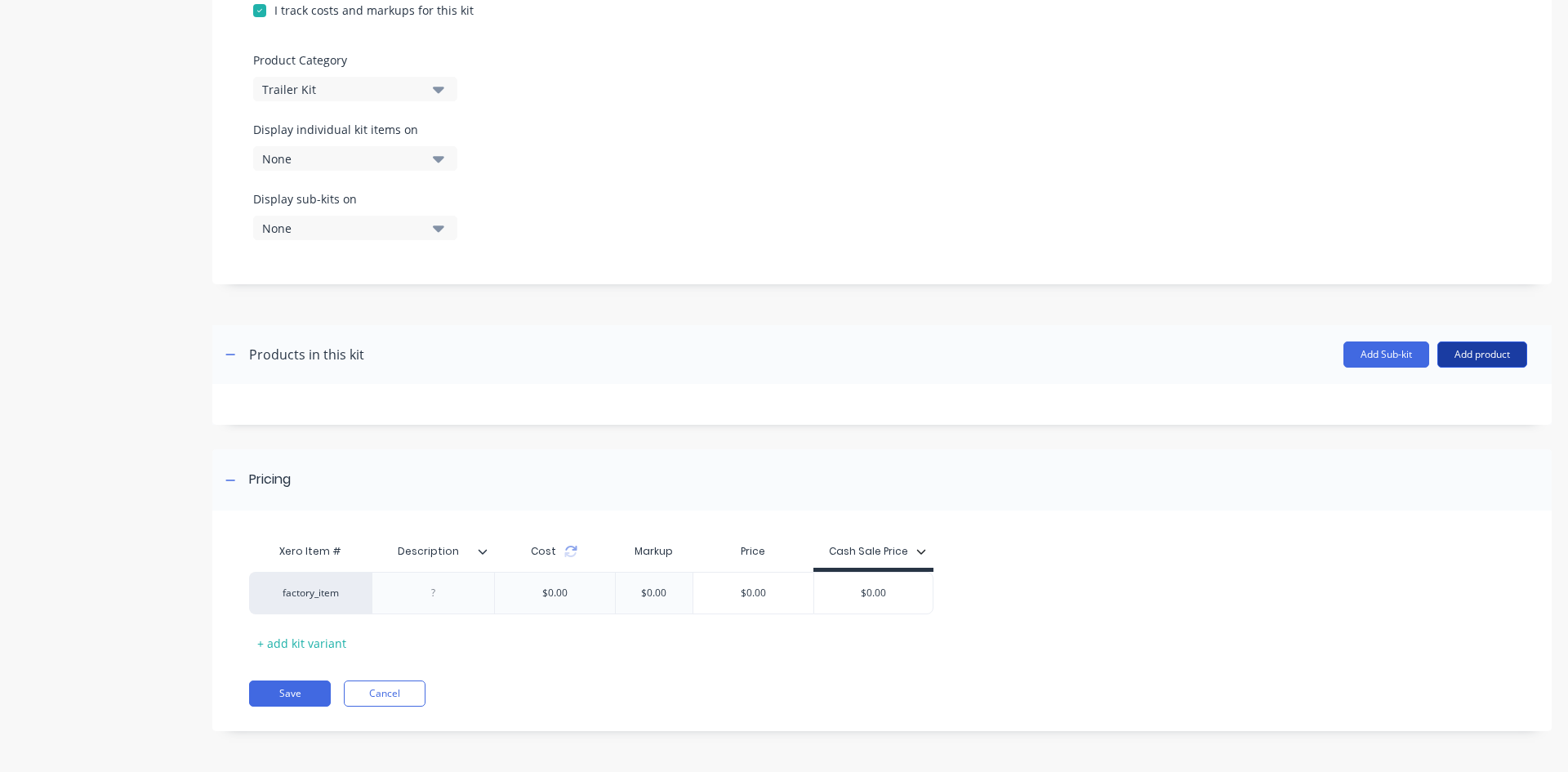
click at [1494, 361] on button "Add product" at bounding box center [1482, 354] width 90 height 26
click at [1442, 405] on div "Product catalogue" at bounding box center [1450, 397] width 126 height 23
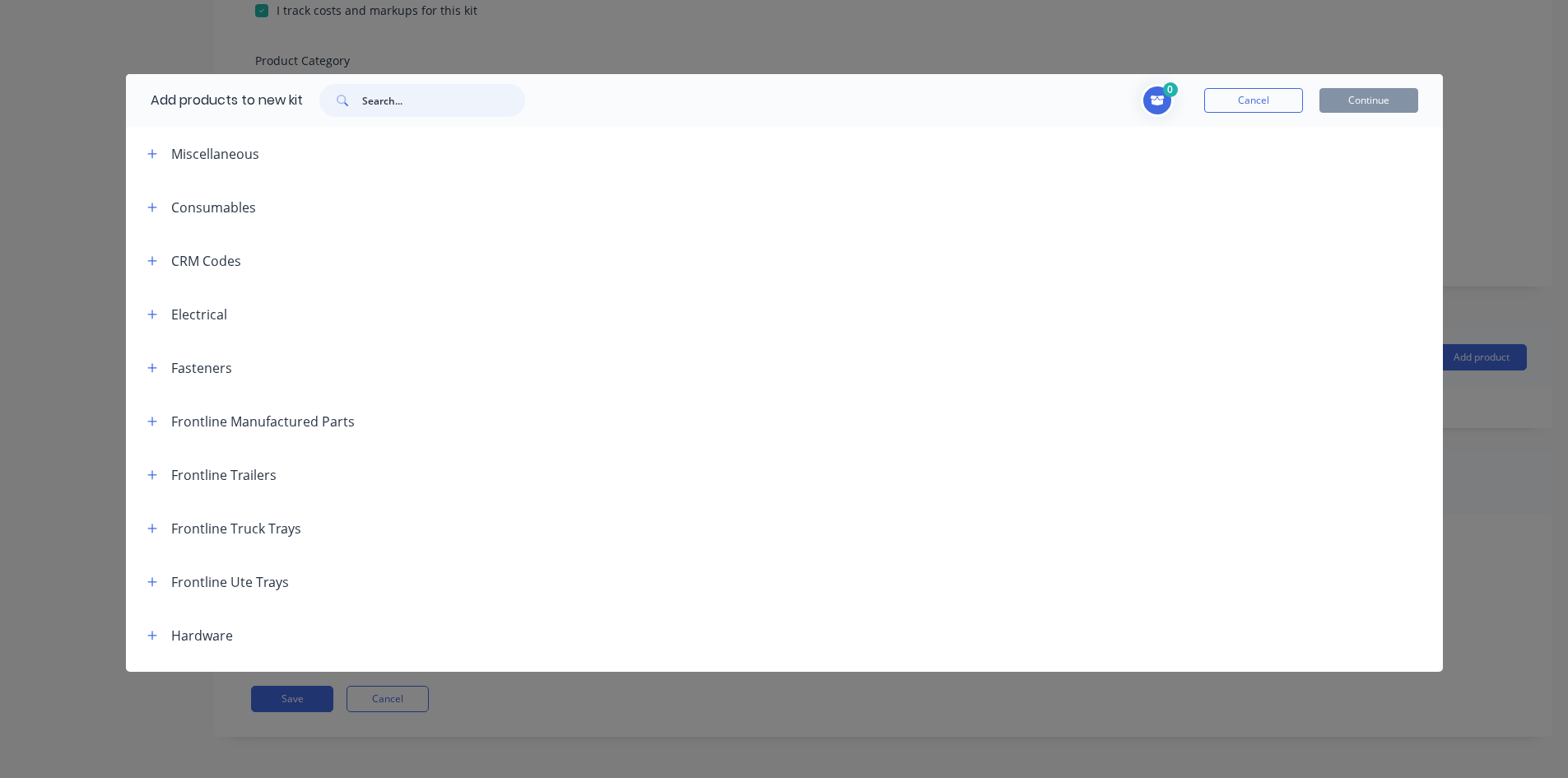
click at [441, 106] on input "text" at bounding box center [443, 100] width 163 height 33
click at [379, 99] on input "text" at bounding box center [443, 100] width 163 height 33
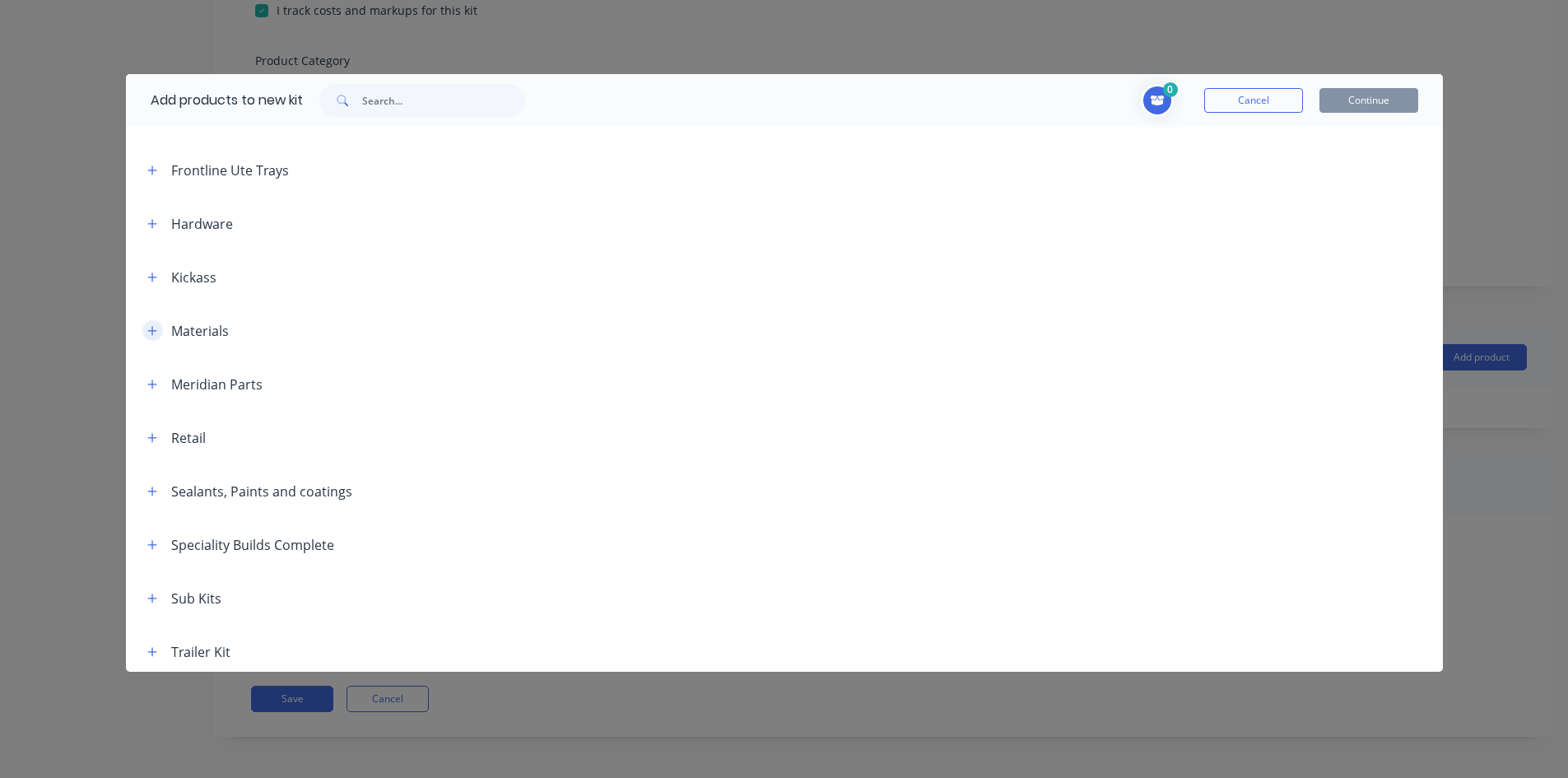
click at [145, 331] on button "button" at bounding box center [152, 330] width 20 height 20
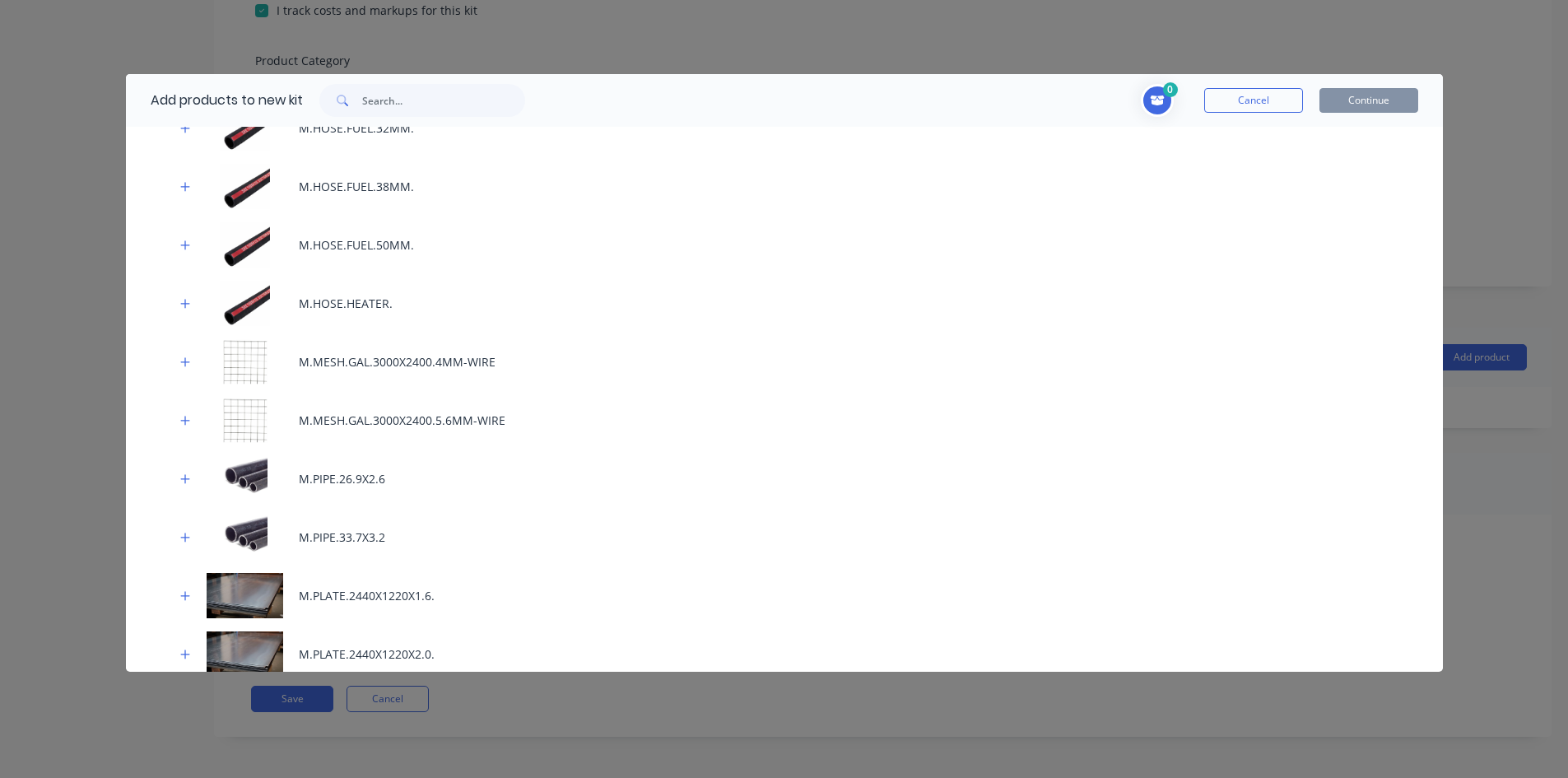
scroll to position [1810, 0]
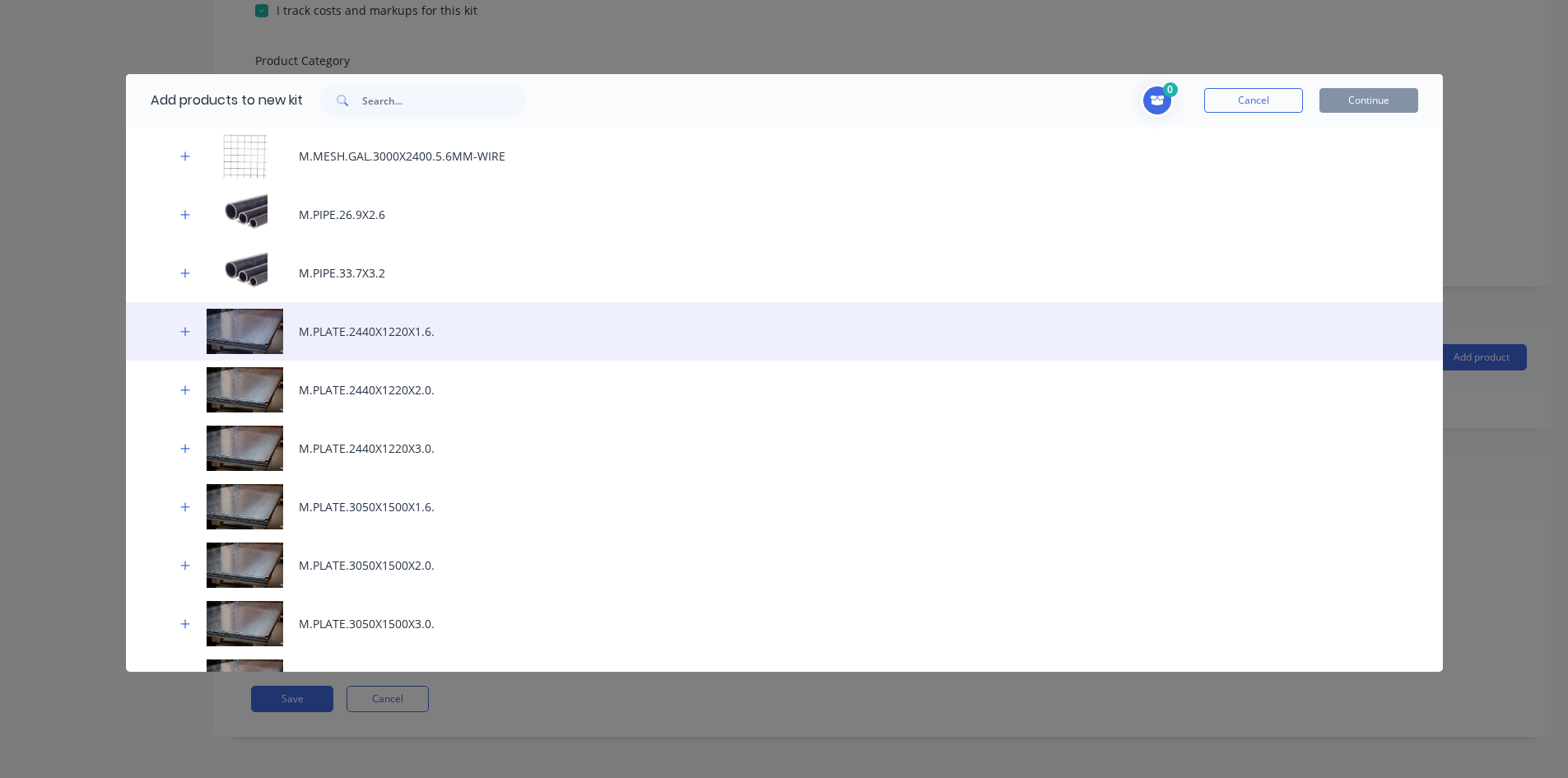
drag, startPoint x: 191, startPoint y: 329, endPoint x: 174, endPoint y: 335, distance: 18.0
click at [190, 329] on button "button" at bounding box center [185, 331] width 20 height 20
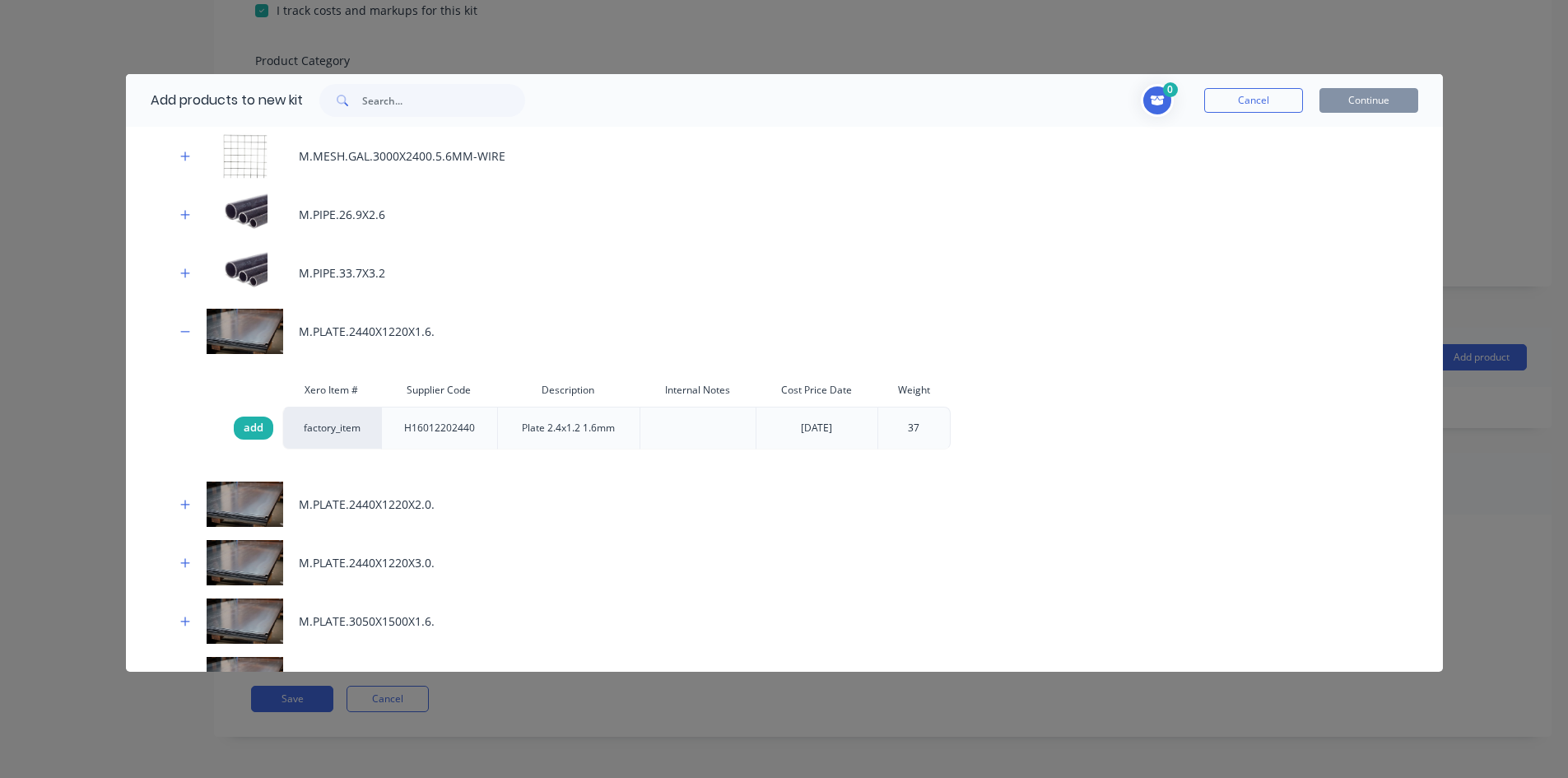
click at [252, 425] on span "add" at bounding box center [254, 427] width 20 height 17
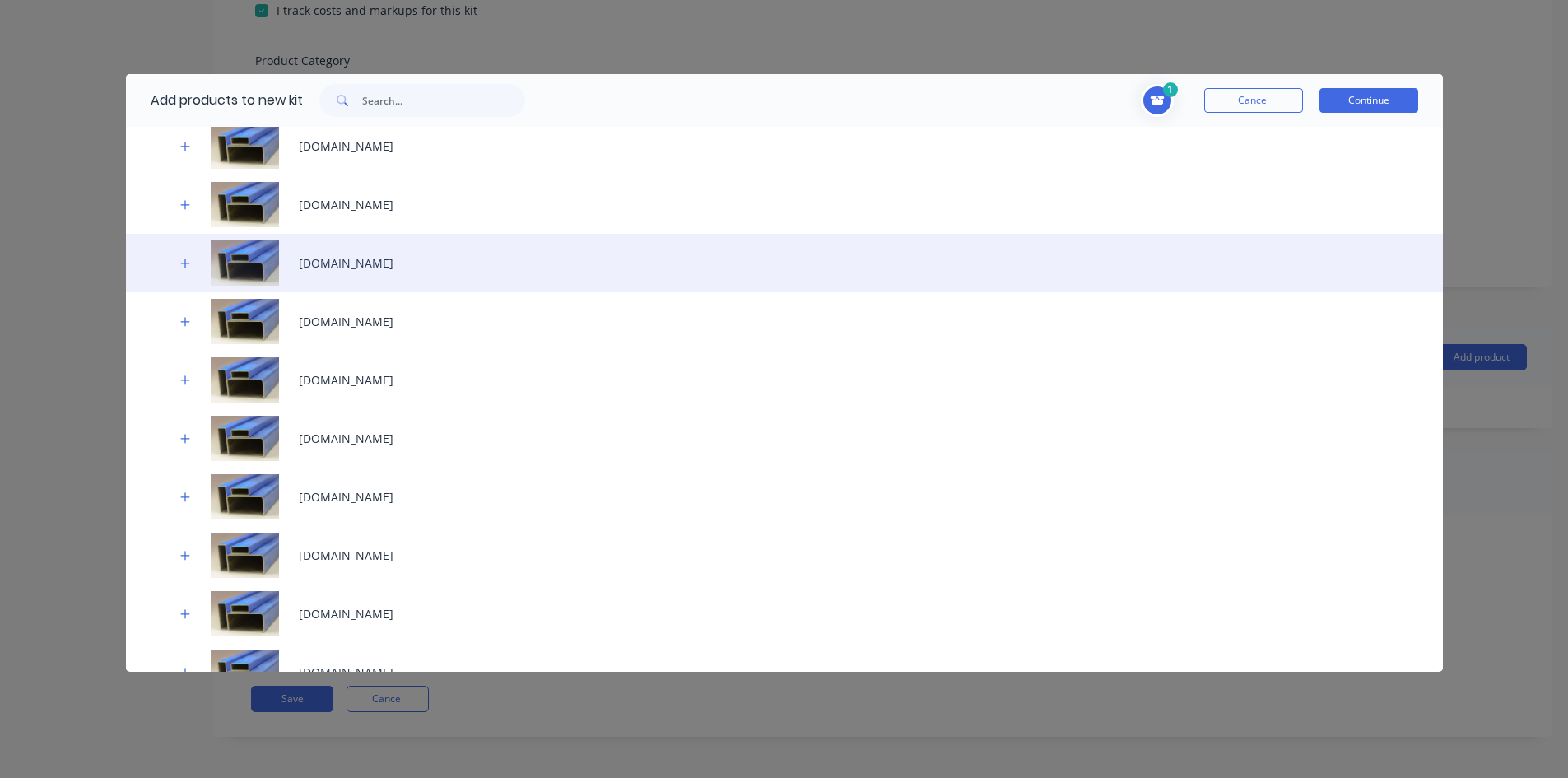
scroll to position [3045, 0]
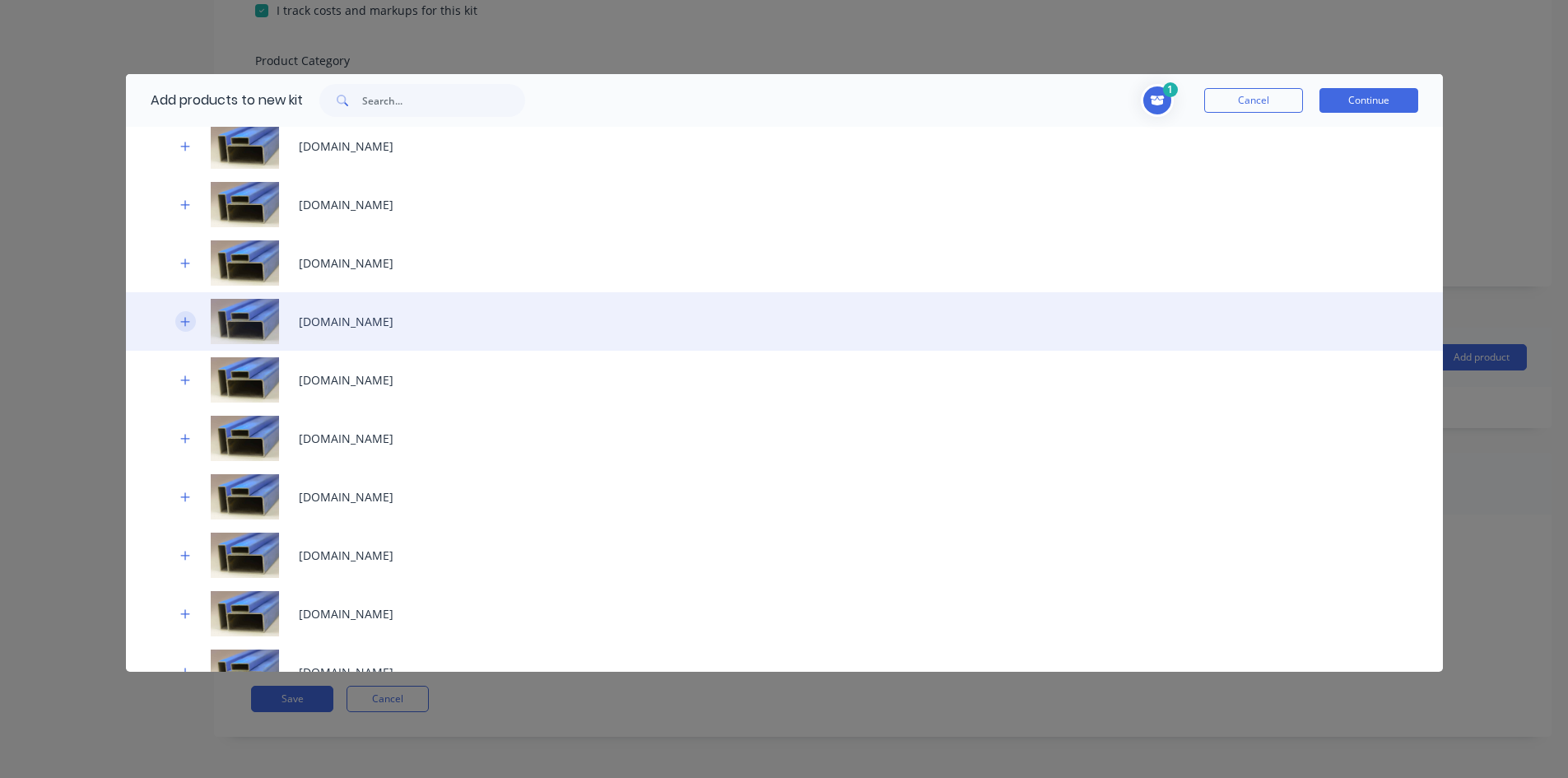
click at [185, 318] on icon "button" at bounding box center [184, 321] width 9 height 9
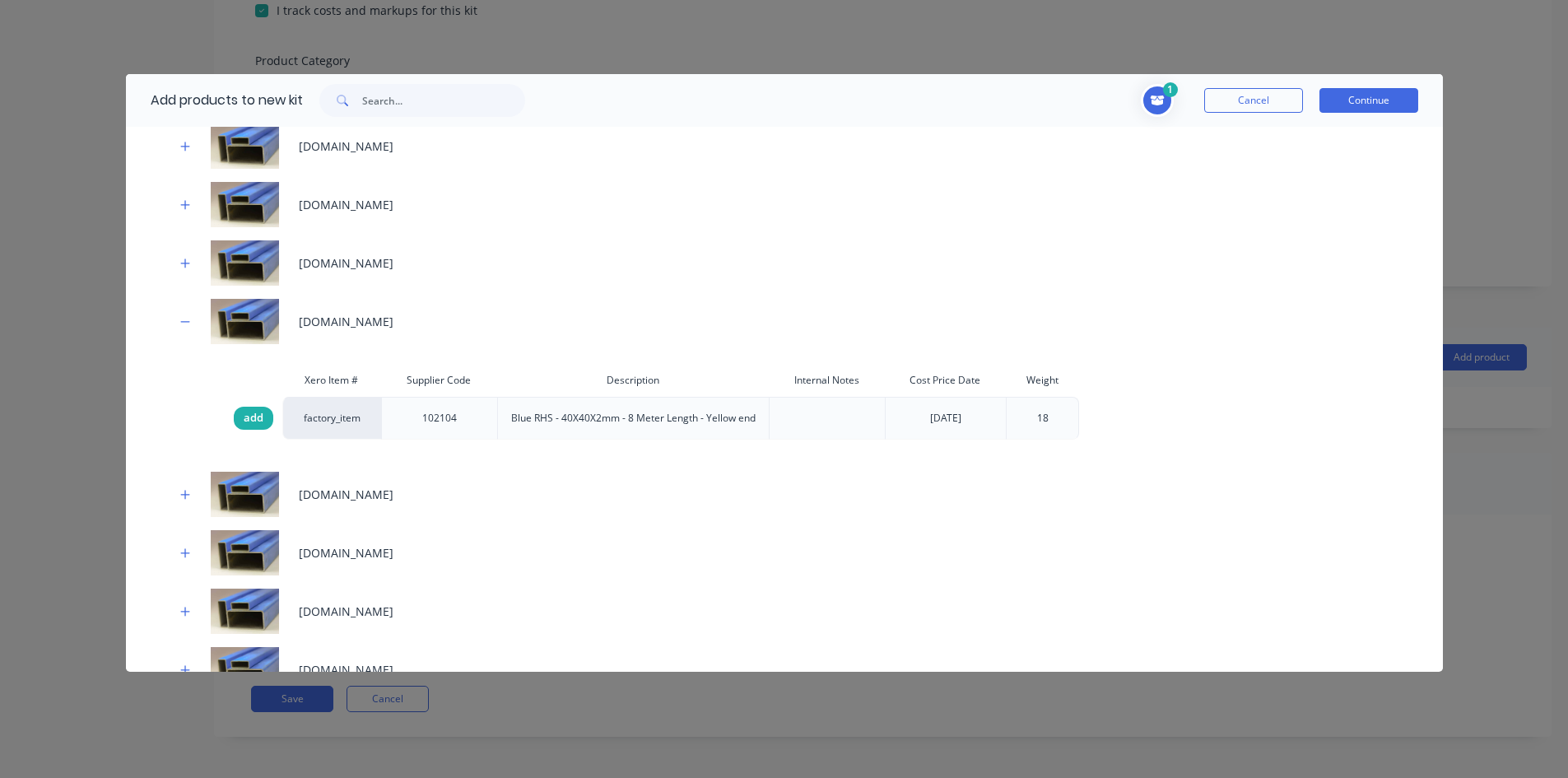
click at [252, 419] on span "add" at bounding box center [254, 417] width 20 height 17
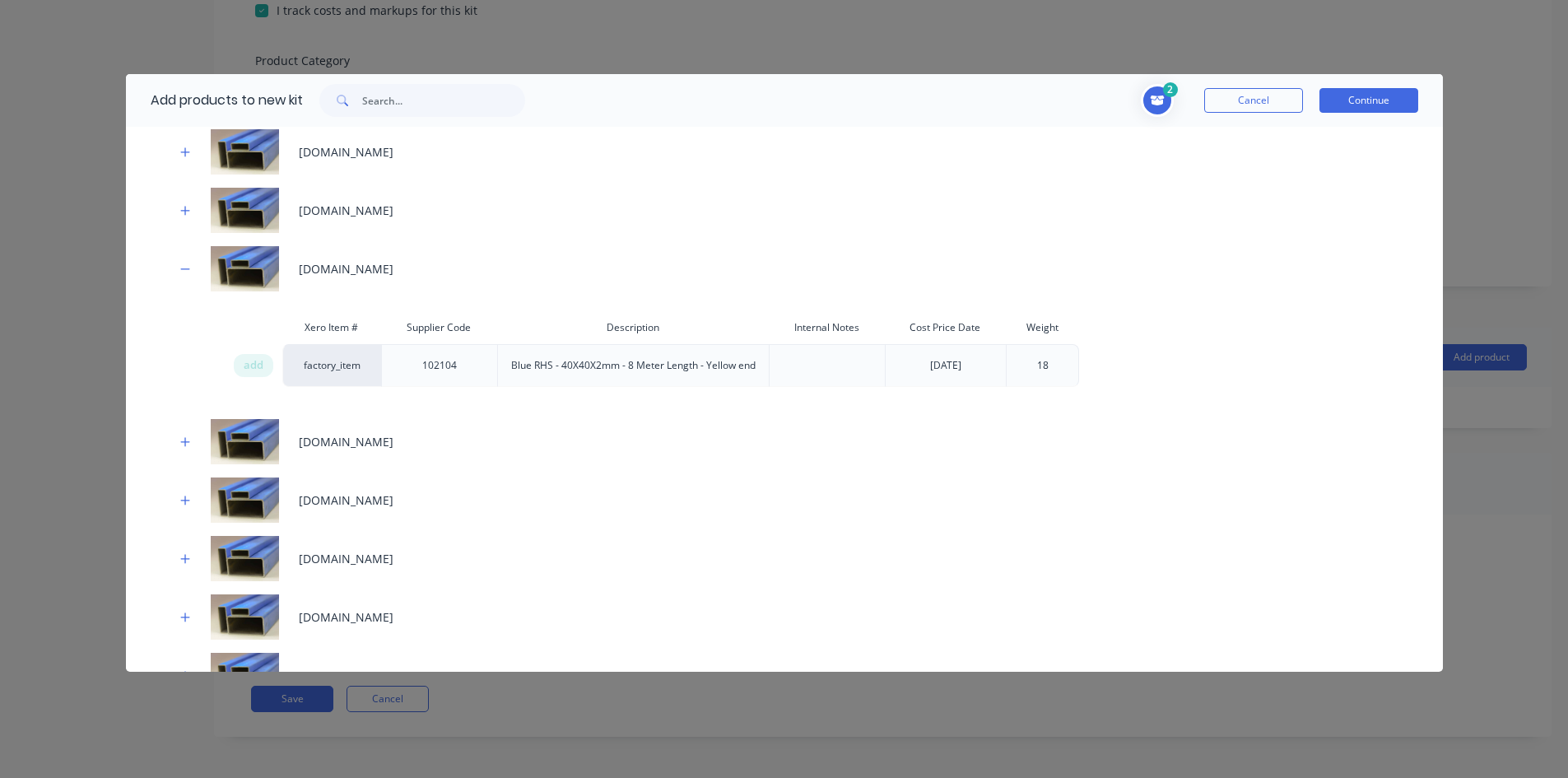
scroll to position [3127, 0]
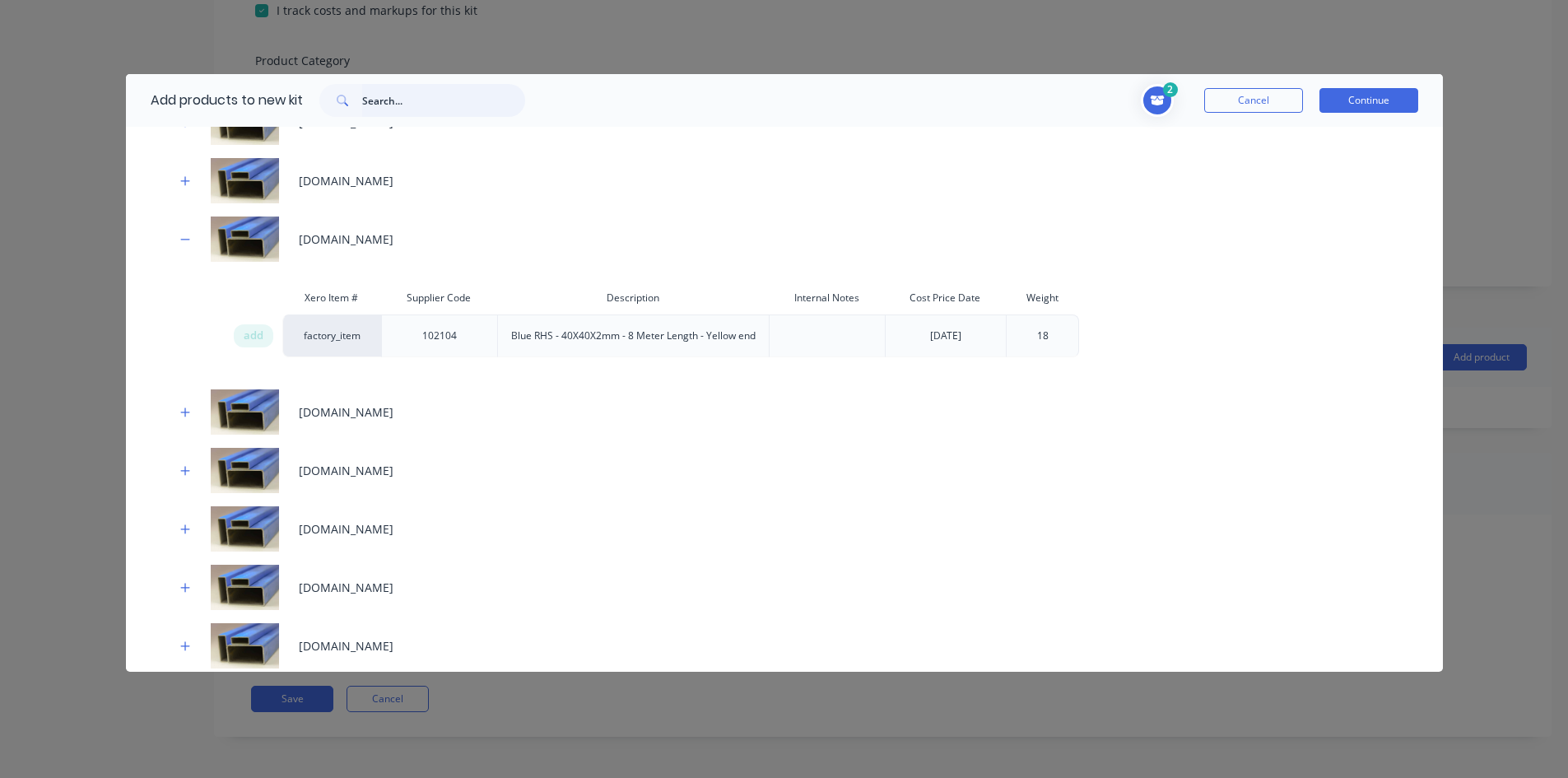
click at [420, 103] on input "text" at bounding box center [443, 100] width 163 height 33
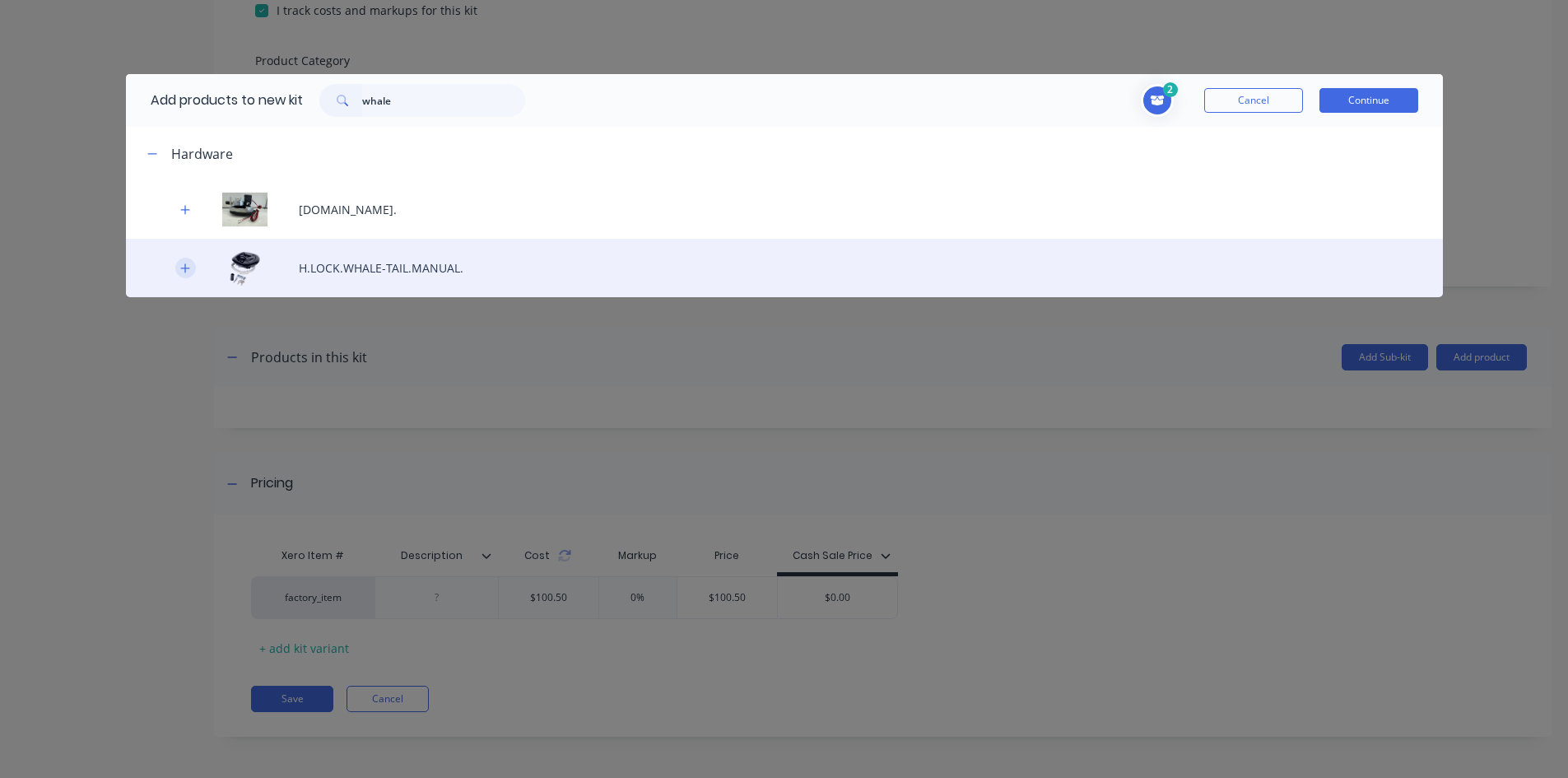
click at [189, 259] on button "button" at bounding box center [185, 267] width 20 height 20
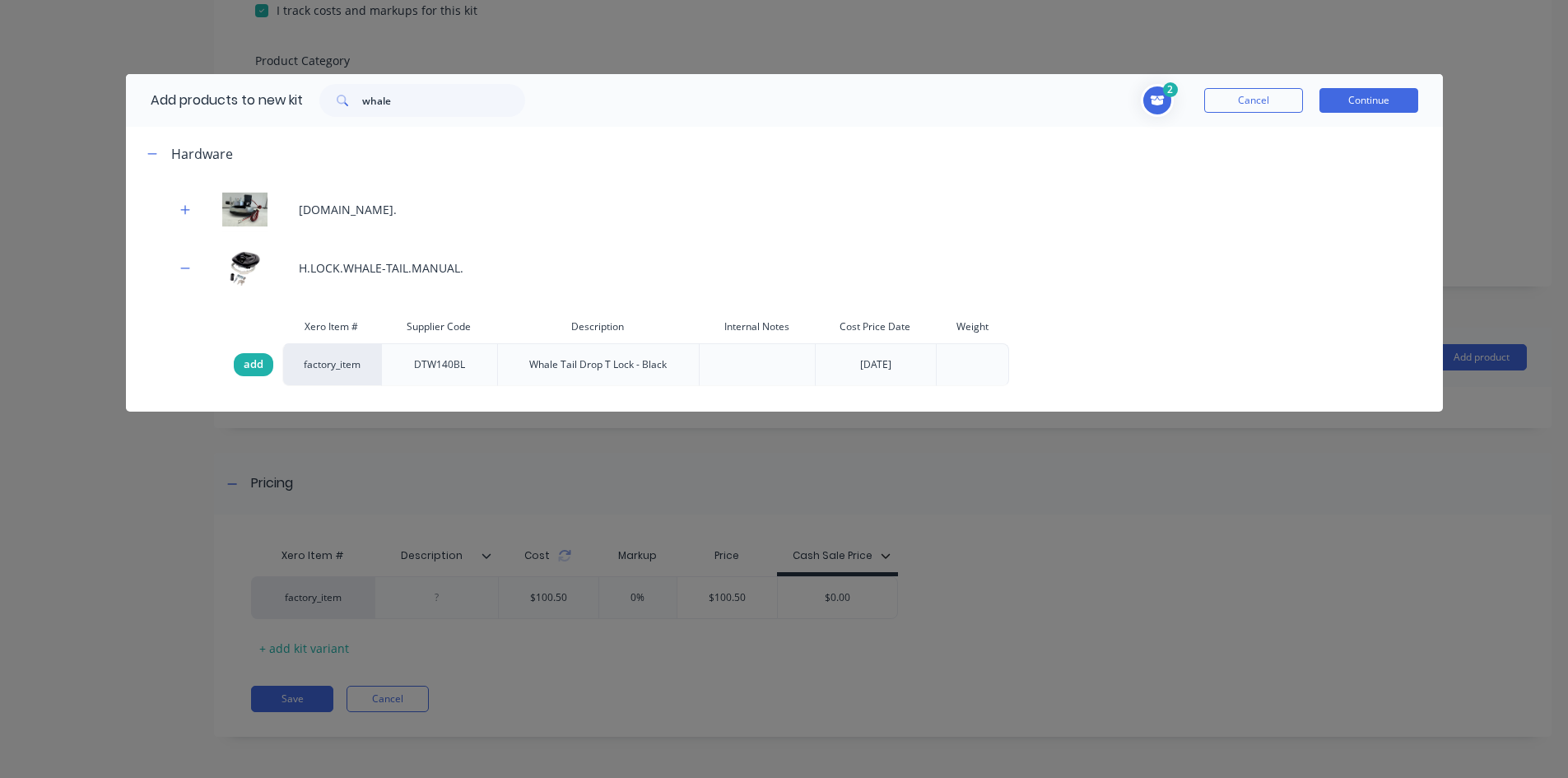
click at [258, 360] on span "add" at bounding box center [254, 364] width 20 height 17
drag, startPoint x: 409, startPoint y: 100, endPoint x: 0, endPoint y: 145, distance: 411.5
click at [0, 142] on div "Add products to new kit whale 3 1 1 ? M.PLATE.2440X1220X1.6. Supplier Code H160…" at bounding box center [784, 389] width 1568 height 778
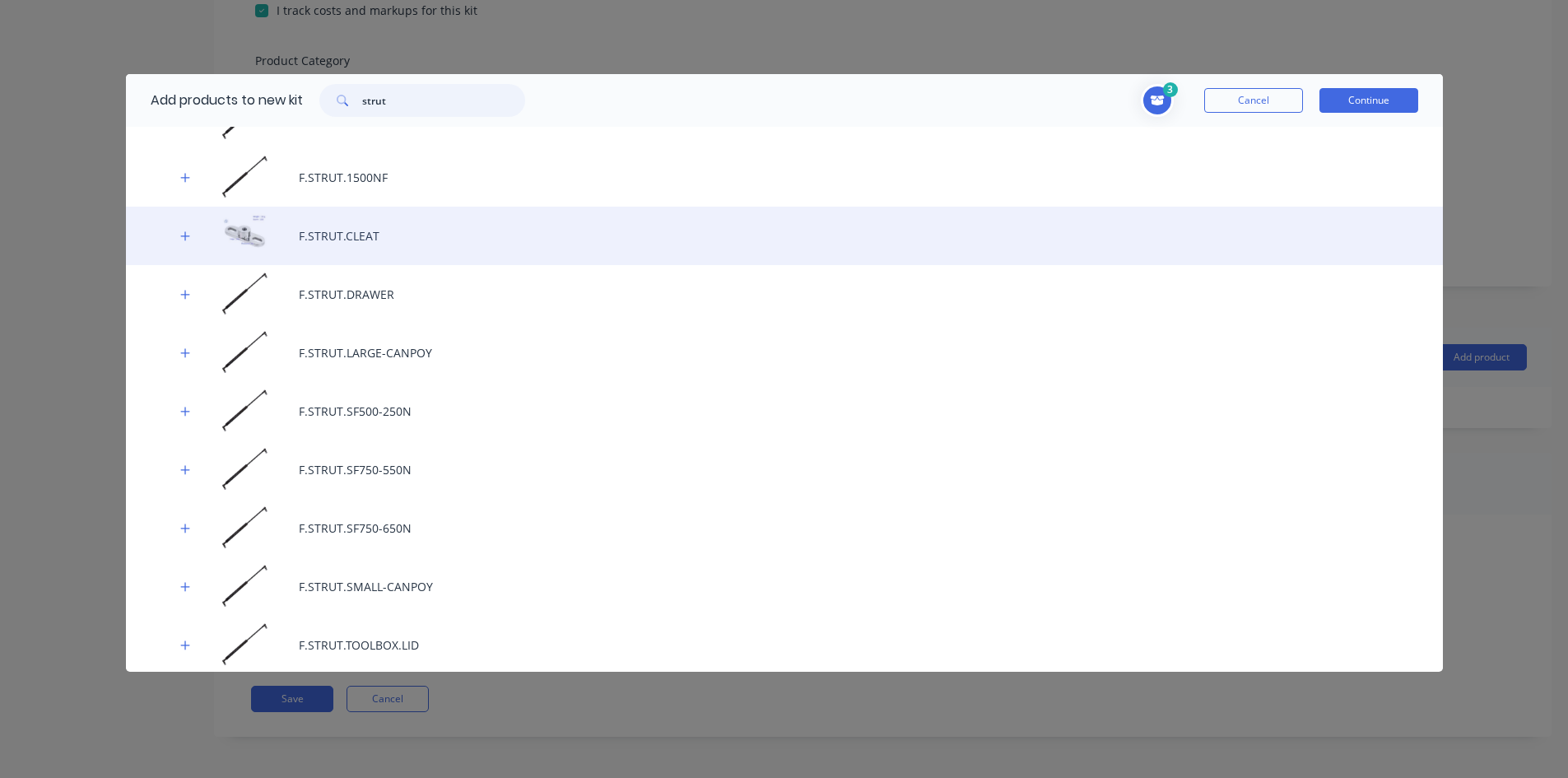
scroll to position [93, 0]
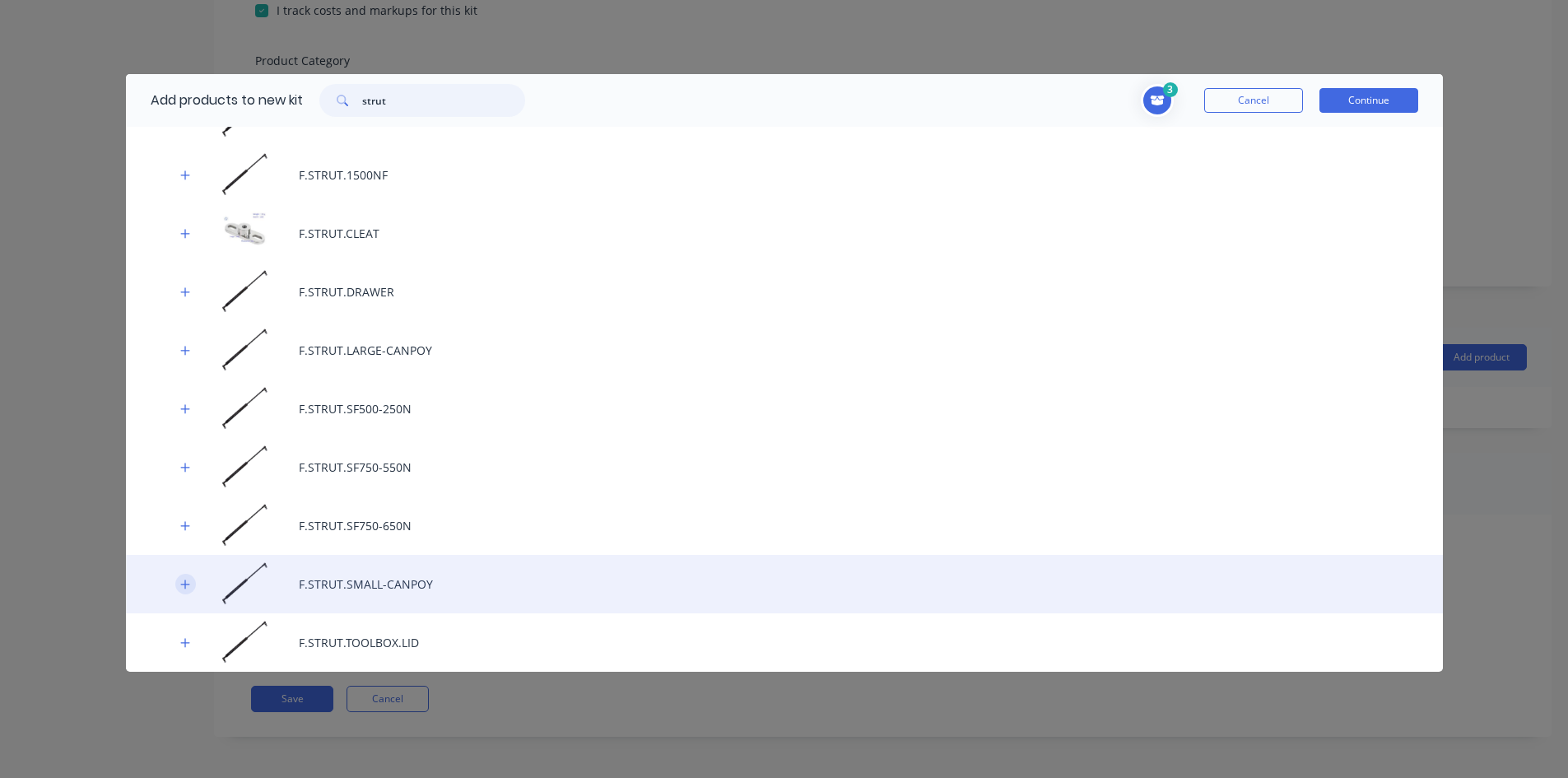
type input "strut"
click at [187, 588] on icon "button" at bounding box center [185, 584] width 10 height 12
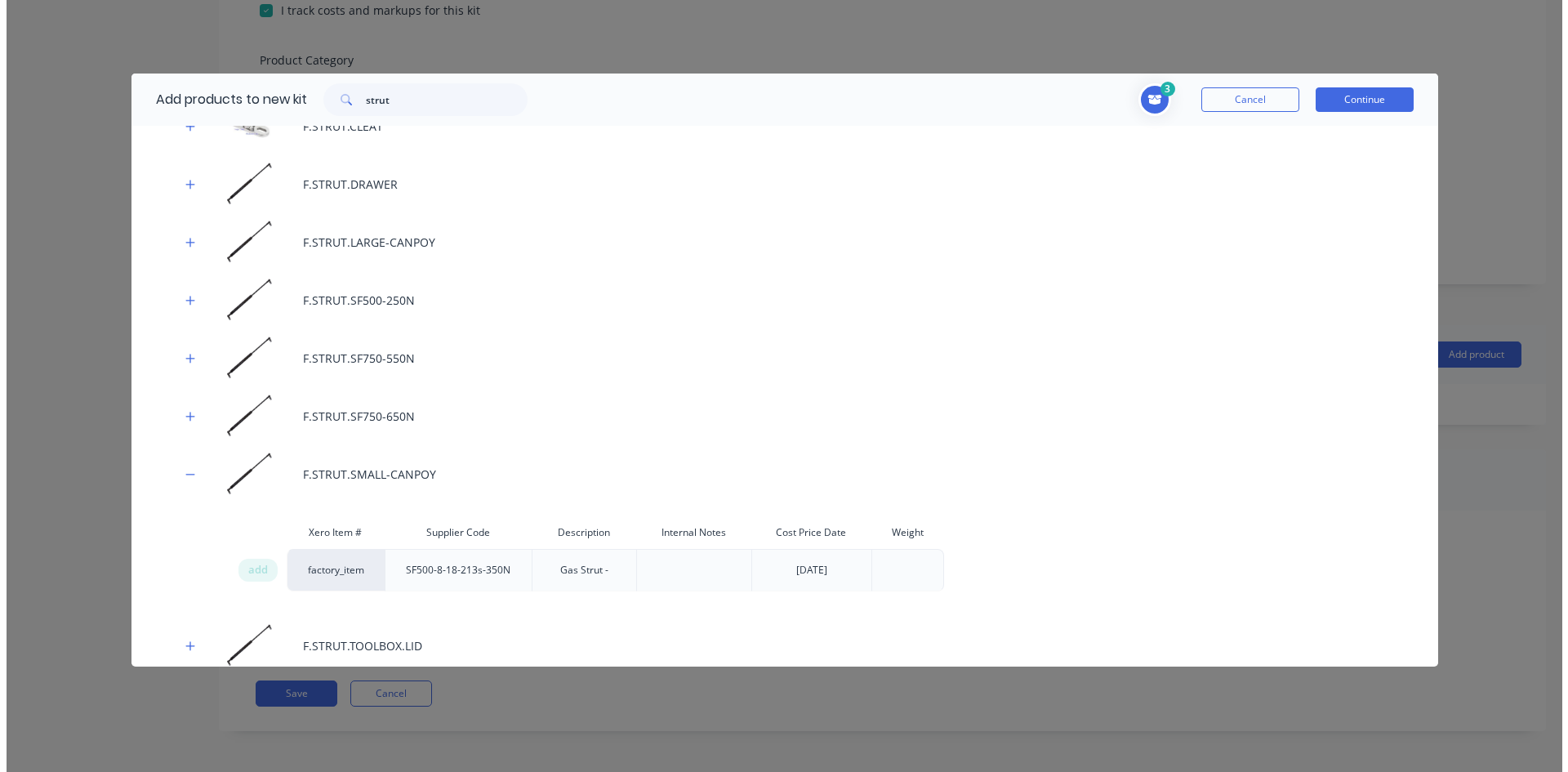
scroll to position [206, 0]
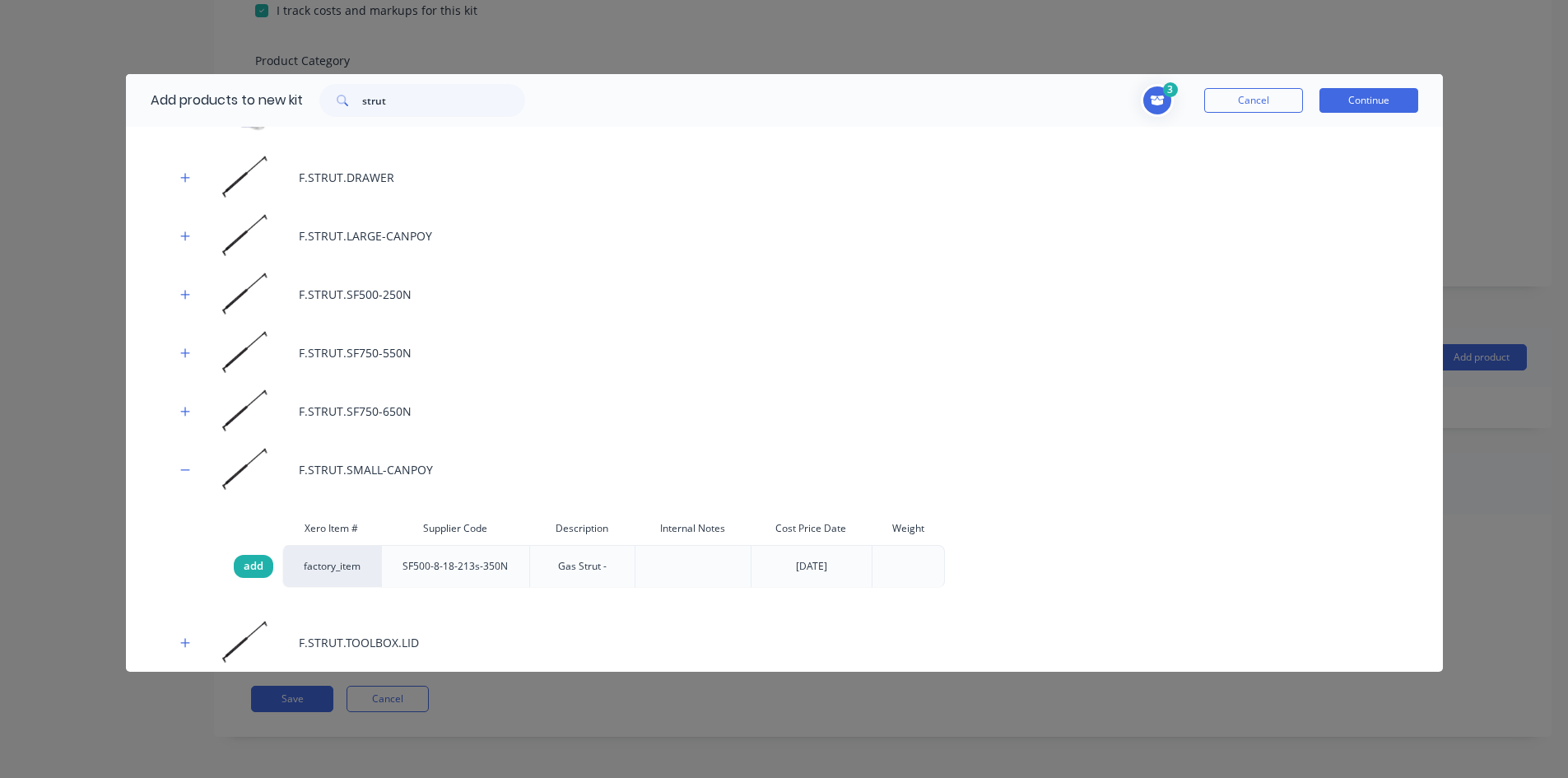
click at [251, 558] on span "add" at bounding box center [254, 565] width 20 height 17
click at [1377, 91] on button "Continue" at bounding box center [1368, 99] width 98 height 24
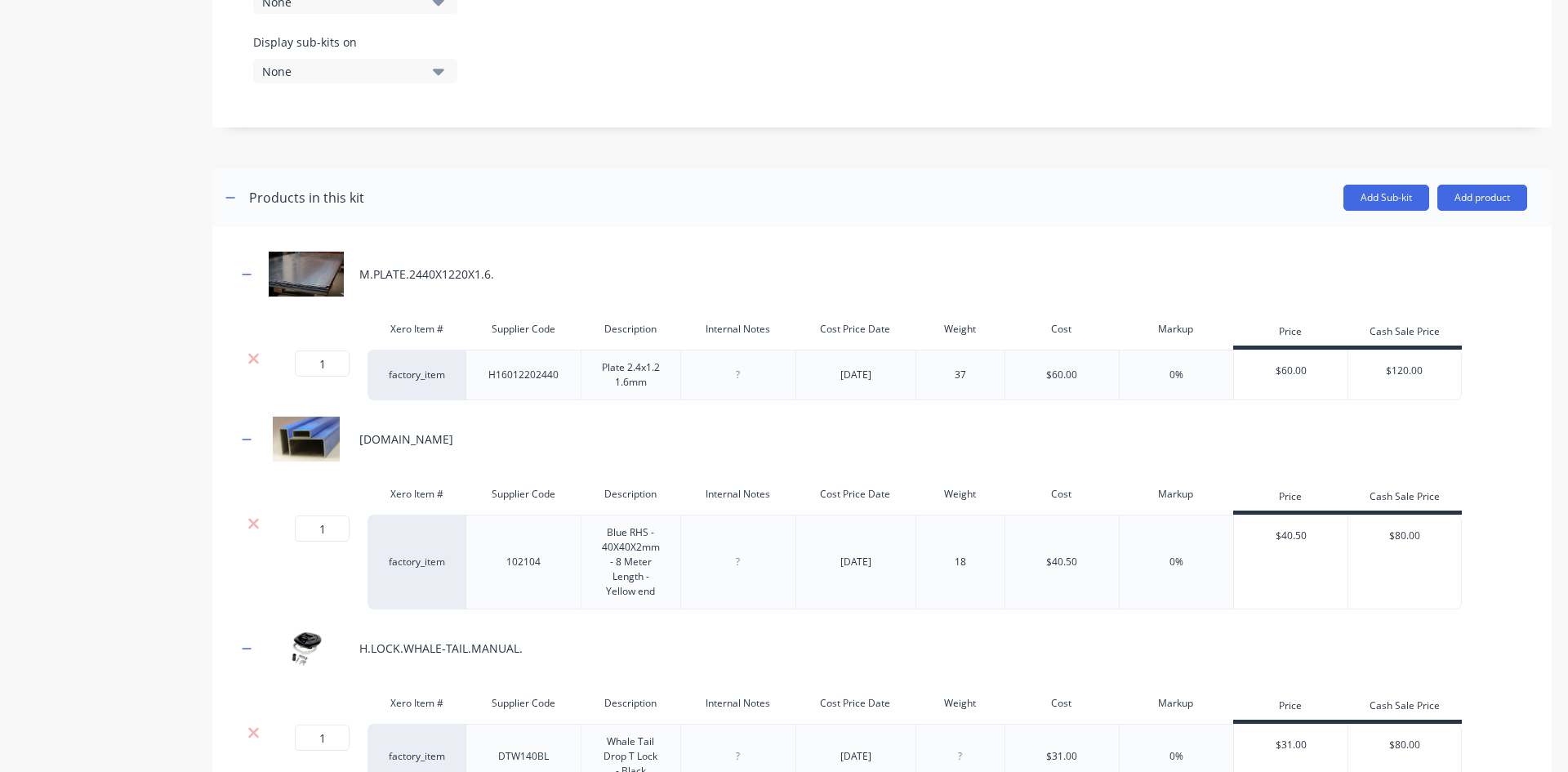
scroll to position [735, 0]
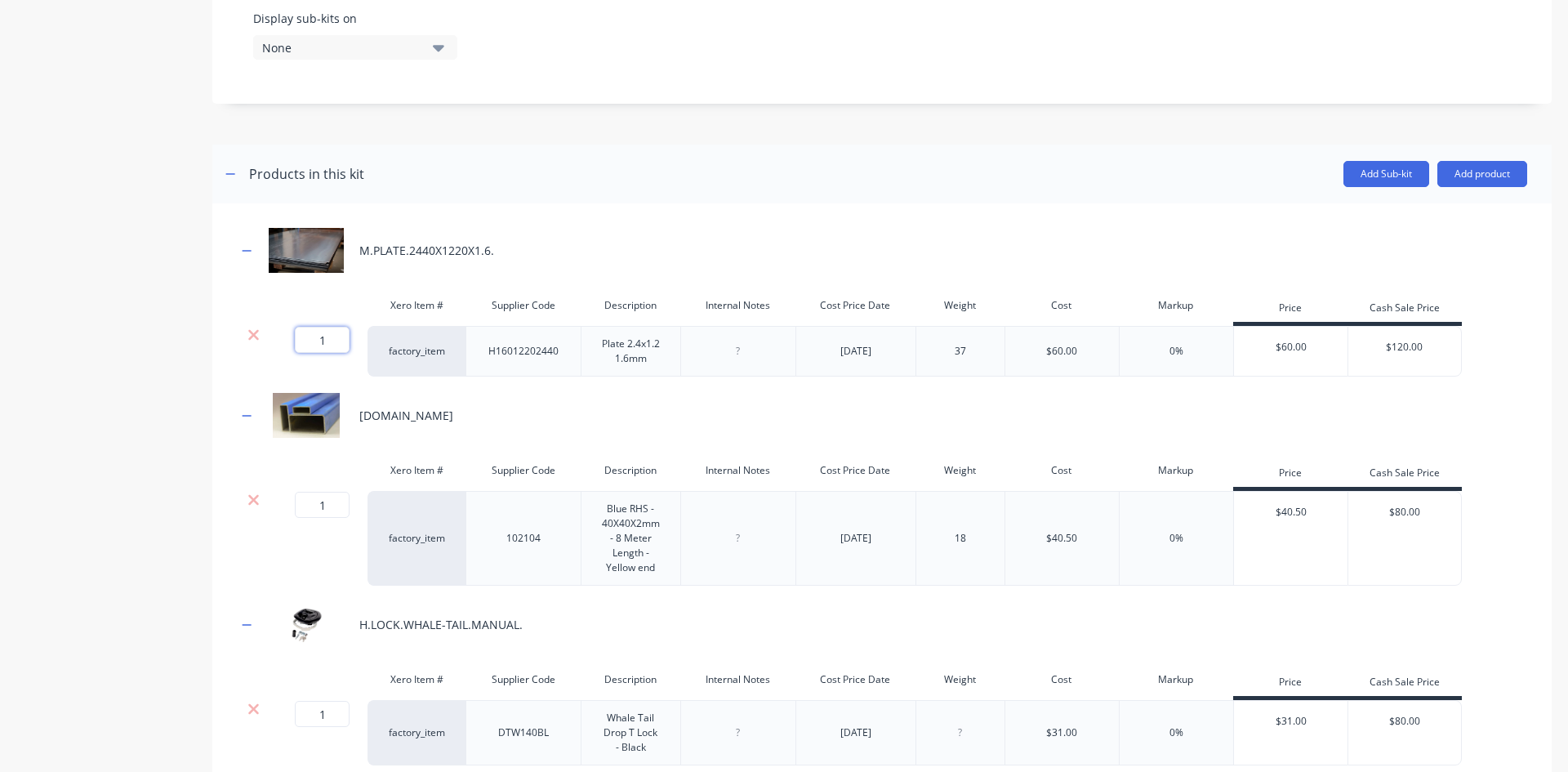
drag, startPoint x: 333, startPoint y: 356, endPoint x: 126, endPoint y: 372, distance: 207.6
click at [194, 378] on div "Product details Add image TK-TRADESMAN-A/C BOX TK-TRADESMAN-A/C BOX Enter kit n…" at bounding box center [784, 312] width 1536 height 1963
type input "3"
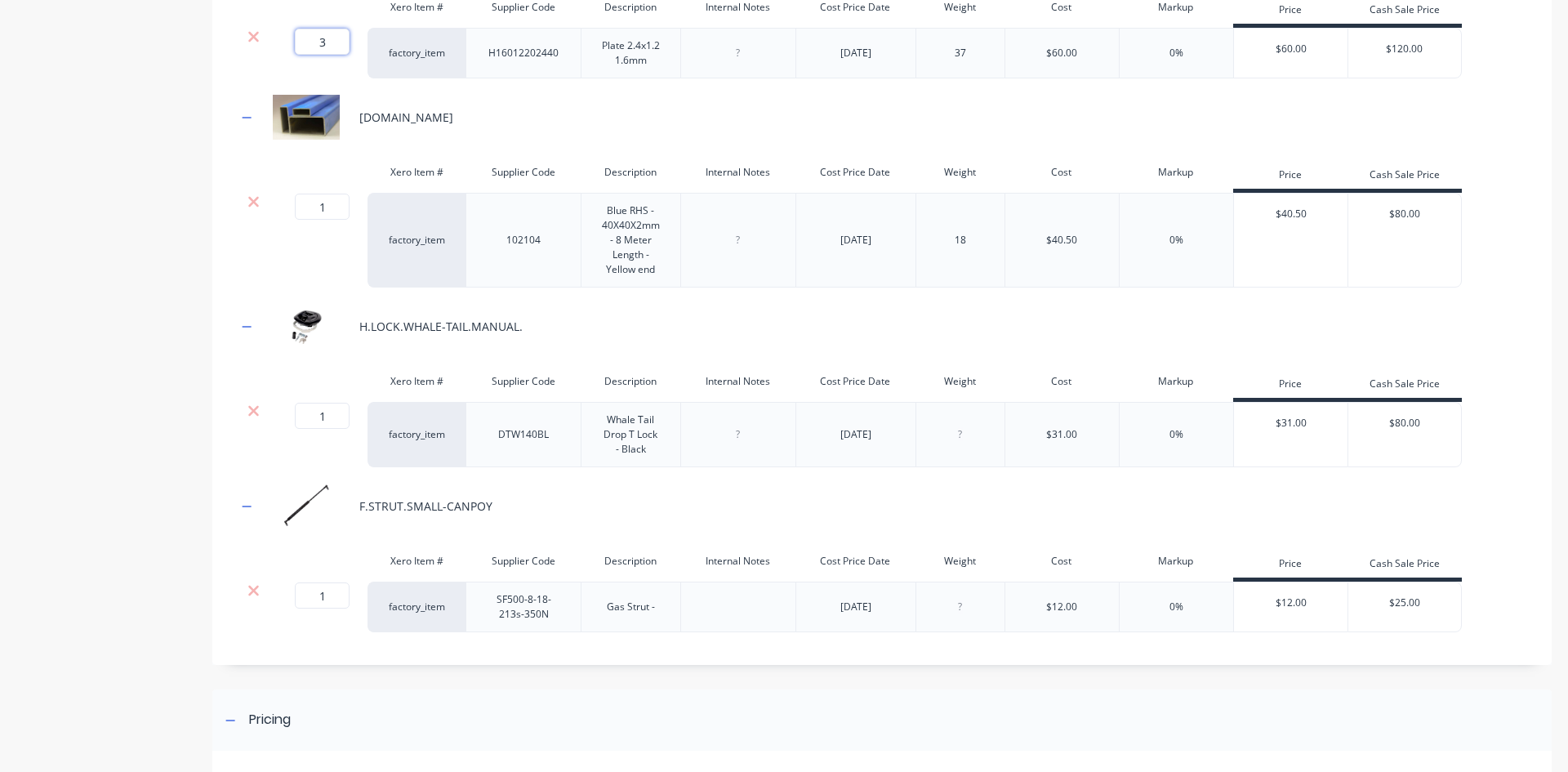
scroll to position [1061, 0]
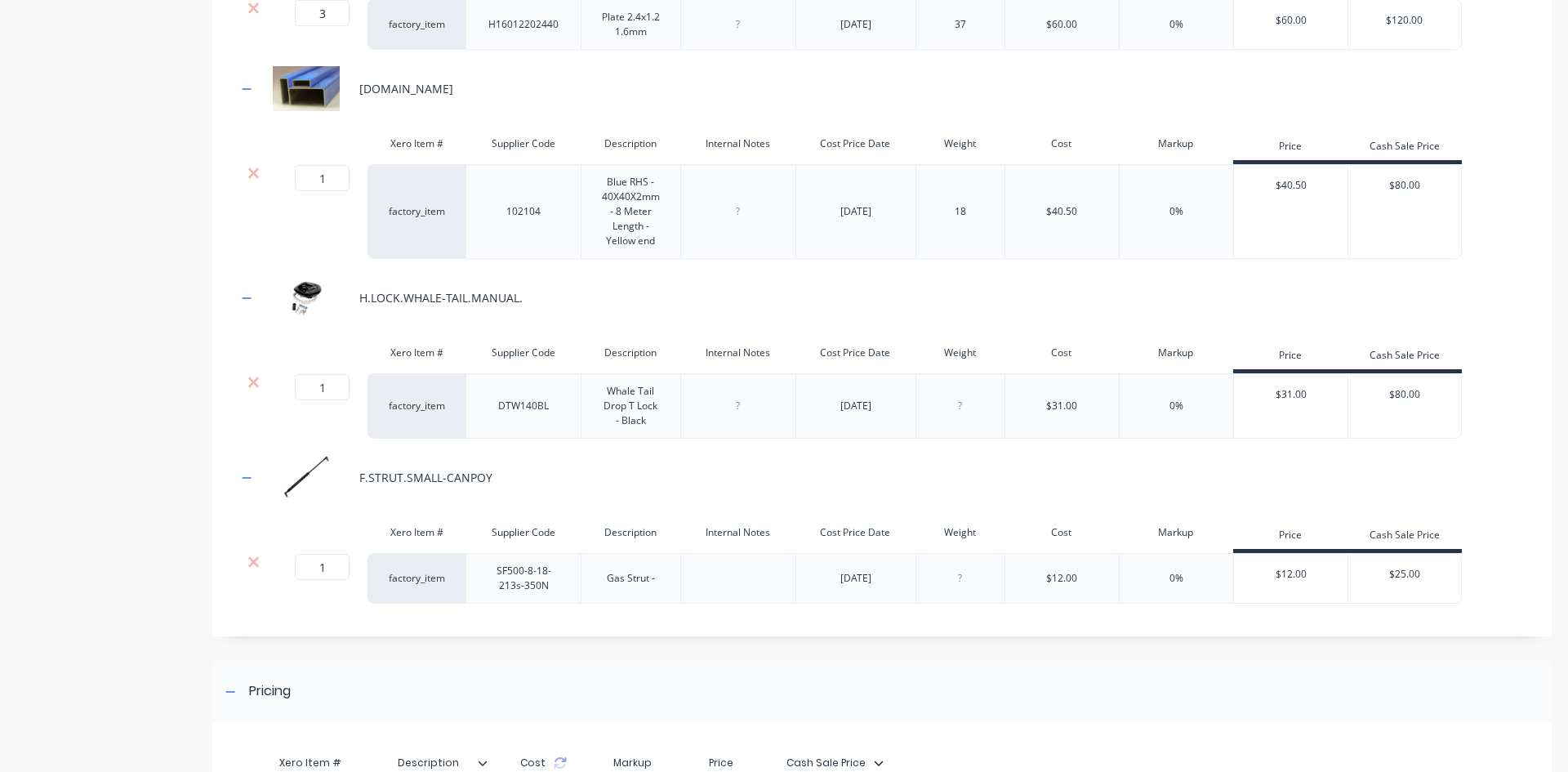
drag, startPoint x: 332, startPoint y: 589, endPoint x: 262, endPoint y: 587, distance: 70.0
click at [262, 587] on div "1 1 ? factory_item SF500-8-18-213s-350N Gas Strut - 15/07/2025 $12.00 0% $12.00…" at bounding box center [850, 578] width 1225 height 50
type input "2"
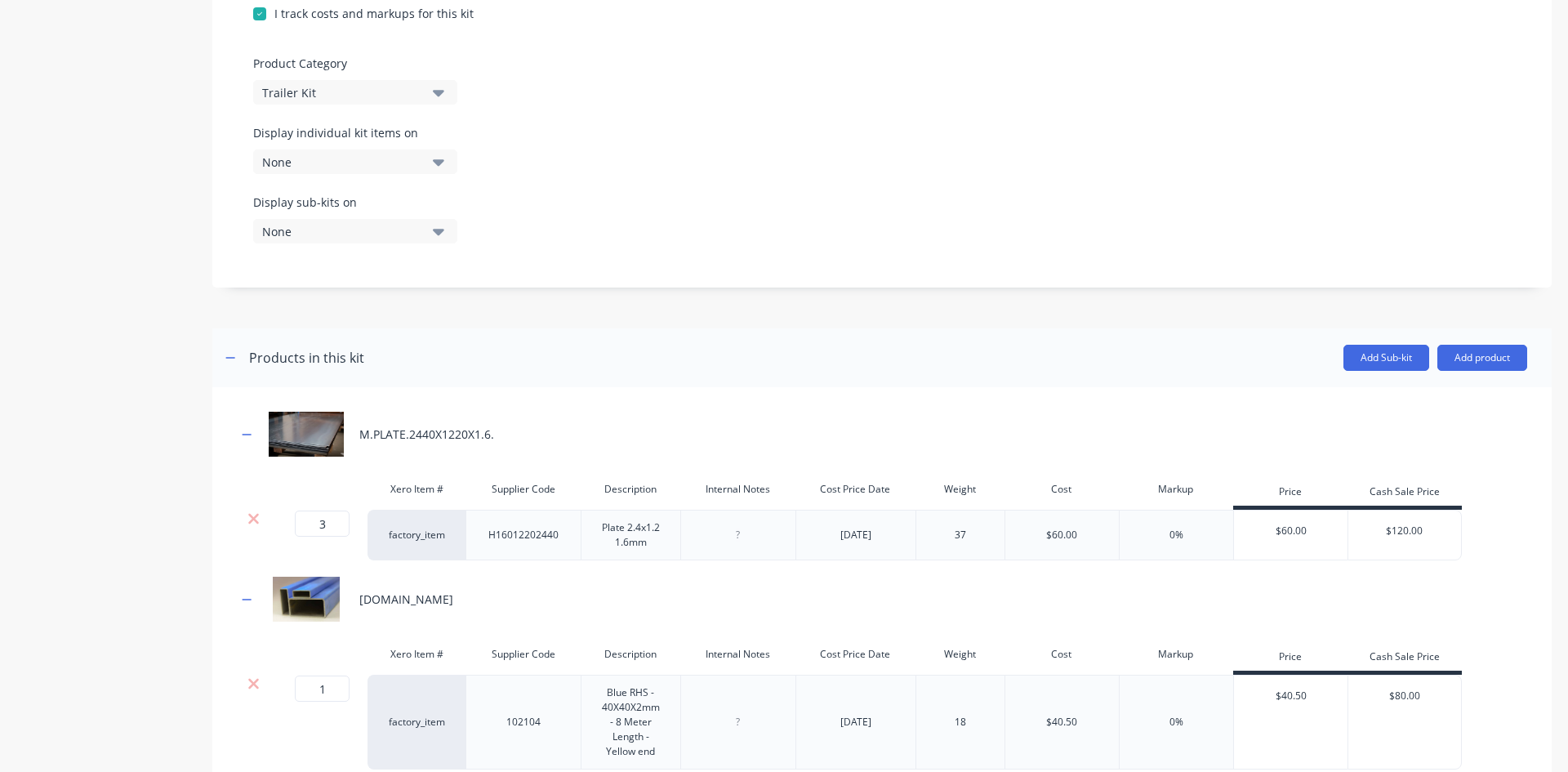
scroll to position [653, 0]
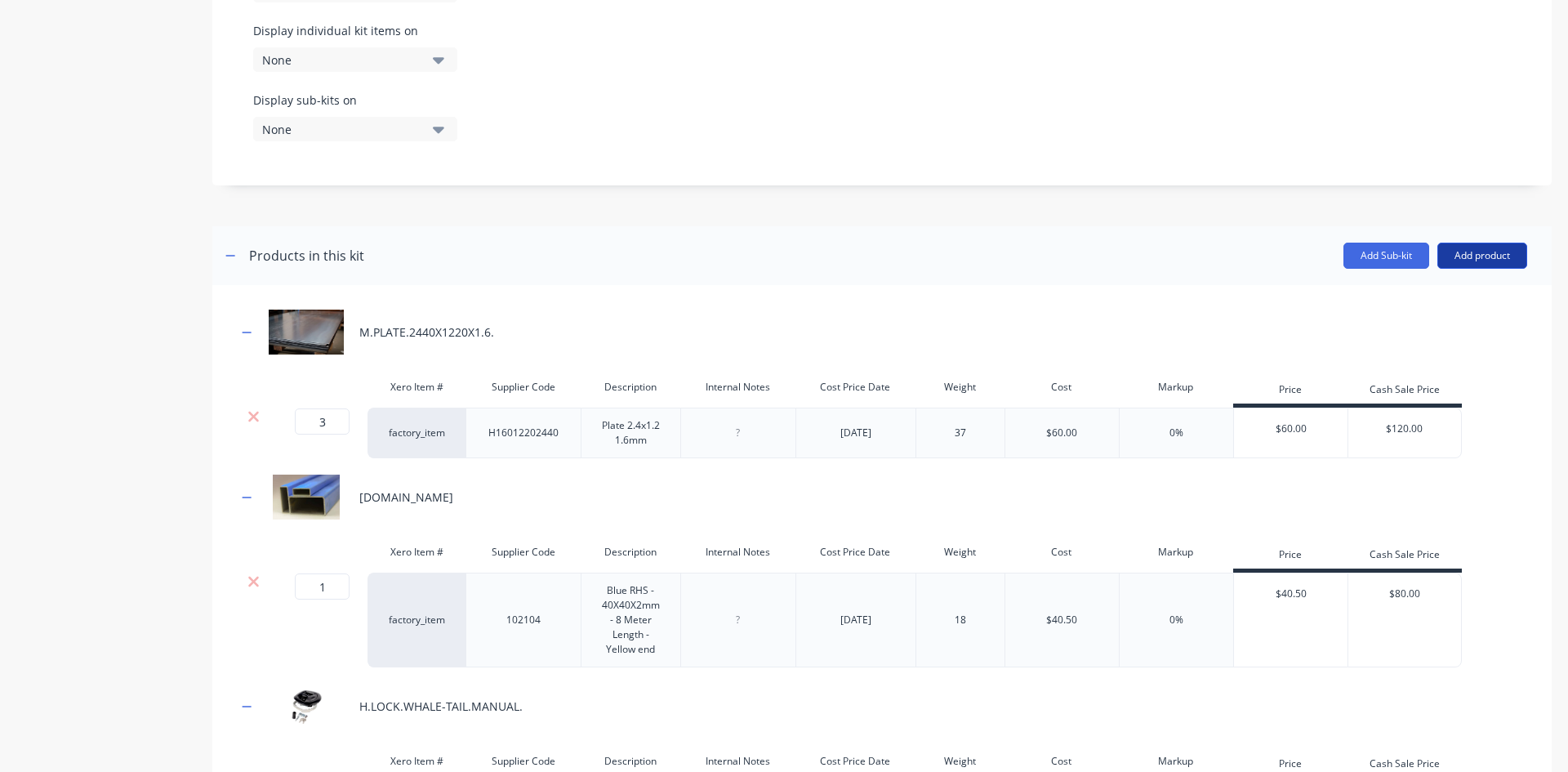
click at [1476, 267] on button "Add product" at bounding box center [1482, 255] width 90 height 26
click at [1421, 342] on div "Labour" at bounding box center [1450, 330] width 126 height 23
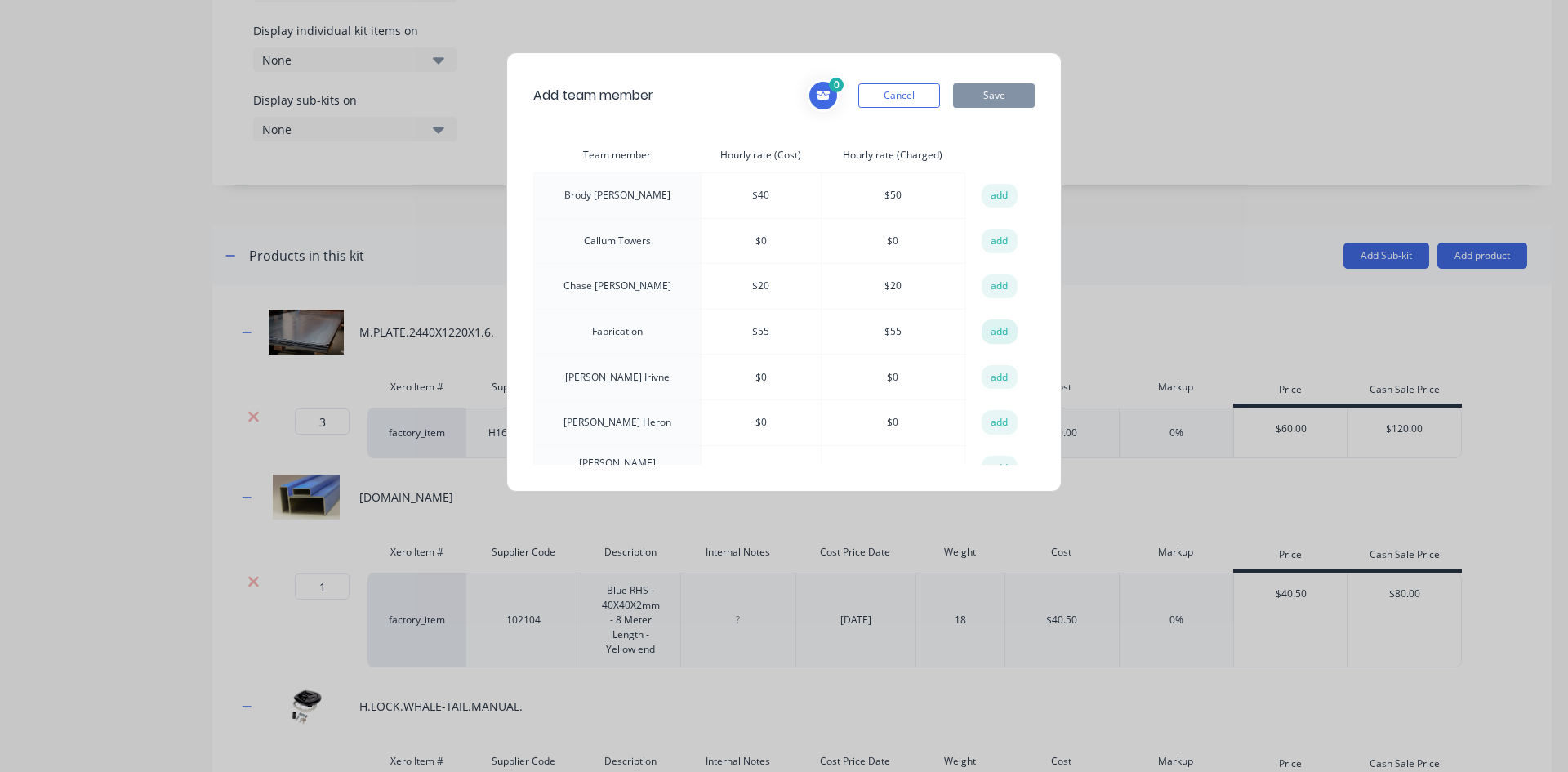
click at [988, 322] on button "add" at bounding box center [999, 331] width 36 height 24
click at [996, 97] on button "Save" at bounding box center [994, 95] width 81 height 24
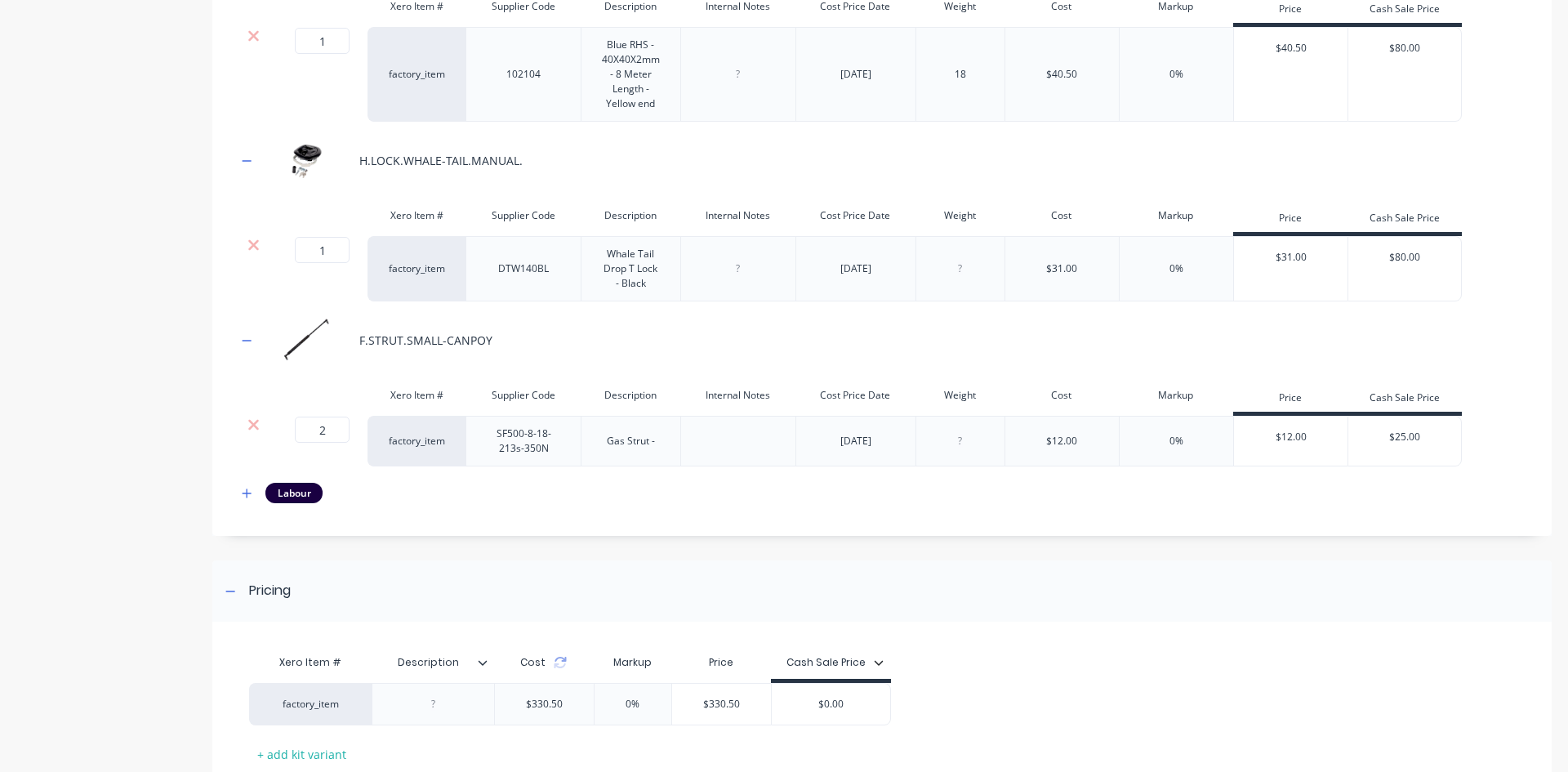
scroll to position [1225, 0]
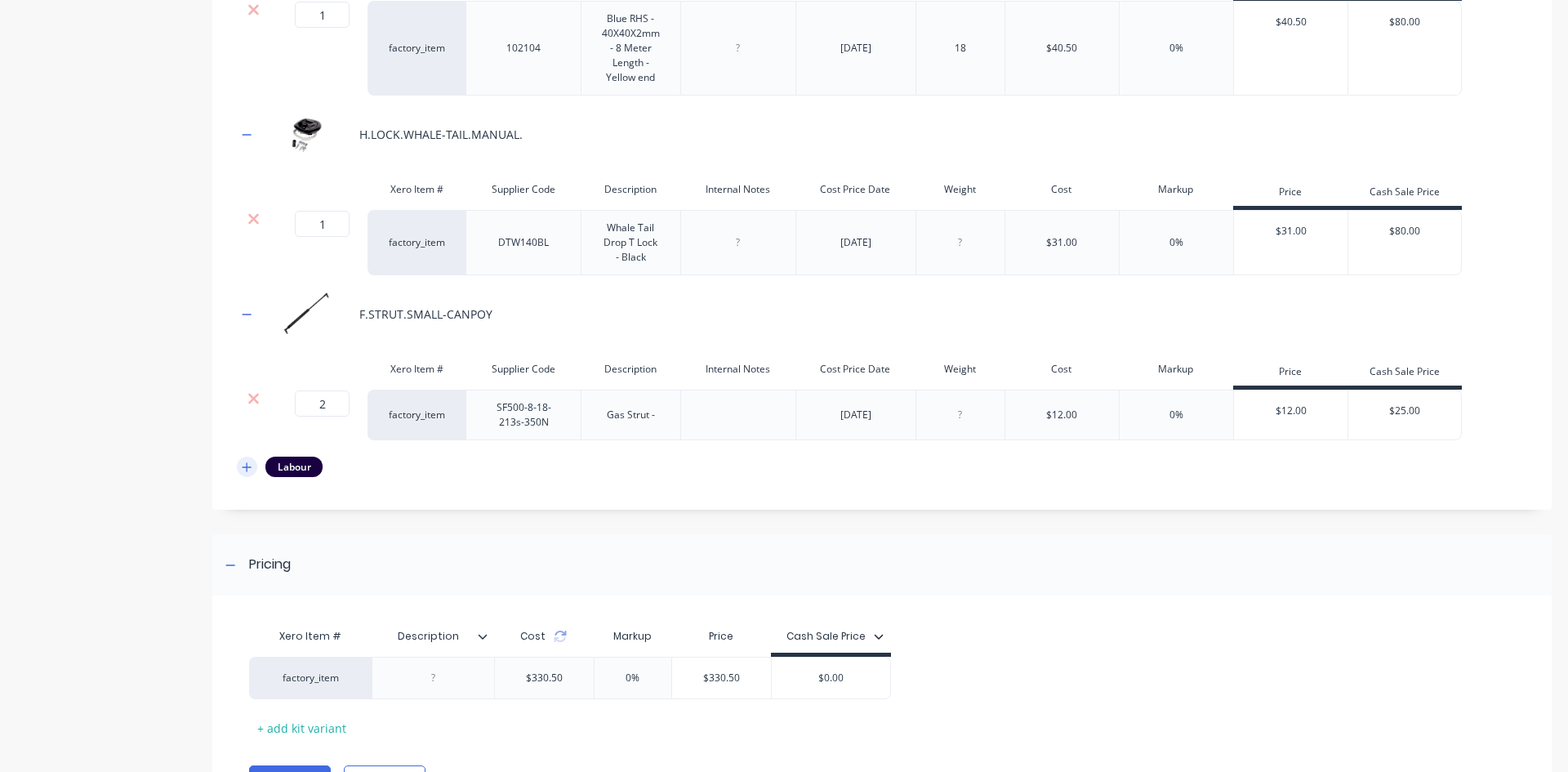
click at [249, 473] on icon "button" at bounding box center [247, 467] width 10 height 12
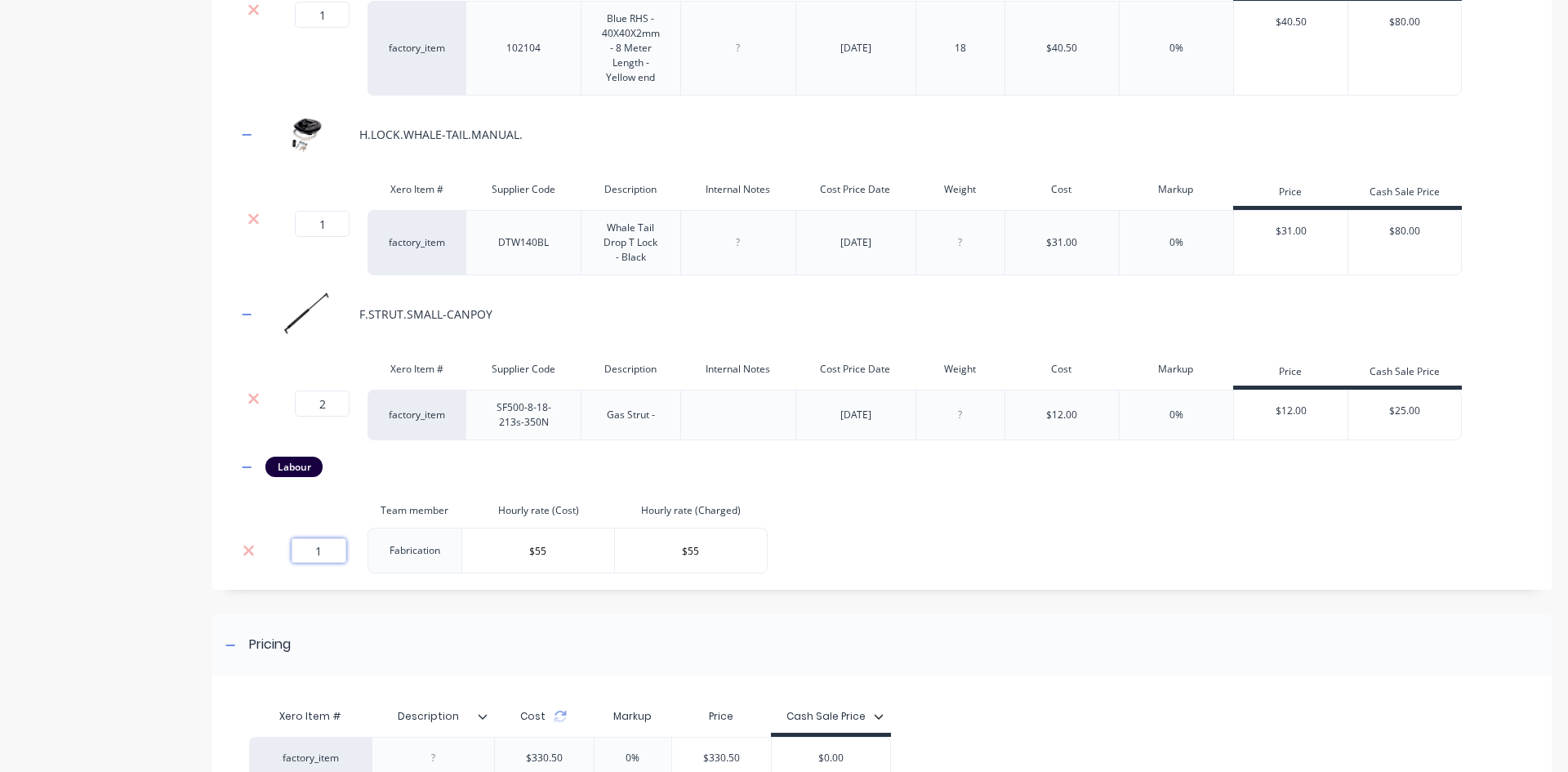
drag, startPoint x: 301, startPoint y: 568, endPoint x: 60, endPoint y: 585, distance: 241.6
type input "10"
click at [933, 563] on div "M.PLATE.2440X1220X1.6. Xero Item # Supplier Code Description Internal Notes Cos…" at bounding box center [883, 155] width 1291 height 835
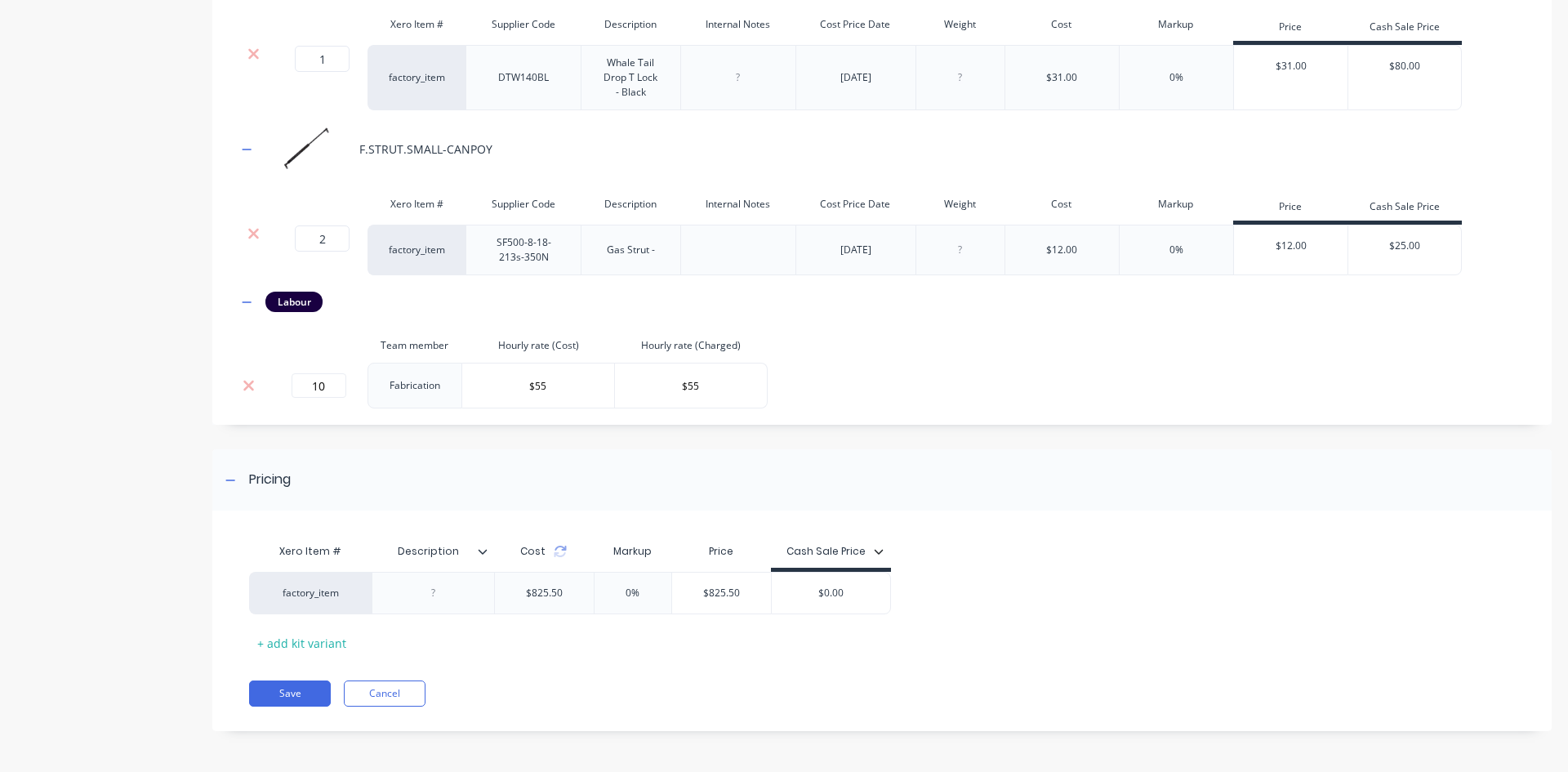
scroll to position [1407, 0]
click at [573, 599] on div "$825.50" at bounding box center [544, 593] width 63 height 41
click at [418, 600] on div "factory_item $825.50 0% $825.50 $0.00 $0.00" at bounding box center [569, 593] width 642 height 43
drag, startPoint x: 852, startPoint y: 592, endPoint x: 364, endPoint y: 597, distance: 488.0
click at [453, 592] on div "factory_item $825.50 0% $825.50 $0.00 $0.00" at bounding box center [569, 593] width 642 height 43
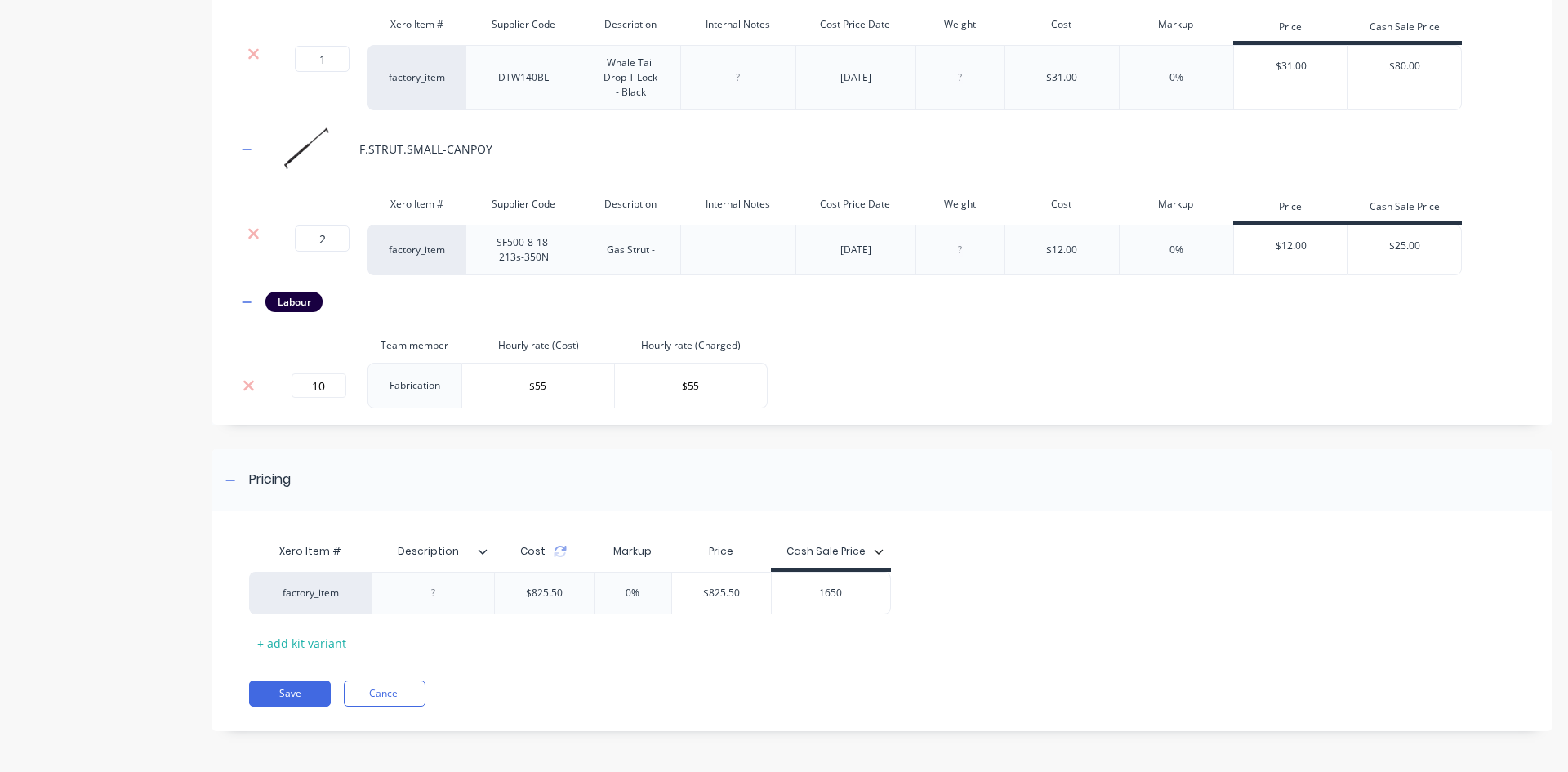
type input "1650"
click at [950, 588] on div "factory_item $825.50 0% $825.50 $1,650.00 1650" at bounding box center [875, 593] width 1253 height 43
click at [294, 697] on button "Save" at bounding box center [289, 693] width 81 height 26
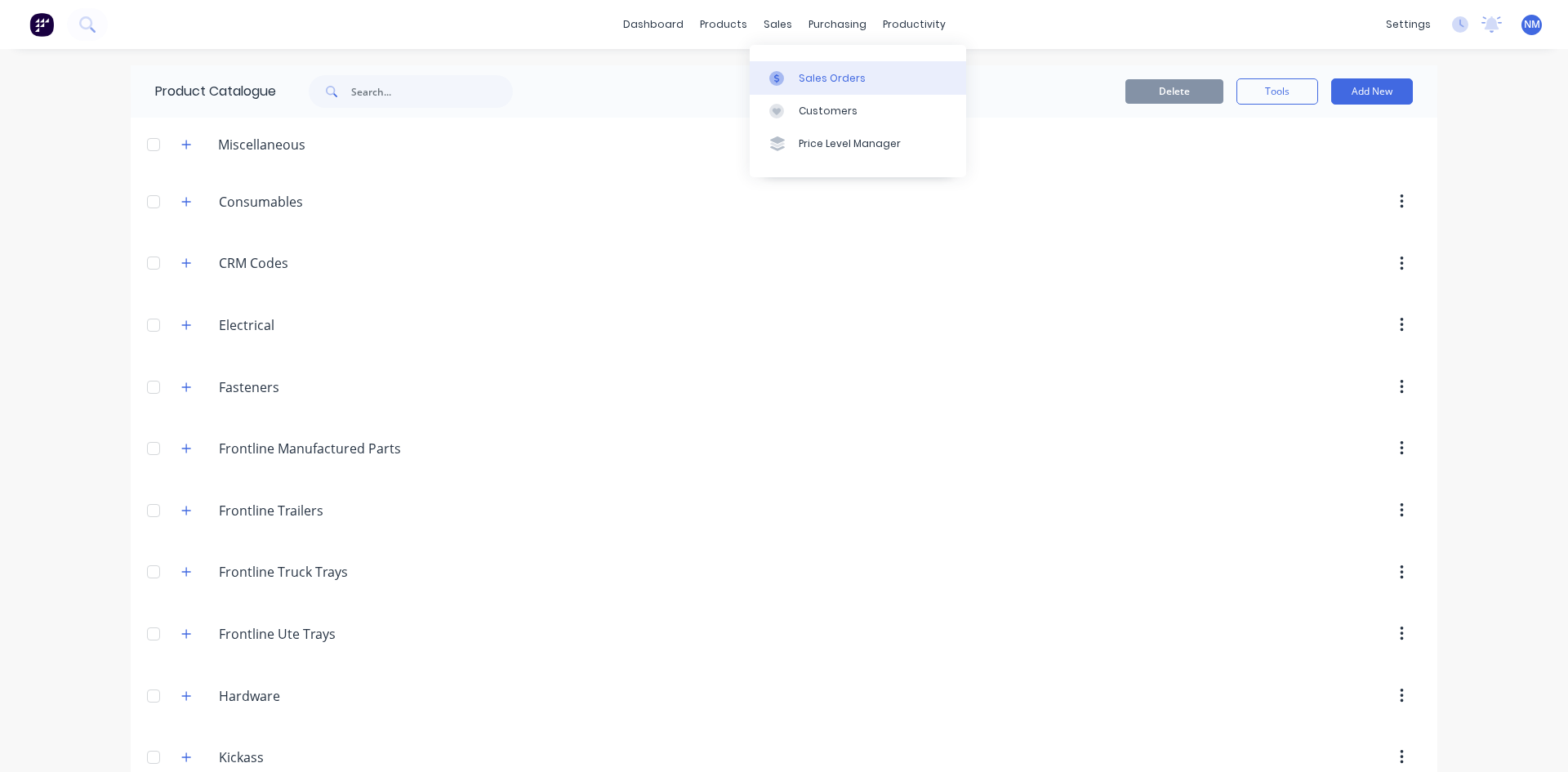
click at [793, 69] on link "Sales Orders" at bounding box center [859, 77] width 217 height 33
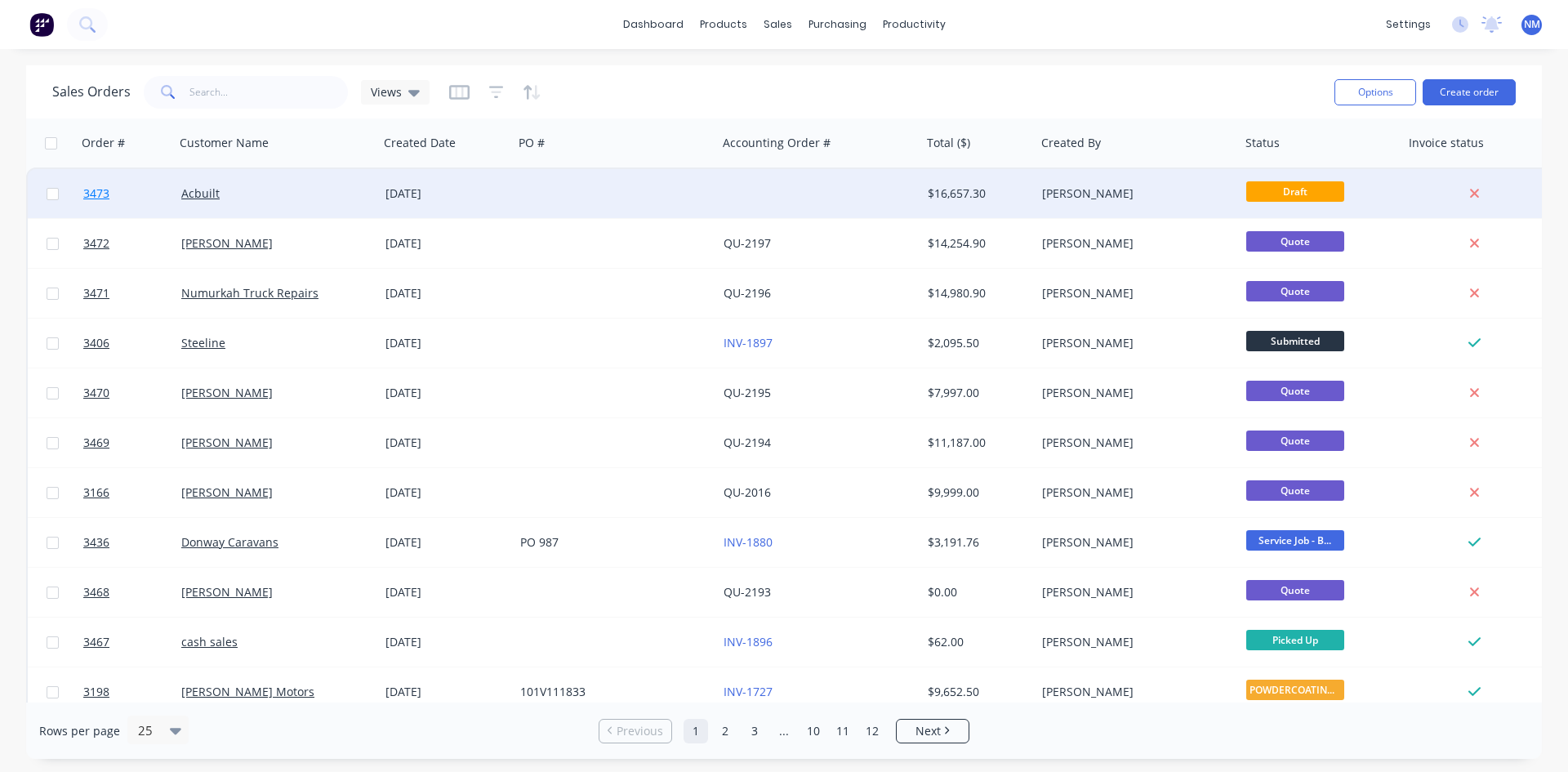
click at [93, 199] on span "3473" at bounding box center [96, 193] width 26 height 16
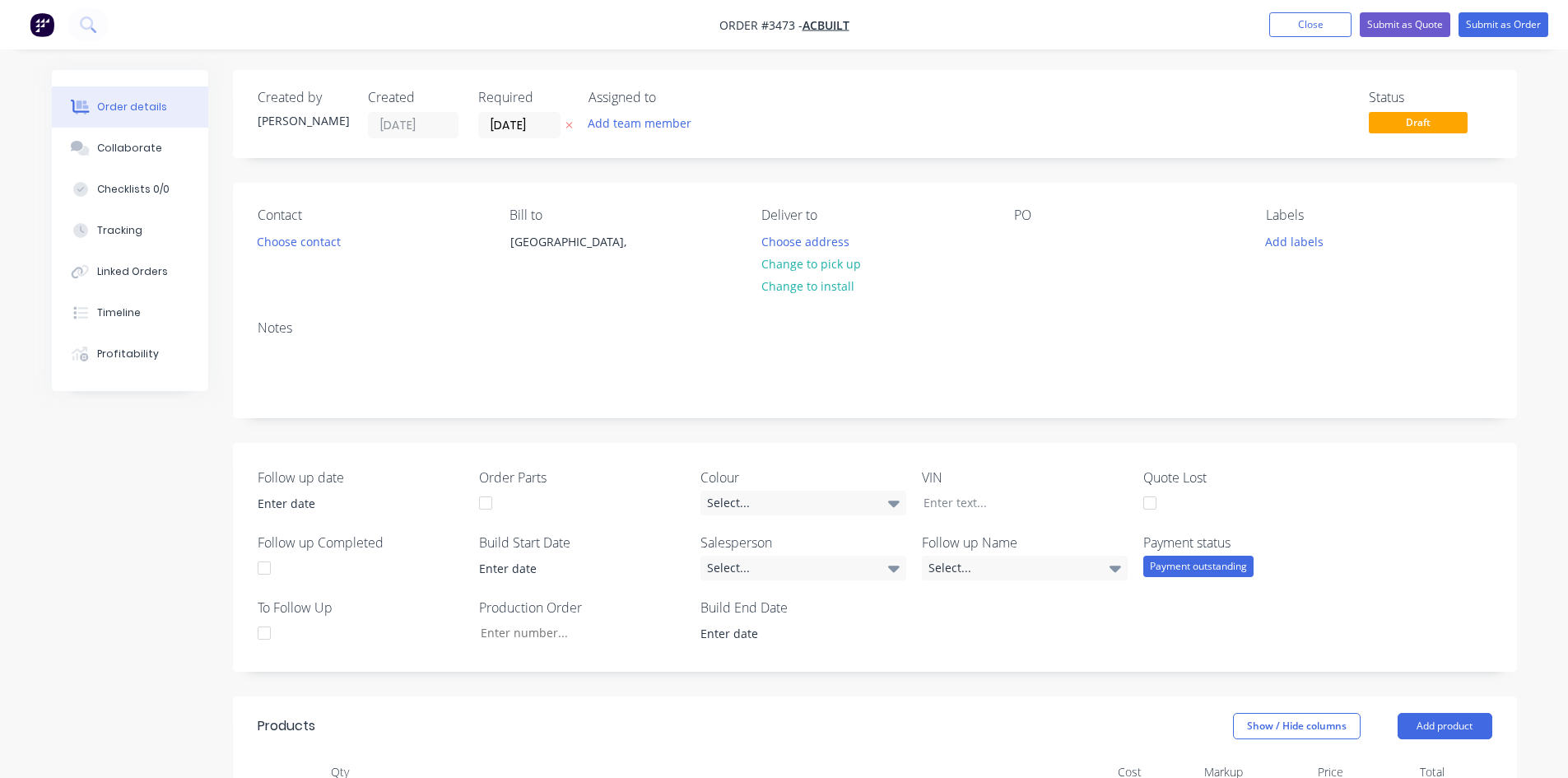
scroll to position [330, 0]
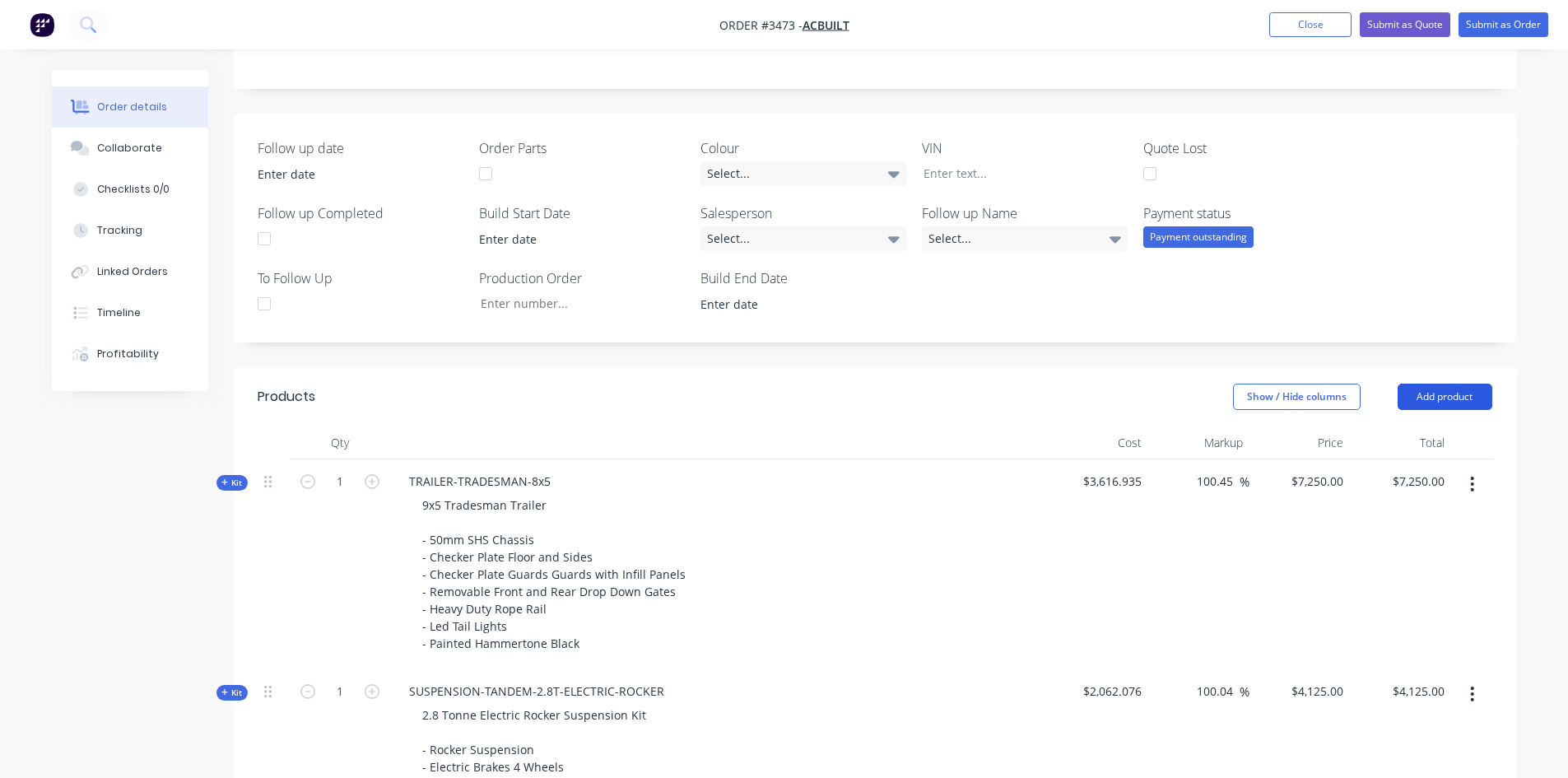
click at [1443, 405] on button "Add product" at bounding box center [1444, 396] width 95 height 26
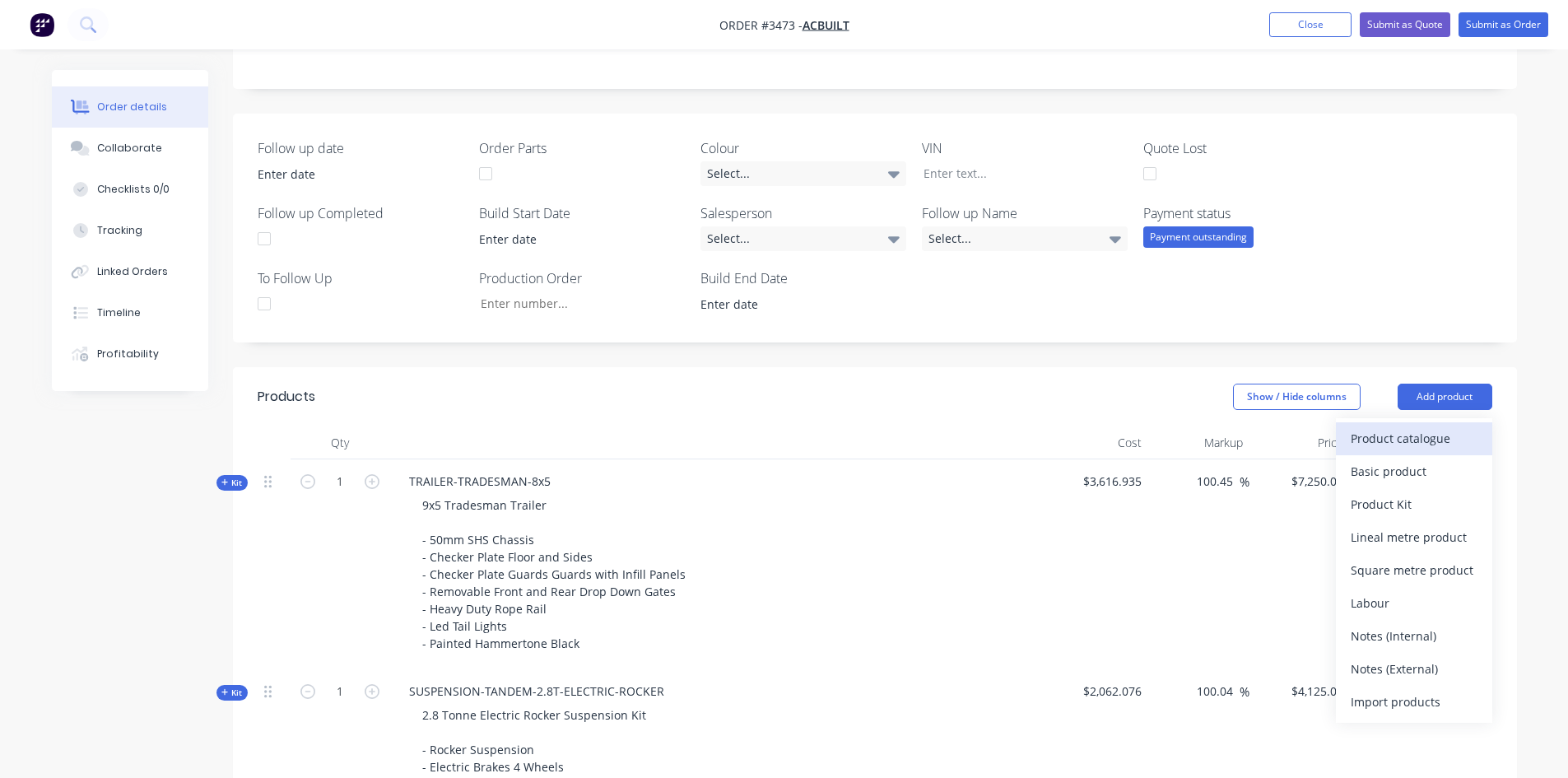
click at [1405, 437] on div "Product catalogue" at bounding box center [1414, 438] width 127 height 23
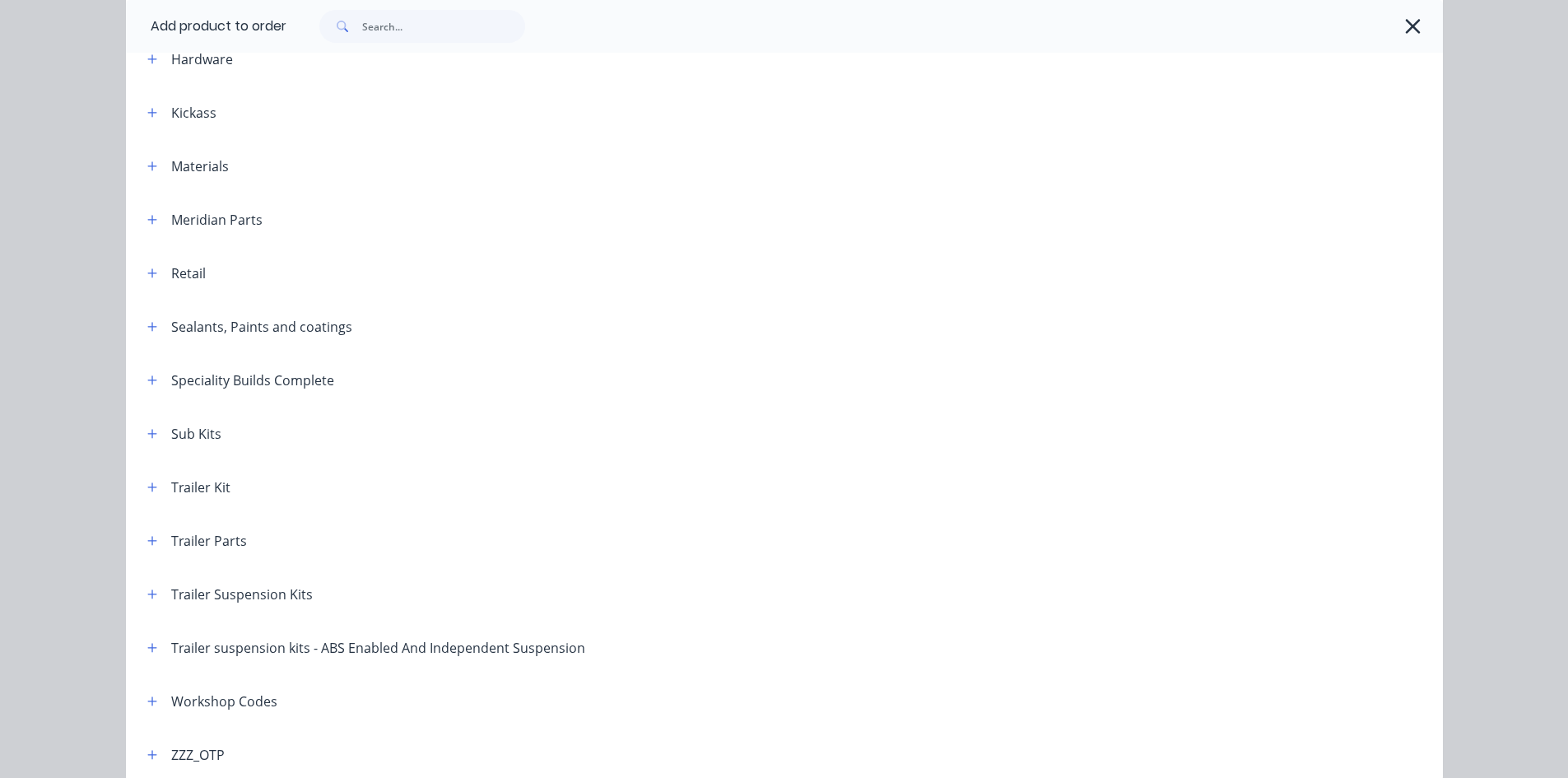
scroll to position [651, 0]
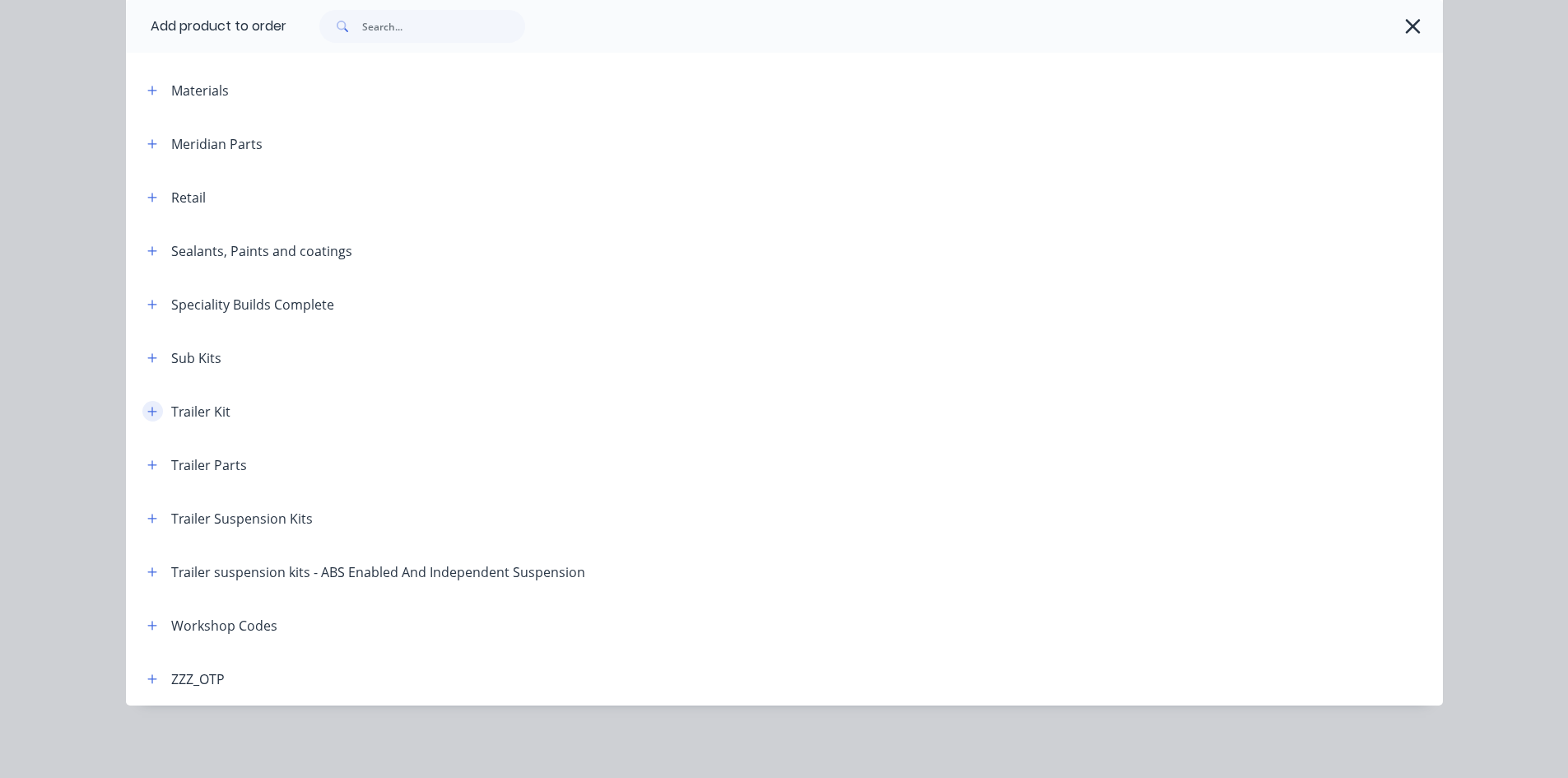
click at [147, 414] on icon "button" at bounding box center [152, 411] width 10 height 12
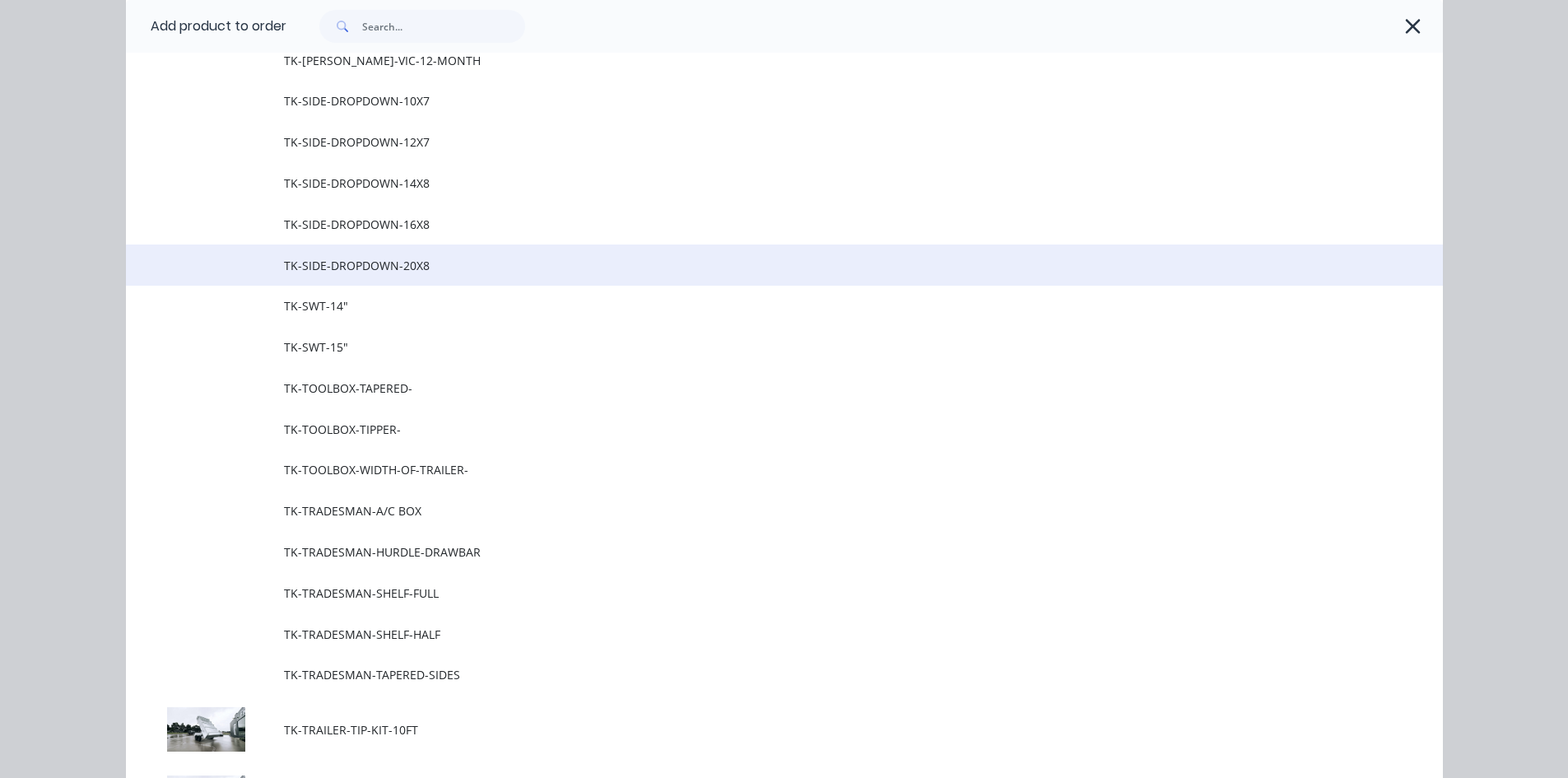
scroll to position [1392, 0]
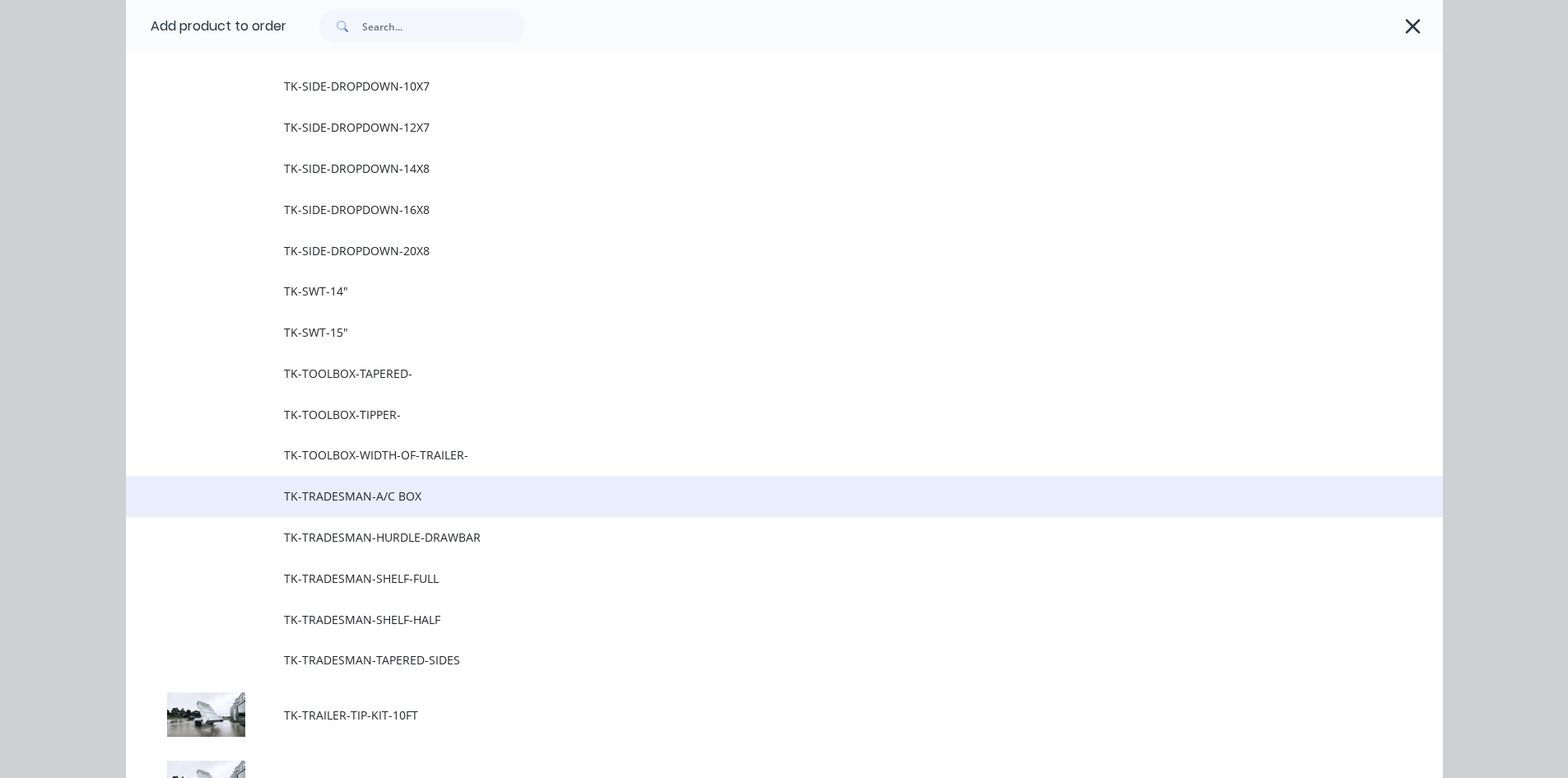
click at [421, 487] on span "TK-TRADESMAN-A/C BOX" at bounding box center [747, 496] width 926 height 18
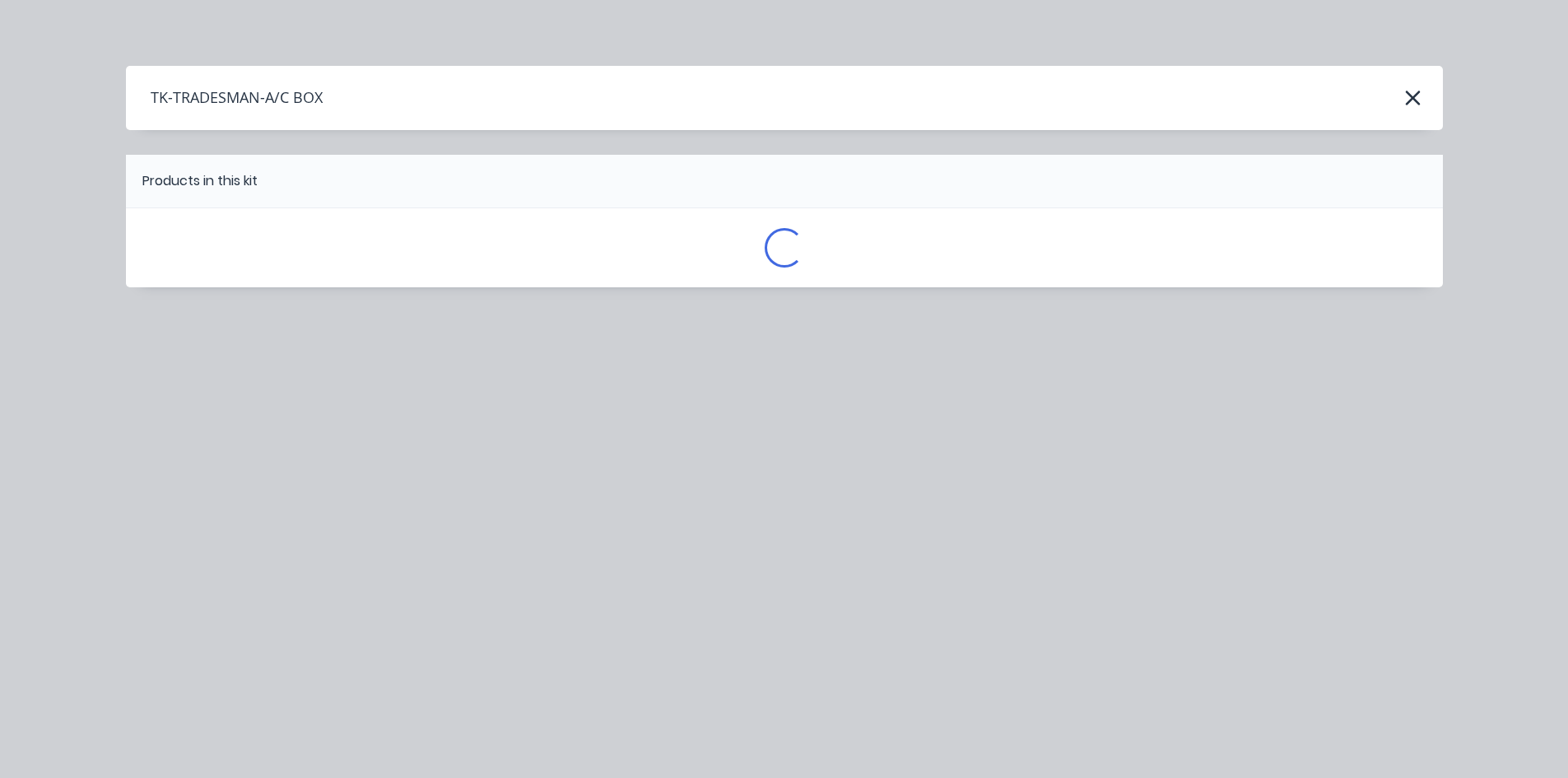
scroll to position [0, 0]
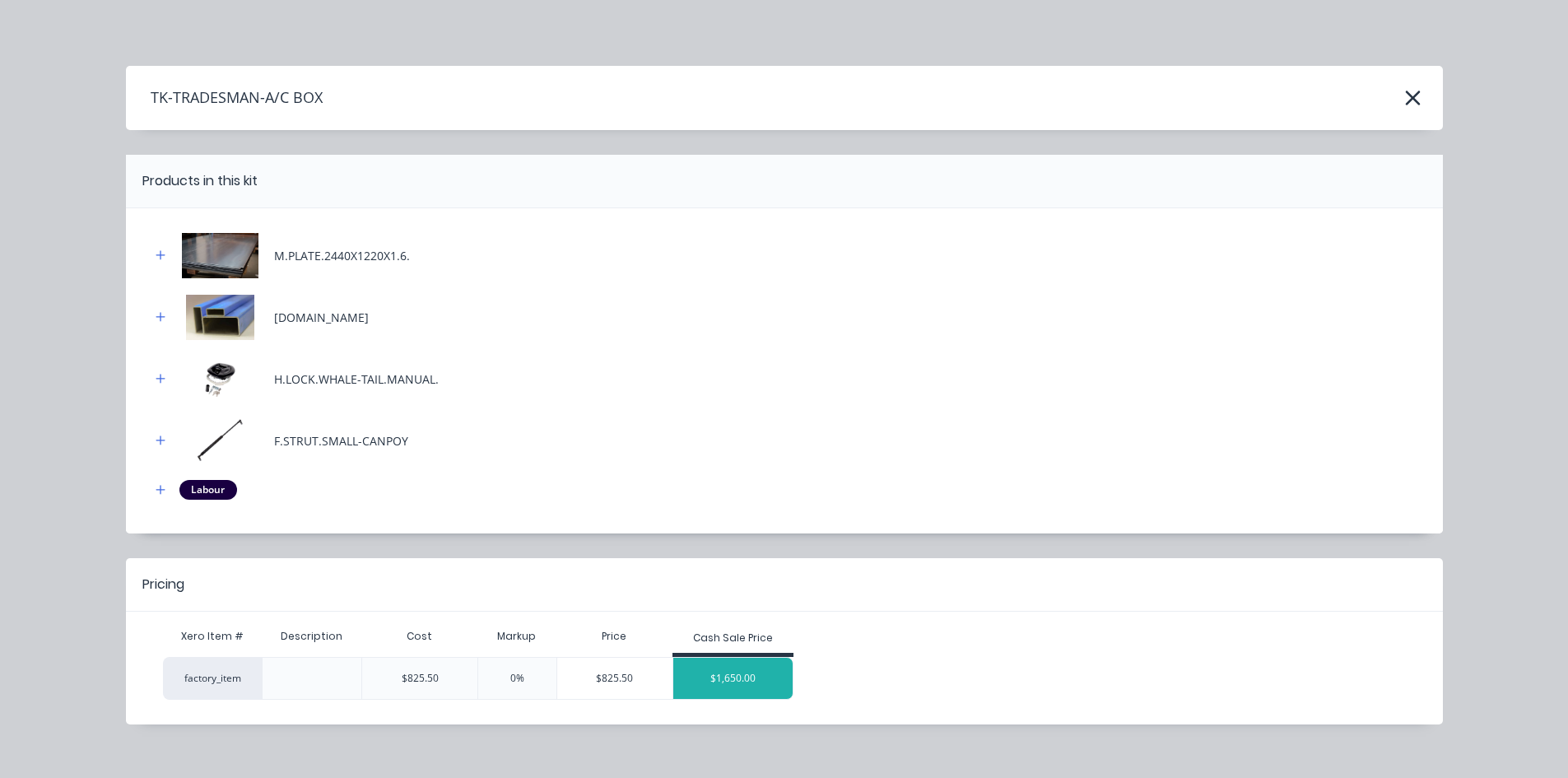
click at [738, 673] on div "$1,650.00" at bounding box center [732, 678] width 120 height 41
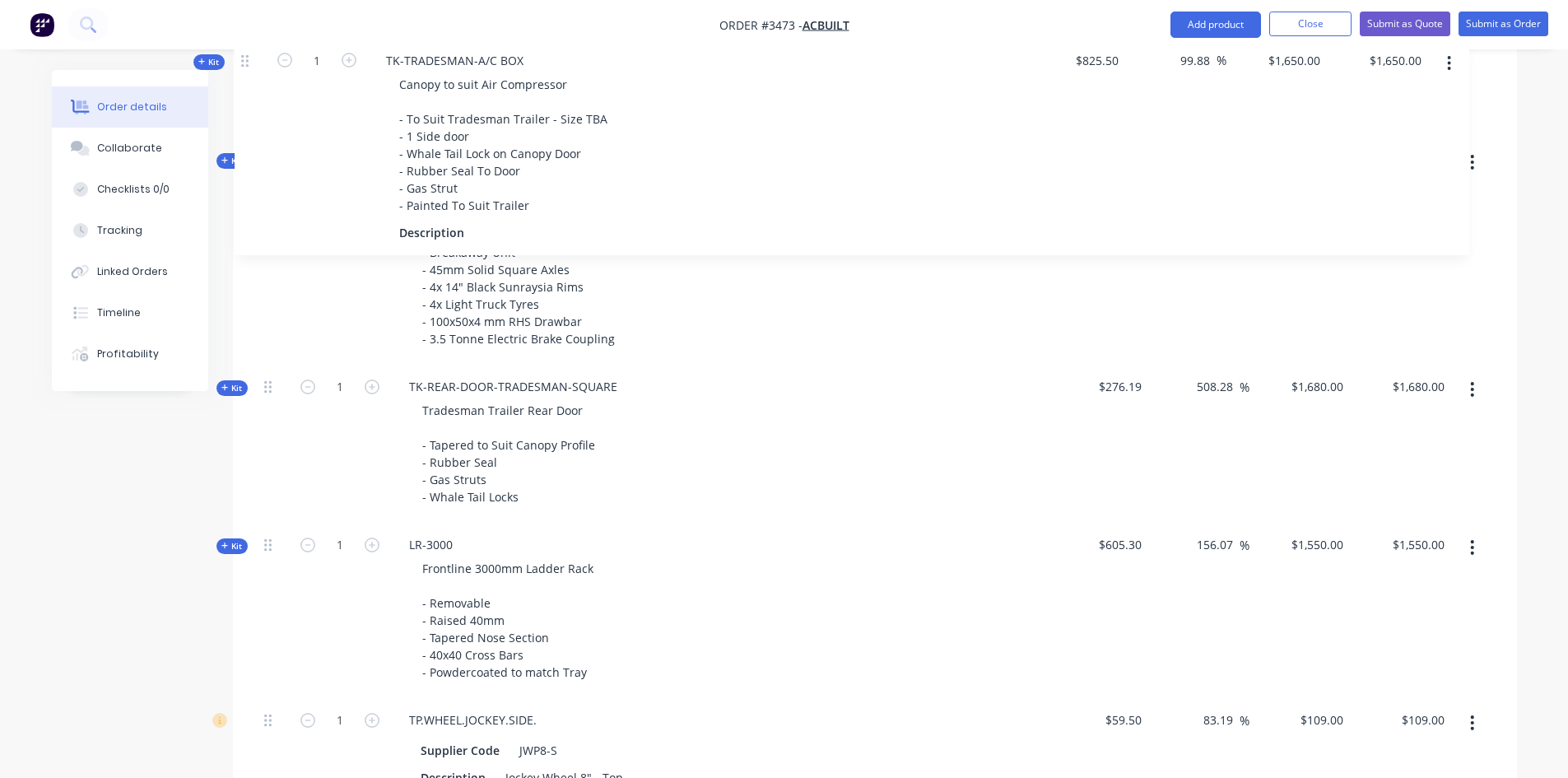
scroll to position [1057, 0]
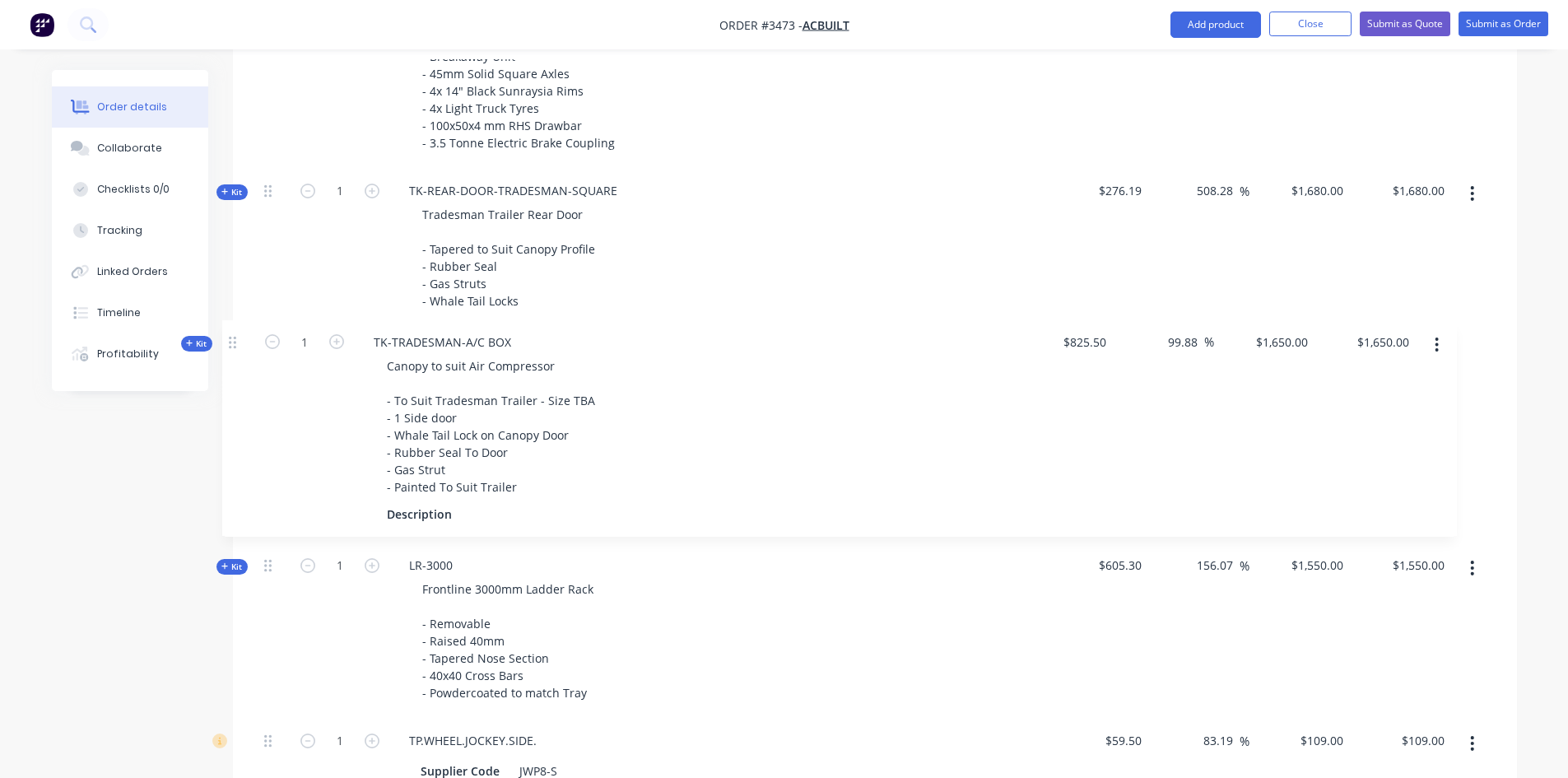
drag, startPoint x: 268, startPoint y: 460, endPoint x: 231, endPoint y: 336, distance: 129.4
click at [231, 336] on div "Order details Collaborate Checklists 0/0 Tracking Linked Orders Timeline Profit…" at bounding box center [784, 281] width 1498 height 2535
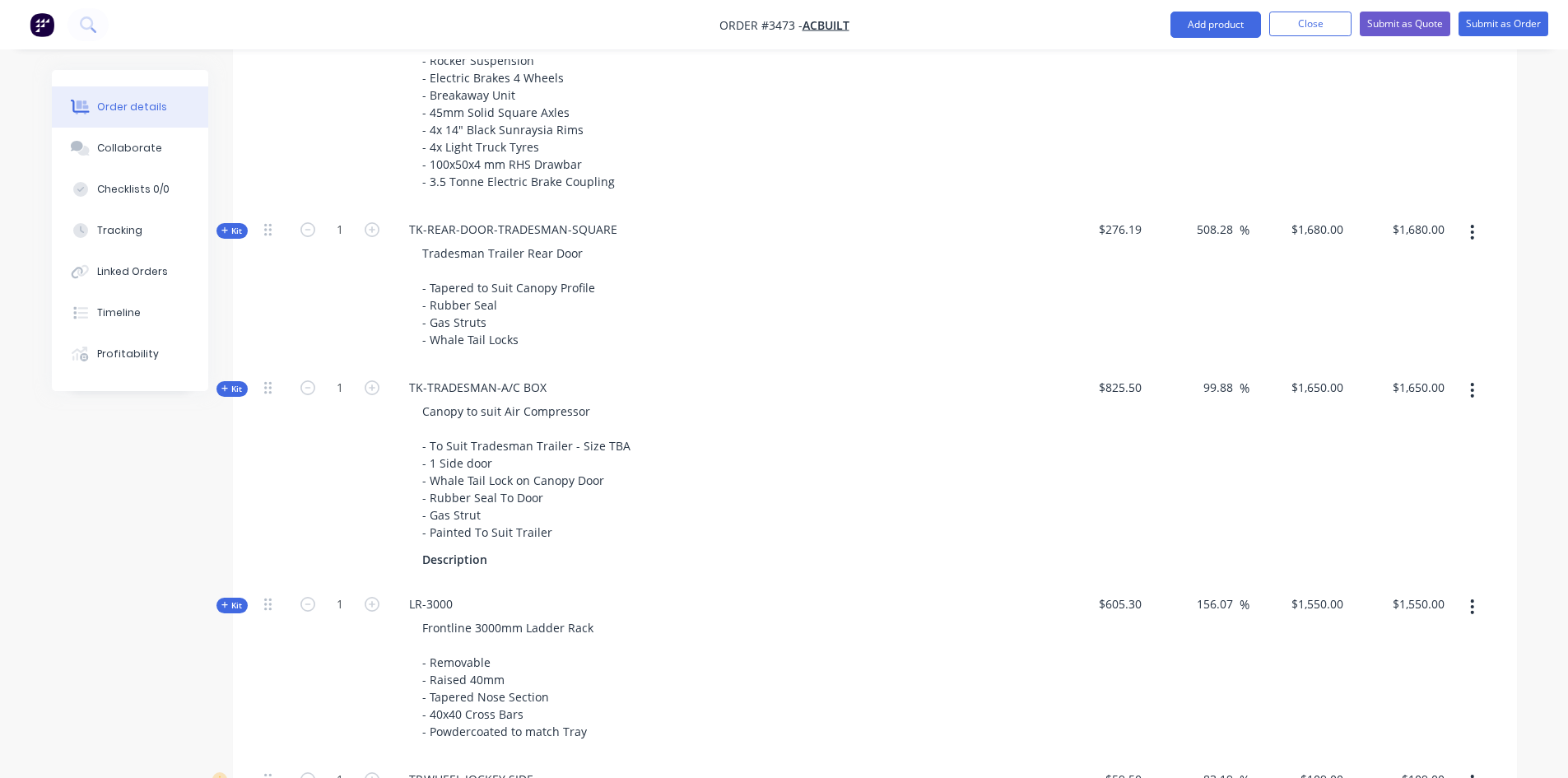
scroll to position [1252, 0]
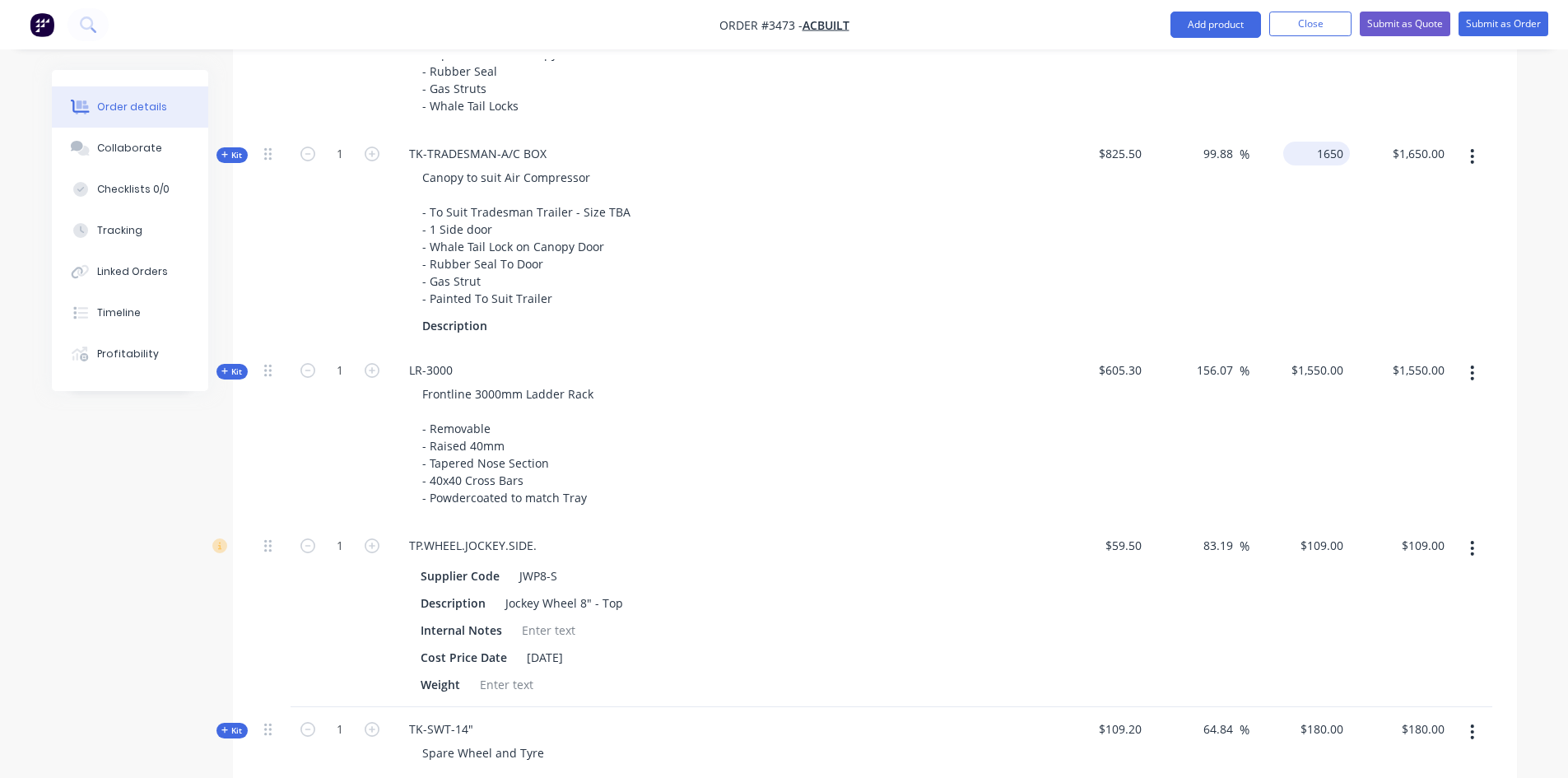
click at [1299, 156] on div "1650 $1,650.00" at bounding box center [1300, 240] width 101 height 216
type input "0"
type input "-100"
type input "$0.00"
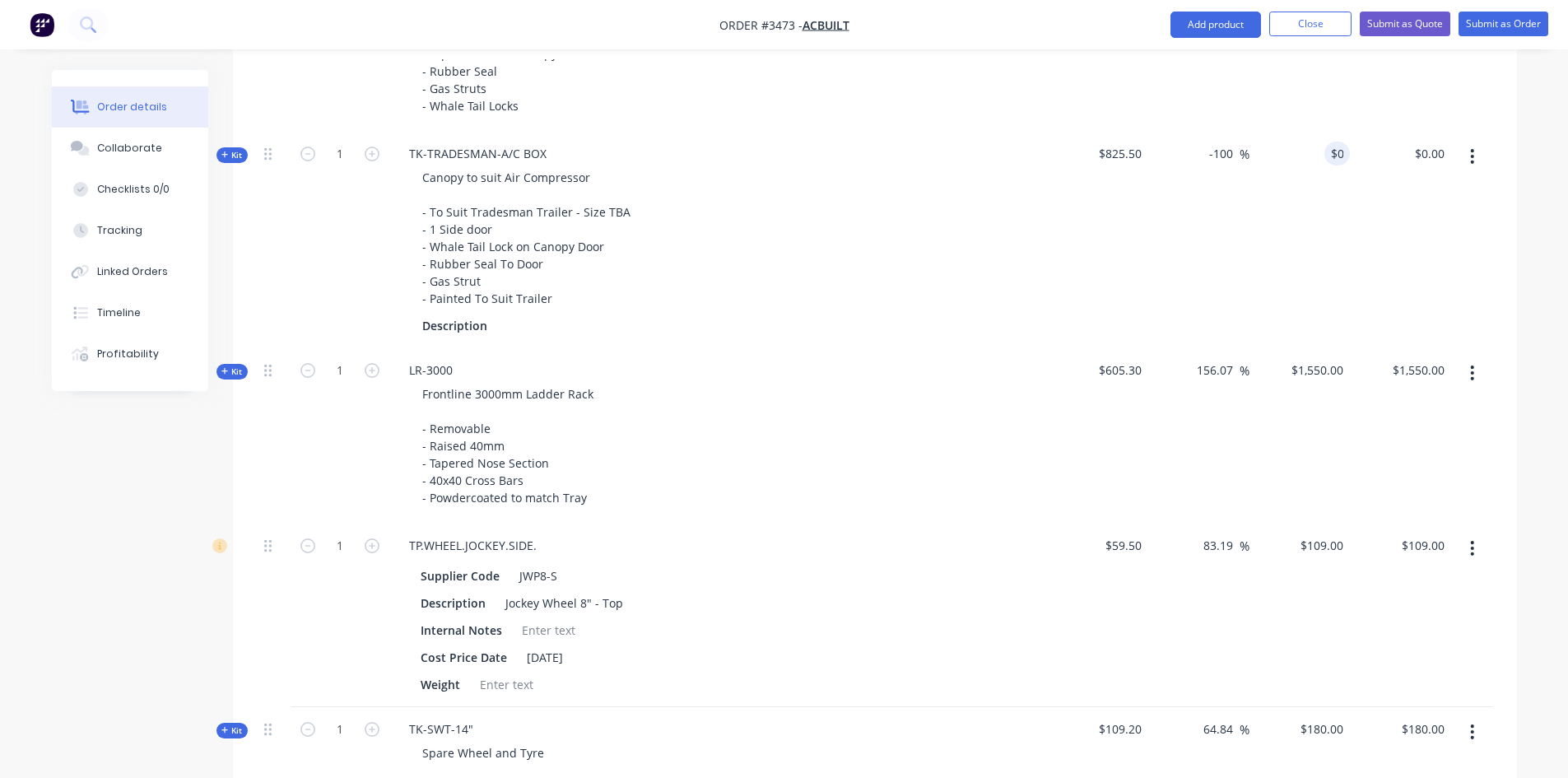
click at [1089, 226] on div "$825.50" at bounding box center [1098, 240] width 101 height 216
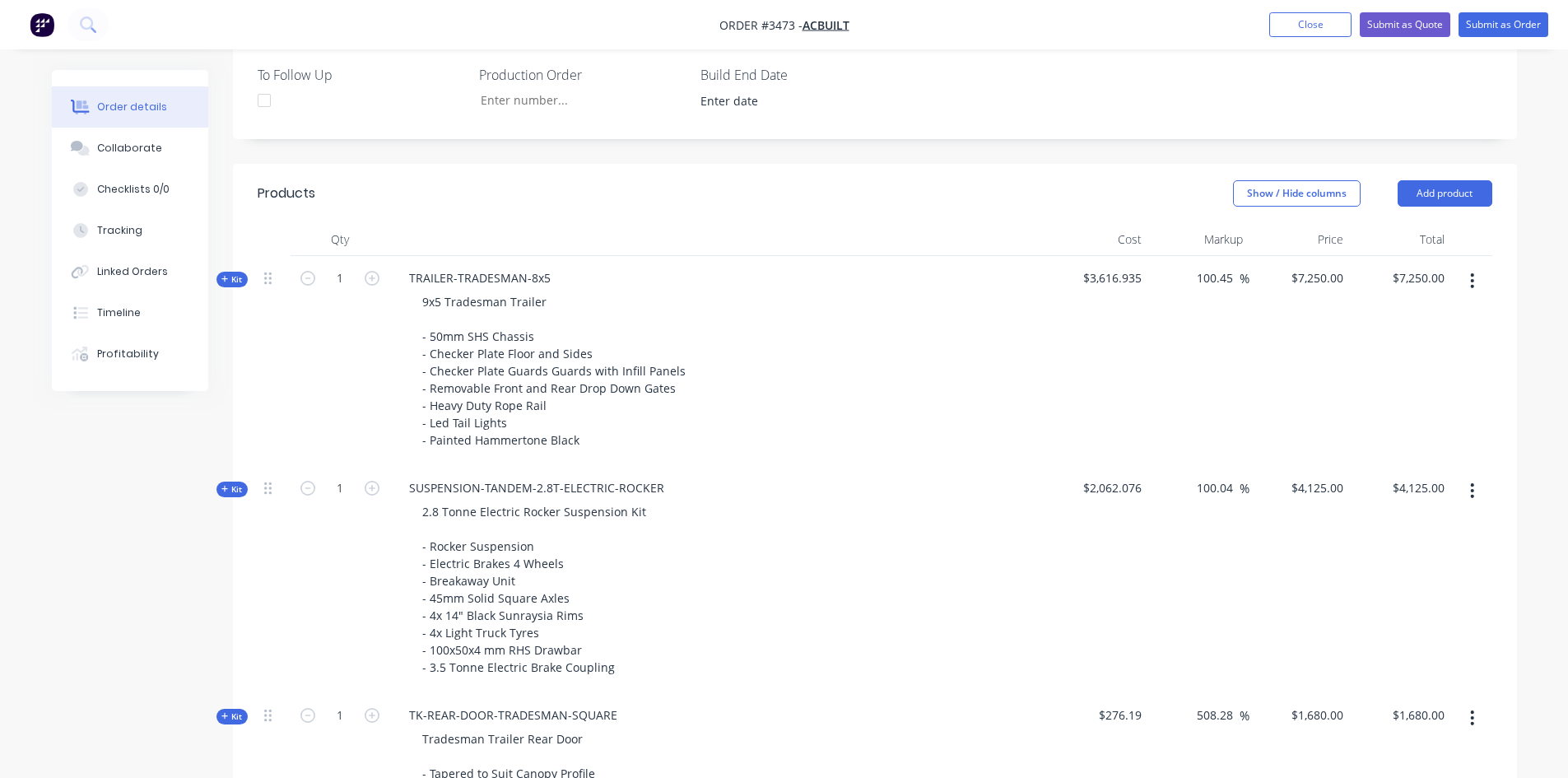
scroll to position [429, 0]
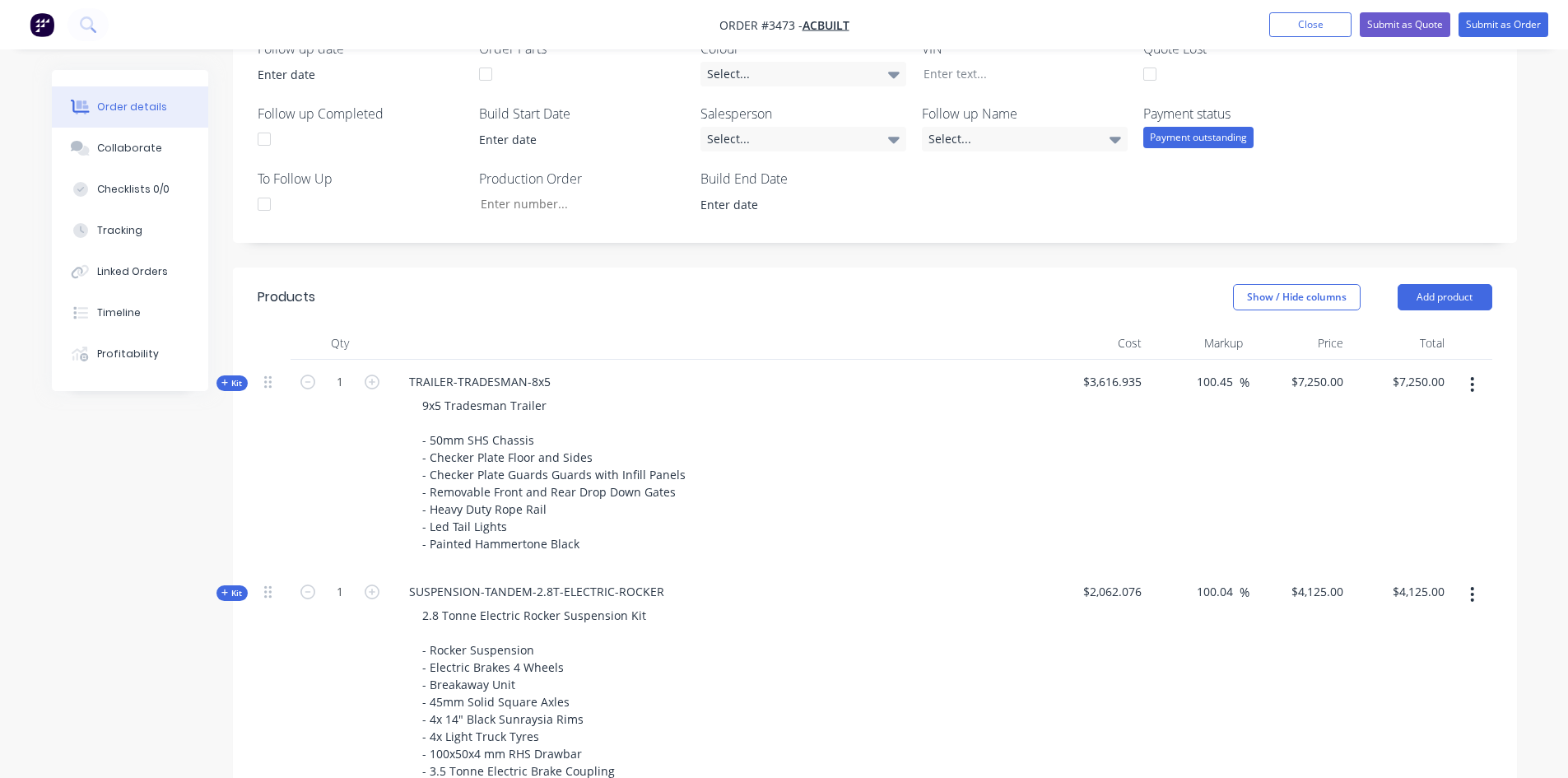
click at [1472, 383] on icon "button" at bounding box center [1471, 384] width 3 height 15
click at [1368, 555] on div "Delete" at bounding box center [1414, 559] width 127 height 23
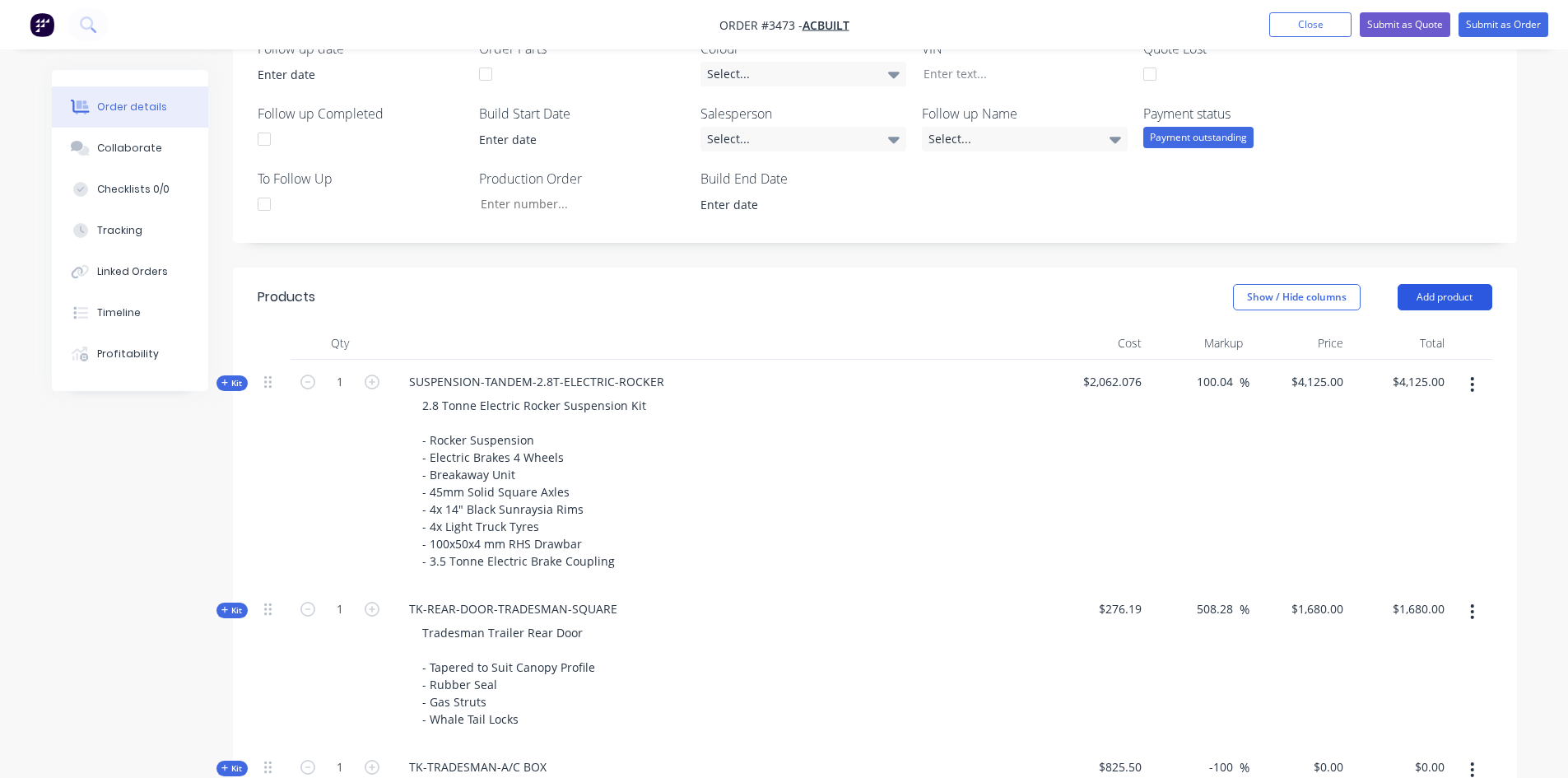
click at [1458, 301] on button "Add product" at bounding box center [1444, 296] width 95 height 26
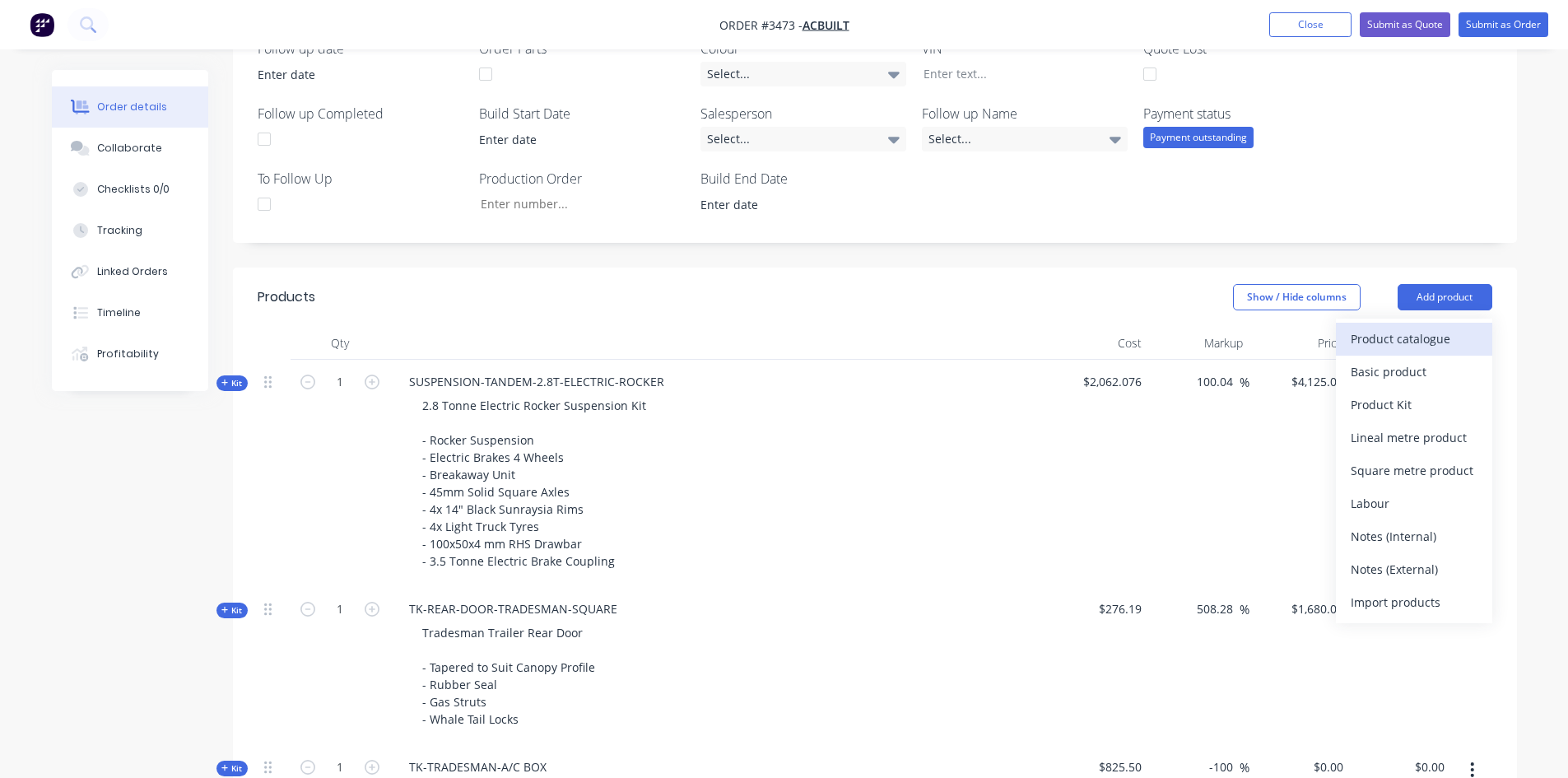
click at [1432, 342] on div "Product catalogue" at bounding box center [1414, 338] width 127 height 23
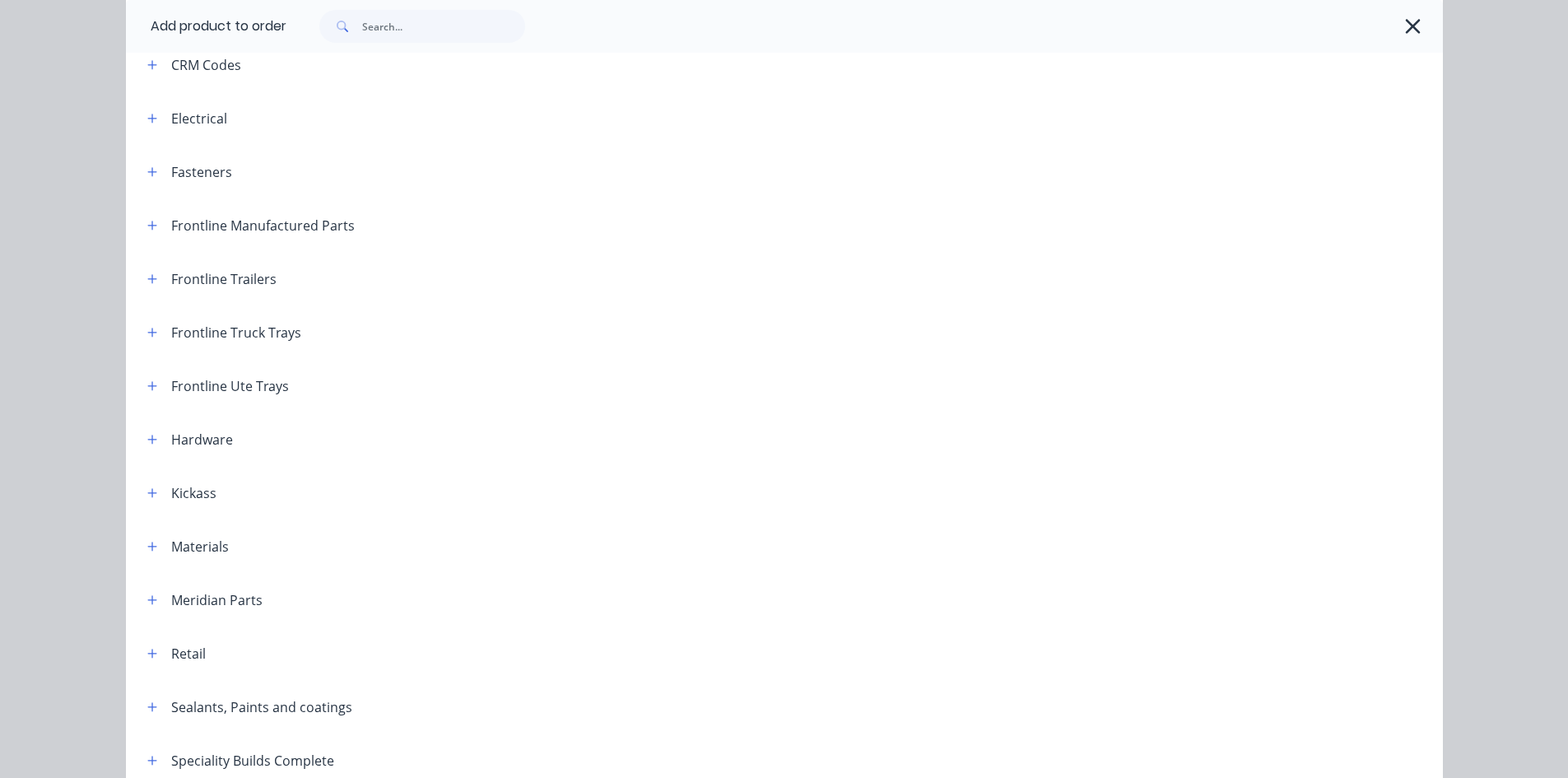
scroll to position [158, 0]
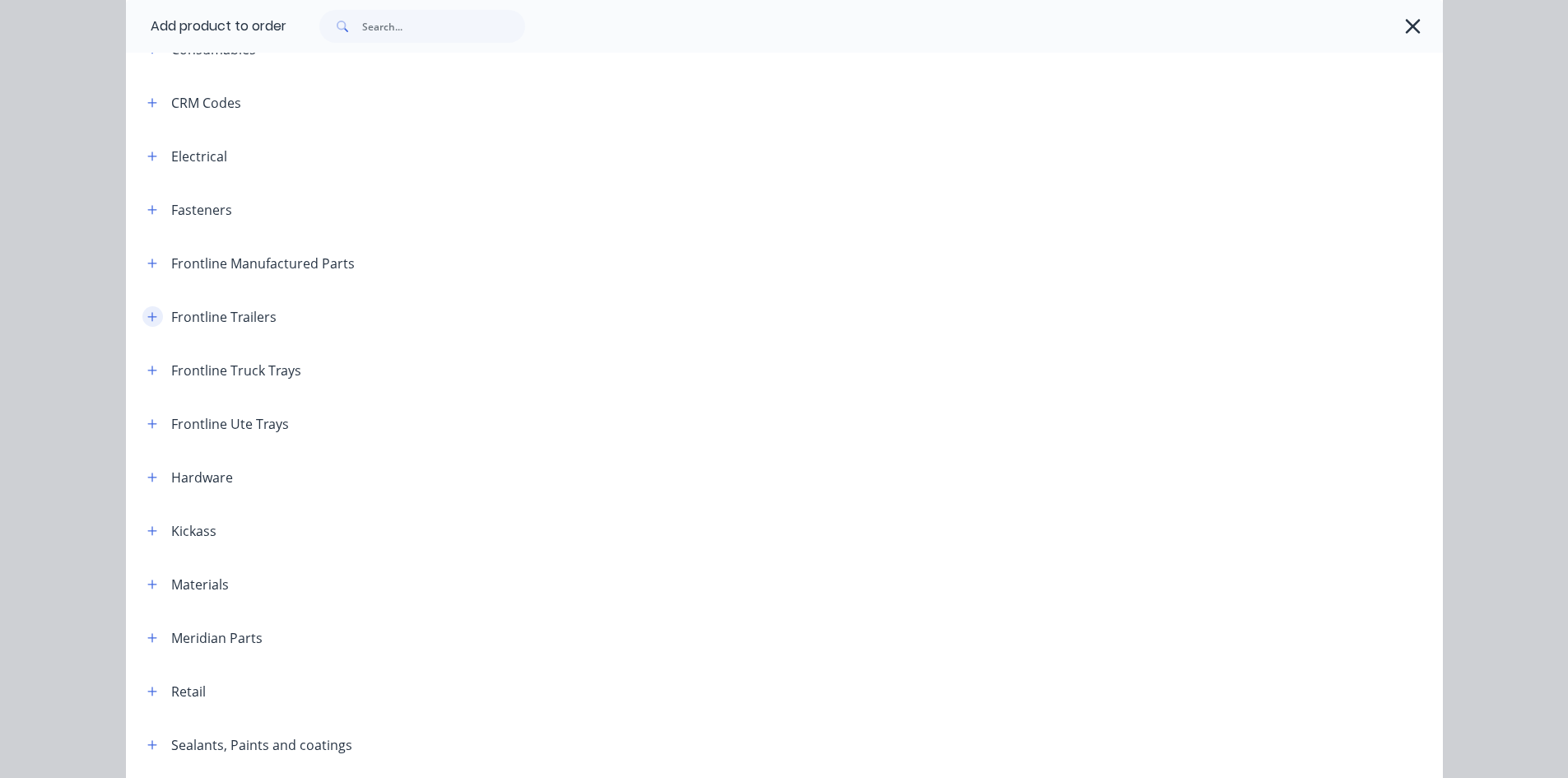
drag, startPoint x: 145, startPoint y: 317, endPoint x: 485, endPoint y: 403, distance: 350.7
click at [157, 304] on header "Frontline Trailers" at bounding box center [784, 316] width 1316 height 54
click at [147, 314] on icon "button" at bounding box center [151, 316] width 9 height 9
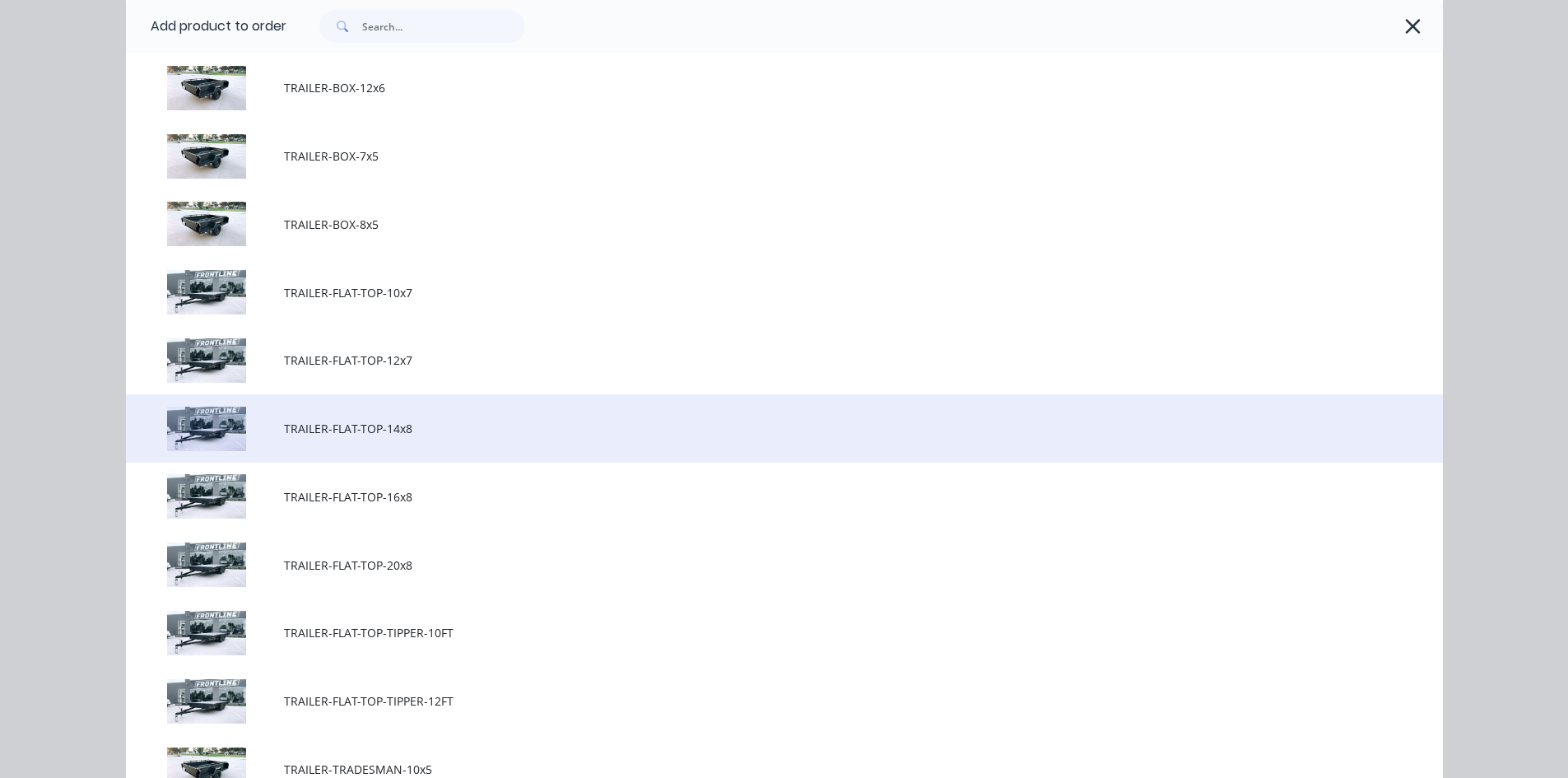
scroll to position [1063, 0]
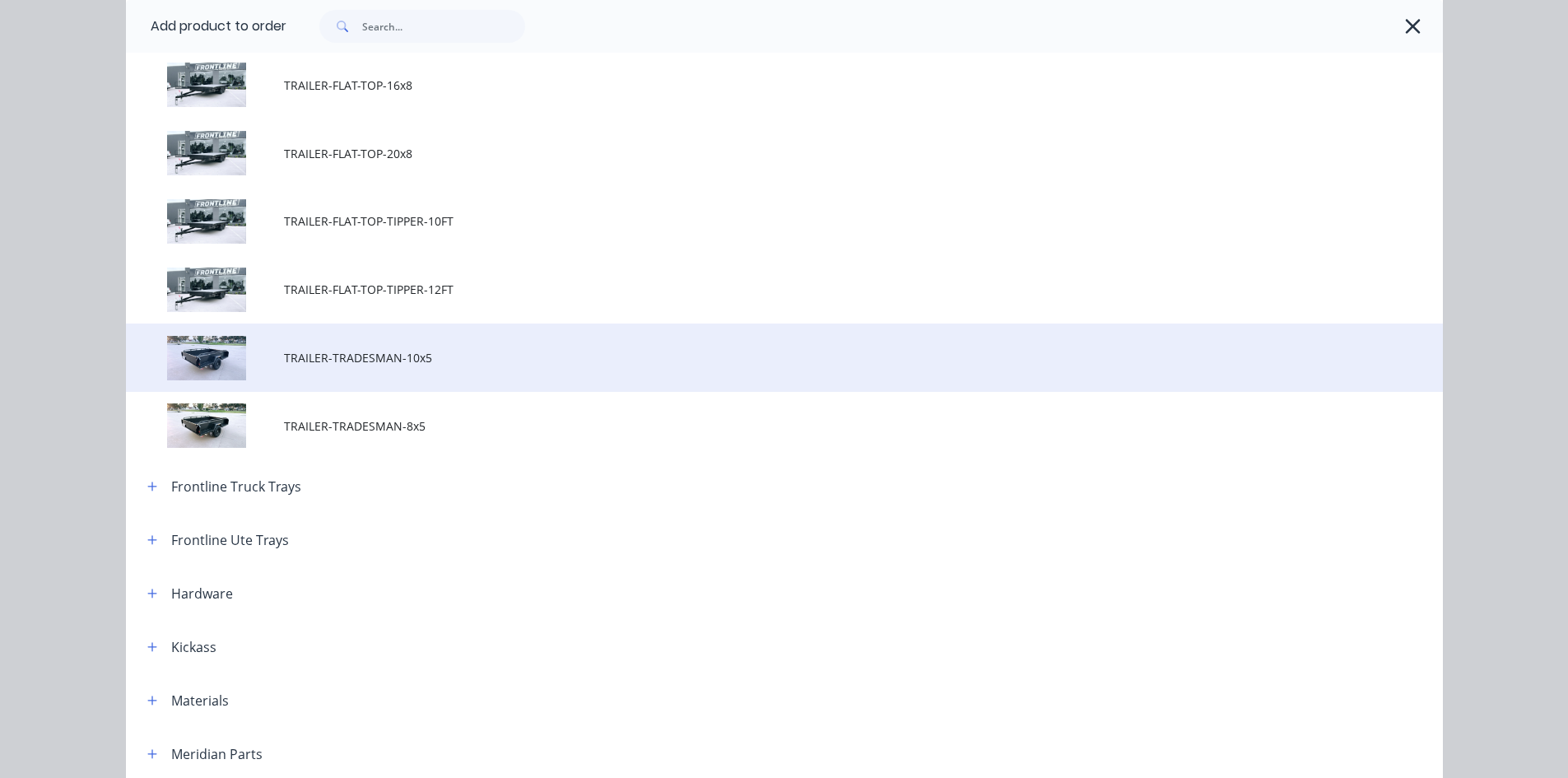
click at [446, 356] on span "TRAILER-TRADESMAN-10x5" at bounding box center [747, 358] width 926 height 18
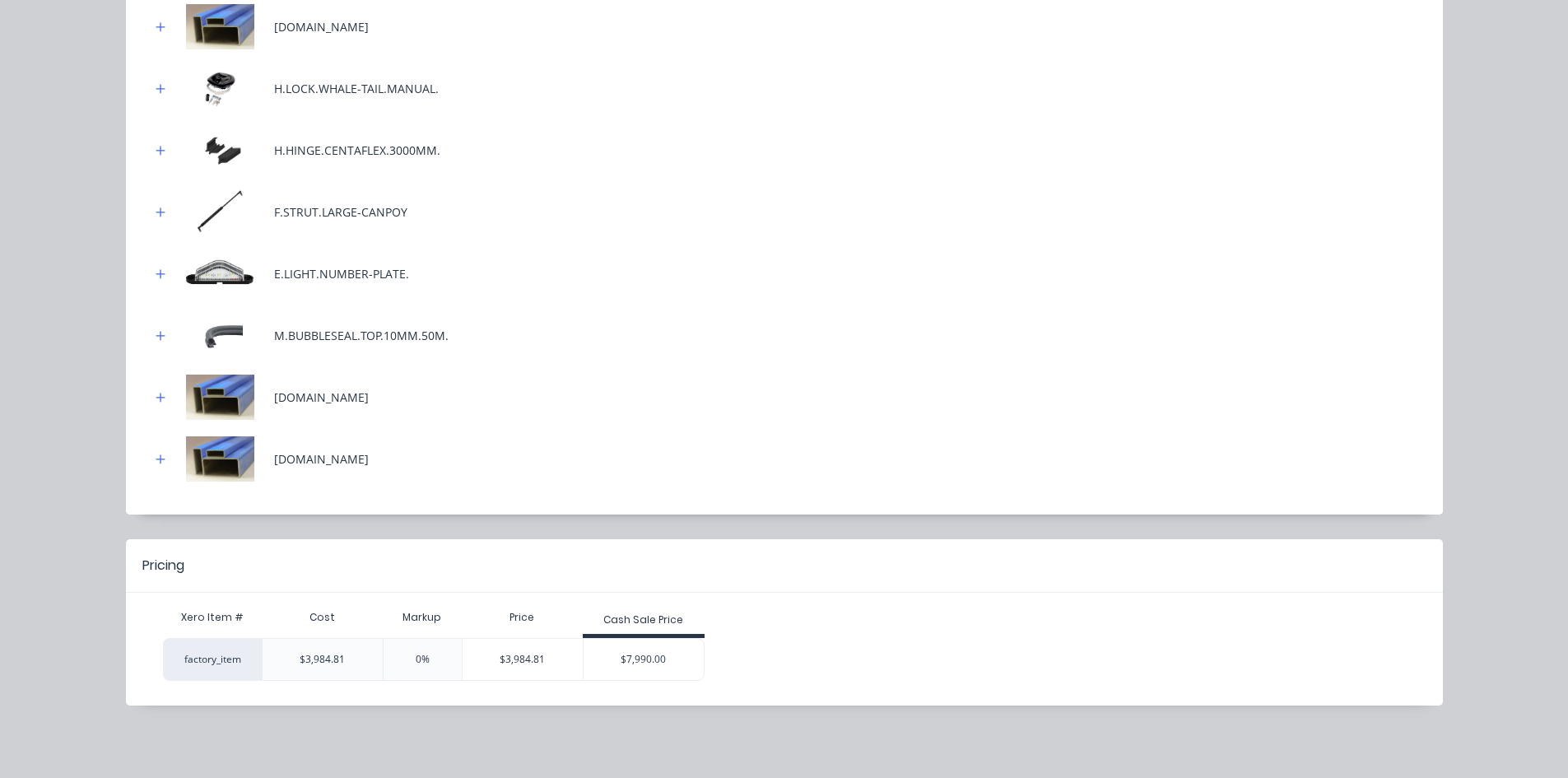
scroll to position [1334, 0]
click at [650, 664] on div "$7,990.00" at bounding box center [643, 659] width 120 height 41
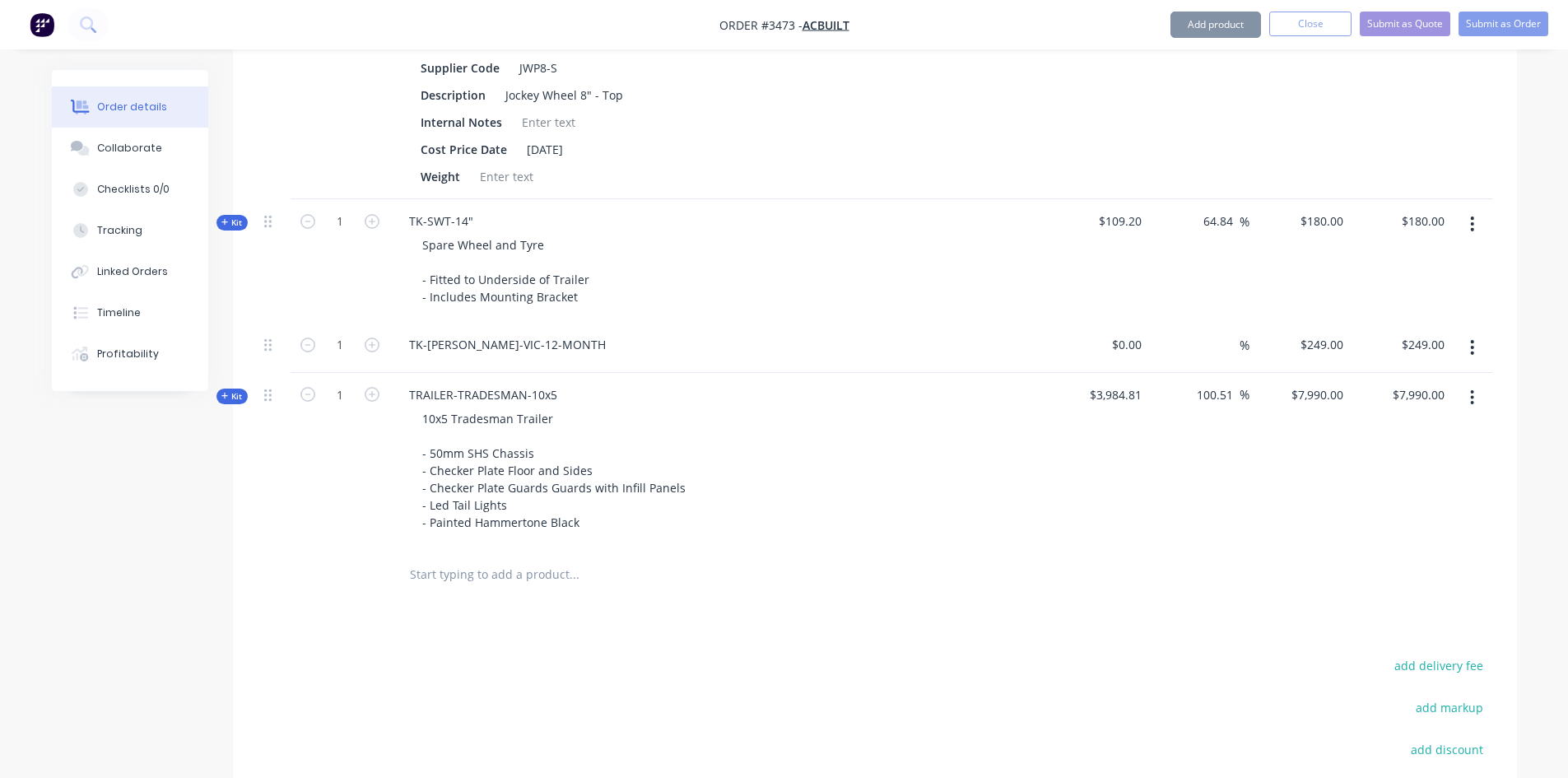
scroll to position [1546, 0]
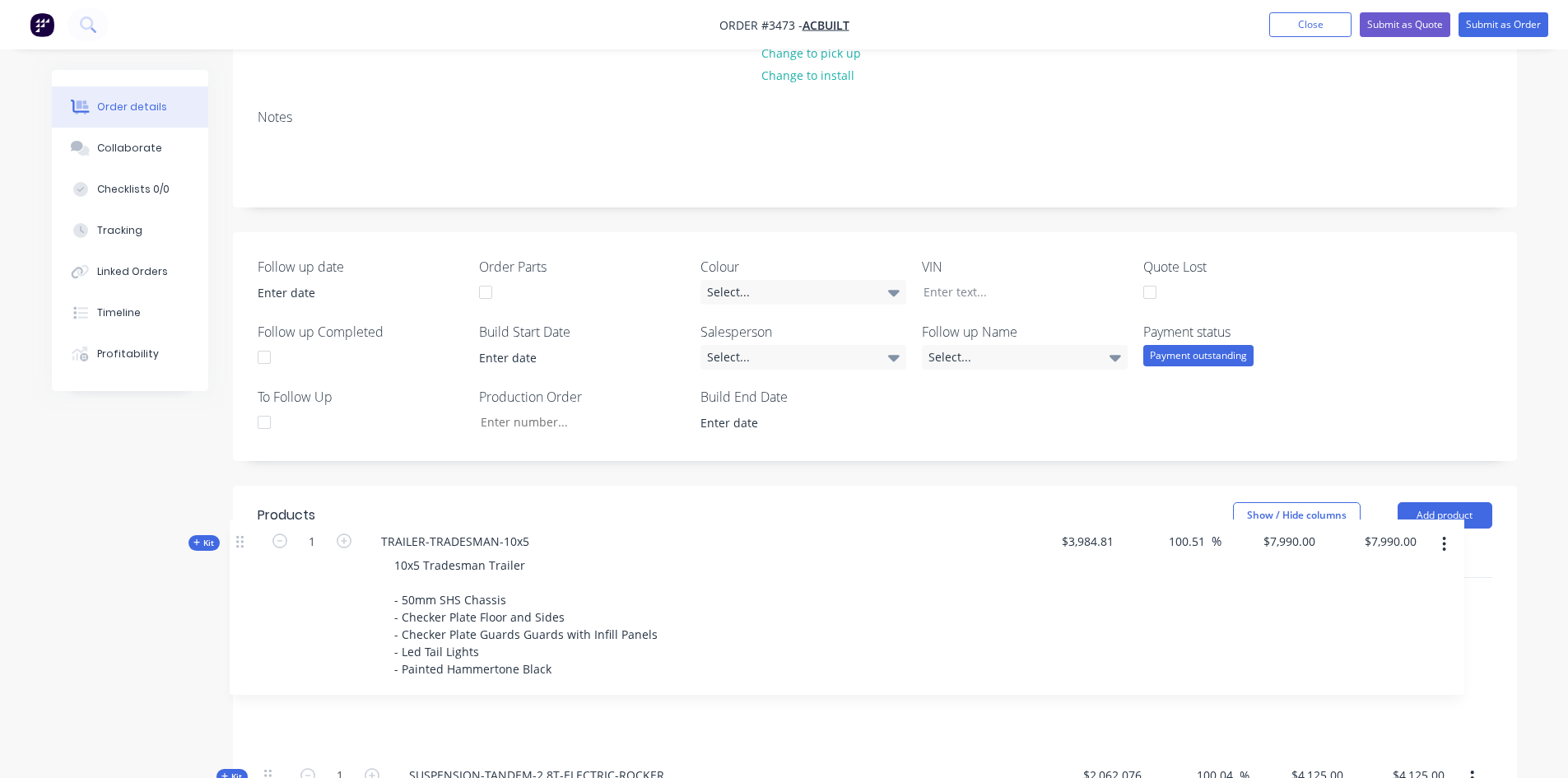
drag, startPoint x: 272, startPoint y: 399, endPoint x: 246, endPoint y: 537, distance: 140.4
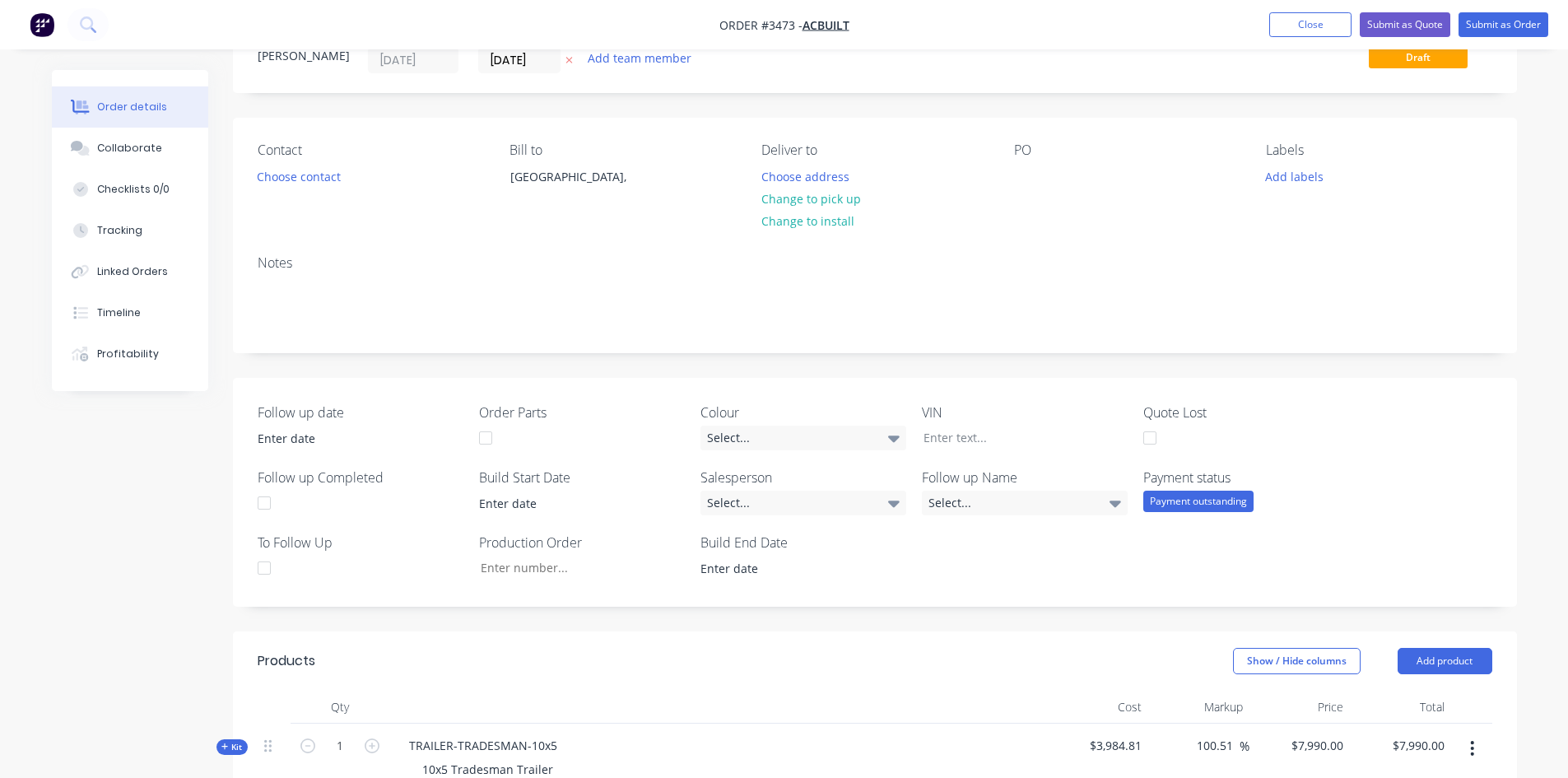
scroll to position [0, 0]
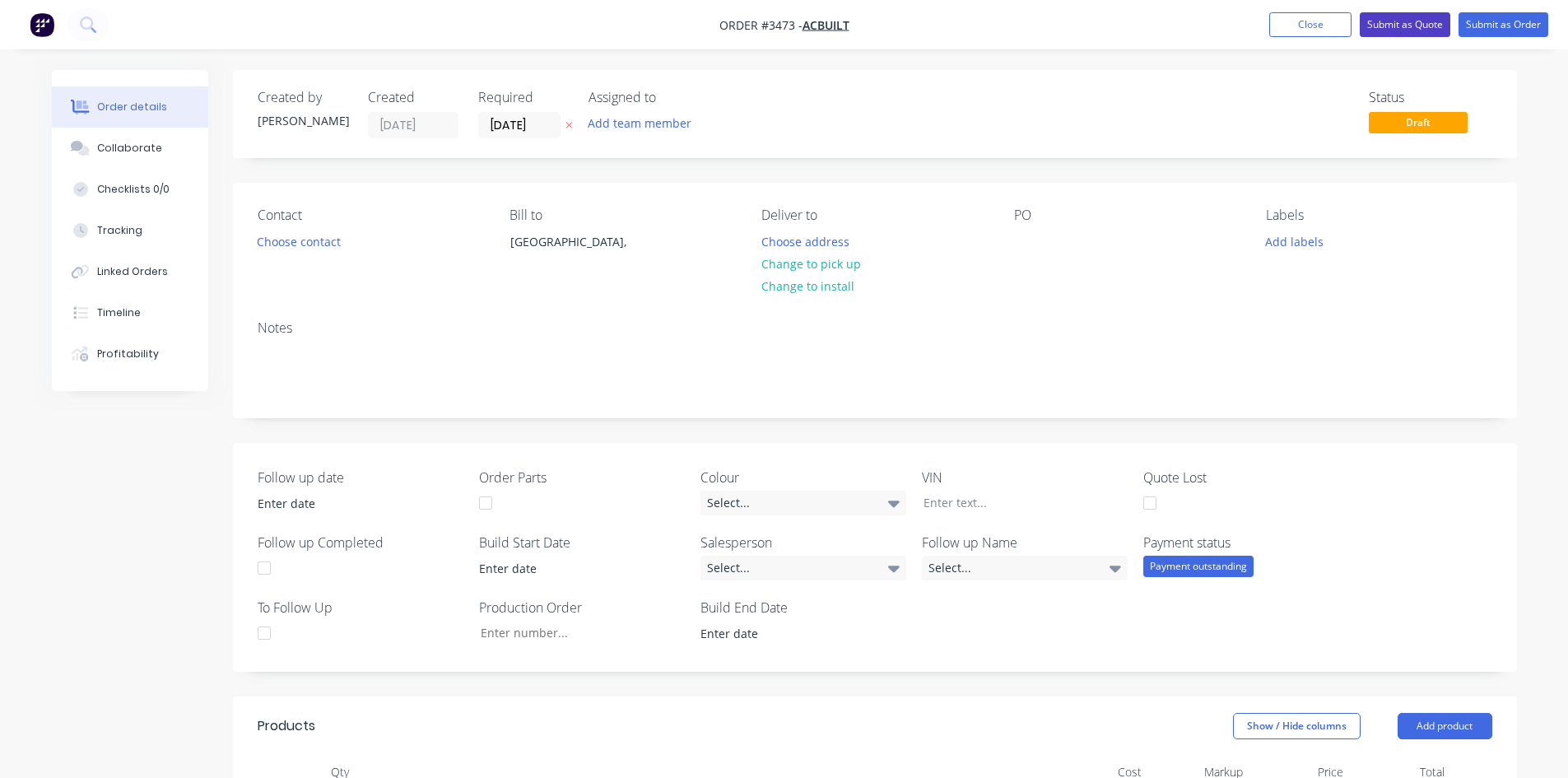
click at [1422, 19] on button "Submit as Quote" at bounding box center [1404, 24] width 91 height 24
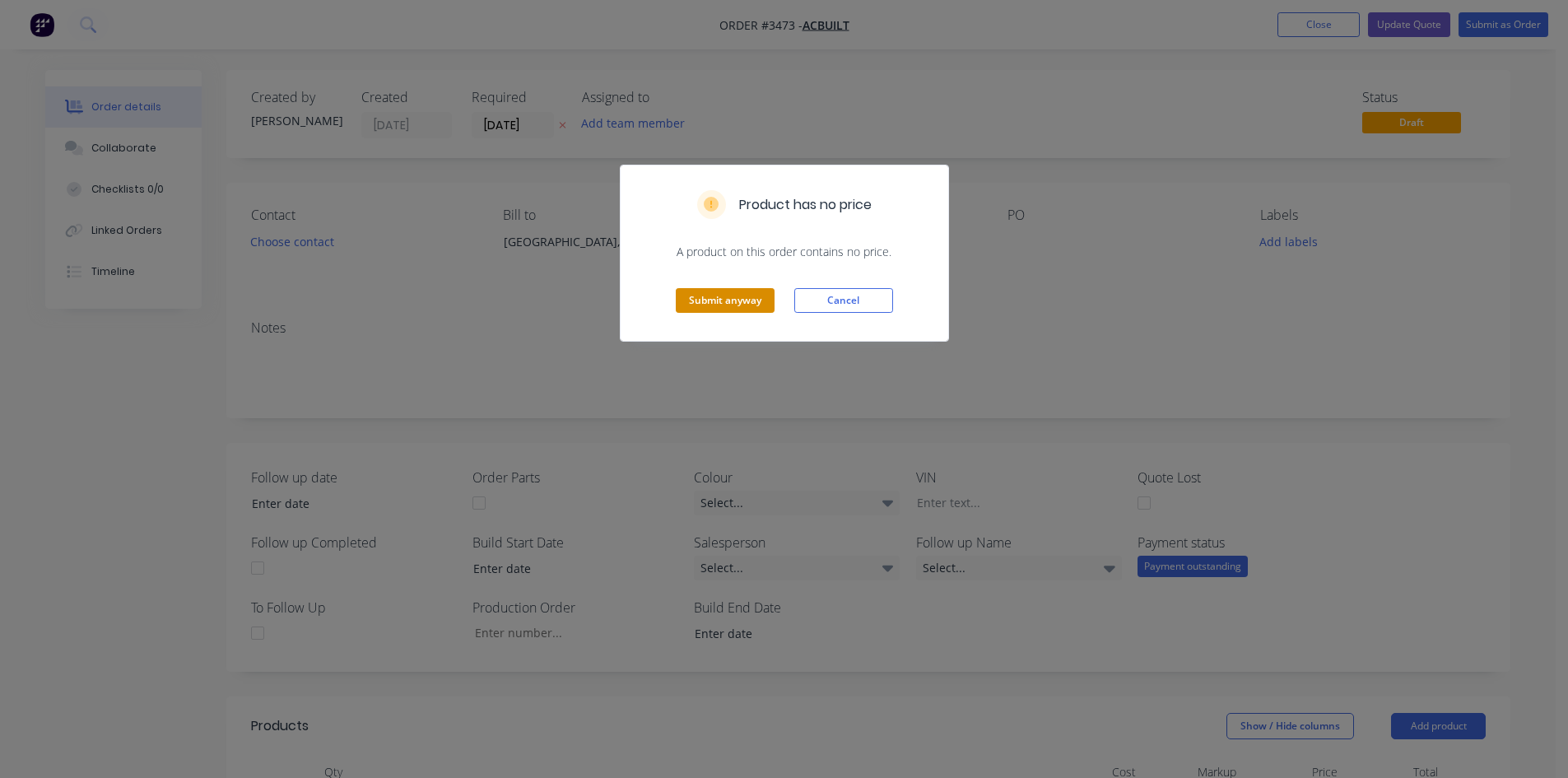
click at [728, 295] on button "Submit anyway" at bounding box center [725, 299] width 98 height 24
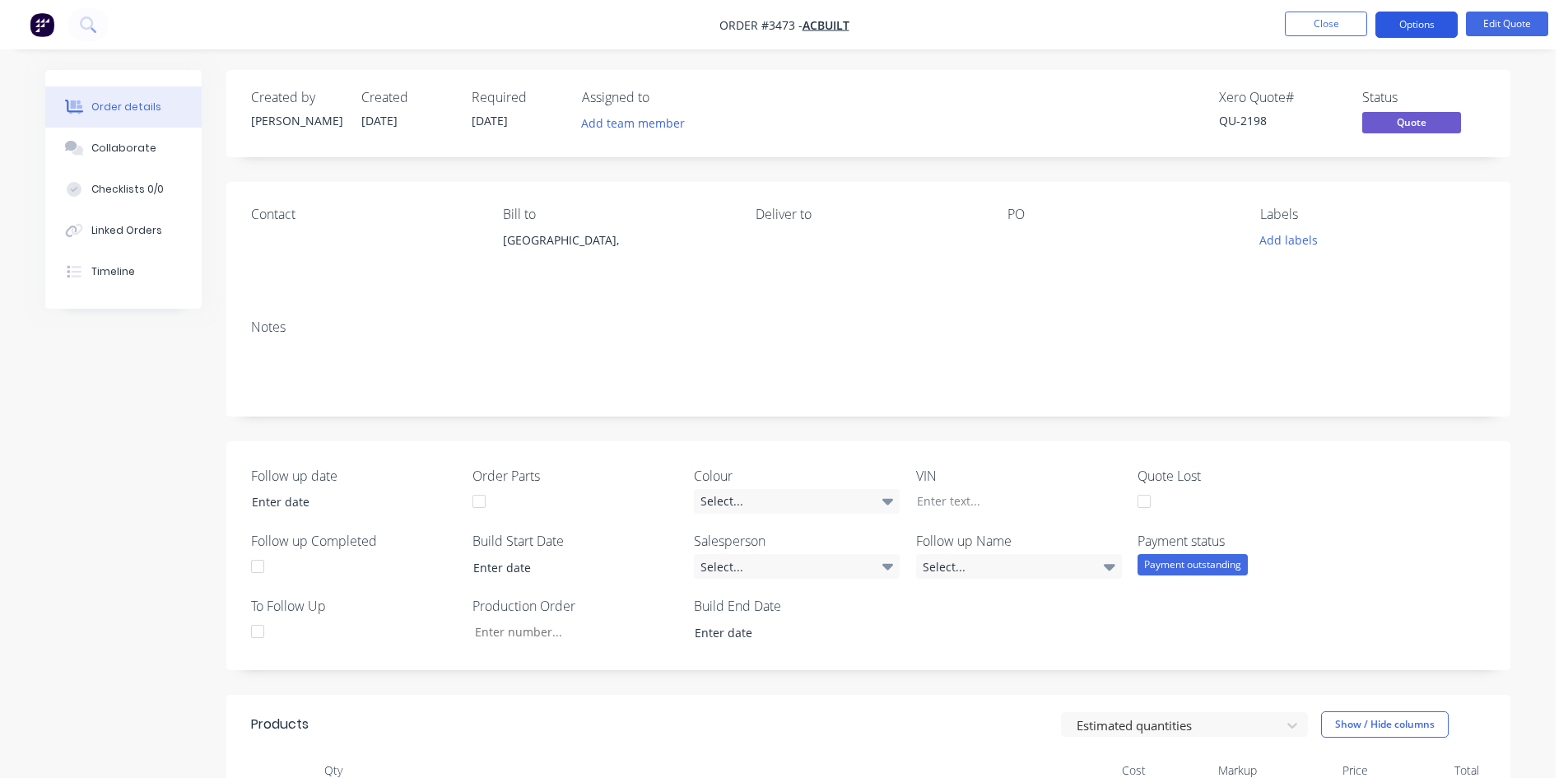
click at [1417, 33] on button "Options" at bounding box center [1416, 24] width 82 height 26
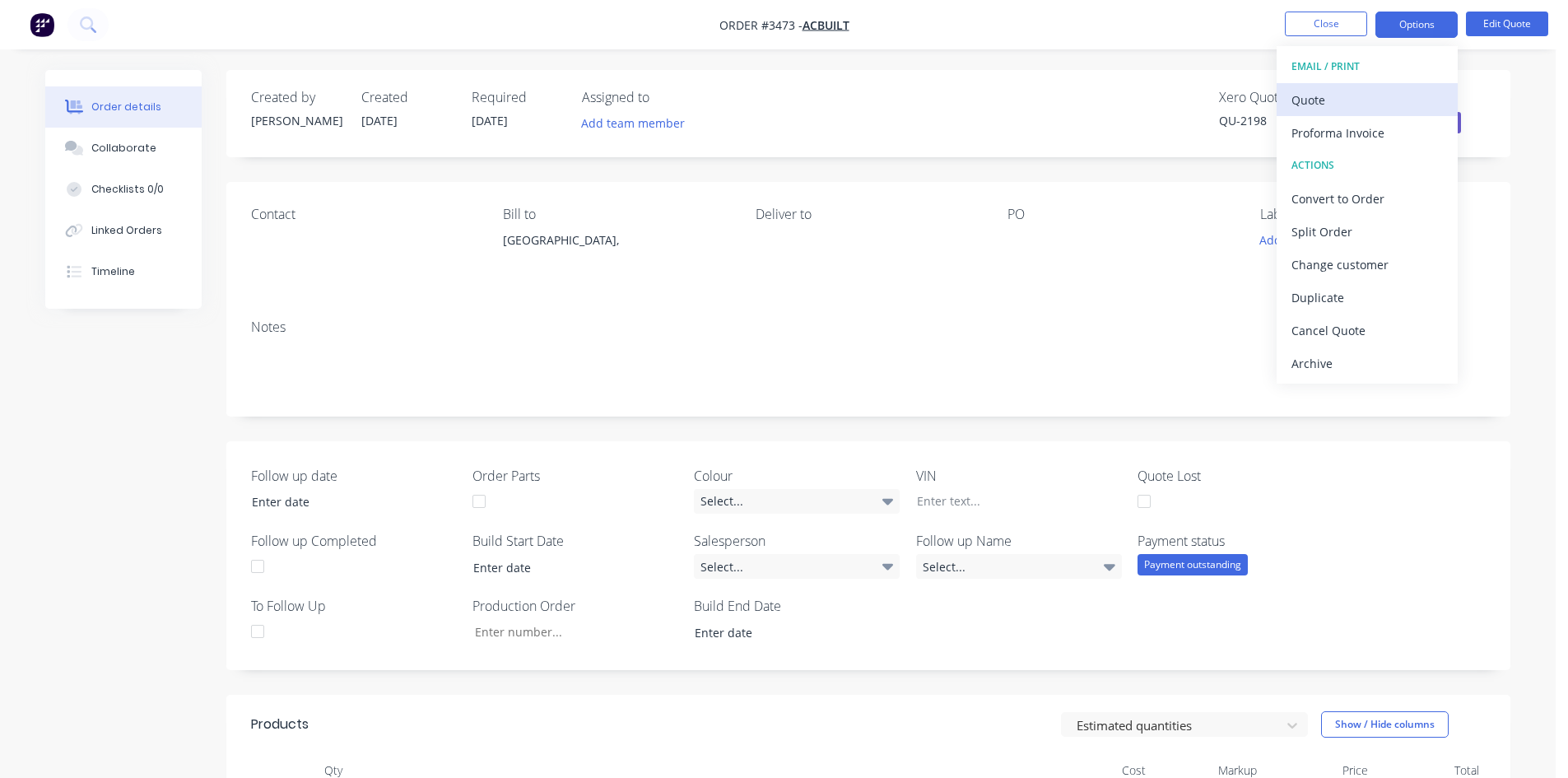
click at [1354, 95] on div "Quote" at bounding box center [1366, 99] width 151 height 23
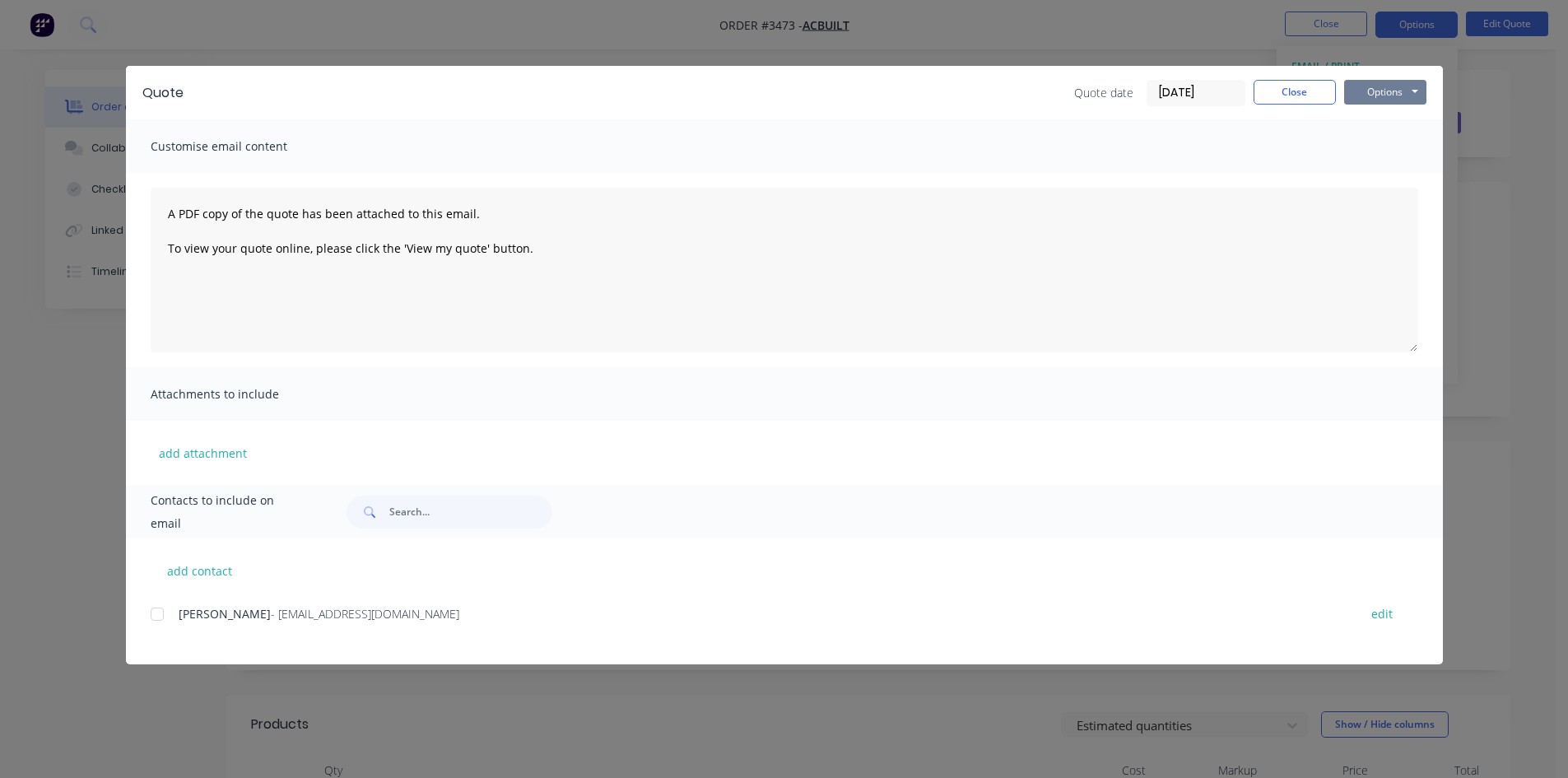
click at [1397, 99] on button "Options" at bounding box center [1385, 92] width 82 height 24
click at [209, 577] on button "add contact" at bounding box center [199, 569] width 98 height 24
select select "AU"
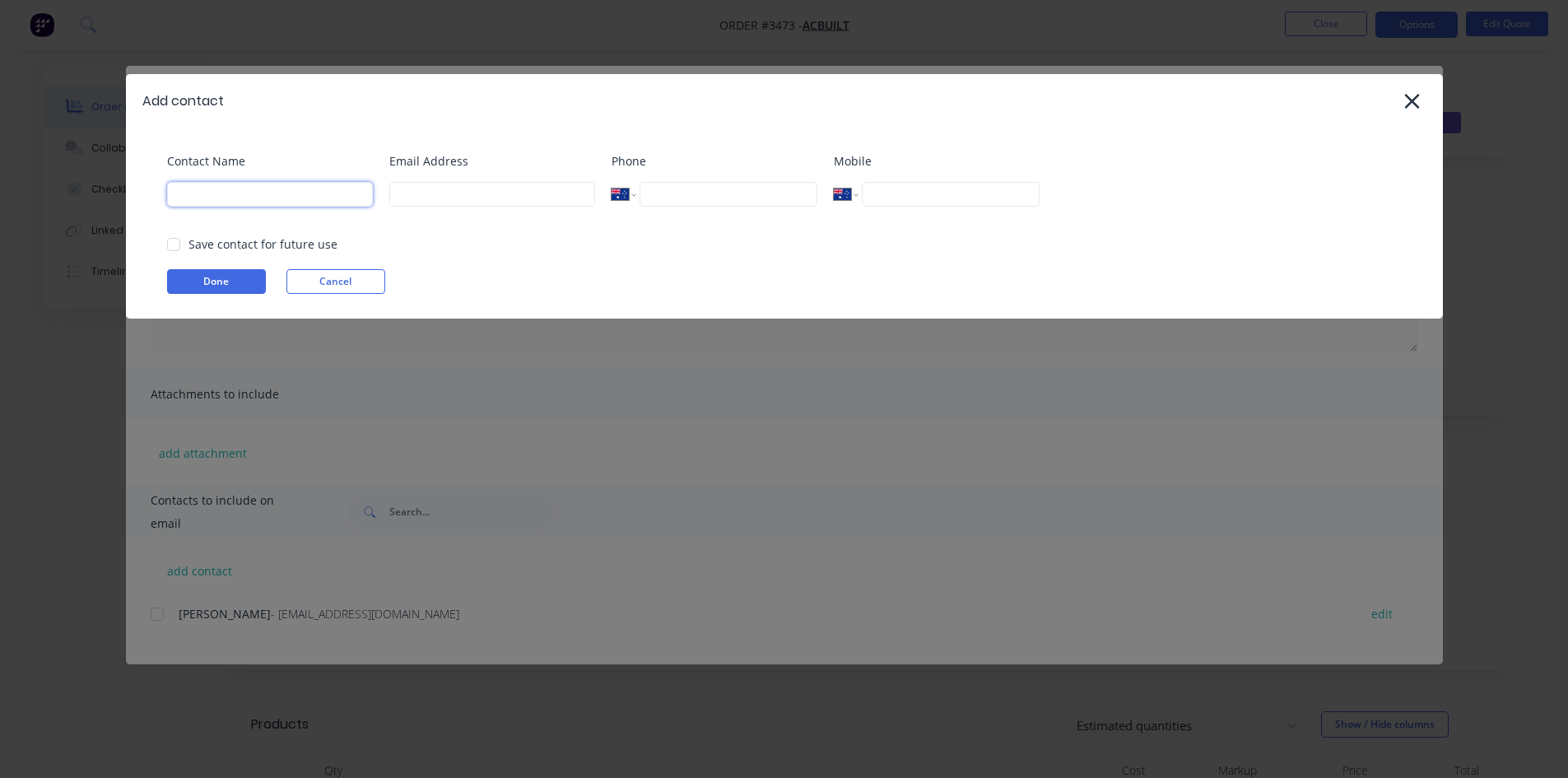
click at [281, 191] on input at bounding box center [269, 194] width 206 height 24
type input "nick"
type input "nick@frontlinetrays.com.au"
click at [174, 244] on div at bounding box center [174, 245] width 33 height 33
click at [195, 283] on button "Done" at bounding box center [216, 281] width 98 height 24
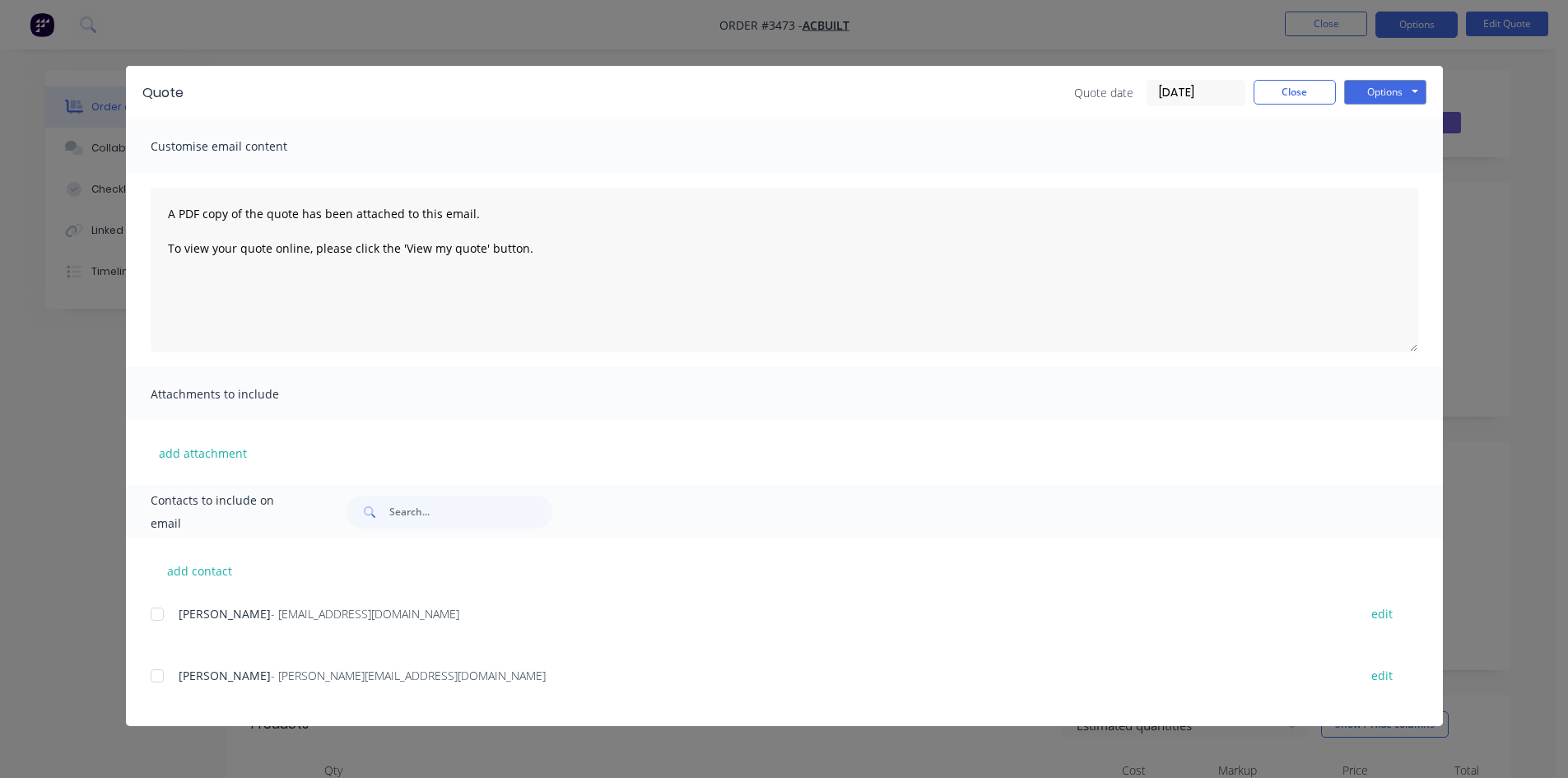
click at [159, 685] on div at bounding box center [157, 676] width 33 height 33
click at [1381, 94] on button "Options" at bounding box center [1385, 92] width 82 height 24
click at [1395, 175] on button "Email" at bounding box center [1396, 175] width 105 height 27
click at [1280, 97] on button "Close" at bounding box center [1294, 92] width 82 height 24
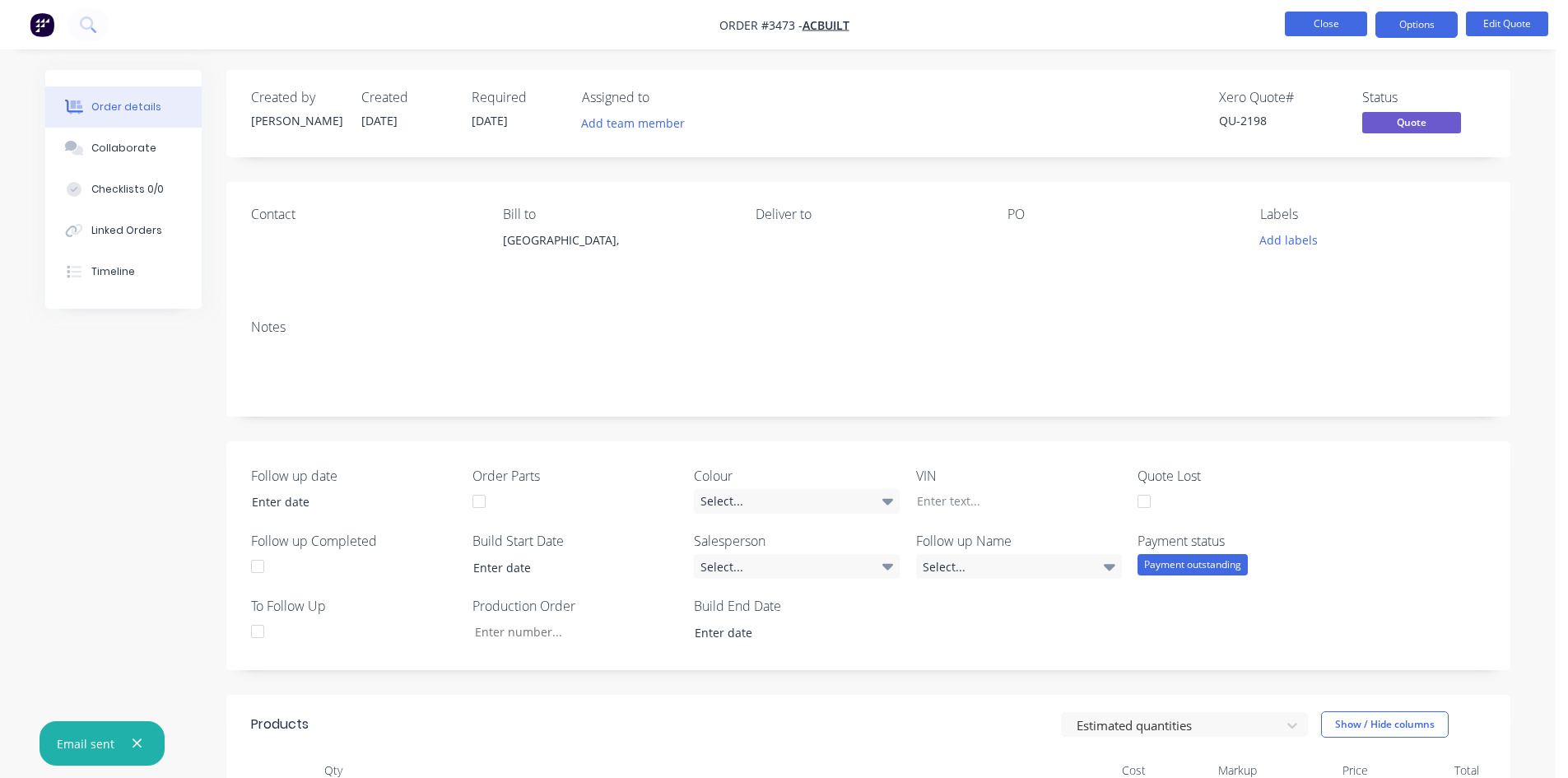
click at [1306, 25] on button "Close" at bounding box center [1325, 23] width 82 height 24
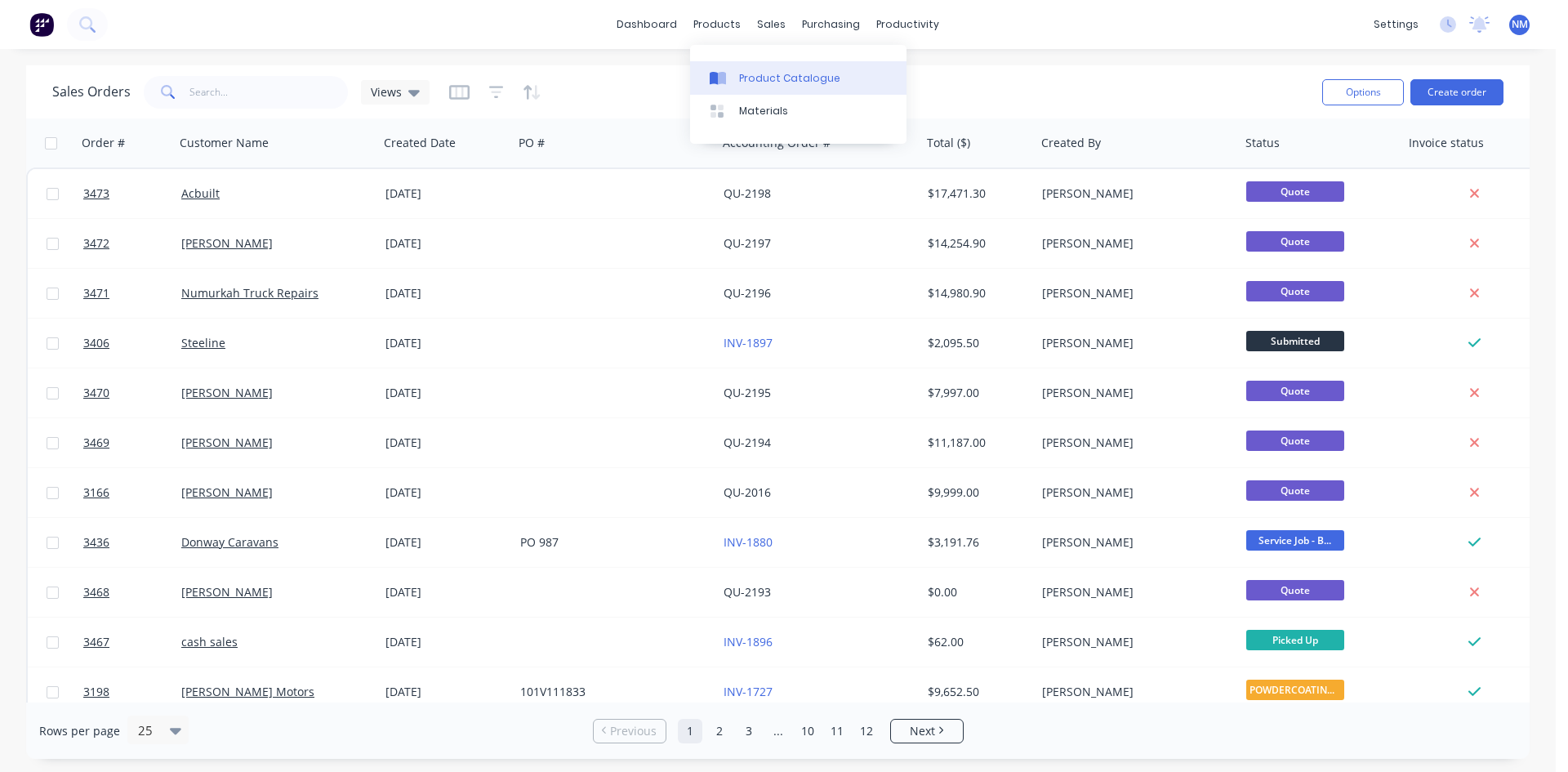
click at [763, 79] on div "Product Catalogue" at bounding box center [790, 77] width 102 height 15
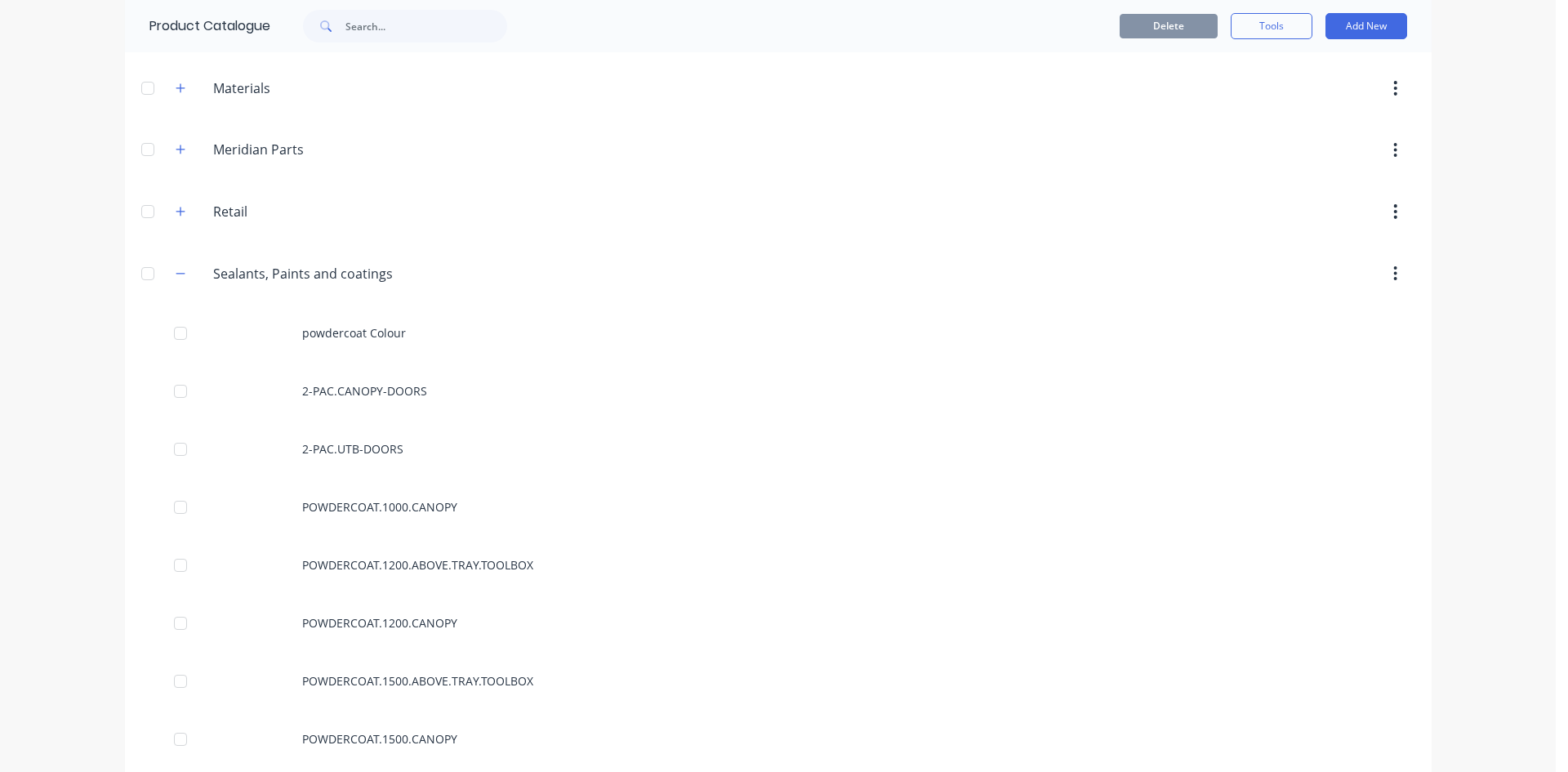
scroll to position [572, 0]
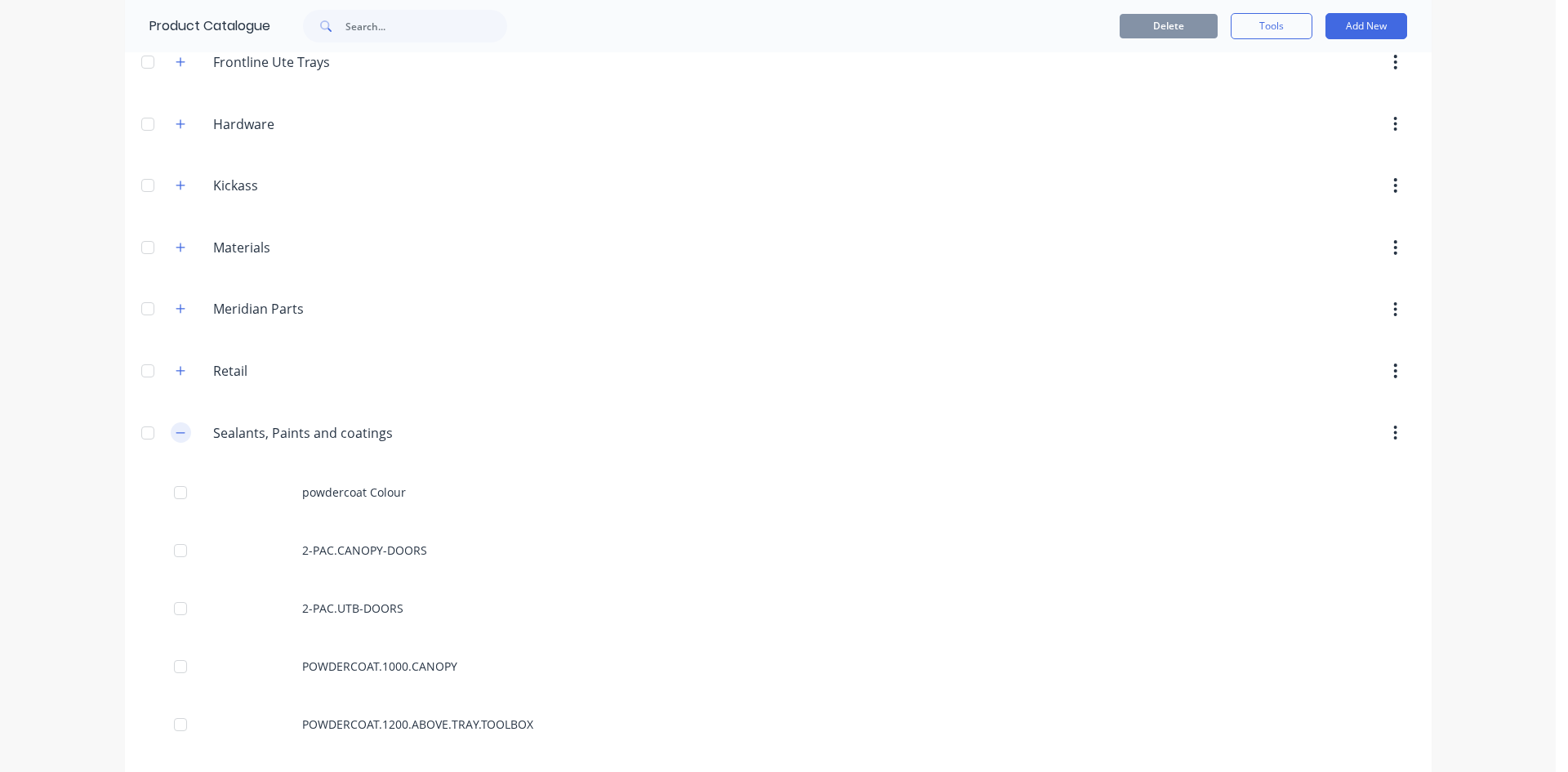
click at [175, 431] on icon "button" at bounding box center [179, 431] width 9 height 1
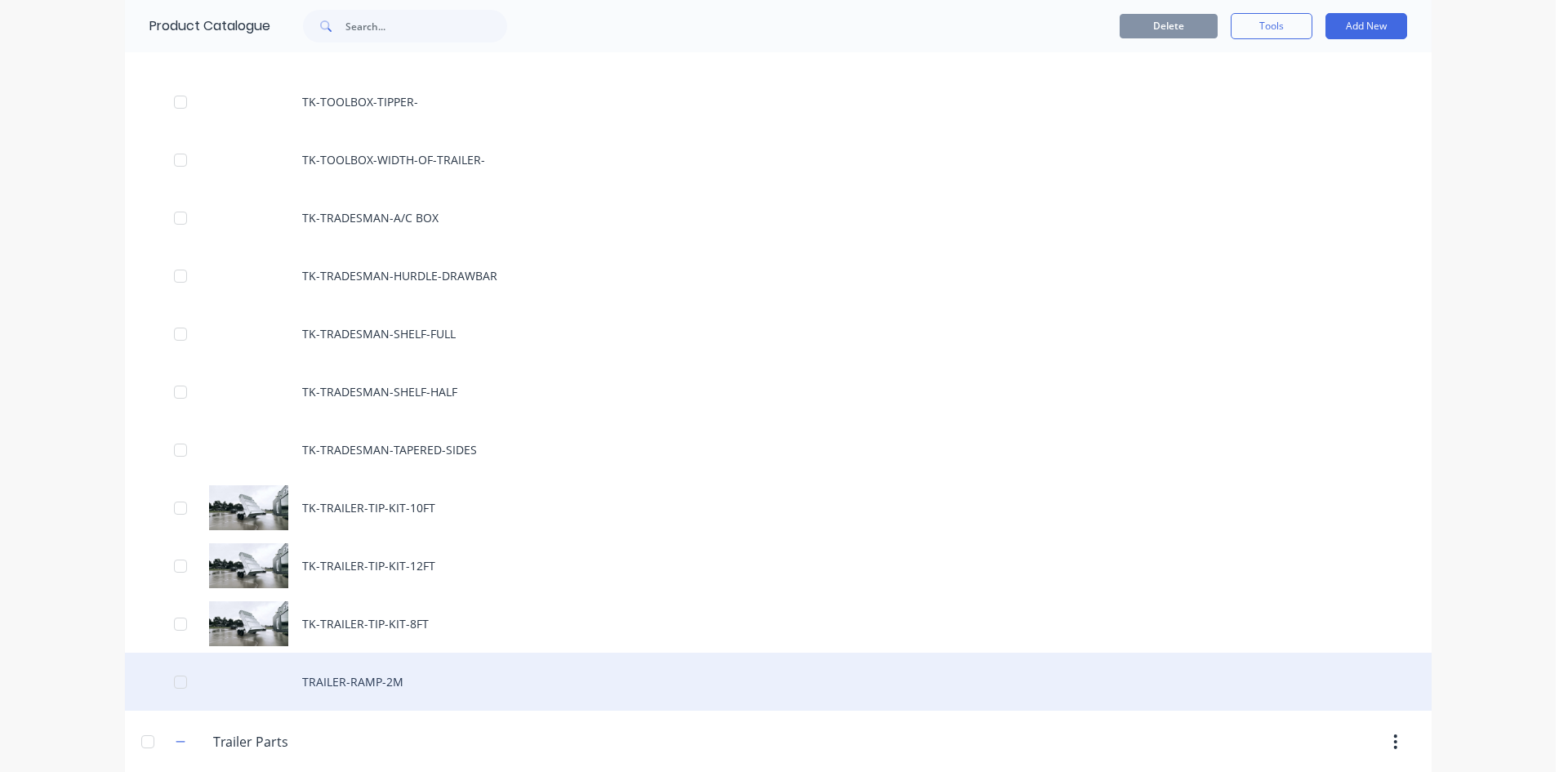
scroll to position [2286, 0]
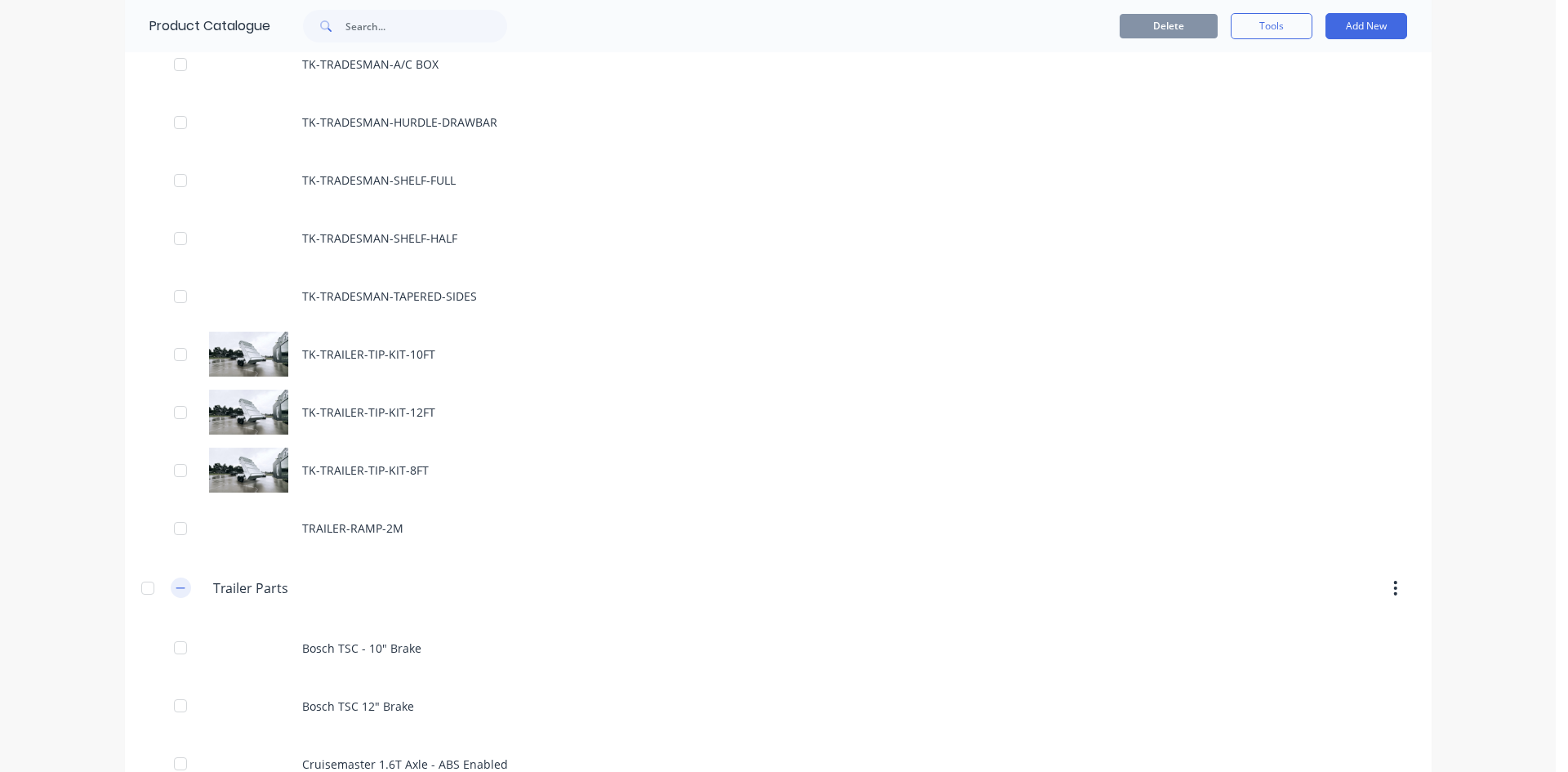
click at [176, 589] on icon "button" at bounding box center [180, 588] width 10 height 12
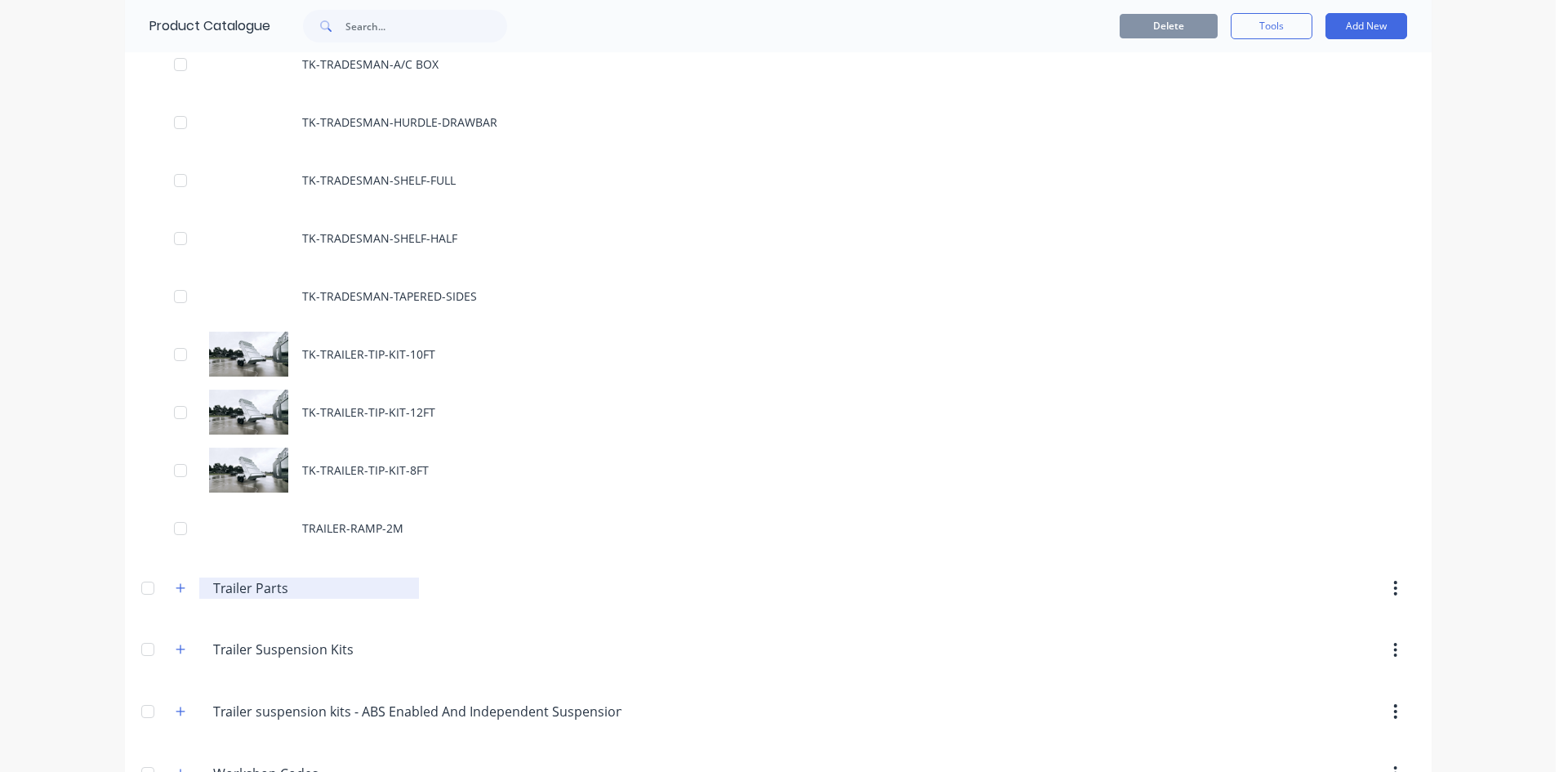
scroll to position [2396, 0]
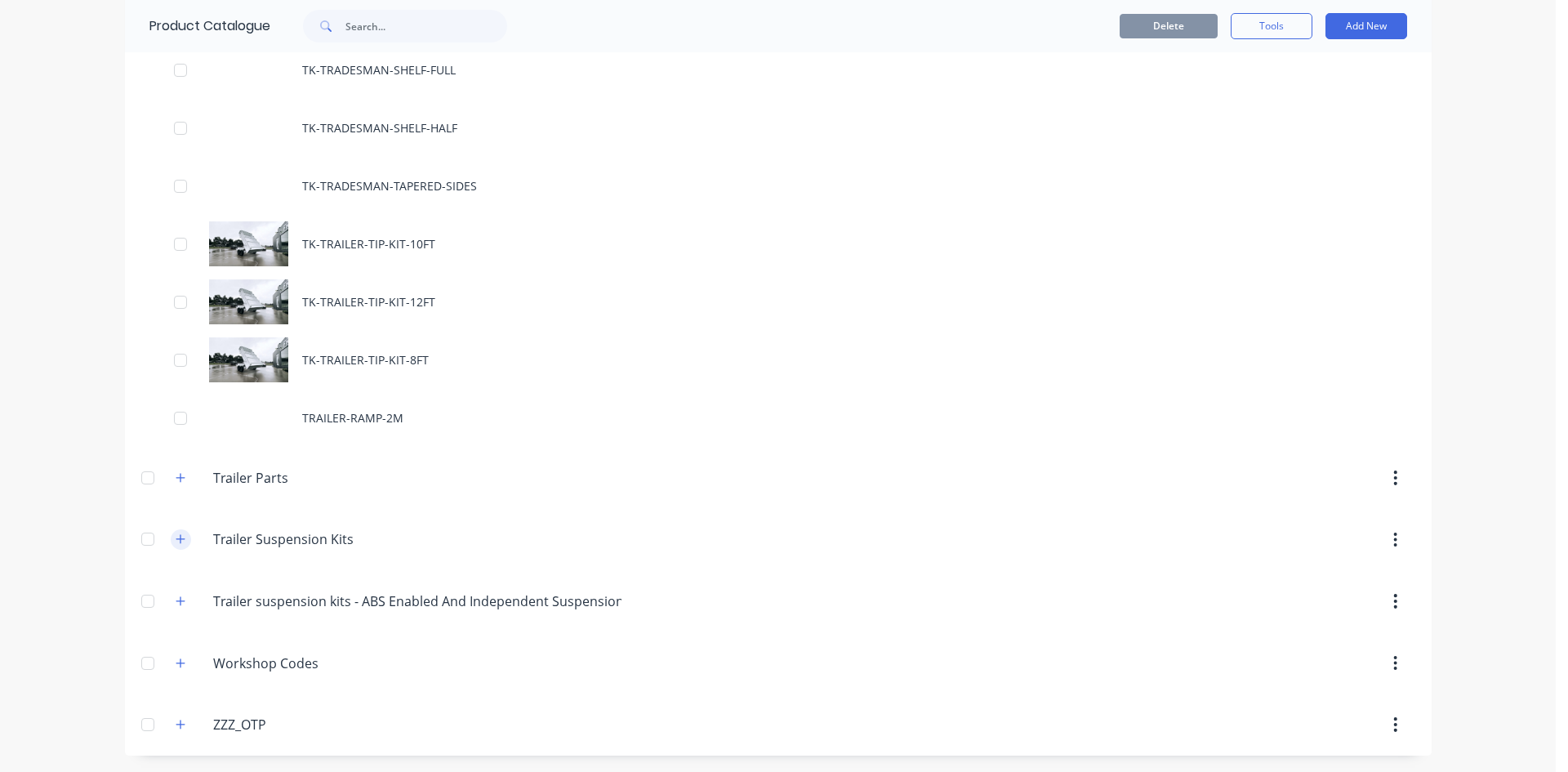
click at [175, 543] on icon "button" at bounding box center [180, 539] width 10 height 12
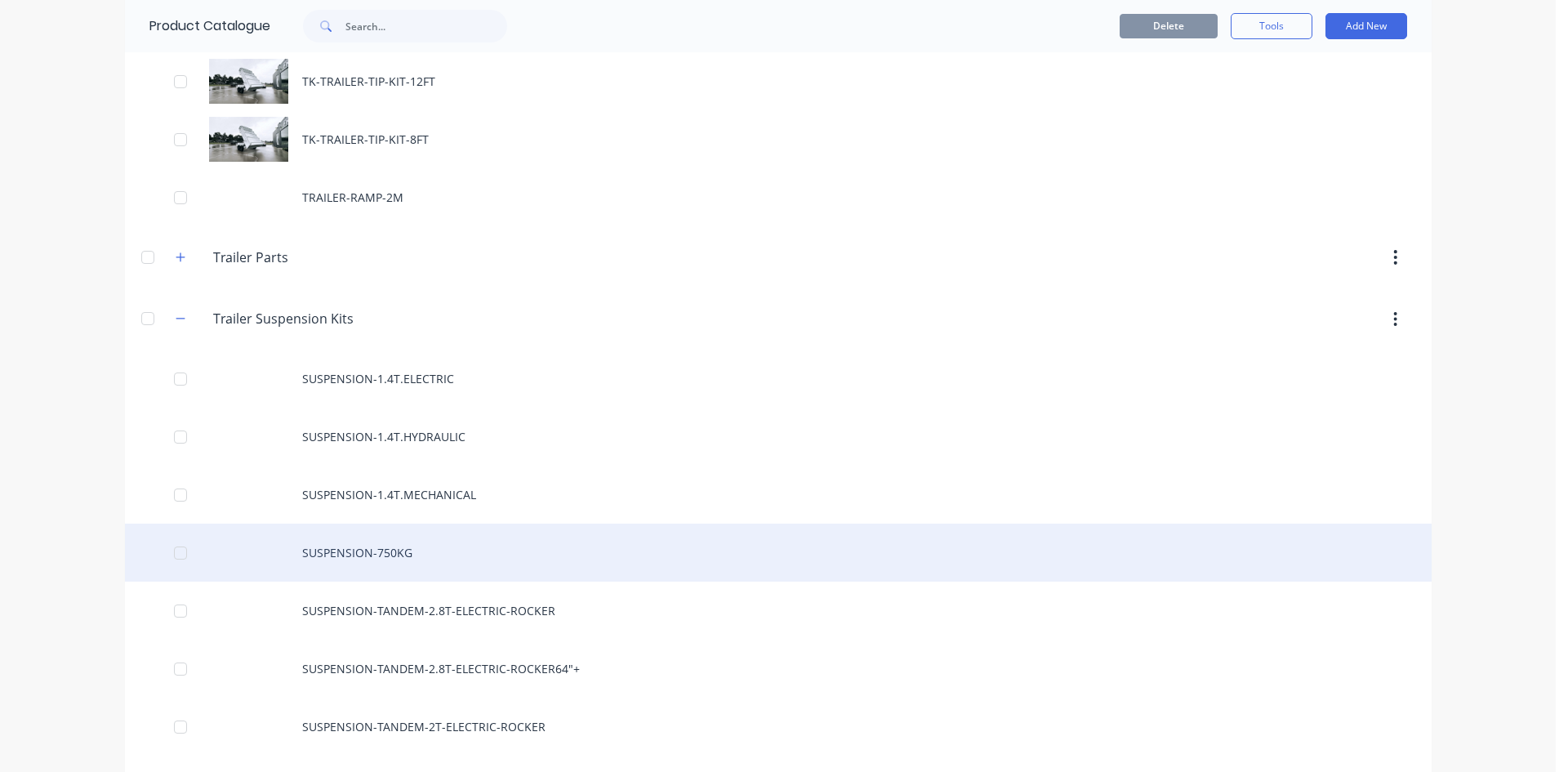
scroll to position [2805, 0]
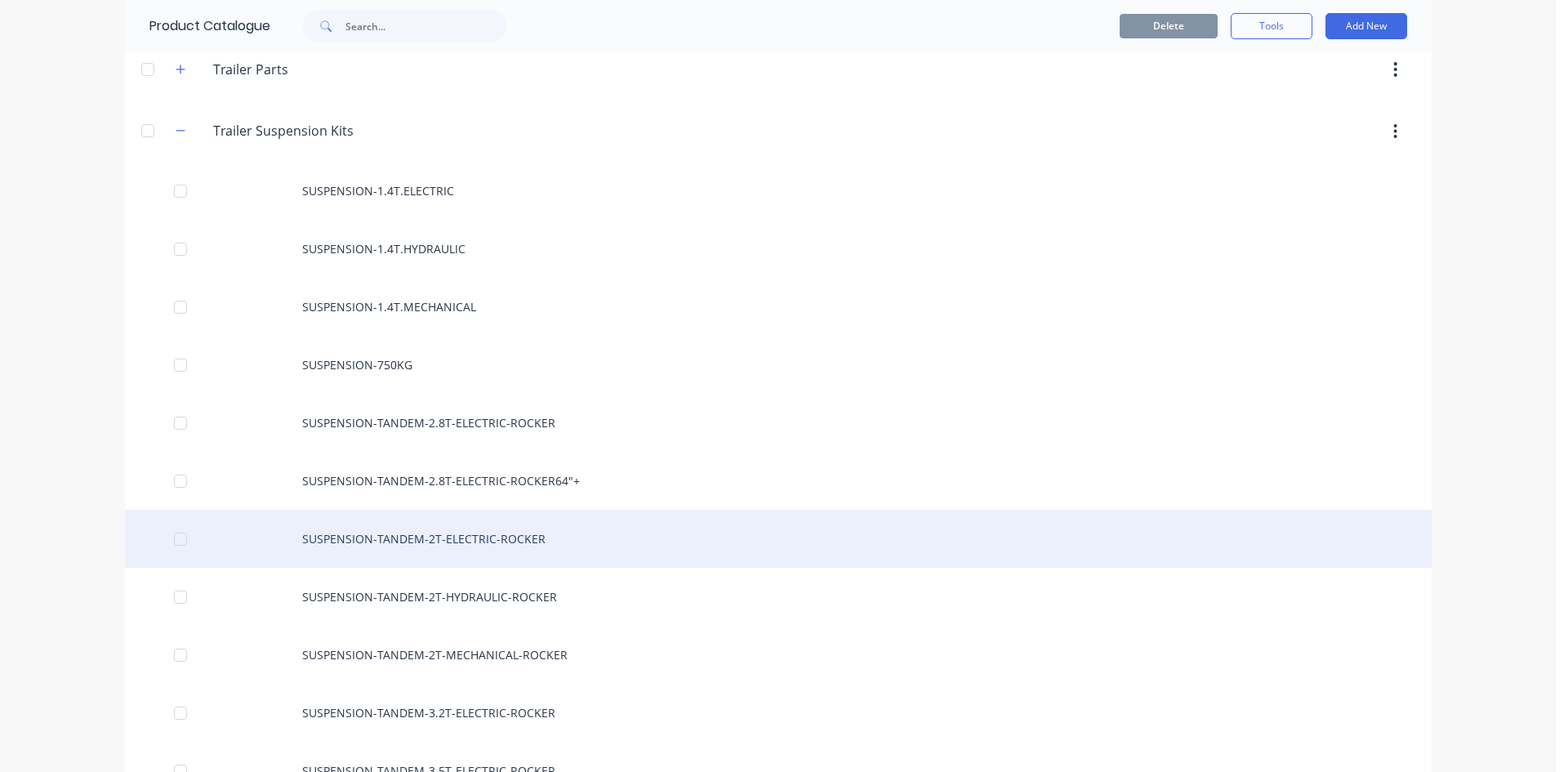
click at [531, 549] on div "SUSPENSION-TANDEM-2T-ELECTRIC-ROCKER" at bounding box center [778, 539] width 1307 height 58
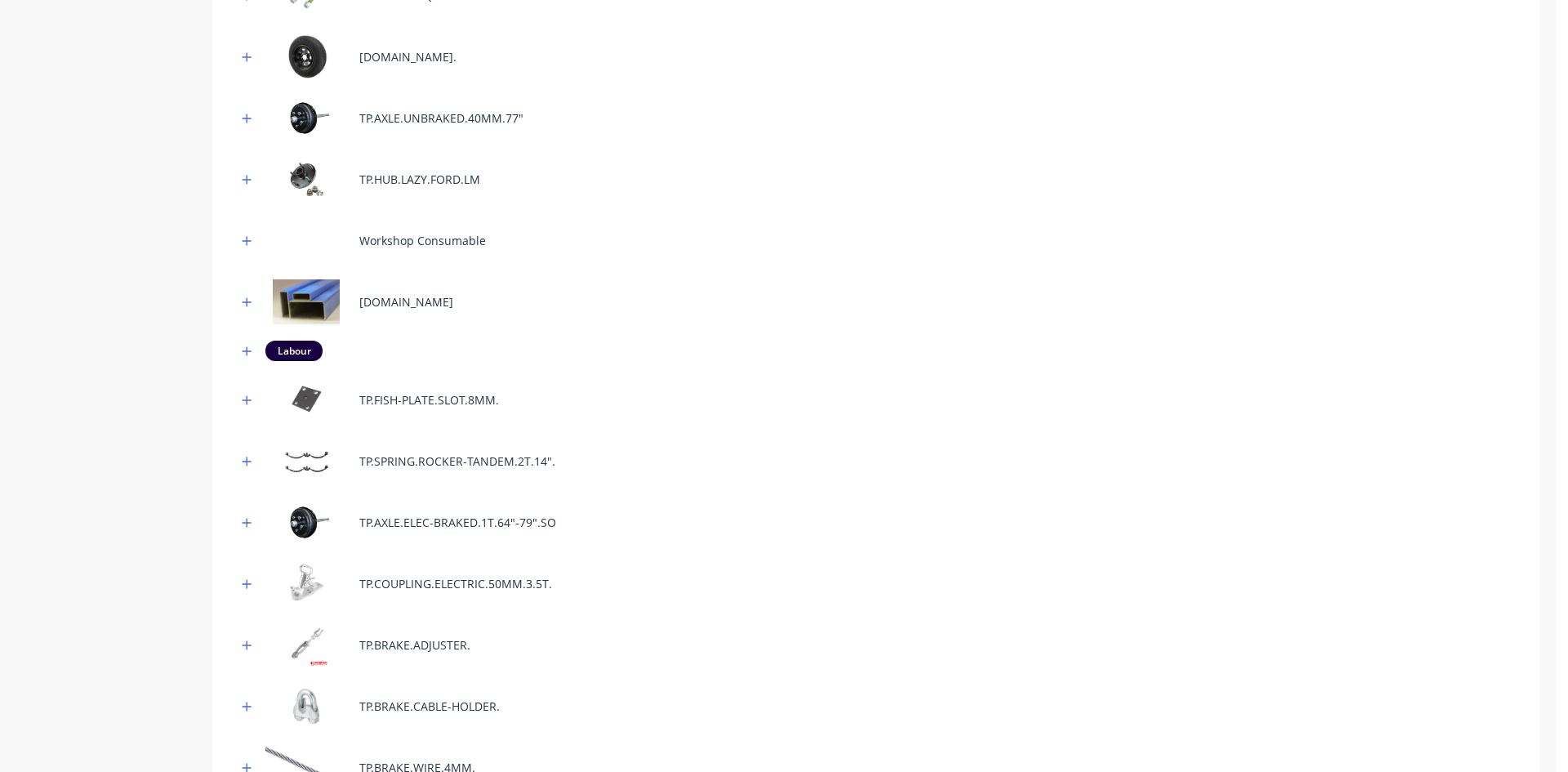
scroll to position [1014, 0]
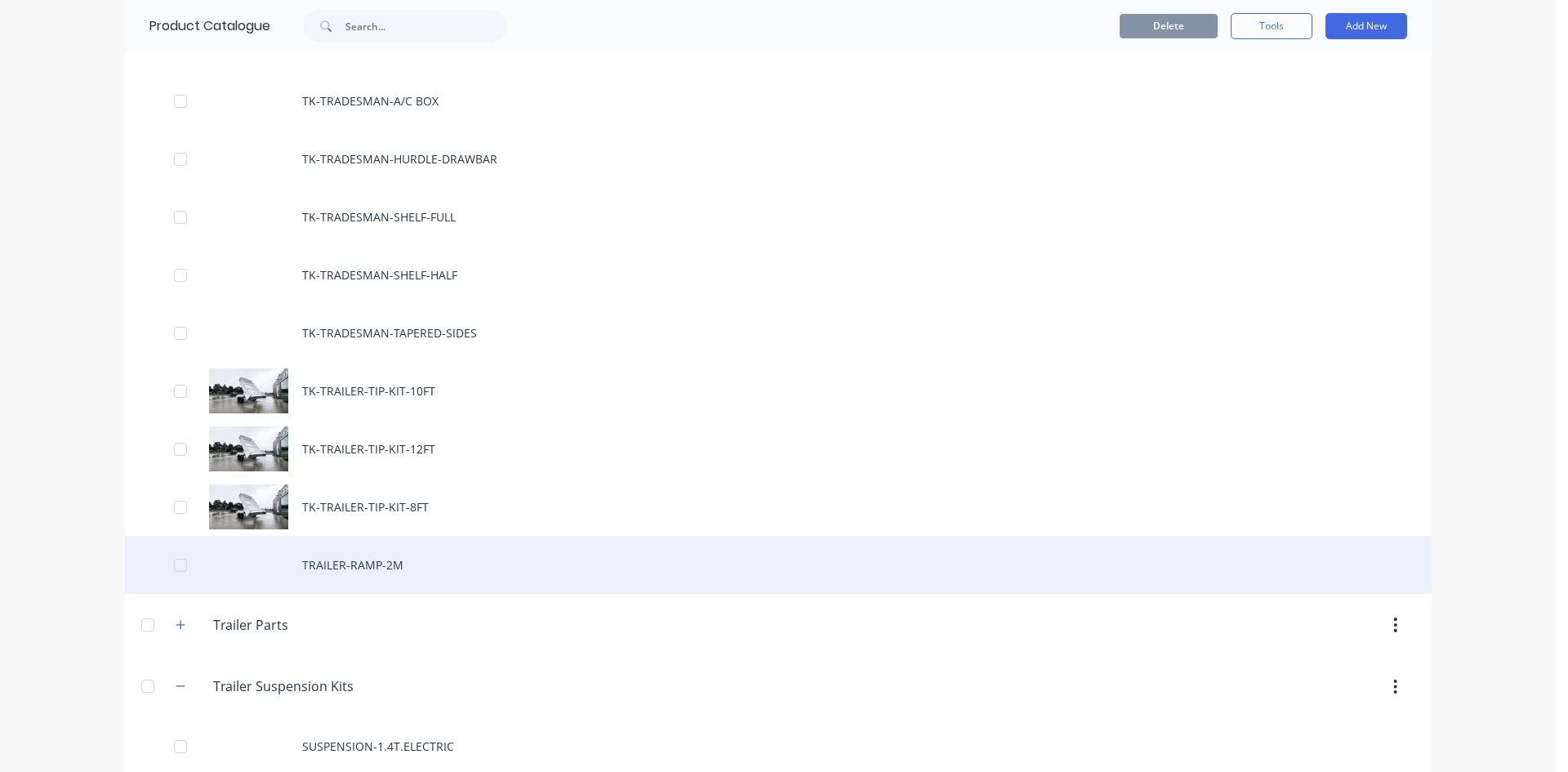
scroll to position [2902, 0]
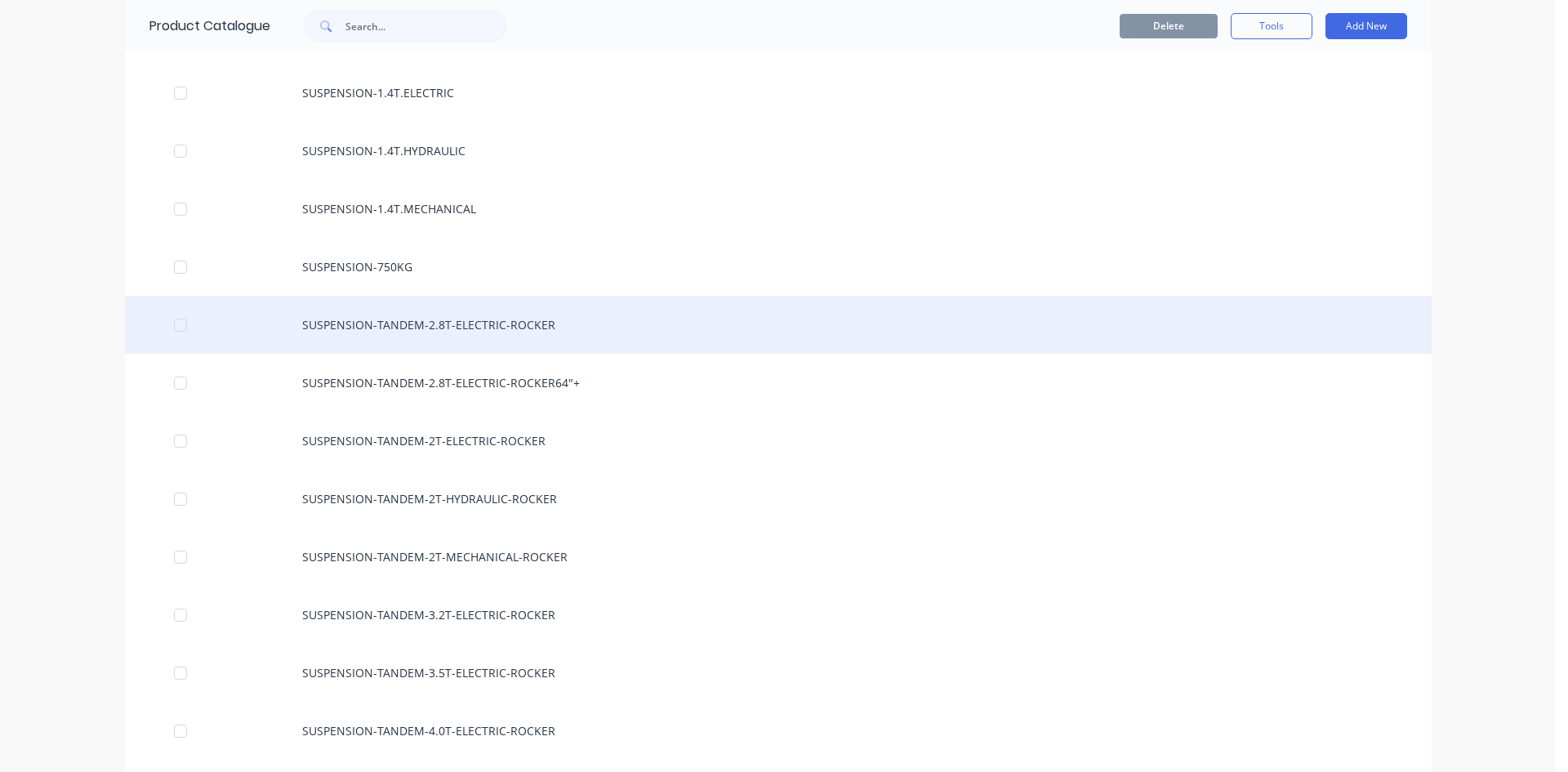
click at [434, 313] on div "SUSPENSION-TANDEM-2.8T-ELECTRIC-ROCKER" at bounding box center [778, 325] width 1307 height 58
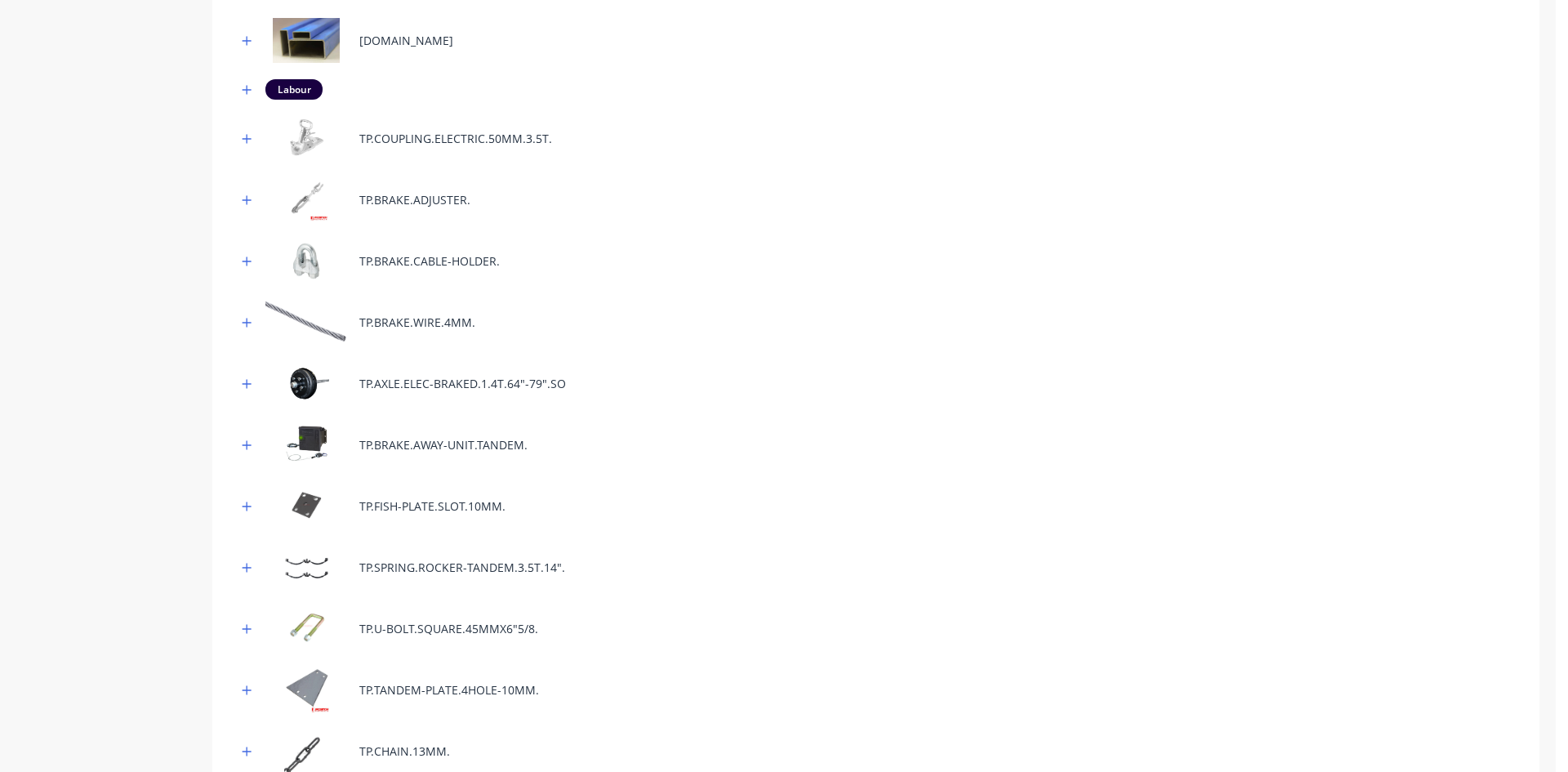
scroll to position [953, 0]
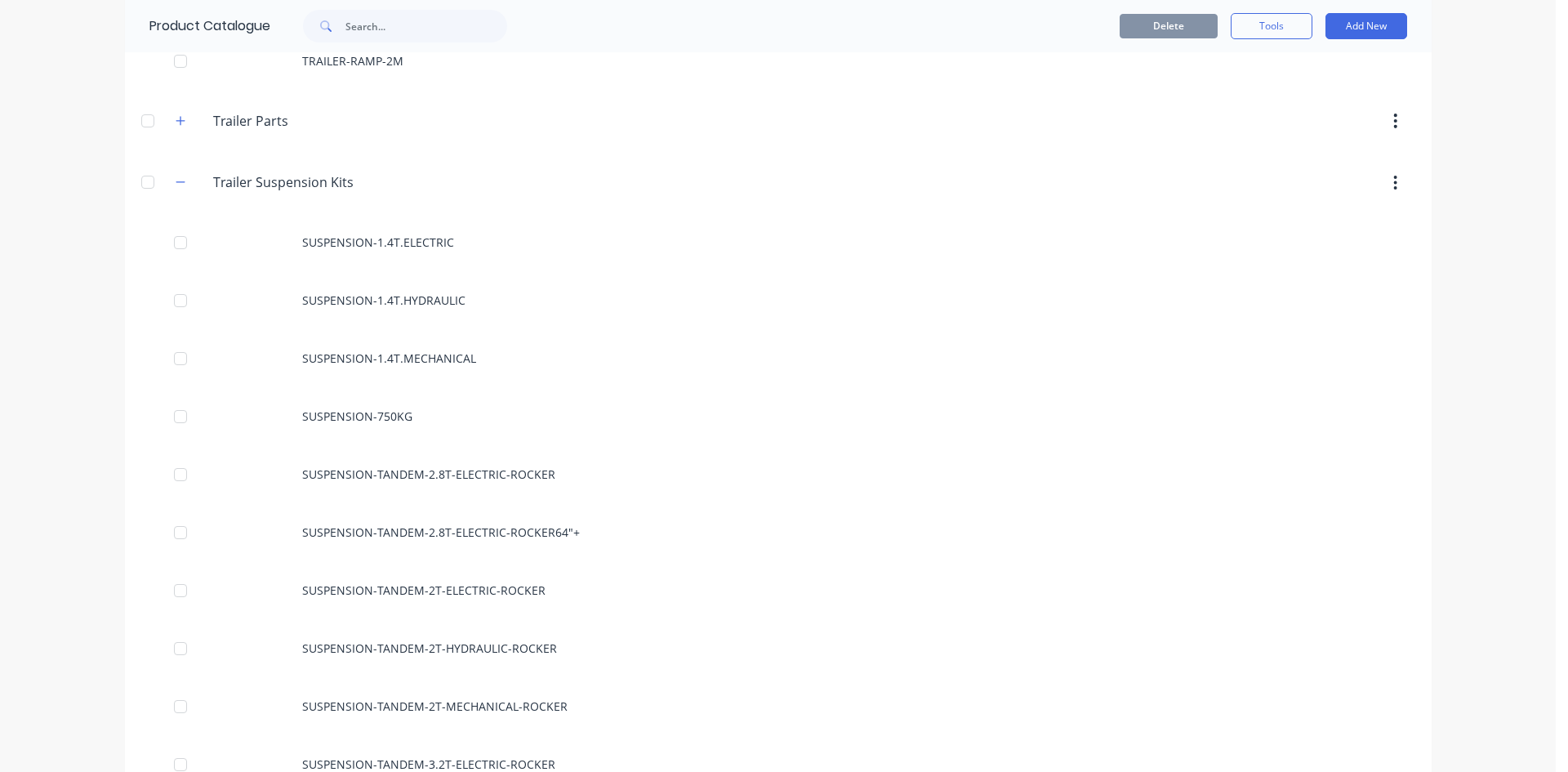
scroll to position [3021, 0]
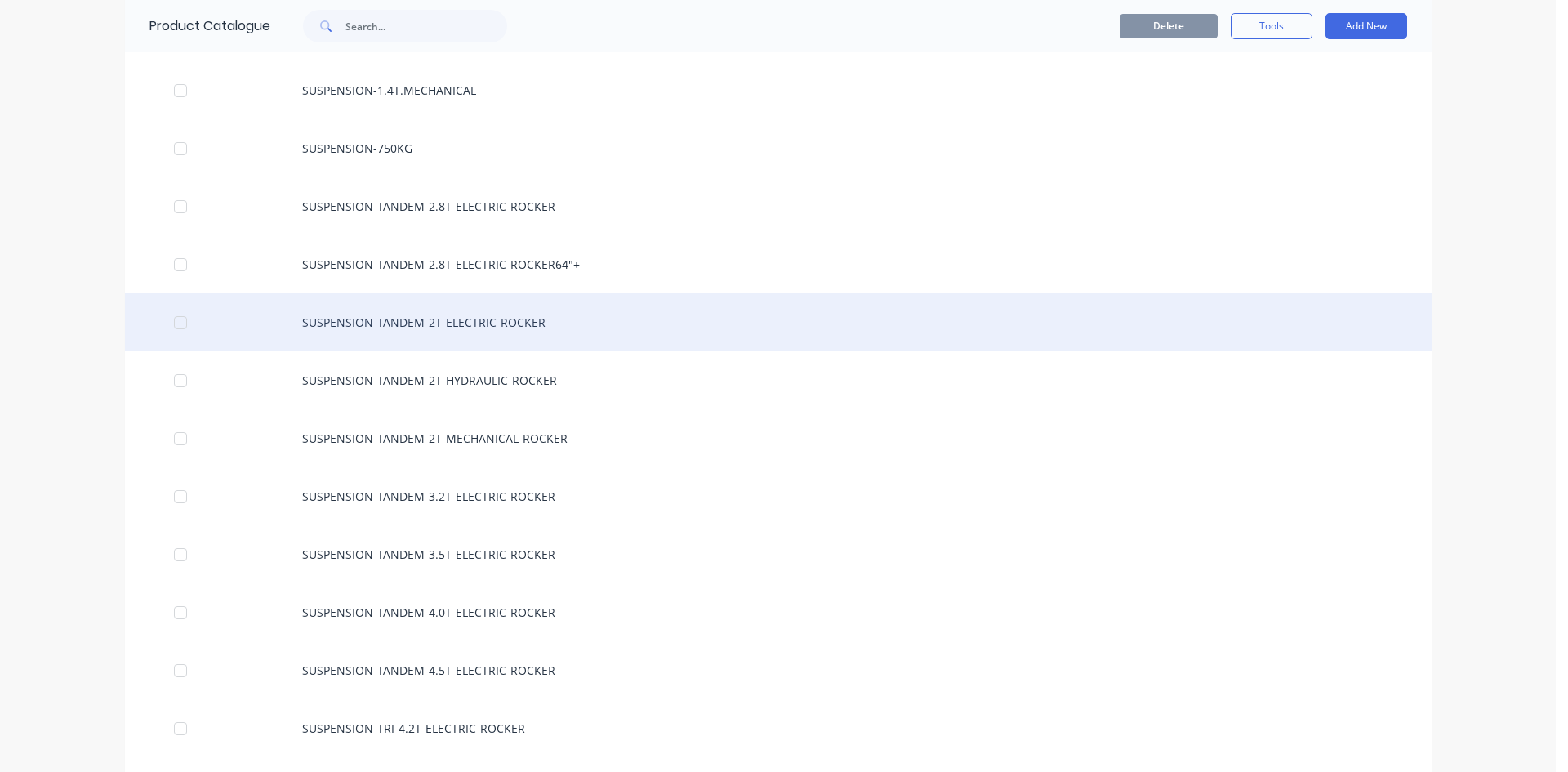
click at [500, 326] on div "SUSPENSION-TANDEM-2T-ELECTRIC-ROCKER" at bounding box center [778, 322] width 1307 height 58
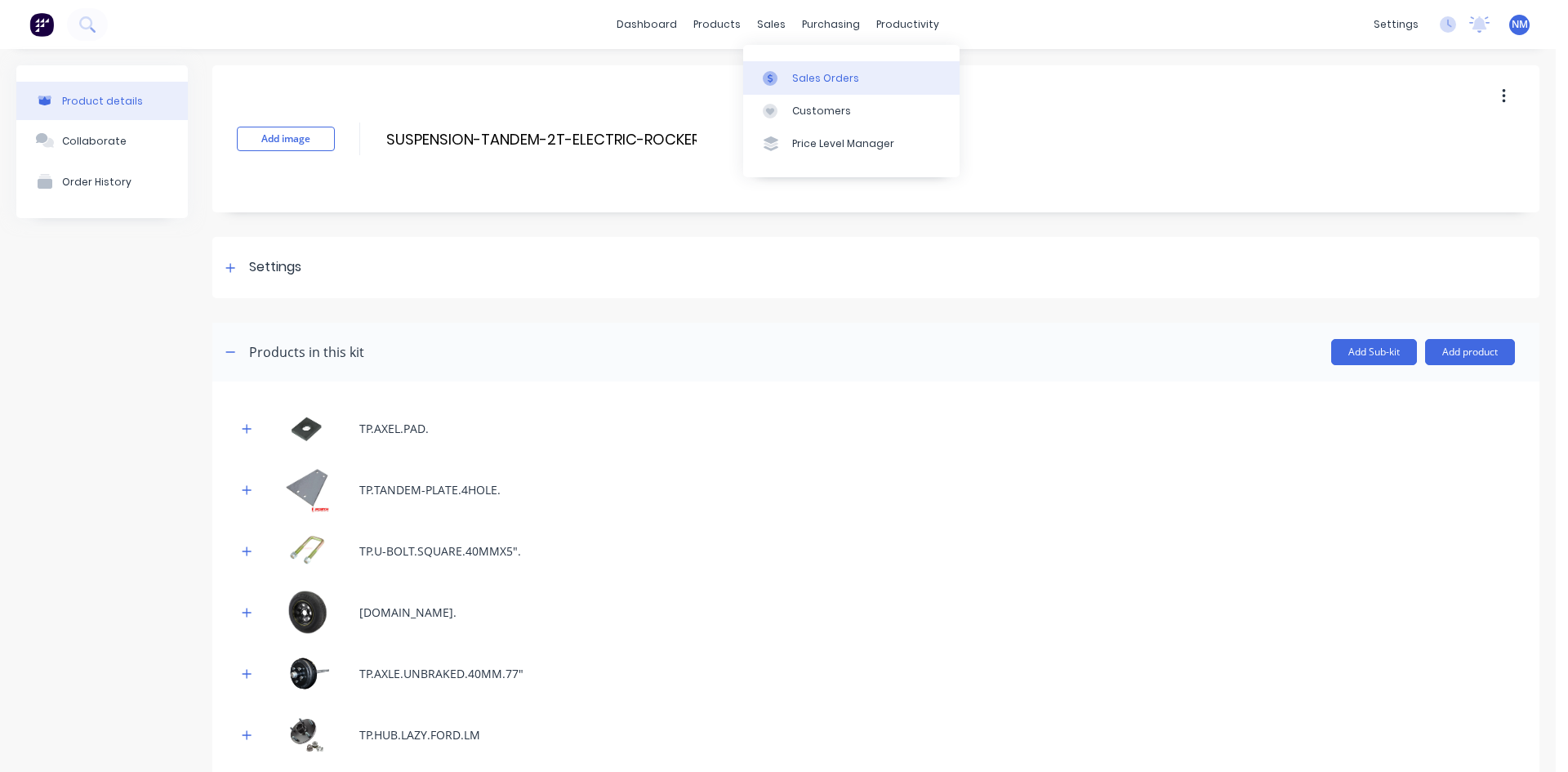
click at [815, 74] on div "Sales Orders" at bounding box center [826, 77] width 67 height 15
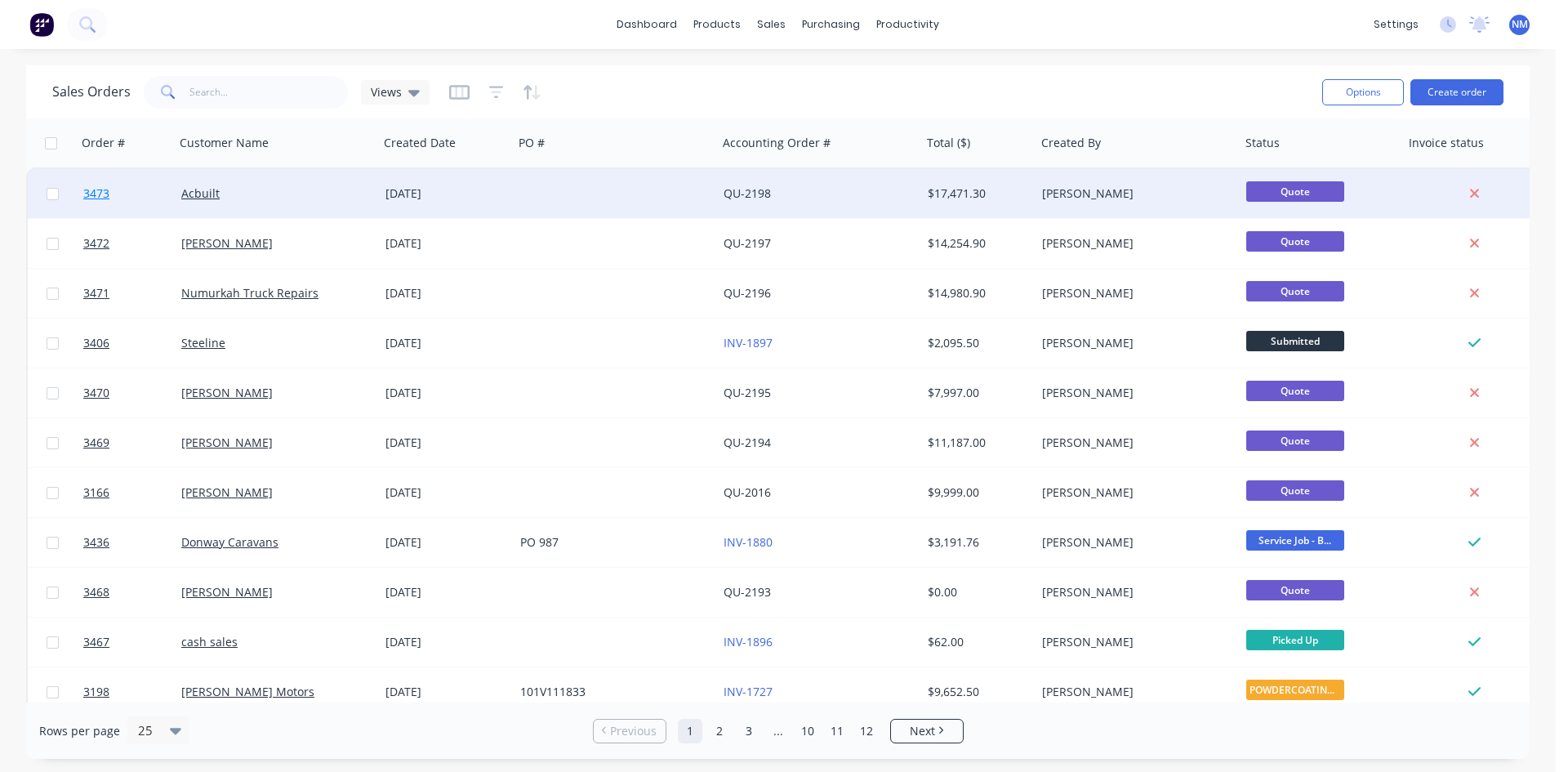
click at [102, 186] on span "3473" at bounding box center [96, 193] width 26 height 16
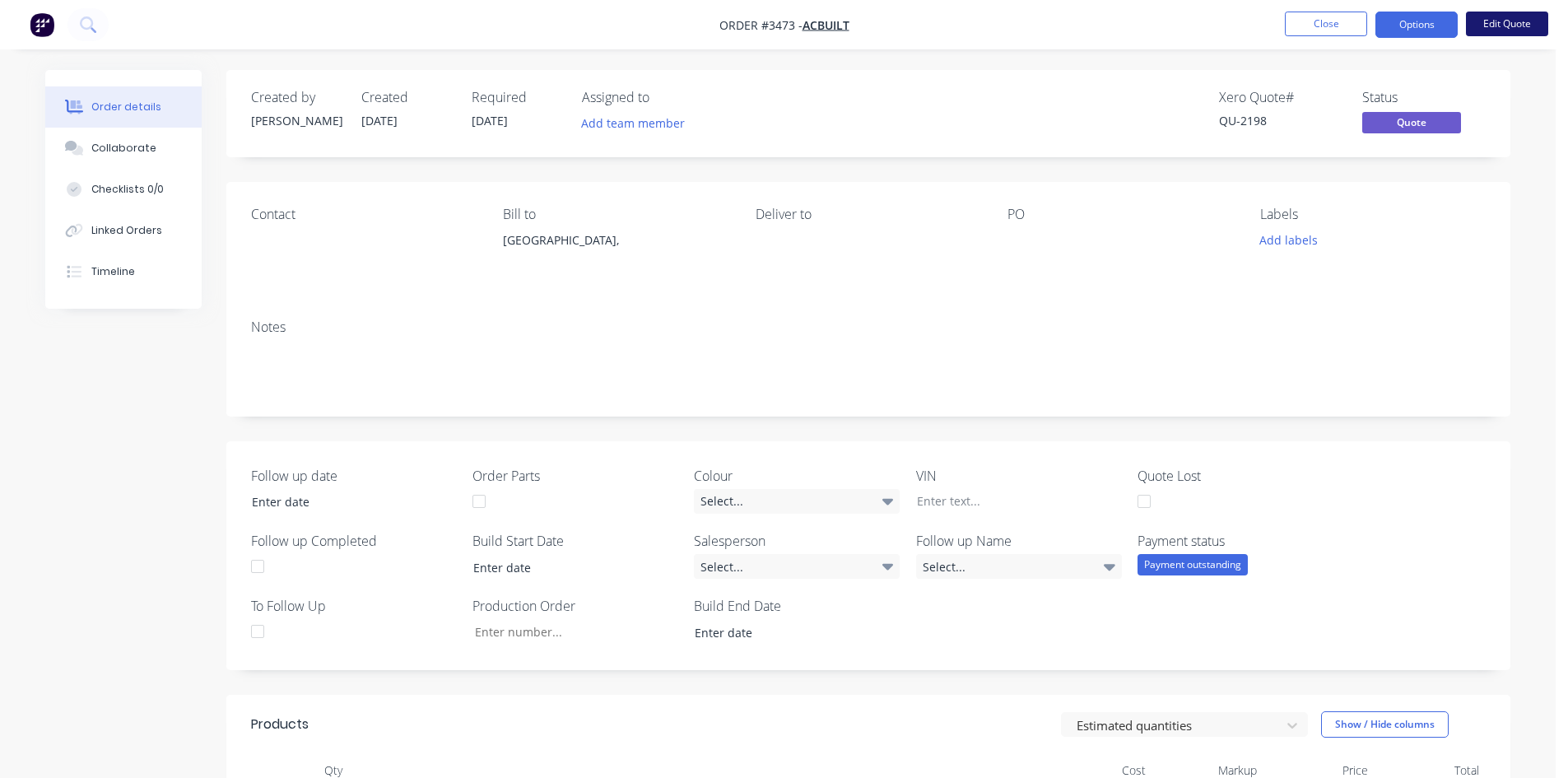
click at [1509, 25] on button "Edit Quote" at bounding box center [1507, 23] width 82 height 24
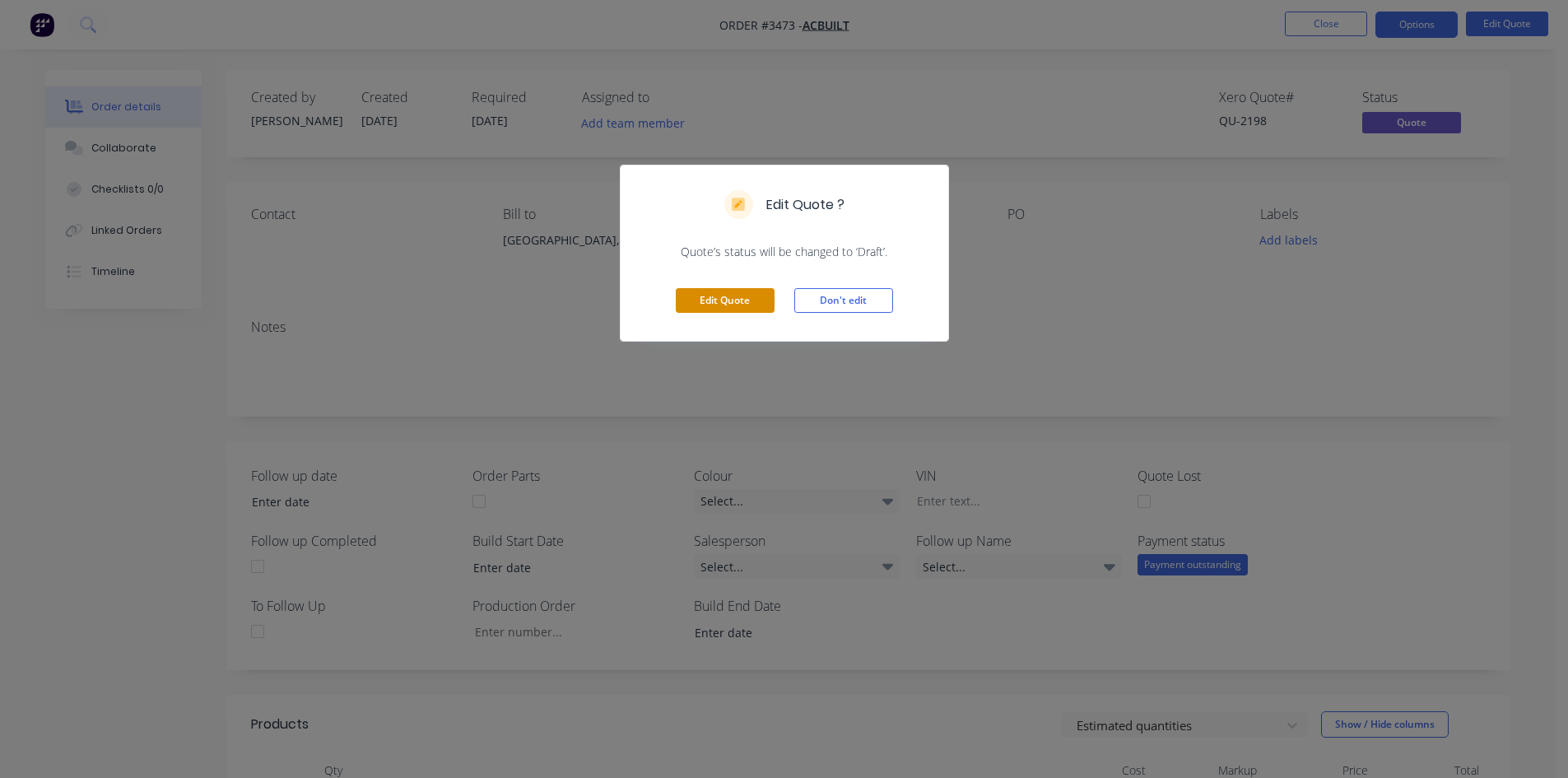
click at [715, 301] on button "Edit Quote" at bounding box center [725, 299] width 98 height 24
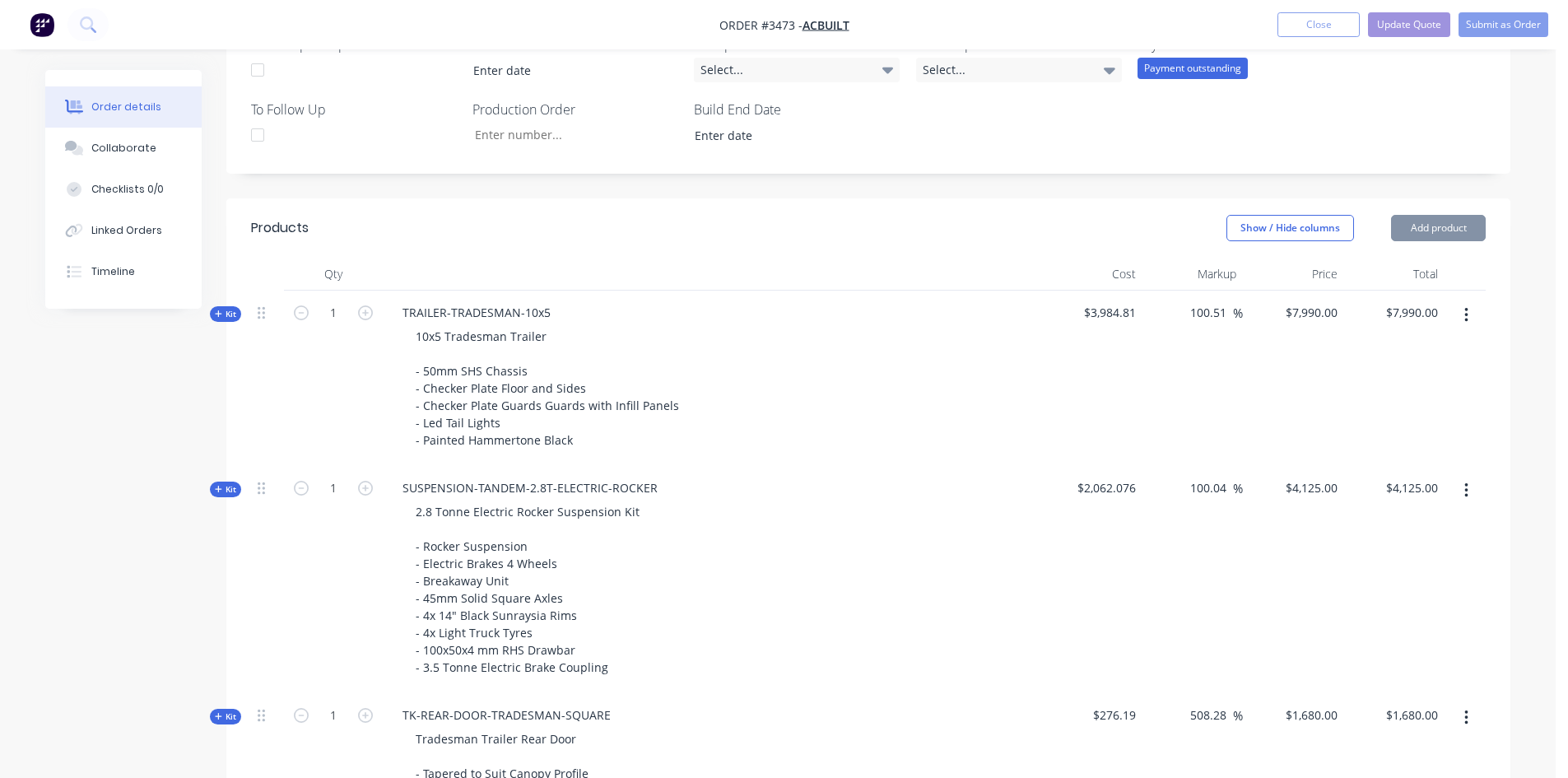
scroll to position [576, 0]
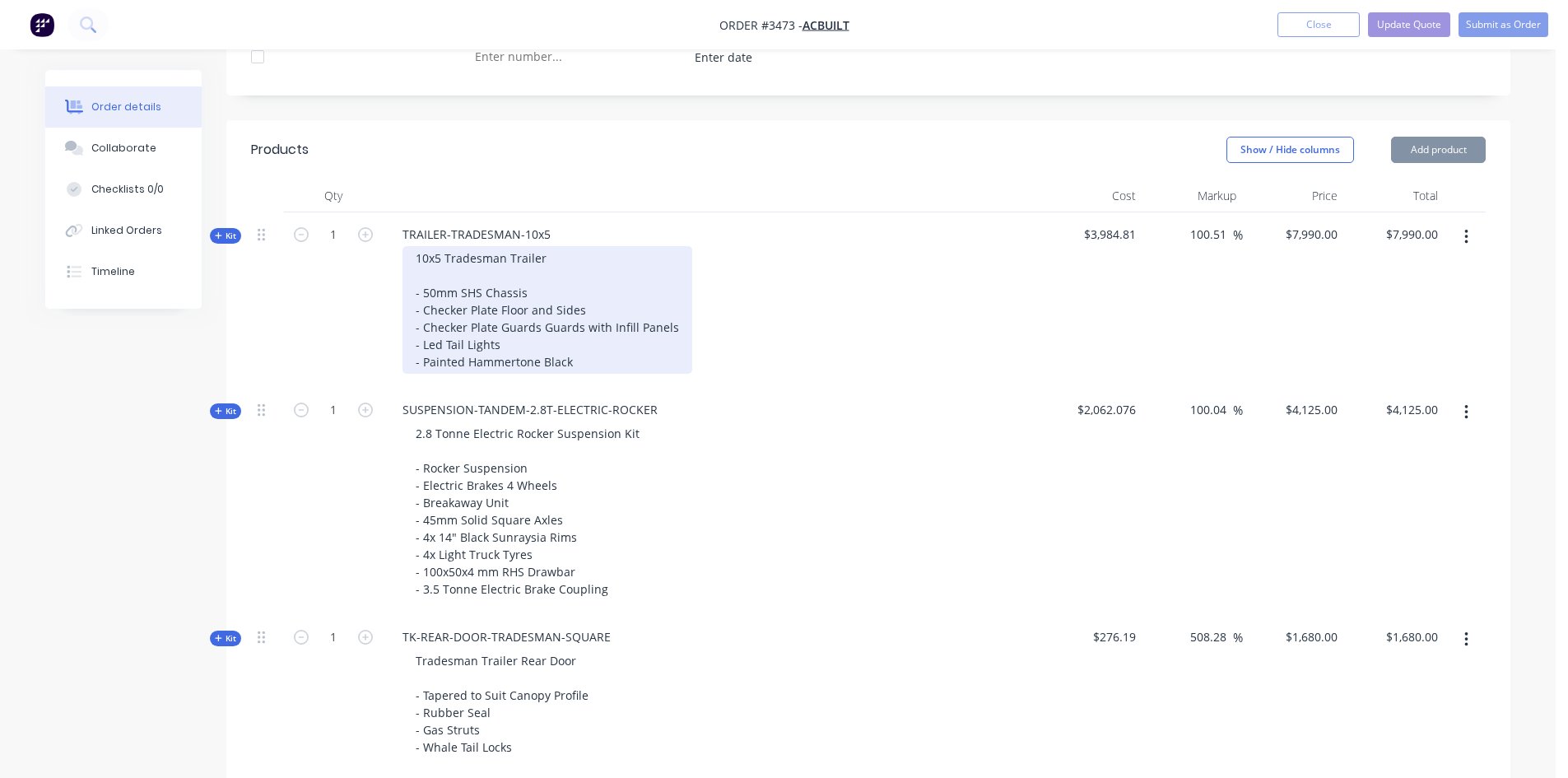
click at [427, 259] on div "10x5 Tradesman Trailer - 50mm SHS Chassis - Checker Plate Floor and Sides - Che…" at bounding box center [547, 309] width 290 height 128
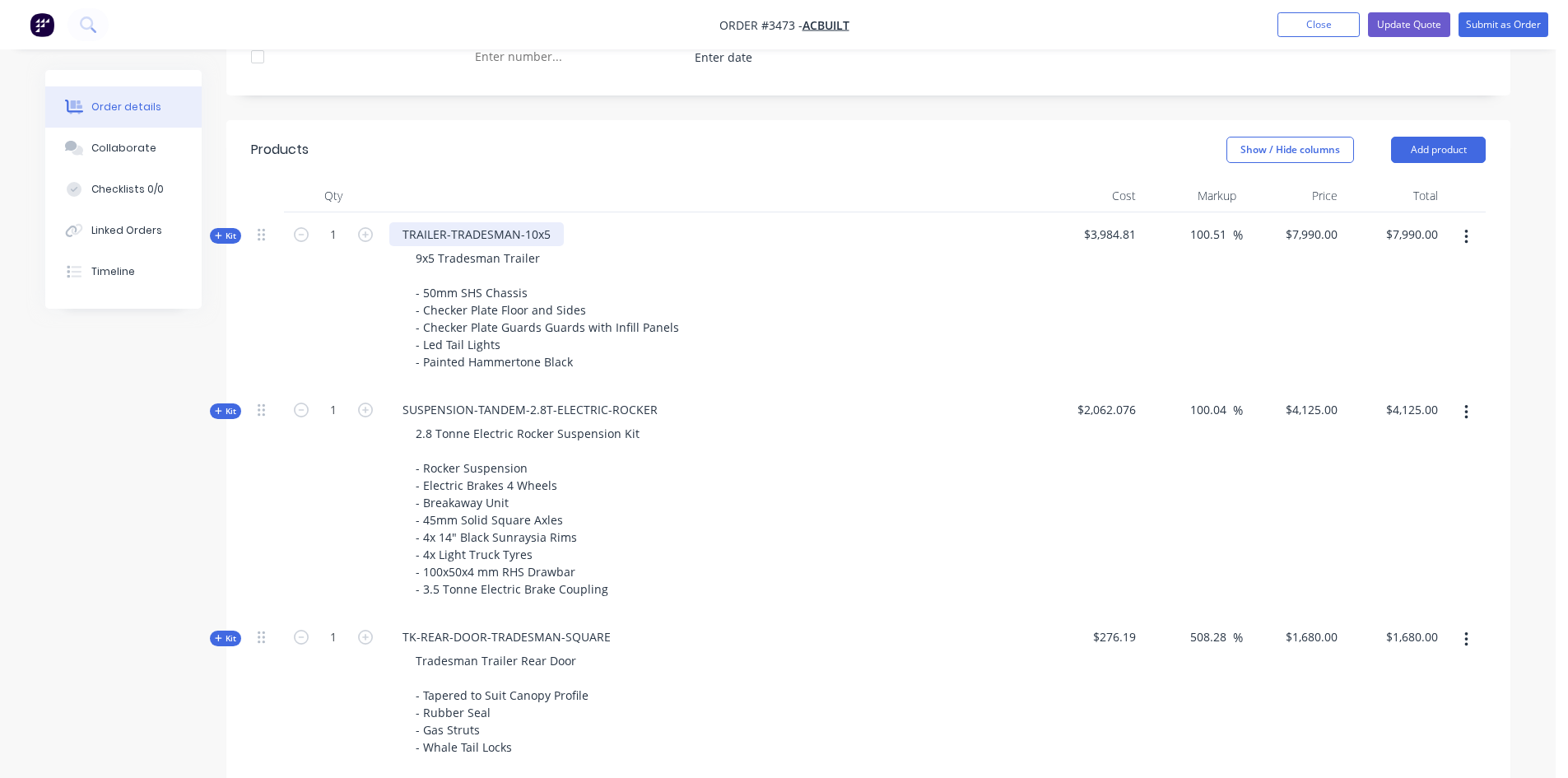
click at [533, 231] on div "TRAILER-TRADESMAN-10x5" at bounding box center [476, 234] width 175 height 23
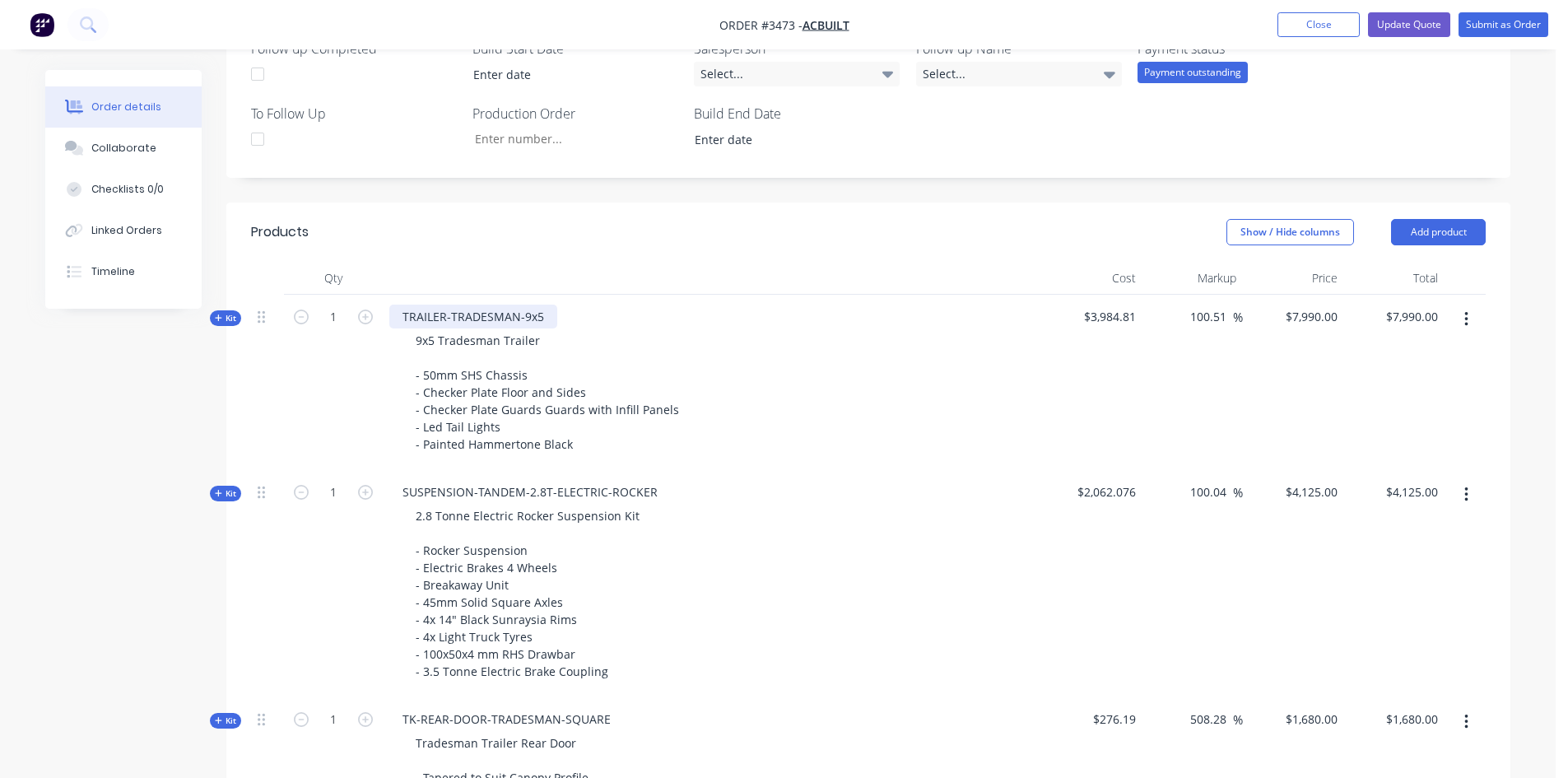
scroll to position [0, 0]
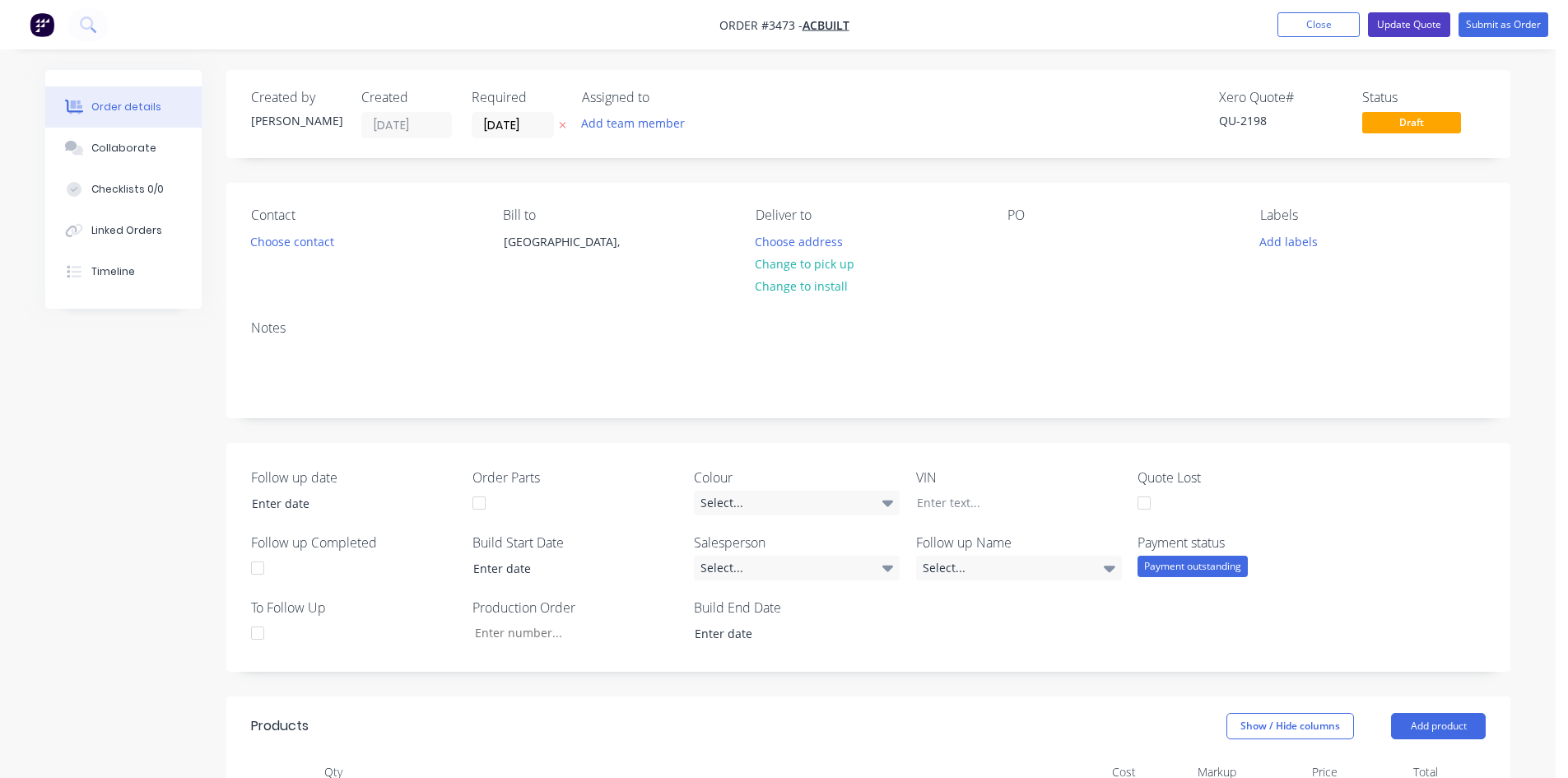
click at [1392, 19] on button "Update Quote" at bounding box center [1409, 24] width 82 height 24
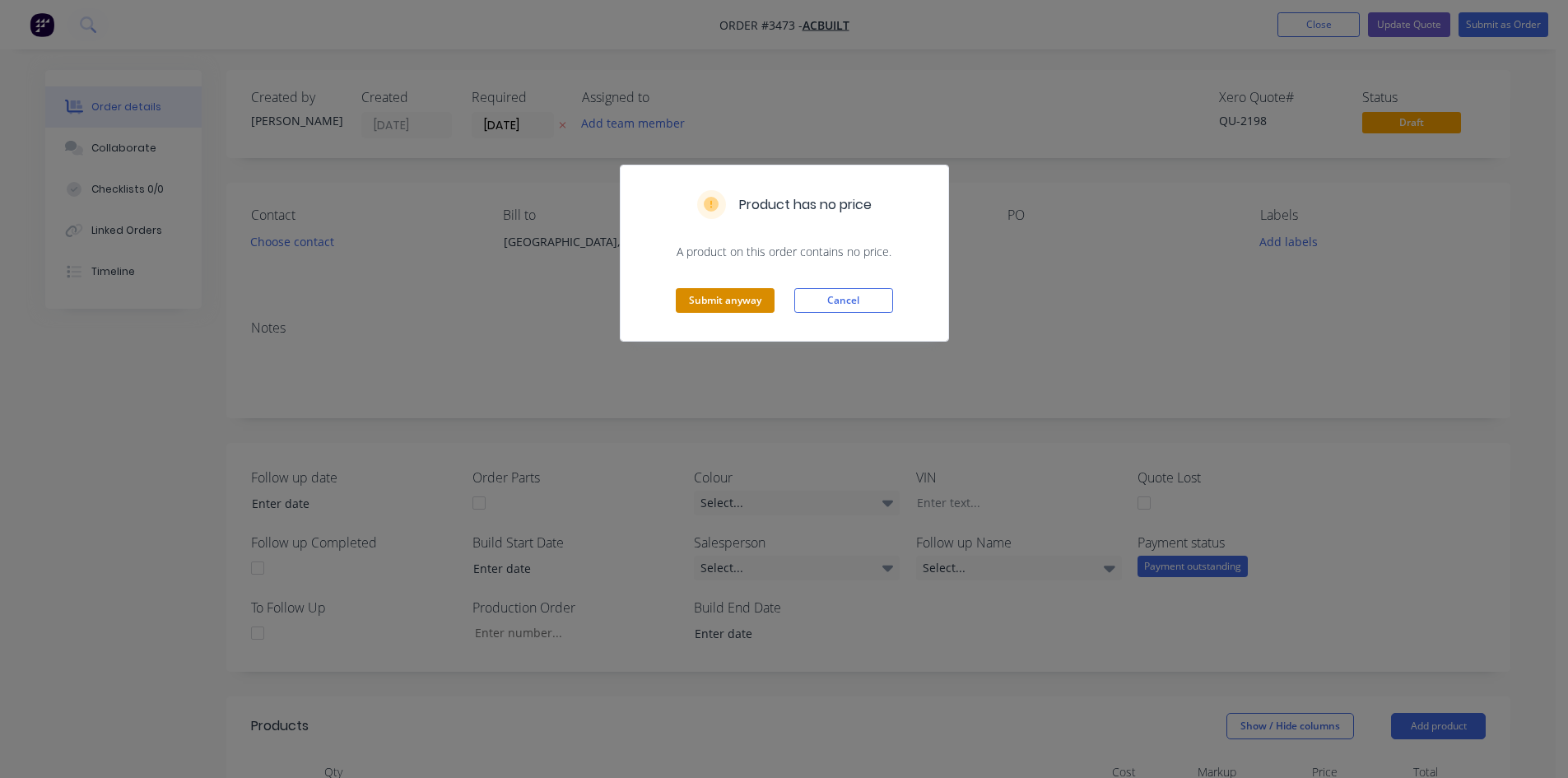
click at [747, 289] on button "Submit anyway" at bounding box center [725, 299] width 98 height 24
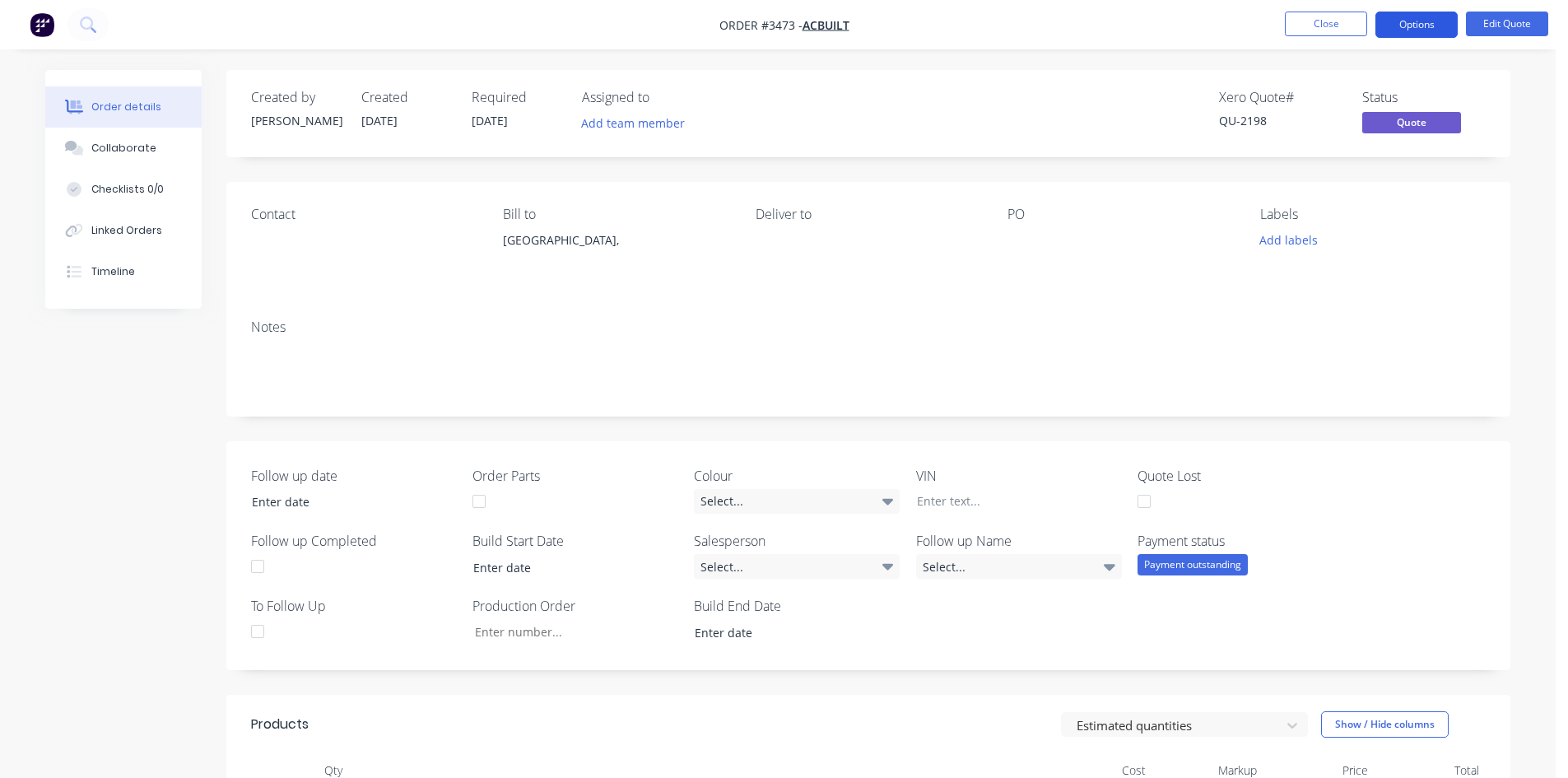
click at [1407, 25] on button "Options" at bounding box center [1416, 24] width 82 height 26
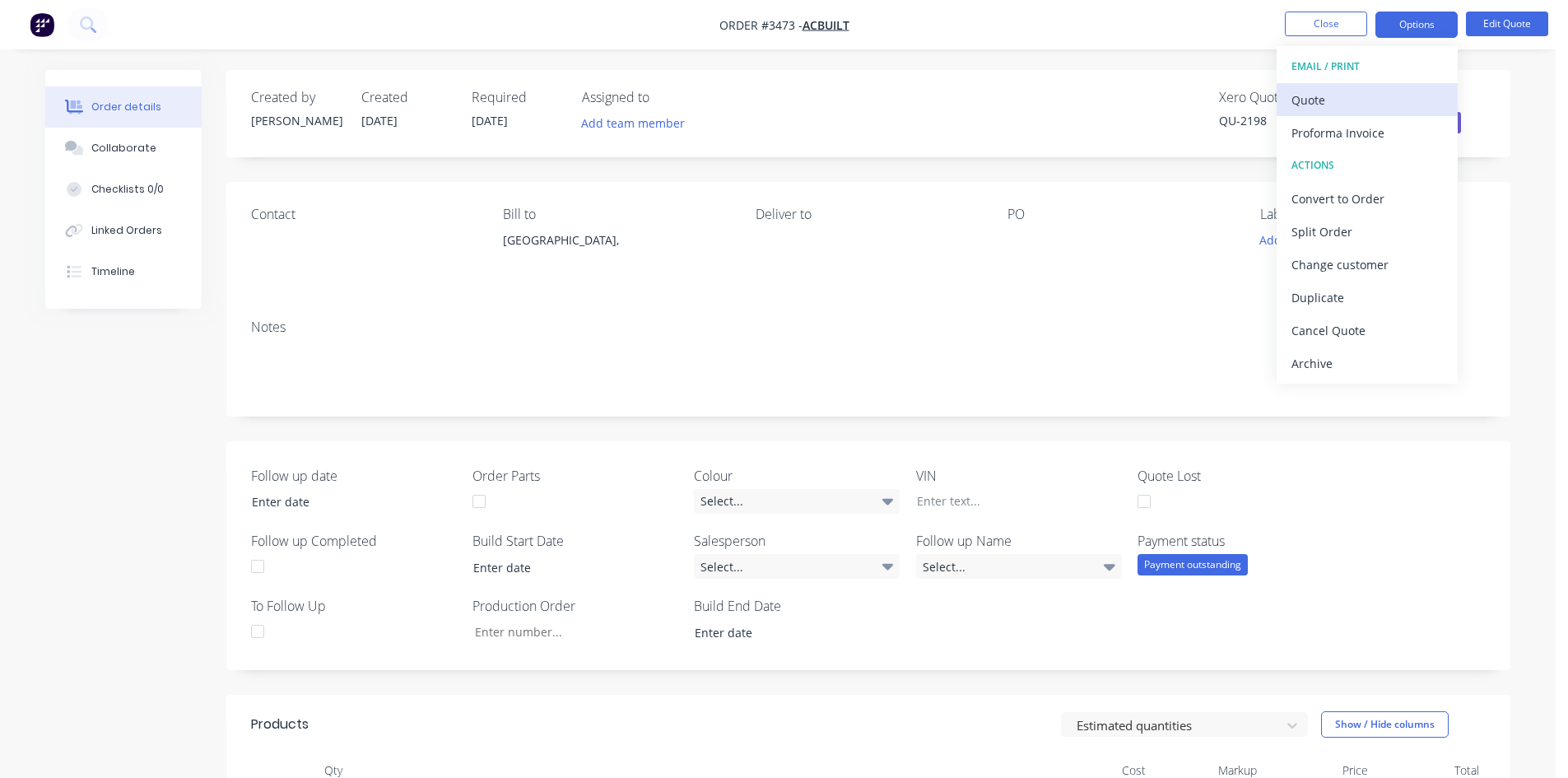
click at [1350, 106] on div "Quote" at bounding box center [1366, 99] width 151 height 23
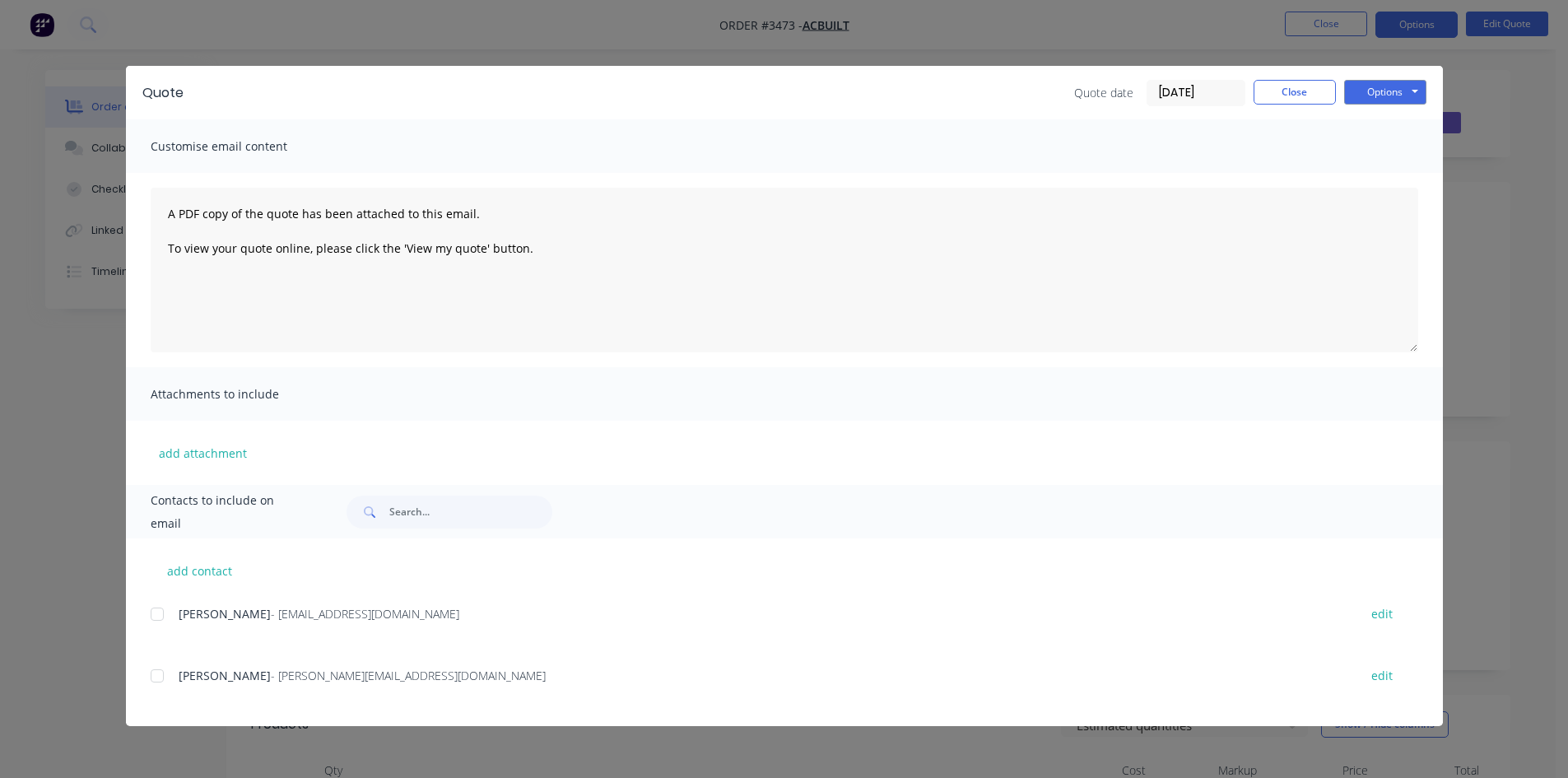
click at [166, 673] on div at bounding box center [157, 676] width 33 height 33
click at [1391, 97] on button "Options" at bounding box center [1385, 92] width 82 height 24
click at [1400, 182] on button "Email" at bounding box center [1396, 175] width 105 height 27
click at [1316, 95] on button "Close" at bounding box center [1294, 92] width 82 height 24
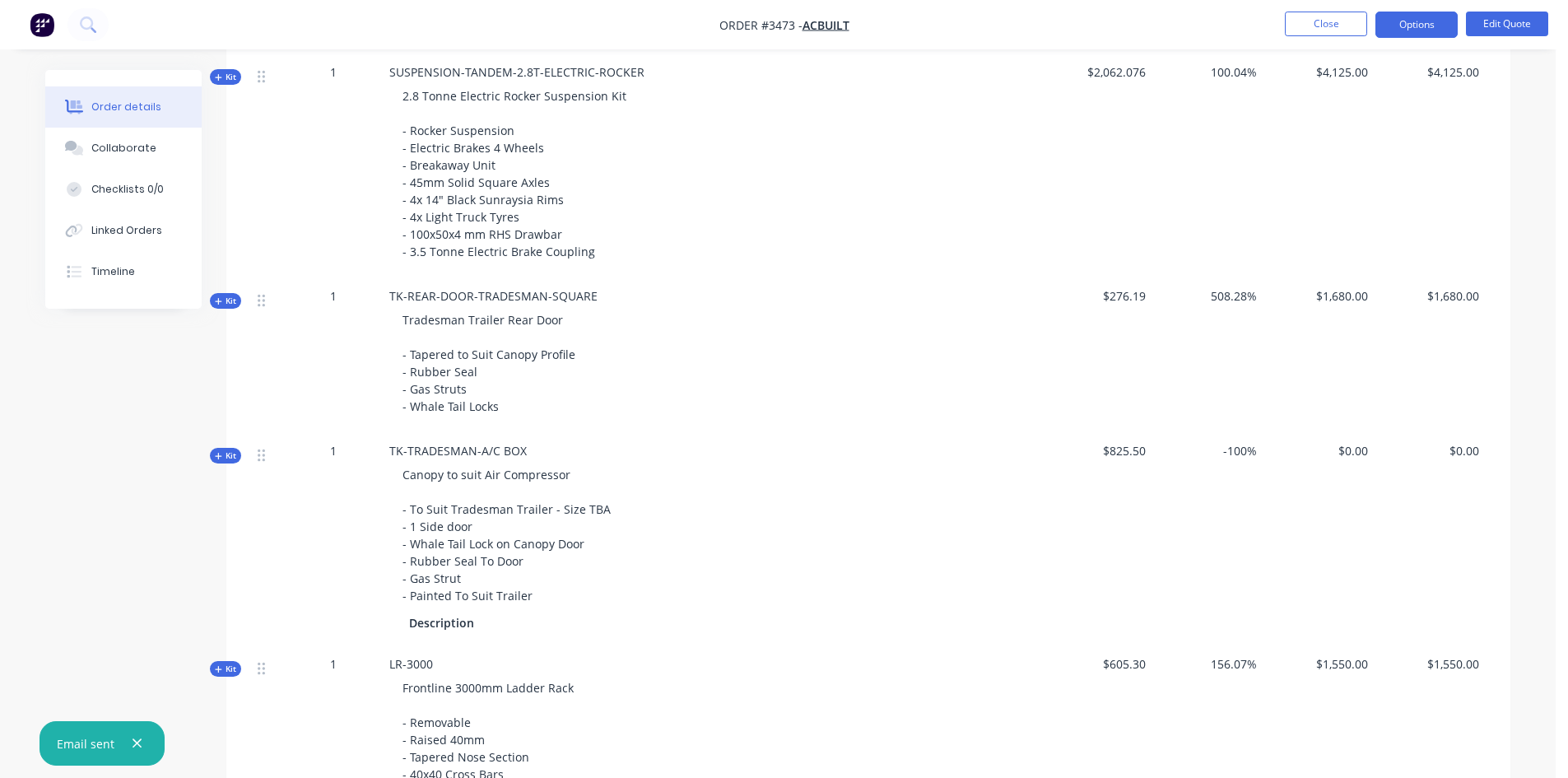
scroll to position [493, 0]
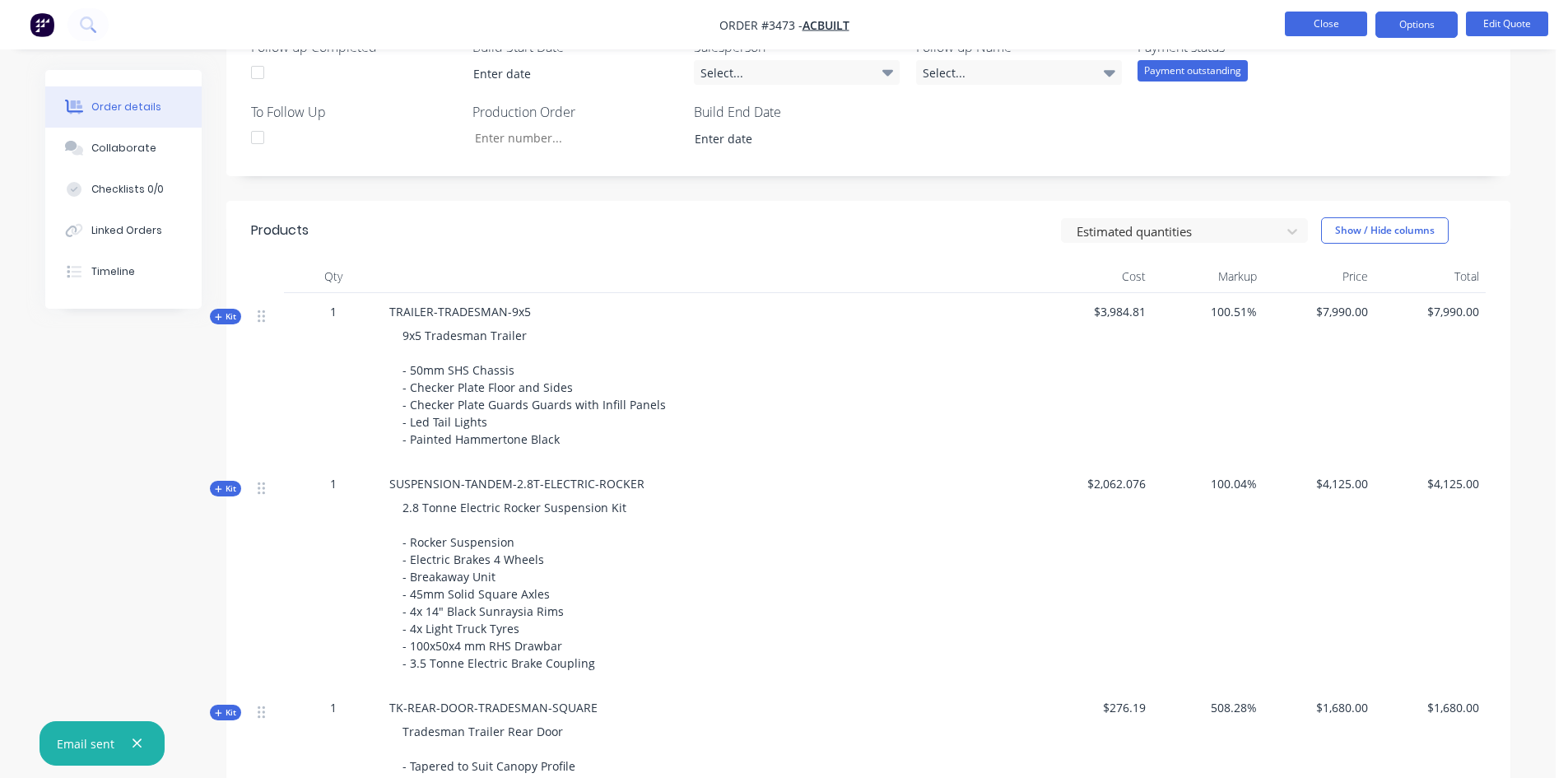
click at [1353, 19] on button "Close" at bounding box center [1325, 23] width 82 height 24
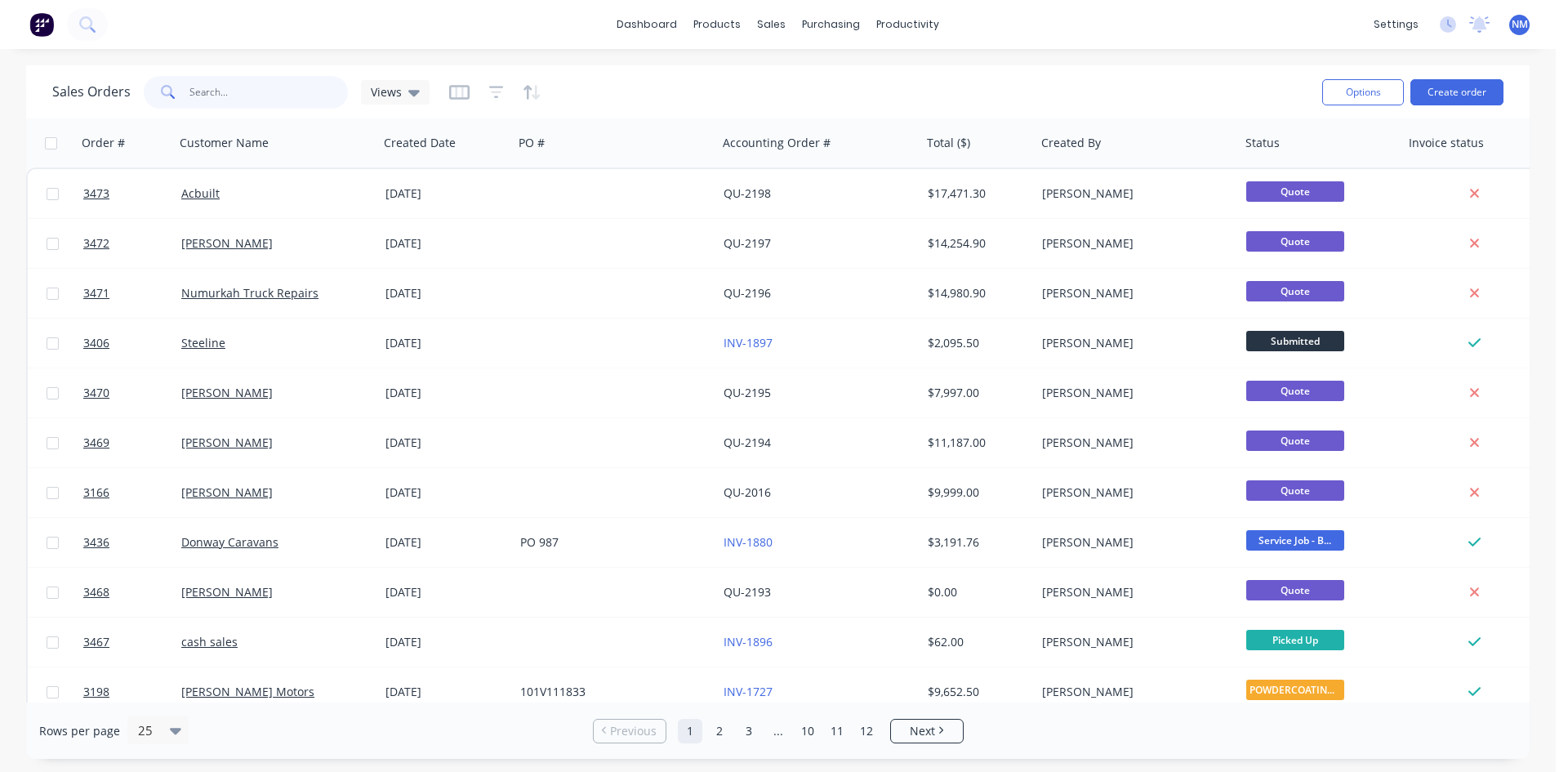
click at [298, 100] on input "text" at bounding box center [269, 92] width 160 height 33
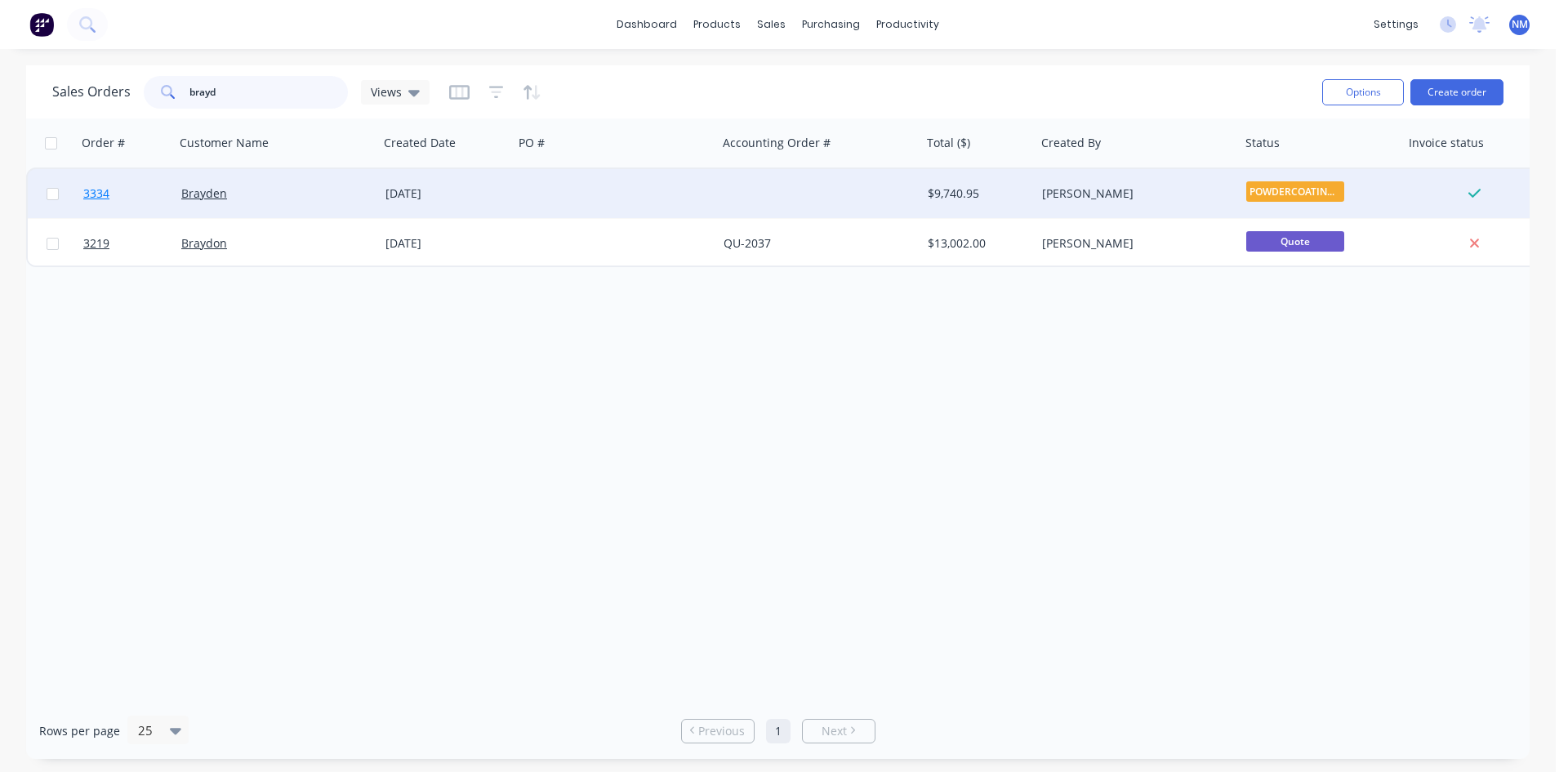
type input "brayd"
click at [90, 191] on span "3334" at bounding box center [96, 193] width 26 height 16
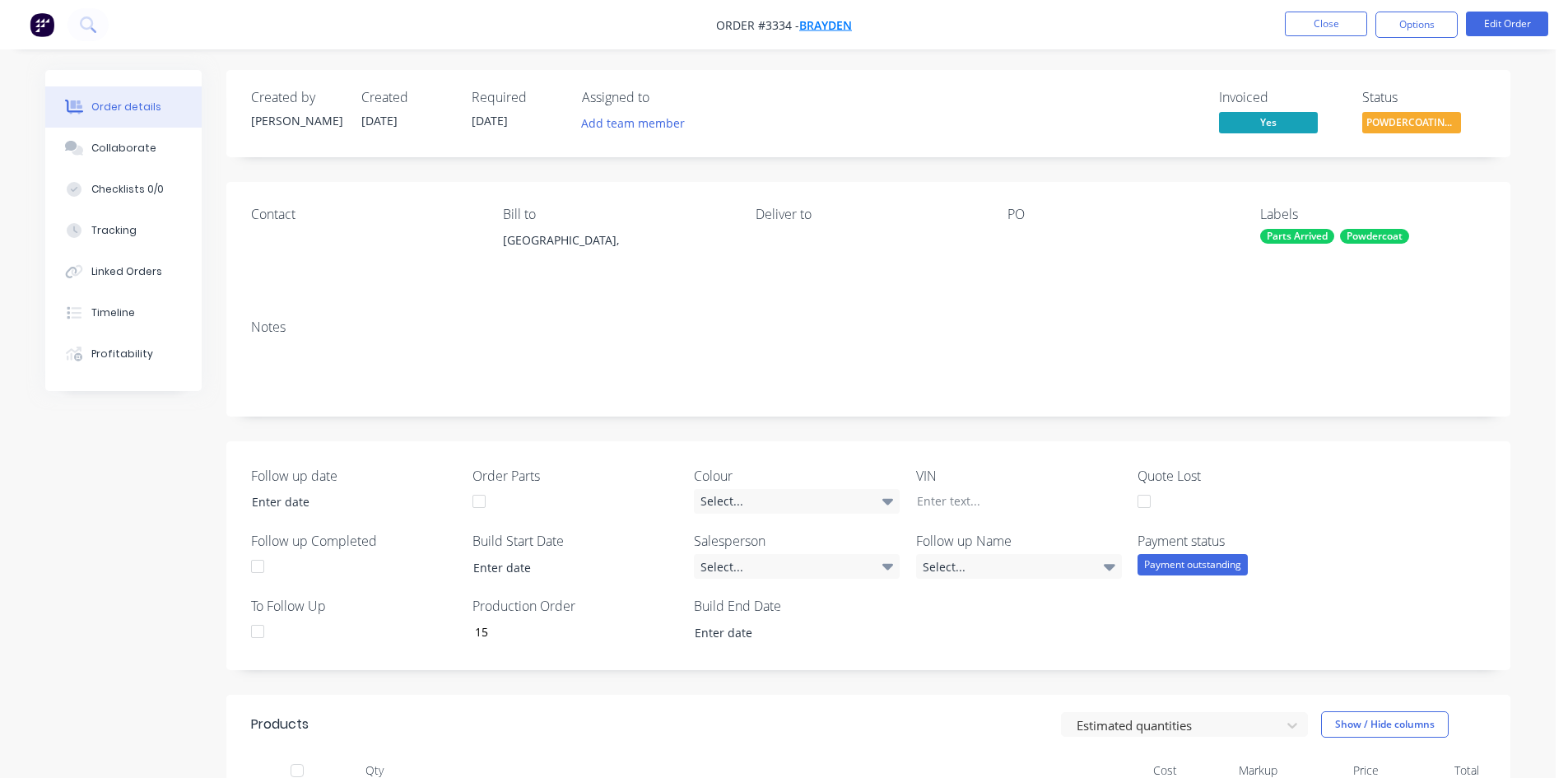
click at [835, 28] on span "Brayden" at bounding box center [826, 25] width 53 height 16
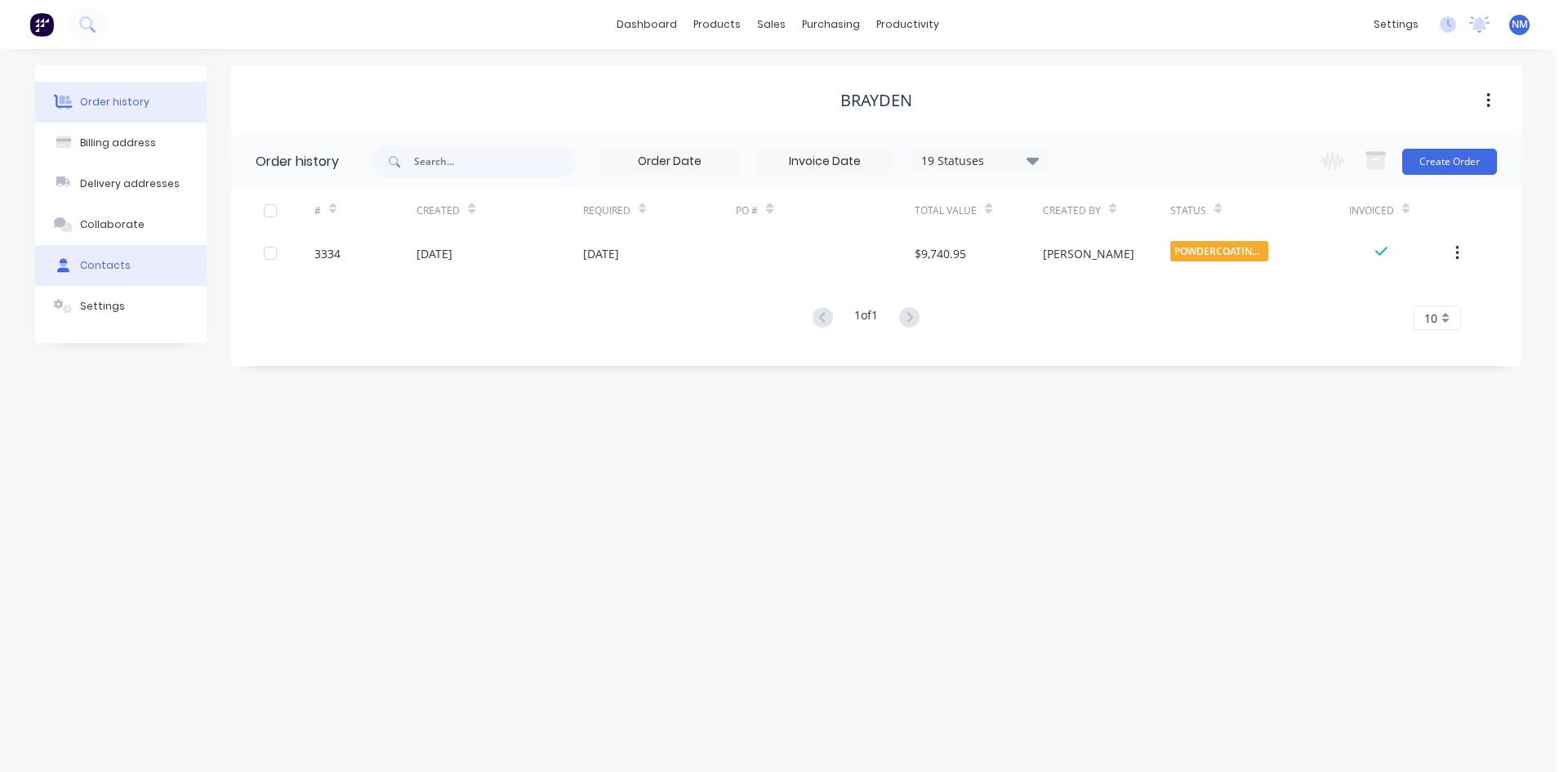
click at [108, 270] on div "Contacts" at bounding box center [106, 265] width 50 height 15
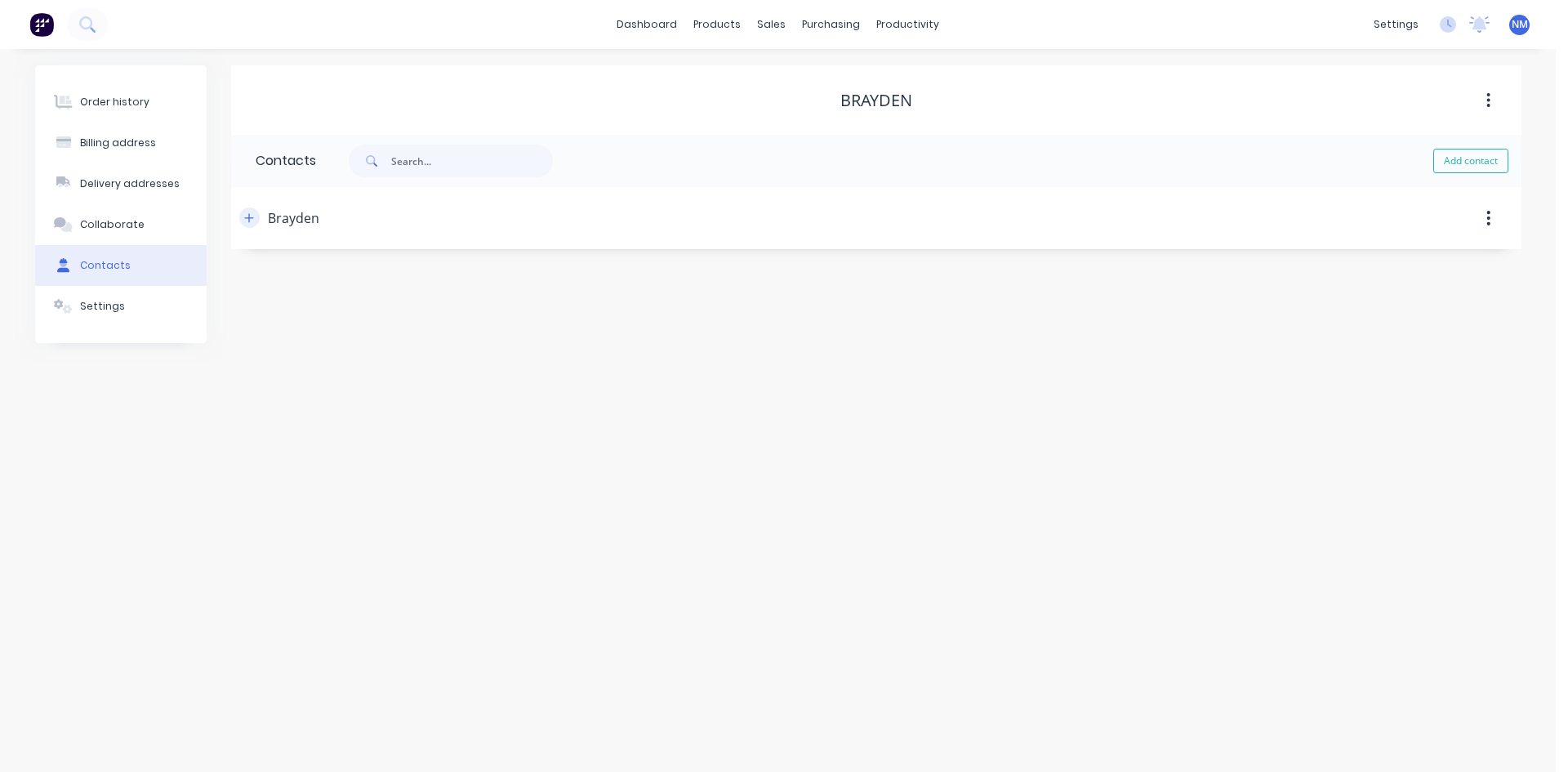
click at [248, 223] on icon "button" at bounding box center [249, 218] width 10 height 12
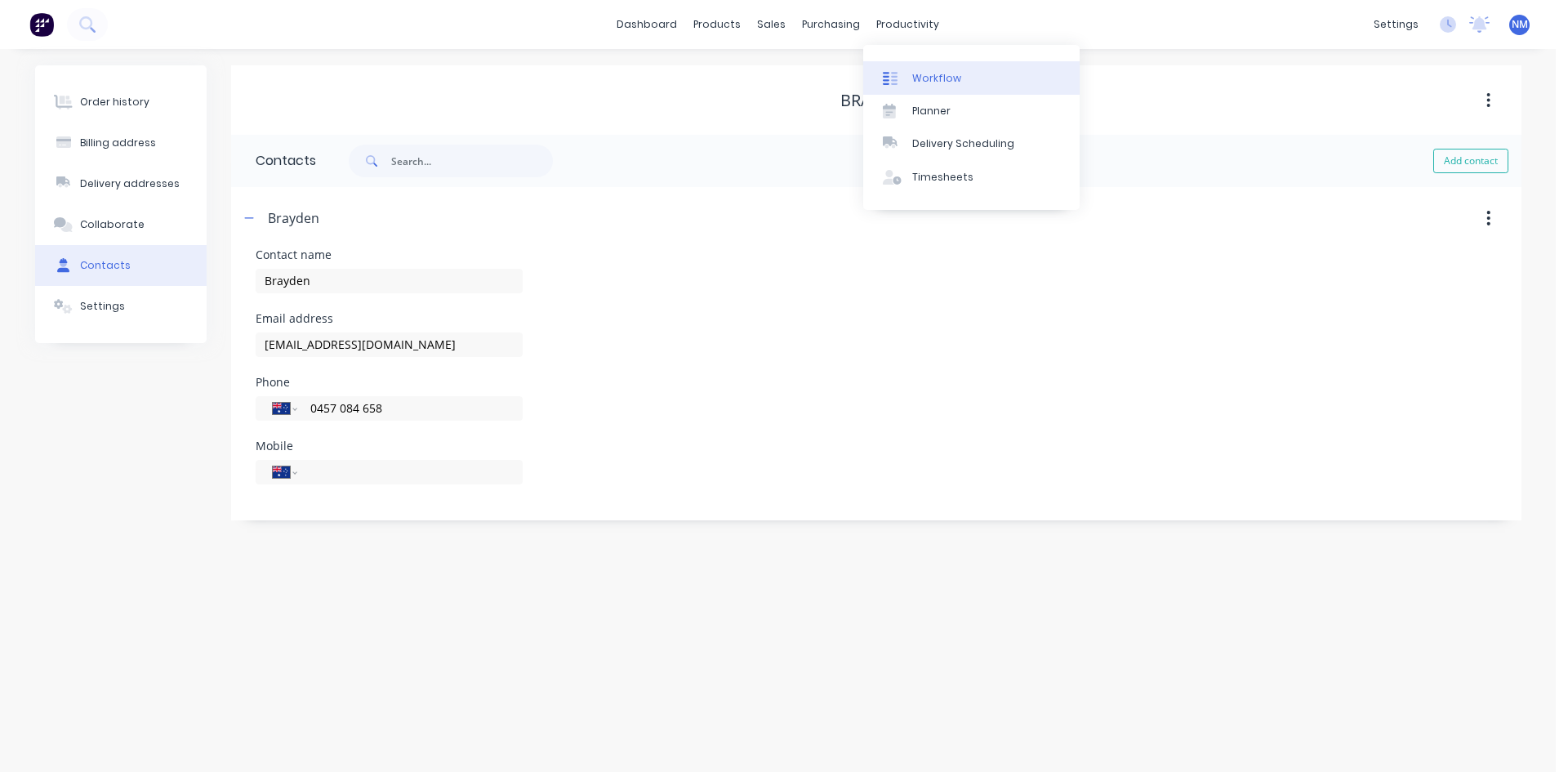
click at [921, 74] on div "Workflow" at bounding box center [937, 77] width 49 height 15
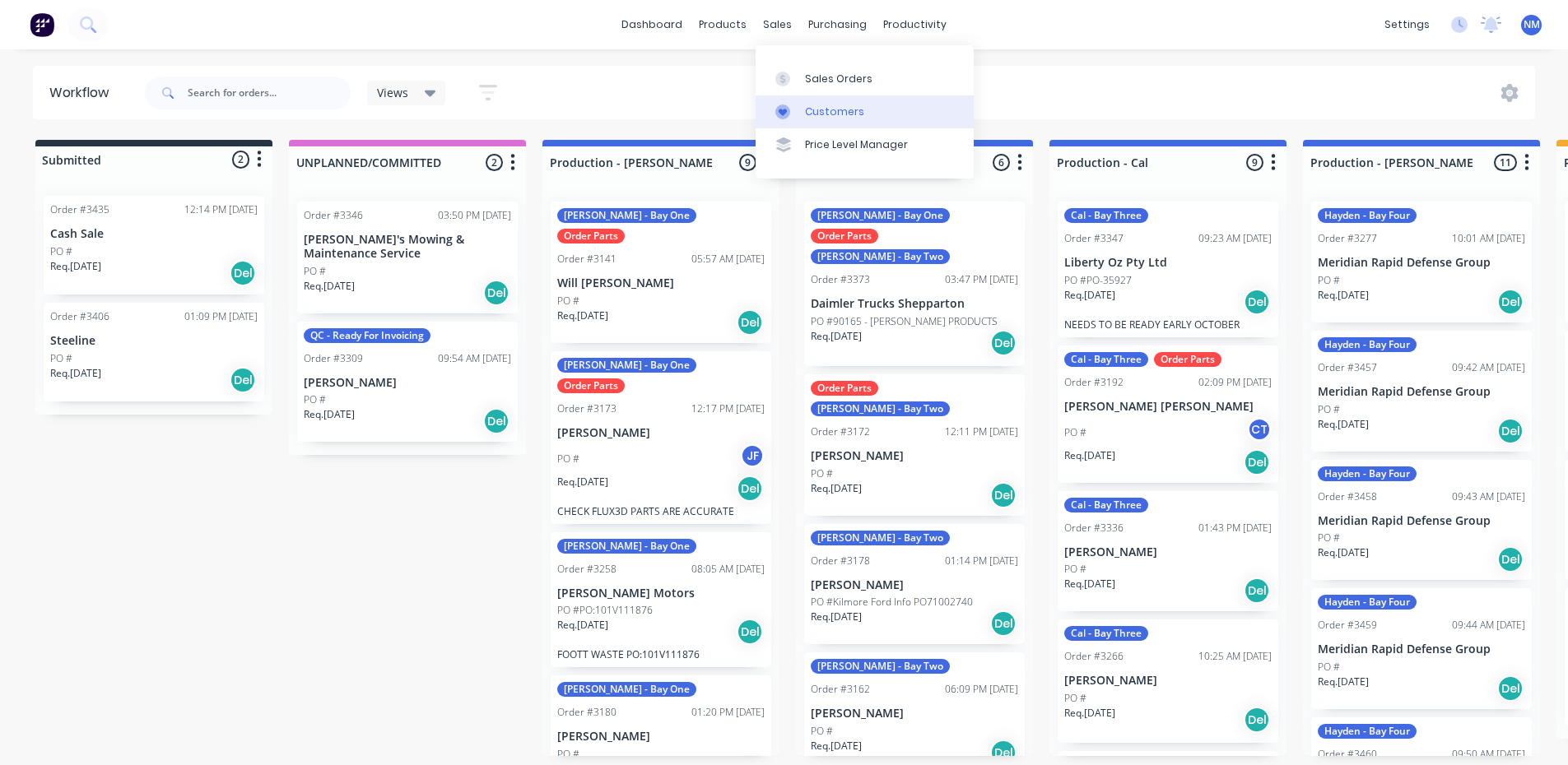
click at [843, 102] on link "Customers" at bounding box center [865, 112] width 218 height 33
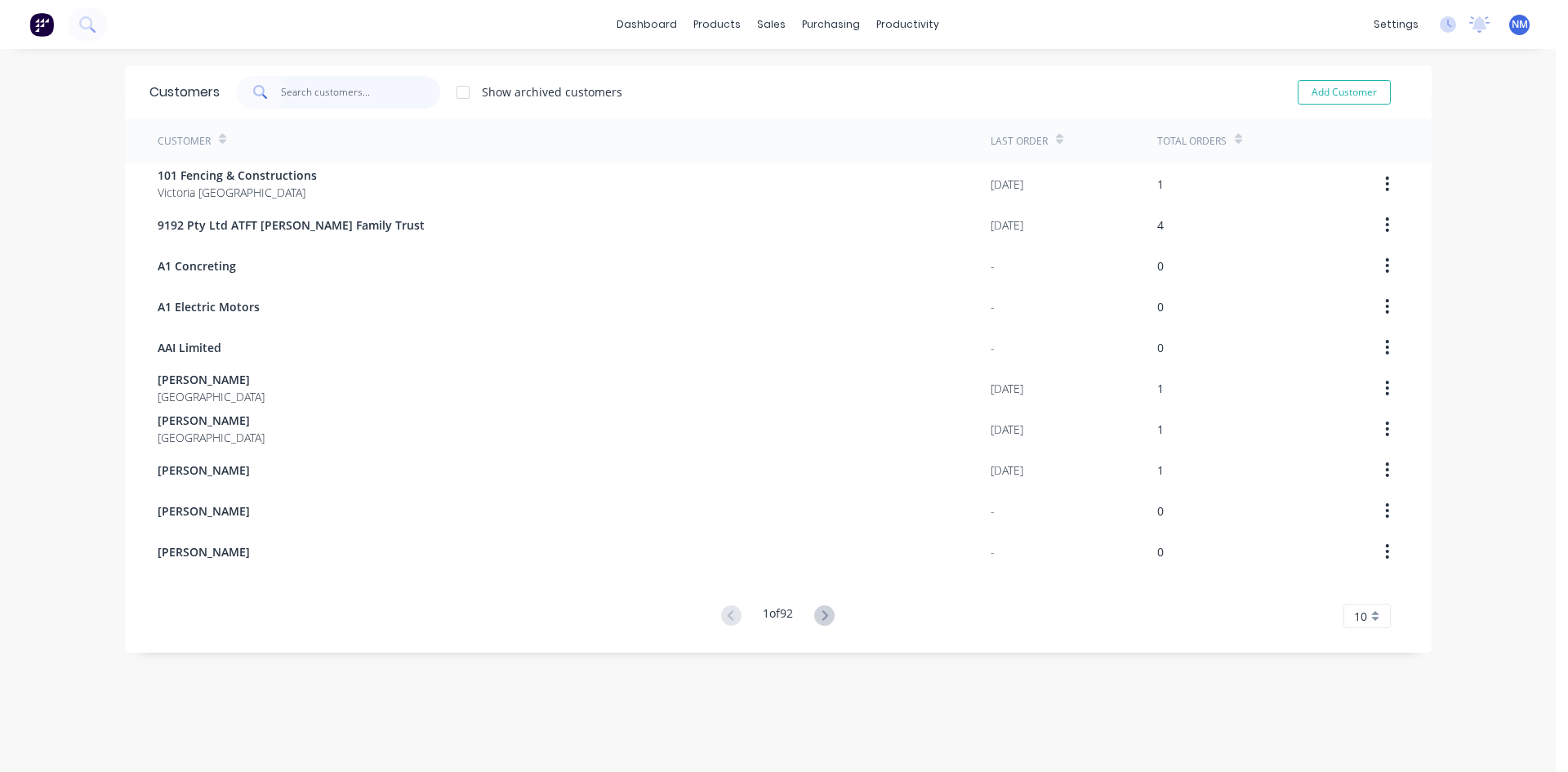
click at [375, 92] on input "text" at bounding box center [360, 92] width 160 height 33
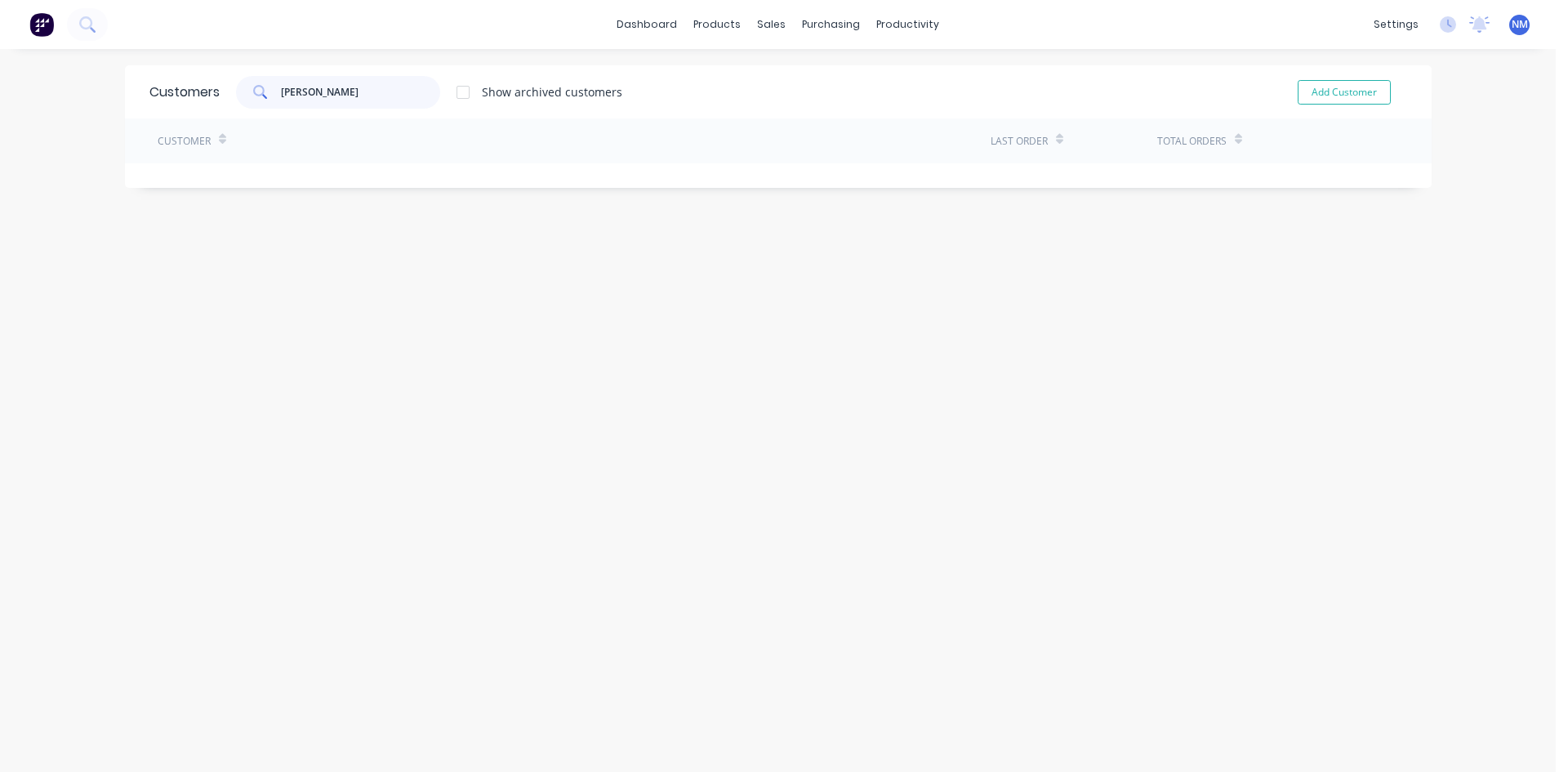
type input "david w"
click at [91, 78] on div "dashboard products sales purchasing productivity dashboard products Product Cat…" at bounding box center [778, 386] width 1556 height 772
drag, startPoint x: 312, startPoint y: 91, endPoint x: 0, endPoint y: 66, distance: 313.0
click at [0, 86] on div "dashboard products sales purchasing productivity dashboard products Product Cat…" at bounding box center [778, 386] width 1556 height 772
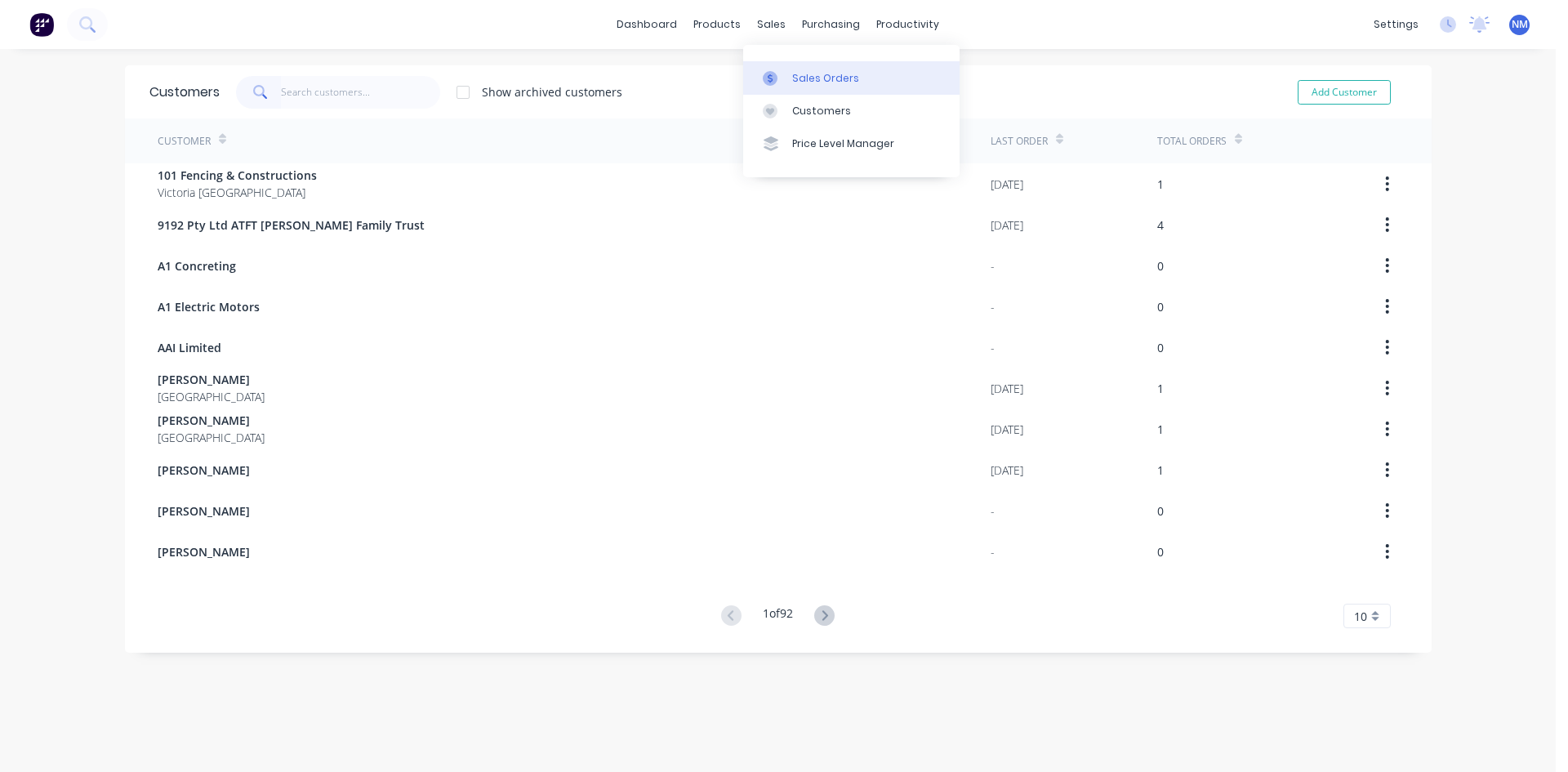
click at [826, 84] on div "Sales Orders" at bounding box center [826, 77] width 67 height 15
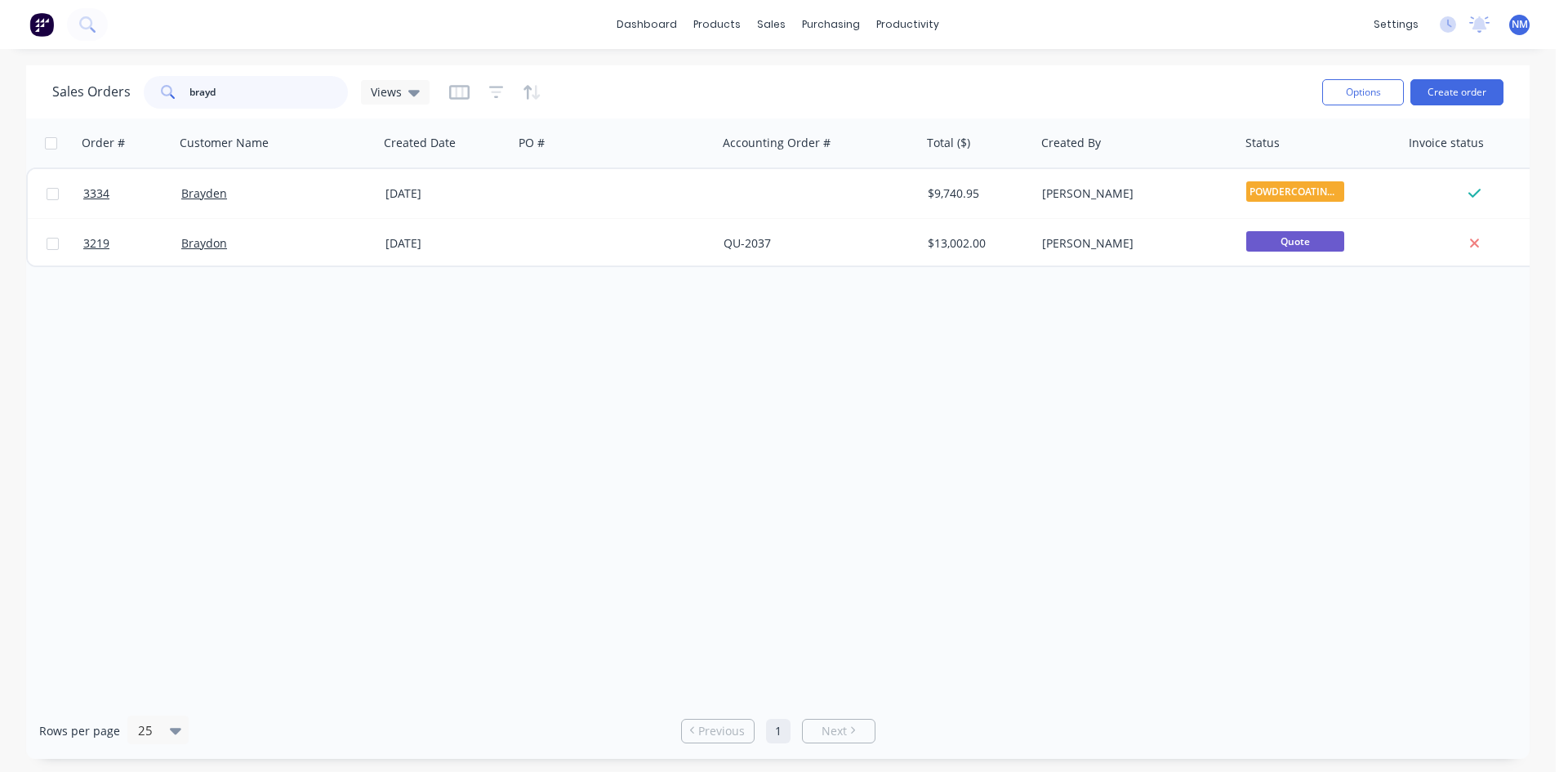
drag, startPoint x: 164, startPoint y: 97, endPoint x: 142, endPoint y: 96, distance: 22.0
click at [144, 96] on div "brayd" at bounding box center [246, 92] width 204 height 33
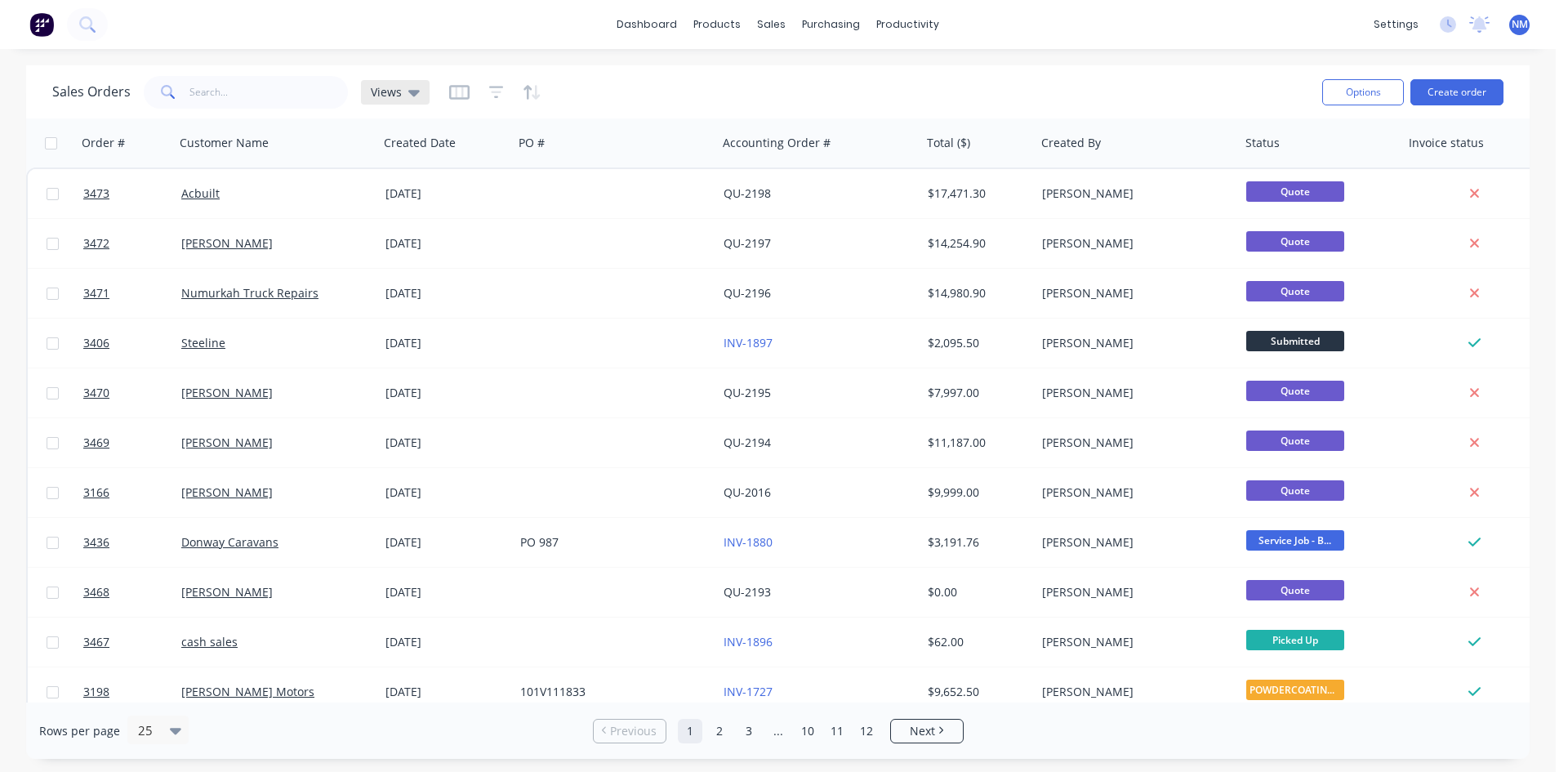
click at [415, 91] on icon at bounding box center [414, 93] width 12 height 7
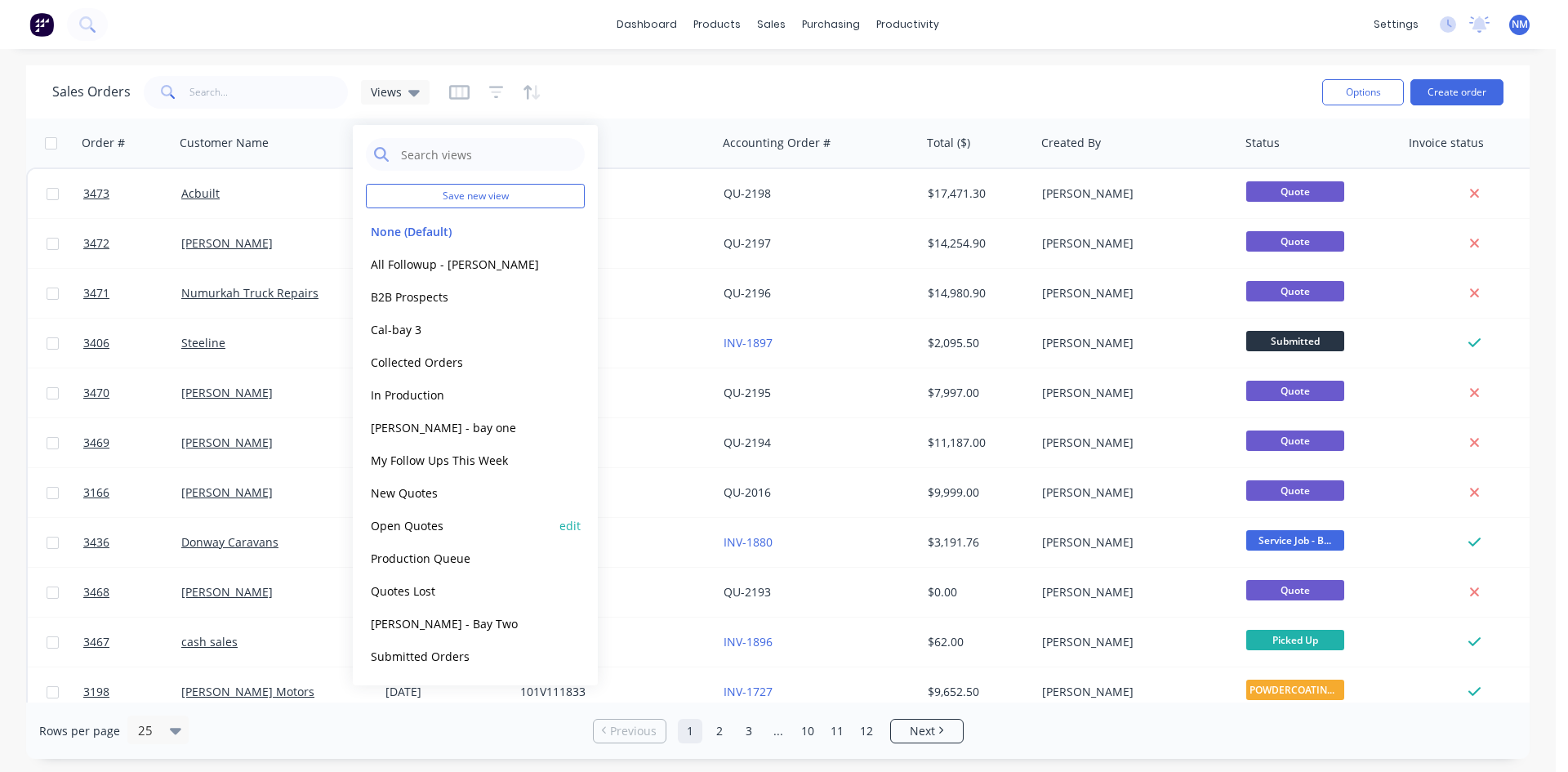
click at [432, 529] on button "Open Quotes" at bounding box center [459, 524] width 186 height 18
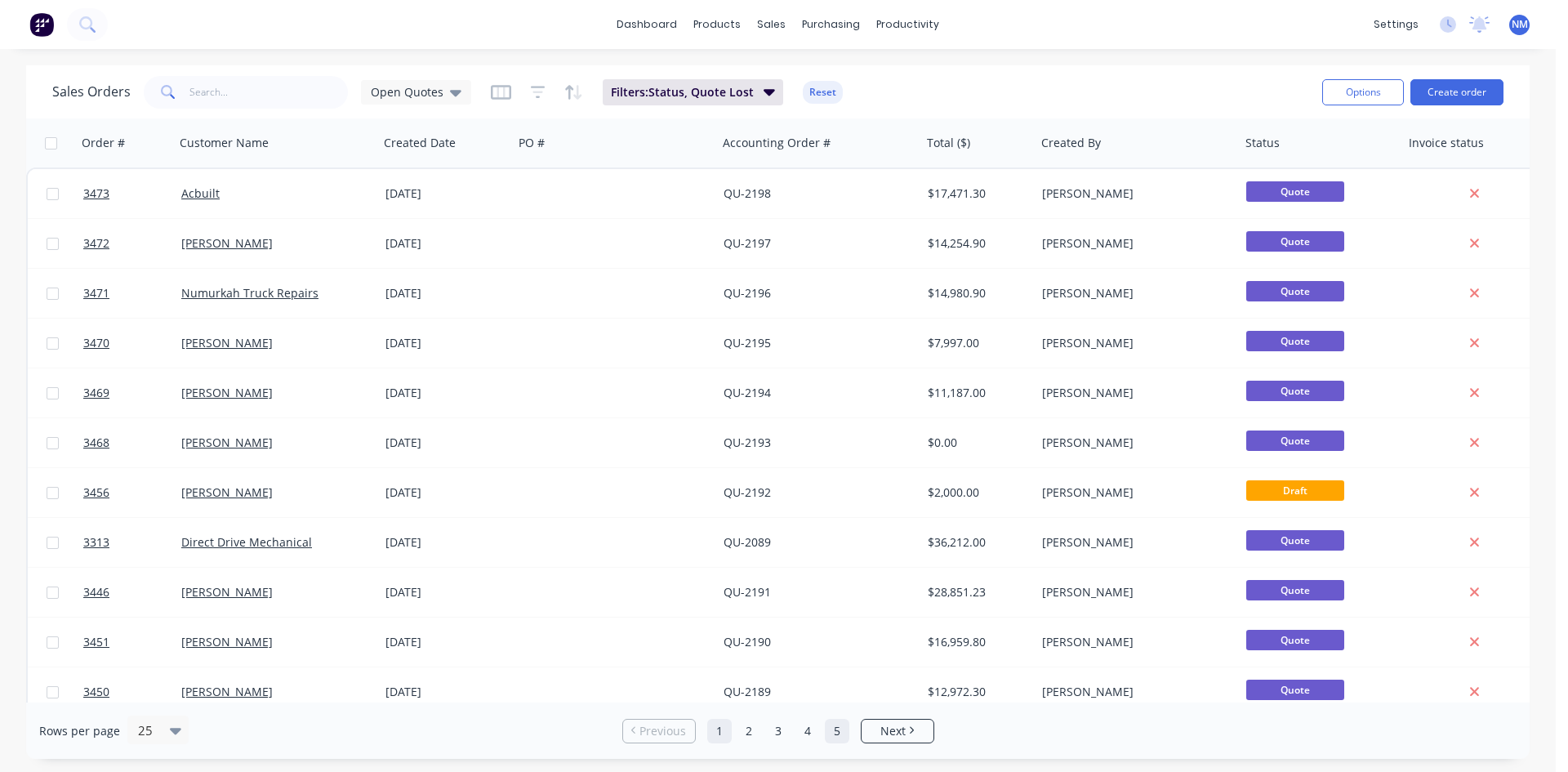
click at [845, 729] on link "5" at bounding box center [836, 730] width 24 height 24
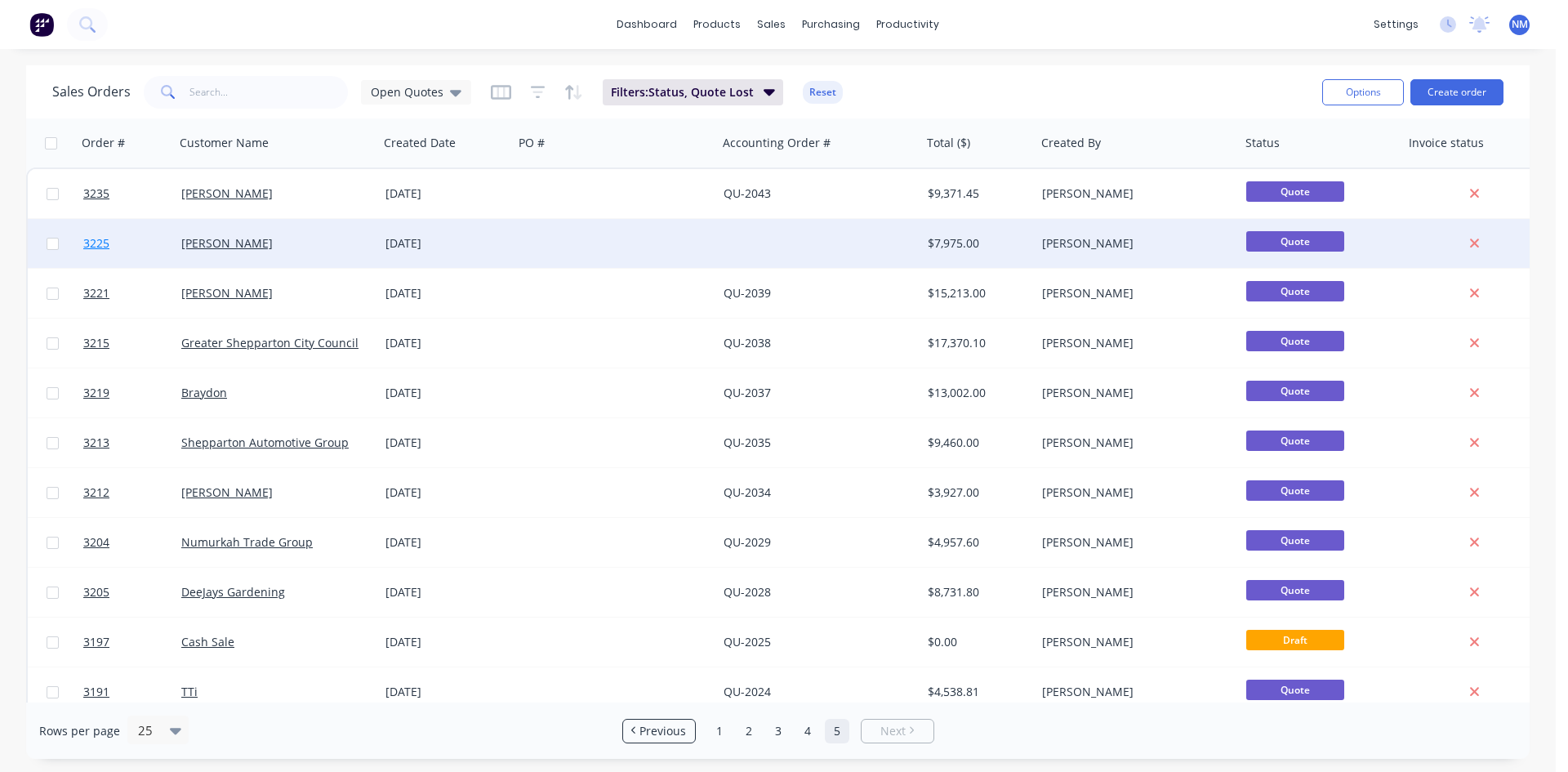
click at [99, 238] on span "3225" at bounding box center [96, 243] width 26 height 16
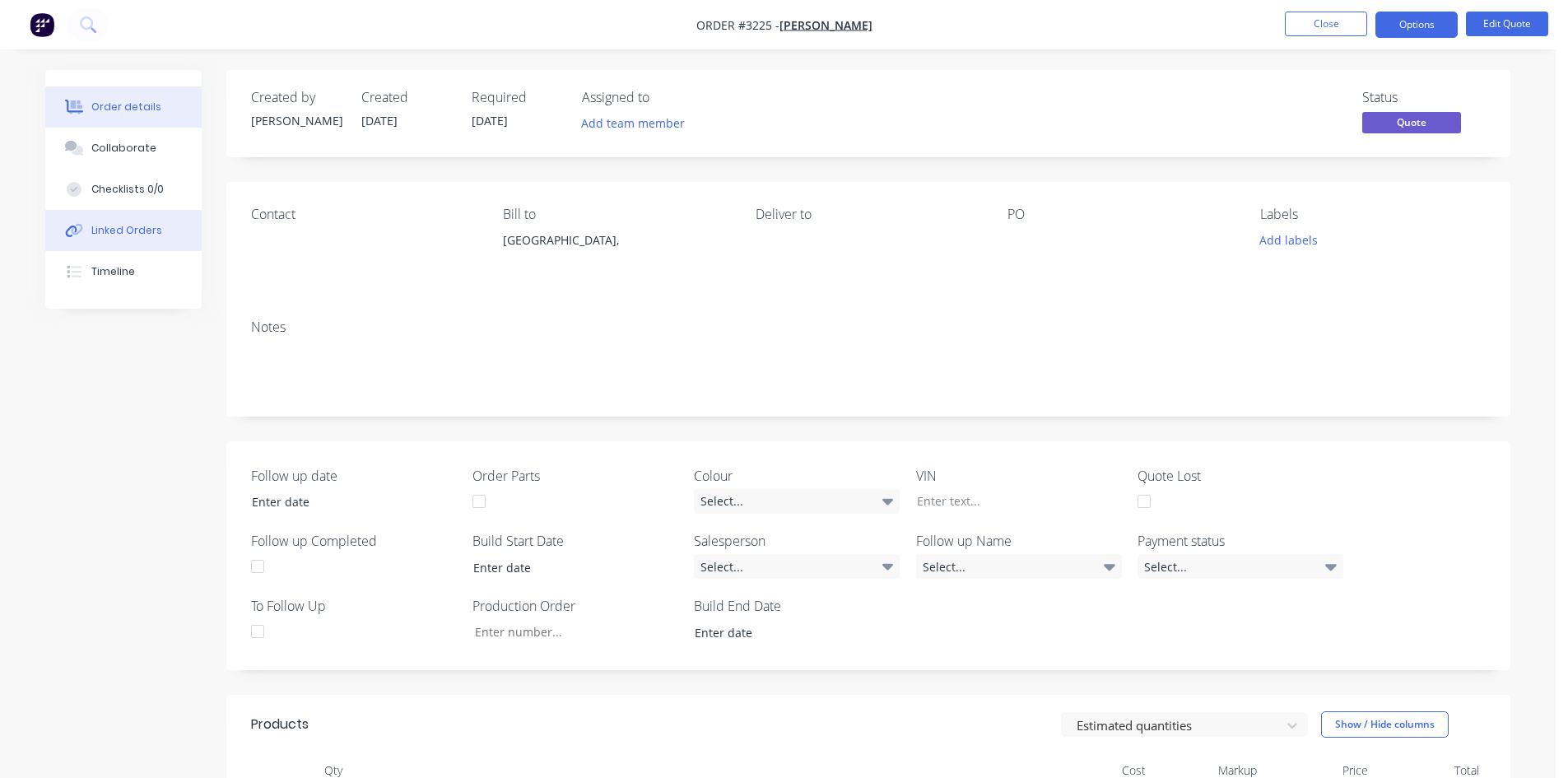
click at [102, 234] on div "Linked Orders" at bounding box center [127, 230] width 71 height 15
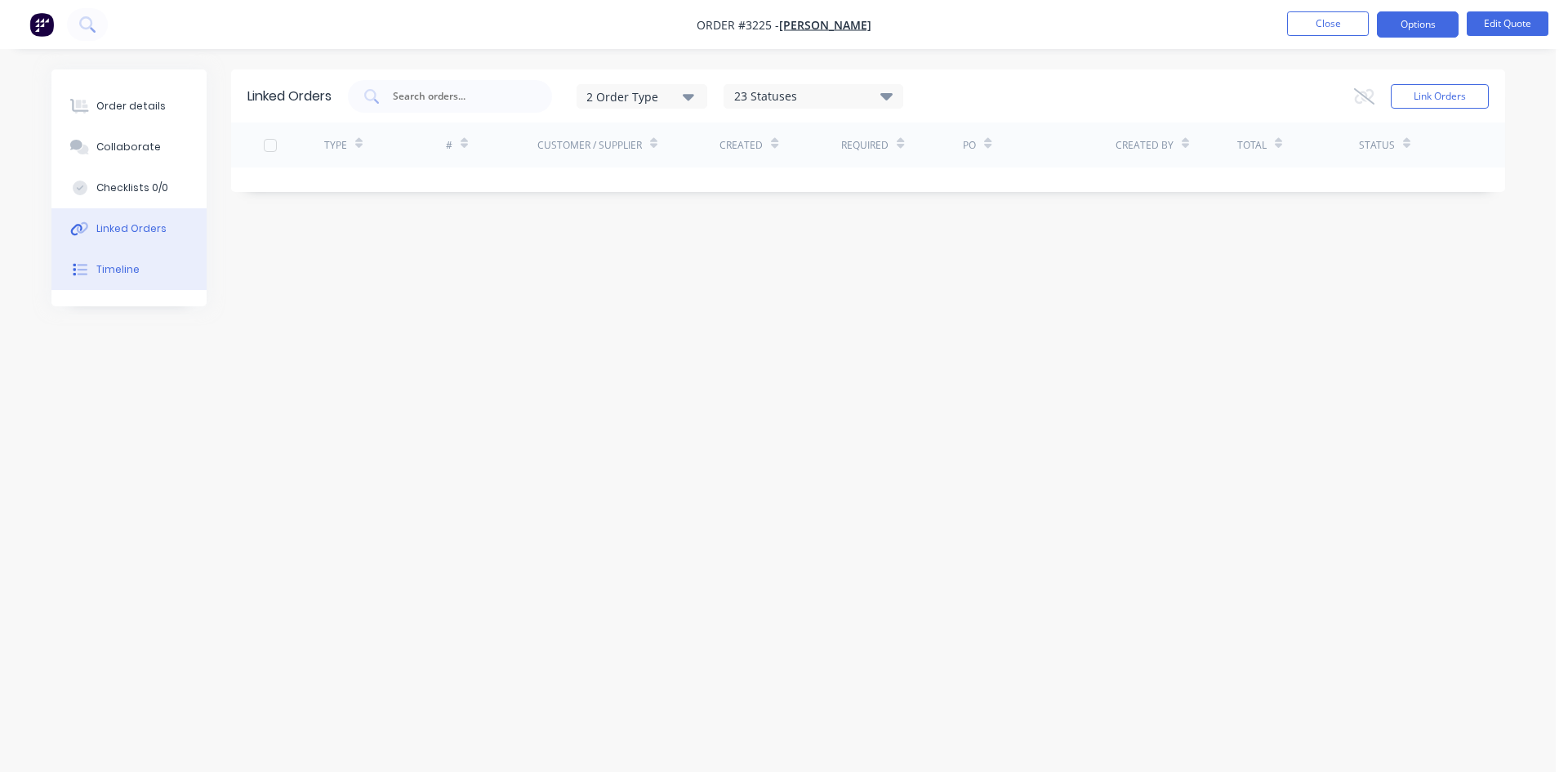
click at [112, 273] on div "Timeline" at bounding box center [118, 269] width 44 height 15
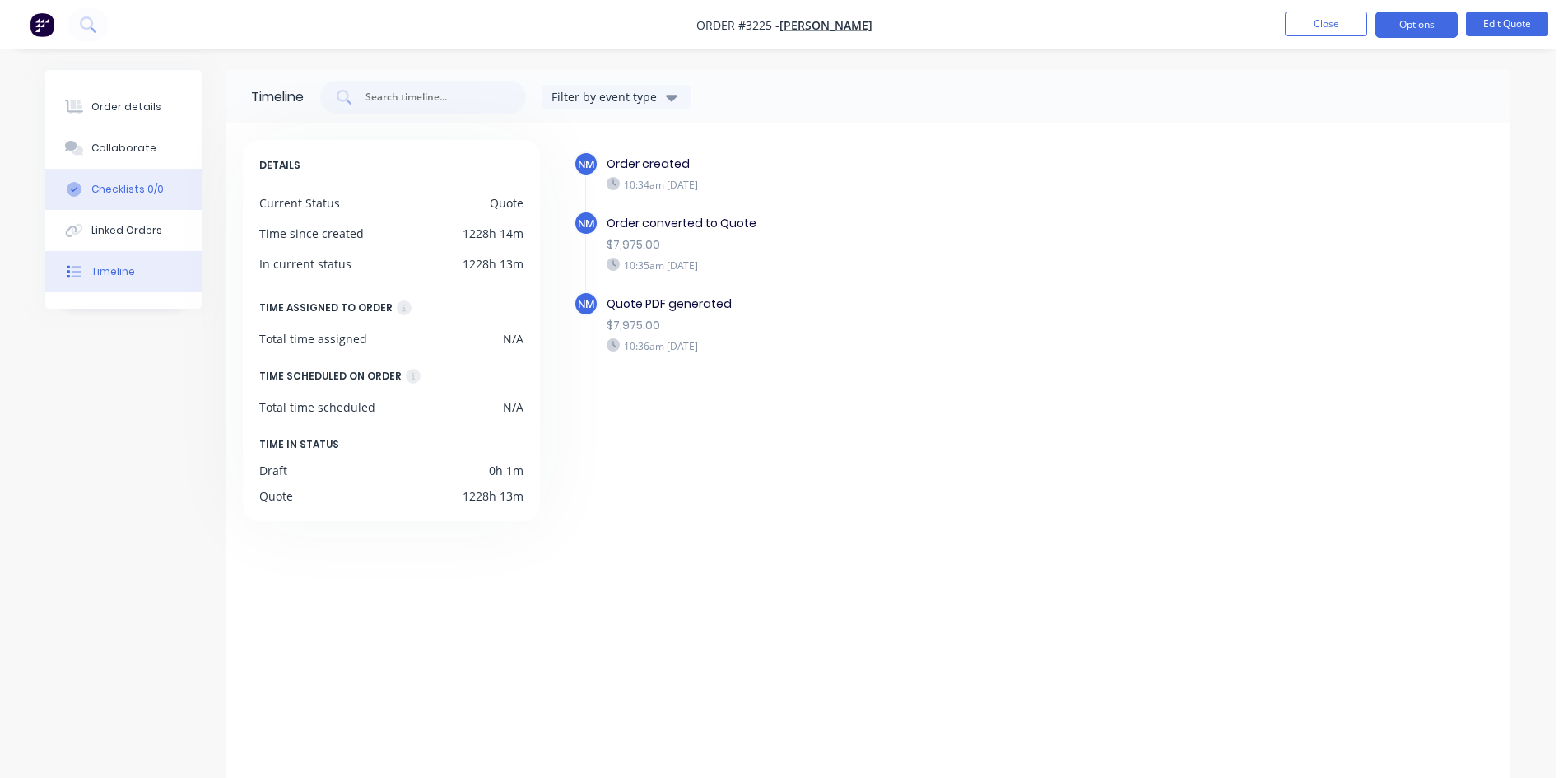
click at [120, 188] on div "Checklists 0/0" at bounding box center [128, 189] width 72 height 15
type textarea "x"
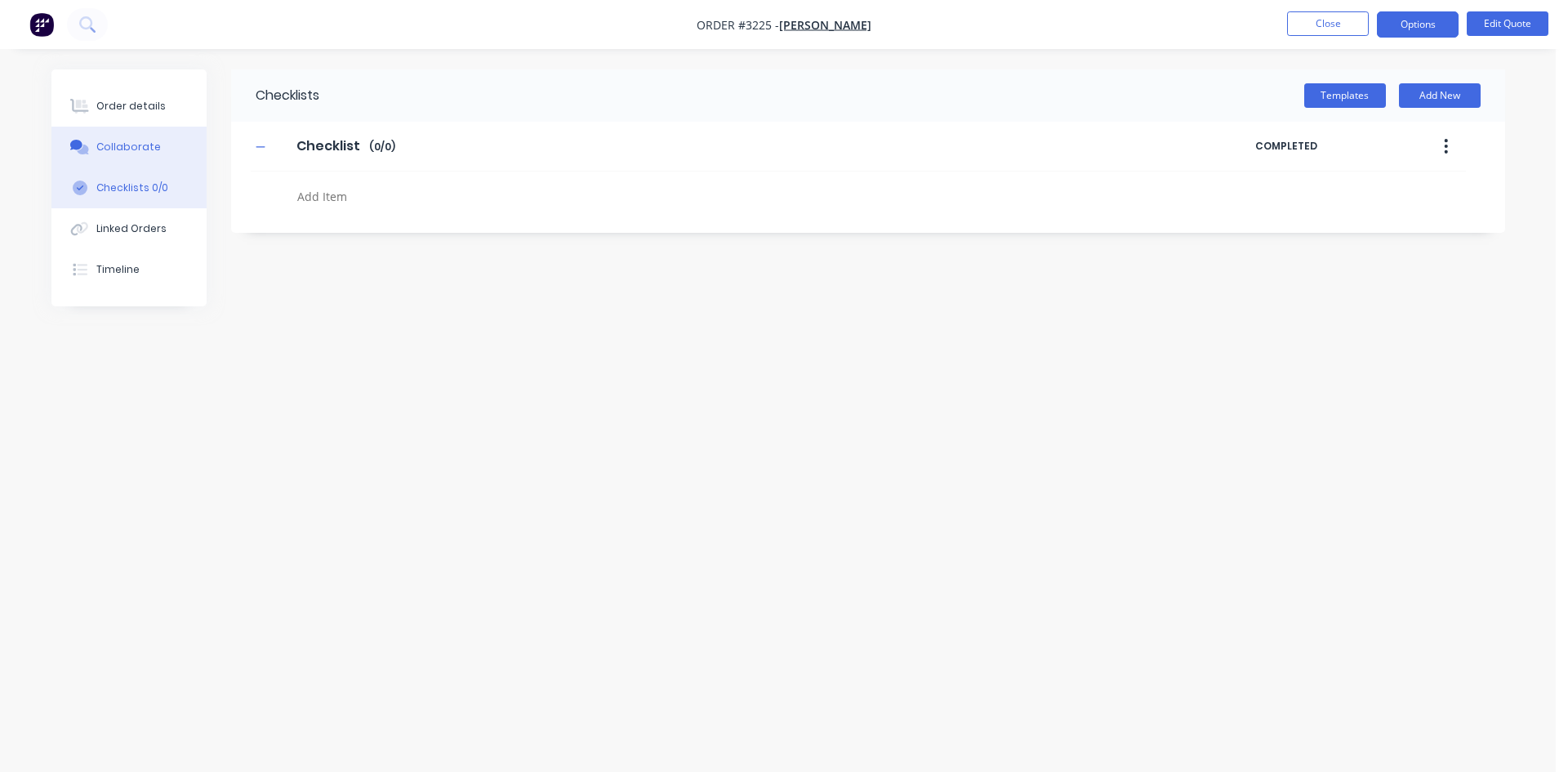
click at [131, 150] on div "Collaborate" at bounding box center [129, 146] width 65 height 15
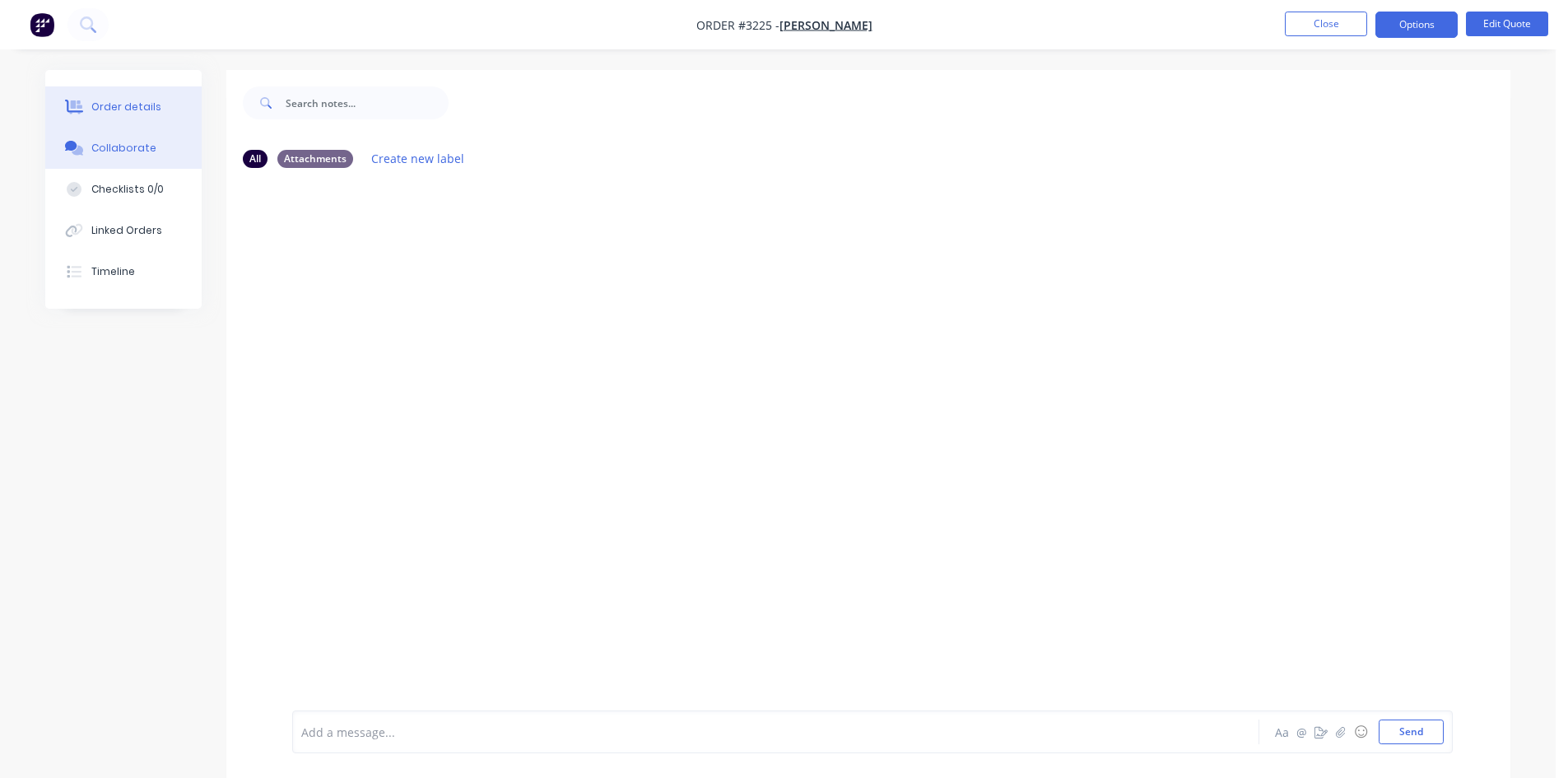
click at [130, 113] on div "Order details" at bounding box center [127, 106] width 70 height 15
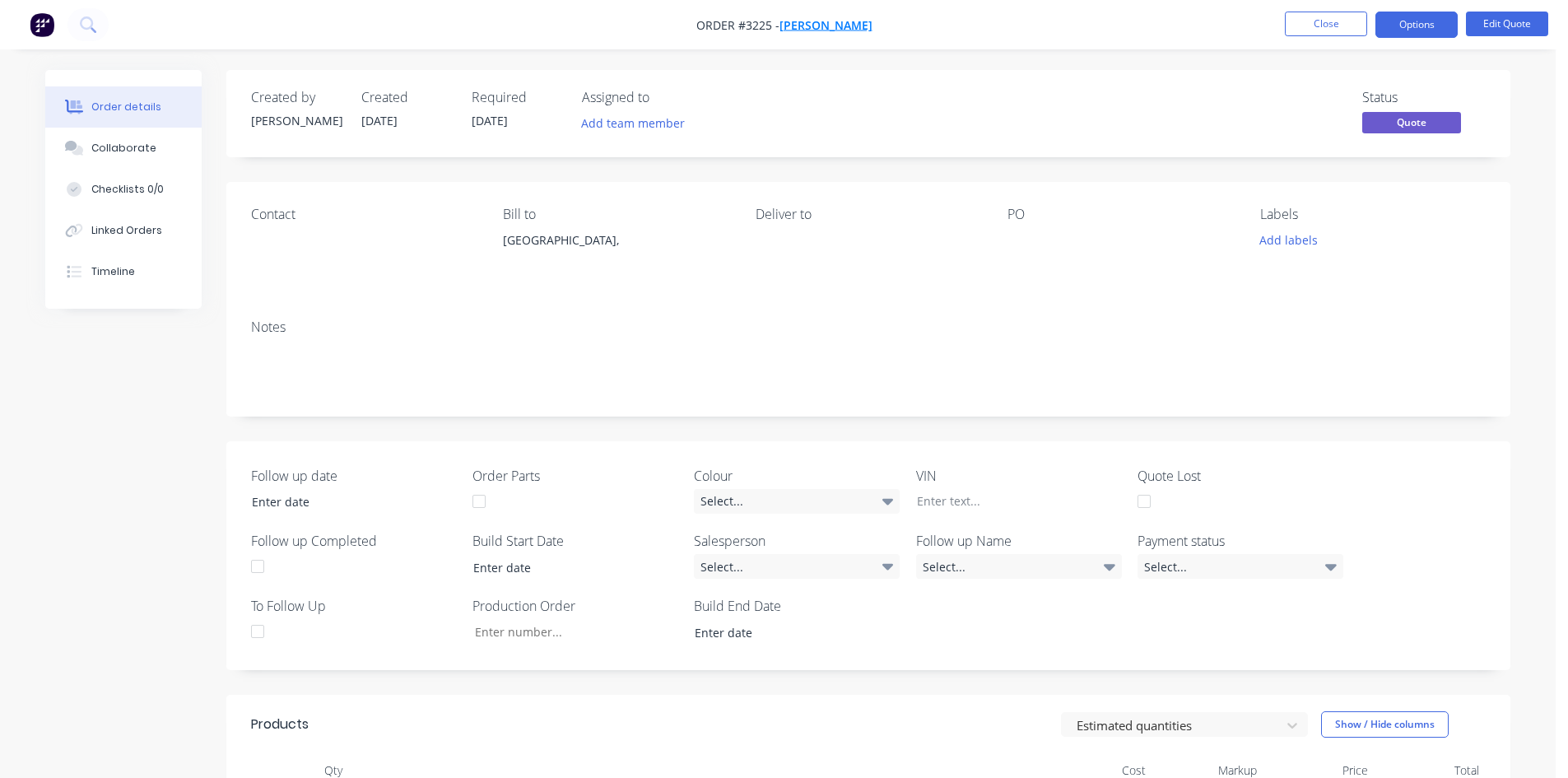
click at [815, 29] on span "David" at bounding box center [825, 25] width 93 height 16
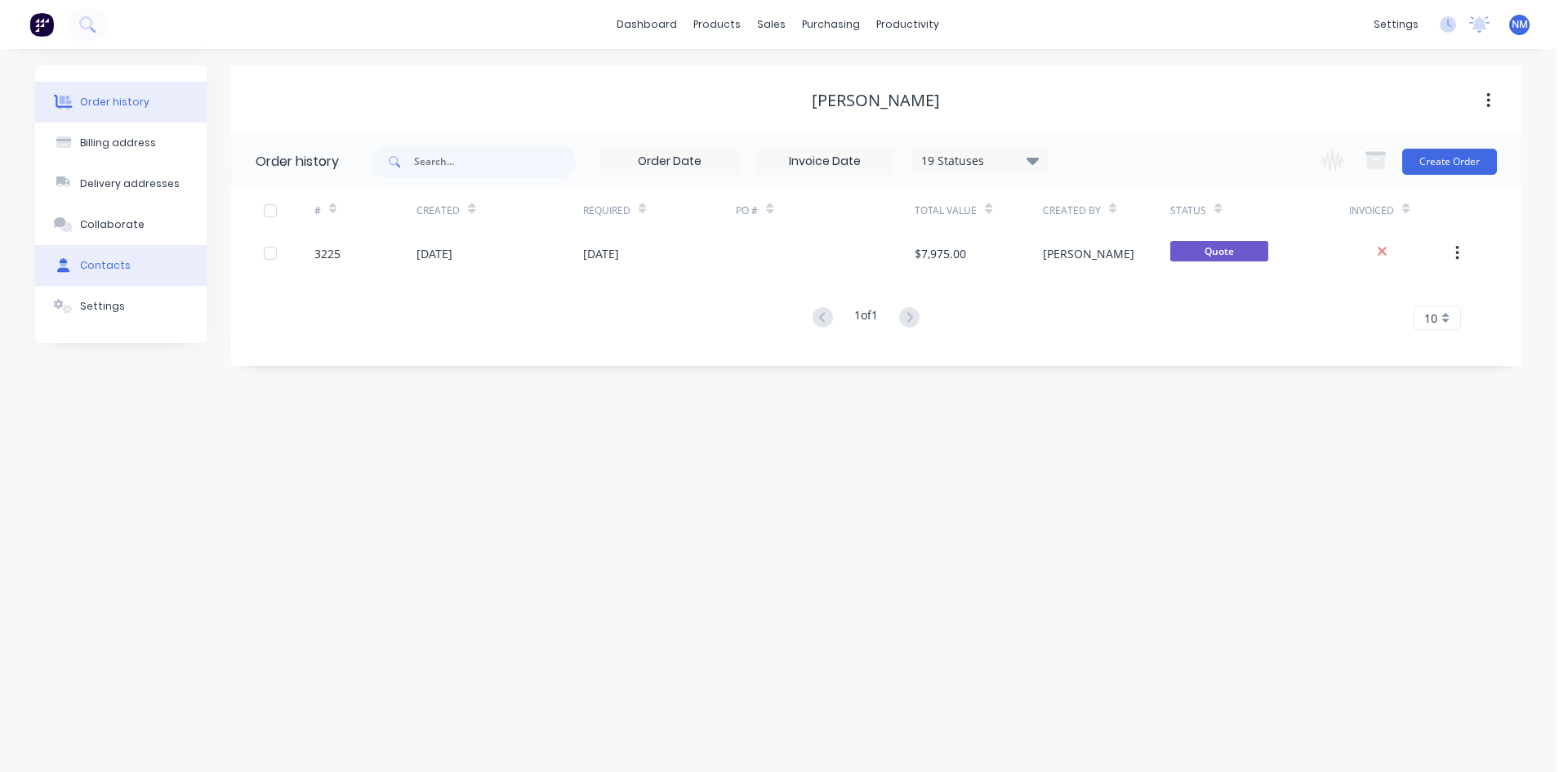
click at [130, 259] on button "Contacts" at bounding box center [120, 265] width 171 height 41
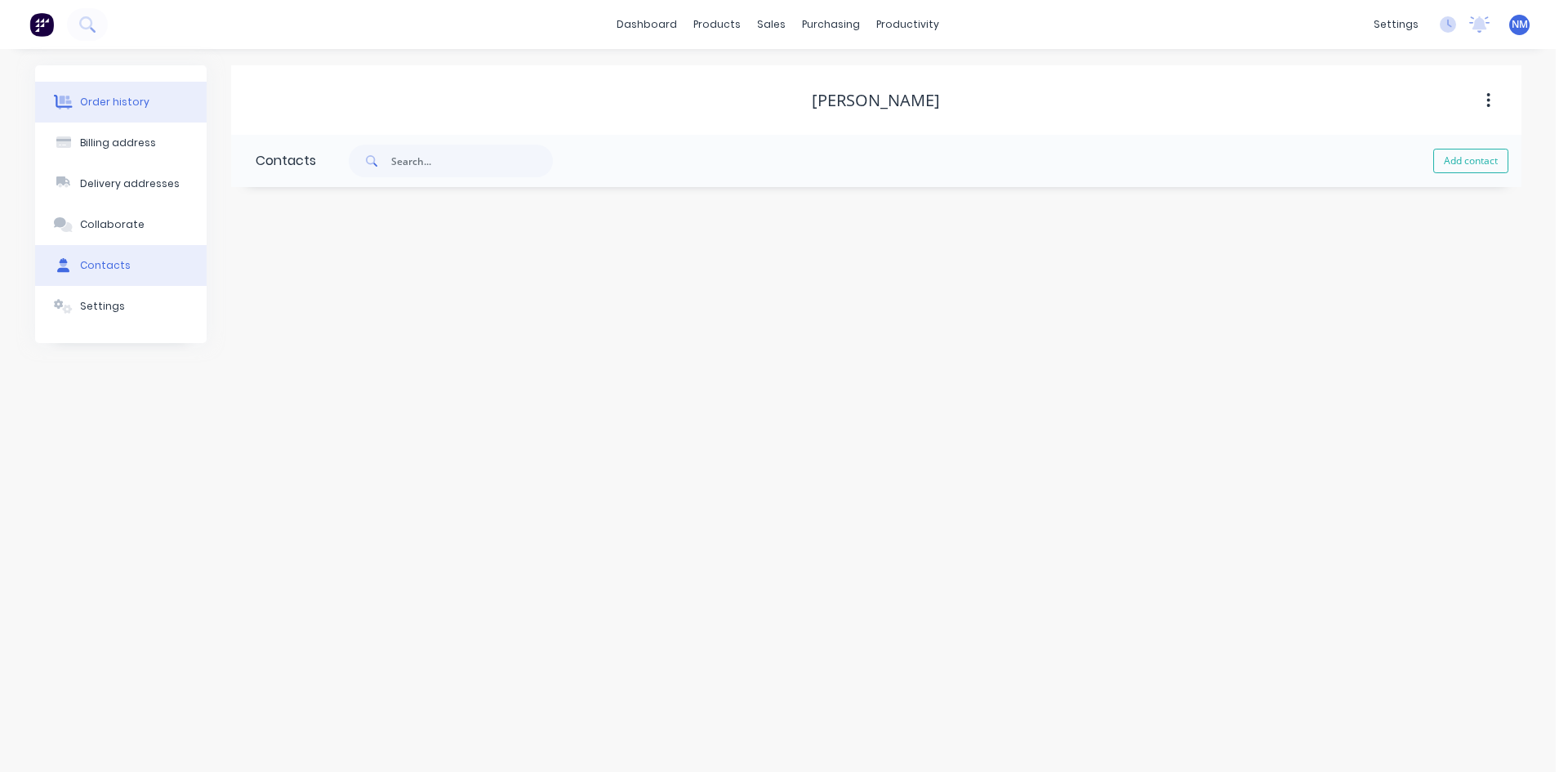
click at [122, 106] on div "Order history" at bounding box center [115, 102] width 70 height 15
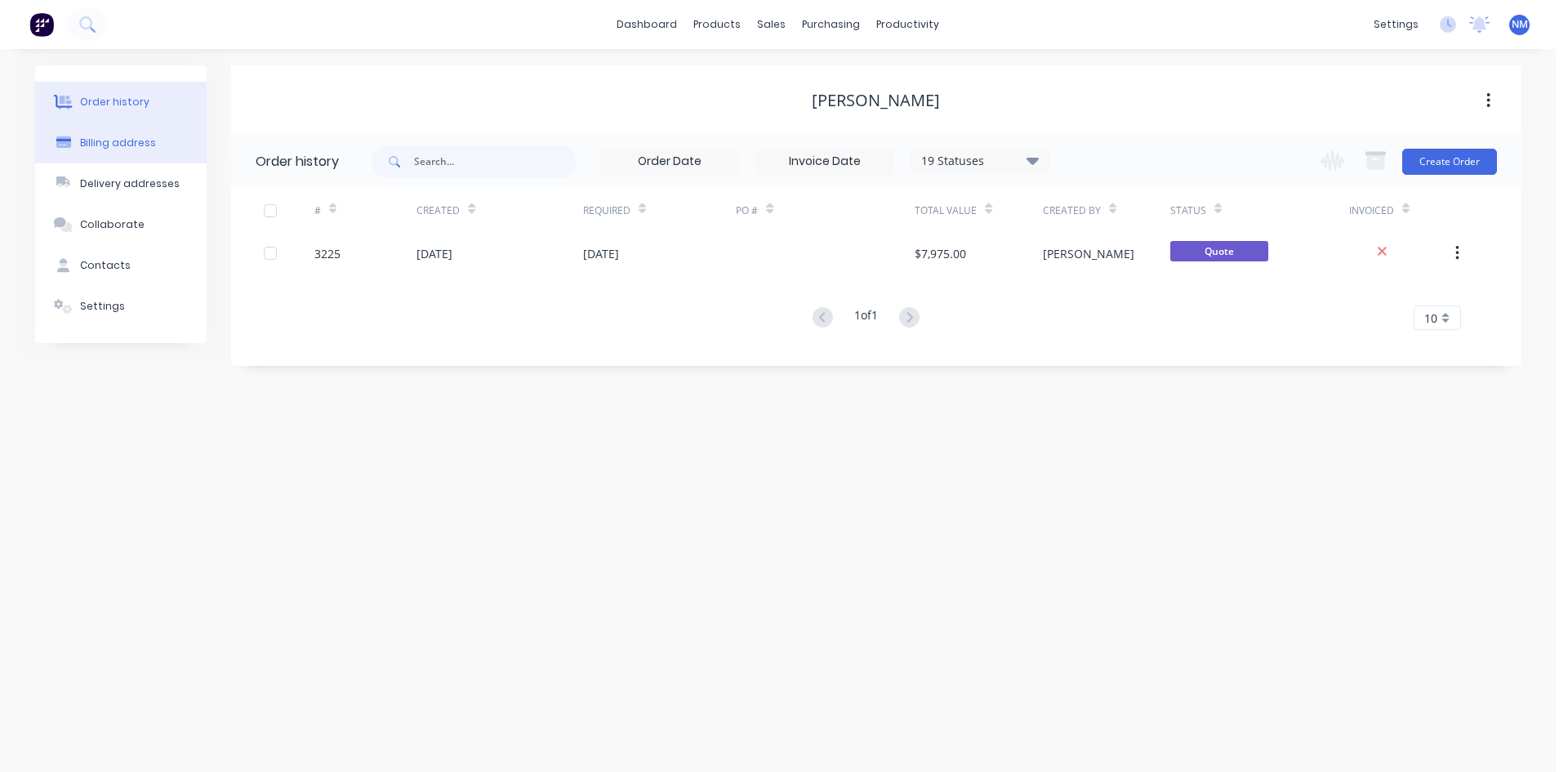
click at [131, 152] on button "Billing address" at bounding box center [120, 143] width 171 height 41
select select "AU"
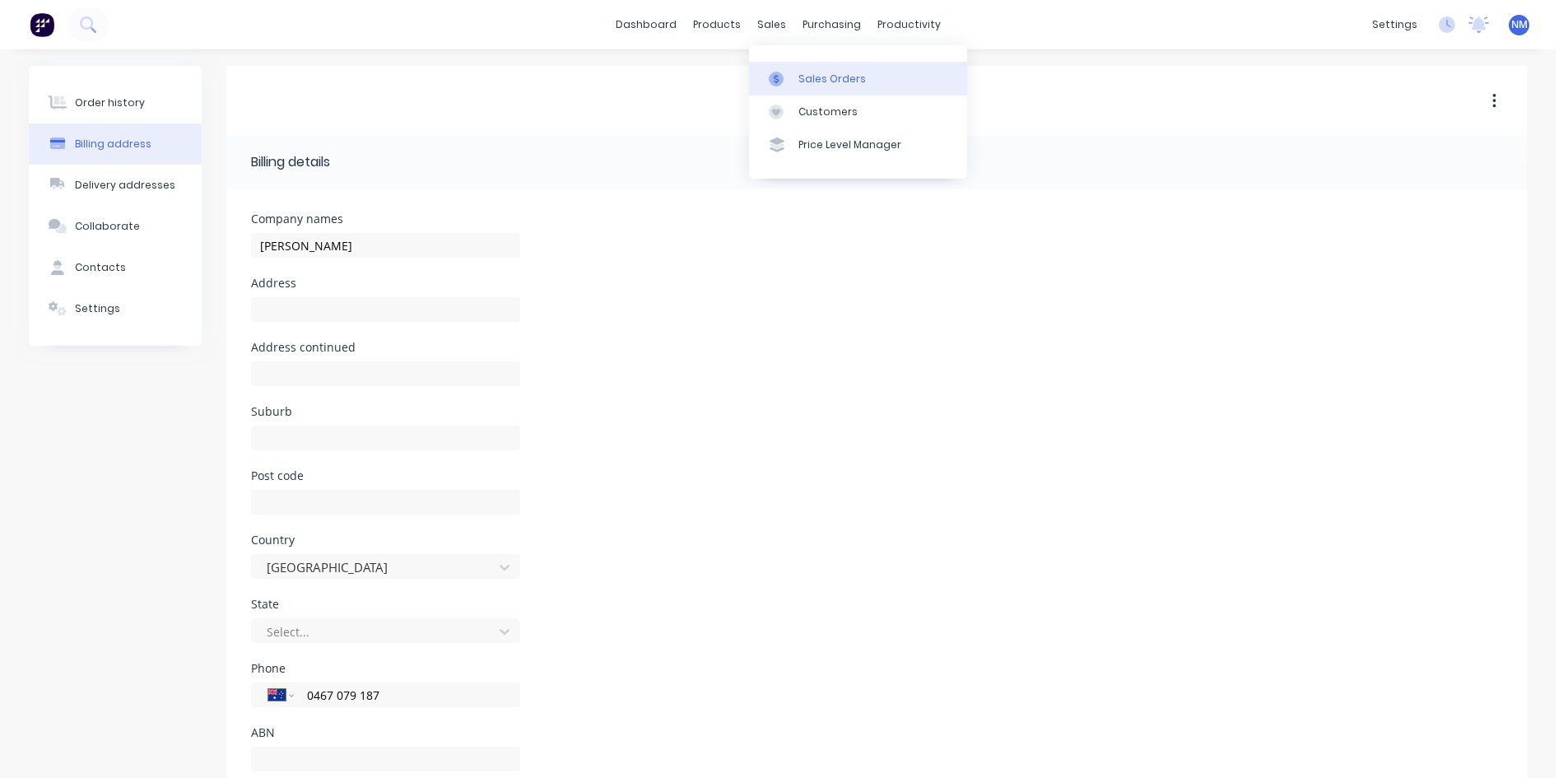
click at [818, 72] on div "Sales Orders" at bounding box center [832, 78] width 67 height 15
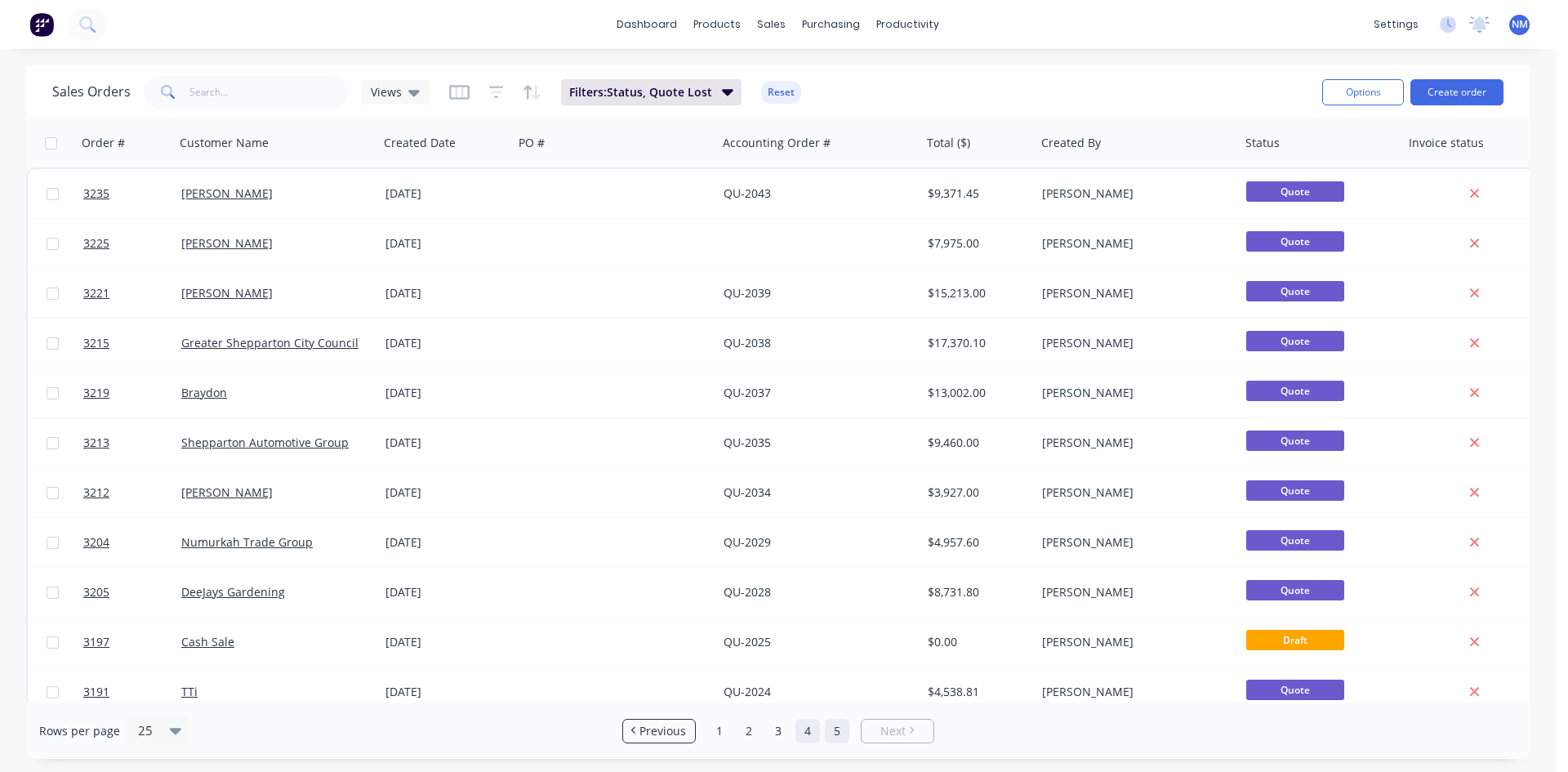
click at [800, 722] on link "4" at bounding box center [807, 730] width 24 height 24
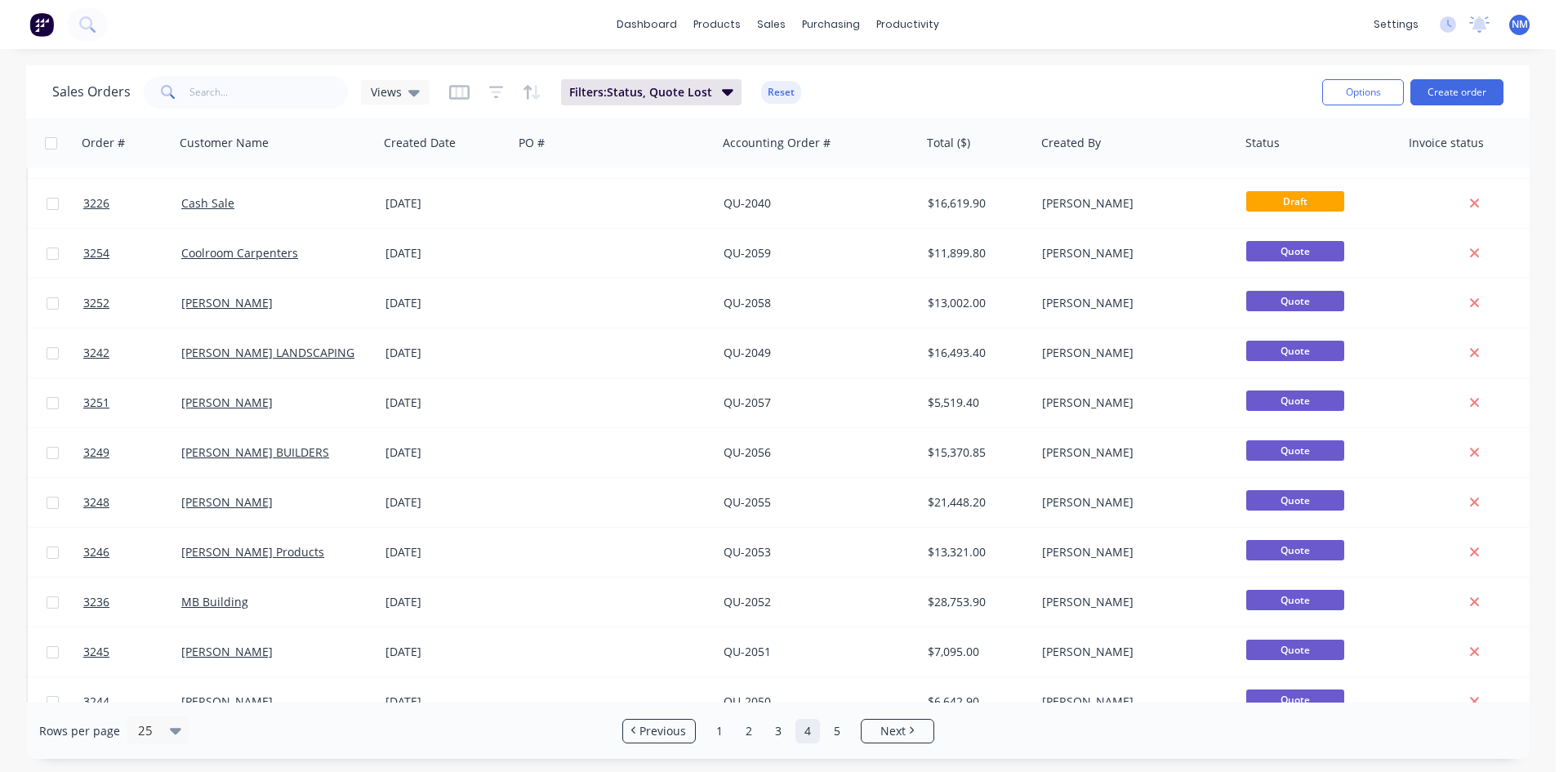
scroll to position [490, 0]
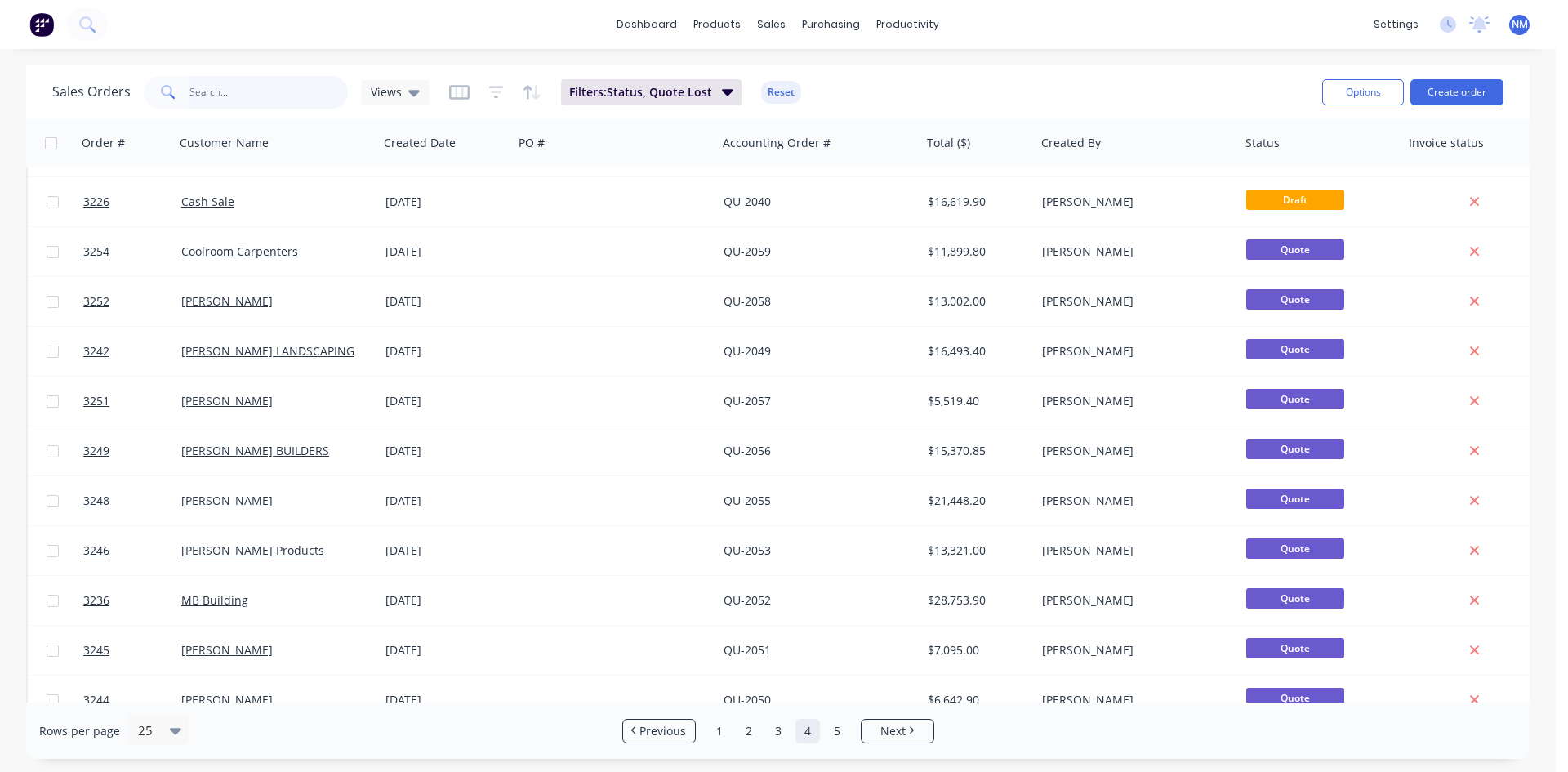
click at [220, 98] on input "text" at bounding box center [269, 92] width 160 height 33
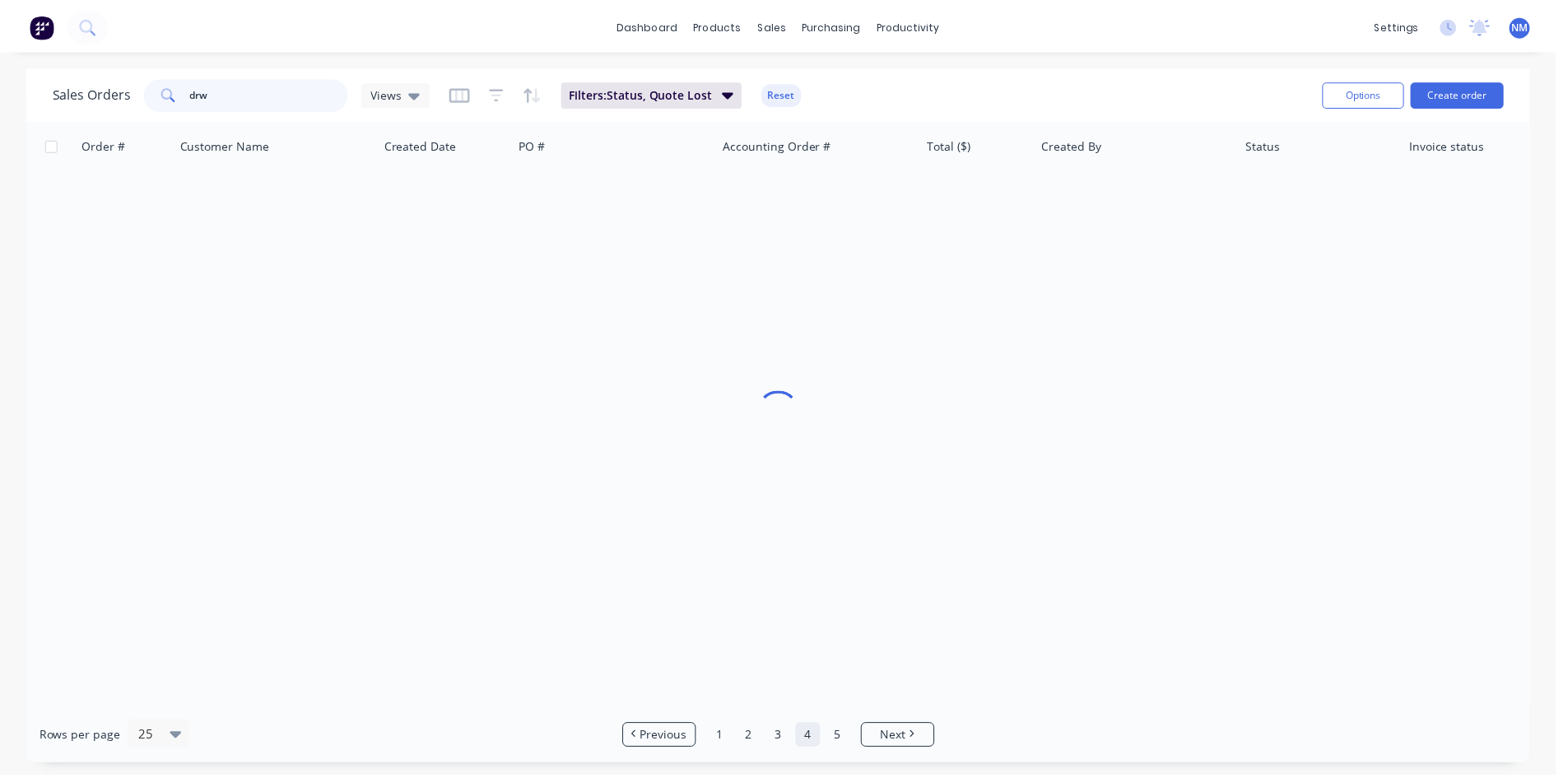
scroll to position [0, 0]
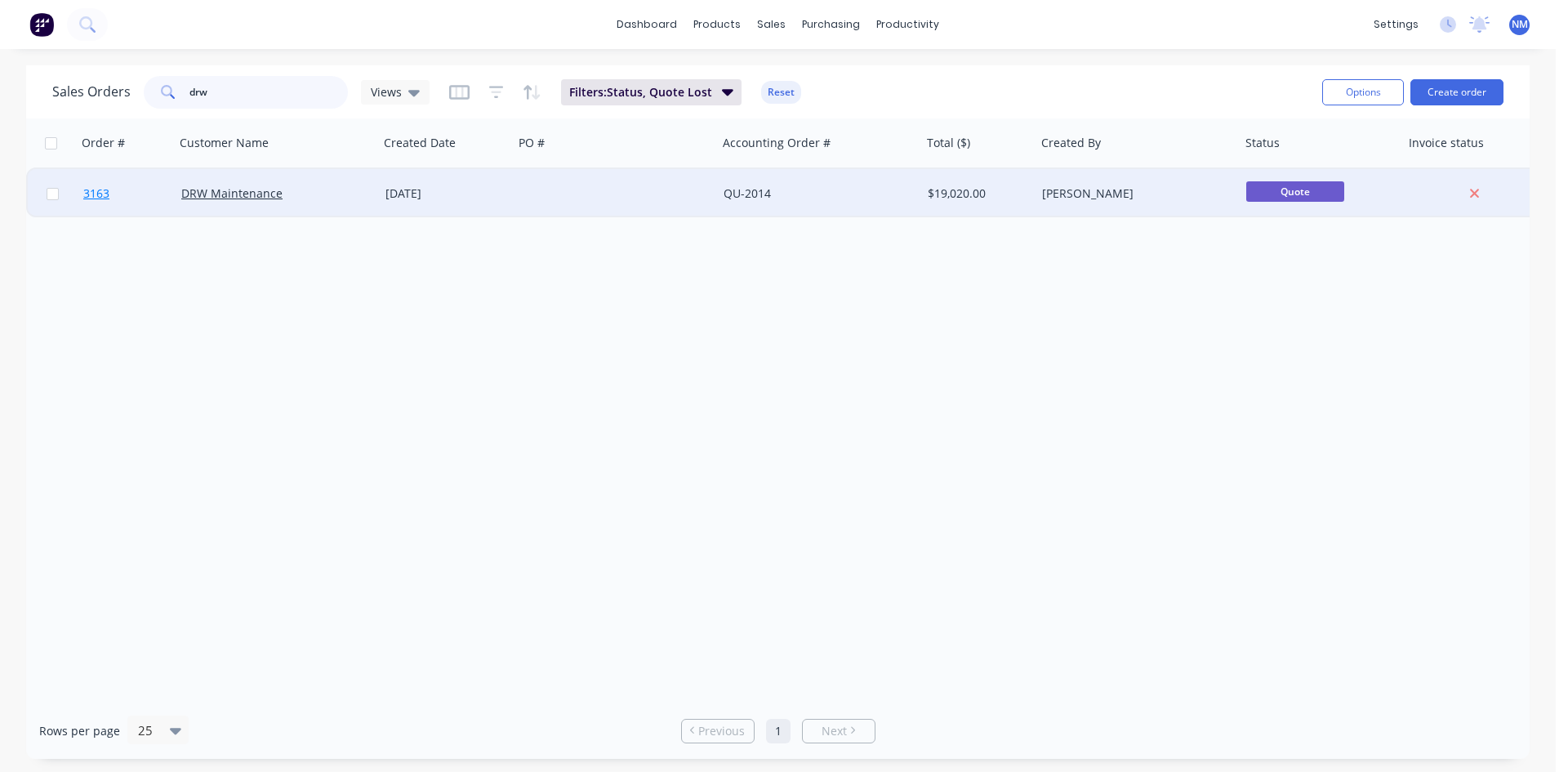
type input "drw"
click at [98, 198] on span "3163" at bounding box center [96, 193] width 26 height 16
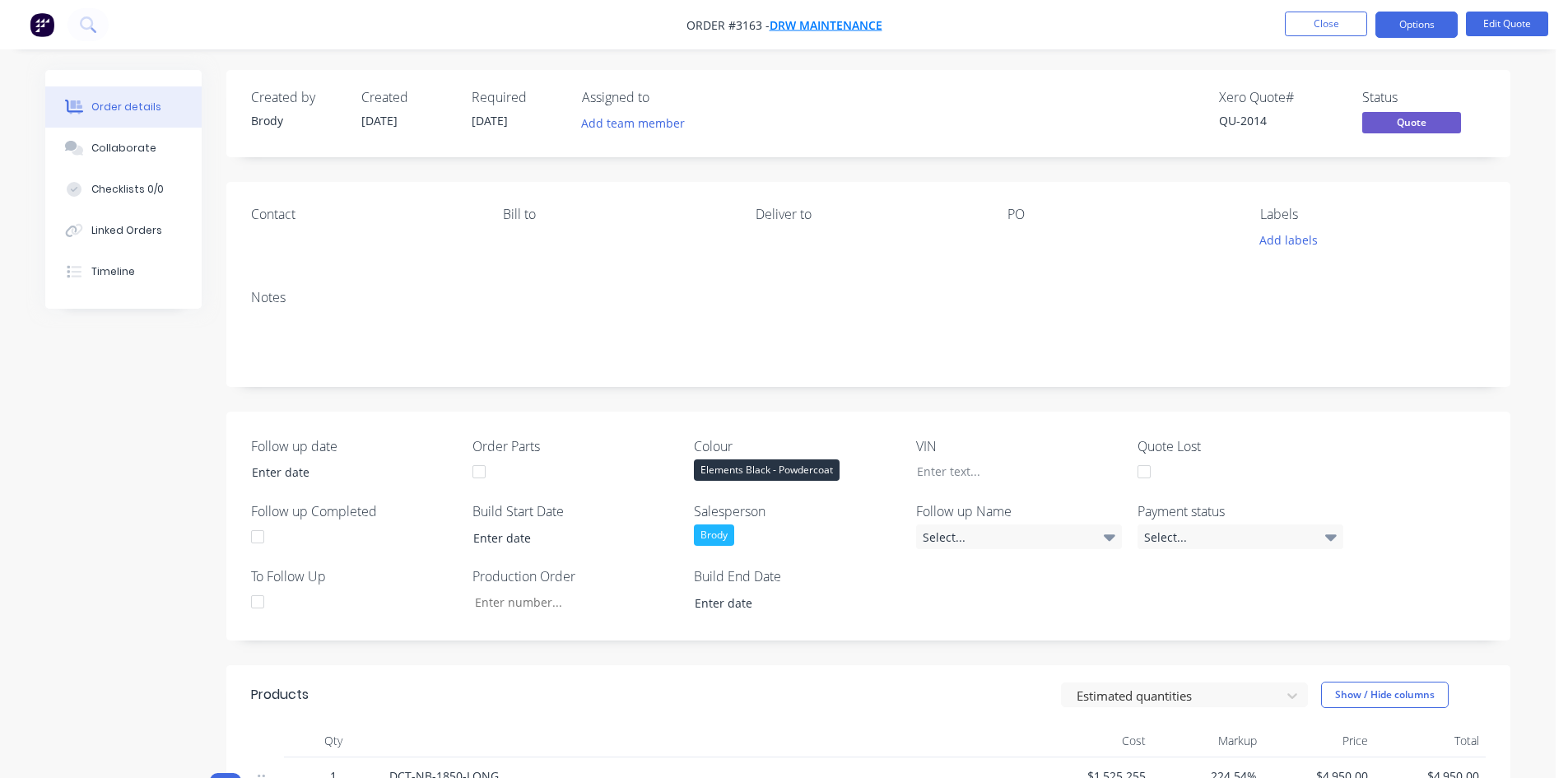
click at [814, 25] on span "DRW Maintenance" at bounding box center [826, 25] width 113 height 16
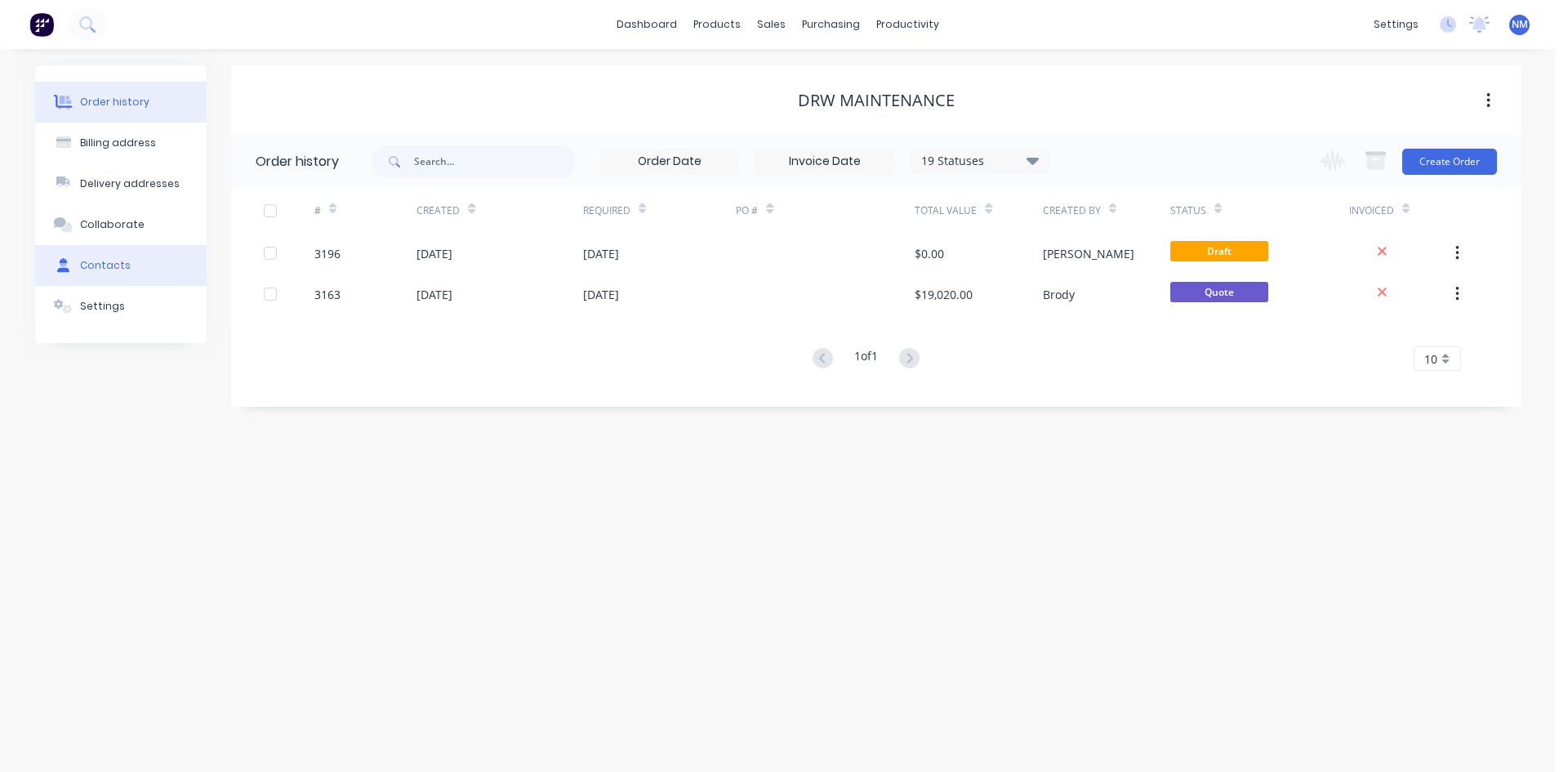
click at [140, 261] on button "Contacts" at bounding box center [120, 265] width 171 height 41
select select "AU"
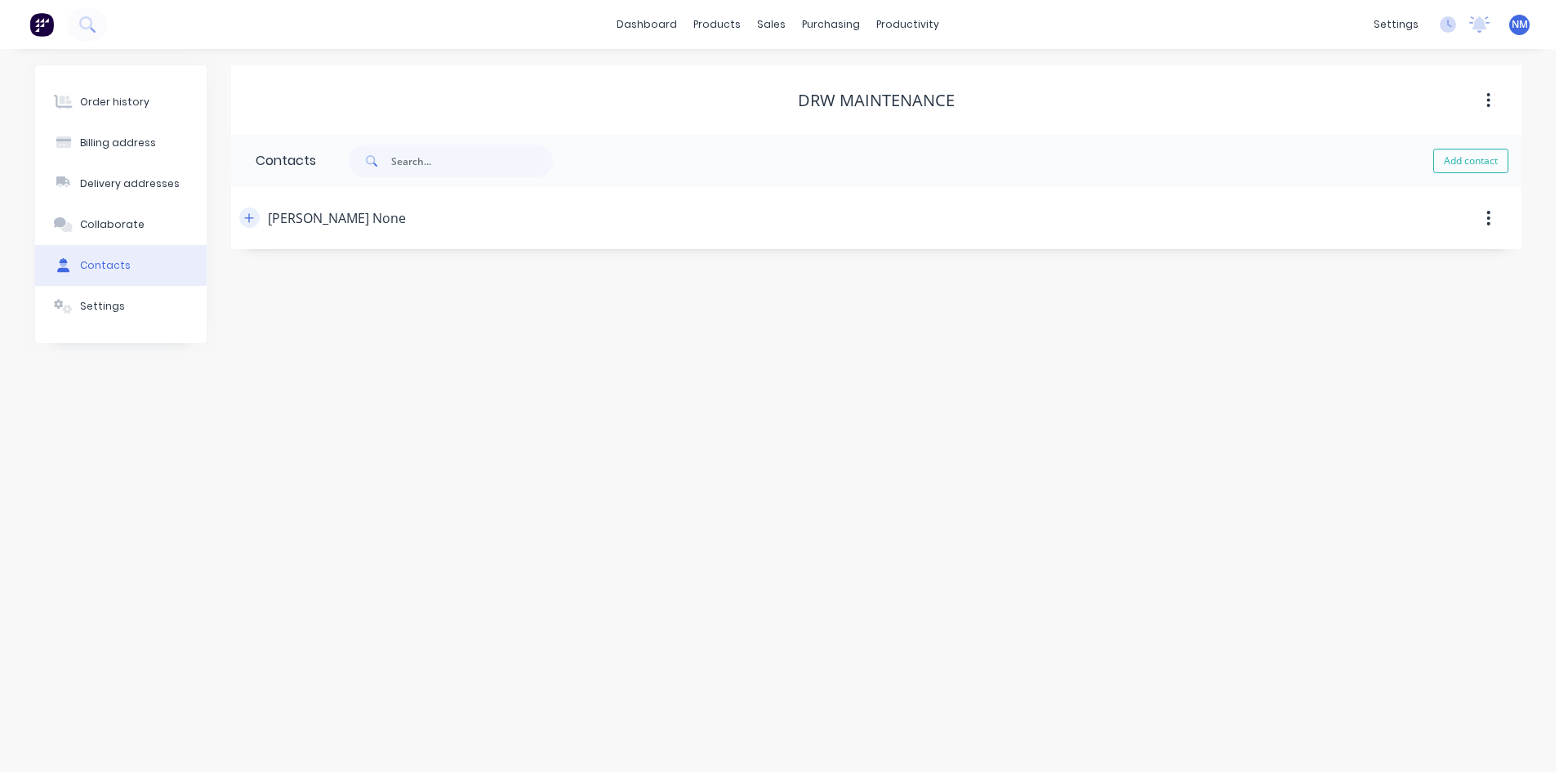
click at [245, 221] on icon "button" at bounding box center [249, 218] width 10 height 12
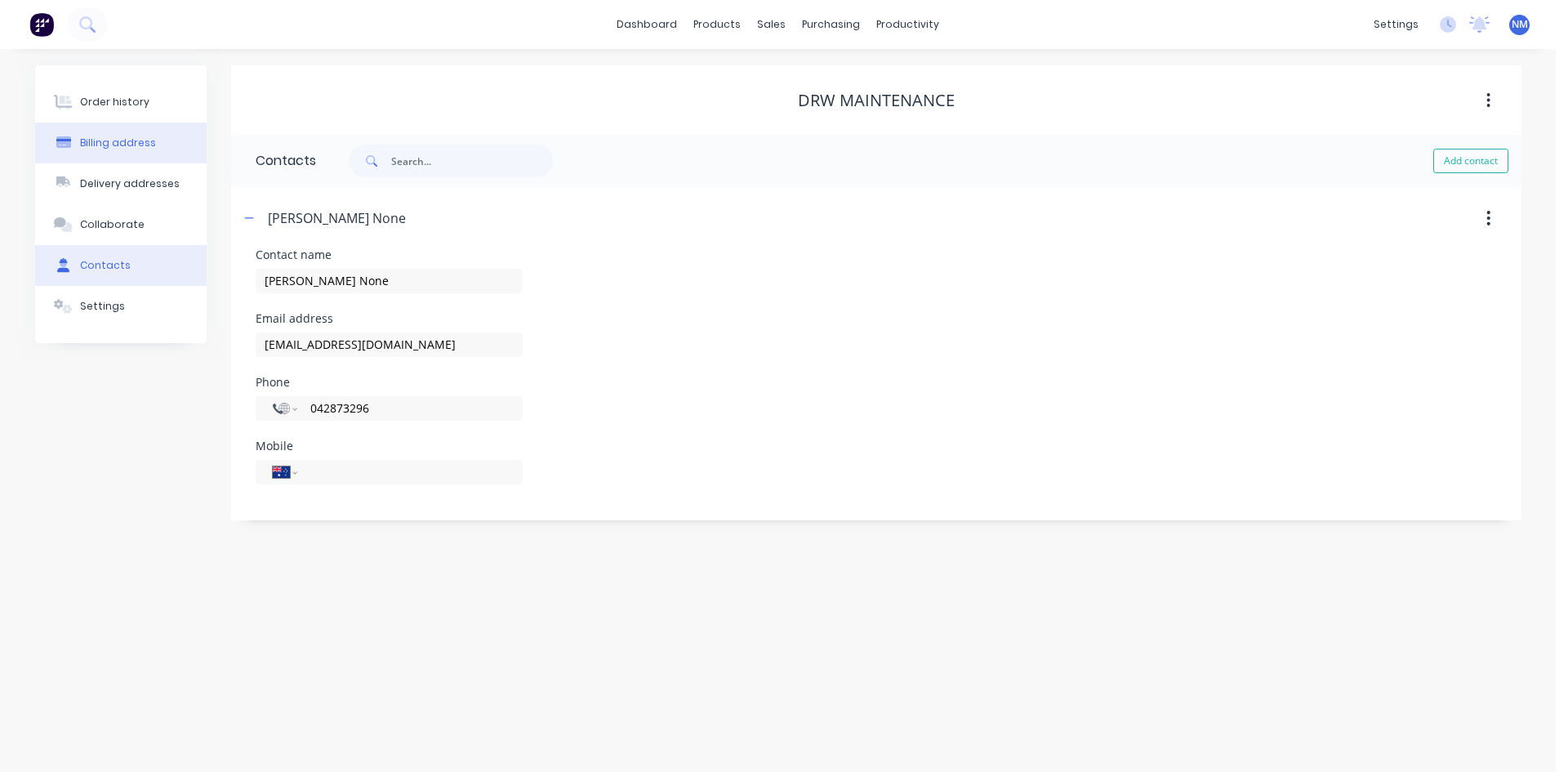
click at [142, 125] on button "Billing address" at bounding box center [120, 143] width 171 height 41
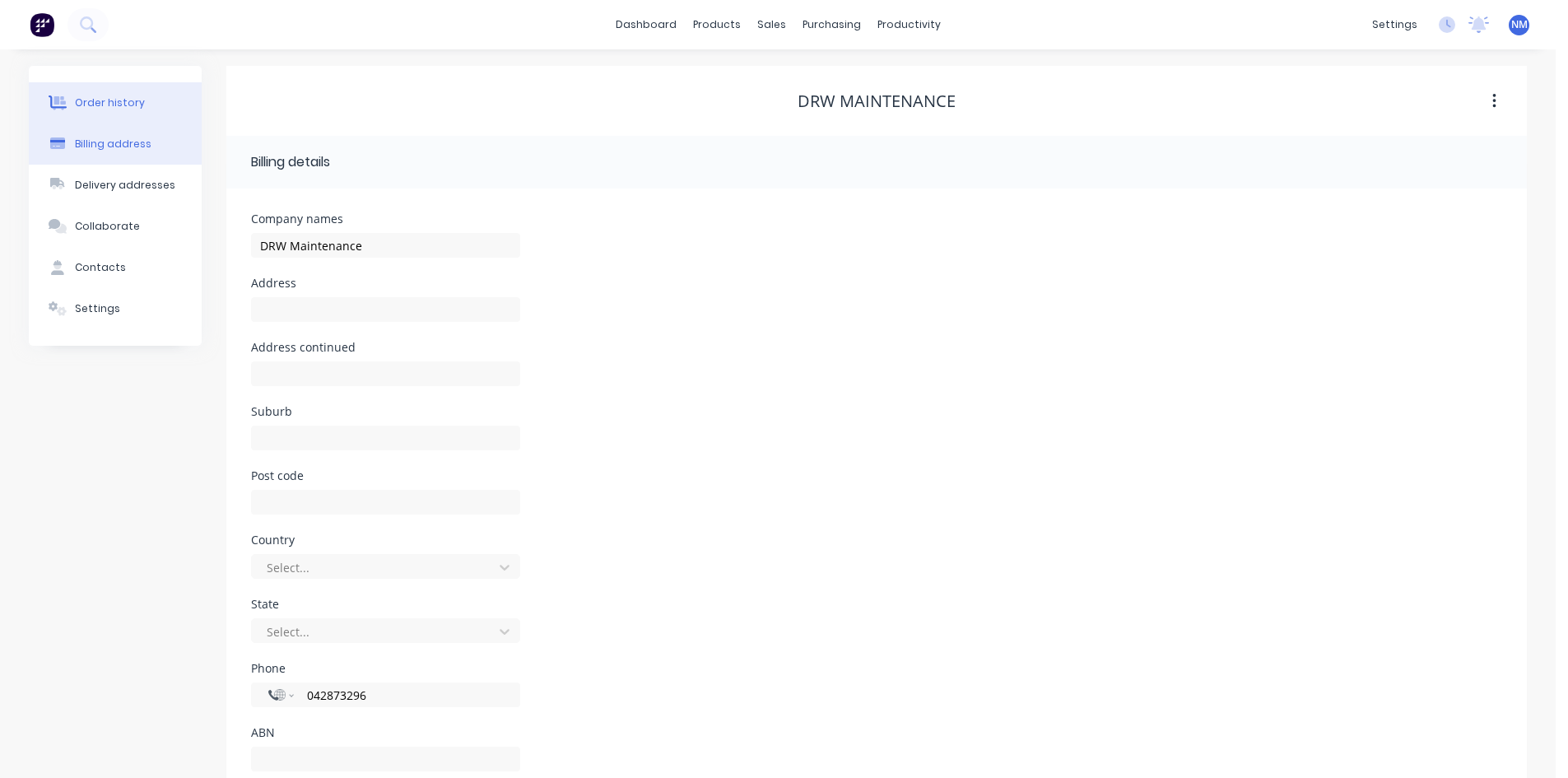
click at [139, 107] on button "Order history" at bounding box center [115, 102] width 173 height 41
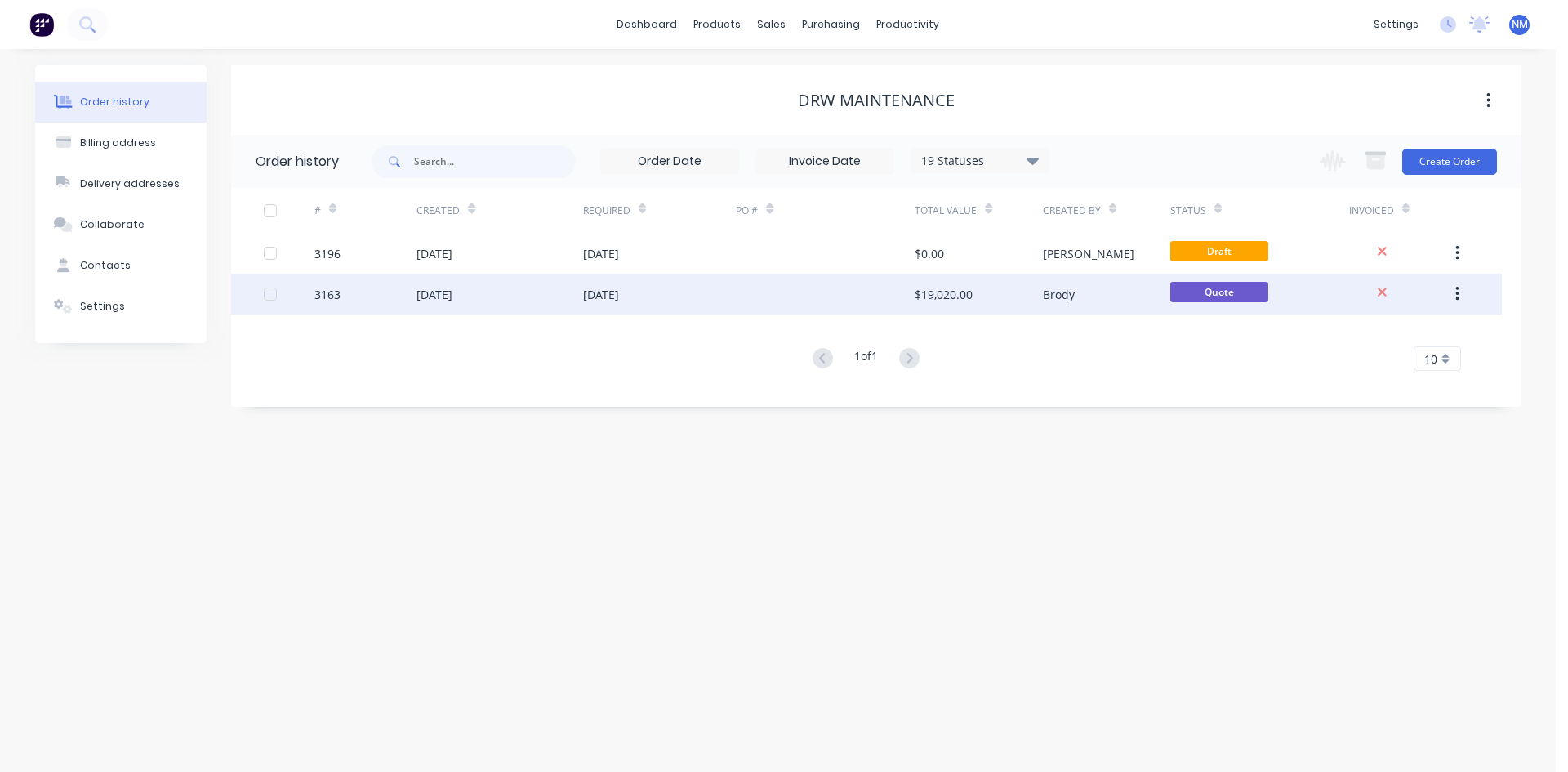
click at [779, 295] on div at bounding box center [825, 294] width 179 height 41
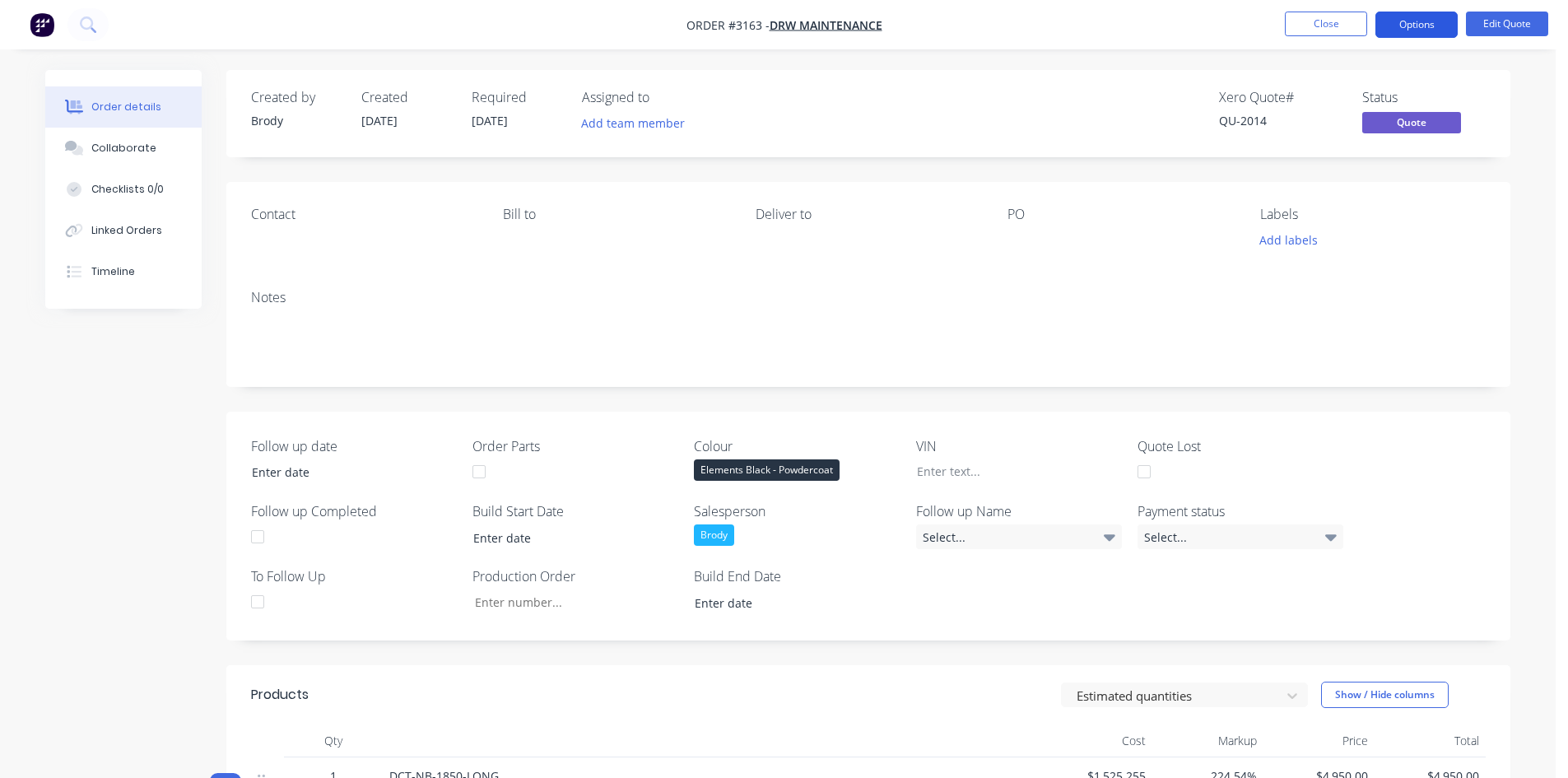
click at [1431, 32] on button "Options" at bounding box center [1416, 24] width 82 height 26
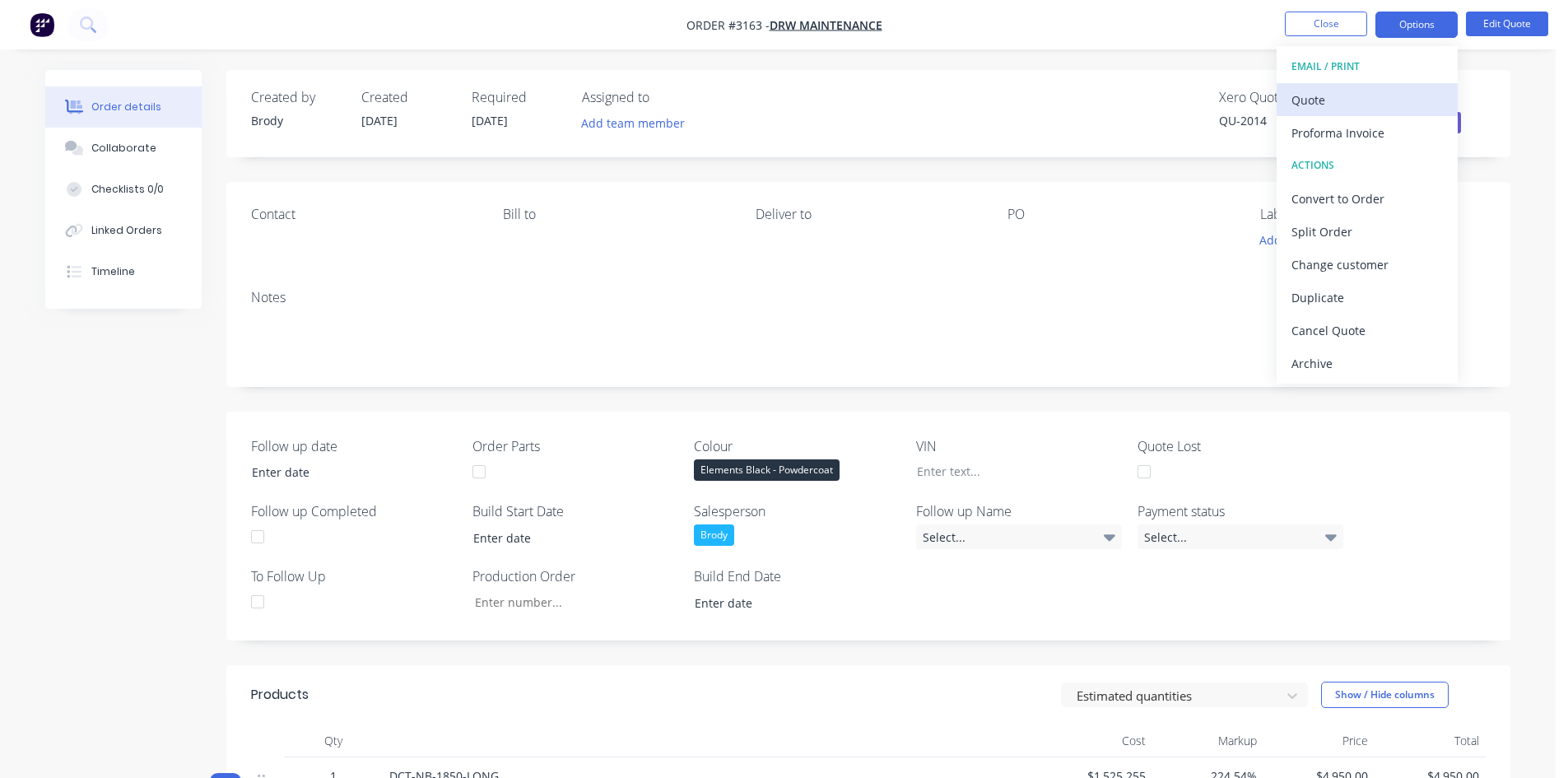
click at [1359, 96] on div "Quote" at bounding box center [1366, 99] width 151 height 23
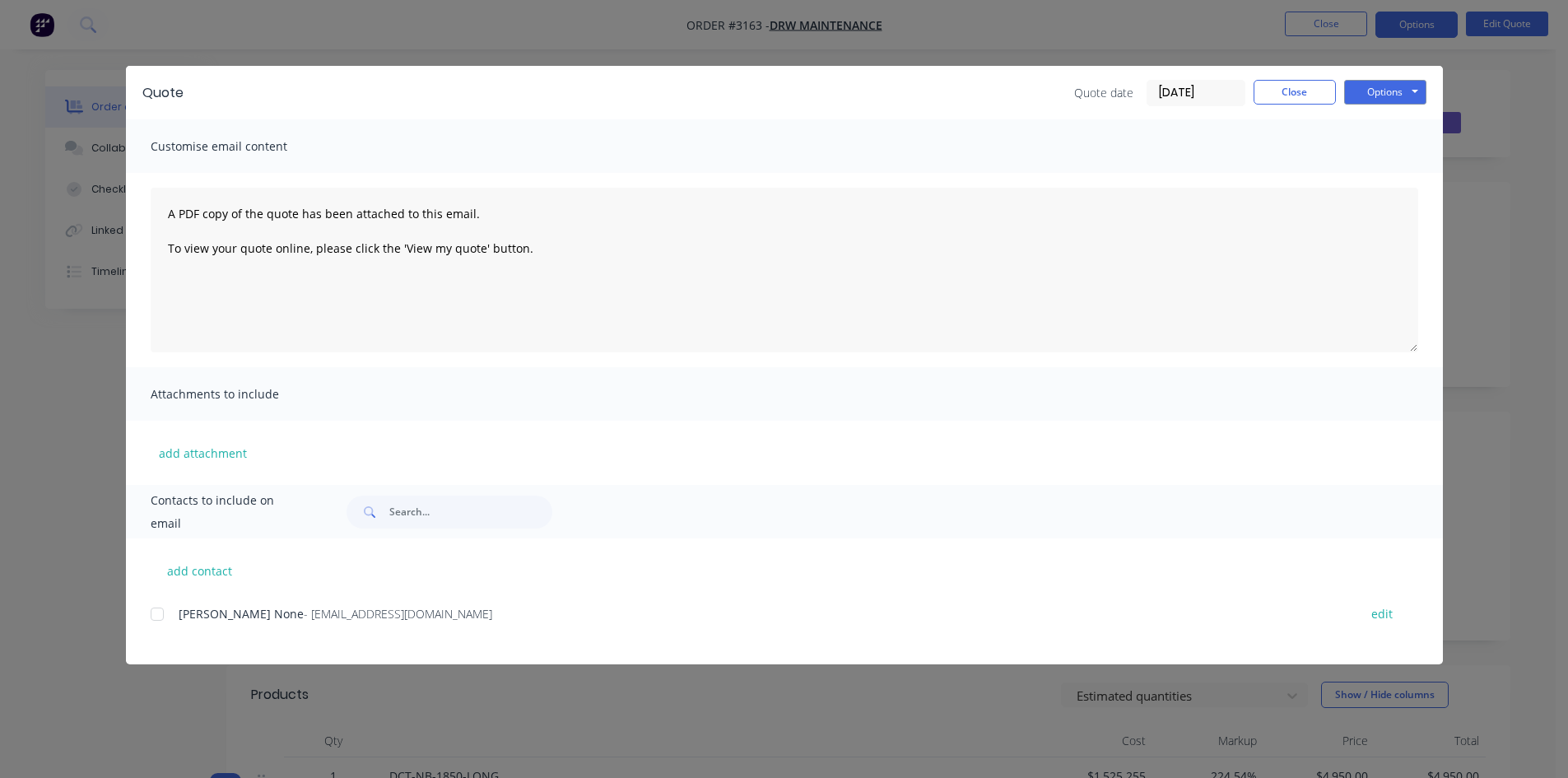
click at [150, 613] on div at bounding box center [157, 614] width 33 height 33
click at [1379, 88] on button "Options" at bounding box center [1385, 92] width 82 height 24
click at [1397, 180] on button "Email" at bounding box center [1396, 175] width 105 height 27
click at [1314, 93] on button "Close" at bounding box center [1294, 92] width 82 height 24
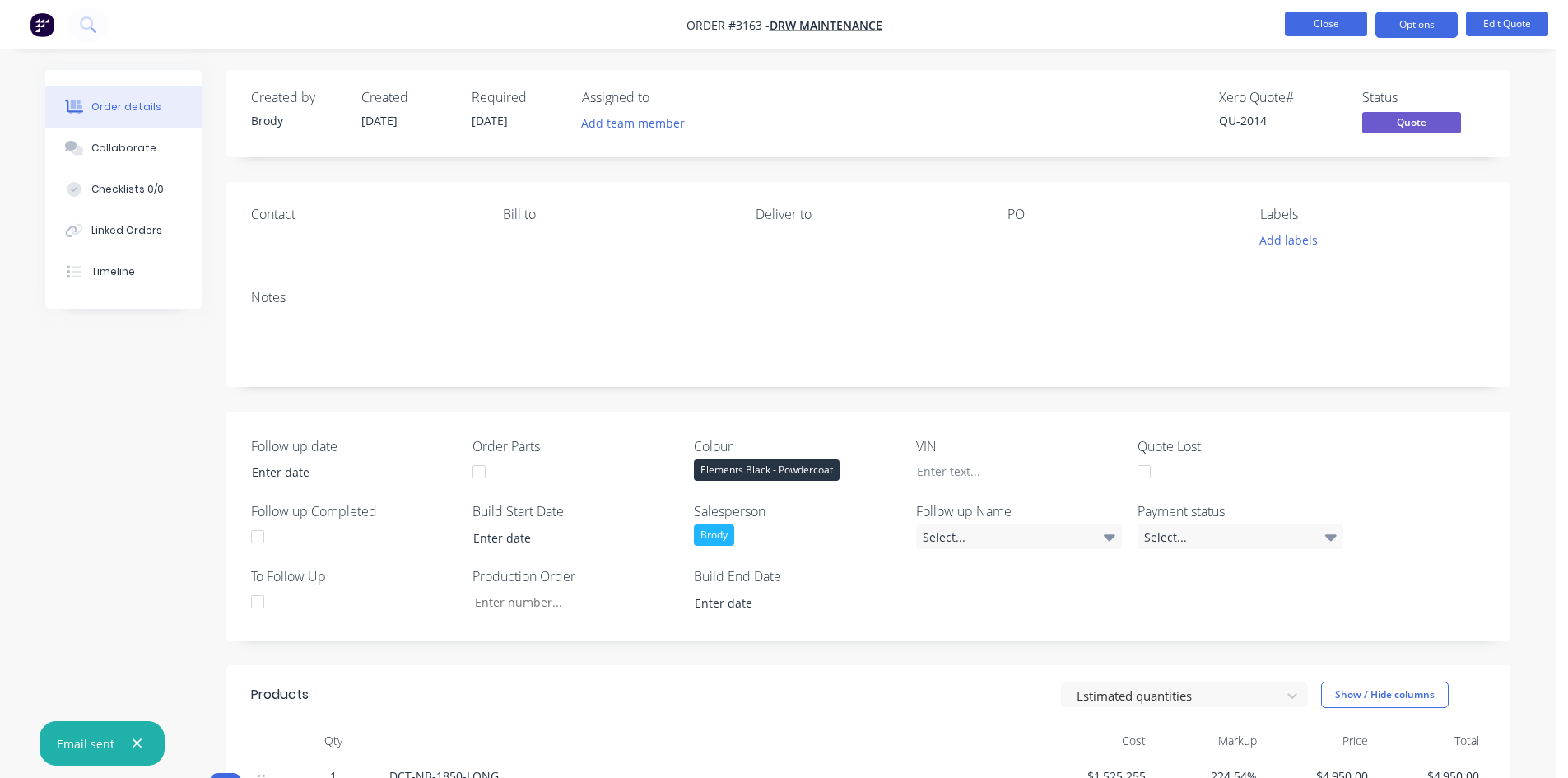
click at [1343, 28] on button "Close" at bounding box center [1325, 23] width 82 height 24
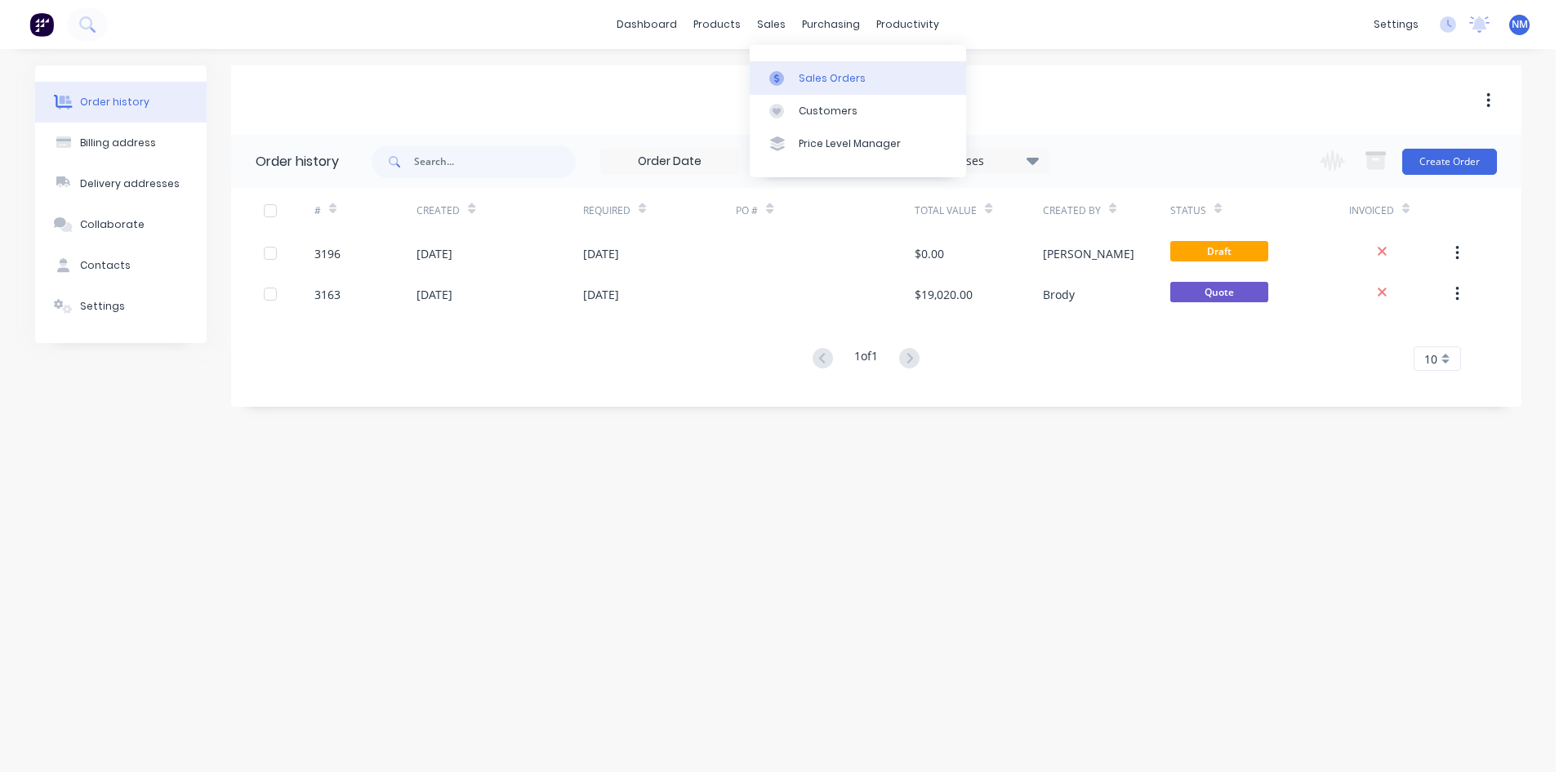
click at [802, 77] on div "Sales Orders" at bounding box center [831, 77] width 67 height 15
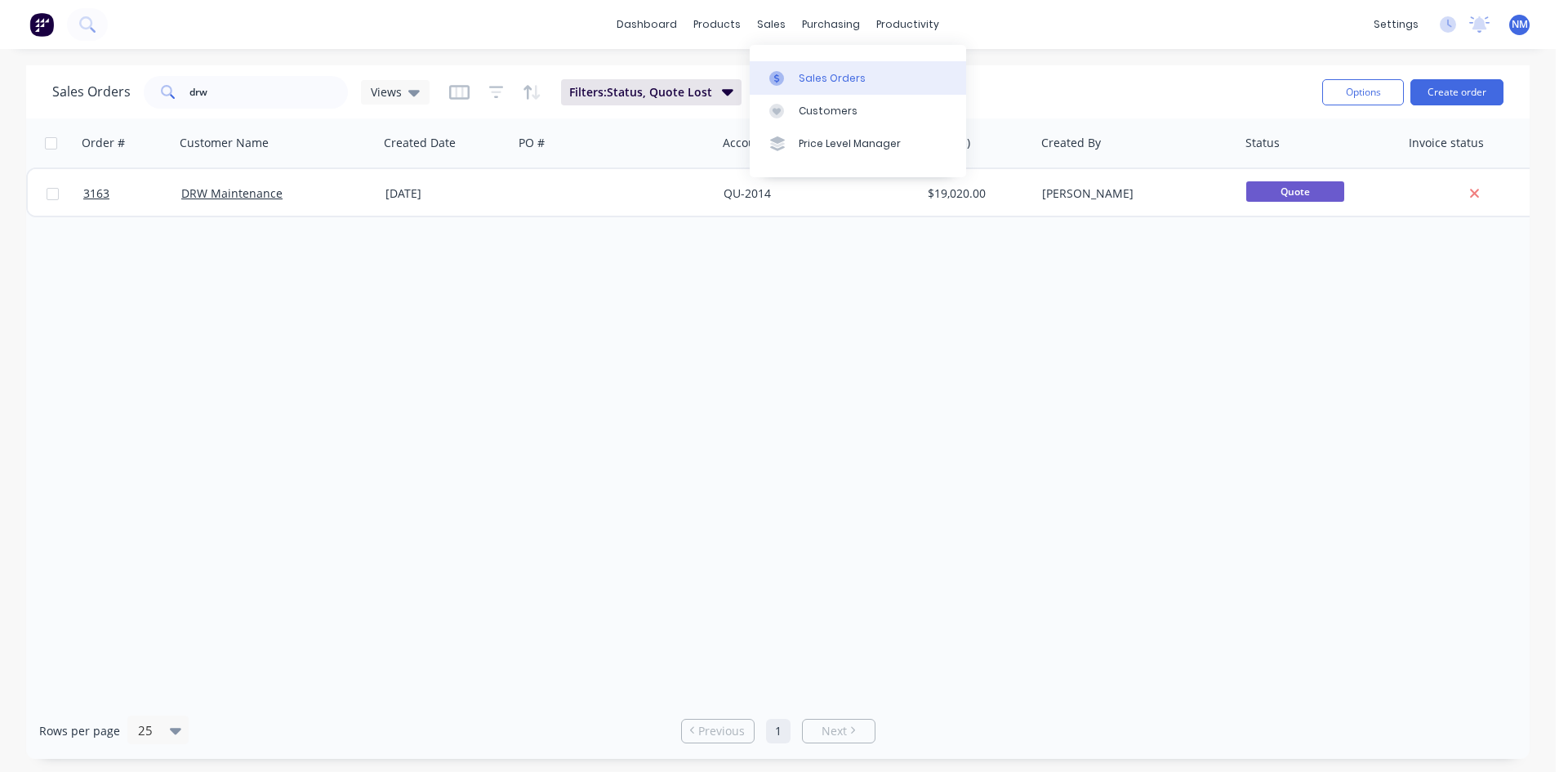
click at [809, 82] on div "Sales Orders" at bounding box center [831, 77] width 67 height 15
drag, startPoint x: 249, startPoint y: 97, endPoint x: 453, endPoint y: 70, distance: 205.8
click at [0, 133] on div "Sales Orders drw Views Filters: Status, Quote Lost Reset Options Create order O…" at bounding box center [778, 412] width 1556 height 694
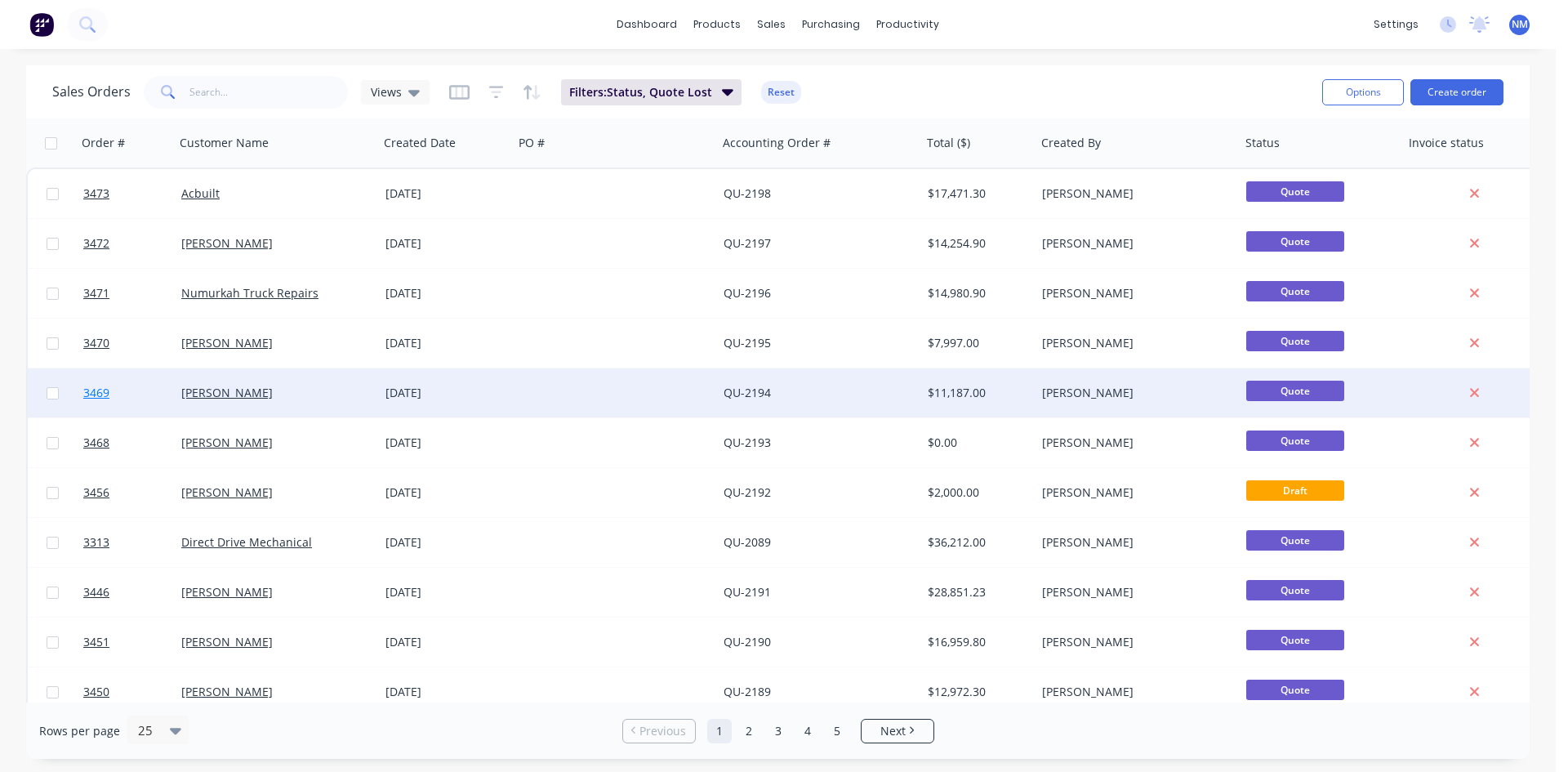
click at [92, 390] on span "3469" at bounding box center [96, 393] width 26 height 16
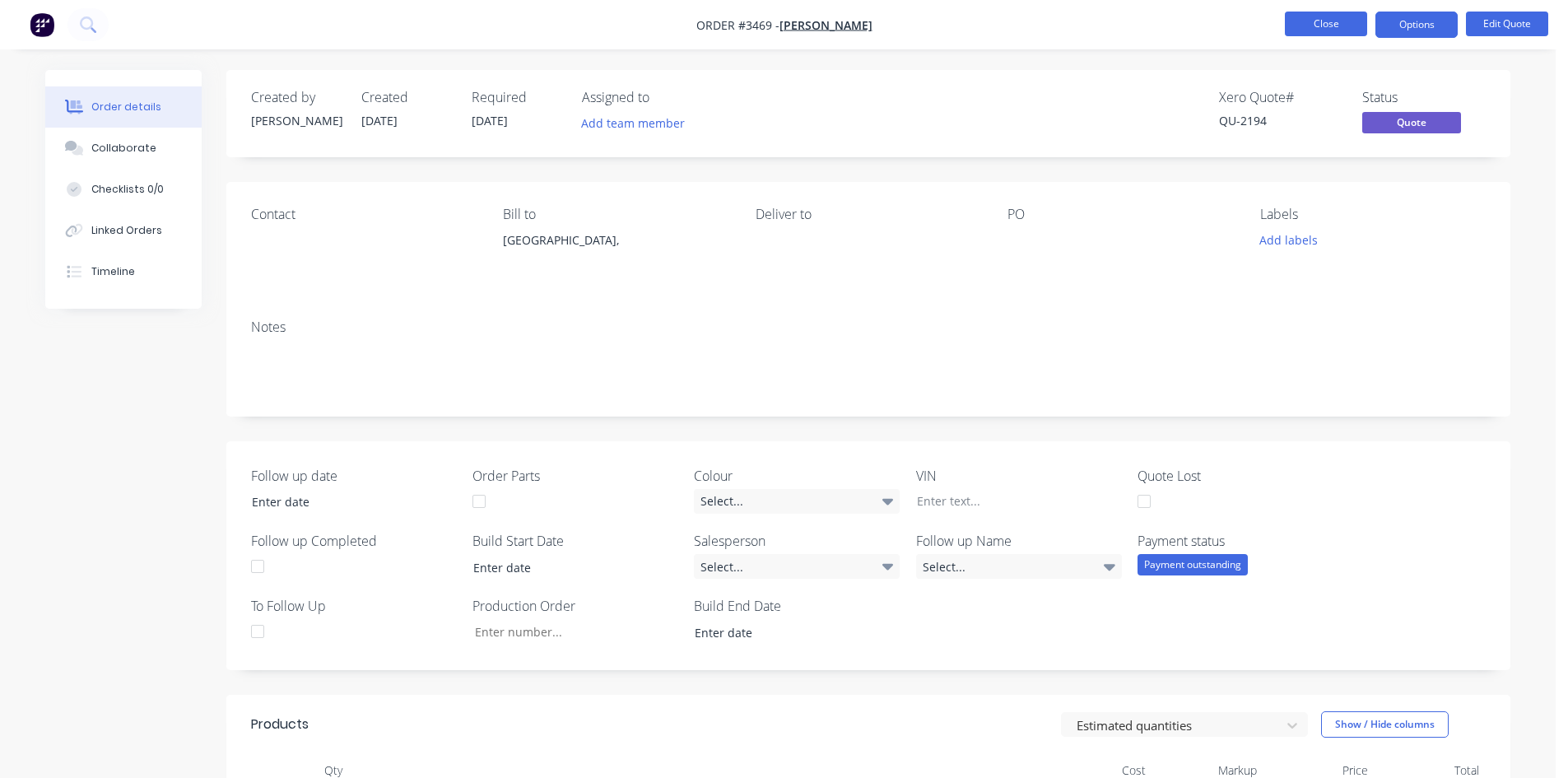
click at [1313, 26] on button "Close" at bounding box center [1325, 23] width 82 height 24
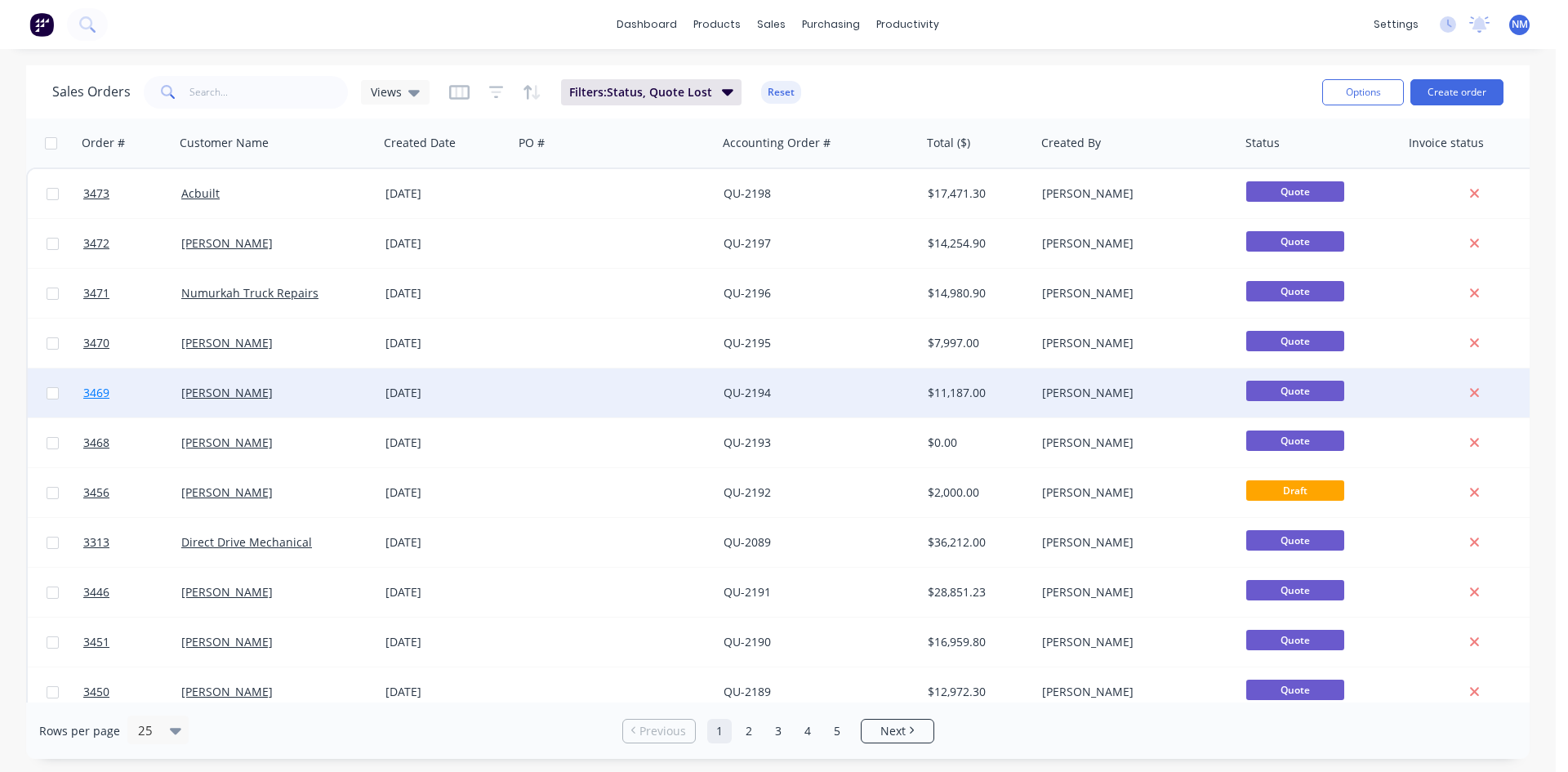
click at [105, 395] on span "3469" at bounding box center [96, 393] width 26 height 16
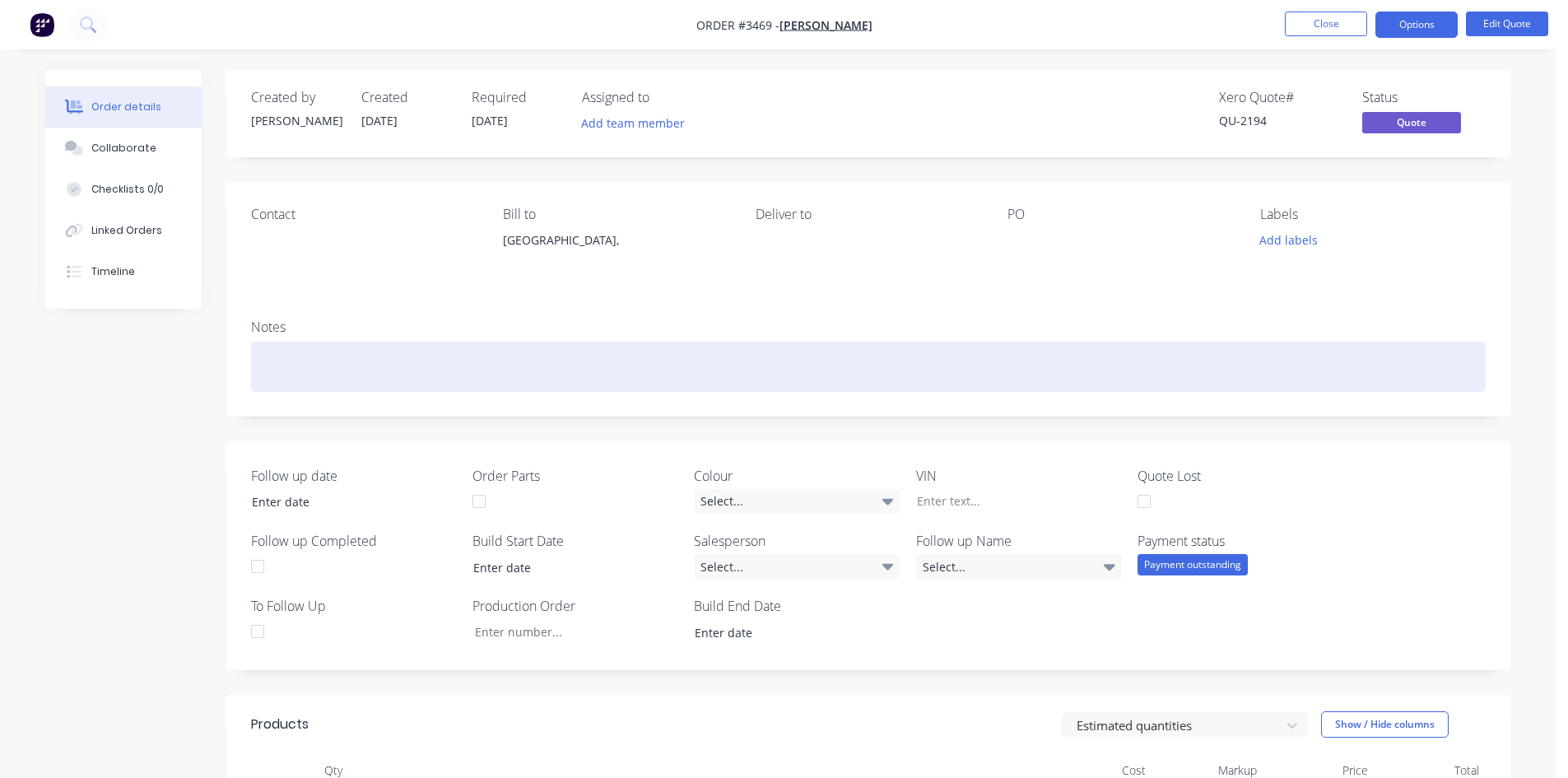
click at [345, 345] on div at bounding box center [868, 366] width 1235 height 50
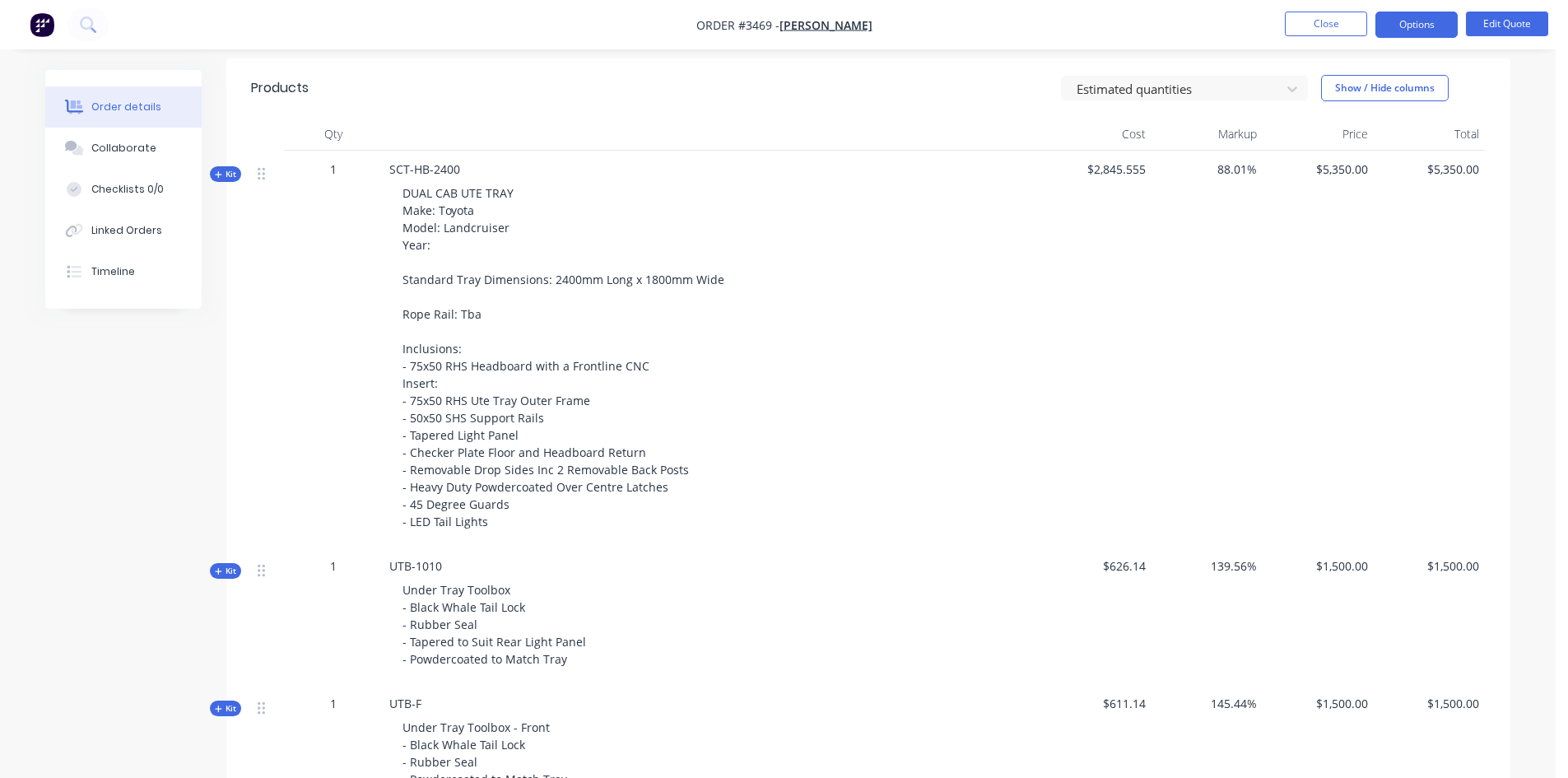
scroll to position [658, 0]
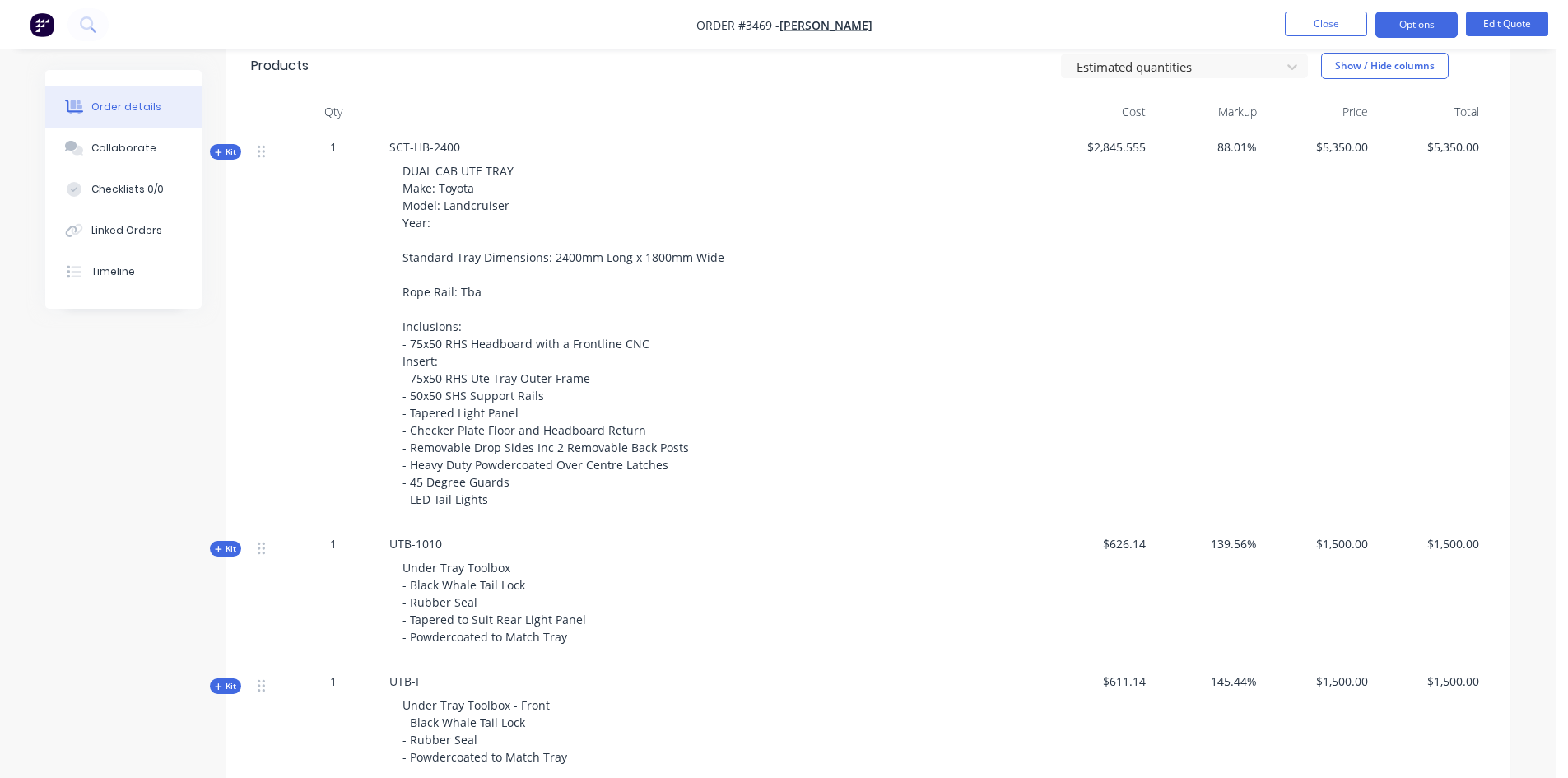
click at [498, 288] on div "DUAL CAB UTE TRAY Make: Toyota Model: Landcruiser Year: Standard Tray Dimension…" at bounding box center [712, 335] width 646 height 359
click at [476, 292] on span "DUAL CAB UTE TRAY Make: Toyota Model: Landcruiser Year: Standard Tray Dimension…" at bounding box center [564, 334] width 322 height 344
click at [1510, 13] on button "Edit Quote" at bounding box center [1507, 23] width 82 height 24
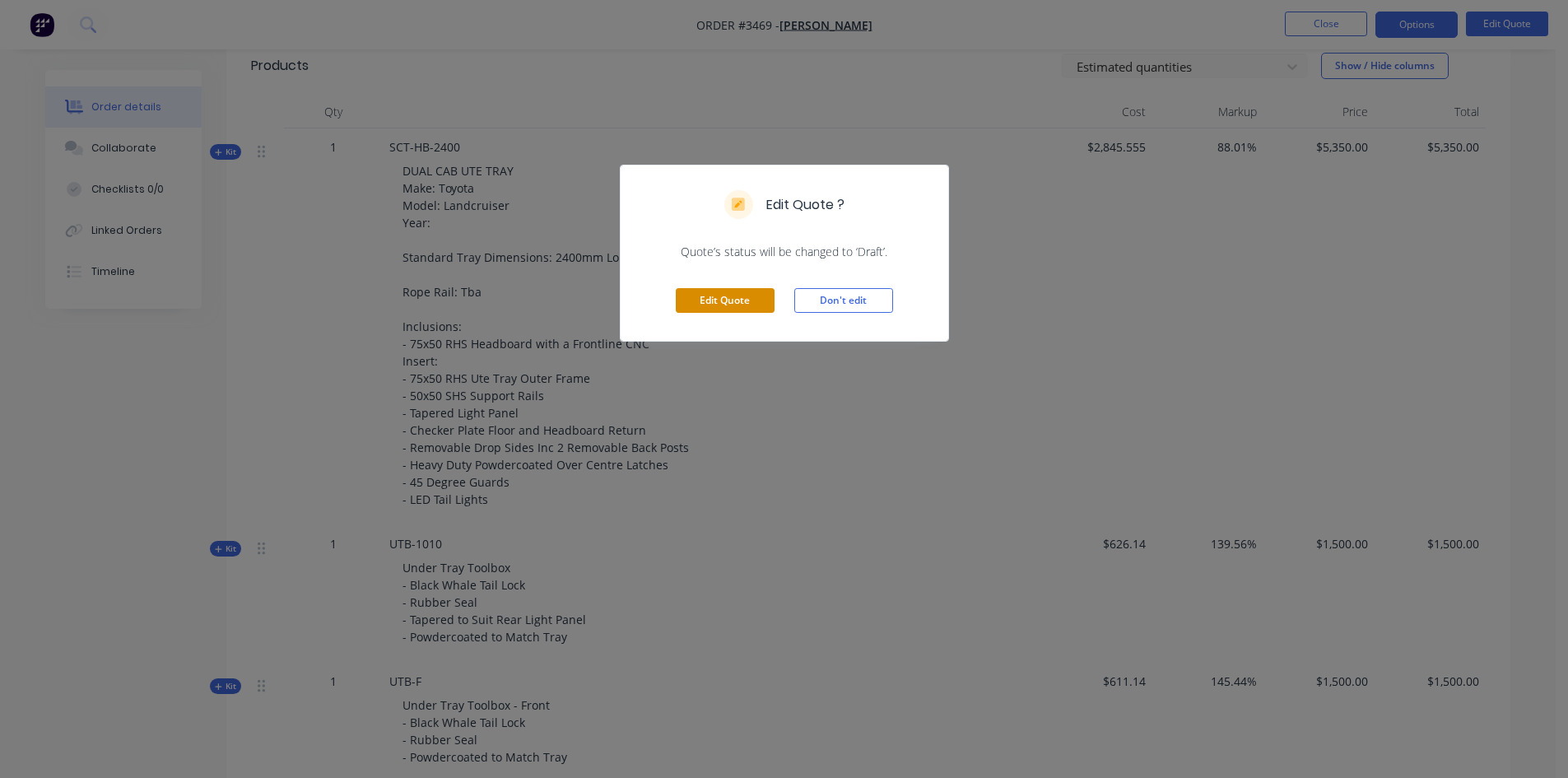
click at [757, 303] on button "Edit Quote" at bounding box center [725, 299] width 98 height 24
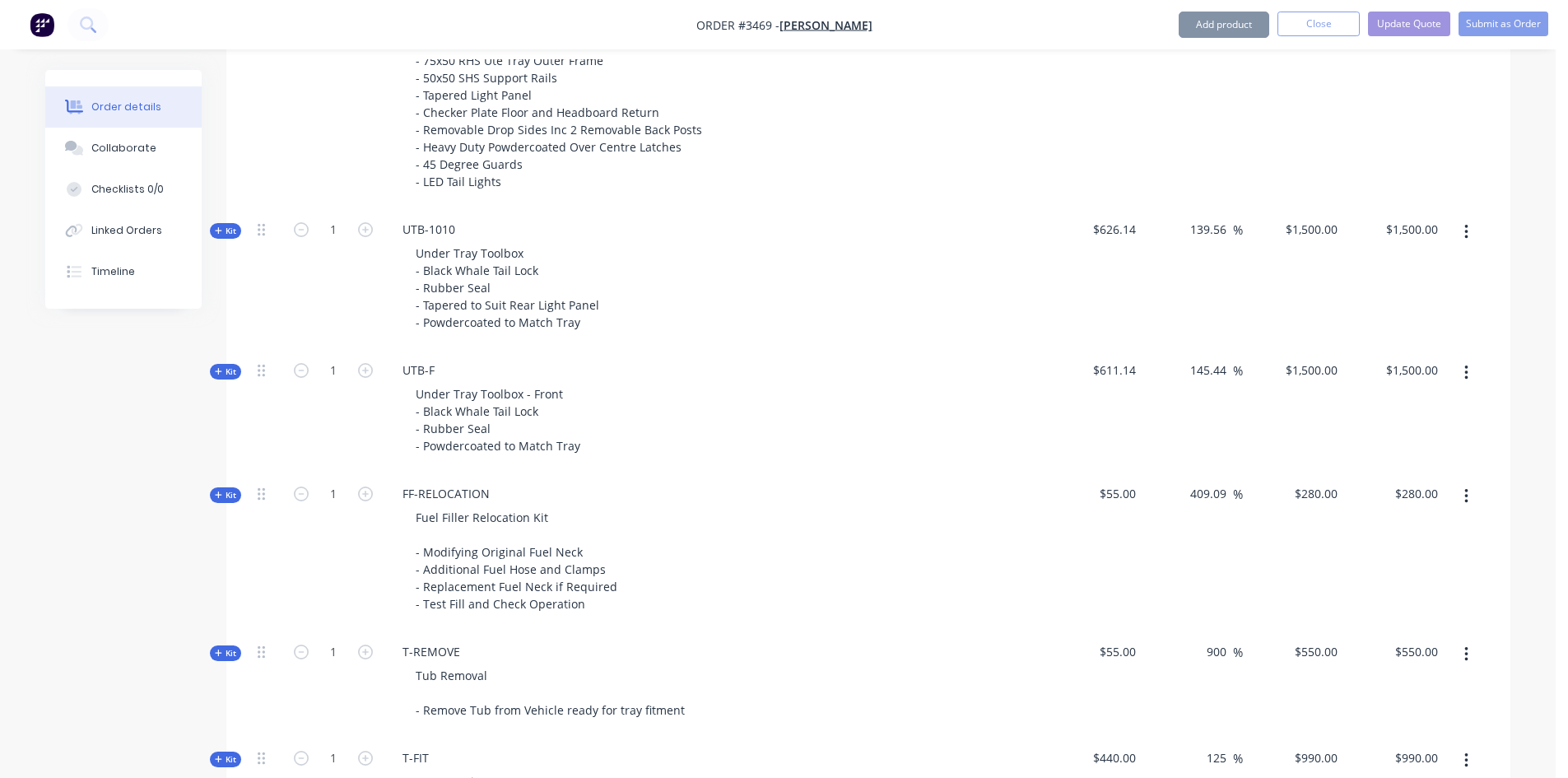
scroll to position [988, 0]
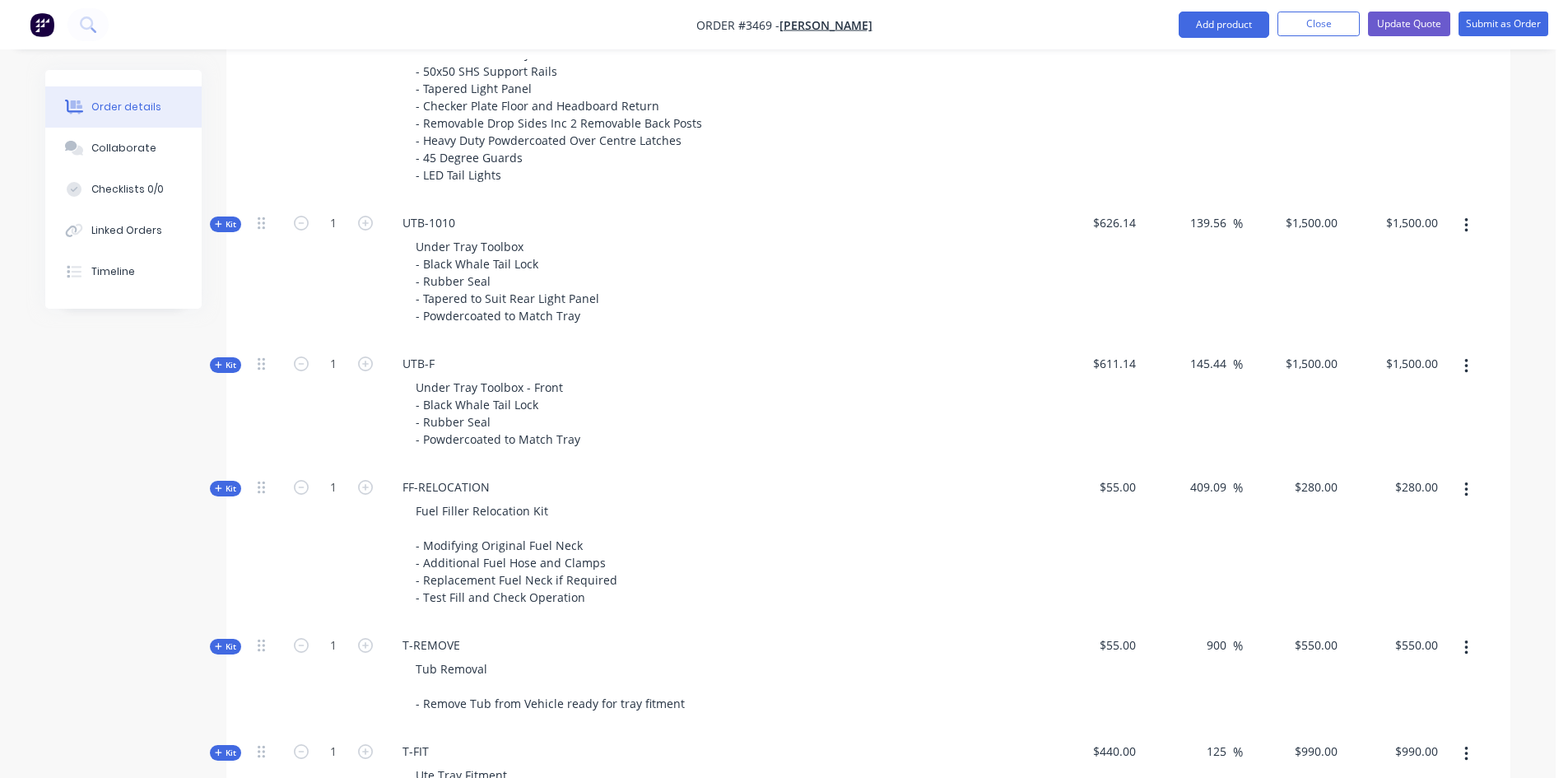
click at [1467, 362] on icon "button" at bounding box center [1465, 366] width 3 height 15
click at [1356, 532] on div "Delete" at bounding box center [1407, 541] width 127 height 23
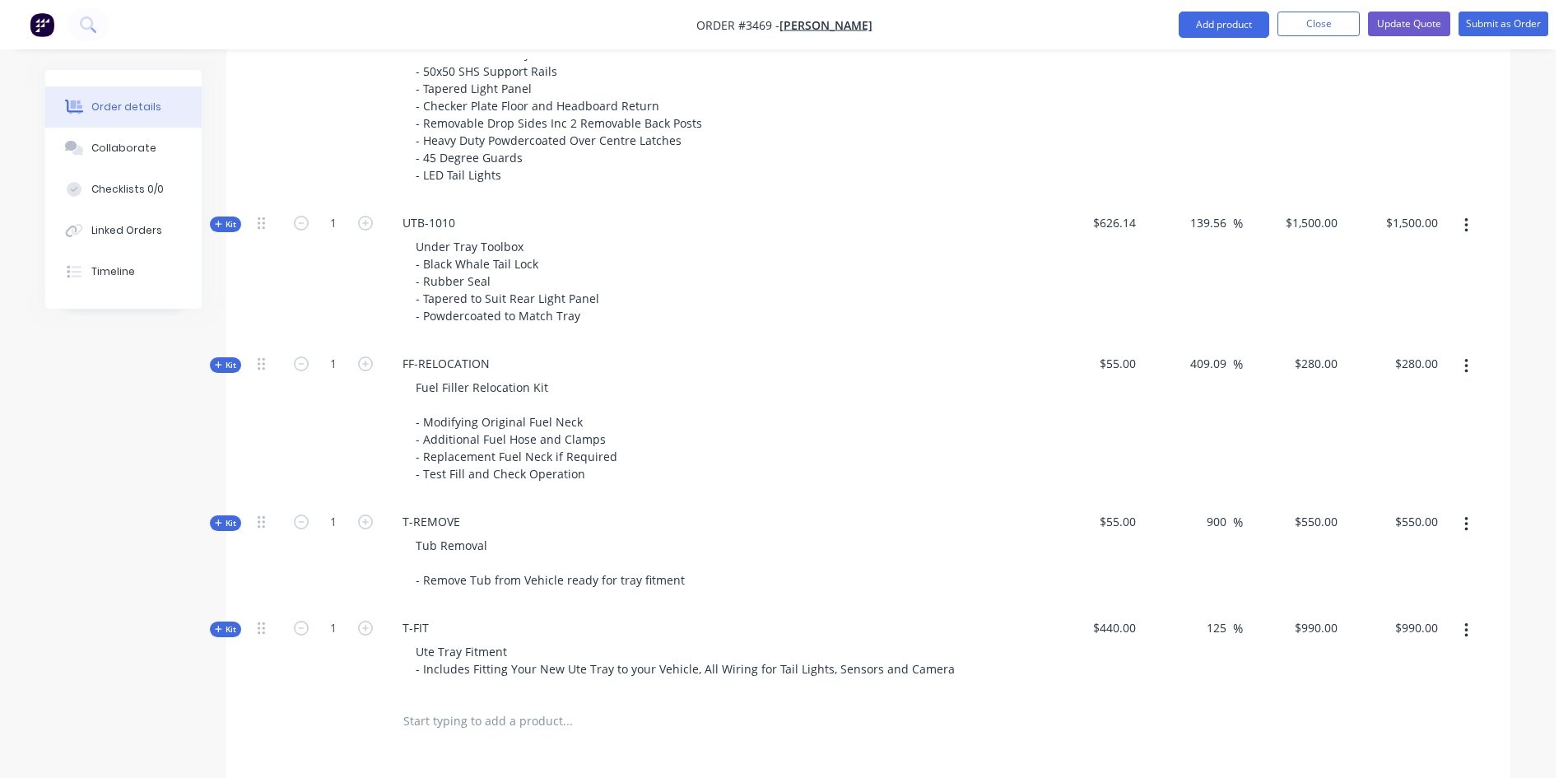
click at [1460, 367] on button "button" at bounding box center [1467, 366] width 39 height 29
click at [1386, 532] on div "Delete" at bounding box center [1407, 541] width 127 height 23
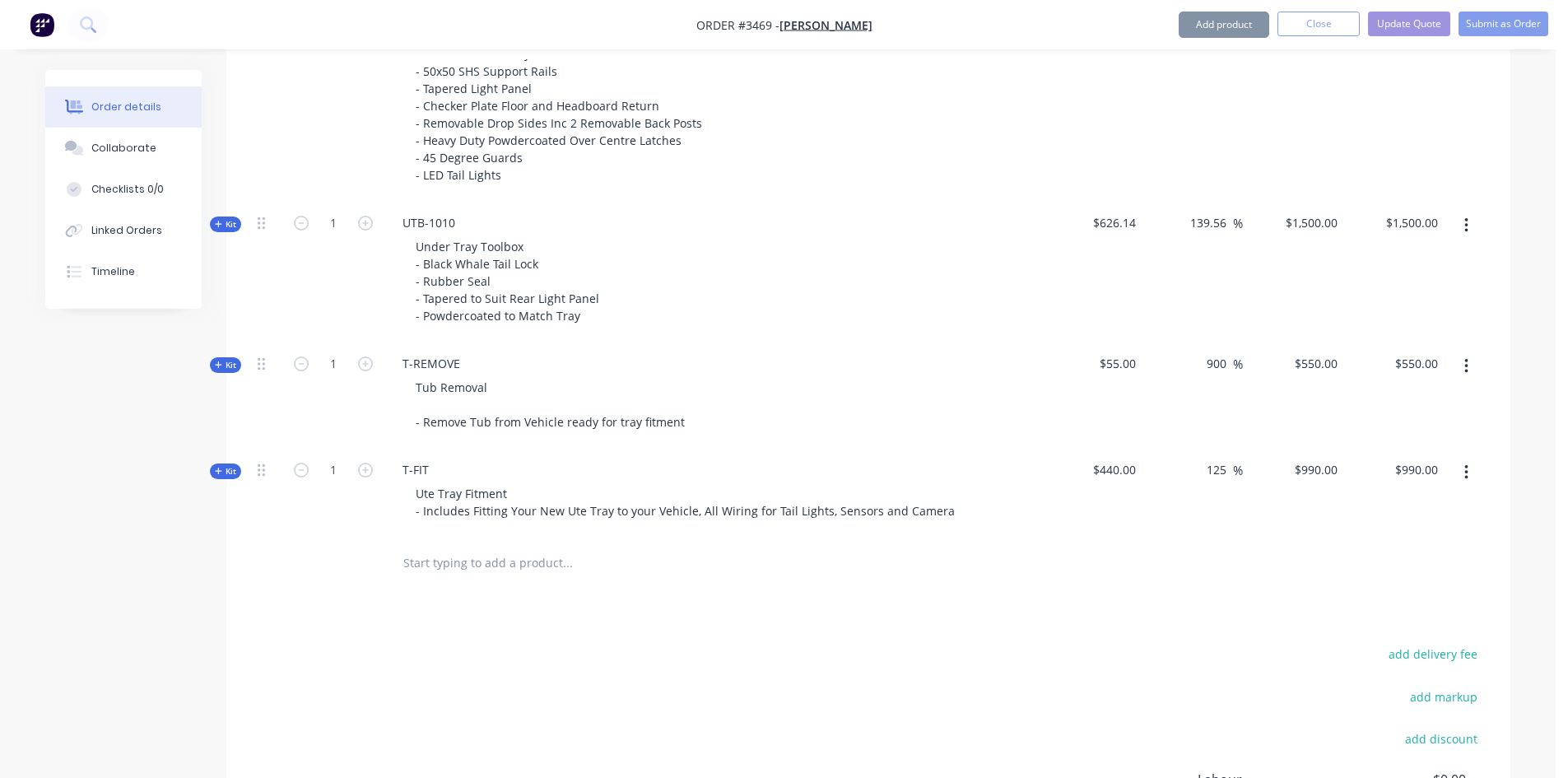
click at [1463, 367] on button "button" at bounding box center [1467, 366] width 39 height 29
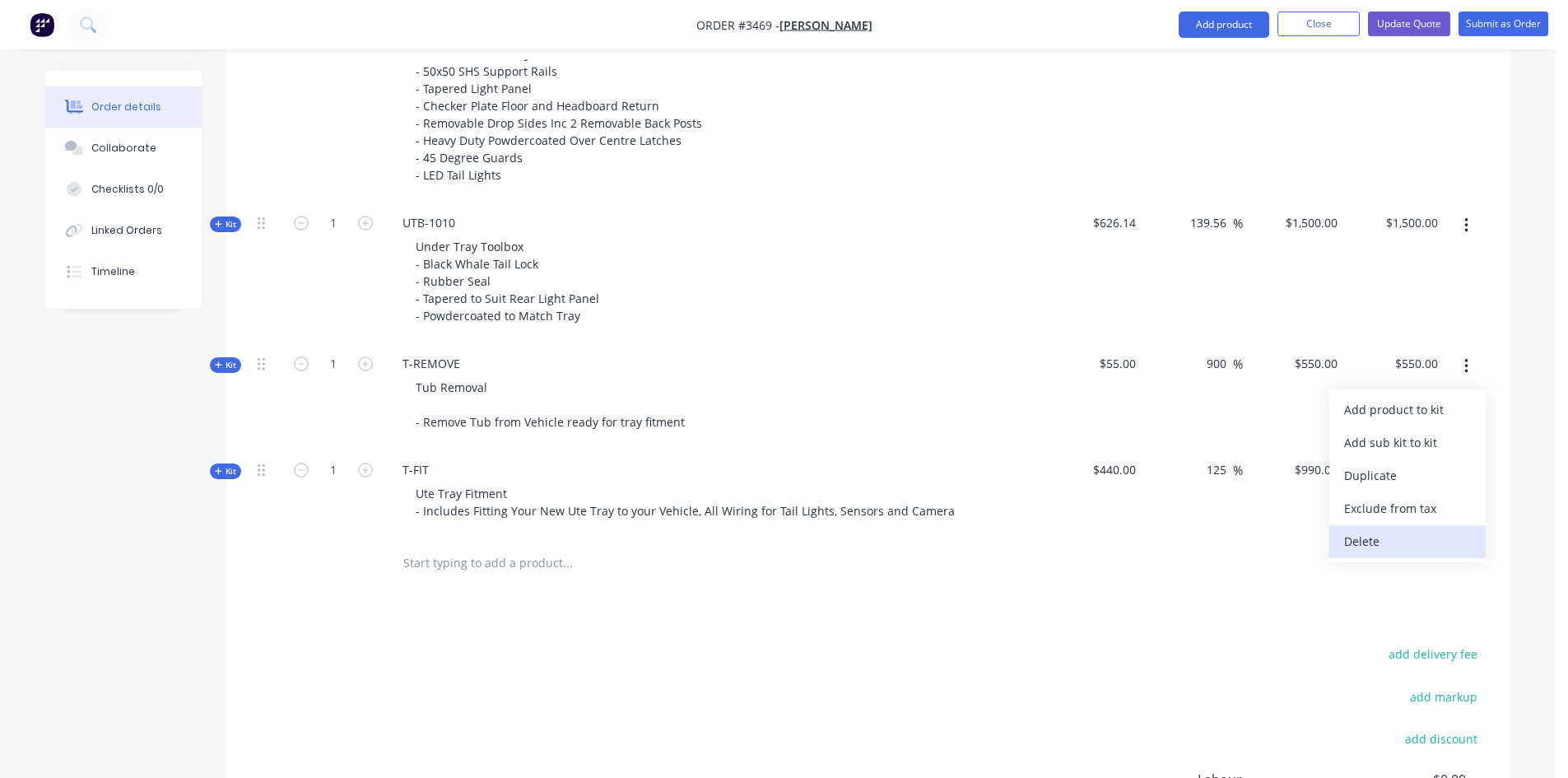
click at [1391, 548] on div "Delete" at bounding box center [1407, 541] width 127 height 23
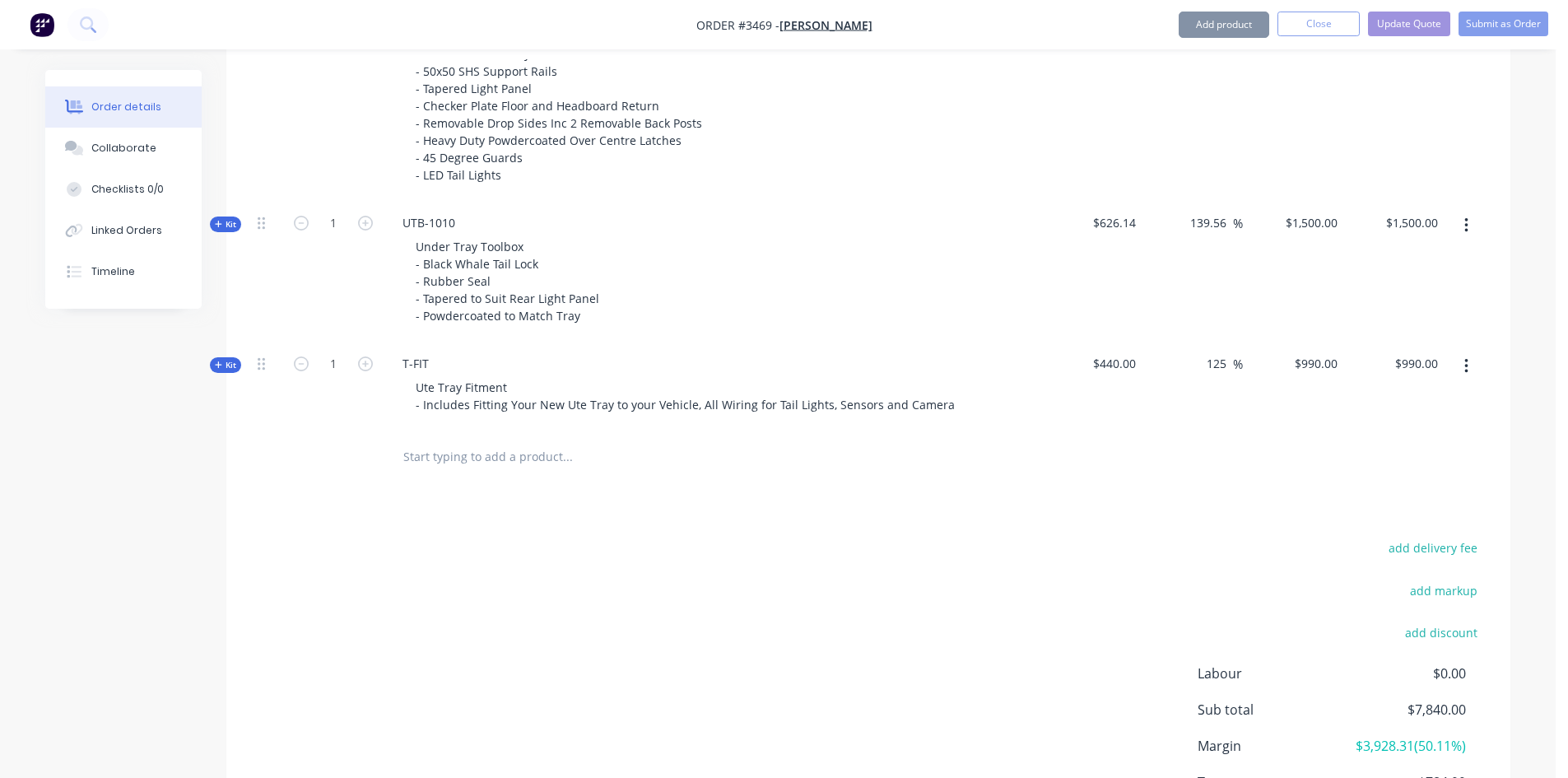
click at [1468, 359] on icon "button" at bounding box center [1466, 366] width 4 height 19
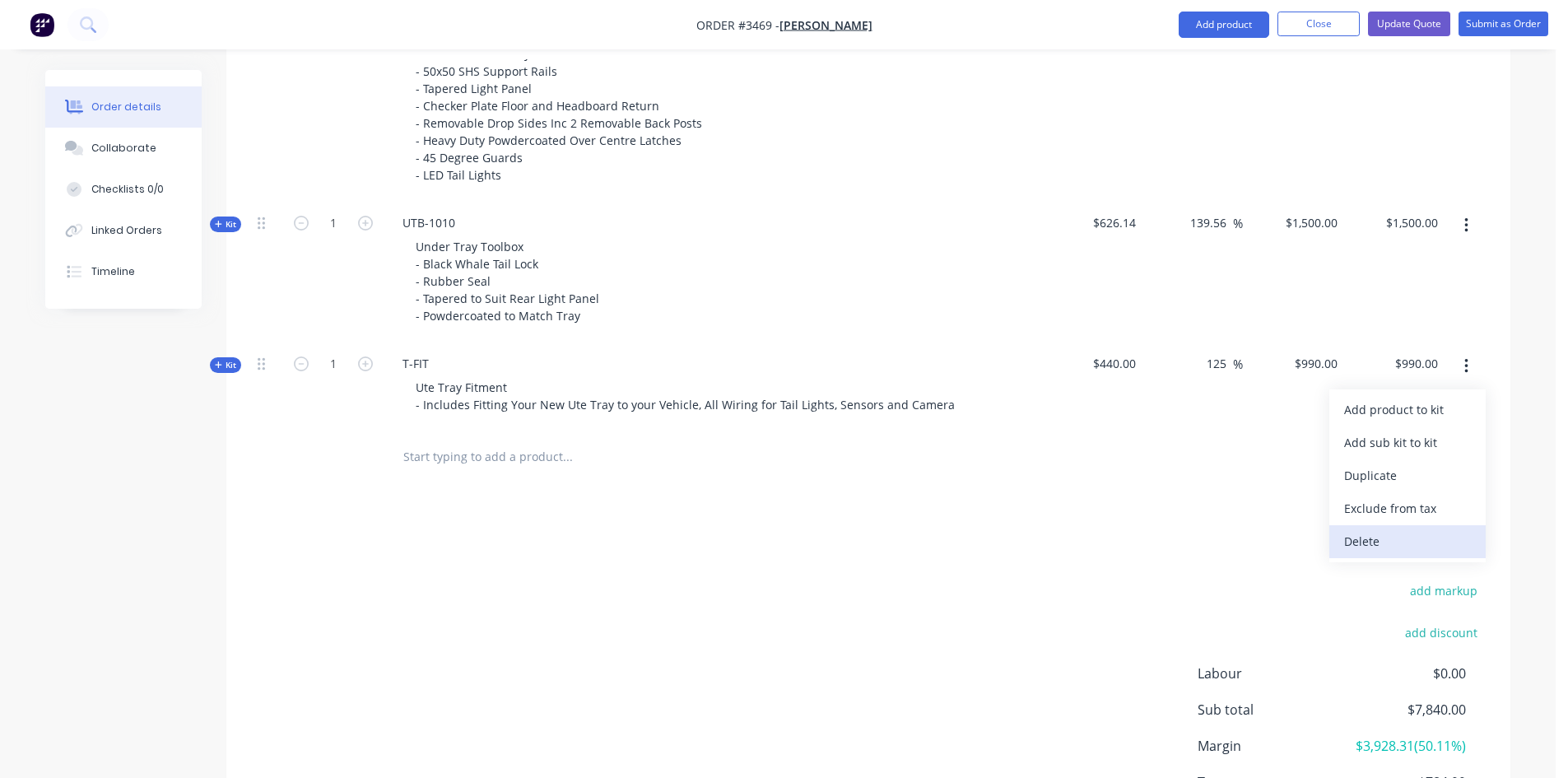
click at [1352, 535] on div "Delete" at bounding box center [1407, 541] width 127 height 23
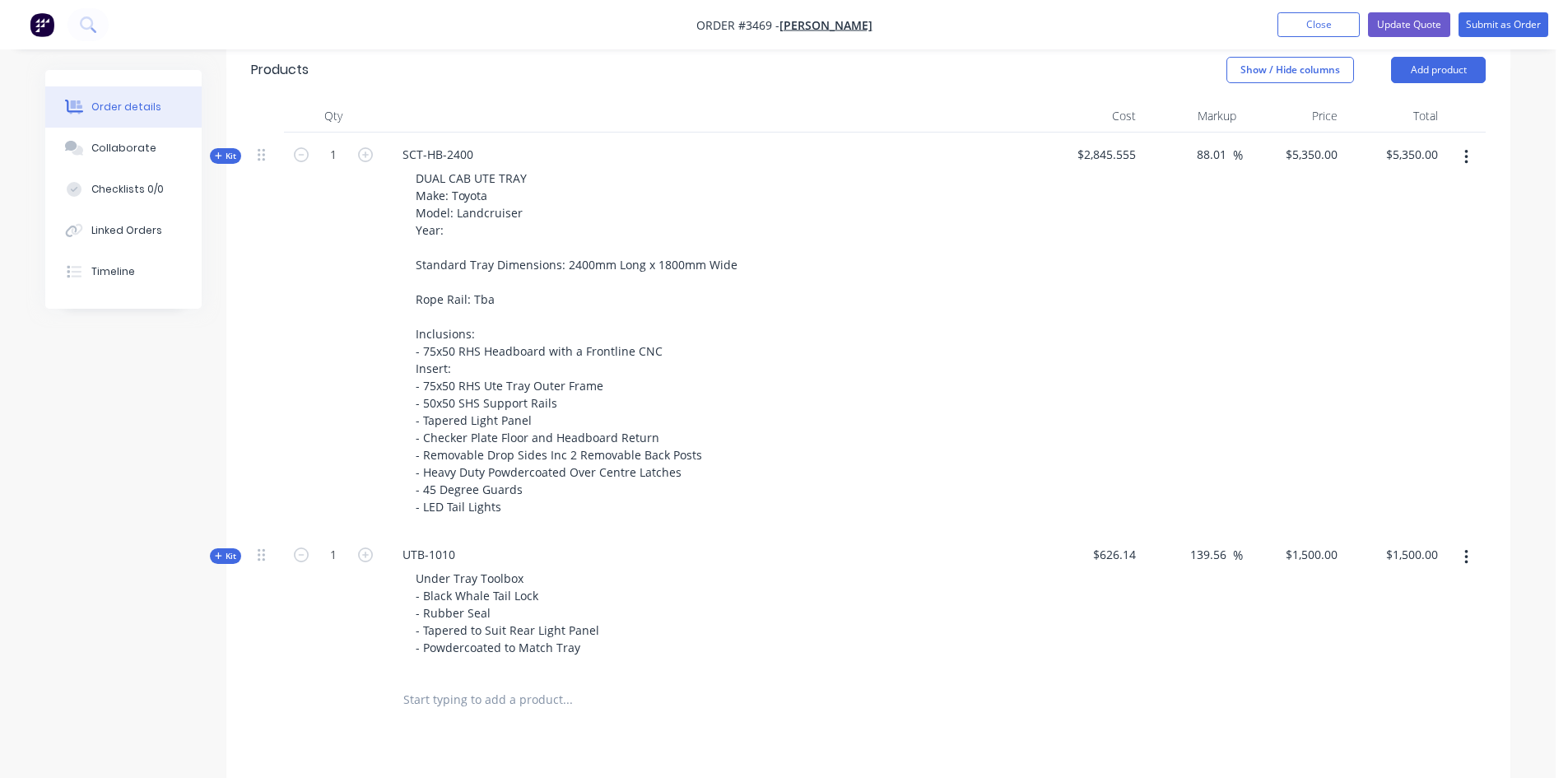
scroll to position [695, 0]
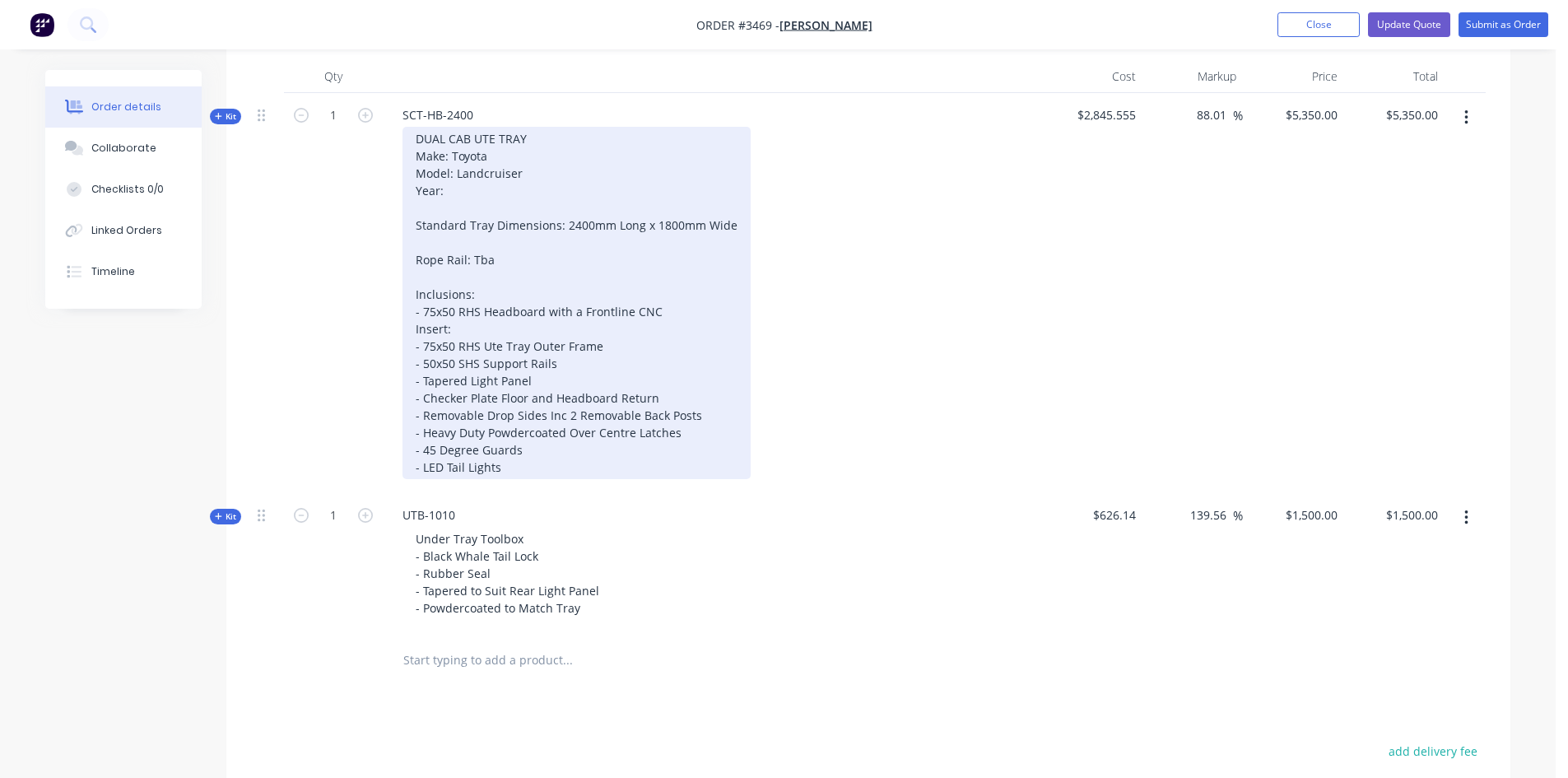
drag, startPoint x: 509, startPoint y: 470, endPoint x: 908, endPoint y: 458, distance: 399.2
click at [509, 470] on div "DUAL CAB UTE TRAY Make: Toyota Model: Landcruiser Year: Standard Tray Dimension…" at bounding box center [576, 302] width 348 height 352
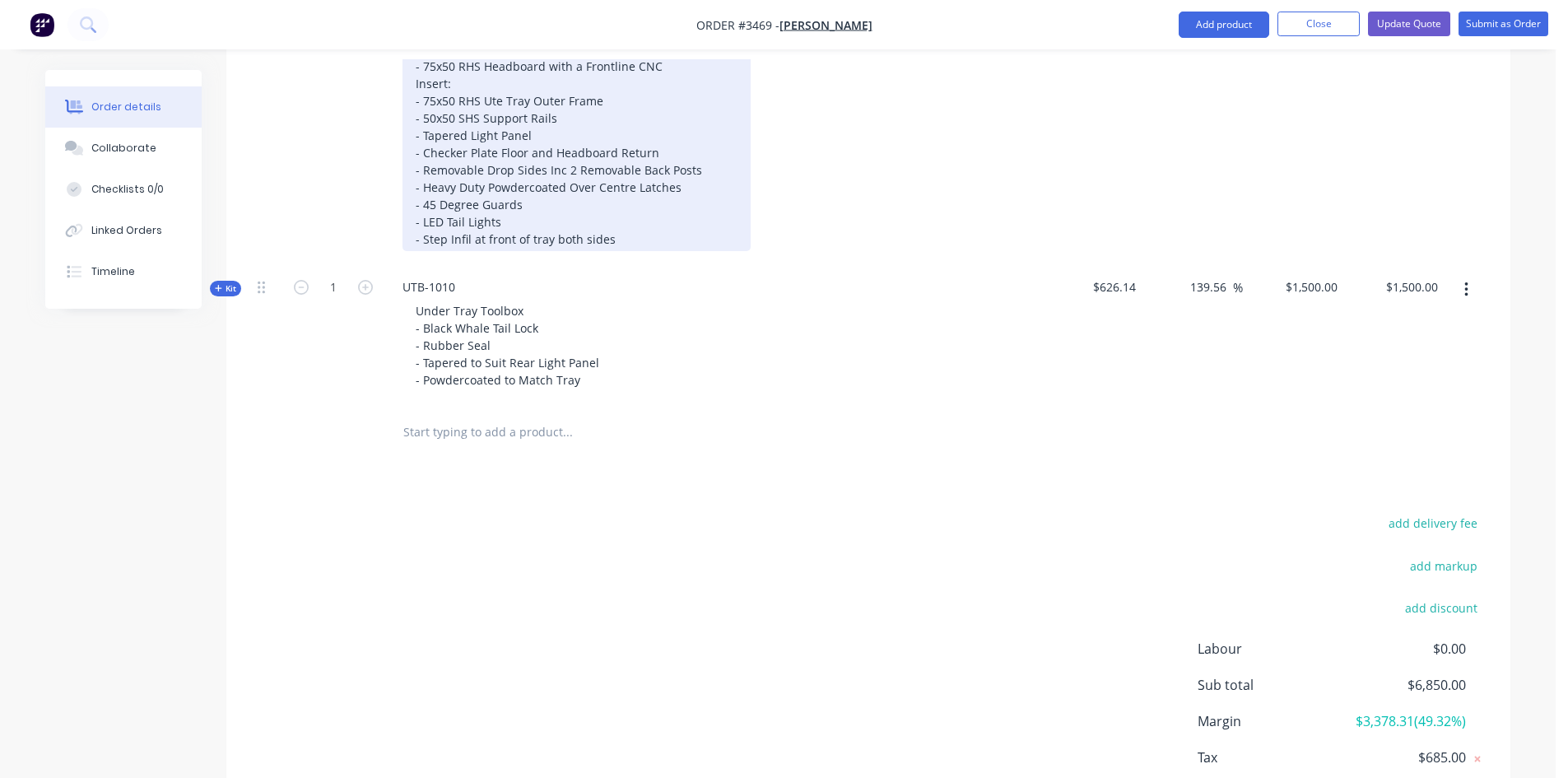
scroll to position [942, 0]
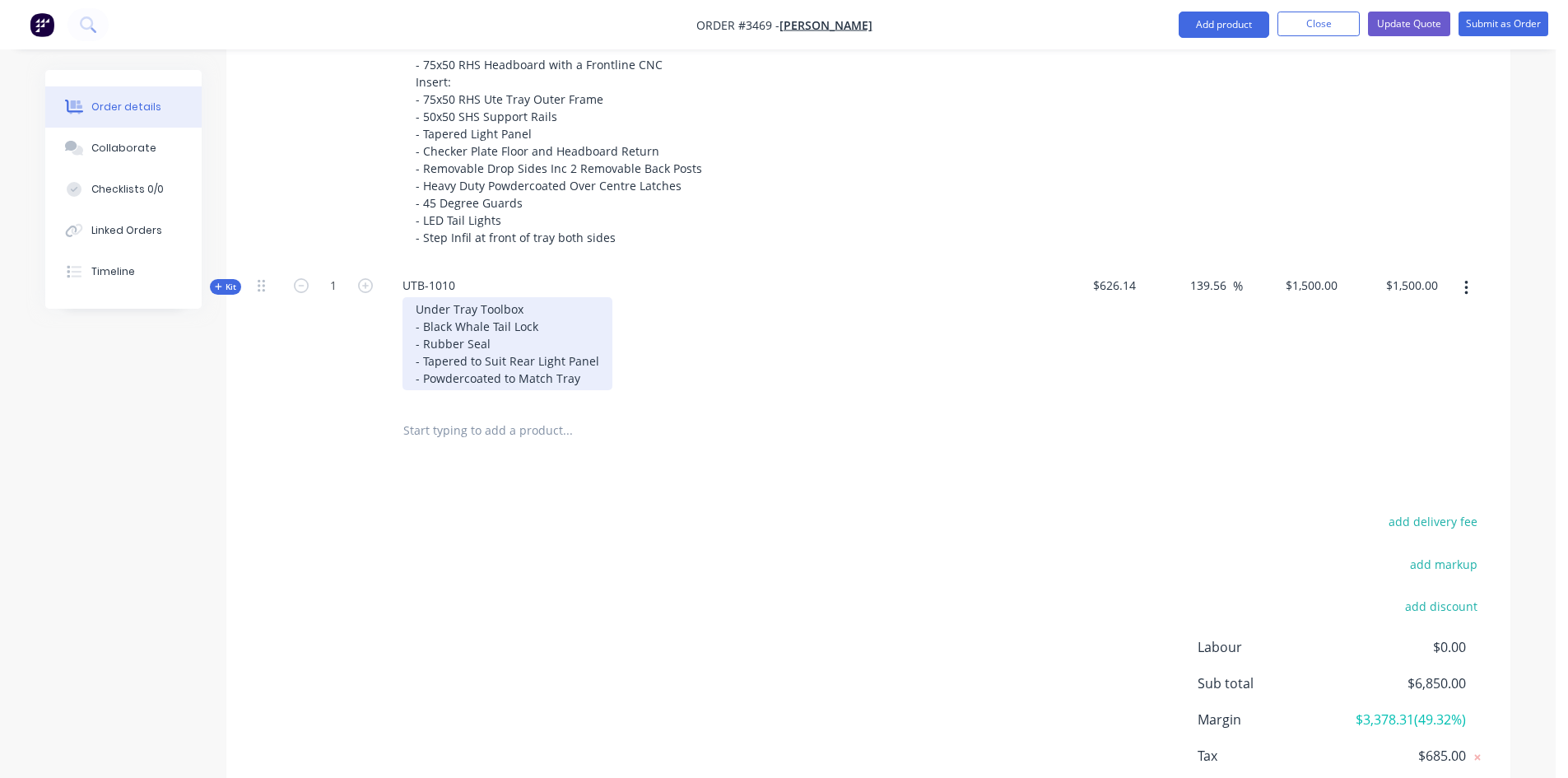
click at [530, 304] on div "Under Tray Toolbox - Black Whale Tail Lock - Rubber Seal - Tapered to Suit Rear…" at bounding box center [507, 343] width 210 height 93
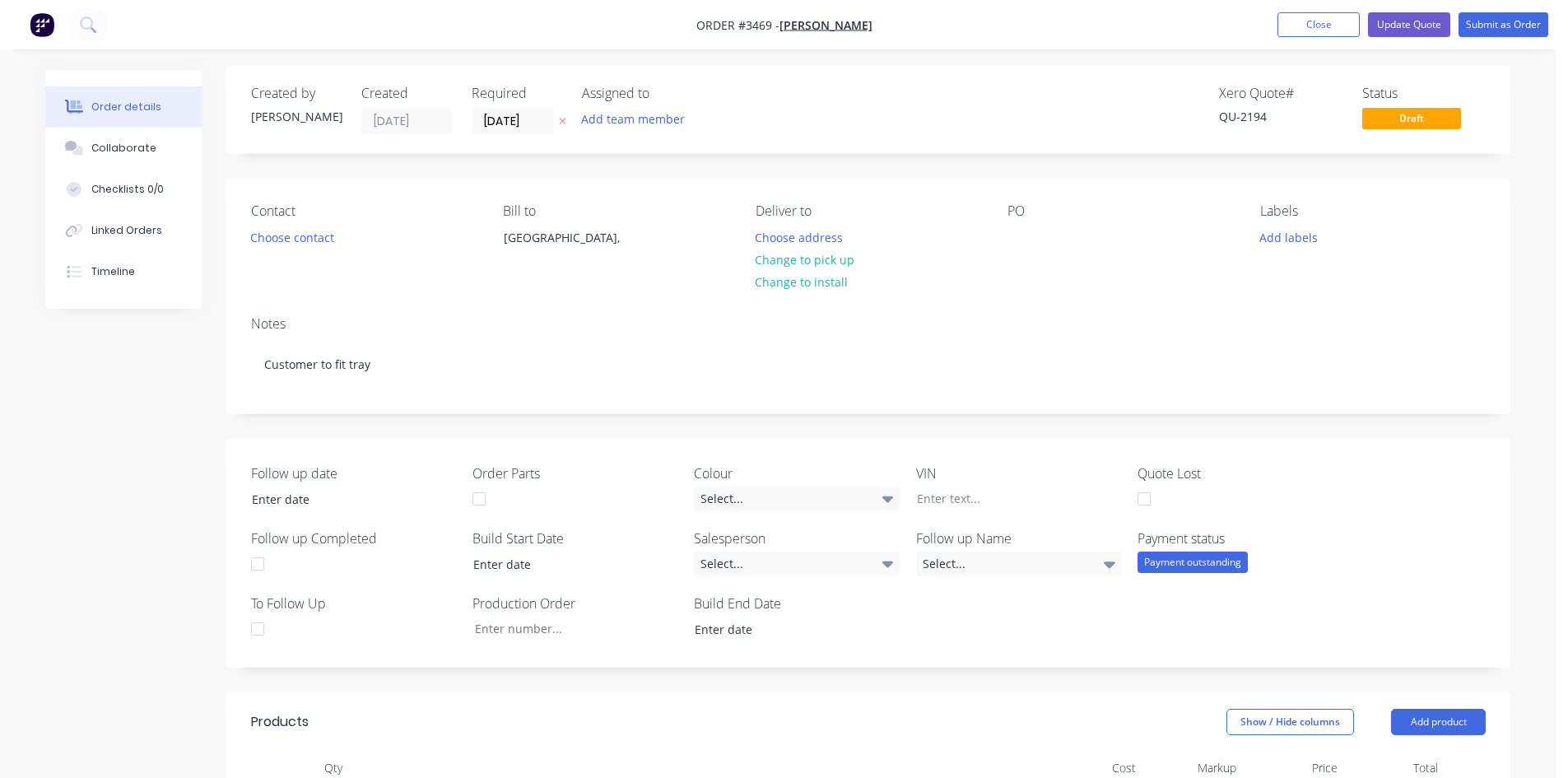
scroll to position [0, 0]
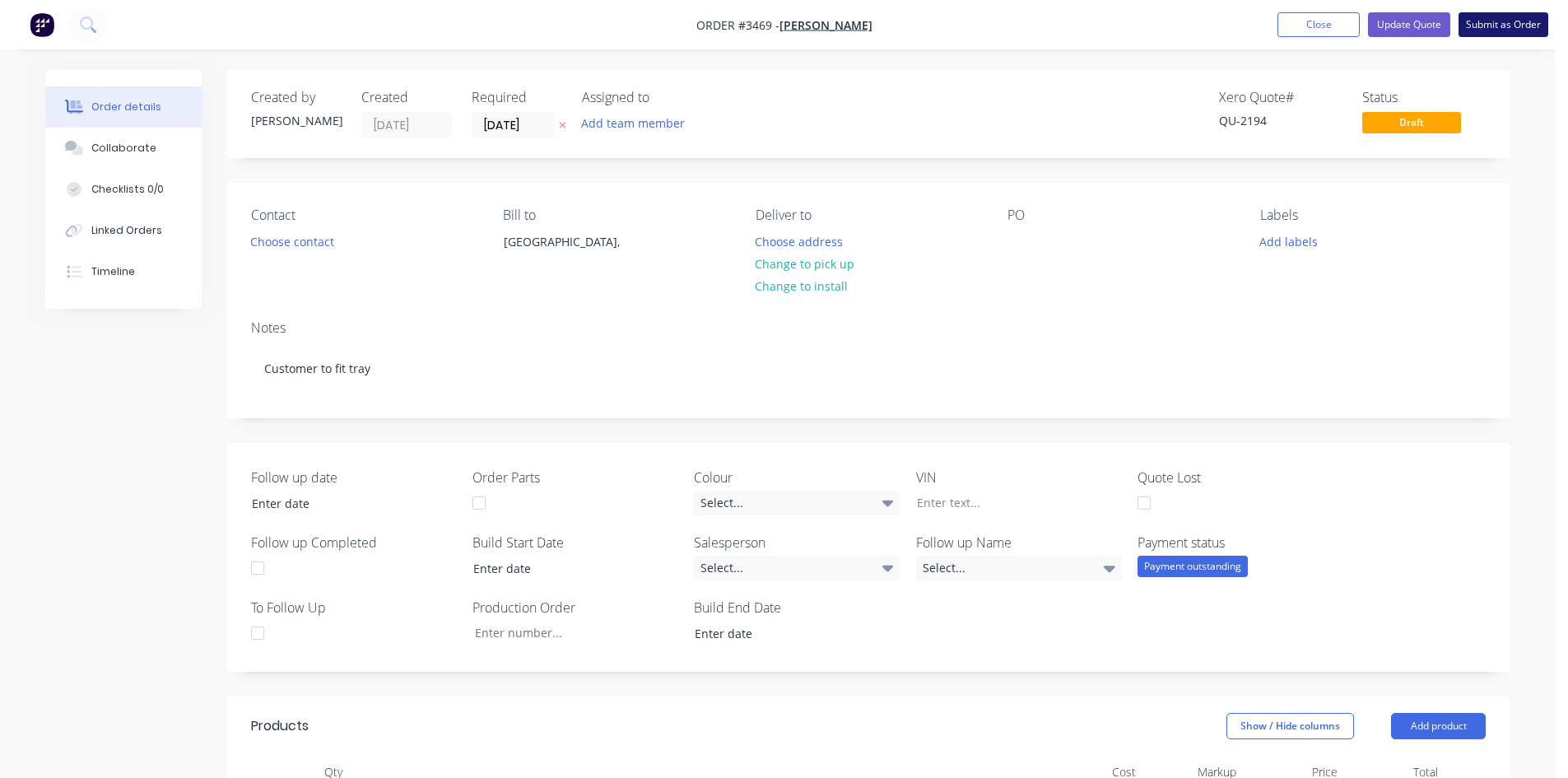
click at [1515, 23] on button "Submit as Order" at bounding box center [1504, 24] width 90 height 24
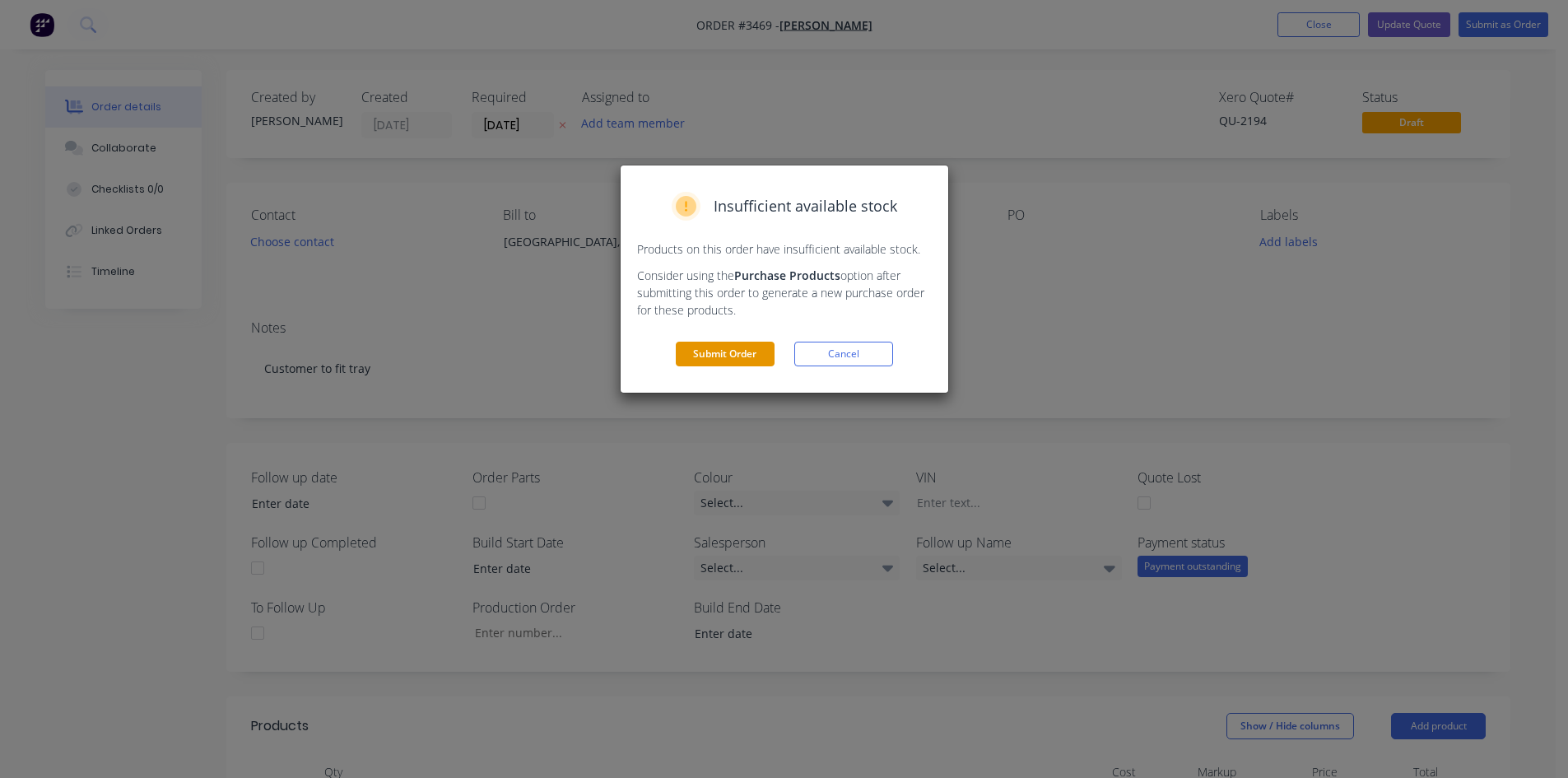
click at [739, 352] on button "Submit Order" at bounding box center [725, 353] width 98 height 24
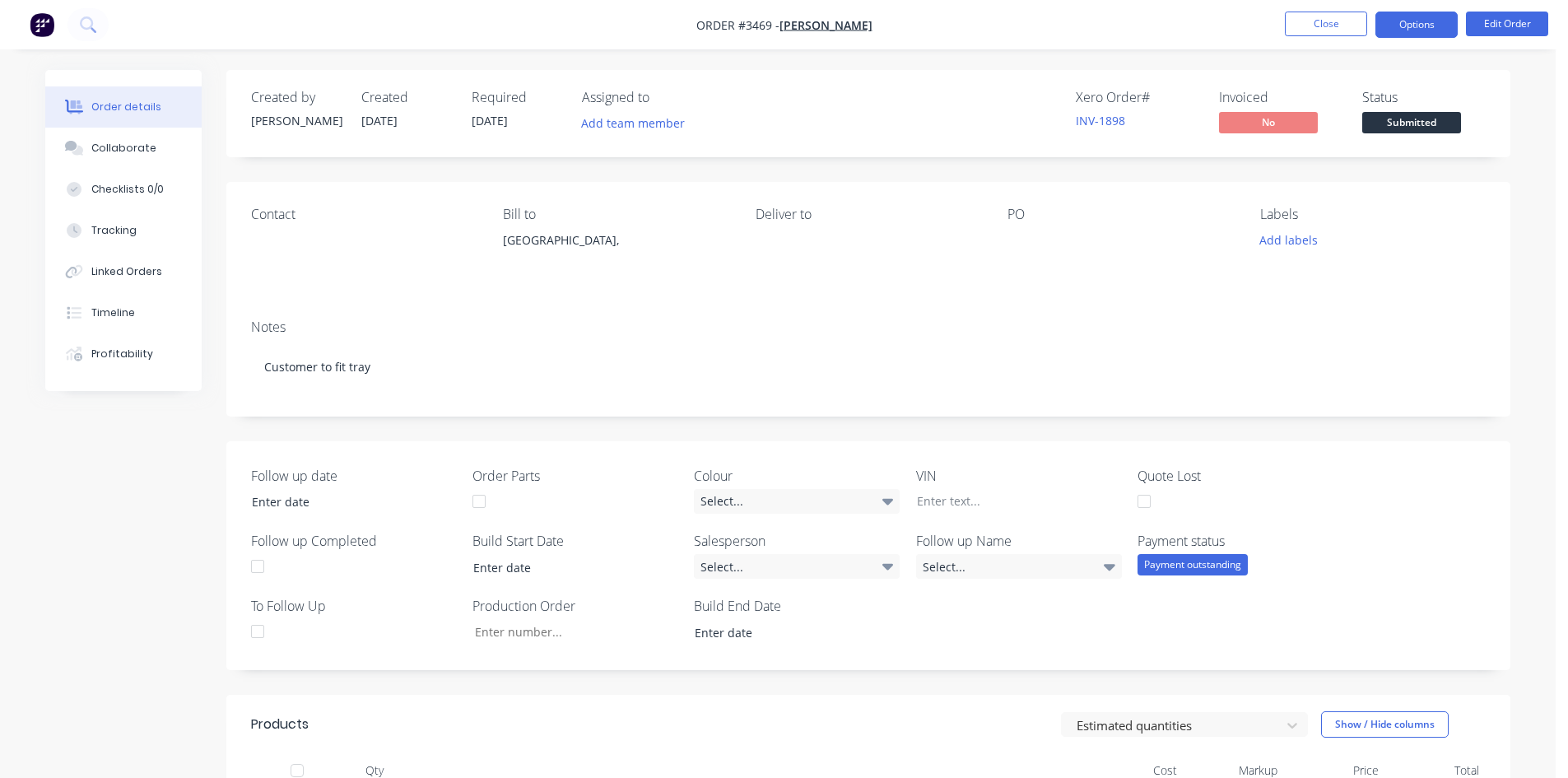
click at [1431, 16] on button "Options" at bounding box center [1416, 24] width 82 height 26
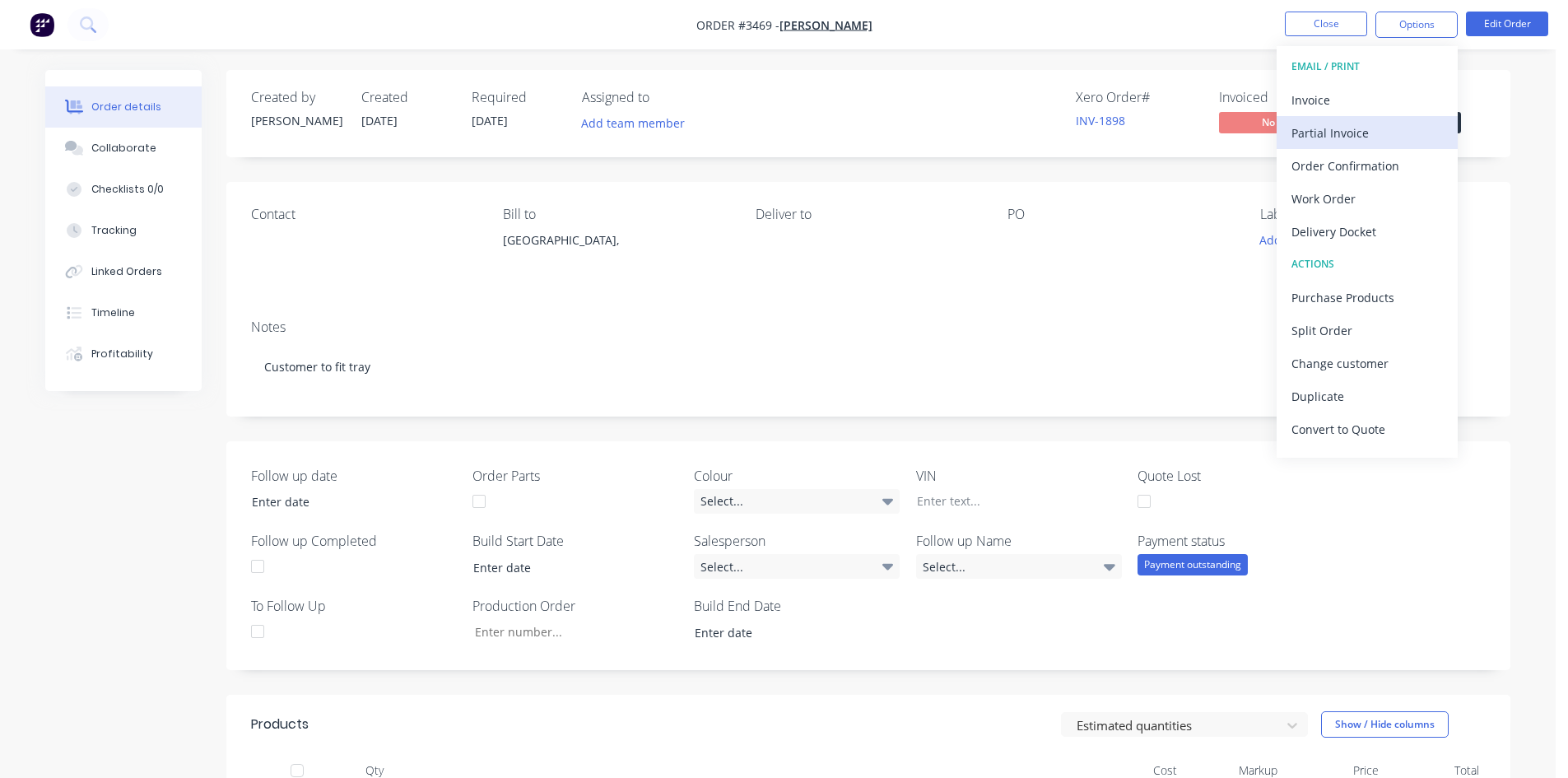
click at [1365, 133] on div "Partial Invoice" at bounding box center [1366, 133] width 151 height 23
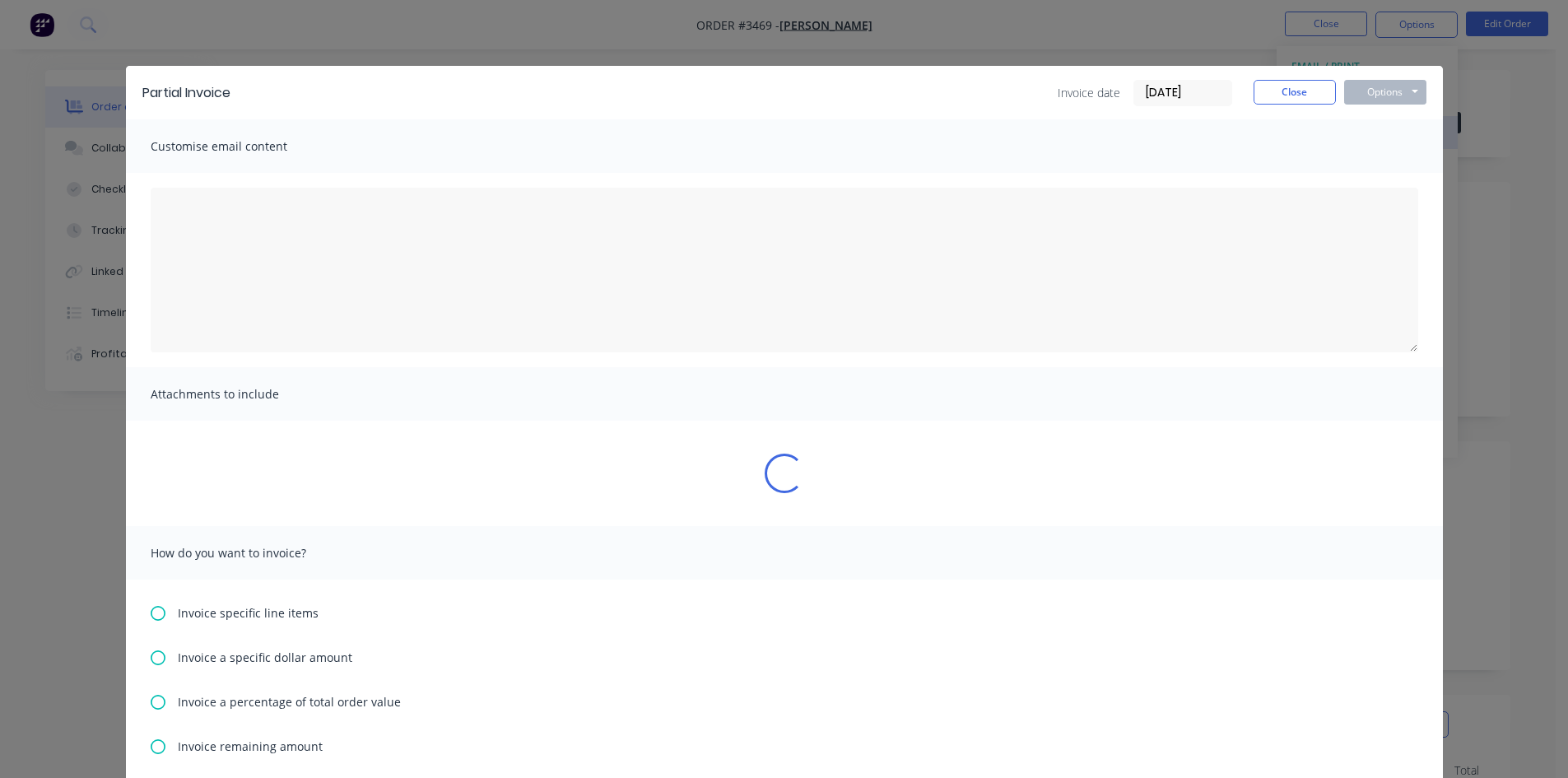
type textarea "A PDF copy of the order has been attached to this email. To view your order onl…"
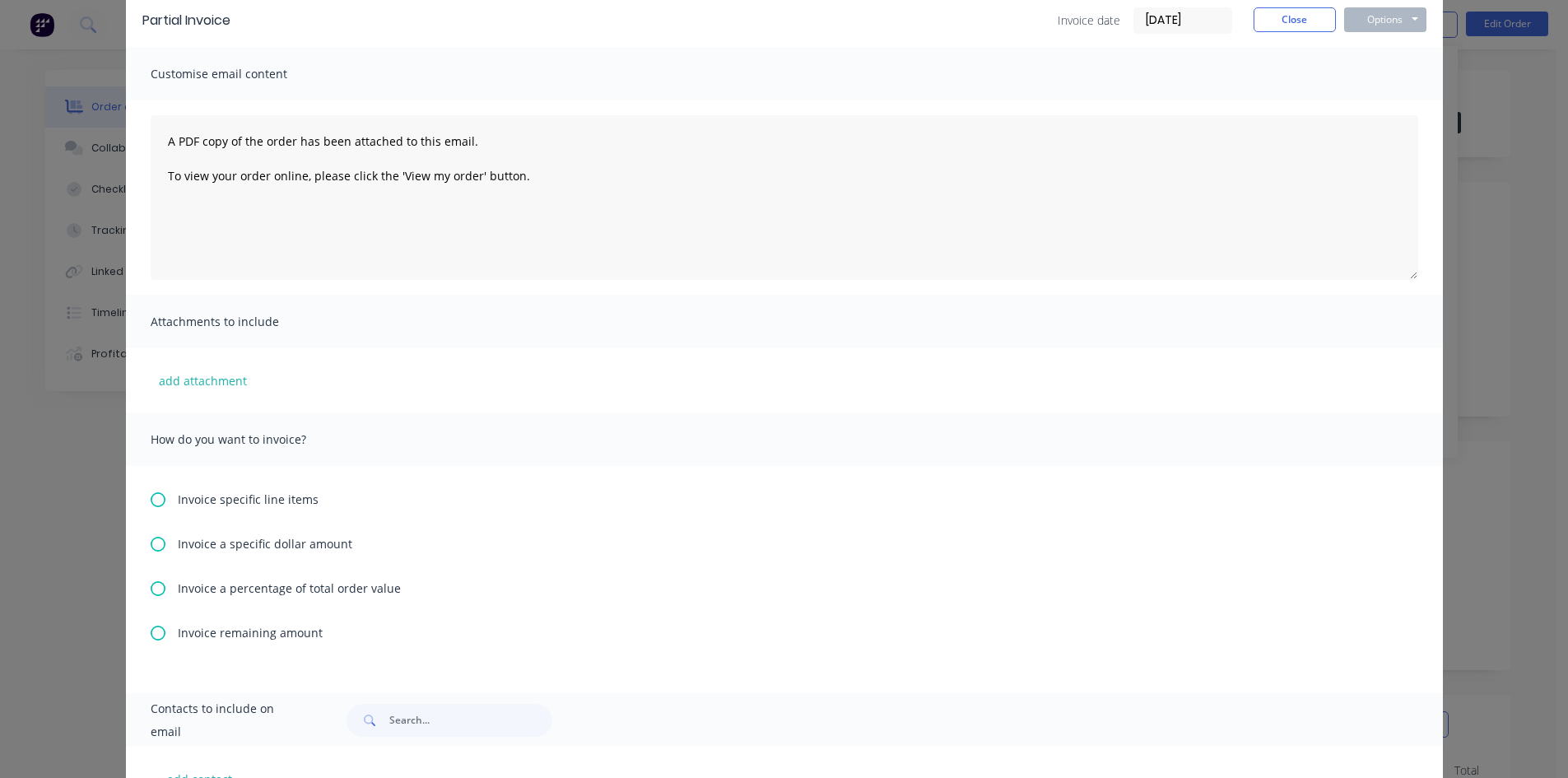
scroll to position [165, 0]
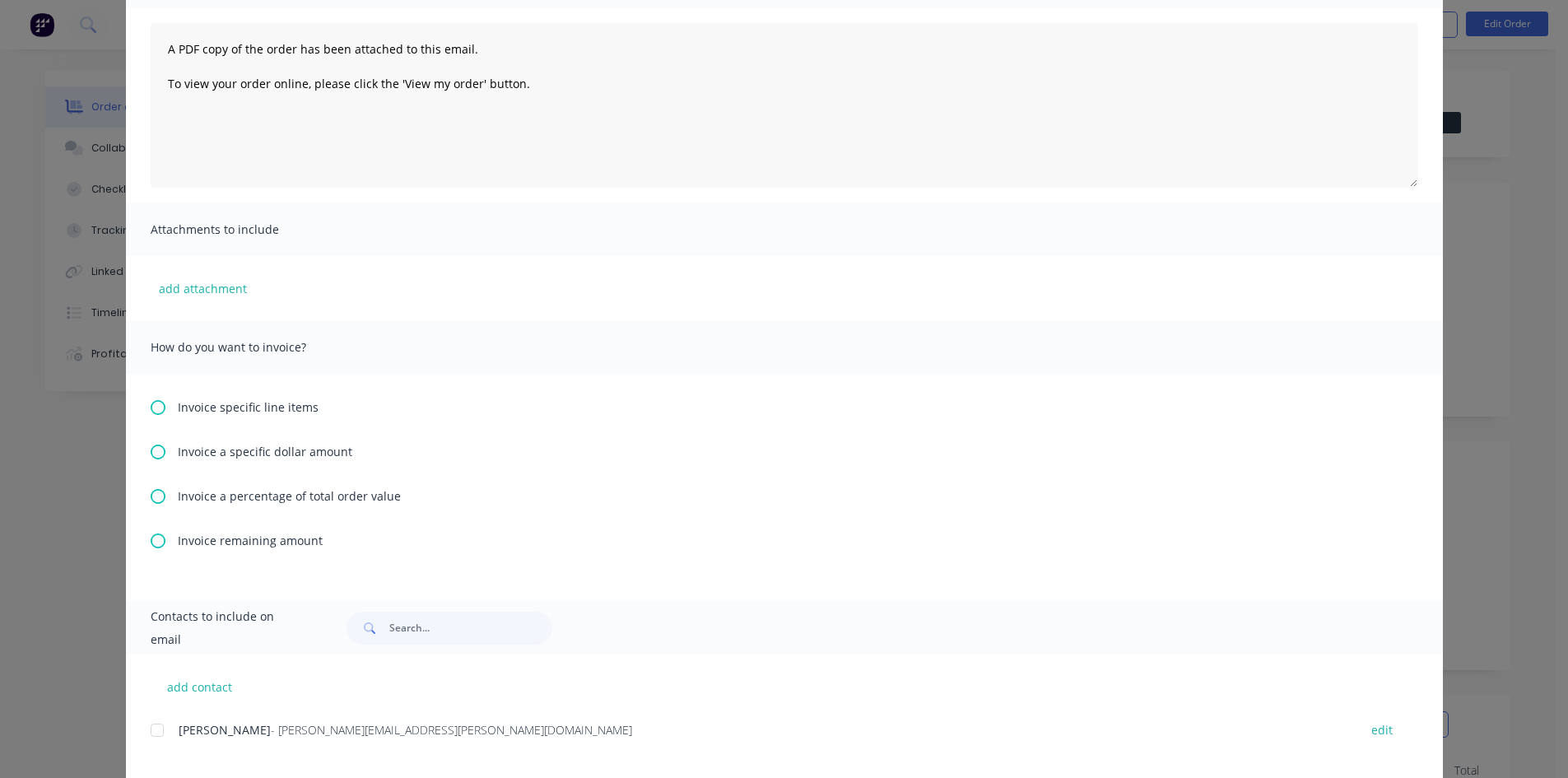
click at [150, 490] on icon at bounding box center [157, 495] width 15 height 15
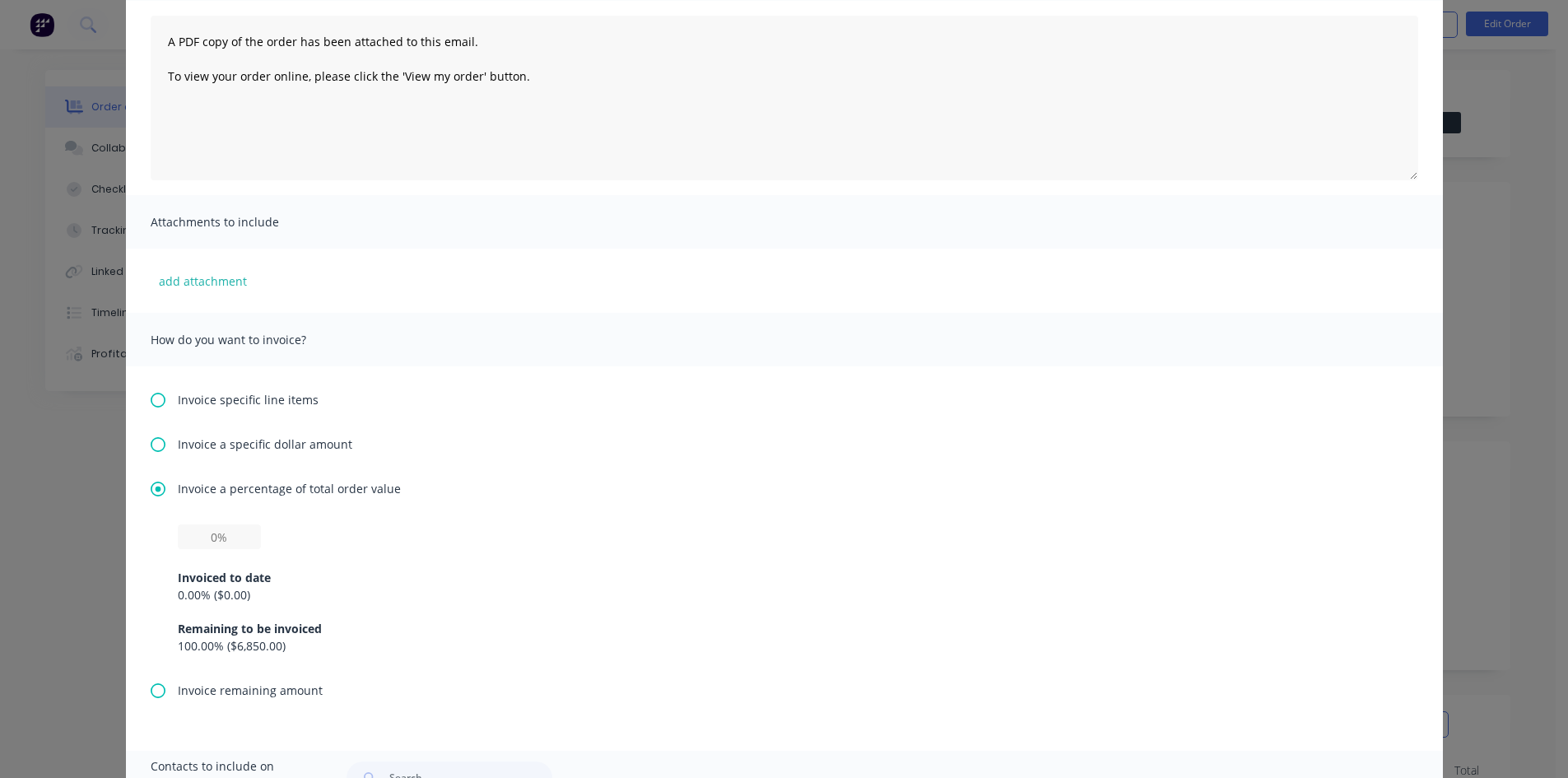
scroll to position [330, 0]
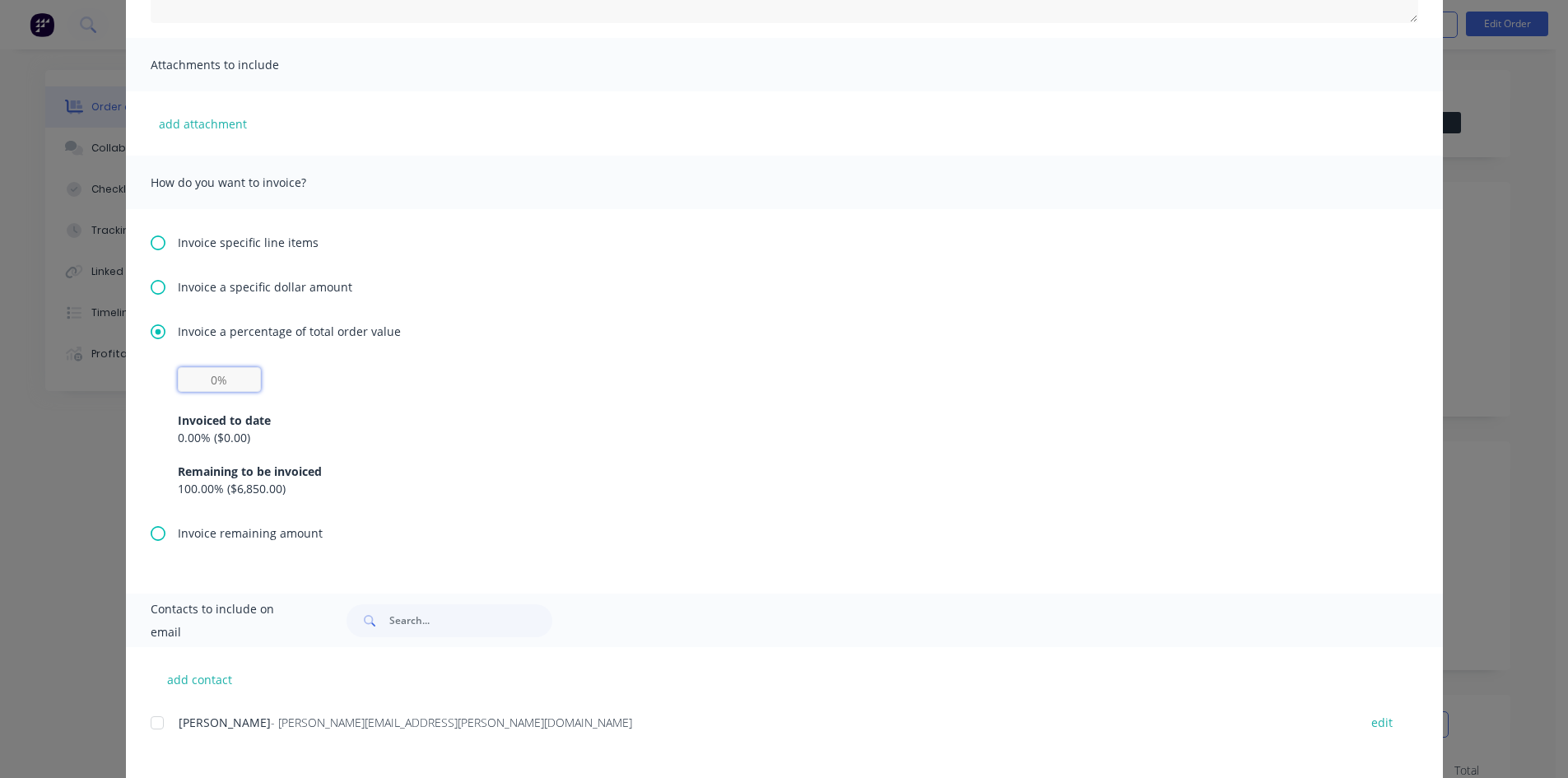
click at [233, 380] on input "text" at bounding box center [218, 378] width 83 height 24
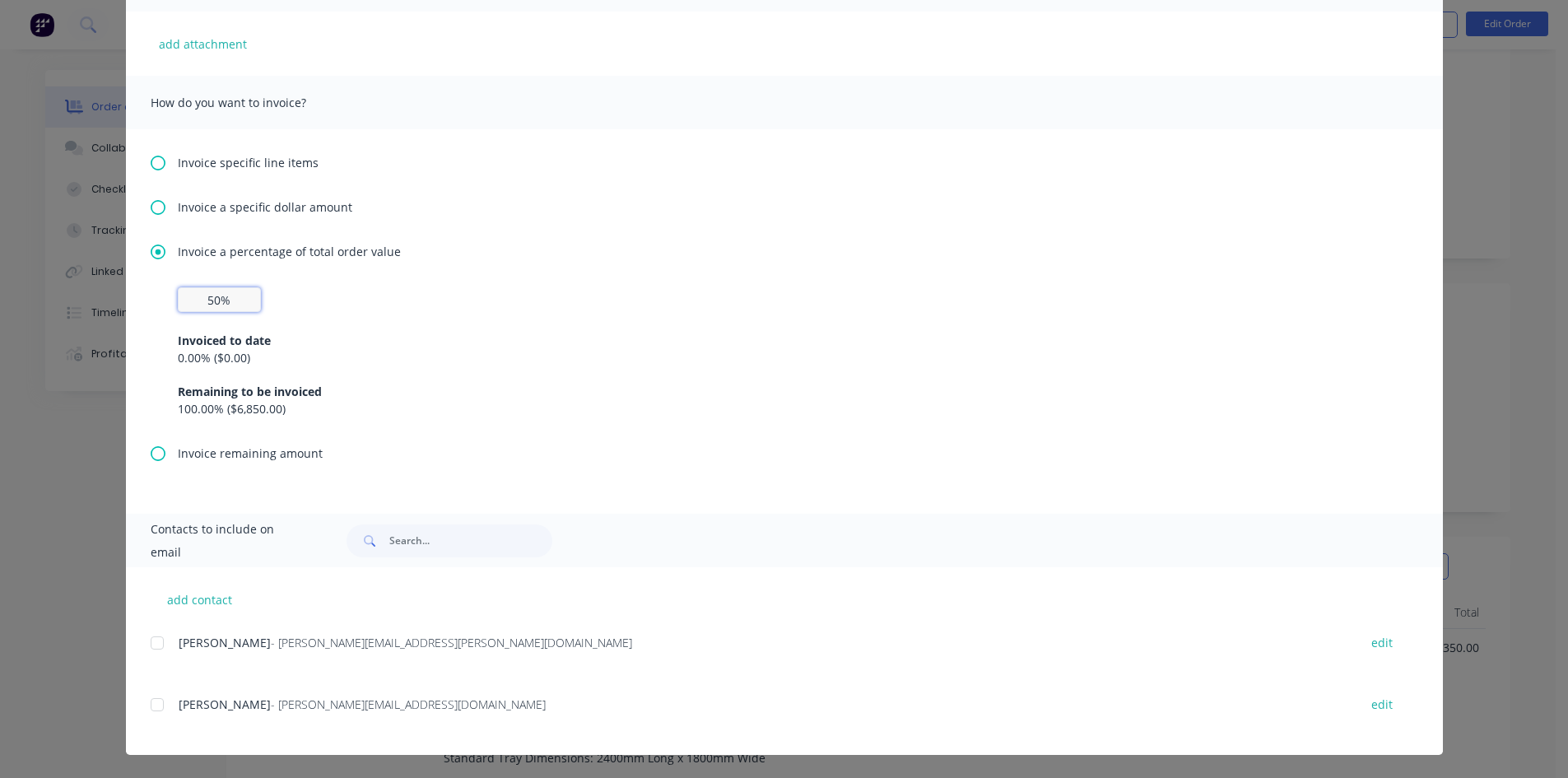
scroll to position [165, 0]
click at [151, 705] on div at bounding box center [157, 705] width 33 height 33
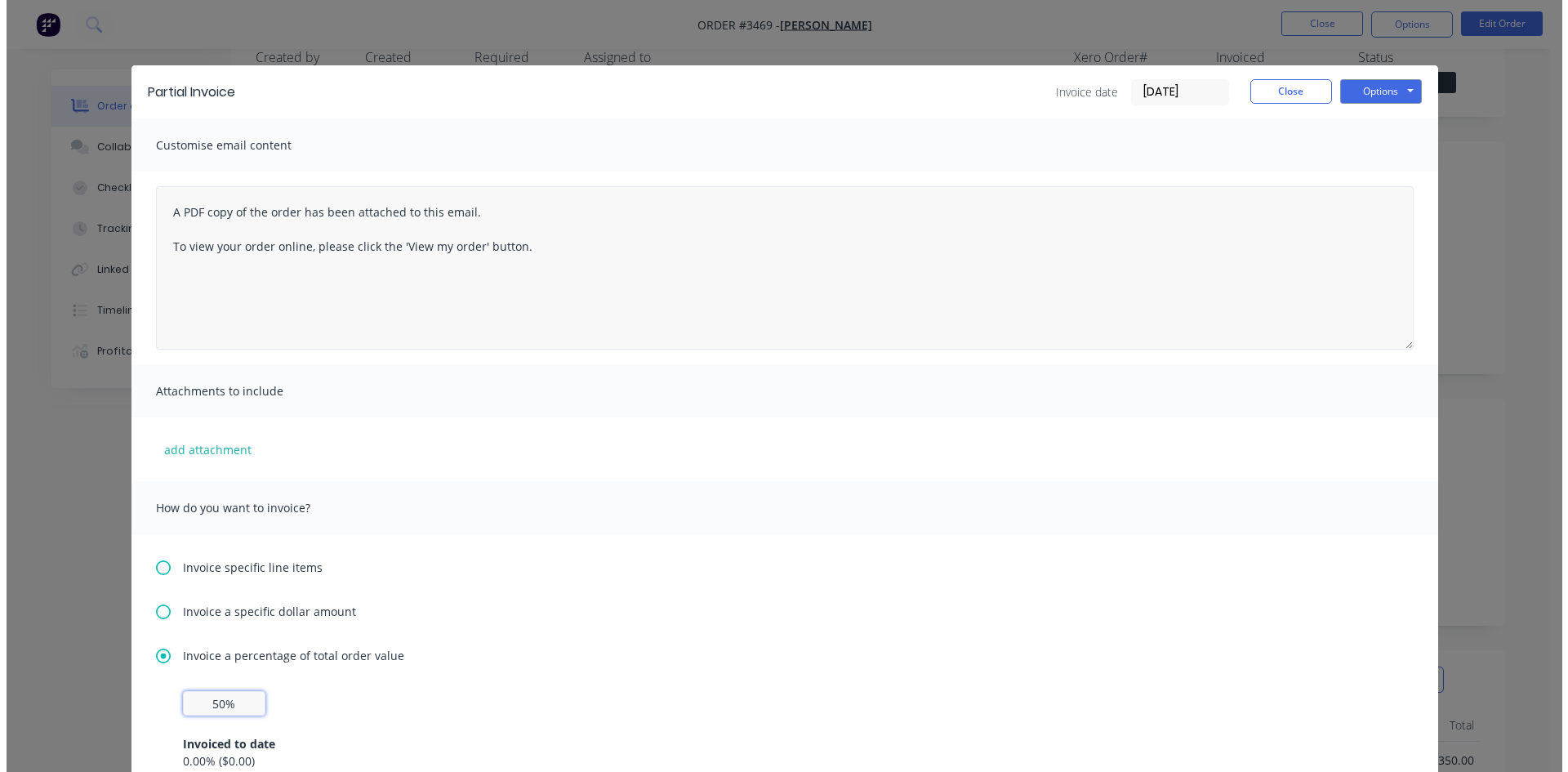
scroll to position [0, 0]
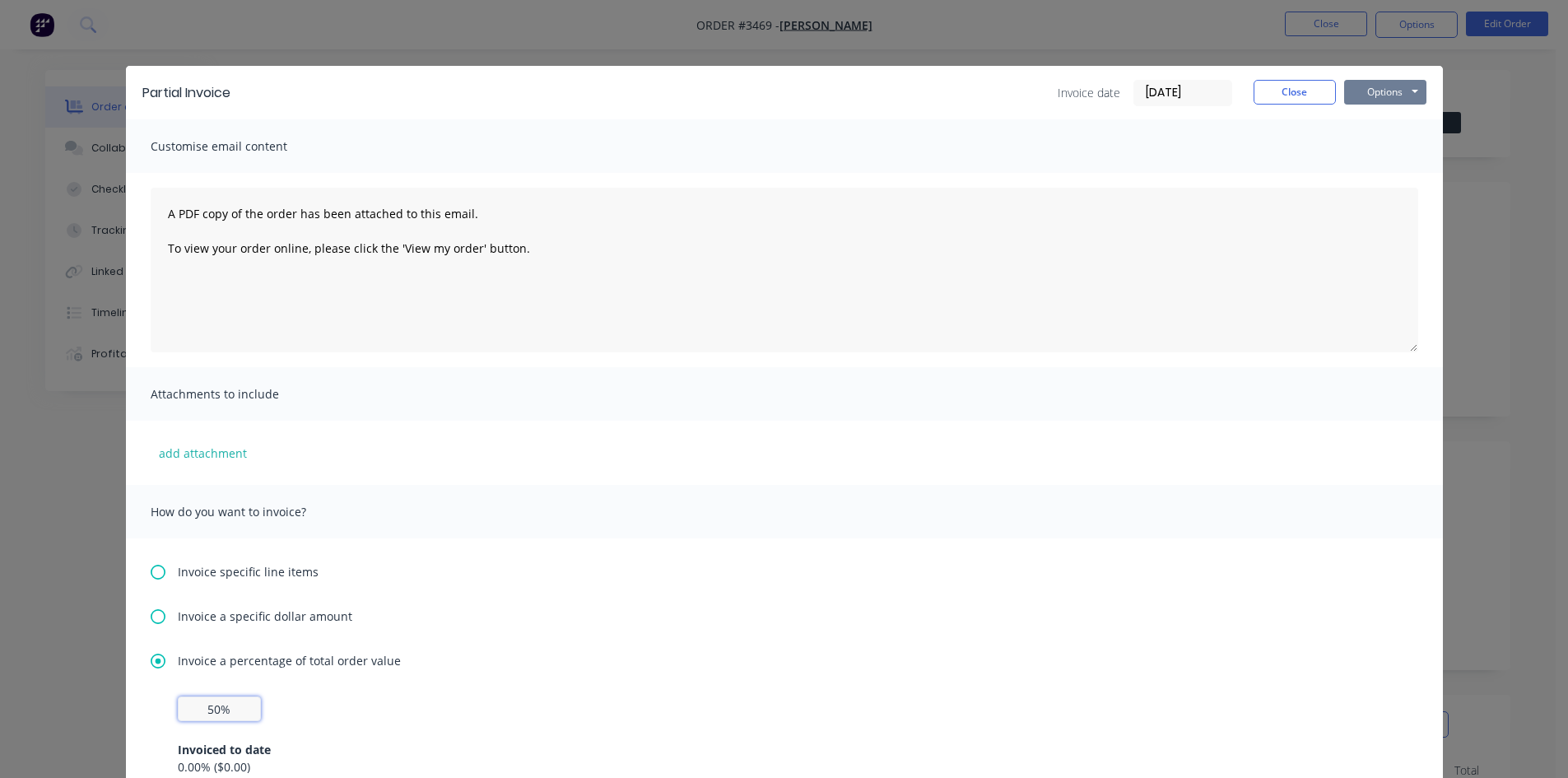
type input "50%"
click at [1380, 96] on button "Options" at bounding box center [1385, 92] width 82 height 24
click at [1385, 175] on button "Email" at bounding box center [1396, 175] width 105 height 27
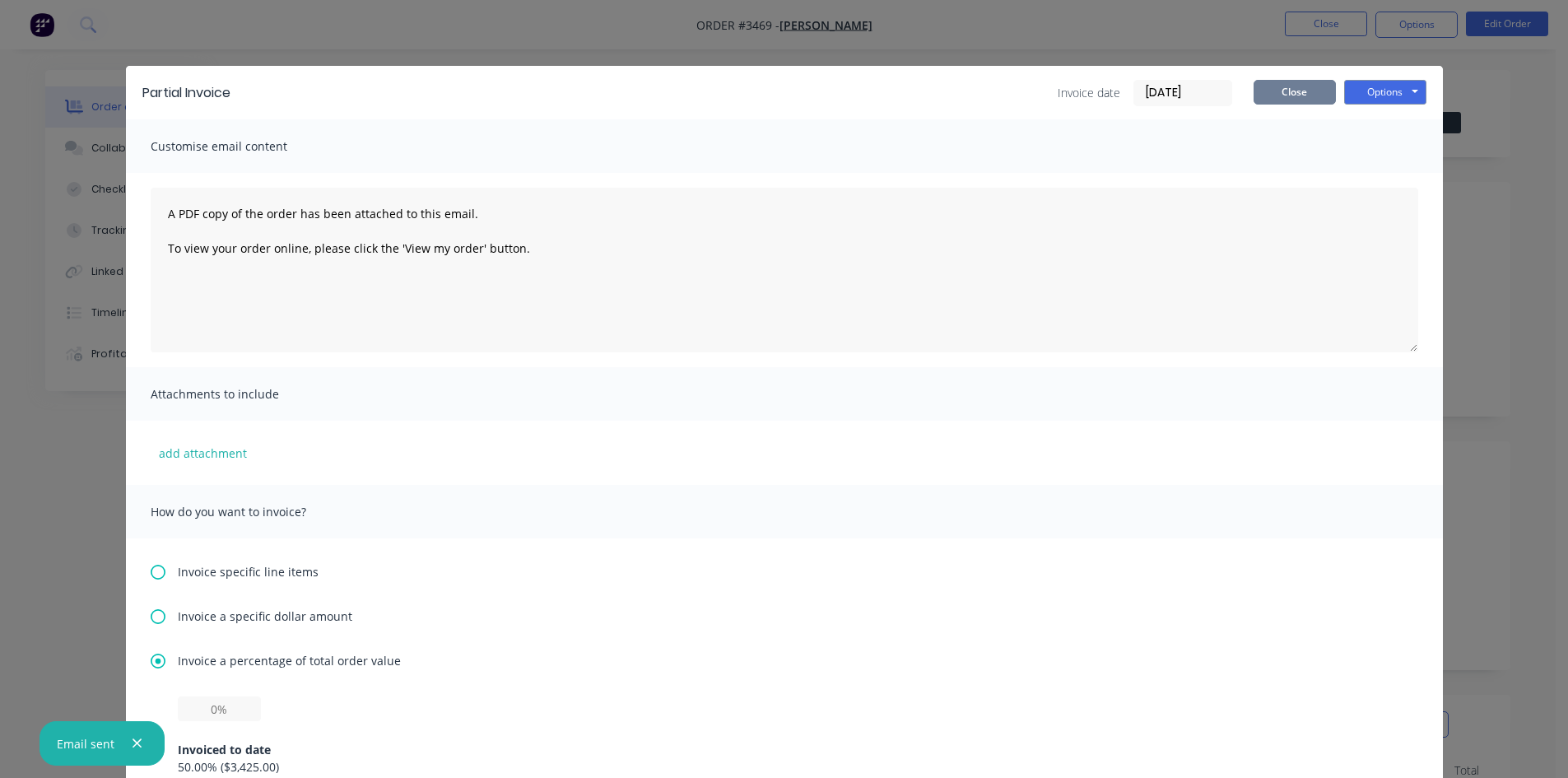
click at [1279, 87] on button "Close" at bounding box center [1294, 92] width 82 height 24
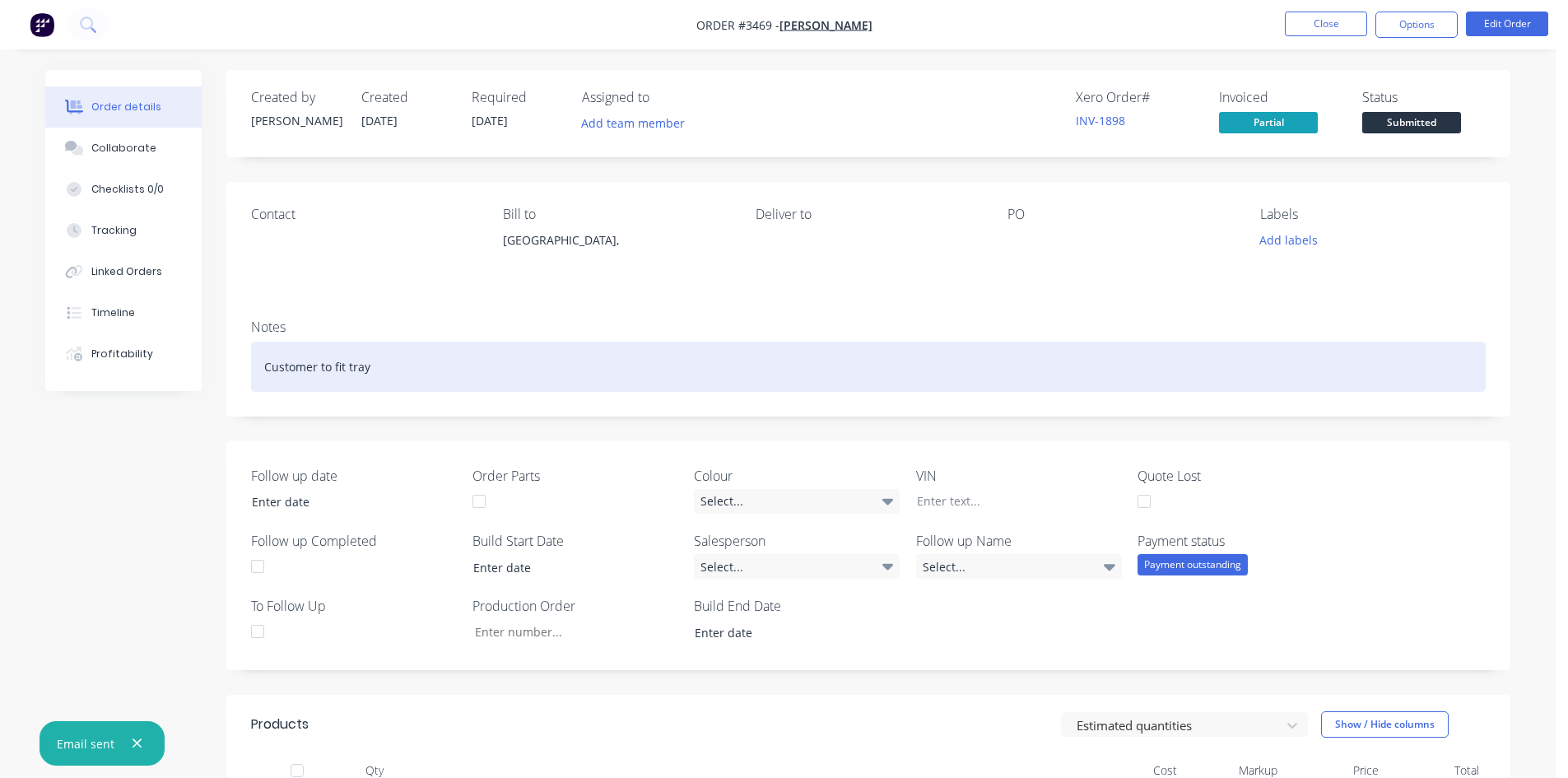
click at [414, 374] on div "Customer to fit tray" at bounding box center [868, 366] width 1235 height 50
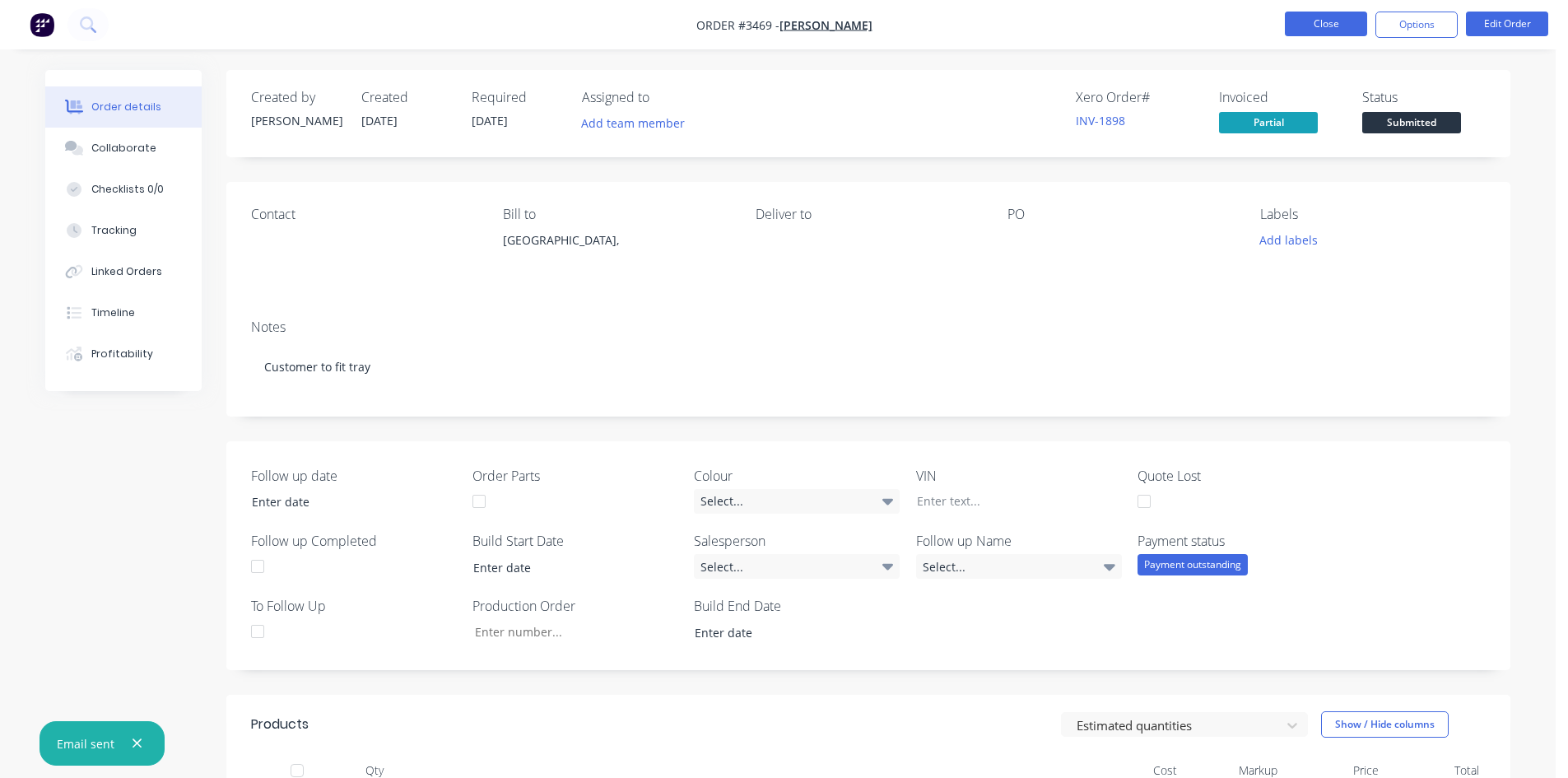
click at [1319, 25] on button "Close" at bounding box center [1325, 23] width 82 height 24
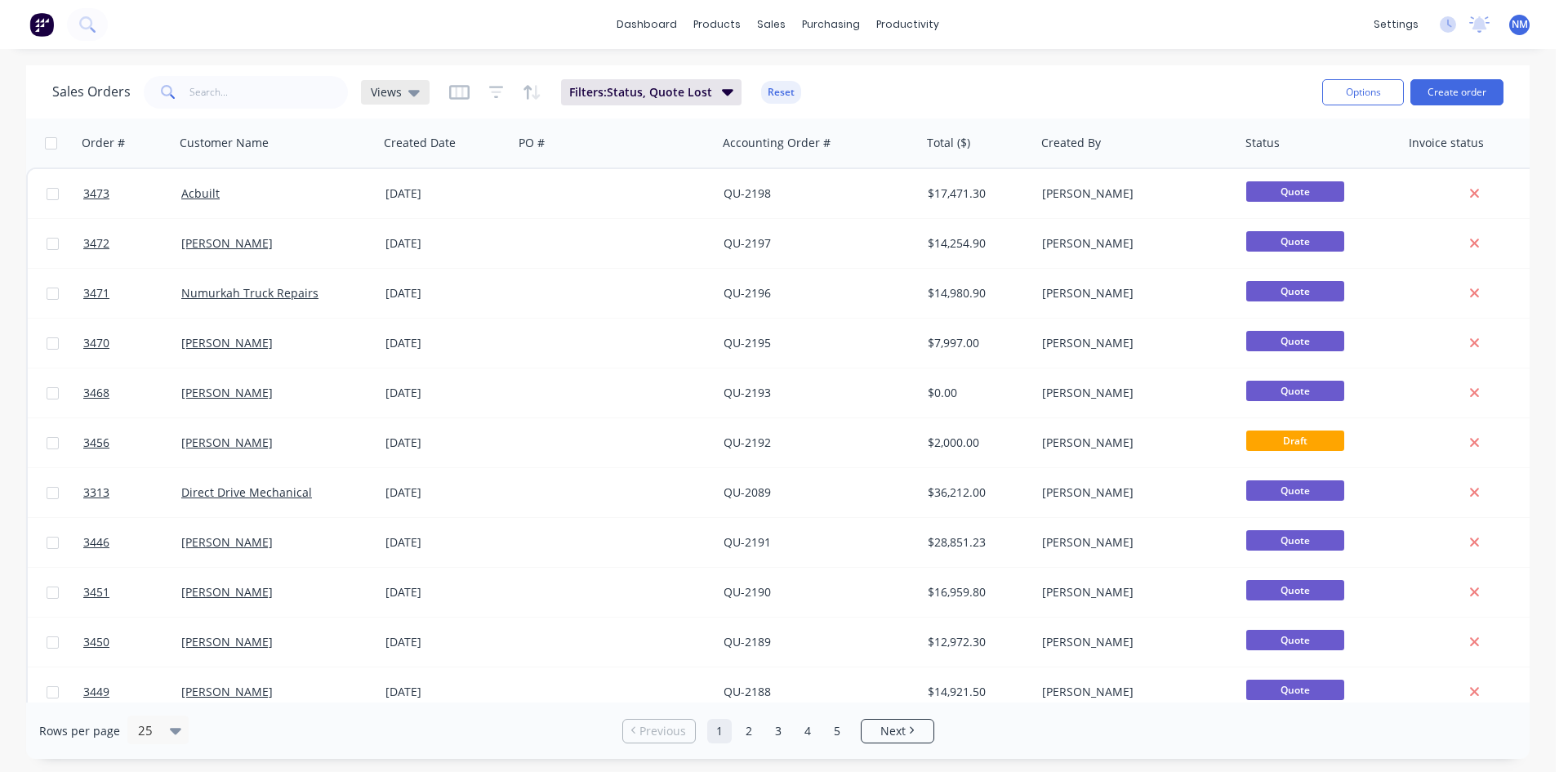
click at [408, 95] on icon at bounding box center [414, 92] width 12 height 18
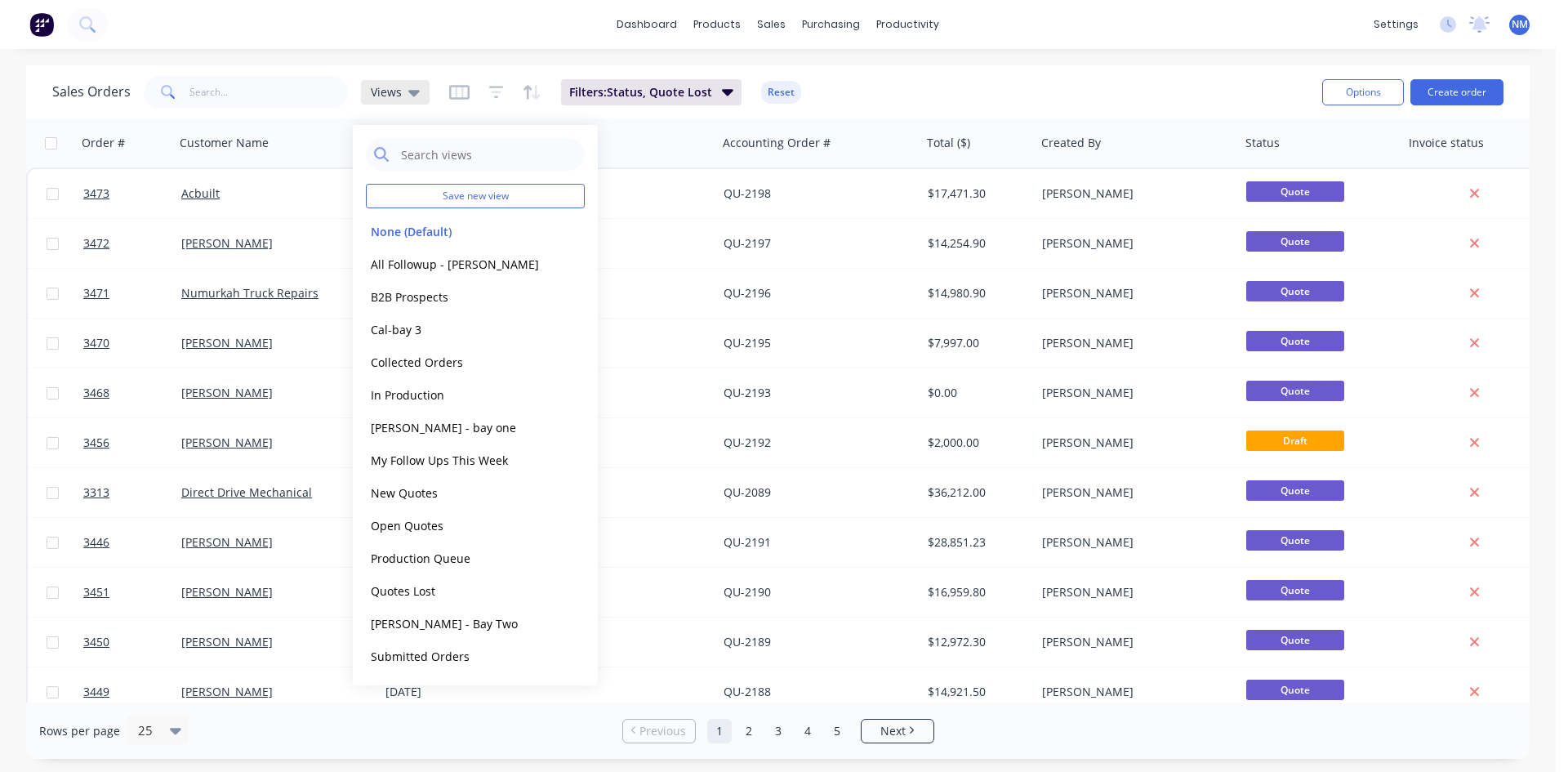
click at [408, 95] on icon at bounding box center [414, 92] width 12 height 18
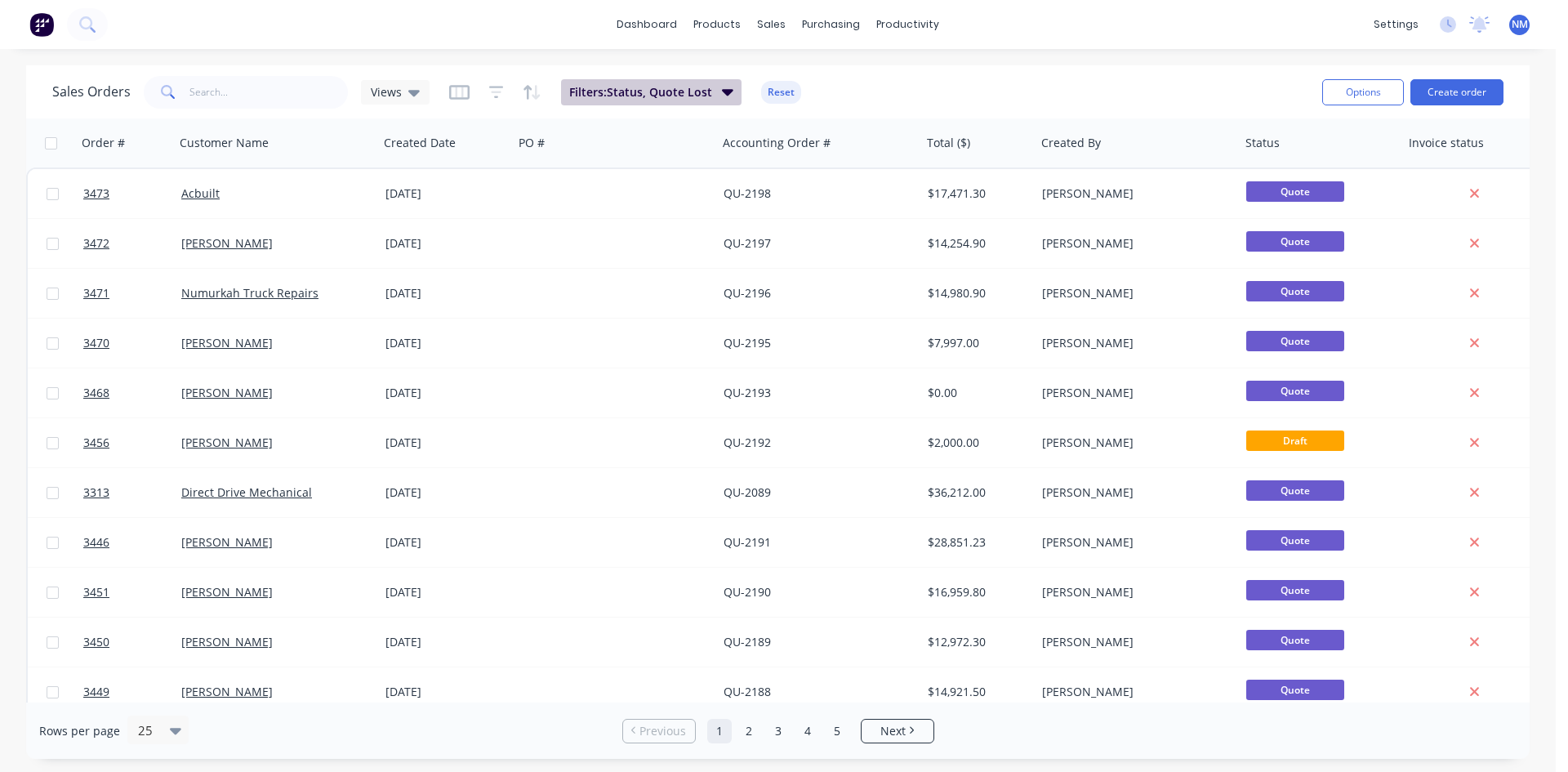
click at [652, 98] on span "Filters: Status, Quote Lost" at bounding box center [641, 92] width 143 height 16
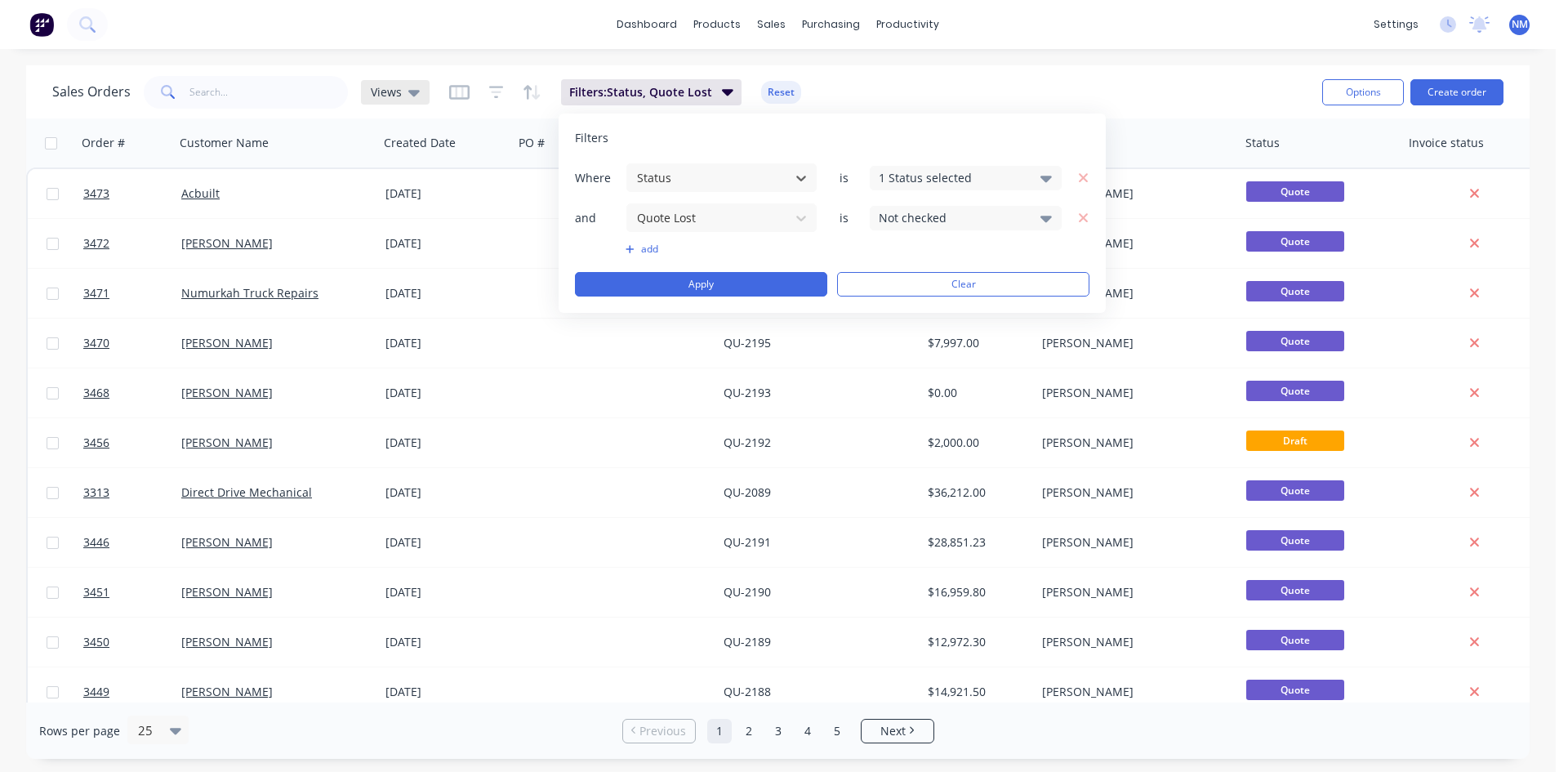
click at [393, 87] on span "Views" at bounding box center [386, 92] width 31 height 17
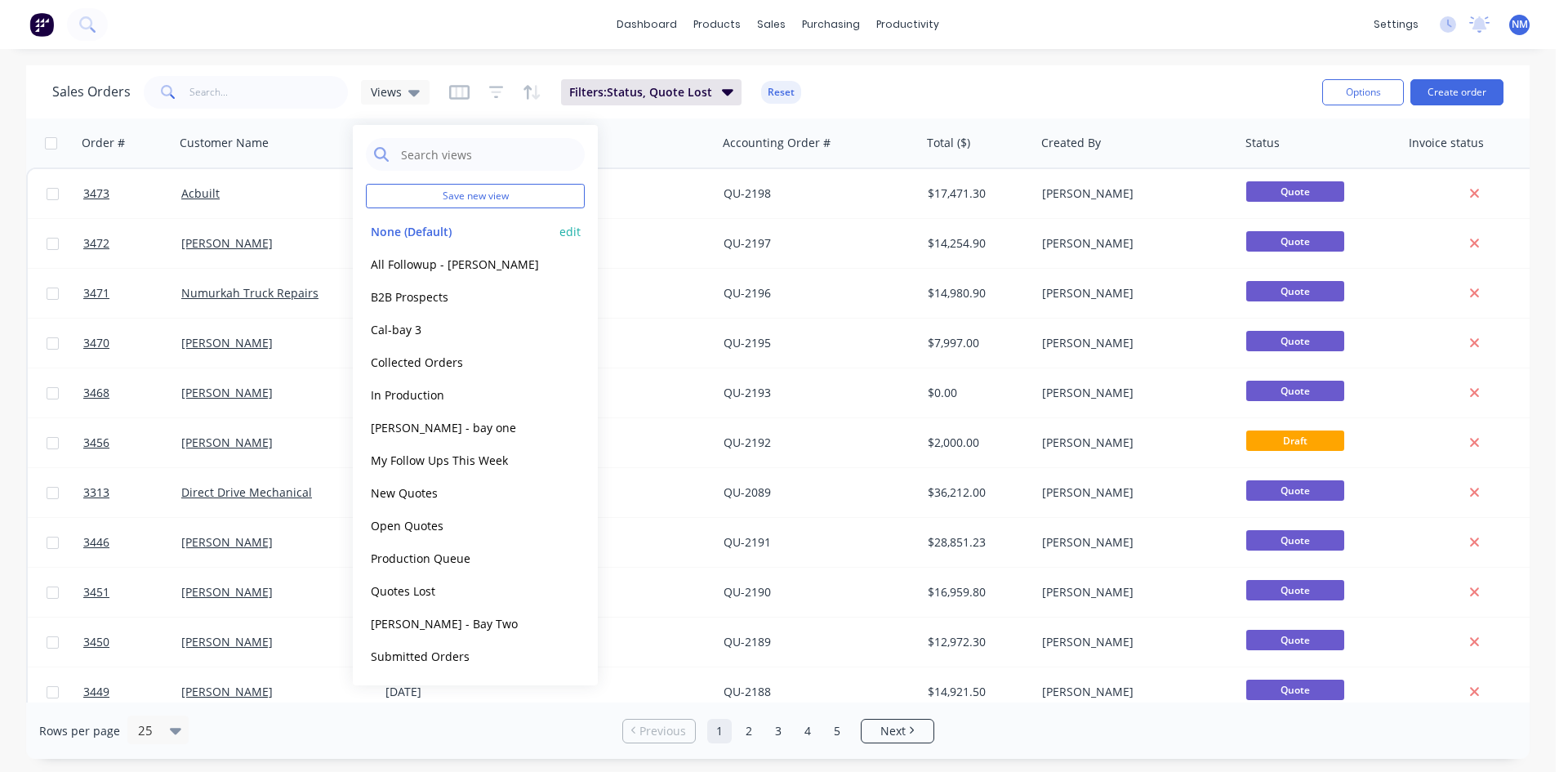
click at [422, 227] on button "None (Default)" at bounding box center [459, 231] width 186 height 18
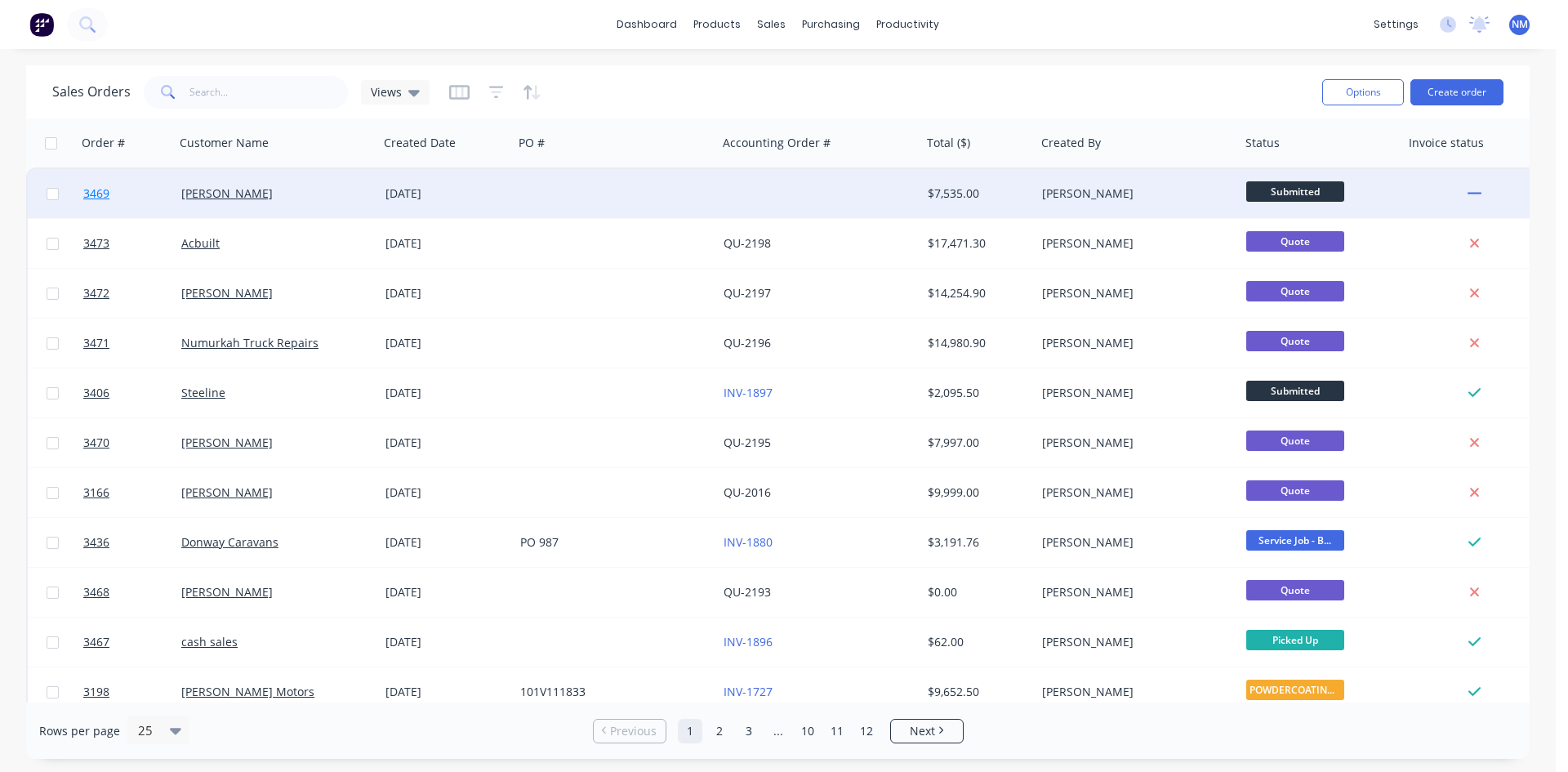
click at [98, 196] on span "3469" at bounding box center [96, 193] width 26 height 16
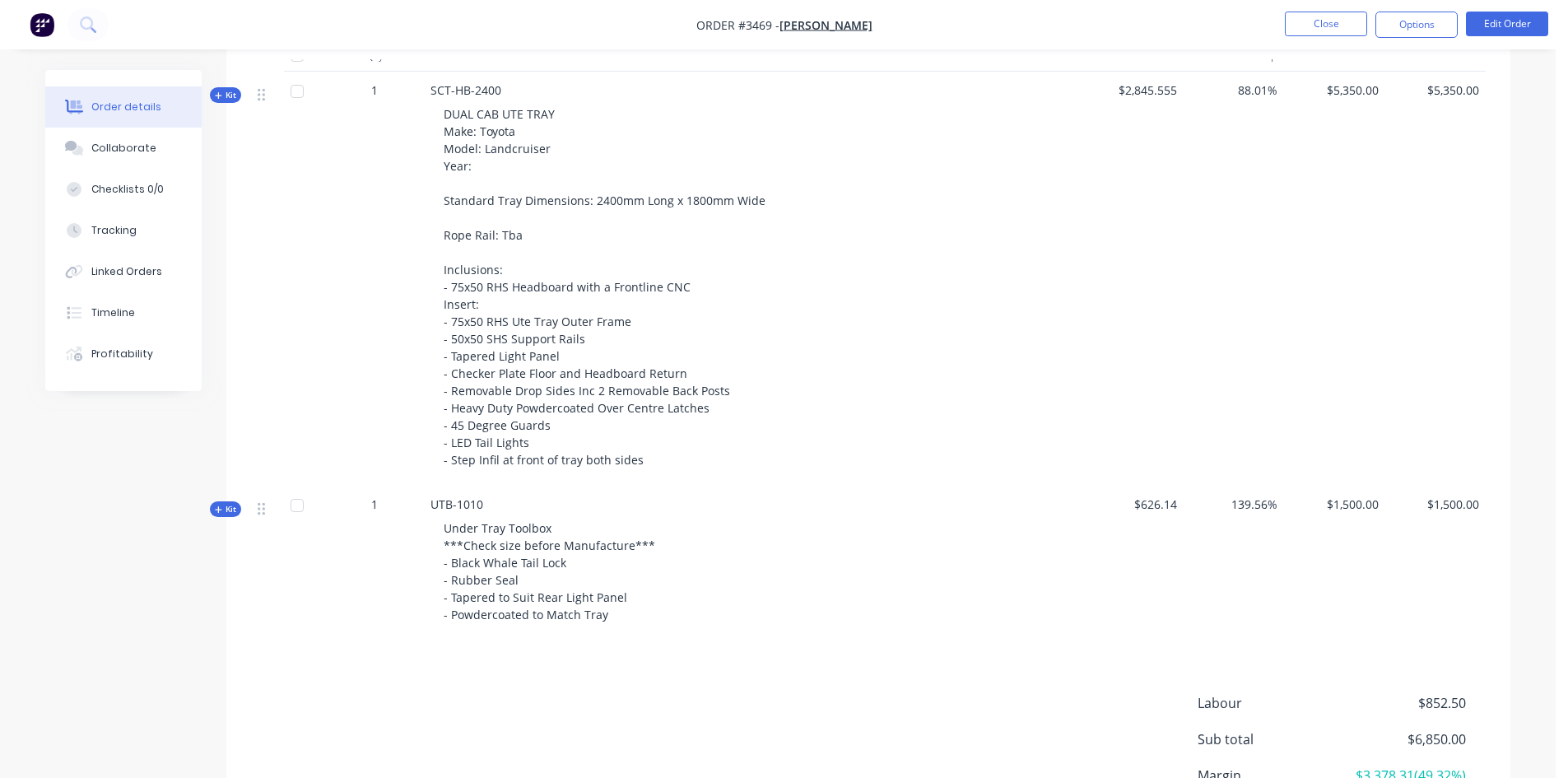
scroll to position [624, 0]
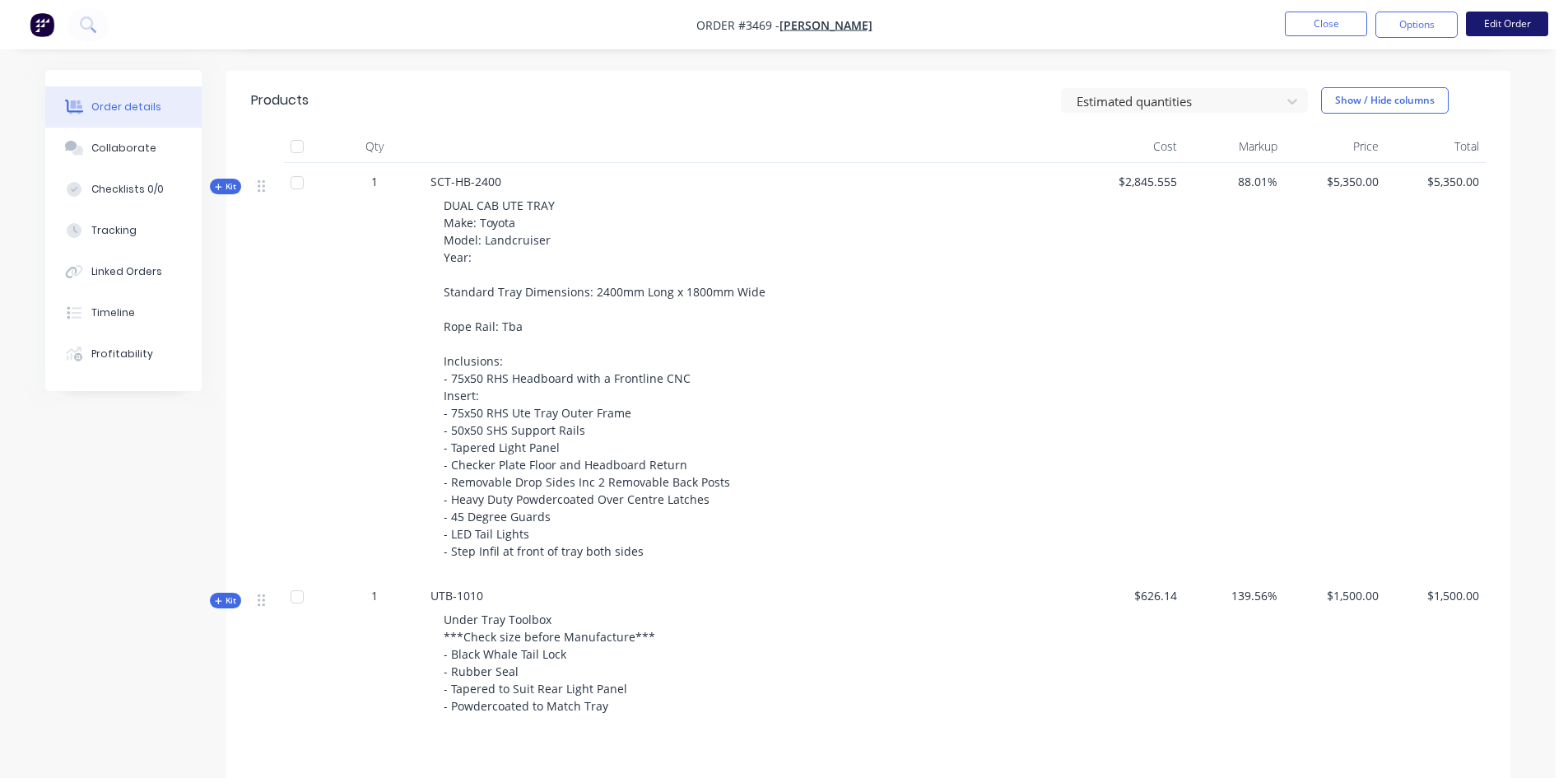
click at [1500, 25] on button "Edit Order" at bounding box center [1507, 23] width 82 height 24
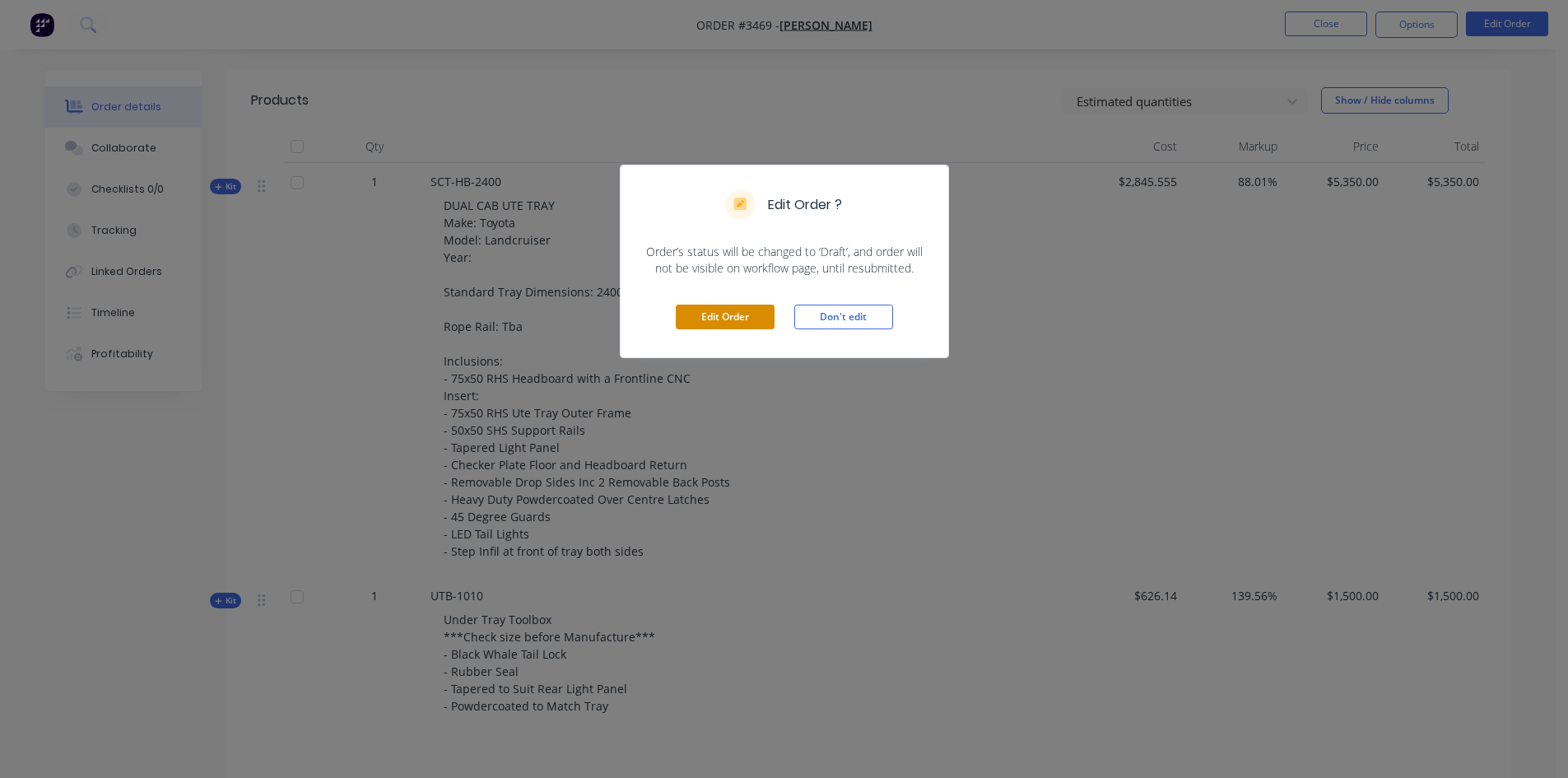
click at [728, 304] on button "Edit Order" at bounding box center [725, 316] width 98 height 24
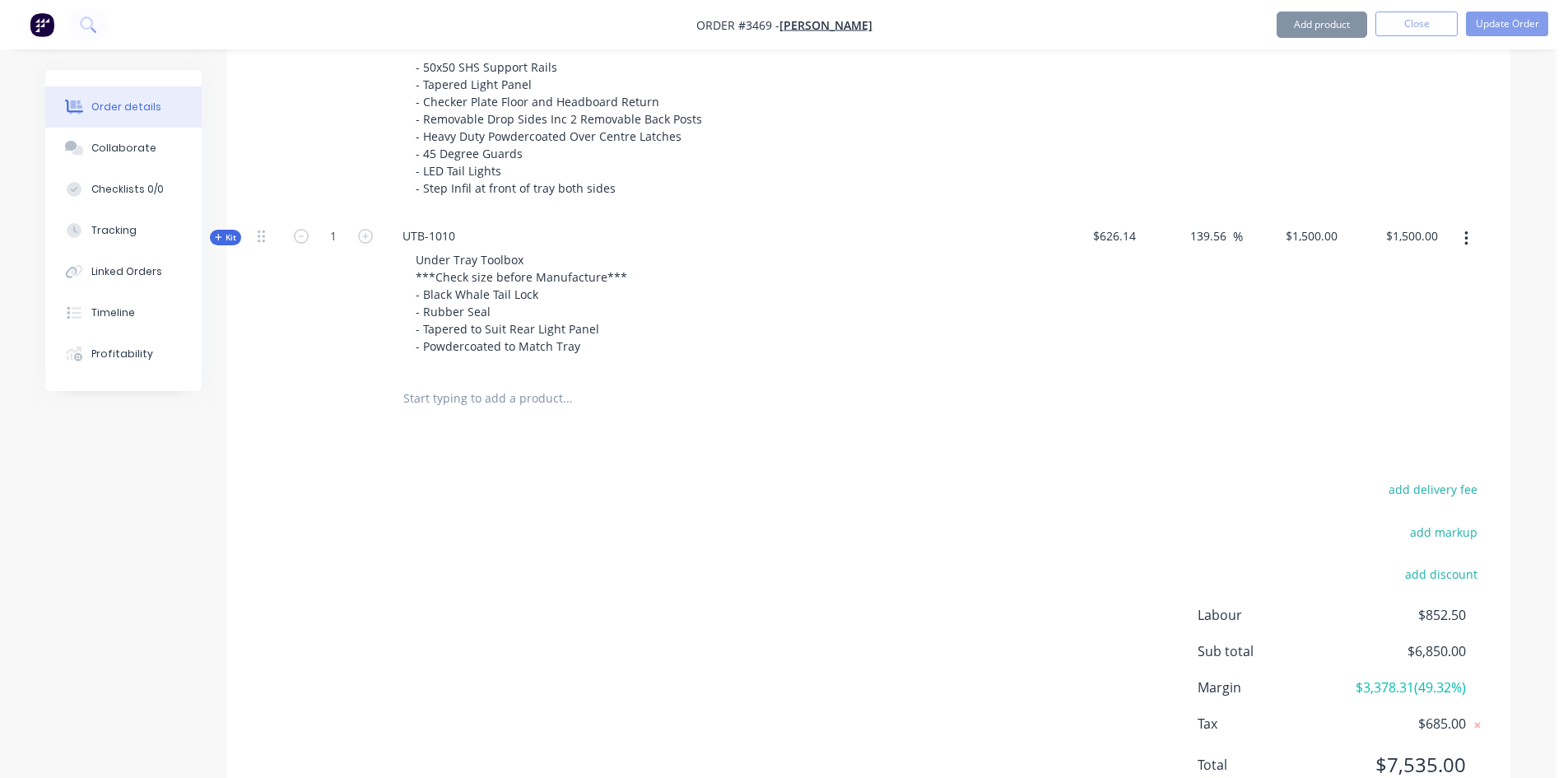
scroll to position [1059, 0]
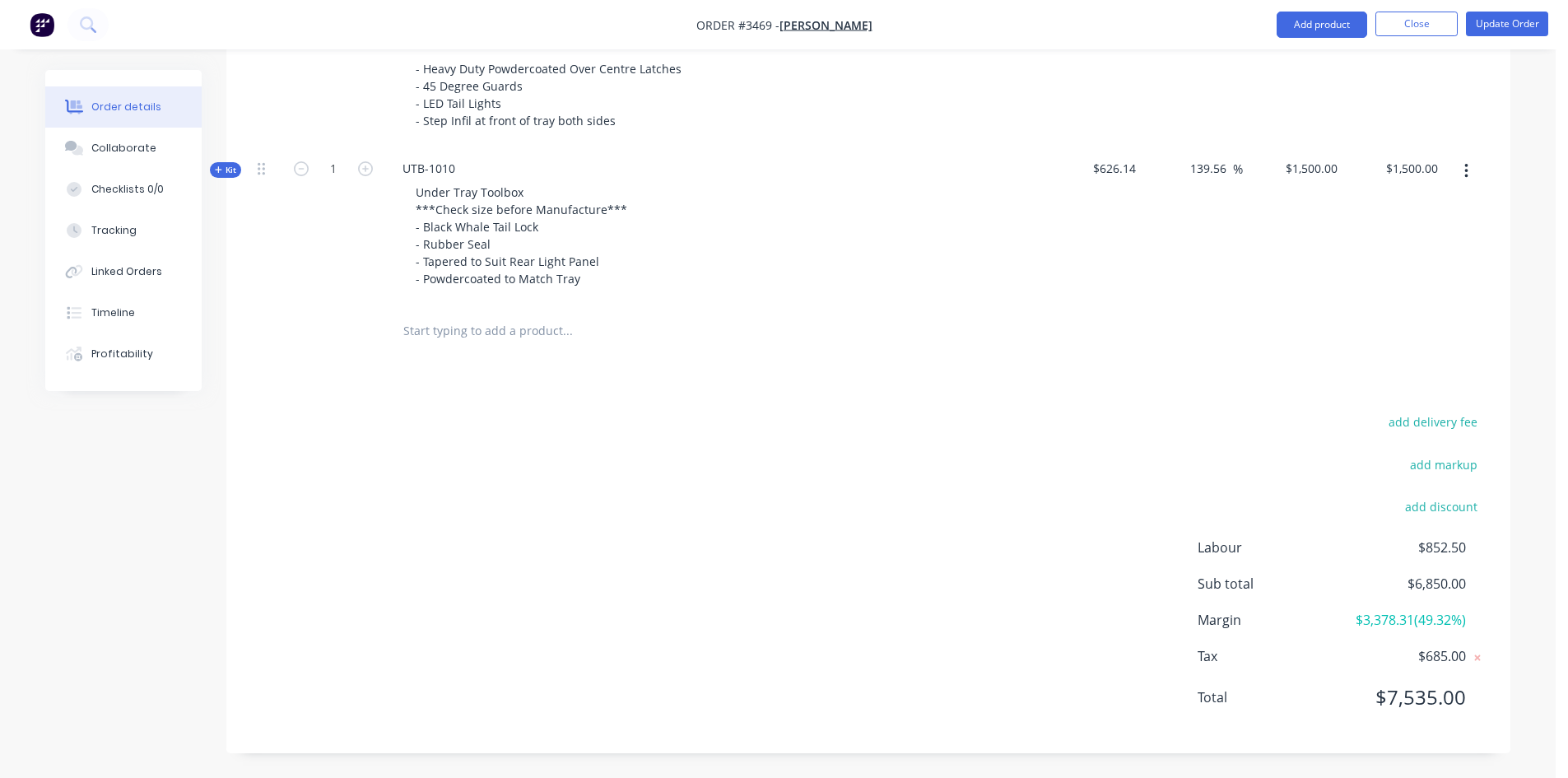
click at [1464, 166] on icon "button" at bounding box center [1466, 171] width 4 height 19
click at [1401, 351] on div "Delete" at bounding box center [1407, 346] width 127 height 23
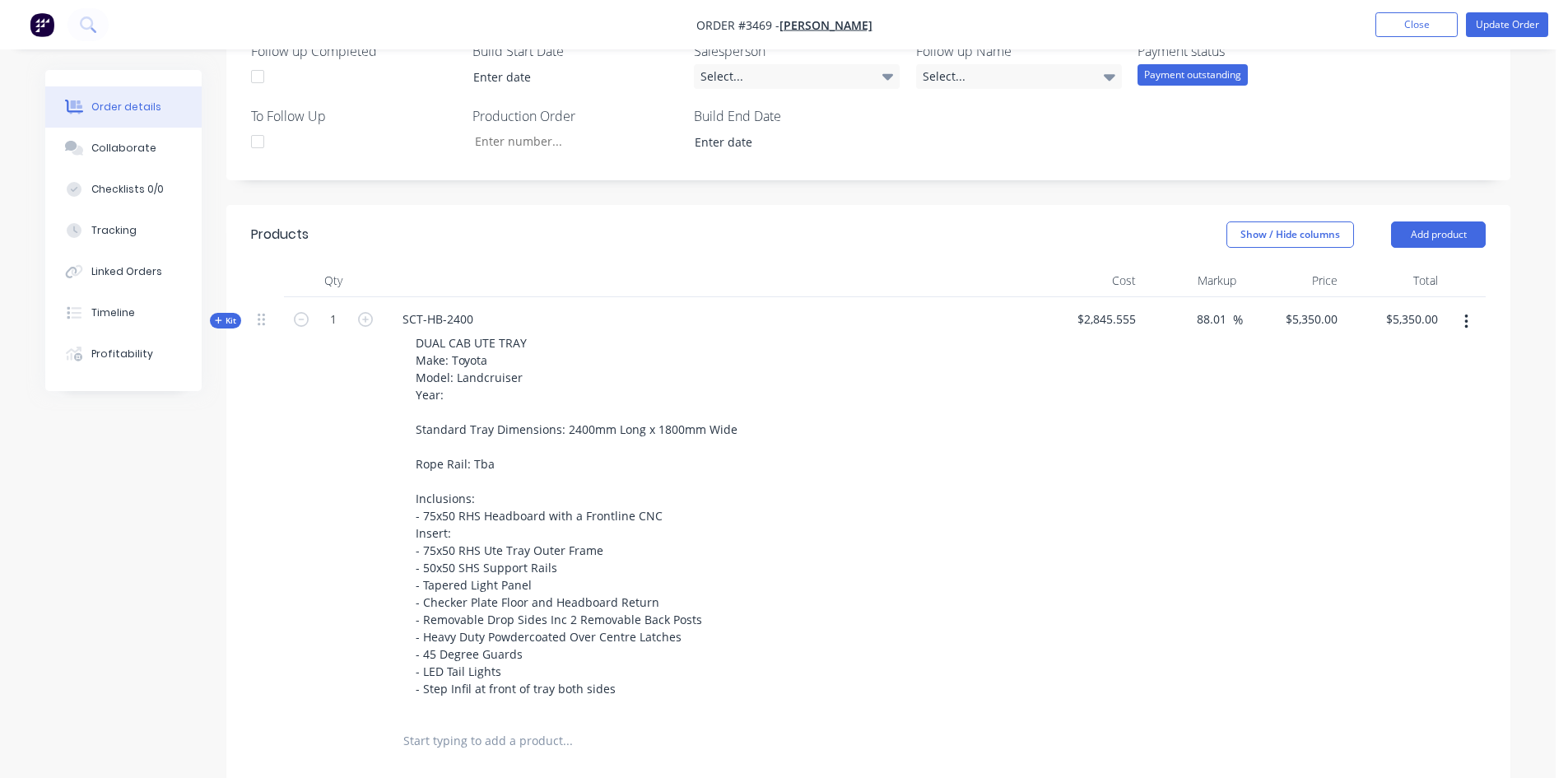
scroll to position [489, 0]
click at [1396, 17] on button "Close" at bounding box center [1416, 24] width 82 height 24
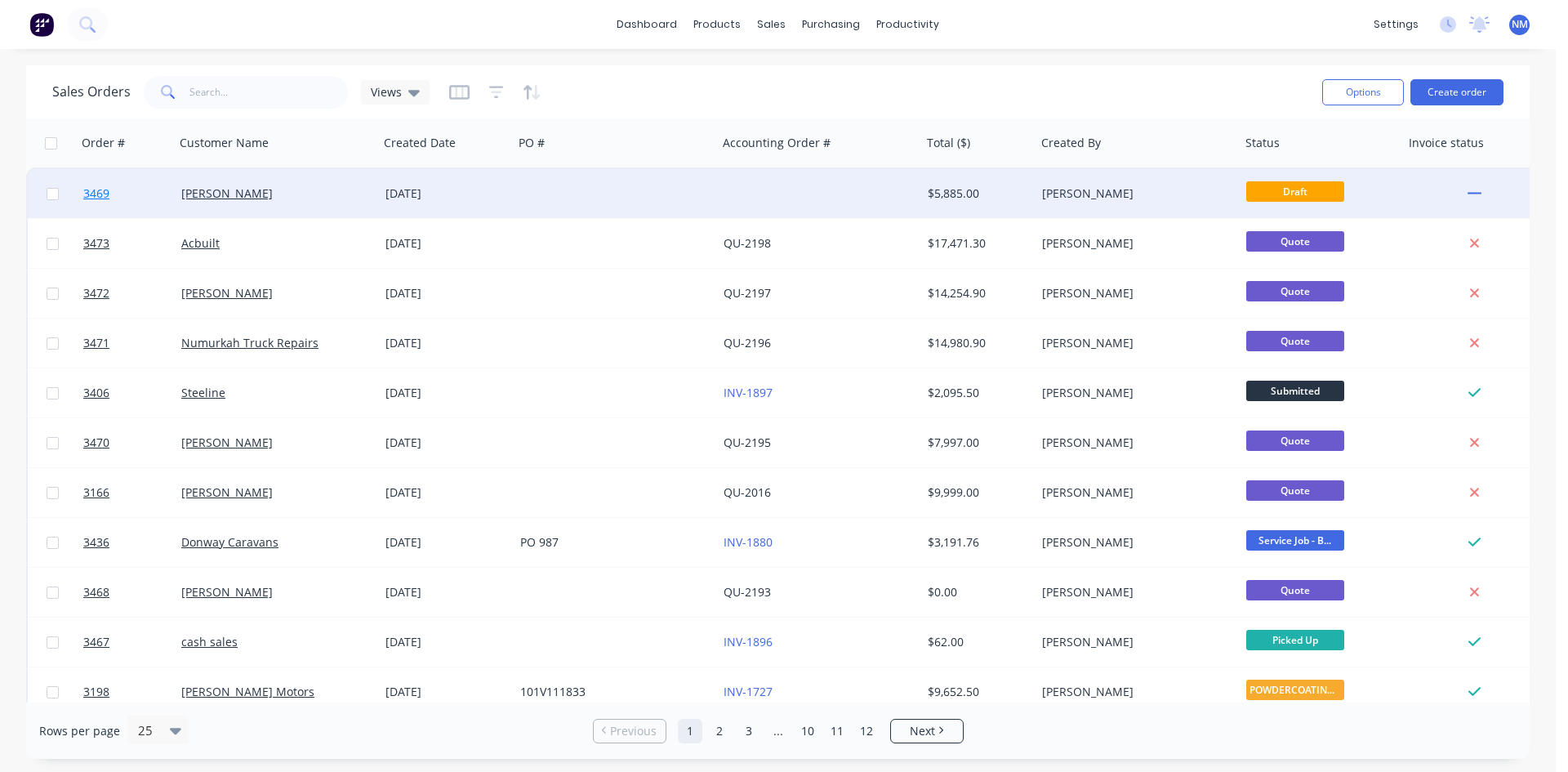
click at [93, 193] on span "3469" at bounding box center [96, 193] width 26 height 16
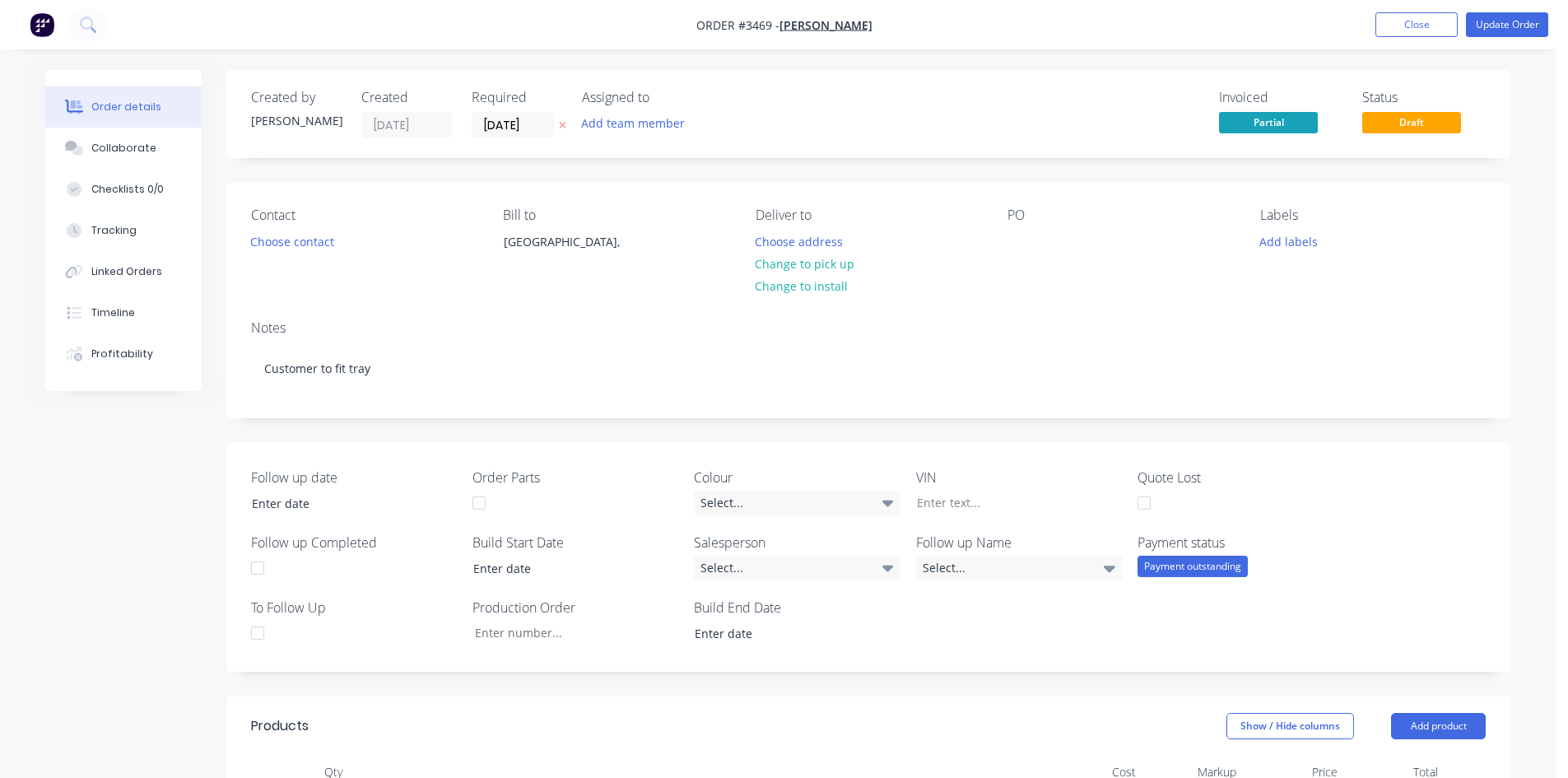
scroll to position [576, 0]
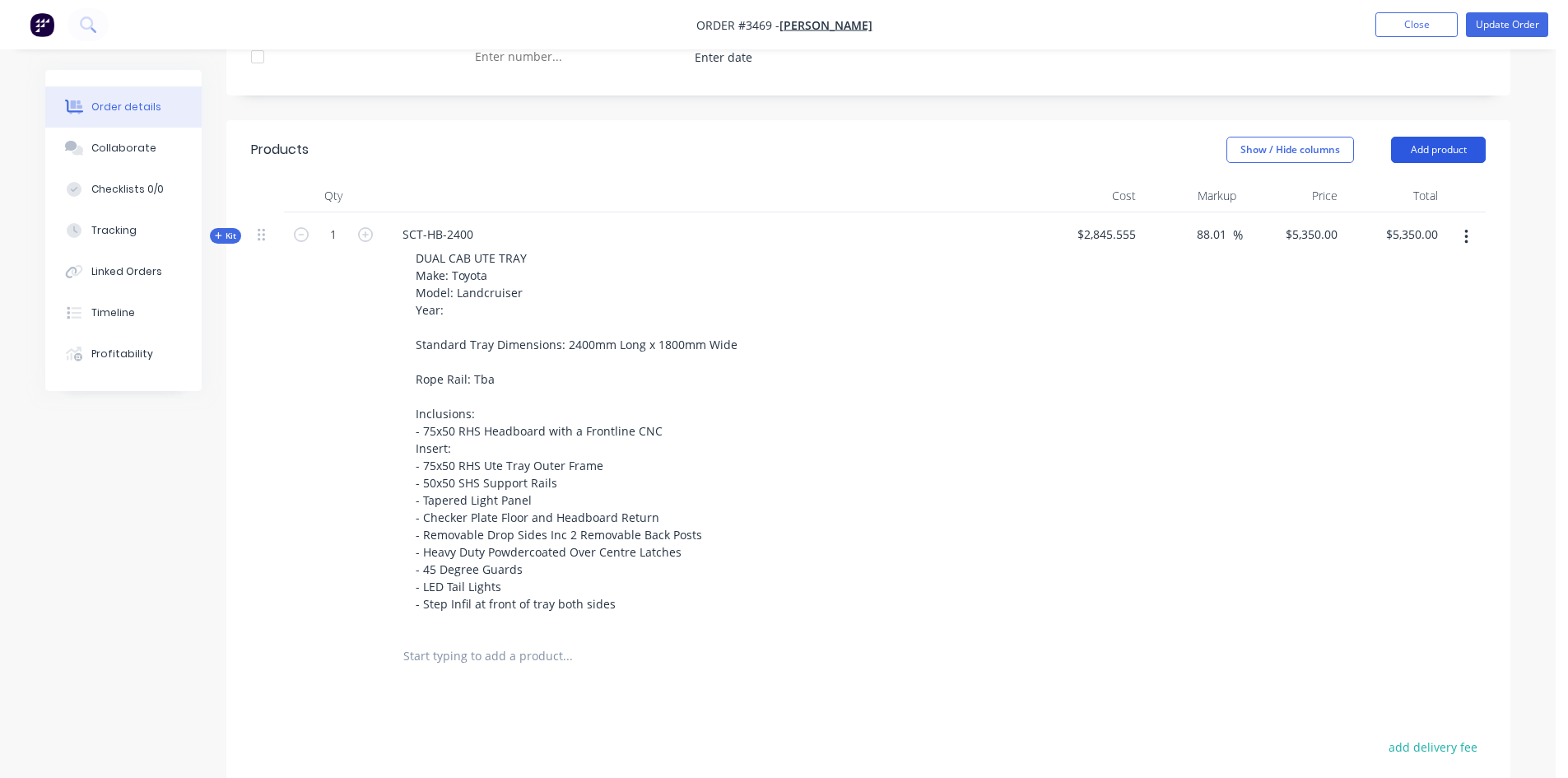
click at [1457, 144] on button "Add product" at bounding box center [1437, 149] width 95 height 26
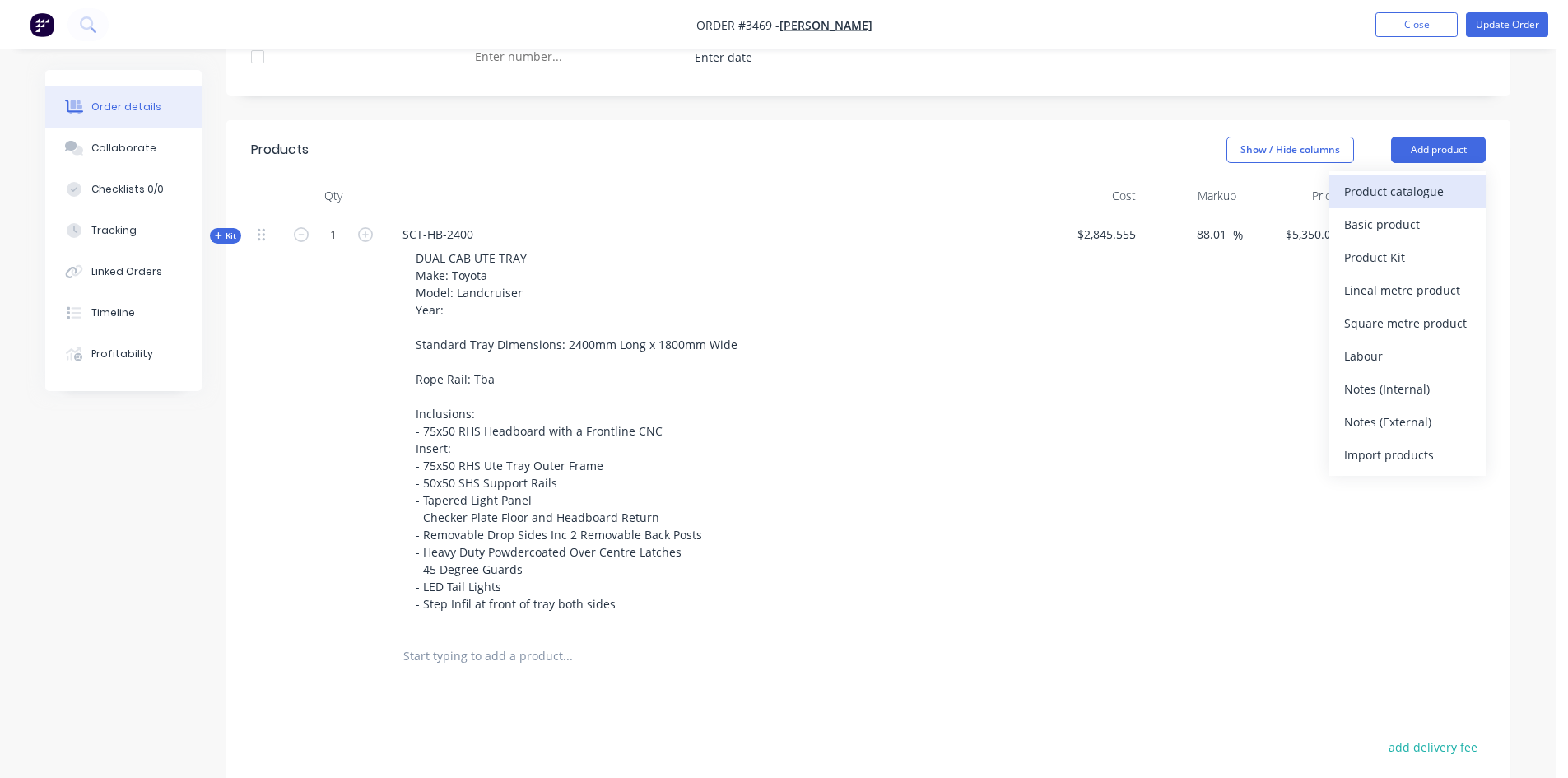
click at [1413, 198] on div "Product catalogue" at bounding box center [1407, 191] width 127 height 23
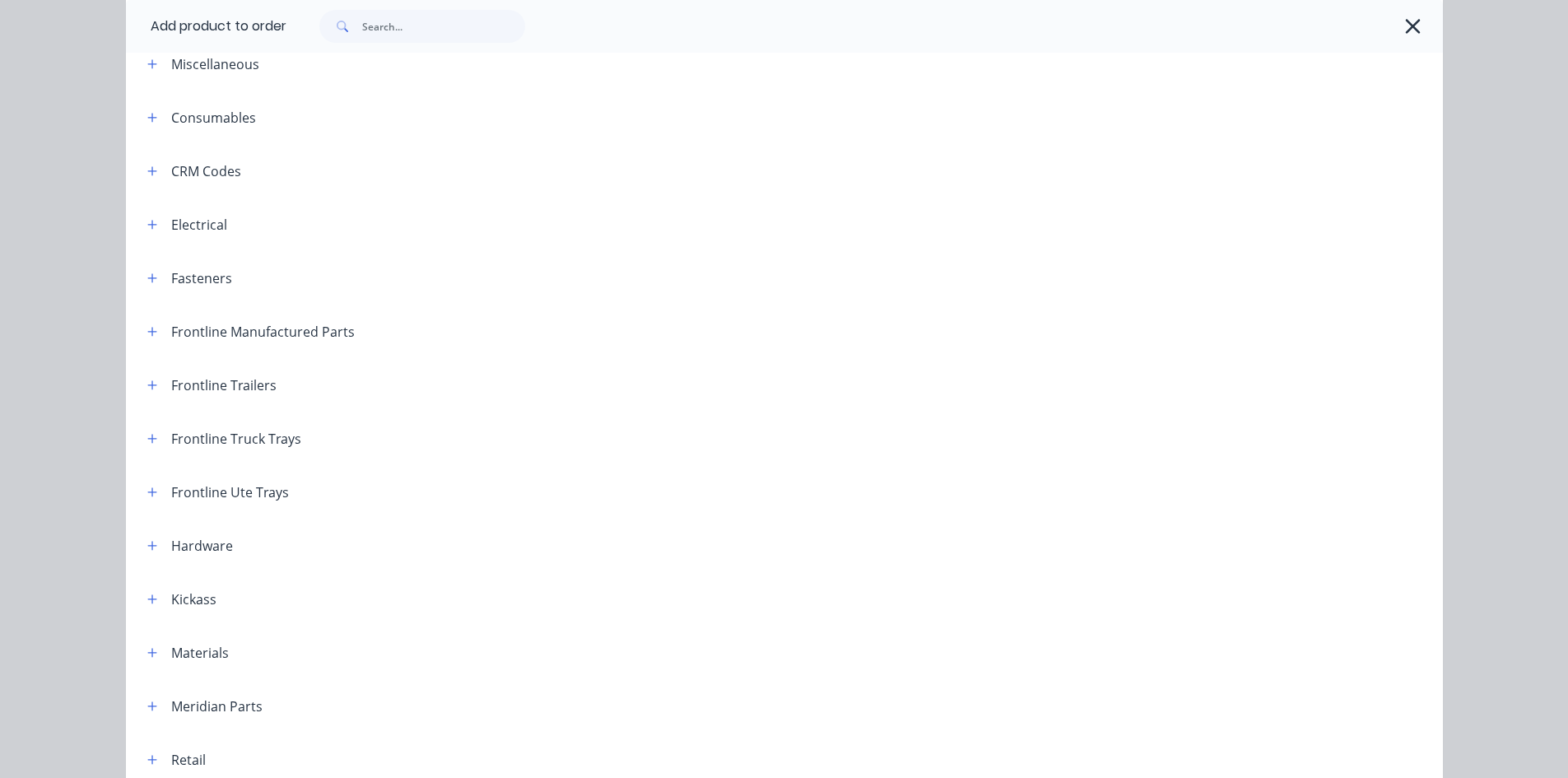
scroll to position [76, 0]
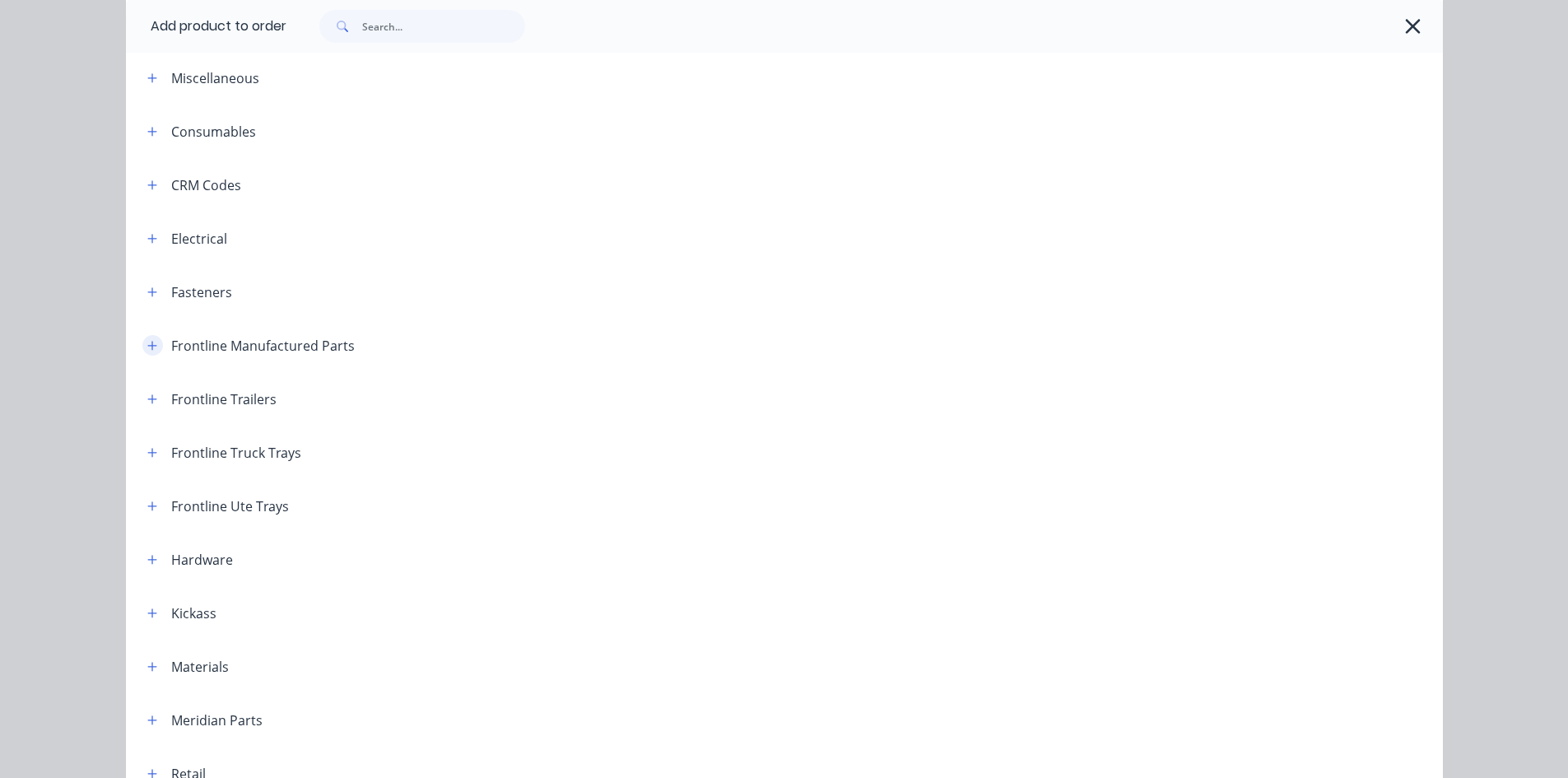
click at [147, 347] on icon "button" at bounding box center [151, 344] width 9 height 9
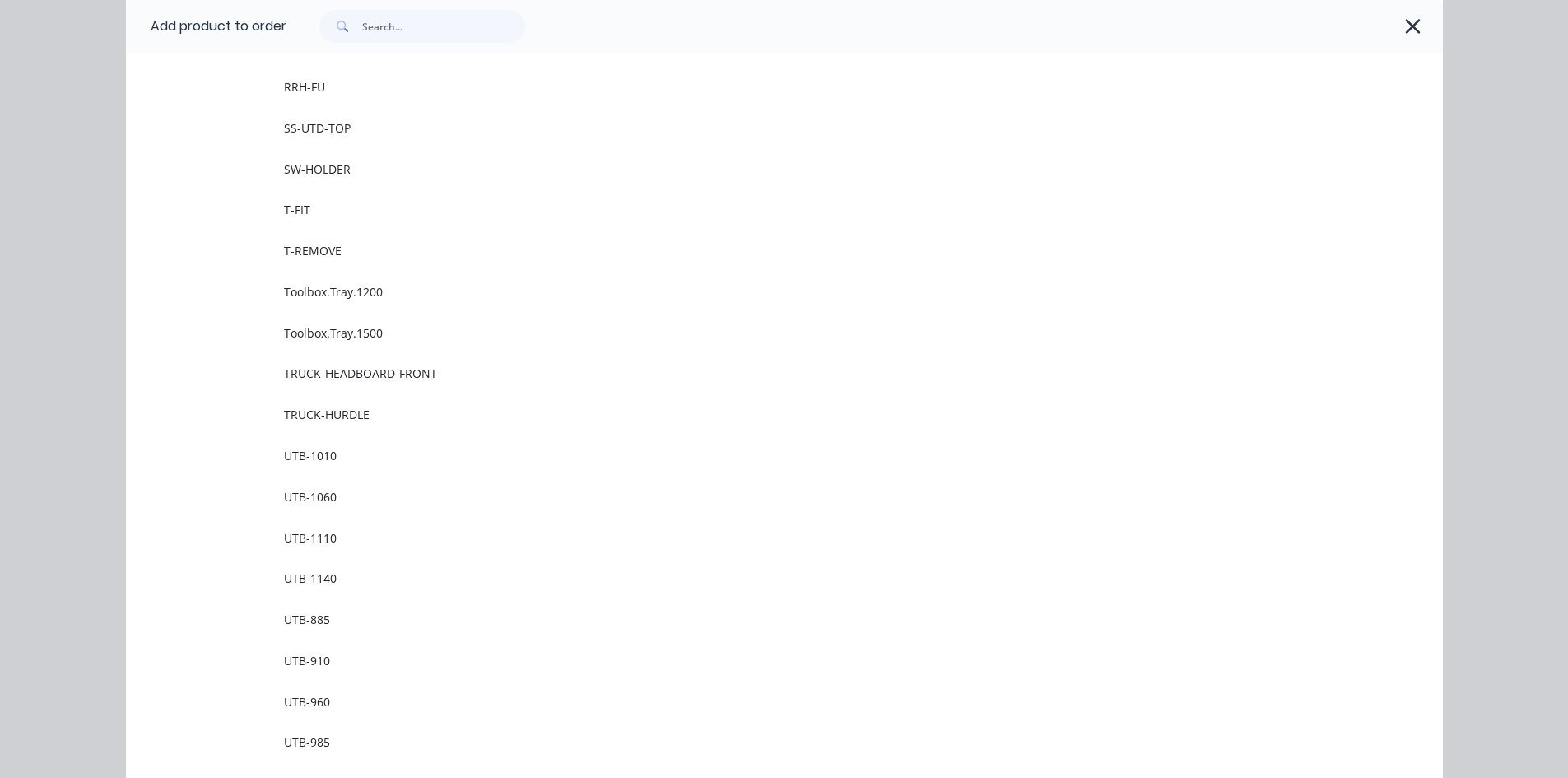
scroll to position [2297, 0]
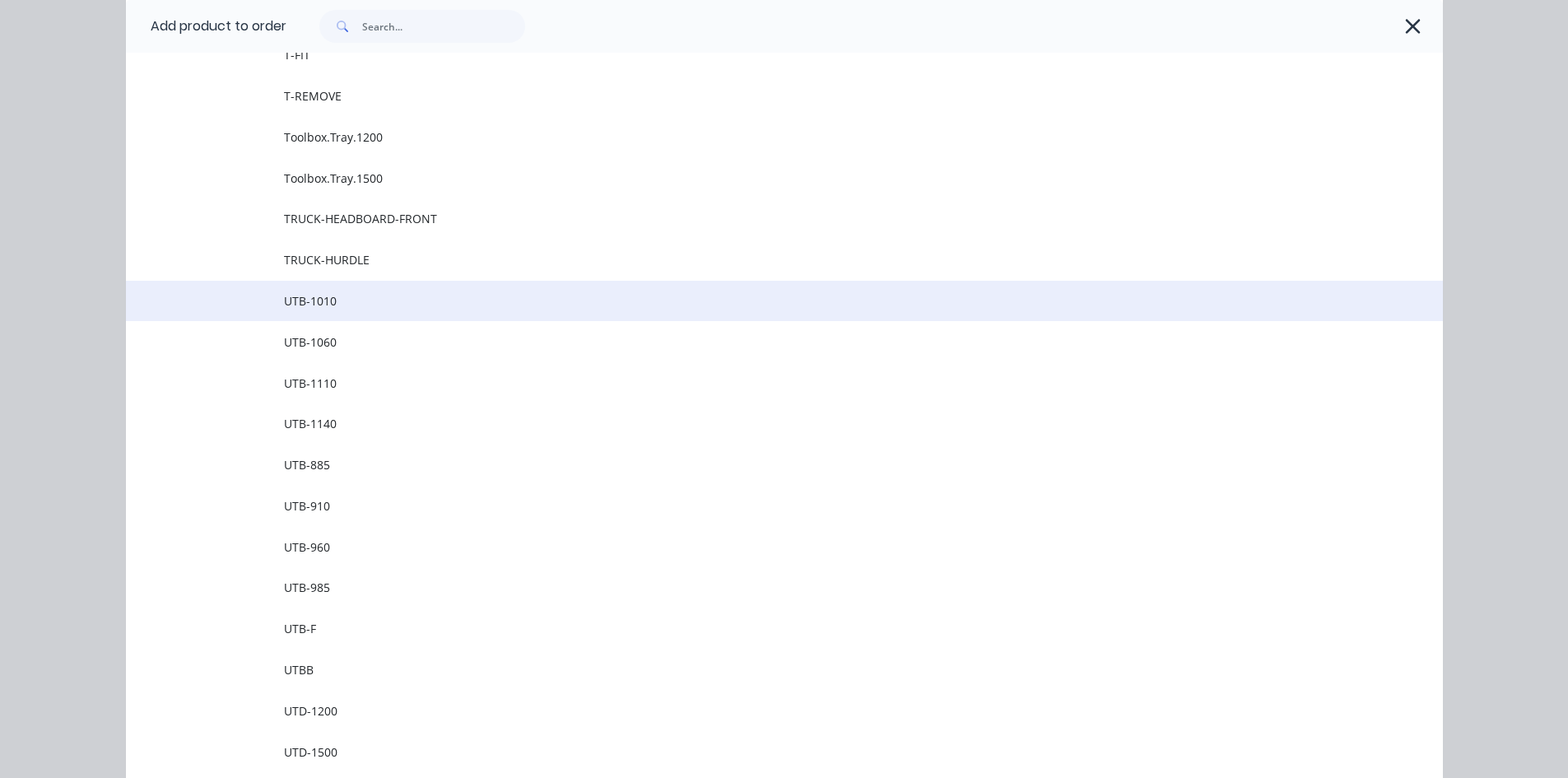
click at [376, 310] on td "UTB-1010" at bounding box center [863, 301] width 1158 height 41
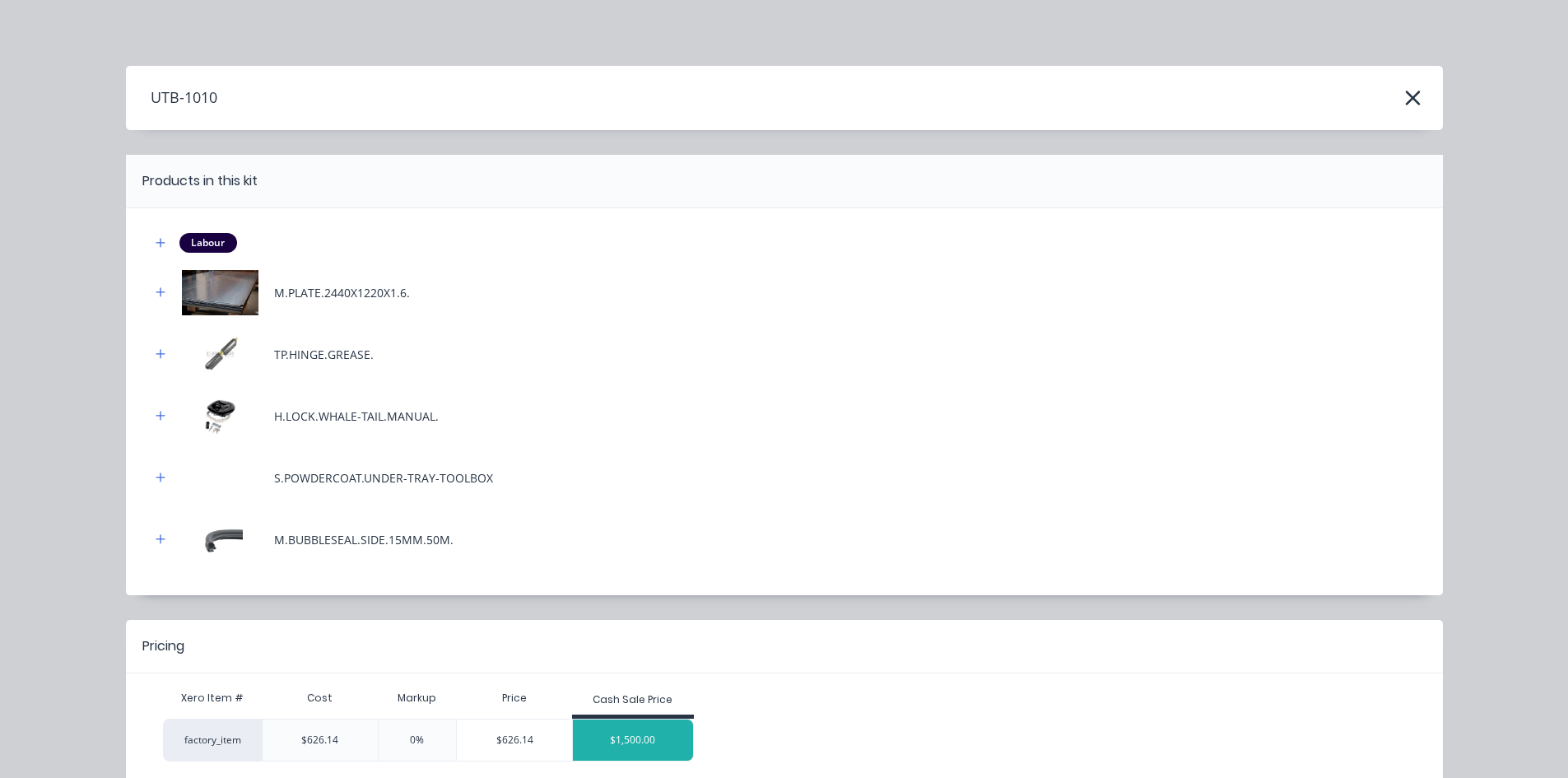
click at [639, 751] on div "$1,500.00" at bounding box center [632, 740] width 120 height 41
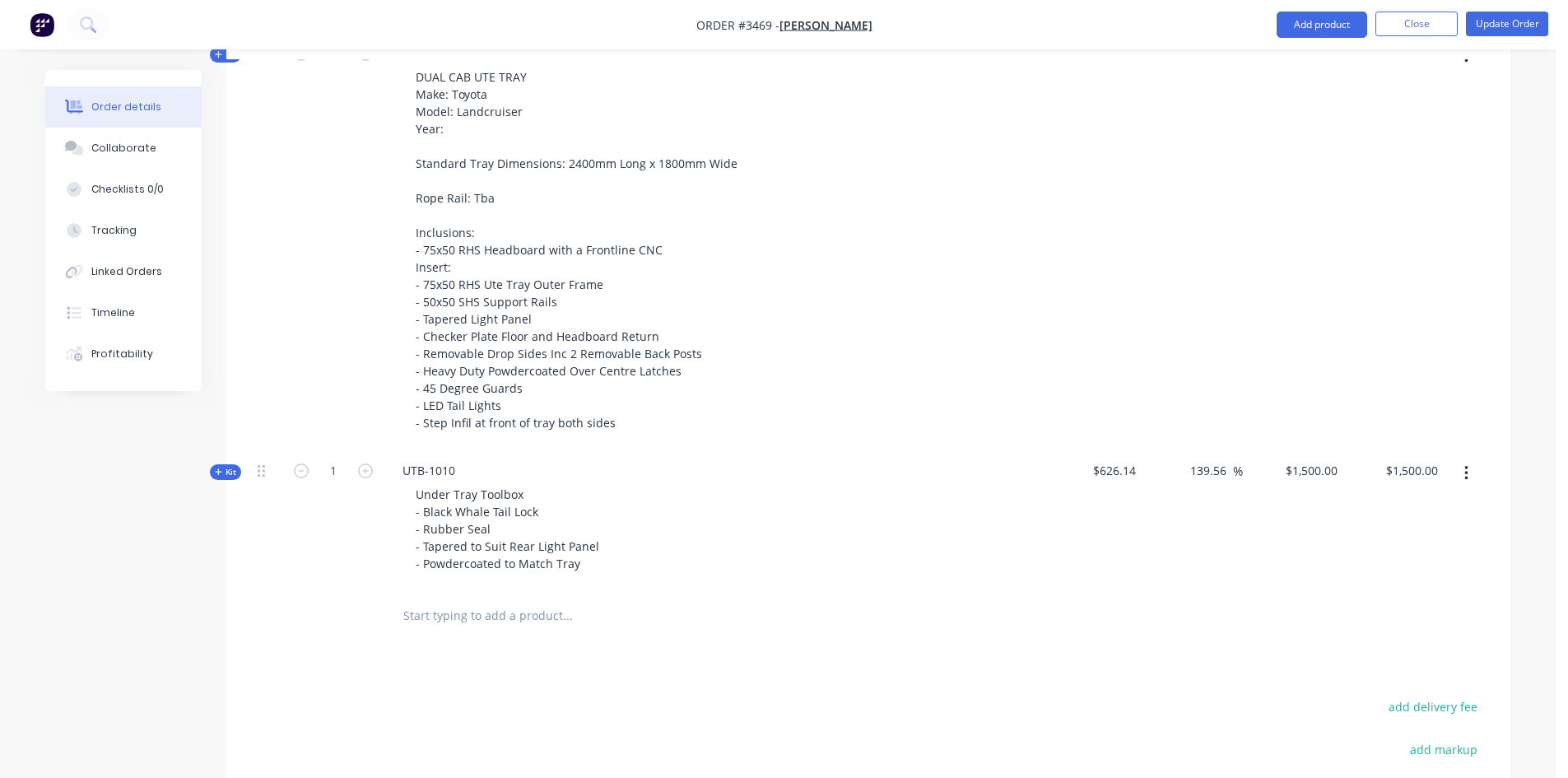
scroll to position [1041, 0]
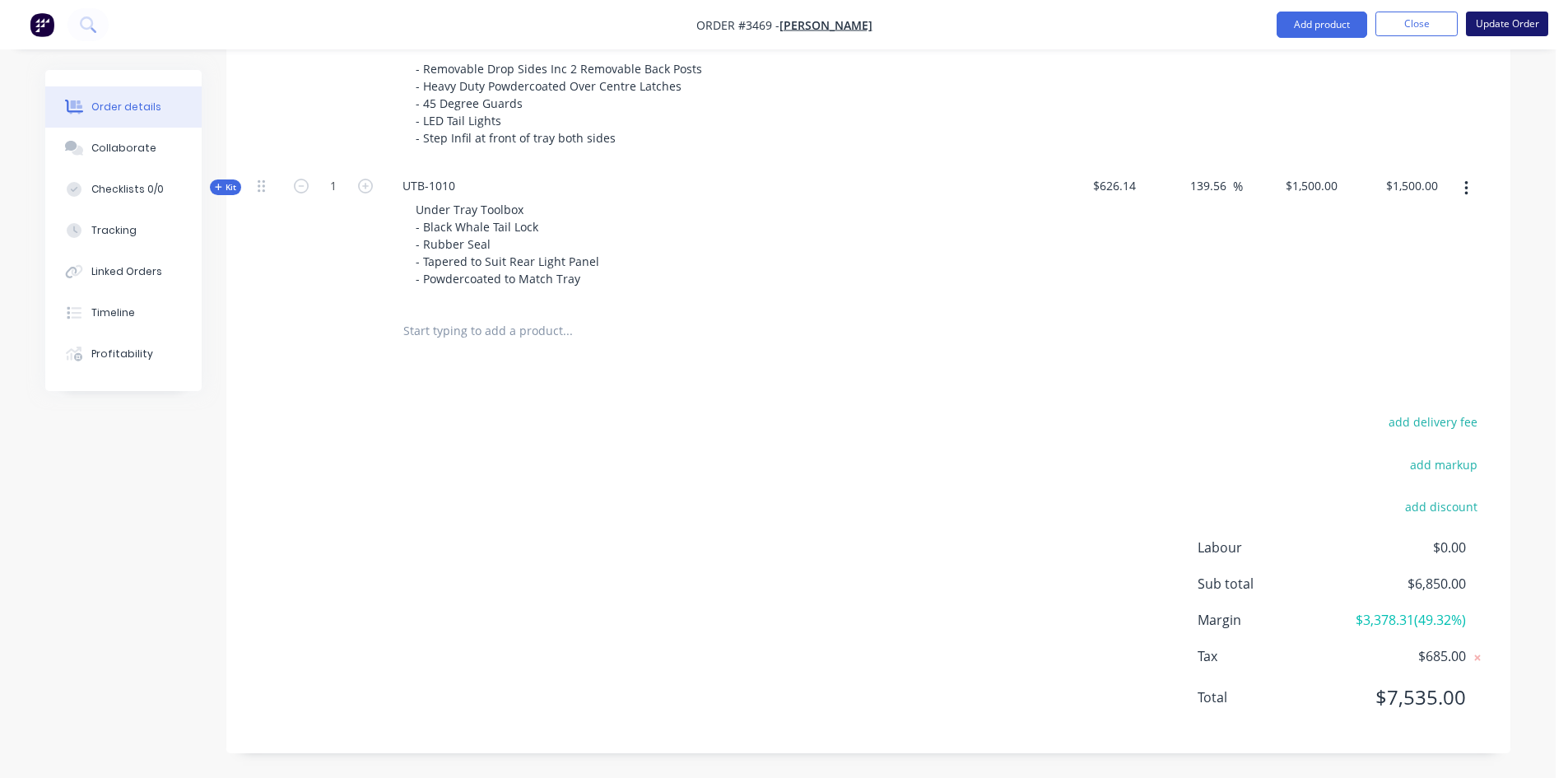
click at [1522, 23] on button "Update Order" at bounding box center [1507, 23] width 82 height 24
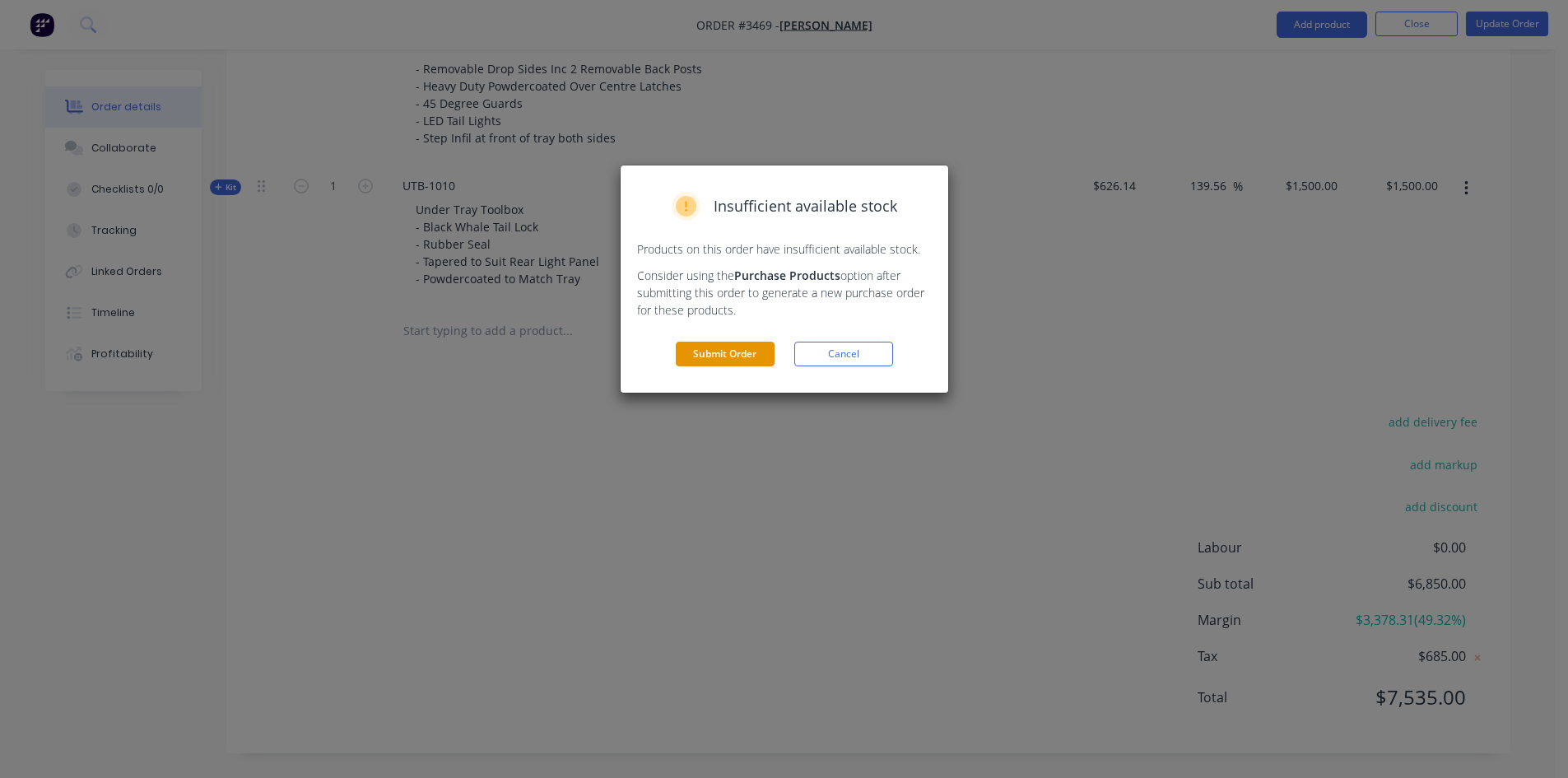
click at [729, 357] on button "Submit Order" at bounding box center [725, 353] width 98 height 24
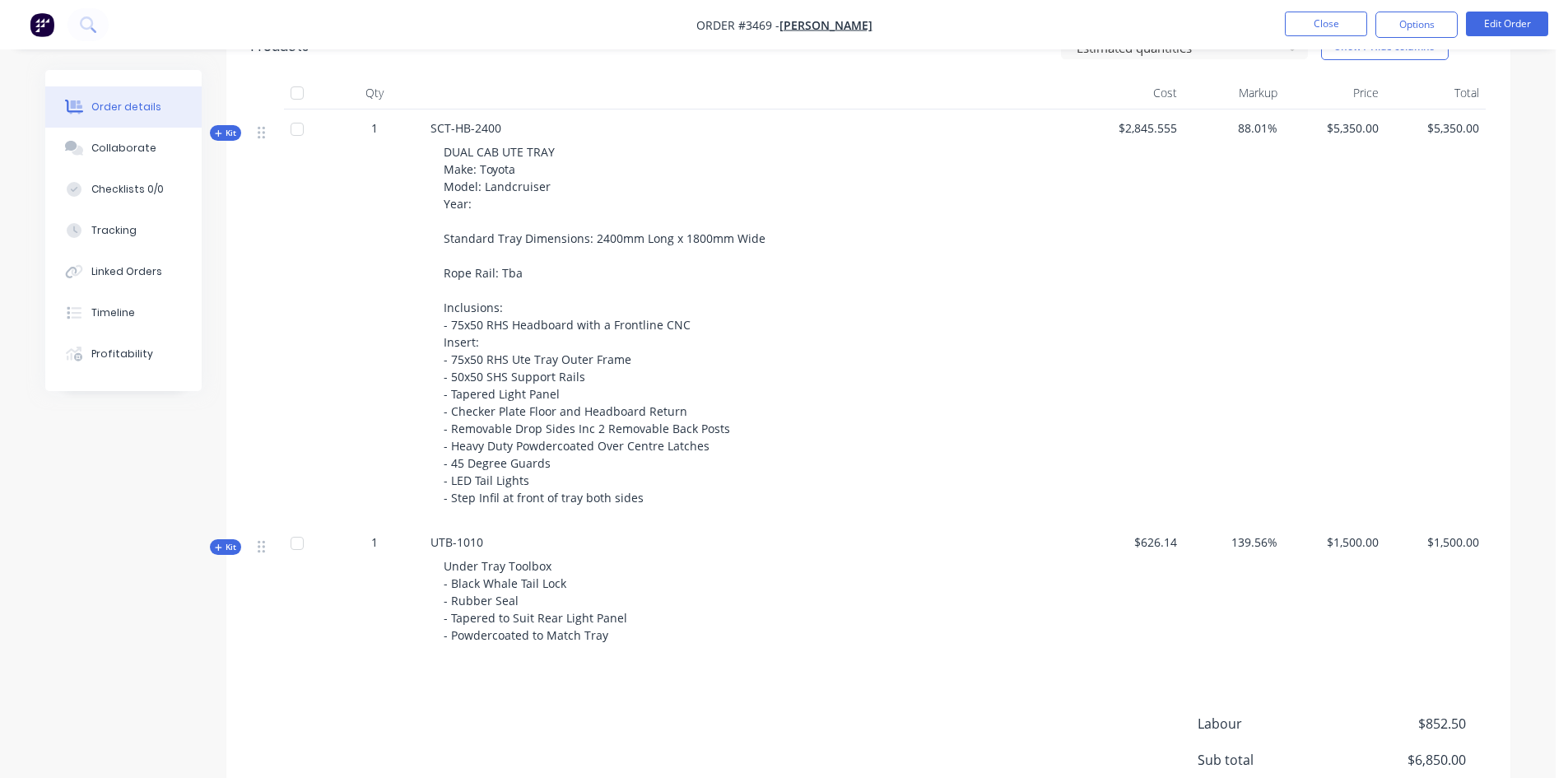
scroll to position [688, 0]
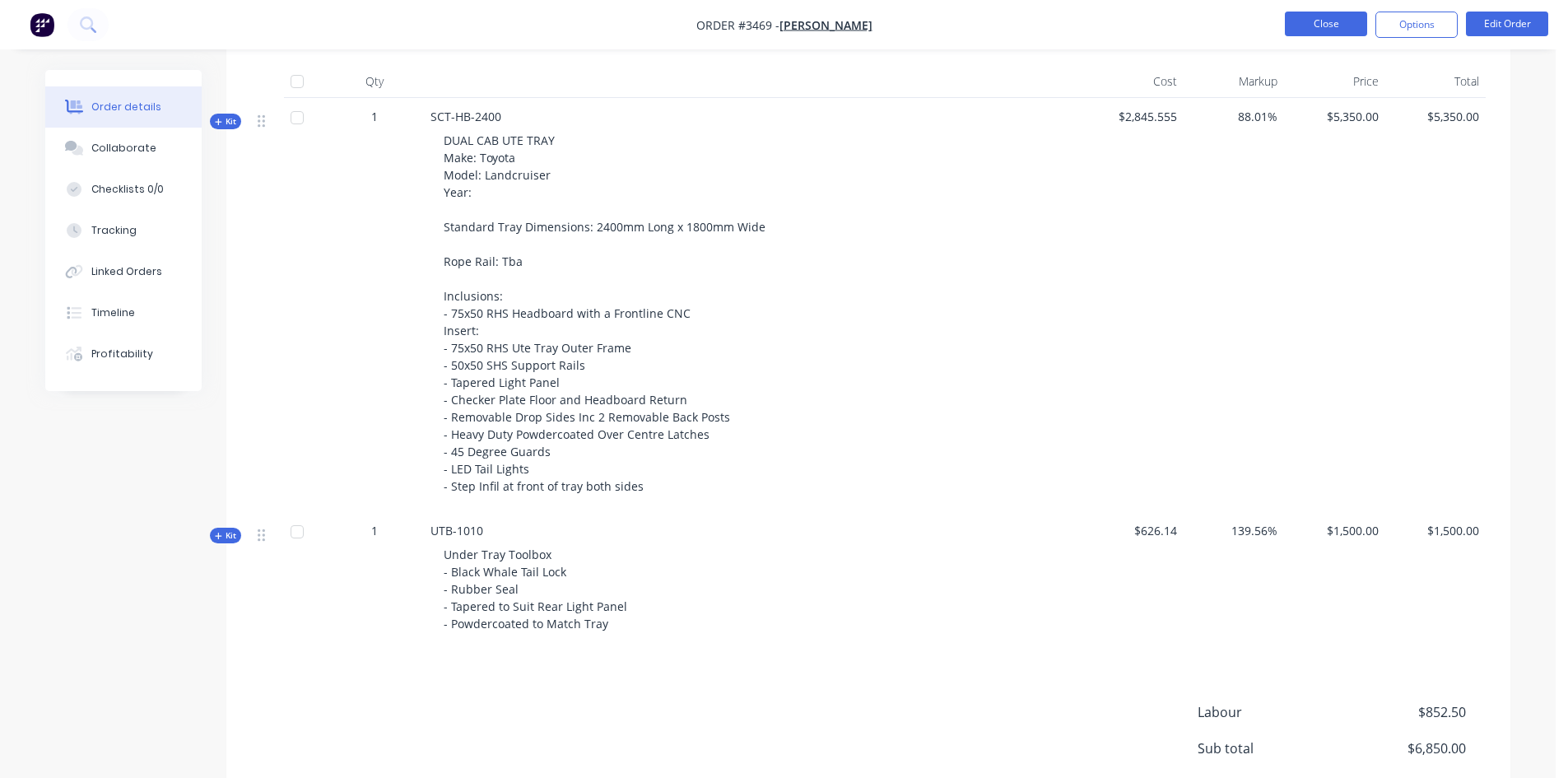
click at [1337, 31] on button "Close" at bounding box center [1325, 23] width 82 height 24
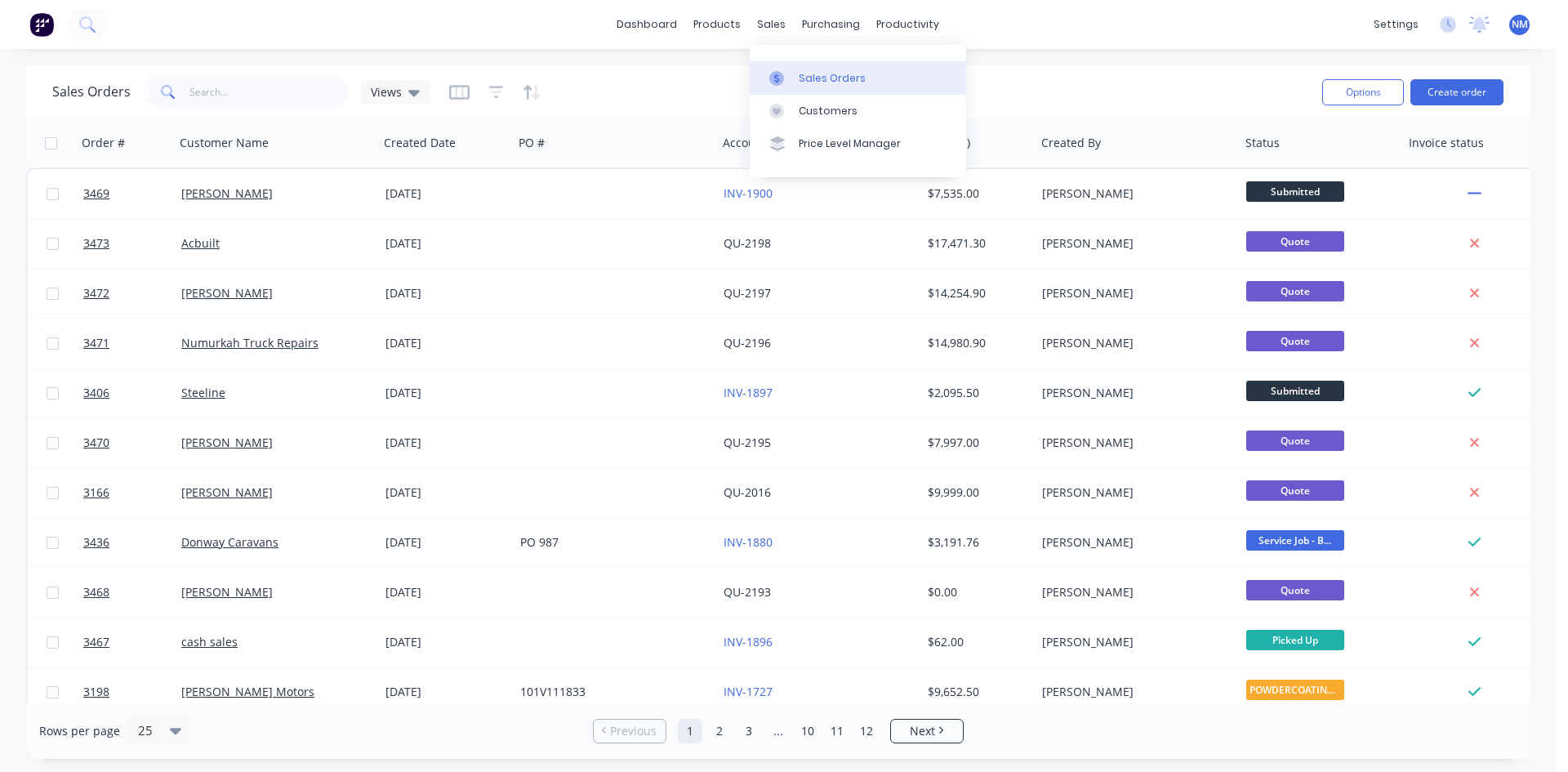
click at [802, 72] on div "Sales Orders" at bounding box center [831, 77] width 67 height 15
click at [814, 86] on link "Sales Orders" at bounding box center [859, 77] width 217 height 33
click at [1469, 88] on button "Create order" at bounding box center [1458, 92] width 93 height 26
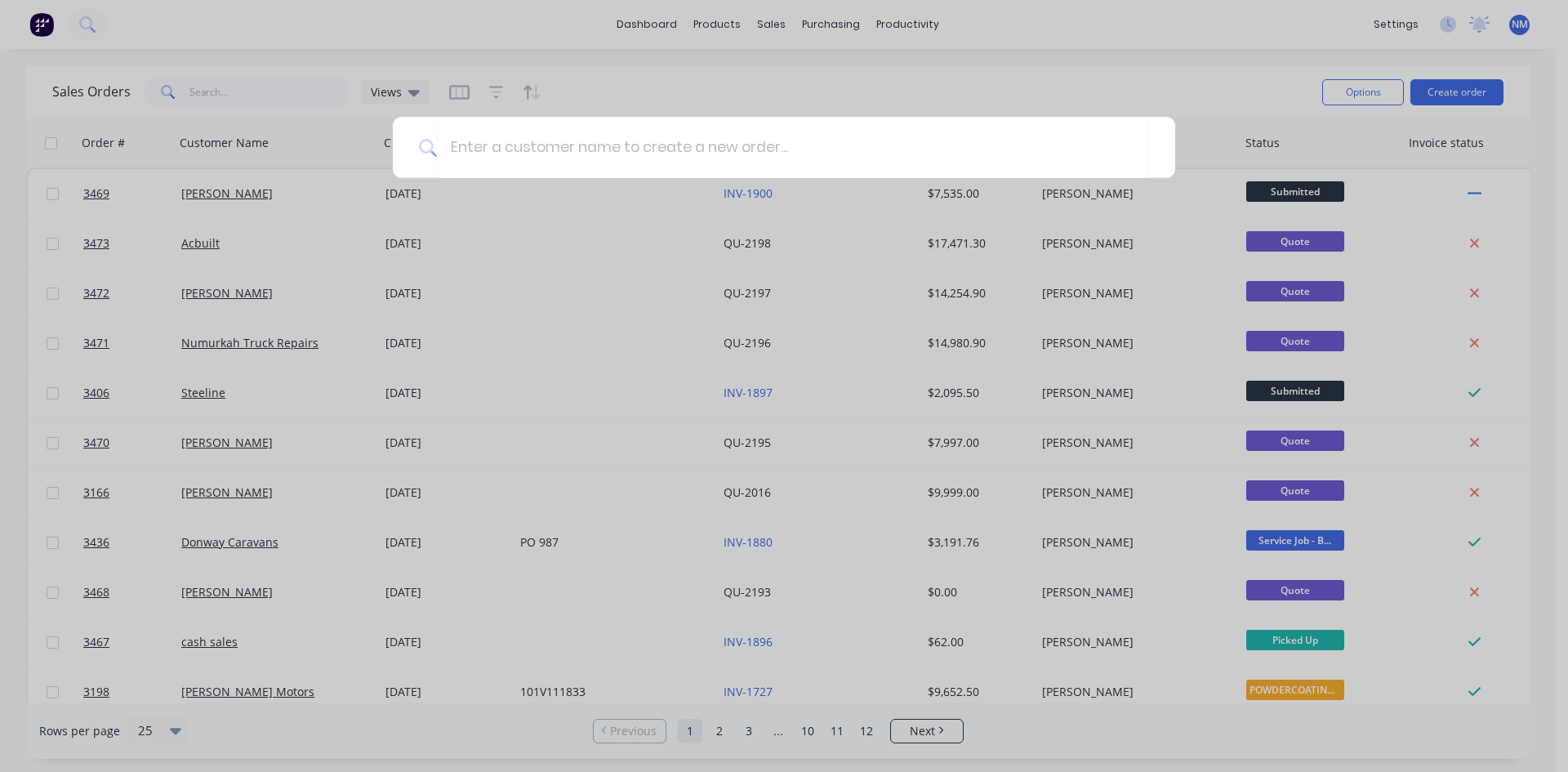
drag, startPoint x: 829, startPoint y: 89, endPoint x: 843, endPoint y: 57, distance: 34.9
click at [826, 81] on div at bounding box center [784, 386] width 1568 height 772
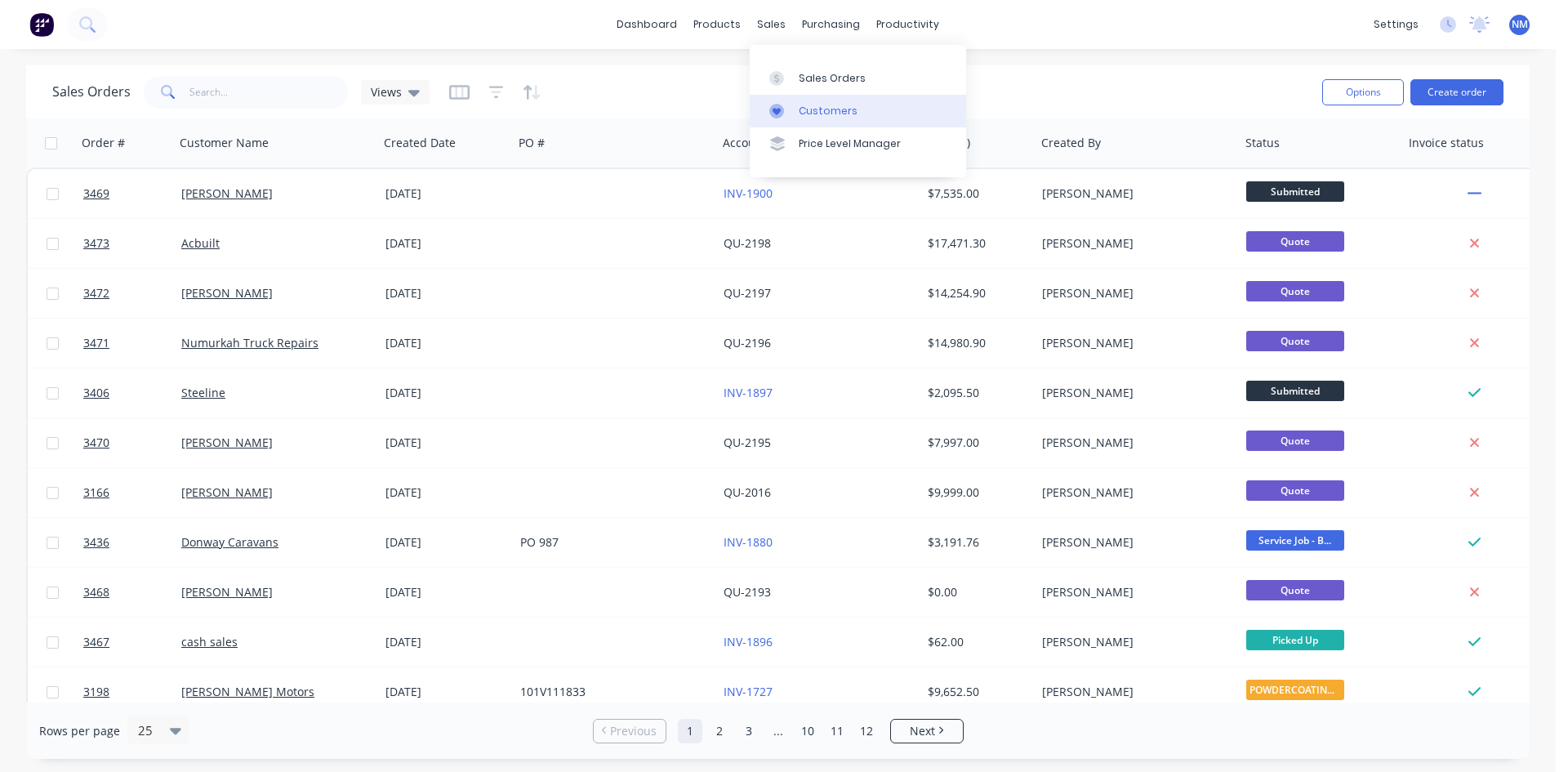
click at [845, 116] on div "Customers" at bounding box center [828, 110] width 59 height 15
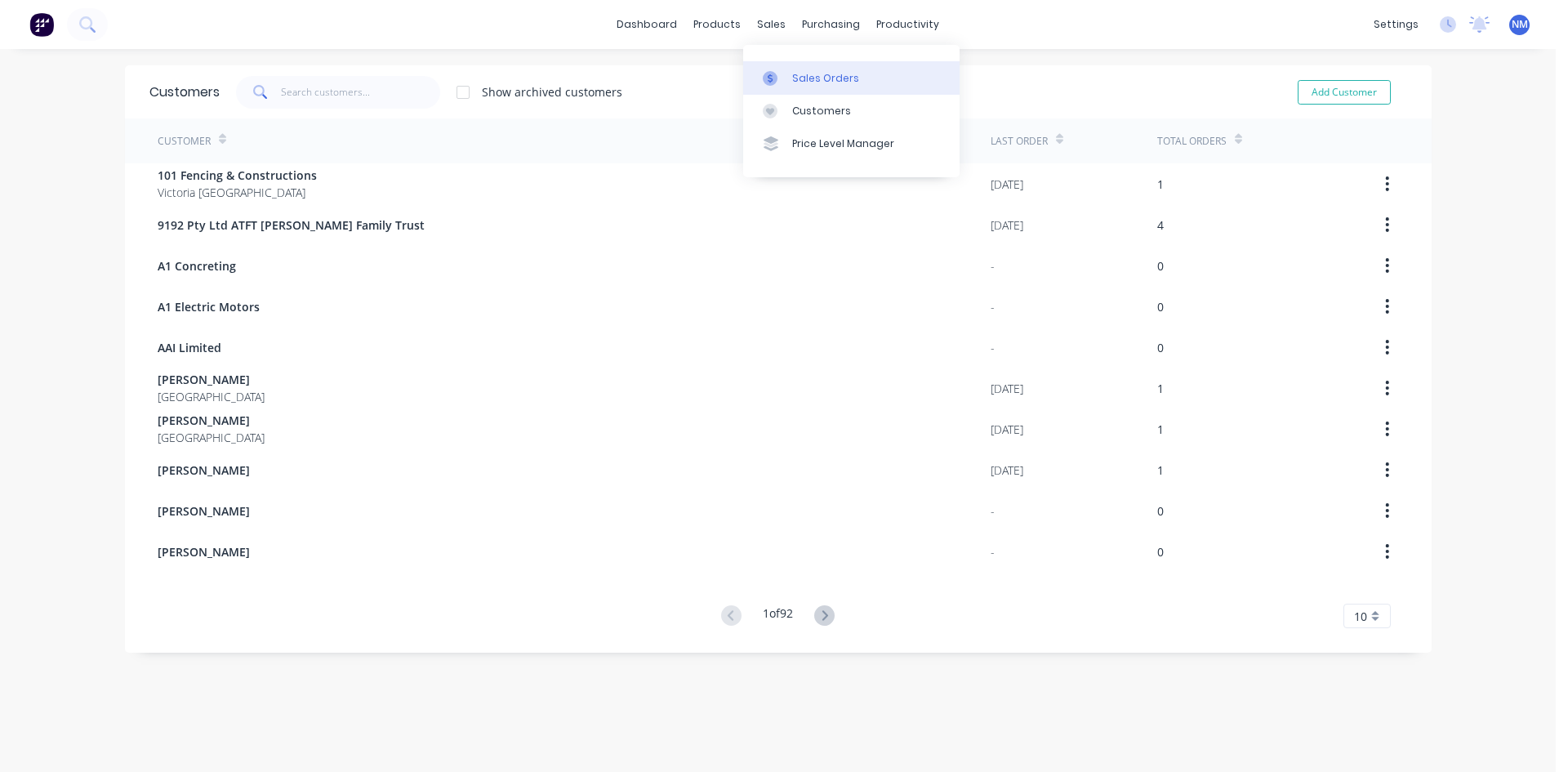
click at [788, 70] on link "Sales Orders" at bounding box center [852, 77] width 217 height 33
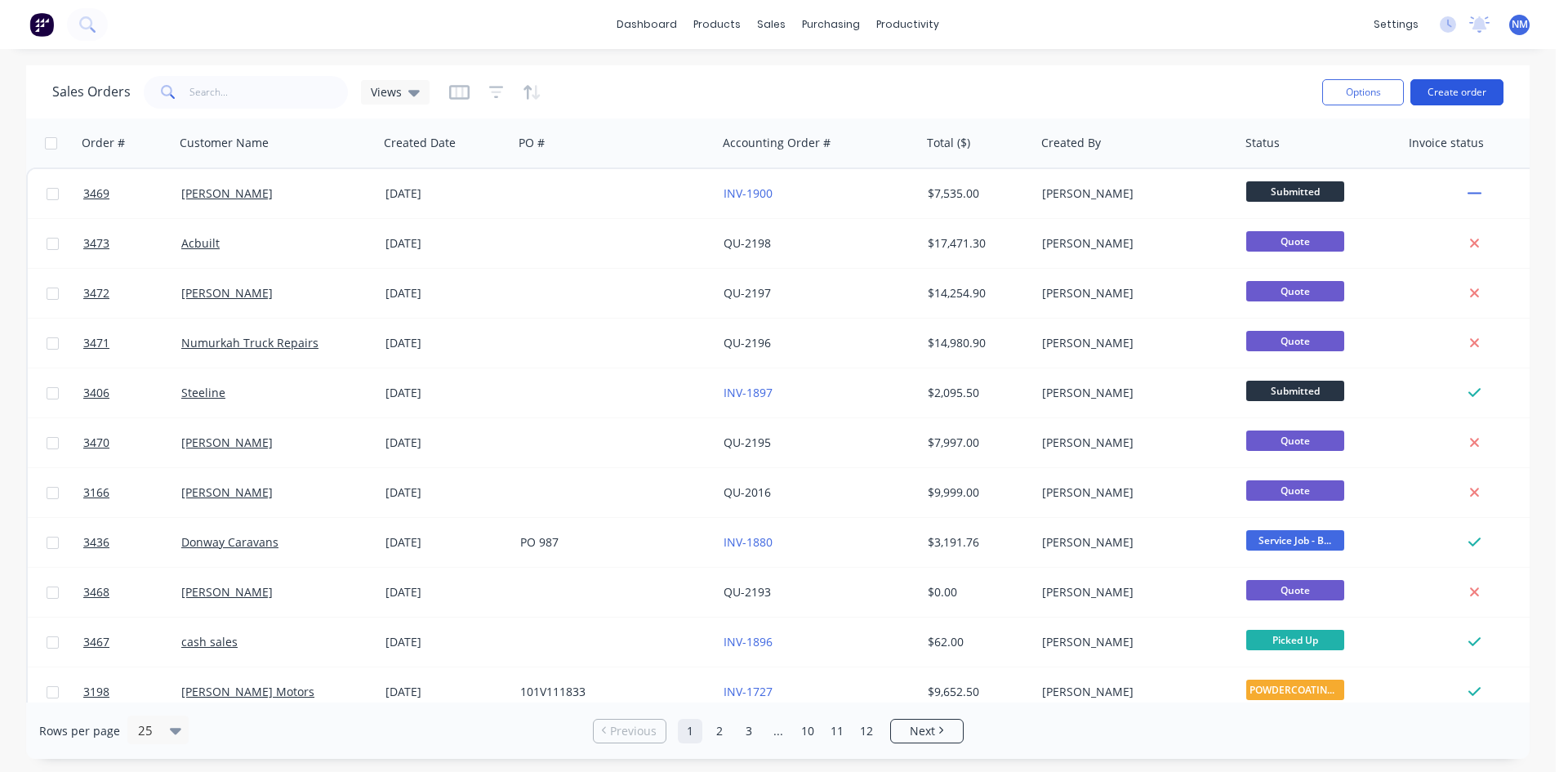
click at [1453, 94] on button "Create order" at bounding box center [1458, 92] width 93 height 26
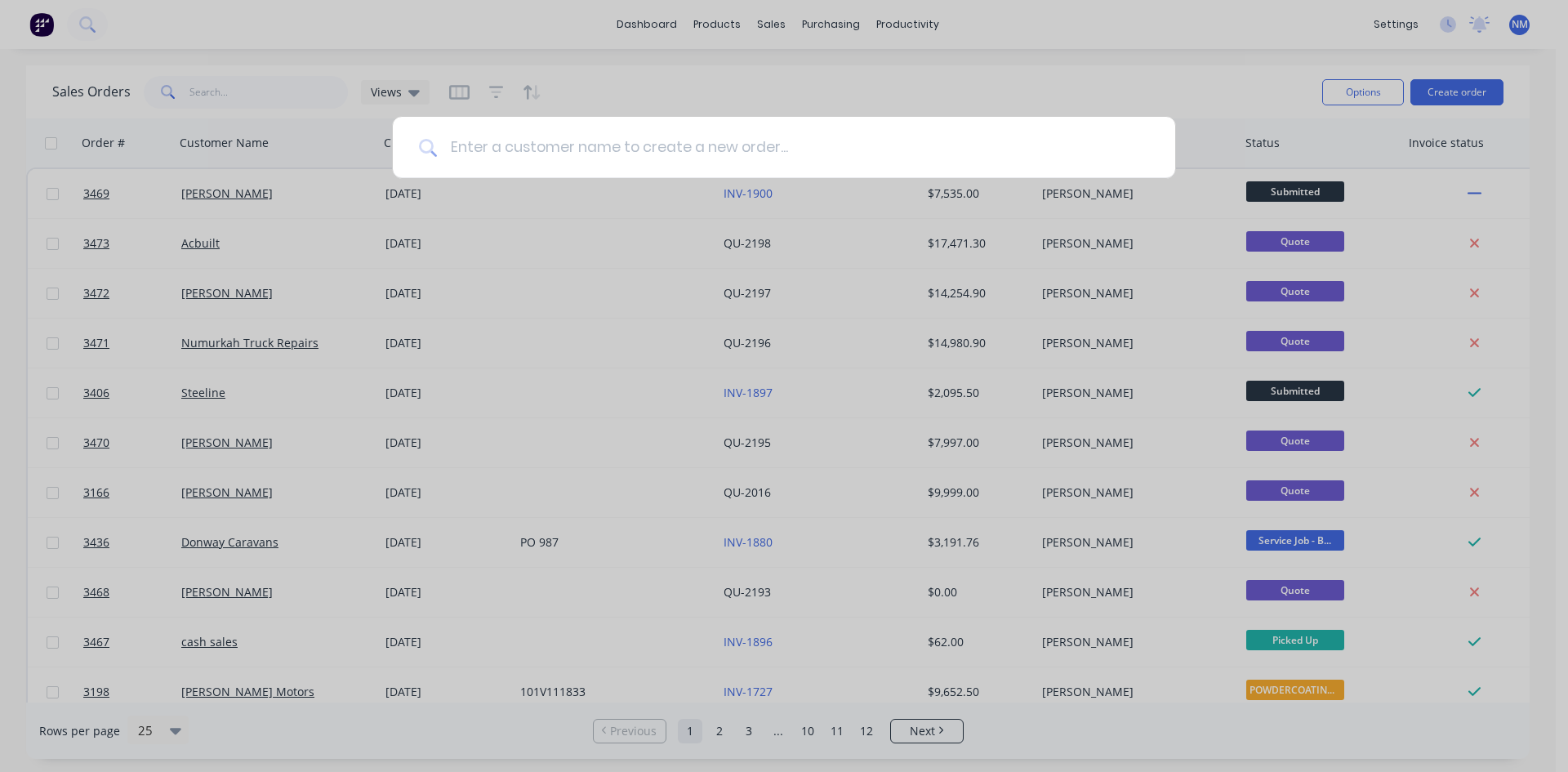
click at [940, 162] on input at bounding box center [794, 147] width 712 height 61
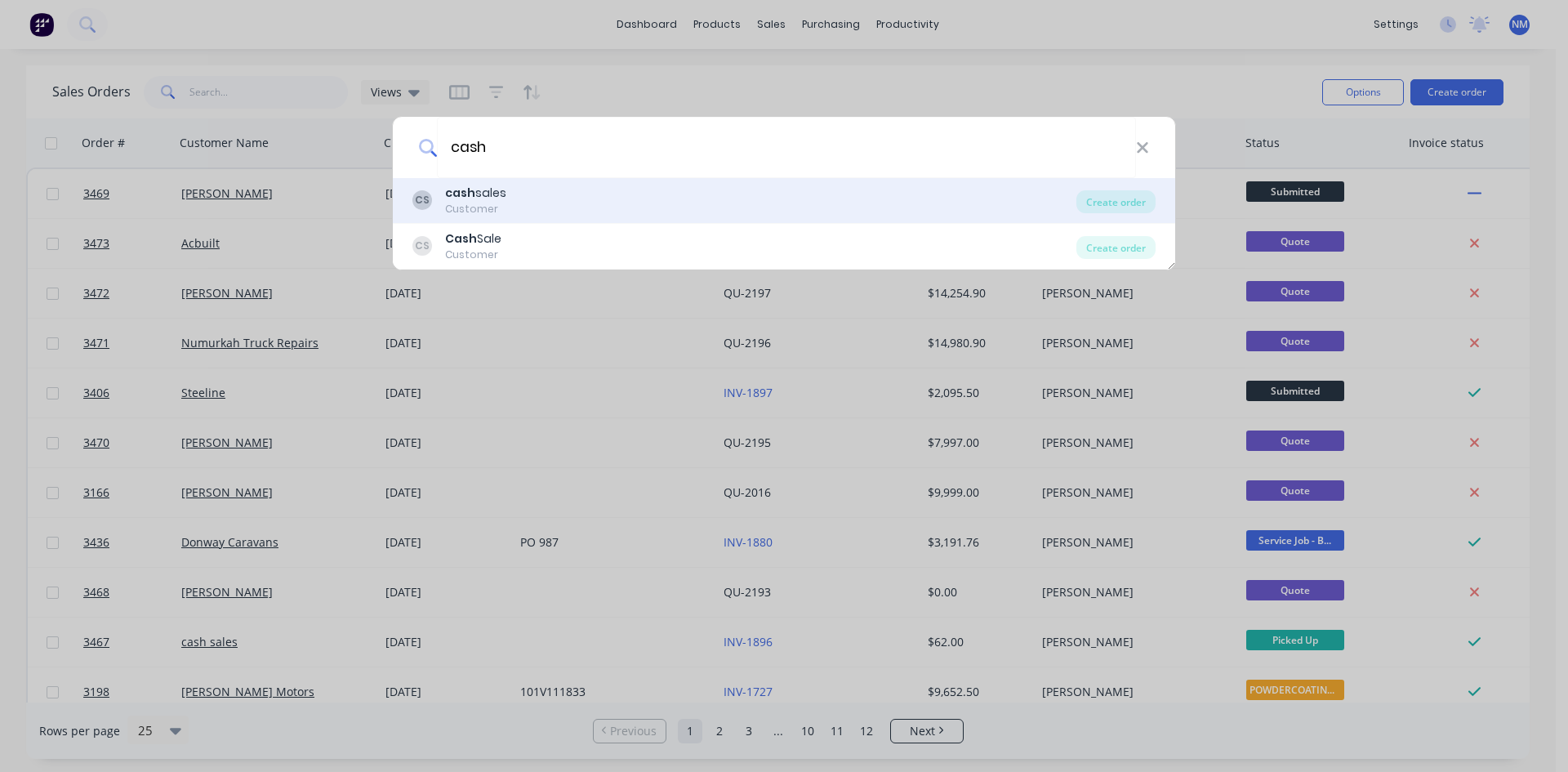
type input "cash"
click at [537, 207] on div "CS cash sales Customer" at bounding box center [744, 200] width 664 height 32
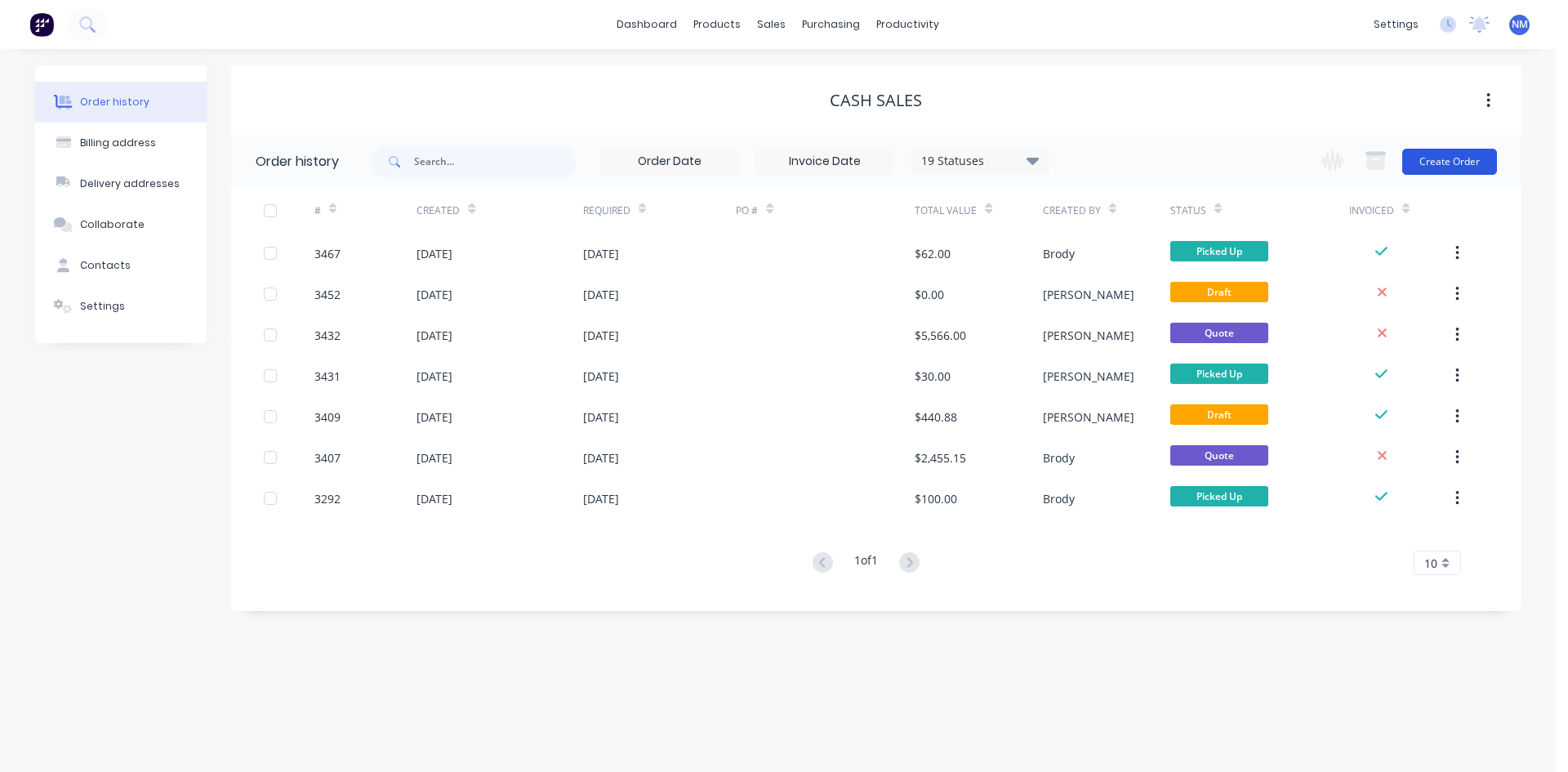
click at [1451, 157] on button "Create Order" at bounding box center [1450, 162] width 95 height 26
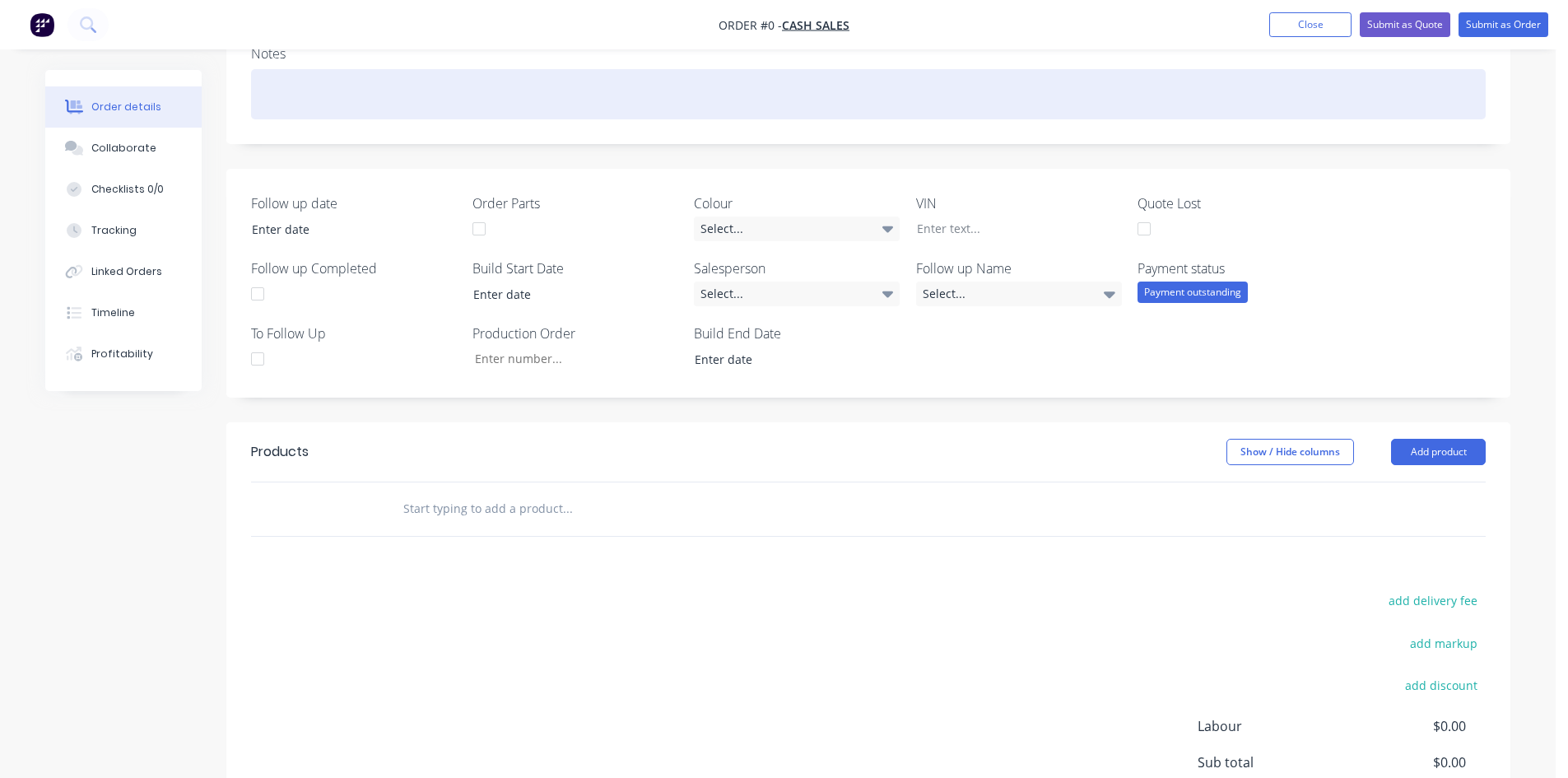
scroll to position [247, 0]
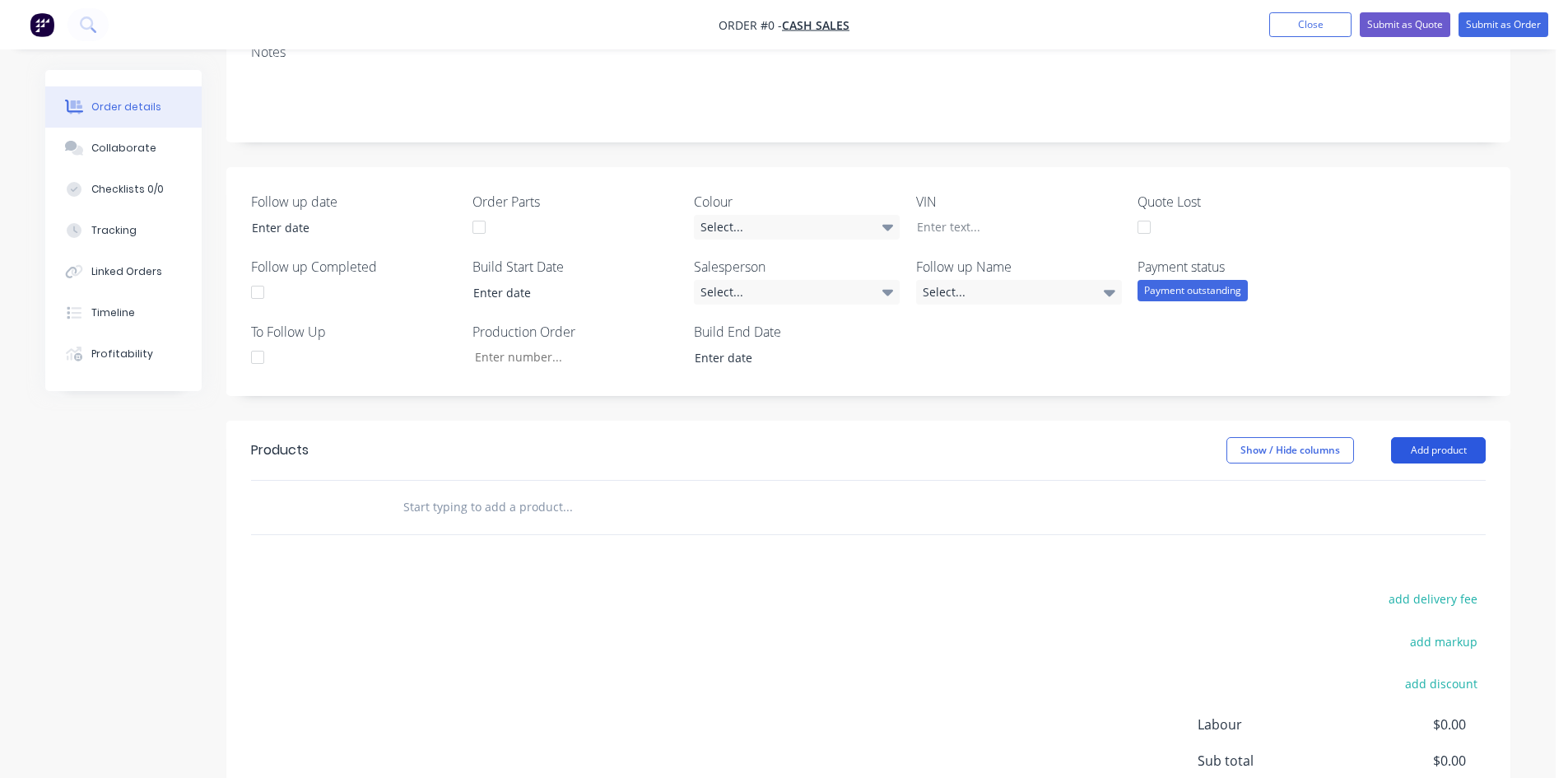
click at [1448, 443] on button "Add product" at bounding box center [1437, 449] width 95 height 26
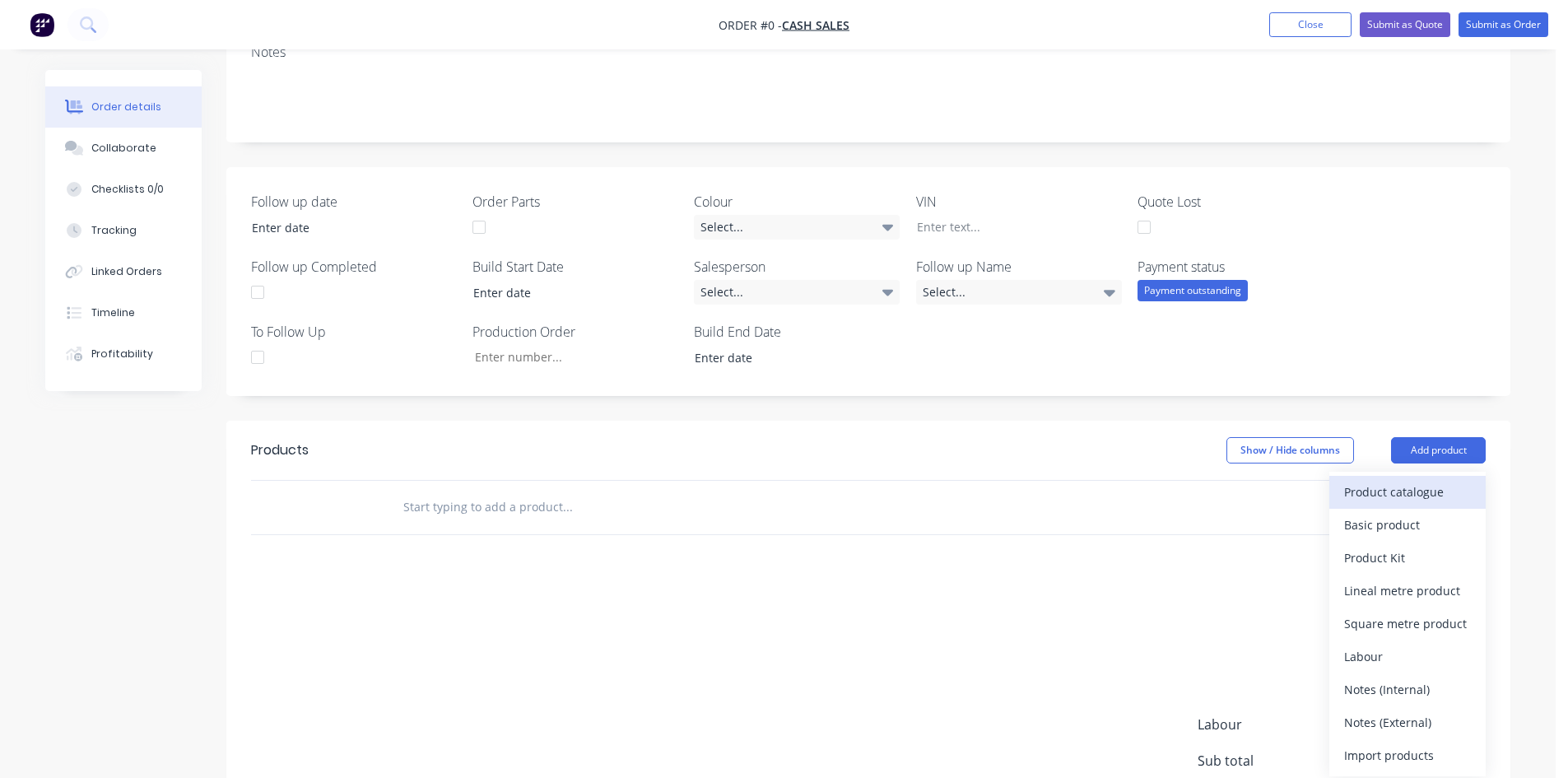
click at [1438, 488] on div "Product catalogue" at bounding box center [1407, 491] width 127 height 23
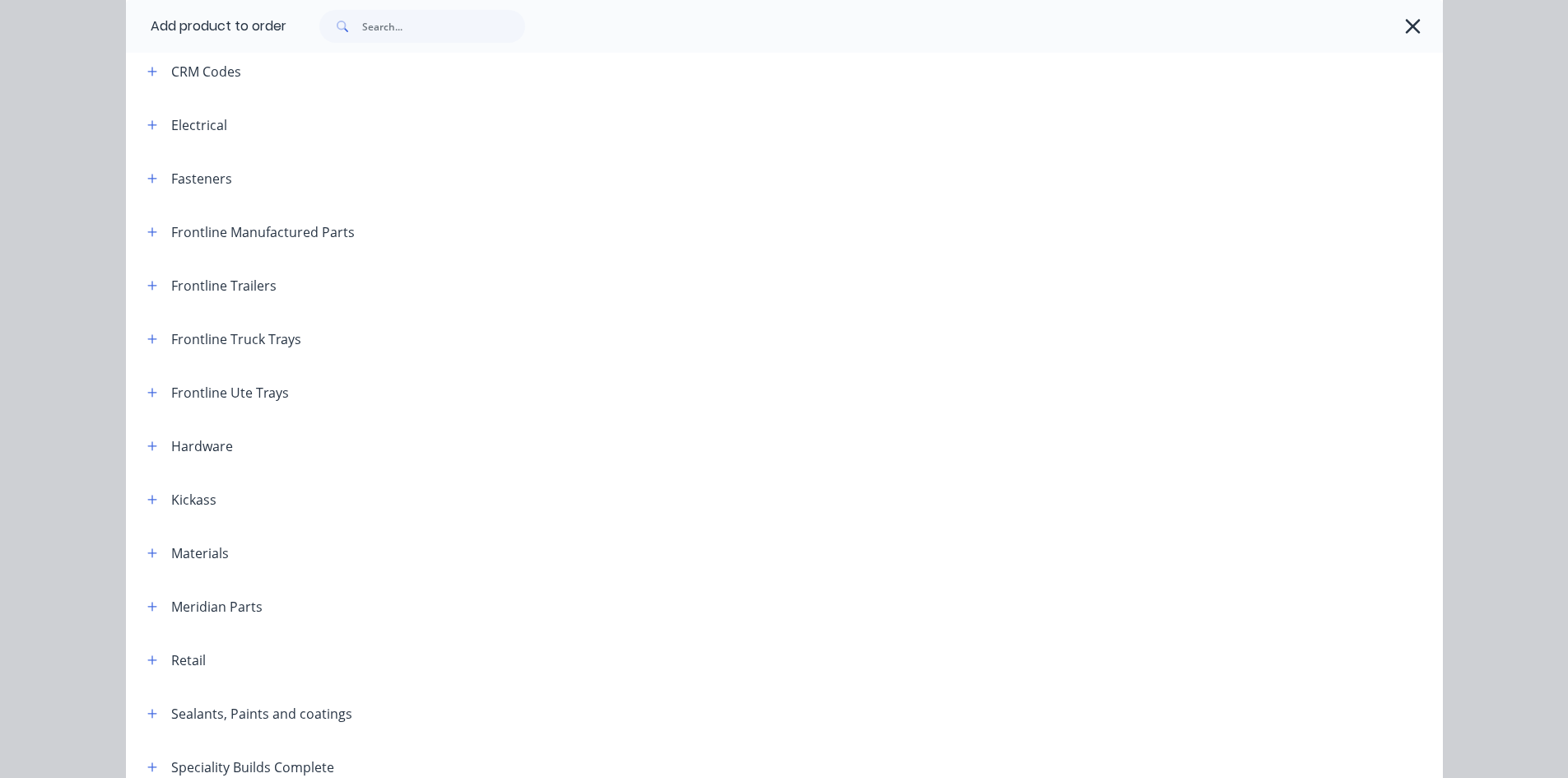
scroll to position [411, 0]
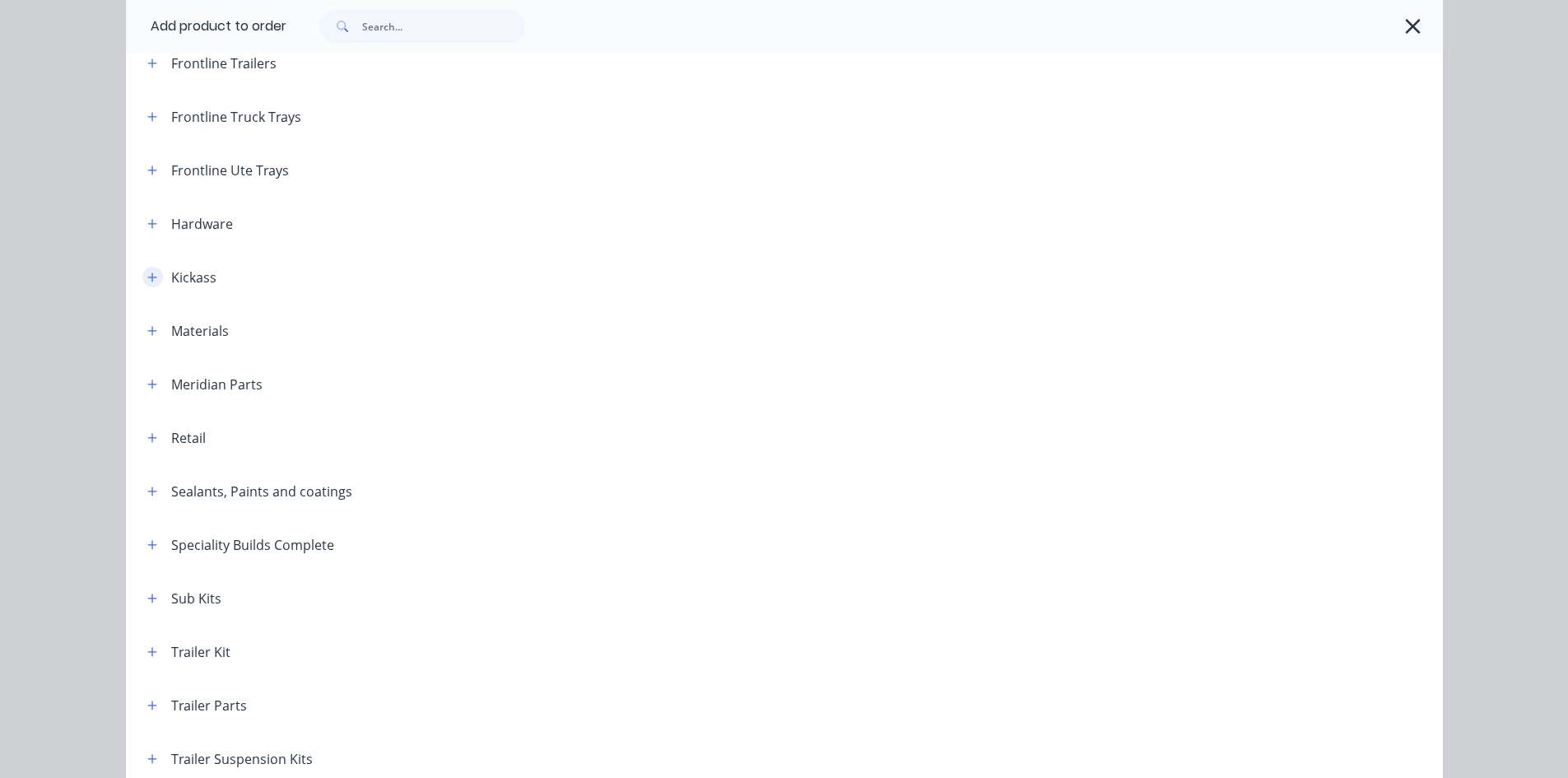
click at [142, 273] on button "button" at bounding box center [152, 276] width 20 height 20
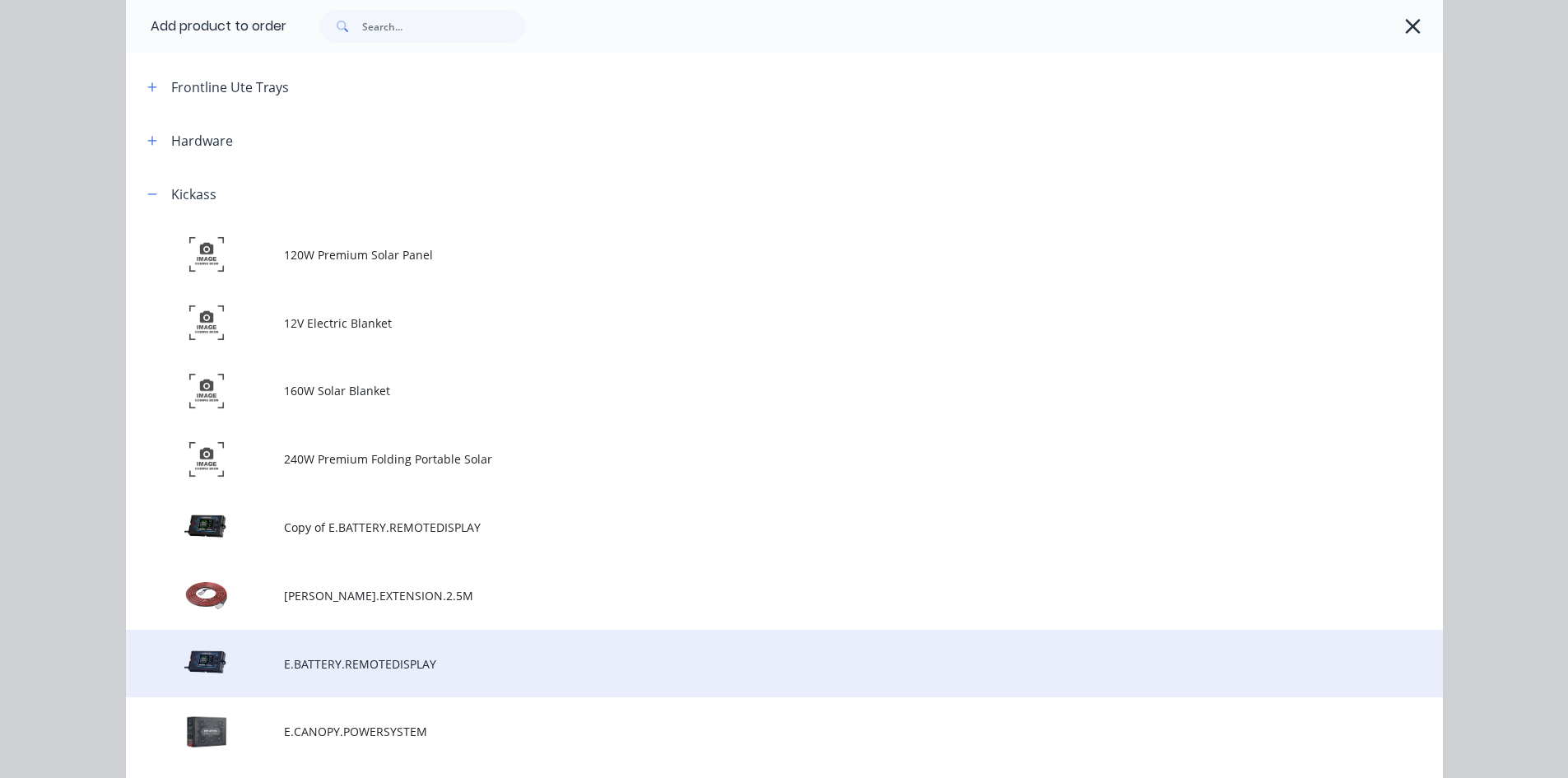
scroll to position [493, 0]
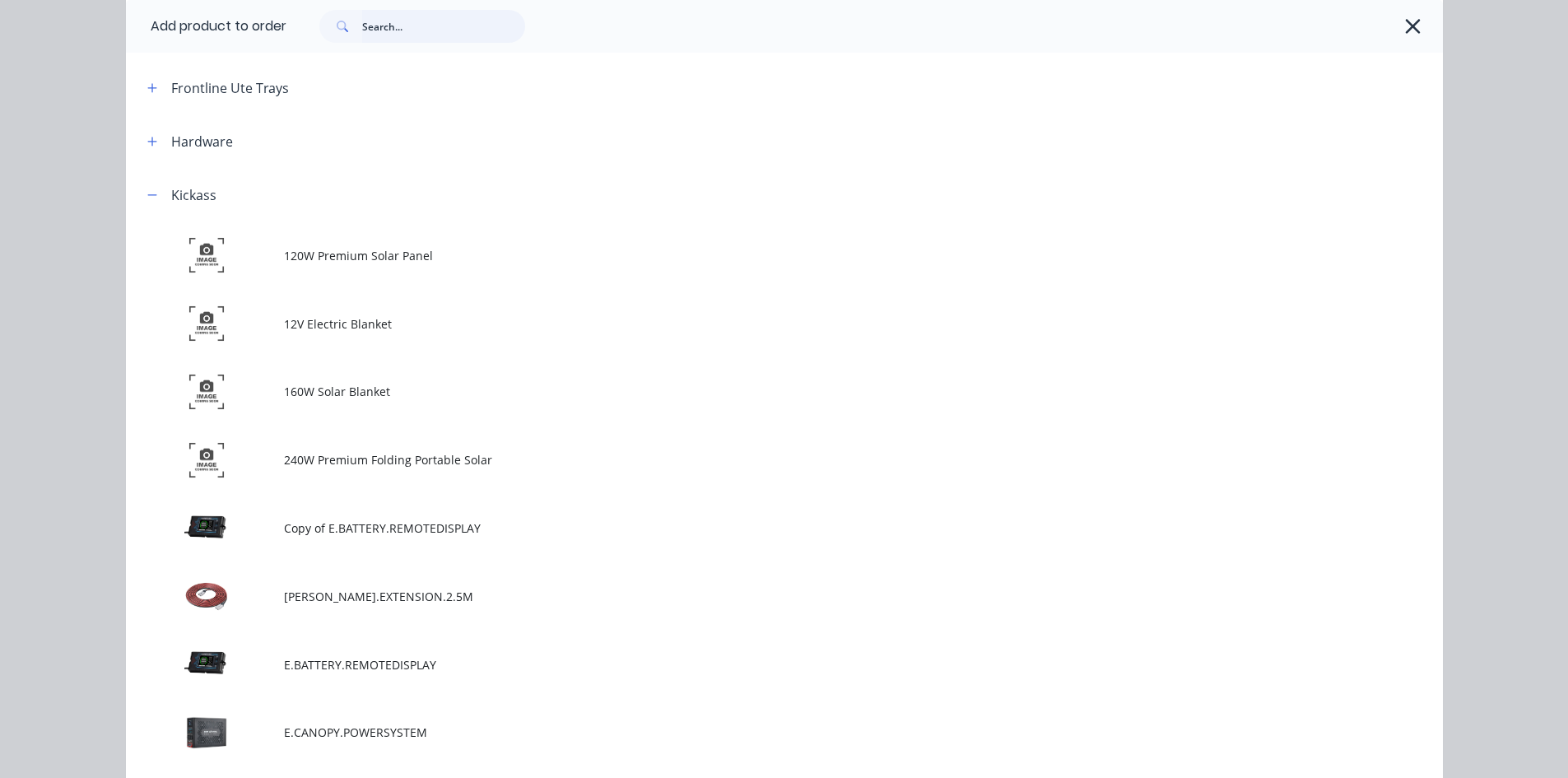
click at [425, 29] on input "text" at bounding box center [443, 26] width 163 height 33
type input "charge"
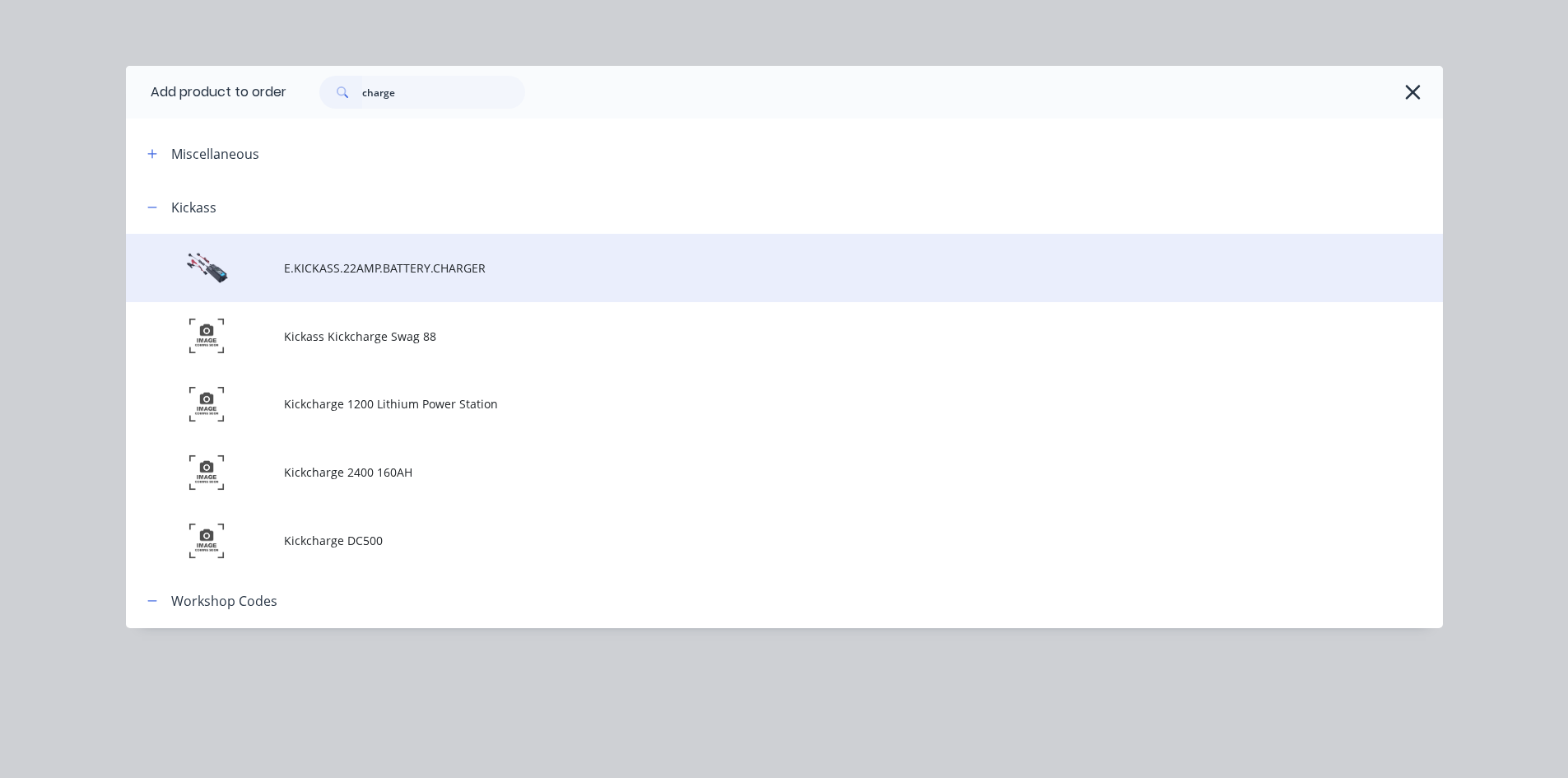
click at [474, 272] on span "E.KICKASS.22AMP.BATTERY.CHARGER" at bounding box center [747, 268] width 926 height 18
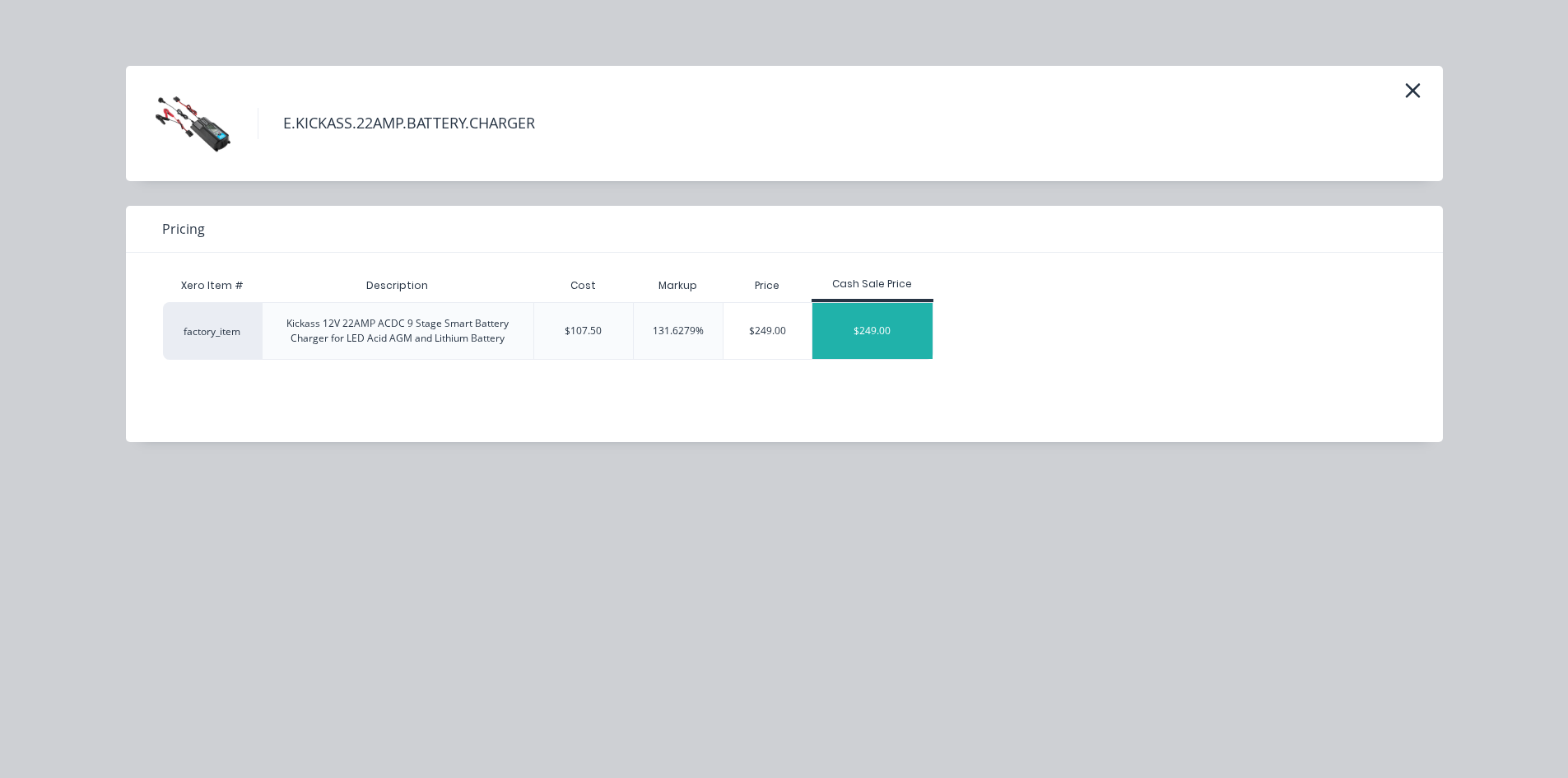
click at [863, 330] on div "$249.00" at bounding box center [872, 331] width 120 height 56
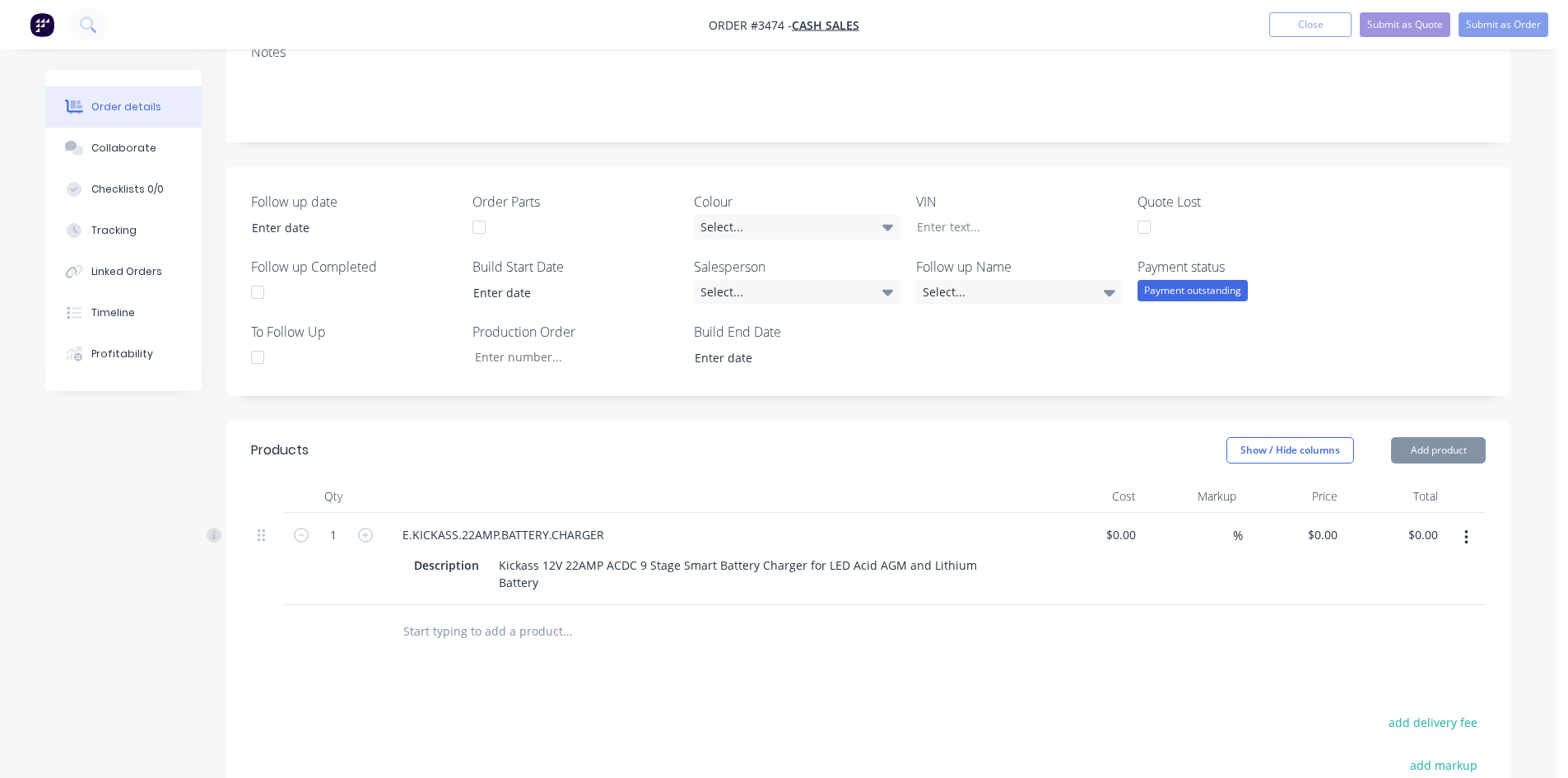
type input "$107.50"
type input "131.63"
type input "$249.00"
click at [1332, 531] on input "249" at bounding box center [1318, 534] width 51 height 23
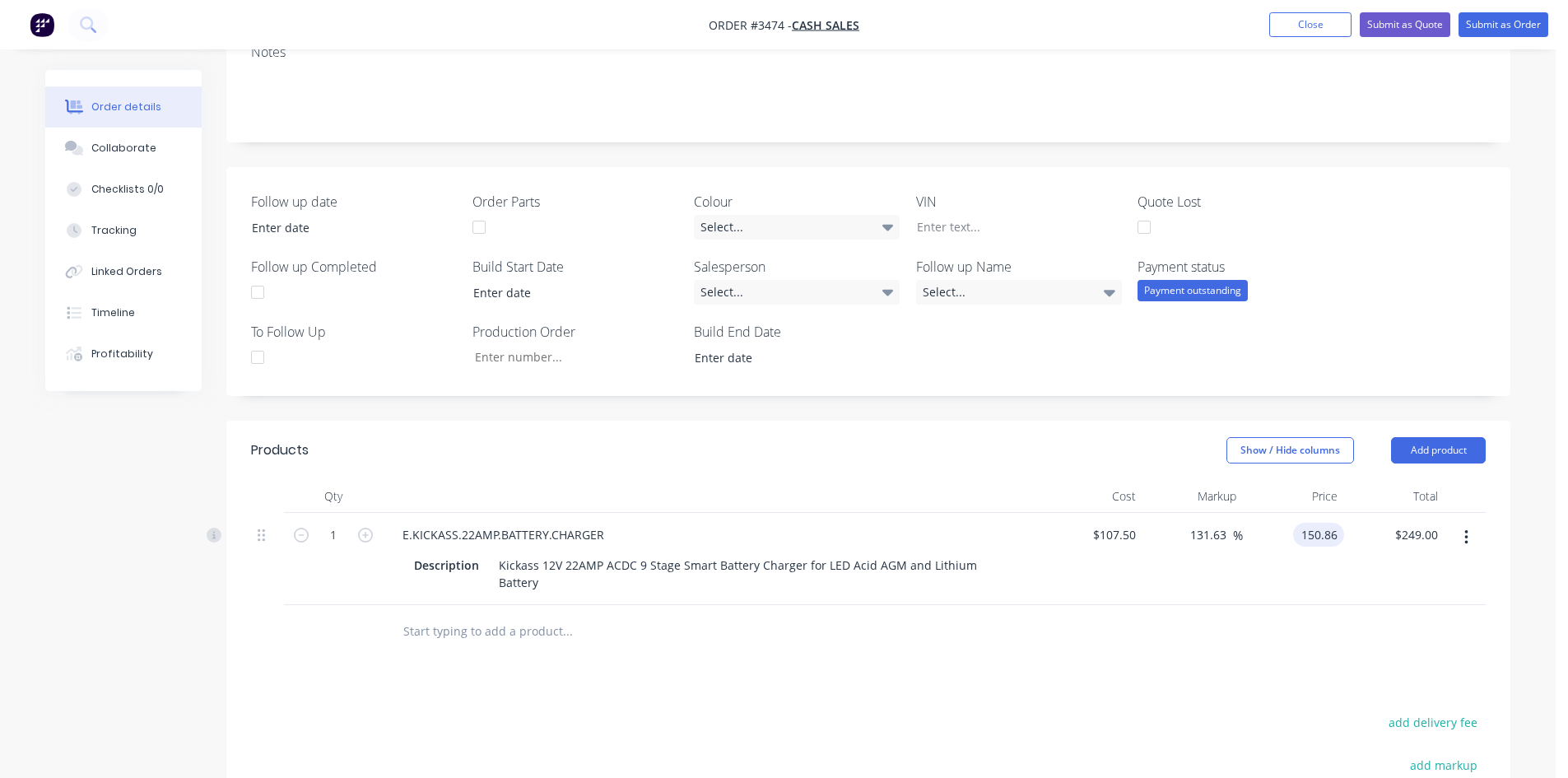
type input "150.86"
type input "40.33"
type input "$150.86"
click at [1274, 589] on div "$150.86 150.86" at bounding box center [1293, 559] width 101 height 93
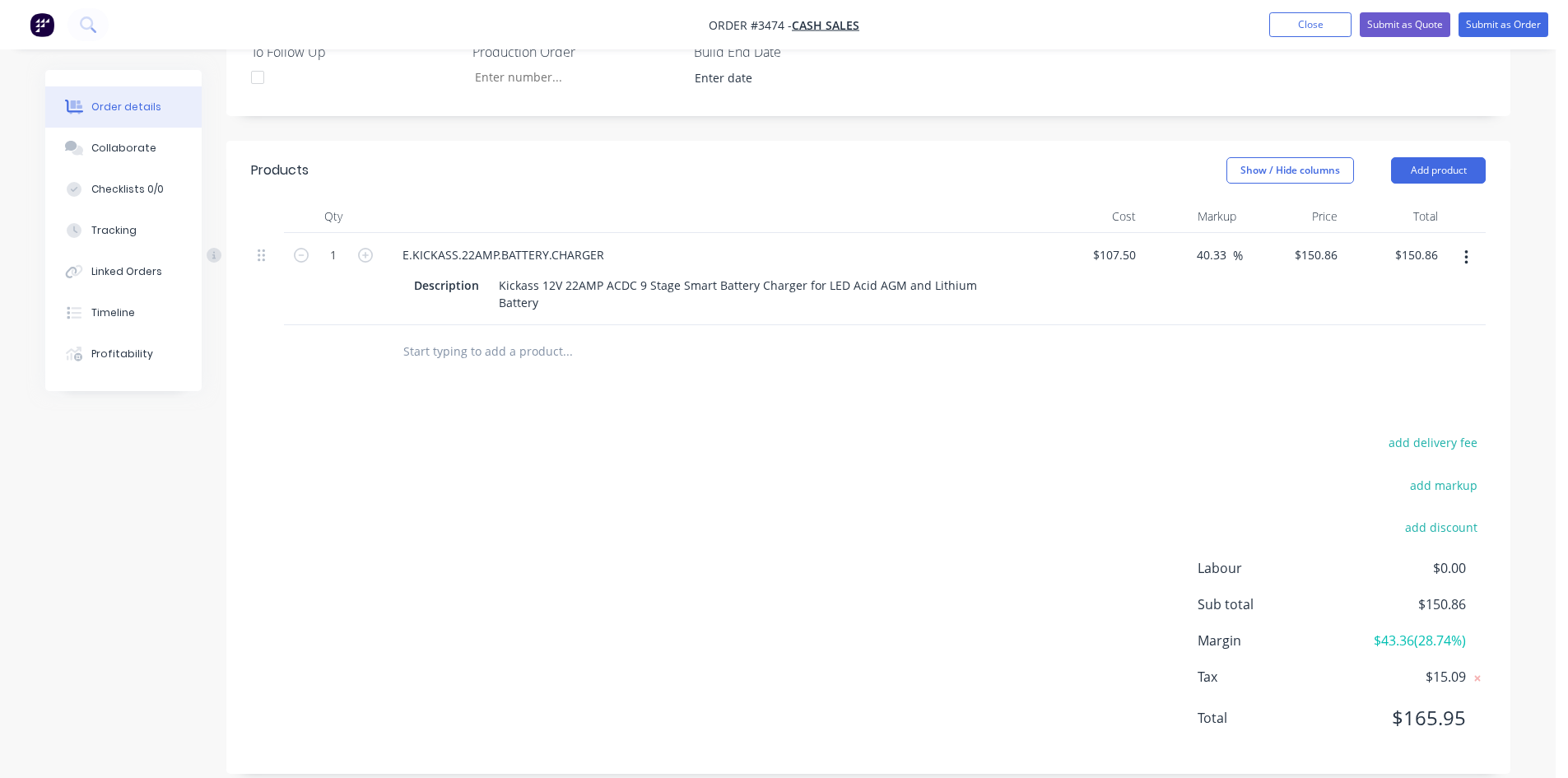
scroll to position [547, 0]
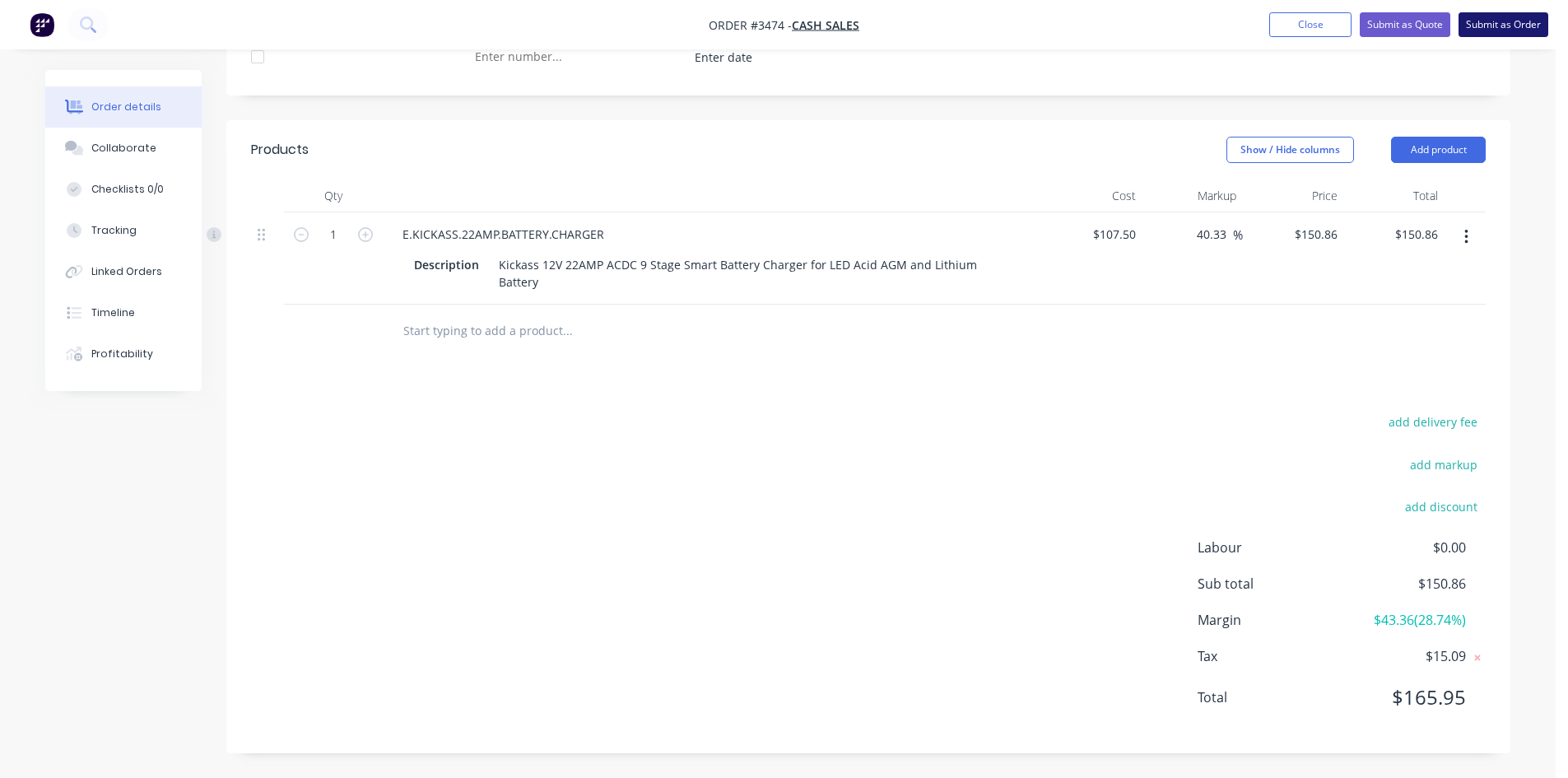
click at [1517, 19] on button "Submit as Order" at bounding box center [1504, 24] width 90 height 24
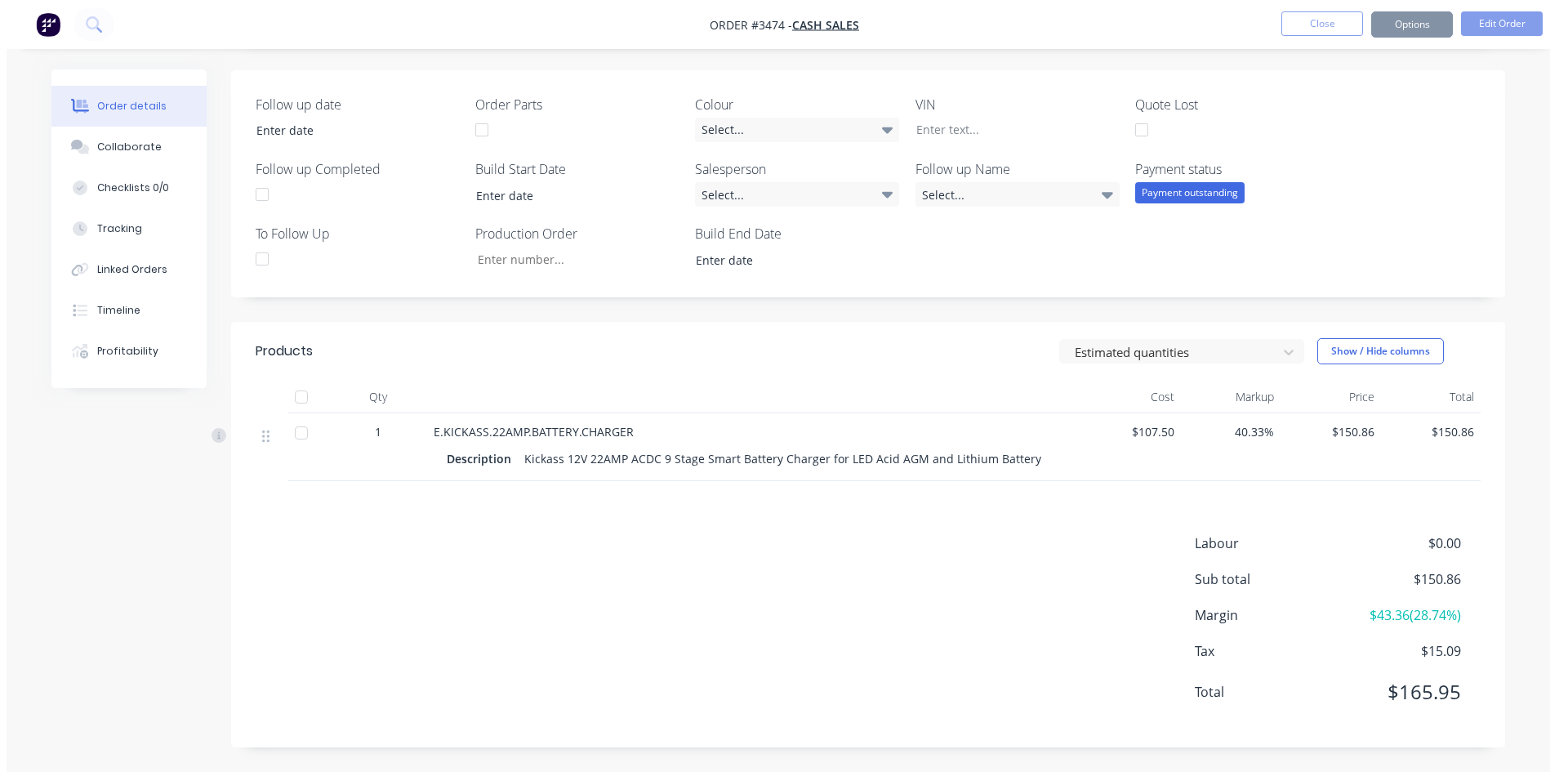
scroll to position [0, 0]
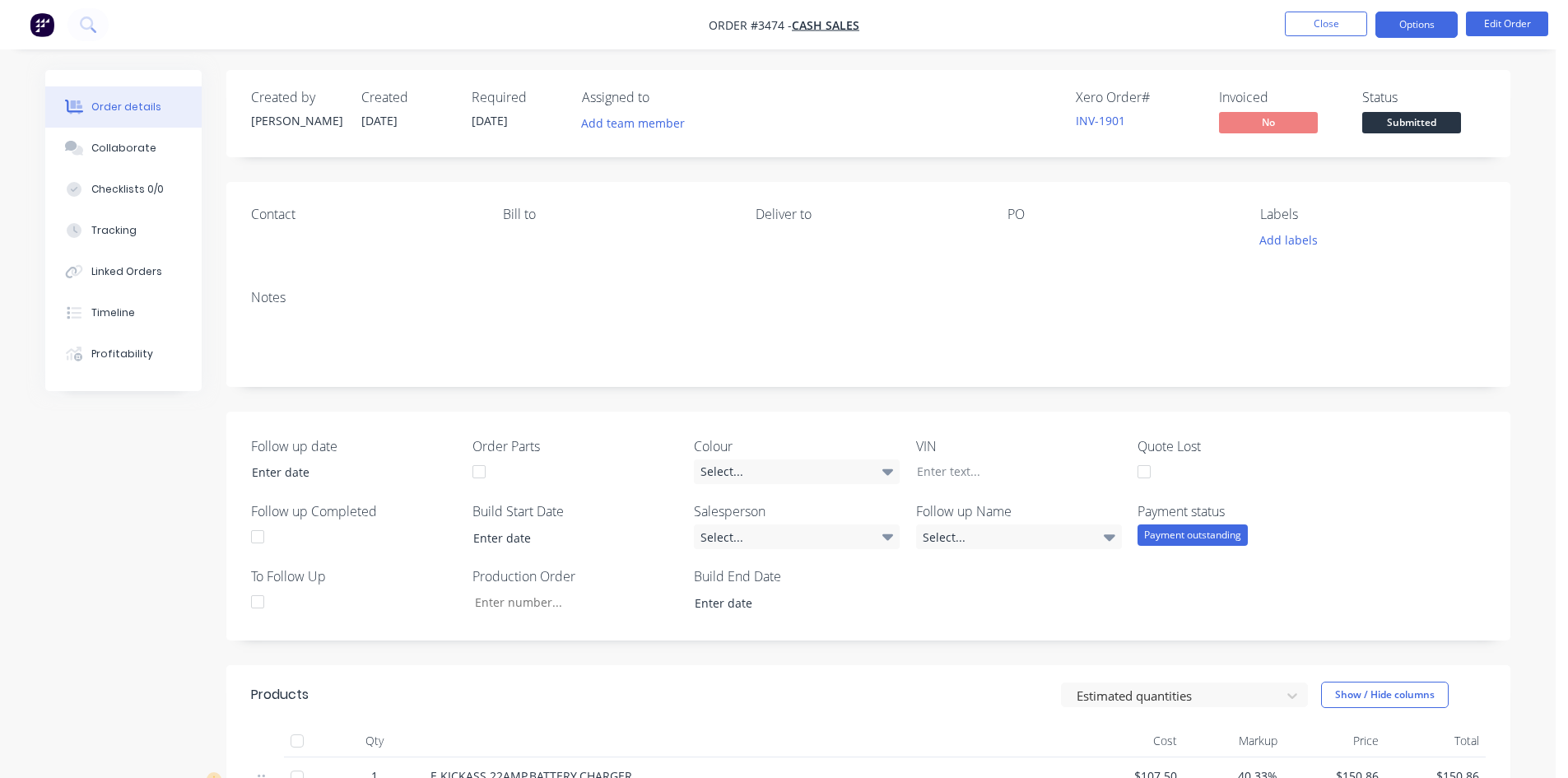
drag, startPoint x: 1438, startPoint y: 19, endPoint x: 1429, endPoint y: 22, distance: 9.5
click at [1438, 19] on button "Options" at bounding box center [1416, 24] width 82 height 26
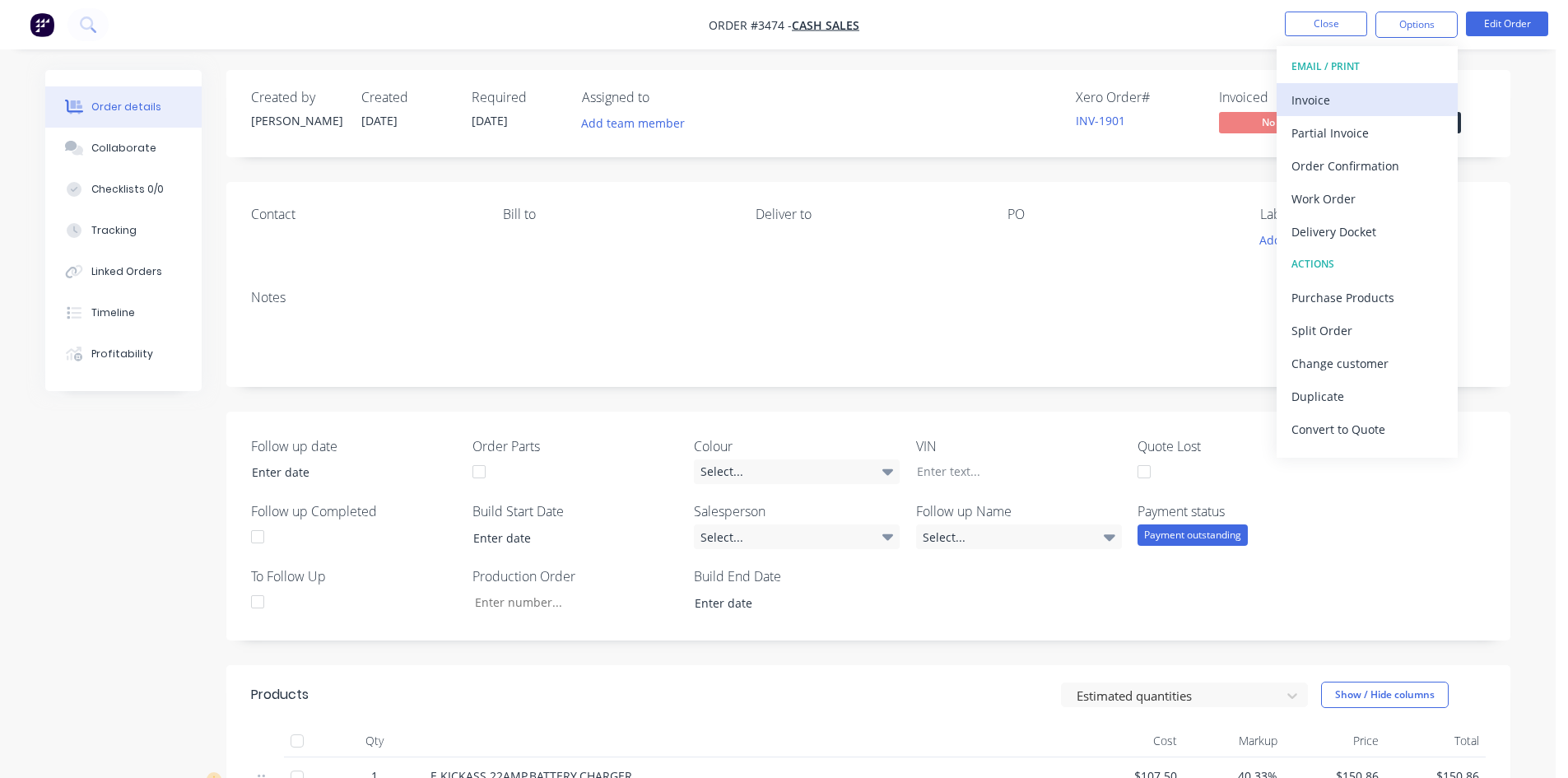
click at [1369, 104] on div "Invoice" at bounding box center [1366, 99] width 151 height 23
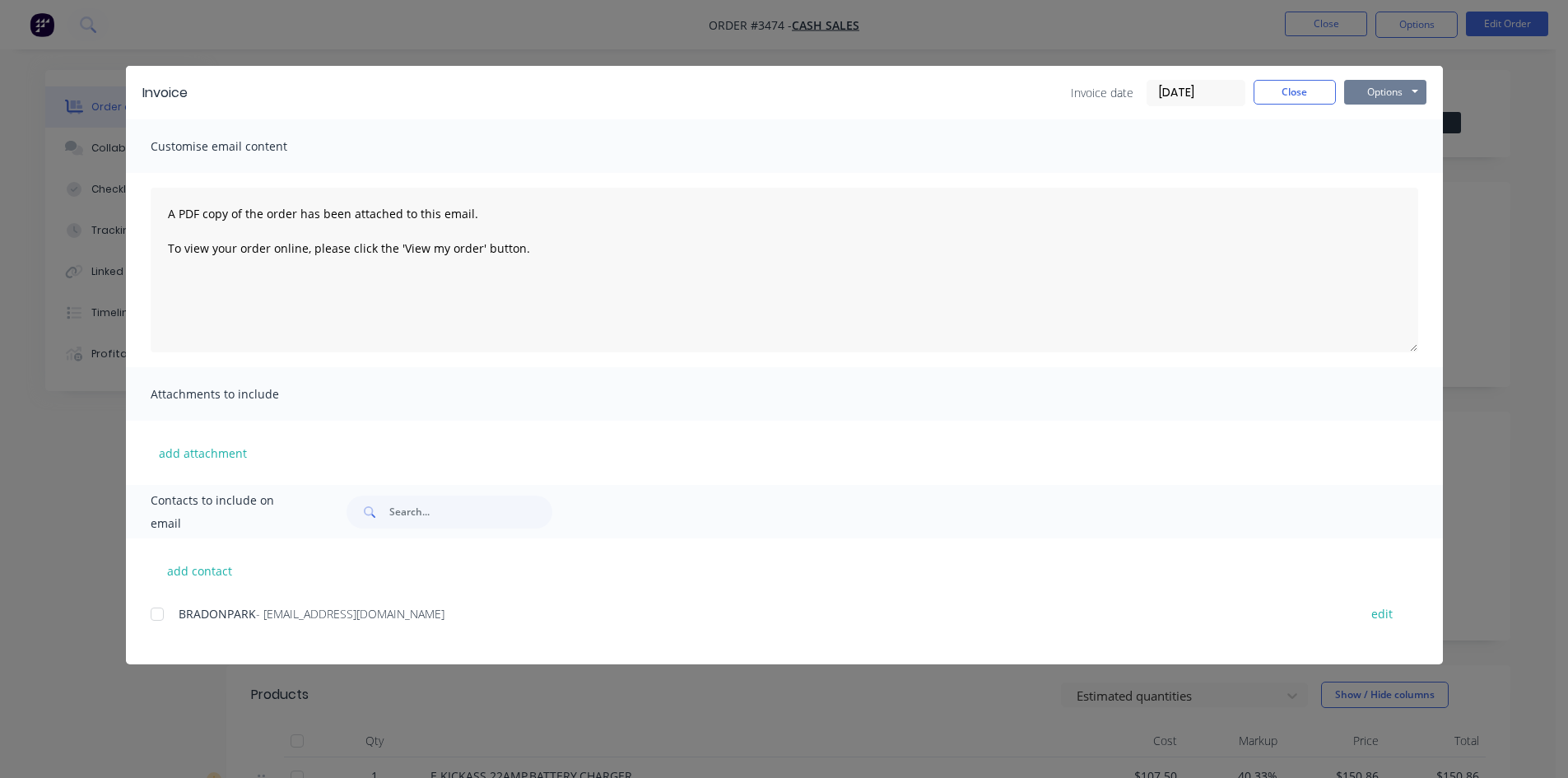
click at [1382, 93] on button "Options" at bounding box center [1385, 92] width 82 height 24
click at [1408, 154] on button "Print" at bounding box center [1396, 148] width 105 height 27
click at [1316, 86] on button "Close" at bounding box center [1294, 92] width 82 height 24
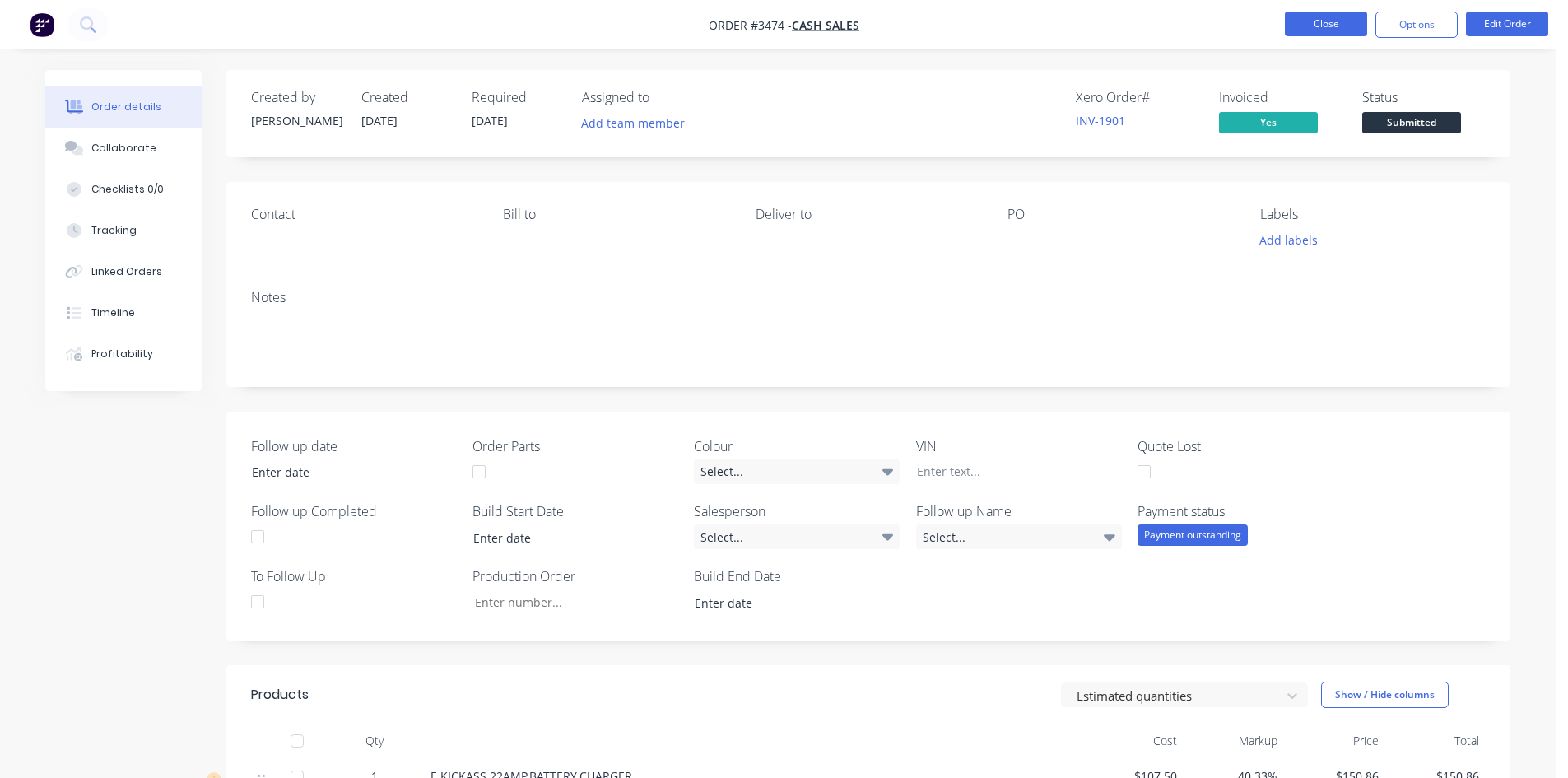
click at [1305, 24] on button "Close" at bounding box center [1325, 23] width 82 height 24
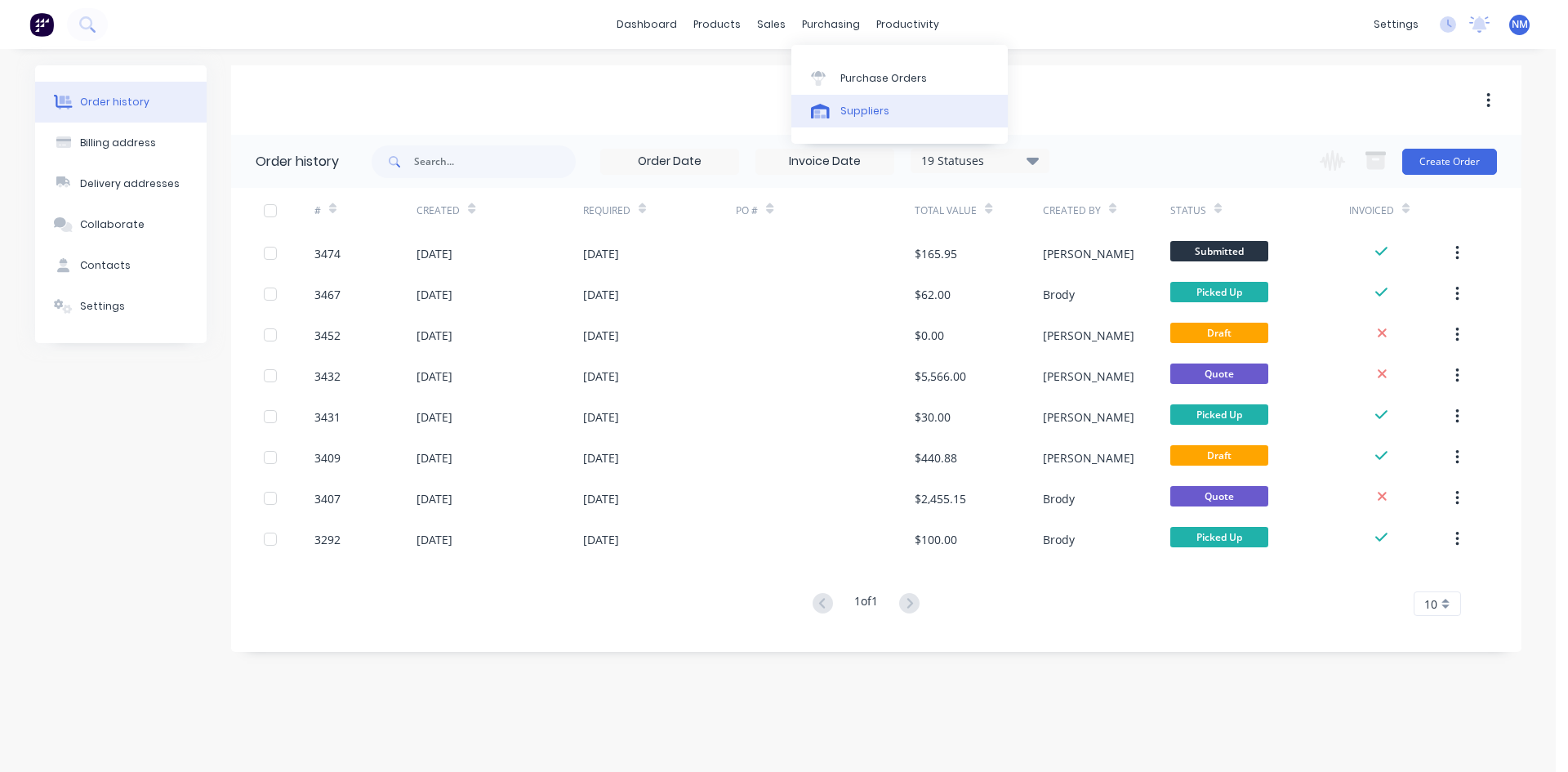
click at [867, 106] on div "Suppliers" at bounding box center [864, 110] width 49 height 15
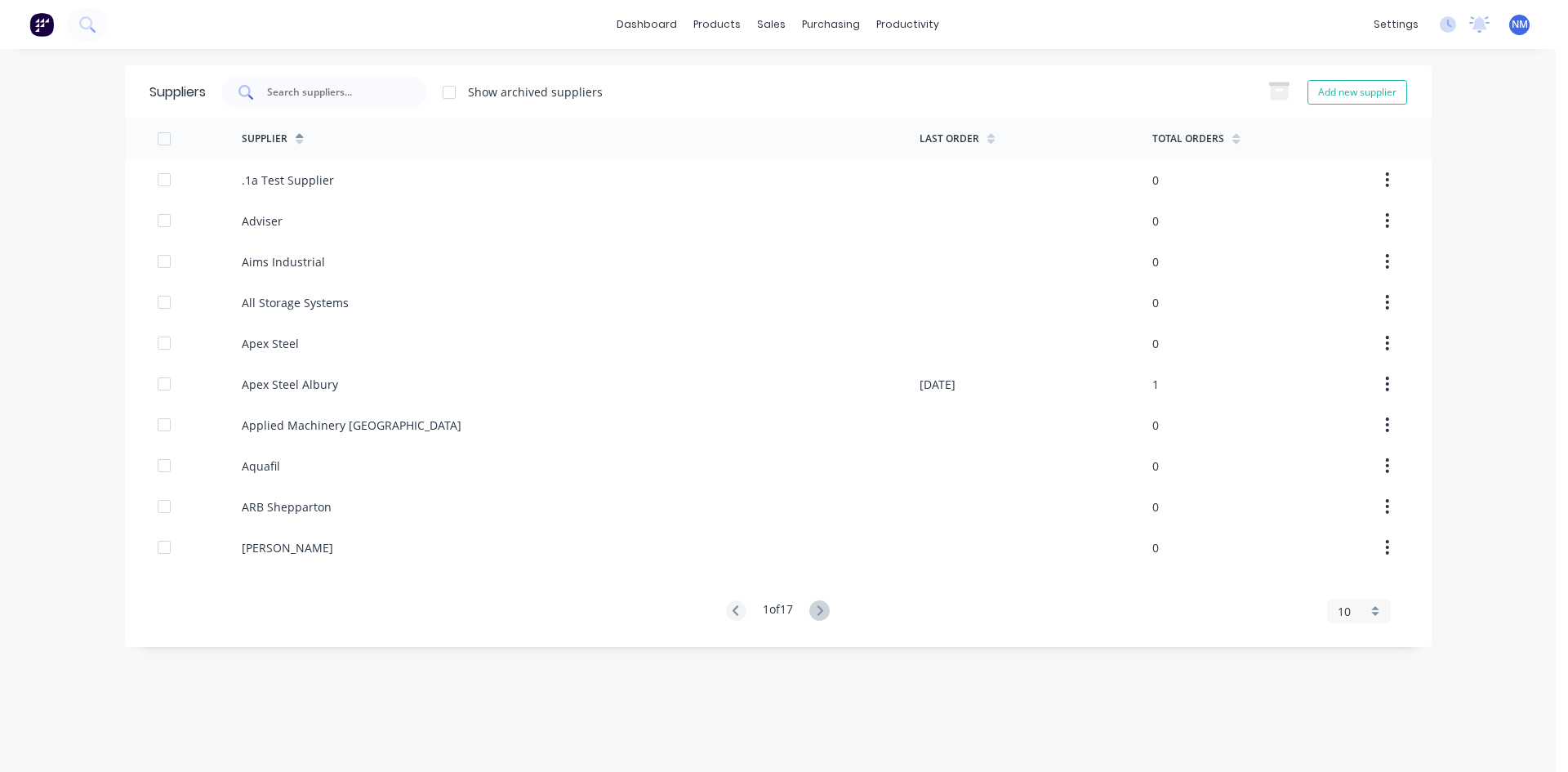
click at [359, 98] on input "text" at bounding box center [333, 92] width 136 height 16
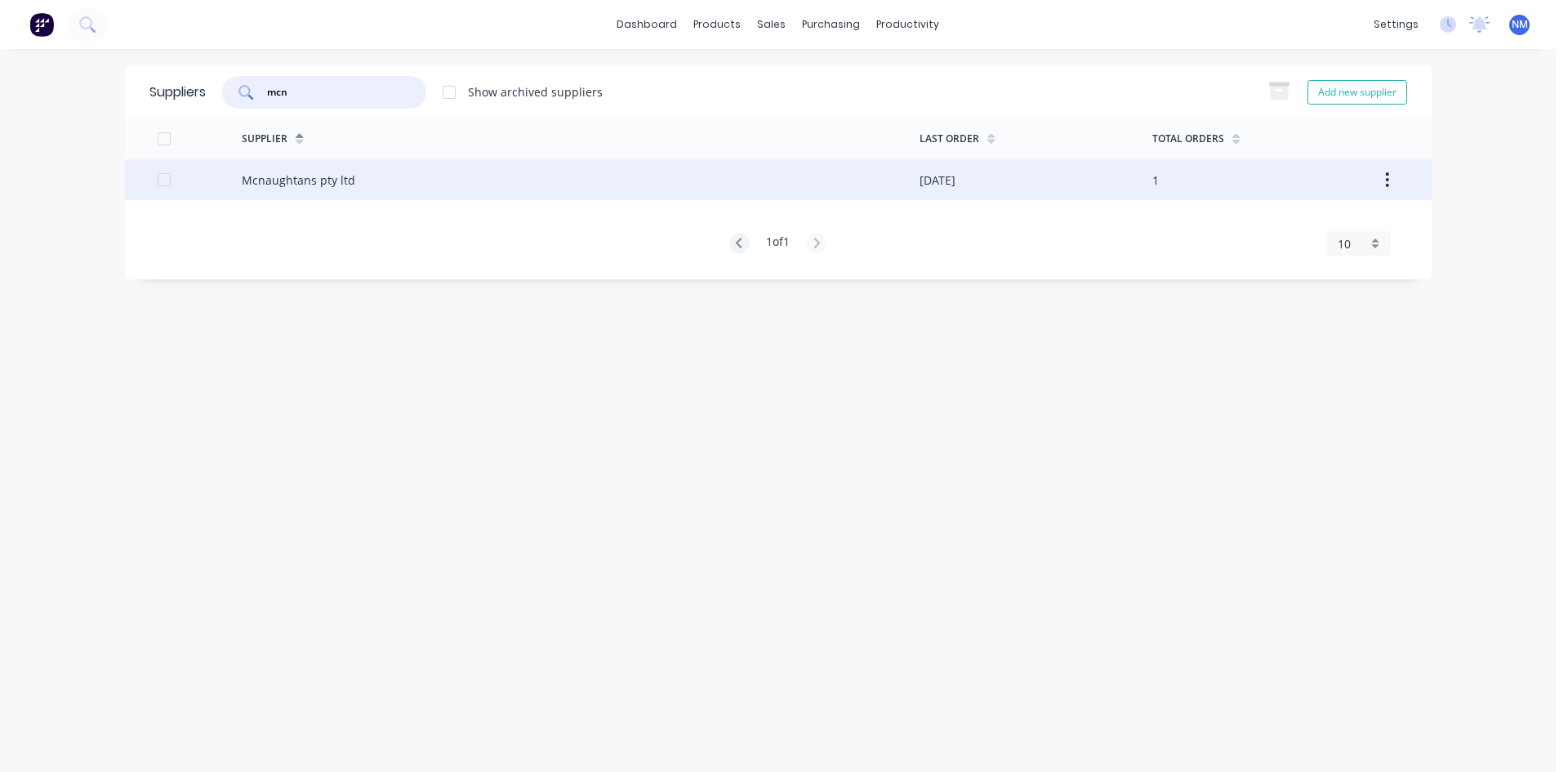
type input "mcn"
click at [338, 178] on div "Mcnaughtans pty ltd" at bounding box center [298, 180] width 113 height 17
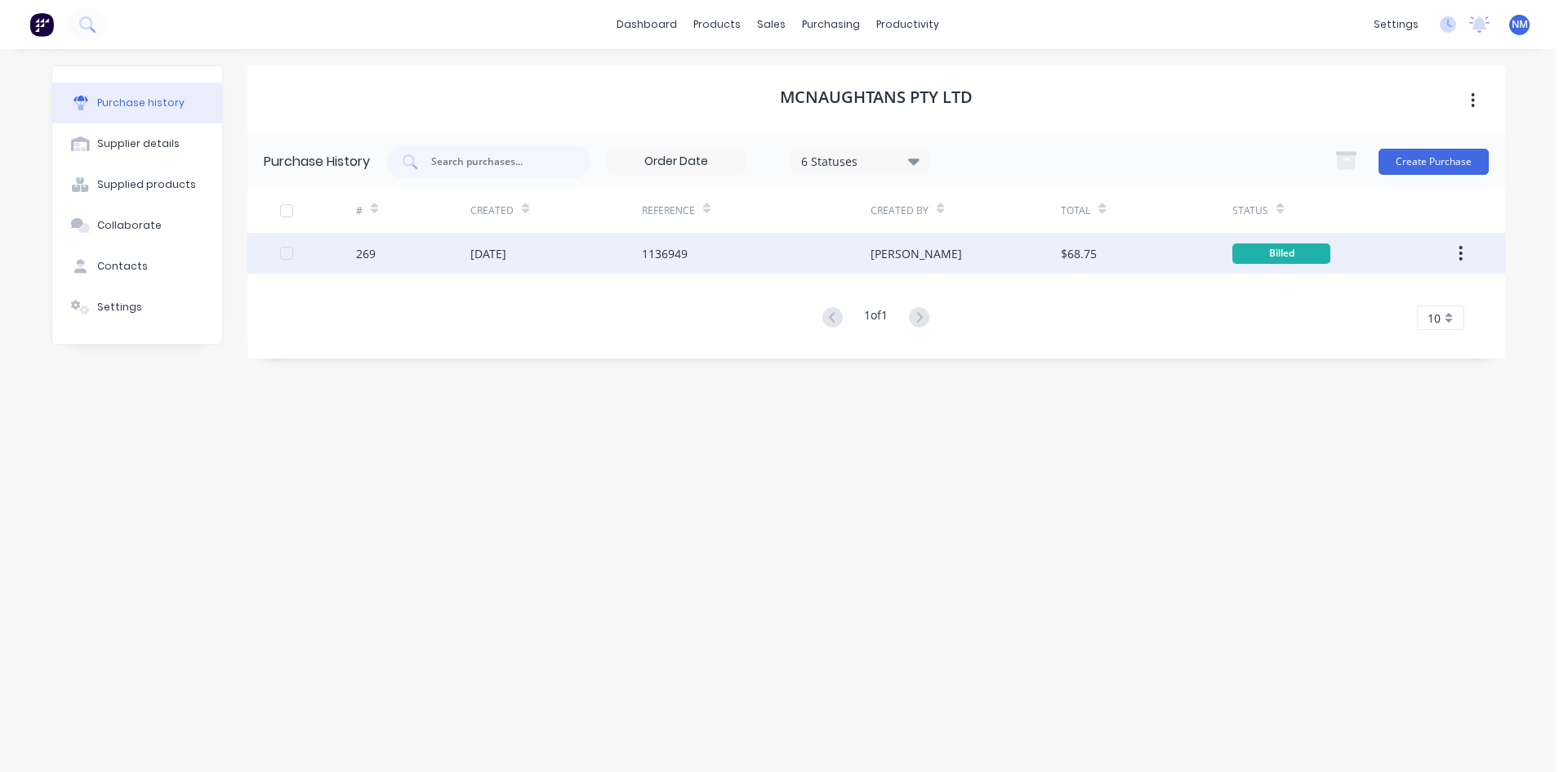
click at [504, 254] on div "[DATE]" at bounding box center [488, 253] width 36 height 17
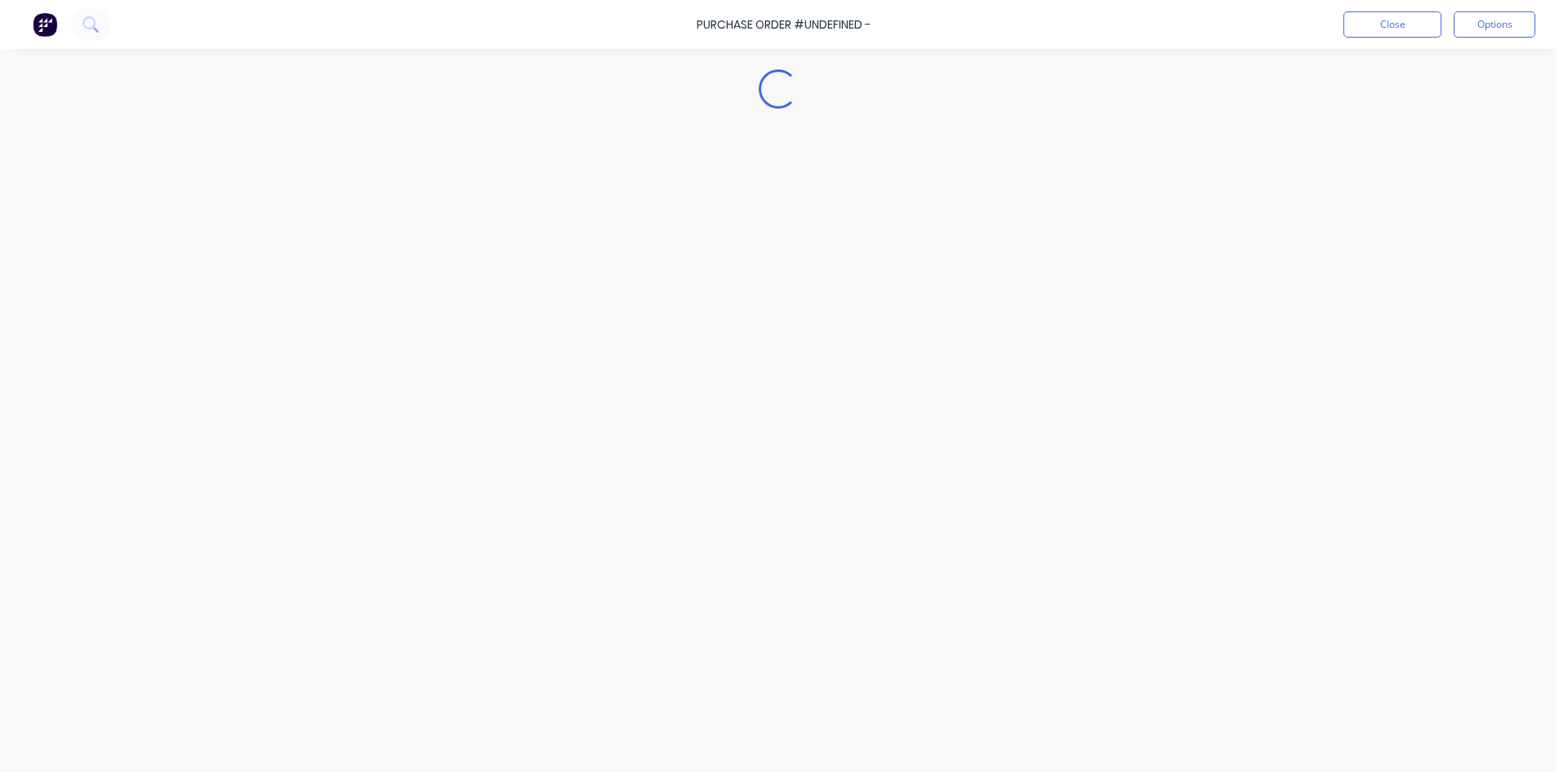
type textarea "x"
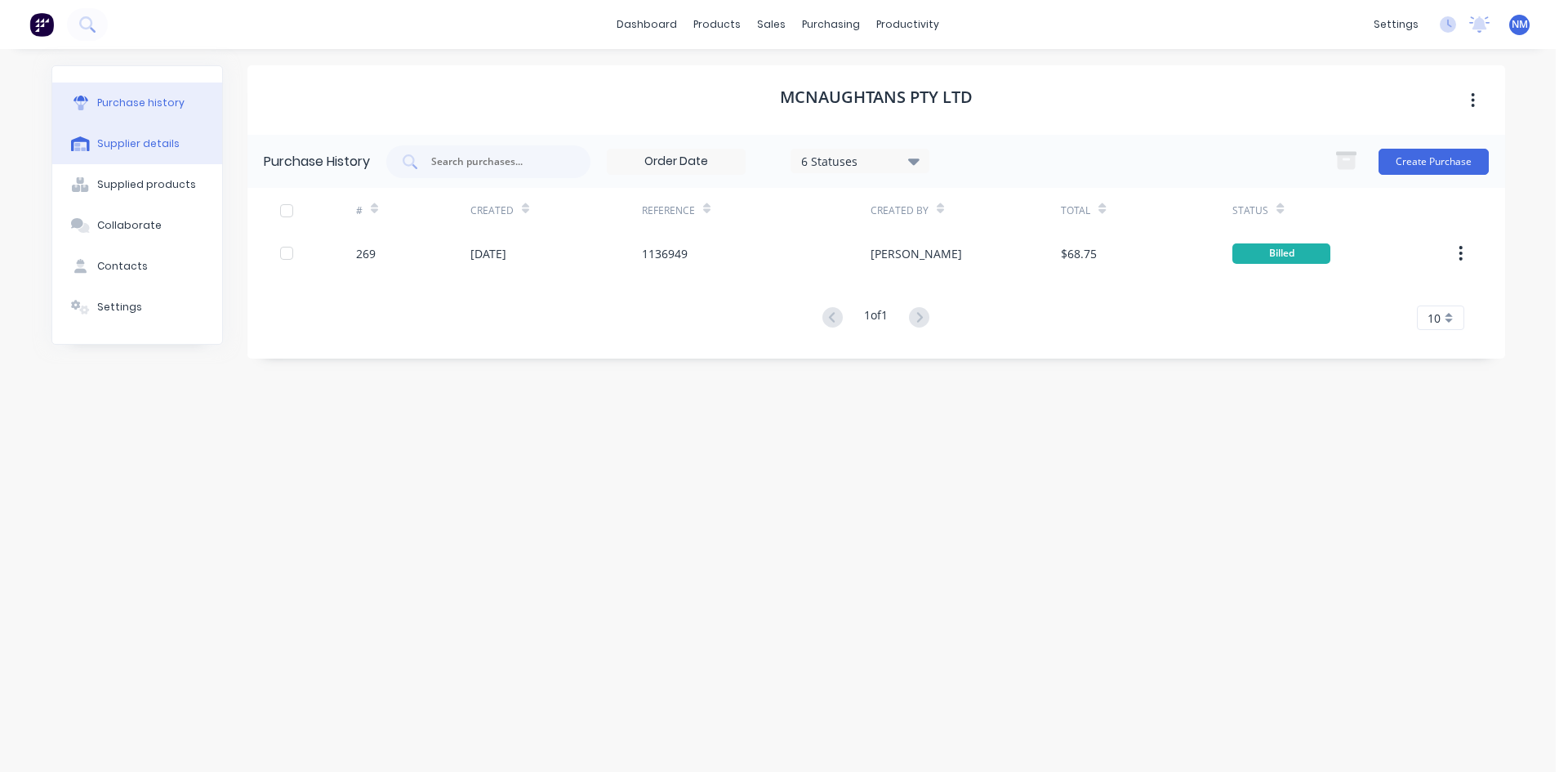
click at [134, 148] on div "Supplier details" at bounding box center [137, 143] width 82 height 15
select select "AU"
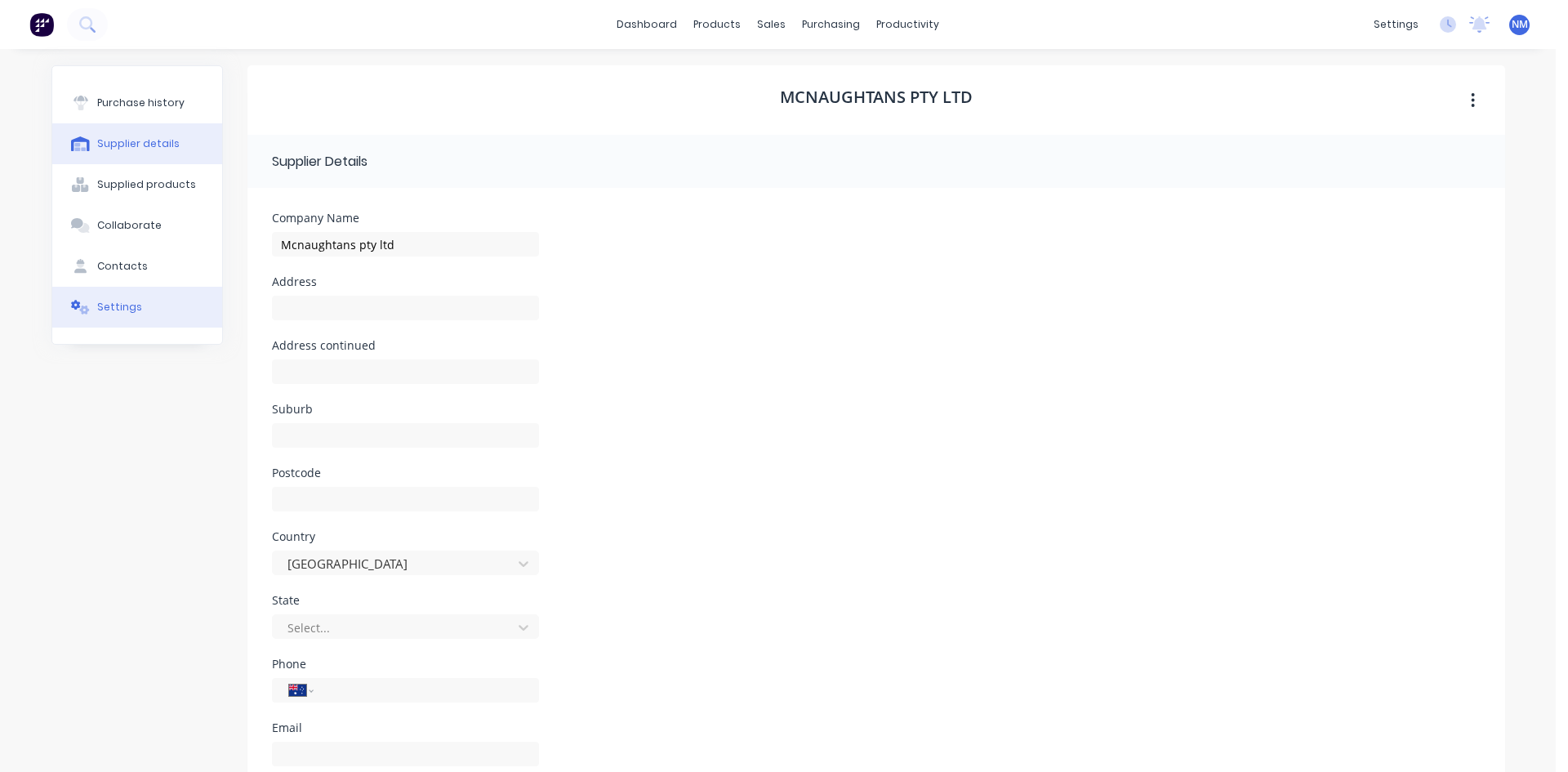
click at [136, 312] on button "Settings" at bounding box center [137, 307] width 170 height 41
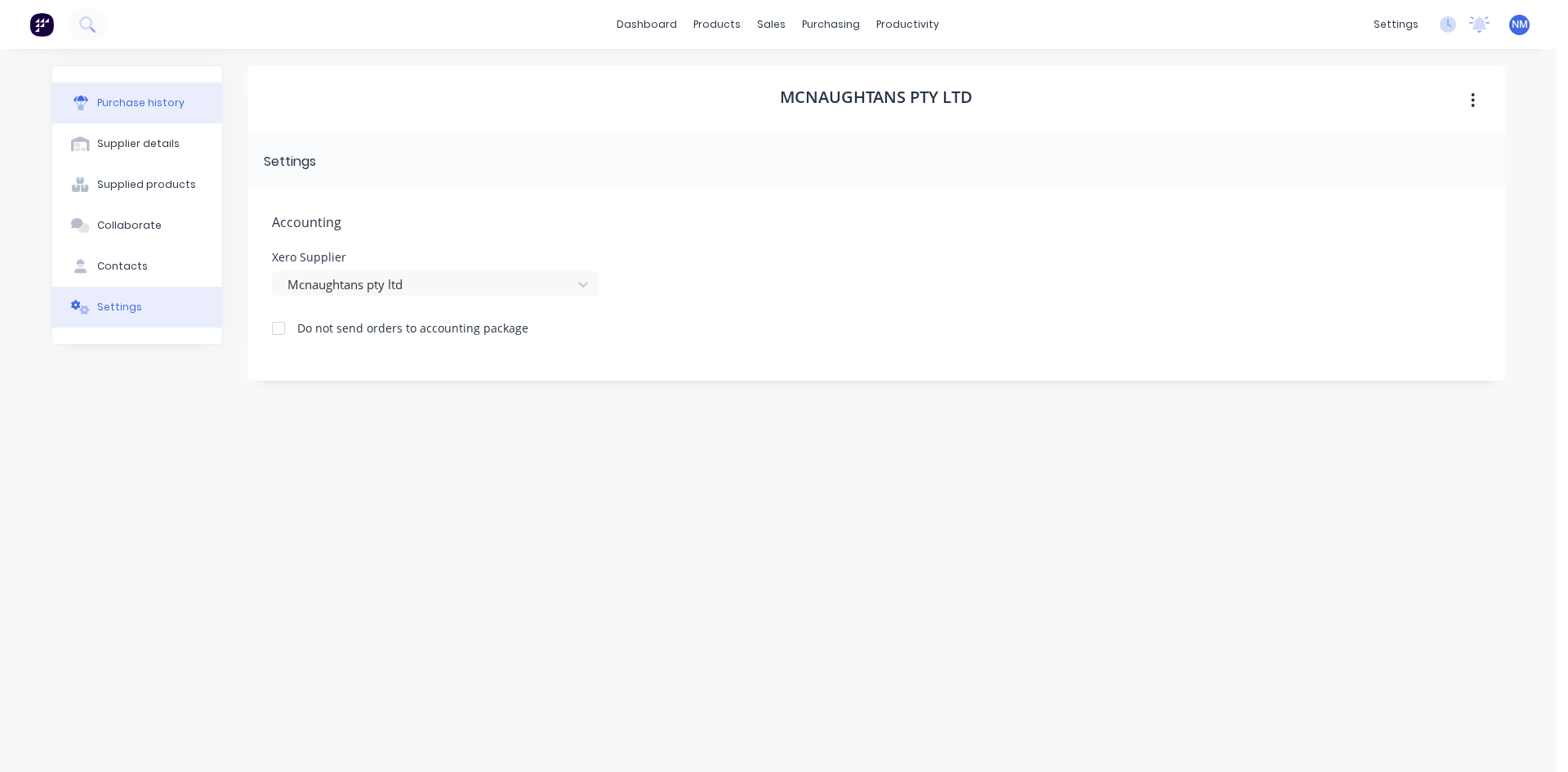
click at [165, 104] on div "Purchase history" at bounding box center [140, 103] width 87 height 15
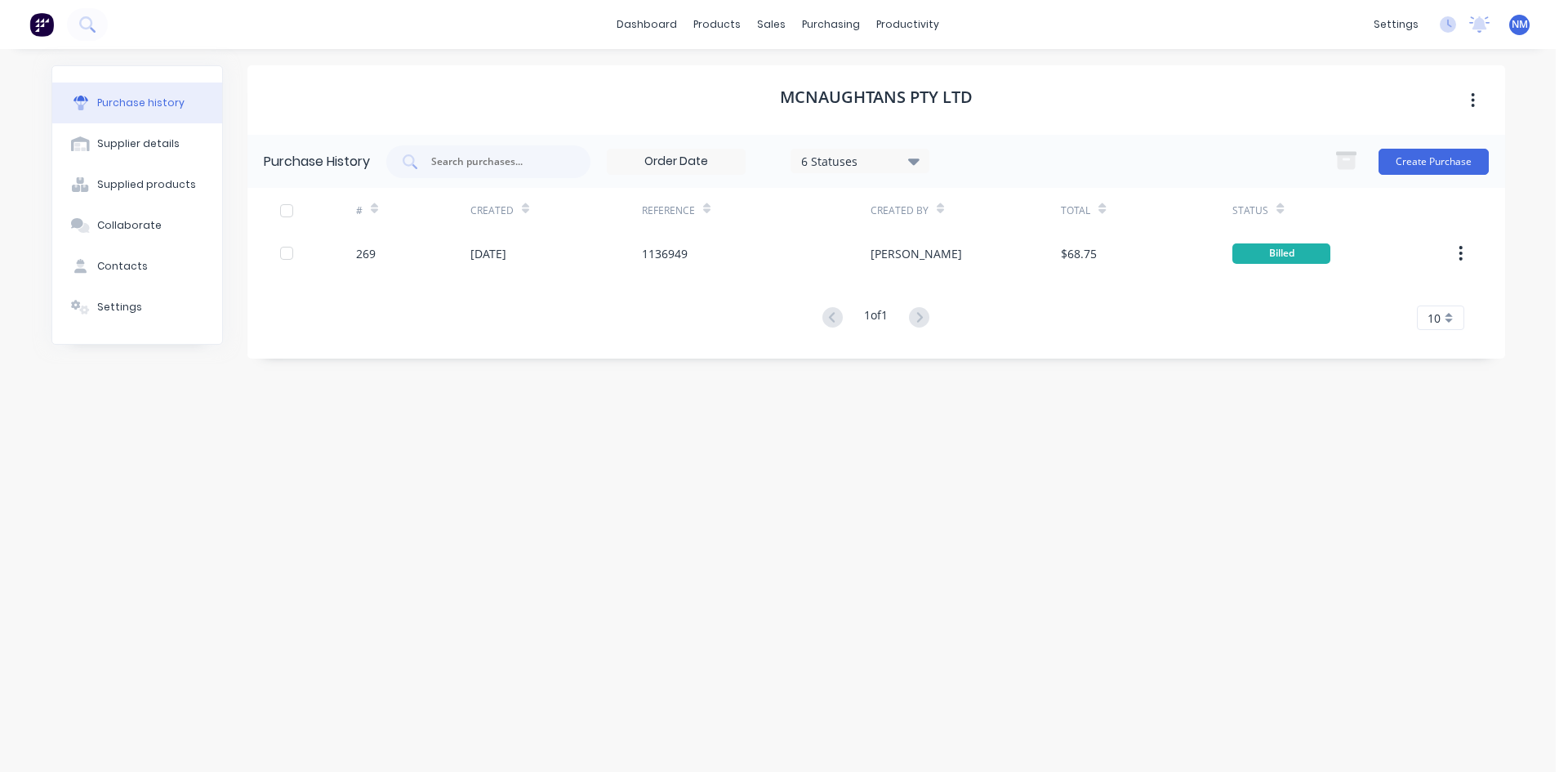
click at [932, 95] on h1 "Mcnaughtans pty ltd" at bounding box center [876, 97] width 193 height 19
click at [1470, 102] on button "button" at bounding box center [1473, 101] width 39 height 29
click at [1008, 107] on div "Mcnaughtans pty ltd" at bounding box center [877, 101] width 1258 height 70
click at [958, 97] on h1 "Mcnaughtans pty ltd" at bounding box center [876, 97] width 193 height 19
click at [170, 148] on div "Supplier details" at bounding box center [137, 143] width 82 height 15
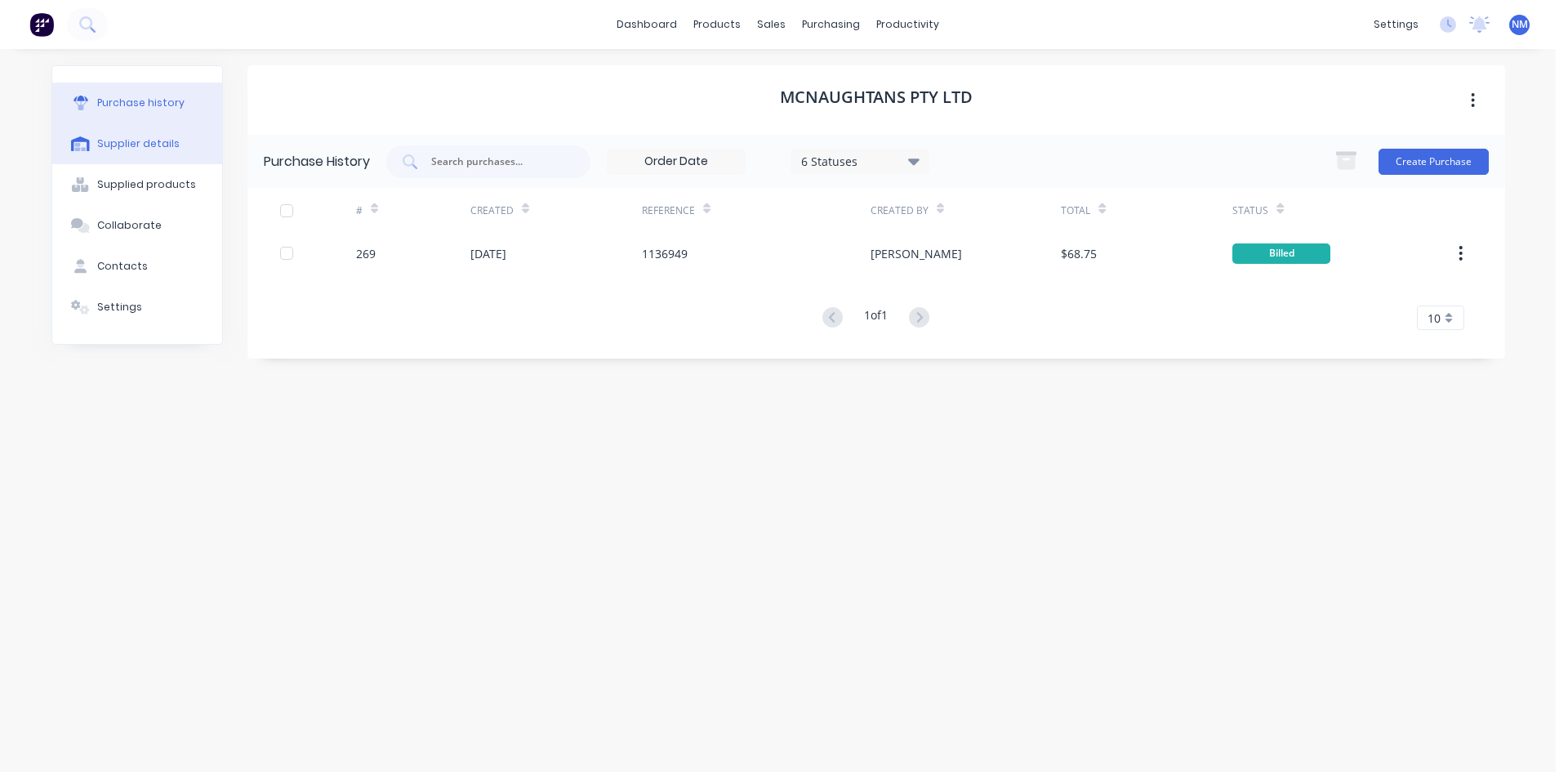
select select "AU"
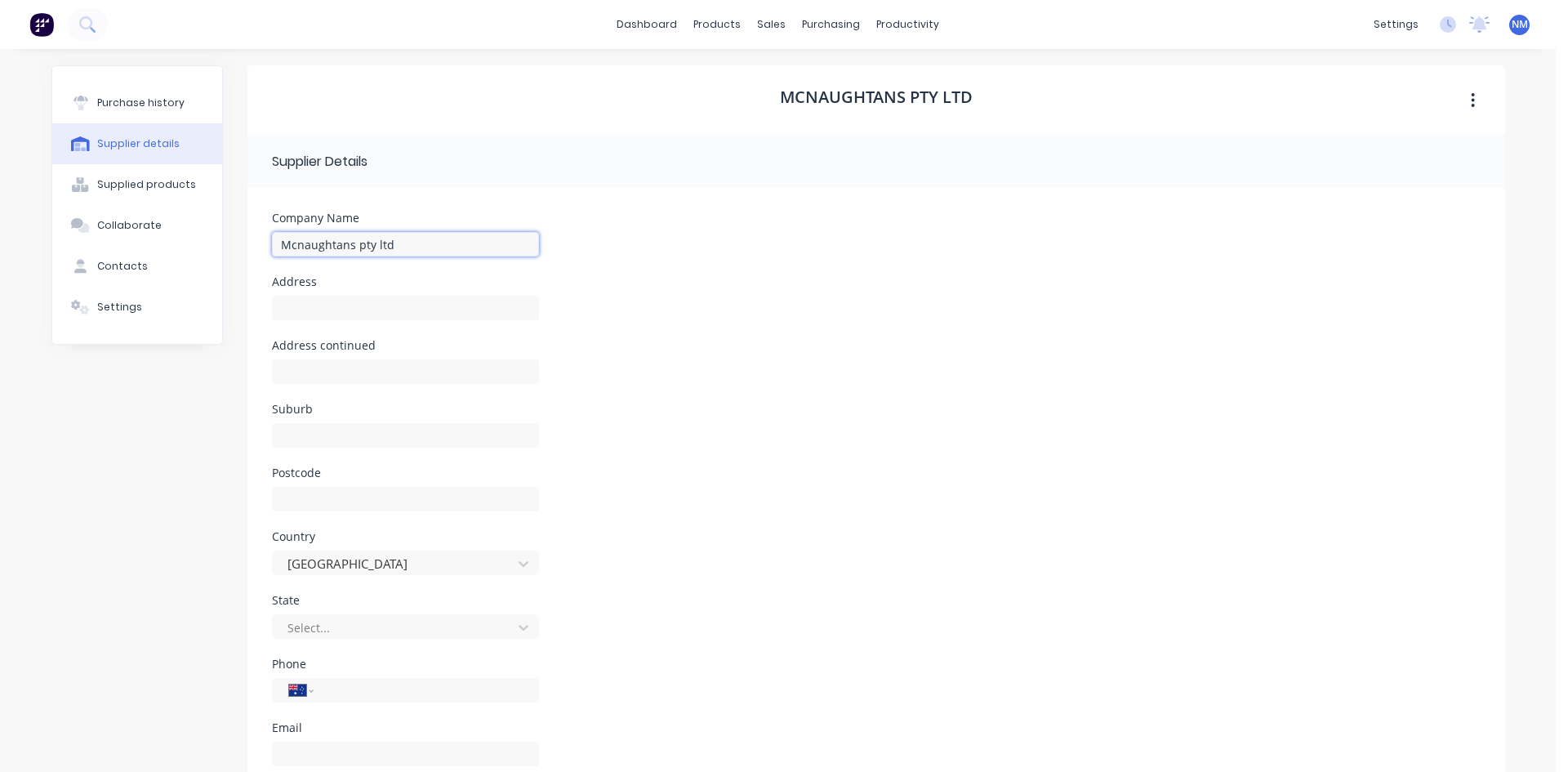
click at [420, 236] on input "Mcnaughtans pty ltd" at bounding box center [406, 244] width 267 height 24
type input "Mcnaughtans pty ltd (ACC Number 12579)"
click at [123, 102] on div "Purchase history" at bounding box center [140, 103] width 87 height 15
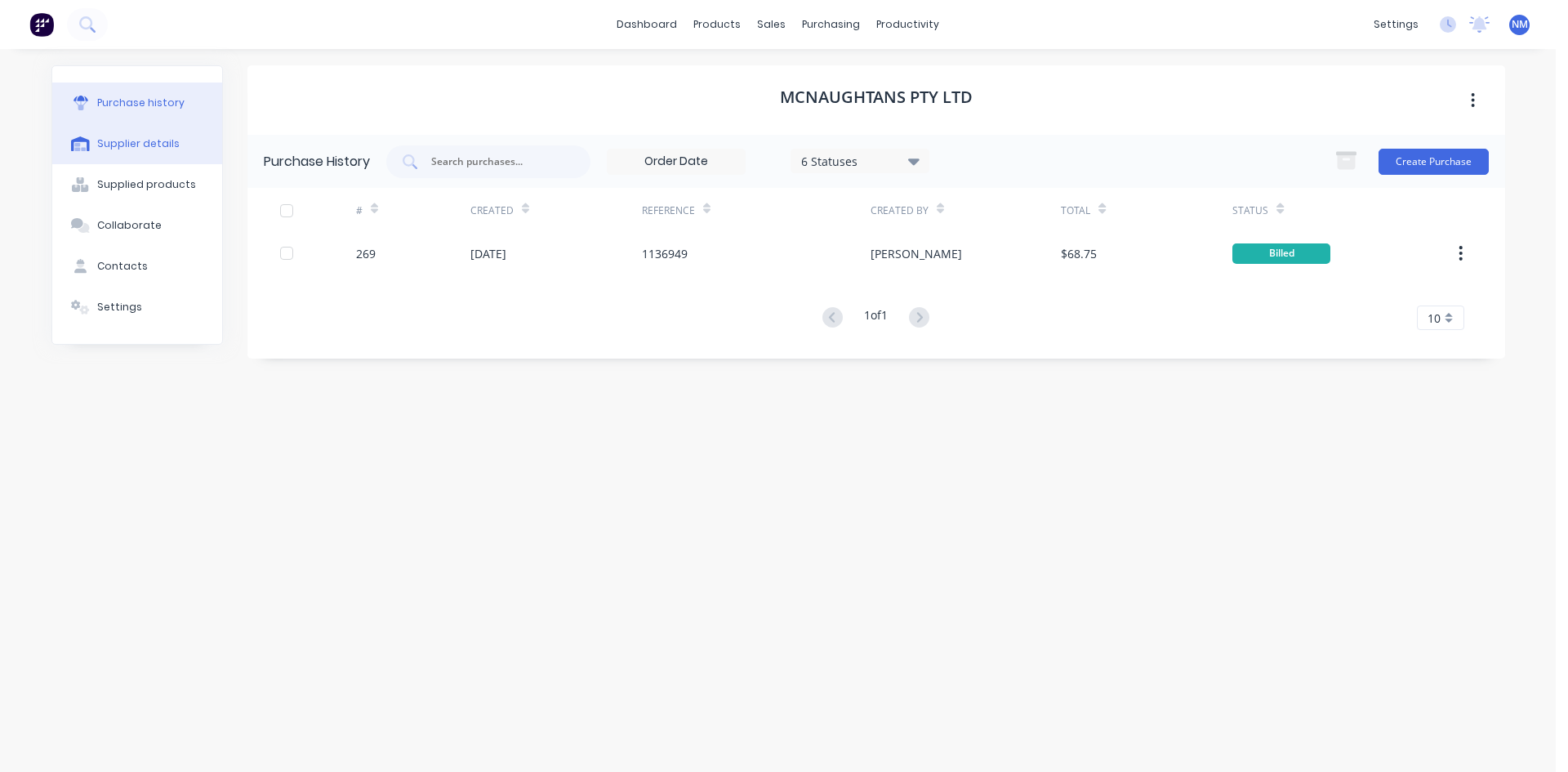
click at [135, 156] on button "Supplier details" at bounding box center [137, 143] width 170 height 41
select select "AU"
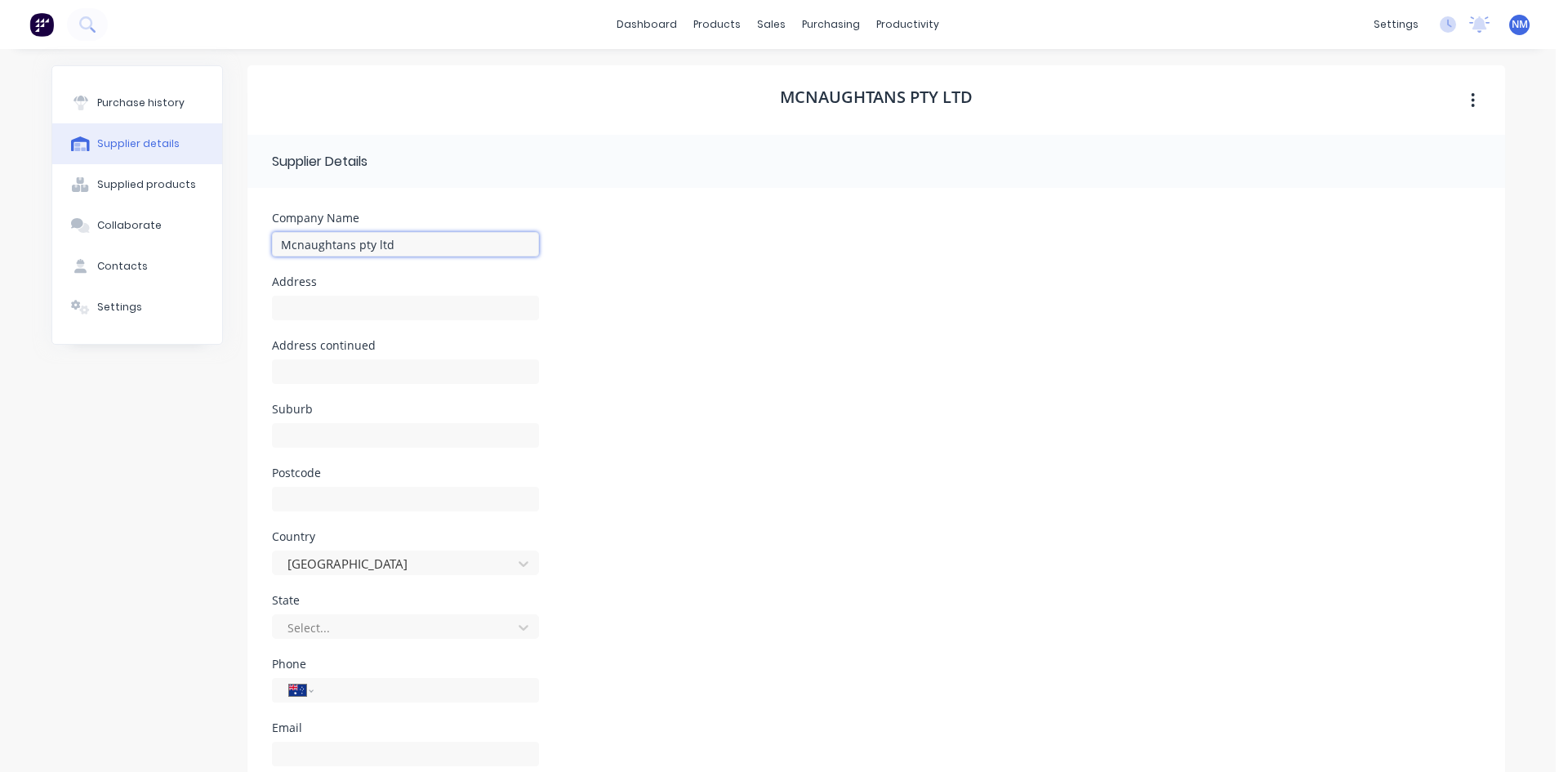
drag, startPoint x: 417, startPoint y: 239, endPoint x: 523, endPoint y: 227, distance: 106.7
click at [417, 239] on input "Mcnaughtans pty ltd" at bounding box center [406, 244] width 267 height 24
type input "Mcnaughtans pty ltd (ACC Number 12579)"
click at [731, 286] on div "Address" at bounding box center [876, 308] width 1209 height 64
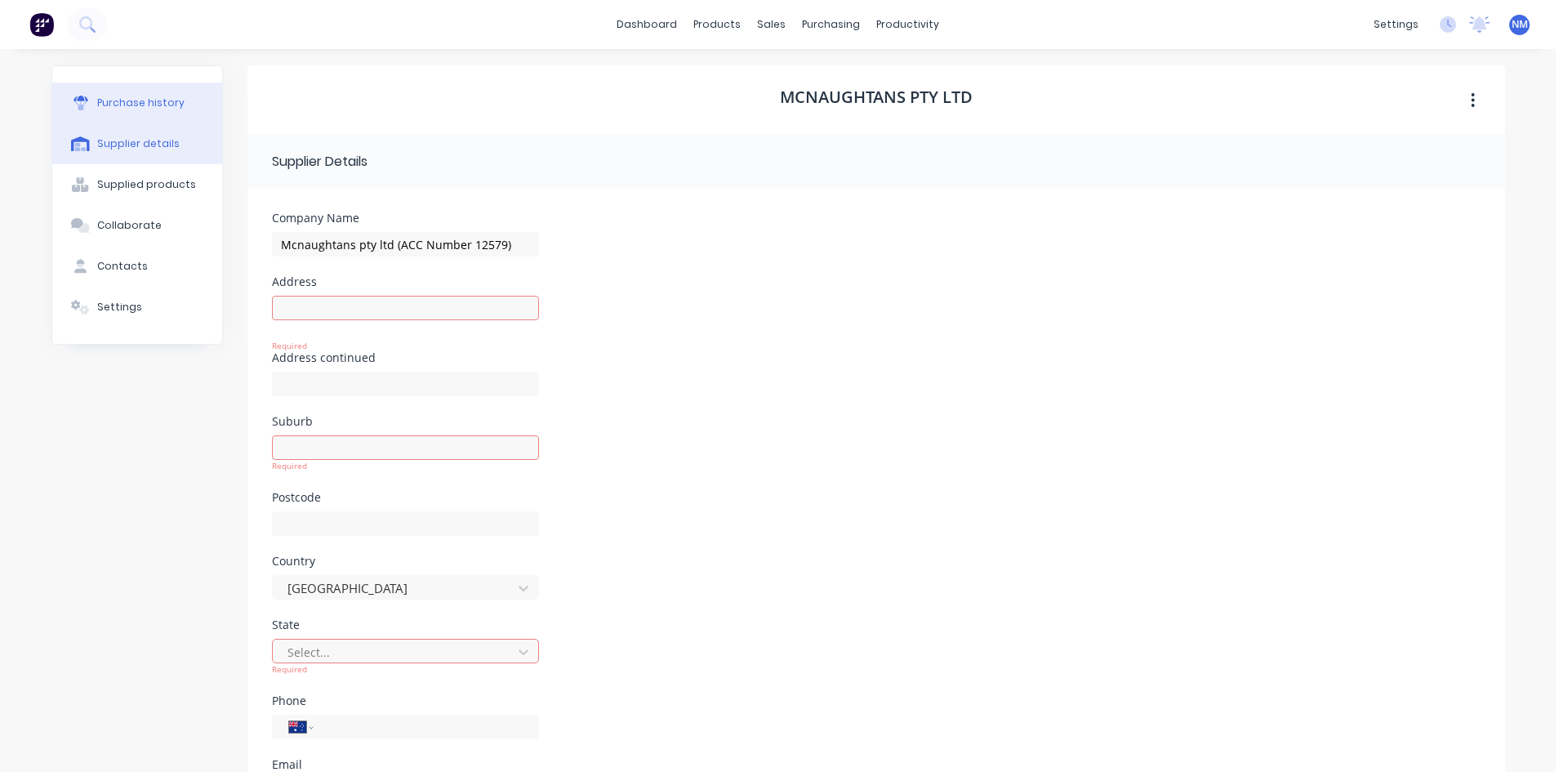
click at [149, 103] on div "Purchase history" at bounding box center [140, 103] width 87 height 15
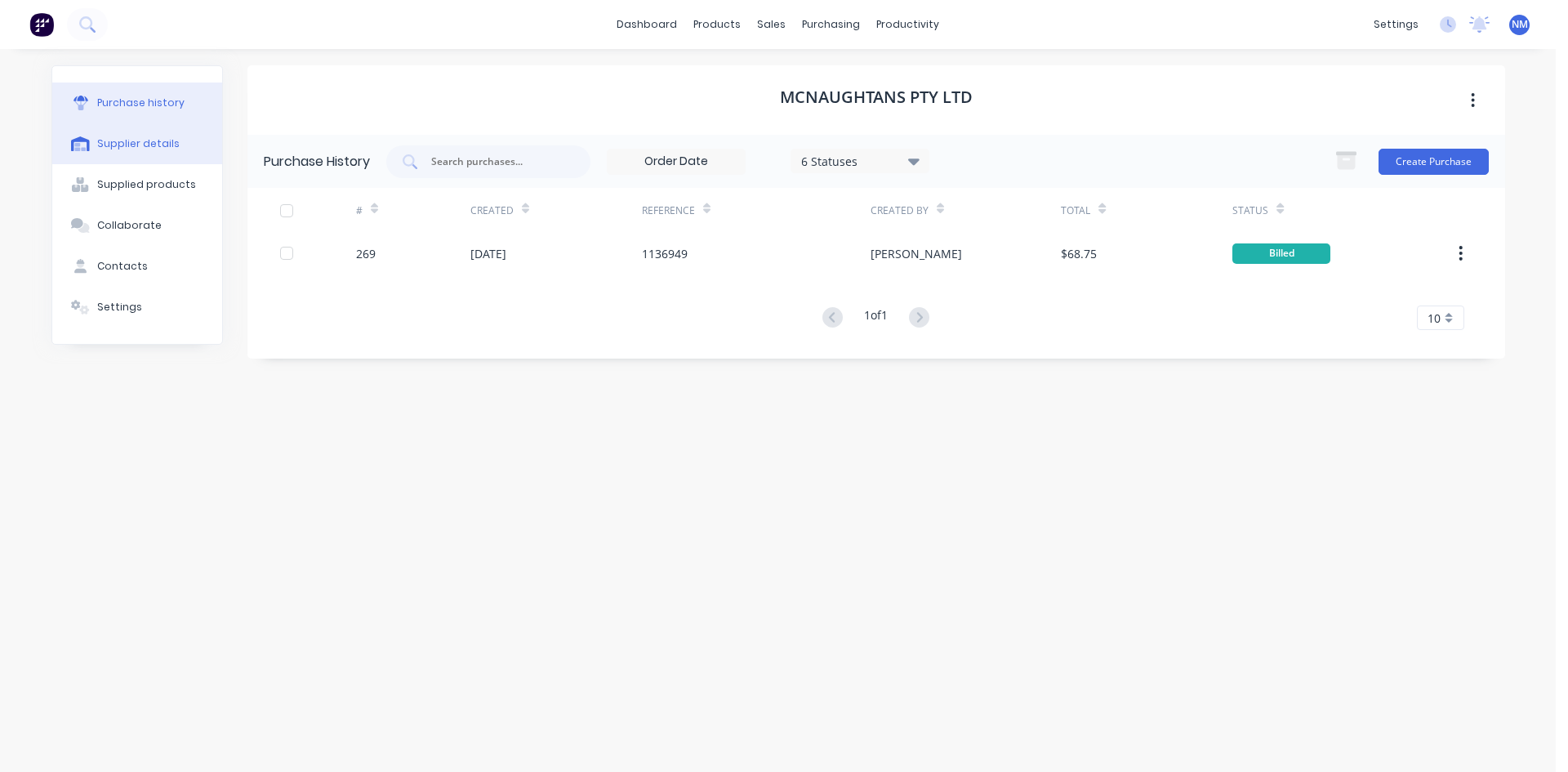
click at [134, 152] on button "Supplier details" at bounding box center [137, 143] width 170 height 41
select select "AU"
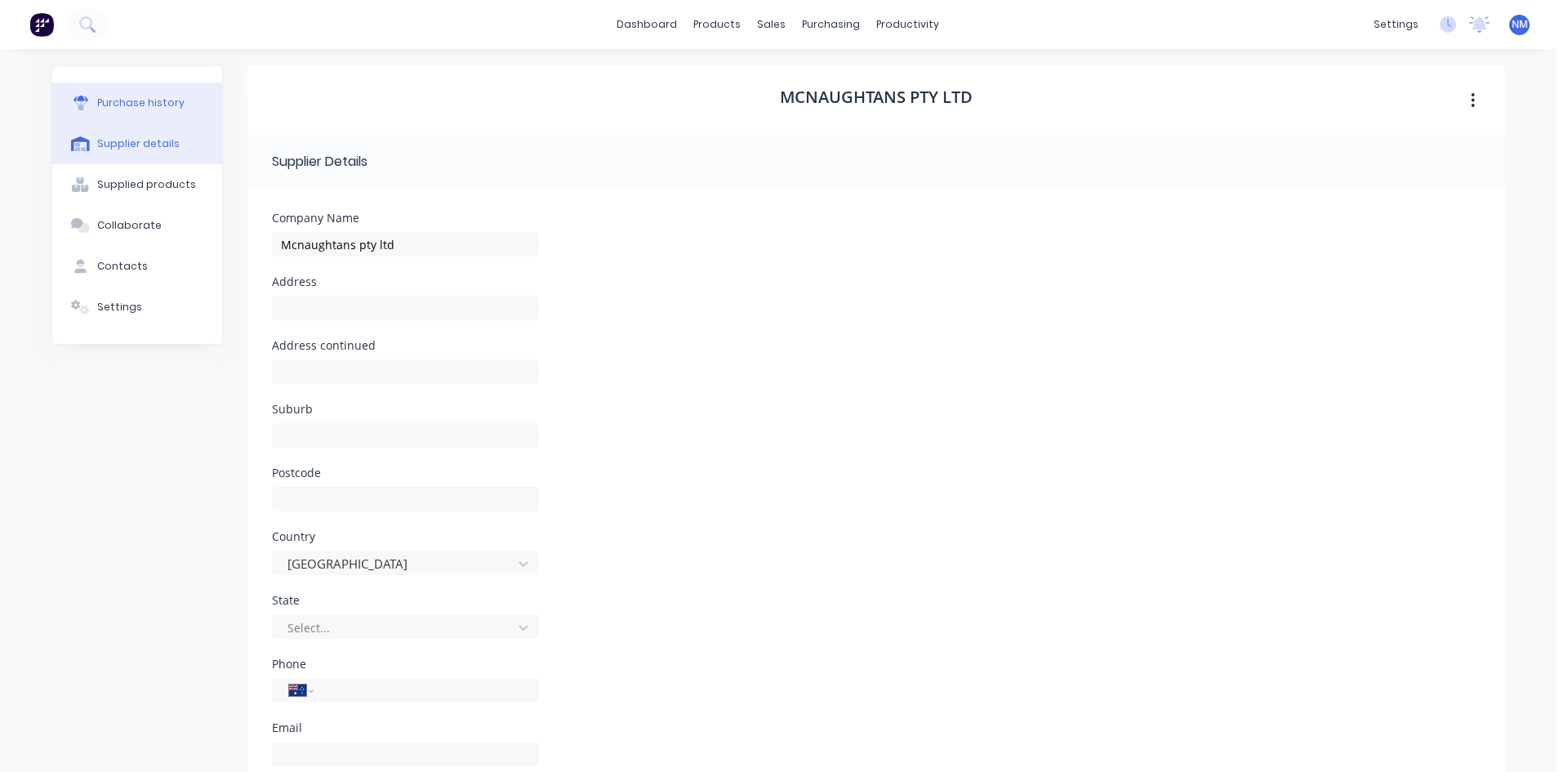
click at [142, 107] on div "Purchase history" at bounding box center [140, 103] width 87 height 15
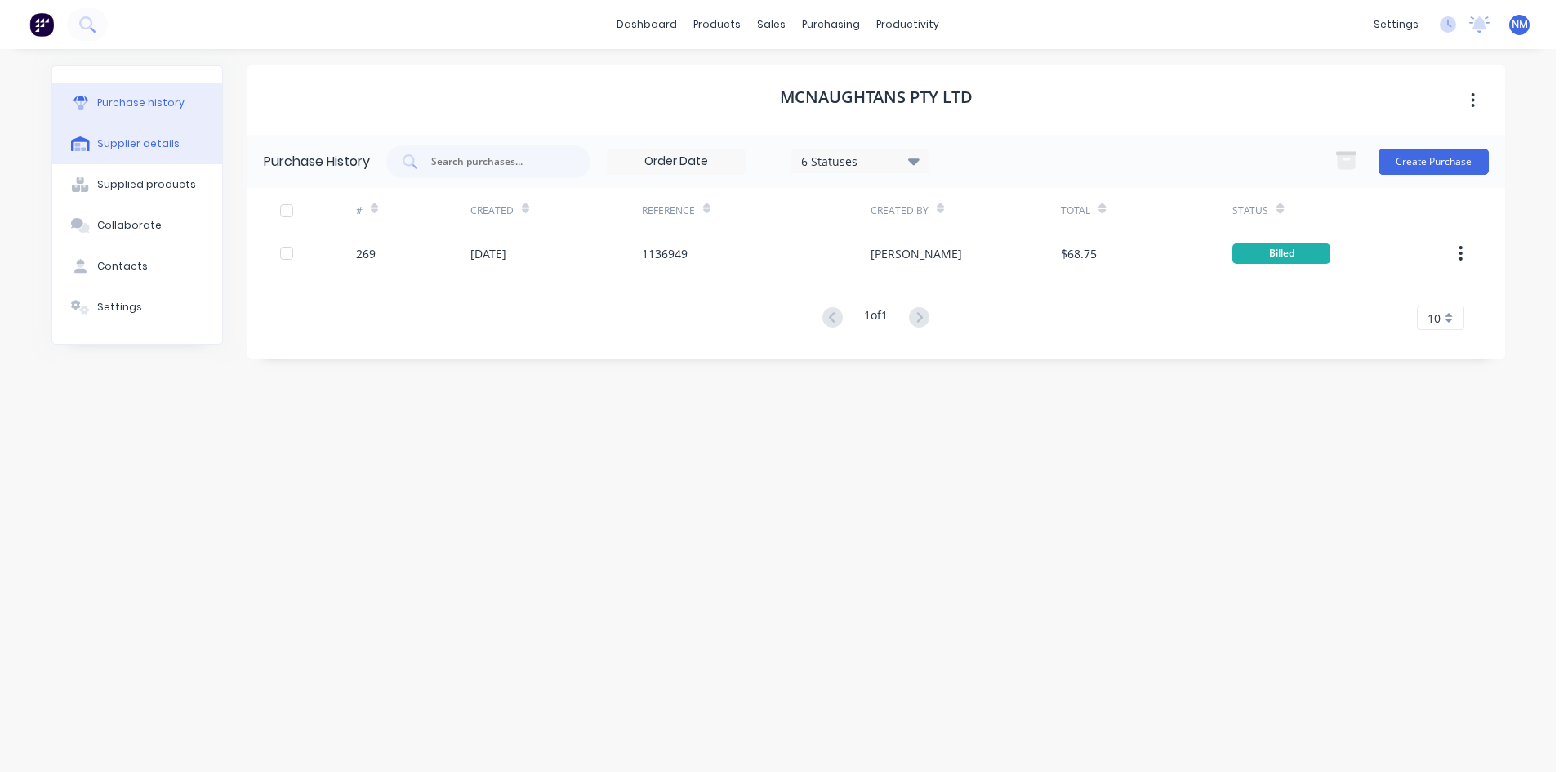
click at [141, 128] on button "Supplier details" at bounding box center [137, 143] width 170 height 41
select select "AU"
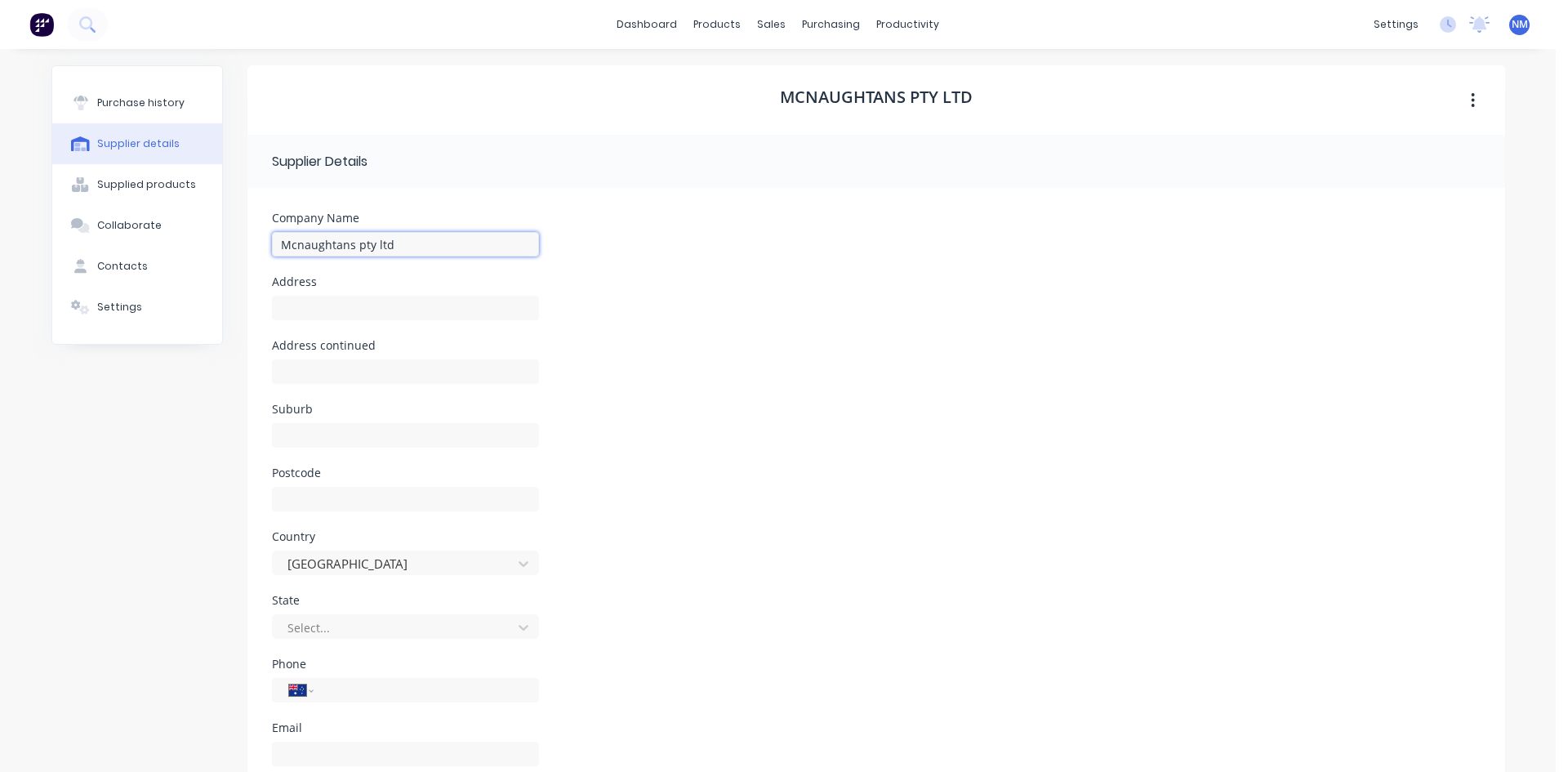
click at [442, 252] on input "Mcnaughtans pty ltd" at bounding box center [406, 244] width 267 height 24
type input "Mcnaughtans pty ltd (ACC Number 12579)"
click at [339, 306] on input at bounding box center [406, 308] width 267 height 24
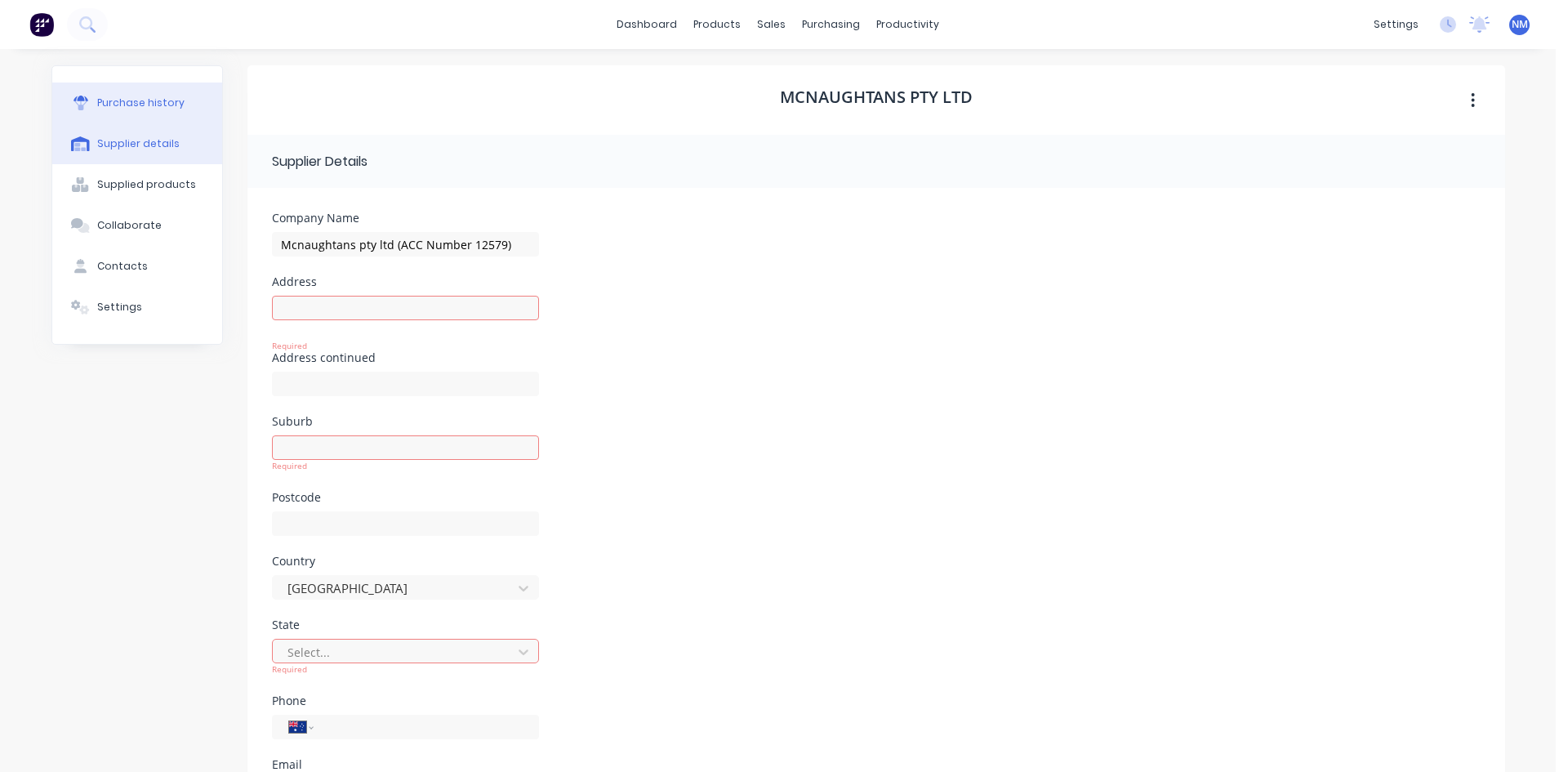
drag, startPoint x: 132, startPoint y: 93, endPoint x: 122, endPoint y: 117, distance: 26.0
click at [131, 93] on button "Purchase history" at bounding box center [137, 103] width 170 height 41
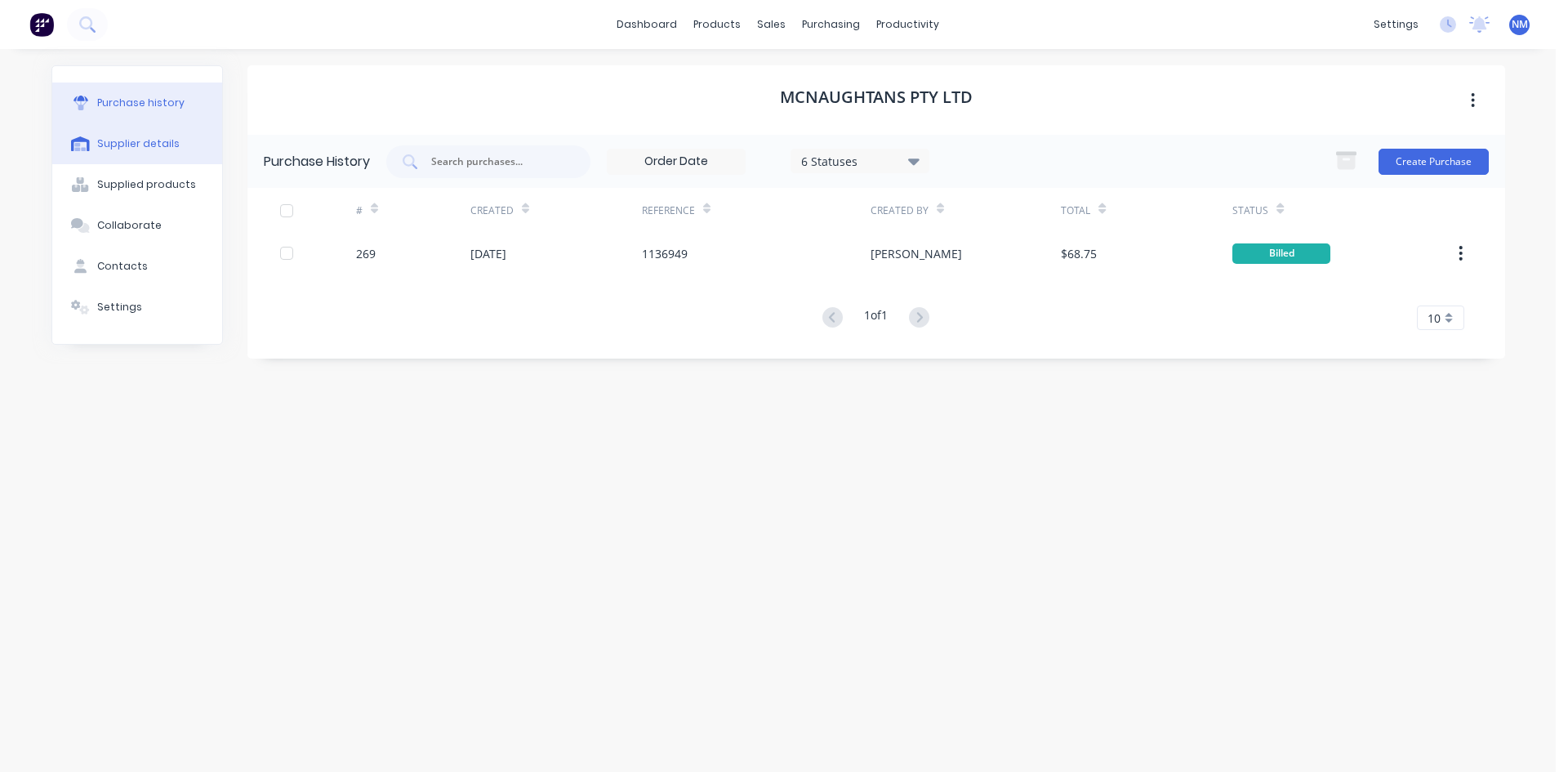
click at [118, 139] on div "Supplier details" at bounding box center [137, 143] width 82 height 15
select select "AU"
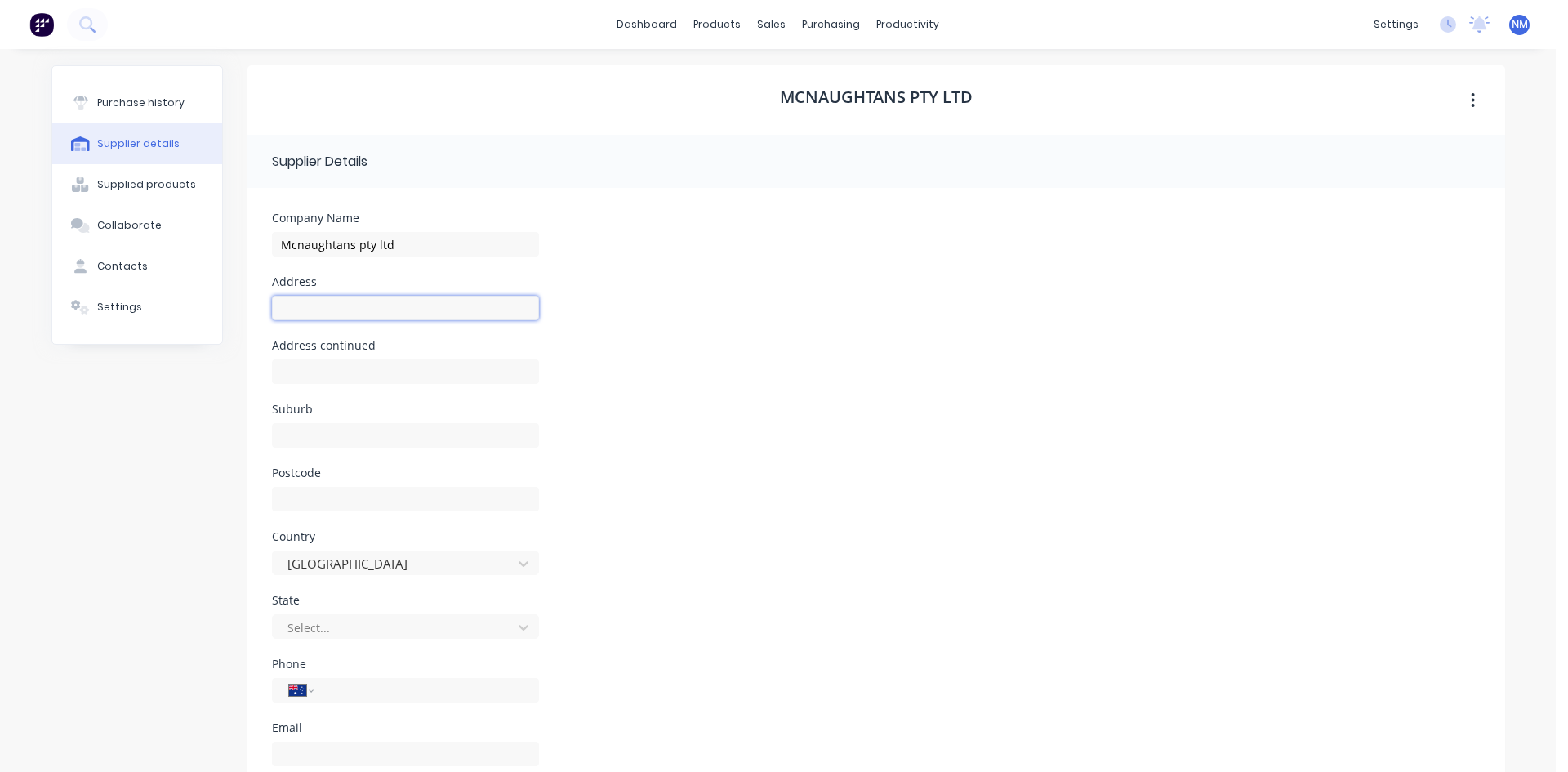
click at [319, 304] on input at bounding box center [406, 308] width 267 height 24
type input "Account Number 12579"
click at [406, 369] on input at bounding box center [406, 371] width 267 height 24
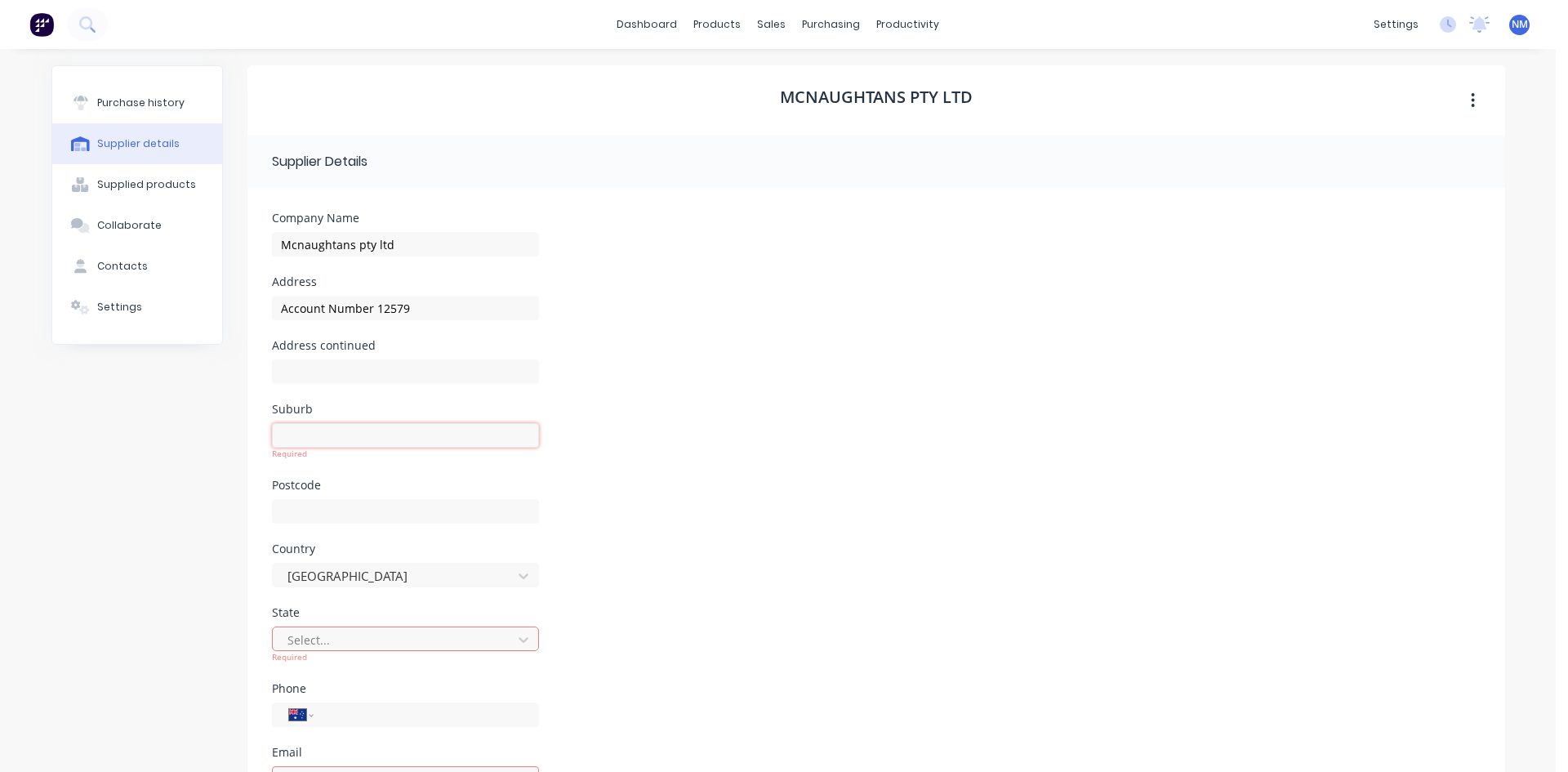
click at [414, 431] on input at bounding box center [406, 434] width 267 height 24
type input "s"
type input "kialla"
click at [352, 641] on div "Select... Required" at bounding box center [406, 644] width 267 height 37
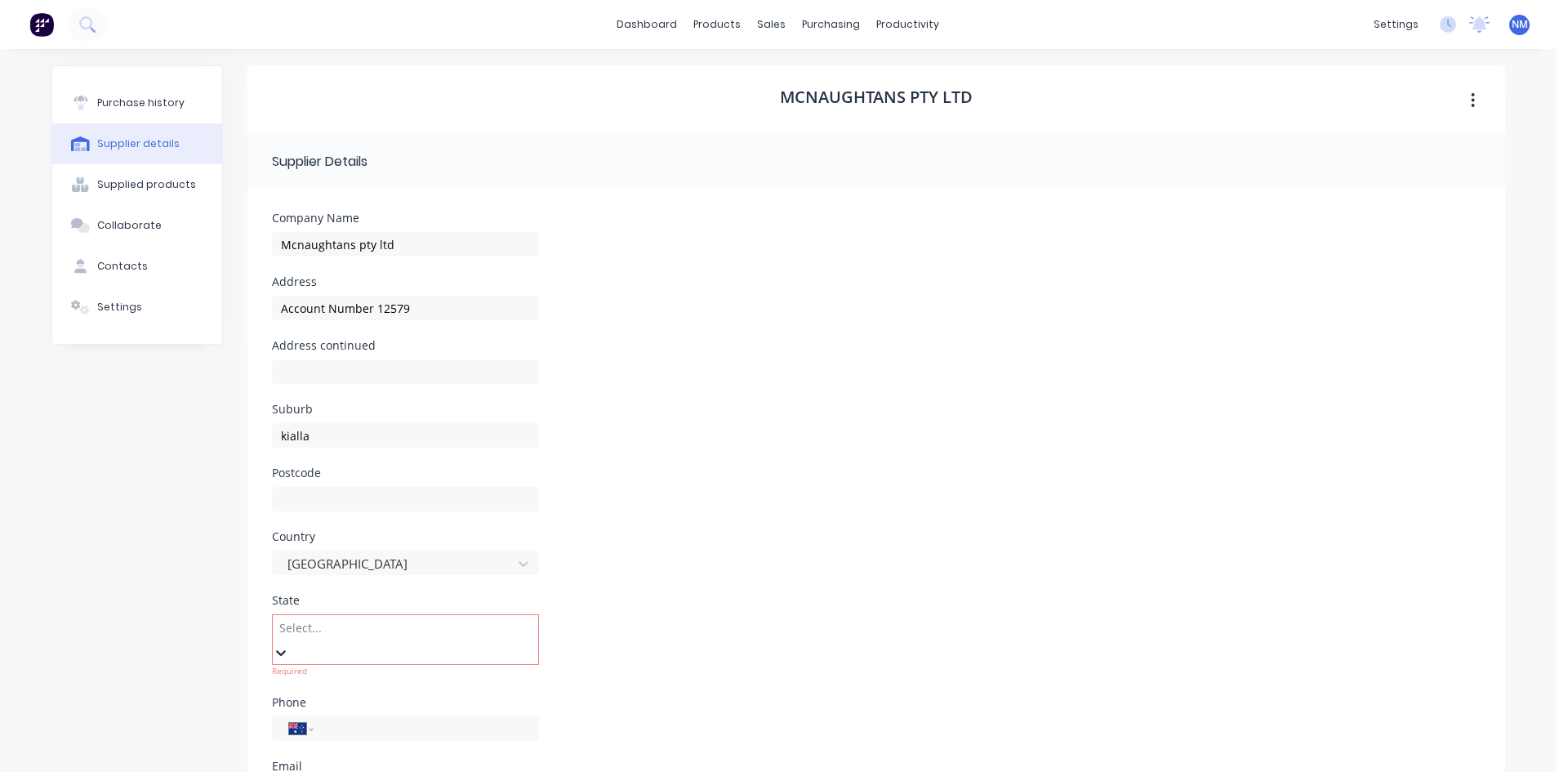
scroll to position [140, 0]
drag, startPoint x: 847, startPoint y: 598, endPoint x: 696, endPoint y: 638, distance: 156.2
click at [847, 597] on div "State Victoria Required" at bounding box center [876, 632] width 1209 height 75
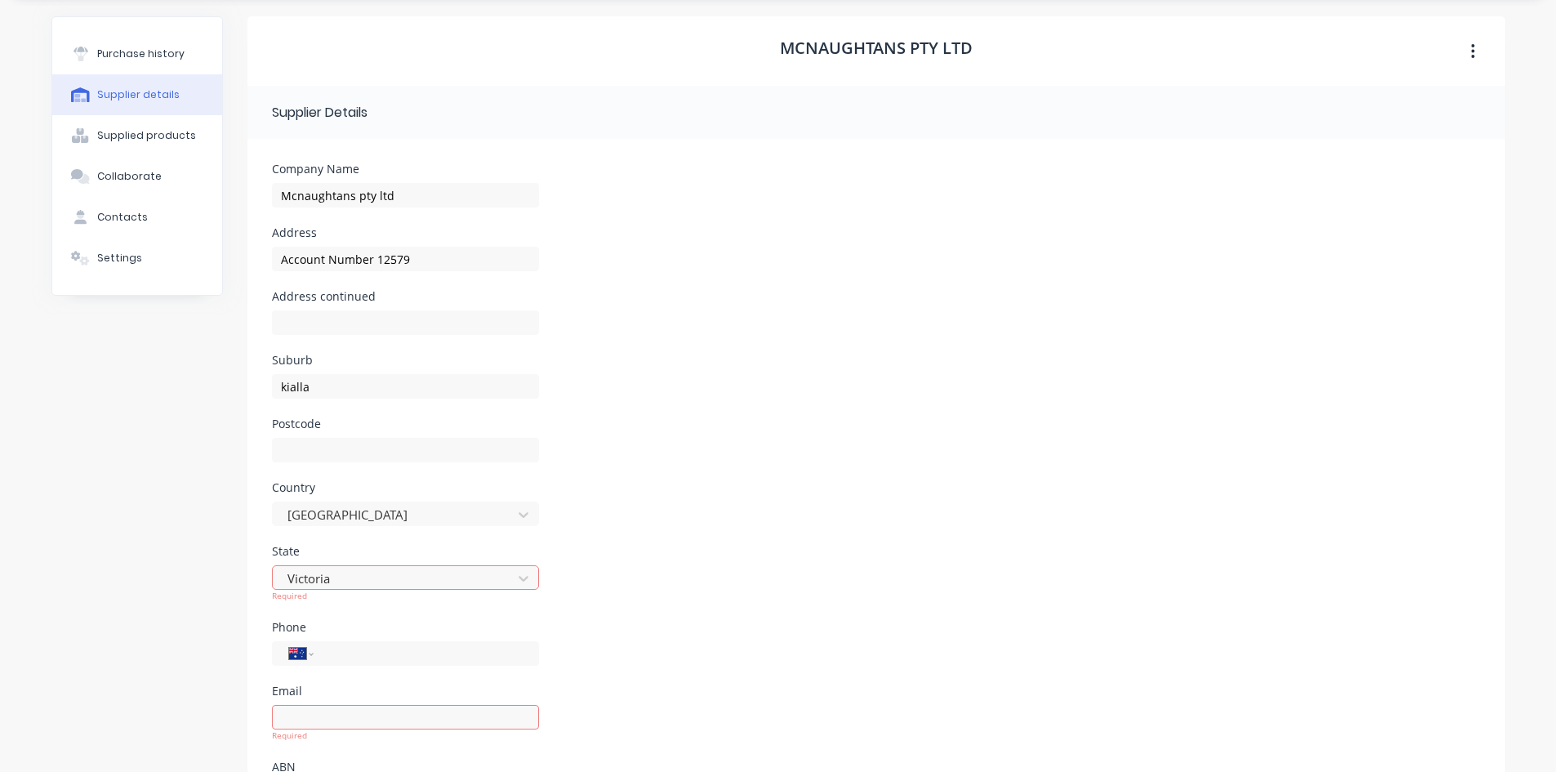
scroll to position [131, 0]
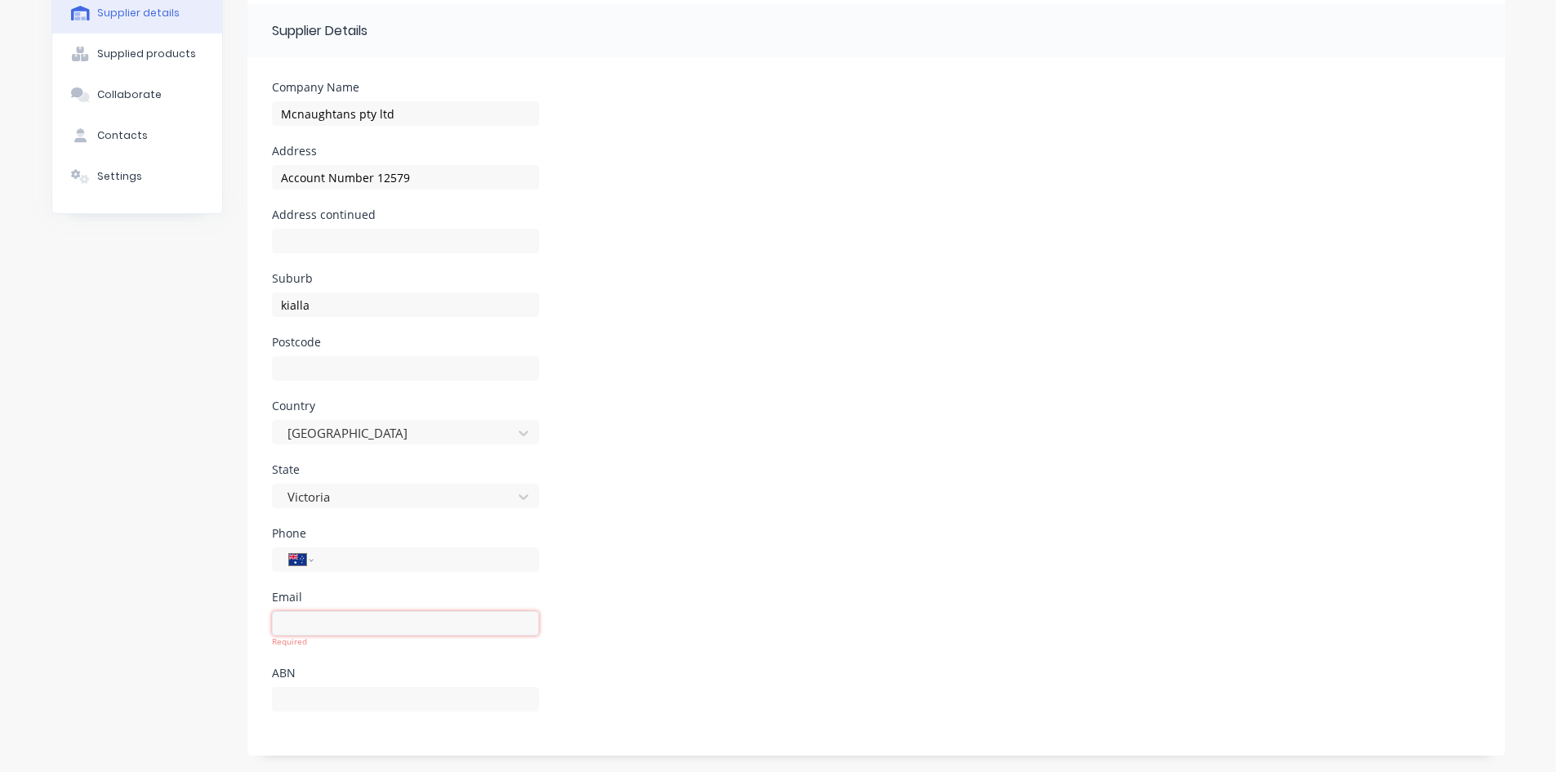
drag, startPoint x: 427, startPoint y: 633, endPoint x: 427, endPoint y: 624, distance: 9.0
click at [427, 633] on input at bounding box center [406, 622] width 267 height 24
type input "3631"
click at [762, 458] on div "Country Australia" at bounding box center [876, 432] width 1209 height 64
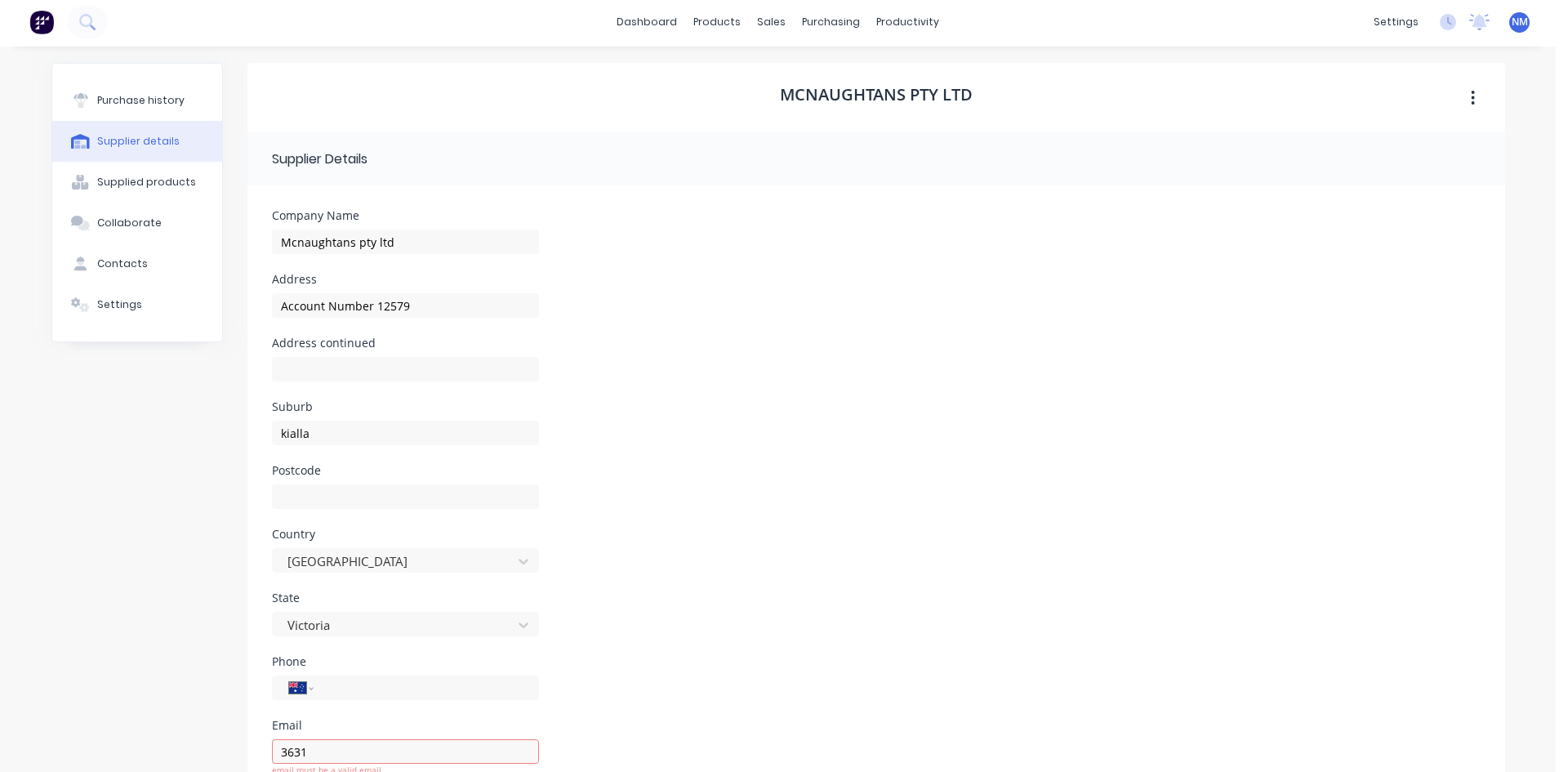
scroll to position [0, 0]
click at [165, 101] on div "Purchase history" at bounding box center [140, 103] width 87 height 15
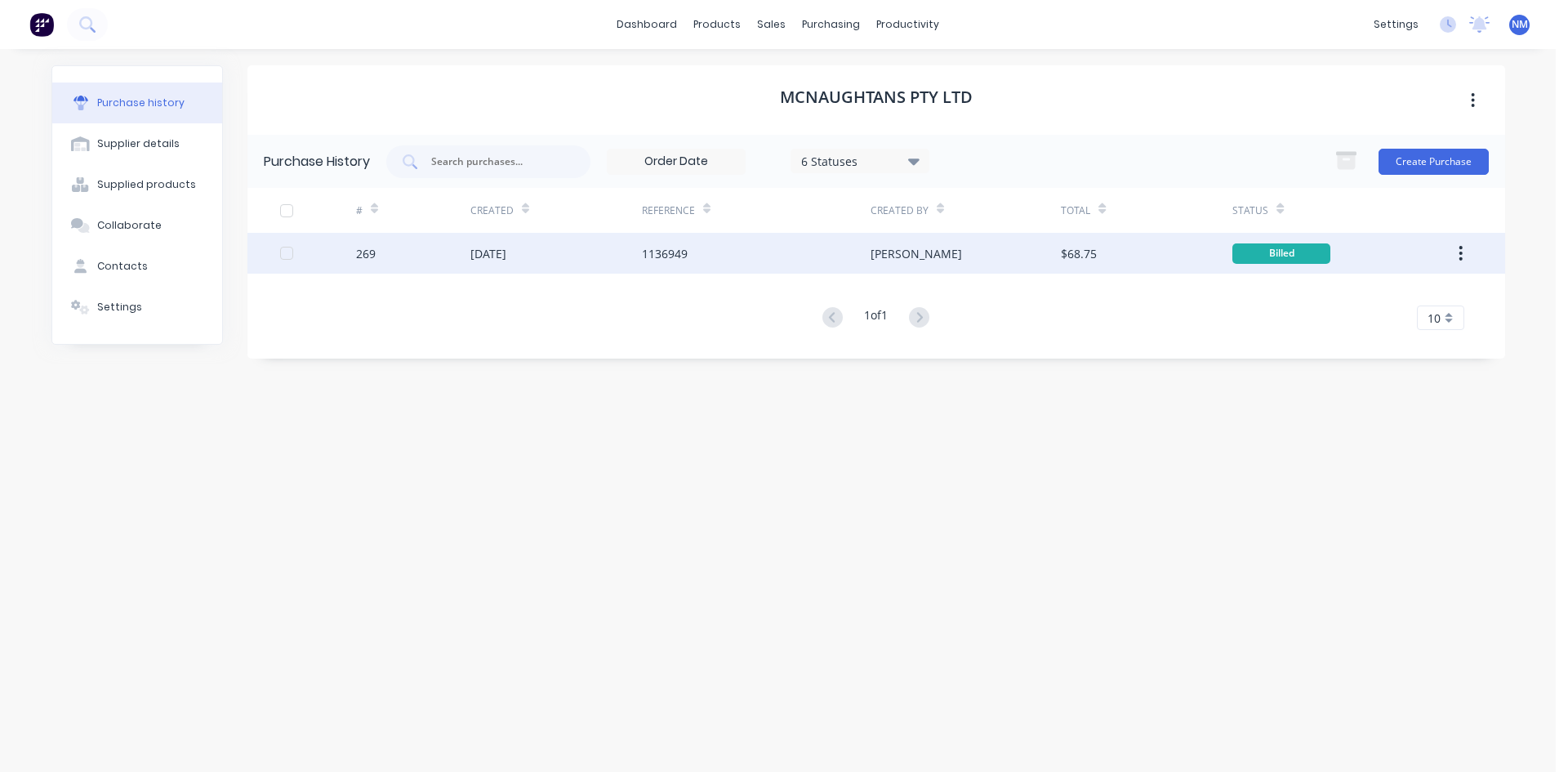
click at [741, 246] on div "1136949" at bounding box center [756, 253] width 228 height 41
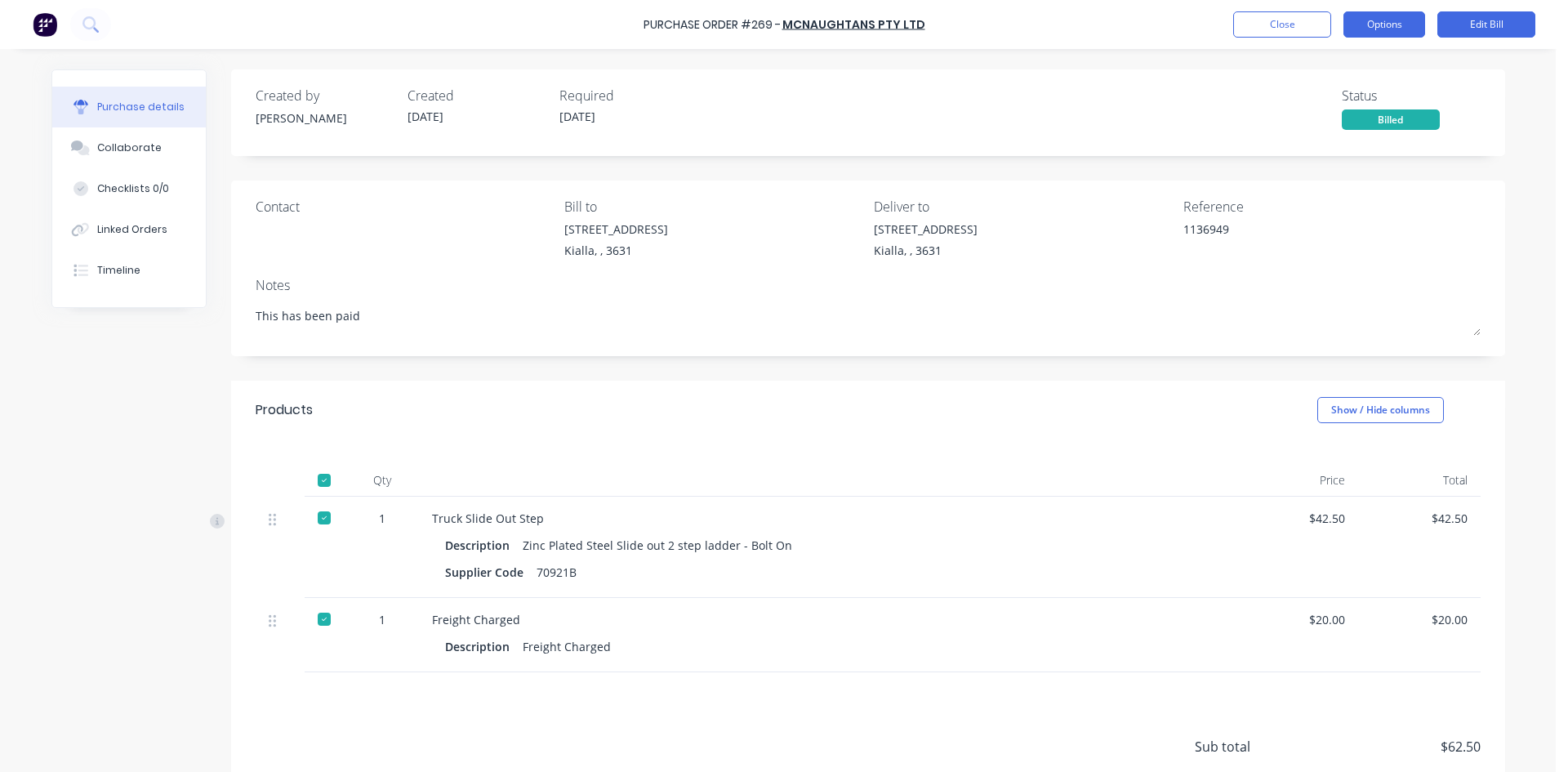
click at [1394, 34] on button "Options" at bounding box center [1384, 24] width 81 height 26
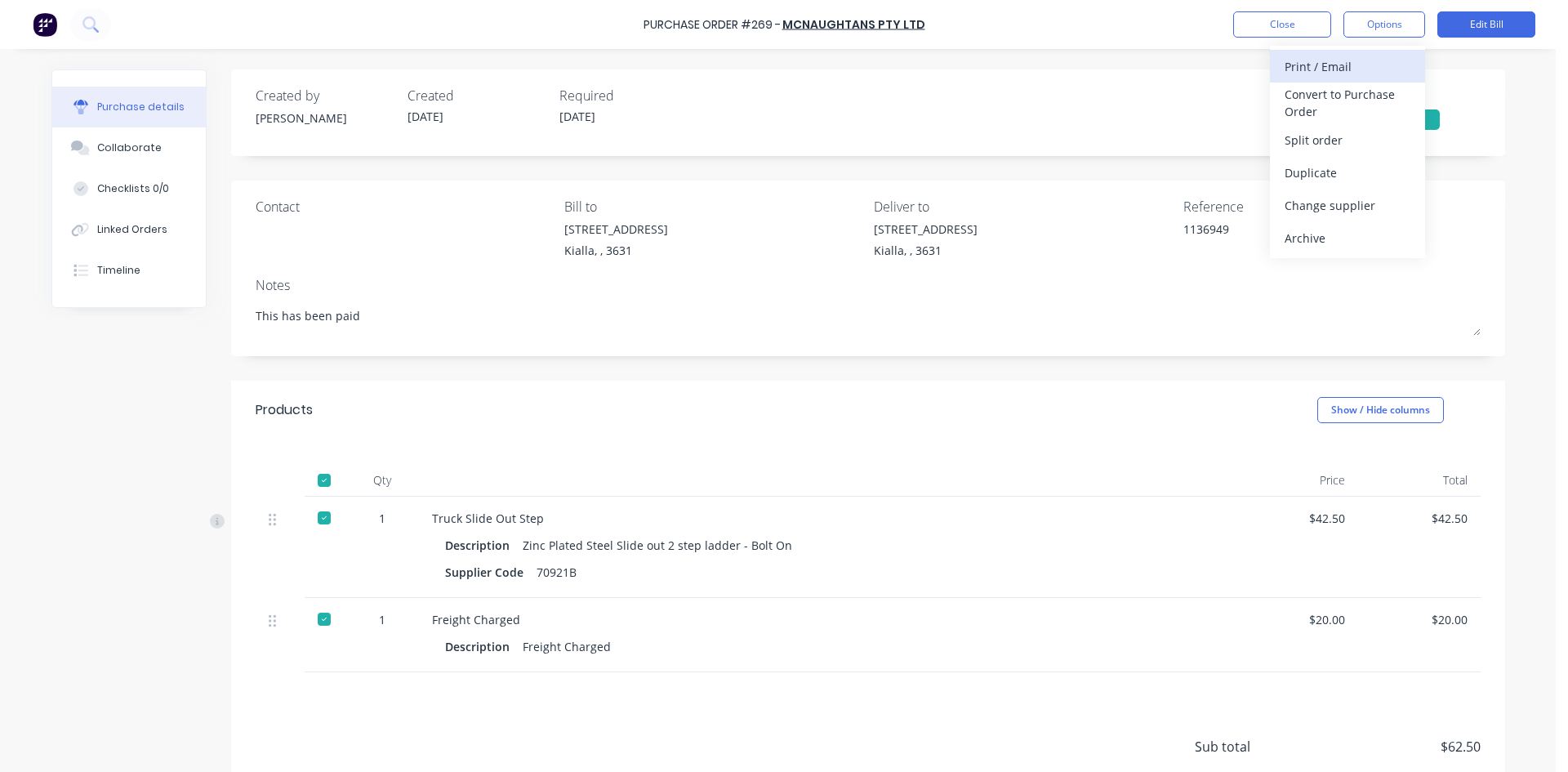
click at [1322, 71] on div "Print / Email" at bounding box center [1348, 67] width 126 height 23
click at [1342, 120] on div "Without pricing" at bounding box center [1348, 132] width 126 height 23
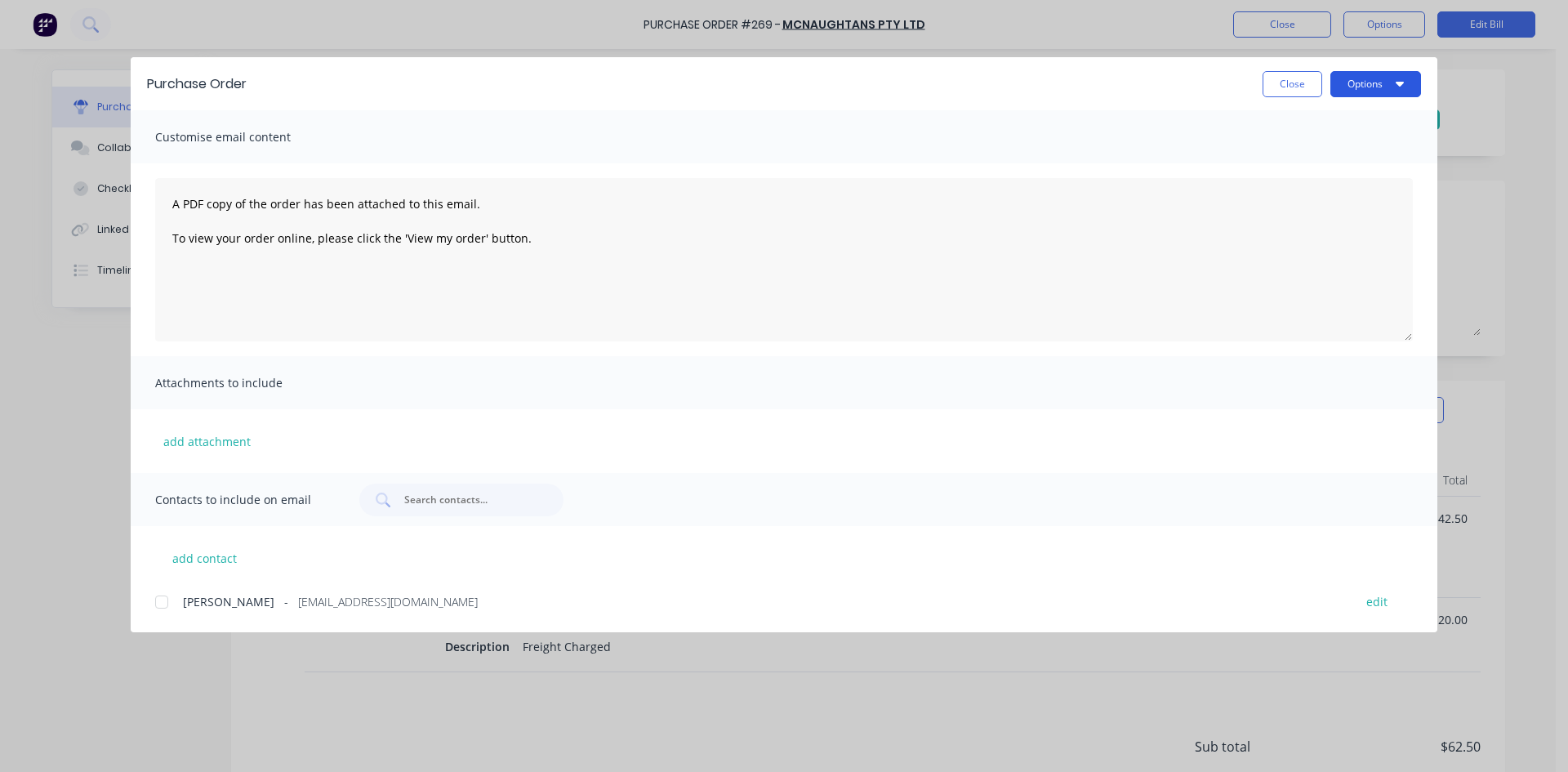
click at [1374, 83] on button "Options" at bounding box center [1376, 83] width 91 height 26
click at [1326, 134] on div "Preview" at bounding box center [1343, 125] width 126 height 23
click at [1301, 77] on button "Close" at bounding box center [1293, 83] width 60 height 26
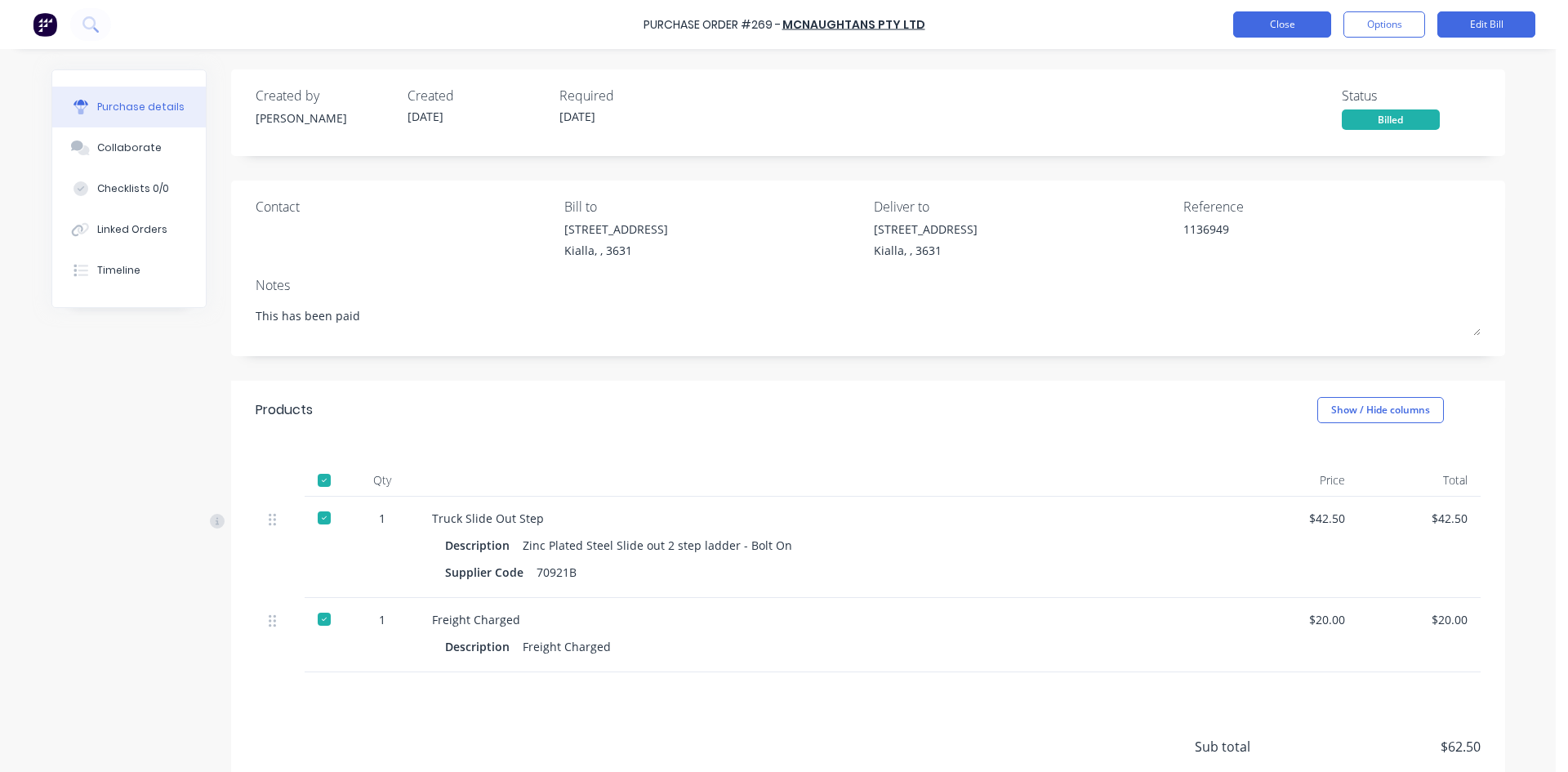
click at [1275, 28] on button "Close" at bounding box center [1282, 24] width 98 height 26
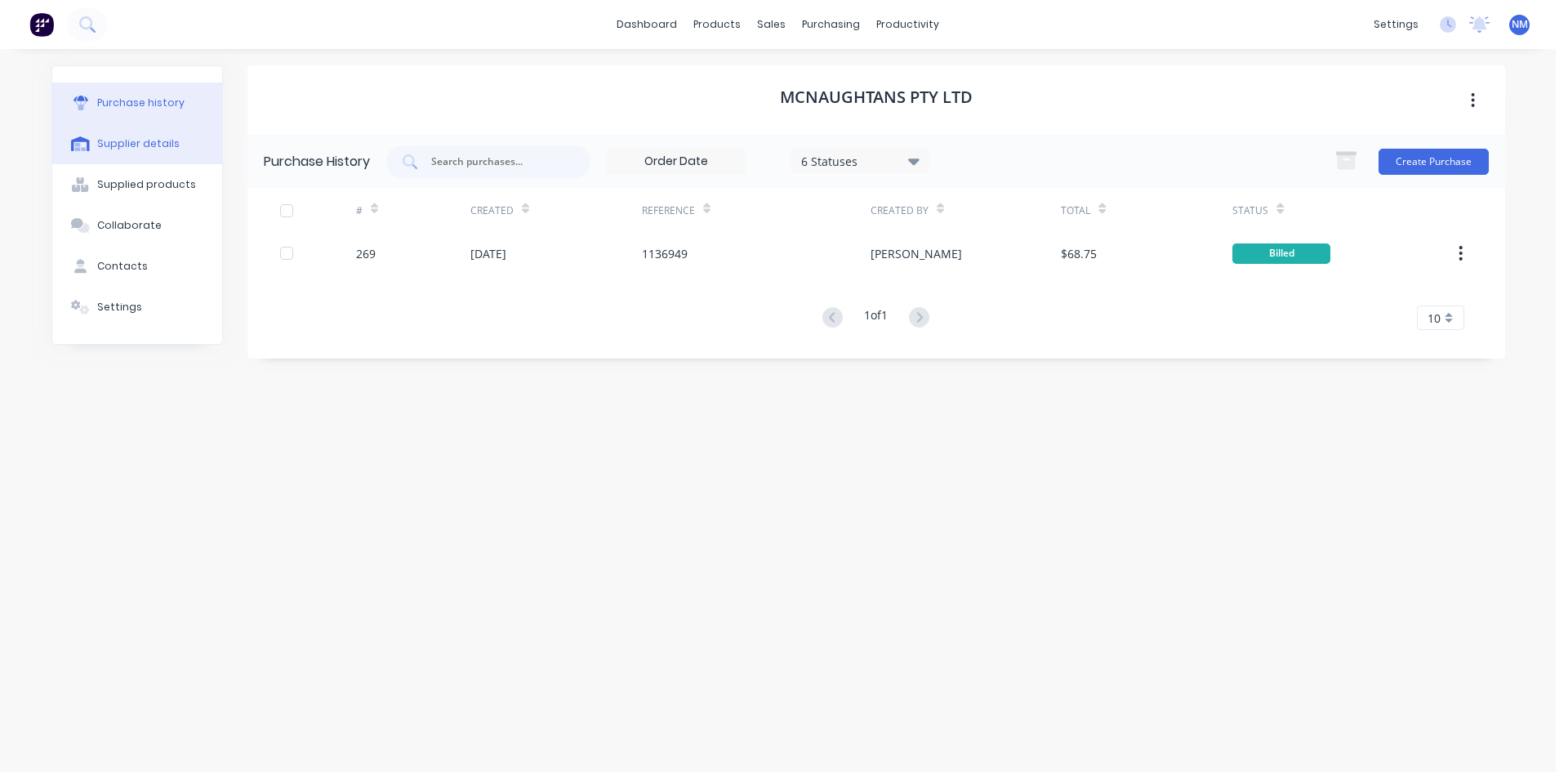
click at [151, 147] on div "Supplier details" at bounding box center [137, 143] width 82 height 15
select select "AU"
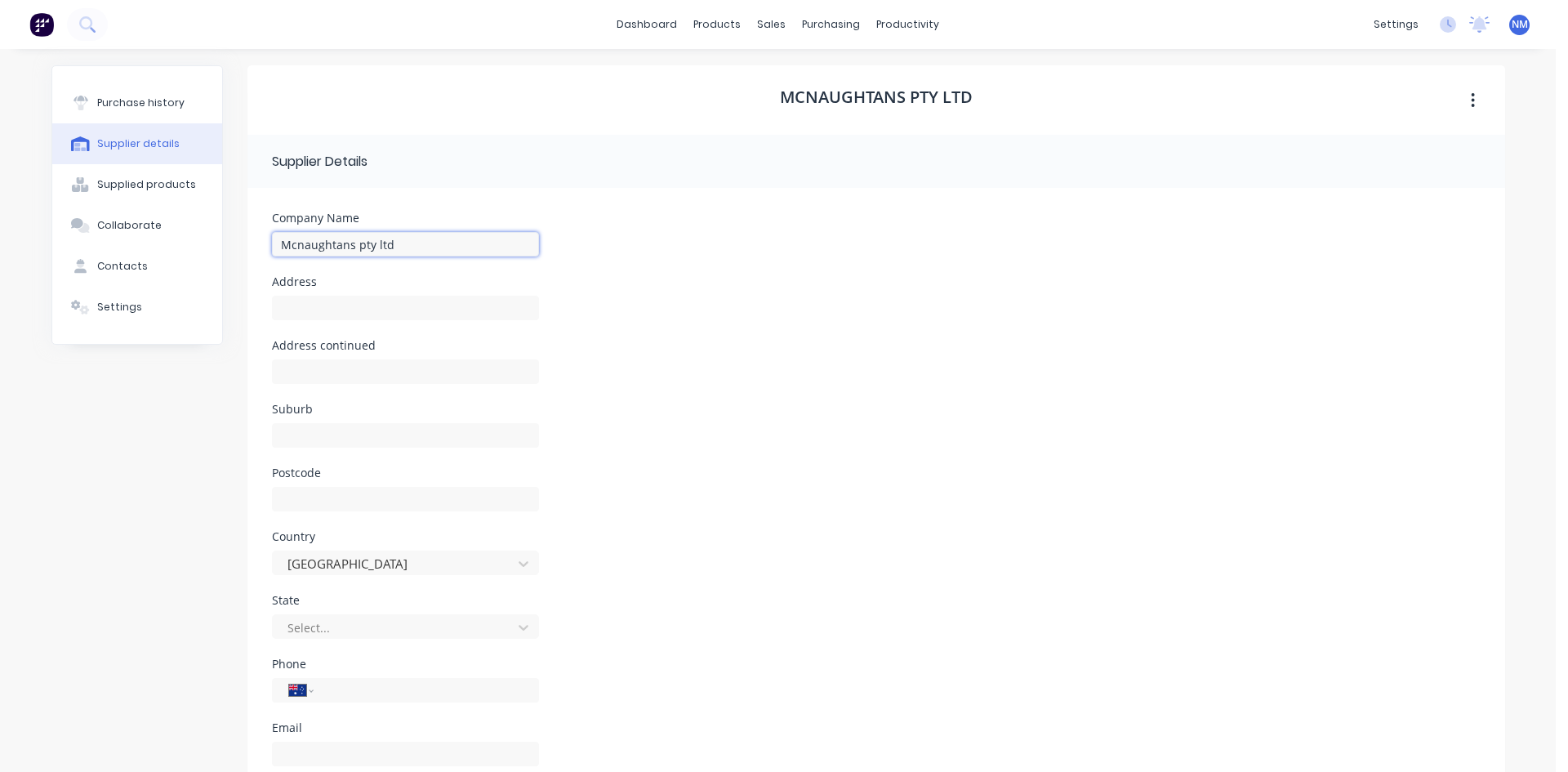
click at [392, 248] on input "Mcnaughtans pty ltd" at bounding box center [406, 244] width 267 height 24
click at [427, 244] on input "Mcnaughtans pty ltd" at bounding box center [406, 244] width 267 height 24
type input "Mcnaughtans pty ltd (ACC Number 12579)"
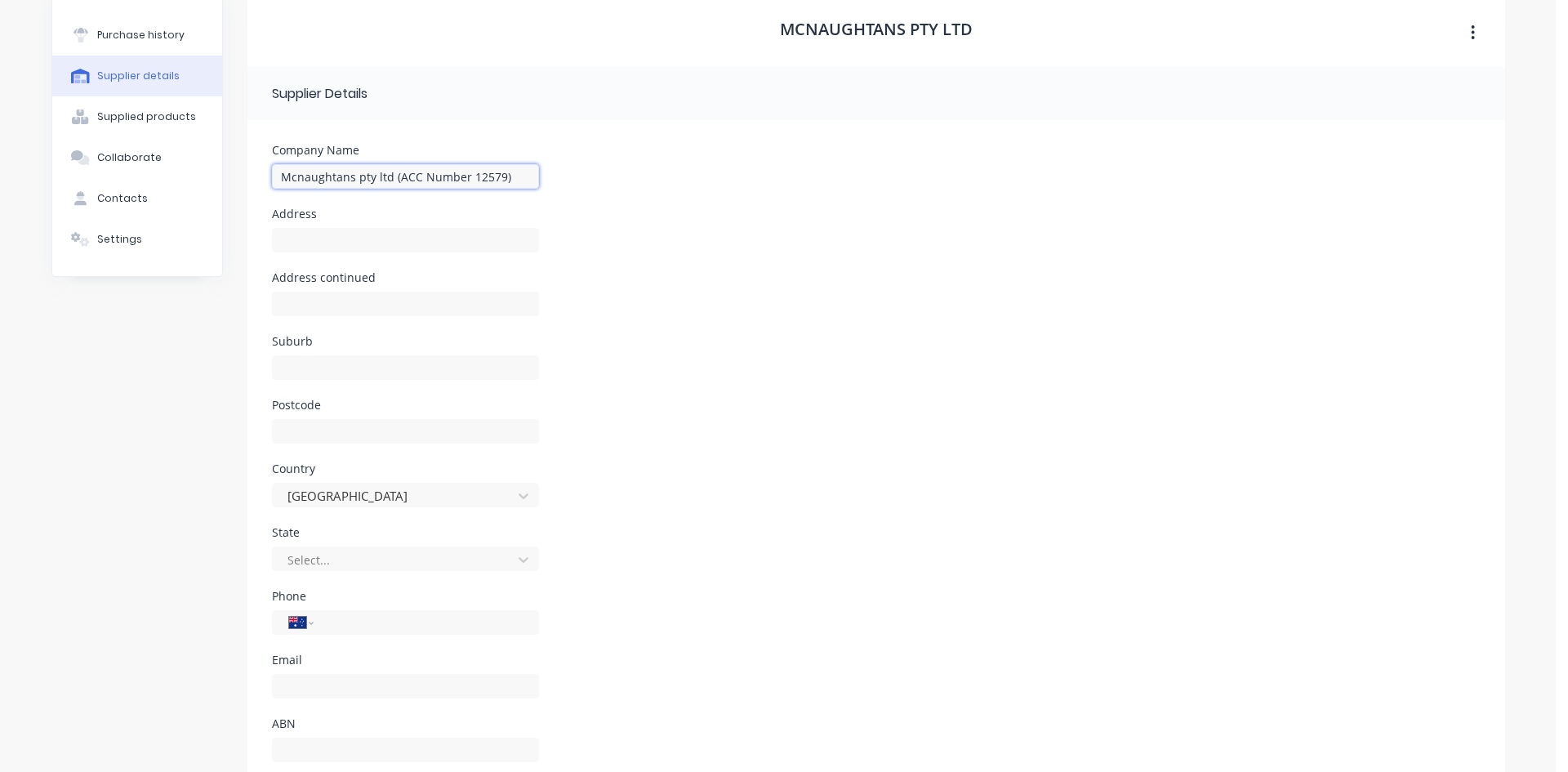
scroll to position [118, 0]
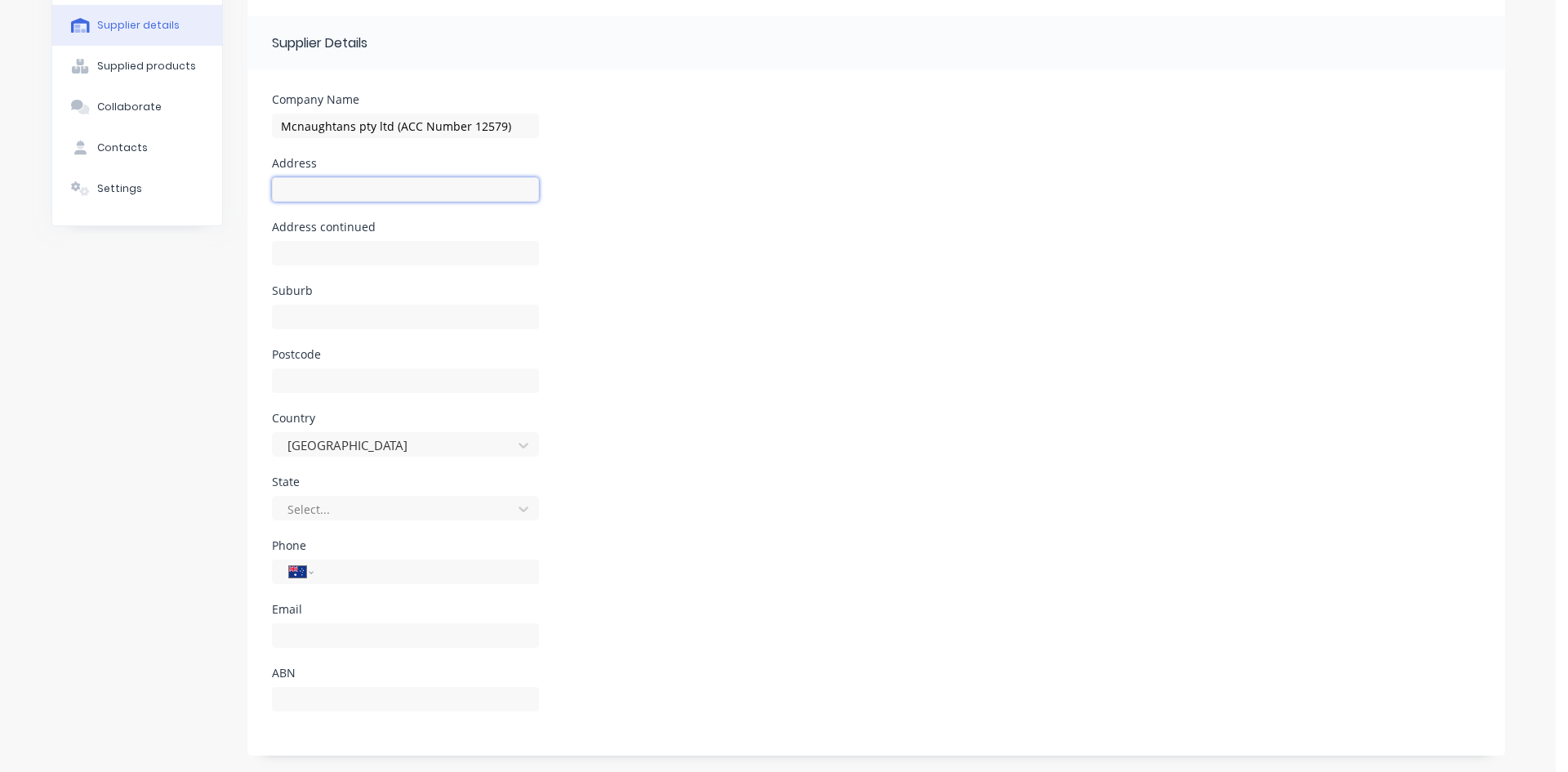
click at [358, 197] on input at bounding box center [406, 189] width 267 height 24
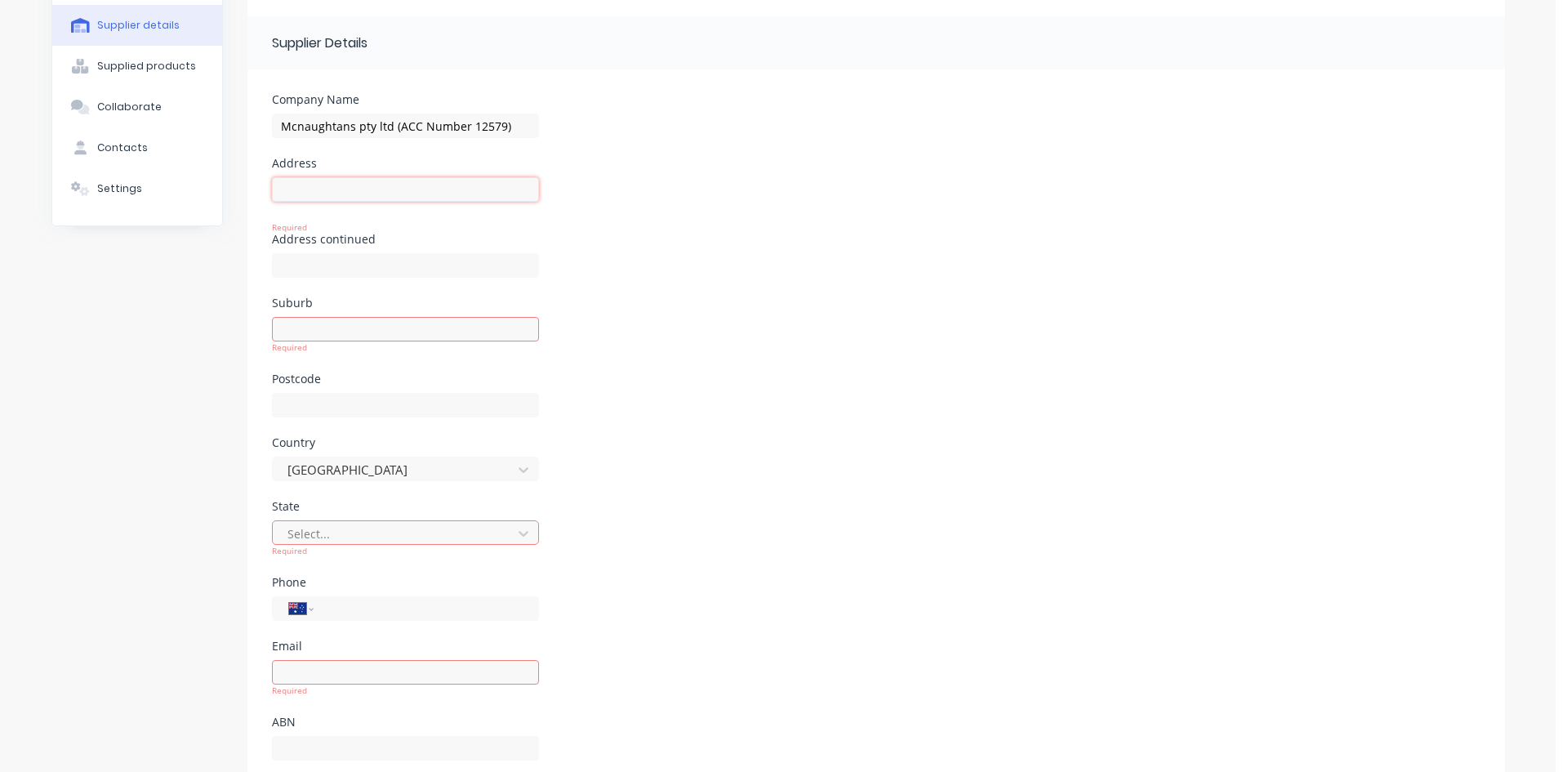
type input "12b Kialla Lakes Drive"
click at [363, 328] on input at bounding box center [406, 316] width 267 height 24
type input "kialla"
click at [338, 529] on body "dashboard products sales purchasing productivity dashboard products Product Cat…" at bounding box center [784, 386] width 1568 height 772
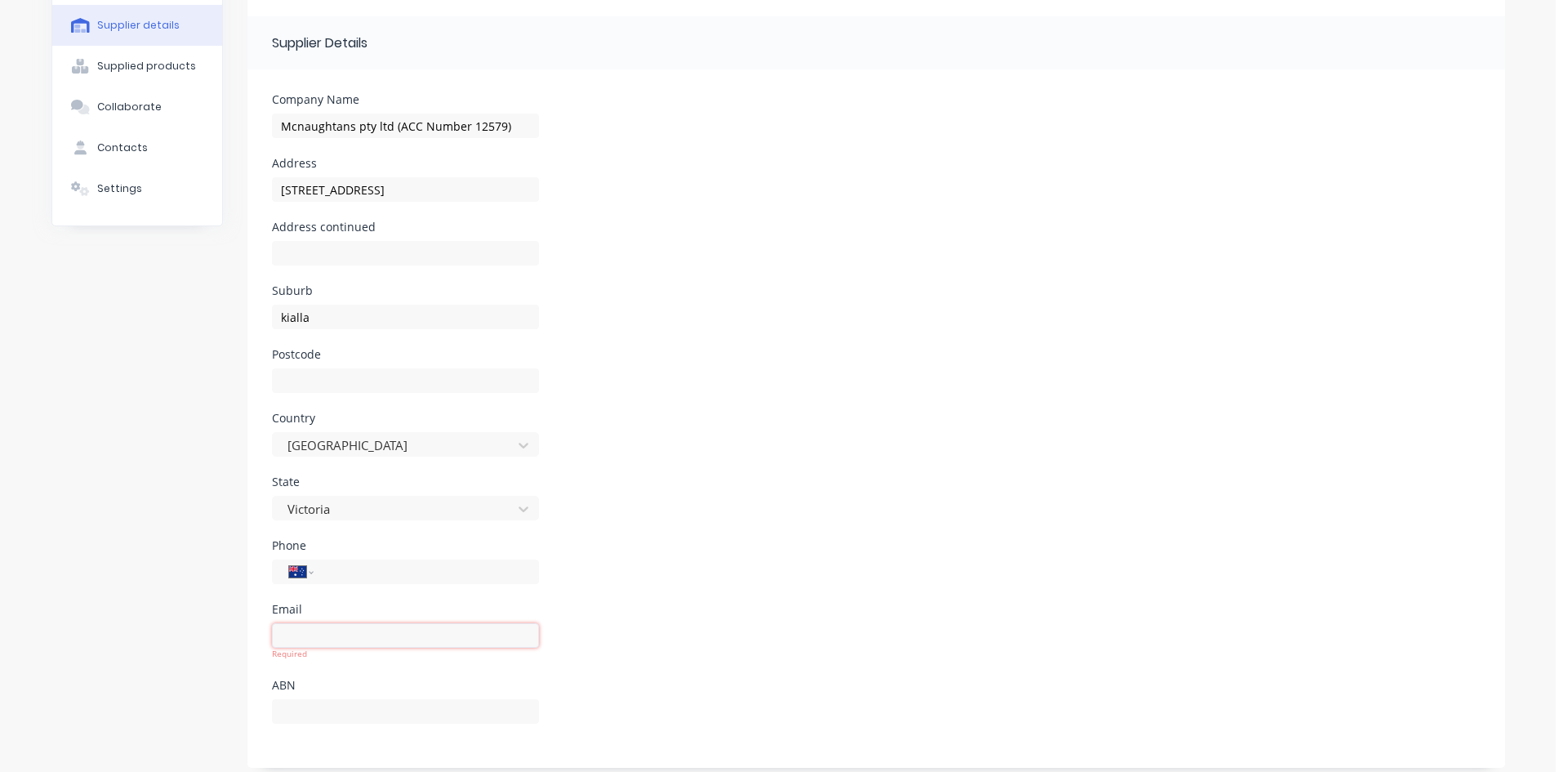
click at [348, 638] on input at bounding box center [406, 635] width 267 height 24
type input "3631"
click at [832, 446] on div "Country Australia" at bounding box center [876, 444] width 1209 height 64
drag, startPoint x: 330, startPoint y: 632, endPoint x: 0, endPoint y: 625, distance: 330.1
click at [92, 631] on div "Purchase history Supplier details Supplied products Collaborate Contacts Settin…" at bounding box center [778, 357] width 1454 height 820
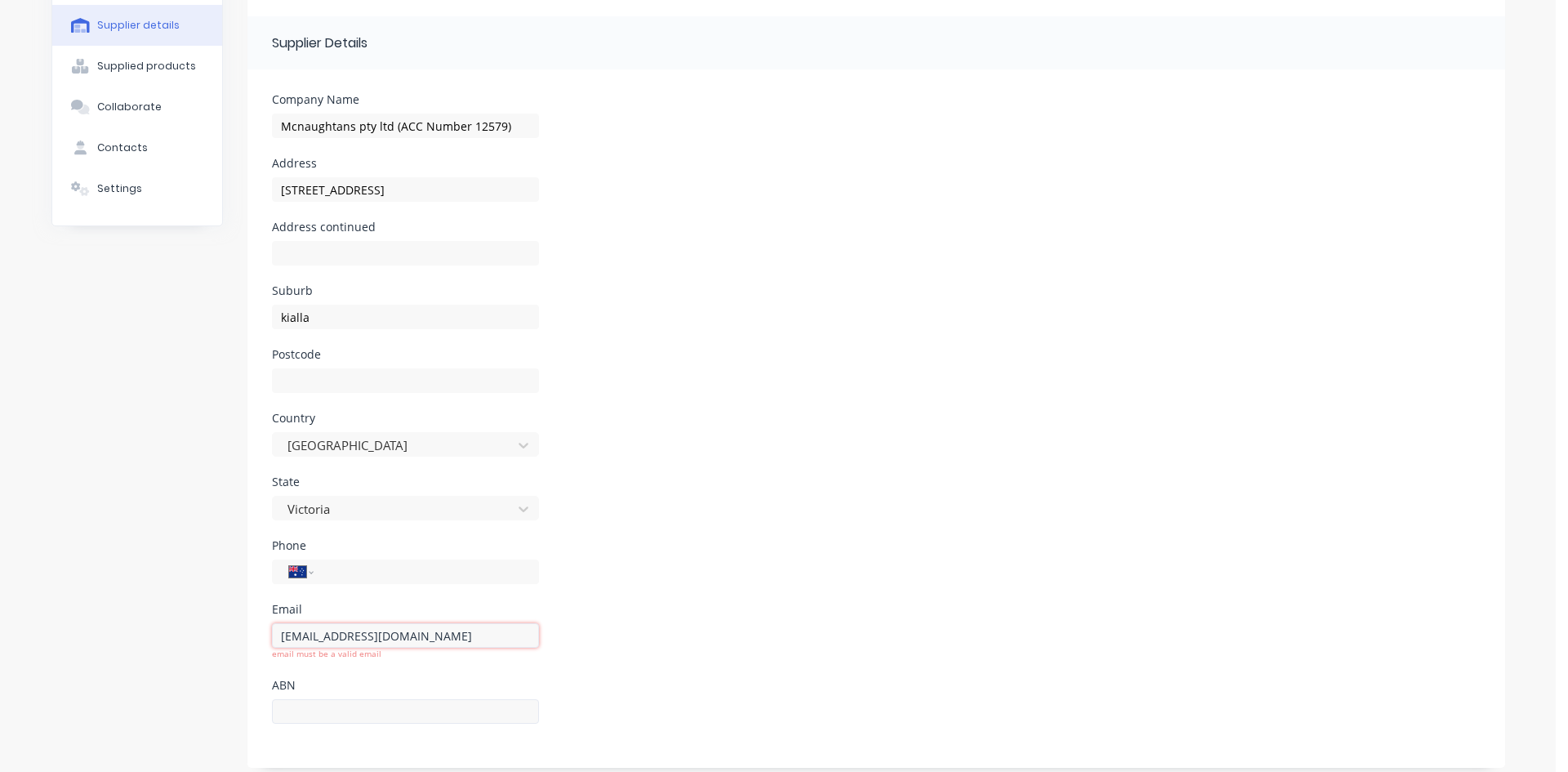
type input "tba@tba.com"
drag, startPoint x: 396, startPoint y: 707, endPoint x: 465, endPoint y: 678, distance: 74.8
click at [396, 707] on input at bounding box center [406, 710] width 267 height 24
click at [680, 581] on div "Phone International Afghanistan Åland Islands Albania Algeria American Samoa An…" at bounding box center [876, 572] width 1209 height 64
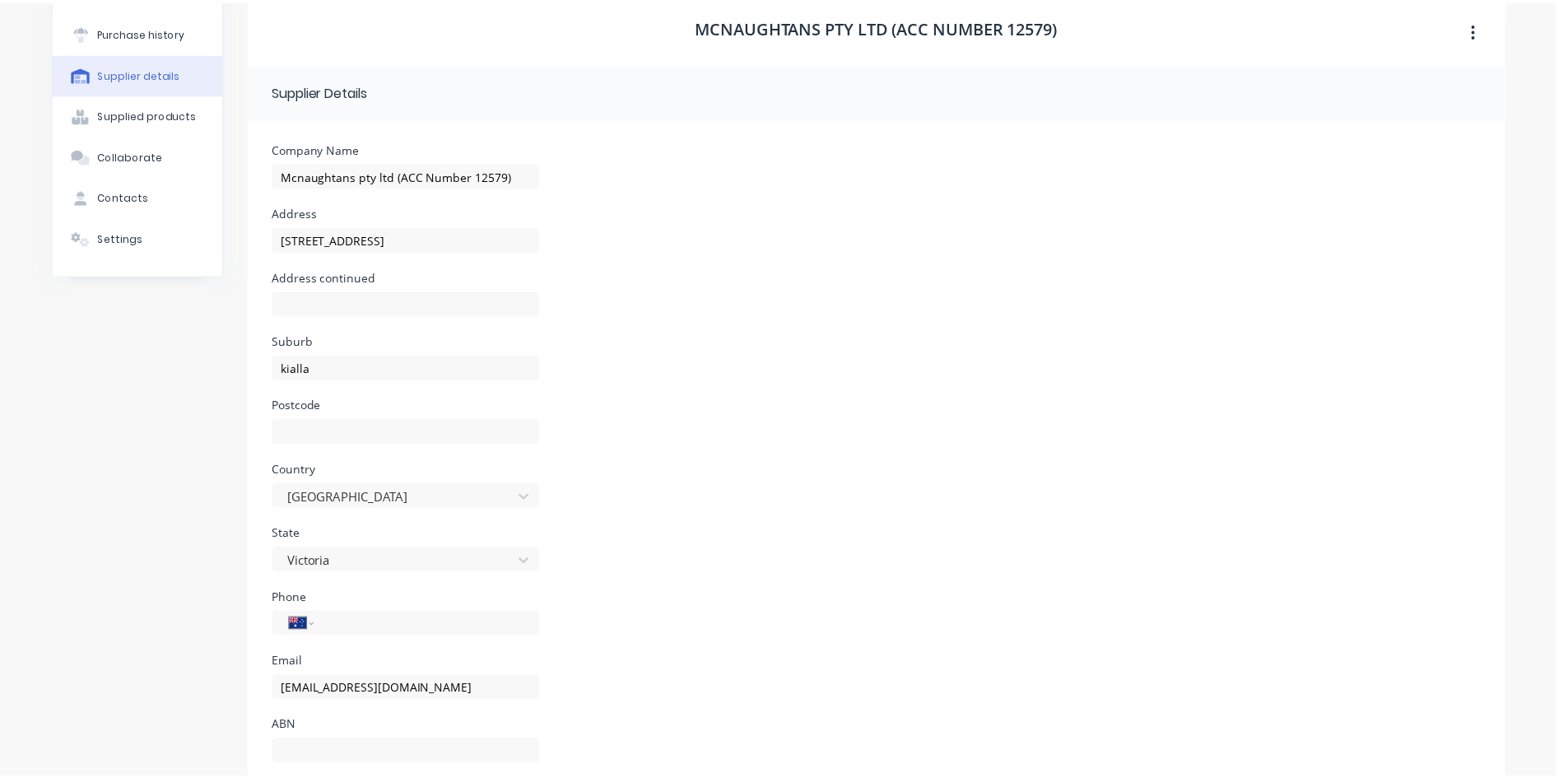
scroll to position [0, 0]
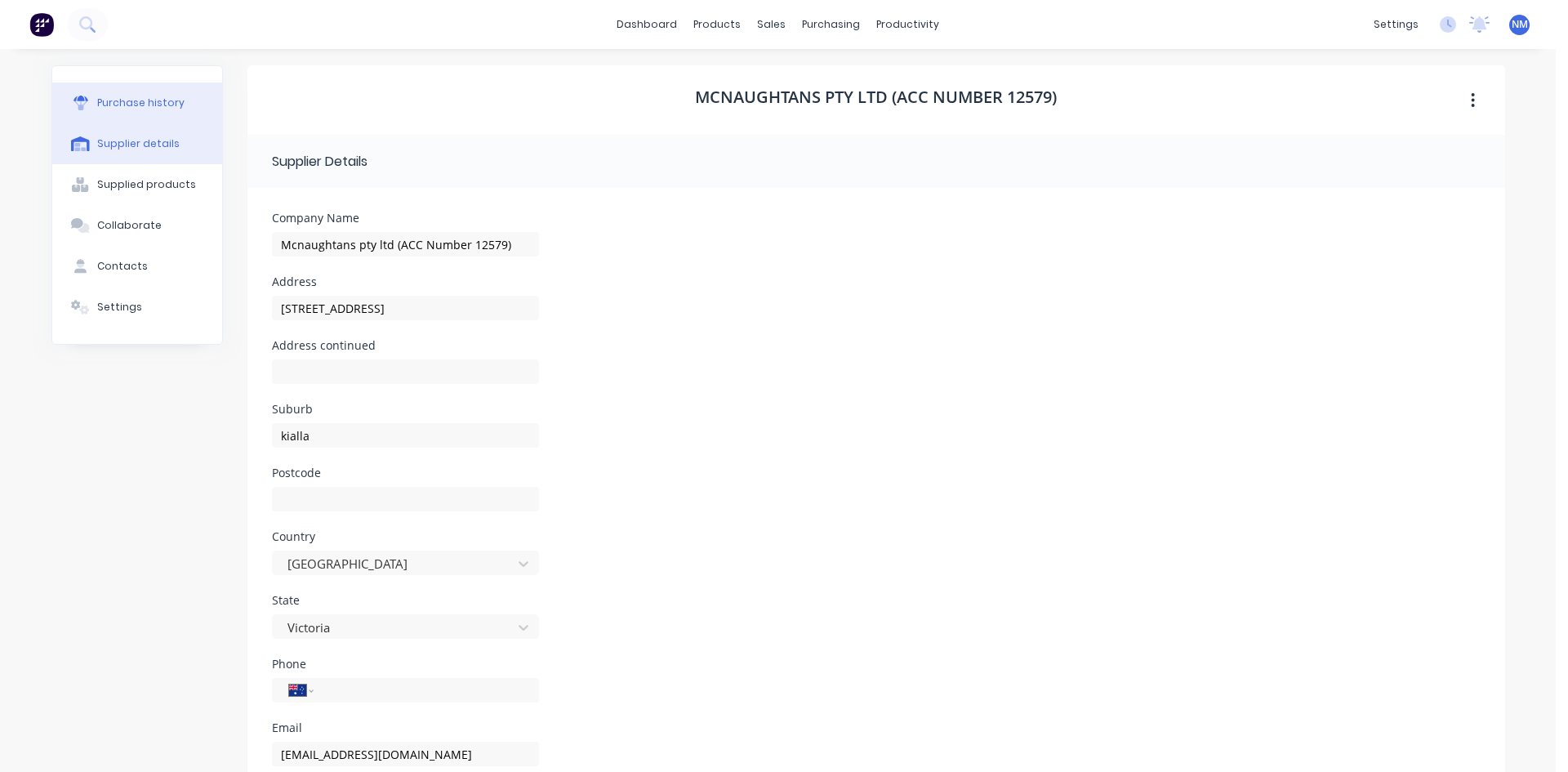
click at [112, 108] on div "Purchase history" at bounding box center [140, 103] width 87 height 15
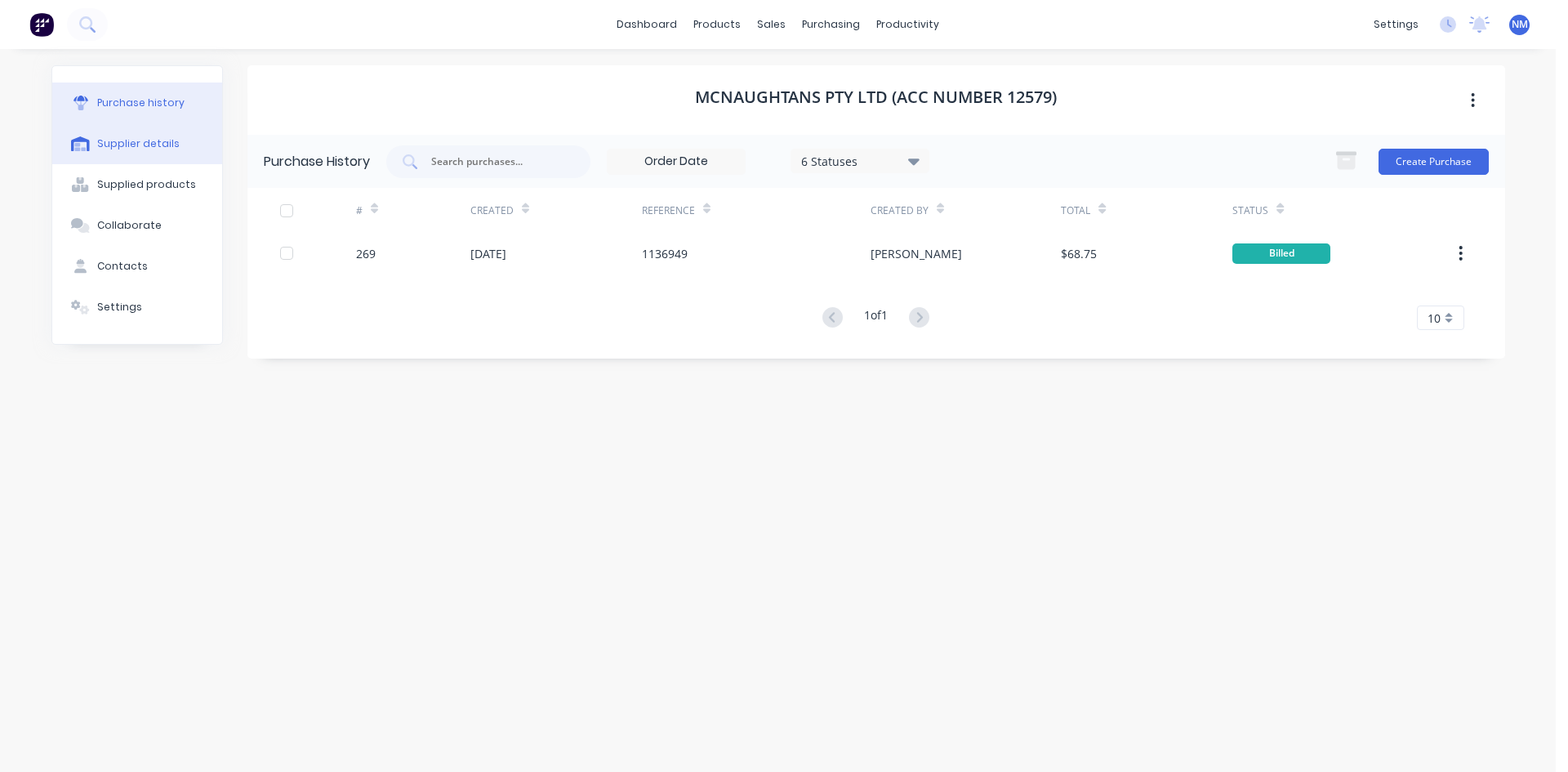
click at [107, 138] on div "Supplier details" at bounding box center [137, 143] width 82 height 15
select select "AU"
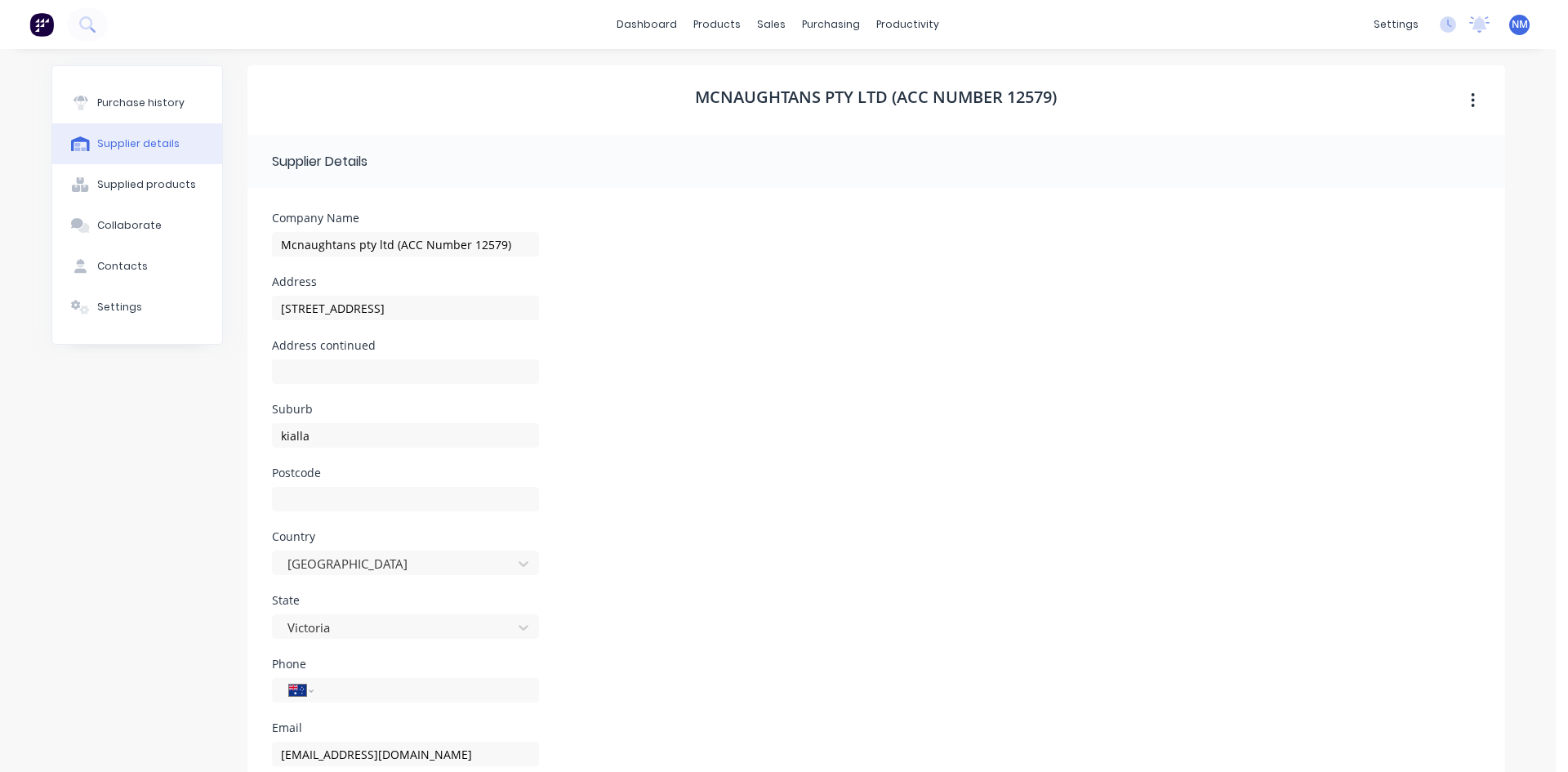
click at [161, 79] on div "Purchase history Supplier details Supplied products Collaborate Contacts Settin…" at bounding box center [137, 204] width 170 height 278
click at [111, 102] on div "Purchase history" at bounding box center [140, 103] width 87 height 15
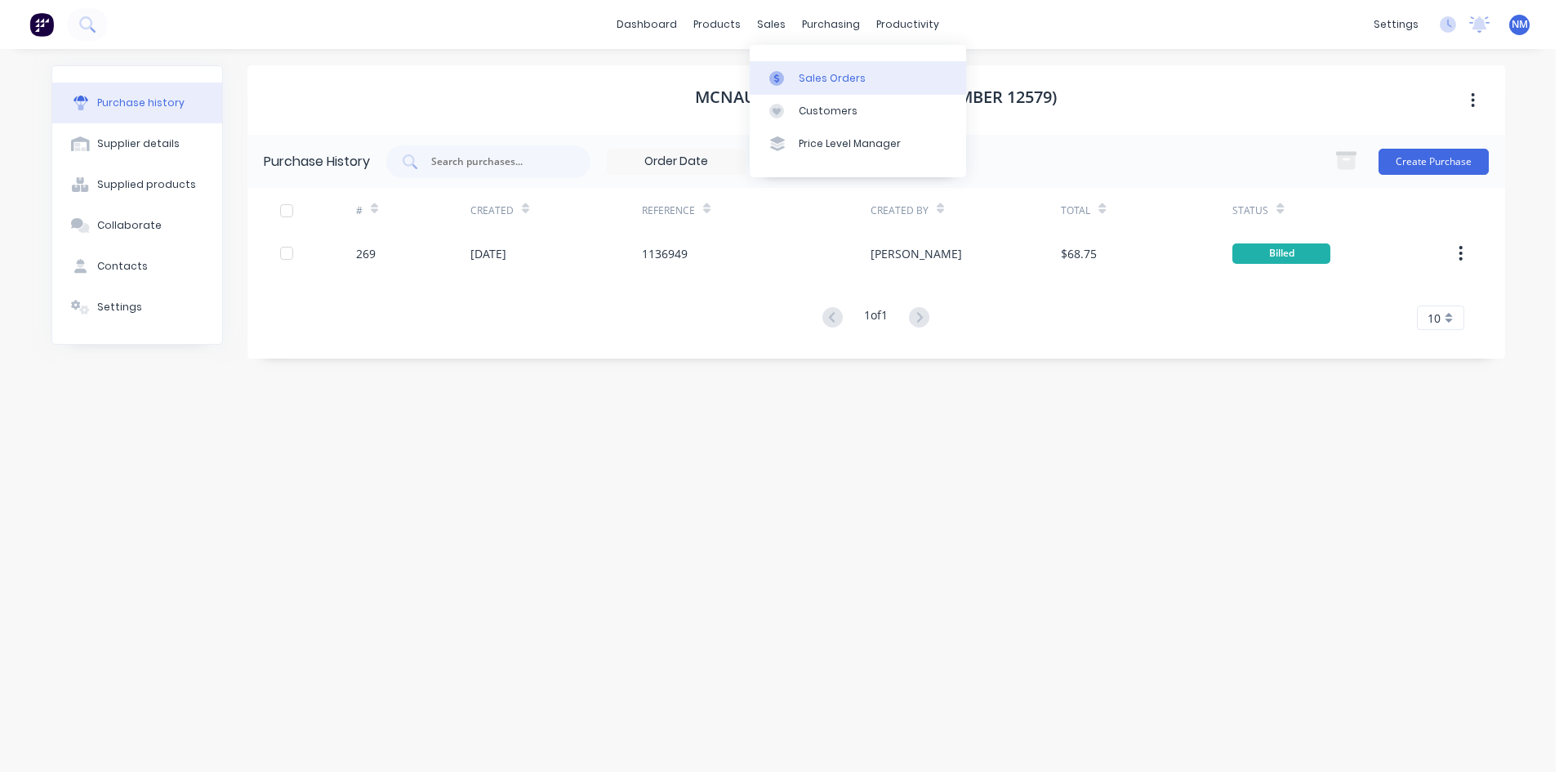
click at [799, 75] on div "Sales Orders" at bounding box center [831, 77] width 67 height 15
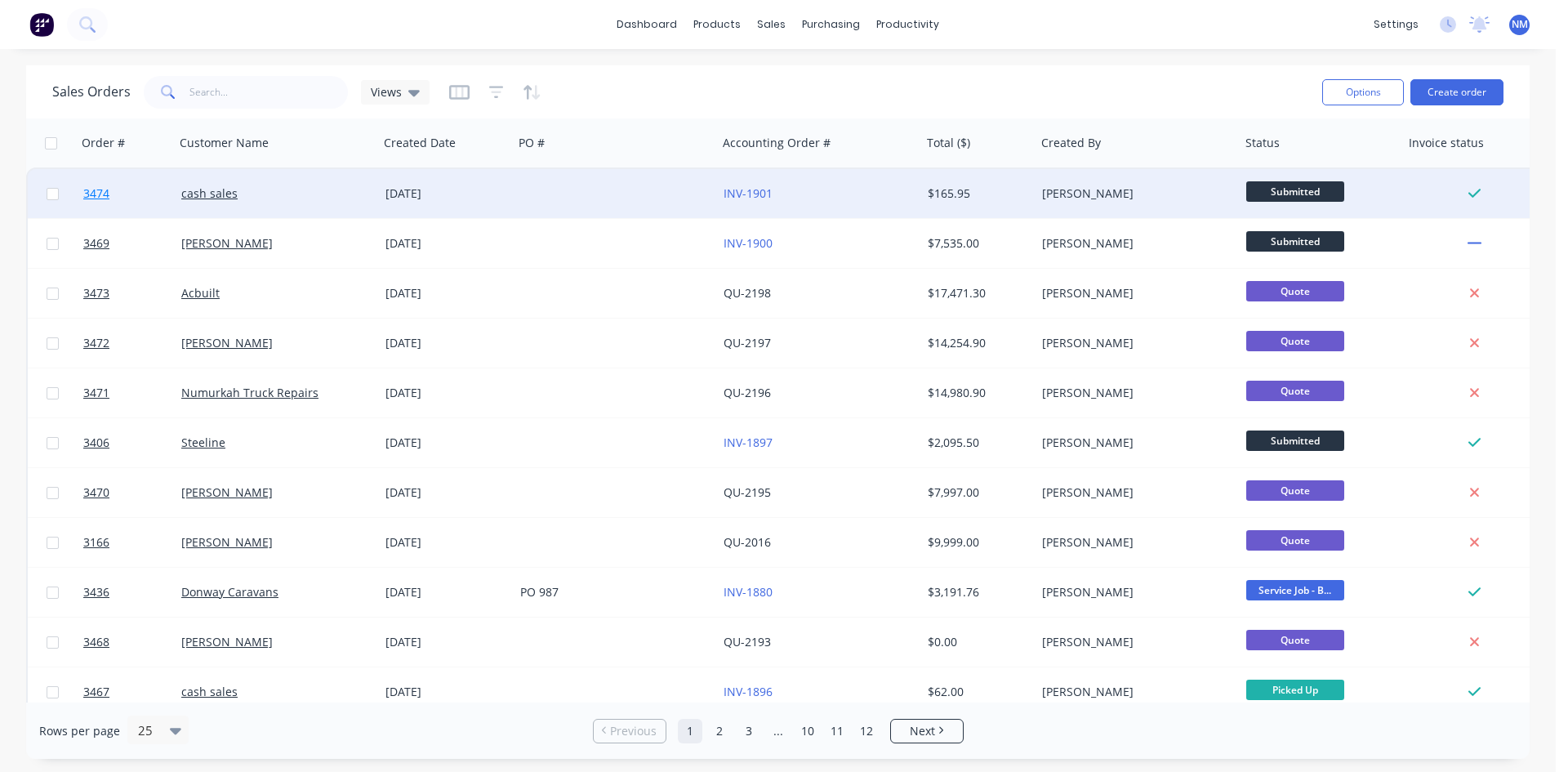
click at [101, 187] on span "3474" at bounding box center [96, 193] width 26 height 16
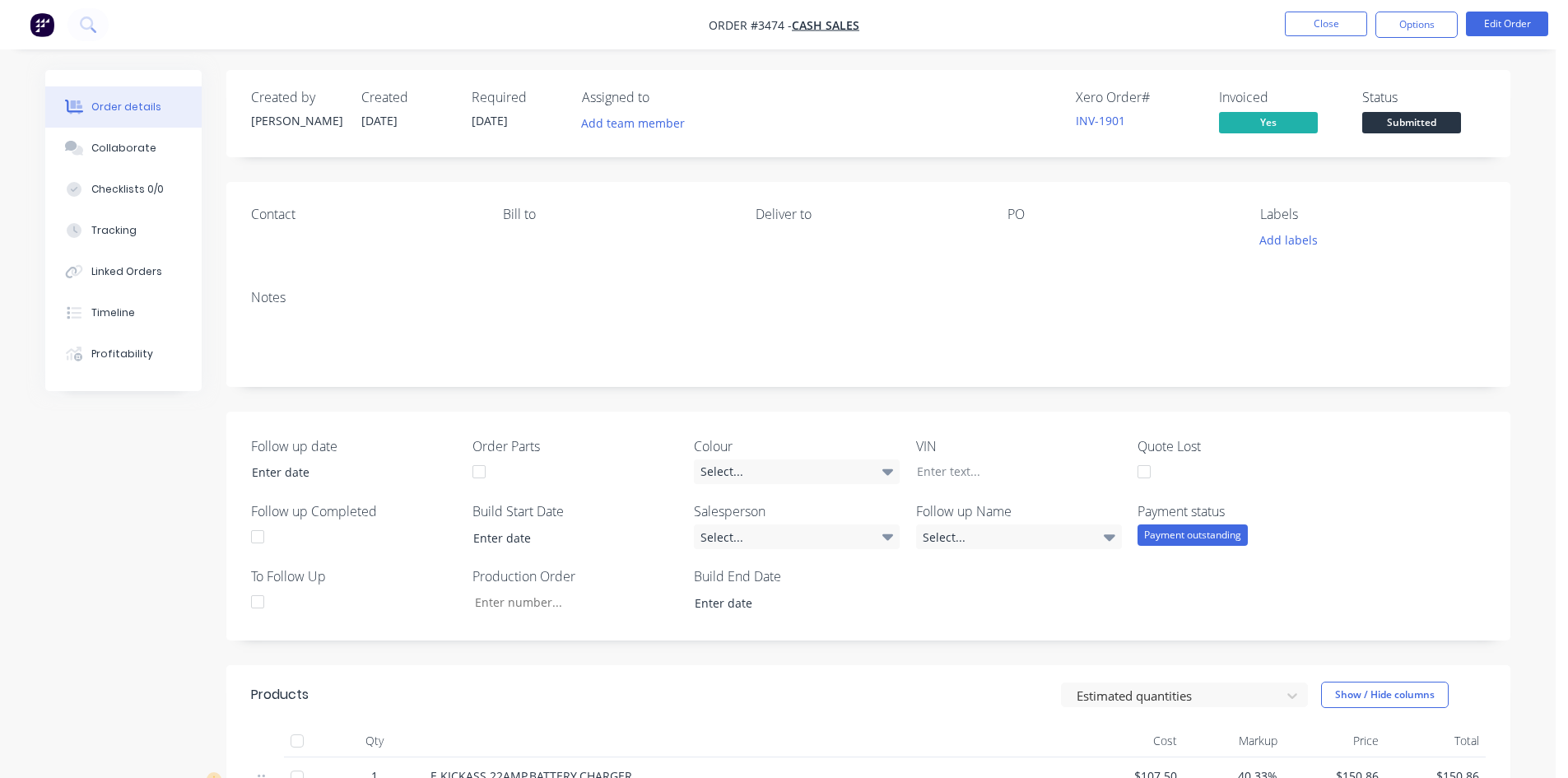
click at [1416, 119] on span "Submitted" at bounding box center [1411, 122] width 98 height 20
click at [1484, 97] on div "Status" at bounding box center [1424, 97] width 124 height 16
click at [1316, 22] on button "Close" at bounding box center [1325, 23] width 82 height 24
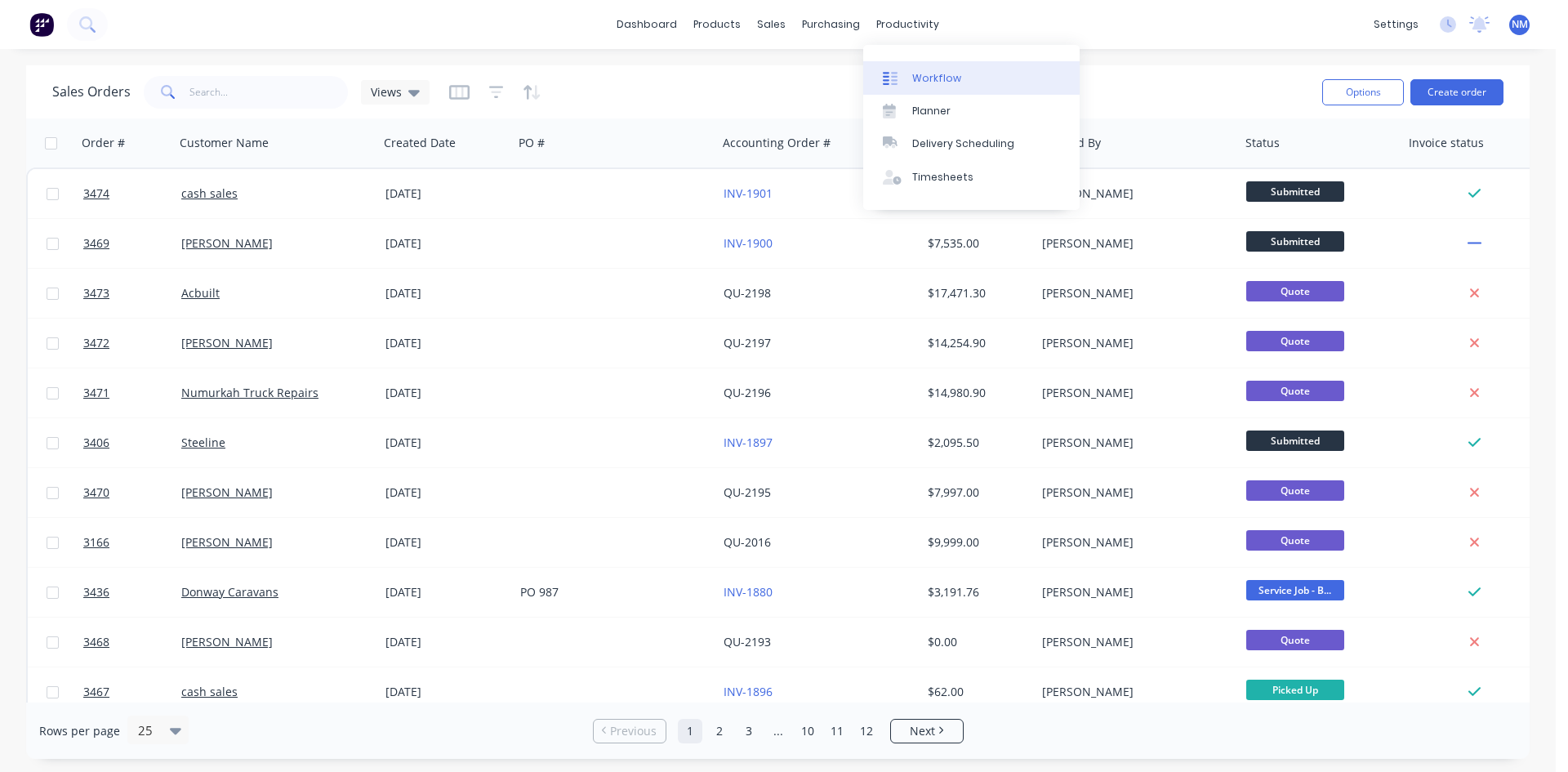
click at [950, 71] on div "Workflow" at bounding box center [937, 77] width 49 height 15
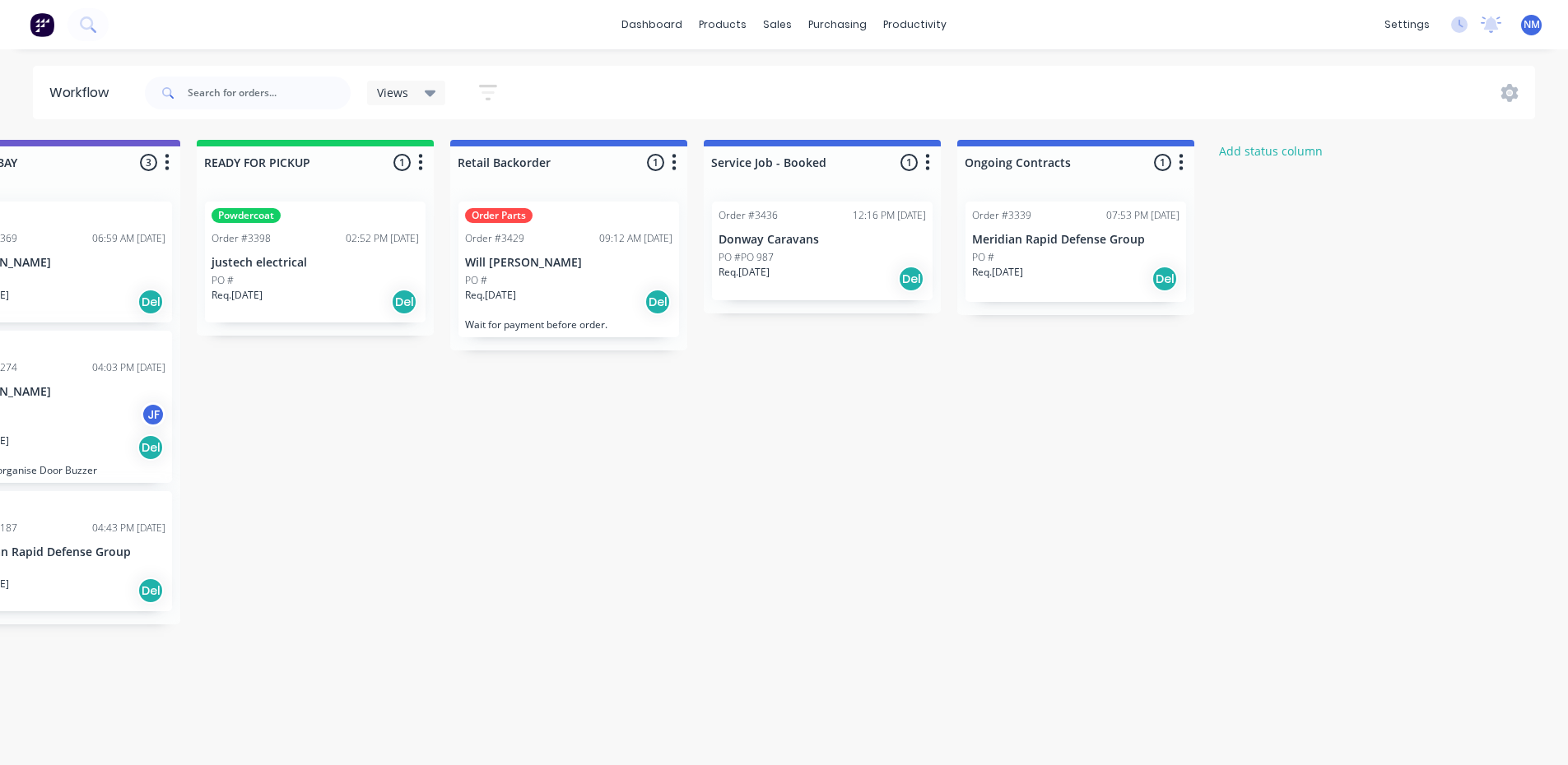
scroll to position [0, 1893]
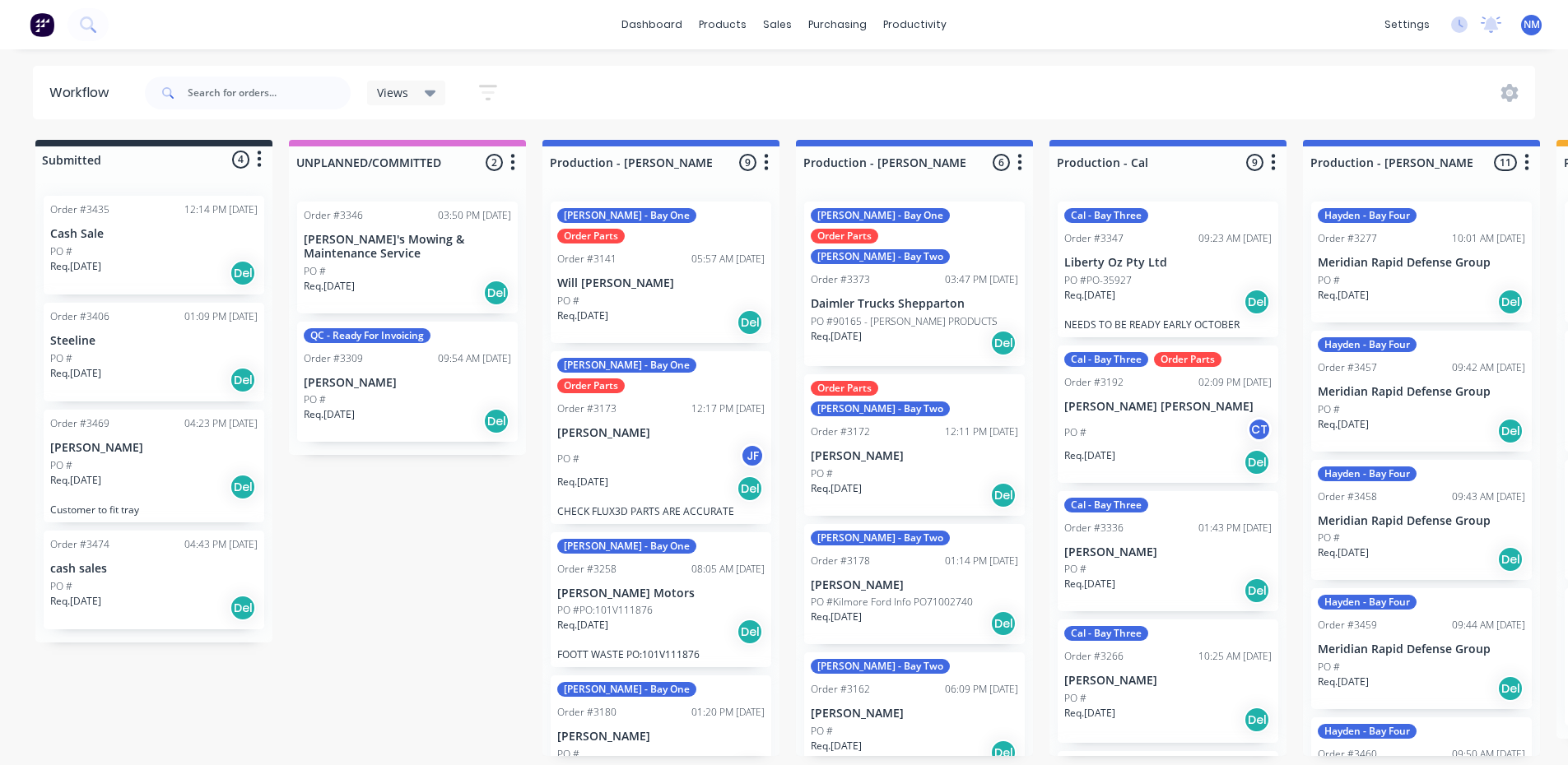
scroll to position [0, 1893]
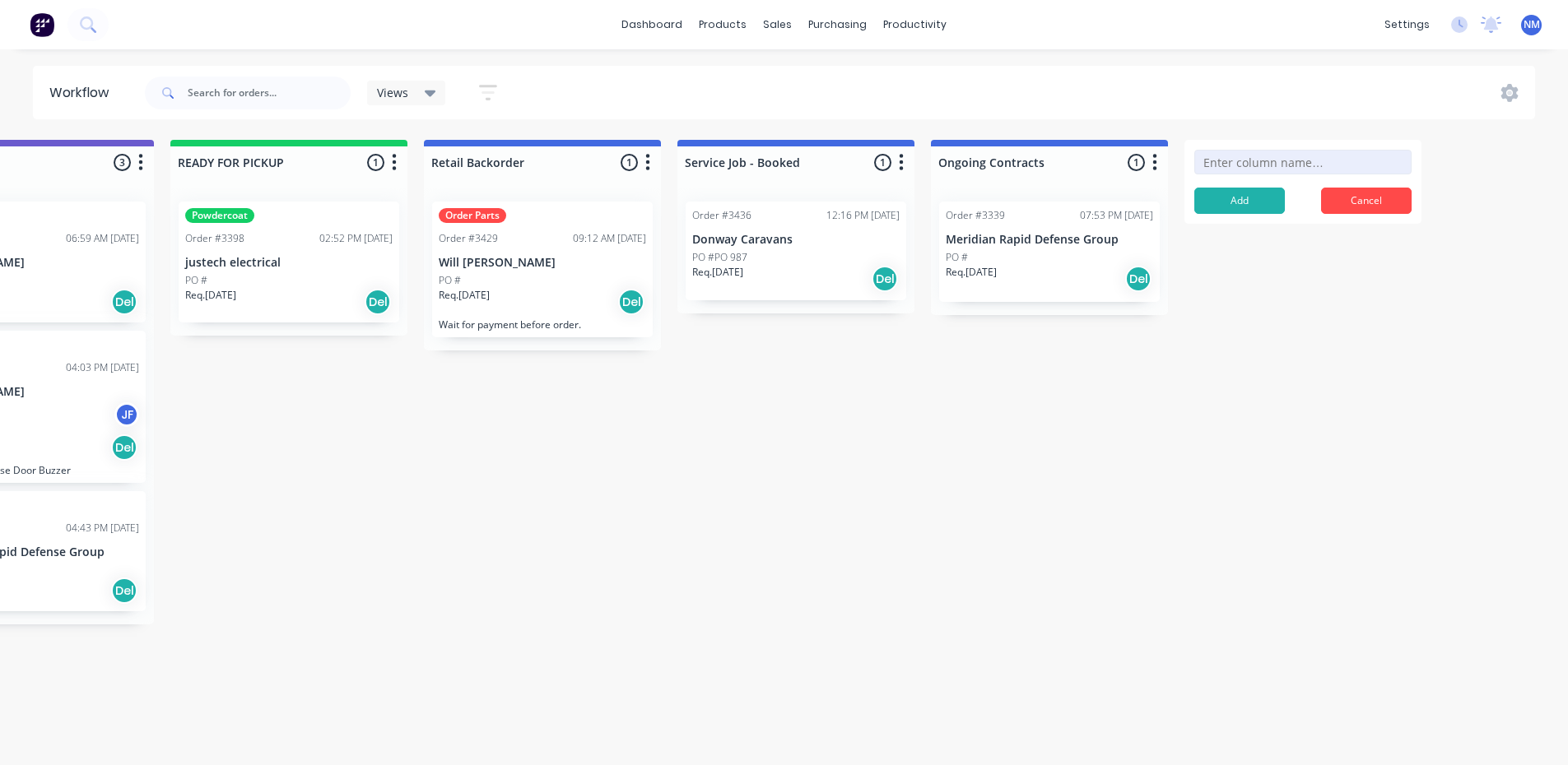
click at [1253, 161] on input at bounding box center [1303, 162] width 217 height 24
type input "R"
click at [1385, 210] on button "Cancel" at bounding box center [1366, 200] width 91 height 26
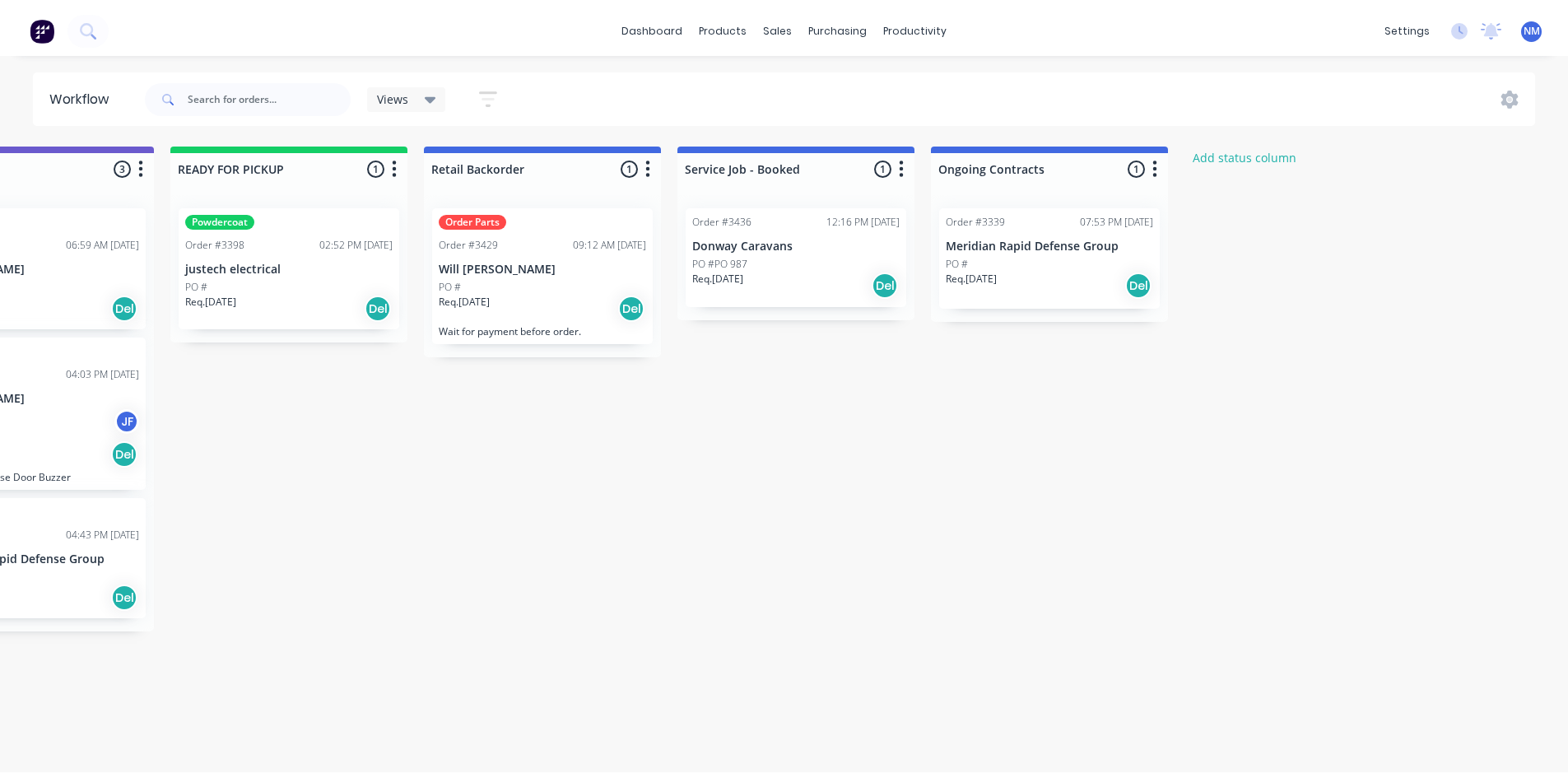
scroll to position [0, 0]
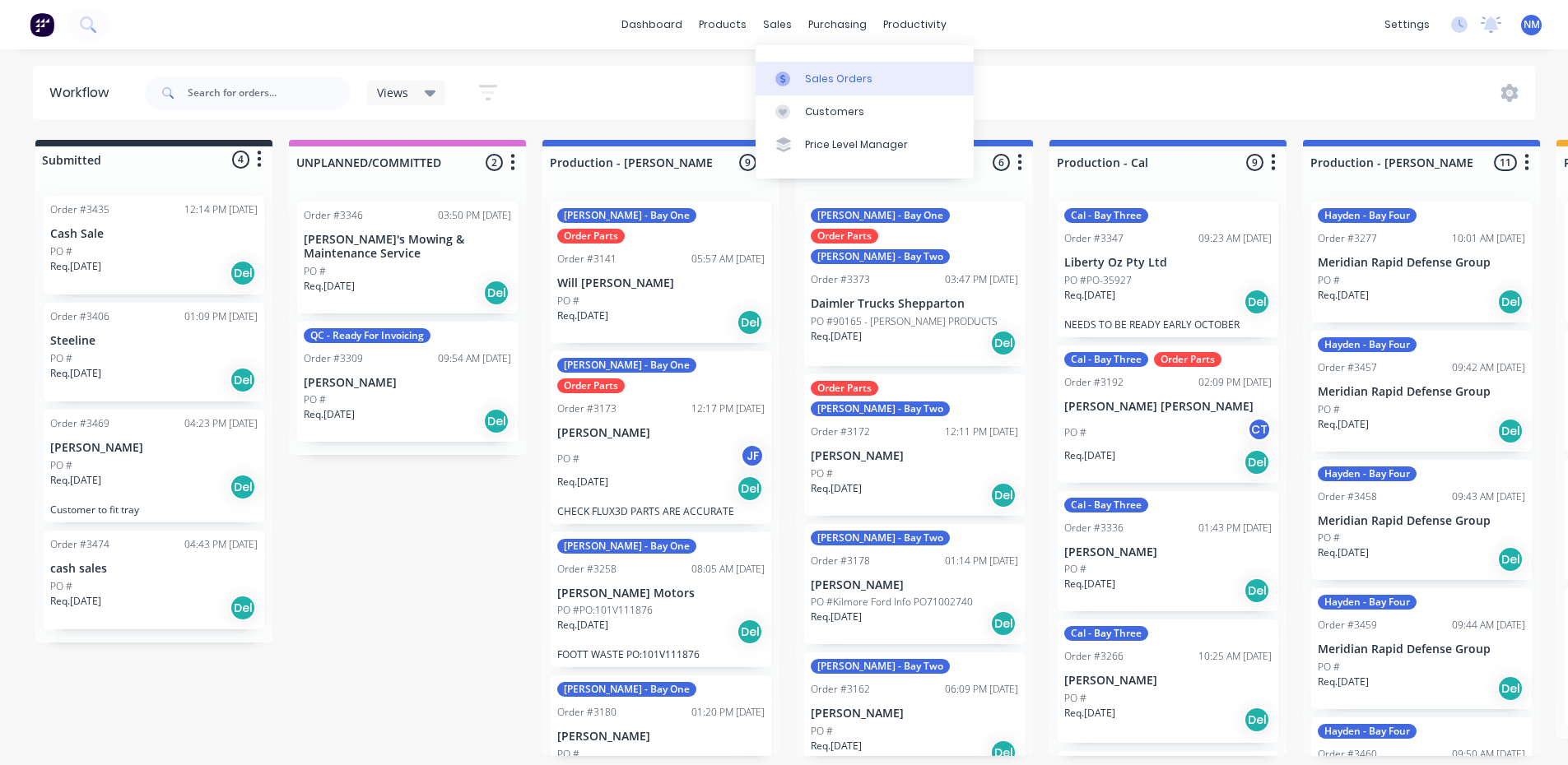
click at [835, 79] on div "Sales Orders" at bounding box center [838, 78] width 67 height 15
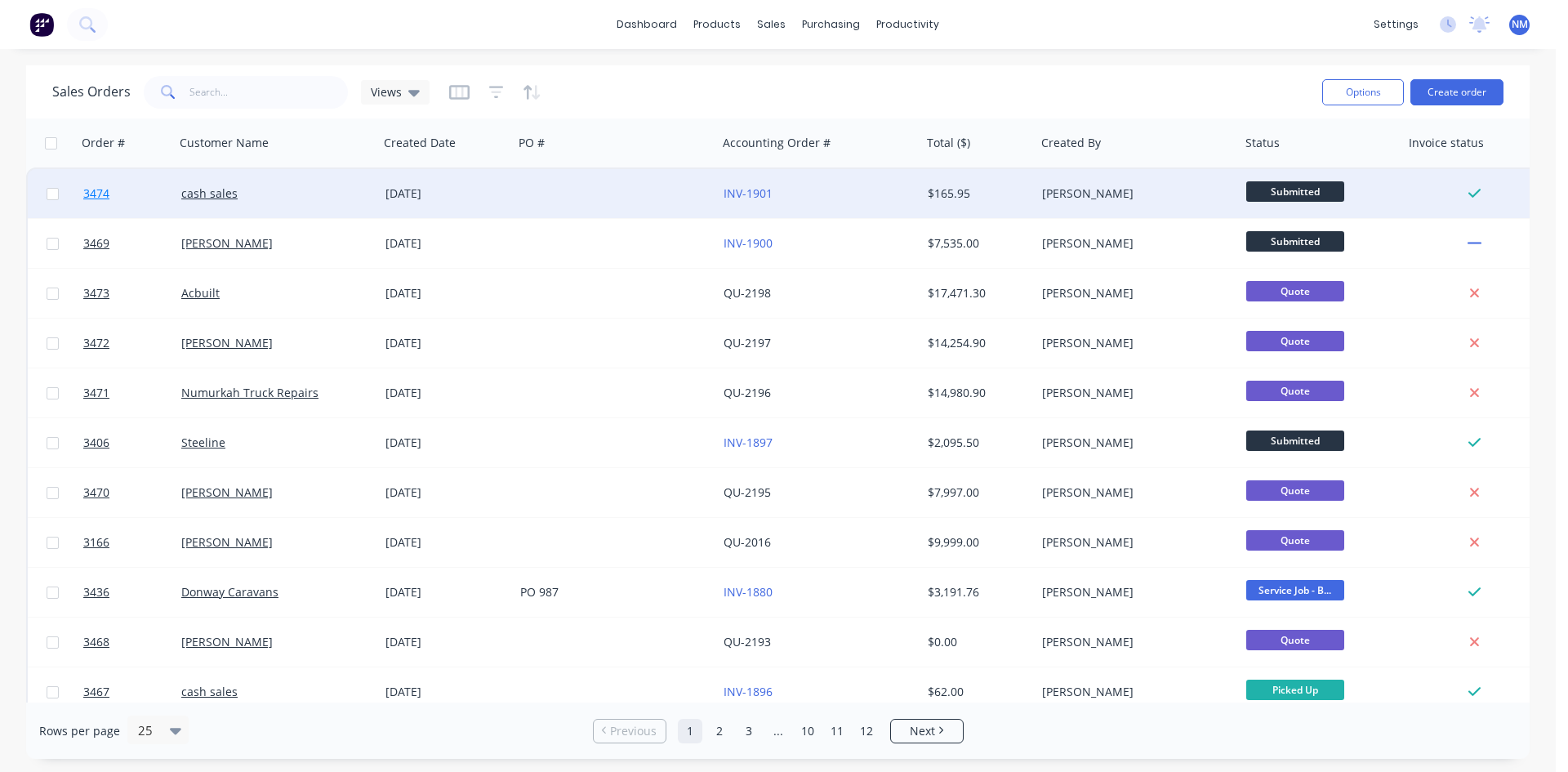
click at [90, 193] on span "3474" at bounding box center [96, 193] width 26 height 16
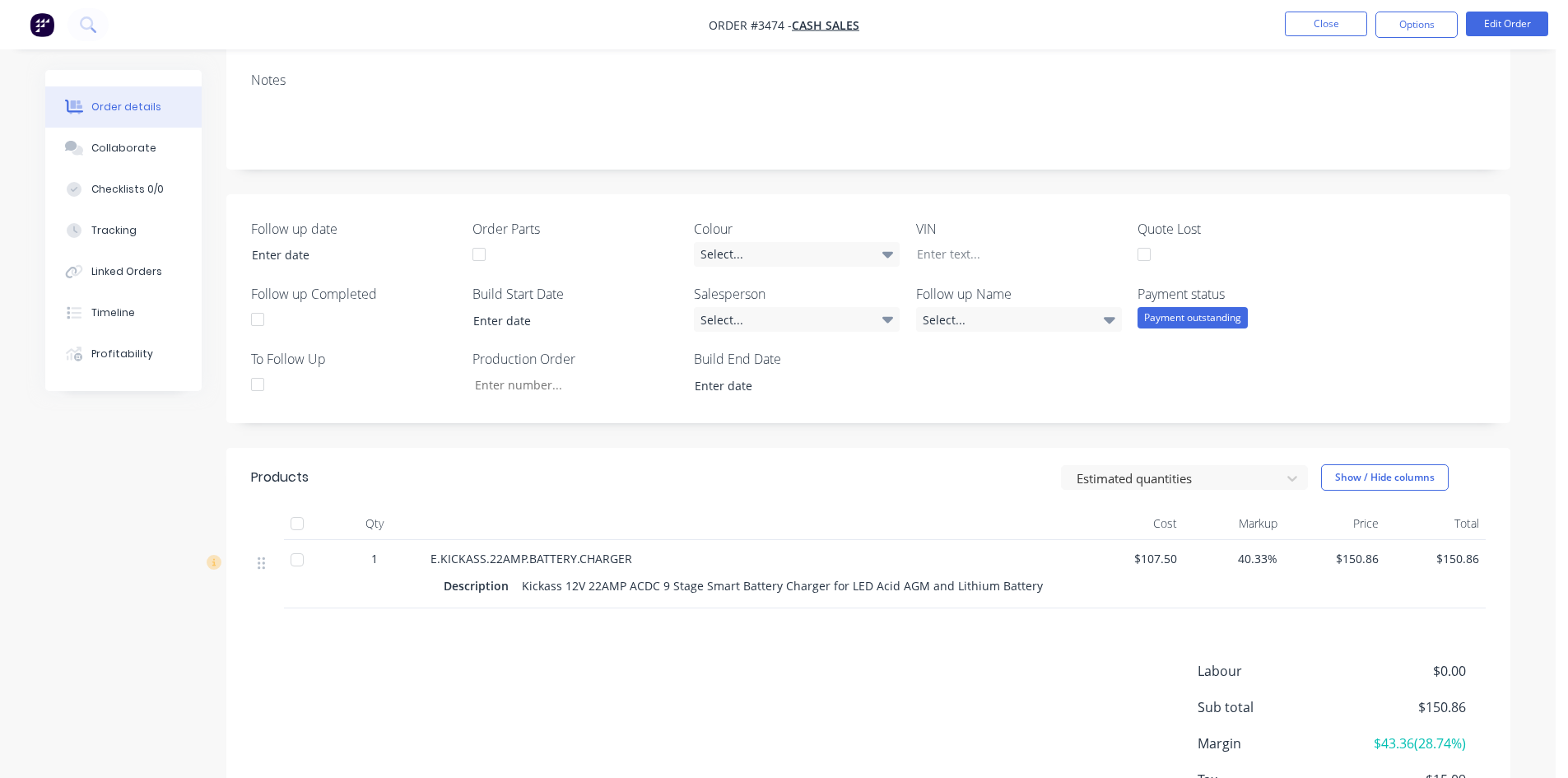
scroll to position [247, 0]
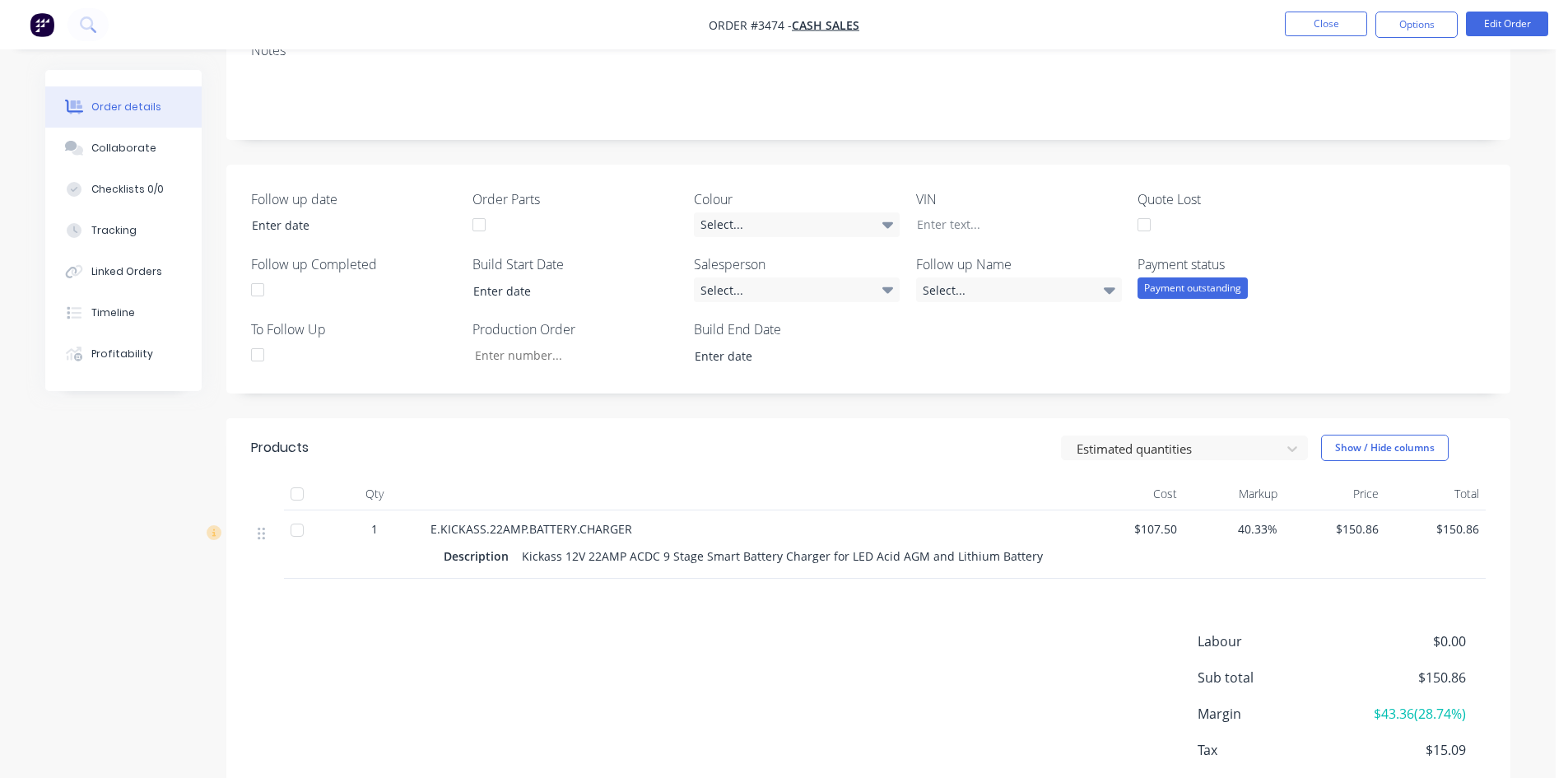
click at [1198, 288] on div "Payment outstanding" at bounding box center [1192, 288] width 110 height 21
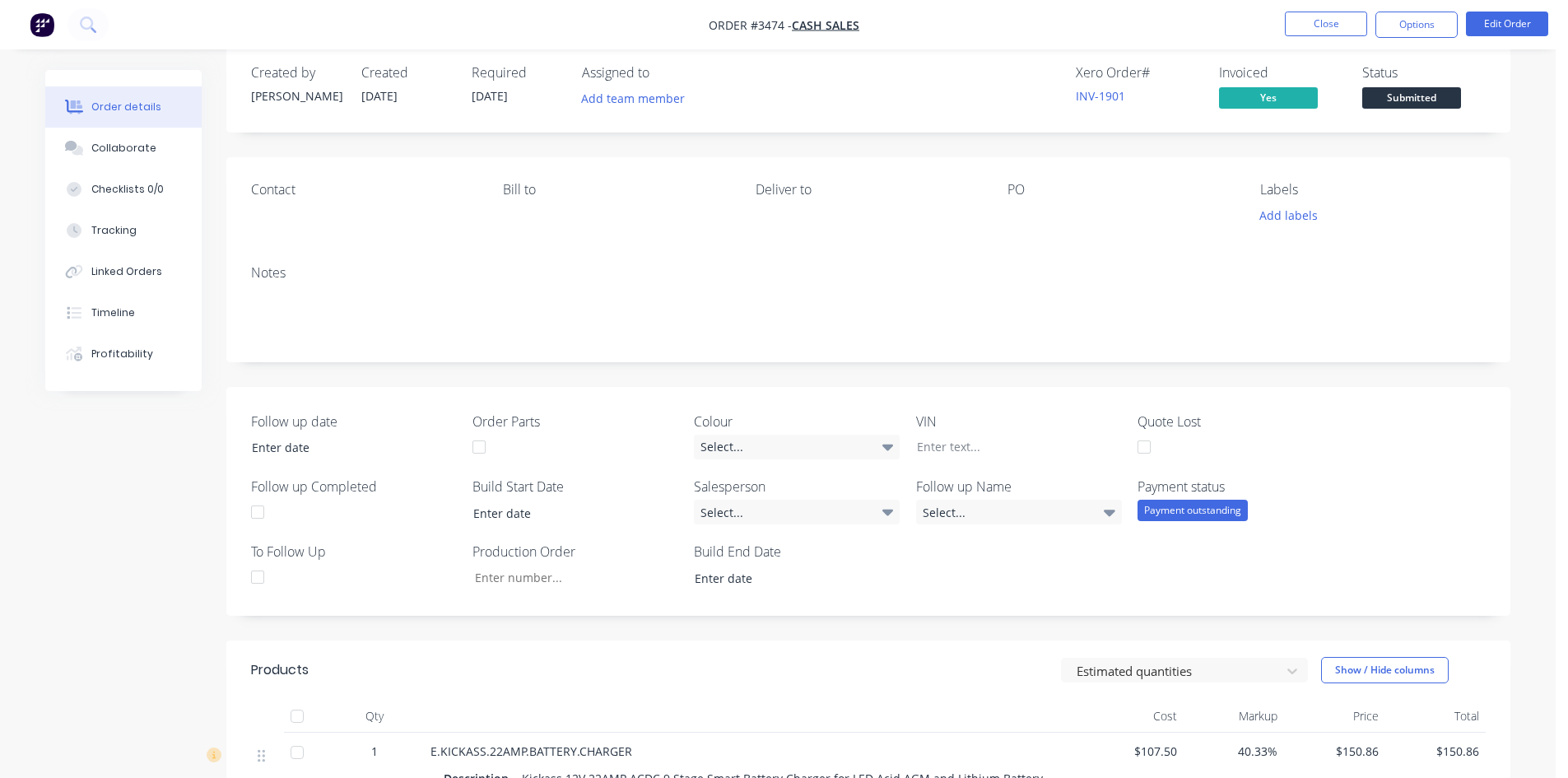
scroll to position [0, 0]
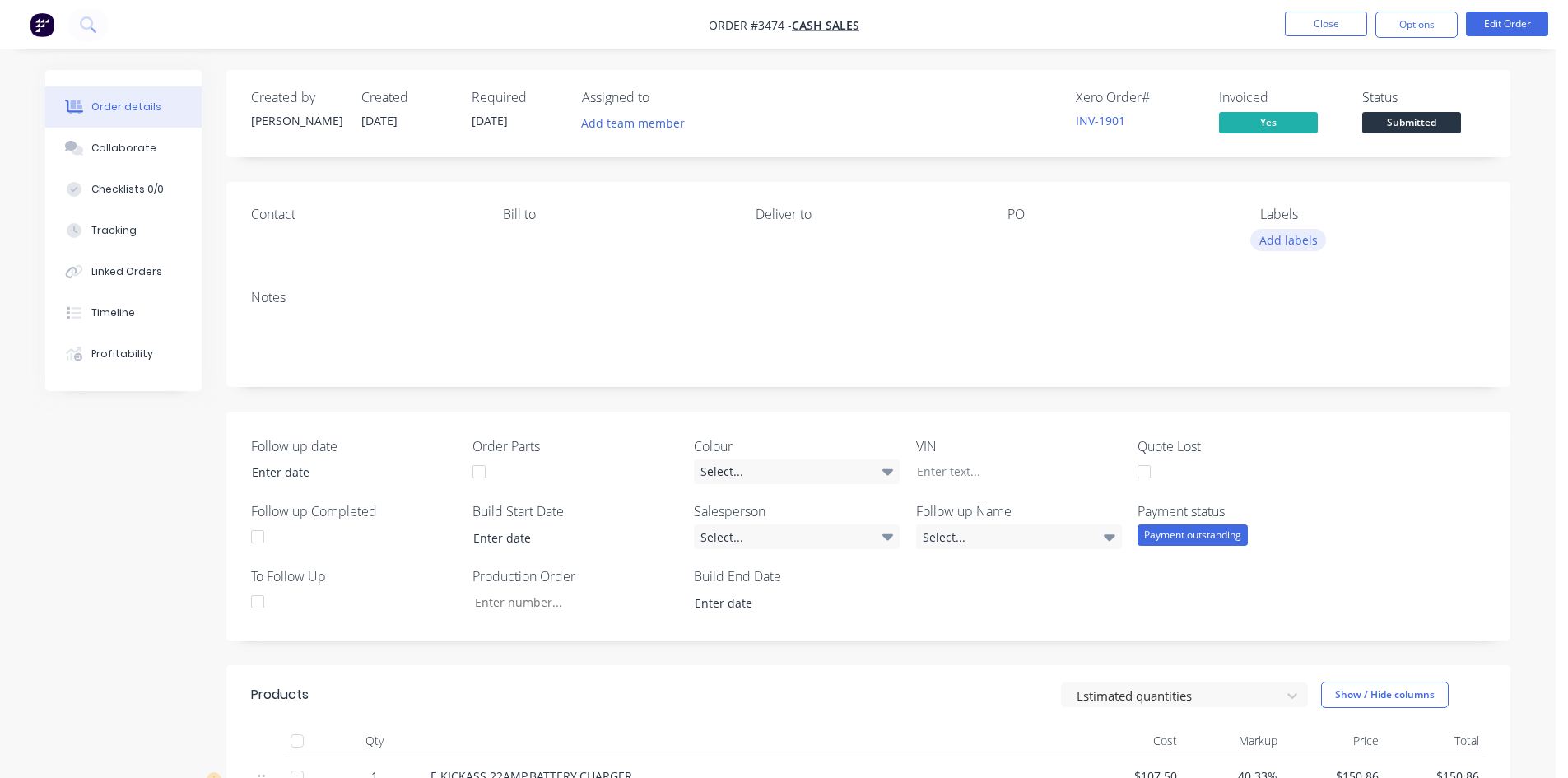
click at [1293, 237] on button "Add labels" at bounding box center [1288, 240] width 76 height 22
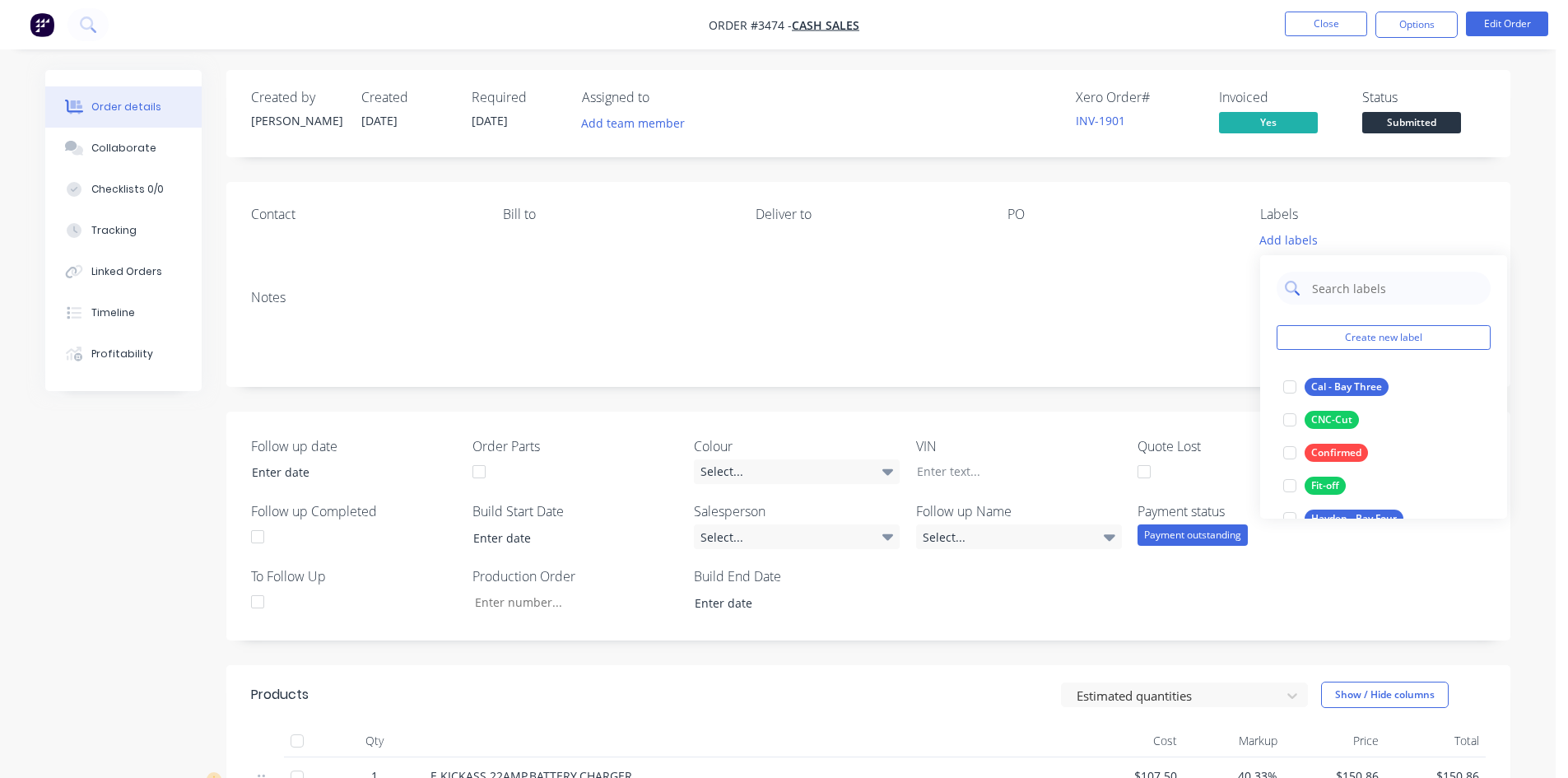
click at [1357, 286] on input "text" at bounding box center [1396, 289] width 172 height 33
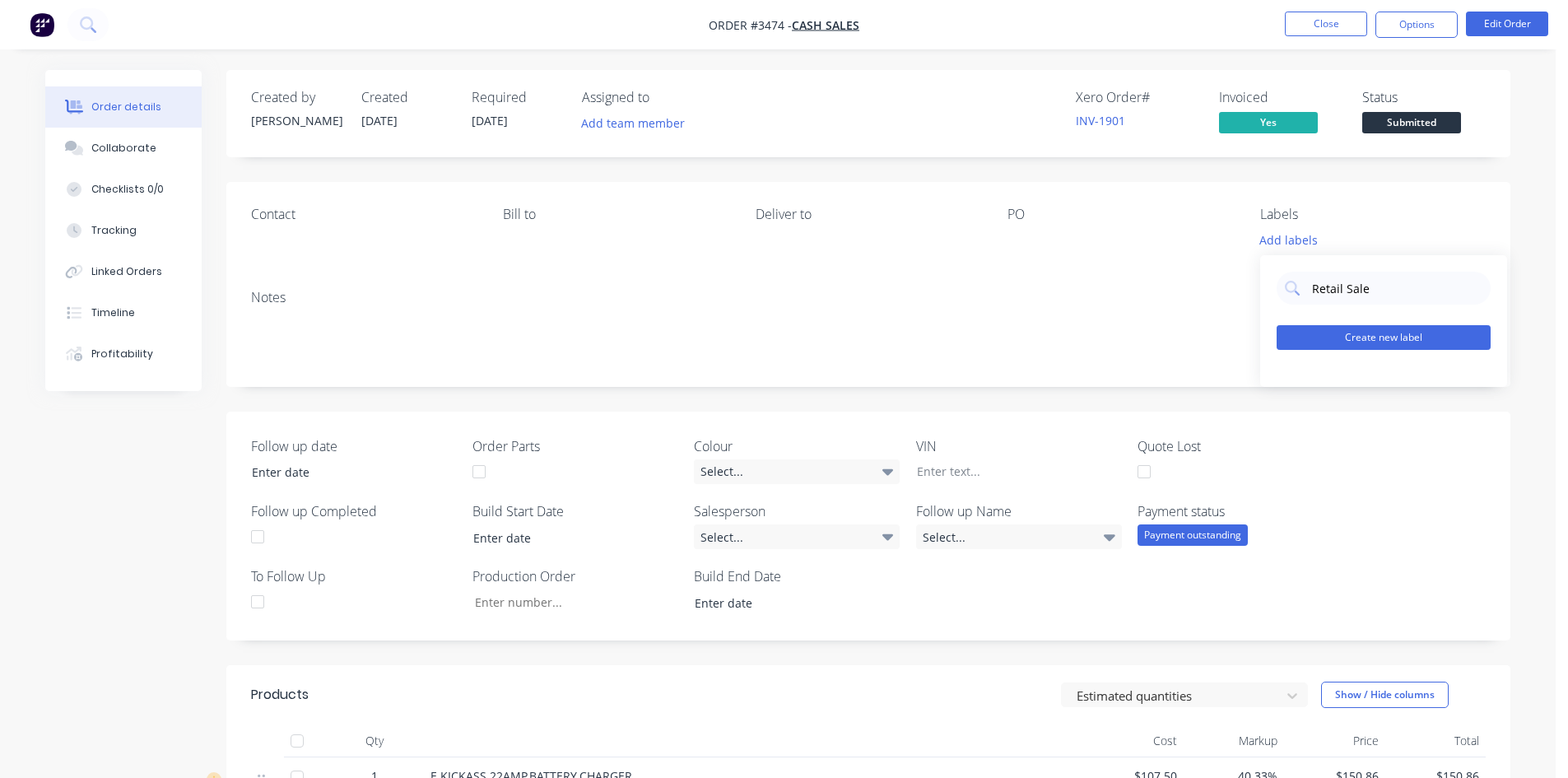
type input "Retail Sale"
click at [1380, 337] on button "Create new label" at bounding box center [1383, 336] width 214 height 24
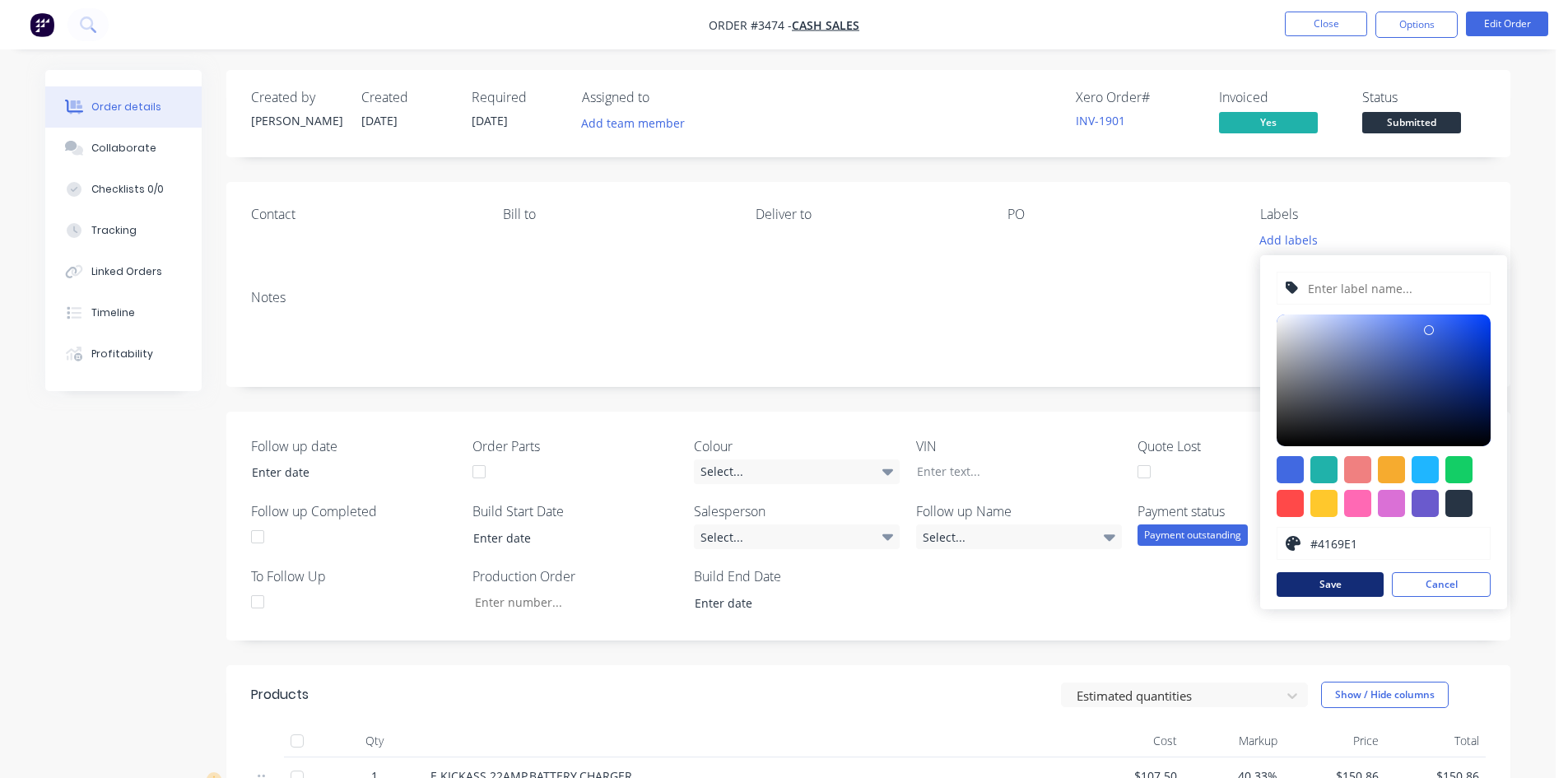
click at [1335, 578] on button "Save" at bounding box center [1330, 584] width 107 height 24
click at [1363, 284] on input "text" at bounding box center [1393, 288] width 176 height 31
type input "Retail Sale"
click at [1340, 585] on button "Save" at bounding box center [1330, 584] width 107 height 24
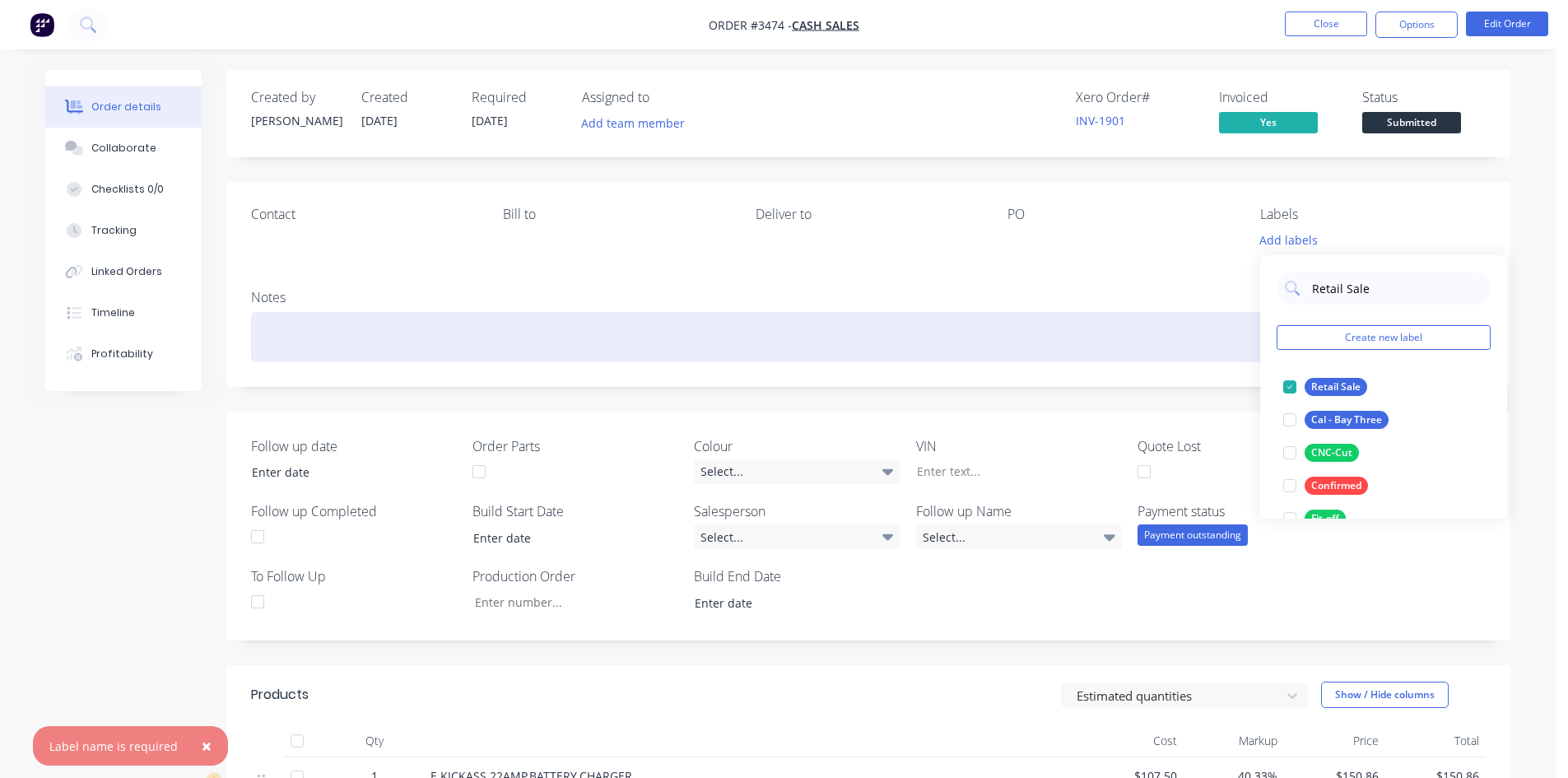
click at [1136, 323] on div at bounding box center [868, 336] width 1235 height 50
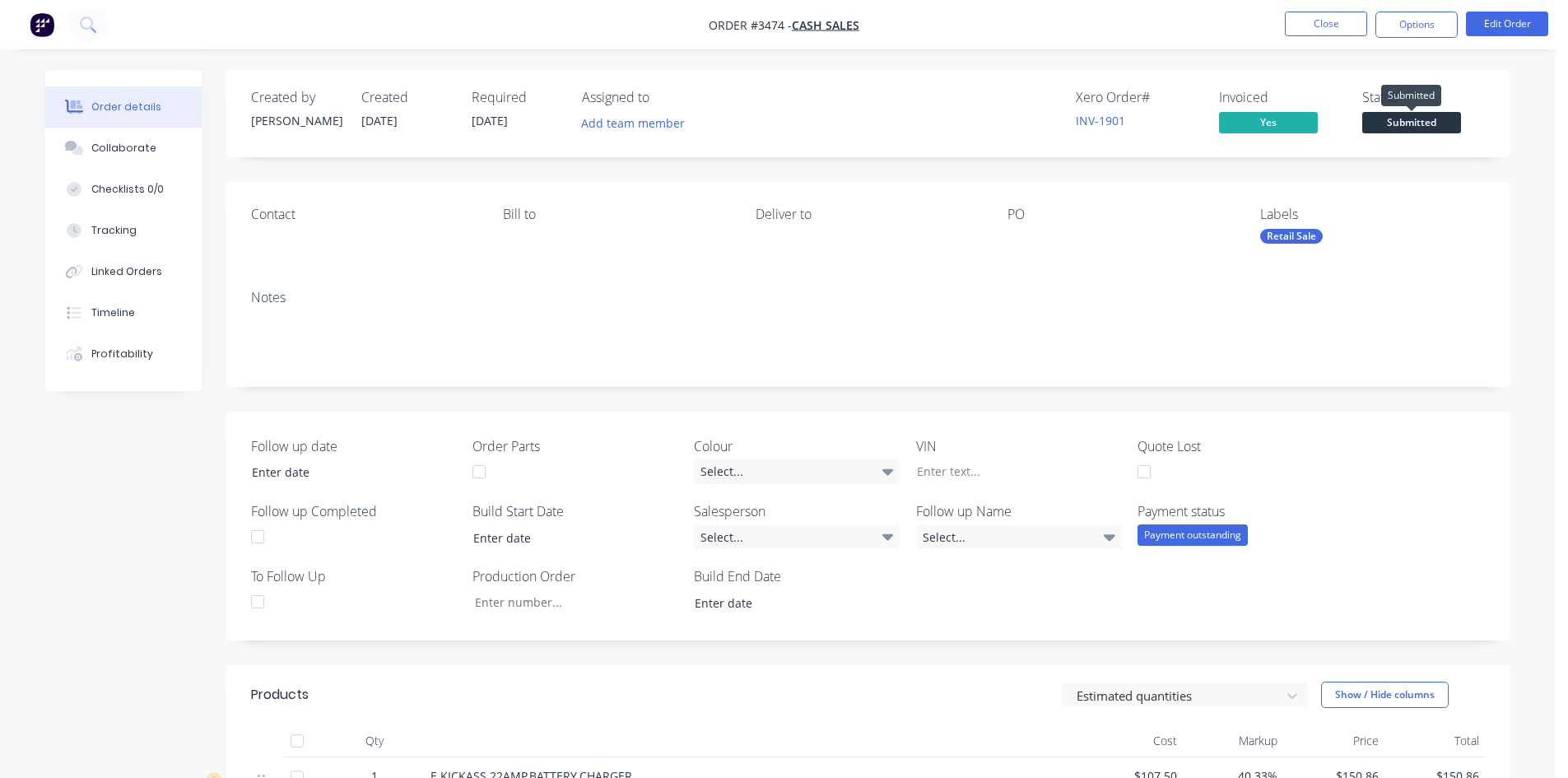
click at [1406, 125] on span "Submitted" at bounding box center [1411, 122] width 98 height 20
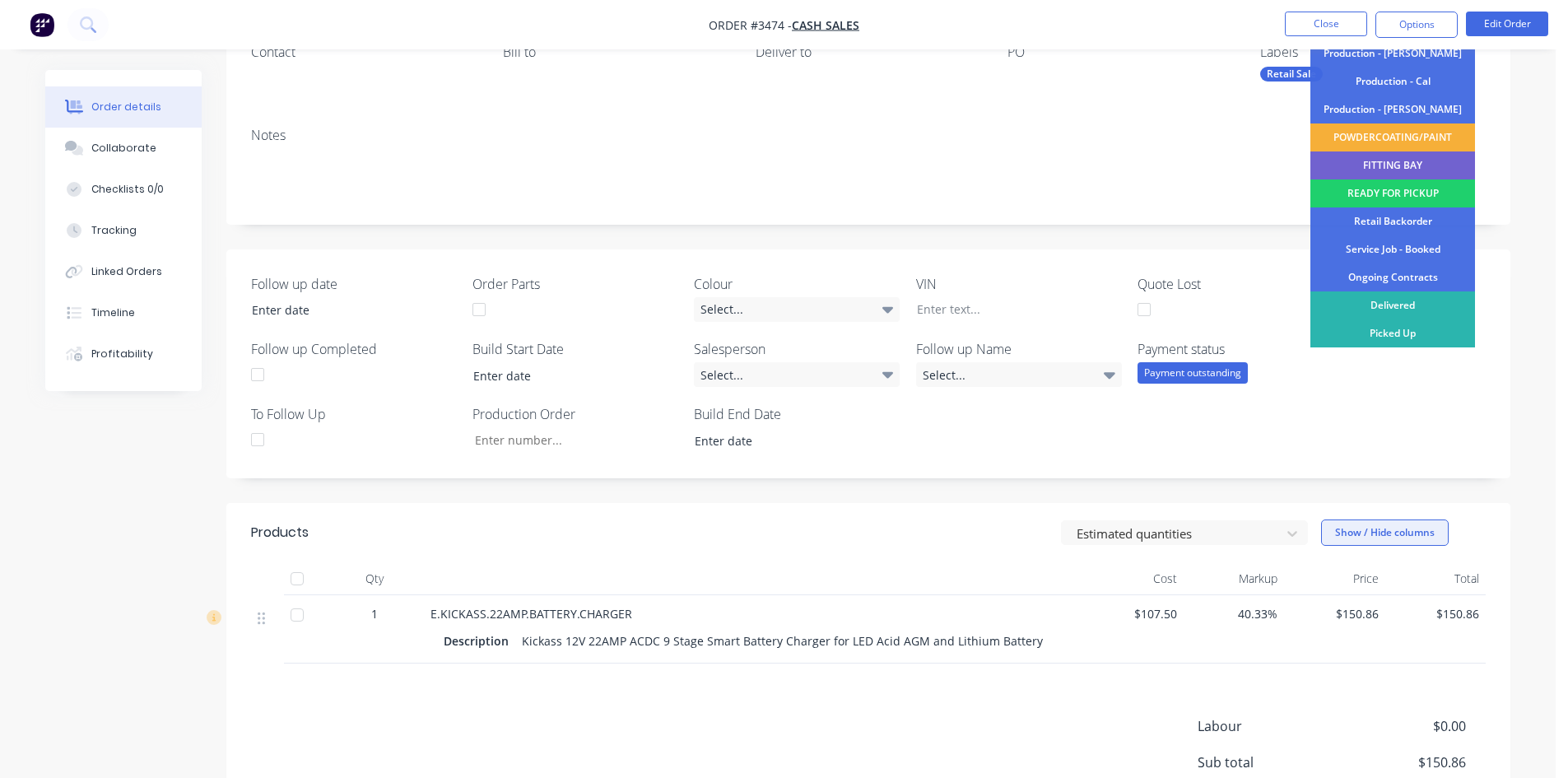
scroll to position [12, 0]
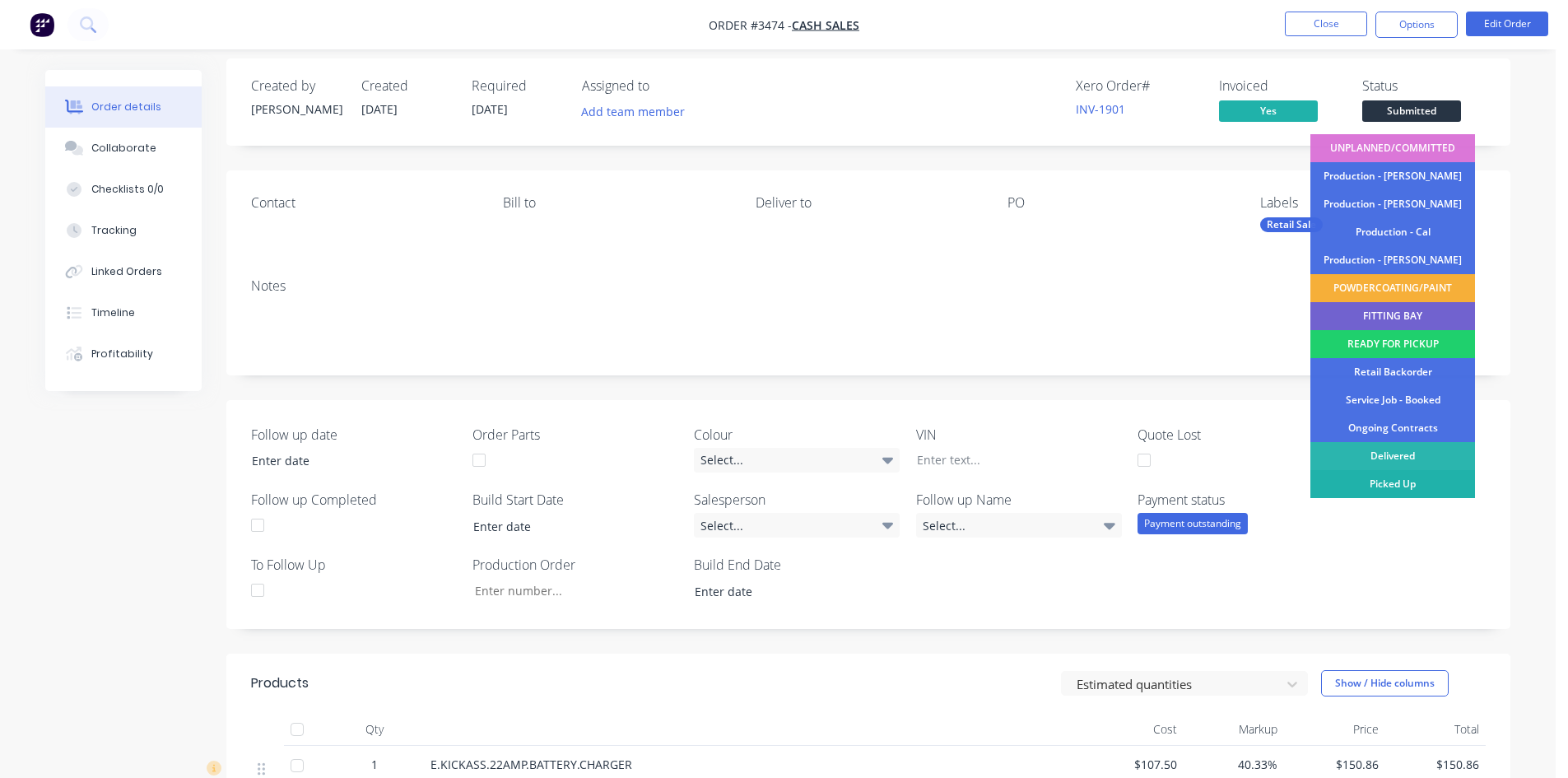
click at [1385, 481] on div "Picked Up" at bounding box center [1392, 484] width 165 height 28
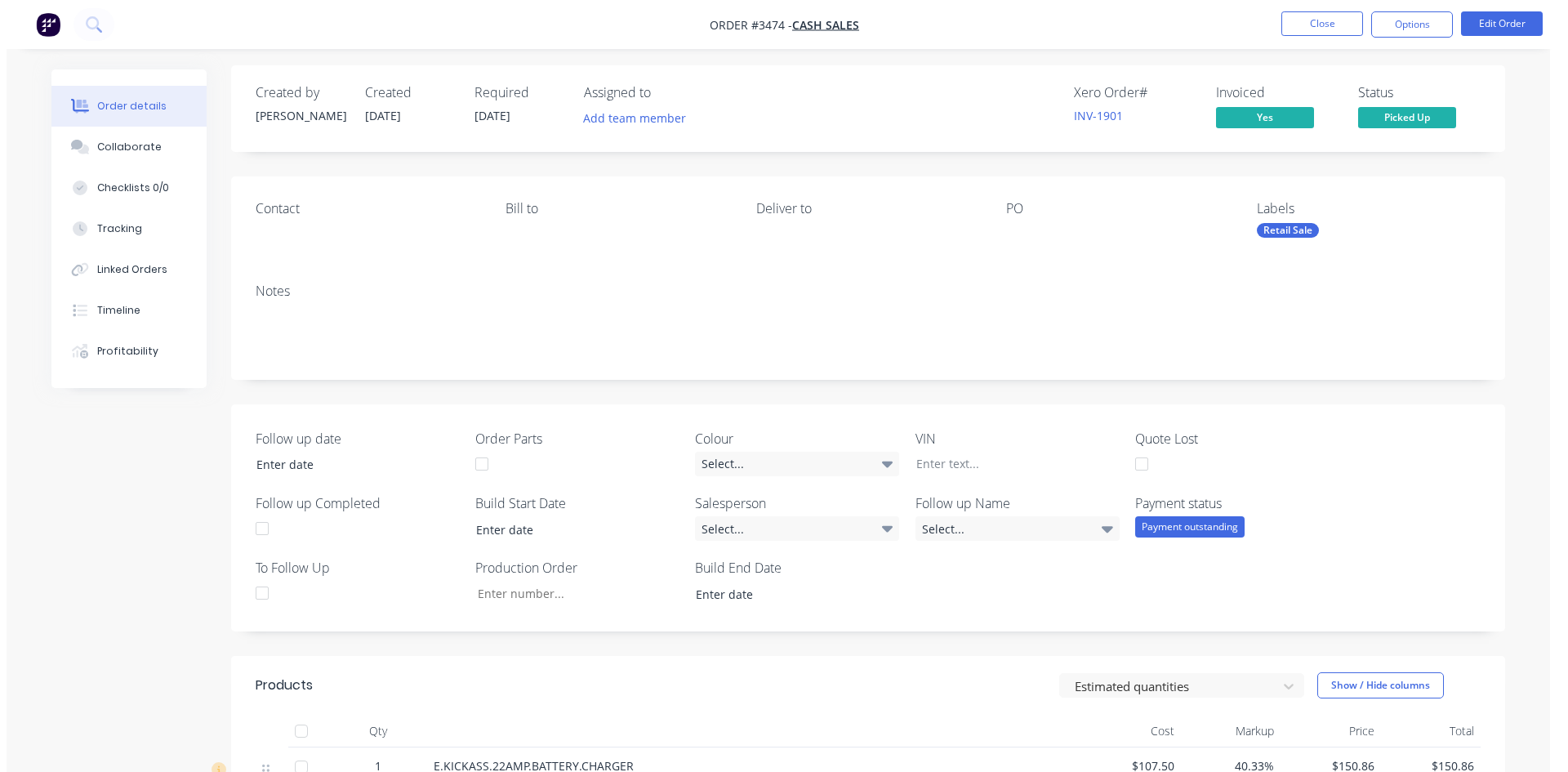
scroll to position [0, 0]
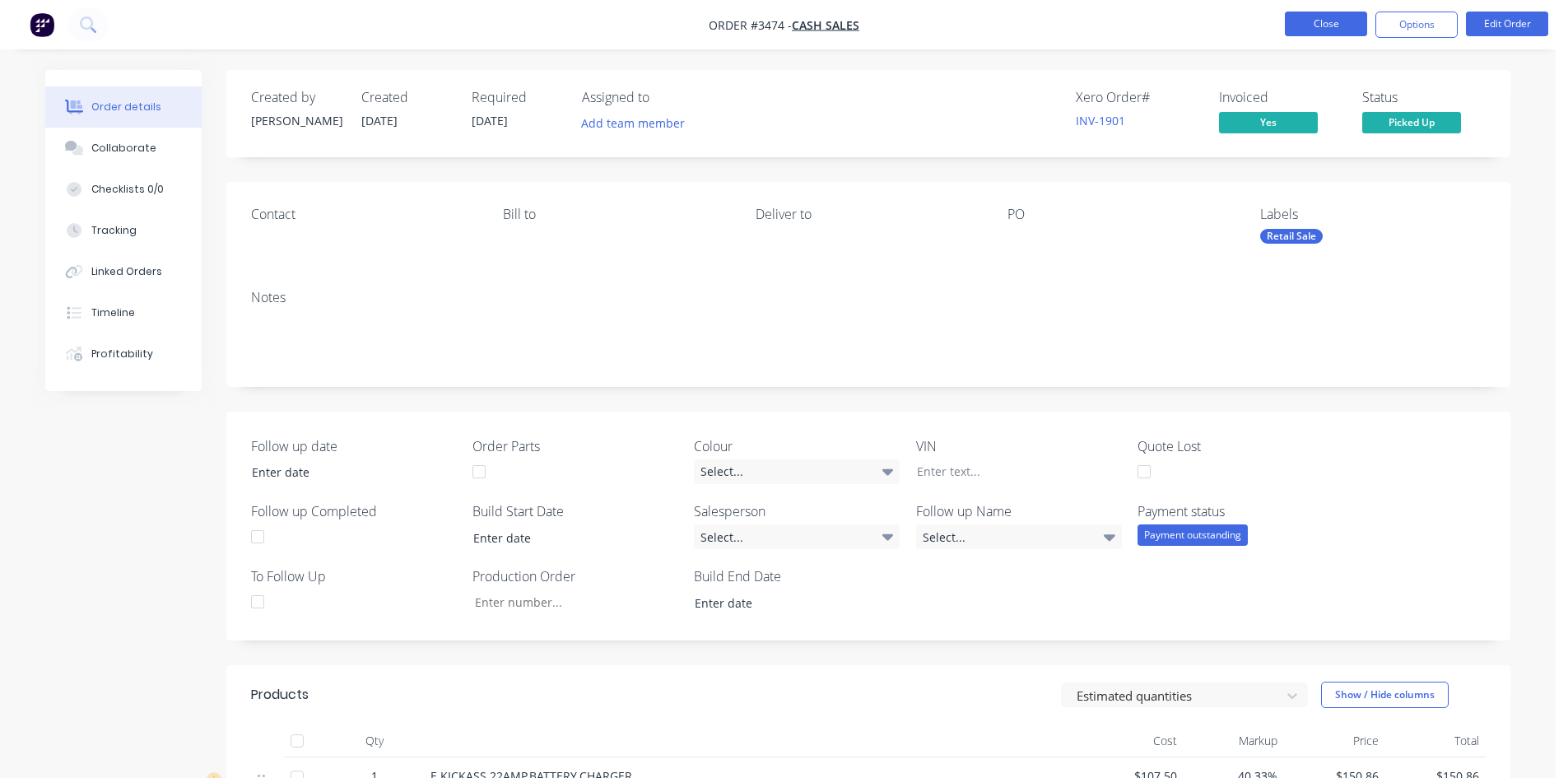
click at [1316, 25] on button "Close" at bounding box center [1325, 23] width 82 height 24
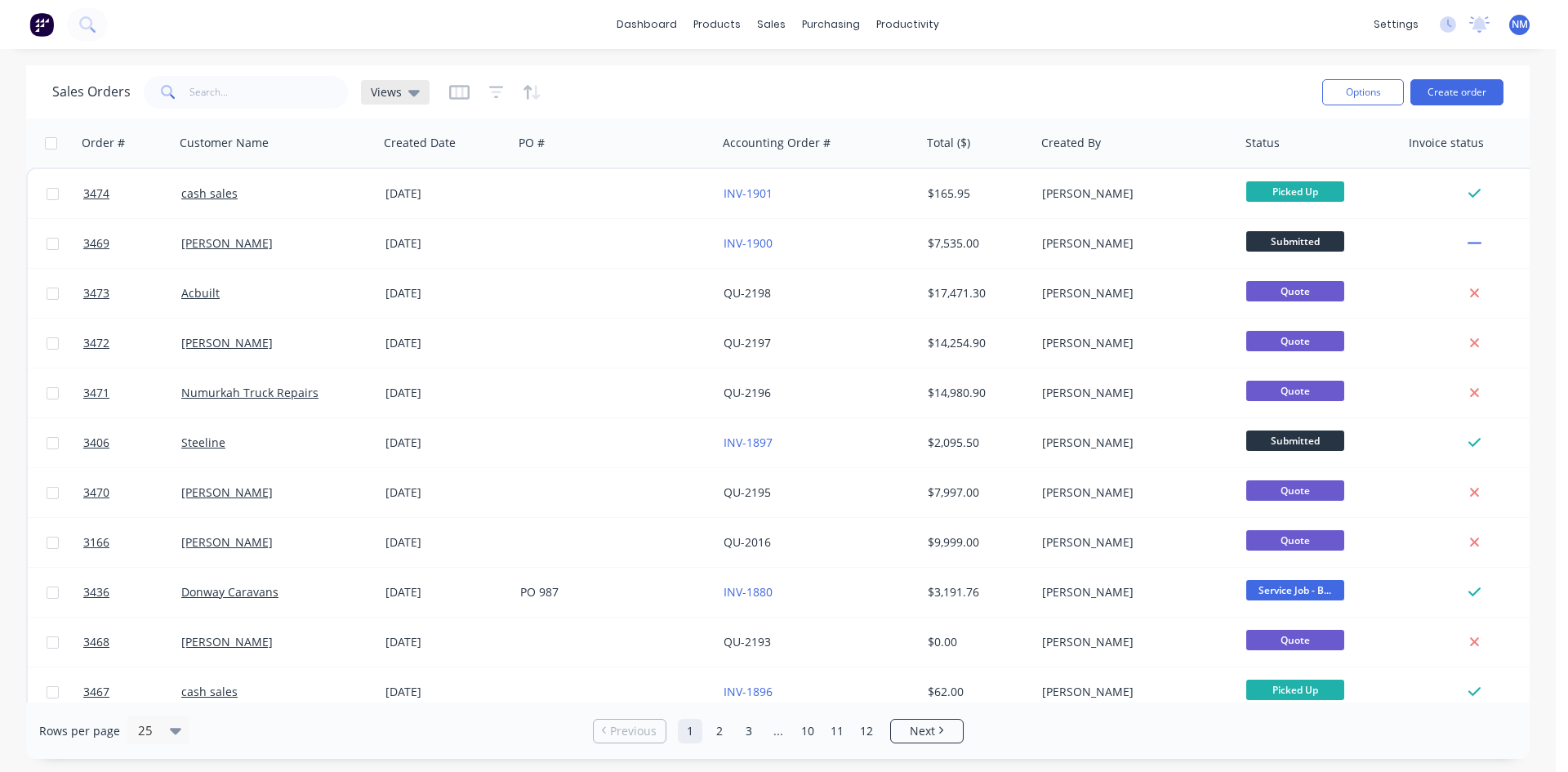
click at [387, 92] on span "Views" at bounding box center [386, 92] width 31 height 17
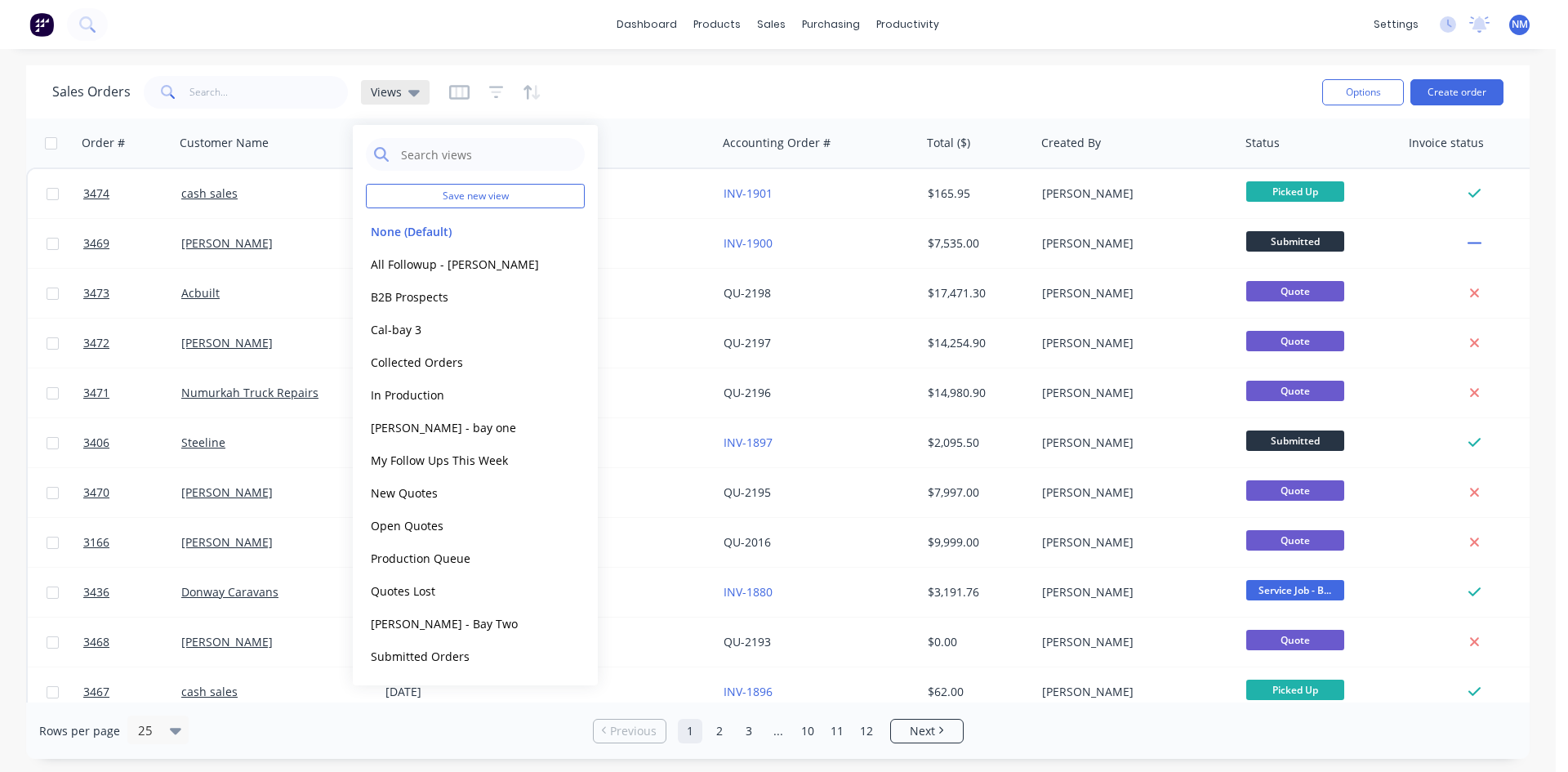
click at [420, 87] on div "Views" at bounding box center [395, 92] width 69 height 24
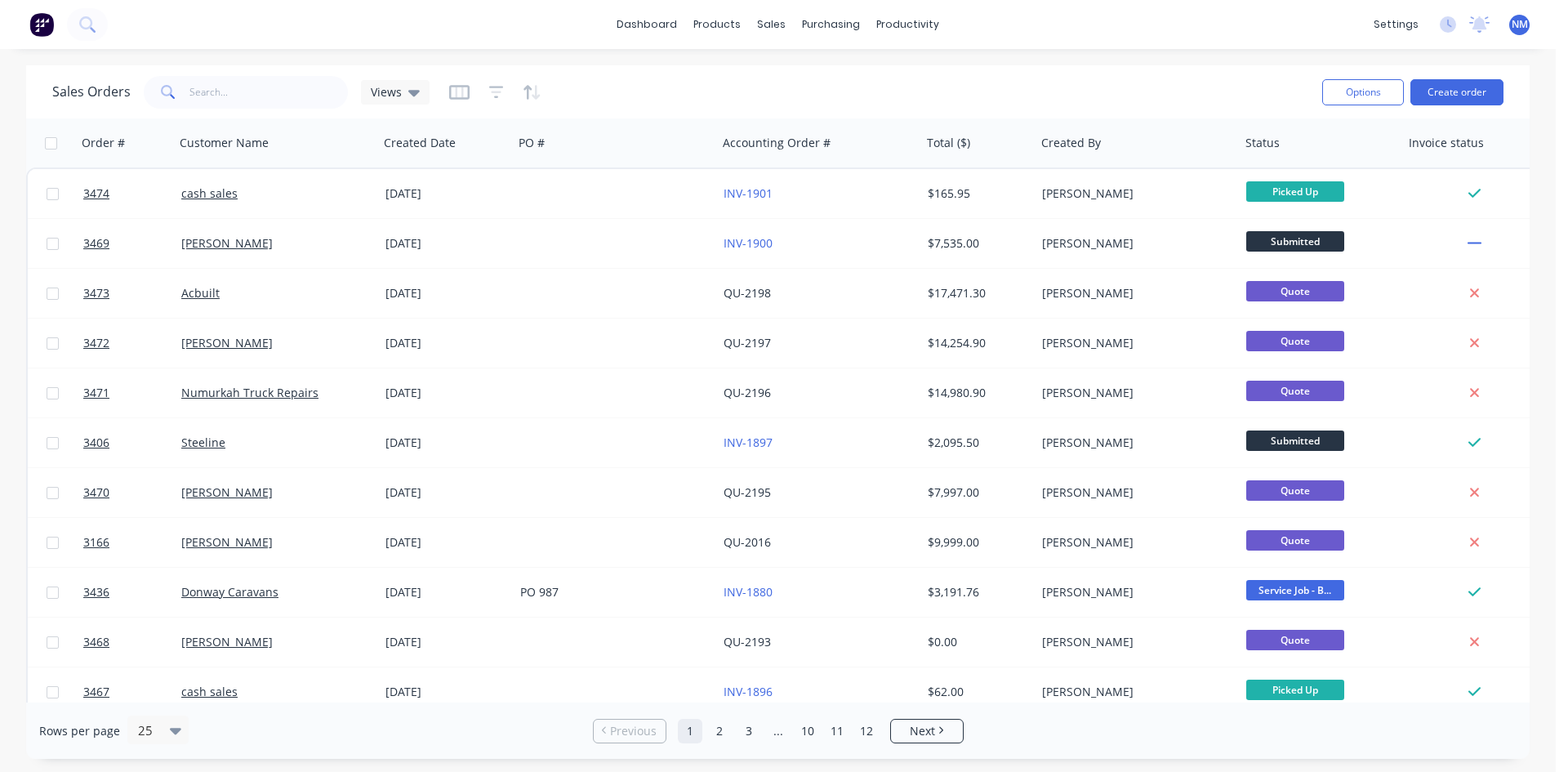
click at [482, 93] on div at bounding box center [495, 92] width 92 height 26
click at [498, 97] on icon "button" at bounding box center [497, 92] width 15 height 16
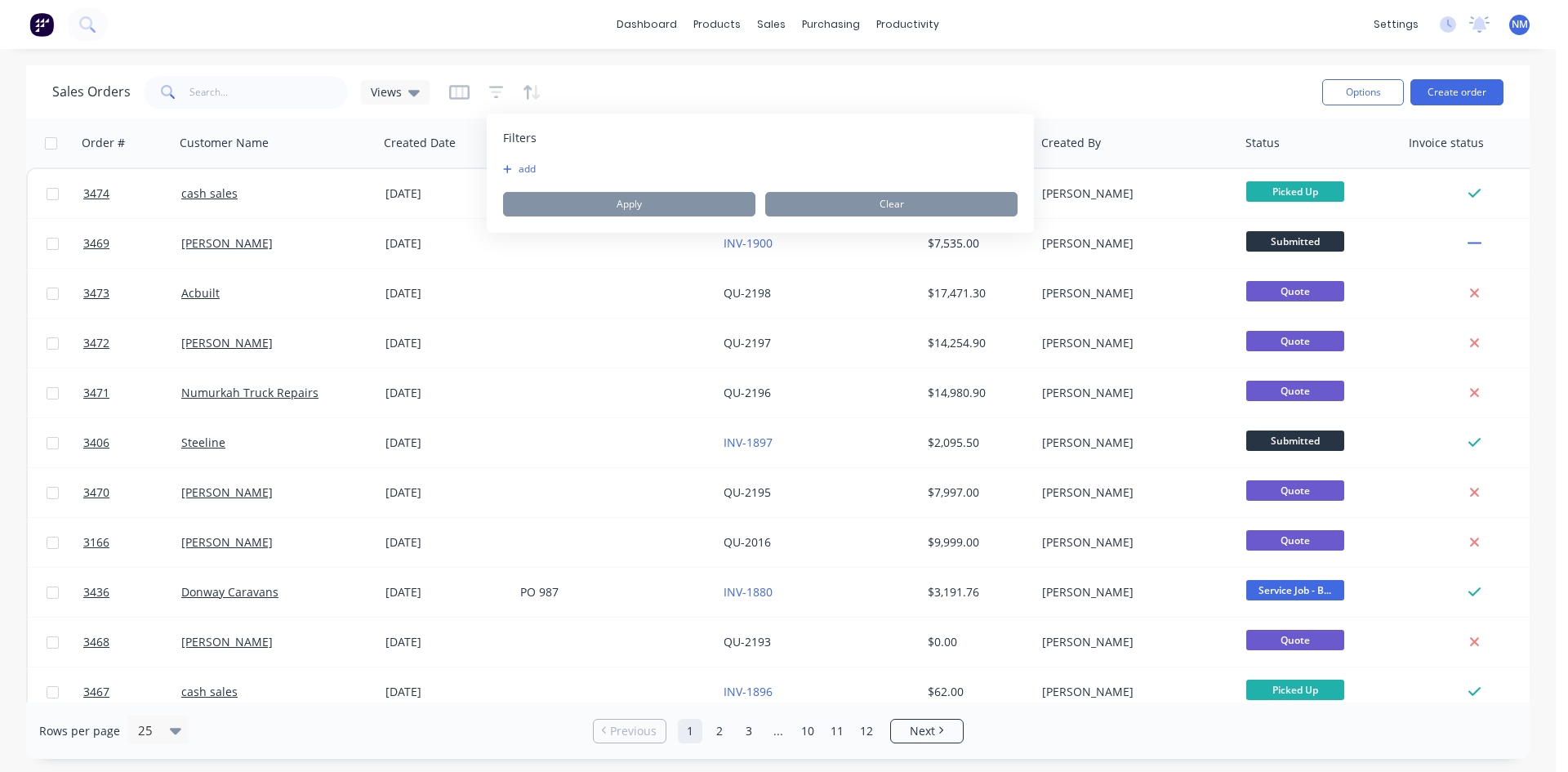
click at [508, 160] on div "Filters add Apply Clear" at bounding box center [760, 172] width 547 height 119
click at [518, 167] on button "add" at bounding box center [524, 169] width 41 height 14
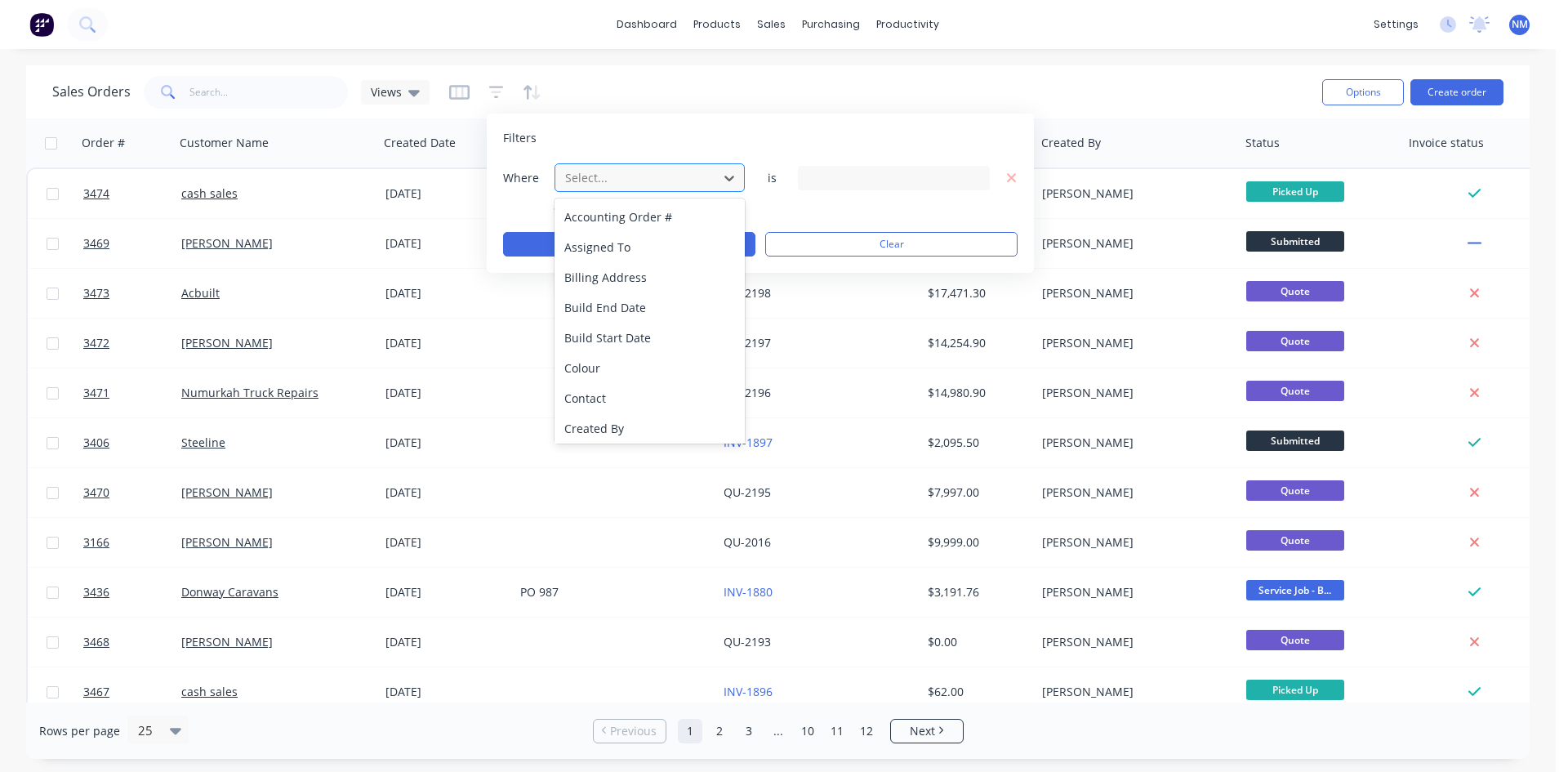
click at [678, 182] on div at bounding box center [636, 177] width 146 height 20
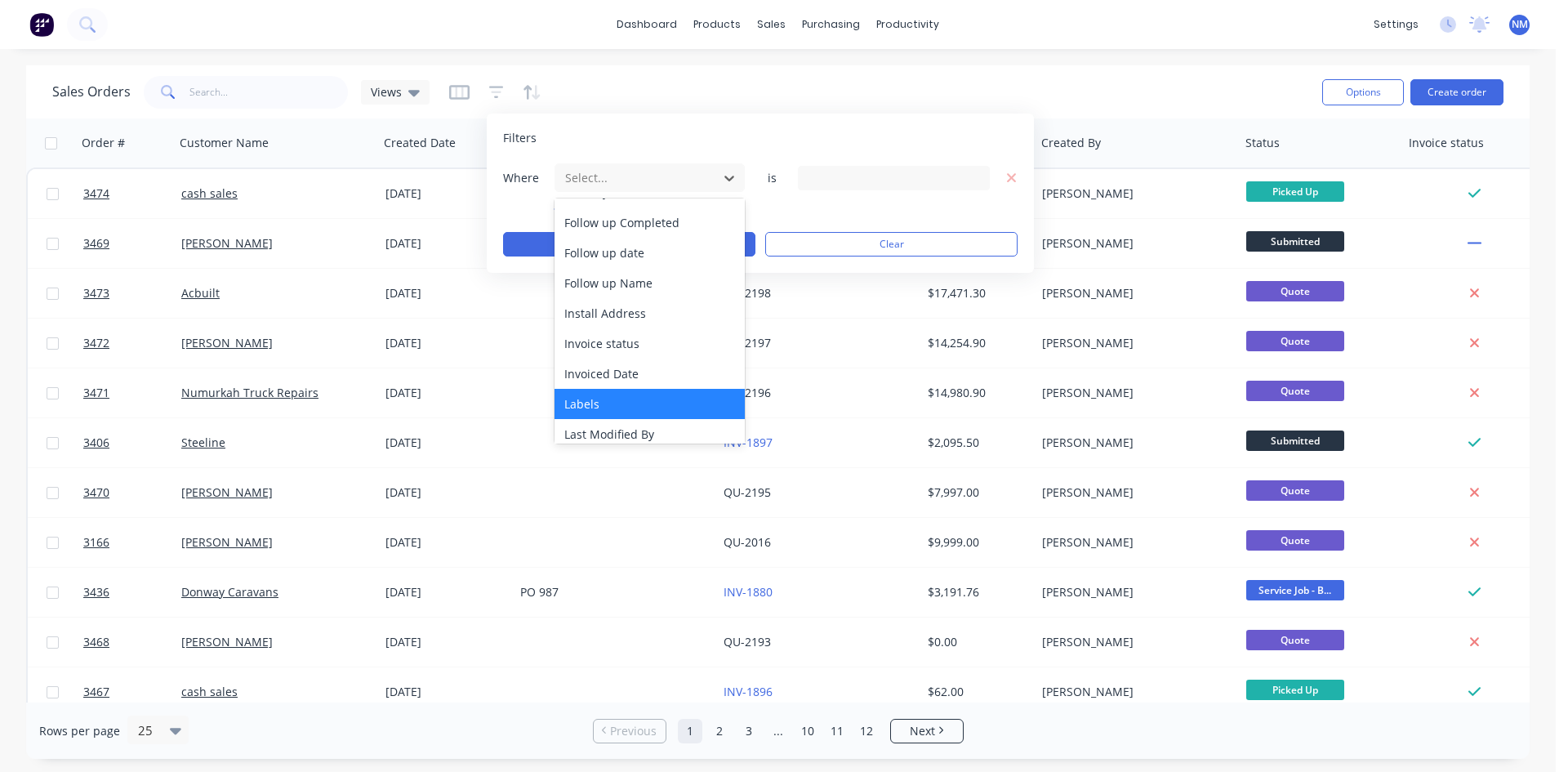
click at [621, 407] on div "Labels" at bounding box center [649, 403] width 191 height 30
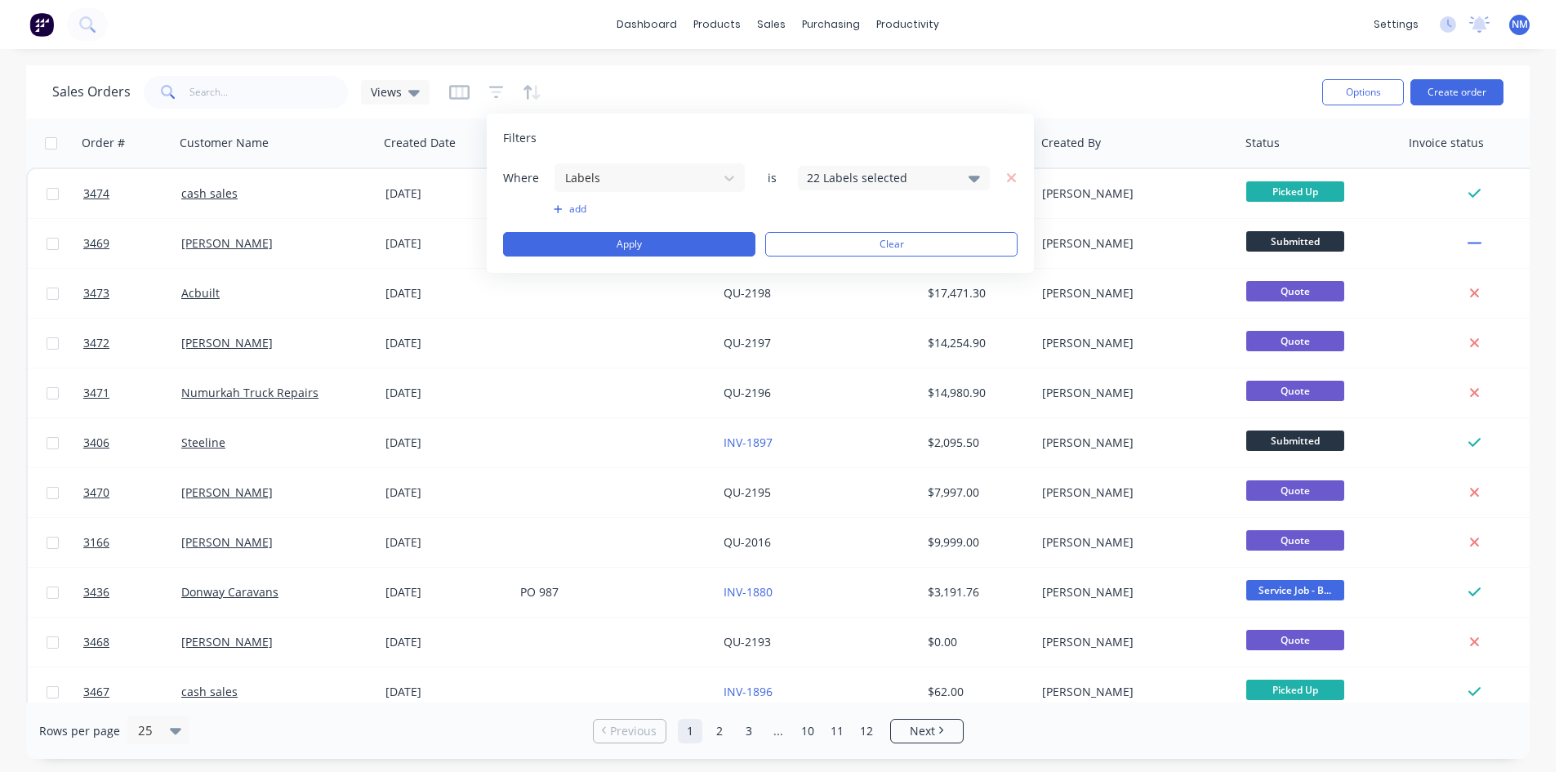
drag, startPoint x: 976, startPoint y: 175, endPoint x: 960, endPoint y: 191, distance: 22.6
click at [976, 176] on icon at bounding box center [975, 178] width 12 height 18
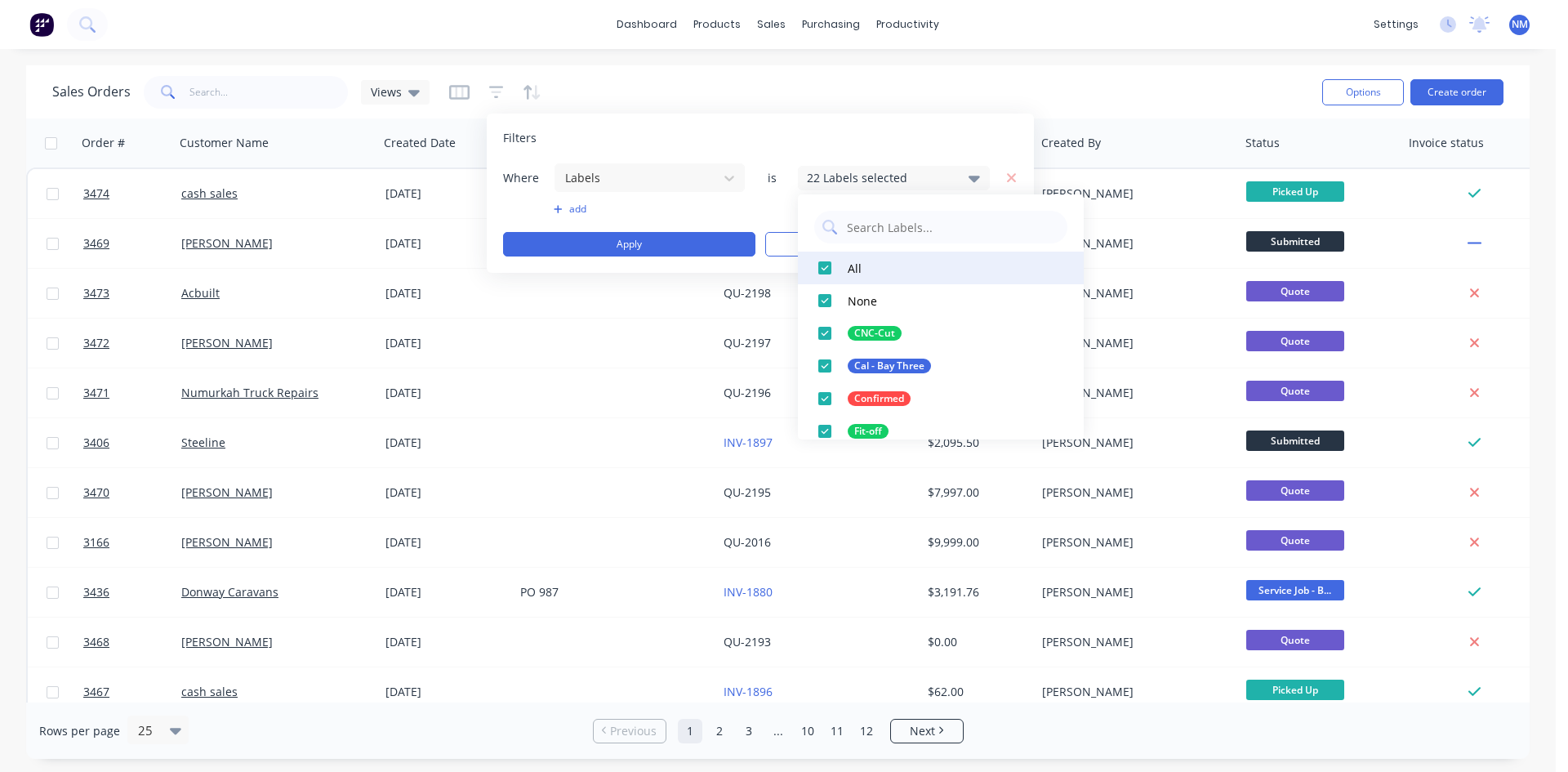
click at [822, 264] on div at bounding box center [826, 268] width 33 height 33
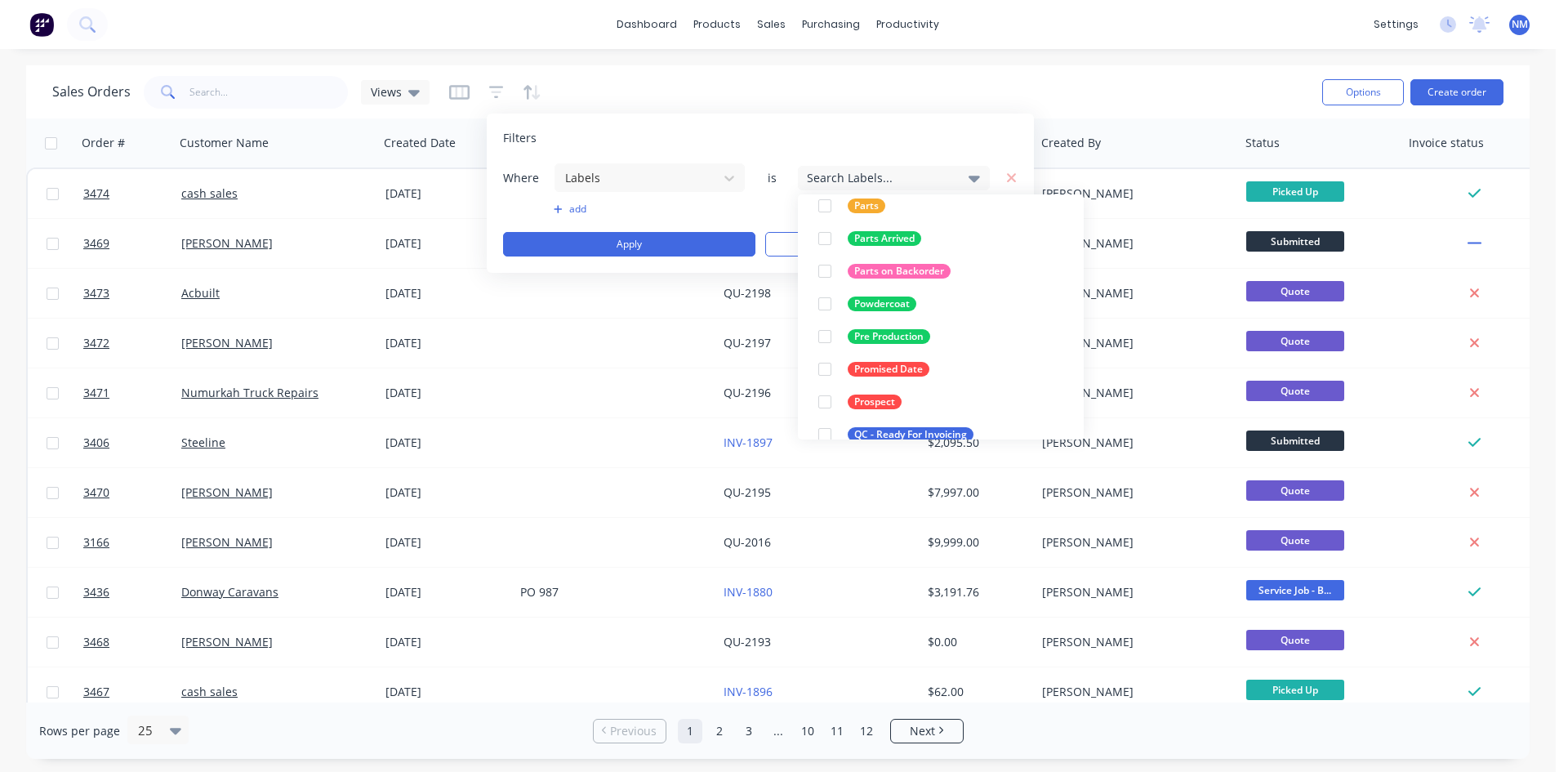
scroll to position [572, 0]
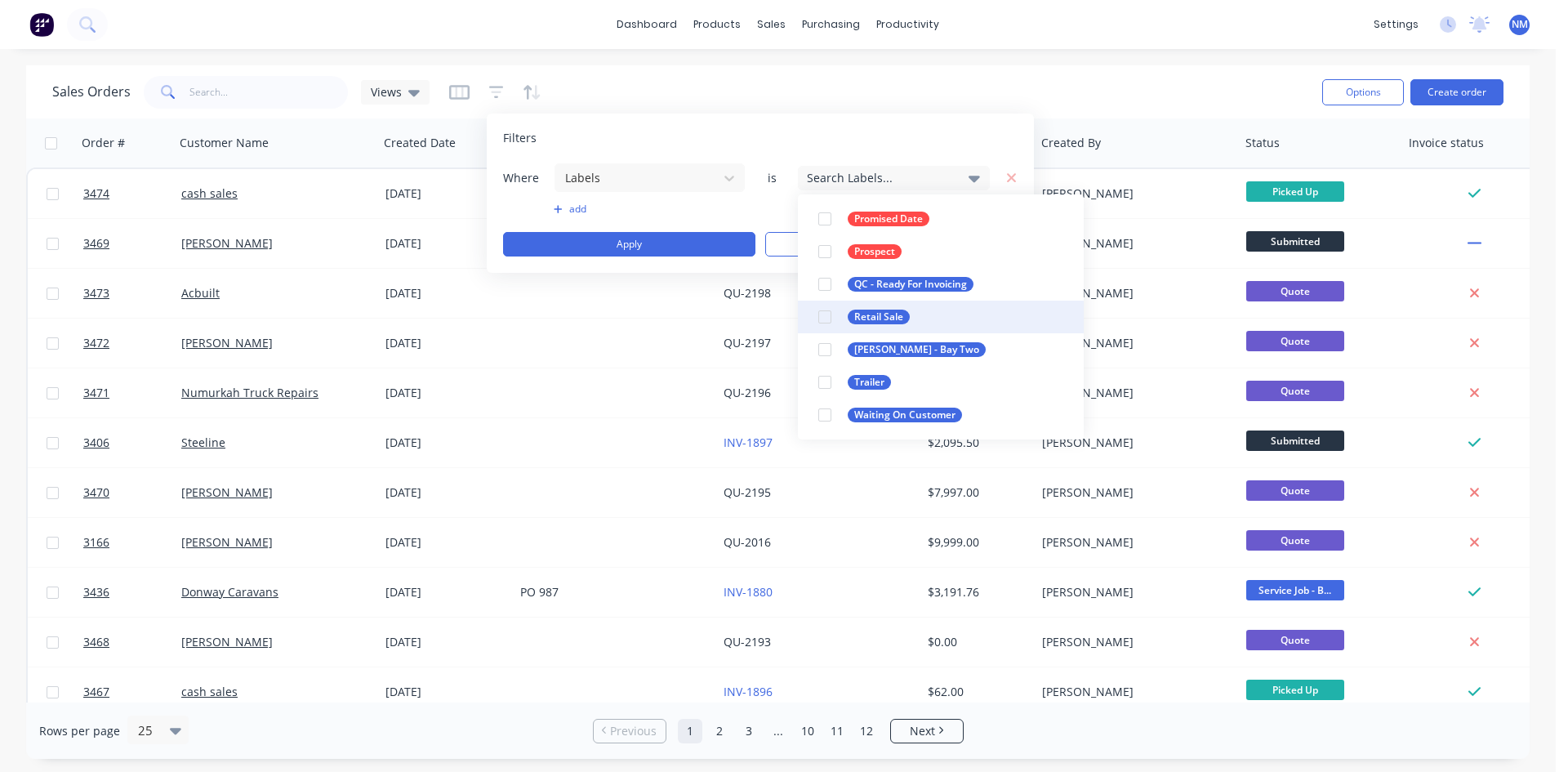
click at [834, 316] on div at bounding box center [826, 317] width 33 height 33
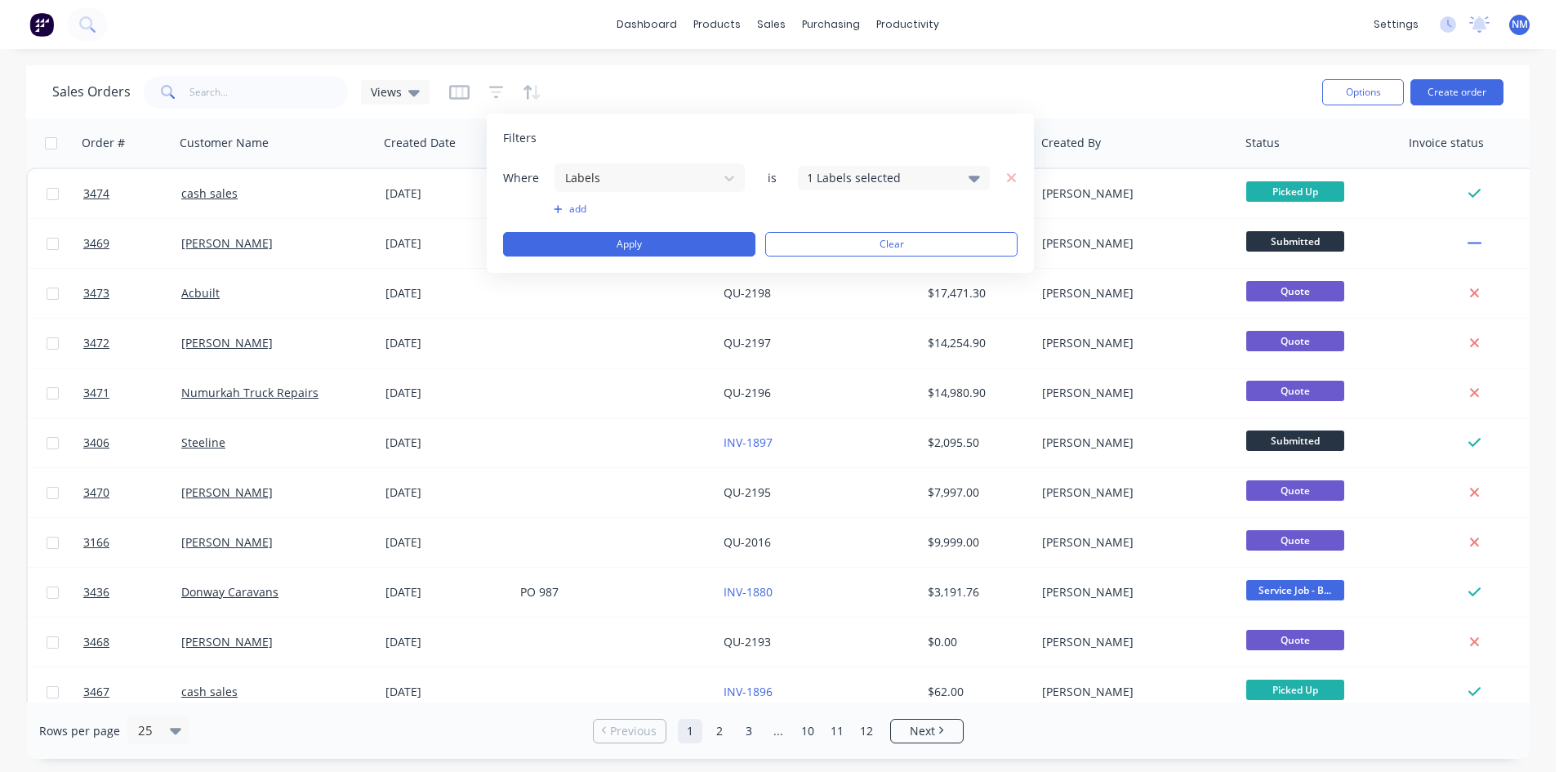
click at [568, 200] on div "Where Labels is 1 Labels selected add Apply Clear" at bounding box center [761, 209] width 515 height 94
click at [573, 203] on button "add" at bounding box center [649, 209] width 192 height 14
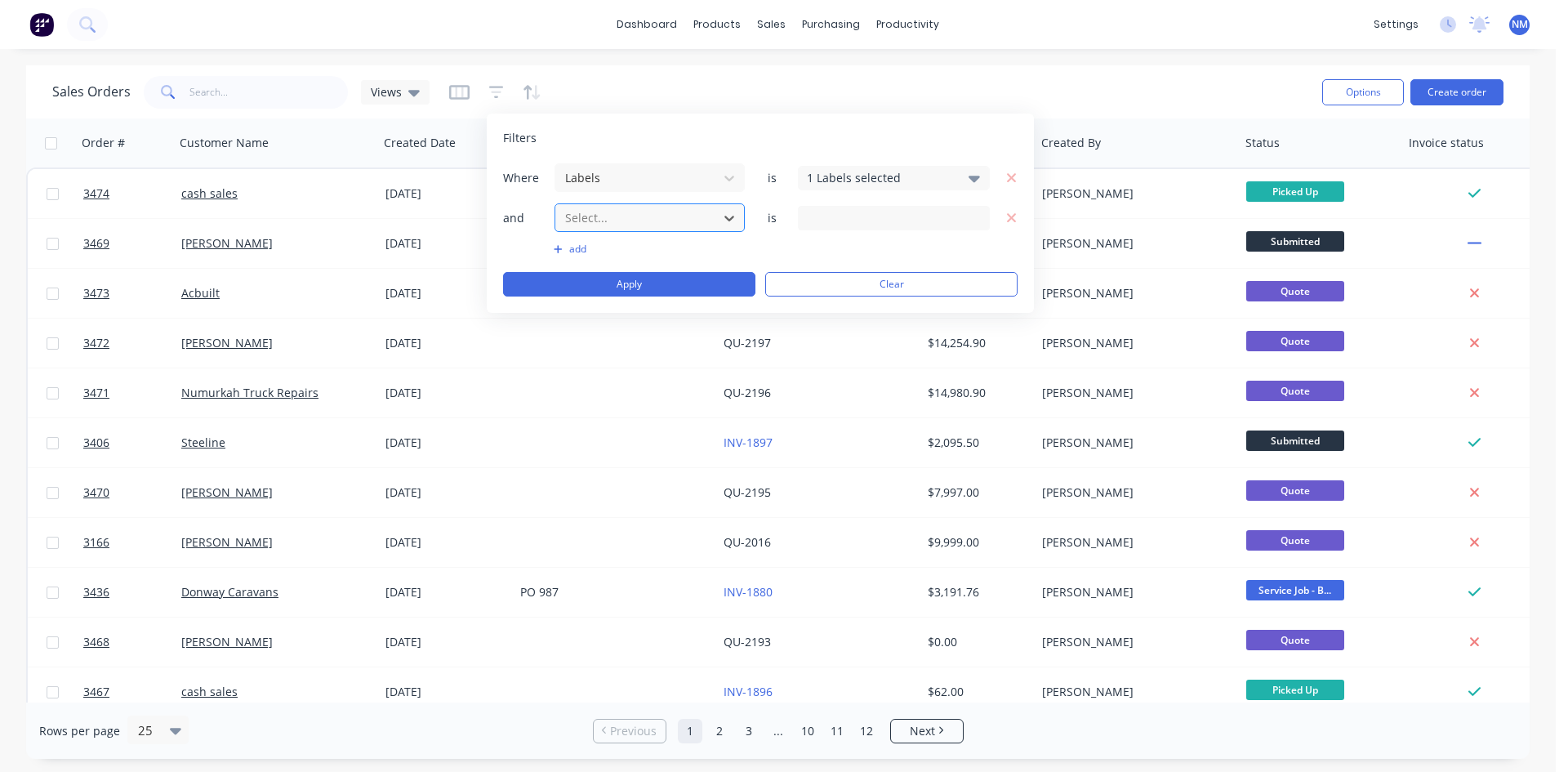
click at [677, 223] on div at bounding box center [636, 217] width 146 height 20
click at [922, 228] on label at bounding box center [894, 218] width 192 height 26
click at [922, 228] on input at bounding box center [893, 218] width 191 height 24
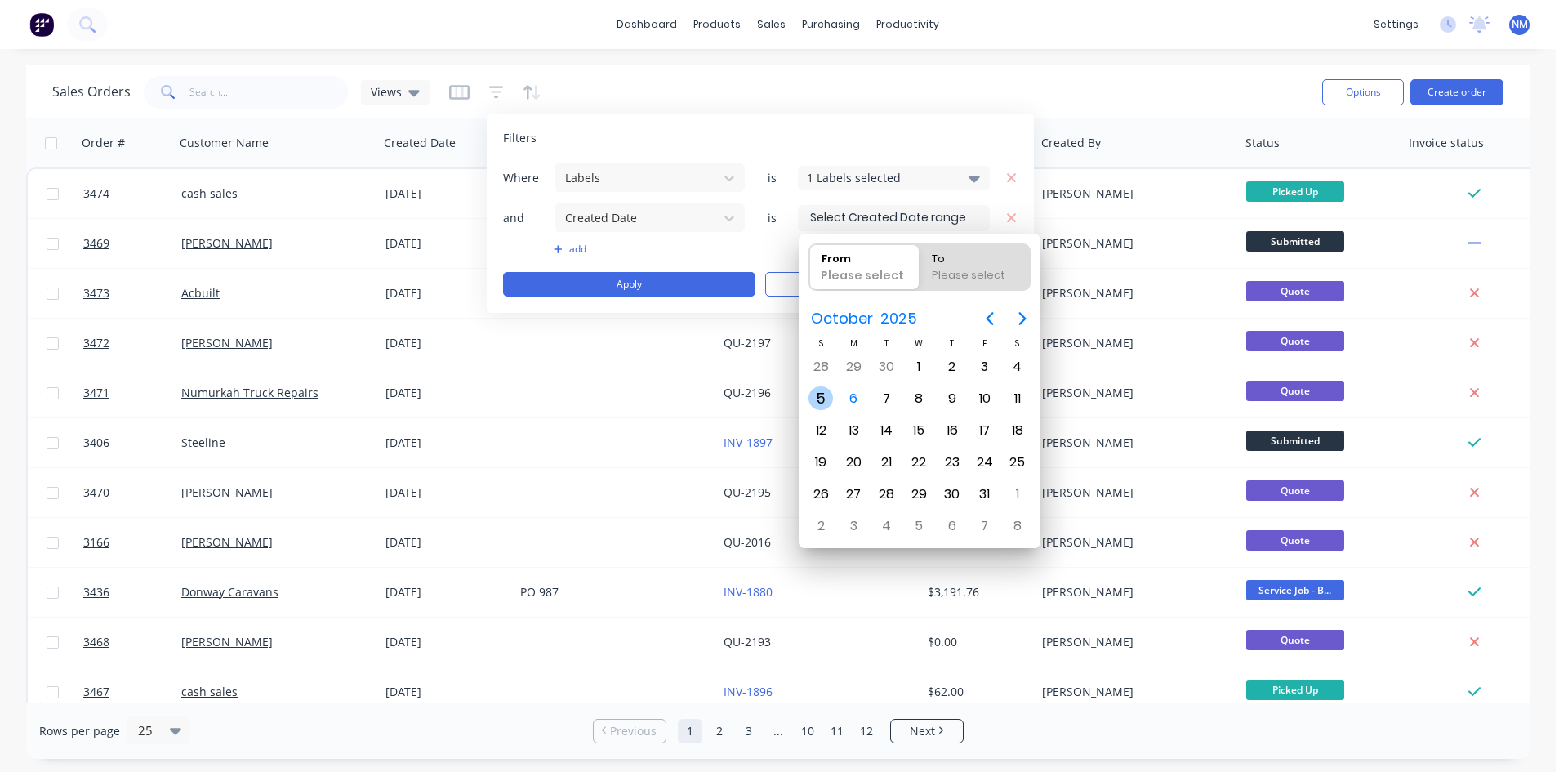
click at [829, 391] on div "5" at bounding box center [821, 398] width 24 height 24
type input "[DATE]"
radio input "false"
radio input "true"
click at [983, 395] on div "10" at bounding box center [984, 398] width 24 height 24
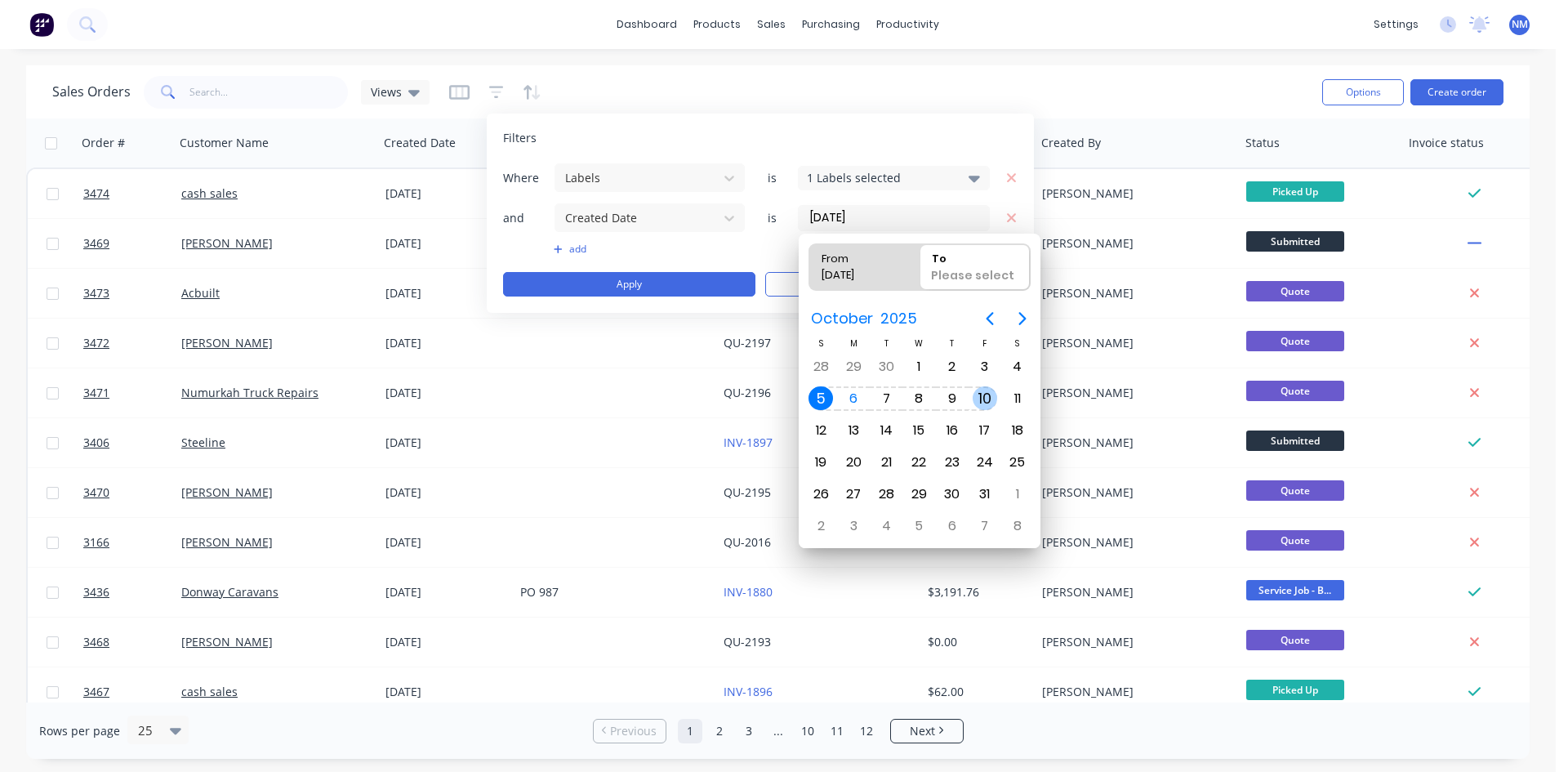
type input "[DATE] - [DATE]"
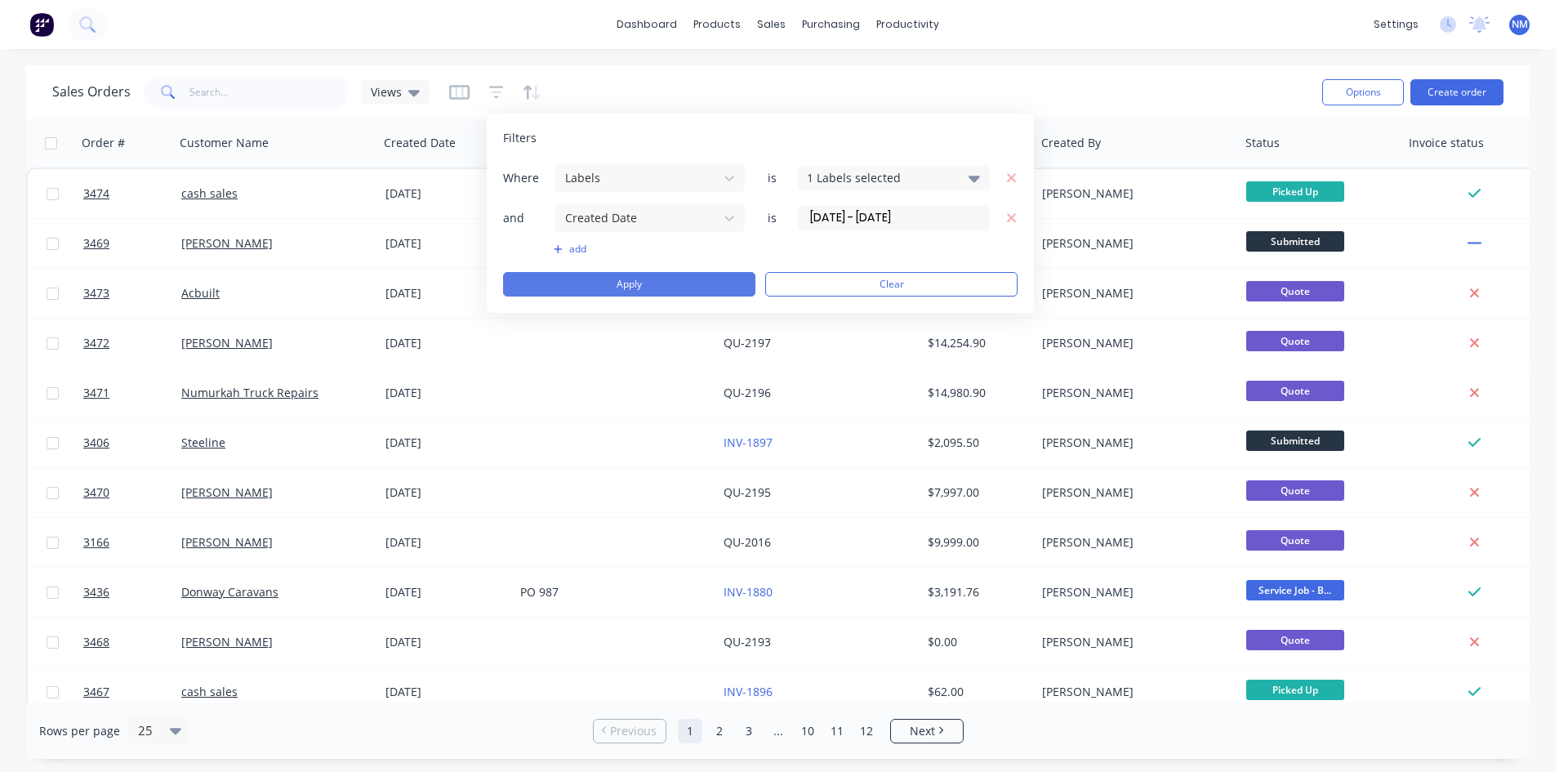
click at [586, 276] on button "Apply" at bounding box center [629, 283] width 253 height 24
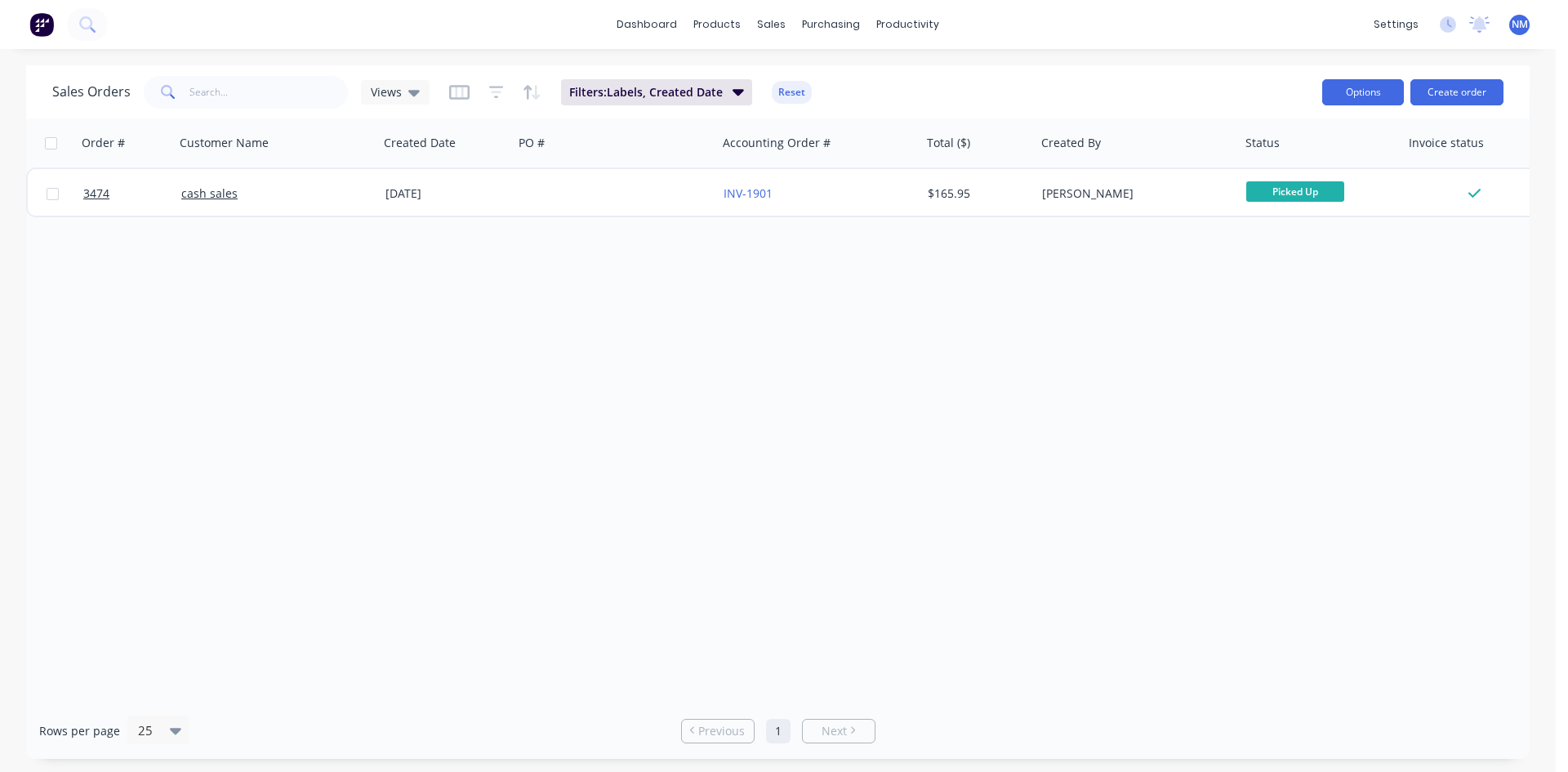
click at [1349, 93] on button "Options" at bounding box center [1363, 92] width 81 height 26
click at [1274, 205] on div "Export" at bounding box center [1313, 198] width 150 height 23
drag, startPoint x: 418, startPoint y: 92, endPoint x: 410, endPoint y: 99, distance: 10.6
click at [418, 92] on div "Views" at bounding box center [395, 92] width 69 height 24
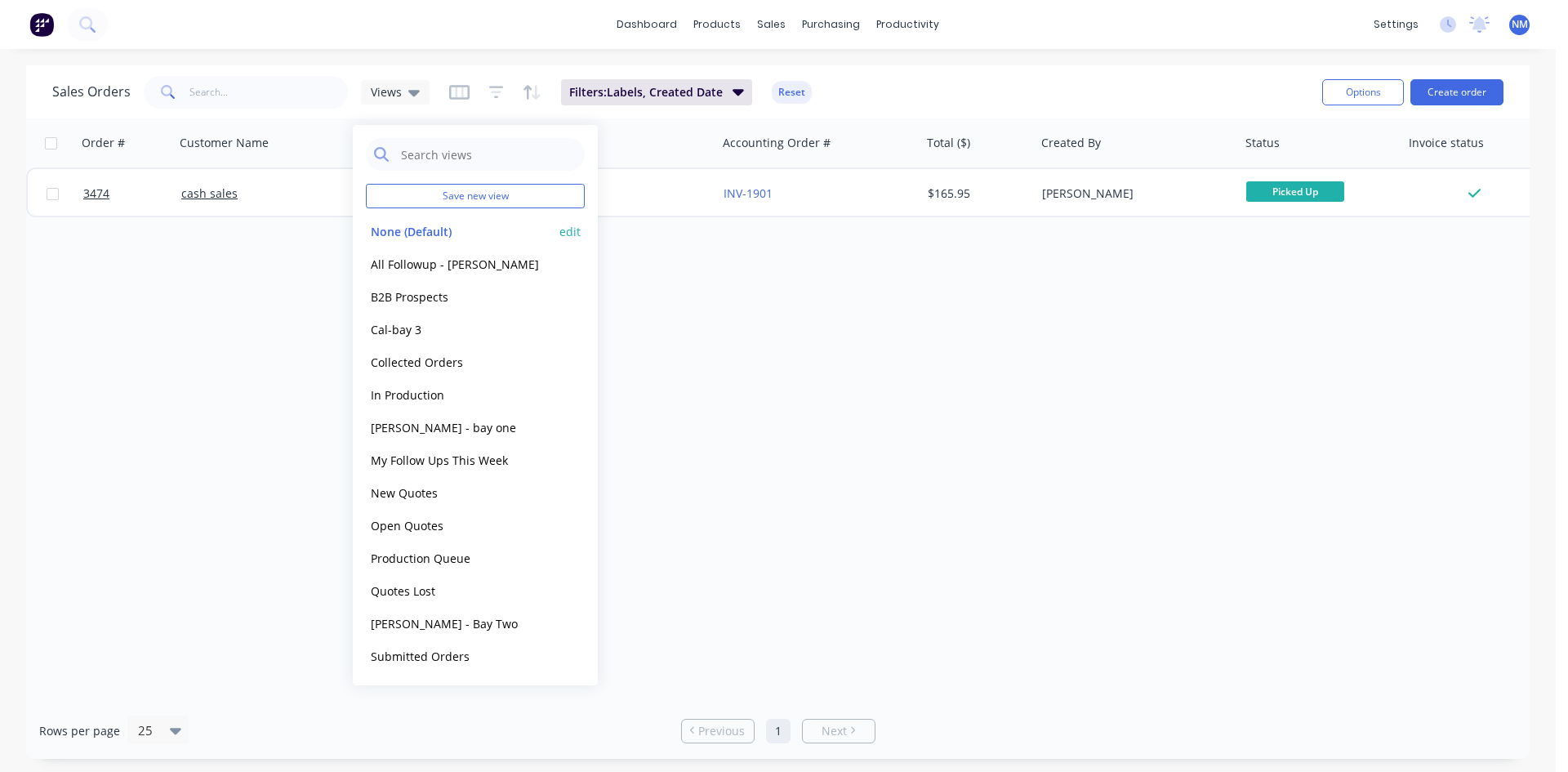
click at [422, 233] on button "None (Default)" at bounding box center [459, 231] width 186 height 18
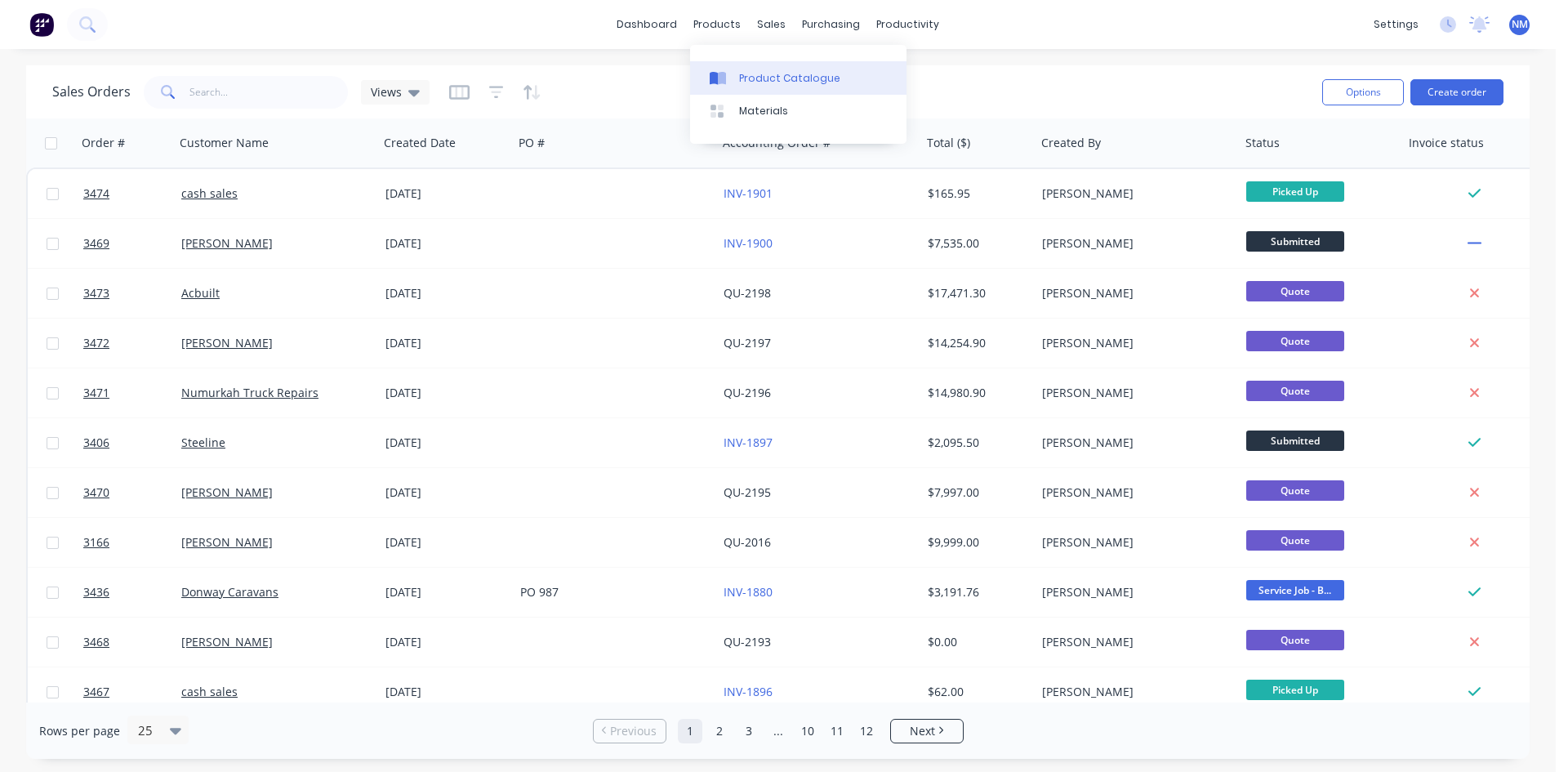
click at [756, 82] on div "Product Catalogue" at bounding box center [790, 77] width 102 height 15
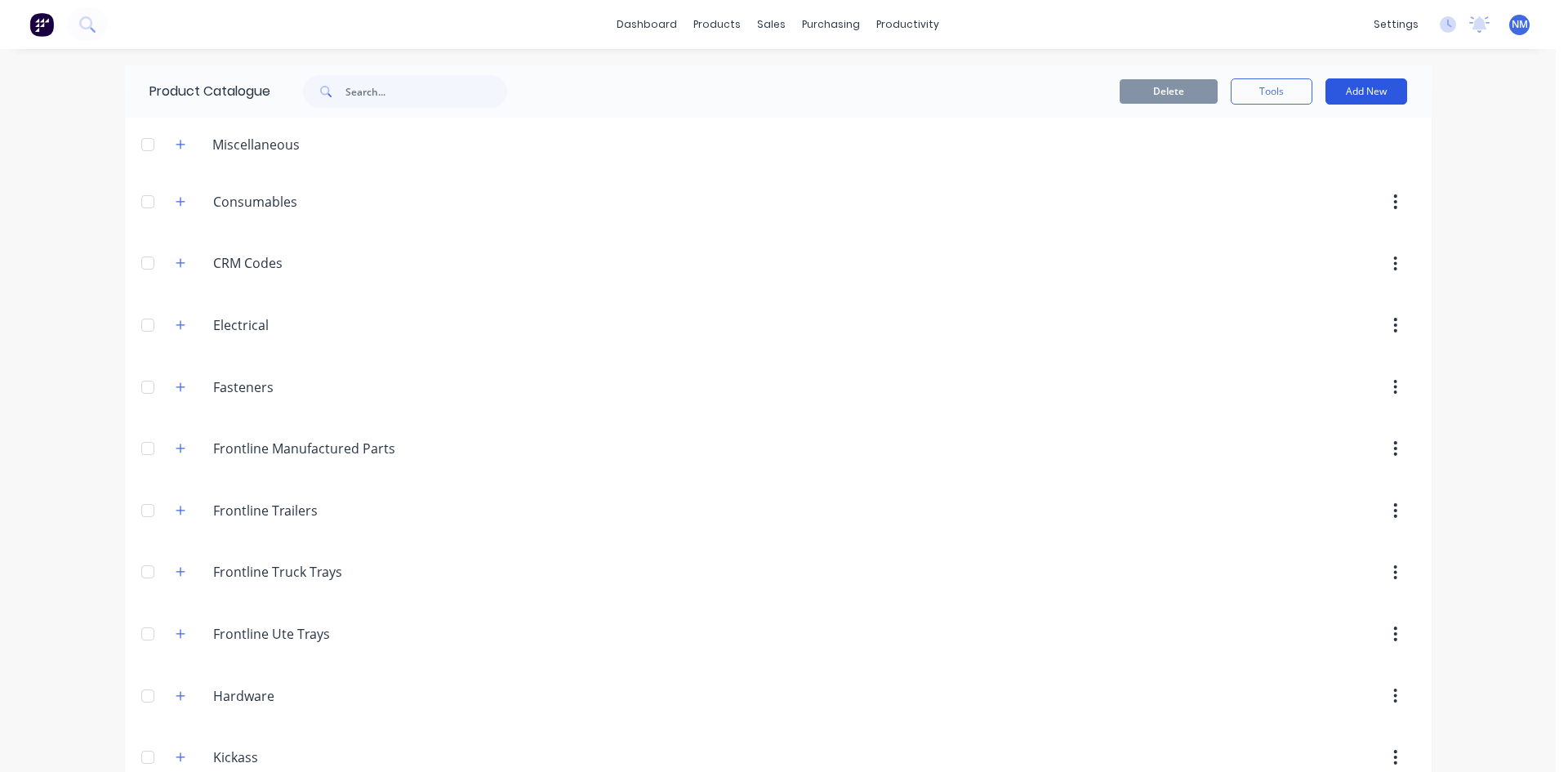
drag, startPoint x: 1388, startPoint y: 92, endPoint x: 1401, endPoint y: 82, distance: 16.4
click at [1390, 90] on button "Add New" at bounding box center [1367, 91] width 81 height 26
click at [1334, 199] on div "Product Kit" at bounding box center [1330, 198] width 126 height 23
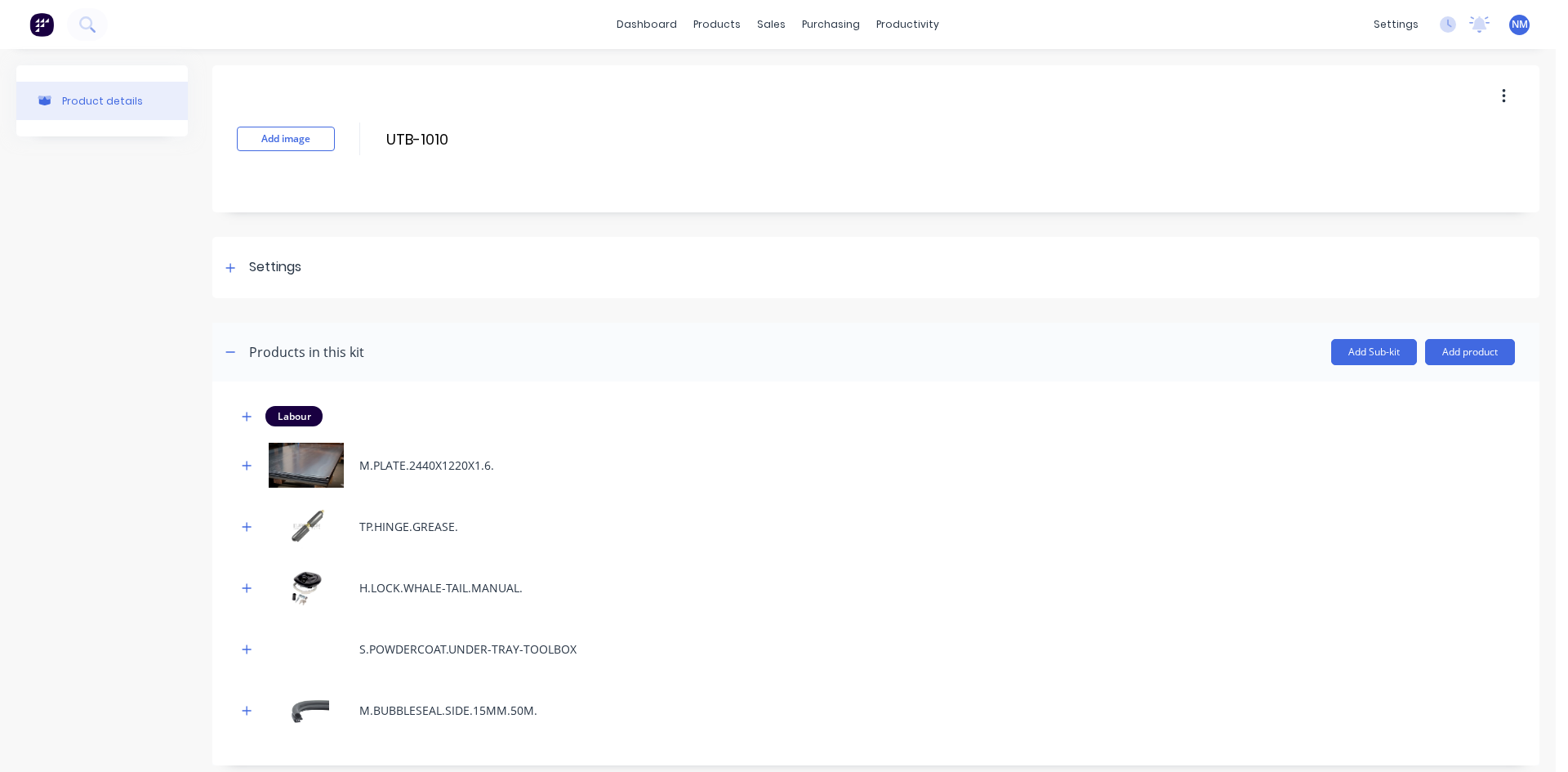
scroll to position [18, 0]
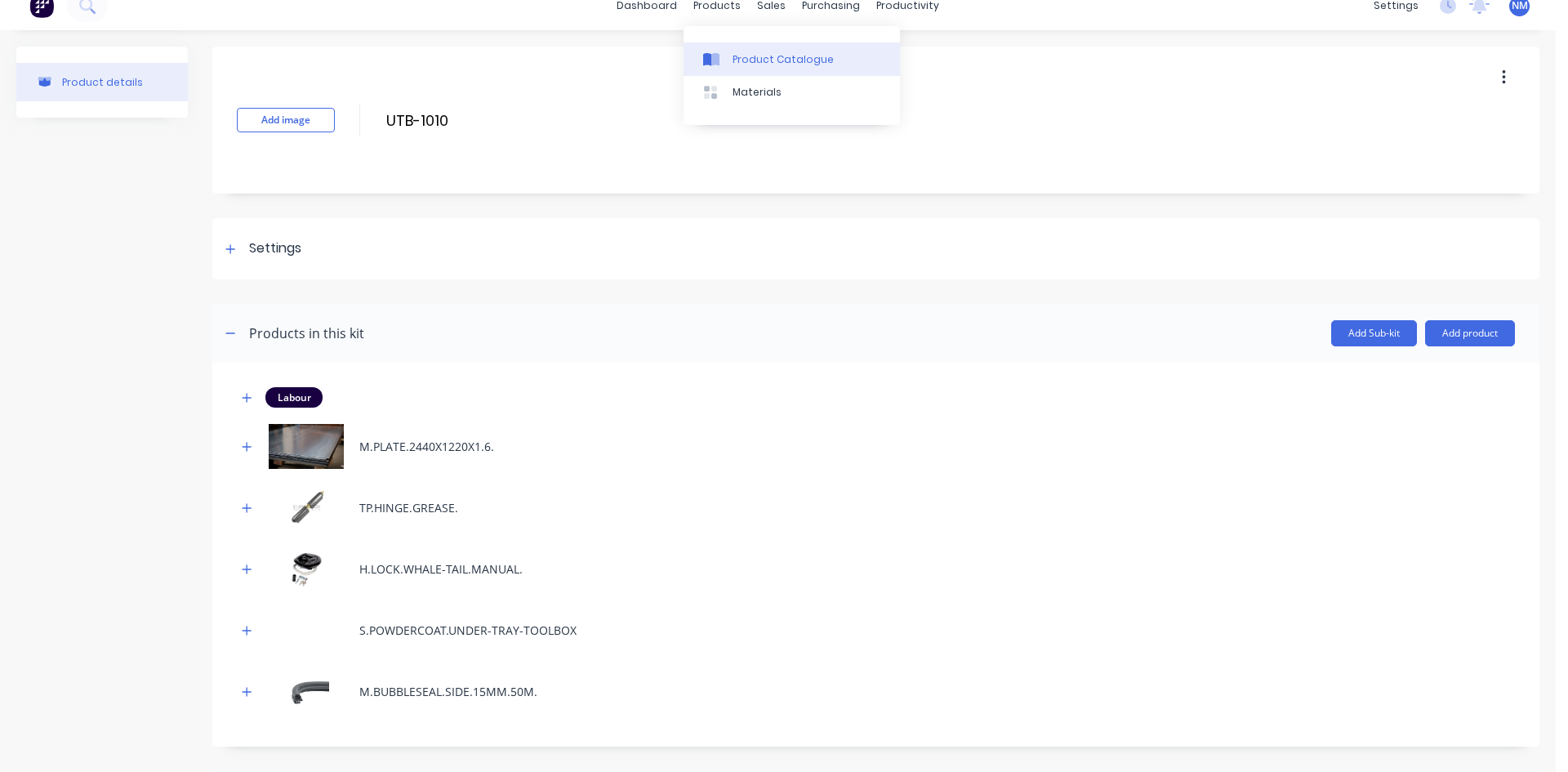
click at [725, 58] on div at bounding box center [715, 59] width 24 height 15
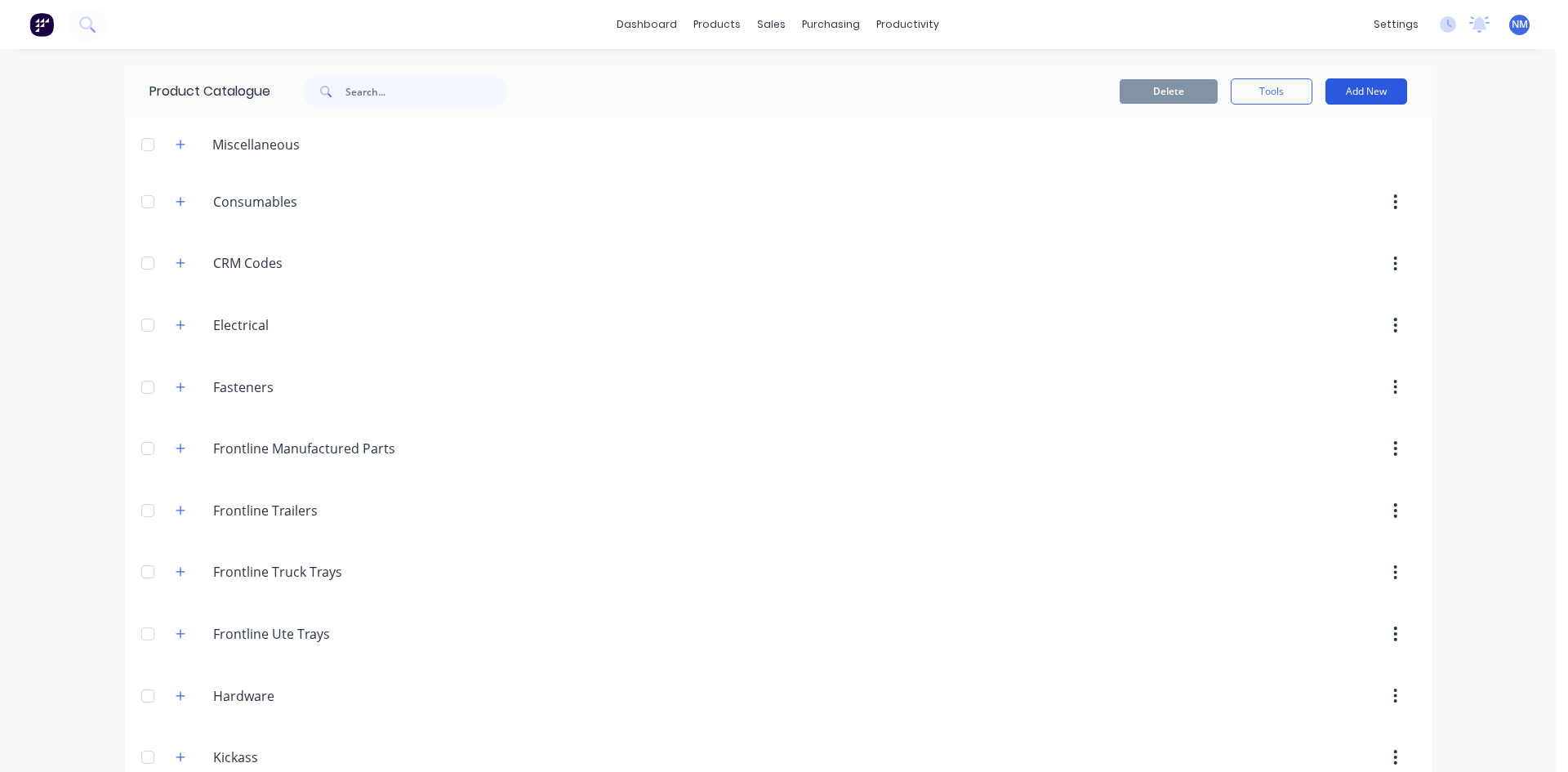
click at [1342, 86] on button "Add New" at bounding box center [1367, 91] width 81 height 26
click at [1334, 189] on div "Product Kit" at bounding box center [1330, 198] width 126 height 23
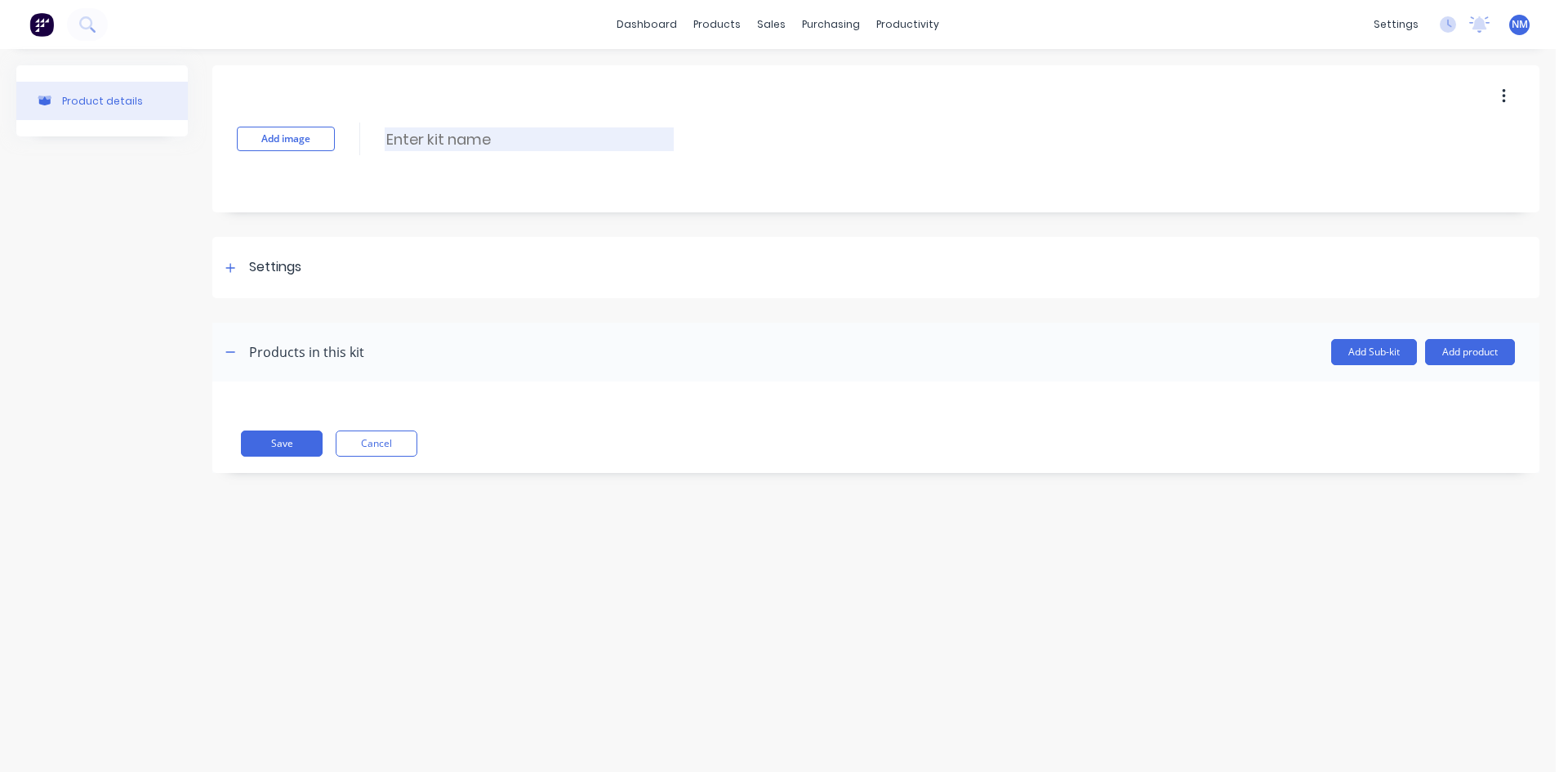
click at [531, 133] on input at bounding box center [529, 139] width 289 height 23
type input "[PERSON_NAME] Monkey Bars"
drag, startPoint x: 222, startPoint y: 270, endPoint x: 248, endPoint y: 270, distance: 26.0
click at [224, 270] on div at bounding box center [230, 267] width 20 height 20
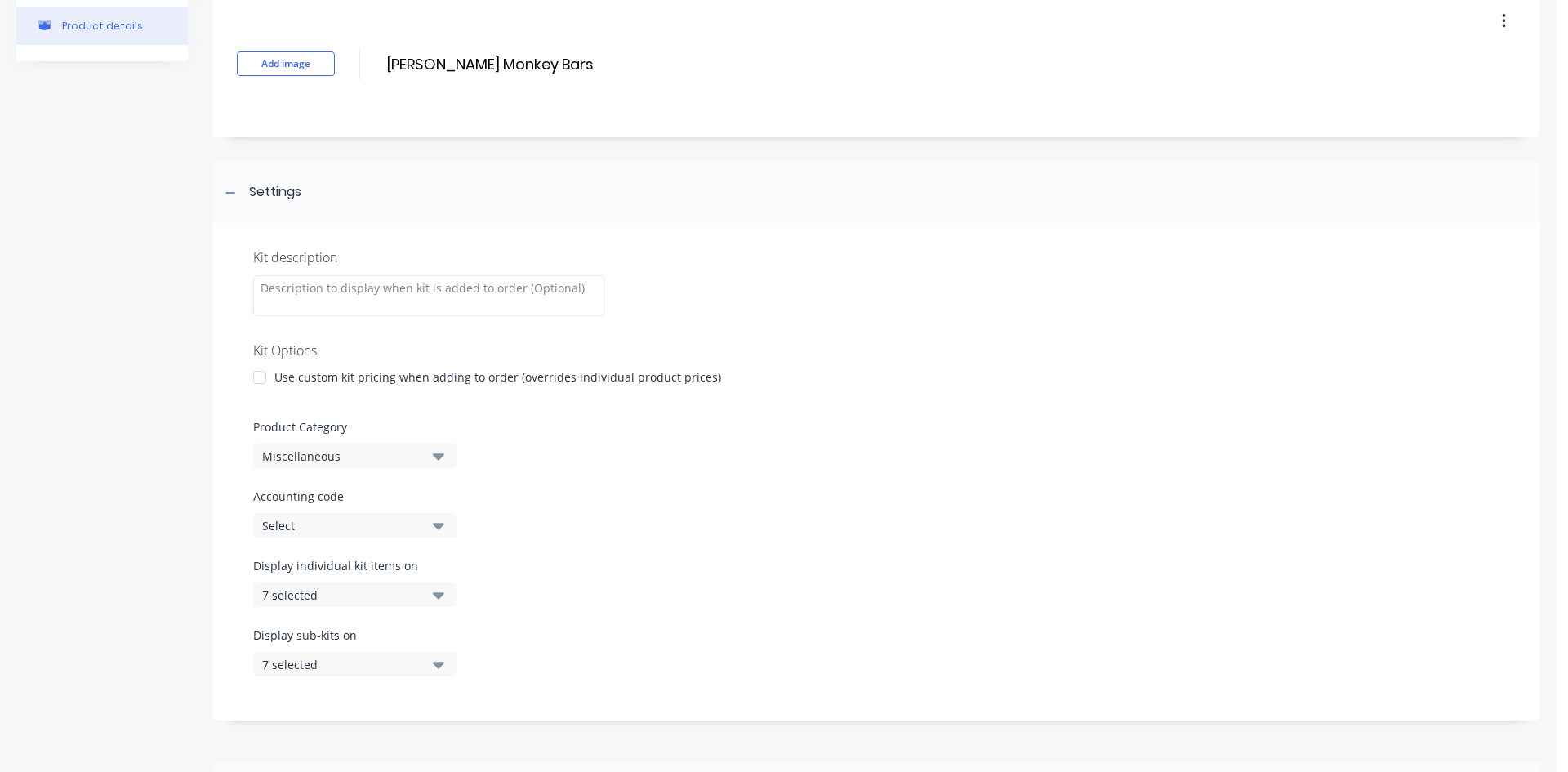
scroll to position [163, 0]
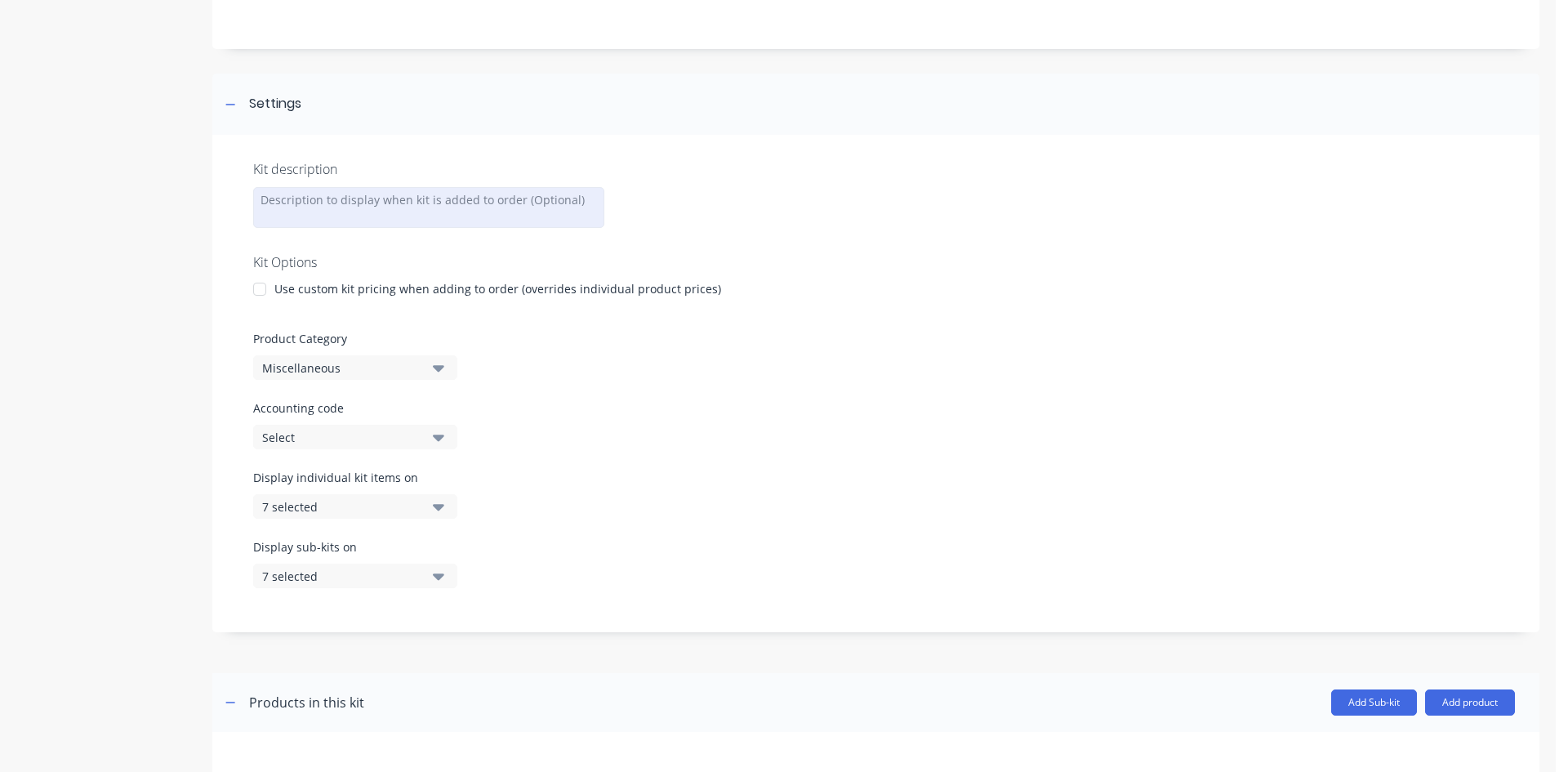
click at [364, 193] on div at bounding box center [429, 207] width 351 height 41
click at [260, 292] on div at bounding box center [260, 289] width 33 height 33
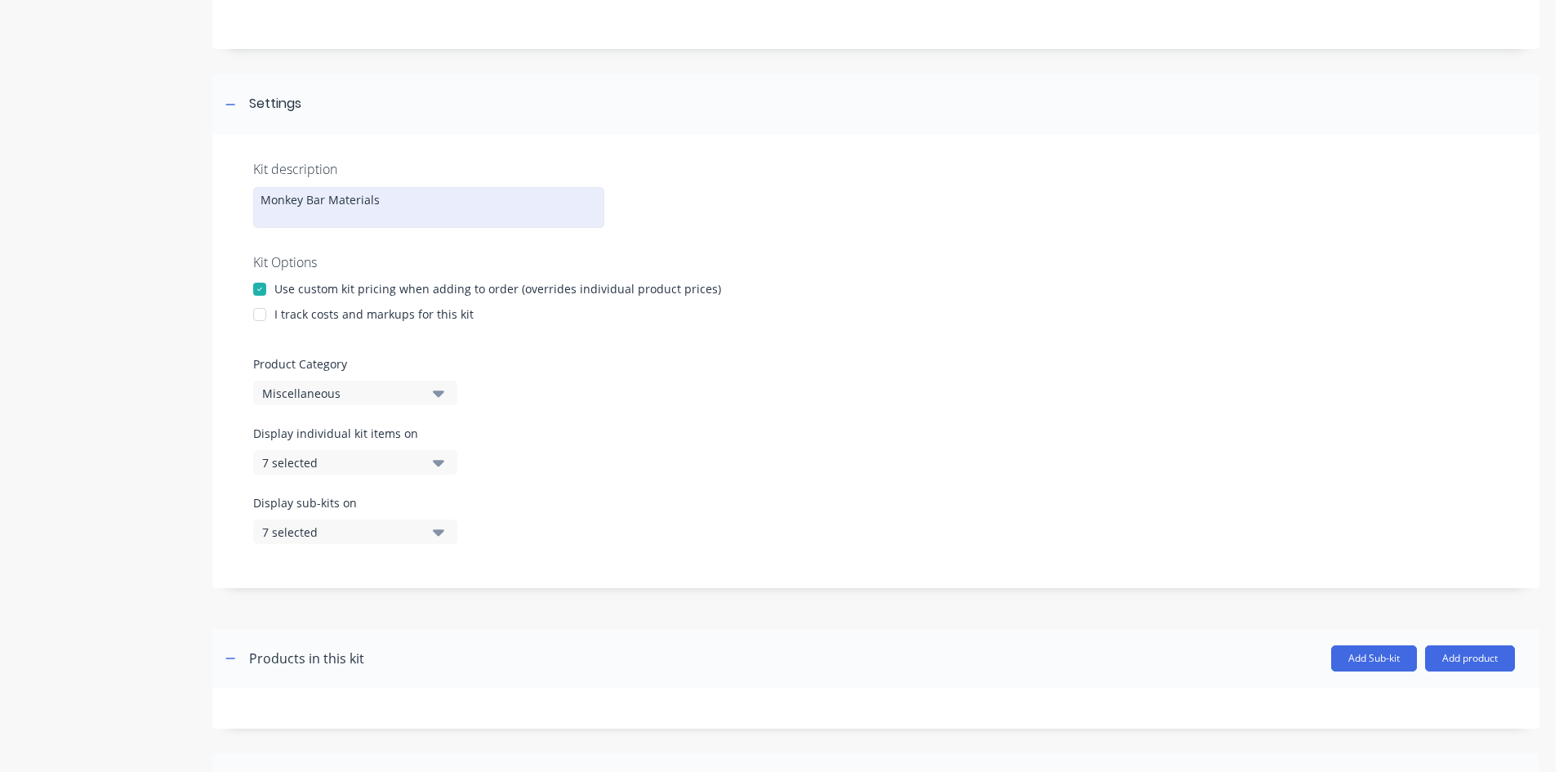
drag, startPoint x: 264, startPoint y: 310, endPoint x: 345, endPoint y: 377, distance: 105.1
click at [264, 310] on div at bounding box center [260, 314] width 33 height 33
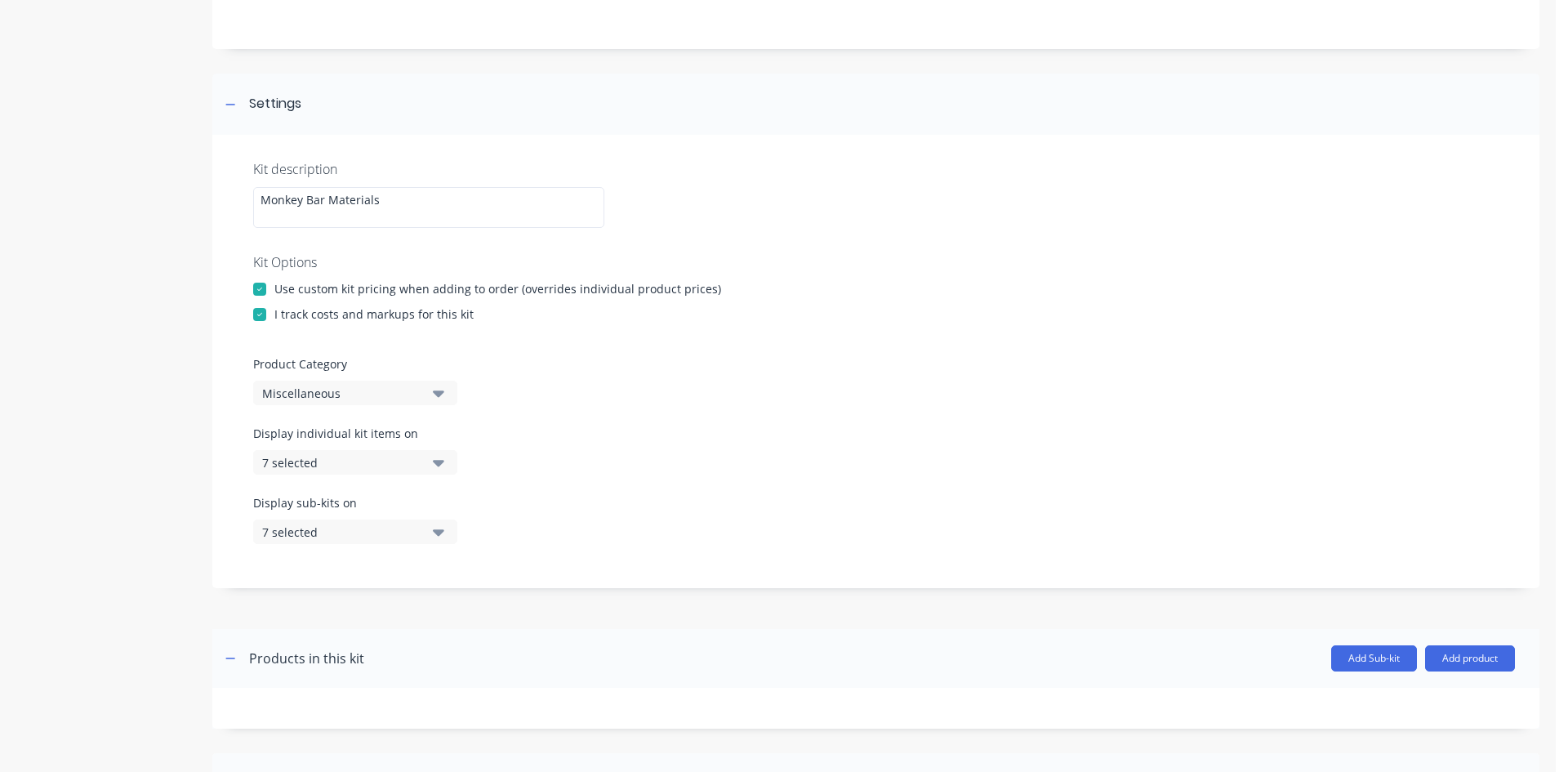
click at [398, 391] on div "Miscellaneous" at bounding box center [342, 394] width 159 height 17
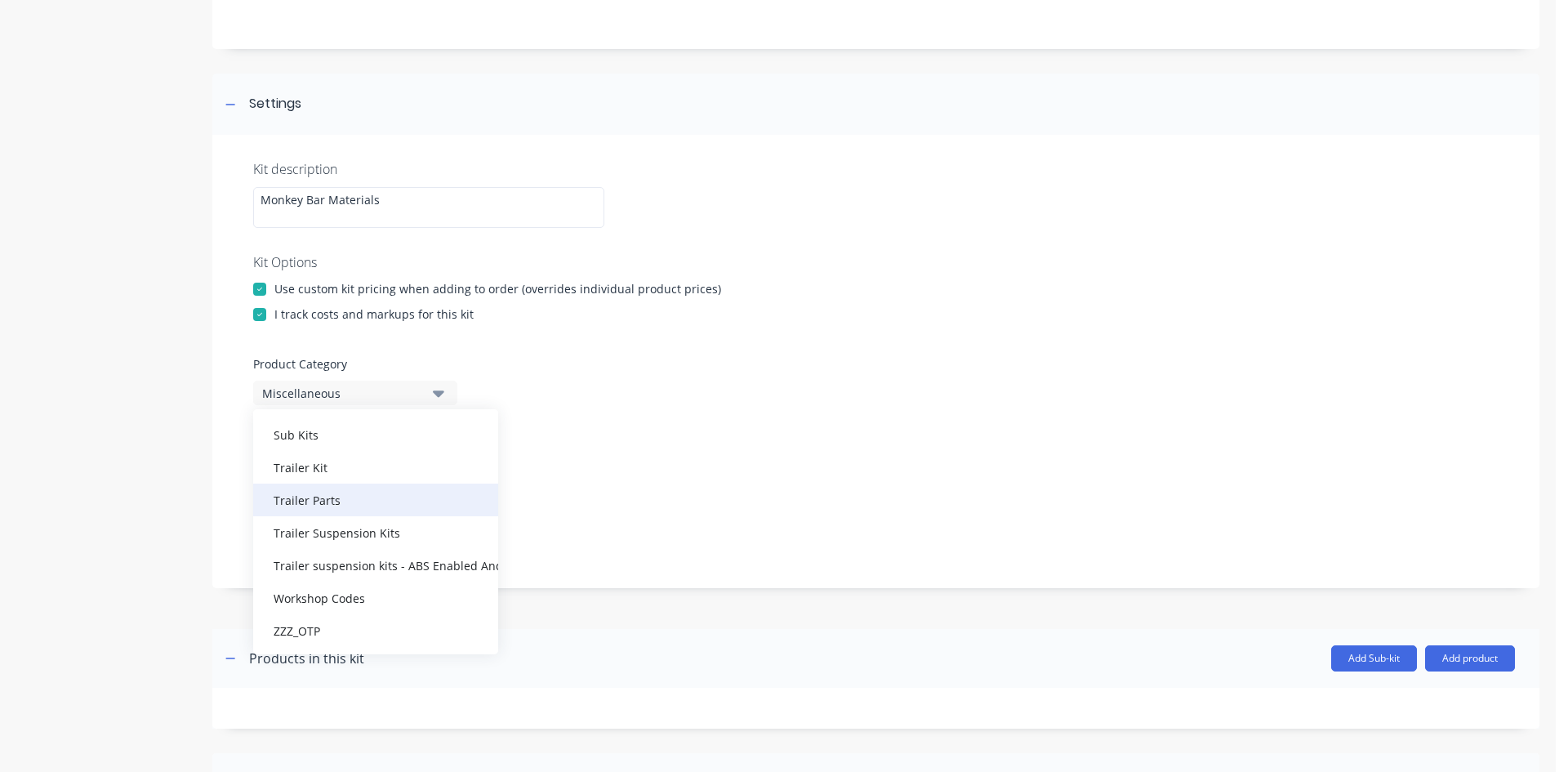
scroll to position [572, 0]
click at [381, 598] on div "Workshop Codes" at bounding box center [376, 597] width 245 height 33
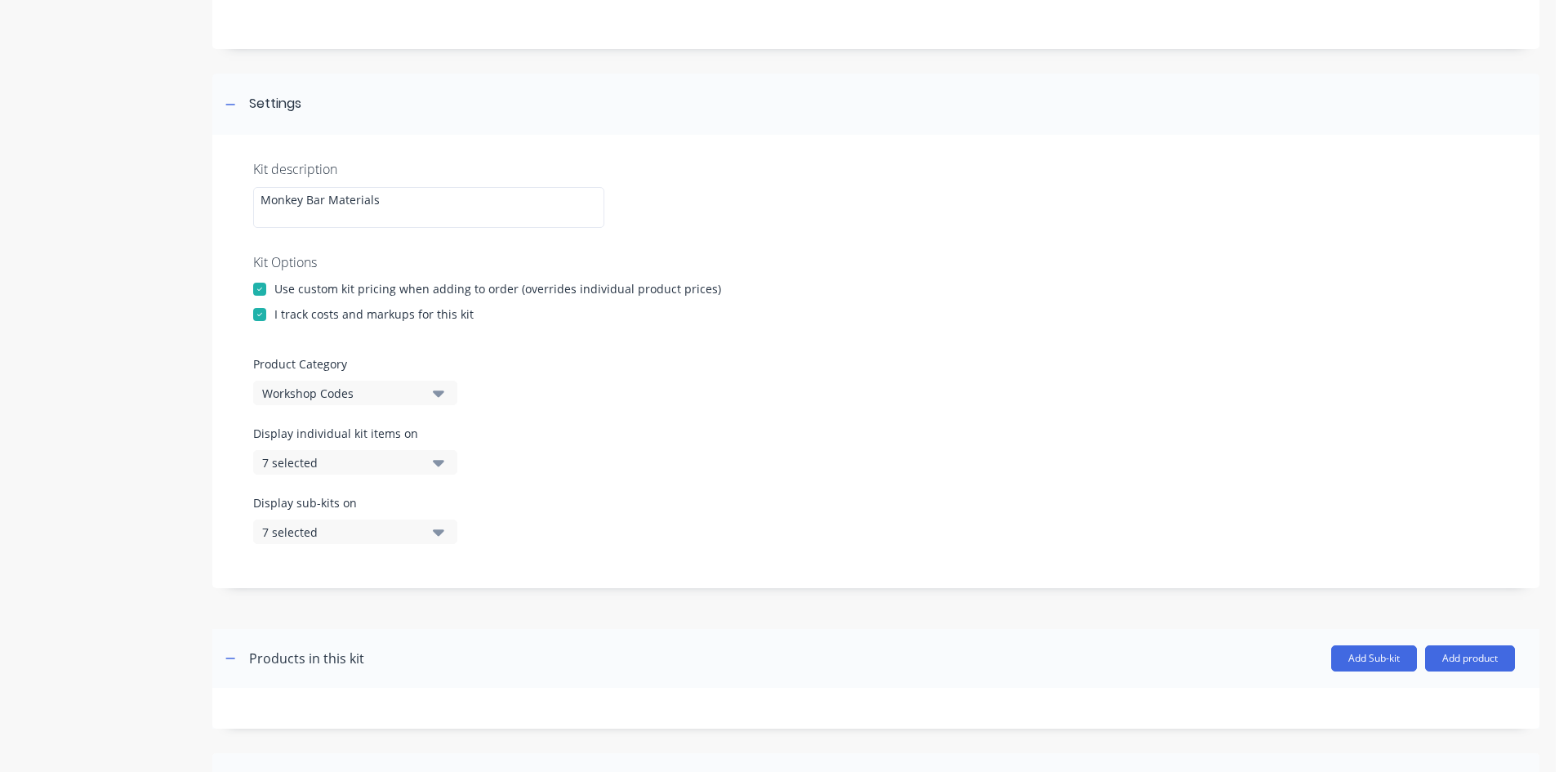
click at [395, 458] on div "7 selected" at bounding box center [342, 462] width 159 height 17
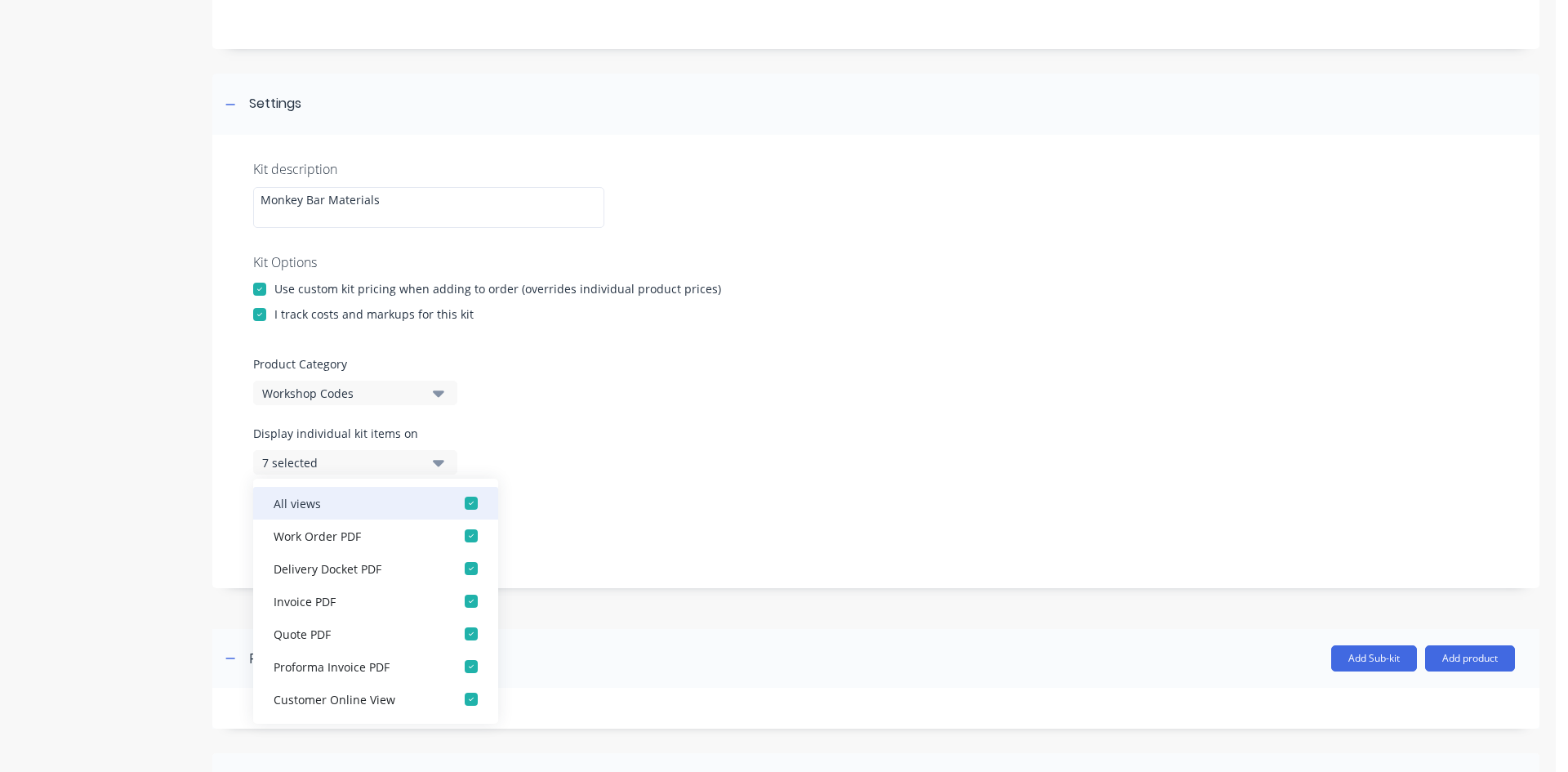
click at [339, 506] on div "All views" at bounding box center [355, 503] width 164 height 17
click at [662, 442] on div "Display individual kit items on None" at bounding box center [876, 460] width 1246 height 70
drag, startPoint x: 468, startPoint y: 443, endPoint x: 460, endPoint y: 453, distance: 12.8
click at [465, 446] on div "Display individual kit items on None" at bounding box center [876, 460] width 1246 height 70
click at [440, 456] on icon "button" at bounding box center [438, 461] width 12 height 18
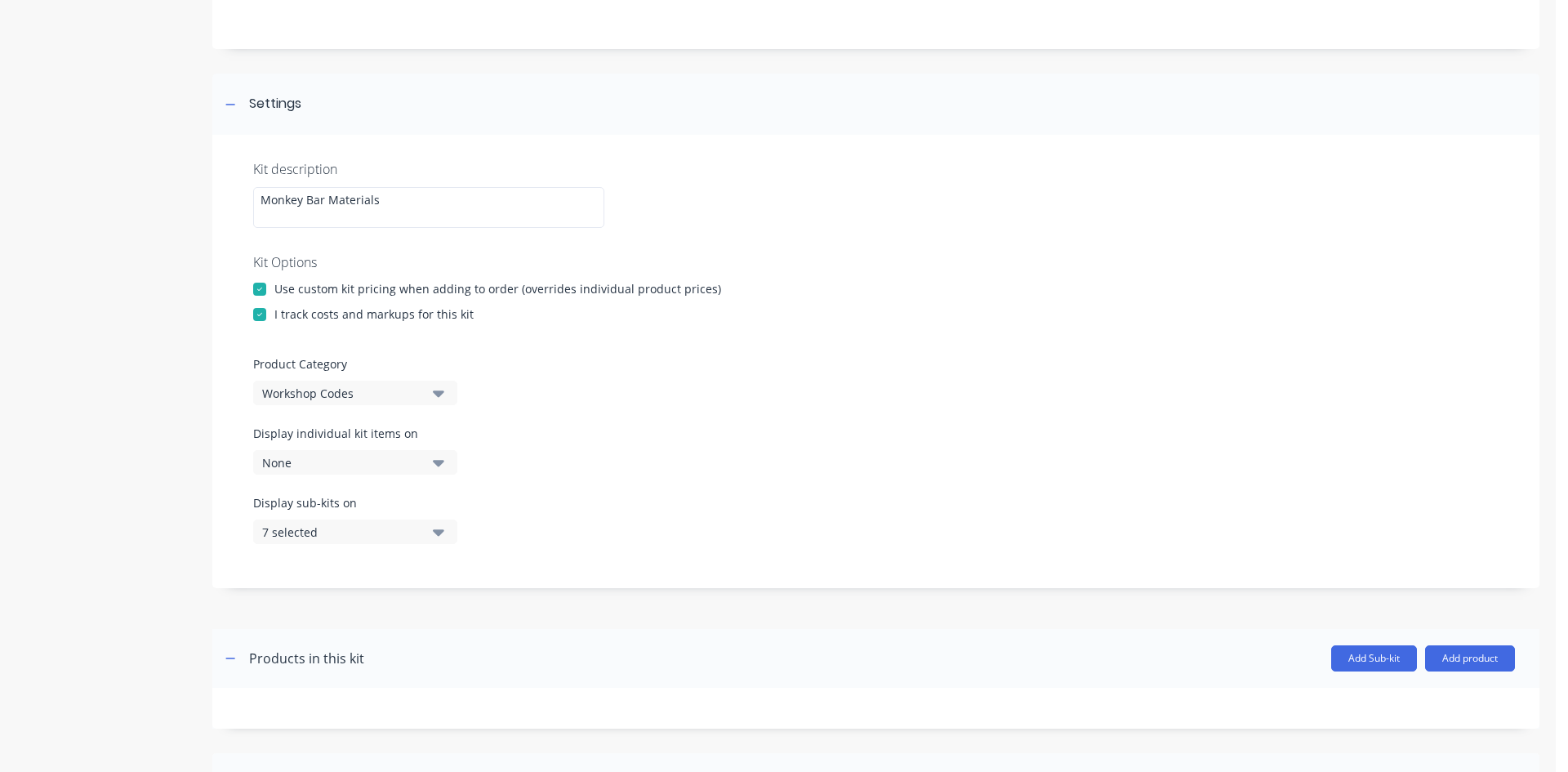
click at [414, 526] on div "7 selected" at bounding box center [342, 532] width 159 height 17
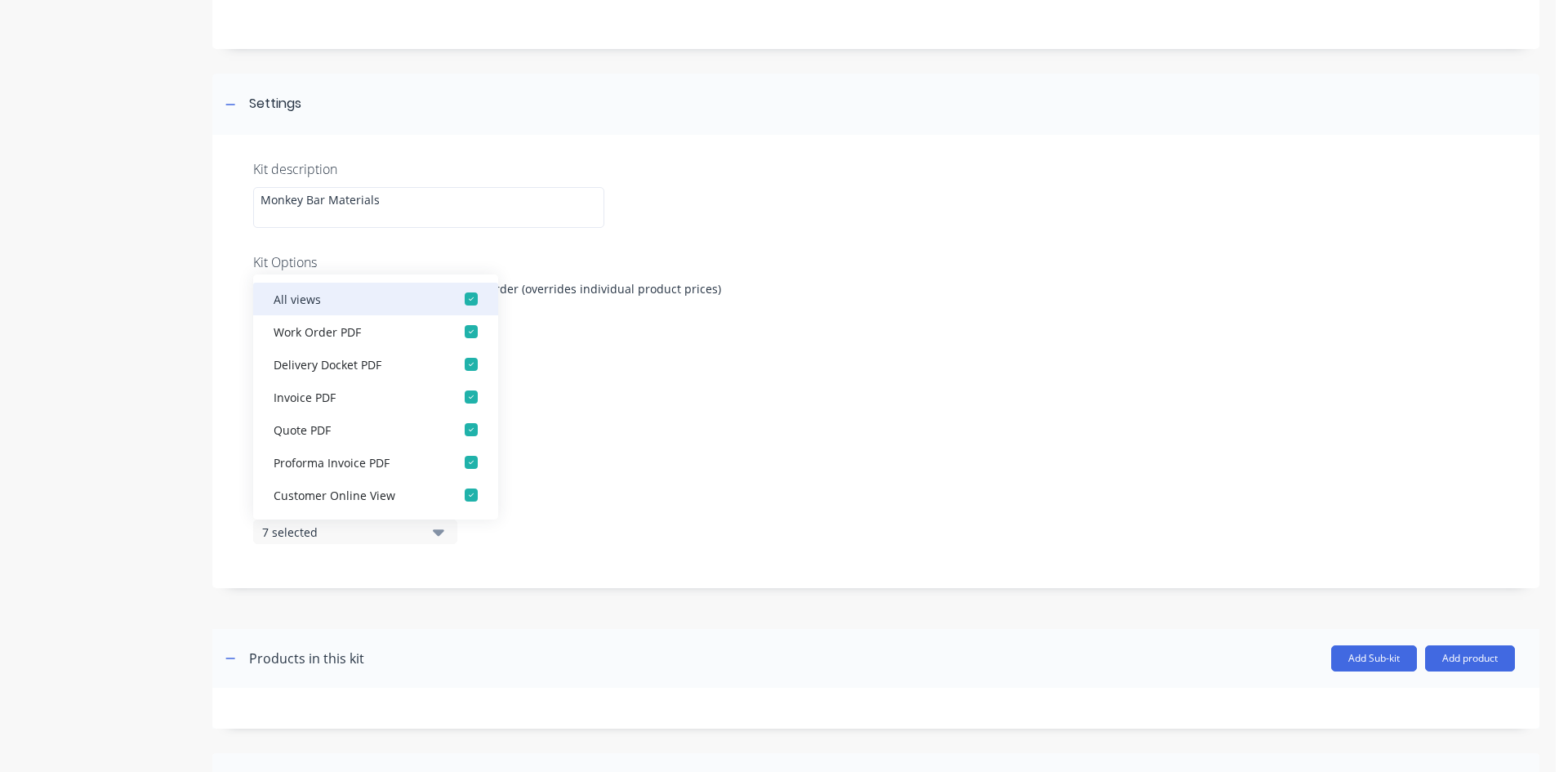
click at [455, 296] on div "button" at bounding box center [471, 299] width 33 height 33
drag, startPoint x: 588, startPoint y: 338, endPoint x: 721, endPoint y: 561, distance: 259.6
click at [588, 344] on div at bounding box center [876, 342] width 1246 height 24
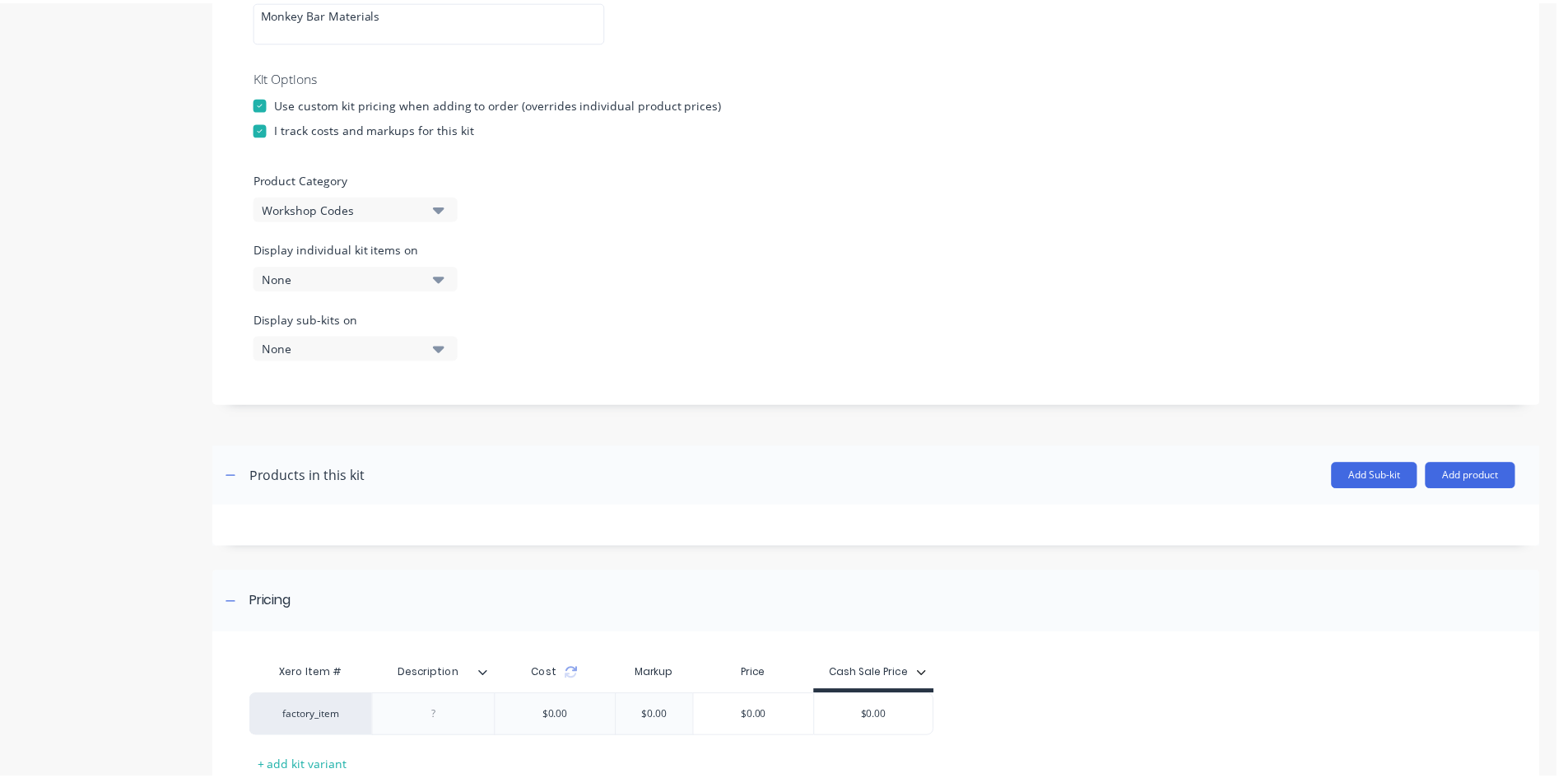
scroll to position [471, 0]
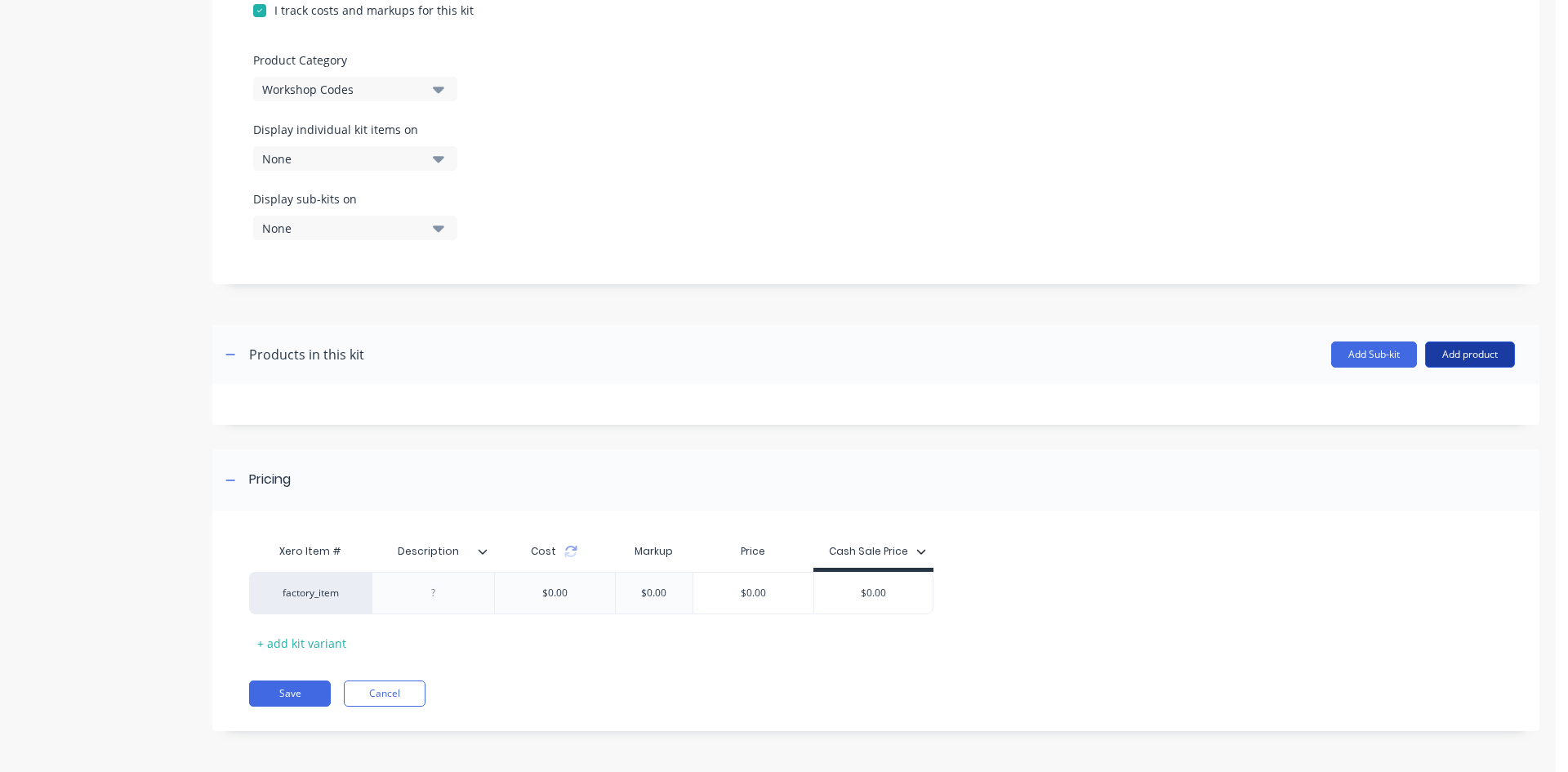
click at [1446, 352] on button "Add product" at bounding box center [1470, 354] width 90 height 26
click at [1423, 389] on div "Product catalogue" at bounding box center [1437, 397] width 126 height 23
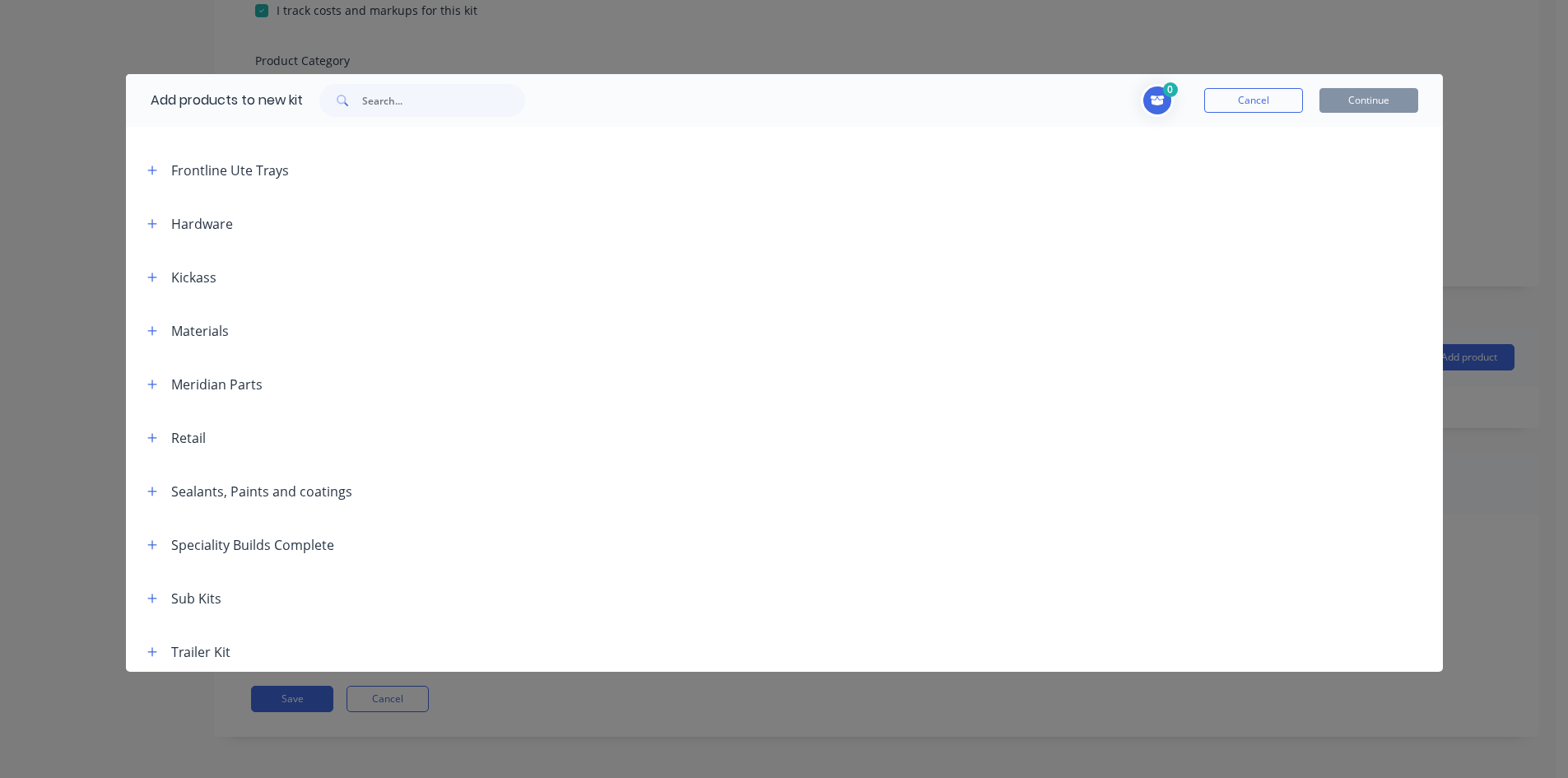
scroll to position [0, 0]
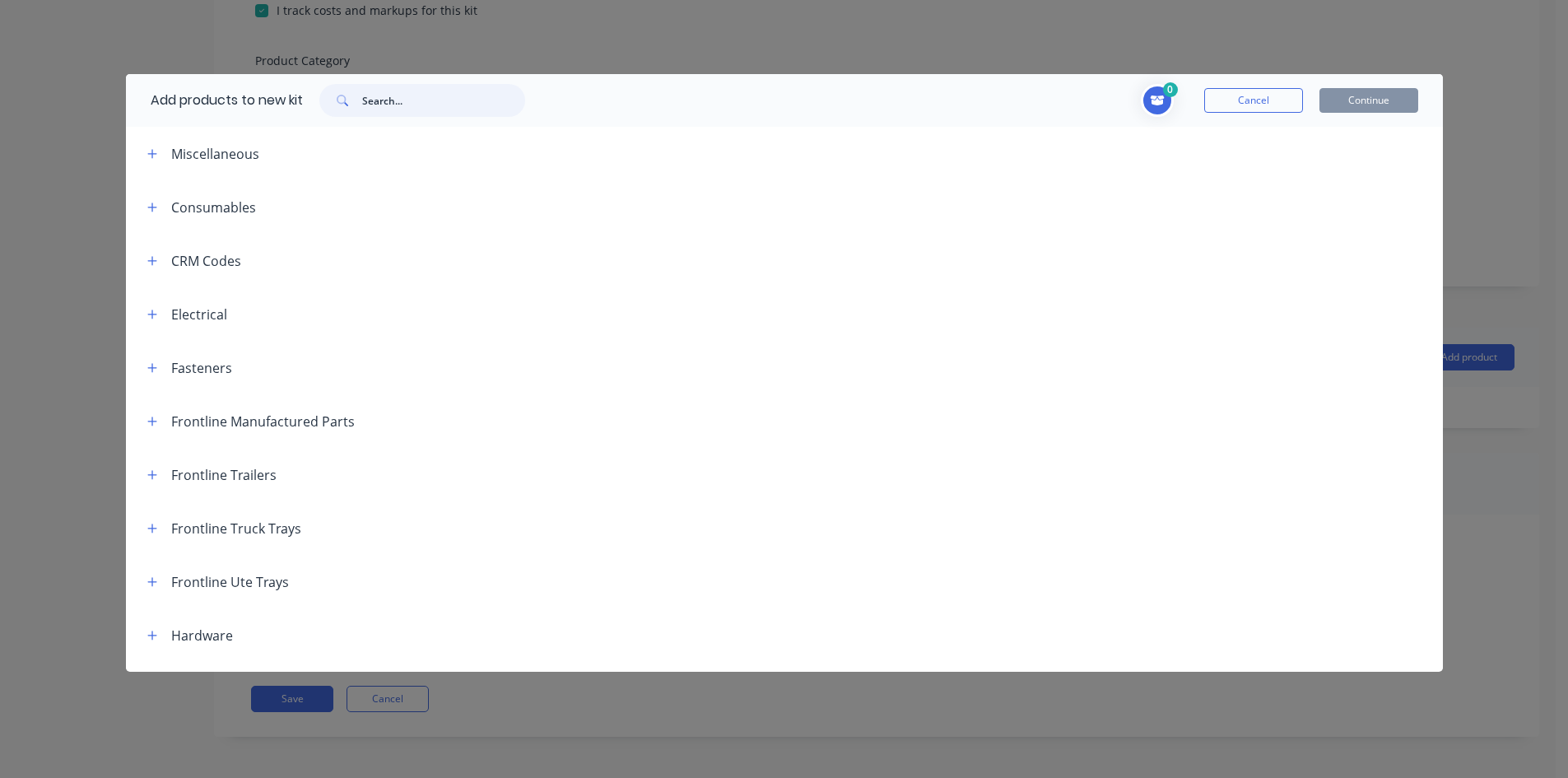
click at [395, 103] on input "text" at bounding box center [443, 100] width 163 height 33
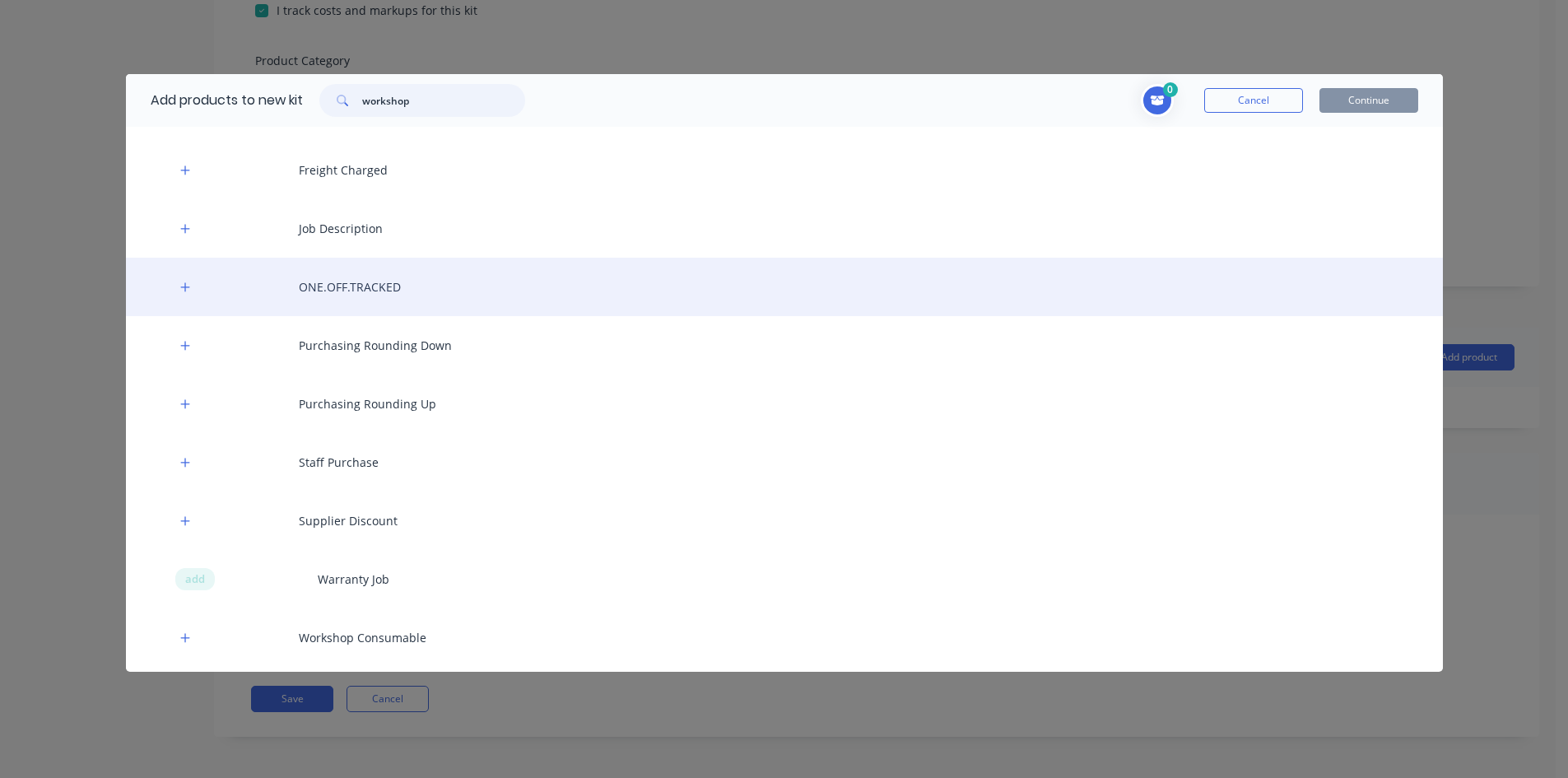
scroll to position [444, 0]
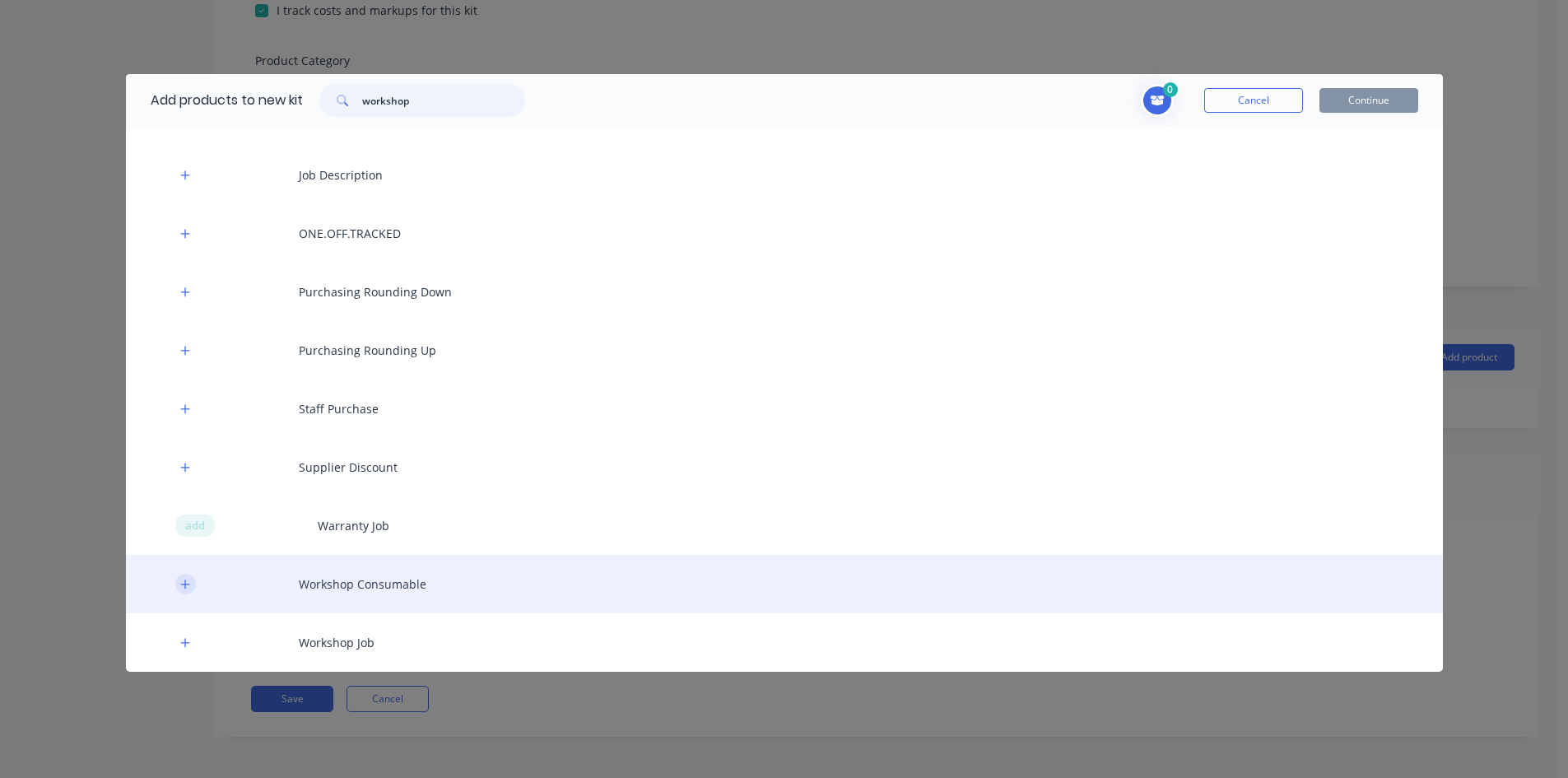
type input "workshop"
click at [190, 587] on icon "button" at bounding box center [185, 584] width 10 height 12
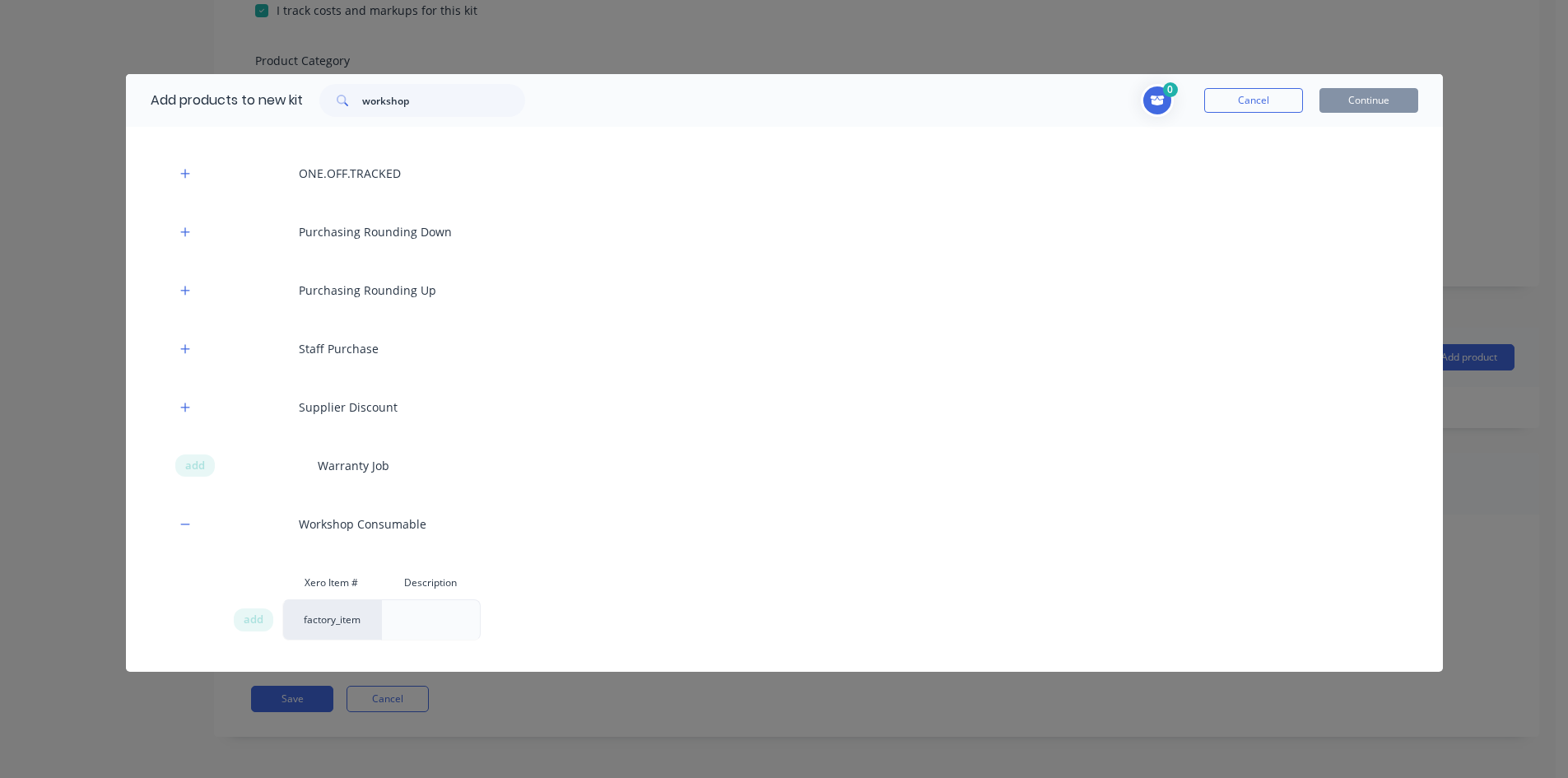
scroll to position [557, 0]
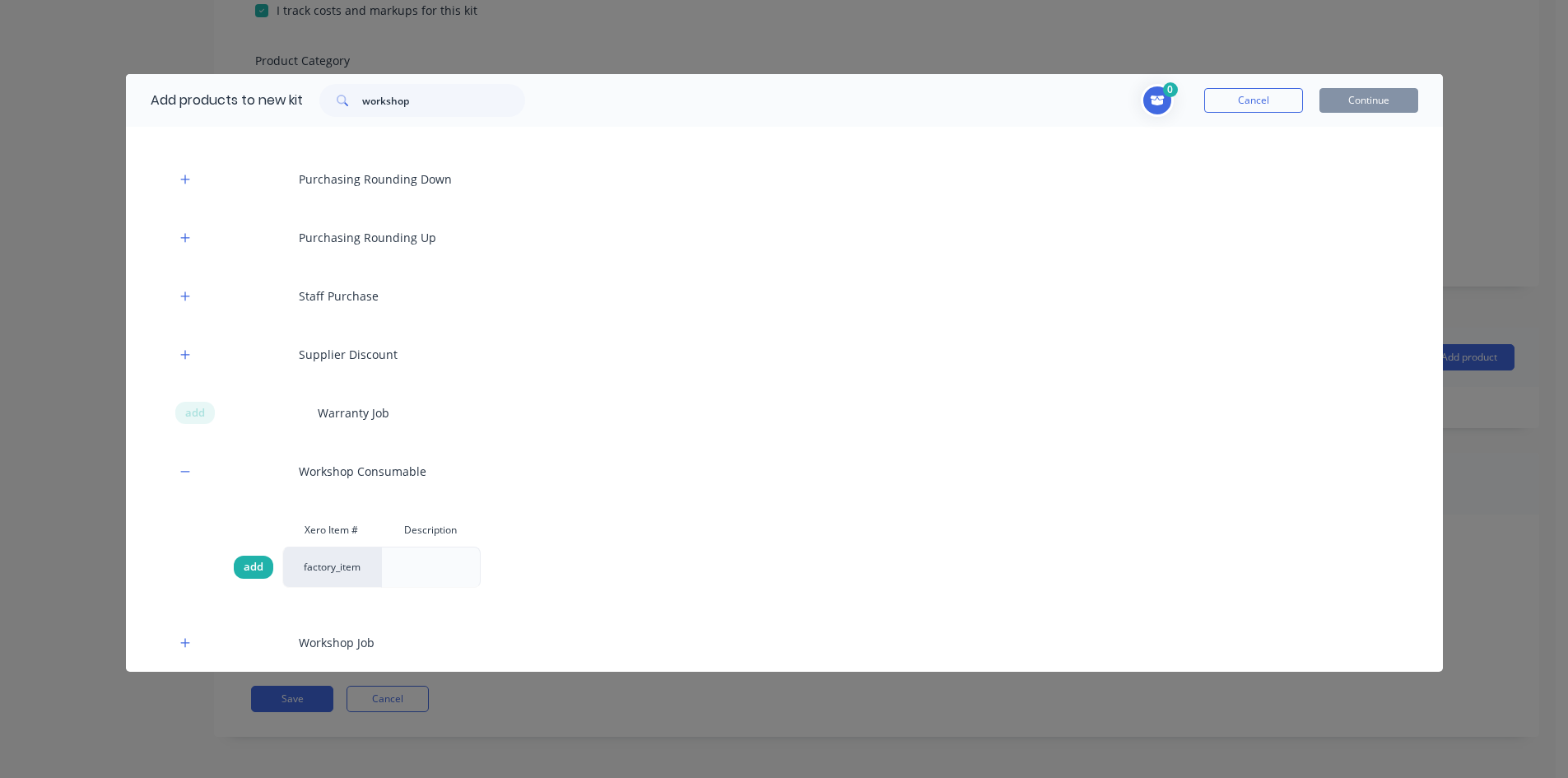
click at [253, 570] on span "add" at bounding box center [254, 566] width 20 height 17
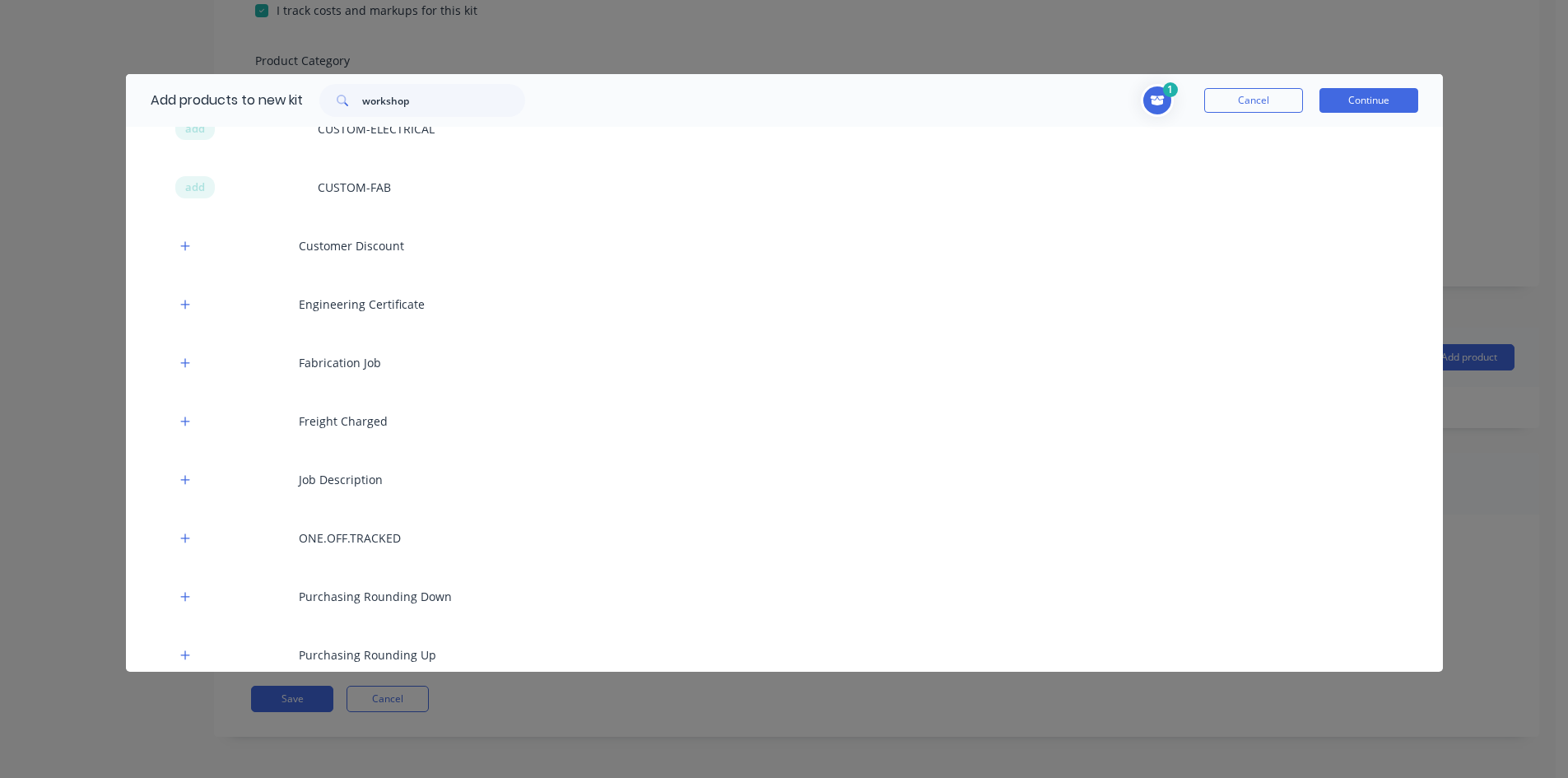
scroll to position [0, 0]
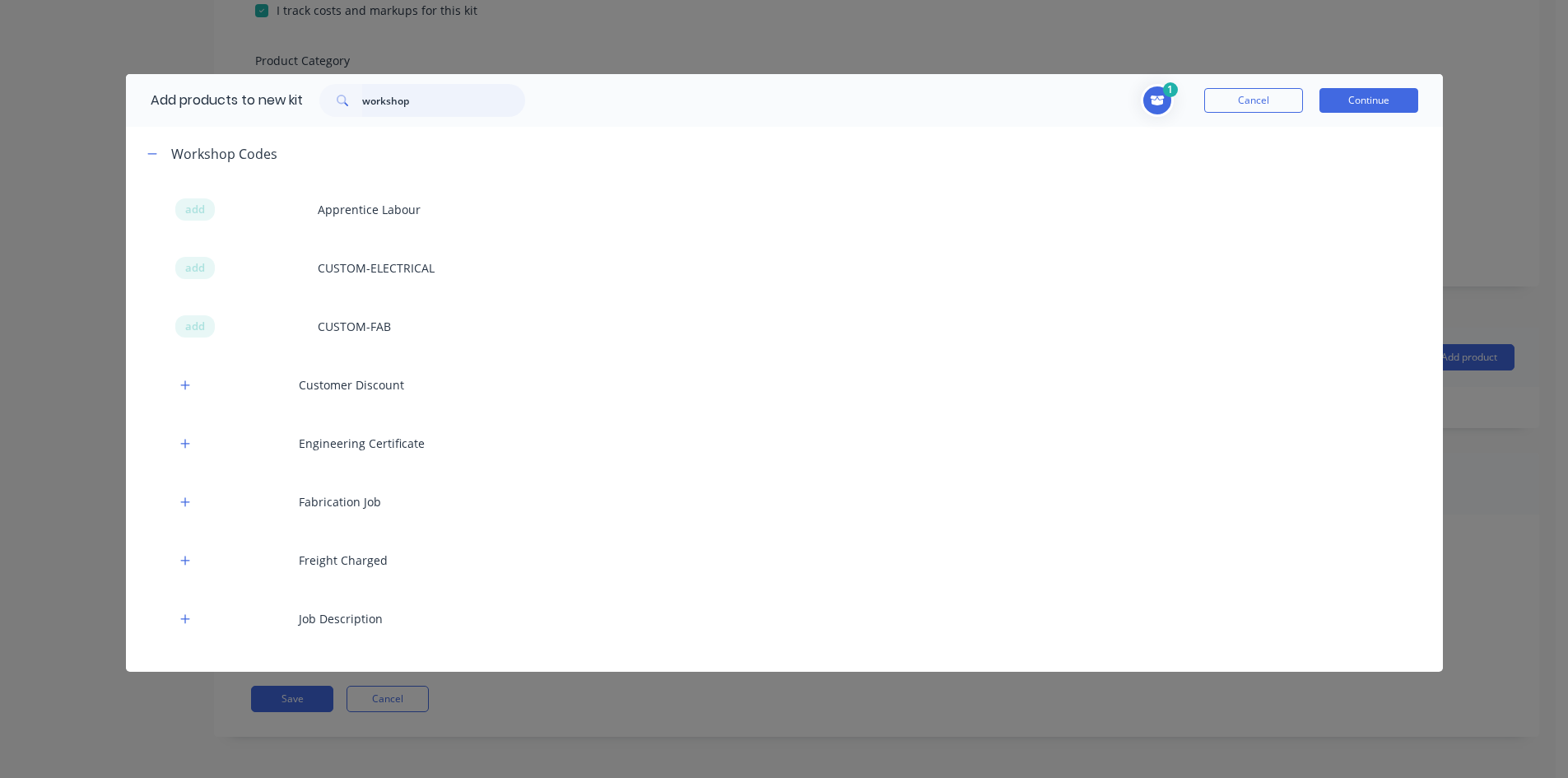
drag, startPoint x: 451, startPoint y: 102, endPoint x: 0, endPoint y: 100, distance: 451.0
click at [61, 100] on div "Add products to new kit workshop 1 1 1 ? Workshop Consumable Description Cancel…" at bounding box center [784, 389] width 1568 height 778
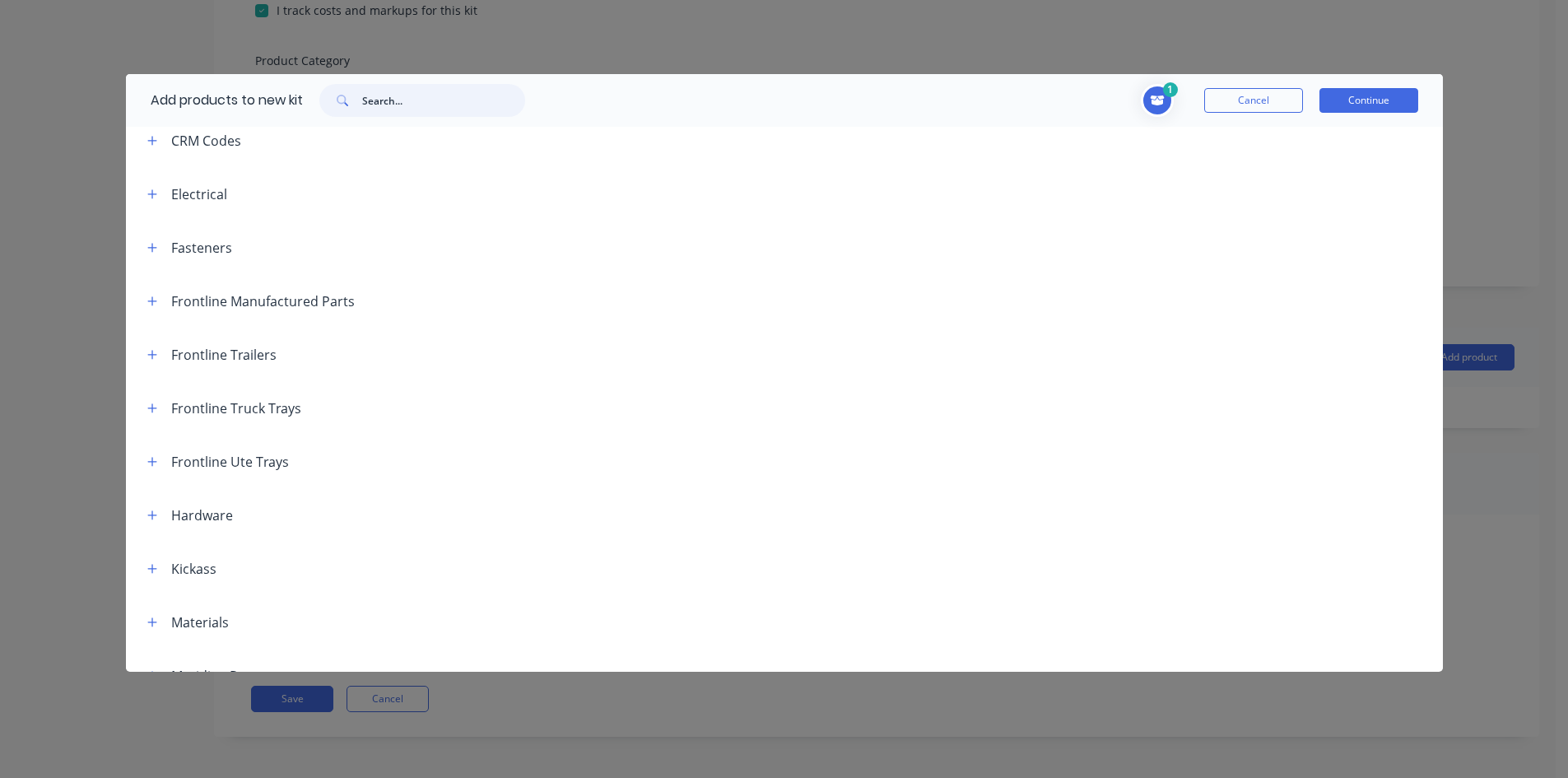
scroll to position [247, 0]
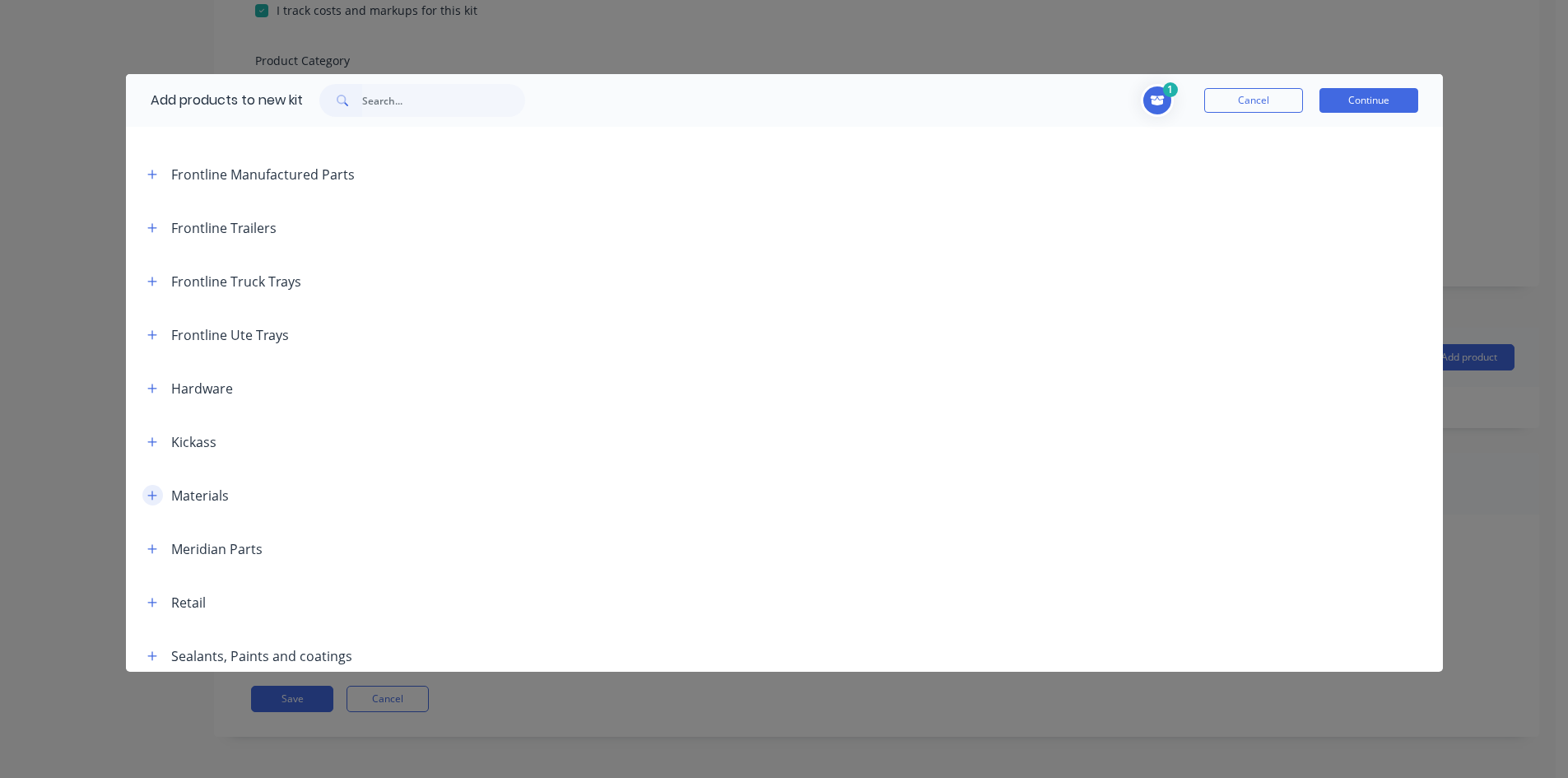
click at [151, 493] on icon "button" at bounding box center [152, 495] width 10 height 12
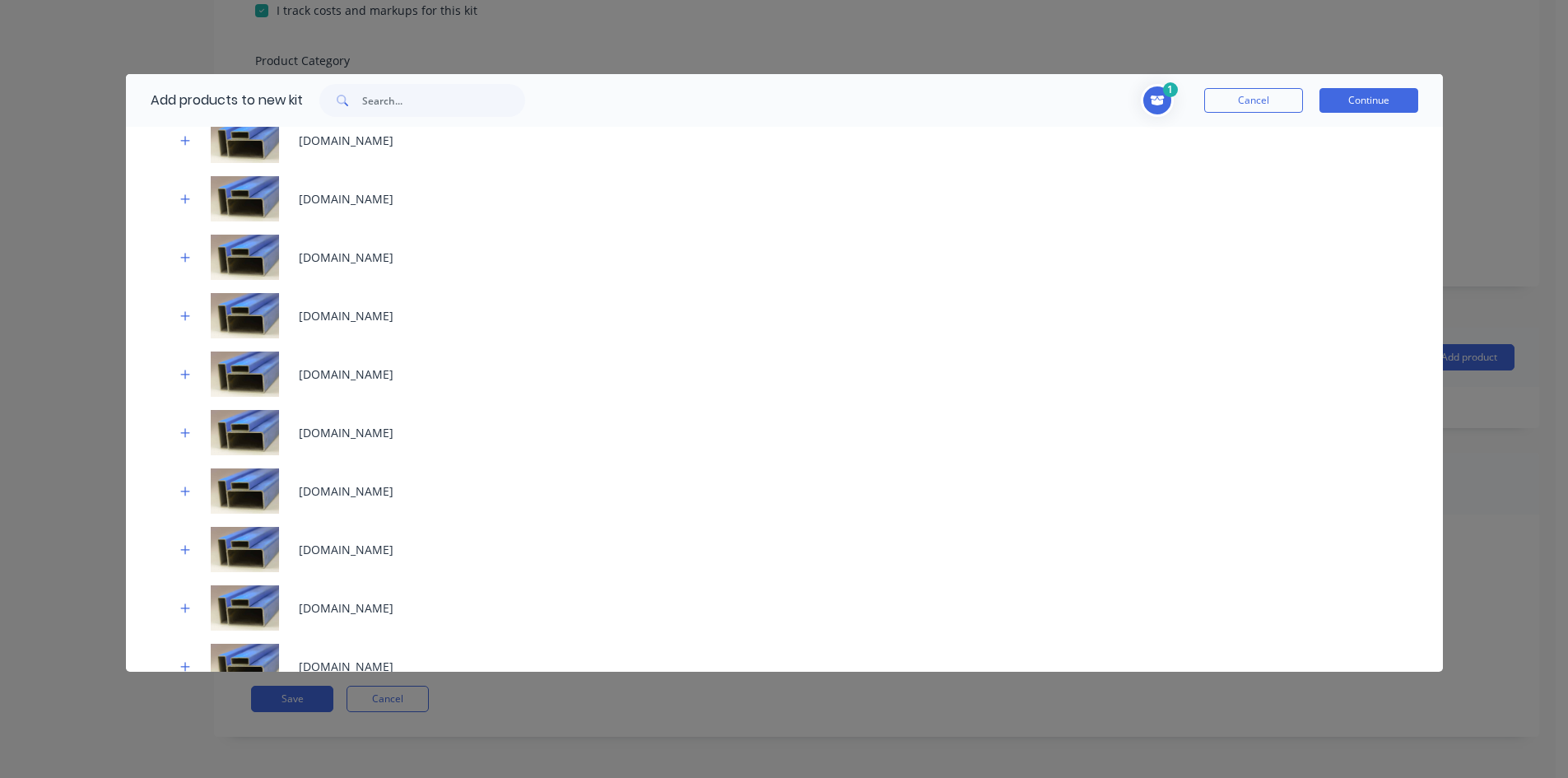
scroll to position [2798, 0]
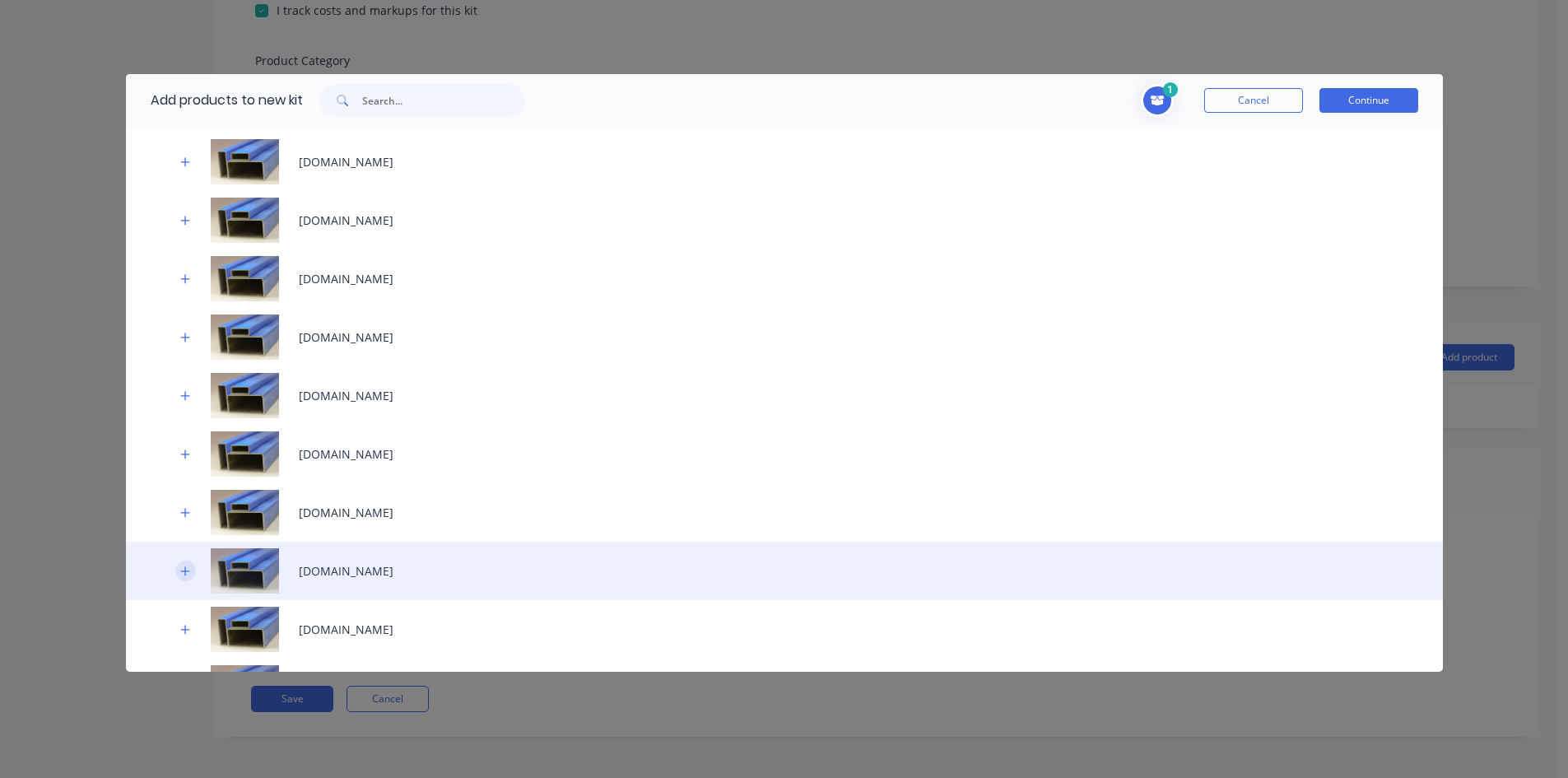
click at [180, 571] on icon "button" at bounding box center [185, 571] width 10 height 12
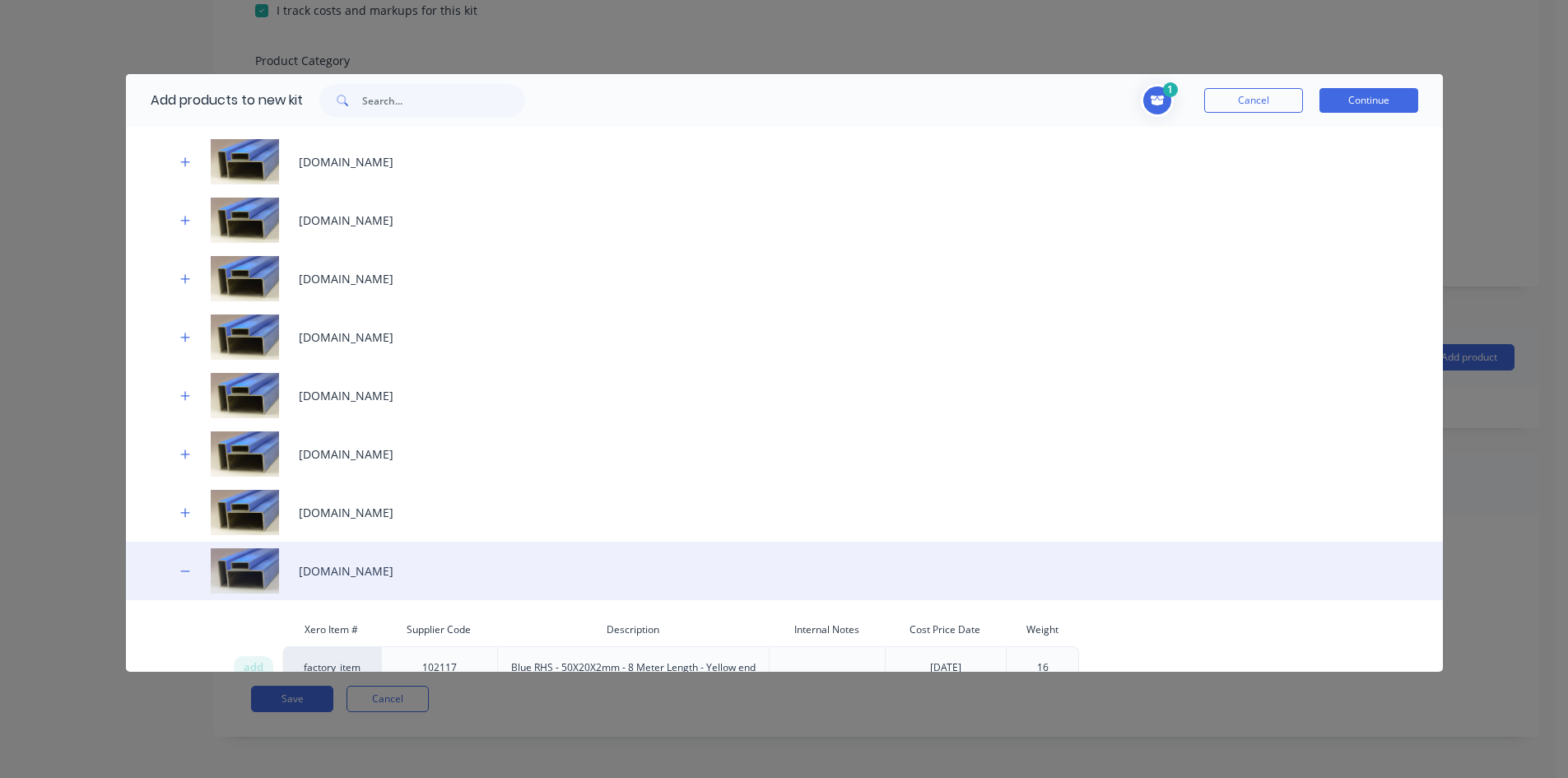
scroll to position [2880, 0]
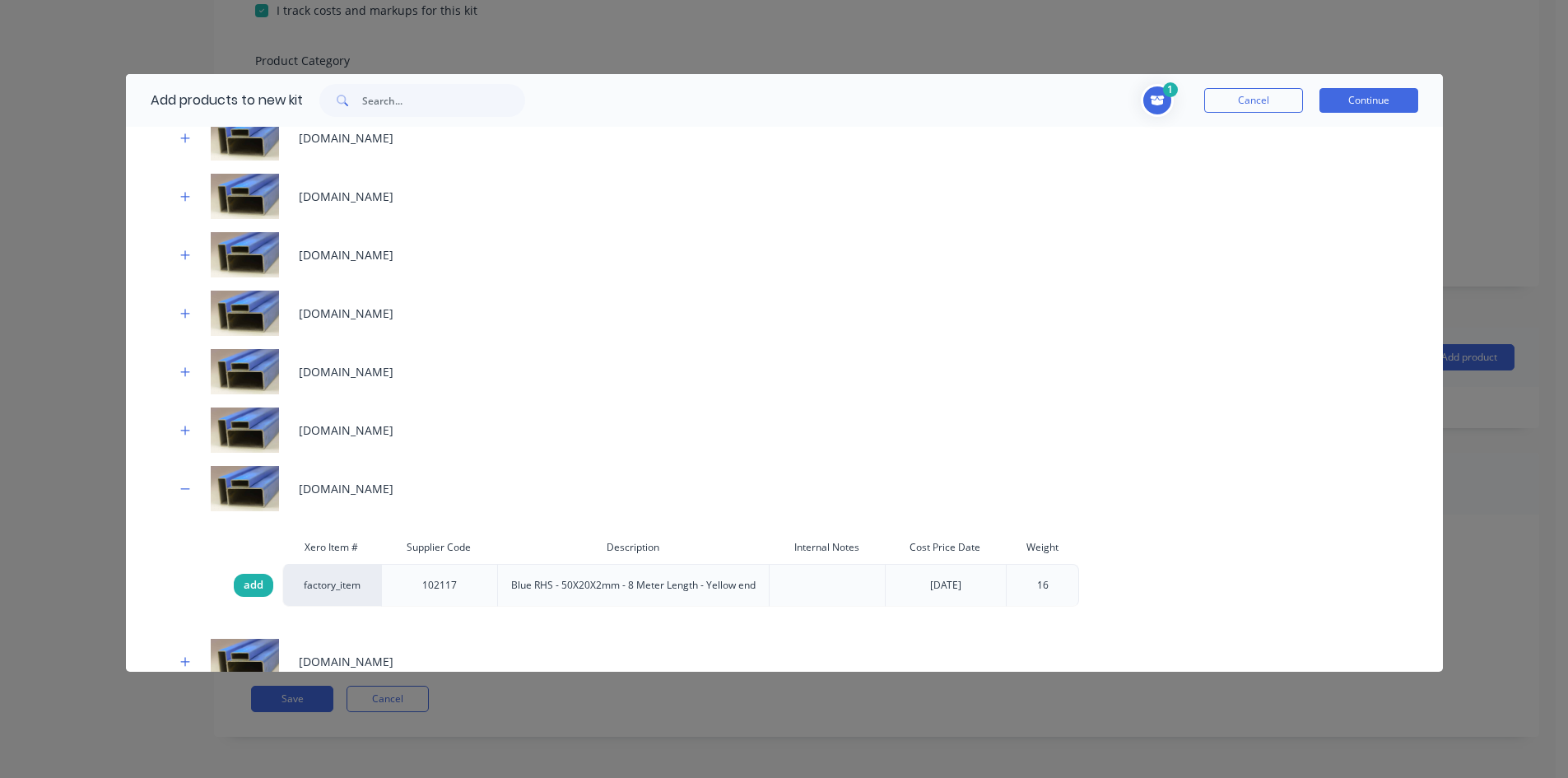
click at [251, 586] on span "add" at bounding box center [254, 585] width 20 height 17
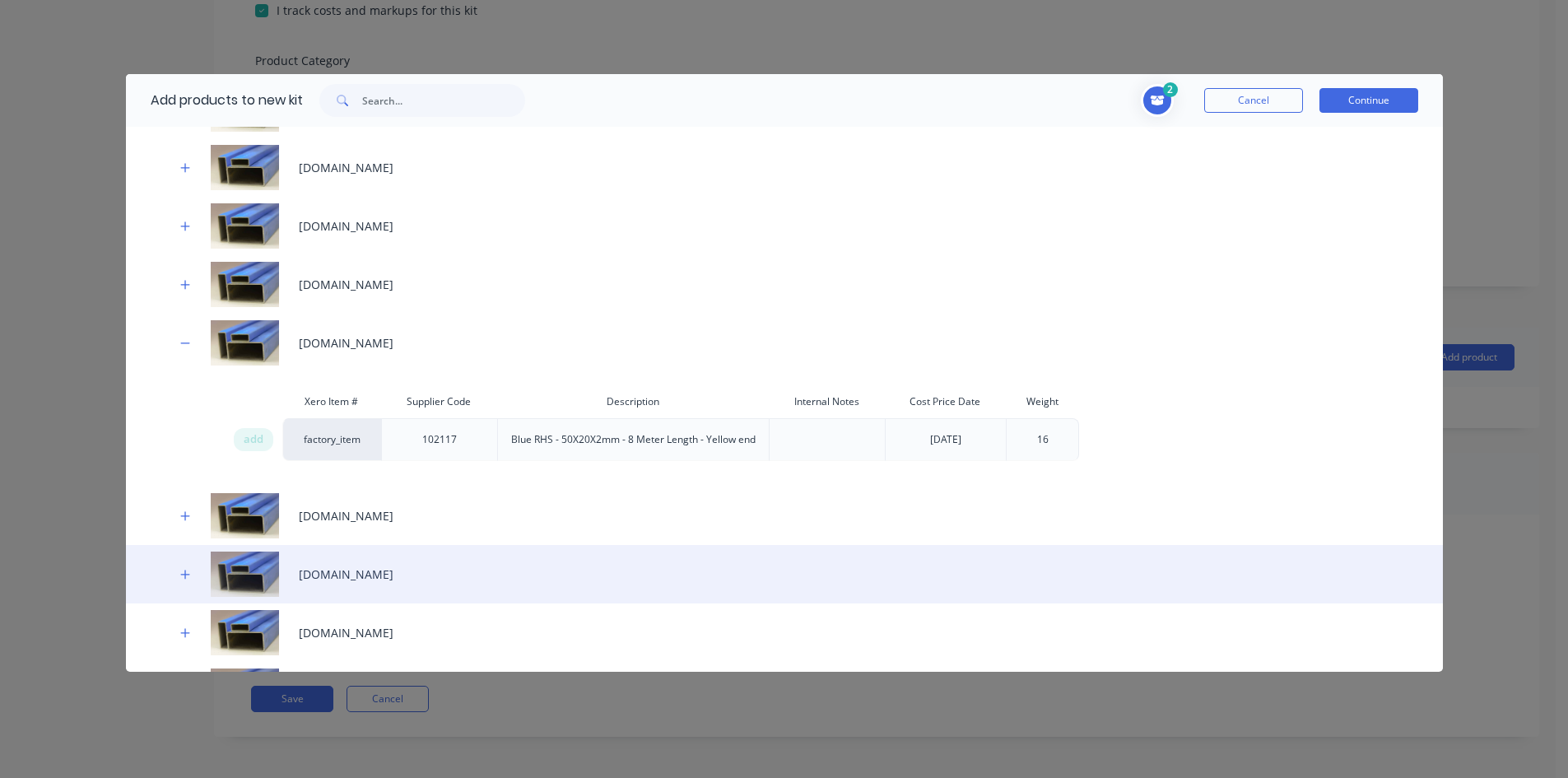
scroll to position [3045, 0]
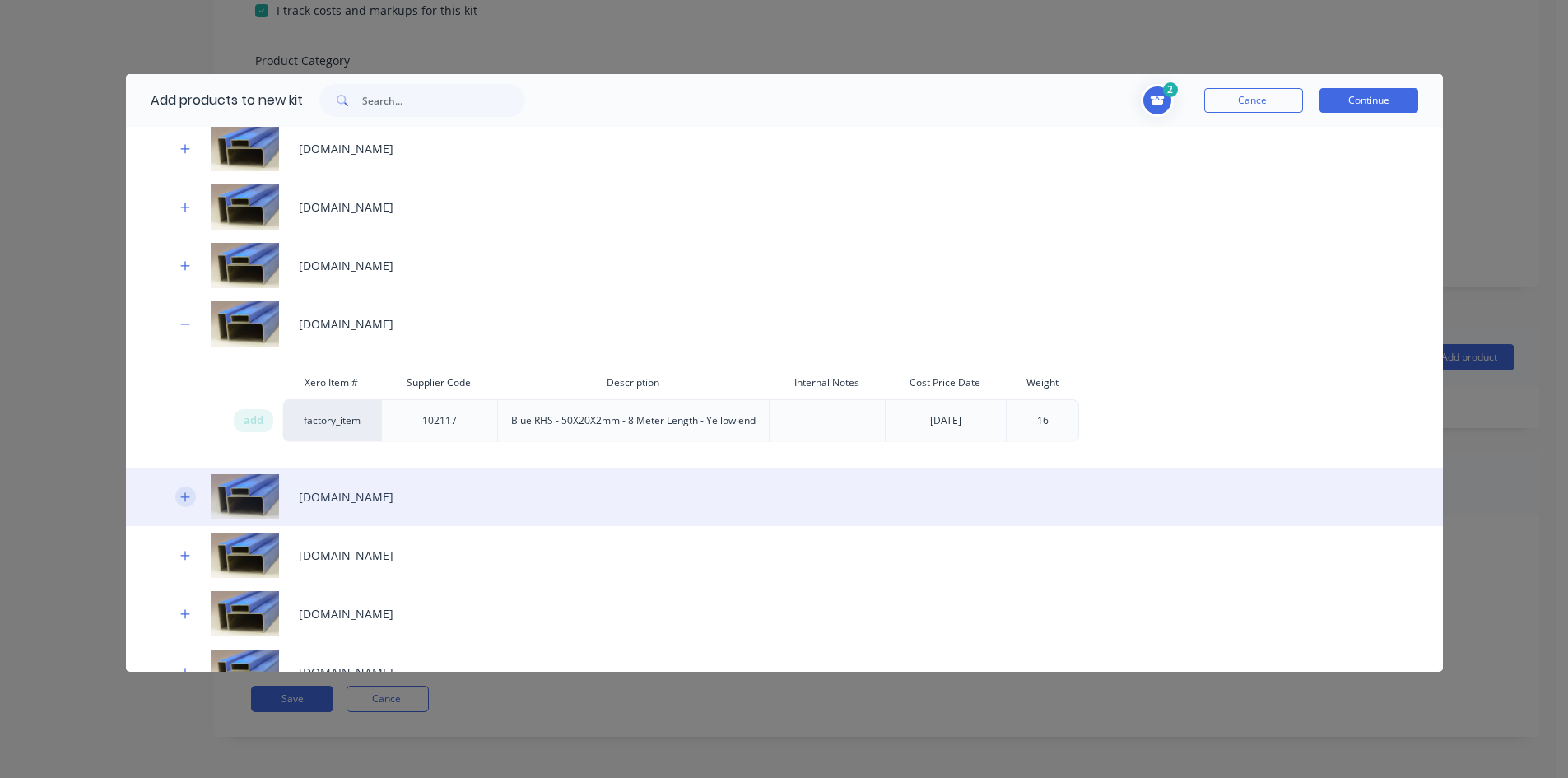
click at [184, 492] on icon "button" at bounding box center [185, 497] width 10 height 12
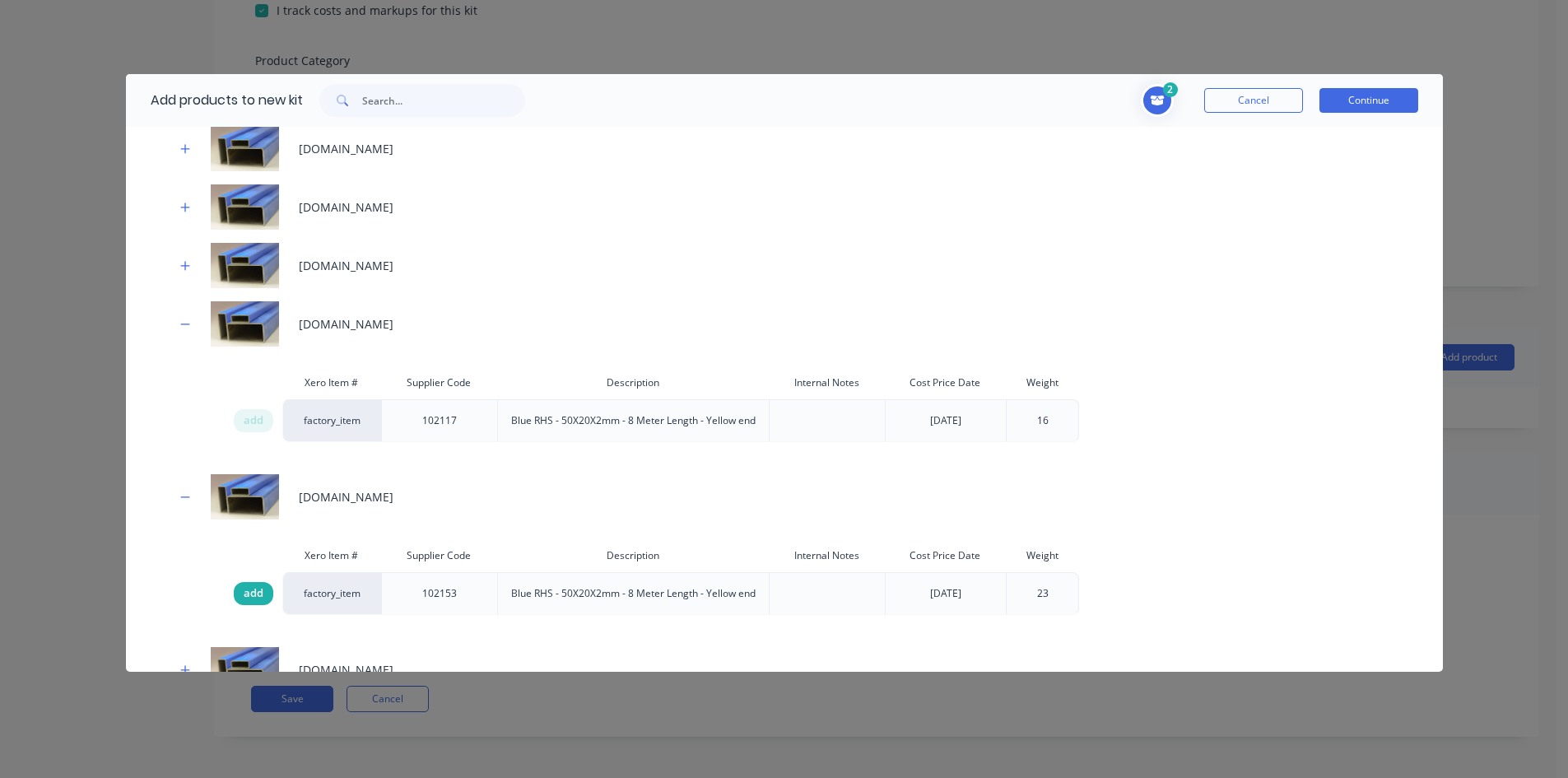
click at [257, 598] on span "add" at bounding box center [254, 593] width 20 height 17
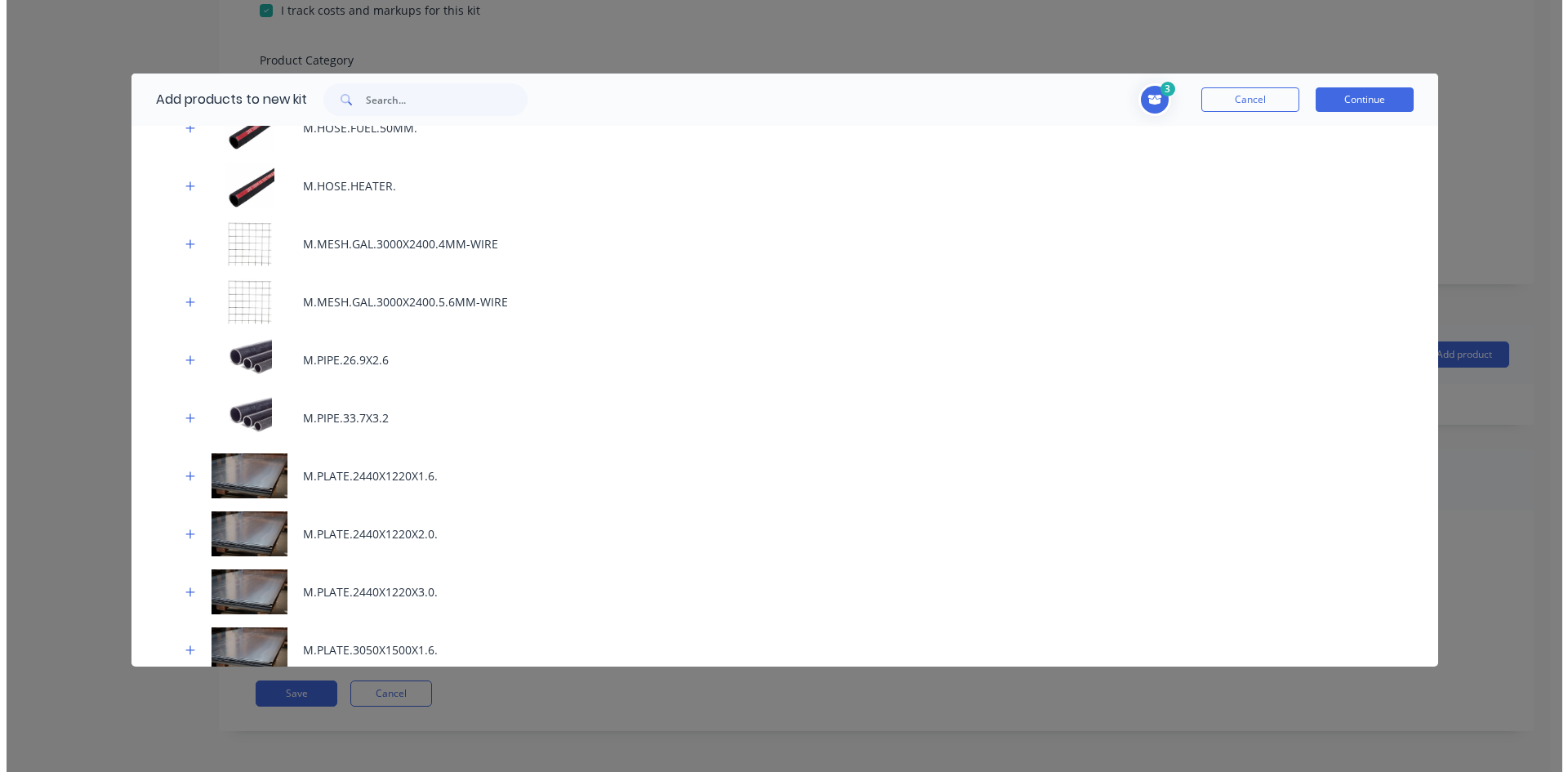
scroll to position [1633, 0]
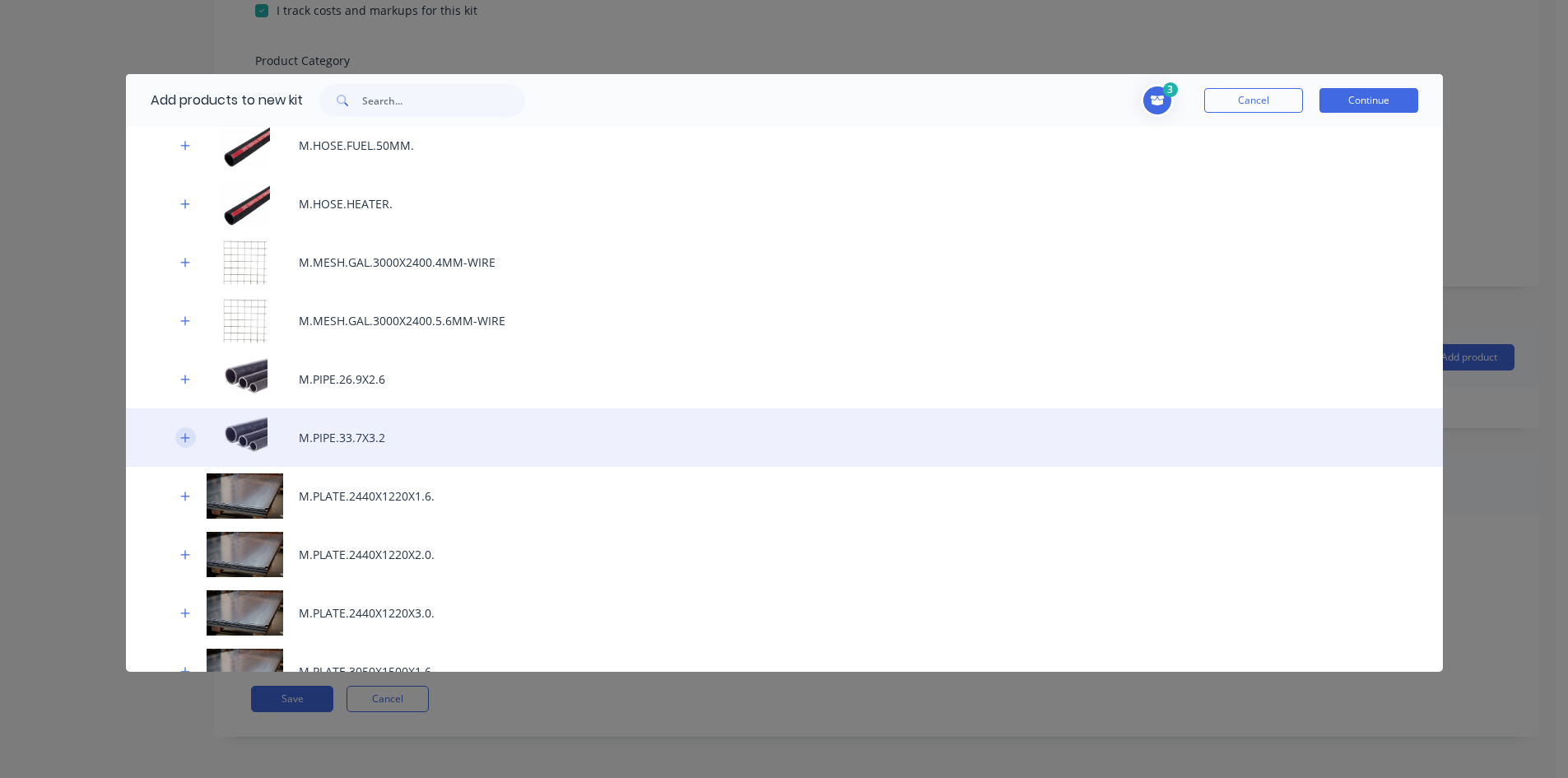
click at [190, 436] on icon "button" at bounding box center [185, 438] width 10 height 12
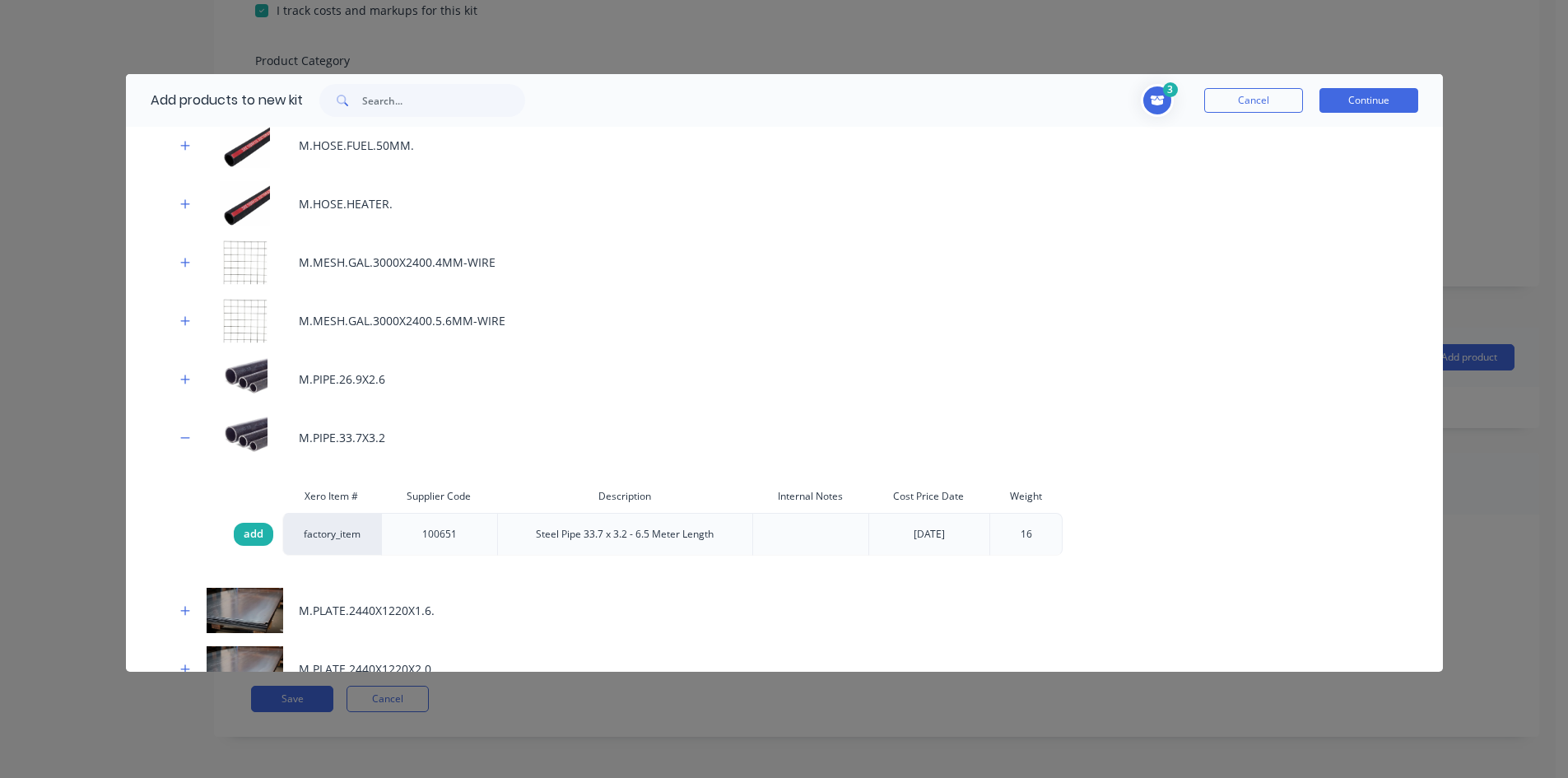
click at [255, 535] on span "add" at bounding box center [254, 533] width 20 height 17
drag, startPoint x: 1392, startPoint y: 100, endPoint x: 1269, endPoint y: 110, distance: 123.4
click at [1389, 100] on button "Continue" at bounding box center [1368, 99] width 98 height 24
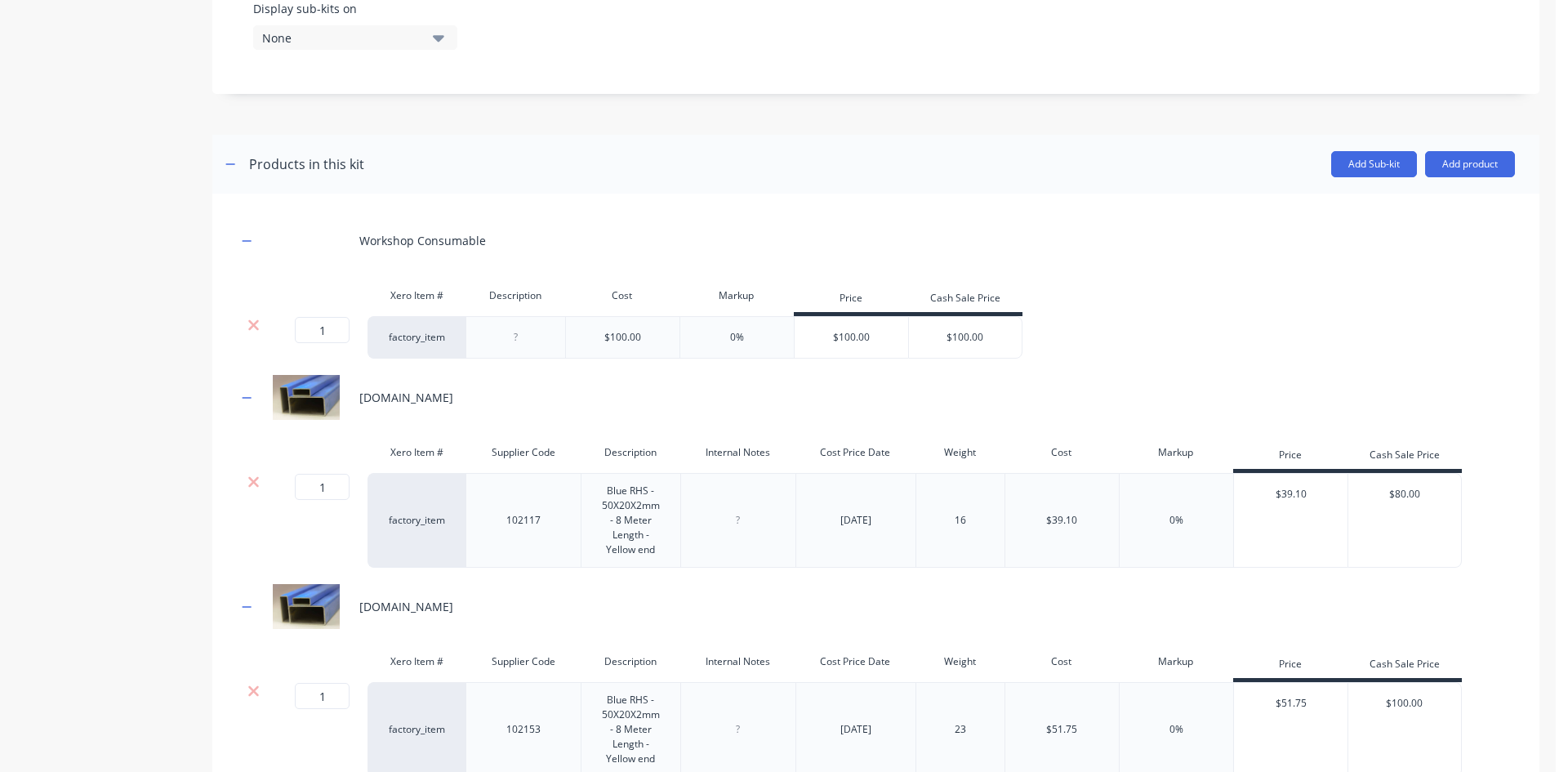
scroll to position [876, 0]
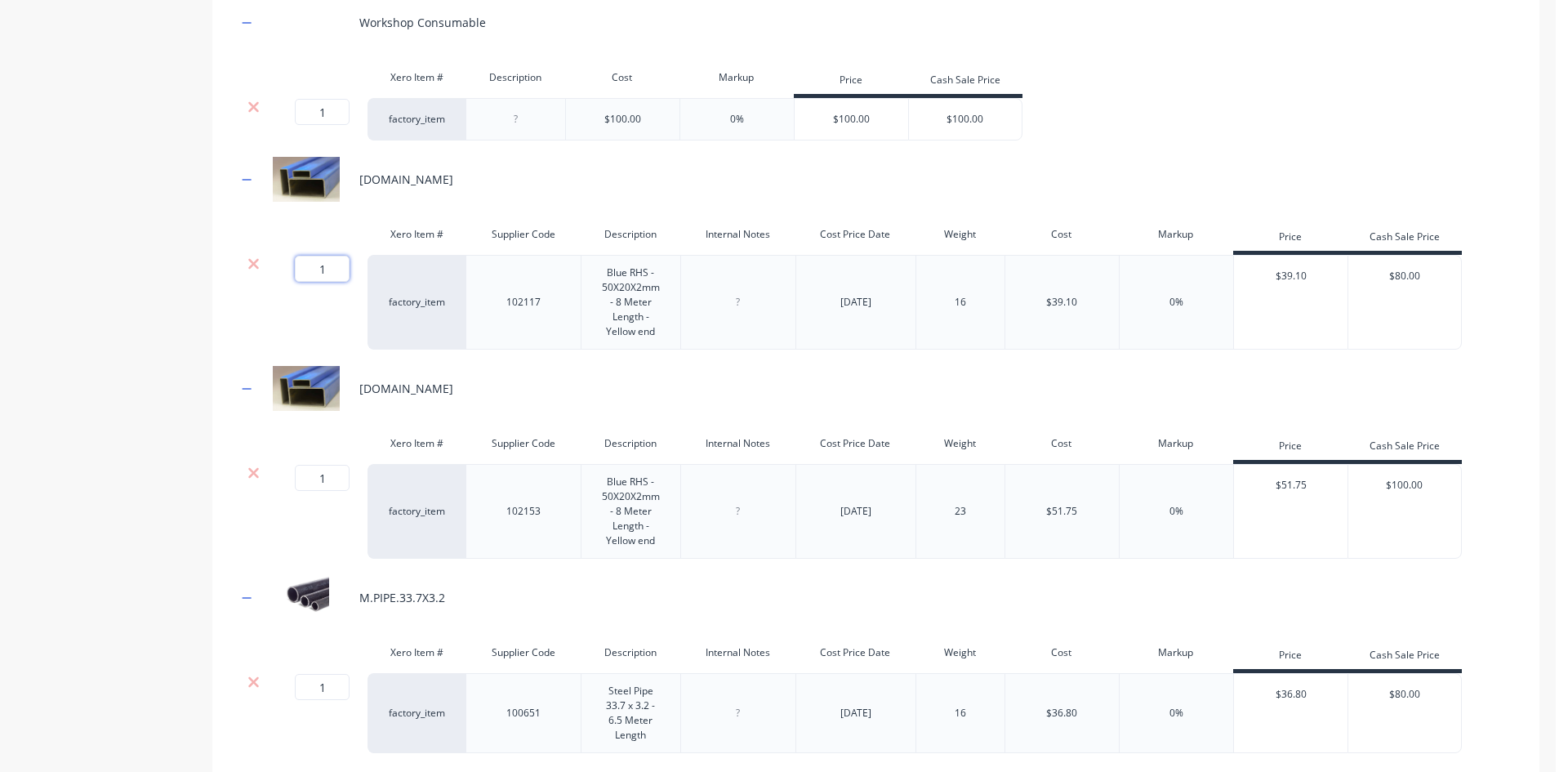
drag, startPoint x: 327, startPoint y: 272, endPoint x: 241, endPoint y: 282, distance: 86.6
click at [307, 272] on input "1" at bounding box center [322, 268] width 55 height 26
type input ".25"
drag, startPoint x: 327, startPoint y: 482, endPoint x: 284, endPoint y: 475, distance: 43.6
type input "2.5"
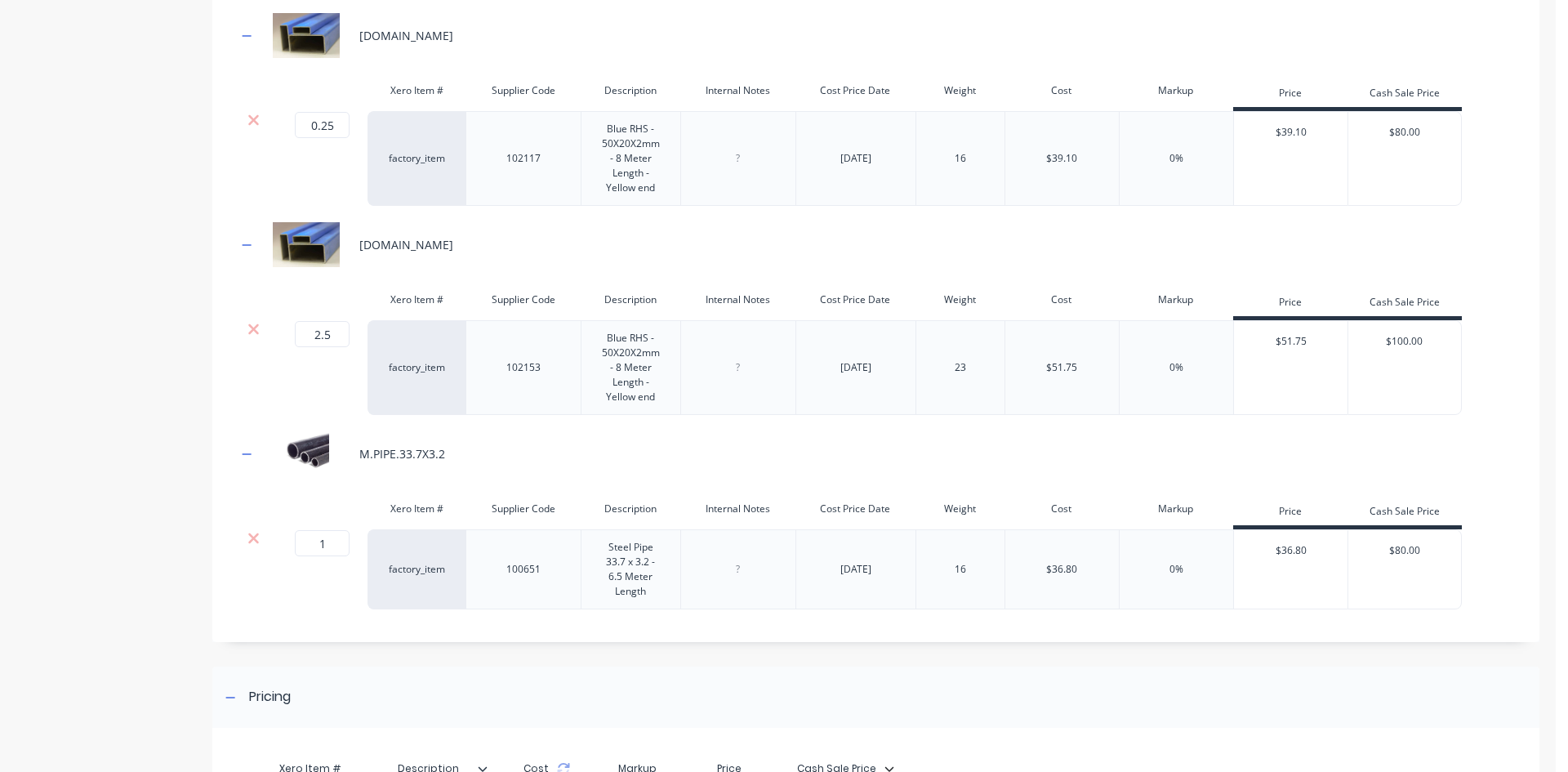
scroll to position [1039, 0]
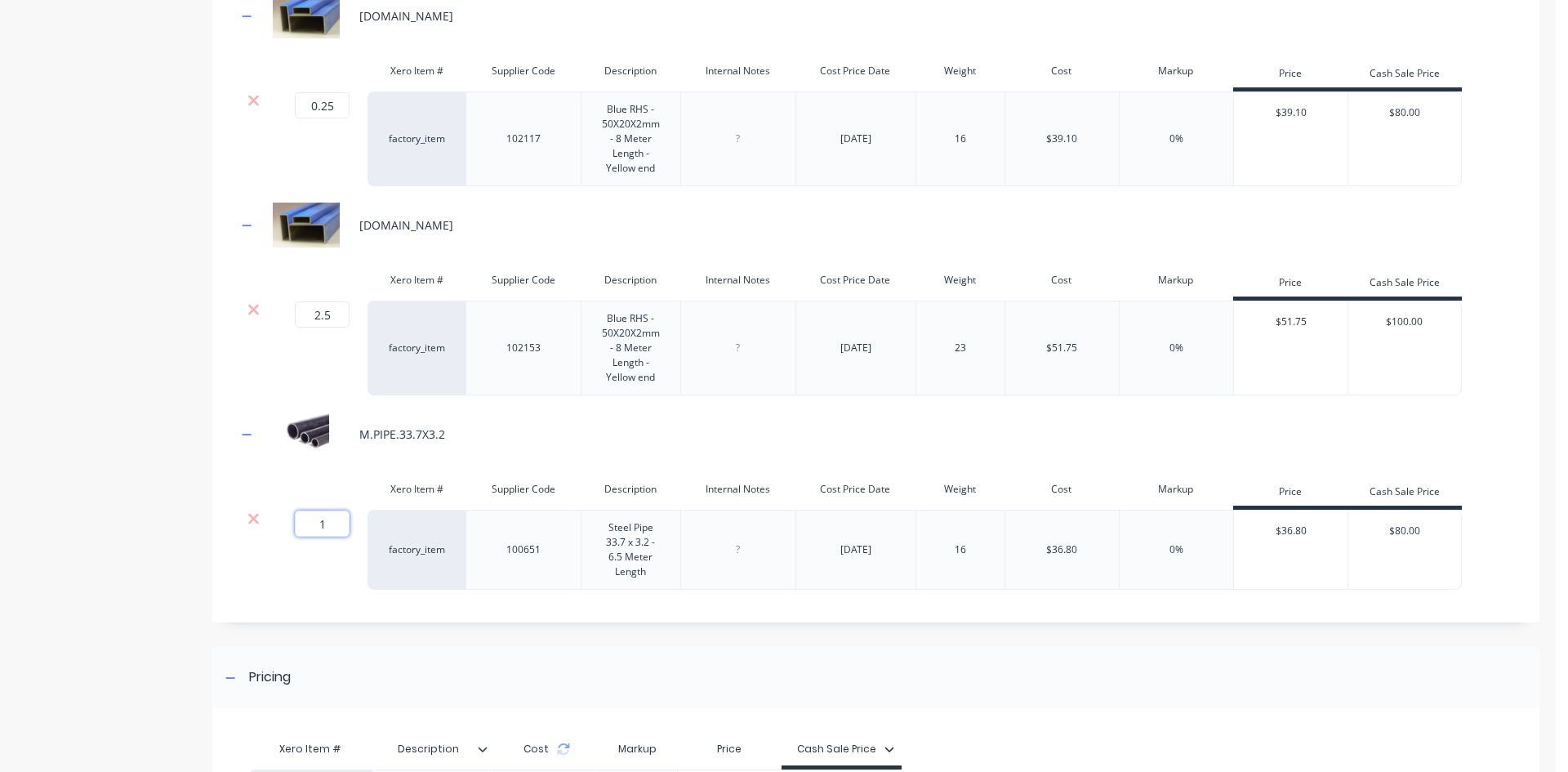
drag, startPoint x: 325, startPoint y: 524, endPoint x: 0, endPoint y: 521, distance: 325.0
type input "2"
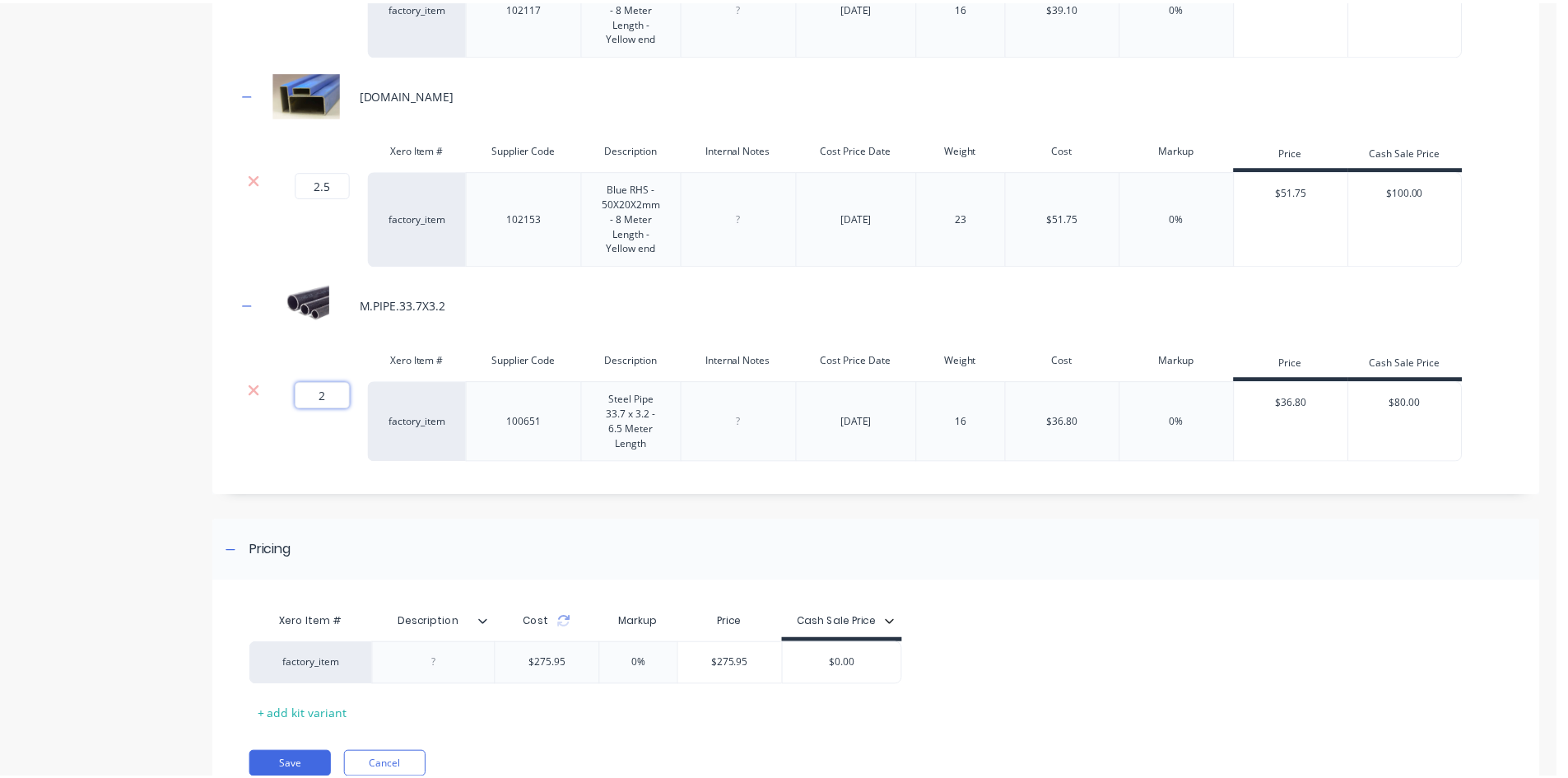
scroll to position [1246, 0]
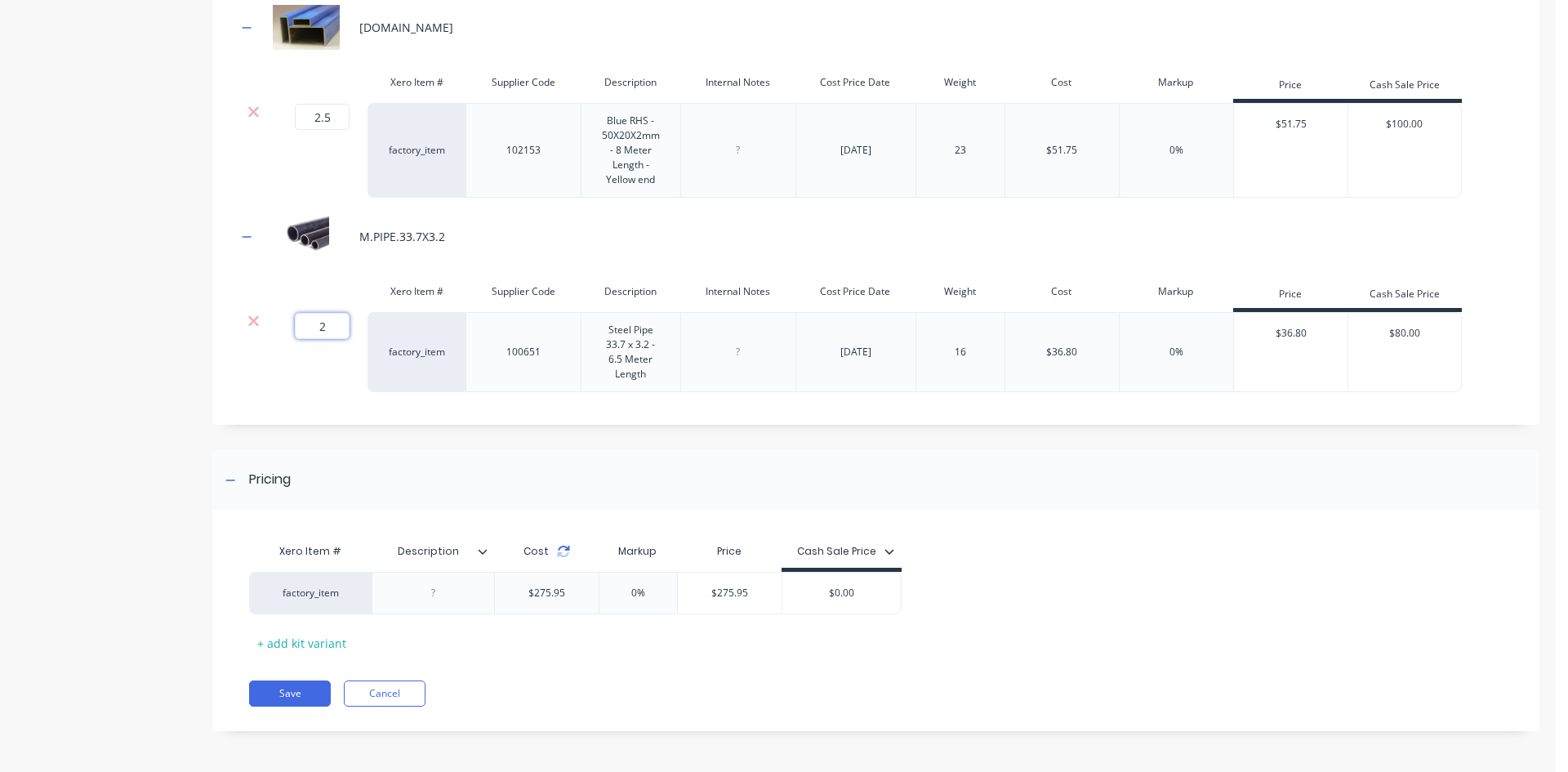
click at [562, 554] on icon at bounding box center [564, 551] width 14 height 14
click at [290, 697] on button "Save" at bounding box center [289, 693] width 81 height 26
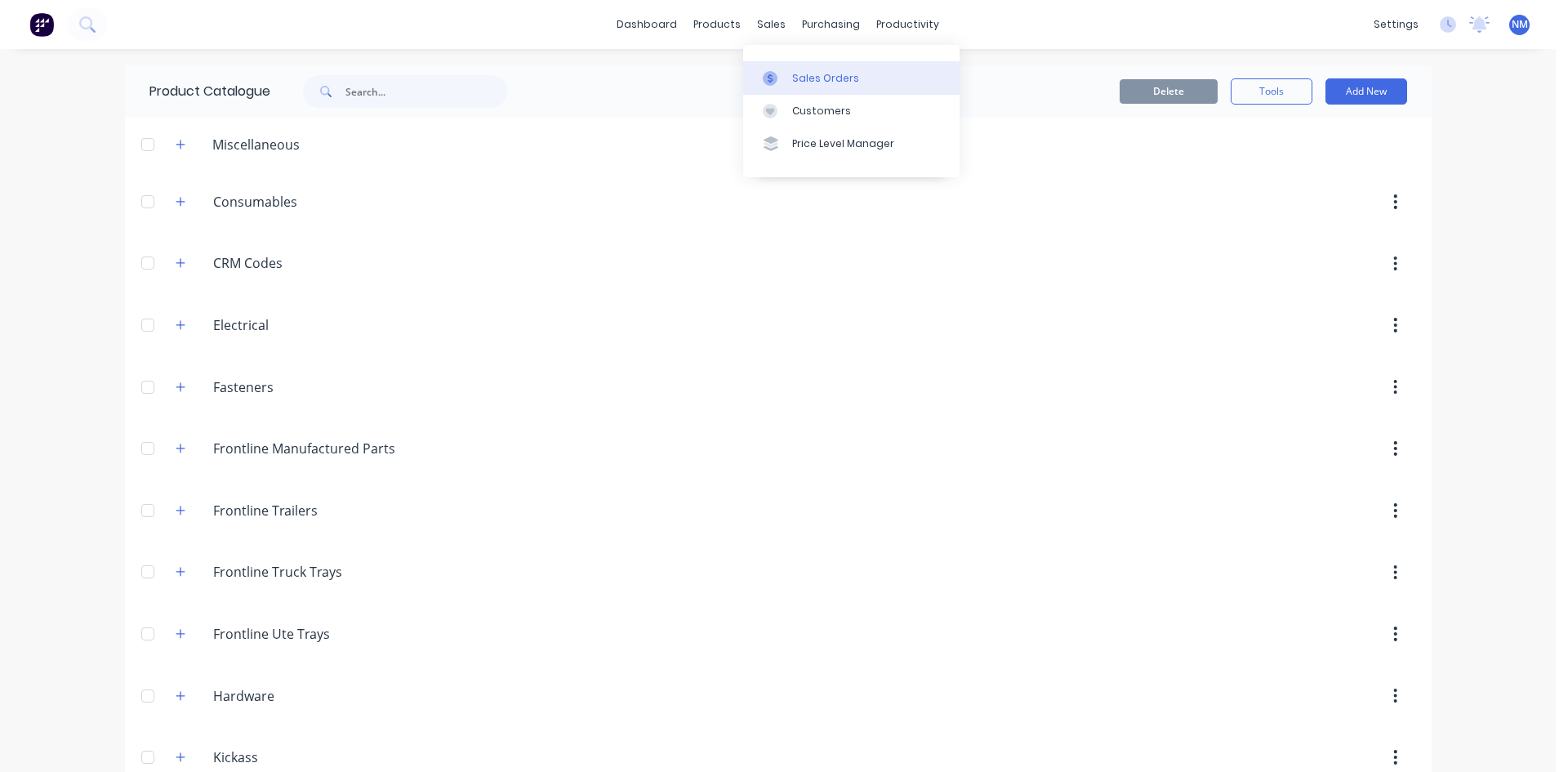
click at [816, 80] on div "Sales Orders" at bounding box center [826, 77] width 67 height 15
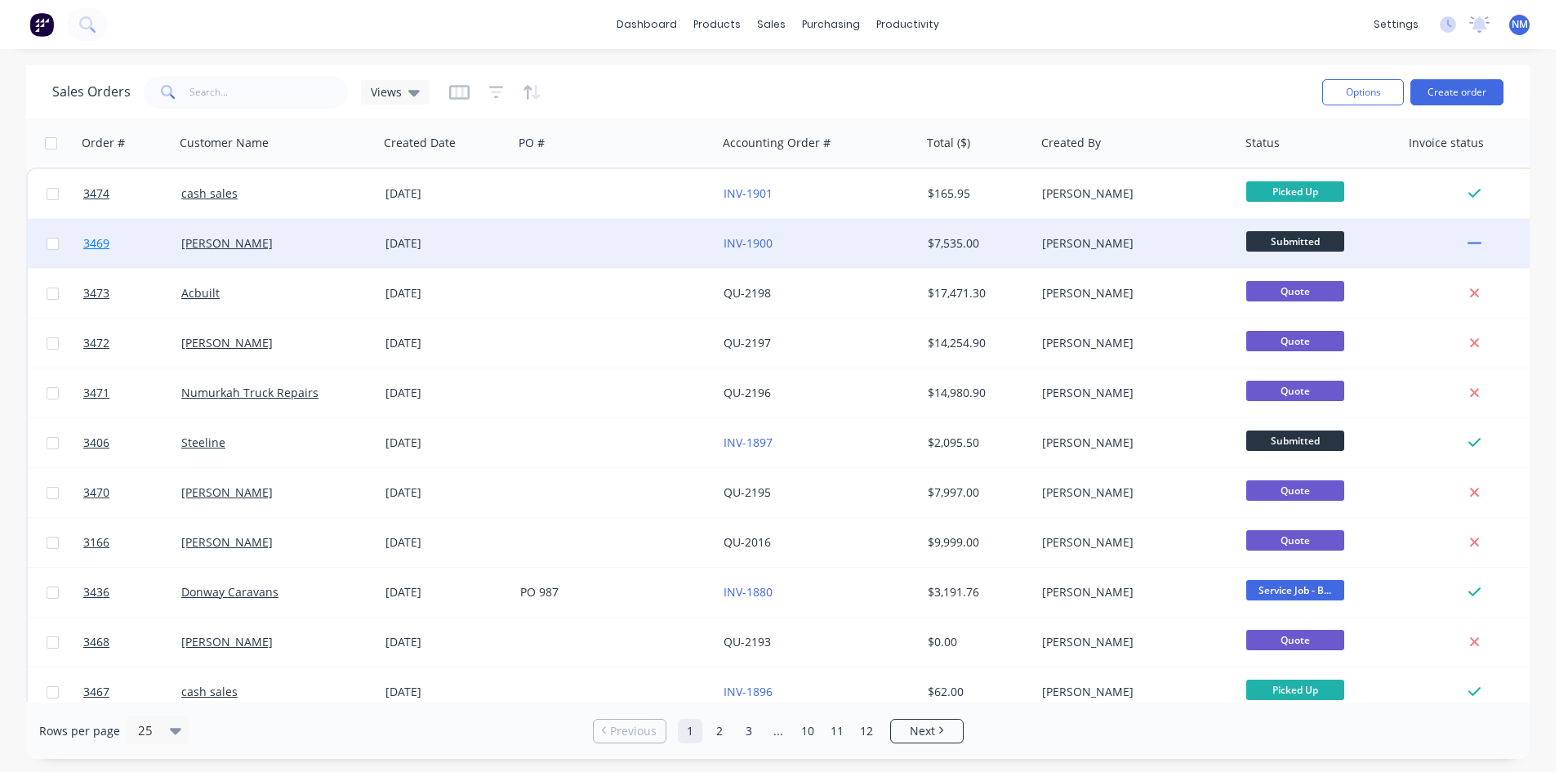
click at [99, 243] on span "3469" at bounding box center [96, 243] width 26 height 16
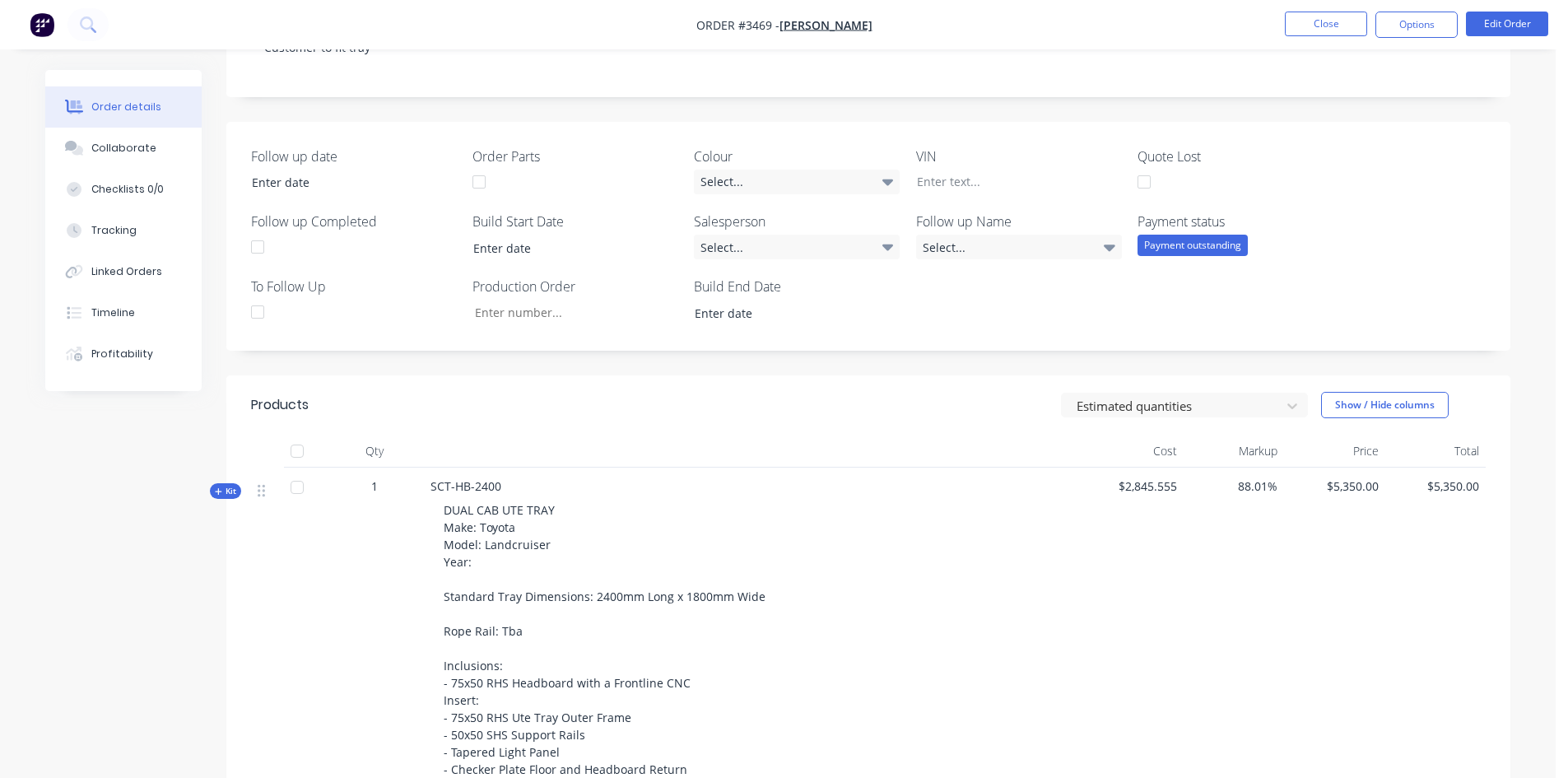
scroll to position [493, 0]
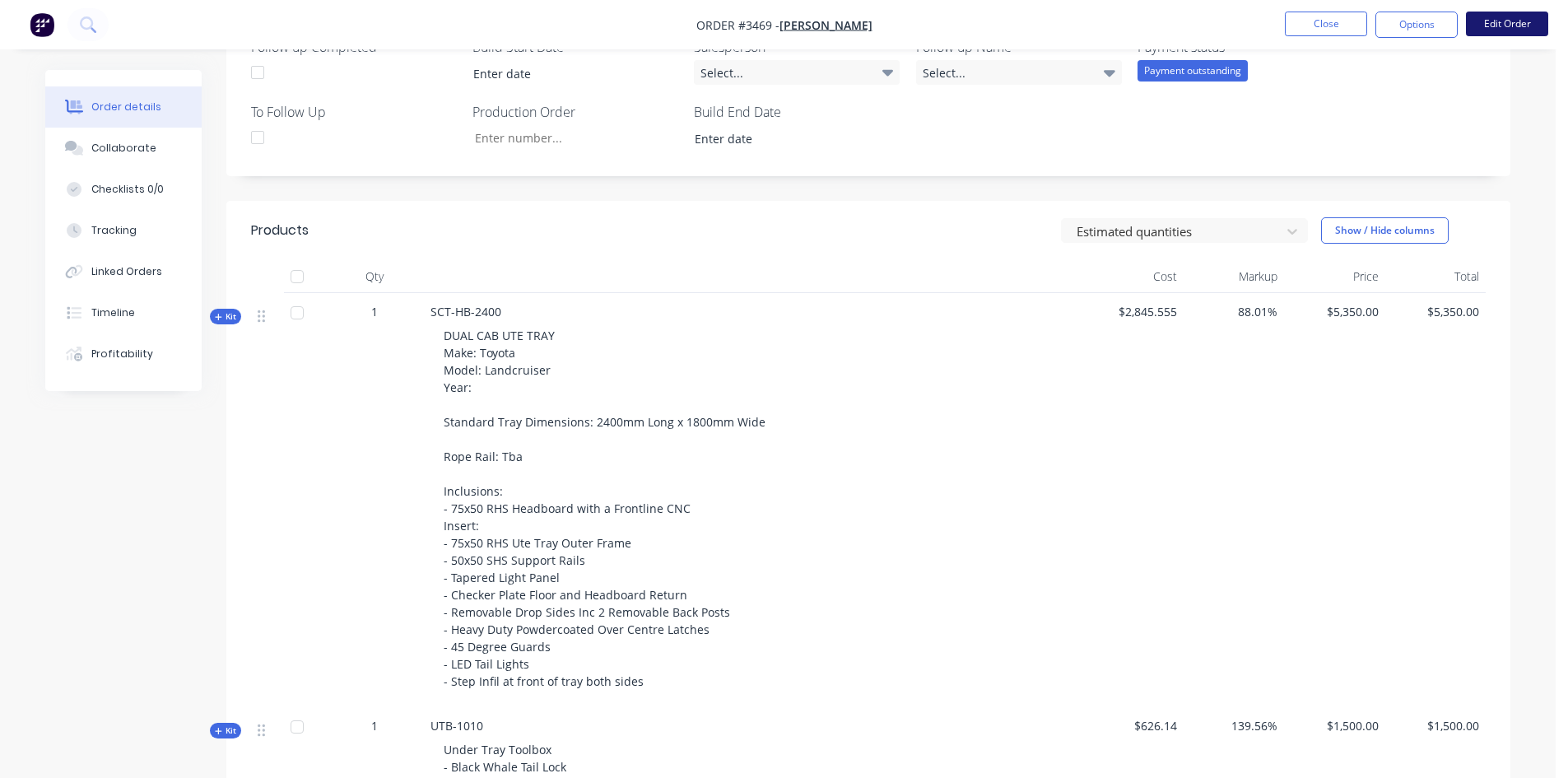
click at [1530, 30] on button "Edit Order" at bounding box center [1507, 23] width 82 height 24
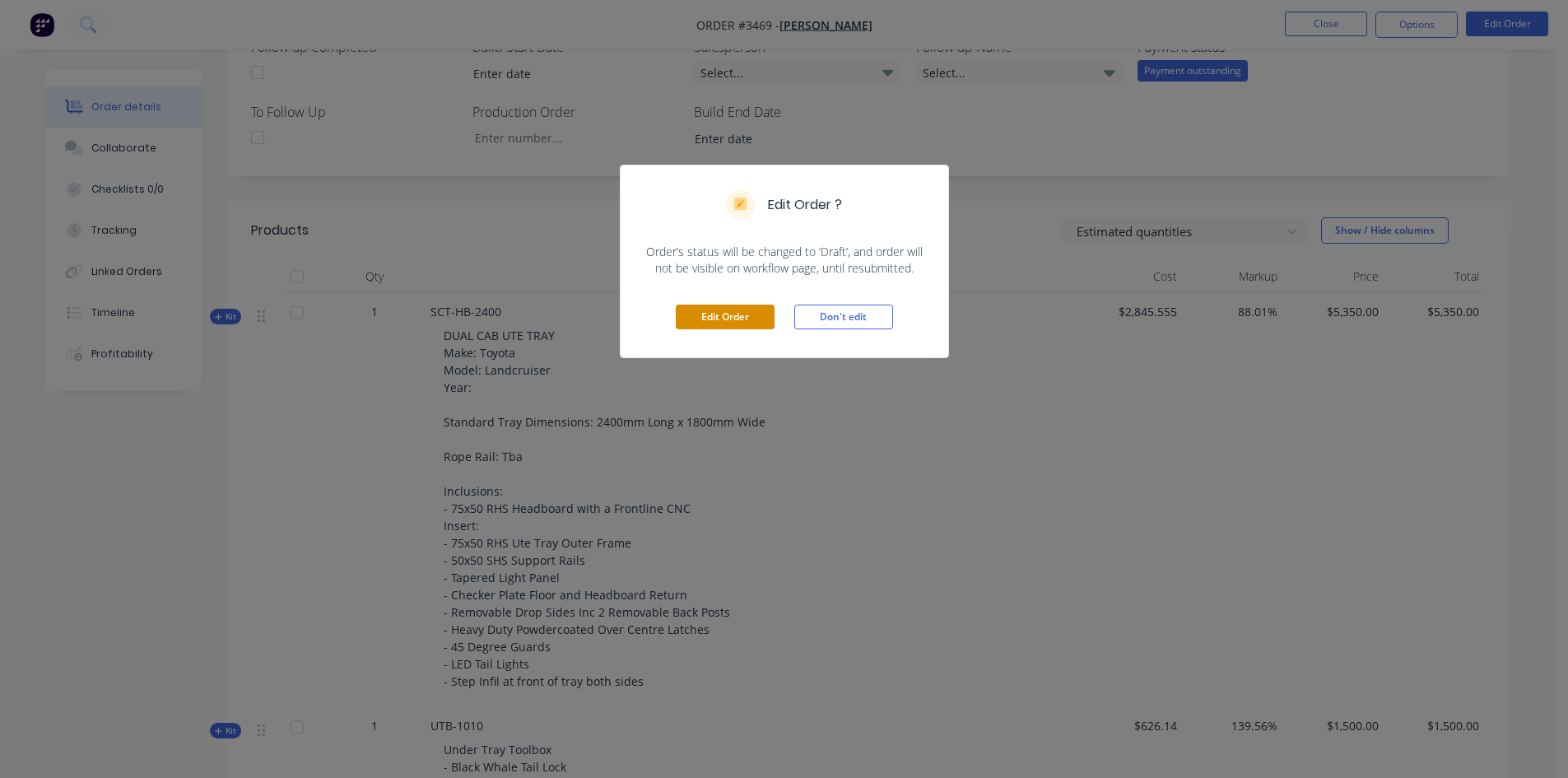
click at [708, 314] on button "Edit Order" at bounding box center [725, 316] width 98 height 24
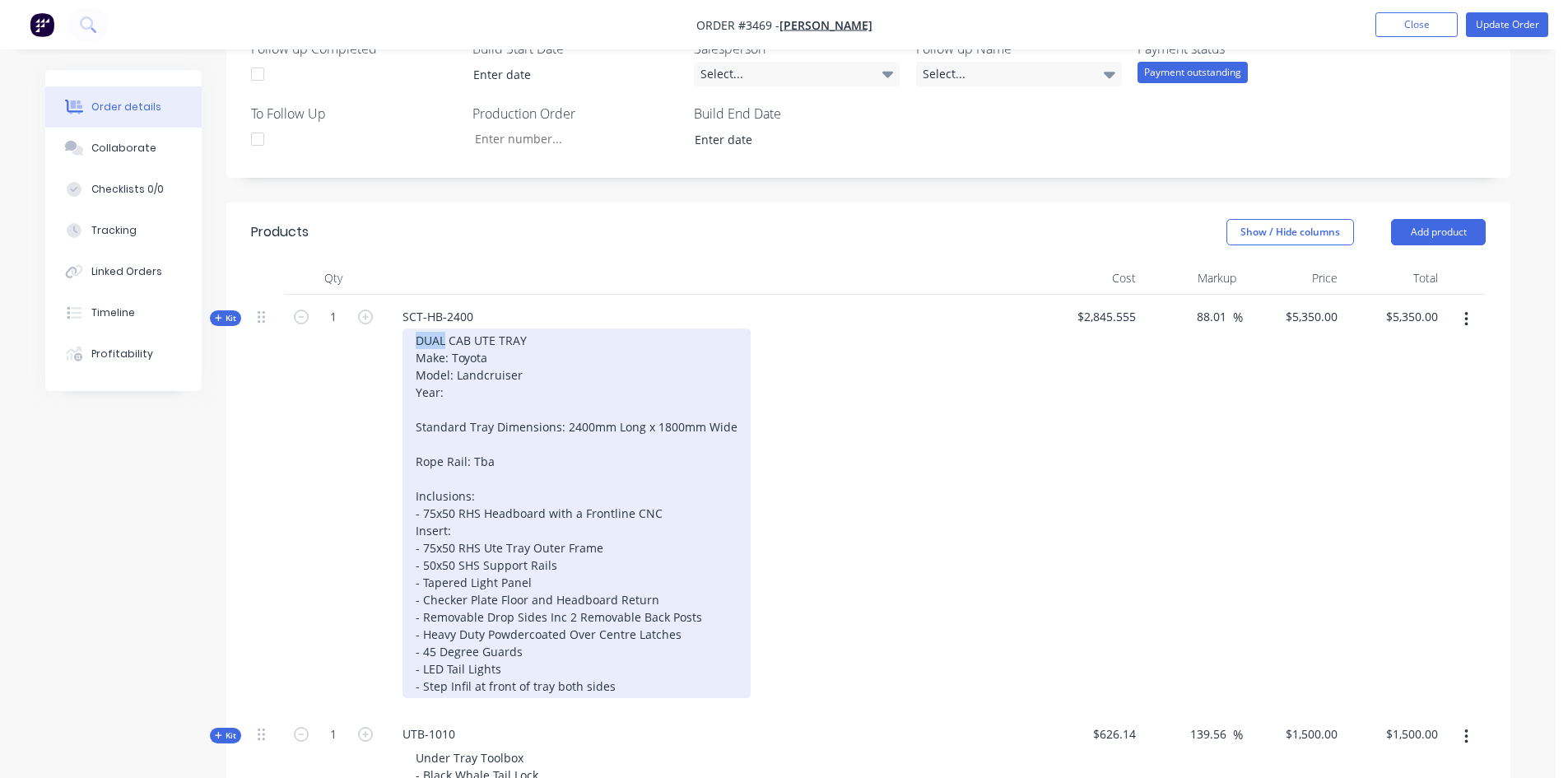
drag, startPoint x: 441, startPoint y: 341, endPoint x: 393, endPoint y: 340, distance: 48.0
click at [393, 340] on div "DUAL CAB UTE TRAY Make: Toyota Model: Landcruiser Year: Standard Tray Dimension…" at bounding box center [712, 513] width 646 height 370
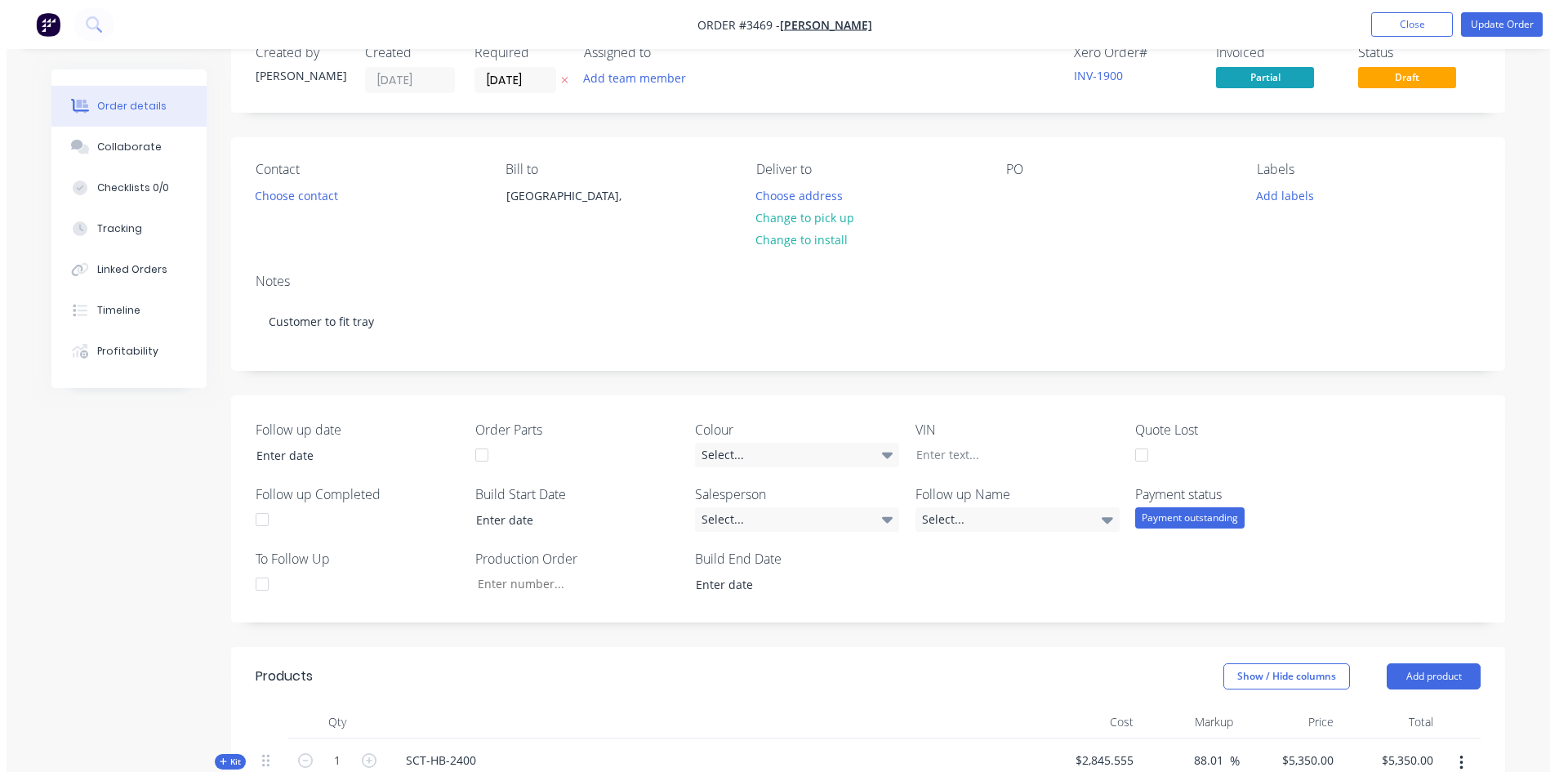
scroll to position [0, 0]
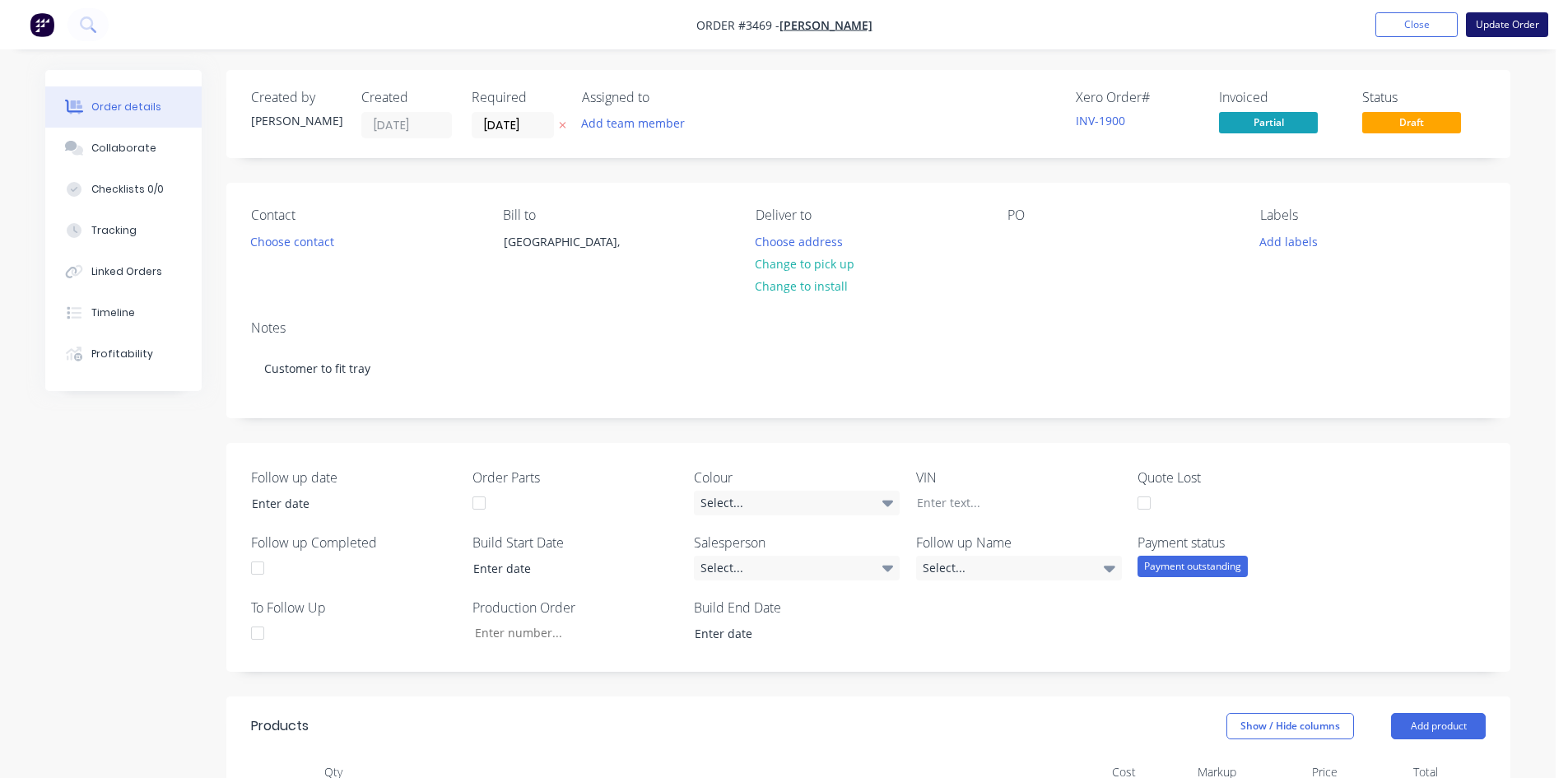
click at [1531, 25] on button "Update Order" at bounding box center [1507, 24] width 82 height 24
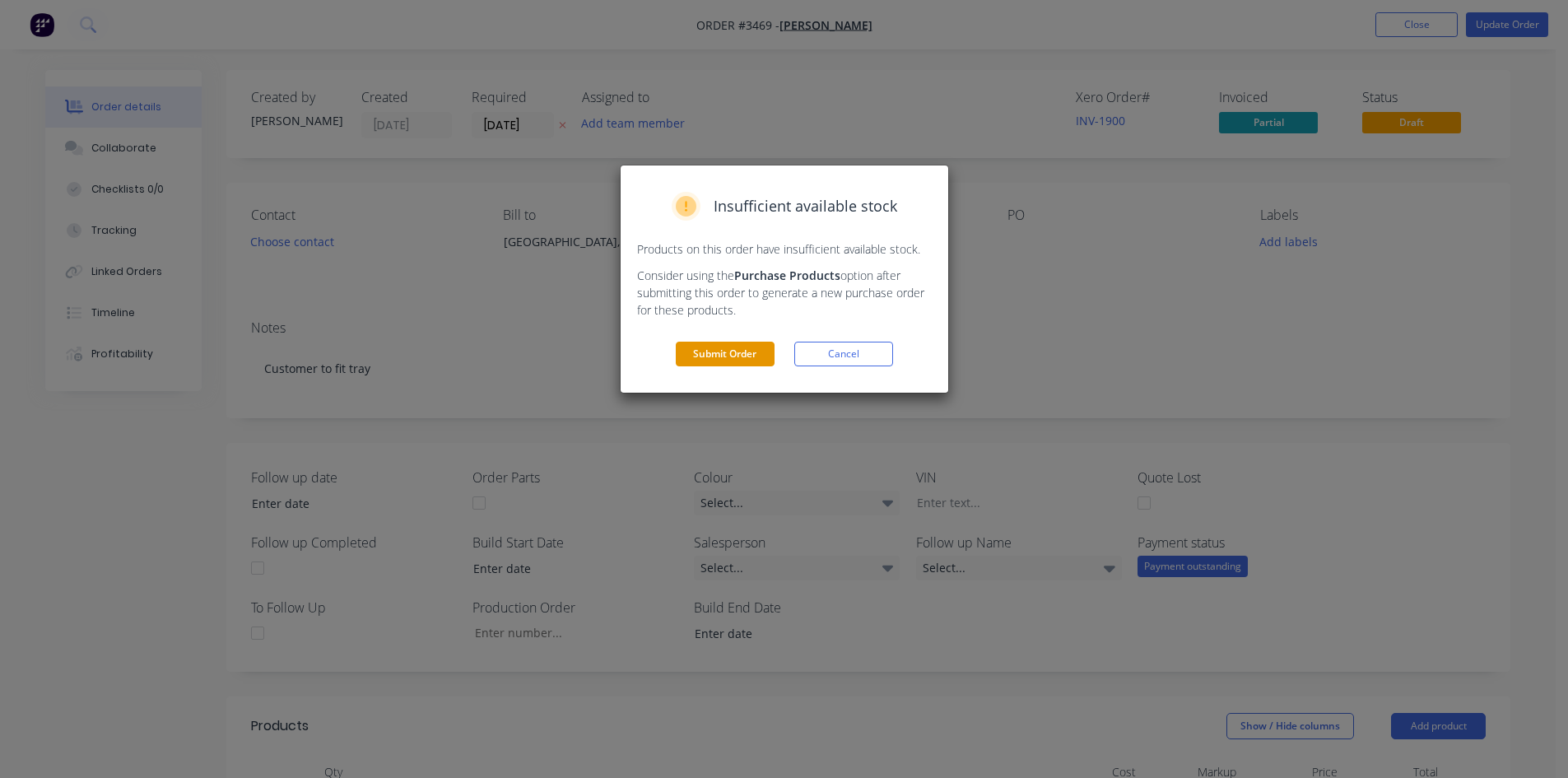
click at [712, 358] on button "Submit Order" at bounding box center [725, 353] width 98 height 24
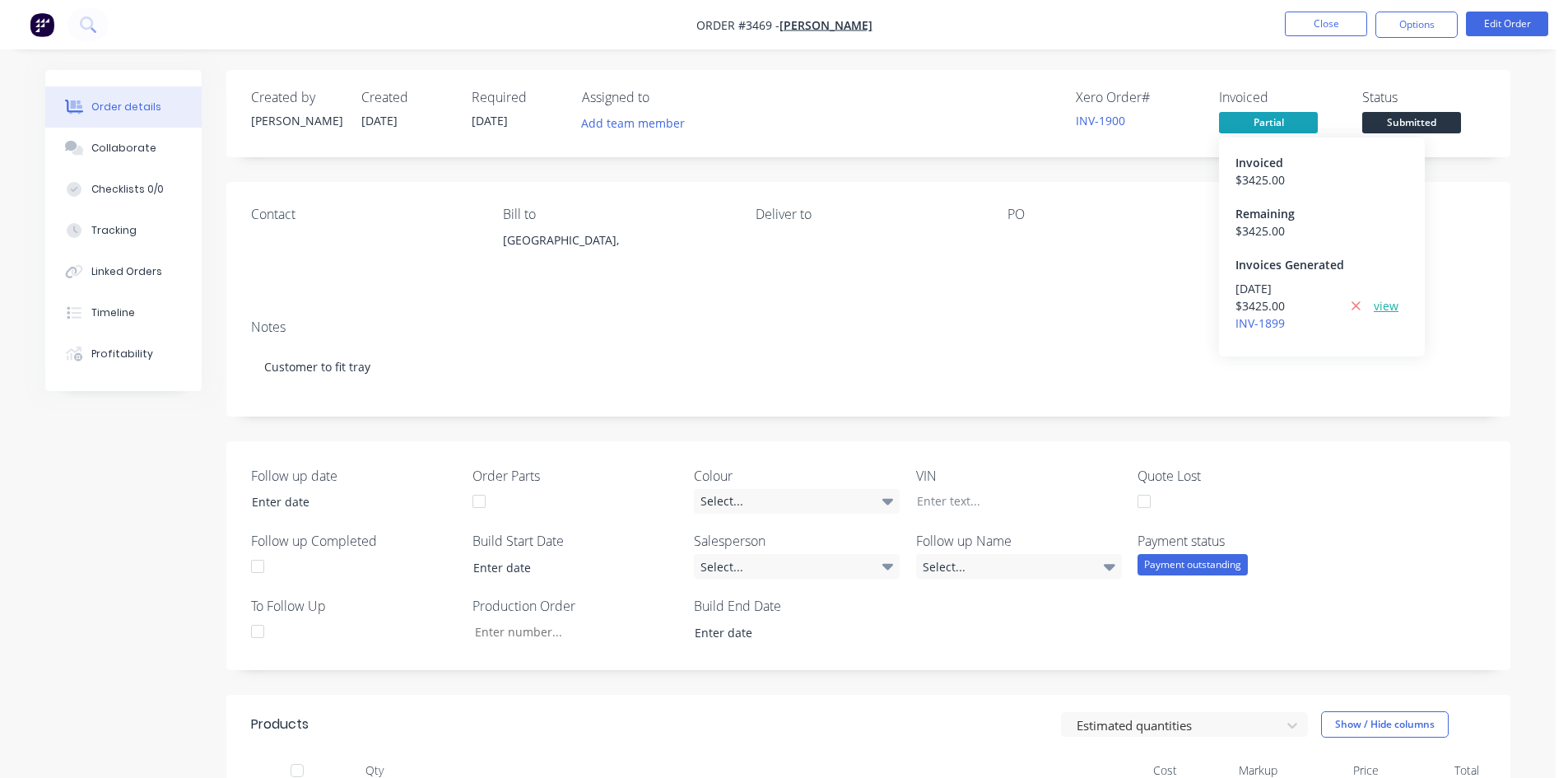
click at [1390, 307] on link "view" at bounding box center [1386, 306] width 24 height 18
click at [1345, 19] on button "Close" at bounding box center [1325, 23] width 82 height 24
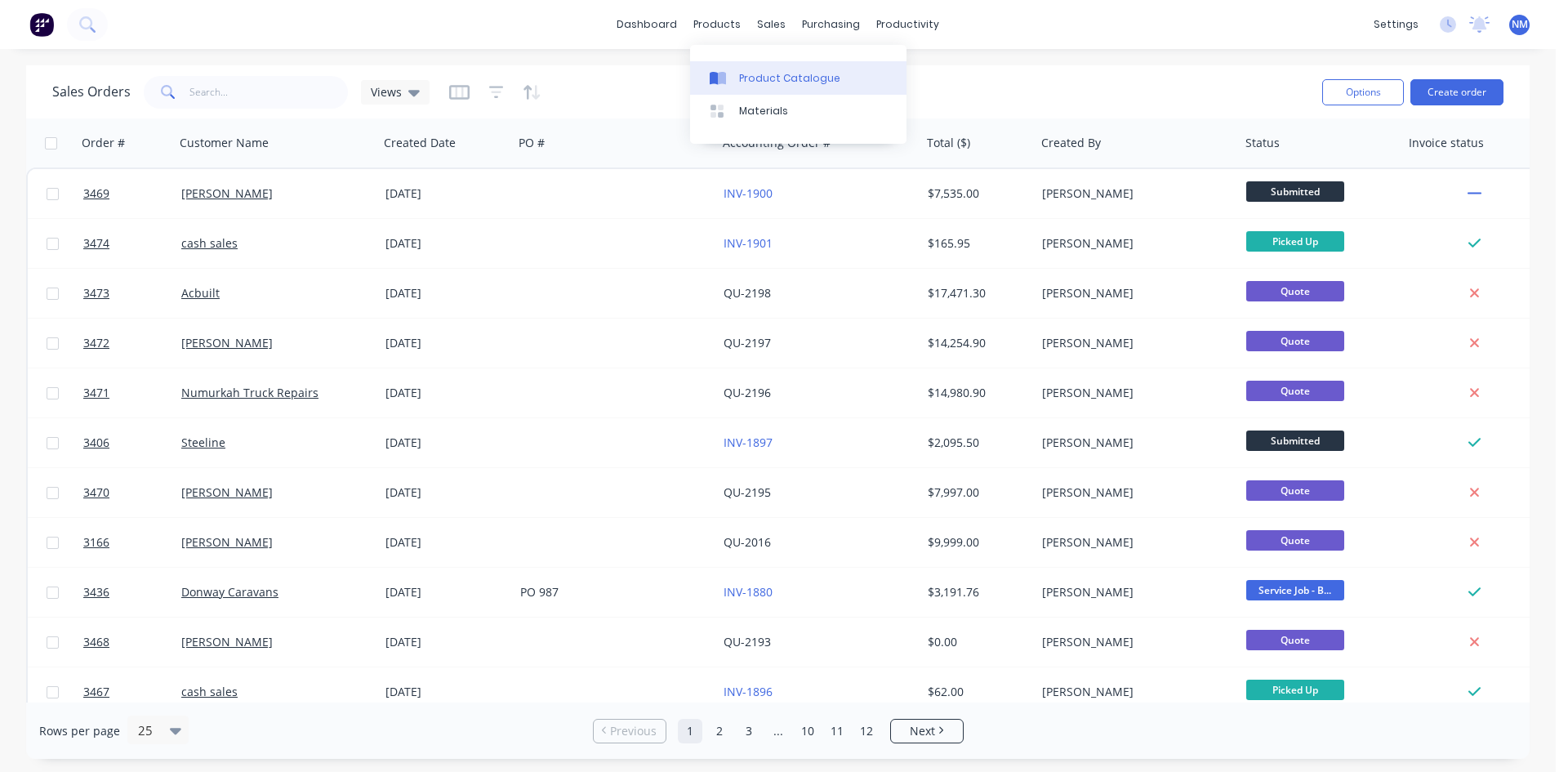
click at [772, 78] on div "Product Catalogue" at bounding box center [790, 77] width 102 height 15
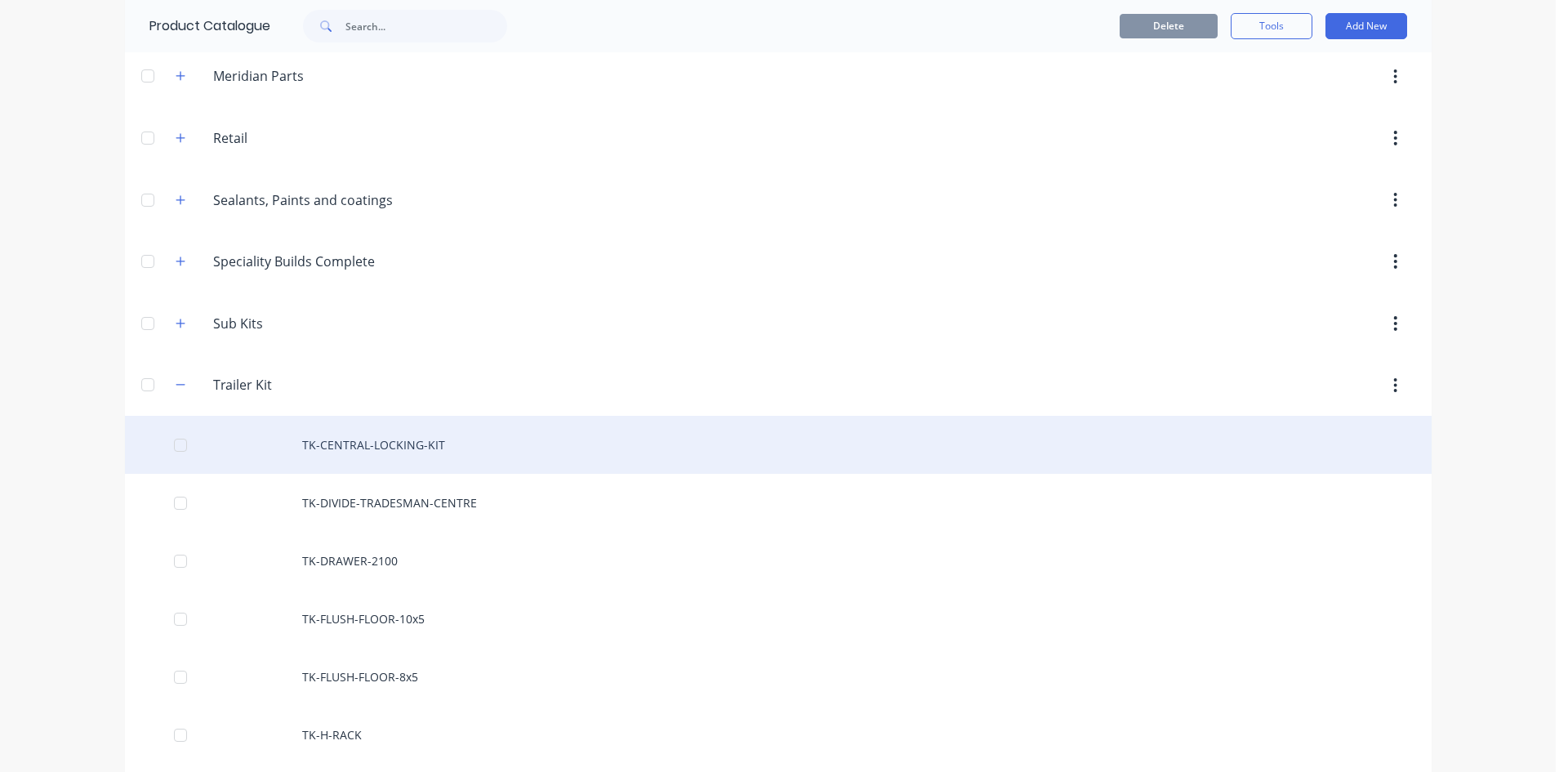
scroll to position [735, 0]
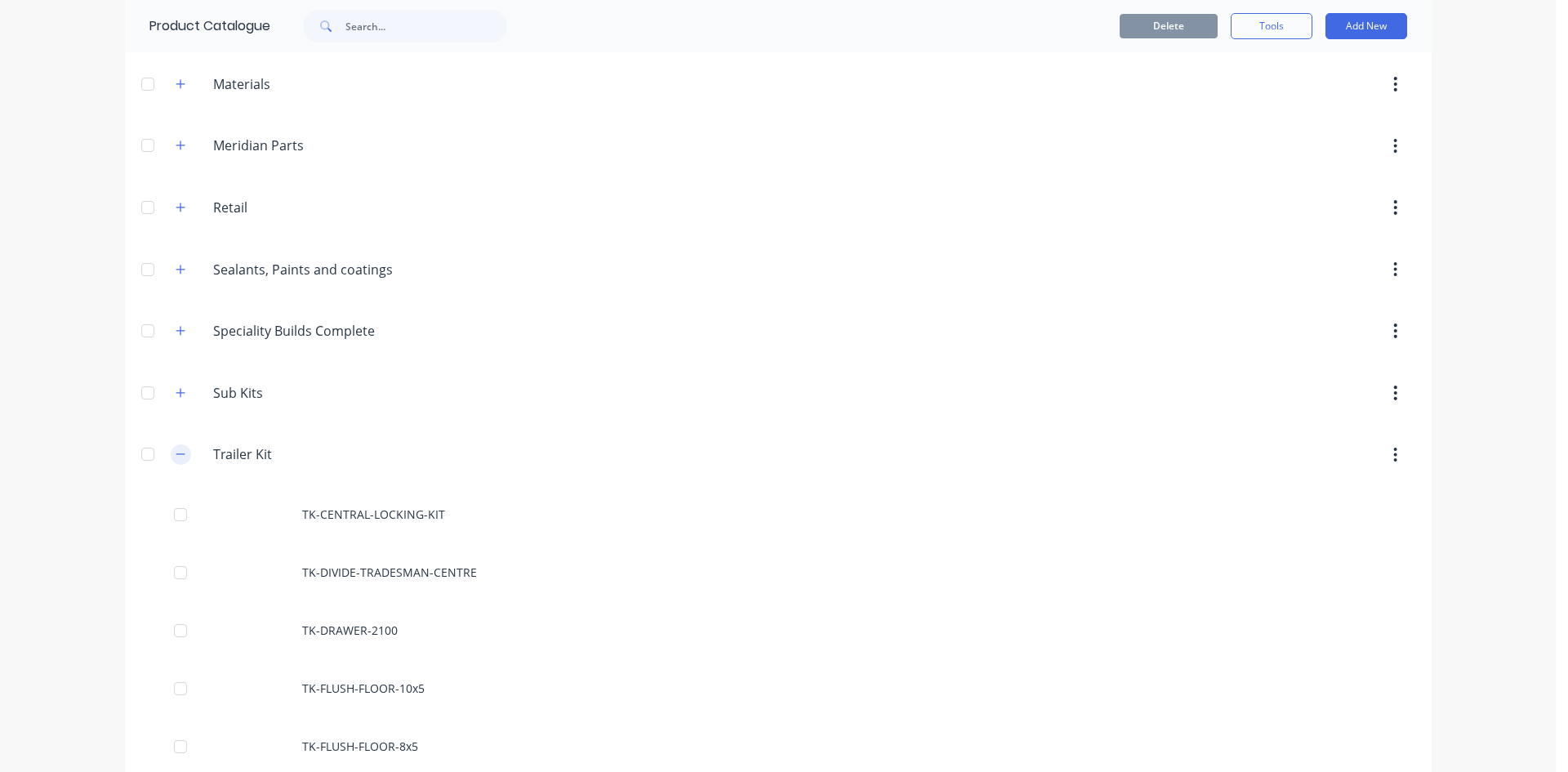
click at [177, 455] on icon "button" at bounding box center [180, 454] width 10 height 12
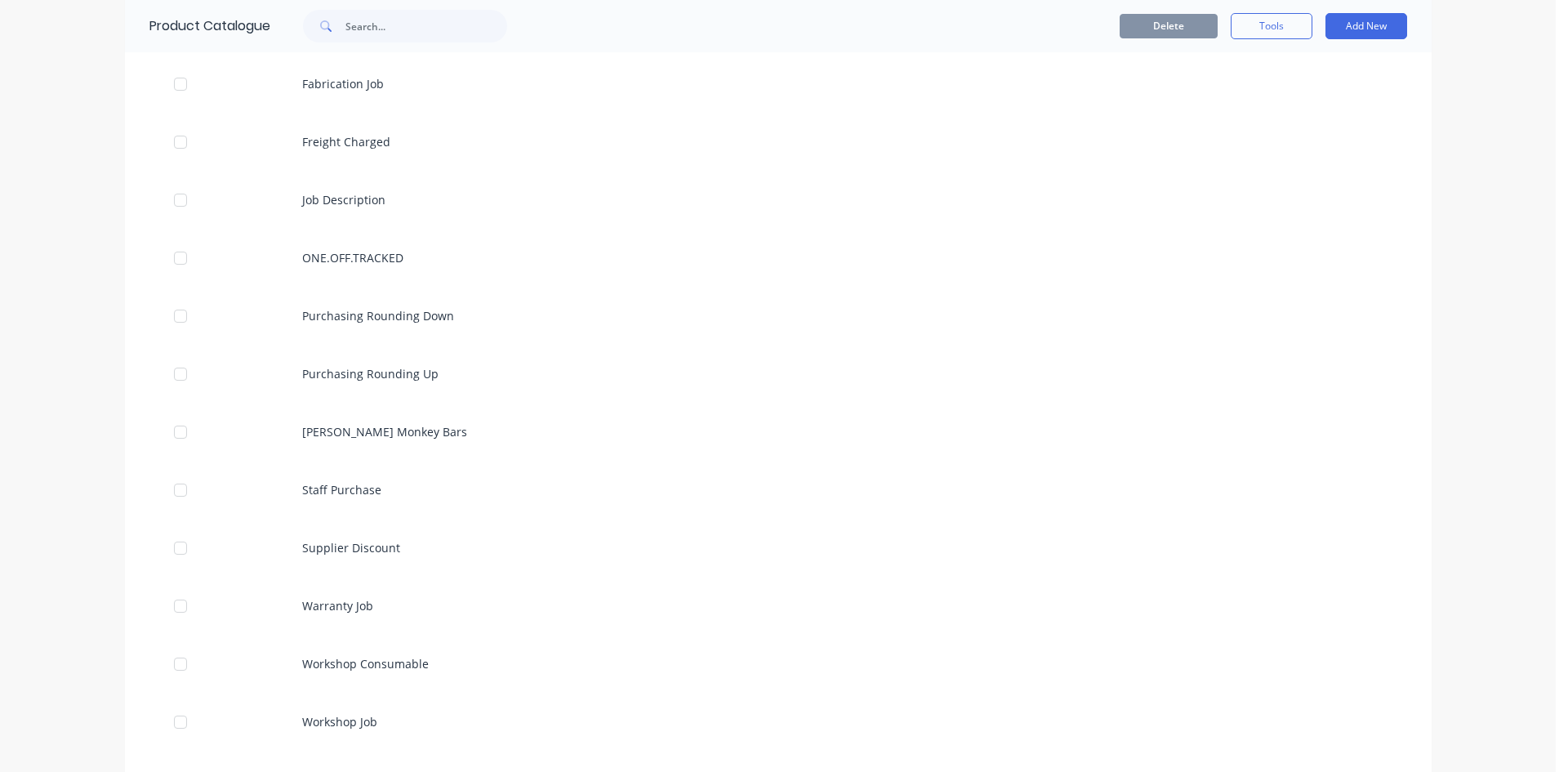
scroll to position [2918, 0]
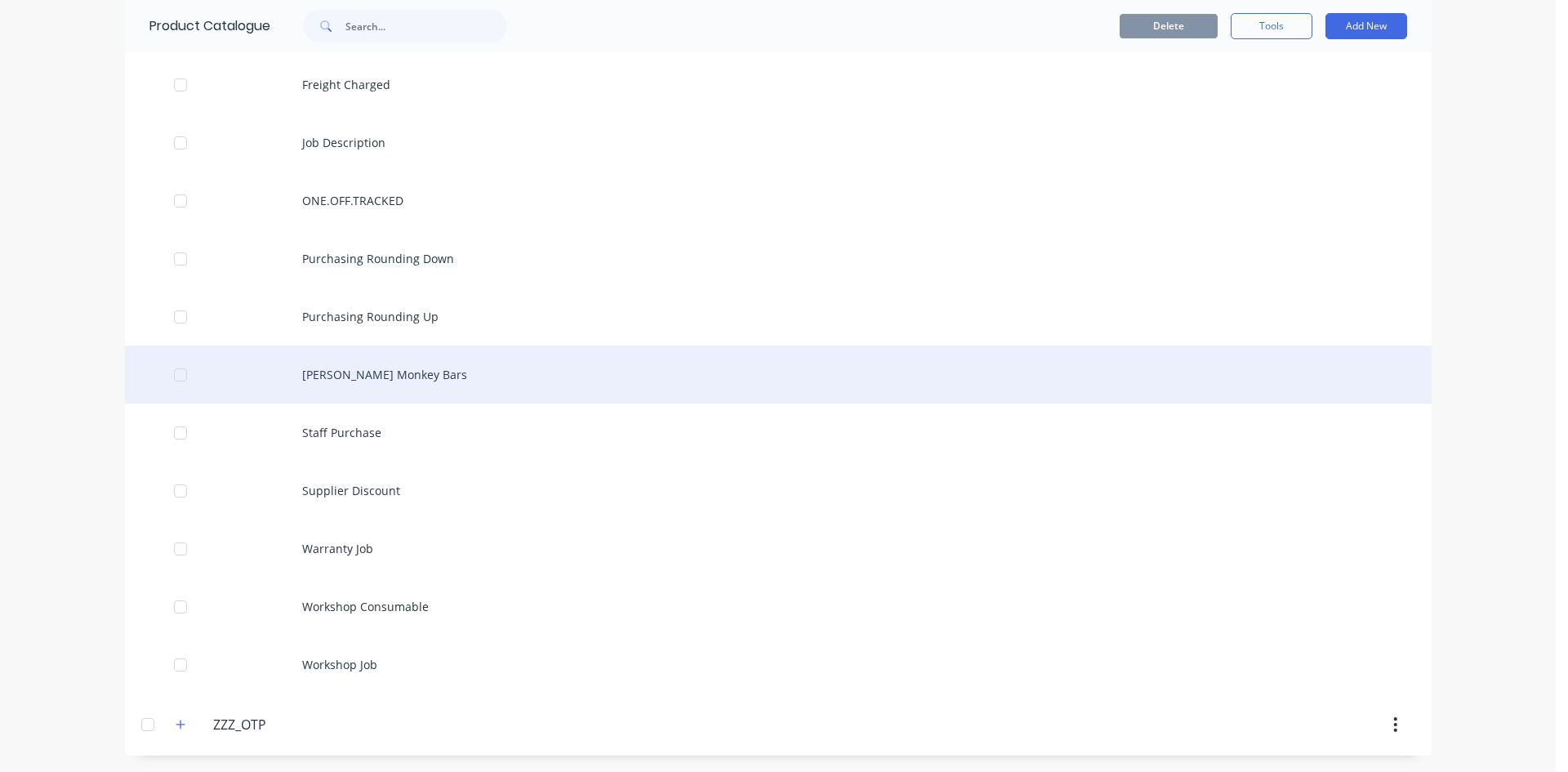
click at [390, 380] on div "[PERSON_NAME] Monkey Bars" at bounding box center [778, 374] width 1307 height 58
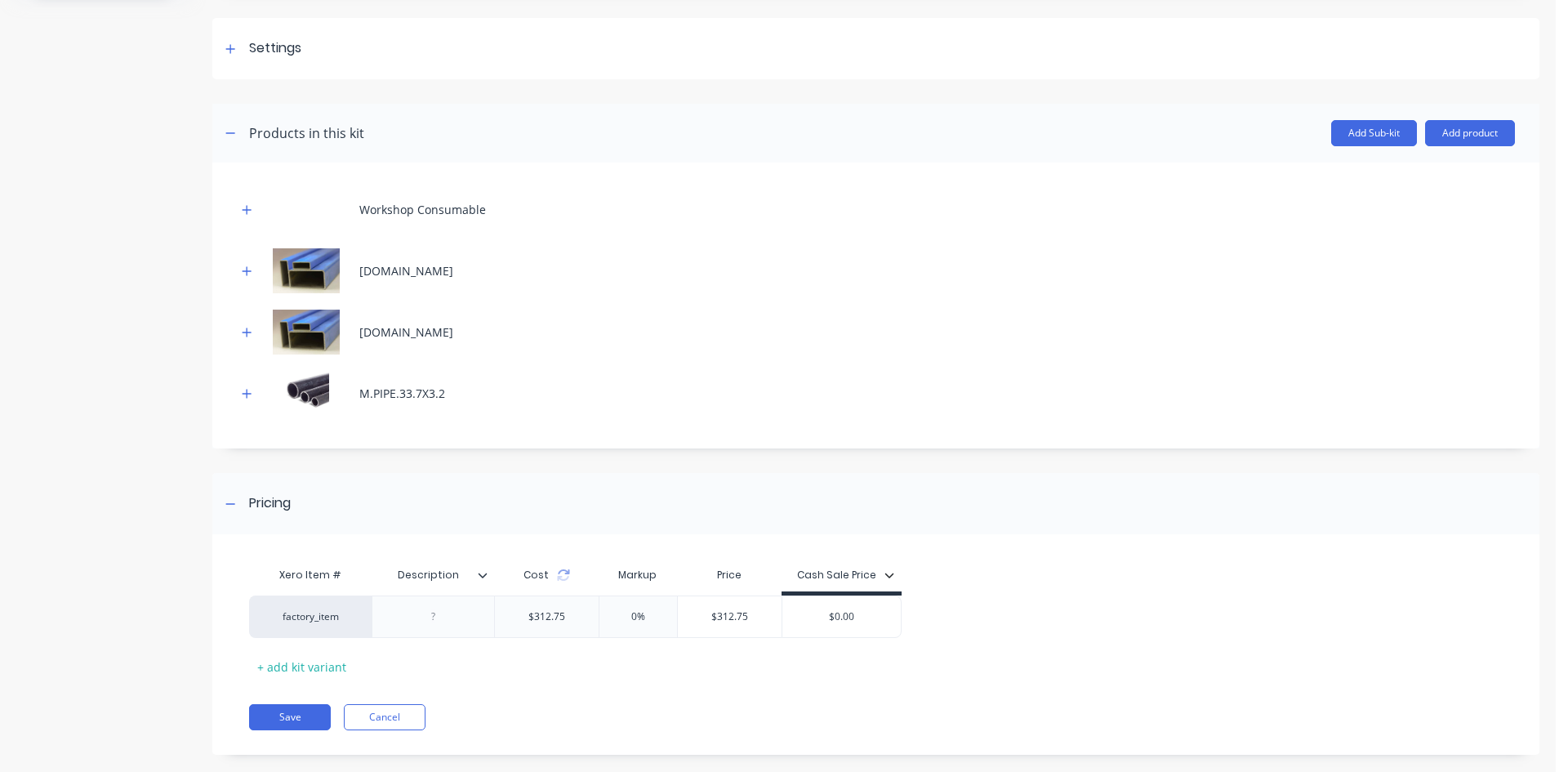
scroll to position [243, 0]
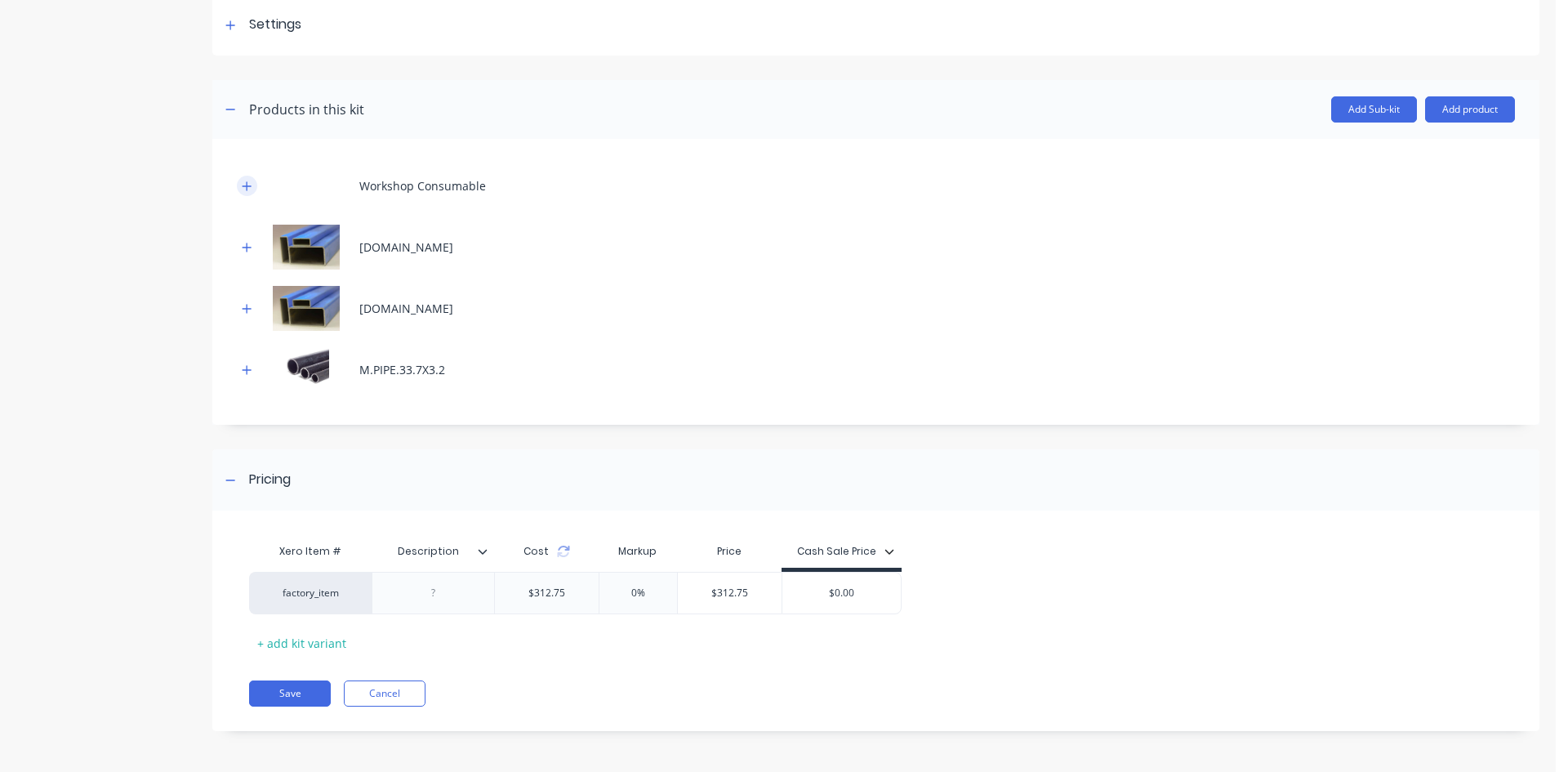
click at [249, 181] on icon "button" at bounding box center [247, 187] width 10 height 12
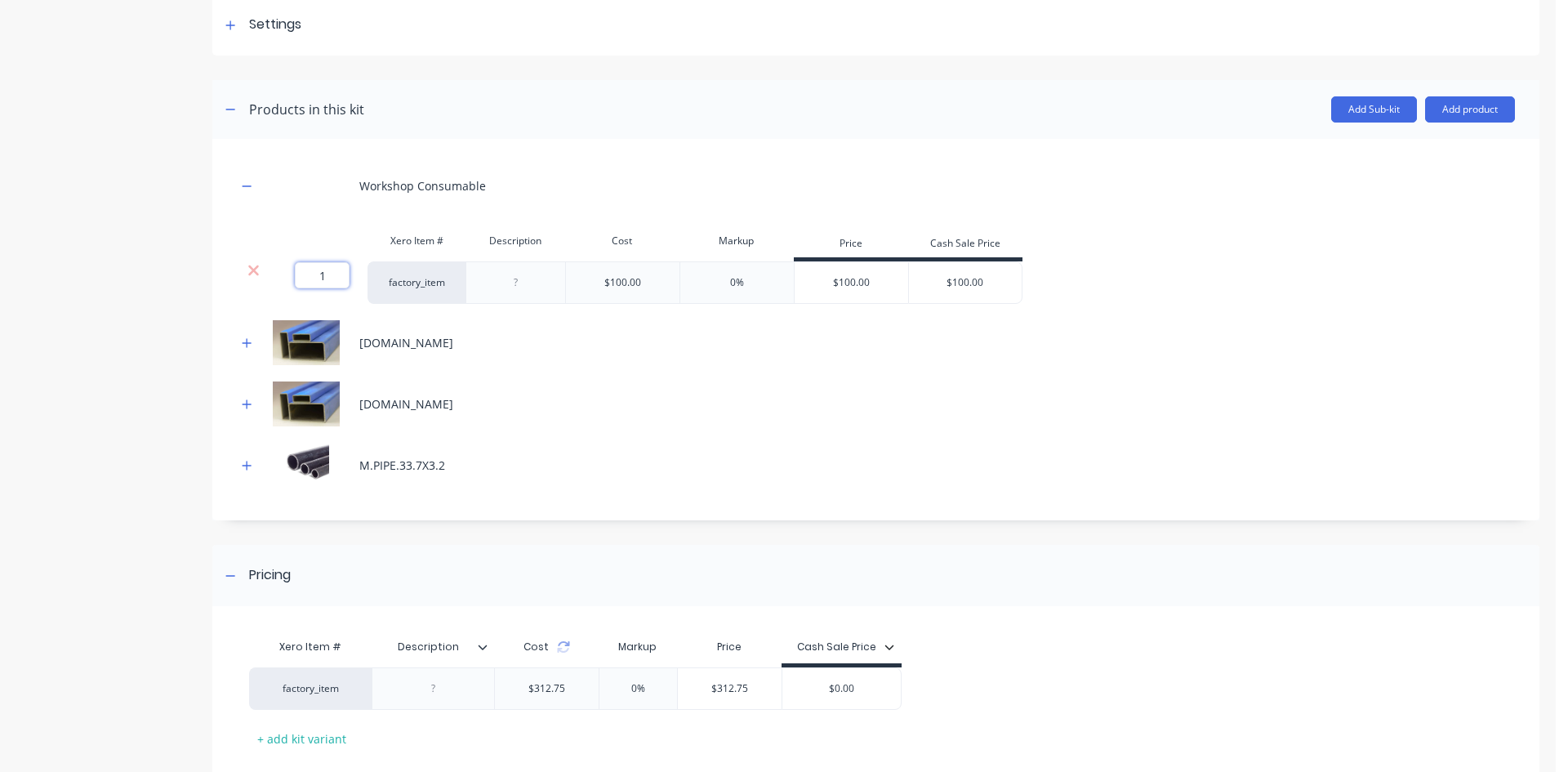
drag, startPoint x: 336, startPoint y: 280, endPoint x: 172, endPoint y: 279, distance: 164.0
click at [175, 280] on div "Product details Collaborate Order History Add image [PERSON_NAME] Monkey Bars […" at bounding box center [778, 337] width 1523 height 1028
type input ".5"
click at [1195, 296] on div "0.5 0.5 ? factory_item $100.00 0% $100.00 $100.00" at bounding box center [876, 282] width 1279 height 43
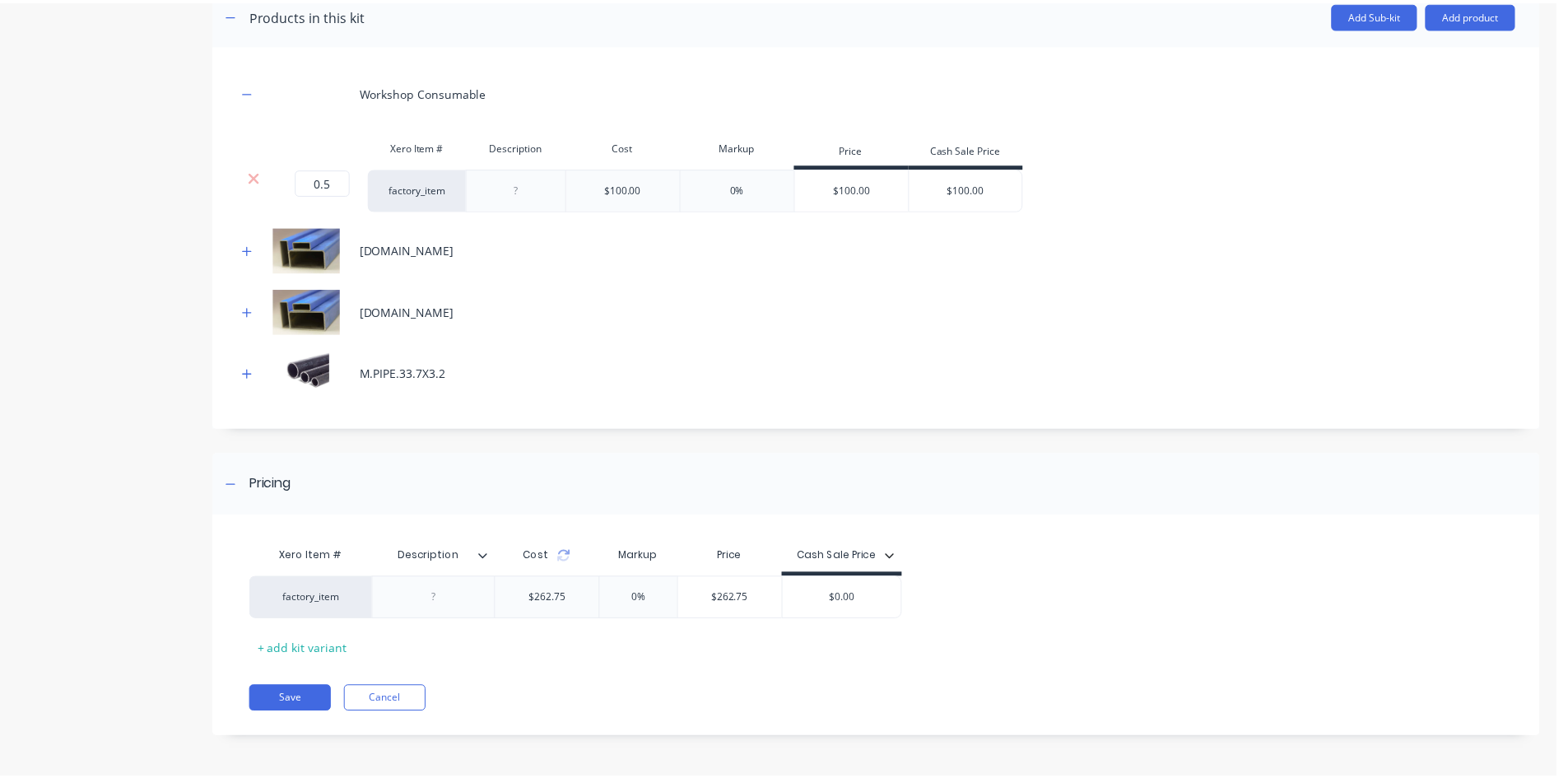
scroll to position [340, 0]
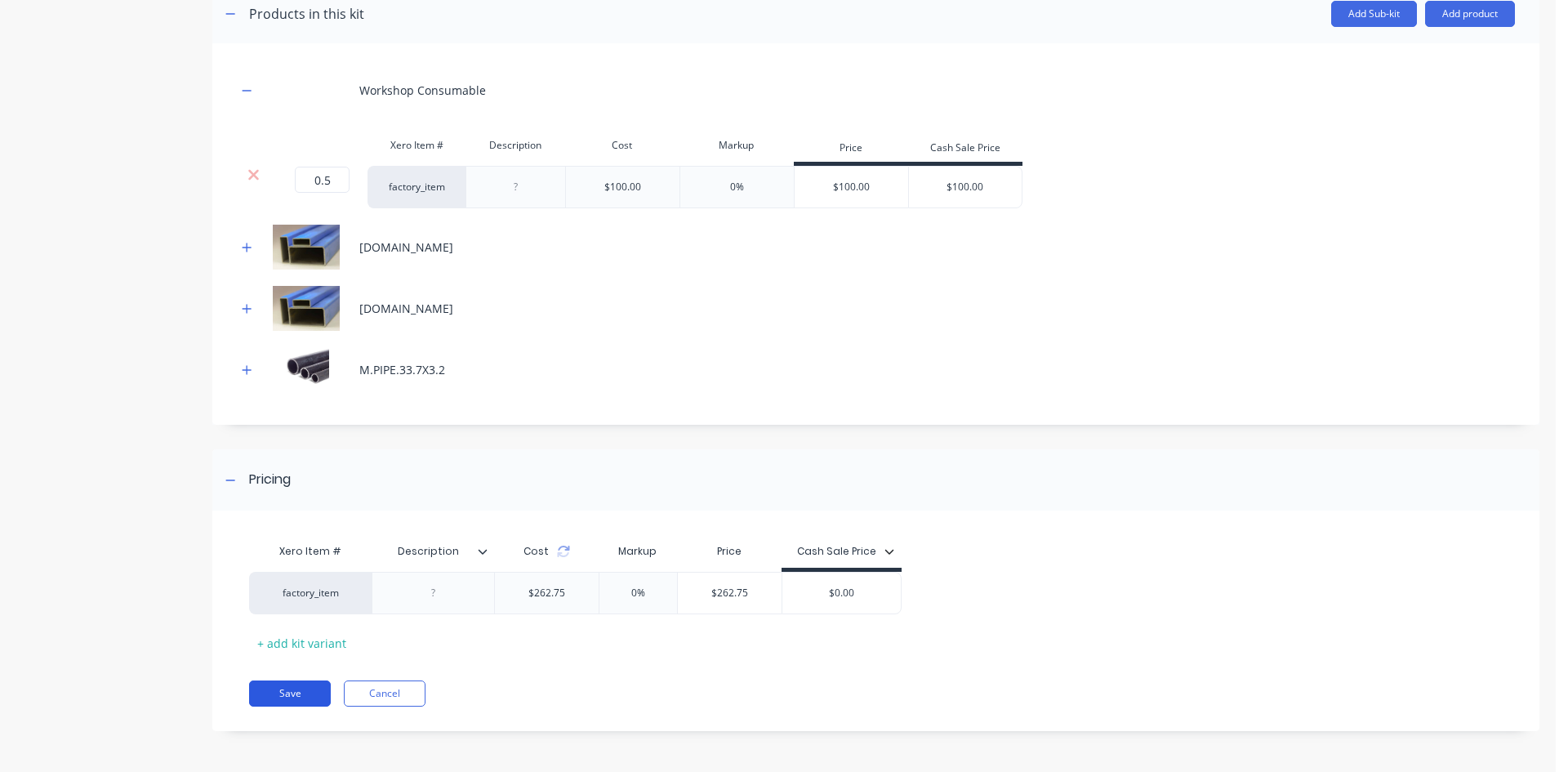
click at [281, 688] on button "Save" at bounding box center [289, 693] width 81 height 26
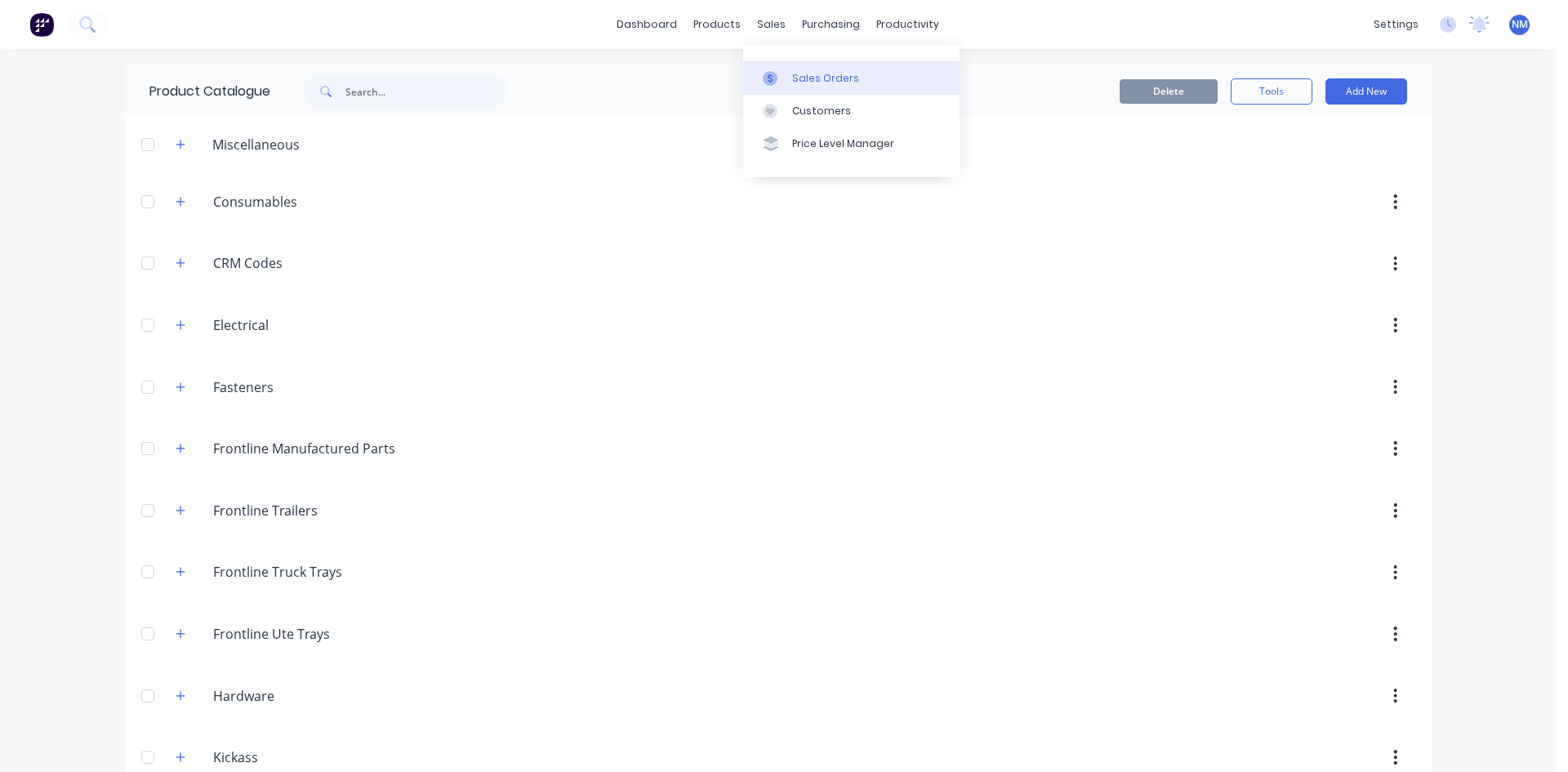
click at [799, 75] on div "Sales Orders" at bounding box center [826, 77] width 67 height 15
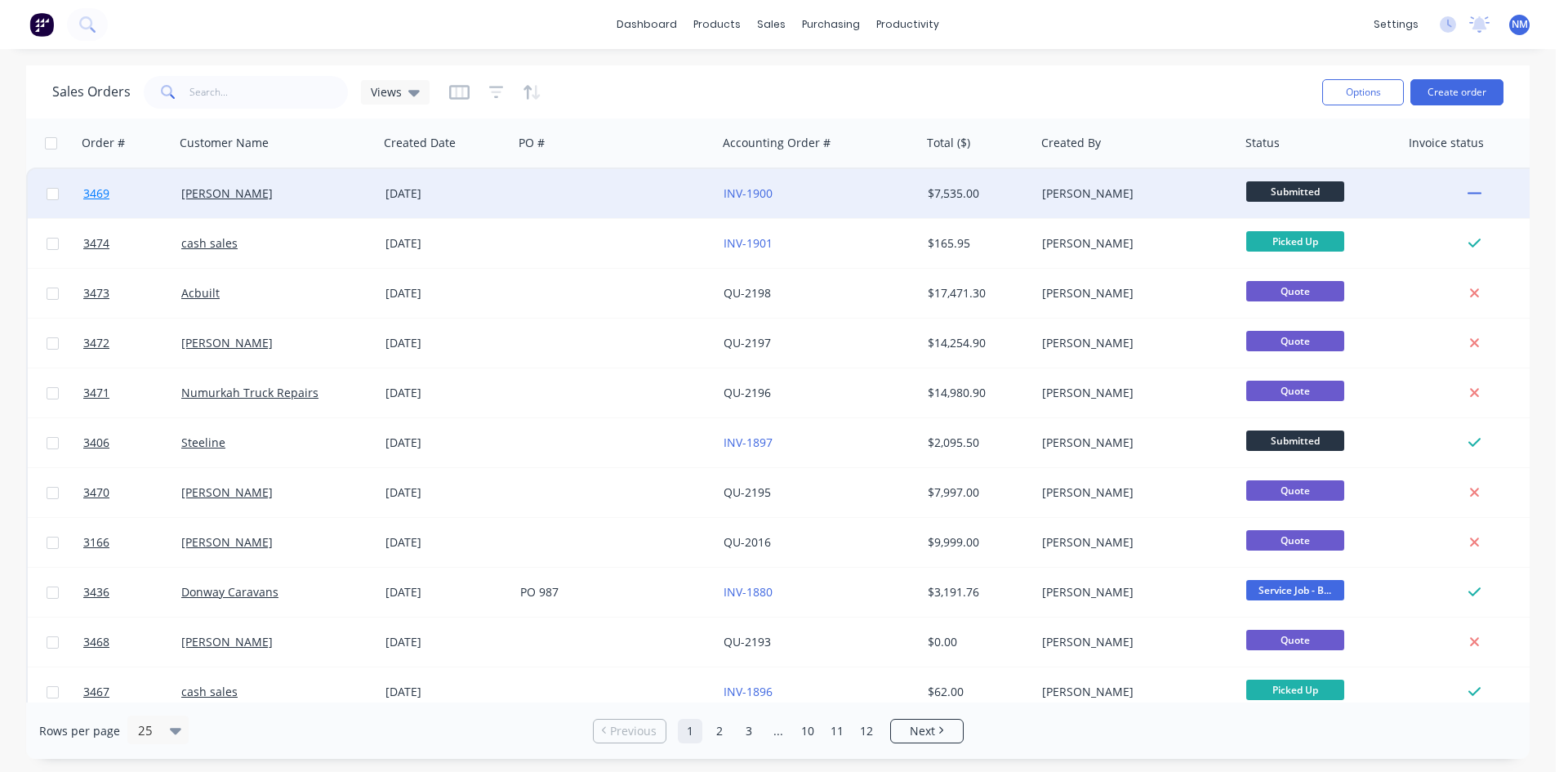
click at [104, 196] on span "3469" at bounding box center [96, 193] width 26 height 16
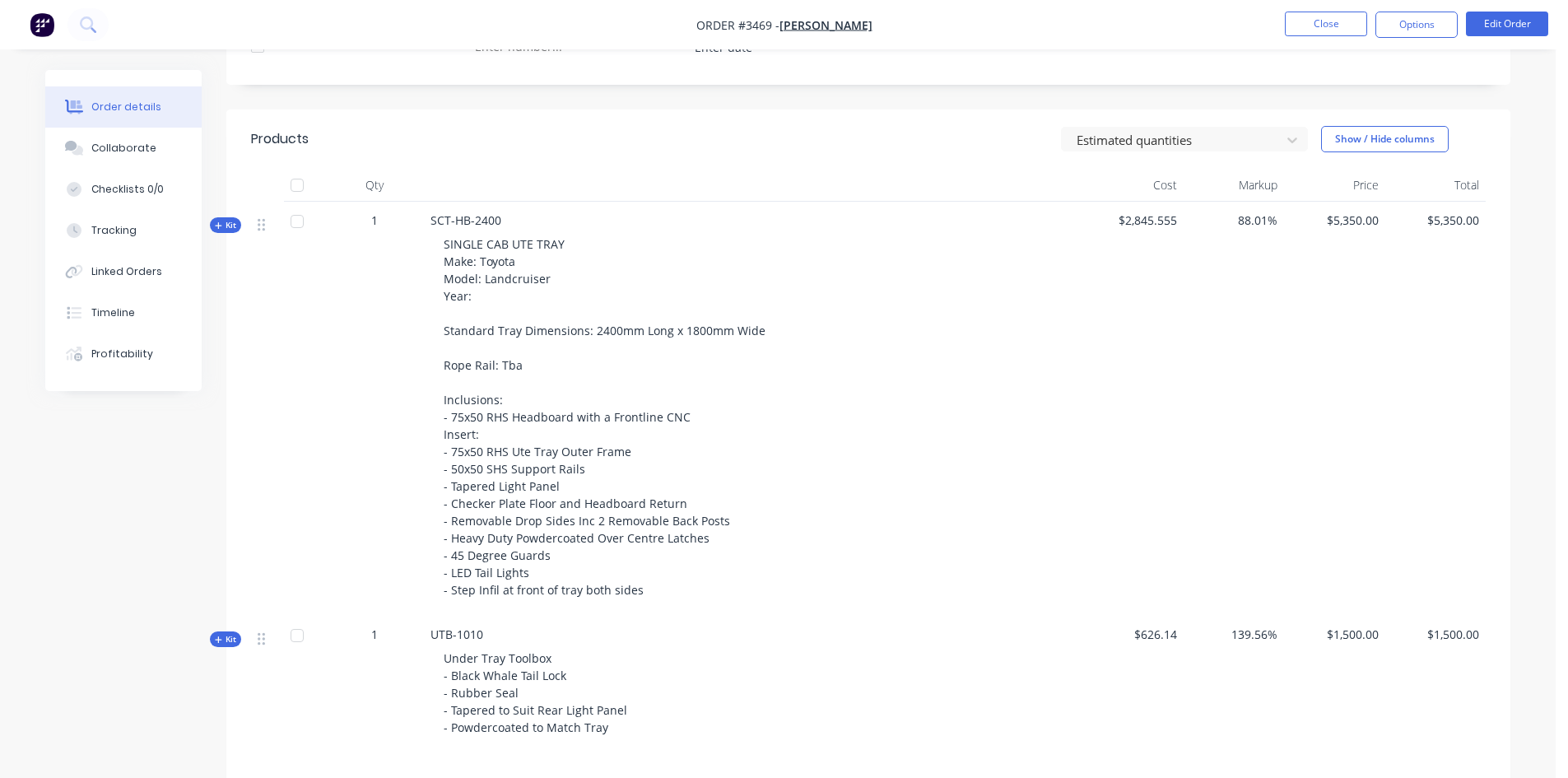
scroll to position [493, 0]
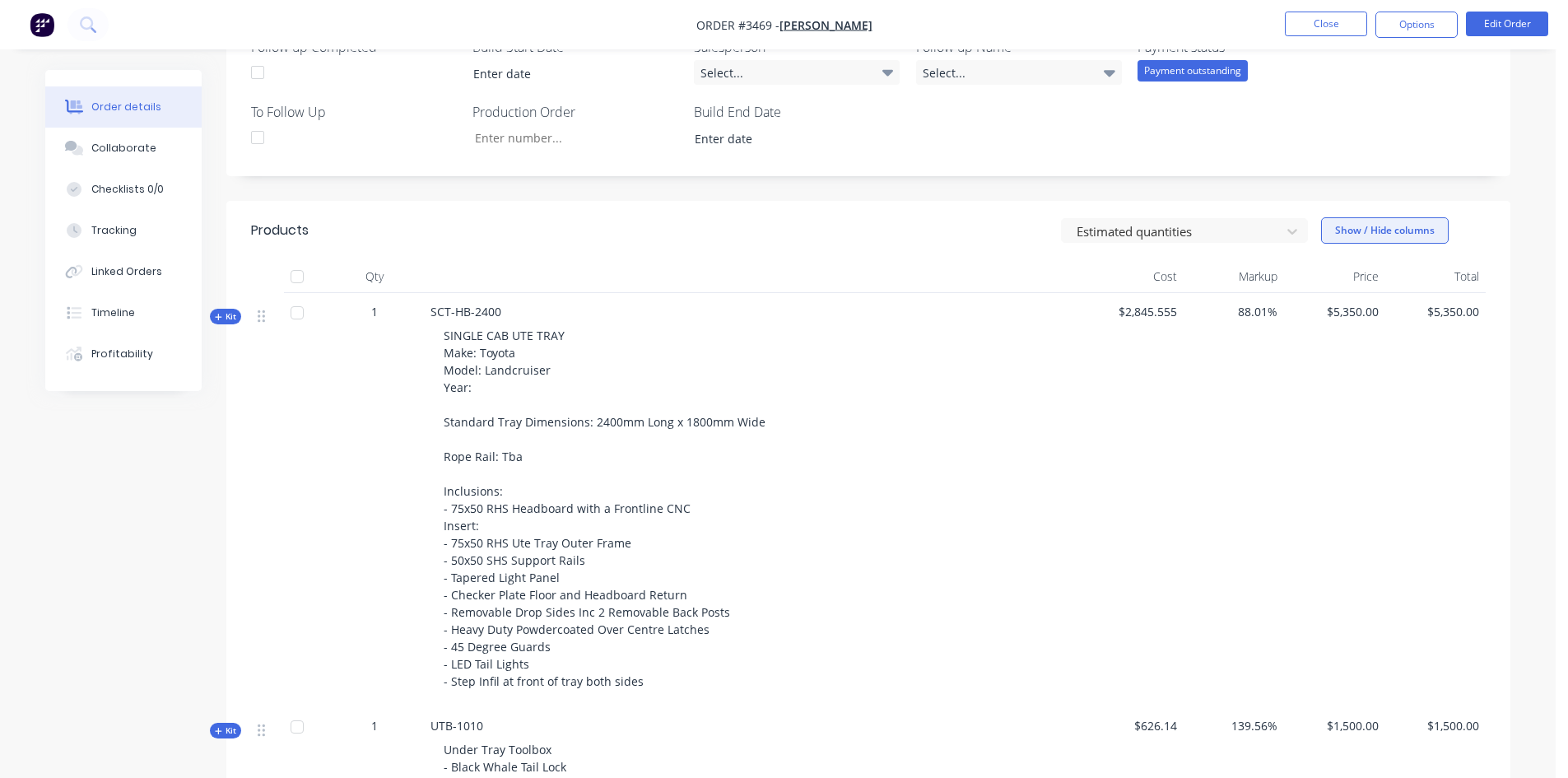
click at [1401, 229] on button "Show / Hide columns" at bounding box center [1385, 230] width 128 height 26
click at [1350, 286] on span at bounding box center [1348, 284] width 14 height 14
click at [1327, 277] on input "Cost" at bounding box center [1327, 277] width 0 height 0
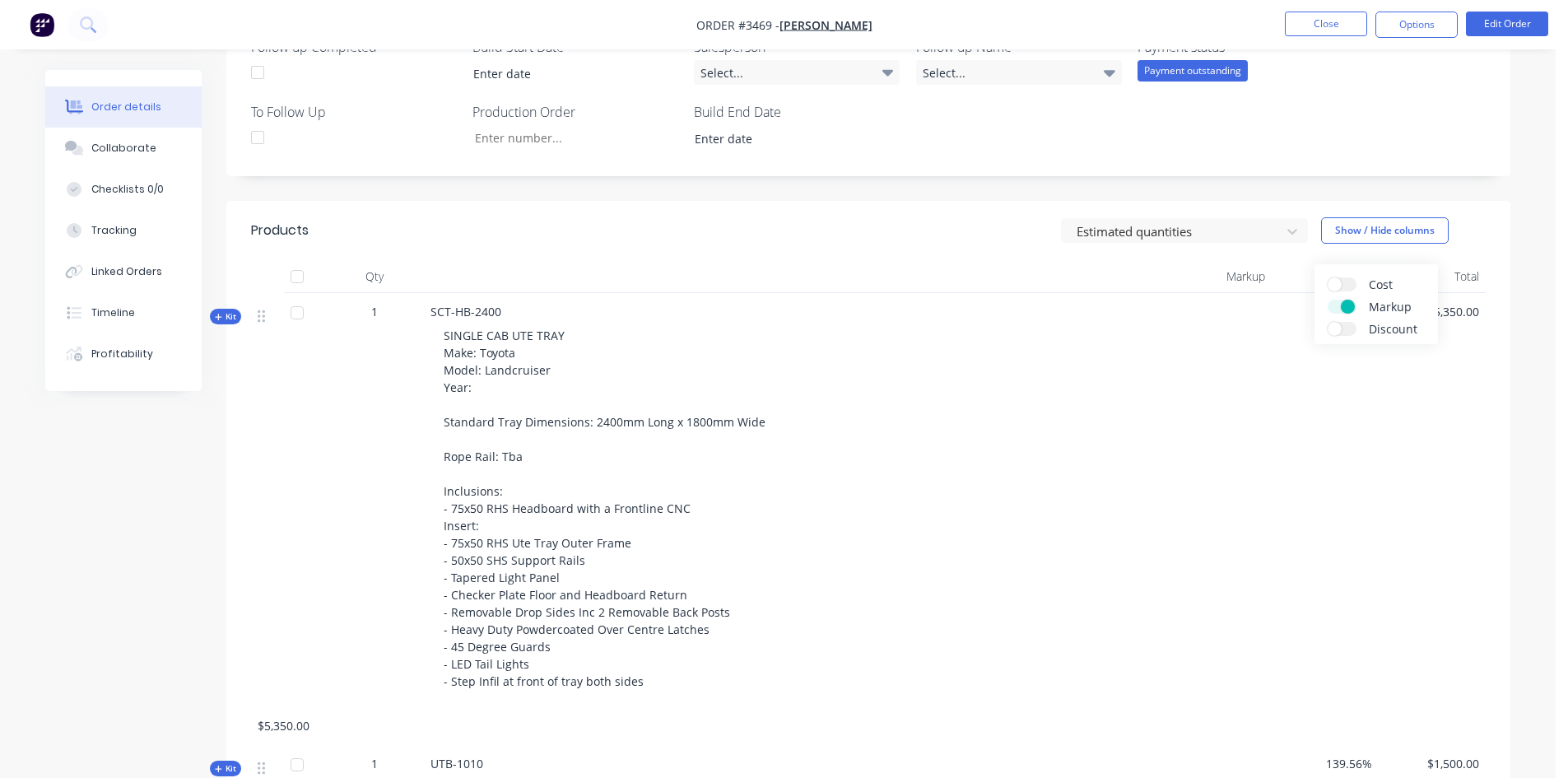
click at [1346, 299] on span at bounding box center [1348, 306] width 14 height 14
click at [1327, 299] on input "Markup" at bounding box center [1327, 299] width 0 height 0
click at [1074, 403] on div "SINGLE CAB UTE TRAY Make: Toyota Model: Landcruiser Year: Standard Tray Dimensi…" at bounding box center [835, 508] width 809 height 376
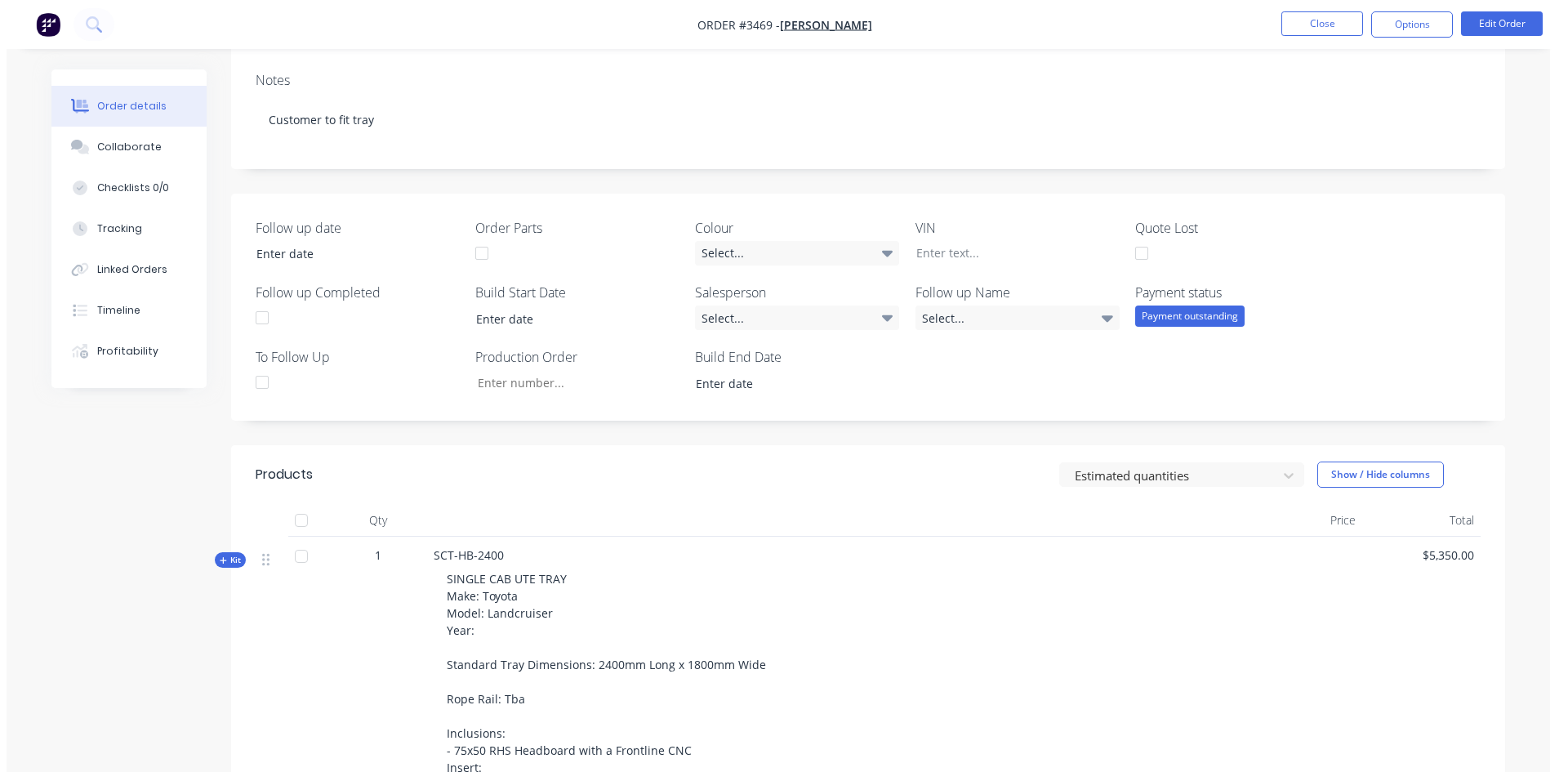
scroll to position [0, 0]
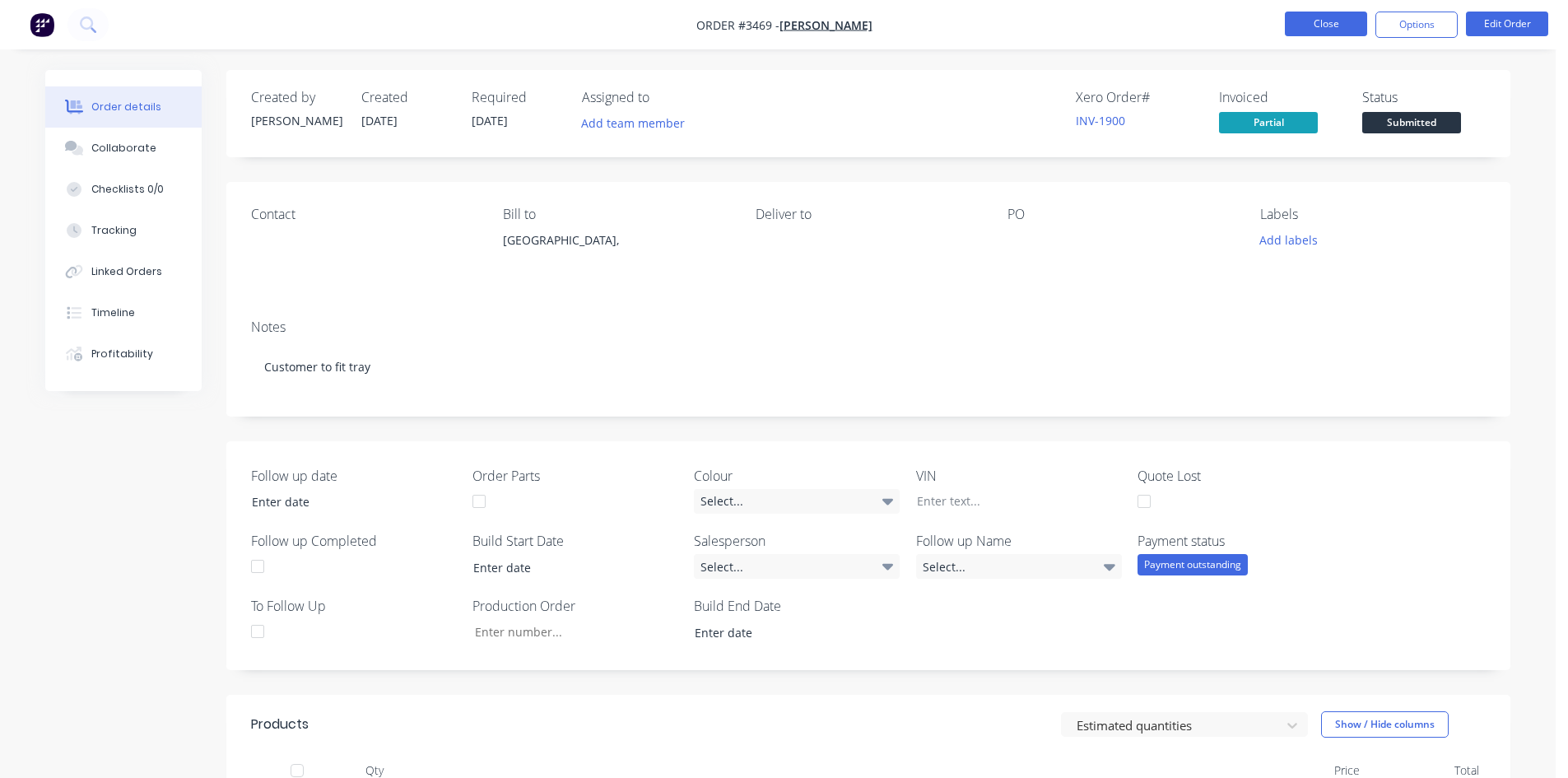
click at [1313, 29] on button "Close" at bounding box center [1325, 23] width 82 height 24
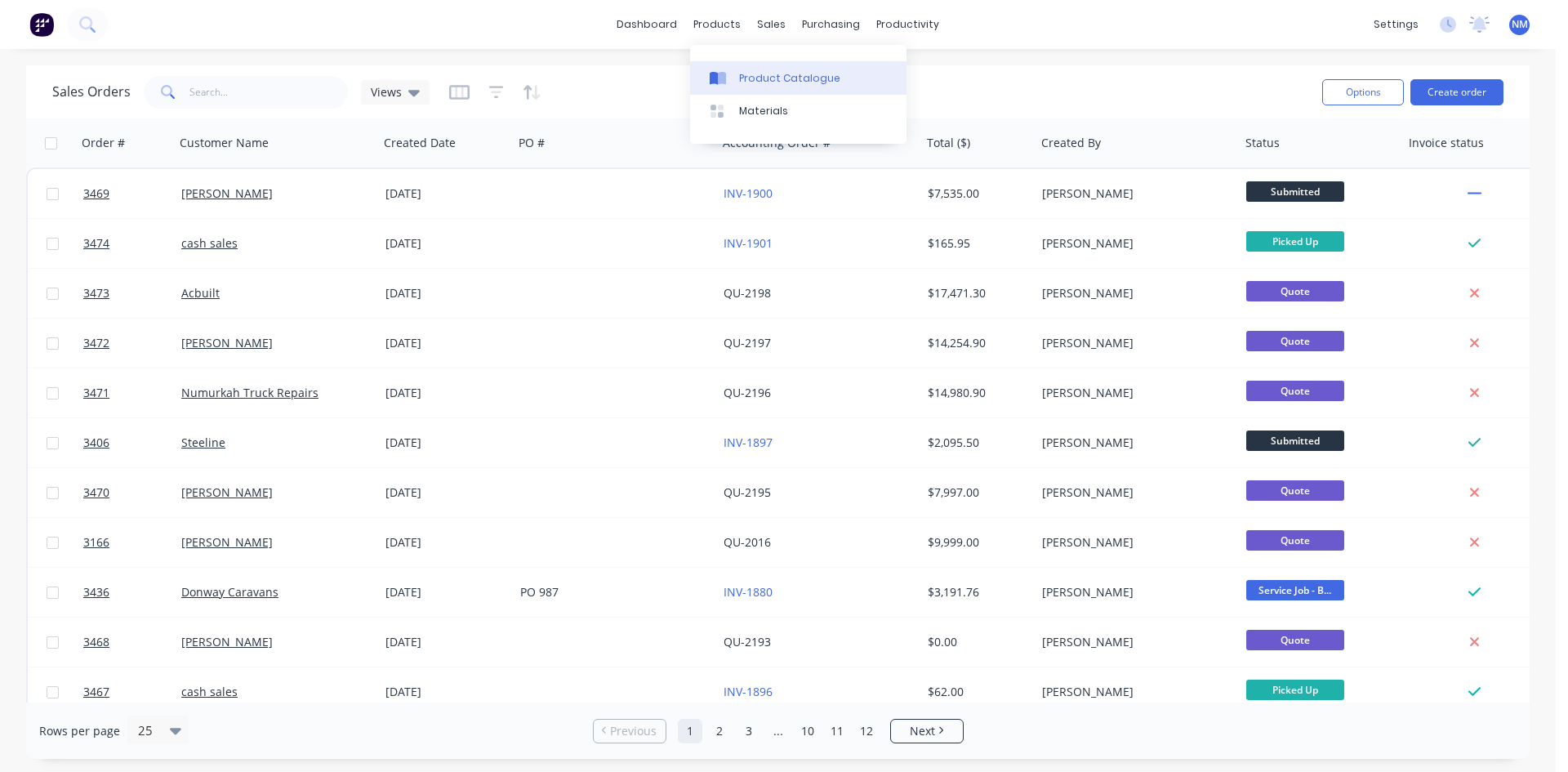
click at [750, 74] on div "Product Catalogue" at bounding box center [790, 77] width 102 height 15
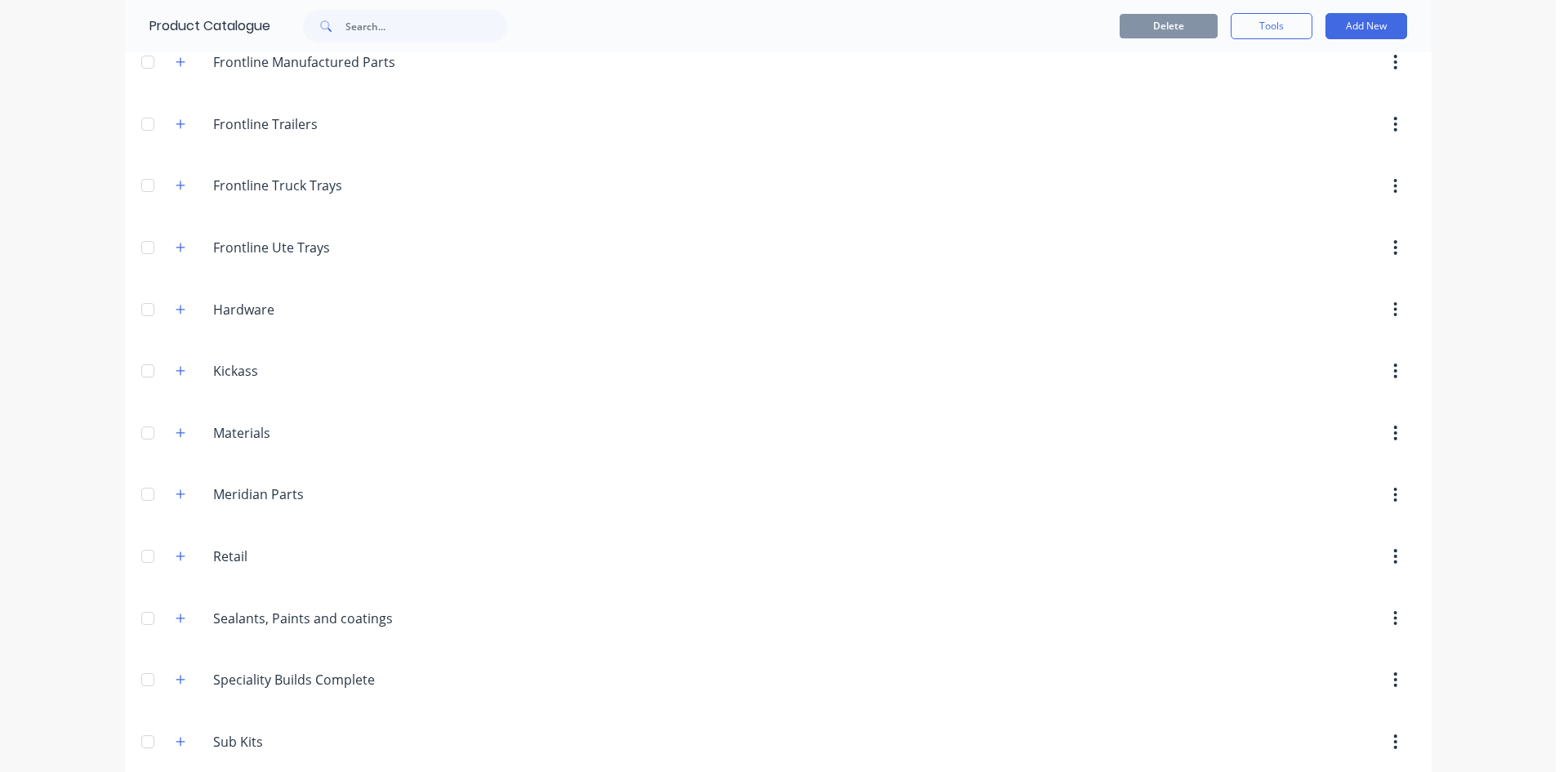
scroll to position [408, 0]
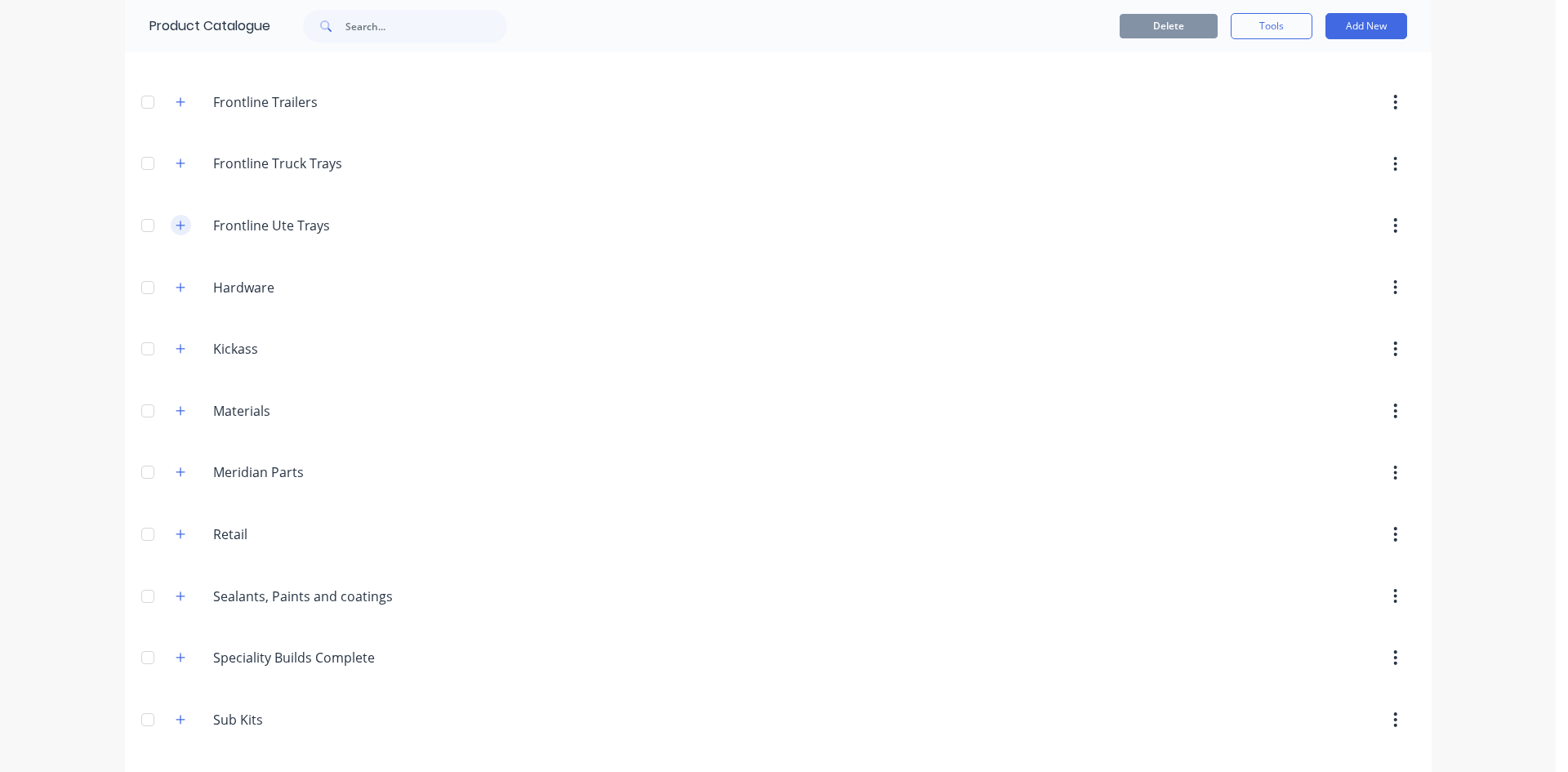
click at [175, 225] on icon "button" at bounding box center [179, 224] width 9 height 9
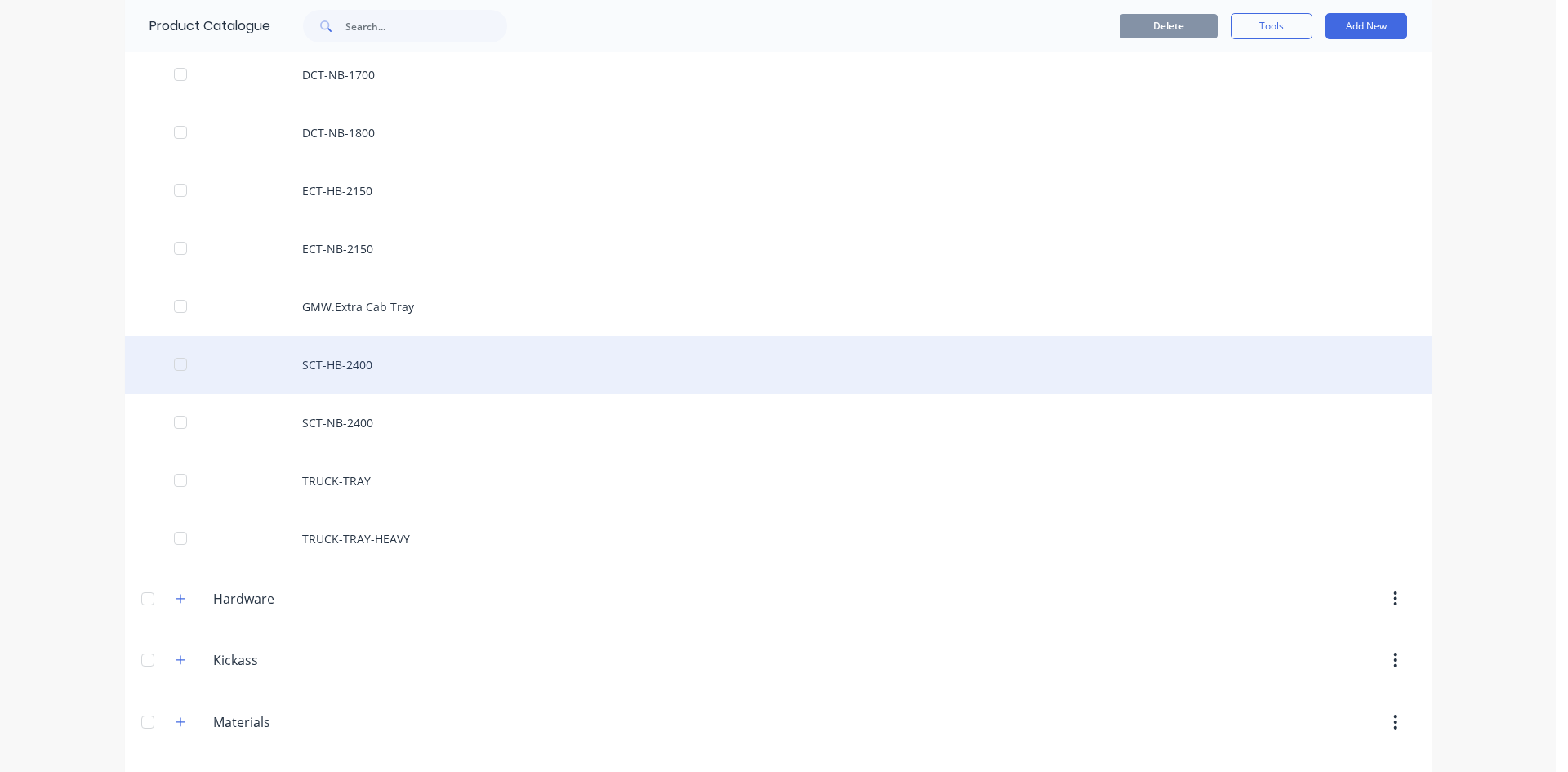
scroll to position [653, 0]
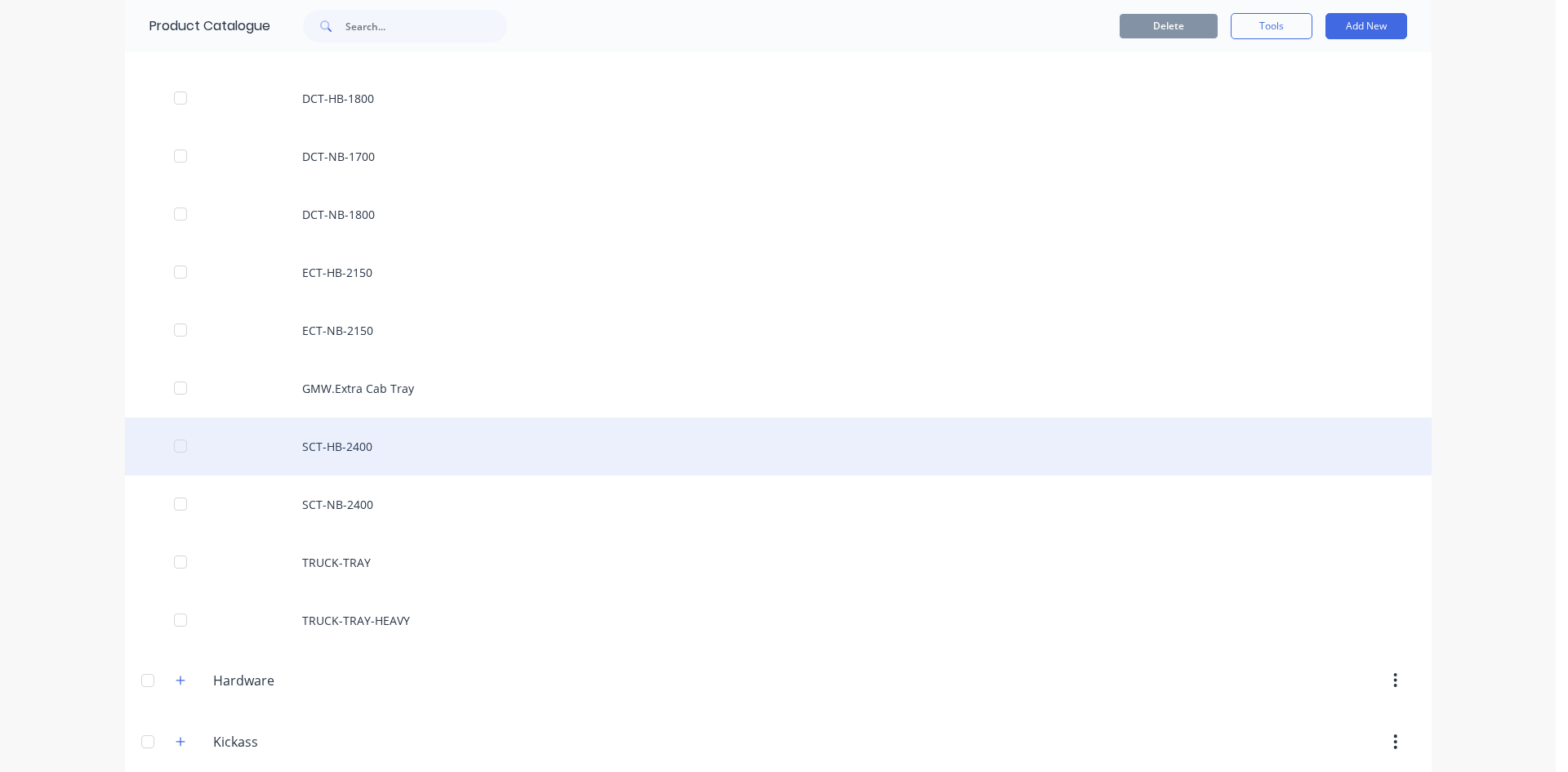
click at [374, 433] on div "SCT-HB-2400" at bounding box center [778, 446] width 1307 height 58
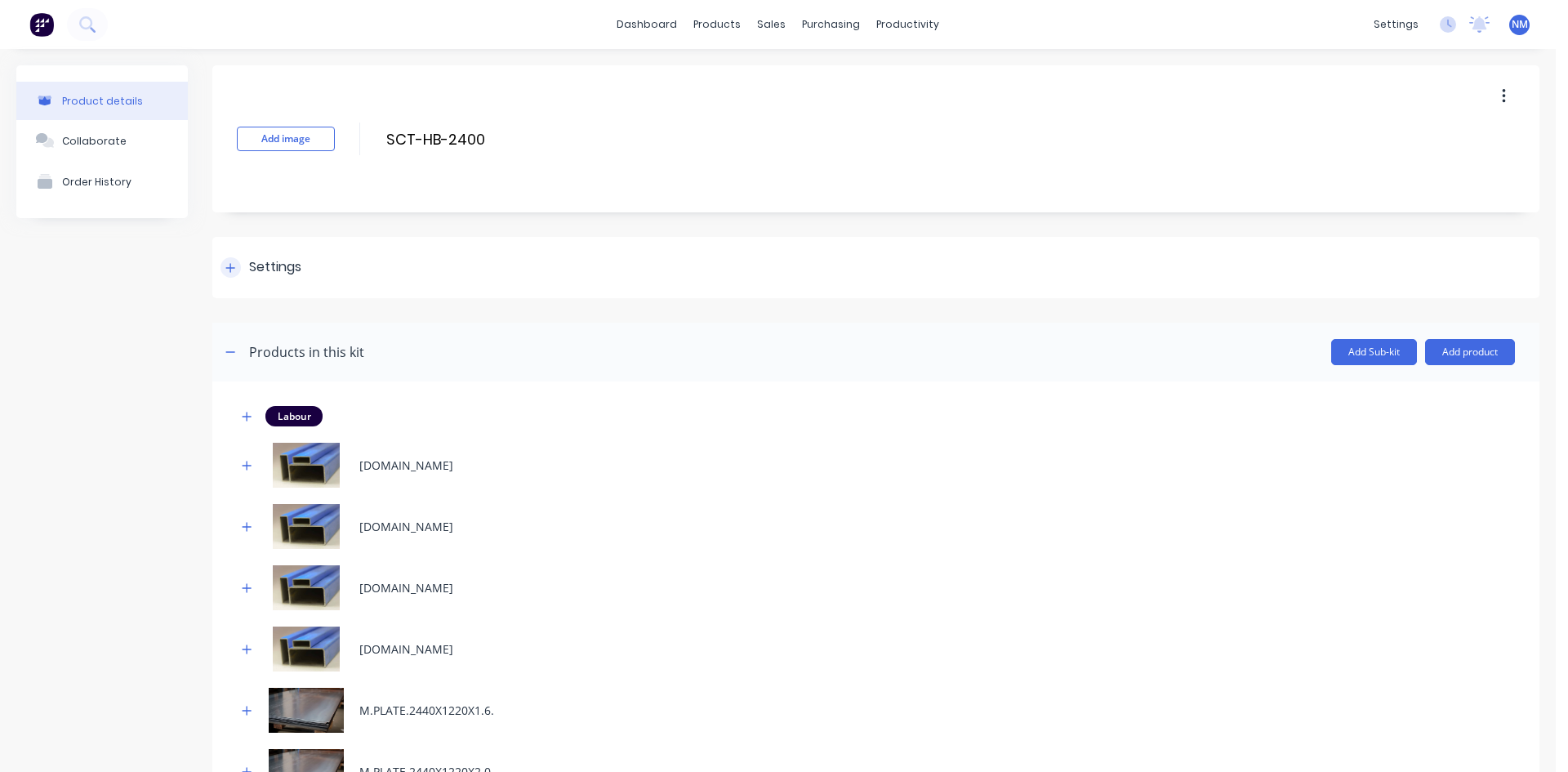
click at [238, 277] on div "Settings" at bounding box center [261, 267] width 81 height 20
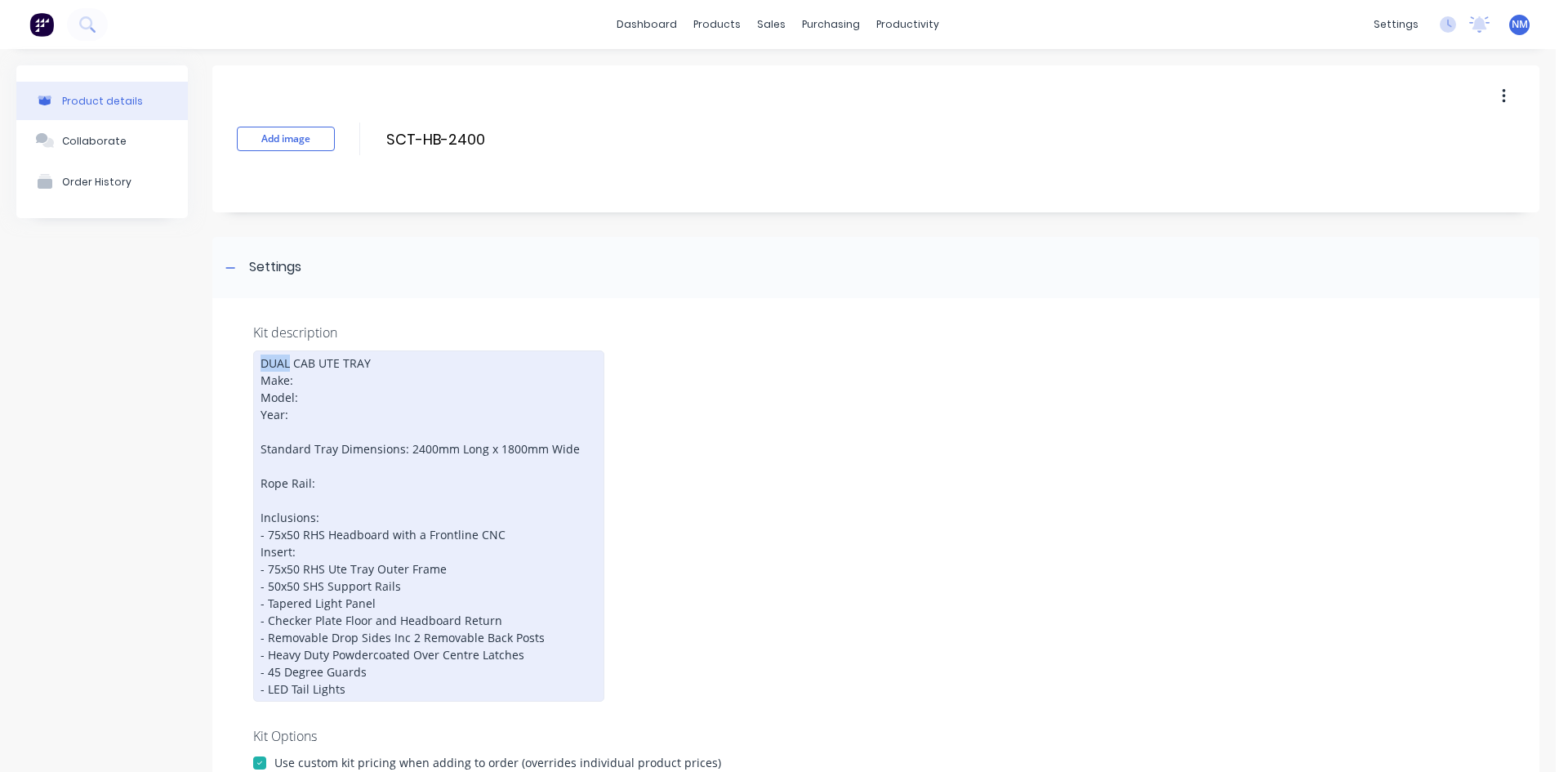
drag, startPoint x: 287, startPoint y: 363, endPoint x: 244, endPoint y: 348, distance: 45.5
click at [244, 349] on div "Kit description DUAL CAB UTE TRAY Make: Model: Year: Standard Tray Dimensions: …" at bounding box center [875, 679] width 1327 height 763
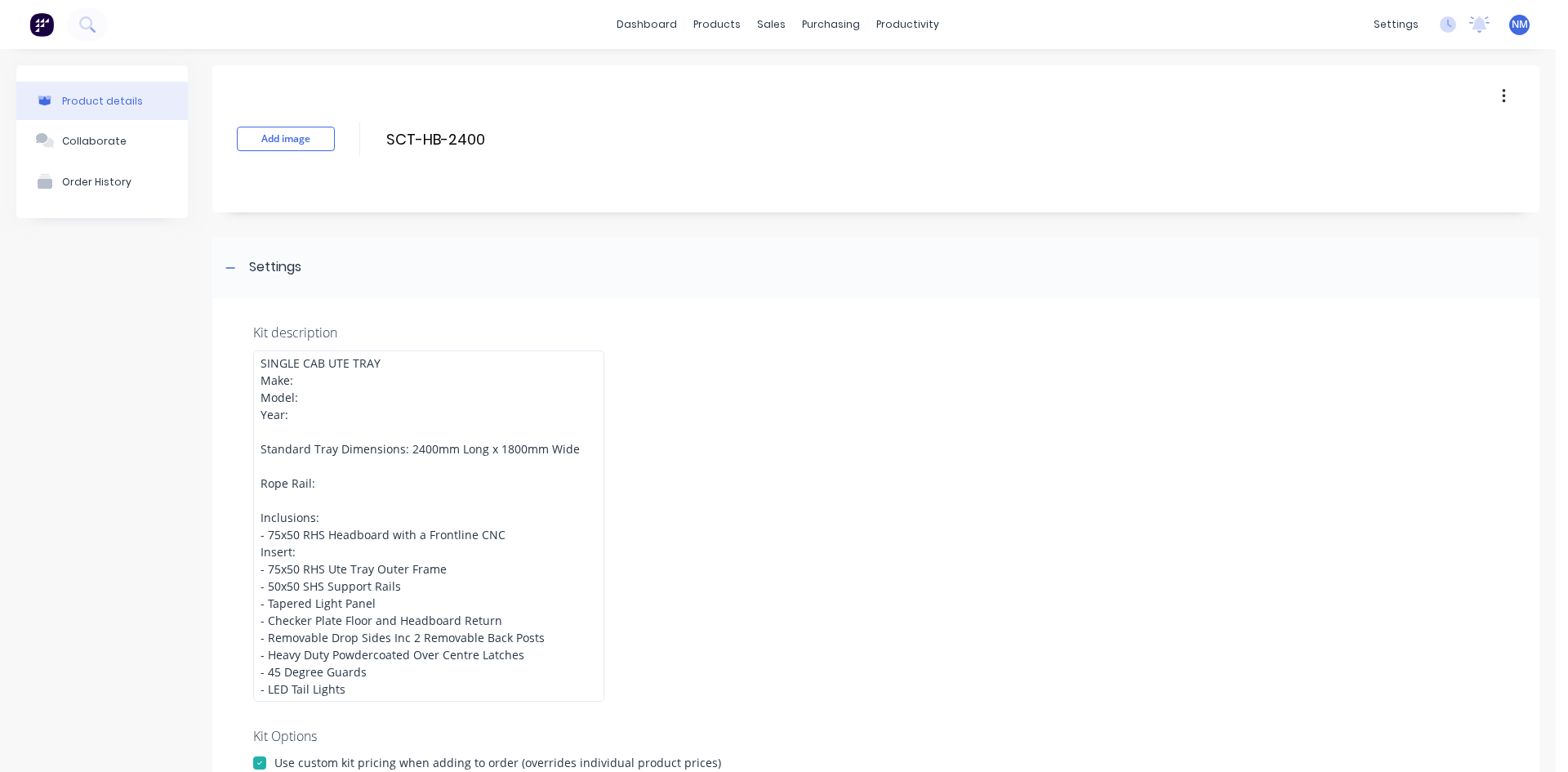
click at [838, 442] on div "Kit description SINGLE CAB UTE TRAY Make: Model: Year: Standard Tray Dimensions…" at bounding box center [875, 679] width 1327 height 763
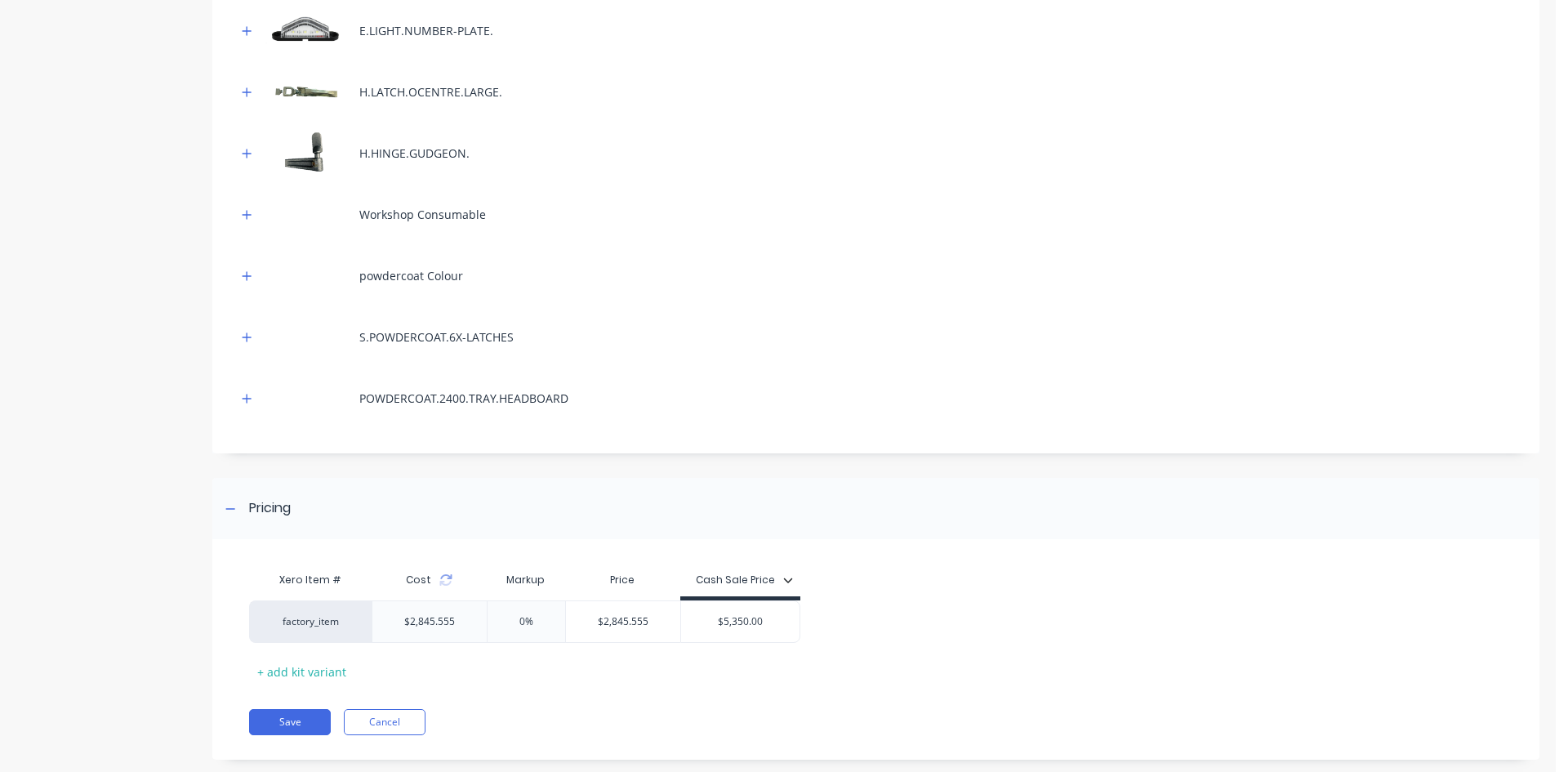
scroll to position [1856, 0]
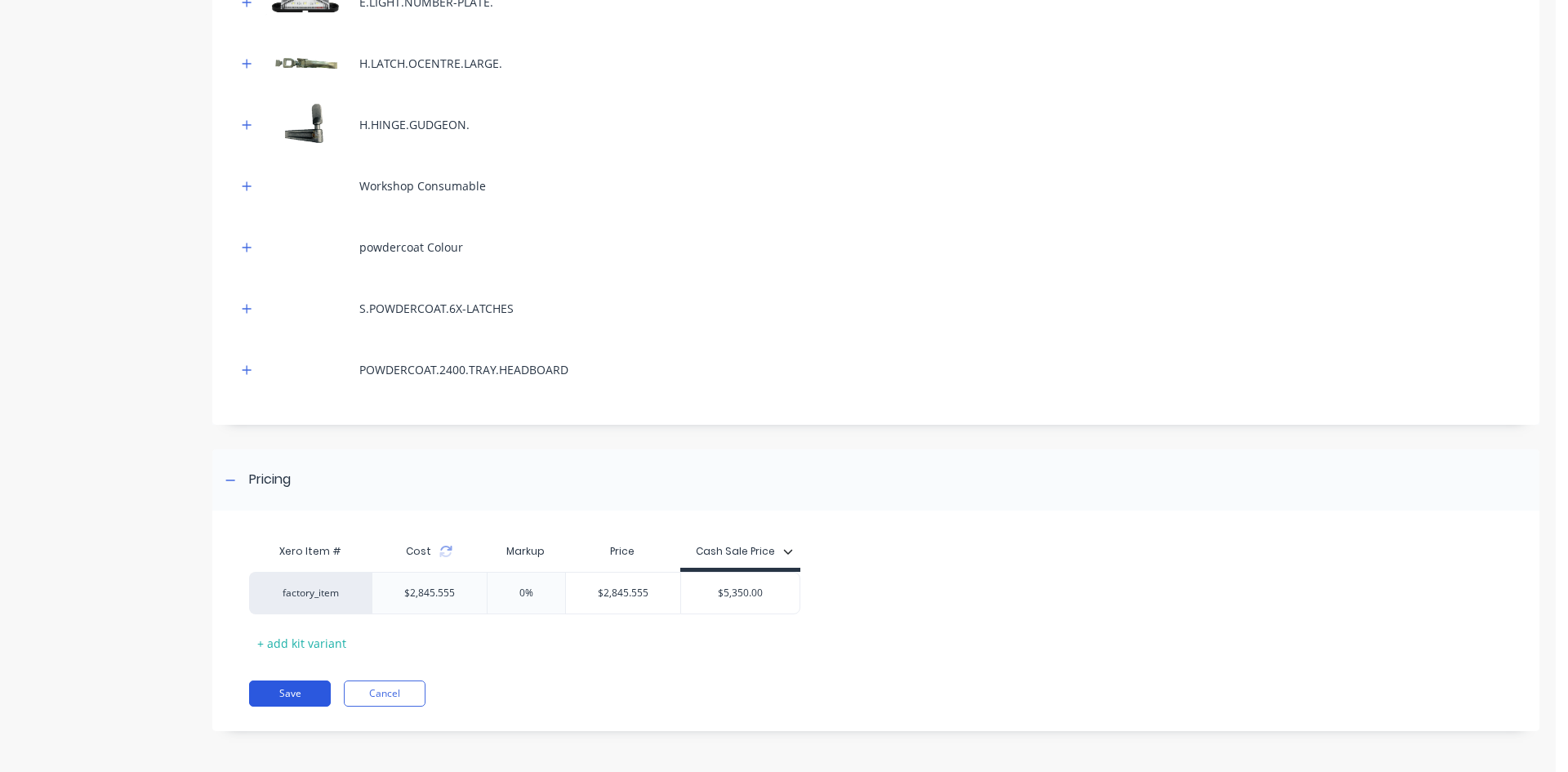
click at [289, 692] on button "Save" at bounding box center [289, 693] width 81 height 26
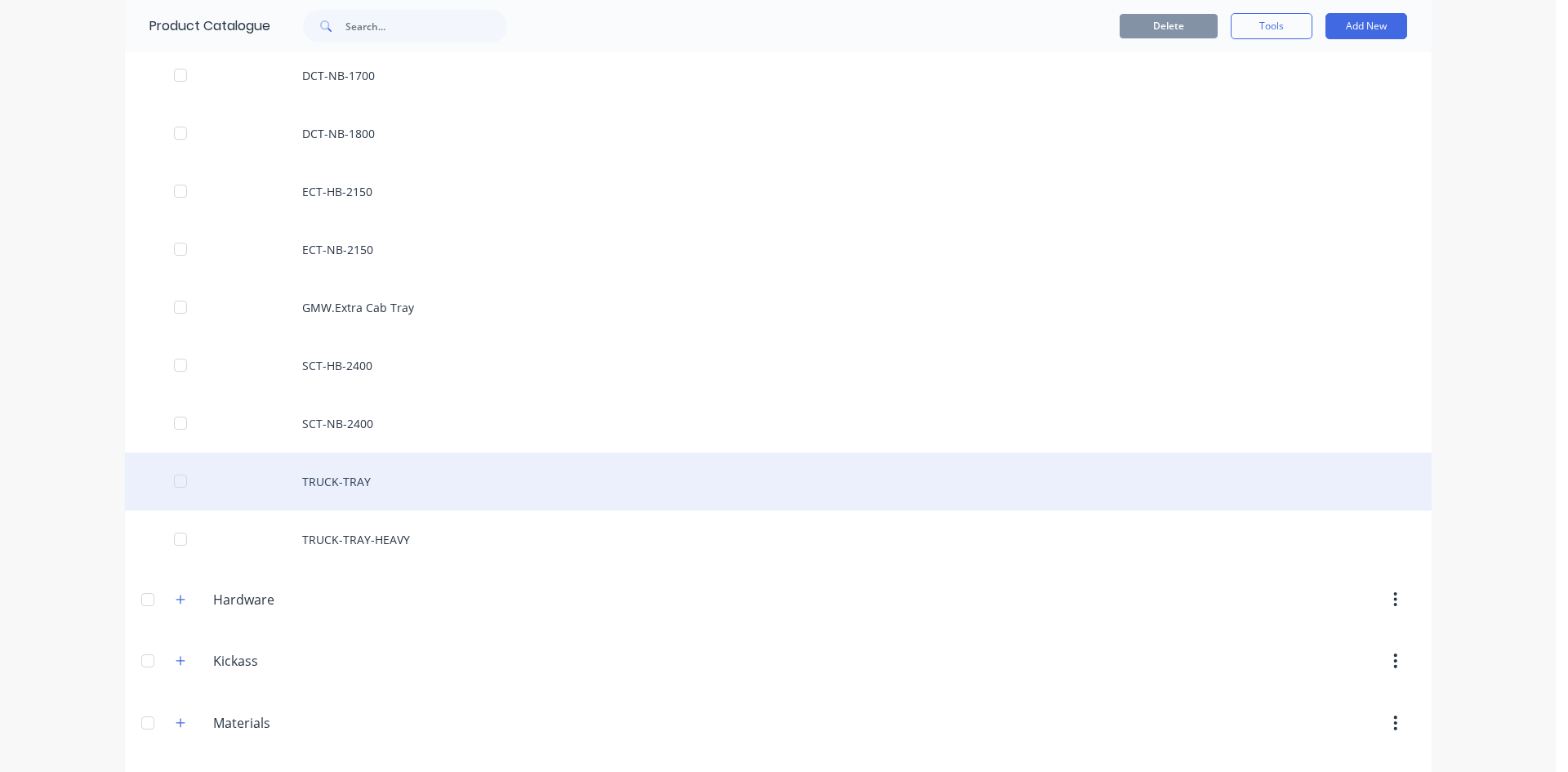
scroll to position [735, 0]
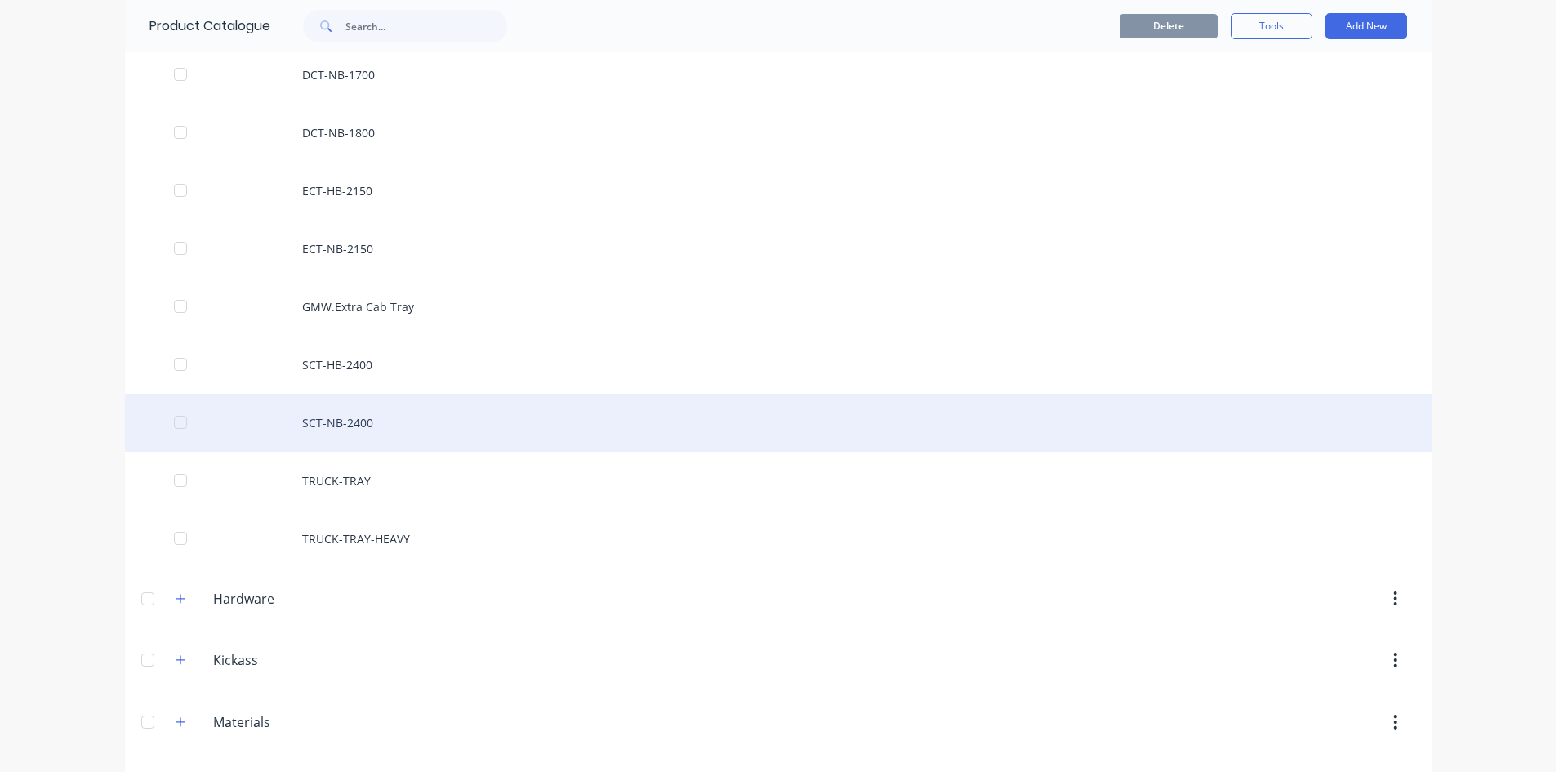
click at [379, 428] on div "SCT-NB-2400" at bounding box center [778, 423] width 1307 height 58
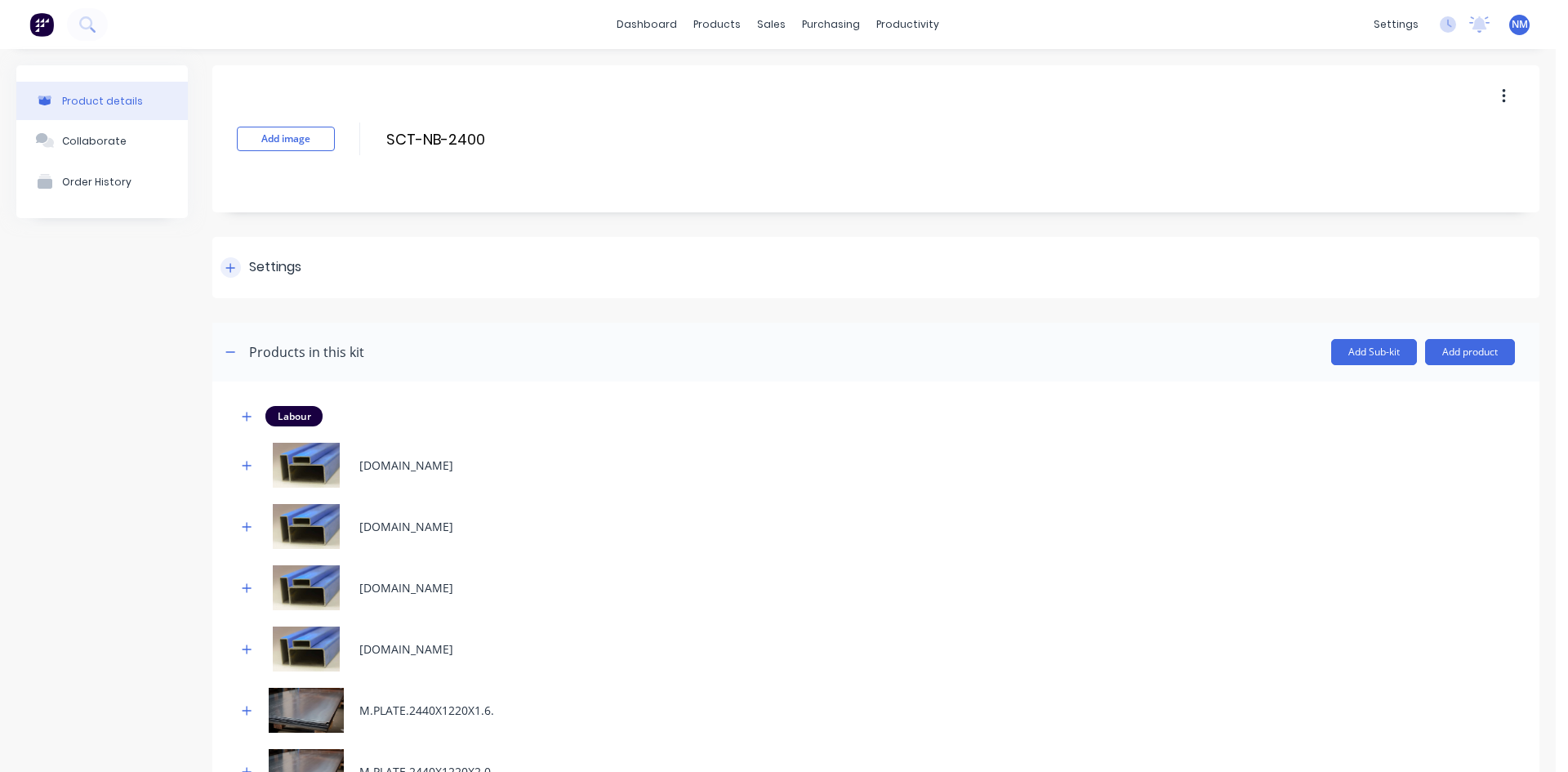
click at [233, 255] on div "Settings" at bounding box center [875, 267] width 1327 height 61
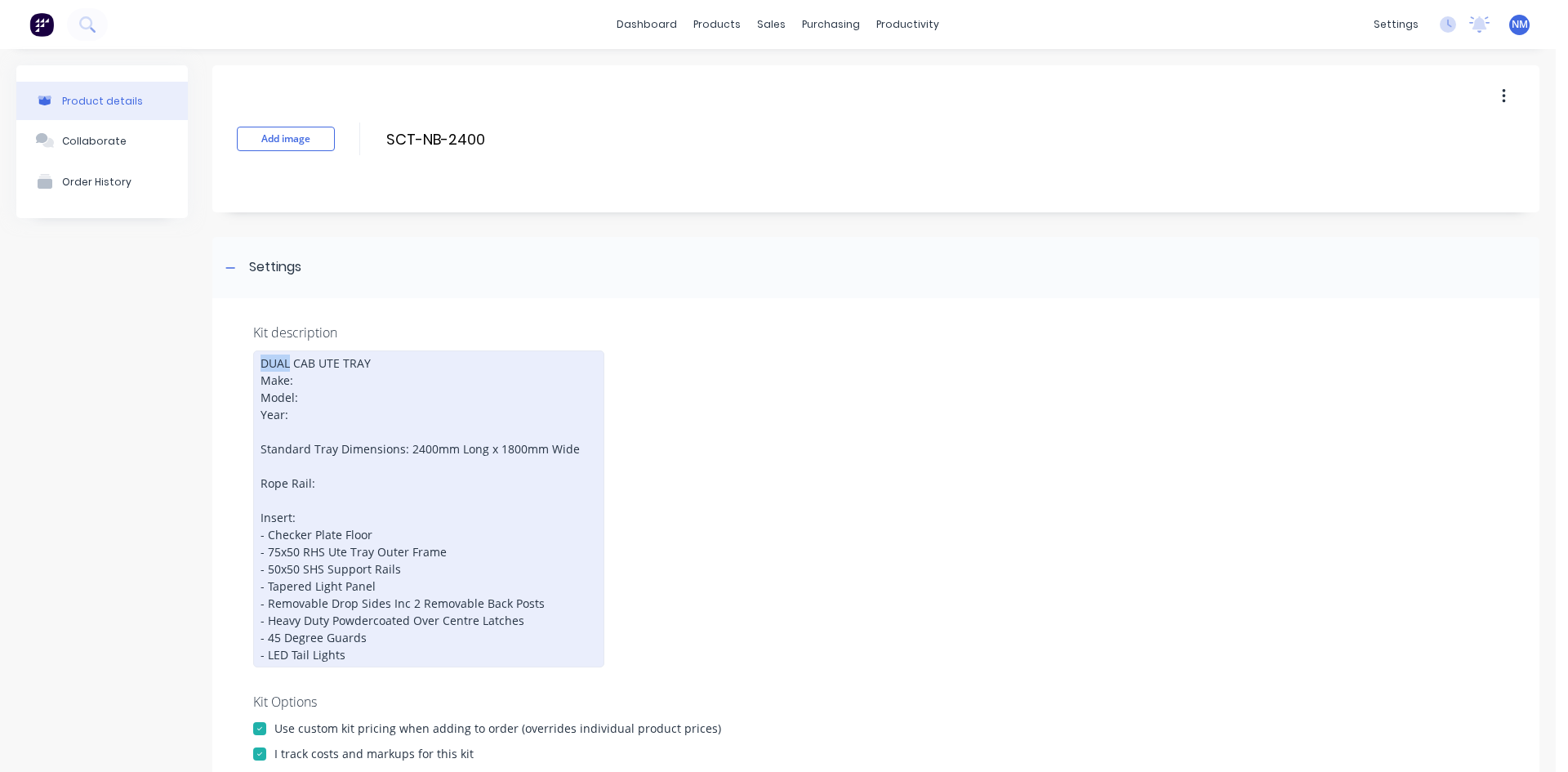
drag, startPoint x: 288, startPoint y: 360, endPoint x: 275, endPoint y: 314, distance: 47.8
click at [244, 345] on div "Kit description DUAL CAB UTE TRAY Make: Model: Year: Standard Tray Dimensions: …" at bounding box center [875, 663] width 1327 height 729
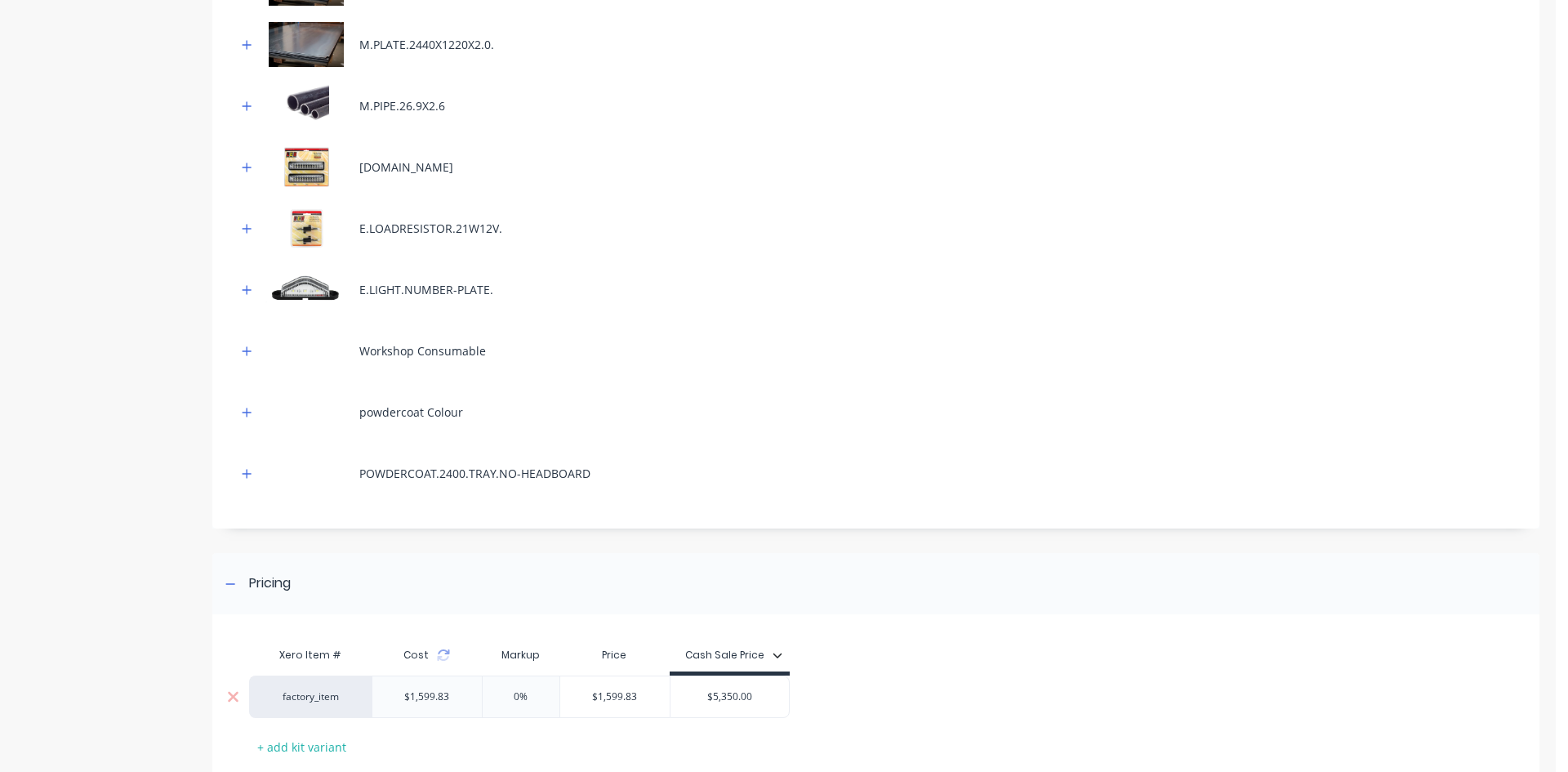
scroll to position [1576, 0]
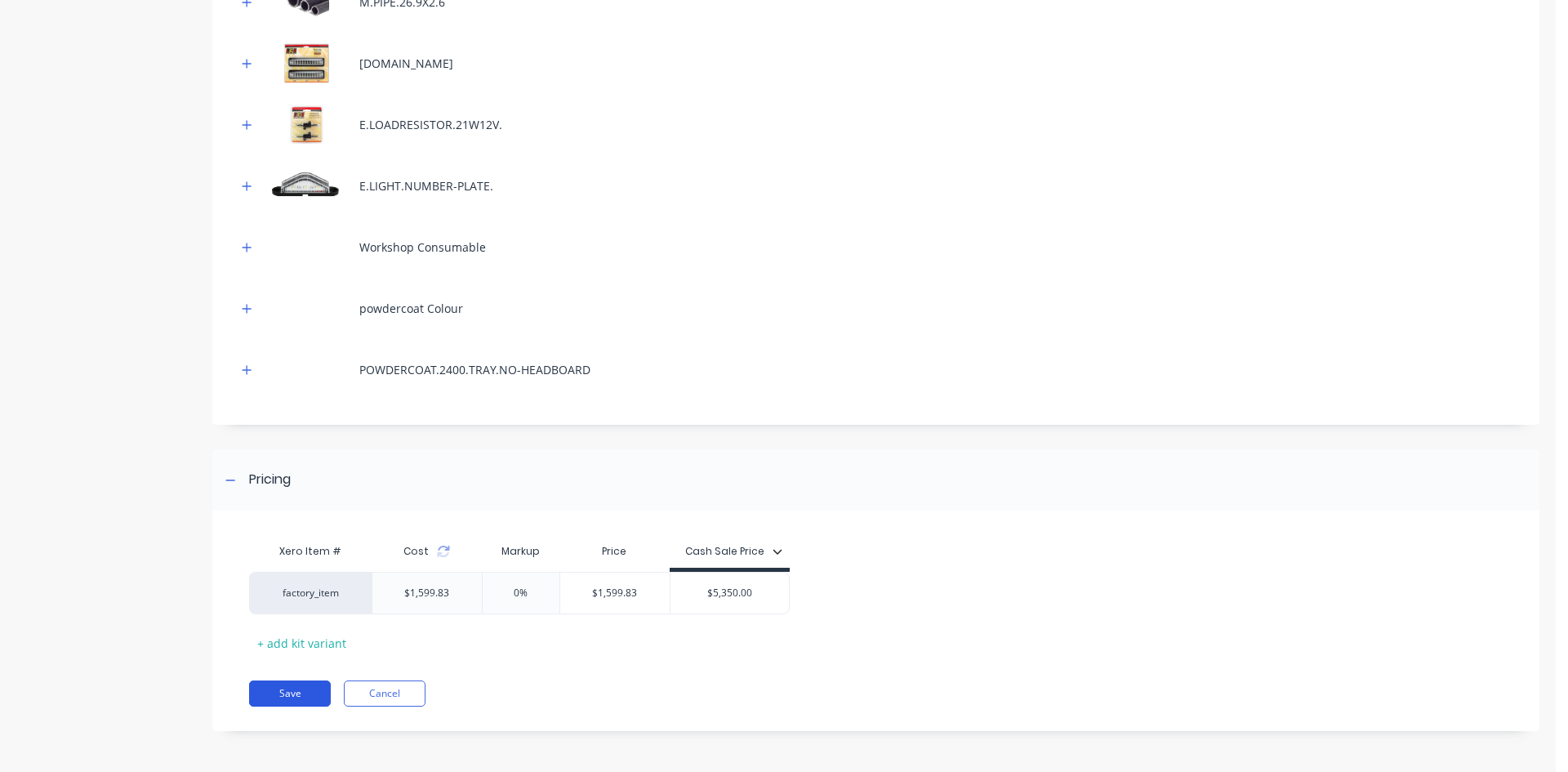
click at [293, 695] on button "Save" at bounding box center [289, 693] width 81 height 26
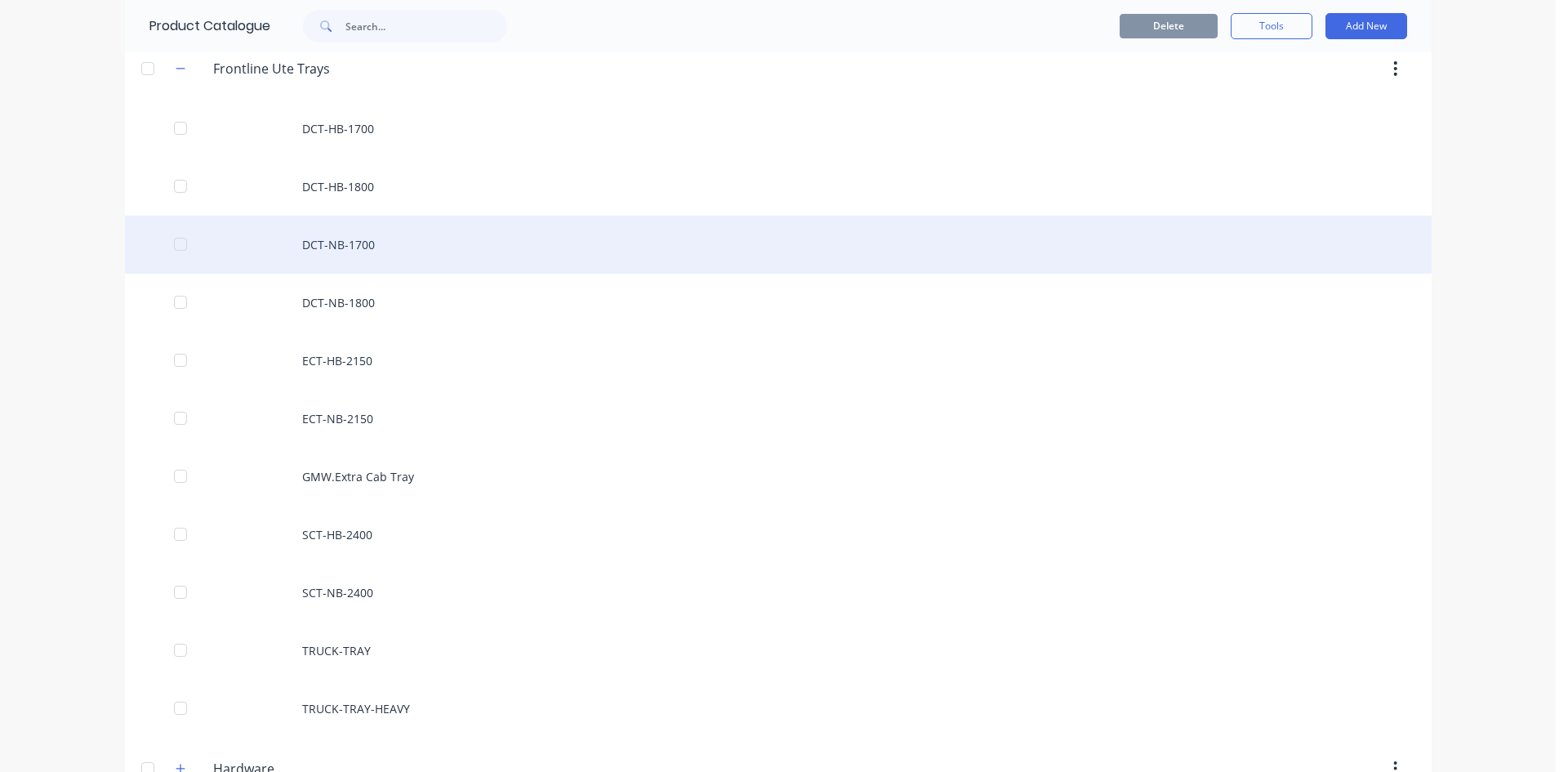
scroll to position [572, 0]
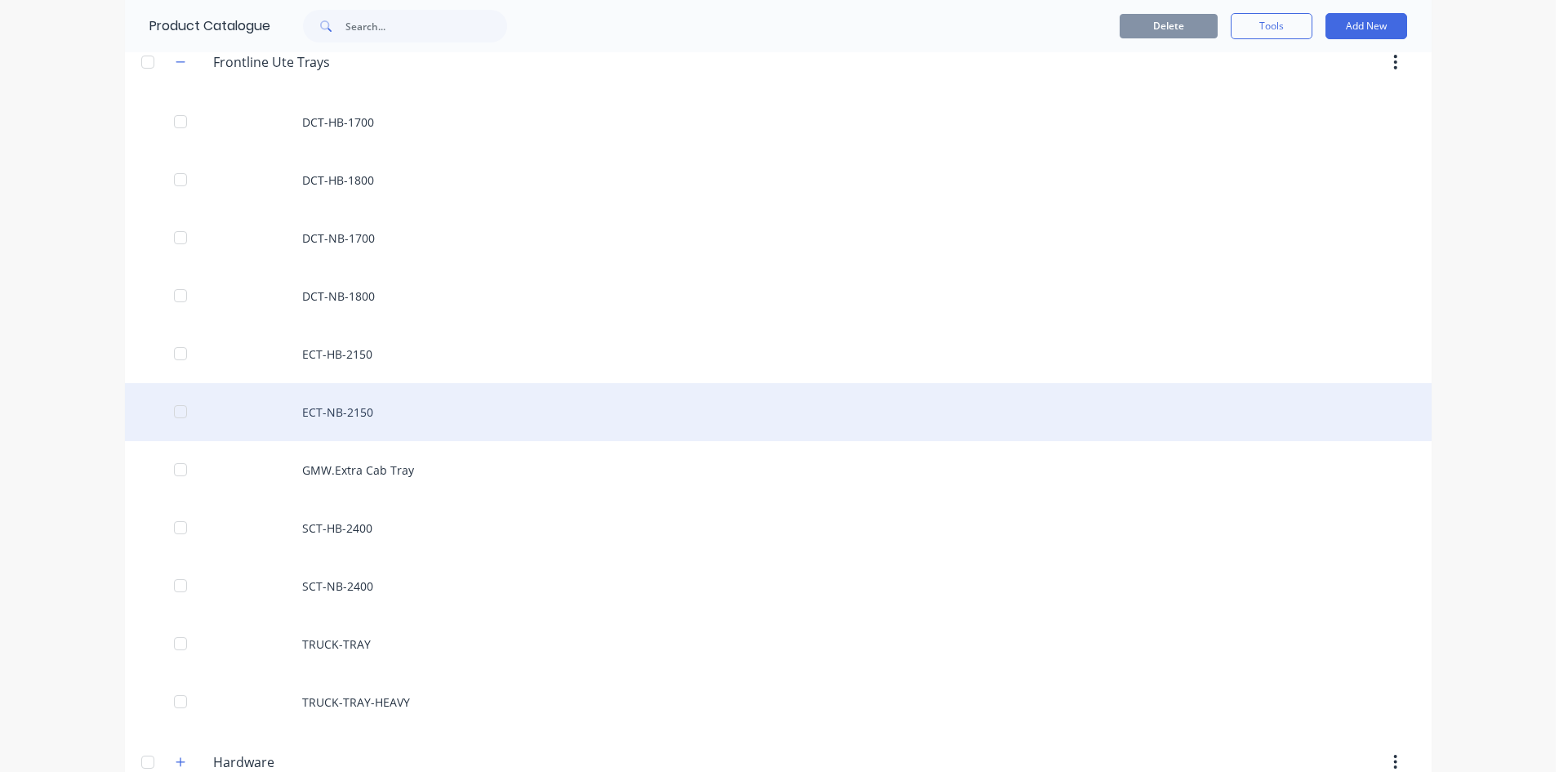
click at [364, 408] on div "ECT-NB-2150" at bounding box center [778, 412] width 1307 height 58
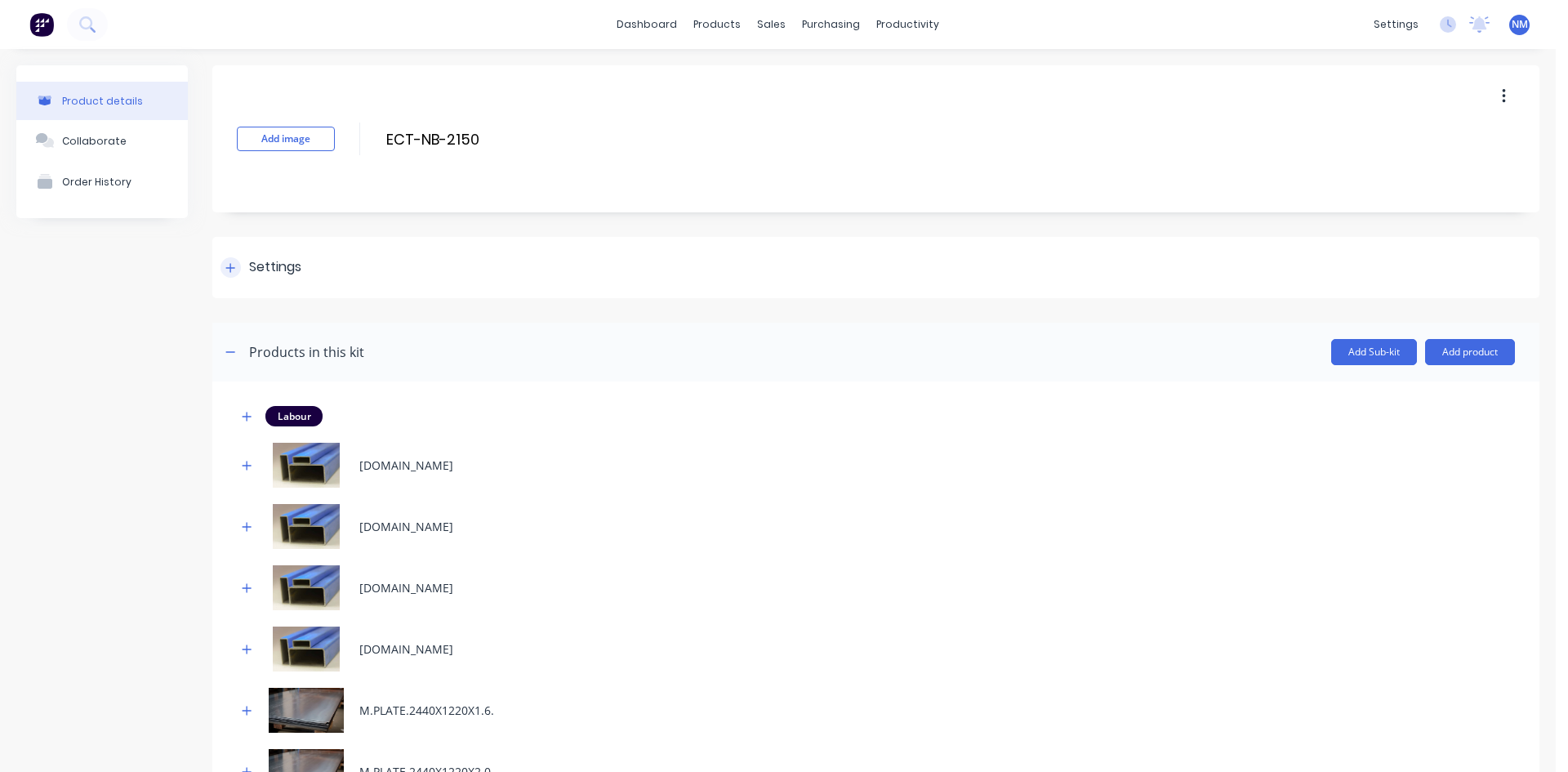
click at [234, 270] on icon at bounding box center [230, 268] width 10 height 12
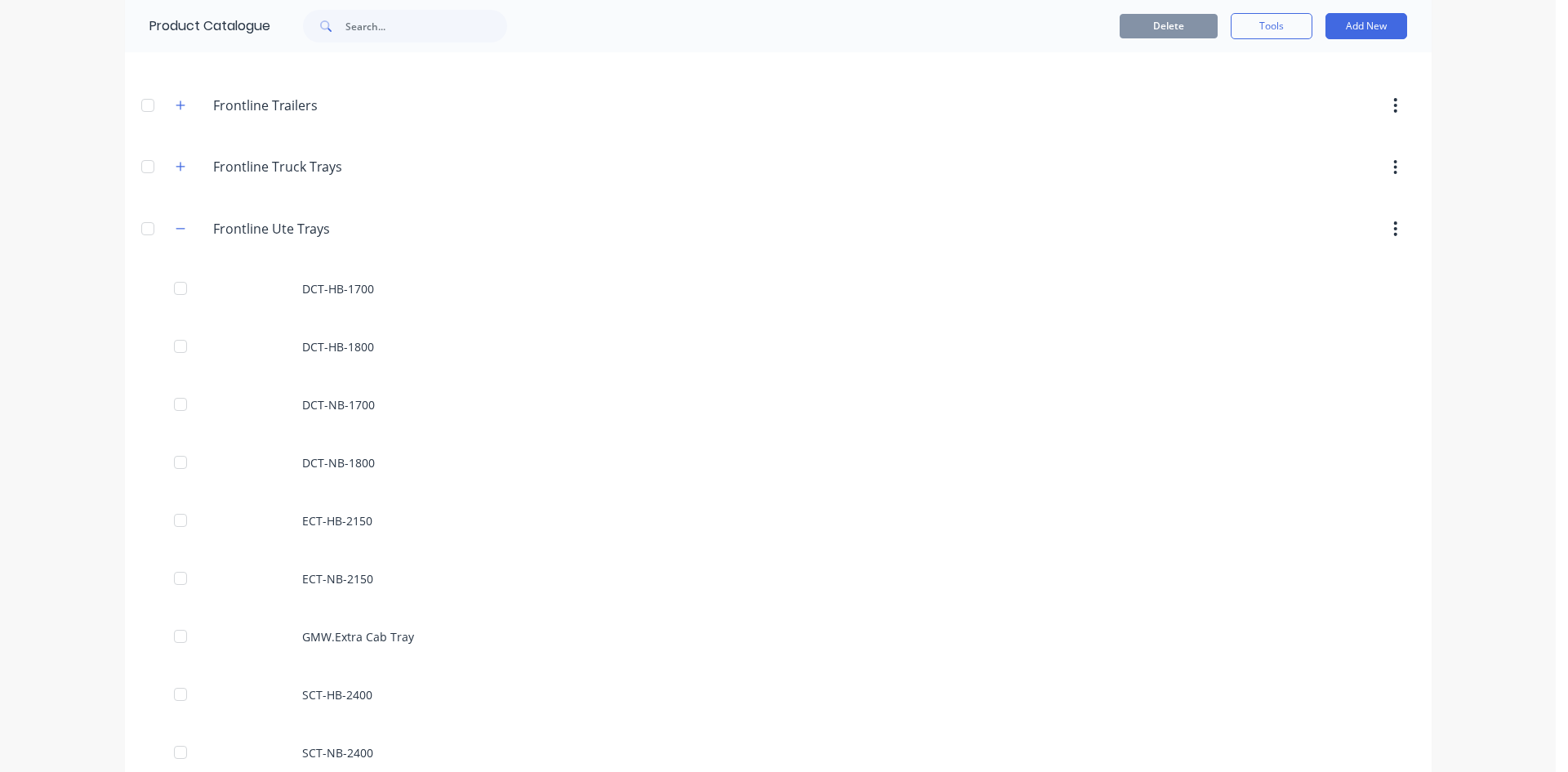
scroll to position [572, 0]
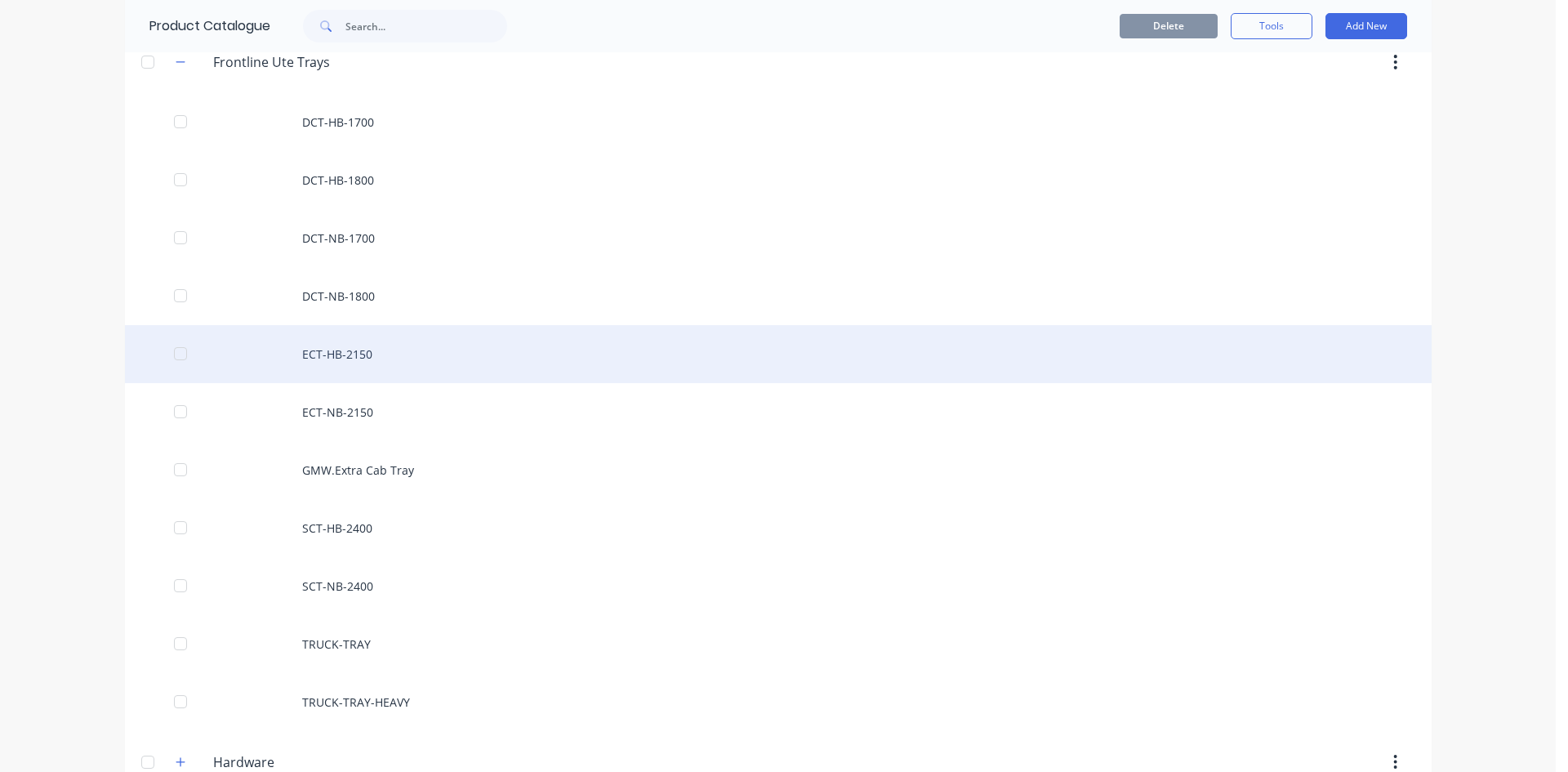
click at [379, 350] on div "ECT-HB-2150" at bounding box center [778, 354] width 1307 height 58
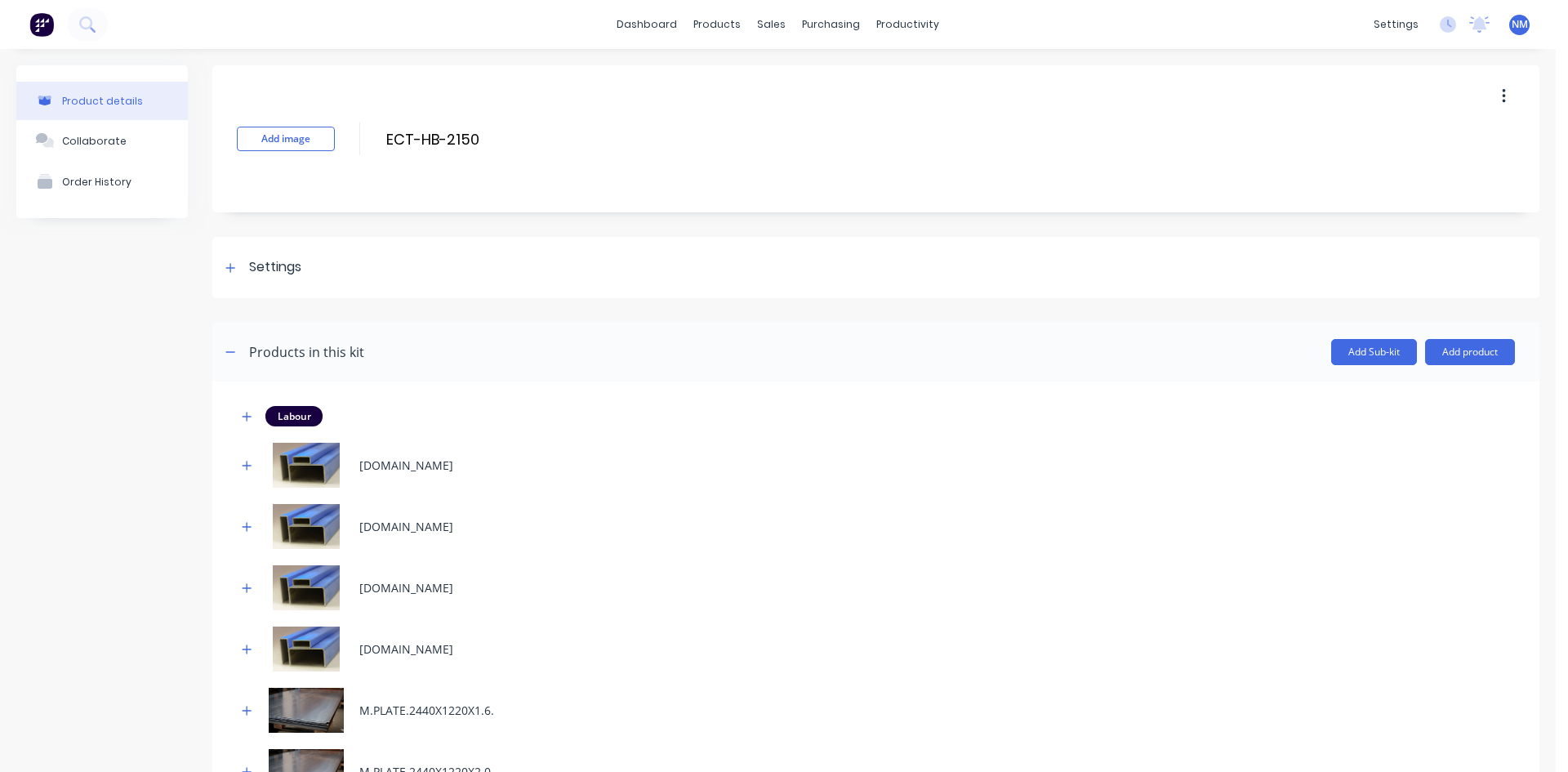
drag, startPoint x: 239, startPoint y: 263, endPoint x: 407, endPoint y: 305, distance: 173.2
click at [238, 264] on div at bounding box center [230, 267] width 20 height 20
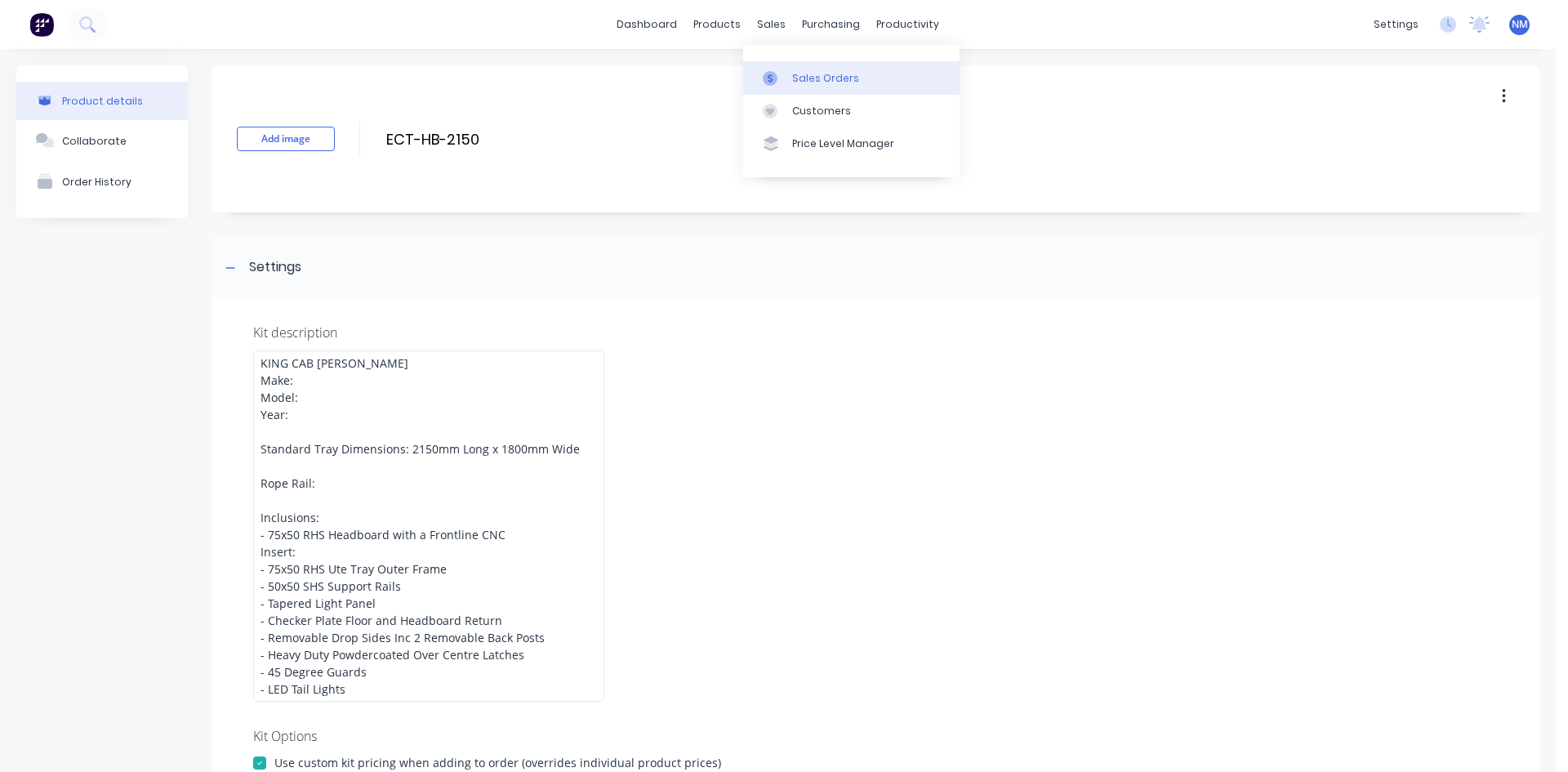
click at [797, 74] on div "Sales Orders" at bounding box center [826, 77] width 67 height 15
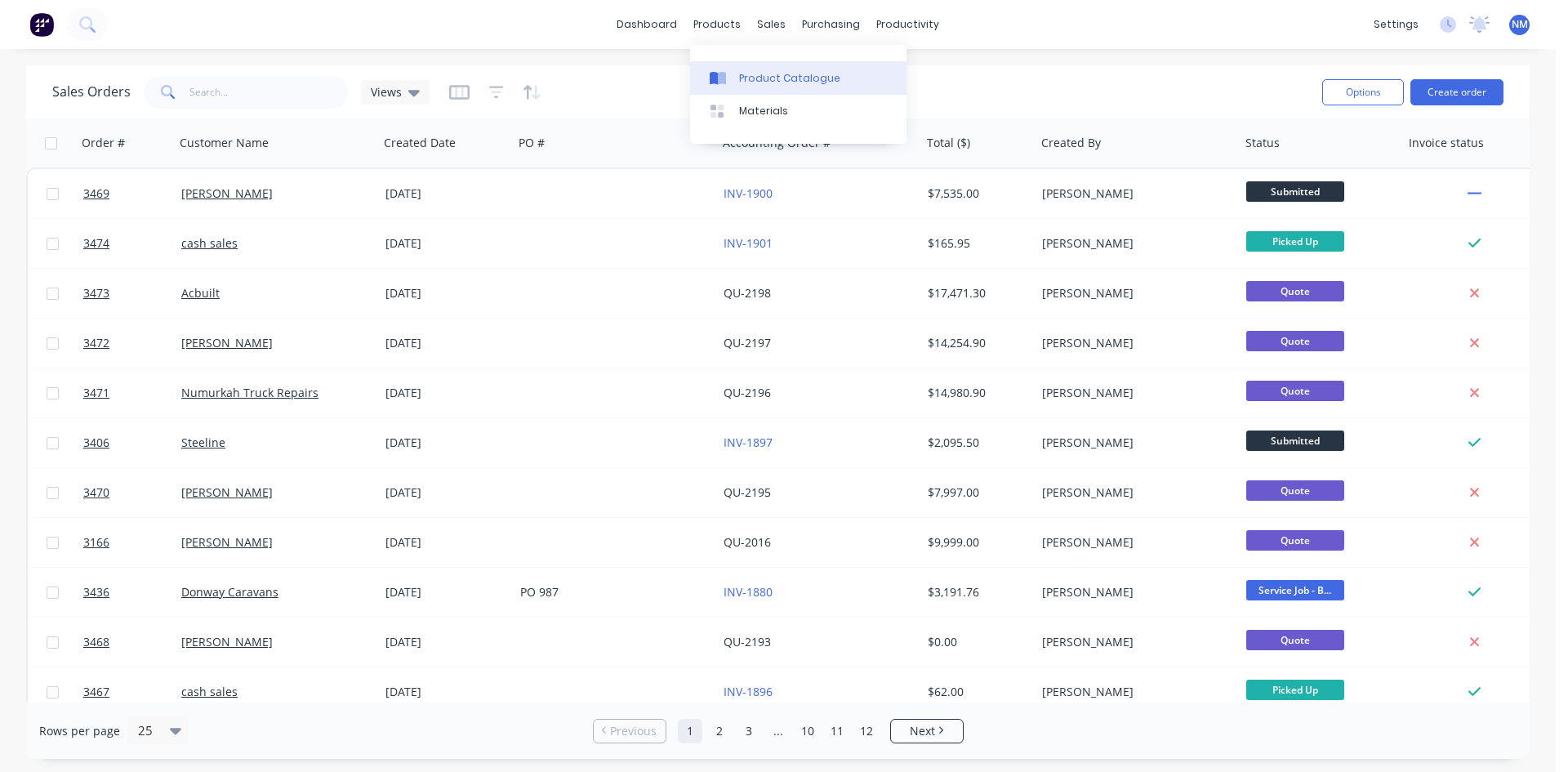
click at [755, 79] on div "Product Catalogue" at bounding box center [790, 77] width 102 height 15
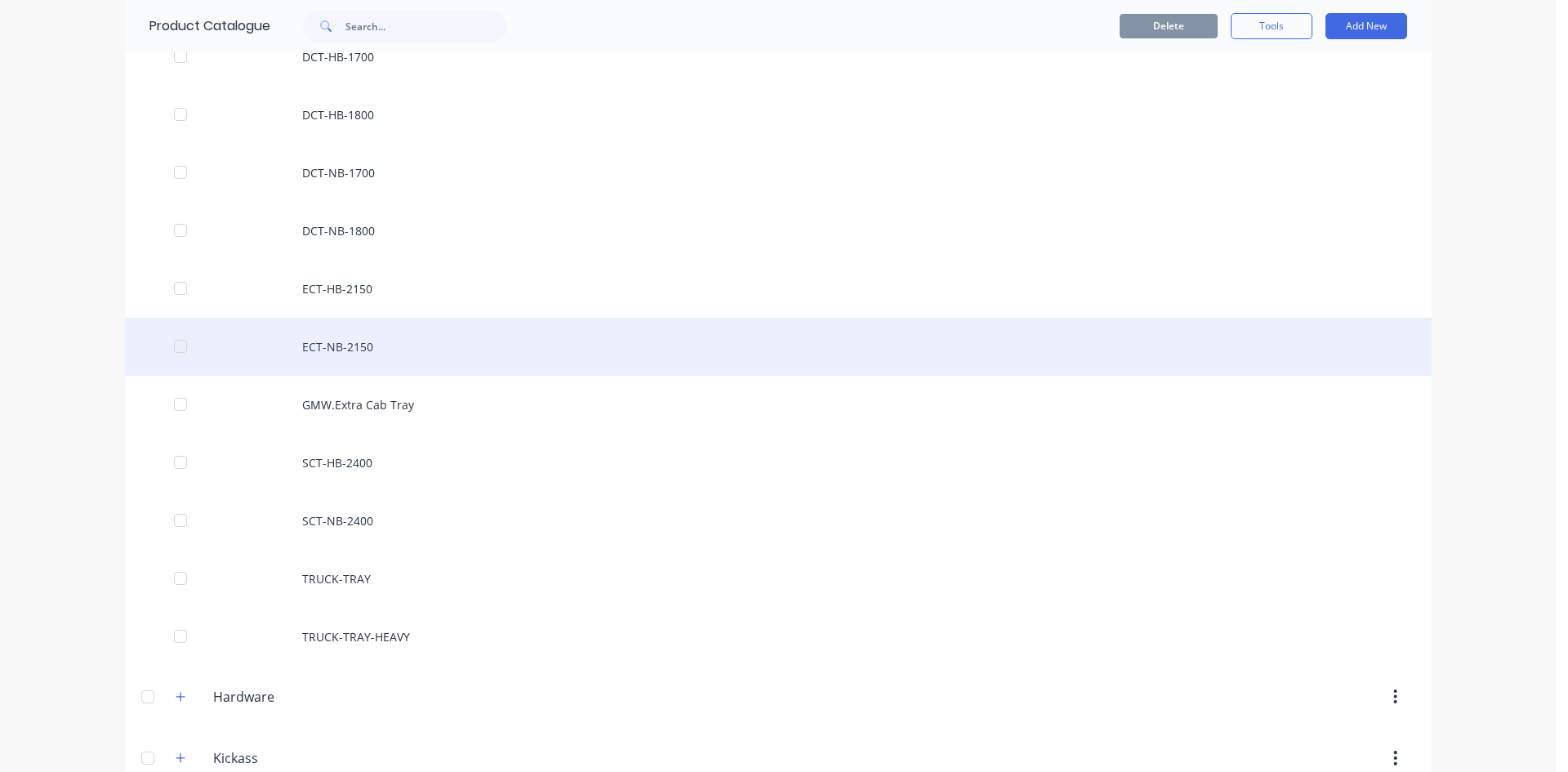
scroll to position [817, 0]
